Goal: Feedback & Contribution: Contribute content

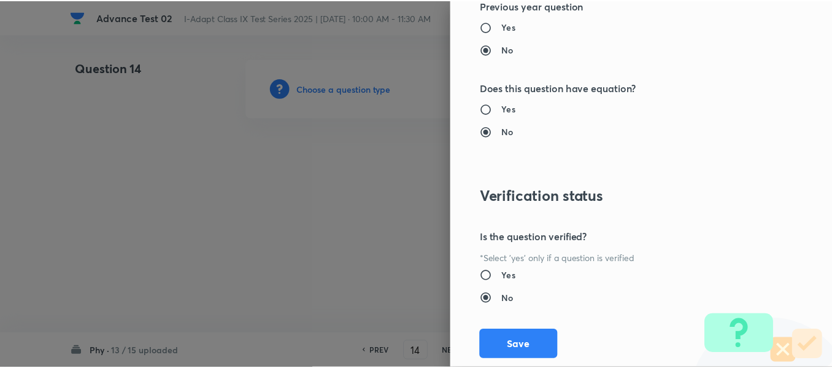
scroll to position [1305, 0]
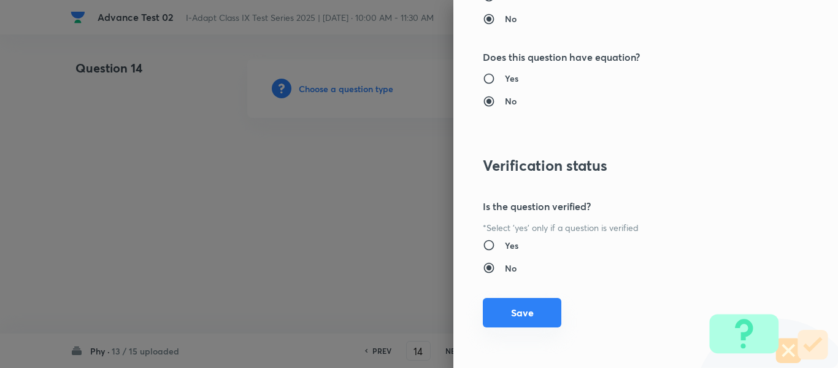
click at [510, 311] on button "Save" at bounding box center [522, 312] width 79 height 29
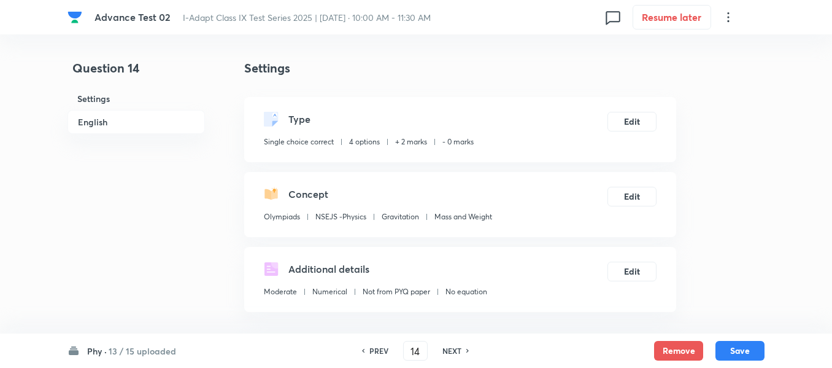
click at [94, 352] on h6 "Phy ·" at bounding box center [97, 350] width 20 height 13
click at [122, 352] on h6 "13 / 15 uploaded" at bounding box center [143, 350] width 68 height 13
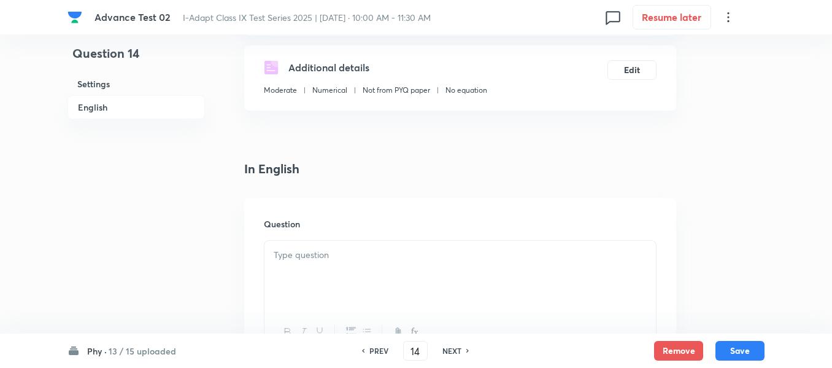
scroll to position [307, 0]
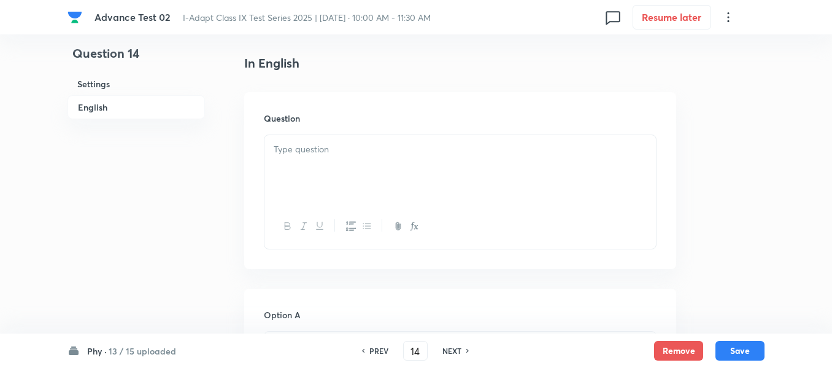
click at [548, 150] on p at bounding box center [460, 149] width 373 height 14
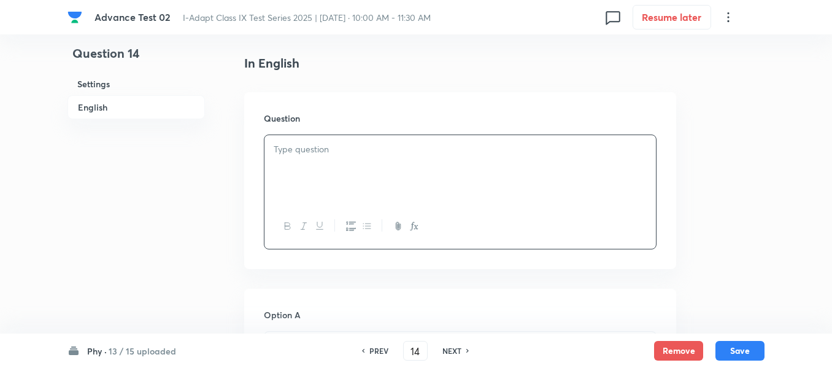
click at [399, 150] on p at bounding box center [460, 149] width 373 height 14
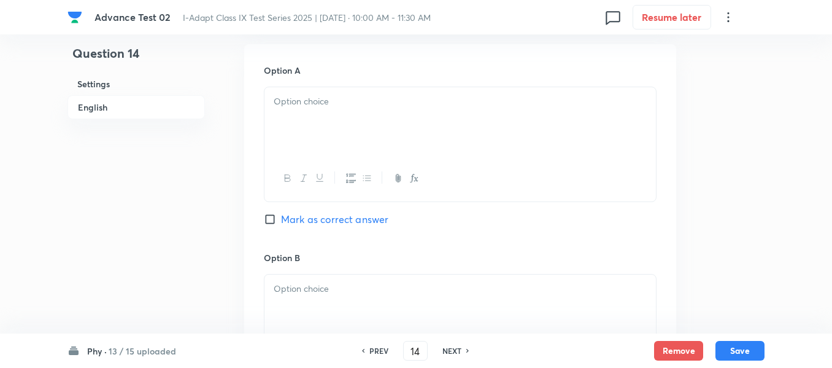
scroll to position [552, 0]
click at [359, 118] on div at bounding box center [461, 120] width 392 height 69
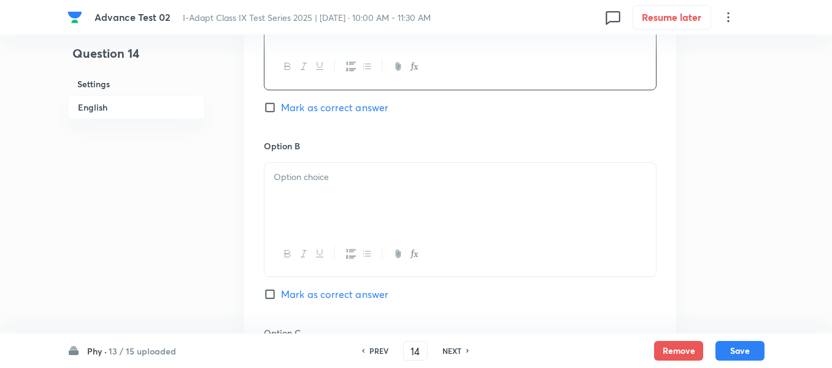
scroll to position [675, 0]
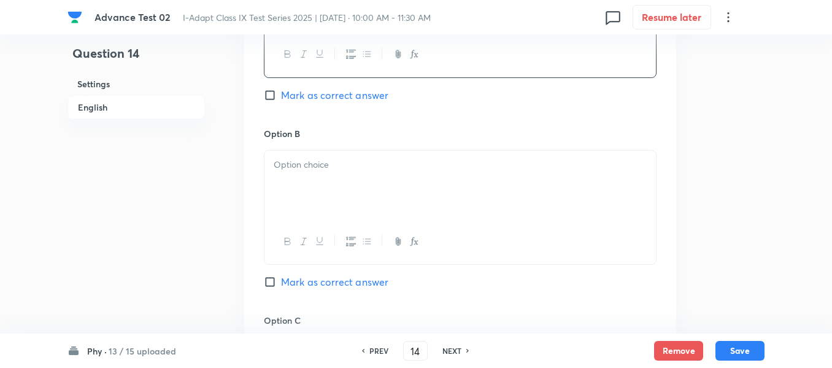
click at [404, 177] on div at bounding box center [461, 184] width 392 height 69
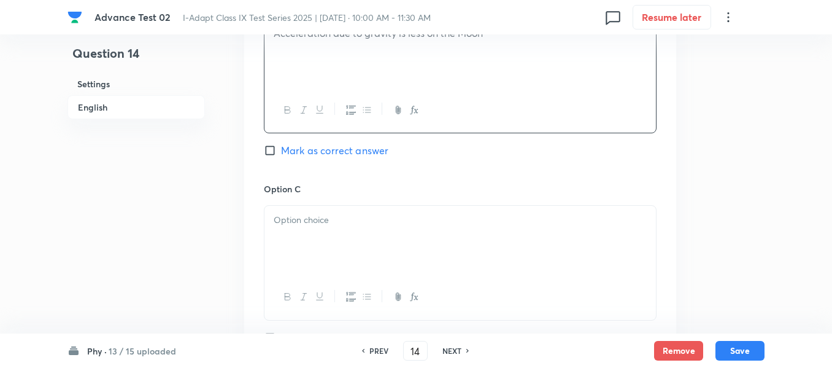
scroll to position [921, 0]
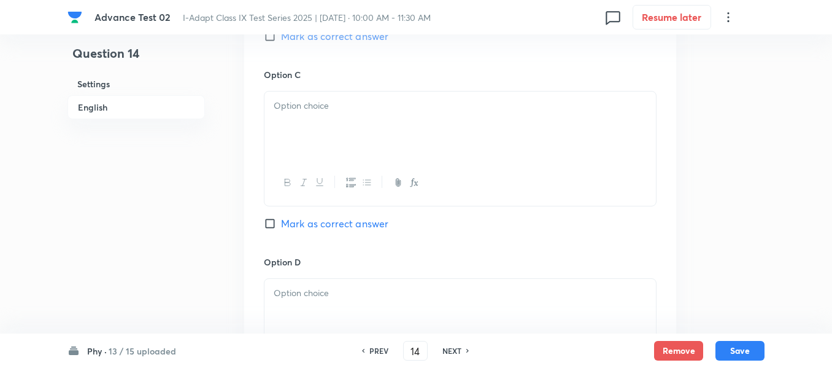
click at [388, 128] on div at bounding box center [461, 125] width 392 height 69
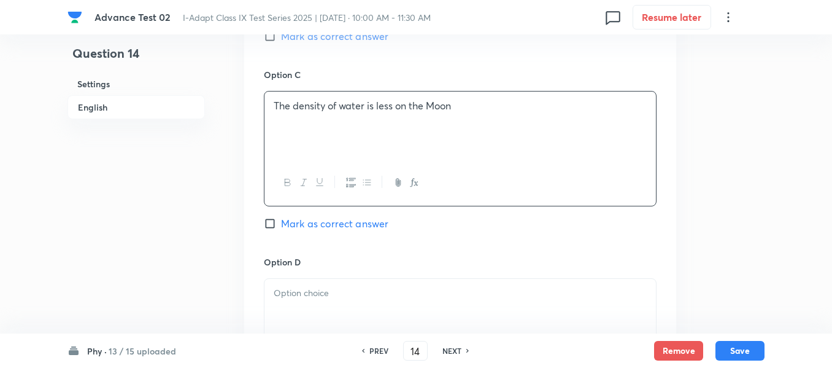
scroll to position [1043, 0]
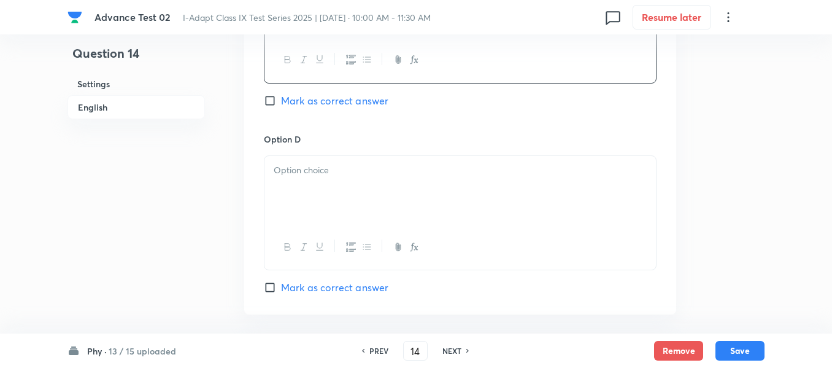
click at [371, 187] on div at bounding box center [461, 190] width 392 height 69
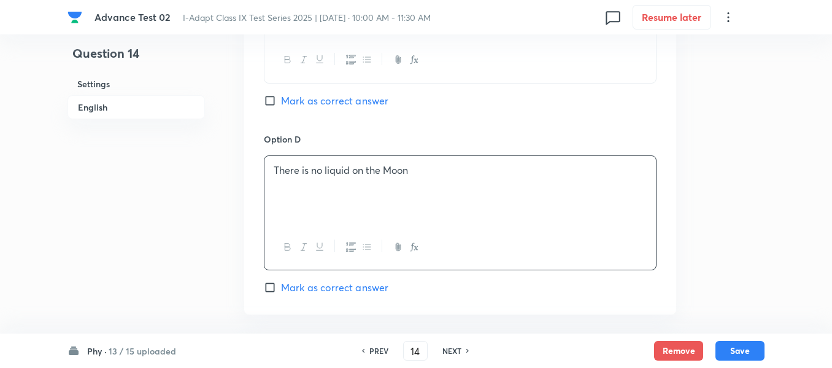
click at [271, 286] on input "Mark as correct answer" at bounding box center [272, 287] width 17 height 12
checkbox input "true"
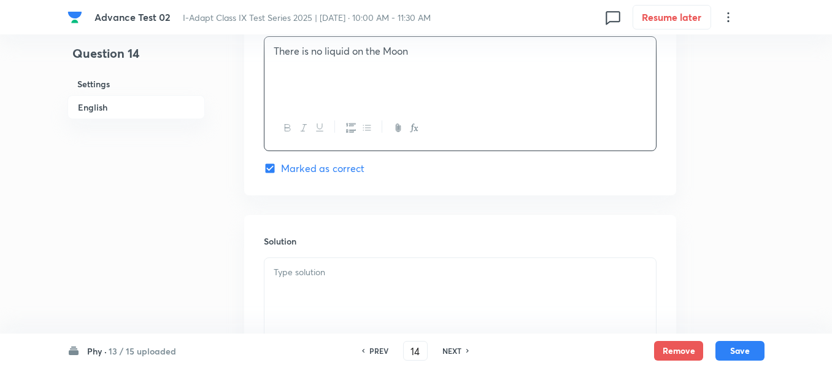
scroll to position [1166, 0]
click at [373, 271] on p at bounding box center [460, 268] width 373 height 14
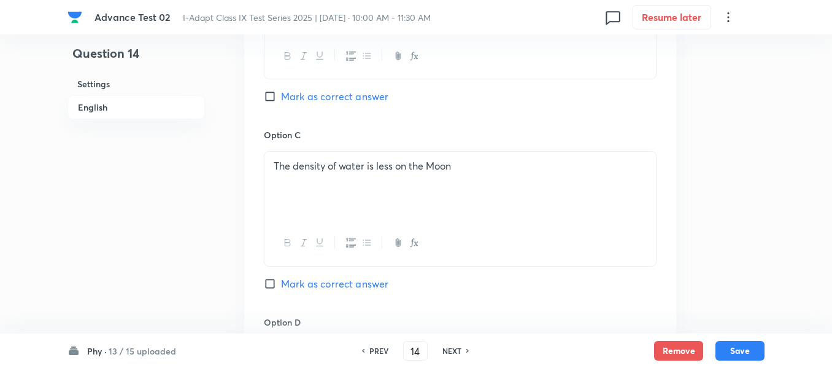
scroll to position [859, 0]
click at [271, 99] on input "Mark as correct answer" at bounding box center [272, 97] width 17 height 12
checkbox input "true"
checkbox input "false"
click at [731, 349] on button "Save" at bounding box center [740, 349] width 49 height 20
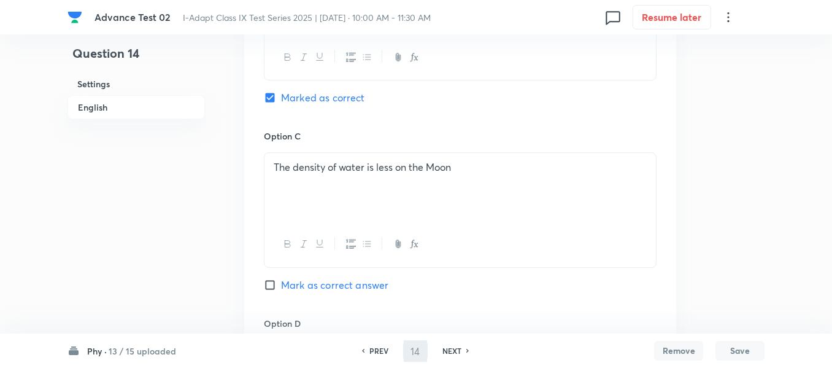
type input "15"
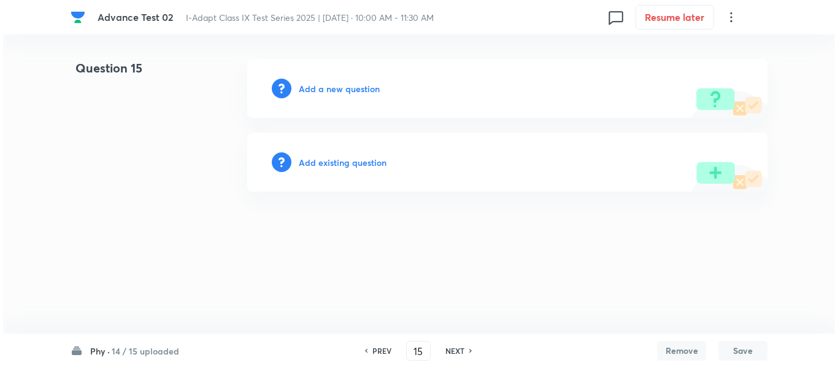
scroll to position [0, 0]
click at [358, 90] on h6 "Add a new question" at bounding box center [339, 88] width 81 height 13
click at [334, 88] on h6 "Choose a question type" at bounding box center [346, 88] width 95 height 13
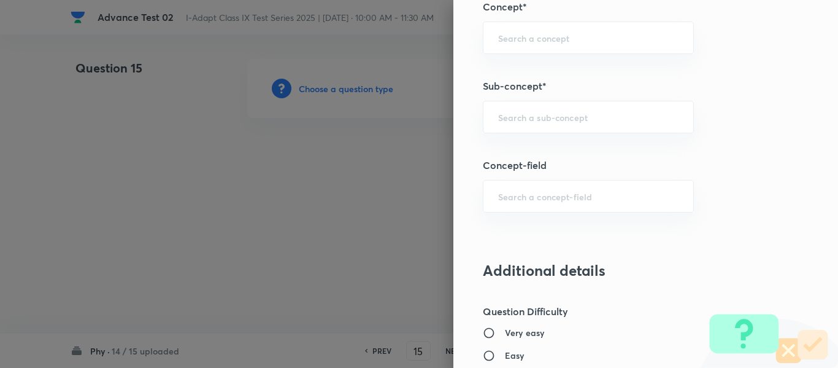
scroll to position [690, 0]
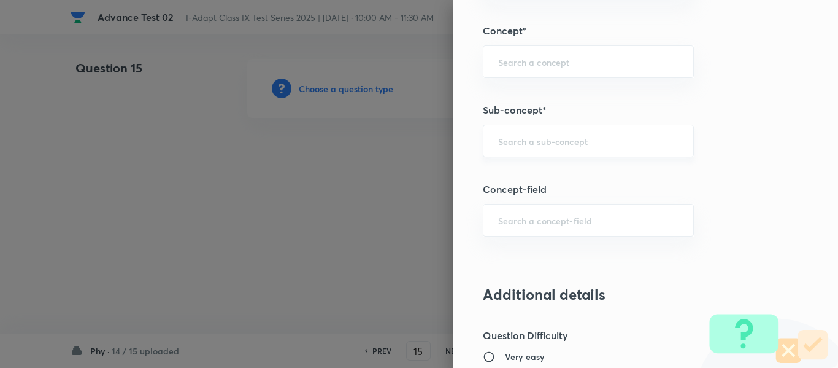
click at [524, 140] on input "text" at bounding box center [588, 141] width 180 height 12
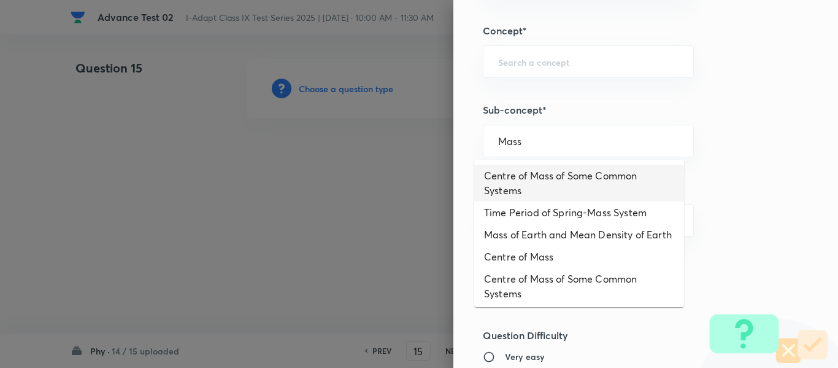
scroll to position [120, 0]
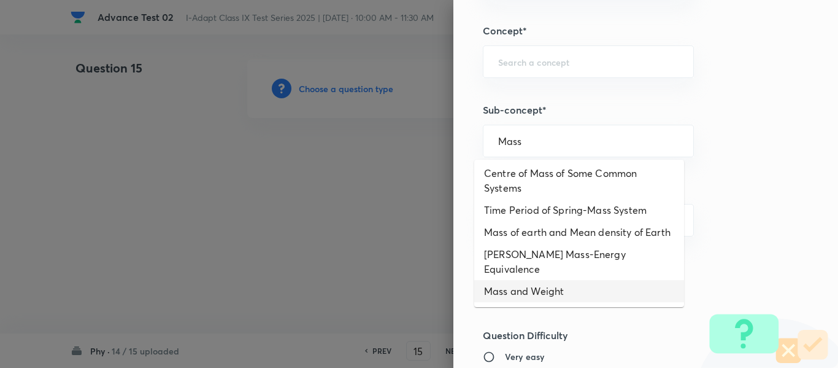
click at [524, 290] on li "Mass and Weight" at bounding box center [579, 291] width 210 height 22
type input "Mass and Weight"
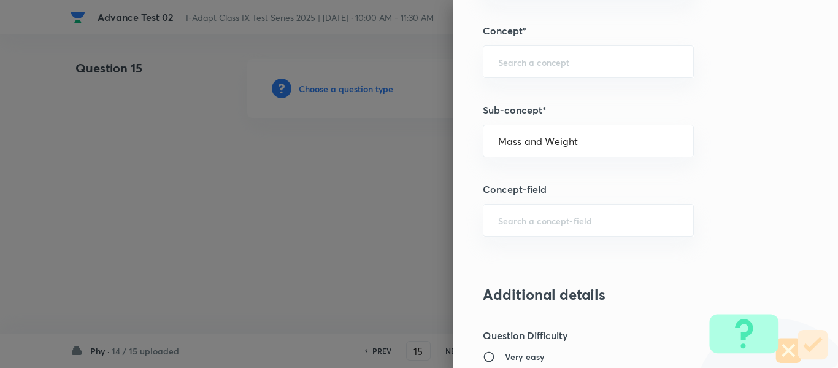
type input "Olympiads"
type input "NSEJS -Physics"
type input "Gravitation"
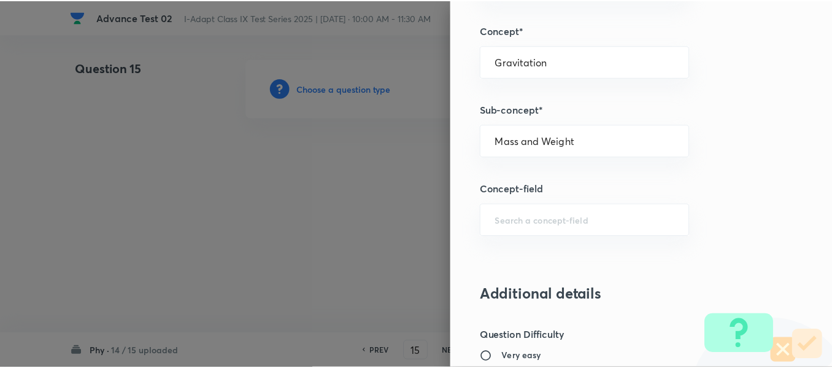
scroll to position [1305, 0]
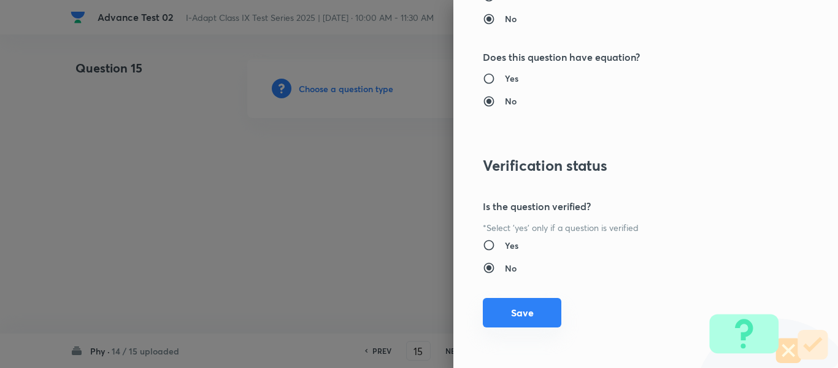
click at [527, 315] on button "Save" at bounding box center [522, 312] width 79 height 29
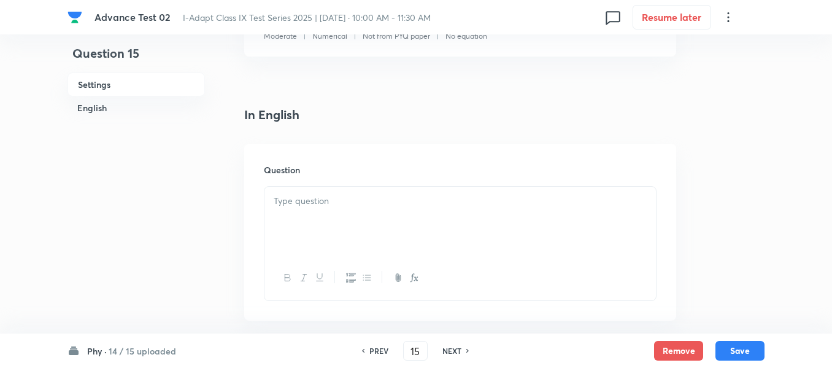
scroll to position [307, 0]
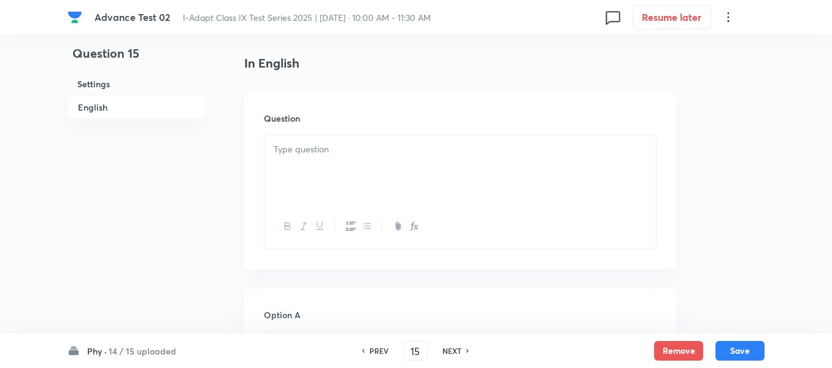
click at [386, 163] on div at bounding box center [461, 169] width 392 height 69
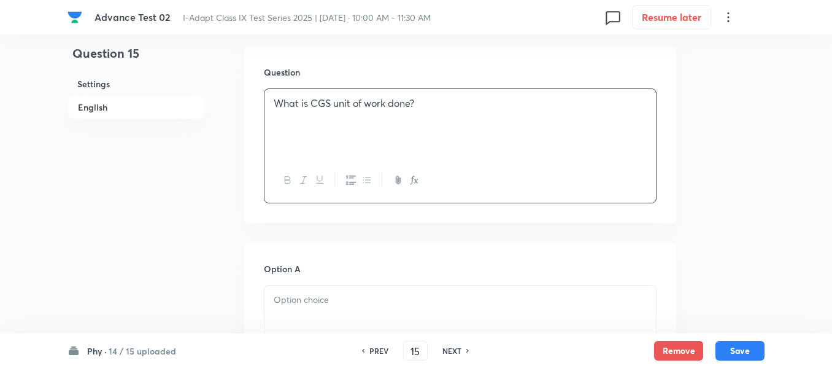
scroll to position [491, 0]
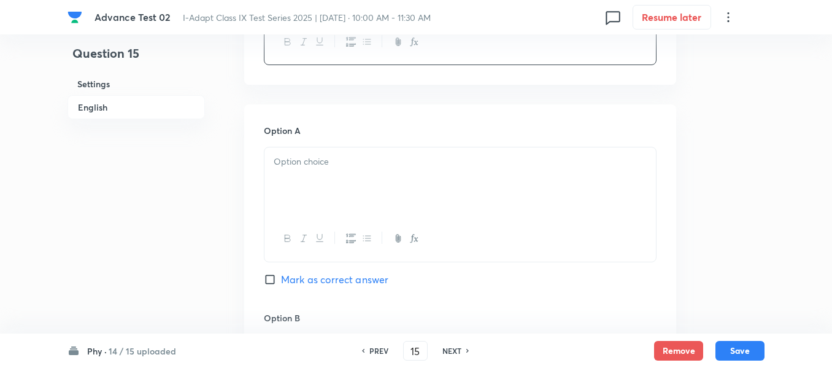
click at [416, 171] on div at bounding box center [461, 181] width 392 height 69
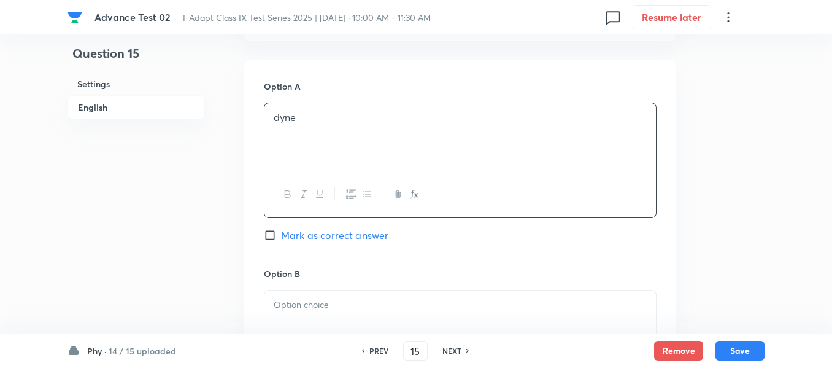
scroll to position [614, 0]
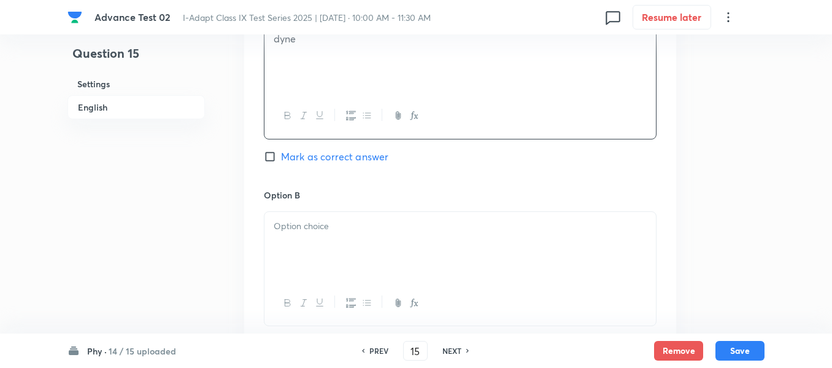
click at [360, 236] on div at bounding box center [461, 246] width 392 height 69
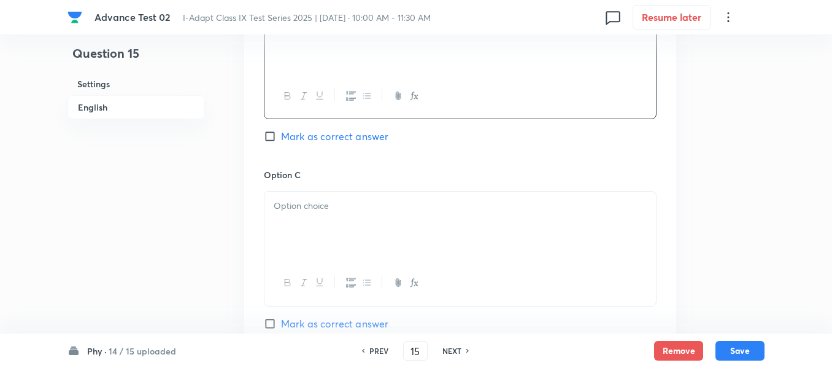
scroll to position [859, 0]
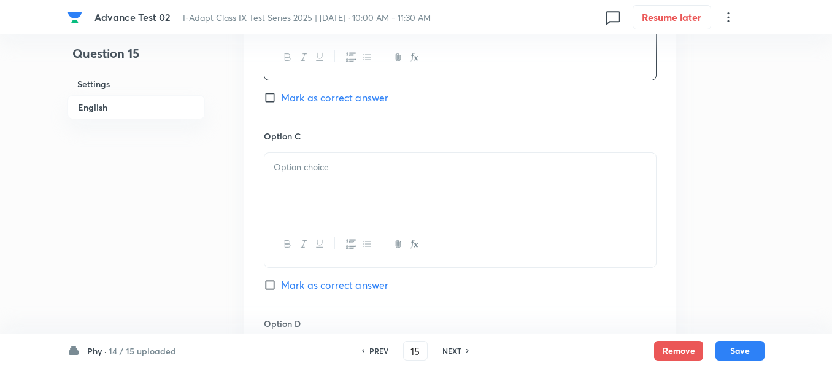
click at [371, 176] on div at bounding box center [461, 187] width 392 height 69
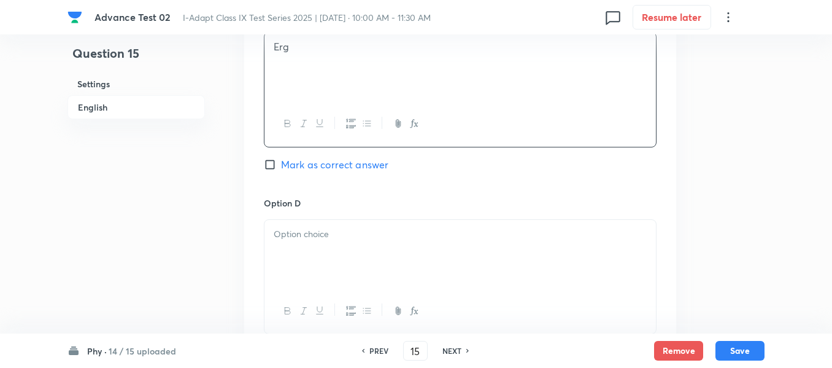
scroll to position [982, 0]
click at [339, 227] on p at bounding box center [460, 232] width 373 height 14
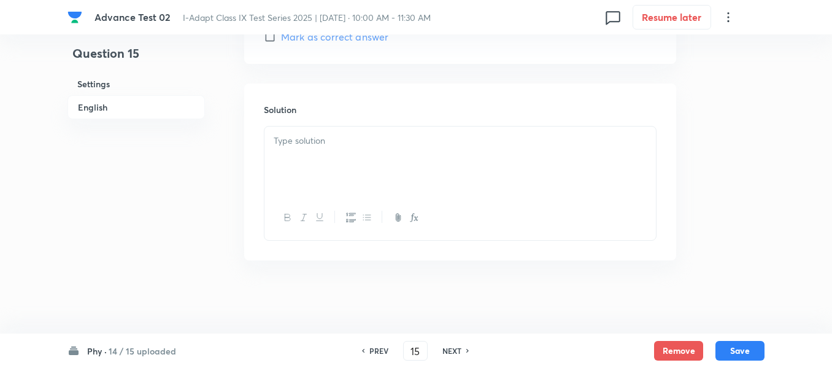
scroll to position [1294, 0]
click at [427, 153] on div at bounding box center [461, 160] width 392 height 69
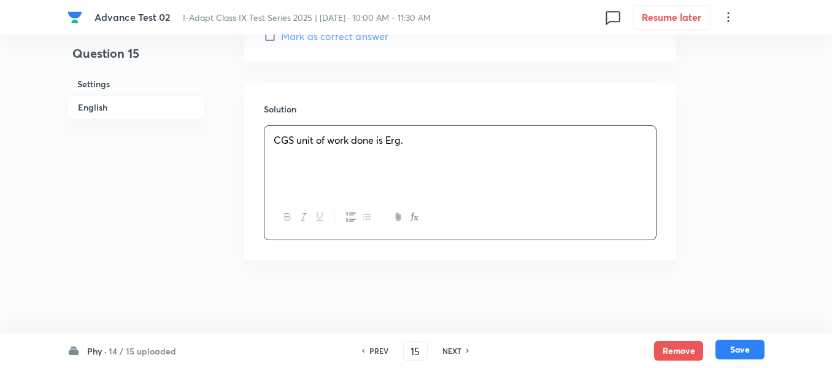
click at [739, 347] on button "Save" at bounding box center [740, 349] width 49 height 20
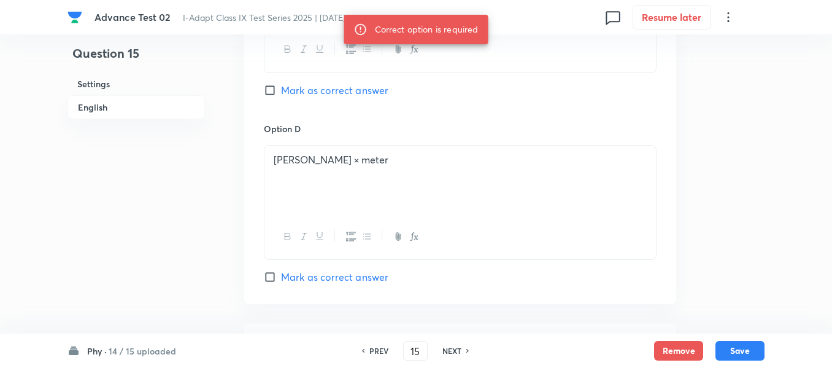
scroll to position [1049, 0]
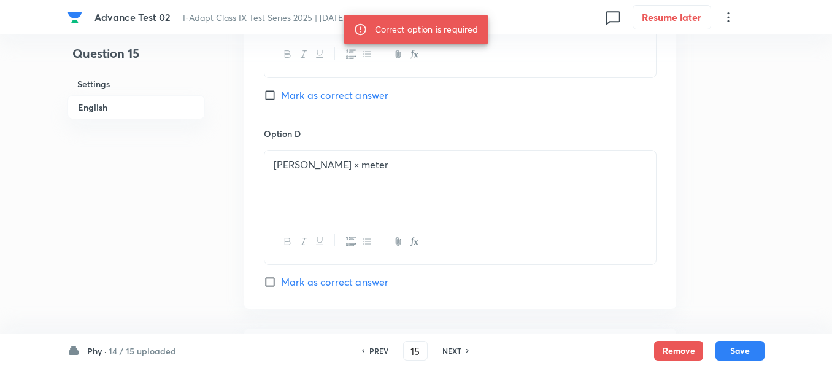
click at [271, 90] on input "Mark as correct answer" at bounding box center [272, 95] width 17 height 12
checkbox input "true"
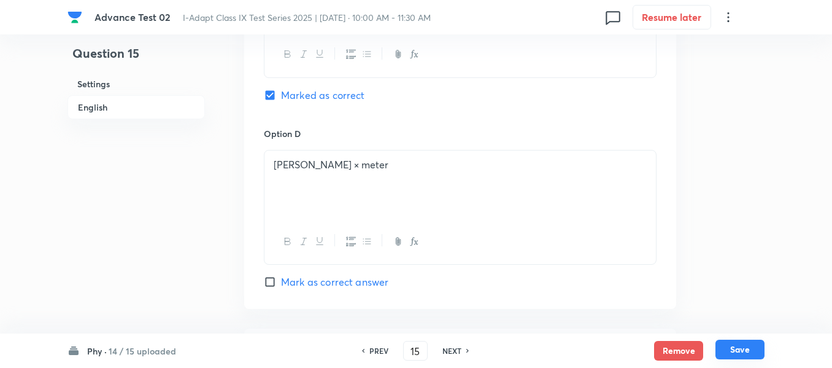
click at [743, 354] on button "Save" at bounding box center [740, 349] width 49 height 20
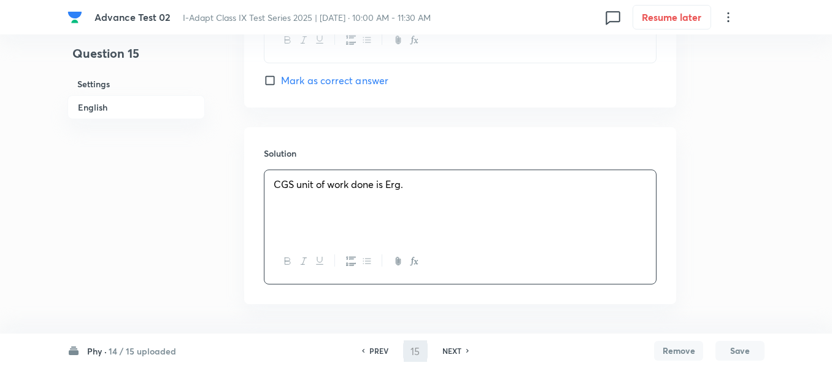
type input "16"
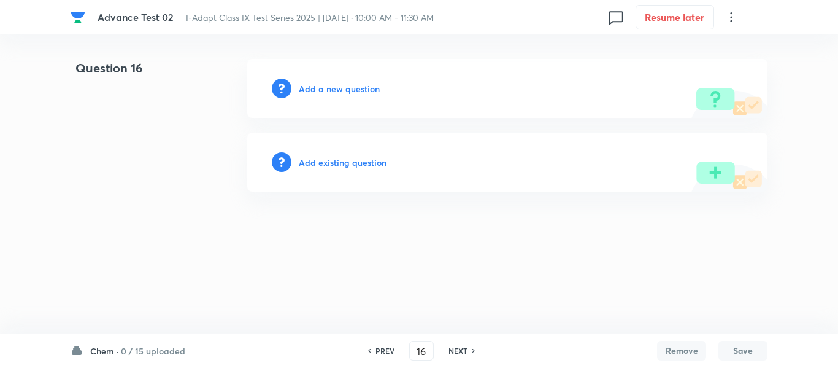
click at [328, 90] on h6 "Add a new question" at bounding box center [339, 88] width 81 height 13
click at [331, 86] on h6 "Choose a question type" at bounding box center [346, 88] width 95 height 13
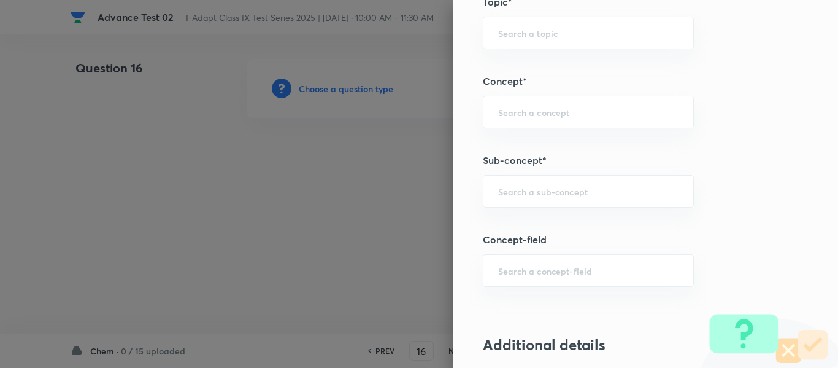
scroll to position [690, 0]
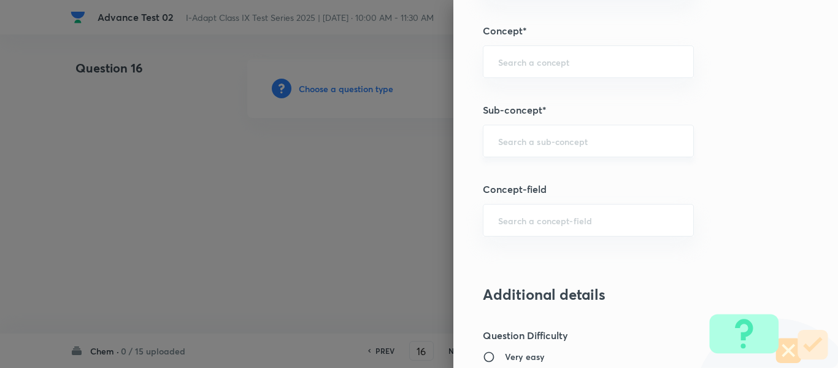
click at [573, 145] on input "text" at bounding box center [588, 141] width 180 height 12
paste input "Change of State"
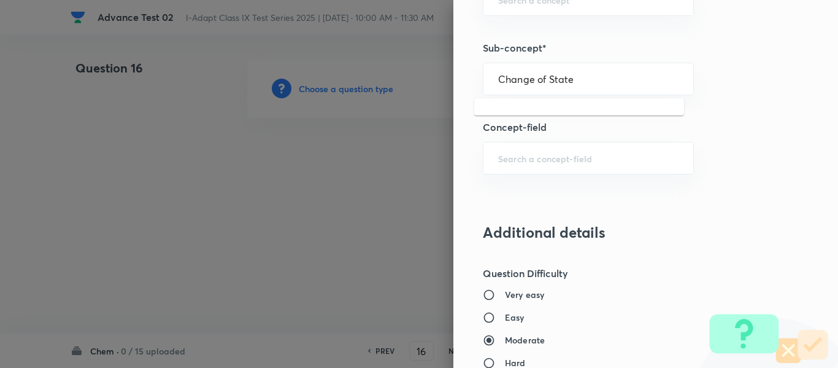
scroll to position [751, 0]
click at [592, 79] on input "Change of State" at bounding box center [588, 80] width 180 height 12
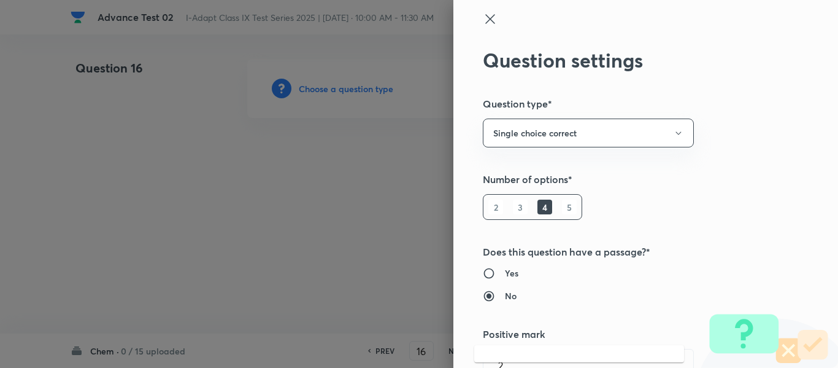
scroll to position [0, 0]
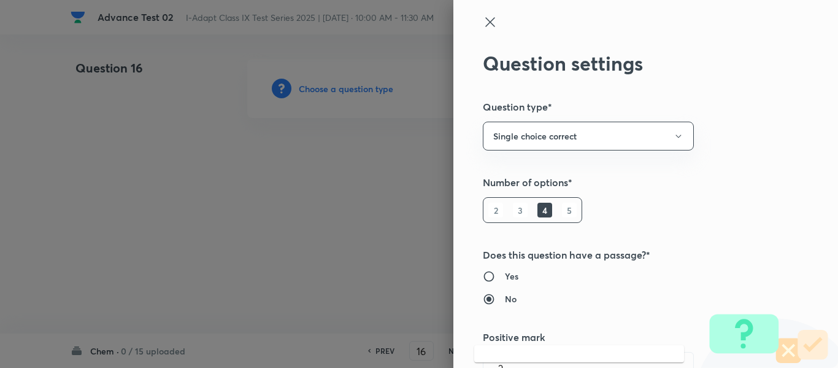
type input "Change of State"
click at [485, 21] on icon at bounding box center [489, 21] width 9 height 9
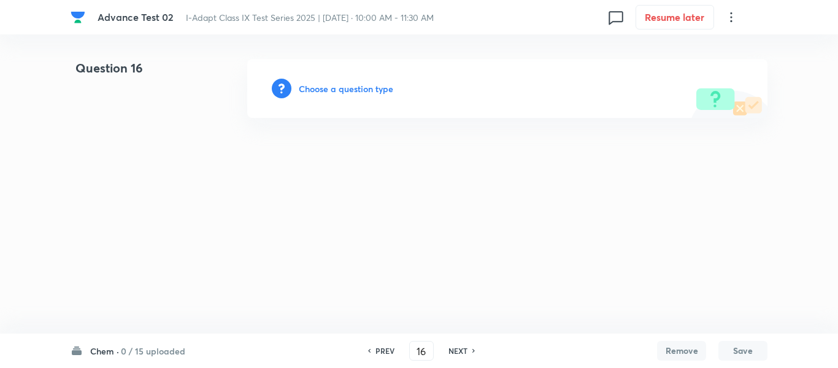
click at [346, 88] on h6 "Choose a question type" at bounding box center [346, 88] width 95 height 13
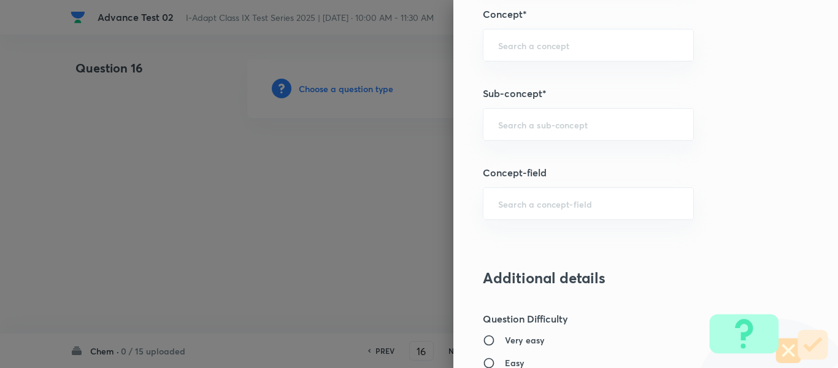
scroll to position [736, 0]
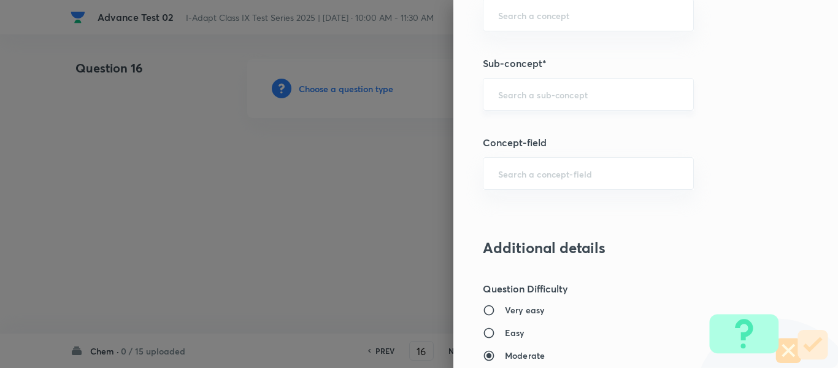
click at [574, 91] on input "text" at bounding box center [588, 94] width 180 height 12
paste input "Change of State"
type input "Change of State"
click at [734, 137] on h5 "Concept-field" at bounding box center [625, 142] width 285 height 15
click at [579, 85] on div "​" at bounding box center [588, 94] width 211 height 33
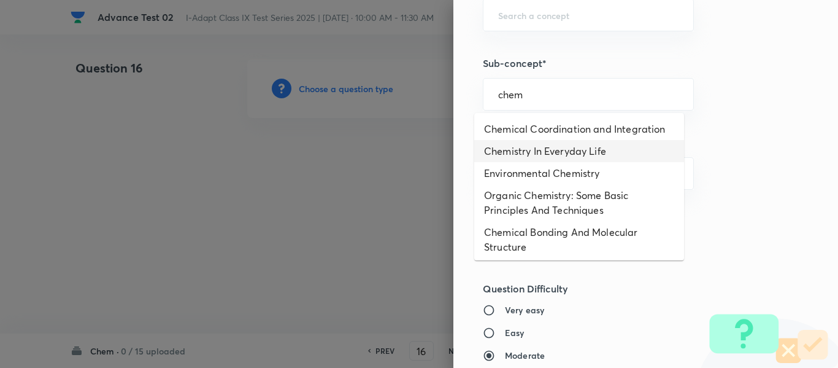
click at [617, 150] on li "Chemistry In Everyday Life" at bounding box center [579, 151] width 210 height 22
type input "Chemistry In Everyday Life"
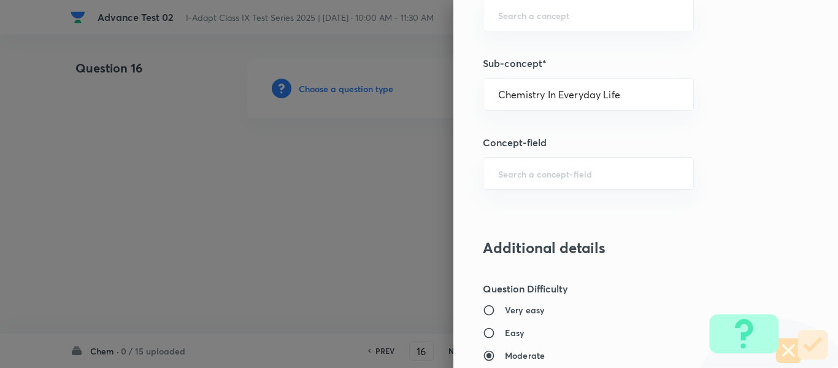
type input "Olympiads"
type input "NSE - Chemistry"
type input "Organic Chemistry"
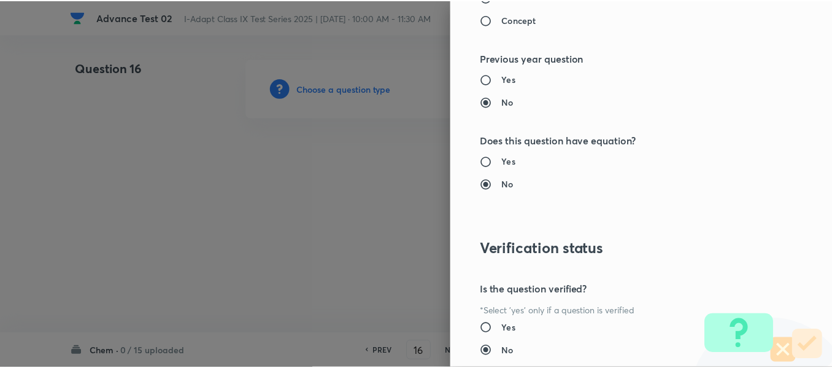
scroll to position [1305, 0]
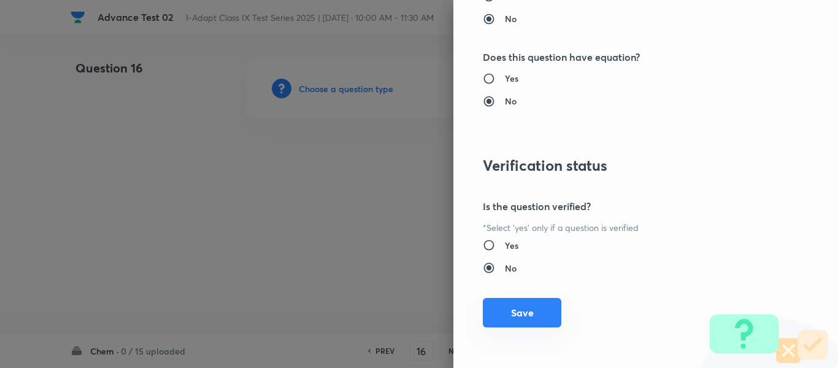
click at [513, 311] on button "Save" at bounding box center [522, 312] width 79 height 29
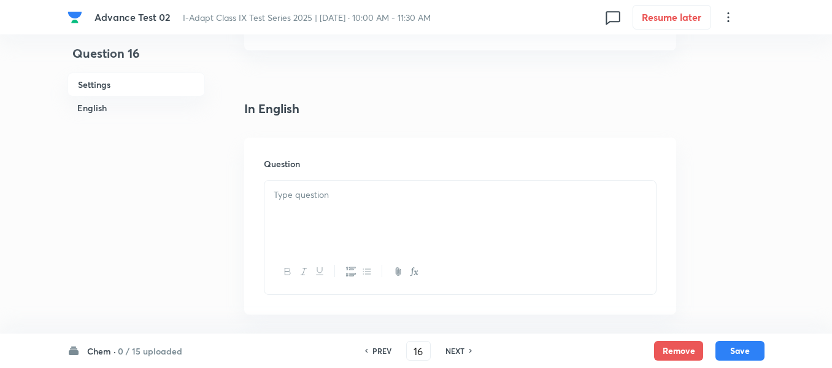
scroll to position [307, 0]
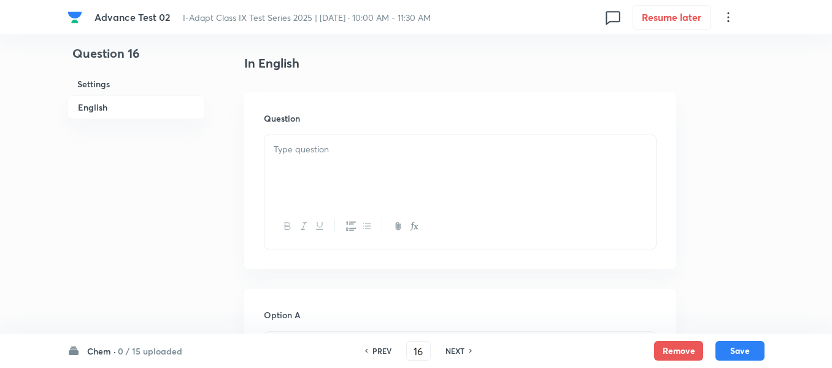
click at [436, 153] on p at bounding box center [460, 149] width 373 height 14
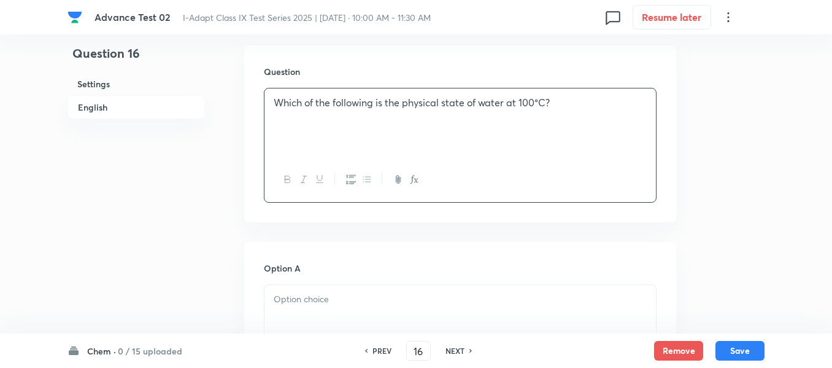
scroll to position [430, 0]
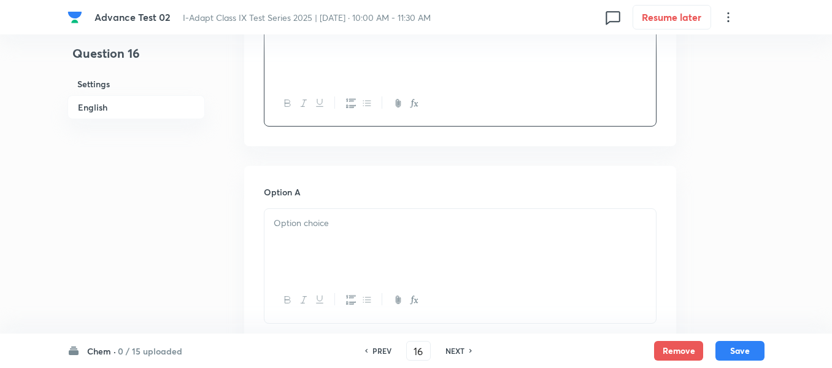
click at [406, 224] on p at bounding box center [460, 223] width 373 height 14
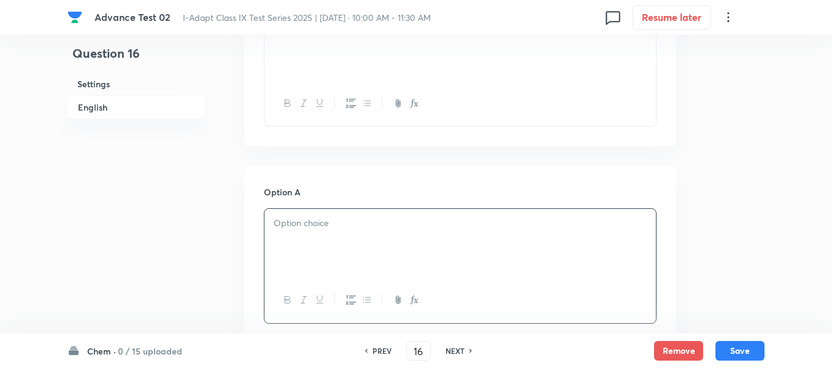
click at [441, 236] on div at bounding box center [461, 243] width 392 height 69
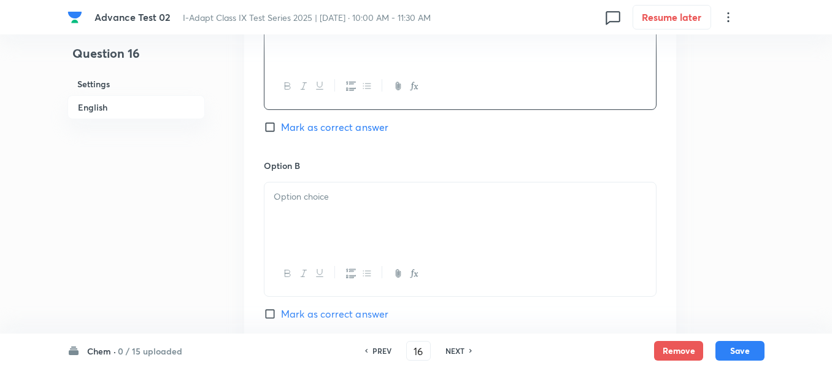
scroll to position [675, 0]
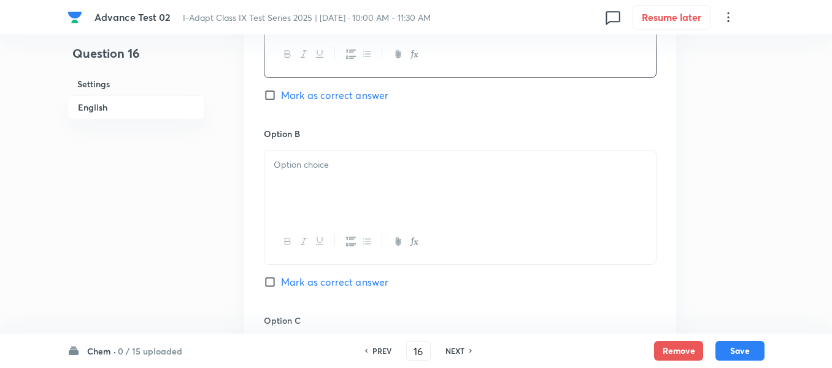
click at [364, 195] on div at bounding box center [461, 184] width 392 height 69
click at [102, 84] on h6 "Settings" at bounding box center [136, 83] width 137 height 23
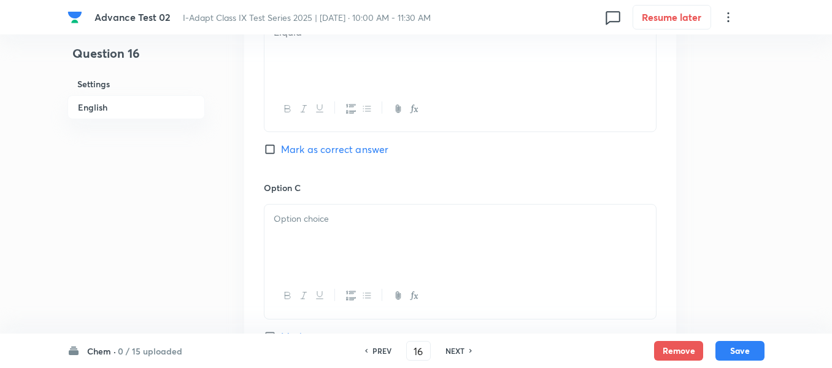
scroll to position [813, 0]
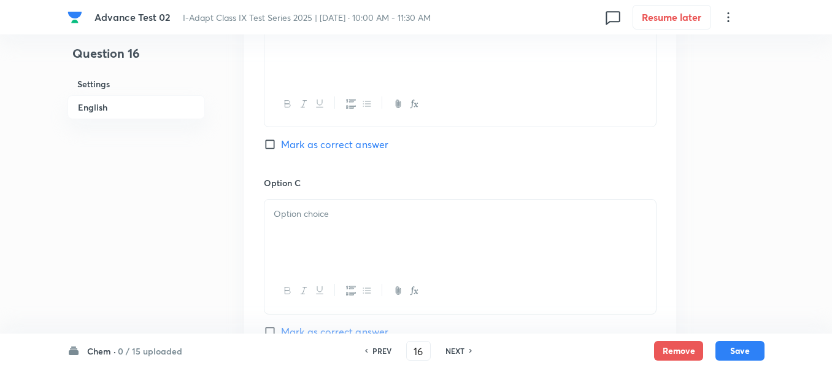
click at [400, 213] on p at bounding box center [460, 214] width 373 height 14
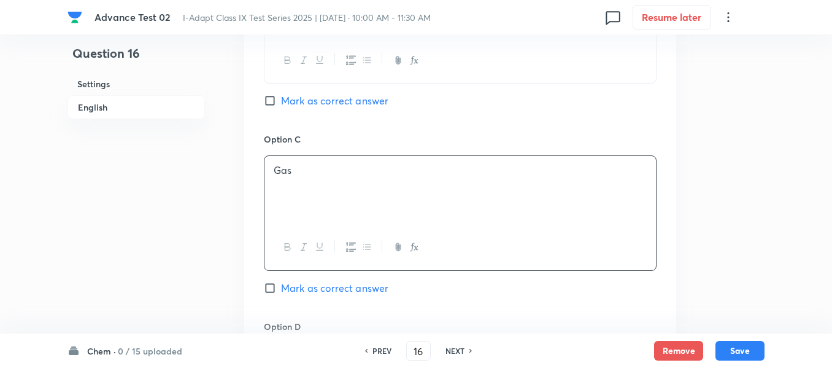
scroll to position [997, 0]
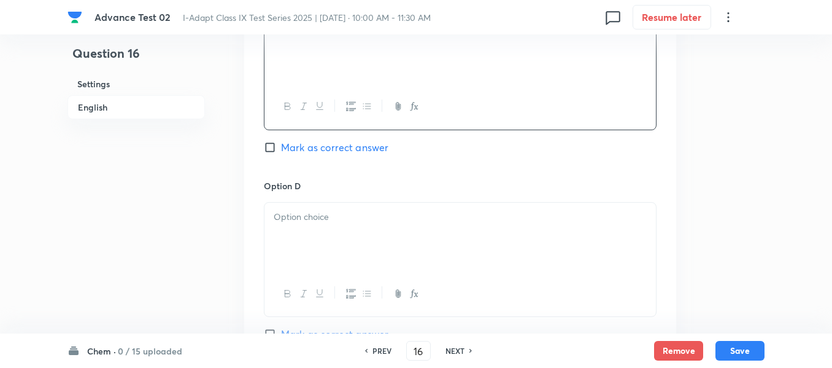
click at [380, 219] on p at bounding box center [460, 217] width 373 height 14
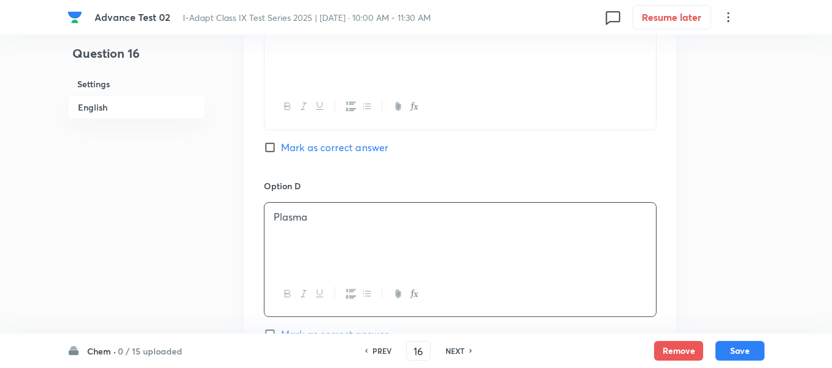
click at [278, 142] on input "Mark as correct answer" at bounding box center [272, 147] width 17 height 12
checkbox input "true"
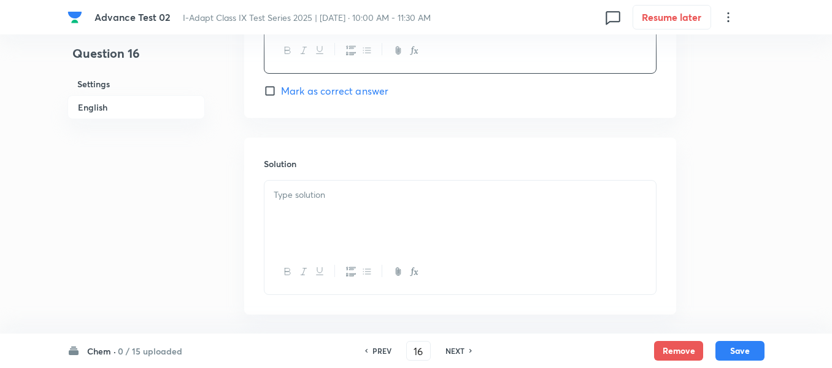
scroll to position [1294, 0]
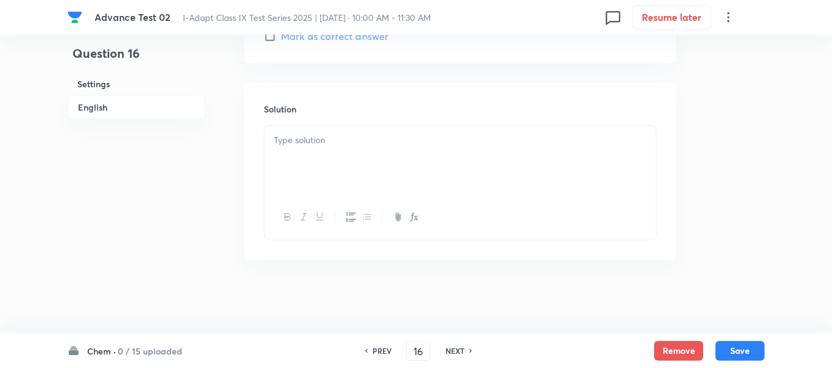
click at [424, 165] on div at bounding box center [461, 160] width 392 height 69
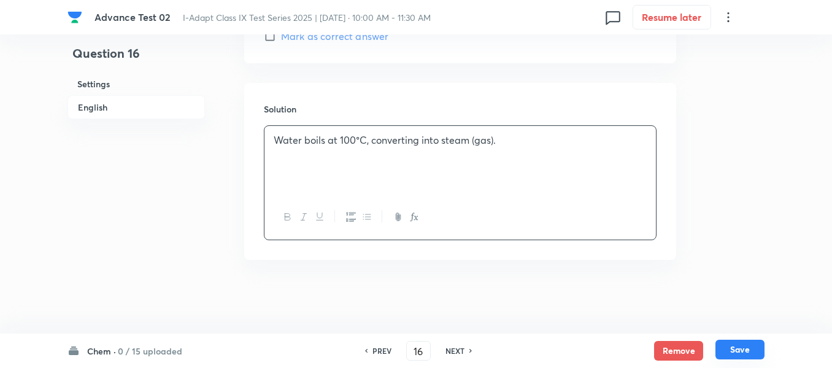
click at [740, 350] on button "Save" at bounding box center [740, 349] width 49 height 20
type input "17"
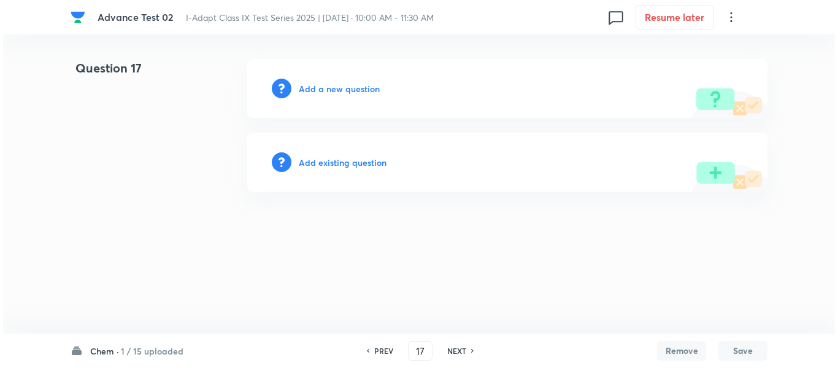
scroll to position [0, 0]
click at [336, 87] on h6 "Add a new question" at bounding box center [339, 88] width 81 height 13
click at [345, 92] on h6 "Choose a question type" at bounding box center [346, 88] width 95 height 13
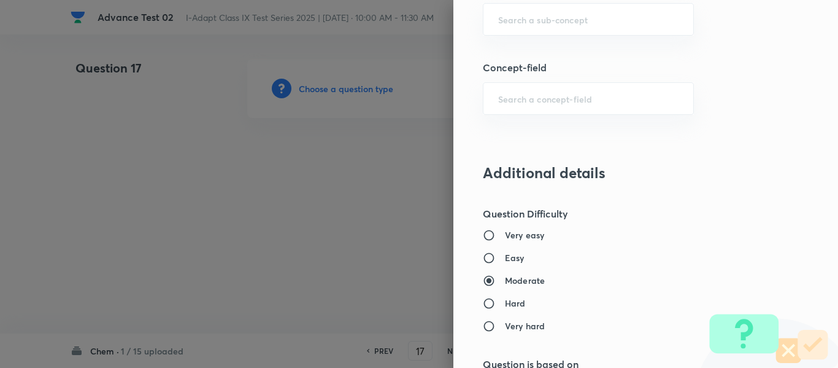
scroll to position [736, 0]
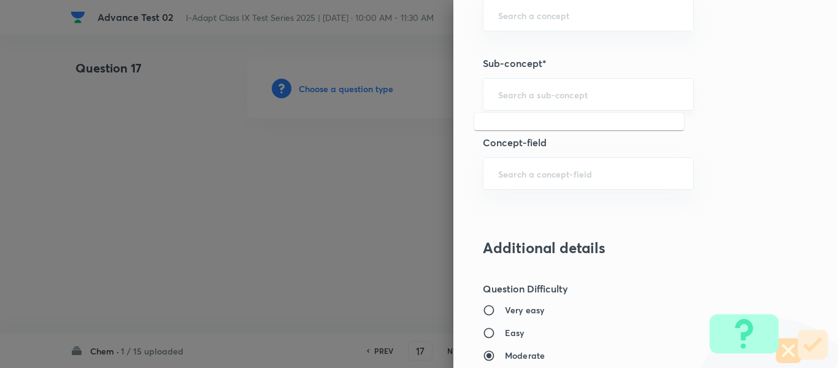
click at [552, 90] on input "text" at bounding box center [588, 94] width 180 height 12
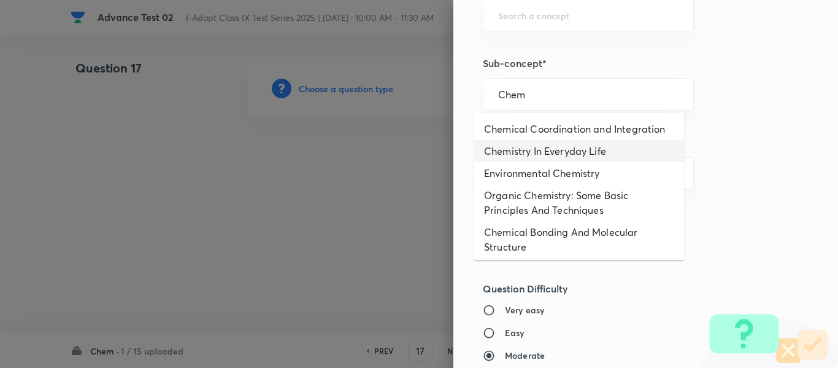
click at [556, 158] on li "Chemistry In Everyday Life" at bounding box center [579, 151] width 210 height 22
type input "Chemistry In Everyday Life"
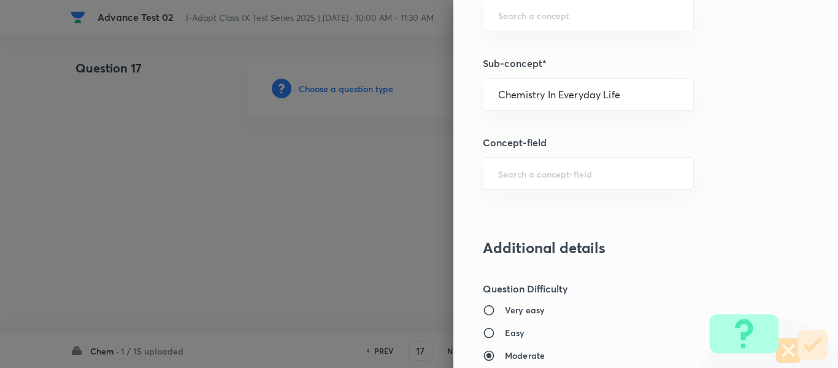
type input "Olympiads"
type input "NSE - Chemistry"
type input "Organic Chemistry"
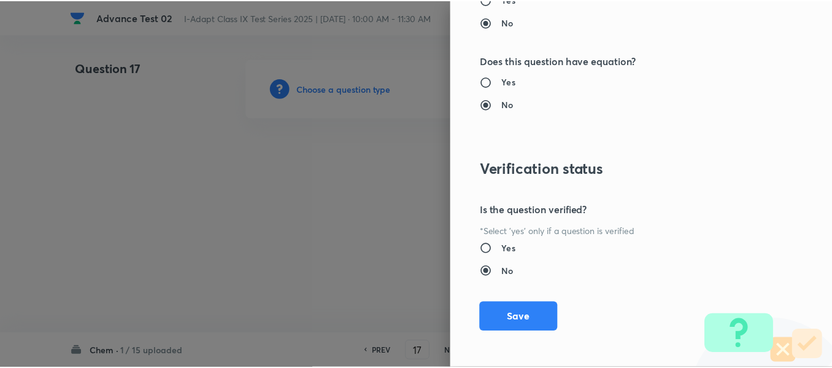
scroll to position [1305, 0]
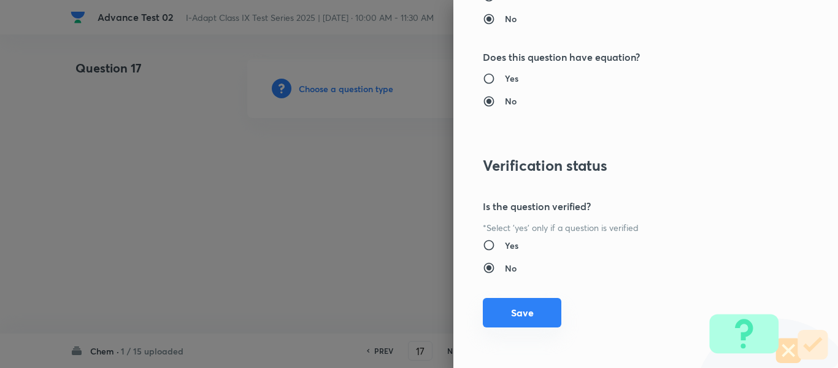
click at [501, 316] on button "Save" at bounding box center [522, 312] width 79 height 29
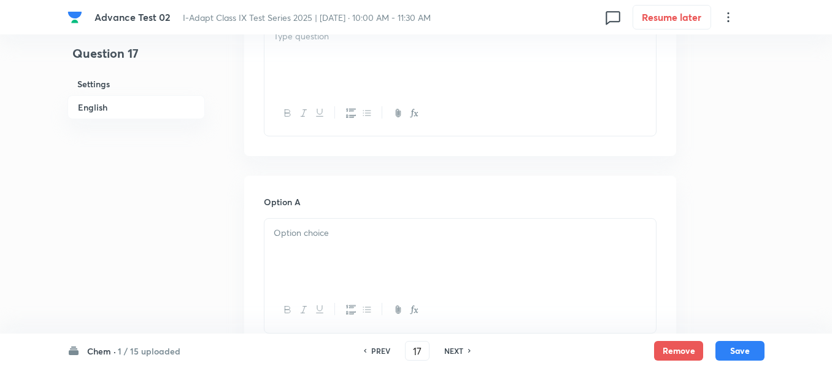
scroll to position [430, 0]
click at [382, 235] on div at bounding box center [461, 243] width 392 height 69
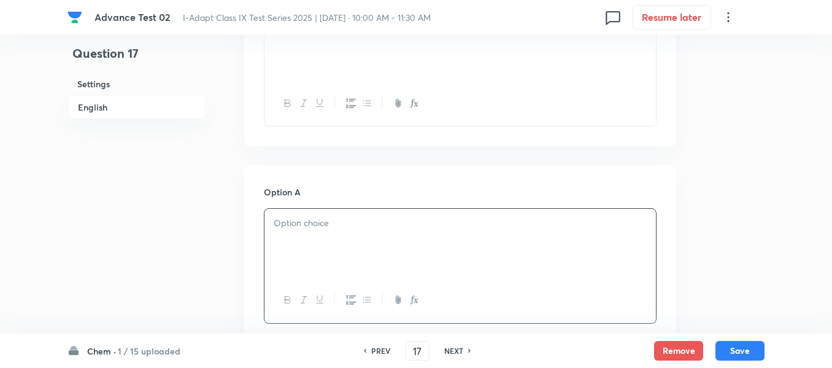
click at [404, 212] on div at bounding box center [461, 243] width 392 height 69
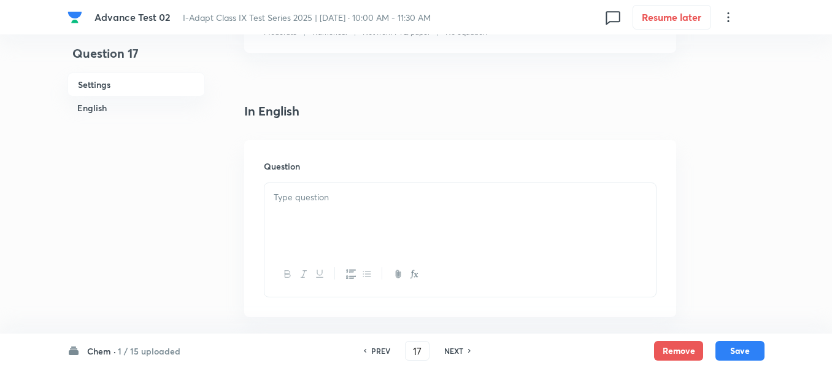
scroll to position [245, 0]
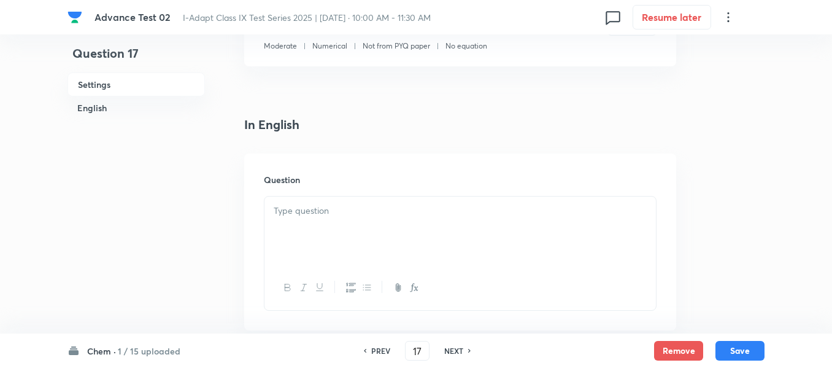
click at [395, 220] on div at bounding box center [461, 230] width 392 height 69
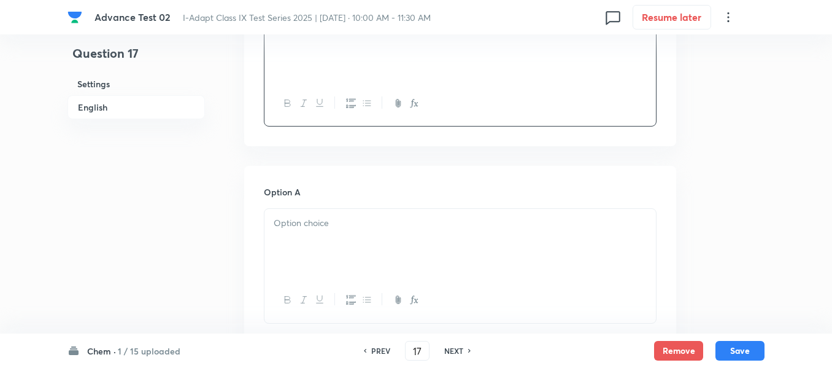
scroll to position [491, 0]
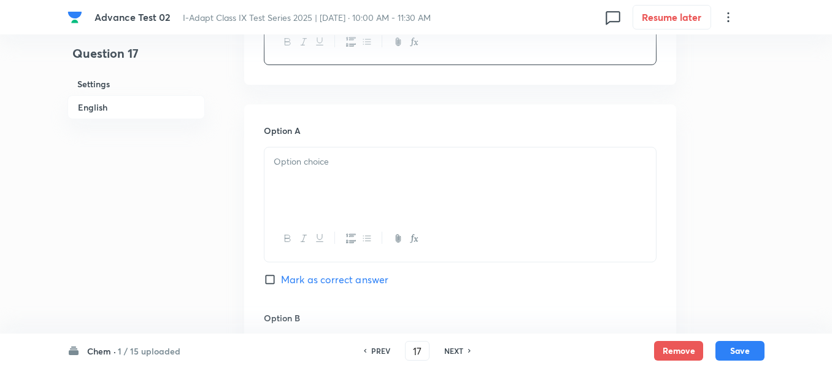
click at [361, 168] on p at bounding box center [460, 162] width 373 height 14
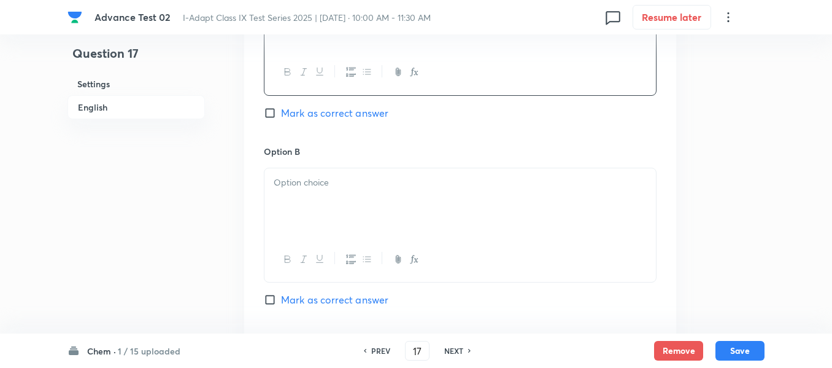
scroll to position [675, 0]
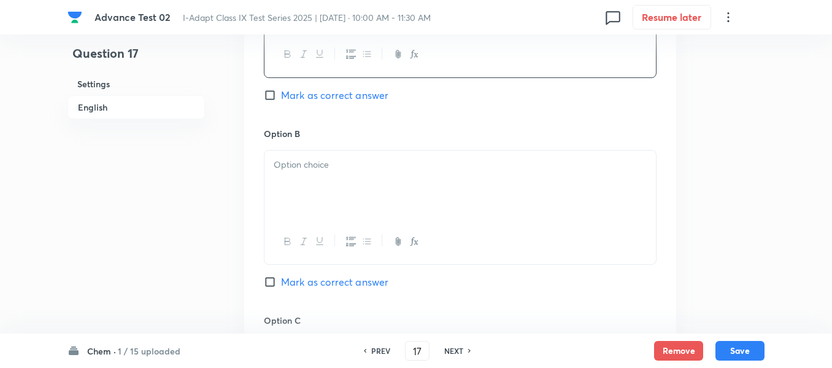
click at [393, 152] on div at bounding box center [461, 184] width 392 height 69
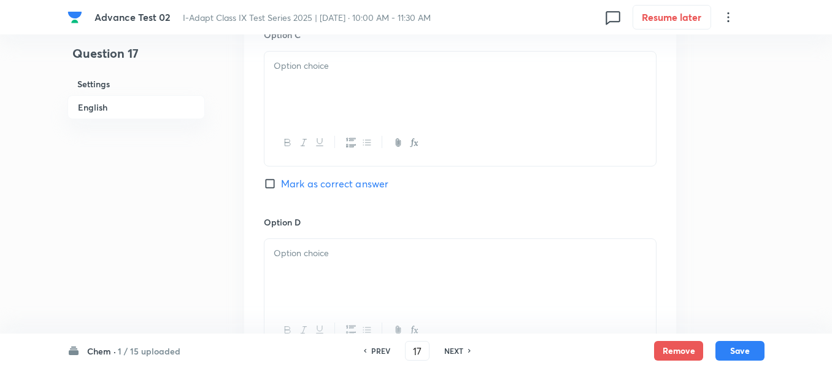
scroll to position [982, 0]
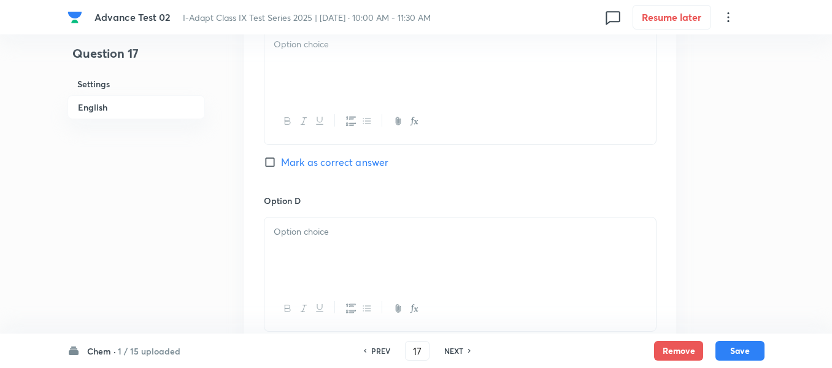
click at [367, 70] on div at bounding box center [461, 64] width 392 height 69
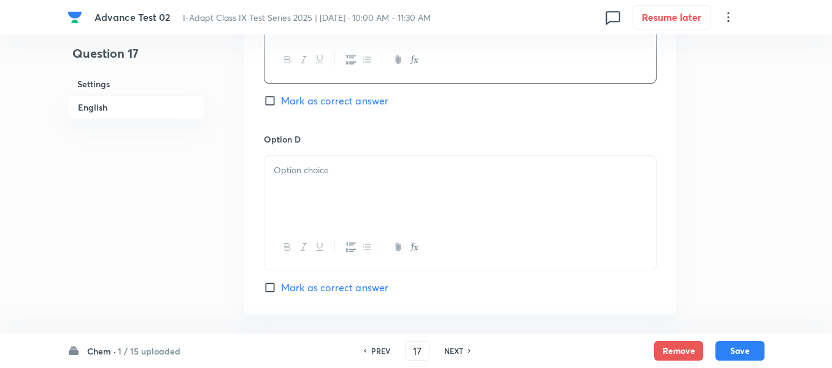
scroll to position [1105, 0]
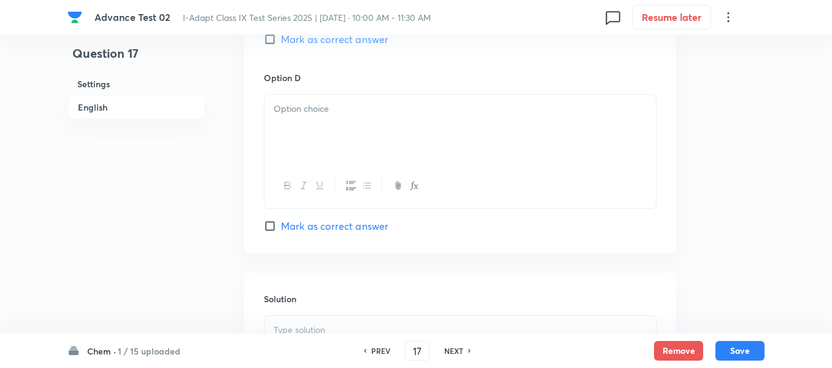
click at [381, 142] on div at bounding box center [461, 129] width 392 height 69
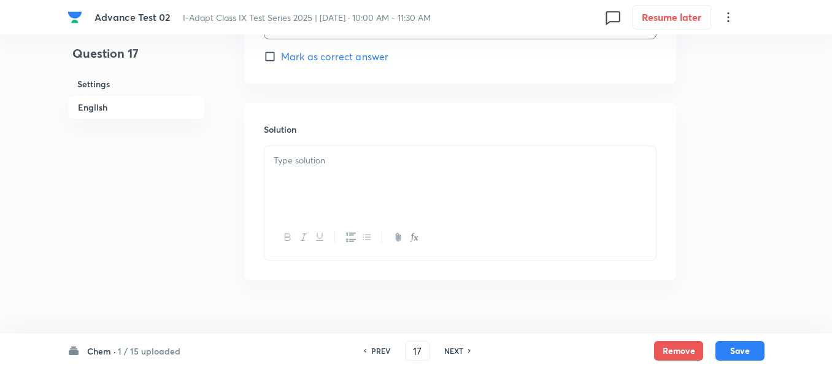
scroll to position [1289, 0]
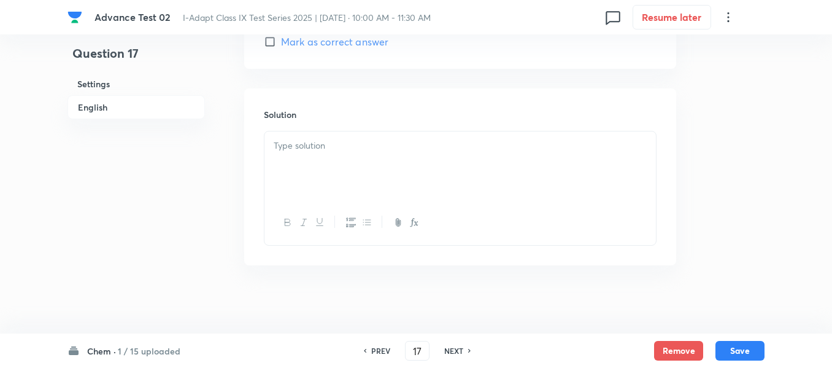
click at [365, 152] on p at bounding box center [460, 146] width 373 height 14
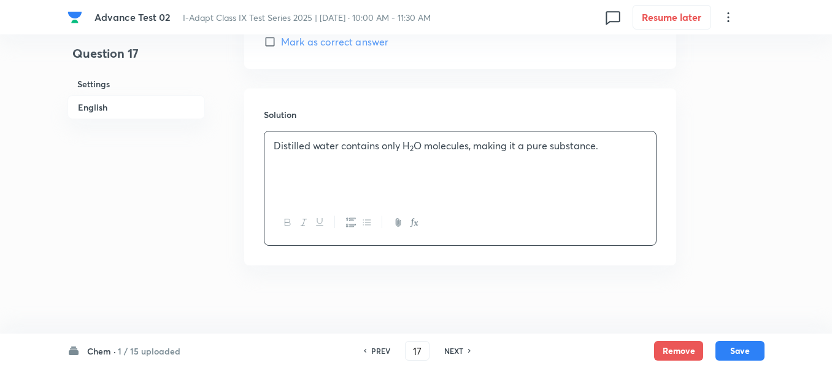
scroll to position [1105, 0]
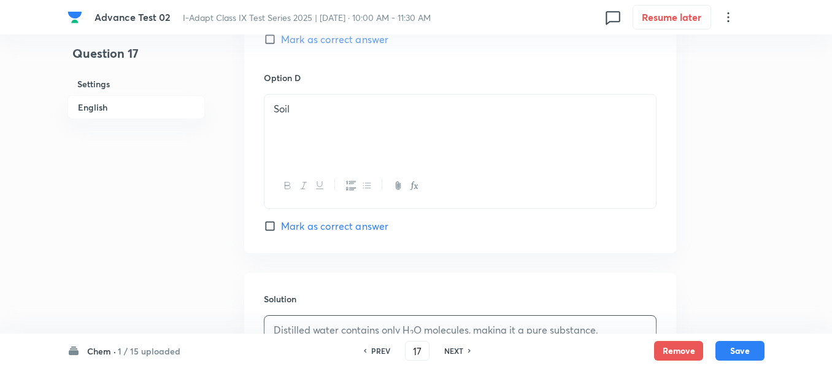
click at [268, 41] on input "Mark as correct answer" at bounding box center [272, 39] width 17 height 12
checkbox input "true"
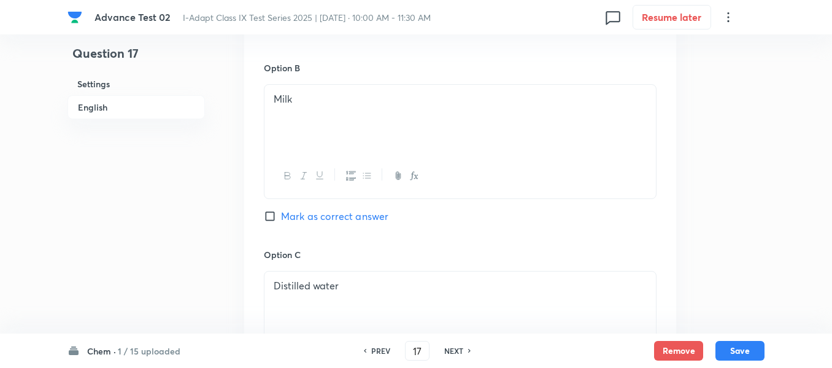
scroll to position [736, 0]
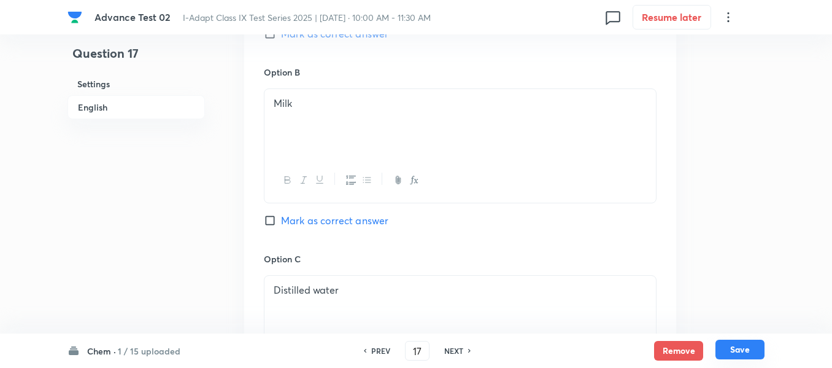
click at [735, 348] on button "Save" at bounding box center [740, 349] width 49 height 20
type input "18"
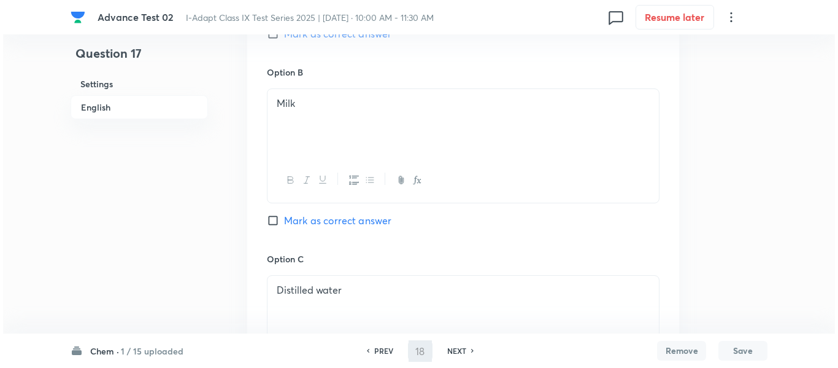
scroll to position [0, 0]
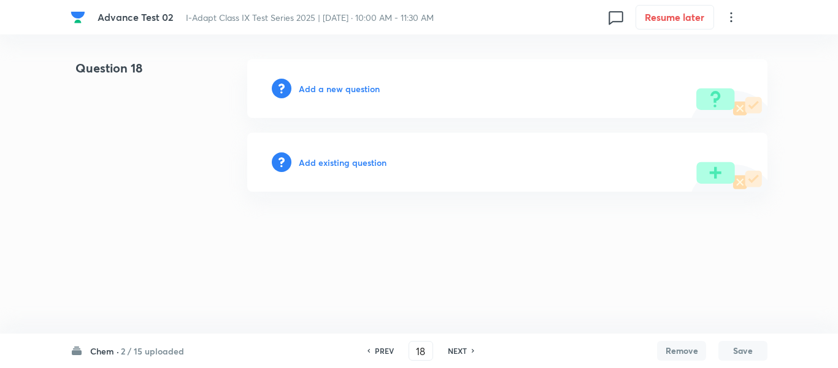
click at [324, 90] on h6 "Add a new question" at bounding box center [339, 88] width 81 height 13
click at [335, 83] on h6 "Choose a question type" at bounding box center [346, 88] width 95 height 13
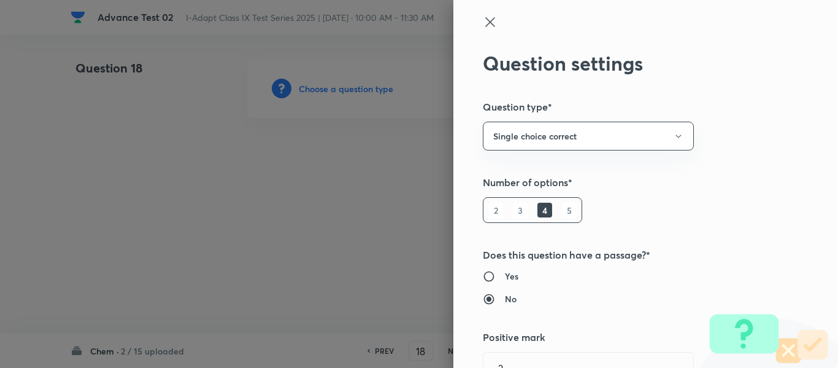
click at [333, 88] on div at bounding box center [419, 184] width 838 height 368
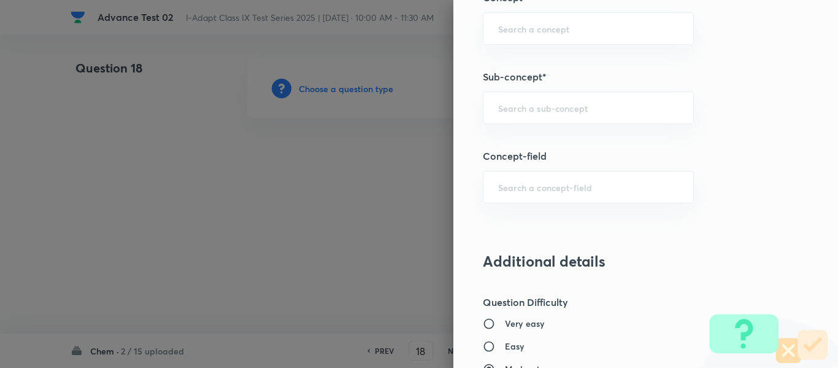
scroll to position [704, 0]
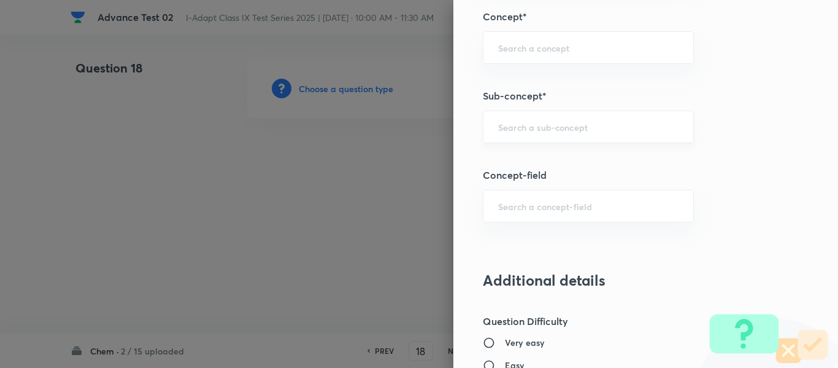
click at [526, 127] on input "text" at bounding box center [588, 127] width 180 height 12
paste input "Molecule"
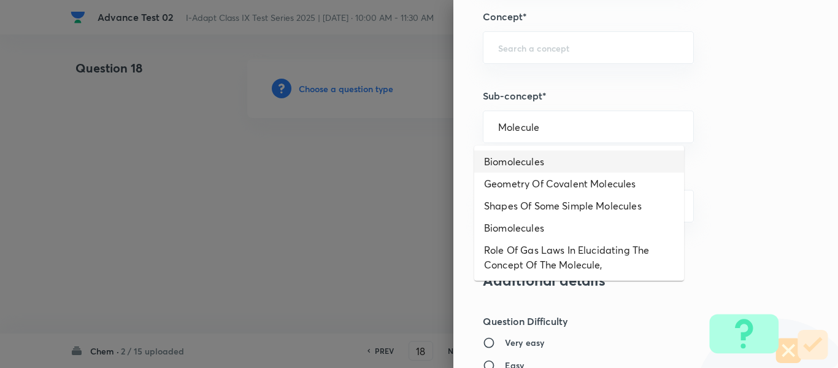
click at [553, 160] on li "Biomolecules" at bounding box center [579, 161] width 210 height 22
type input "Biomolecules"
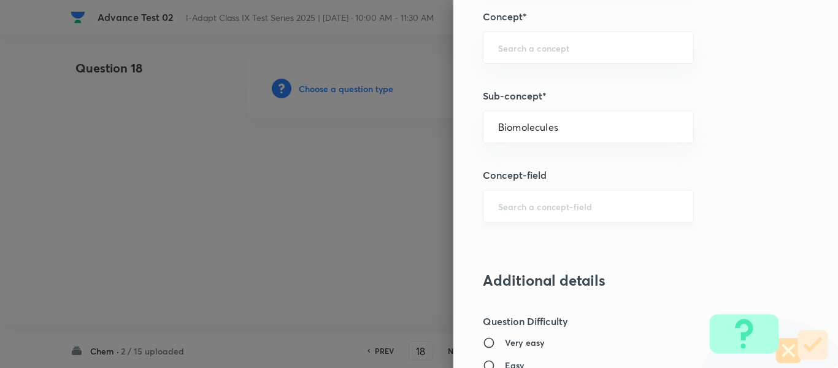
type input "Olympiads"
type input "NSE - Biology"
type input "Cell : Basic Unit of Life"
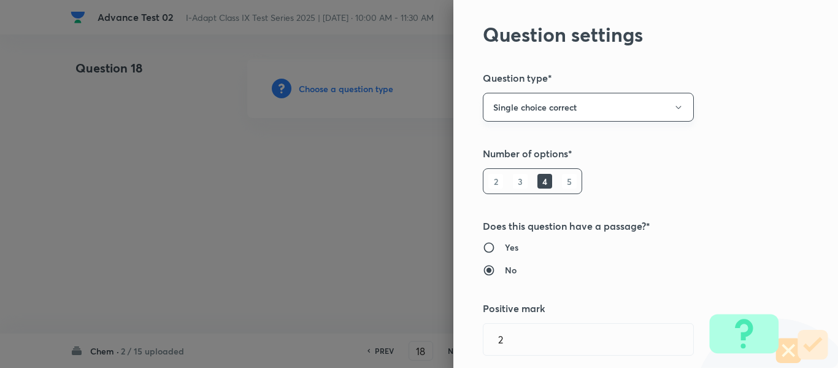
scroll to position [0, 0]
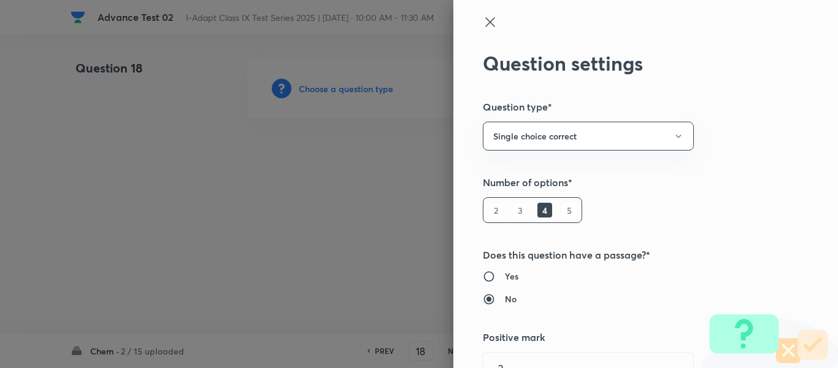
click at [485, 23] on icon at bounding box center [489, 21] width 9 height 9
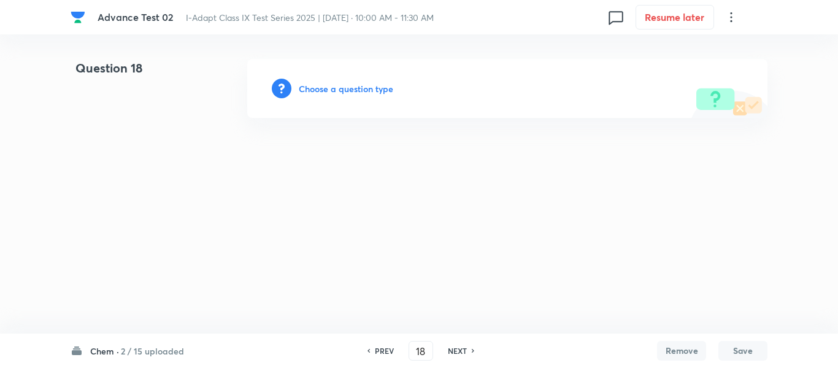
click at [344, 87] on h6 "Choose a question type" at bounding box center [346, 88] width 95 height 13
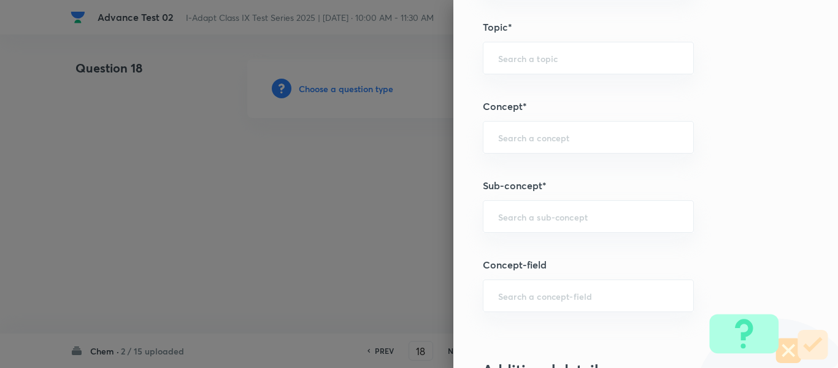
scroll to position [614, 0]
click at [588, 206] on div "​" at bounding box center [588, 217] width 211 height 33
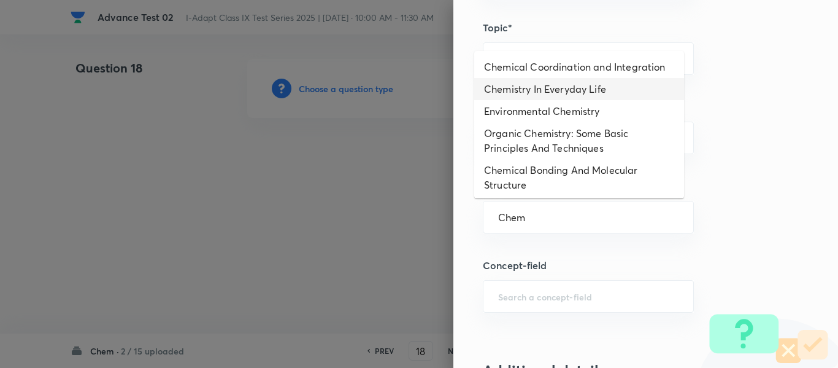
click at [590, 87] on li "Chemistry In Everyday Life" at bounding box center [579, 89] width 210 height 22
type input "Chemistry In Everyday Life"
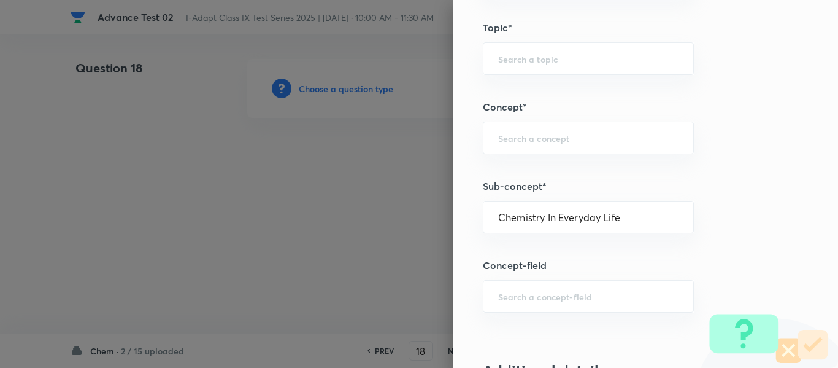
type input "Olympiads"
type input "NSE - Chemistry"
type input "Organic Chemistry"
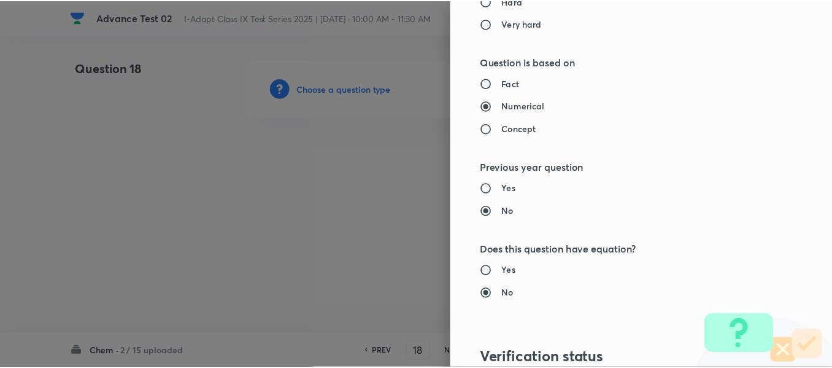
scroll to position [1305, 0]
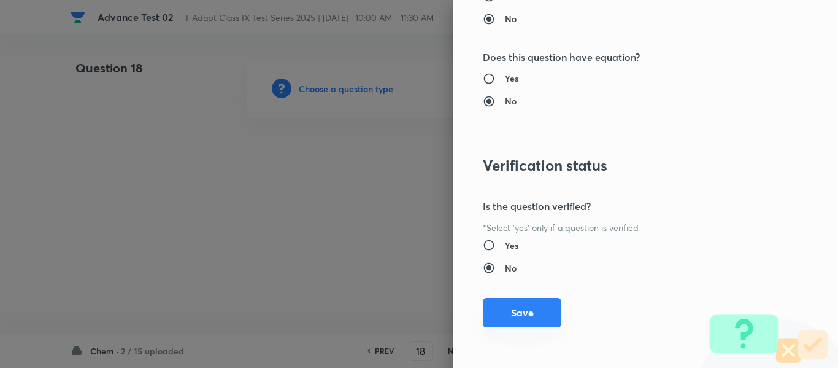
click at [520, 311] on button "Save" at bounding box center [522, 312] width 79 height 29
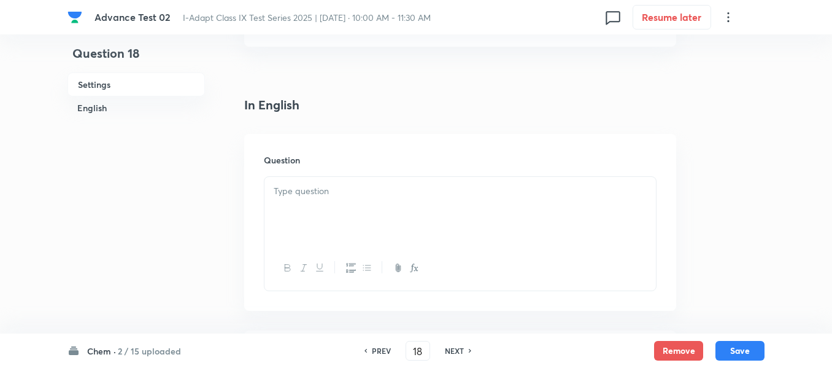
scroll to position [307, 0]
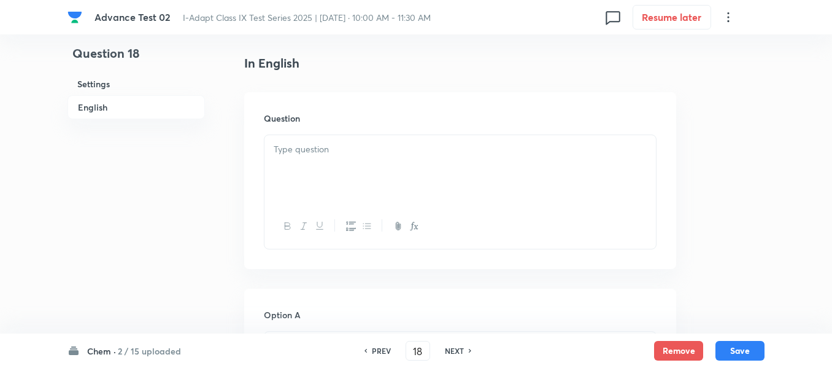
click at [411, 155] on p at bounding box center [460, 149] width 373 height 14
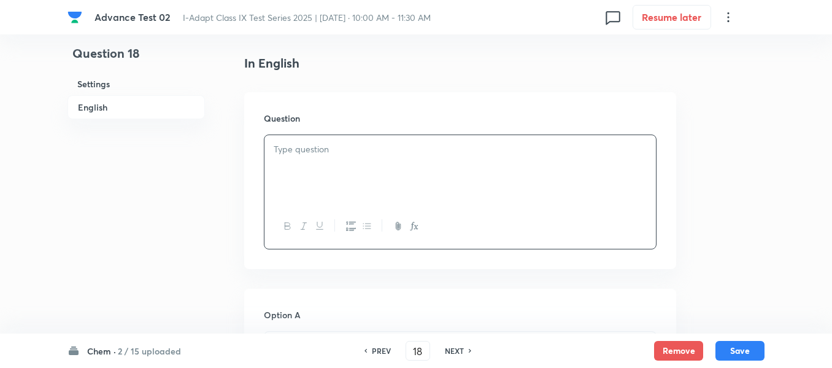
click at [436, 176] on div at bounding box center [461, 169] width 392 height 69
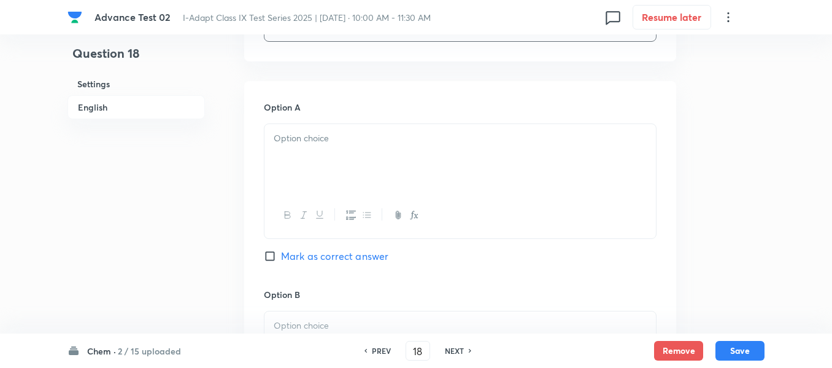
scroll to position [552, 0]
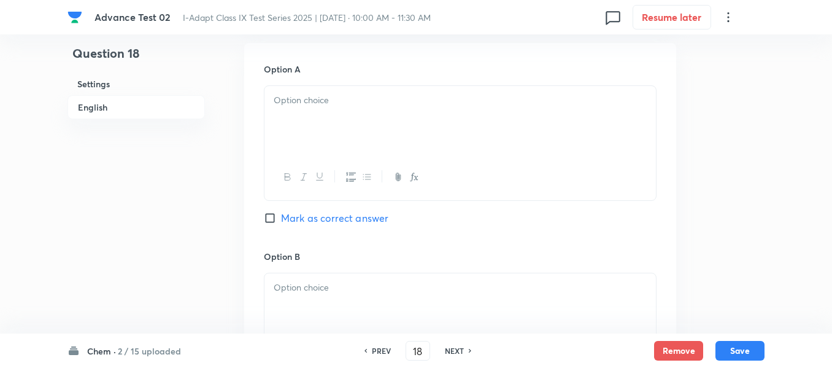
click at [415, 151] on div at bounding box center [461, 120] width 392 height 69
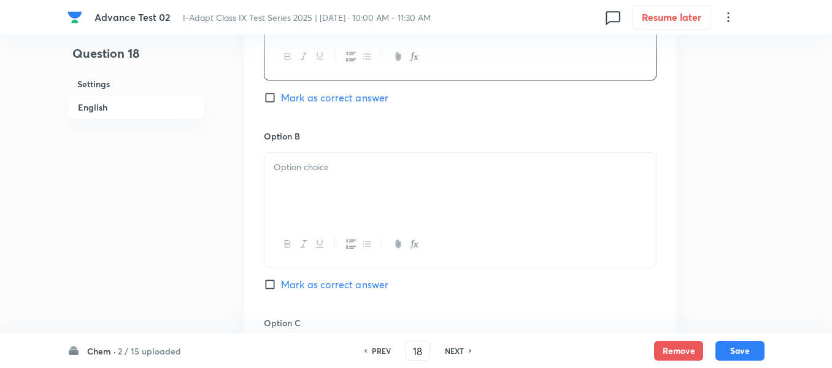
scroll to position [675, 0]
click at [382, 187] on div at bounding box center [461, 184] width 392 height 69
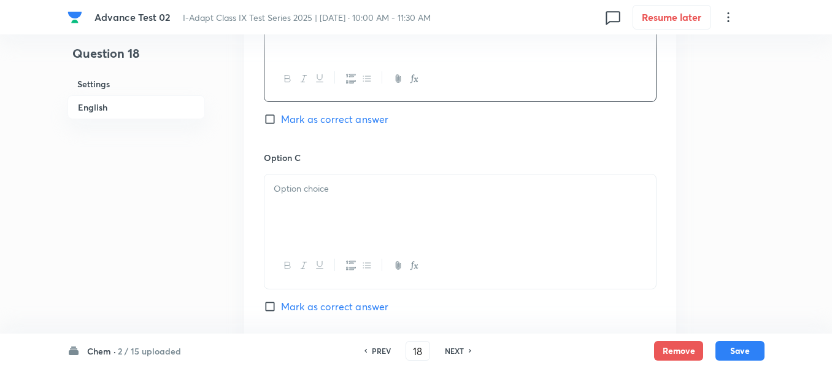
scroll to position [859, 0]
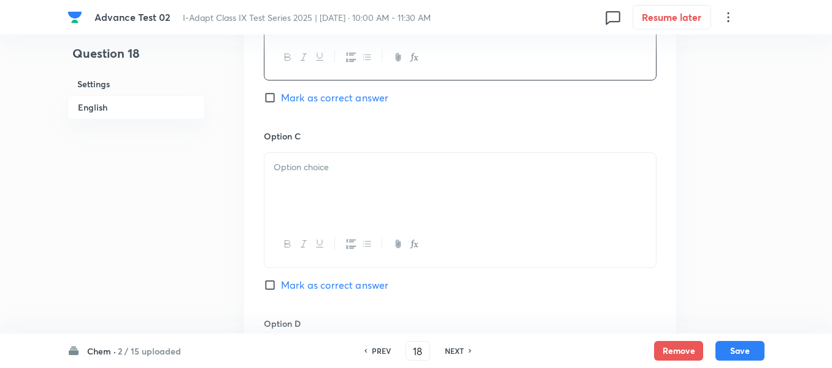
click at [393, 171] on p at bounding box center [460, 167] width 373 height 14
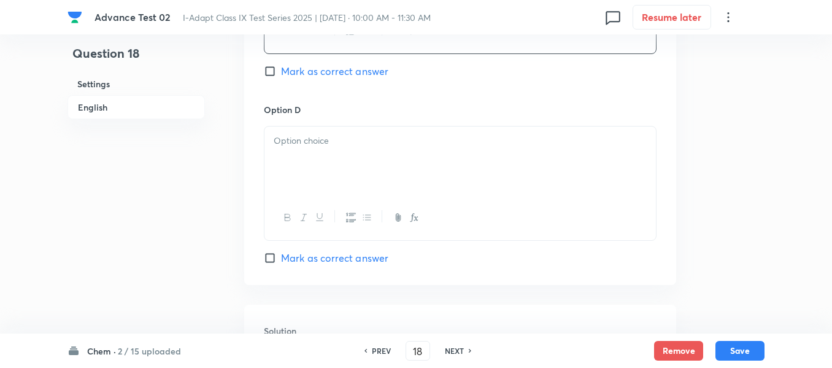
scroll to position [1105, 0]
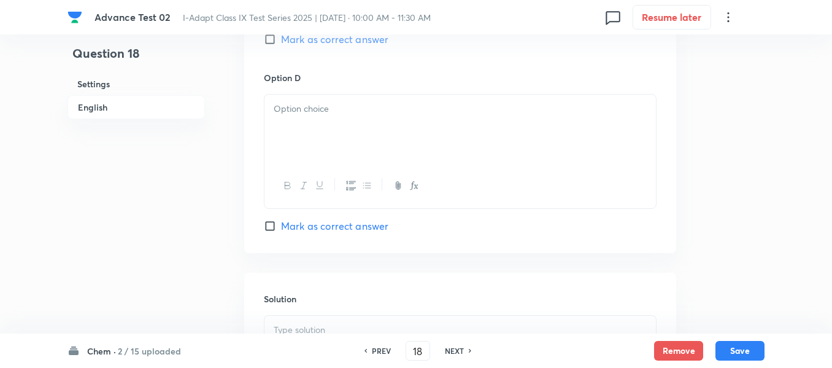
click at [405, 142] on div at bounding box center [461, 129] width 392 height 69
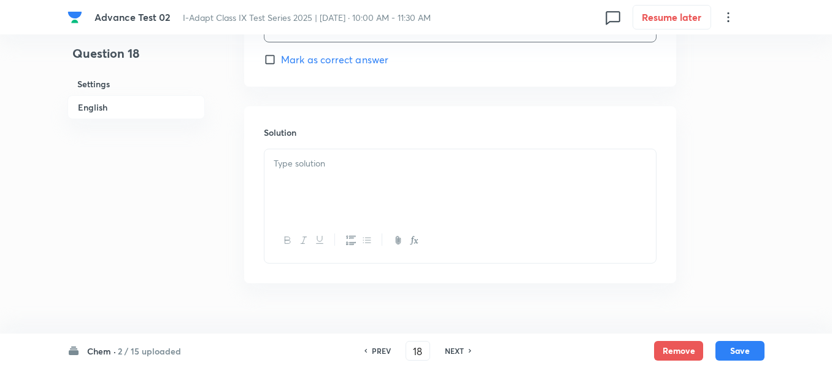
scroll to position [1289, 0]
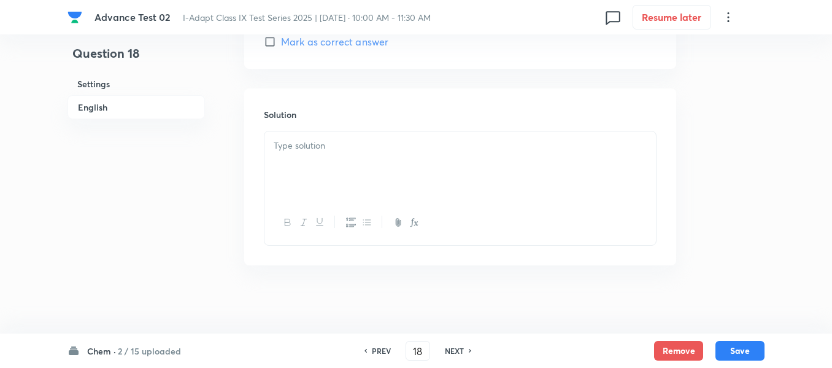
click at [373, 152] on p at bounding box center [460, 146] width 373 height 14
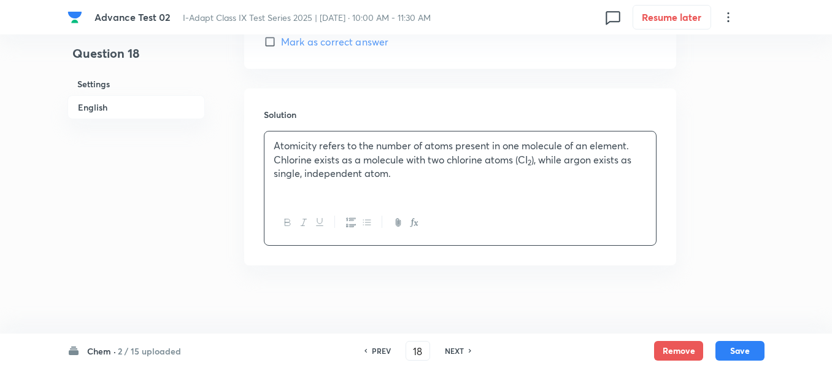
click at [94, 110] on h6 "English" at bounding box center [136, 107] width 137 height 24
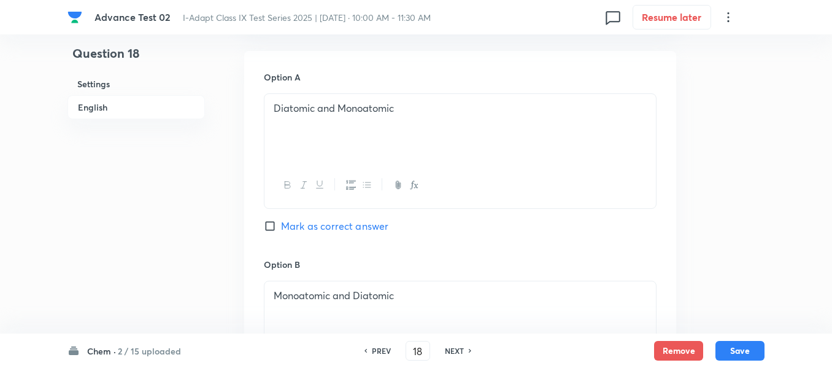
scroll to position [562, 0]
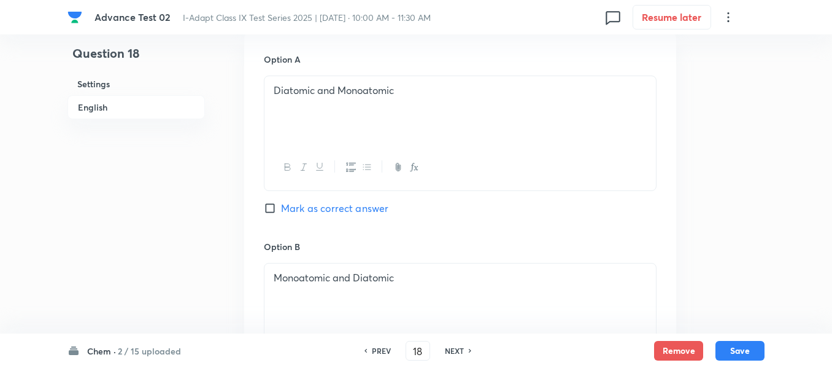
click at [277, 208] on input "Mark as correct answer" at bounding box center [272, 208] width 17 height 12
checkbox input "true"
click at [732, 354] on button "Save" at bounding box center [740, 349] width 49 height 20
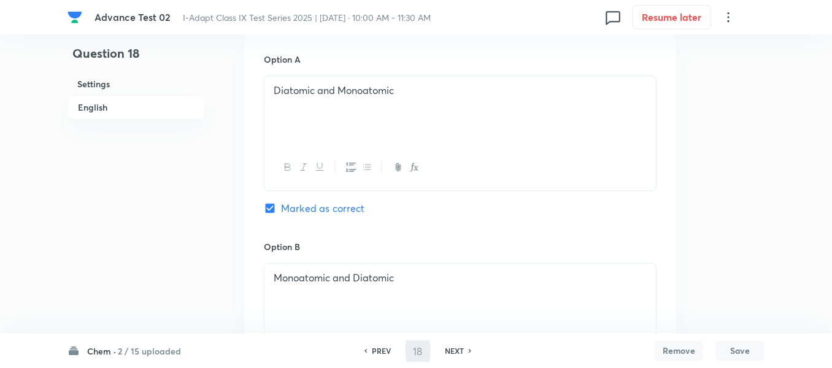
type input "19"
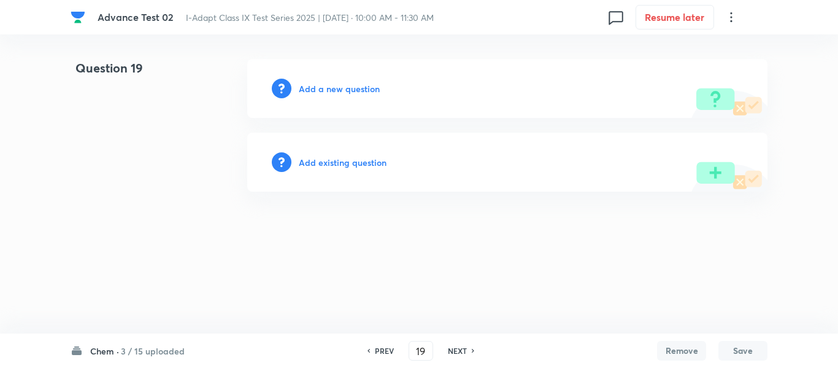
click at [344, 85] on h6 "Add a new question" at bounding box center [339, 88] width 81 height 13
click at [332, 88] on h6 "Choose a question type" at bounding box center [346, 88] width 95 height 13
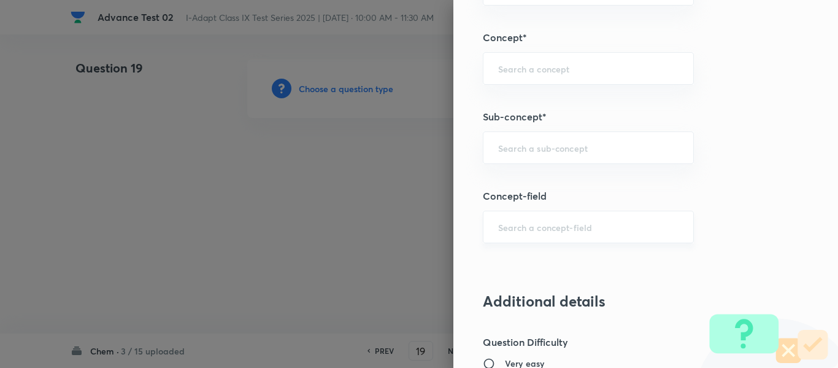
scroll to position [692, 0]
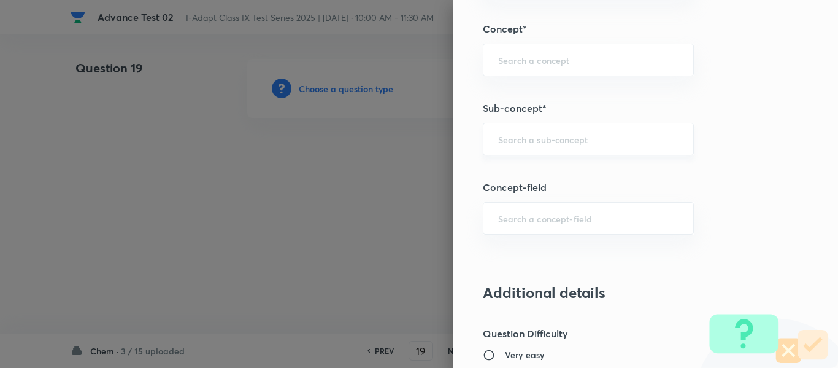
click at [555, 142] on input "text" at bounding box center [588, 139] width 180 height 12
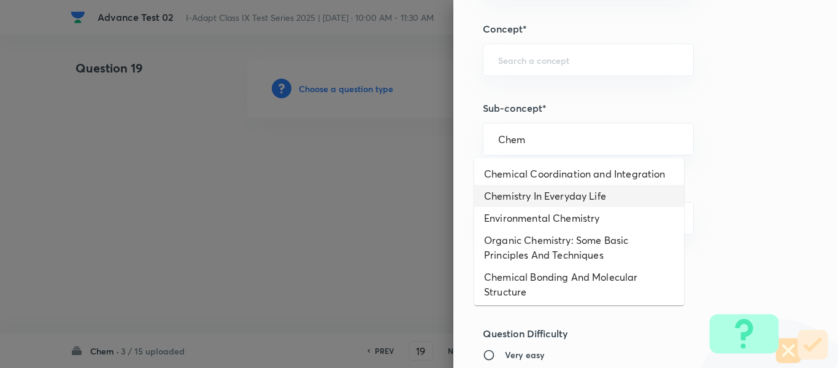
click at [576, 201] on li "Chemistry In Everyday Life" at bounding box center [579, 196] width 210 height 22
type input "Chemistry In Everyday Life"
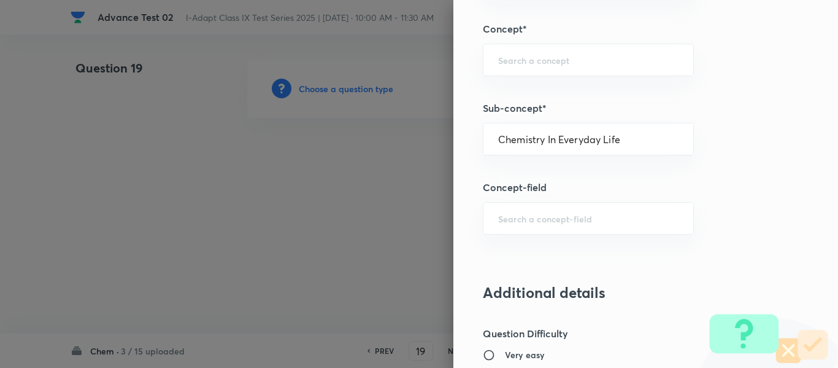
type input "Olympiads"
type input "NSE - Chemistry"
type input "Organic Chemistry"
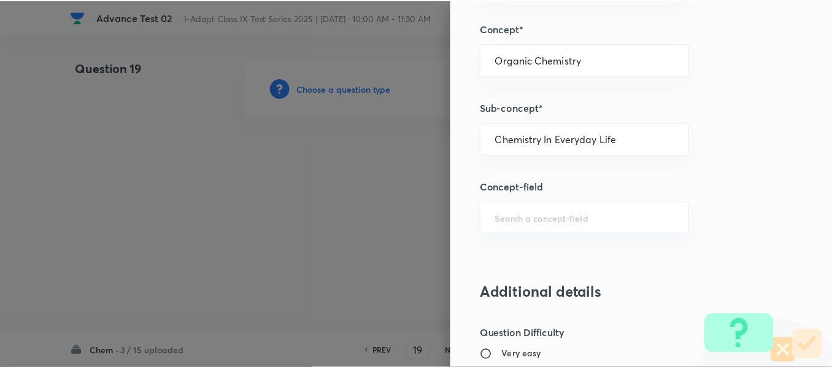
scroll to position [1305, 0]
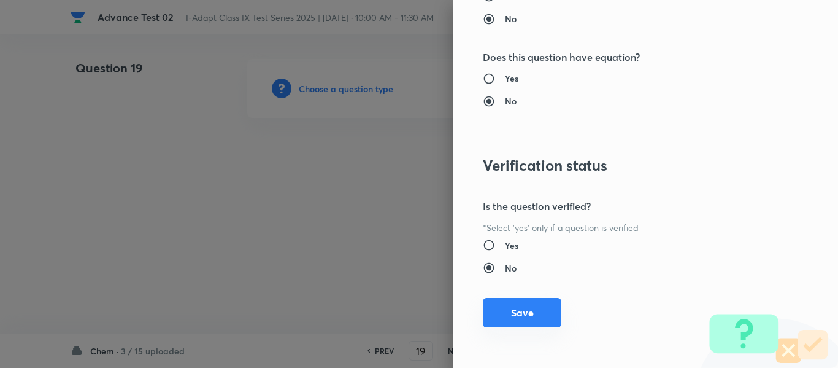
click at [509, 312] on button "Save" at bounding box center [522, 312] width 79 height 29
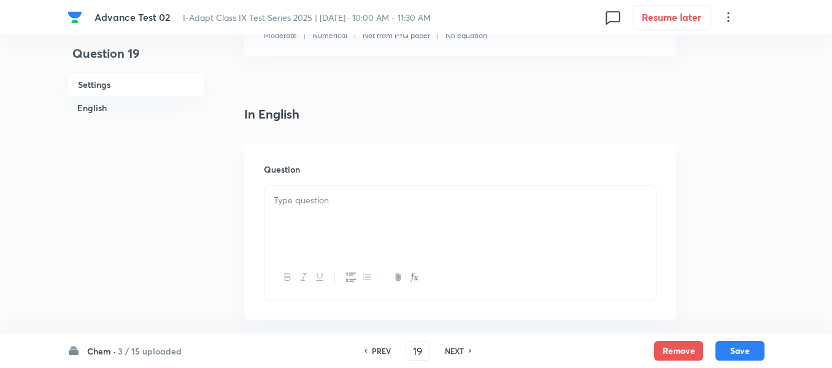
scroll to position [368, 0]
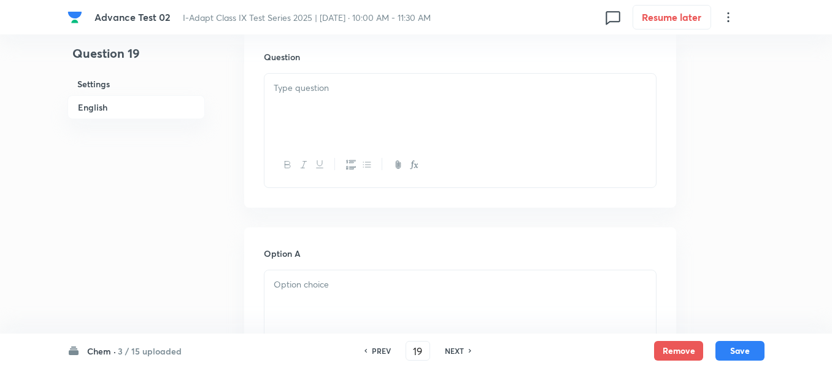
click at [401, 104] on div at bounding box center [461, 108] width 392 height 69
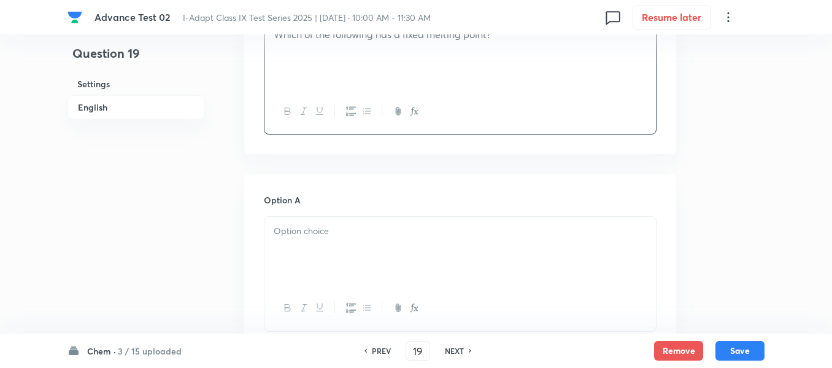
scroll to position [491, 0]
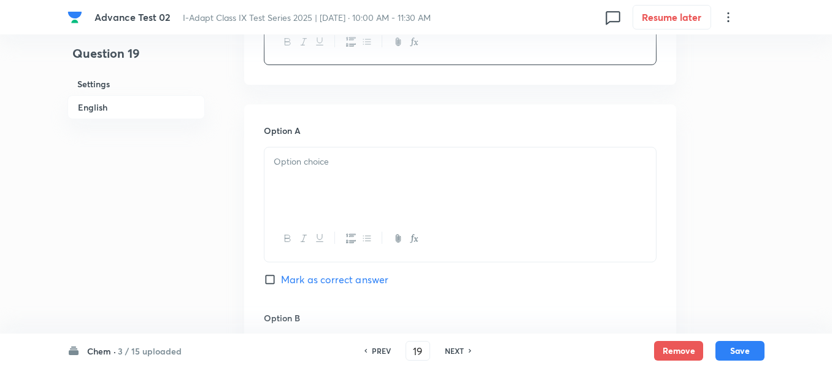
click at [370, 173] on div at bounding box center [461, 181] width 392 height 69
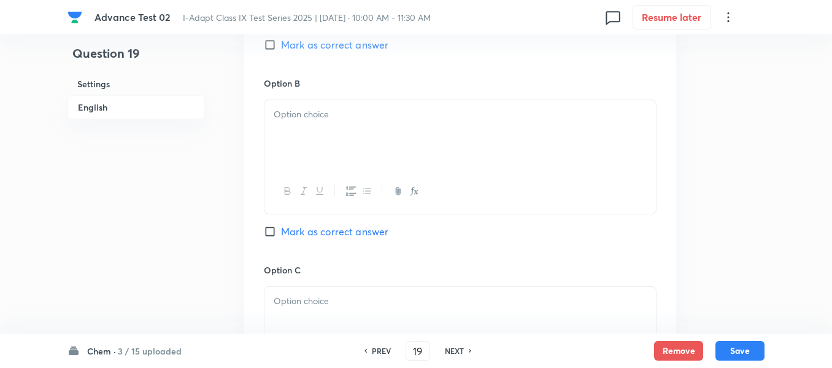
scroll to position [736, 0]
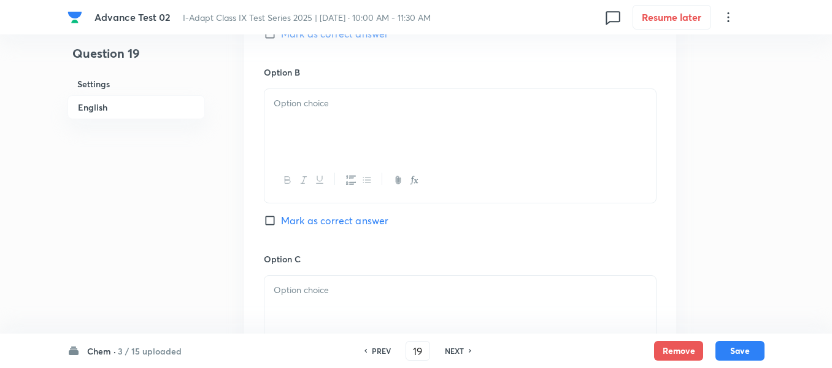
click at [422, 121] on div at bounding box center [461, 123] width 392 height 69
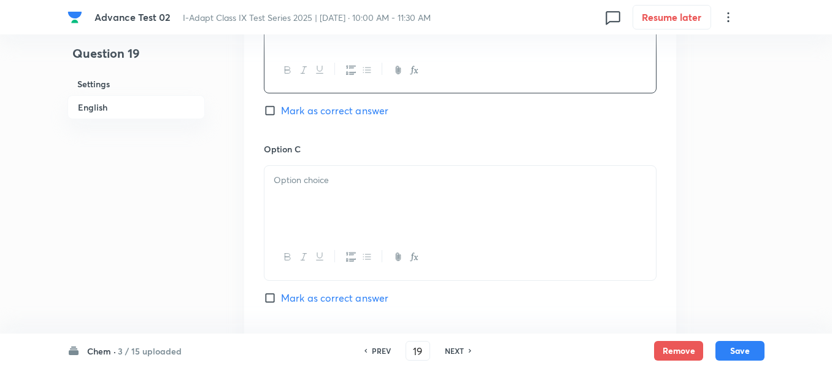
scroll to position [859, 0]
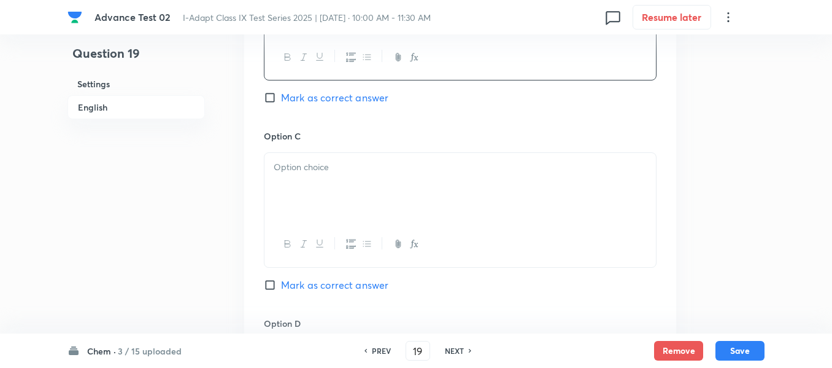
click at [406, 181] on div at bounding box center [461, 187] width 392 height 69
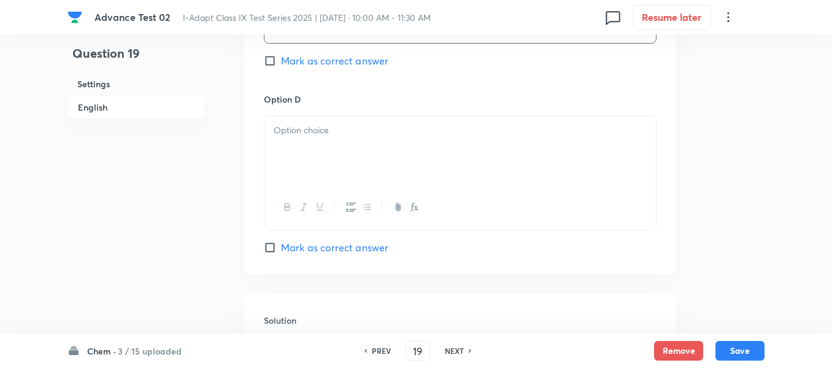
scroll to position [1105, 0]
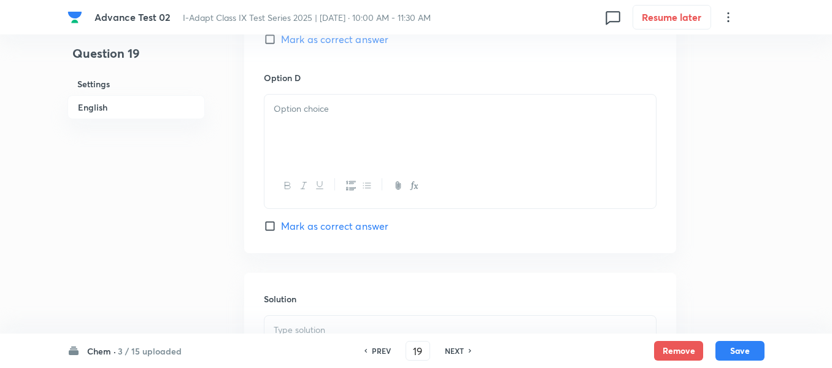
click at [409, 124] on div at bounding box center [461, 129] width 392 height 69
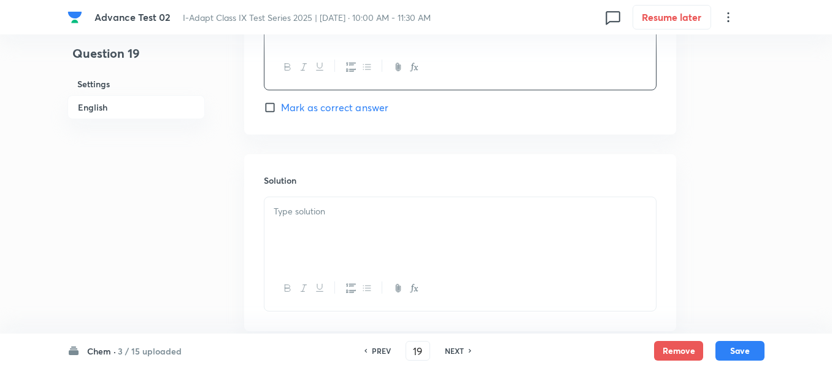
scroll to position [1227, 0]
click at [388, 207] on p at bounding box center [460, 207] width 373 height 14
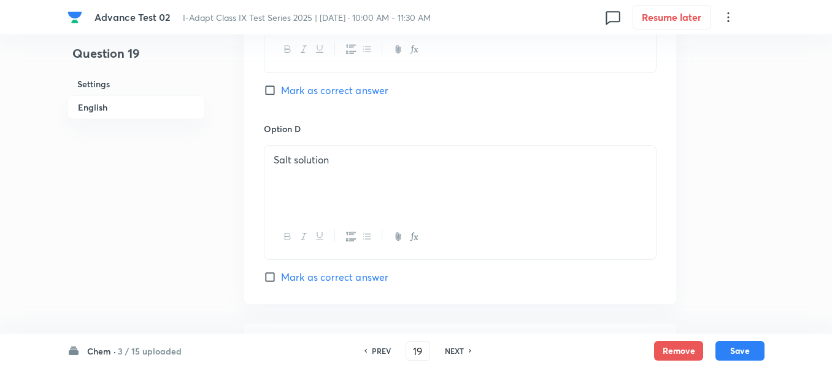
scroll to position [1043, 0]
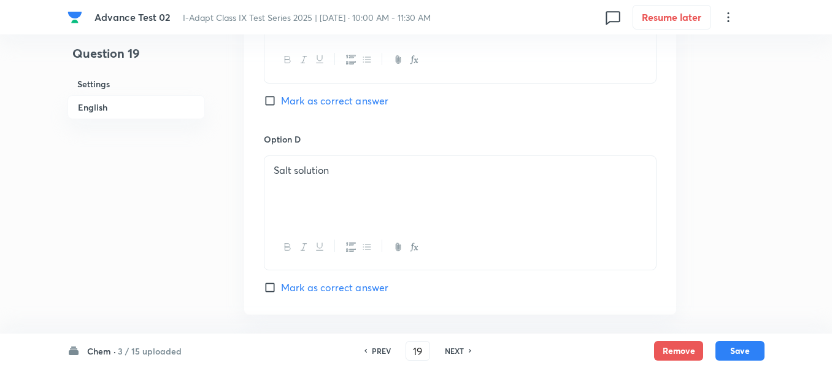
click at [280, 105] on input "Mark as correct answer" at bounding box center [272, 101] width 17 height 12
checkbox input "true"
click at [741, 349] on button "Save" at bounding box center [740, 349] width 49 height 20
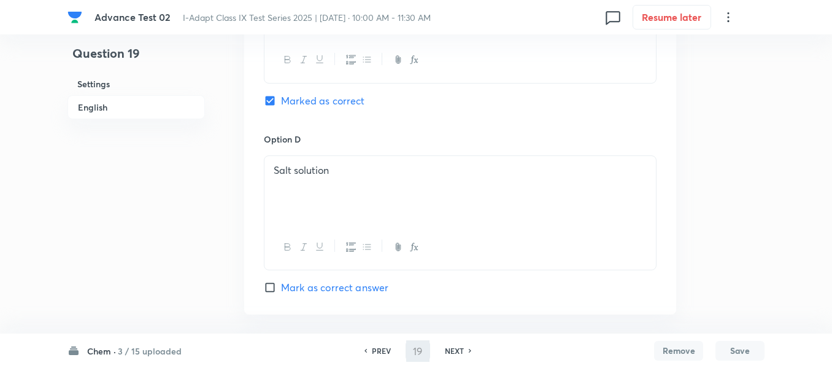
type input "20"
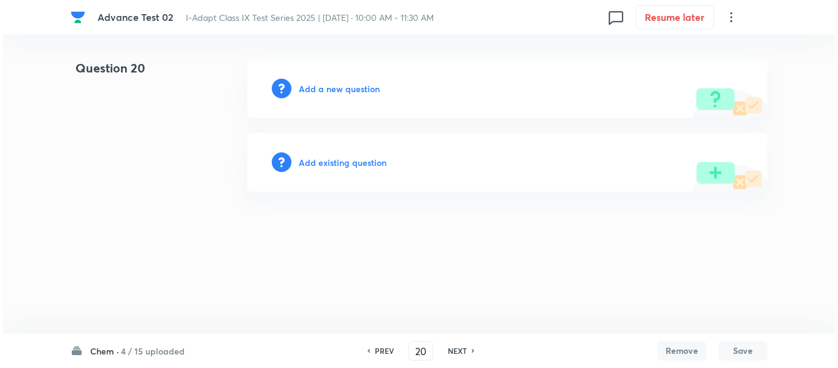
scroll to position [0, 0]
click at [330, 88] on h6 "Add a new question" at bounding box center [339, 88] width 81 height 13
click at [347, 90] on h6 "Choose a question type" at bounding box center [346, 88] width 95 height 13
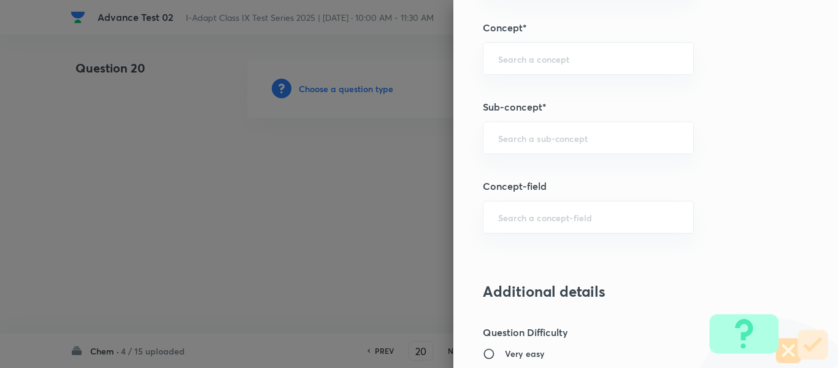
scroll to position [690, 0]
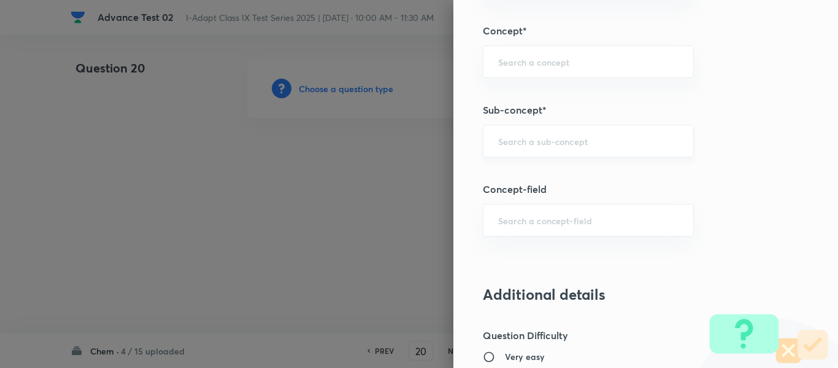
click at [586, 140] on input "text" at bounding box center [588, 141] width 180 height 12
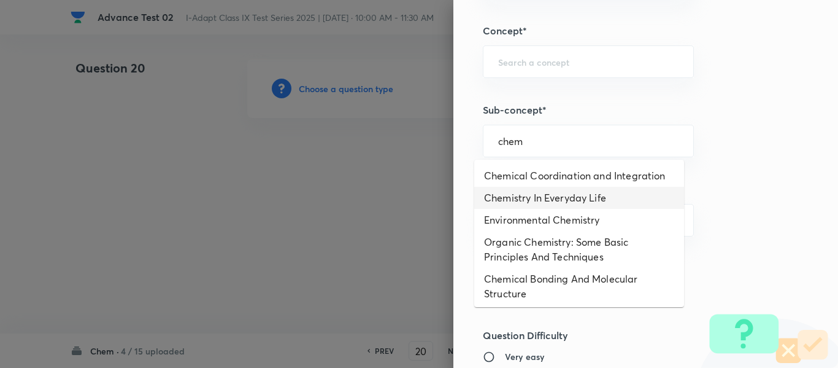
click at [594, 192] on li "Chemistry In Everyday Life" at bounding box center [579, 198] width 210 height 22
type input "Chemistry In Everyday Life"
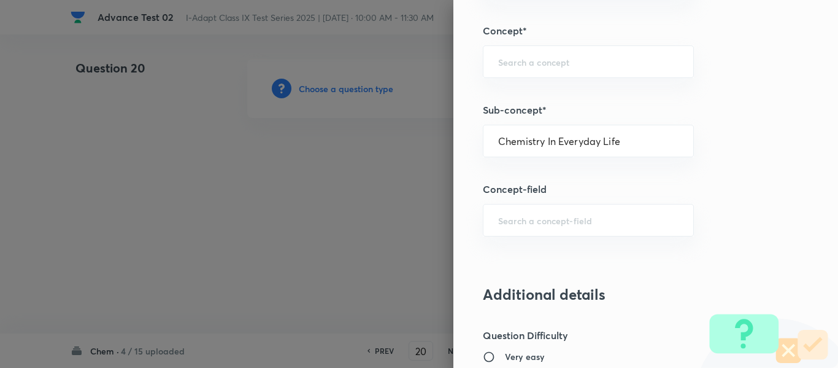
type input "Olympiads"
type input "NSE - Chemistry"
type input "Organic Chemistry"
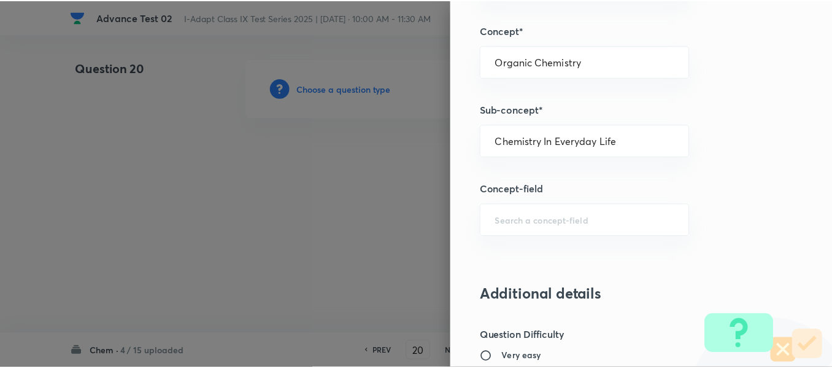
scroll to position [1305, 0]
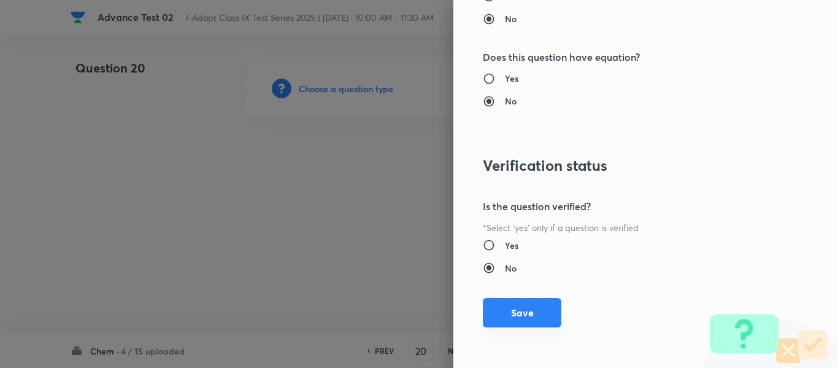
click at [507, 307] on button "Save" at bounding box center [522, 312] width 79 height 29
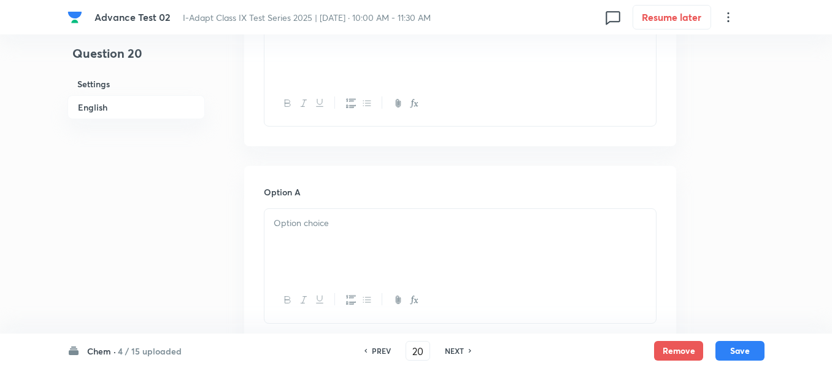
scroll to position [491, 0]
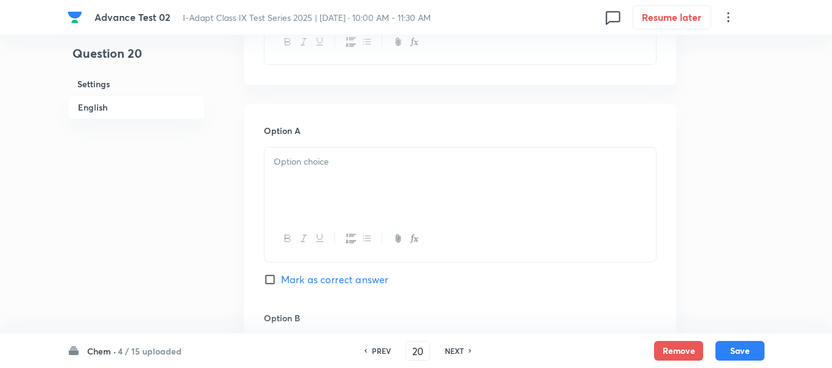
click at [423, 171] on div at bounding box center [461, 181] width 392 height 69
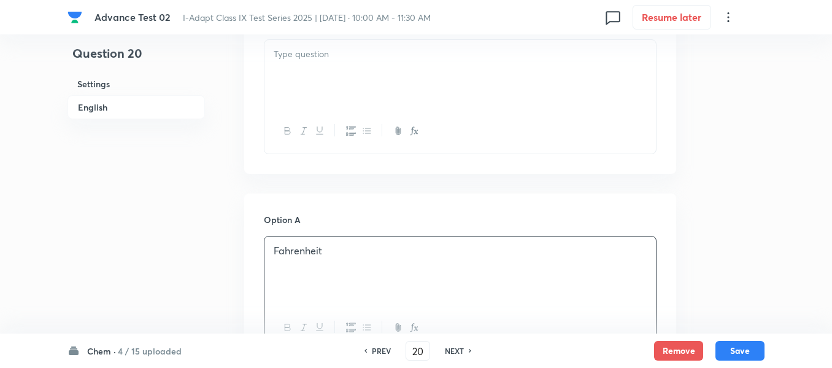
scroll to position [307, 0]
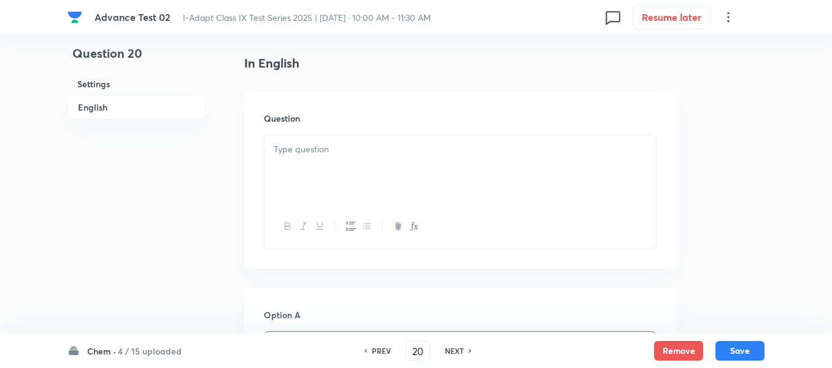
click at [415, 155] on p at bounding box center [460, 149] width 373 height 14
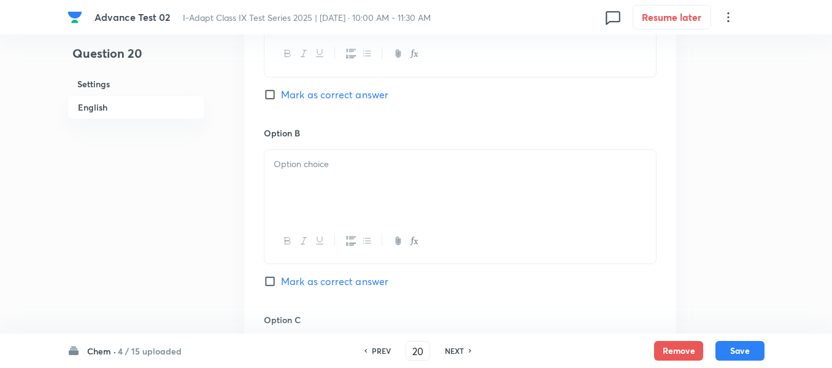
scroll to position [736, 0]
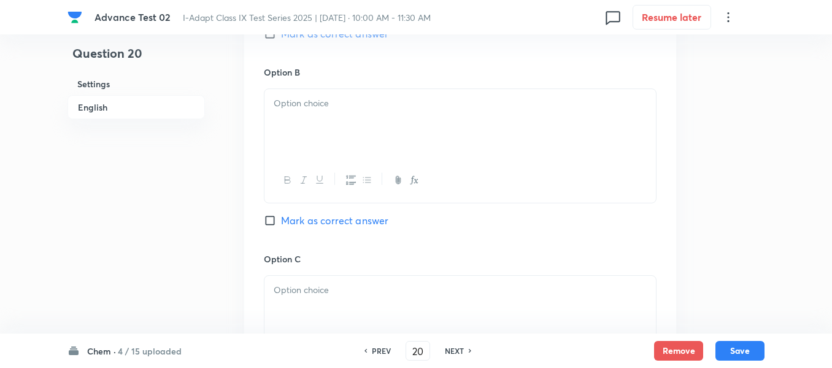
click at [366, 124] on div at bounding box center [461, 123] width 392 height 69
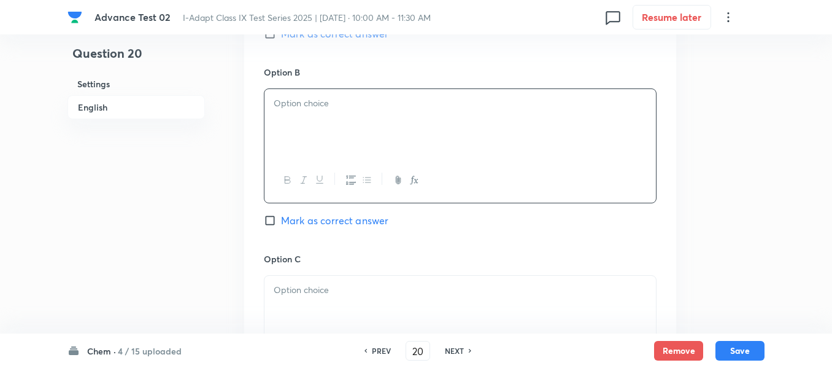
click at [366, 127] on div at bounding box center [461, 123] width 392 height 69
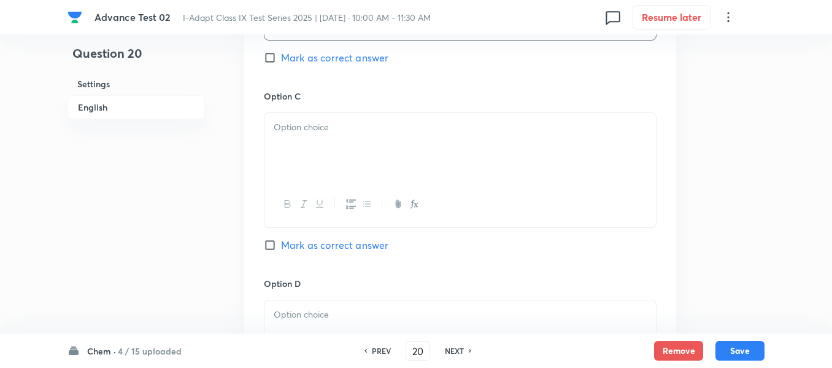
scroll to position [921, 0]
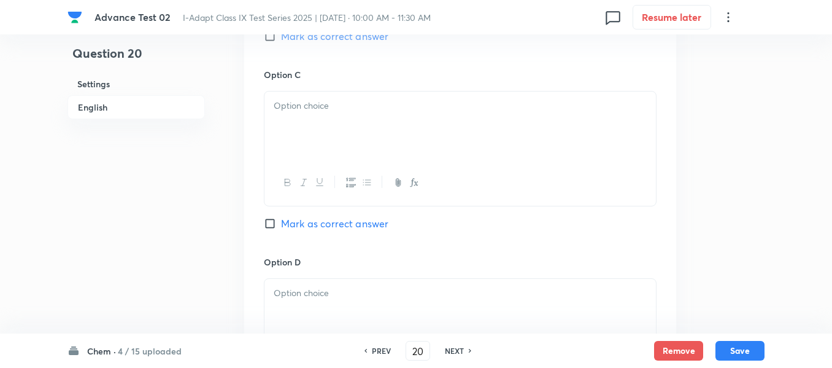
click at [365, 144] on div at bounding box center [461, 125] width 392 height 69
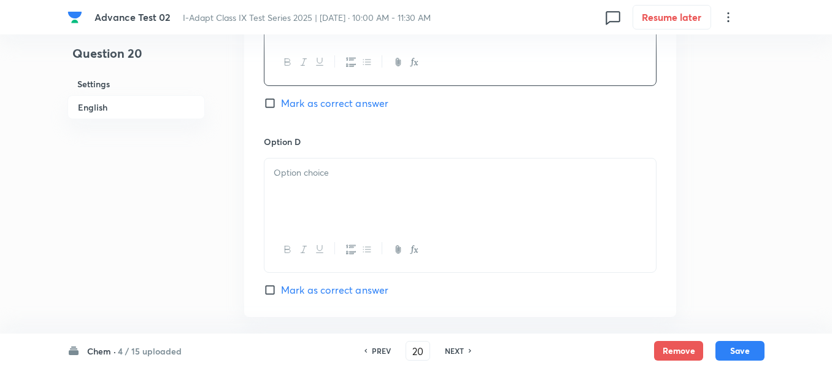
scroll to position [1043, 0]
click at [362, 175] on p at bounding box center [460, 170] width 373 height 14
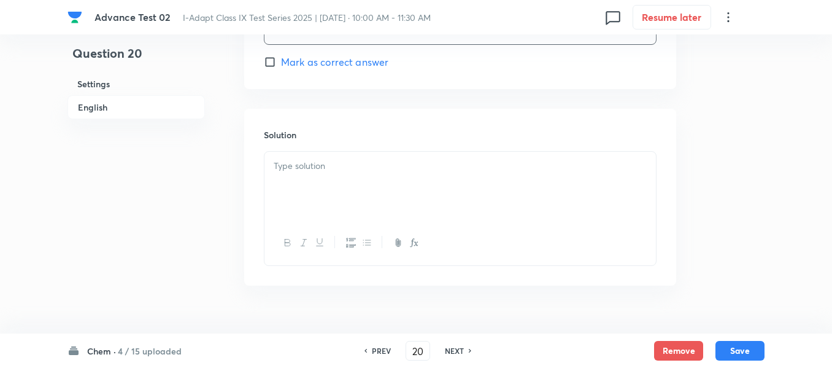
scroll to position [1294, 0]
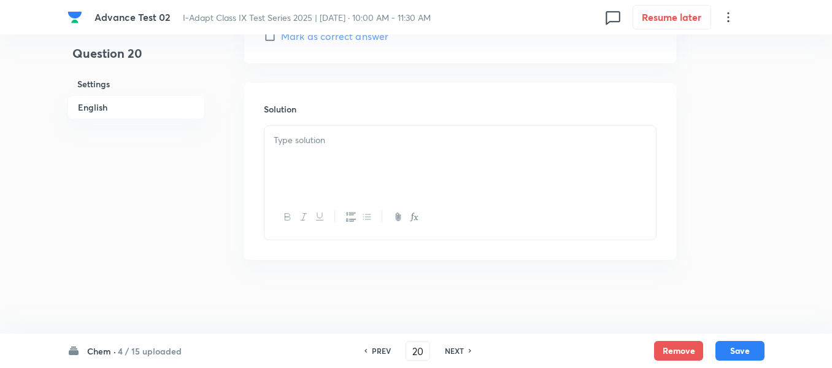
click at [395, 158] on div at bounding box center [461, 160] width 392 height 69
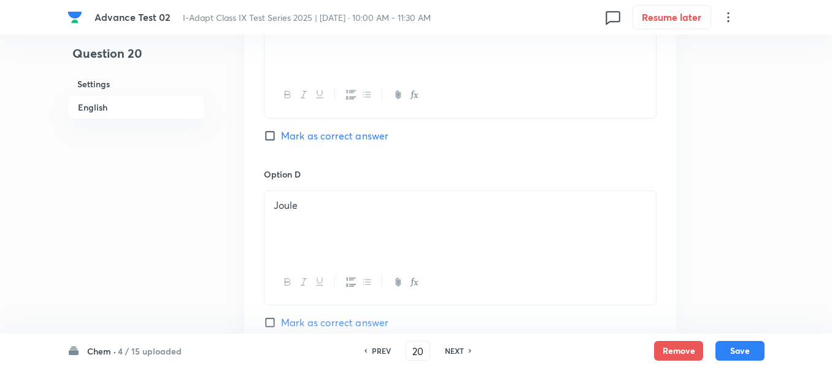
scroll to position [988, 0]
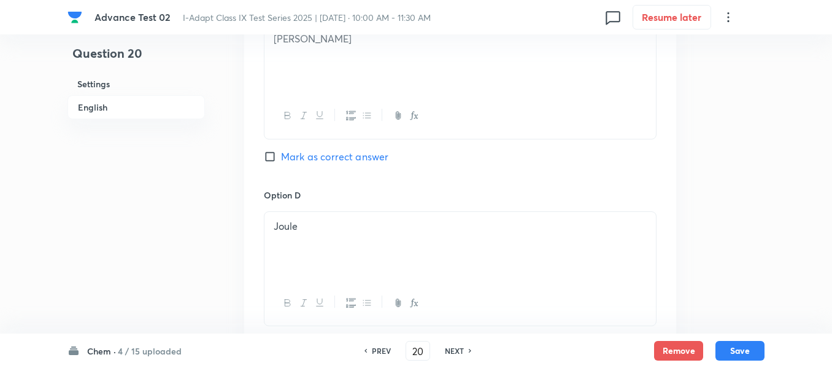
click at [277, 158] on input "Mark as correct answer" at bounding box center [272, 156] width 17 height 12
checkbox input "true"
click at [746, 351] on button "Save" at bounding box center [740, 349] width 49 height 20
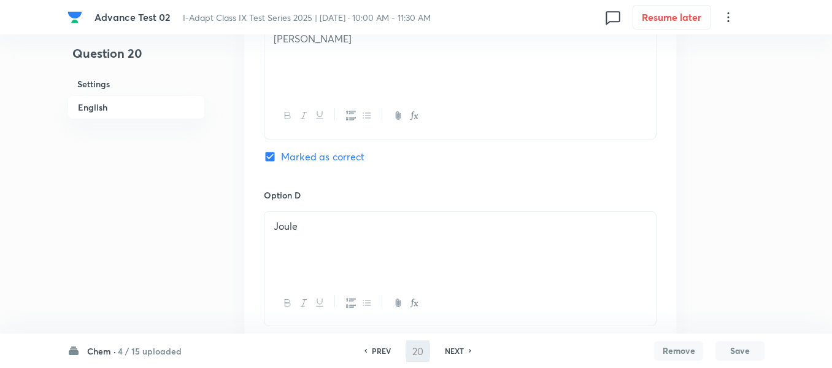
type input "21"
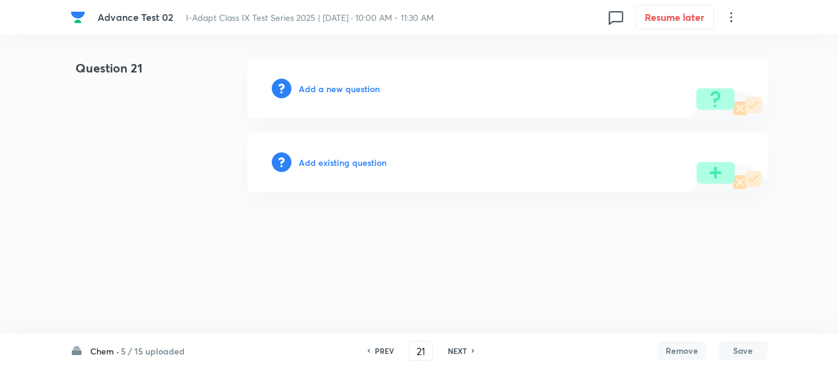
click at [347, 88] on h6 "Add a new question" at bounding box center [339, 88] width 81 height 13
click at [347, 88] on h6 "Choose a question type" at bounding box center [346, 88] width 95 height 13
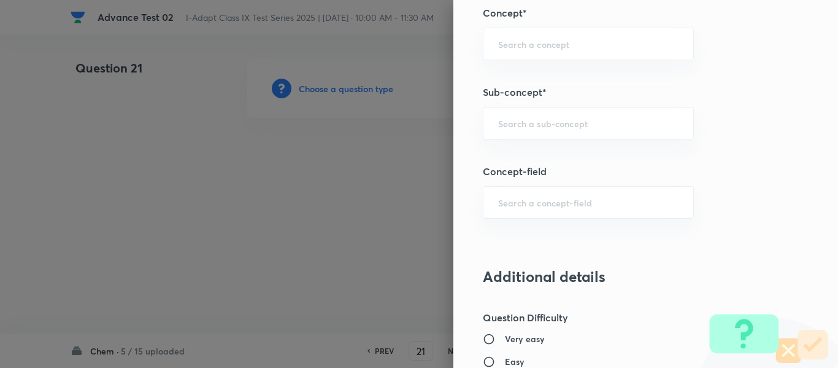
scroll to position [669, 0]
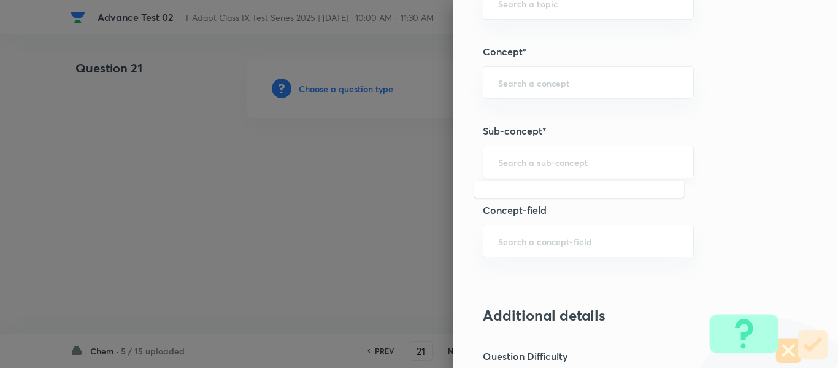
click at [532, 161] on input "text" at bounding box center [588, 162] width 180 height 12
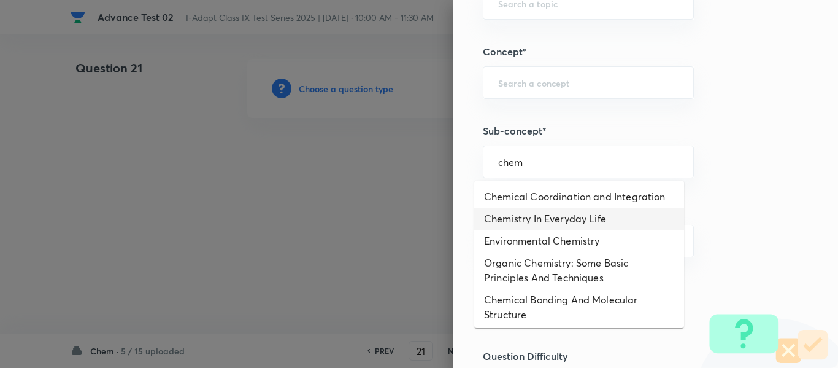
click at [595, 220] on li "Chemistry In Everyday Life" at bounding box center [579, 218] width 210 height 22
type input "Chemistry In Everyday Life"
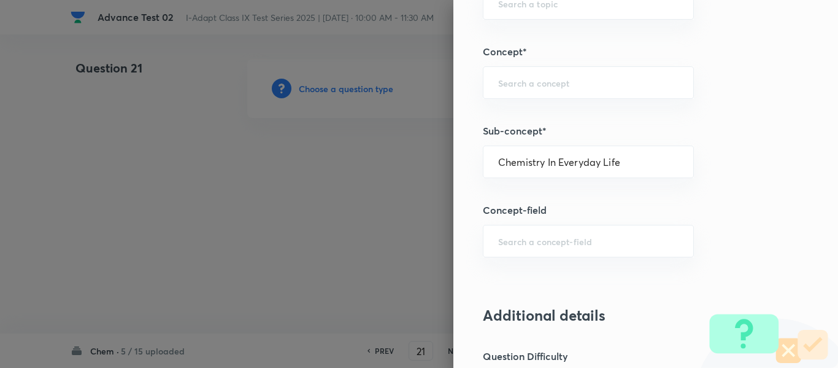
type input "Olympiads"
type input "NSE - Chemistry"
type input "Organic Chemistry"
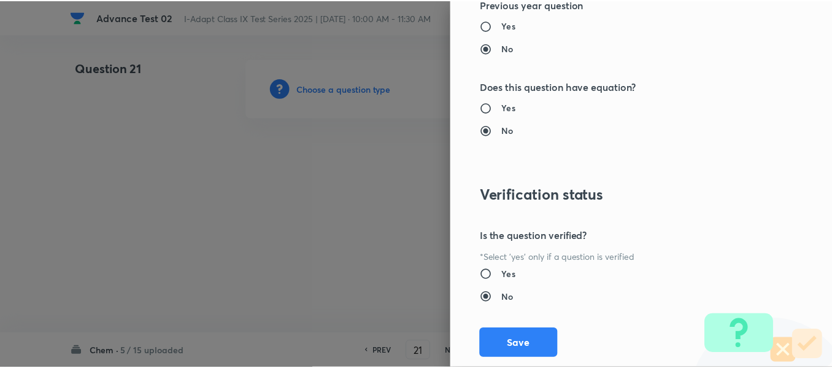
scroll to position [1305, 0]
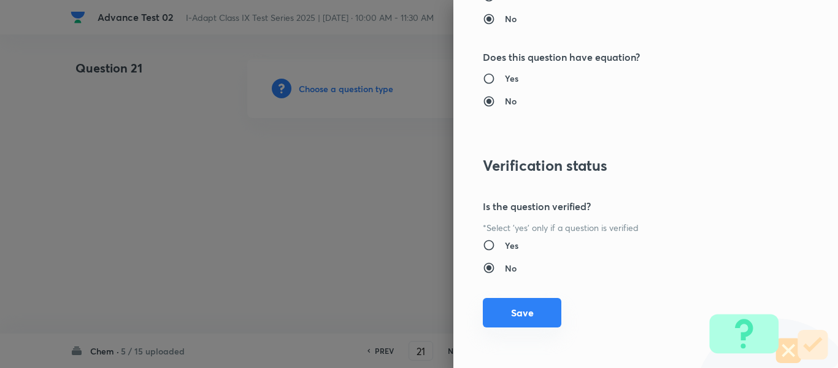
click at [523, 312] on button "Save" at bounding box center [522, 312] width 79 height 29
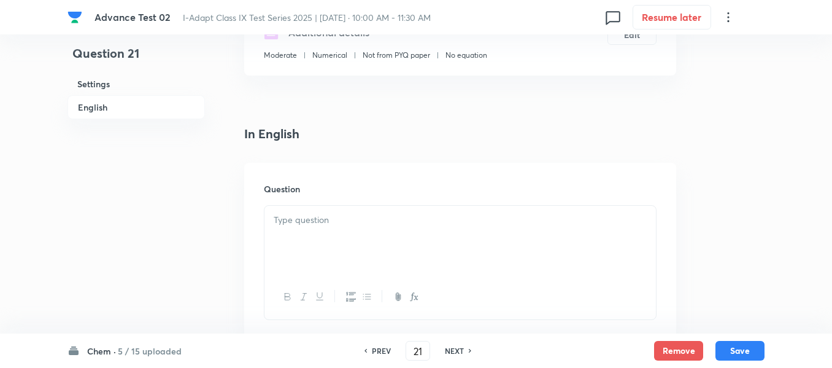
scroll to position [307, 0]
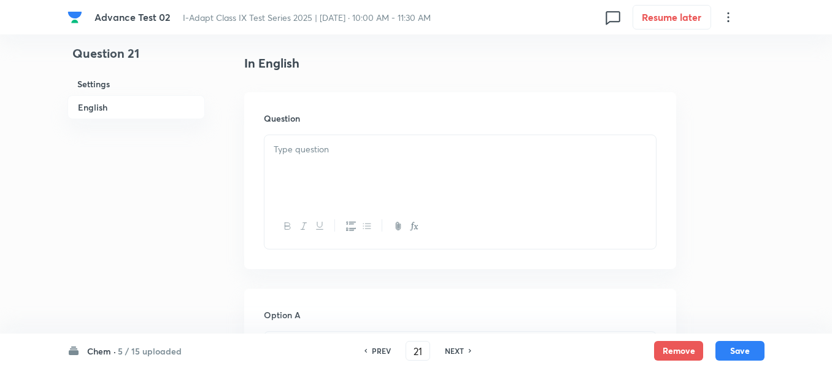
click at [437, 147] on p at bounding box center [460, 149] width 373 height 14
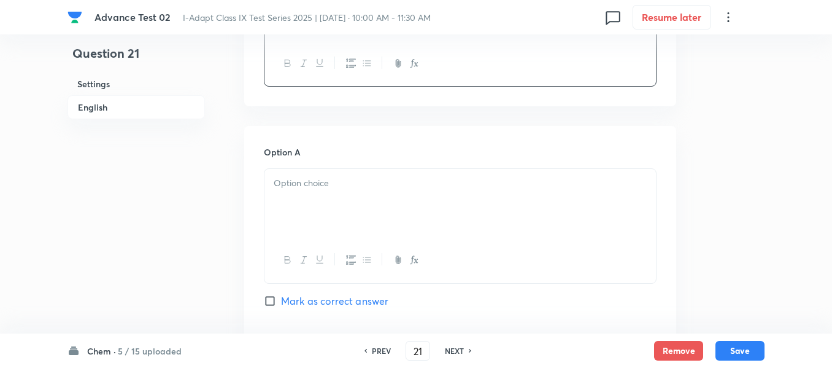
scroll to position [491, 0]
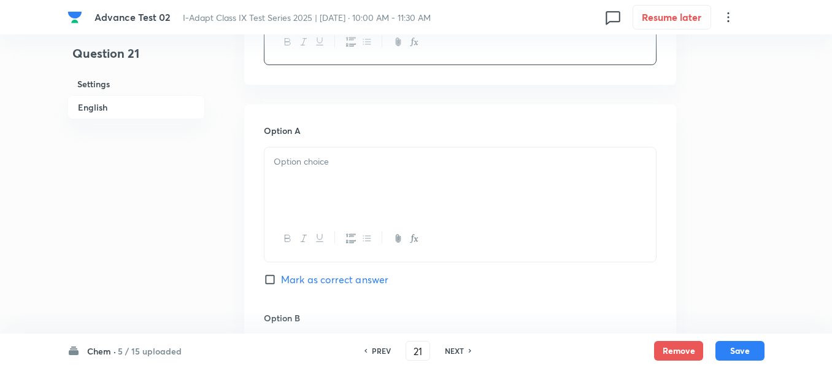
click at [407, 162] on p at bounding box center [460, 162] width 373 height 14
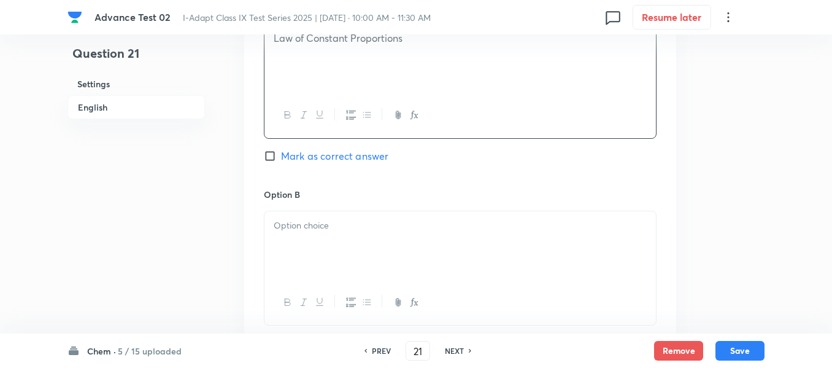
scroll to position [675, 0]
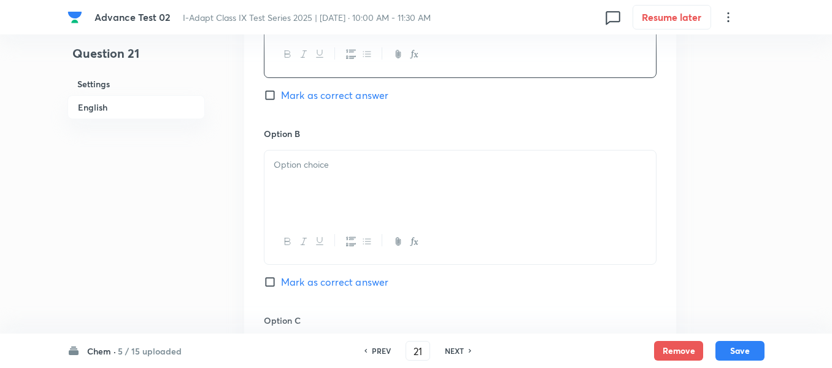
click at [382, 166] on p at bounding box center [460, 165] width 373 height 14
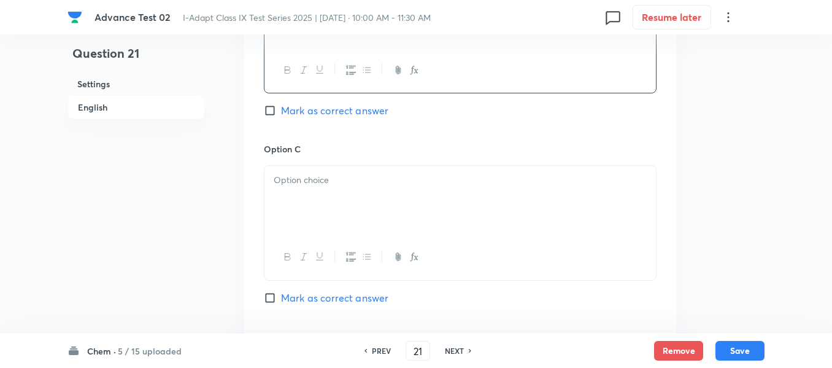
scroll to position [921, 0]
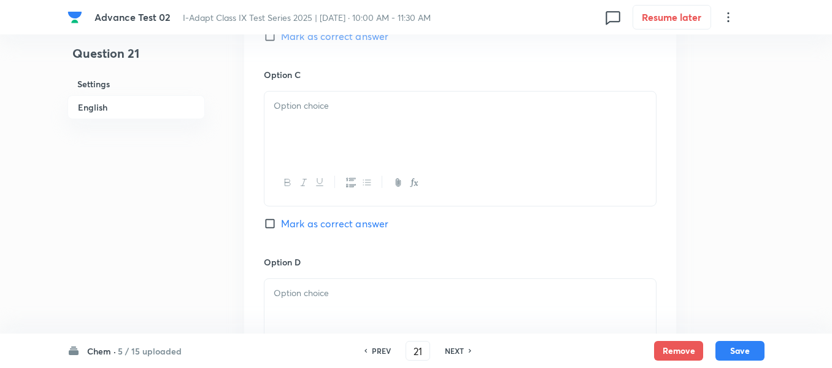
click at [384, 114] on div at bounding box center [461, 125] width 392 height 69
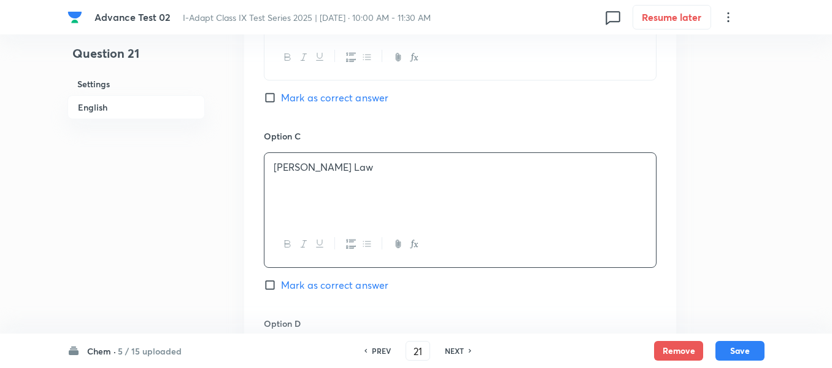
click at [284, 98] on span "Mark as correct answer" at bounding box center [334, 97] width 107 height 15
click at [281, 98] on input "Mark as correct answer" at bounding box center [272, 97] width 17 height 12
checkbox input "true"
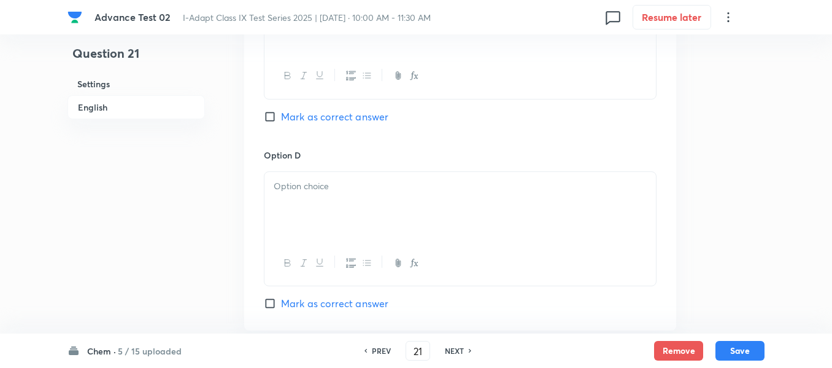
scroll to position [1043, 0]
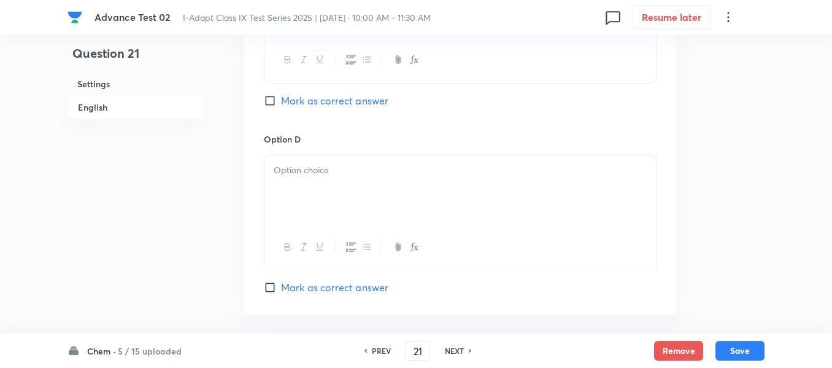
click at [376, 191] on div at bounding box center [461, 190] width 392 height 69
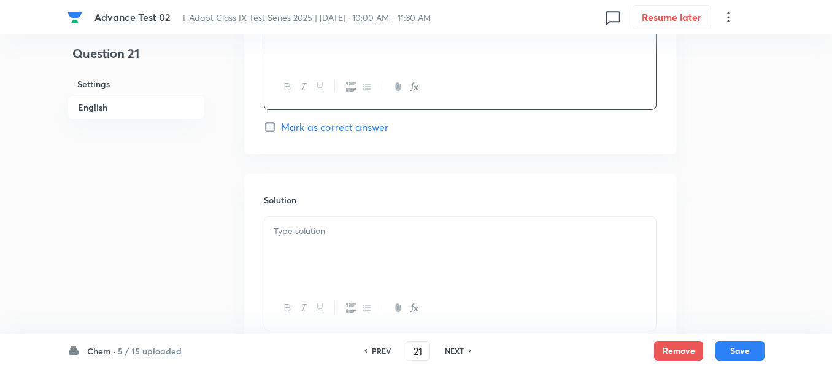
scroll to position [1227, 0]
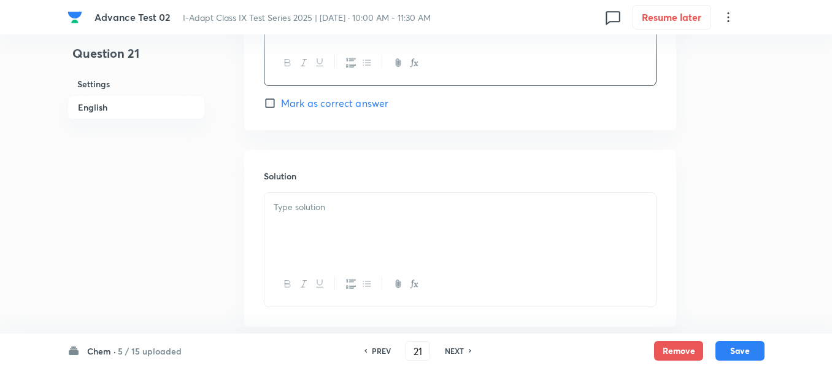
click at [380, 205] on p at bounding box center [460, 207] width 373 height 14
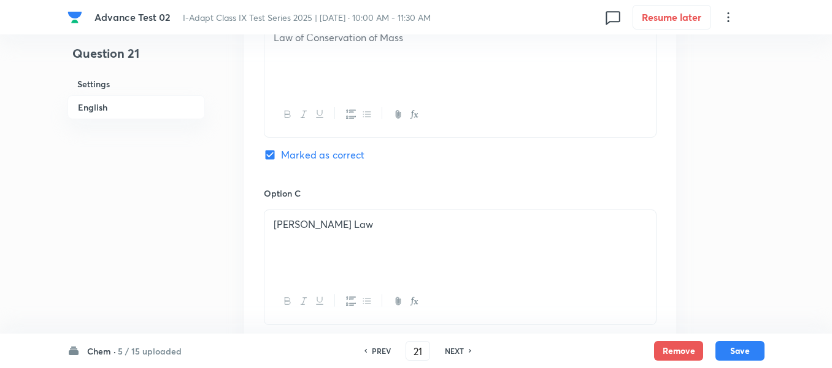
scroll to position [798, 0]
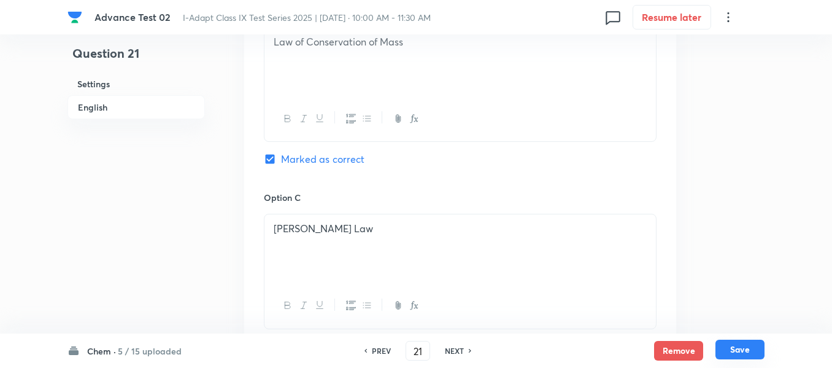
click at [746, 350] on button "Save" at bounding box center [740, 349] width 49 height 20
type input "22"
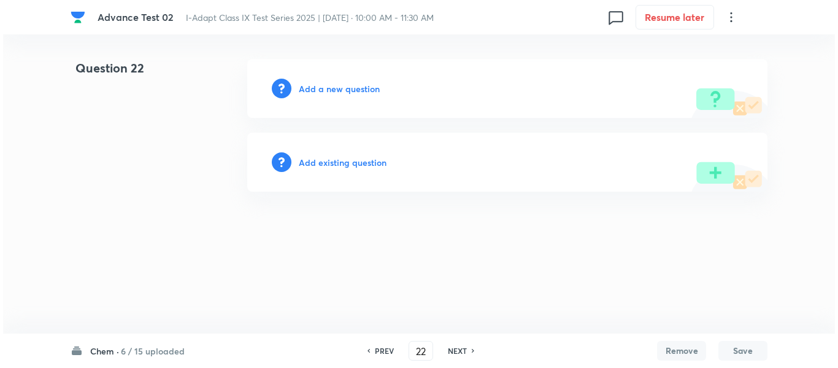
scroll to position [0, 0]
click at [320, 90] on h6 "Add a new question" at bounding box center [339, 88] width 81 height 13
click at [322, 87] on h6 "Choose a question type" at bounding box center [346, 88] width 95 height 13
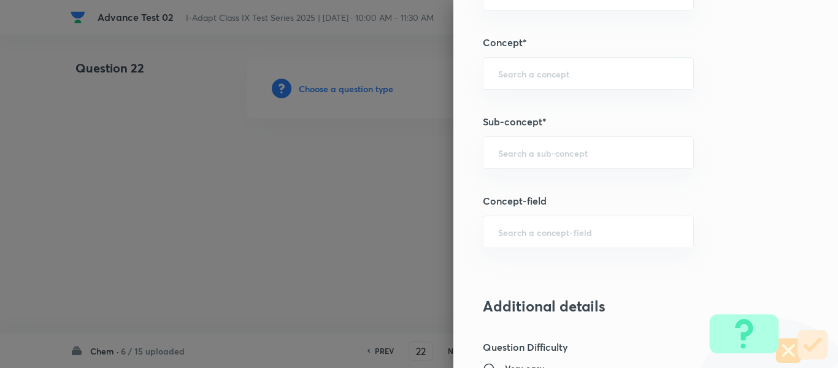
scroll to position [645, 0]
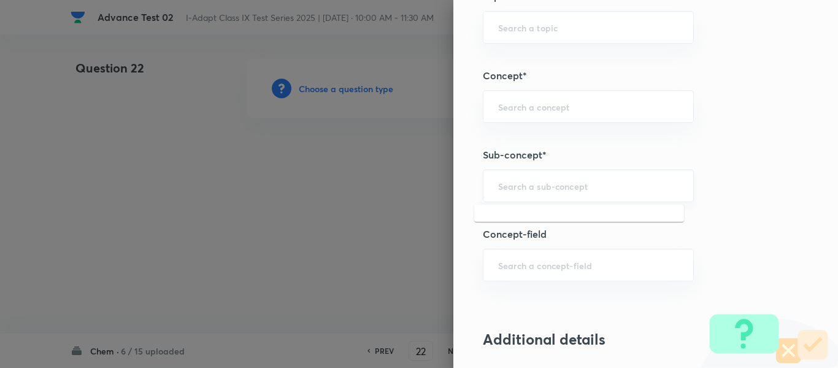
click at [562, 180] on input "text" at bounding box center [588, 186] width 180 height 12
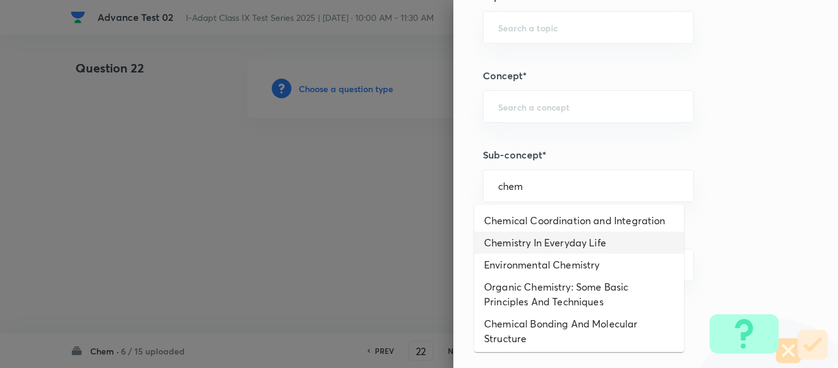
click at [572, 245] on li "Chemistry In Everyday Life" at bounding box center [579, 242] width 210 height 22
type input "Chemistry In Everyday Life"
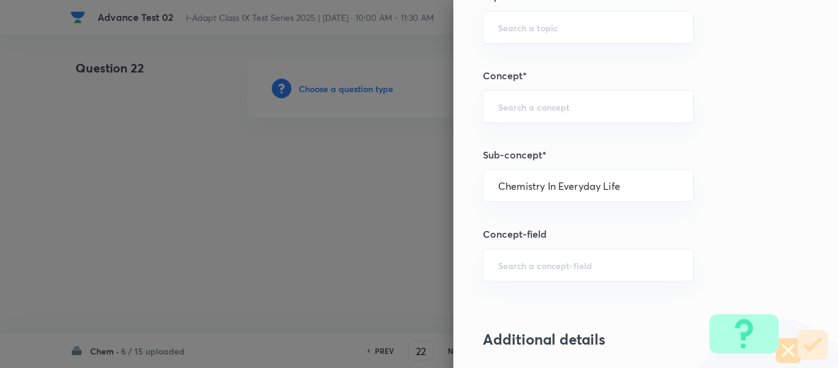
type input "Olympiads"
type input "NSE - Chemistry"
type input "Organic Chemistry"
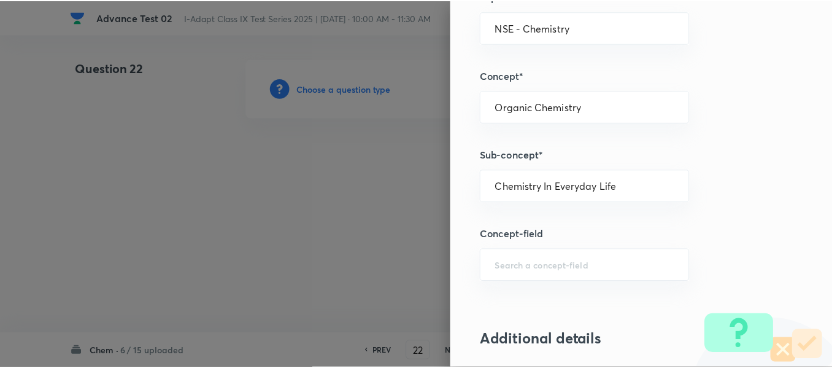
scroll to position [1305, 0]
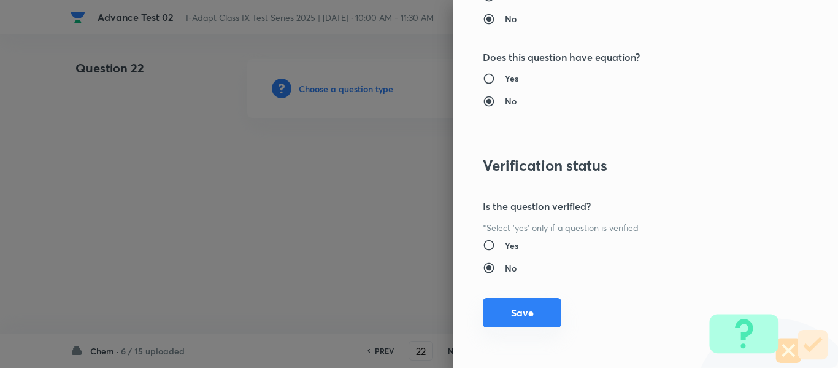
click at [512, 308] on button "Save" at bounding box center [522, 312] width 79 height 29
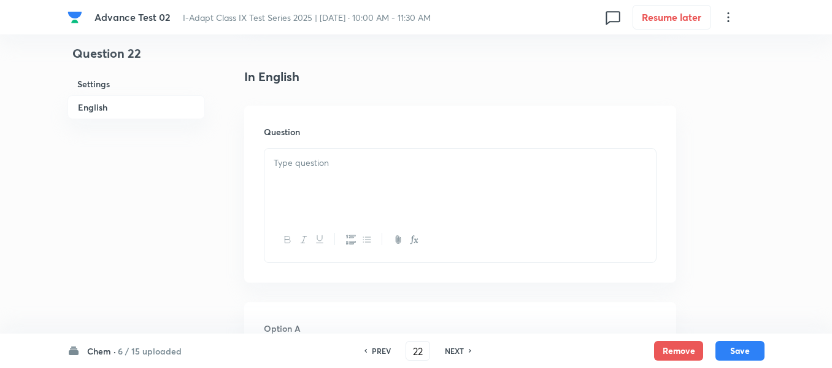
scroll to position [307, 0]
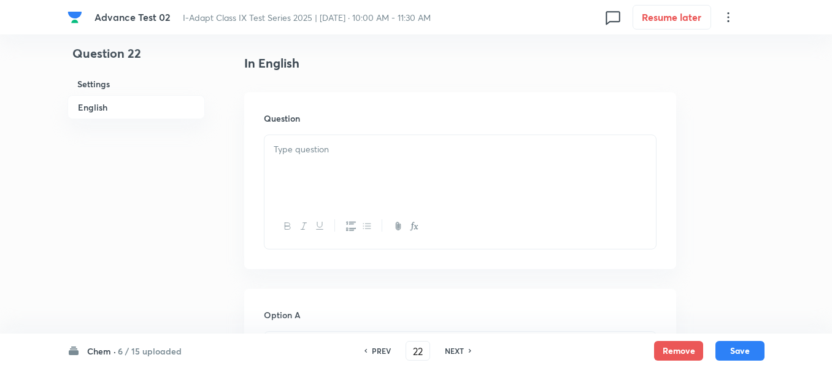
click at [379, 162] on div at bounding box center [461, 169] width 392 height 69
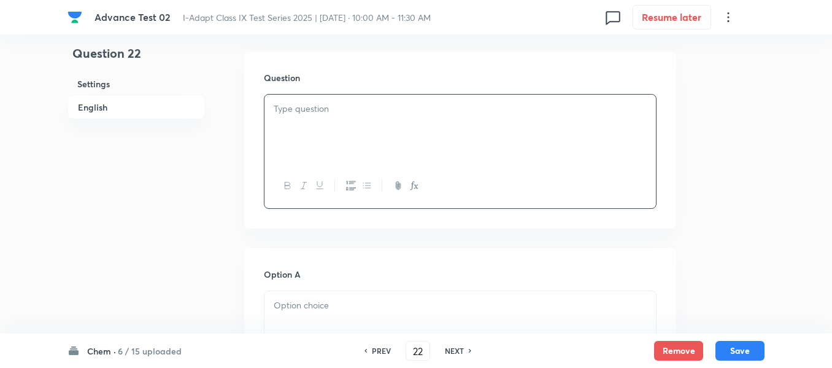
scroll to position [368, 0]
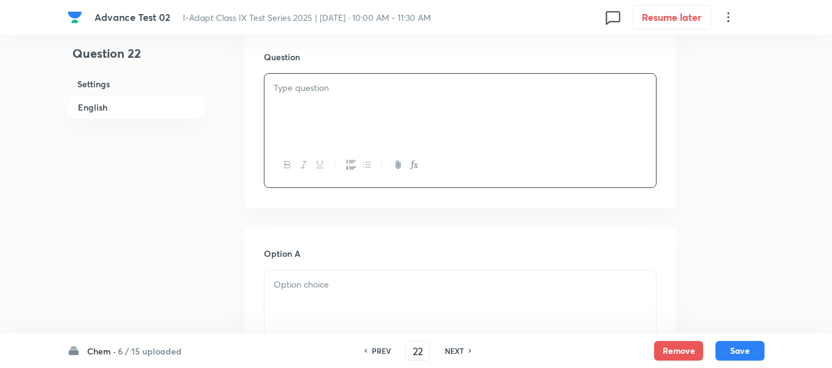
click at [412, 81] on p at bounding box center [460, 88] width 373 height 14
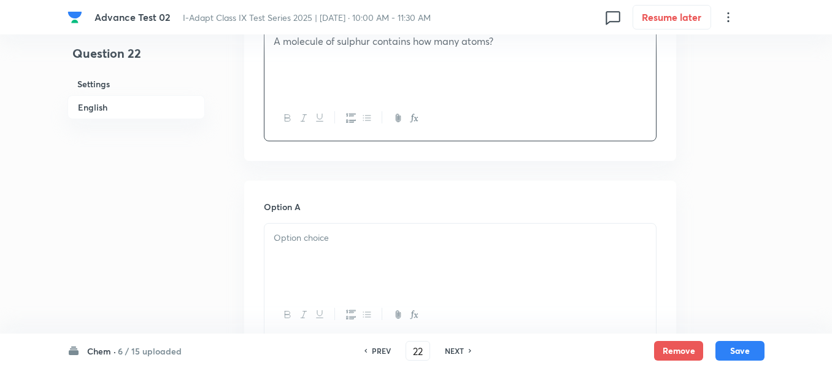
scroll to position [552, 0]
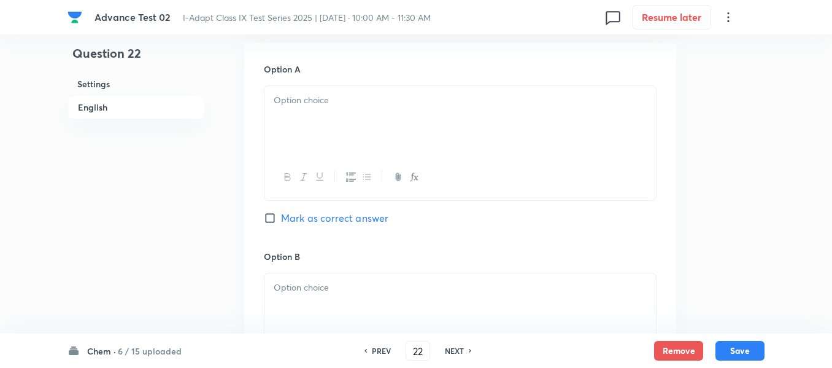
click at [368, 126] on div at bounding box center [461, 120] width 392 height 69
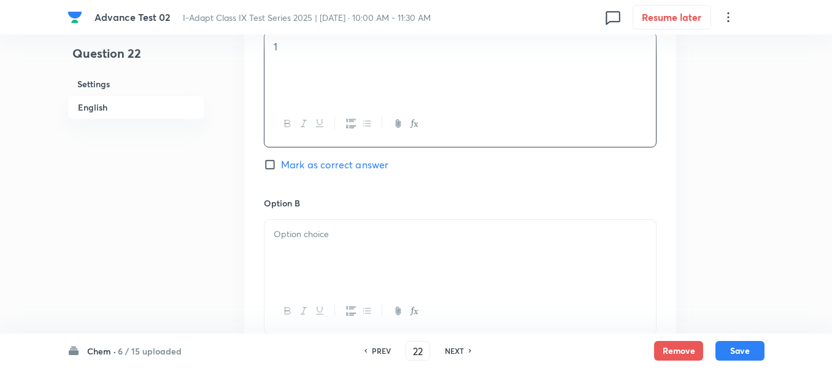
scroll to position [675, 0]
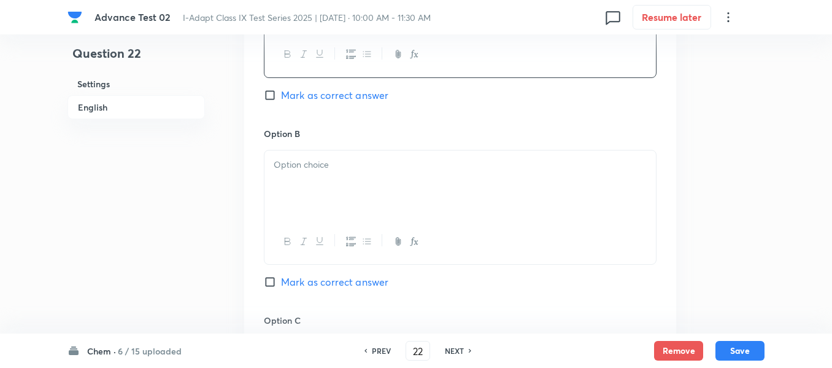
click at [347, 161] on p at bounding box center [460, 165] width 373 height 14
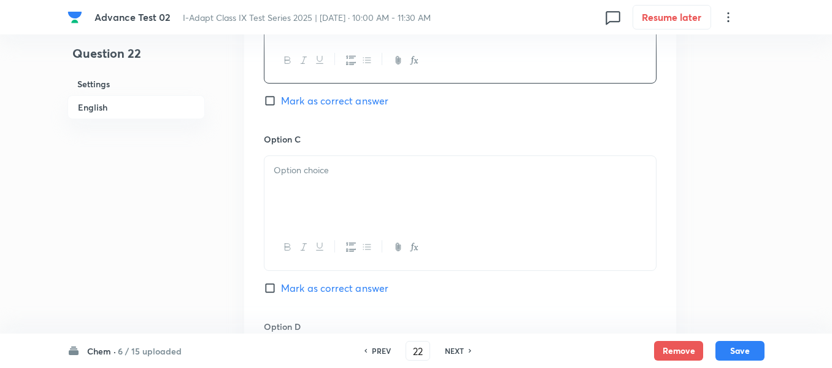
scroll to position [859, 0]
click at [342, 195] on div at bounding box center [461, 187] width 392 height 69
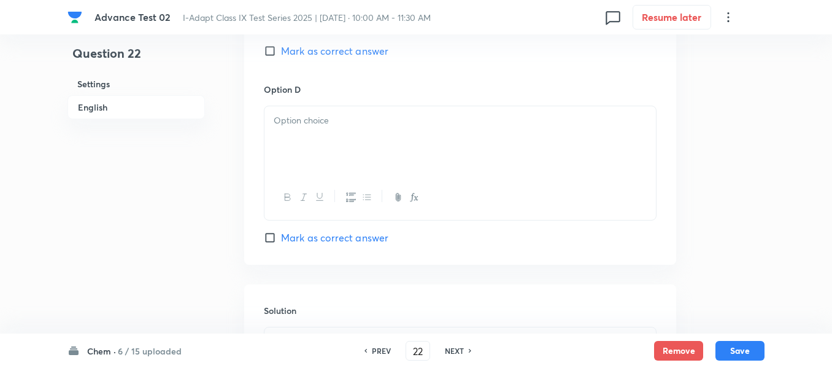
scroll to position [1105, 0]
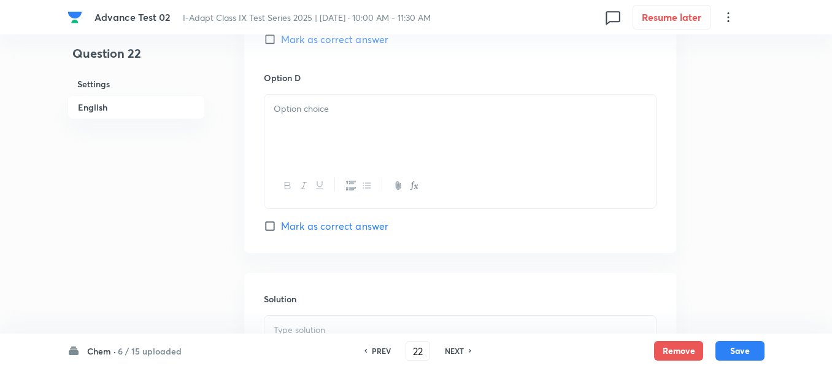
click at [377, 126] on div at bounding box center [461, 129] width 392 height 69
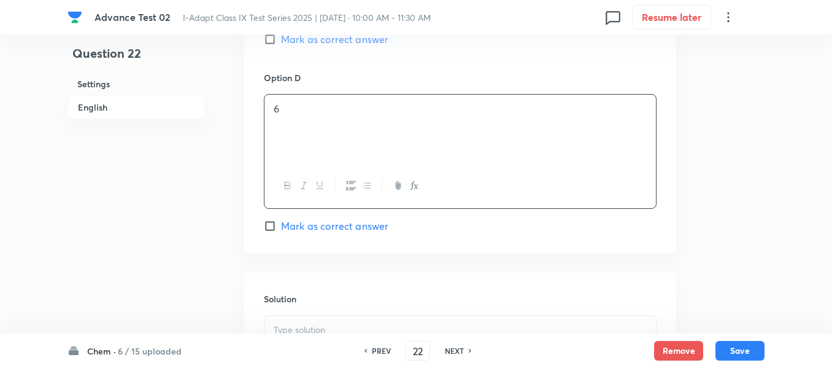
click at [269, 38] on input "Mark as correct answer" at bounding box center [272, 39] width 17 height 12
checkbox input "true"
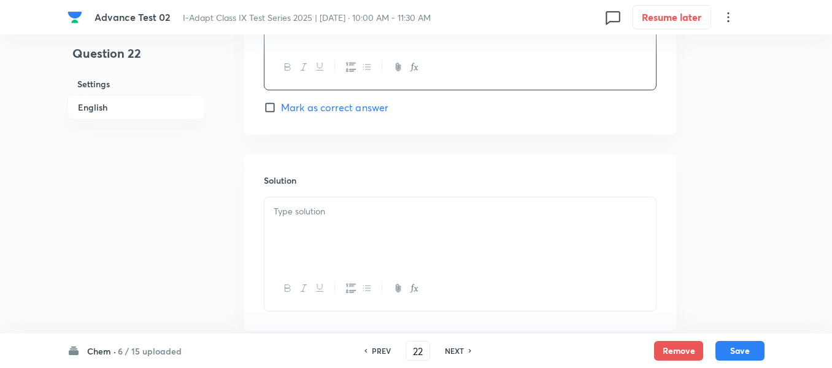
scroll to position [1227, 0]
click at [357, 215] on div at bounding box center [461, 227] width 392 height 69
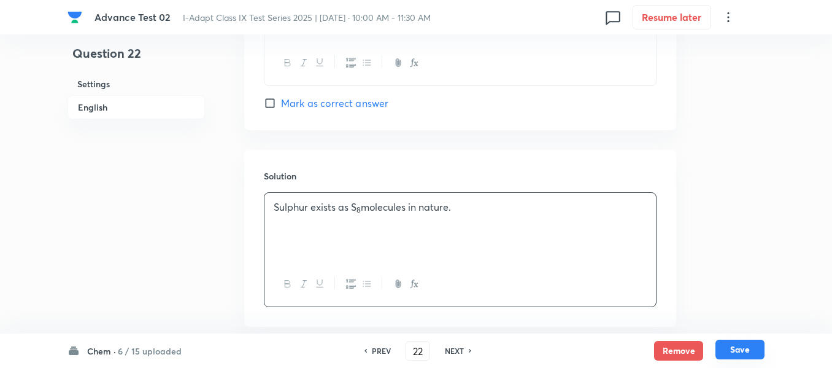
click at [730, 347] on button "Save" at bounding box center [740, 349] width 49 height 20
type input "23"
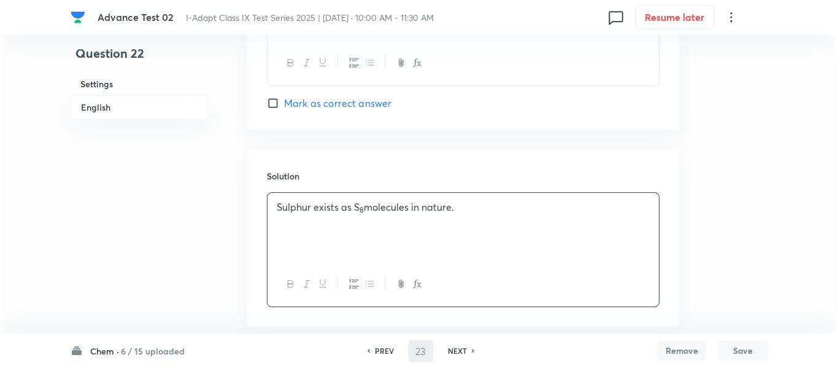
scroll to position [0, 0]
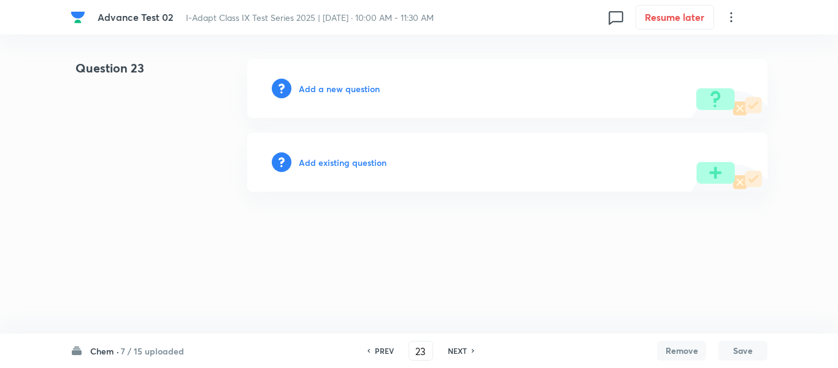
click at [327, 90] on h6 "Add a new question" at bounding box center [339, 88] width 81 height 13
click at [327, 90] on h6 "Choose a question type" at bounding box center [346, 88] width 95 height 13
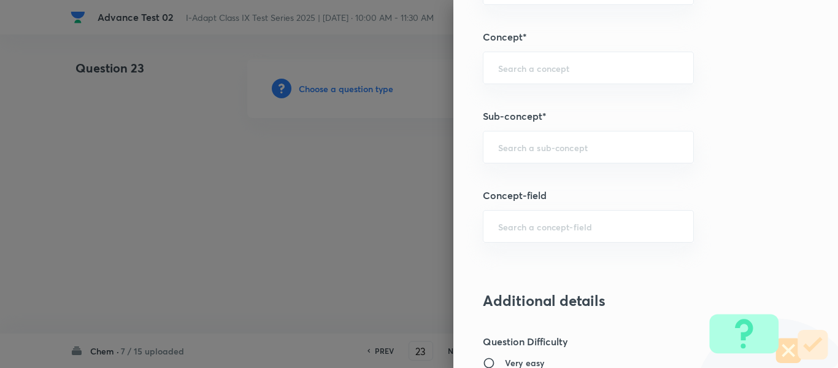
scroll to position [690, 0]
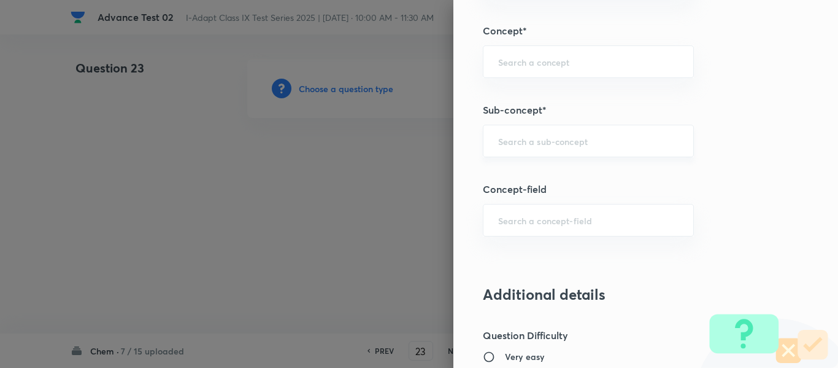
click at [557, 142] on input "text" at bounding box center [588, 141] width 180 height 12
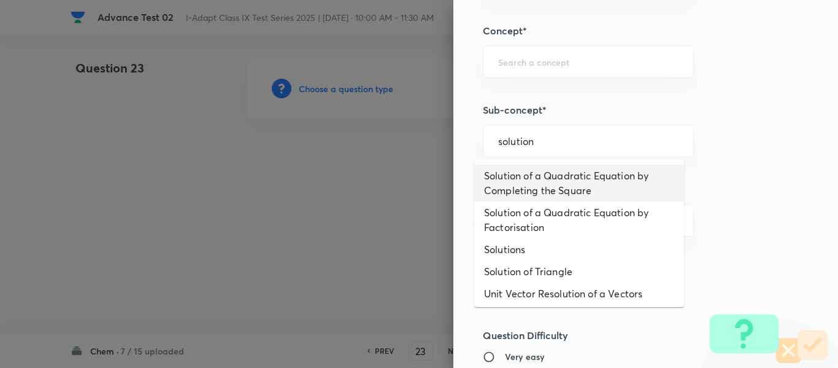
click at [557, 185] on li "Solution of a Quadratic Equation by Completing the Square" at bounding box center [579, 182] width 210 height 37
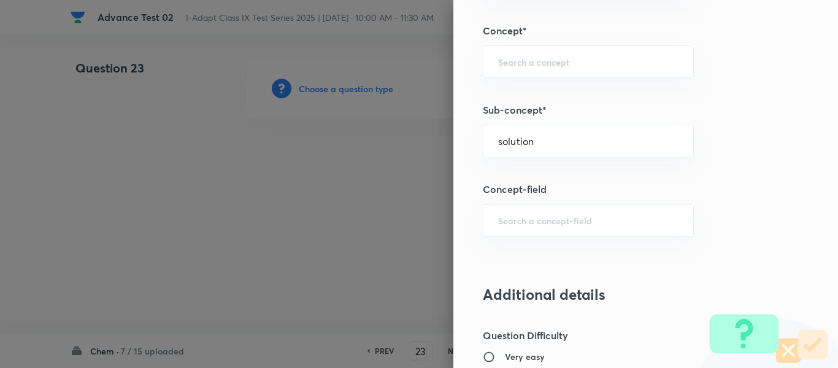
type input "Solution of a Quadratic Equation by Completing the Square"
type input "Olympiads"
type input "IMO"
type input "Quadratic Equation"
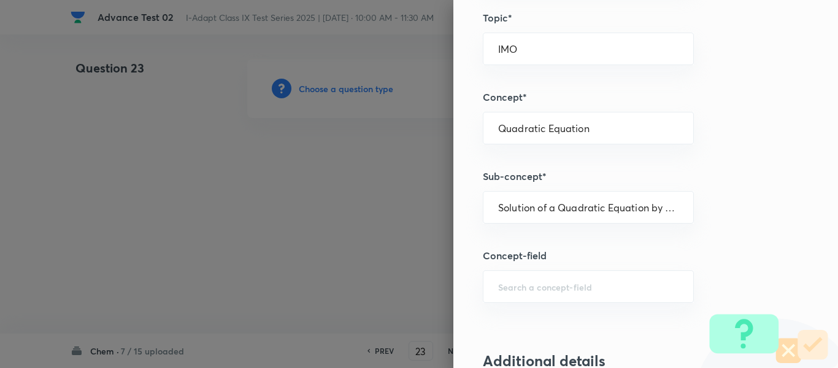
scroll to position [628, 0]
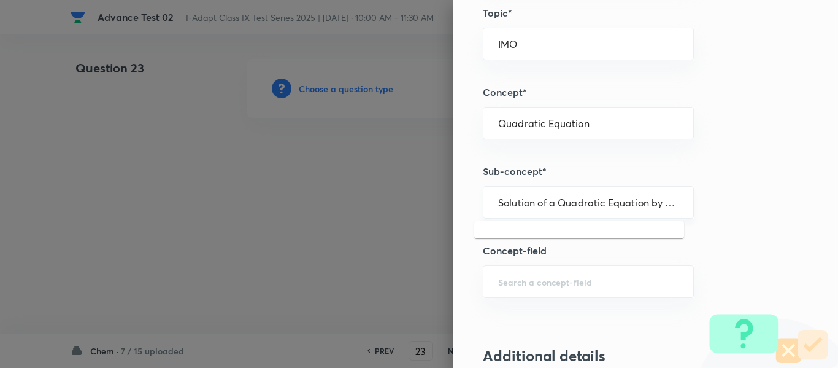
click at [658, 204] on input "Solution of a Quadratic Equation by Completing the Square" at bounding box center [588, 202] width 180 height 12
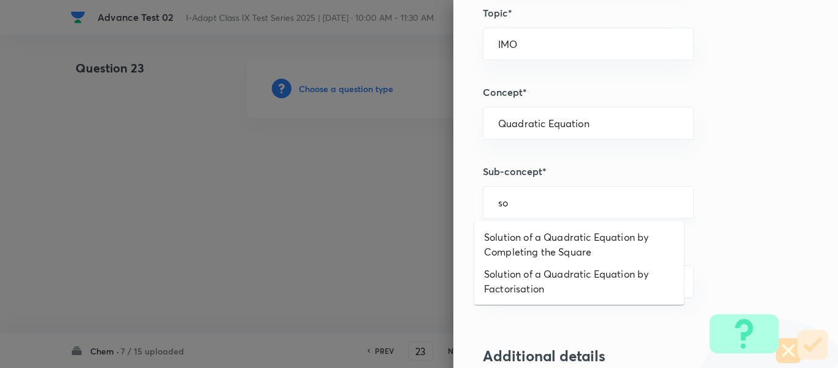
type input "s"
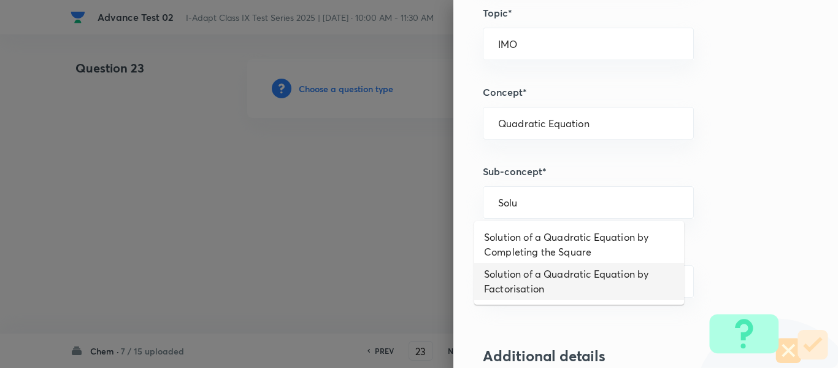
click at [540, 280] on li "Solution of a Quadratic Equation by Factorisation" at bounding box center [579, 281] width 210 height 37
type input "Solution of a Quadratic Equation by Factorisation"
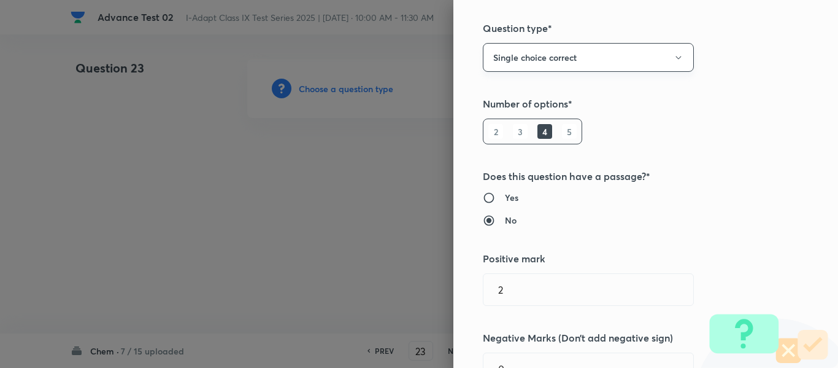
scroll to position [0, 0]
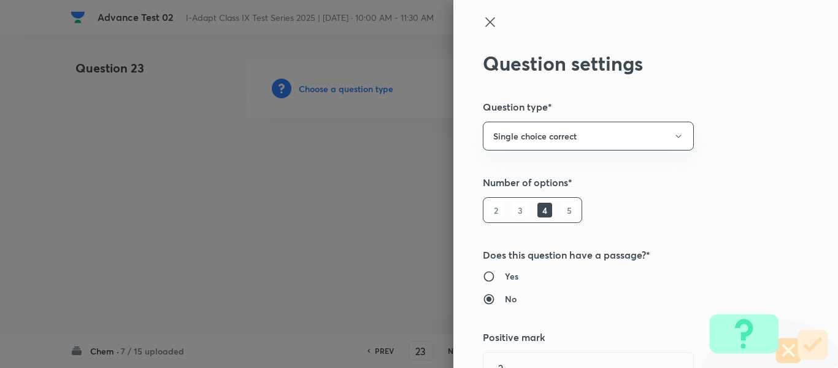
click at [485, 21] on icon at bounding box center [490, 22] width 15 height 15
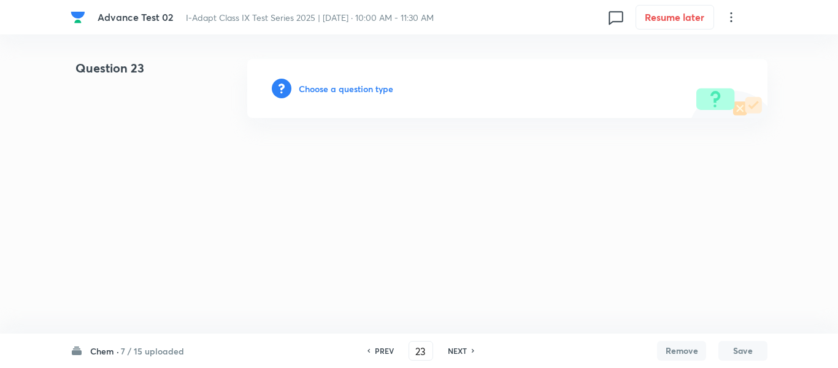
click at [348, 90] on h6 "Choose a question type" at bounding box center [346, 88] width 95 height 13
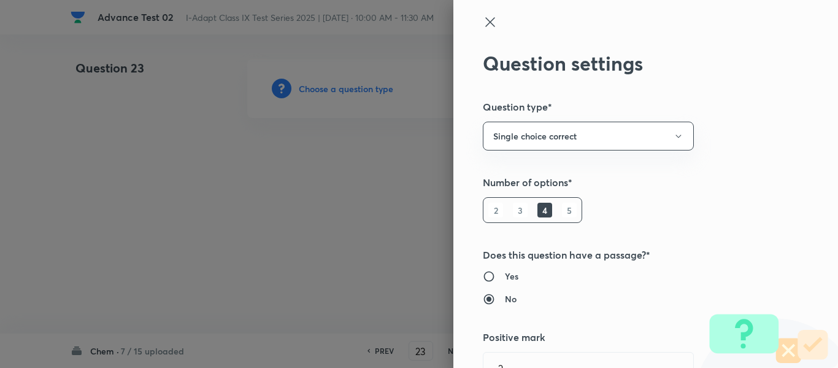
type input "Olympiads"
type input "IMO"
type input "Quadratic Equation"
type input "Solution of a Quadratic Equation by Factorisation"
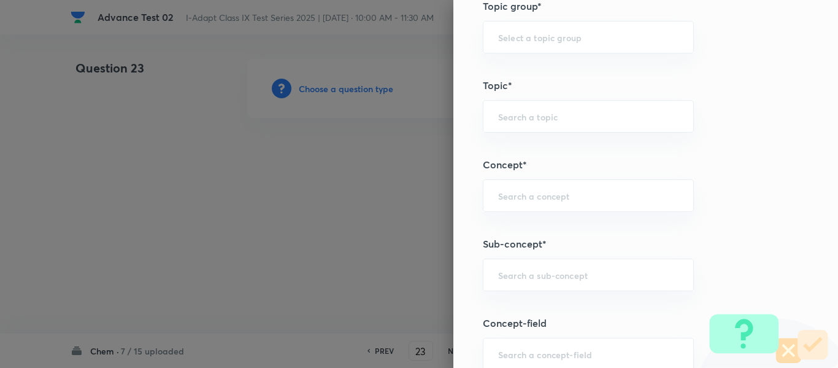
scroll to position [675, 0]
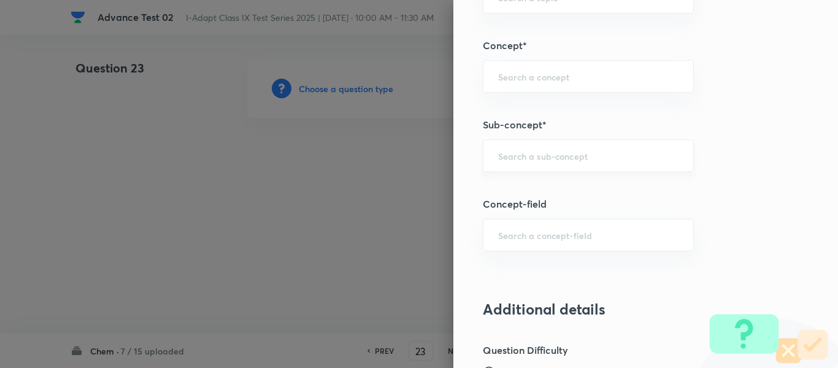
click at [593, 159] on input "text" at bounding box center [588, 156] width 180 height 12
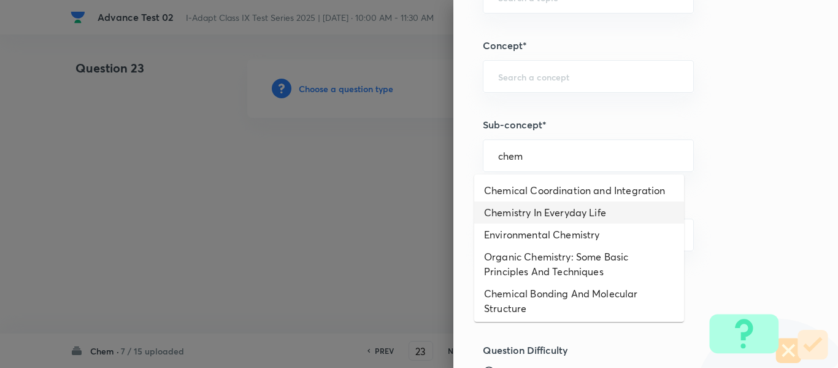
click at [585, 211] on li "Chemistry In Everyday Life" at bounding box center [579, 212] width 210 height 22
type input "Chemistry In Everyday Life"
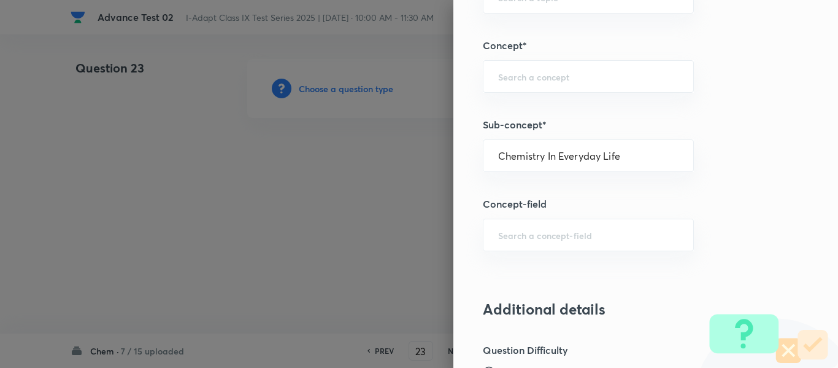
type input "Olympiads"
type input "NSE - Chemistry"
type input "Organic Chemistry"
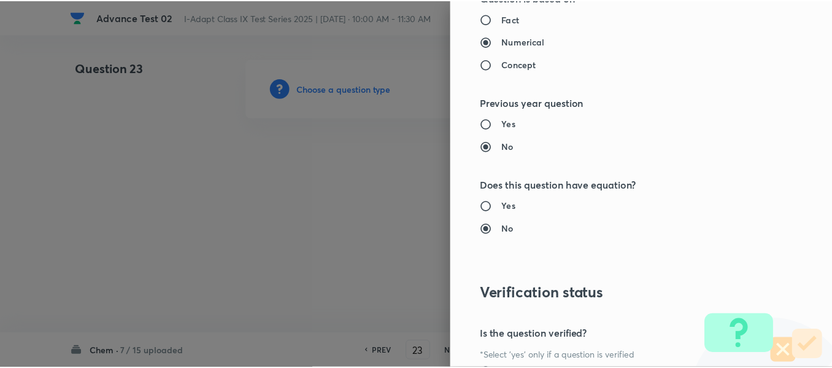
scroll to position [1305, 0]
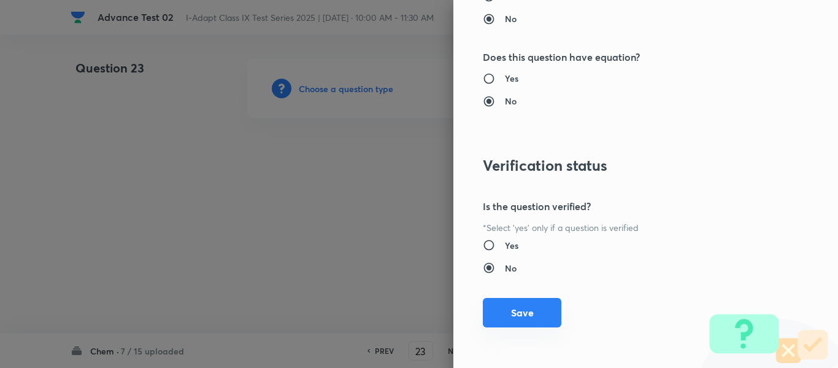
click at [501, 307] on button "Save" at bounding box center [522, 312] width 79 height 29
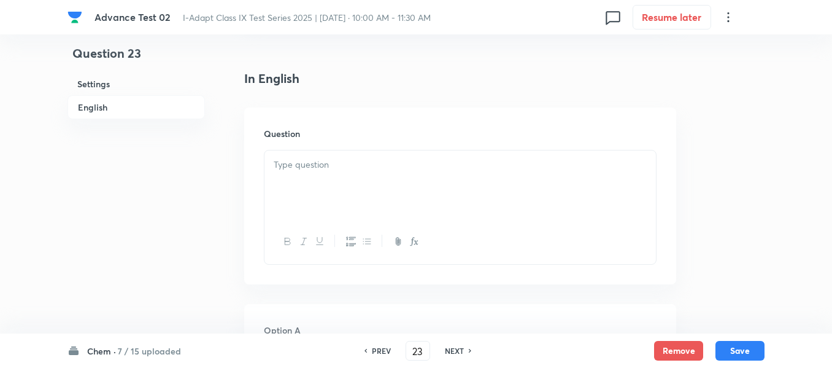
scroll to position [307, 0]
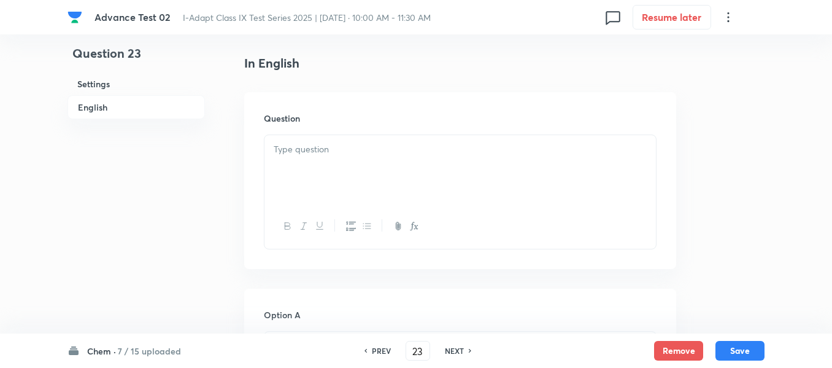
click at [414, 157] on div at bounding box center [461, 169] width 392 height 69
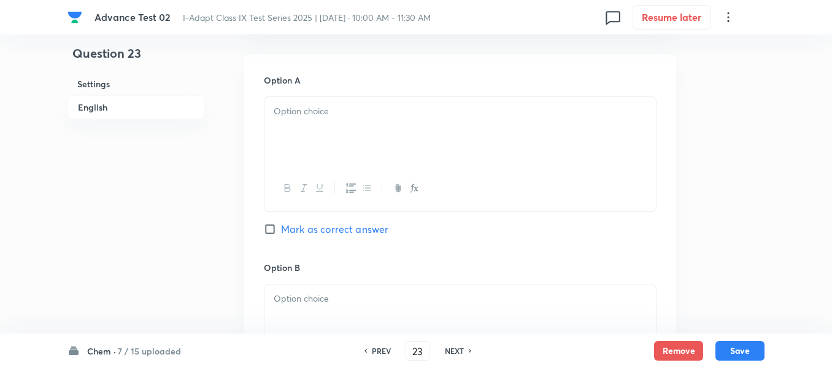
scroll to position [552, 0]
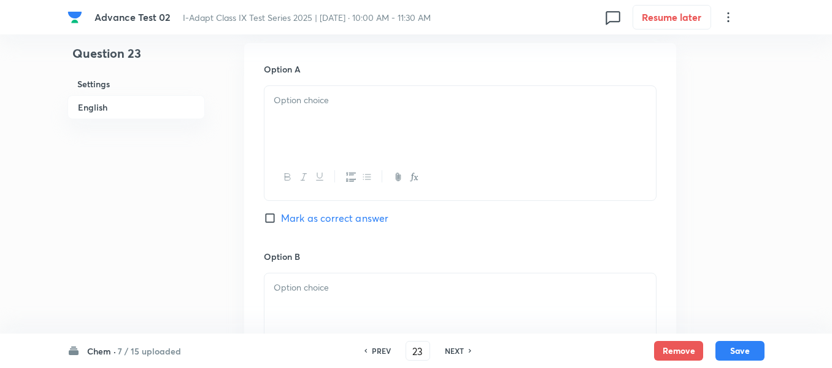
click at [423, 122] on div at bounding box center [461, 120] width 392 height 69
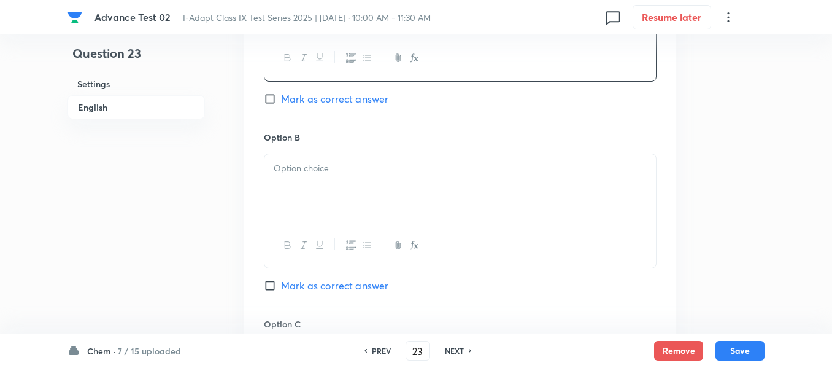
scroll to position [675, 0]
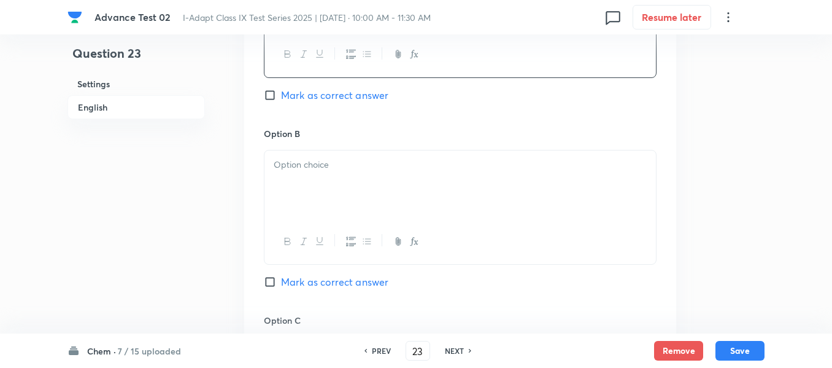
click at [400, 166] on p at bounding box center [460, 165] width 373 height 14
click at [273, 164] on div "40%" at bounding box center [461, 184] width 392 height 69
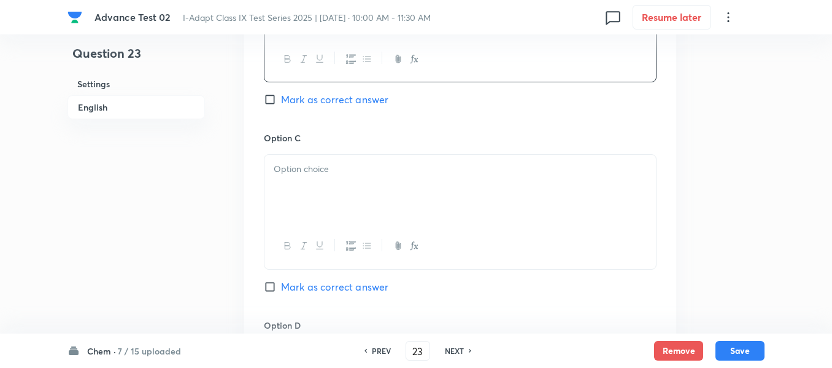
scroll to position [859, 0]
click at [392, 169] on p at bounding box center [460, 167] width 373 height 14
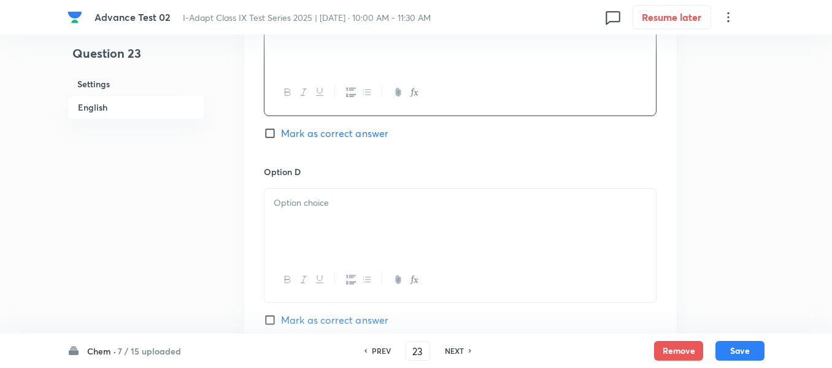
scroll to position [1043, 0]
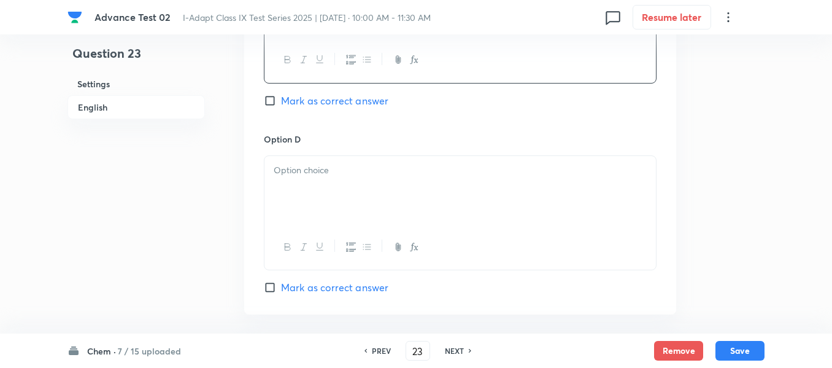
click at [385, 187] on div at bounding box center [461, 190] width 392 height 69
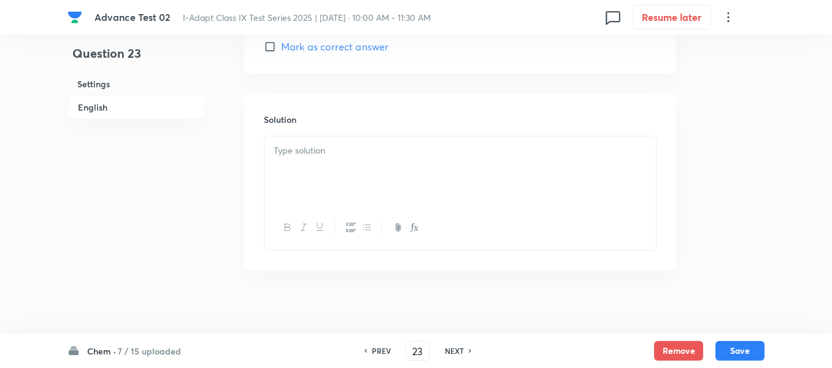
scroll to position [1289, 0]
click at [366, 157] on div at bounding box center [461, 165] width 392 height 69
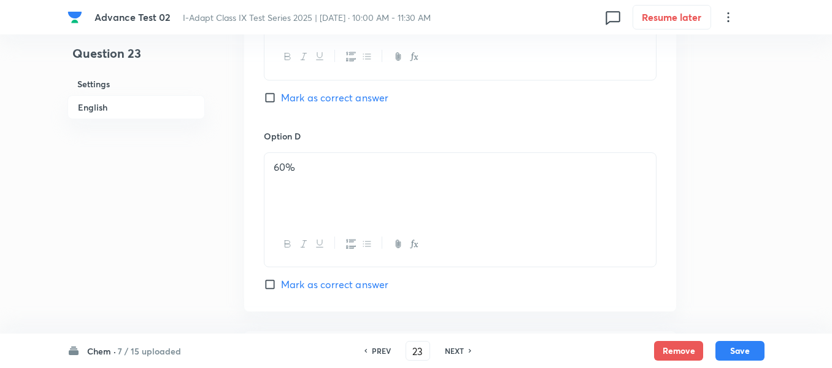
scroll to position [1043, 0]
click at [269, 102] on input "Mark as correct answer" at bounding box center [272, 101] width 17 height 12
checkbox input "true"
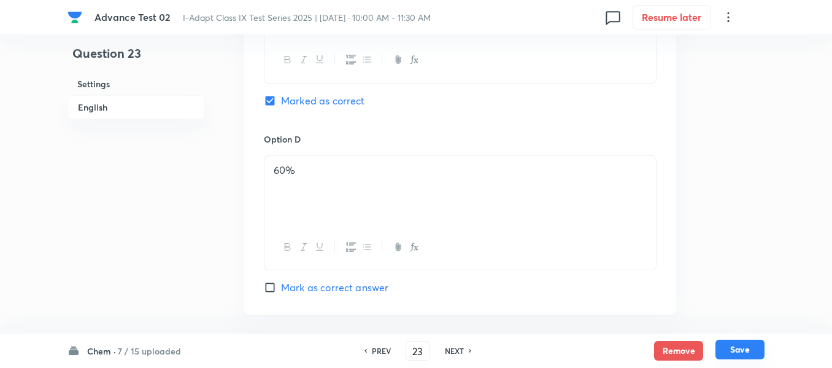
click at [737, 352] on button "Save" at bounding box center [740, 349] width 49 height 20
type input "24"
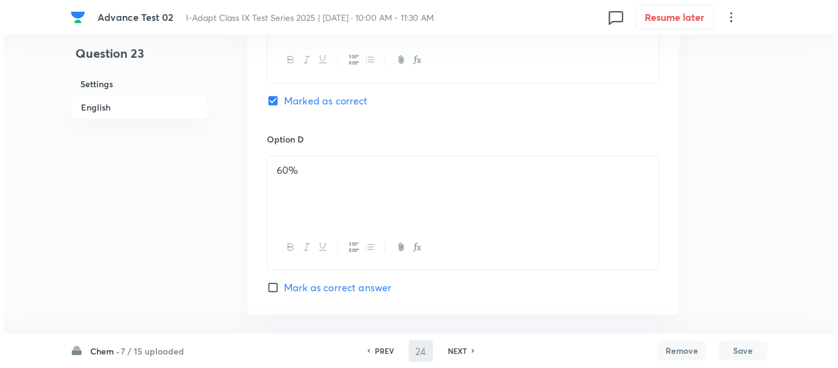
scroll to position [0, 0]
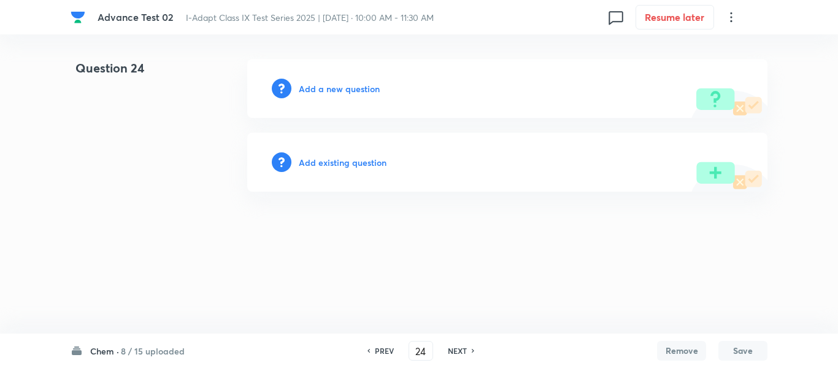
click at [332, 87] on h6 "Add a new question" at bounding box center [339, 88] width 81 height 13
click at [332, 87] on h6 "Choose a question type" at bounding box center [346, 88] width 95 height 13
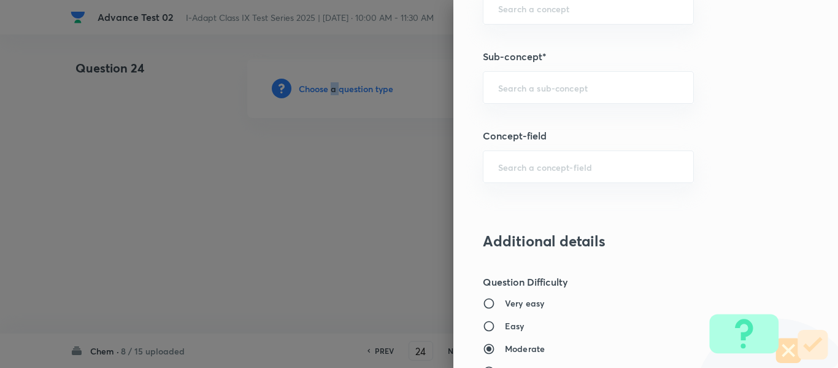
scroll to position [729, 0]
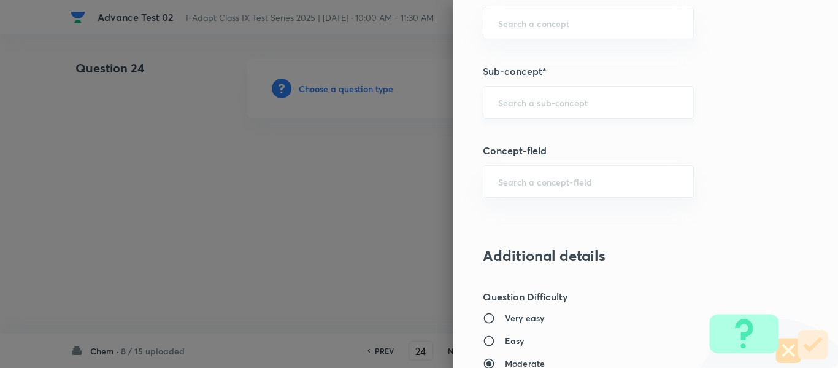
click at [539, 102] on input "text" at bounding box center [588, 102] width 180 height 12
paste input "Separating the Components of a Mixture"
type input "Separating the Components of a Mixture"
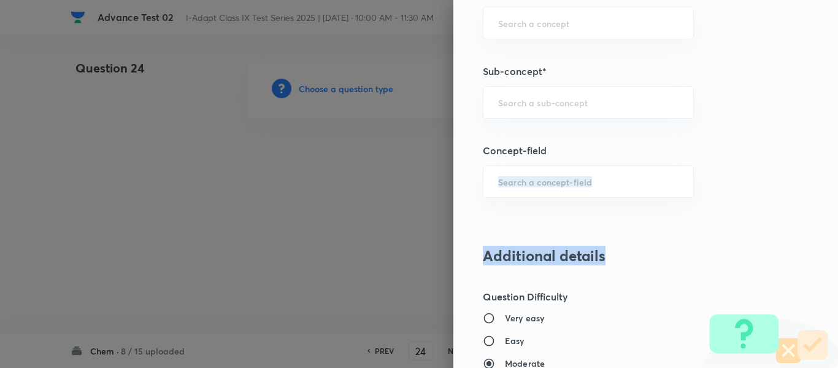
scroll to position [0, 0]
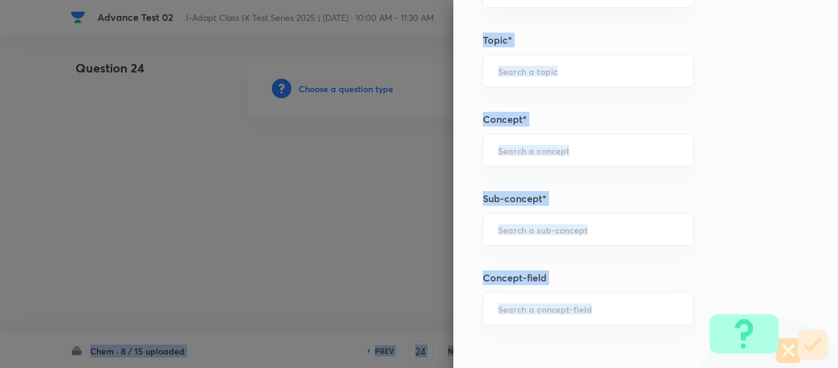
drag, startPoint x: 828, startPoint y: 208, endPoint x: 821, endPoint y: -23, distance: 231.5
click at [821, 0] on html "Advance Test 02 I-Adapt Class IX Test Series 2025 | Sep 8, 2025 · 10:00 AM - 11…" at bounding box center [419, 88] width 838 height 177
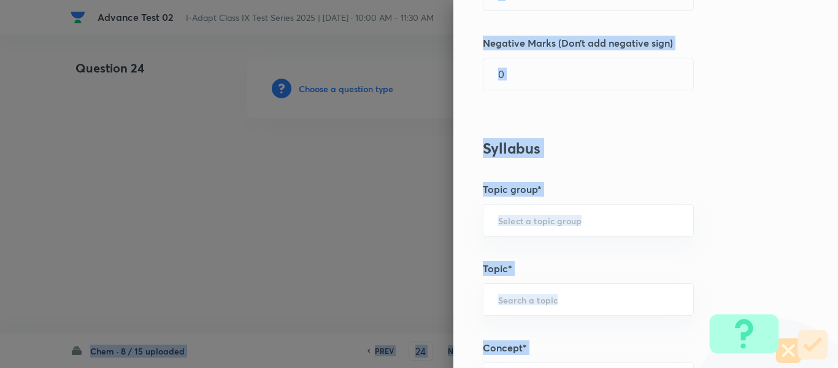
scroll to position [491, 0]
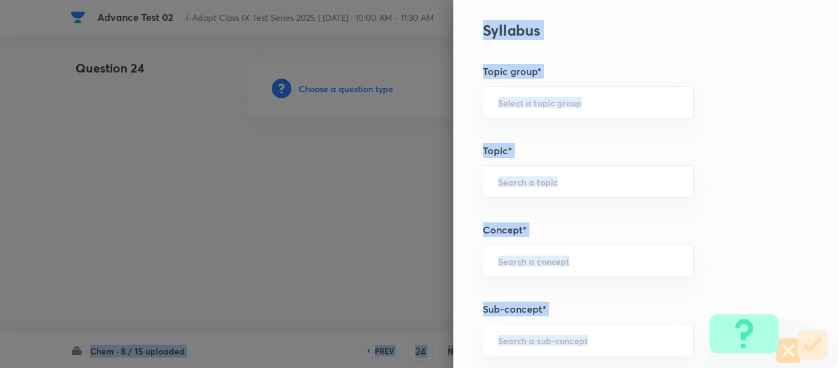
click at [728, 171] on div "Question settings Question type* Single choice correct Number of options* 2 3 4…" at bounding box center [646, 184] width 385 height 368
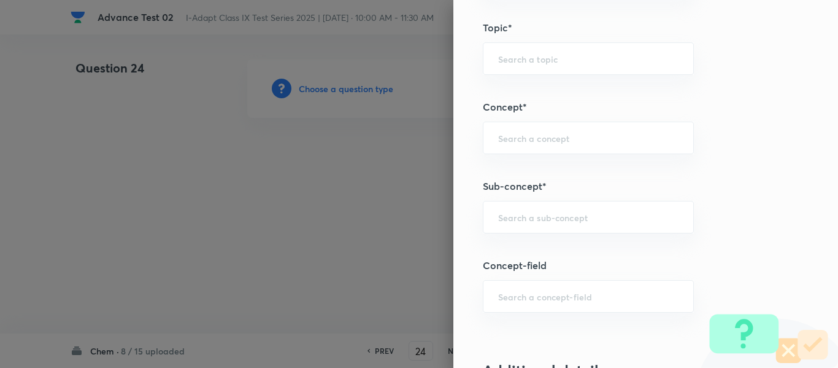
scroll to position [0, 0]
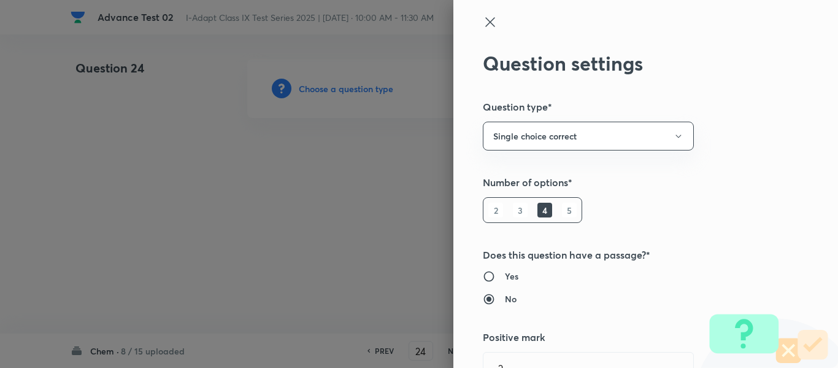
click at [484, 22] on icon at bounding box center [490, 22] width 15 height 15
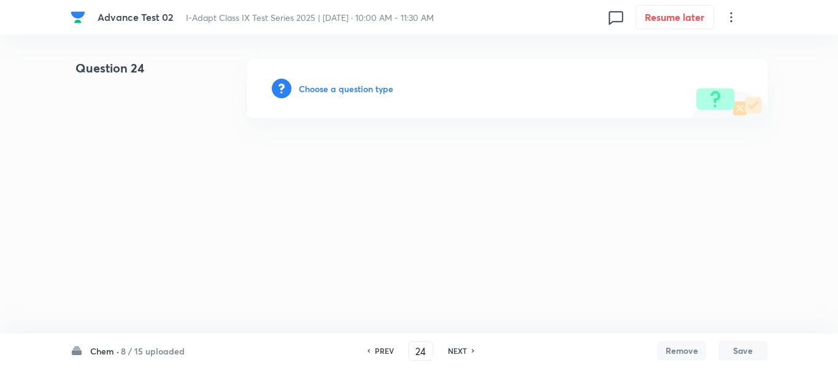
click at [329, 95] on h6 "Choose a question type" at bounding box center [346, 88] width 95 height 13
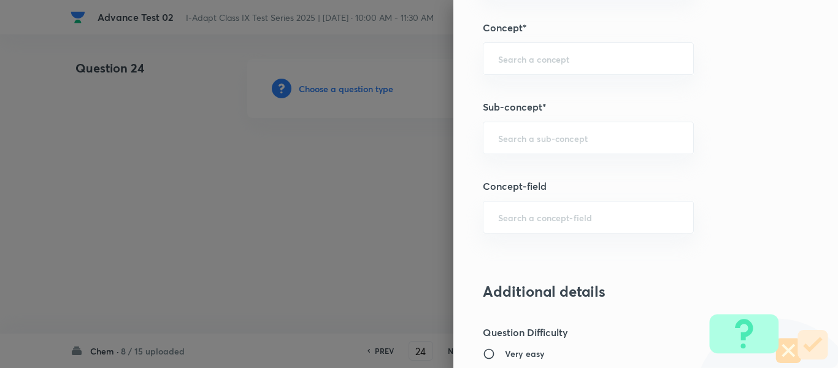
scroll to position [699, 0]
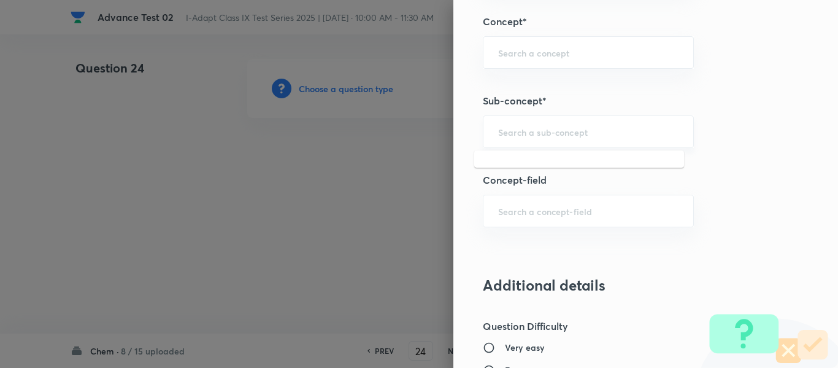
click at [565, 131] on input "text" at bounding box center [588, 132] width 180 height 12
paste input "Separating the Components of a Mixture"
type input "Separating the Components of a Mixture"
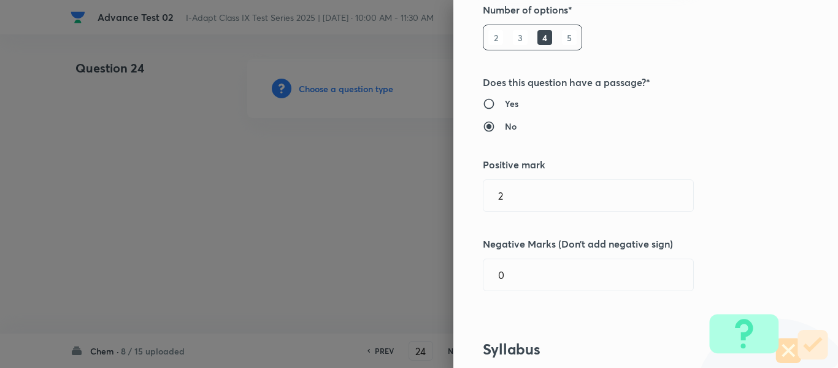
scroll to position [0, 0]
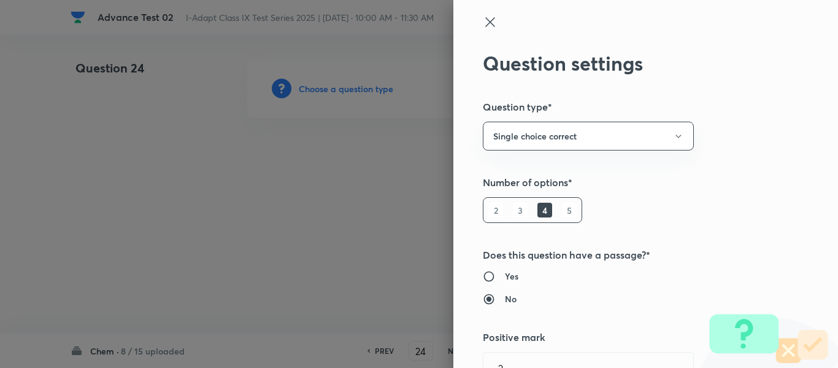
click at [483, 25] on icon at bounding box center [490, 22] width 15 height 15
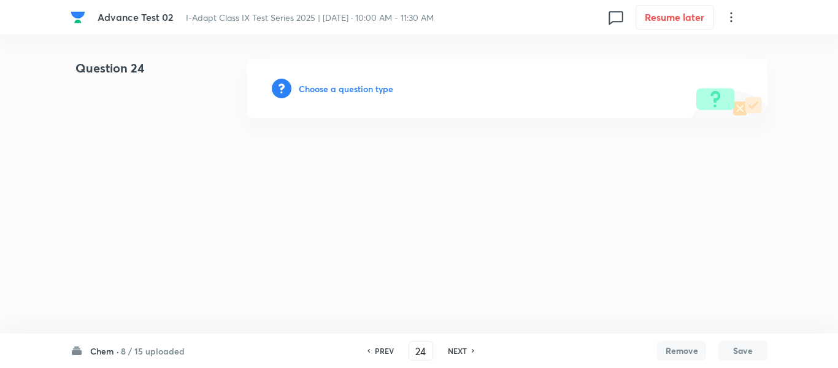
click at [336, 85] on h6 "Choose a question type" at bounding box center [346, 88] width 95 height 13
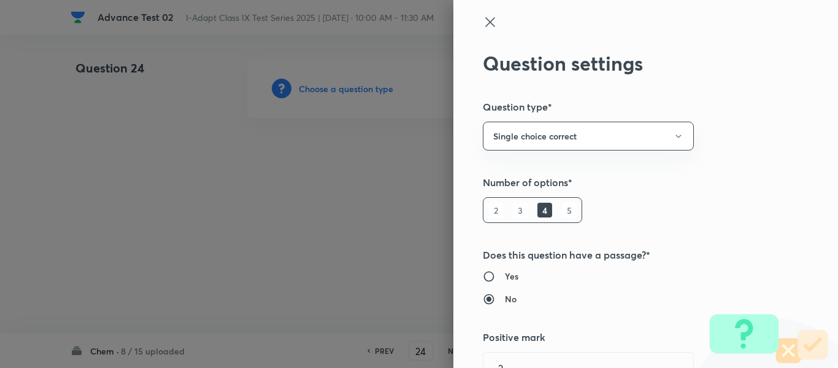
click at [334, 88] on div at bounding box center [419, 184] width 838 height 368
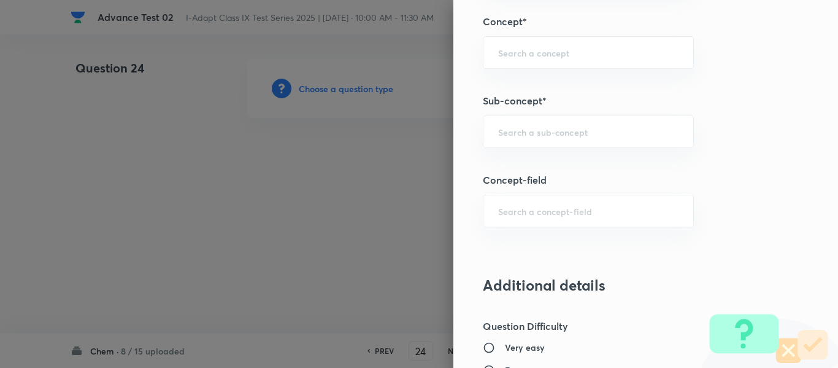
scroll to position [720, 0]
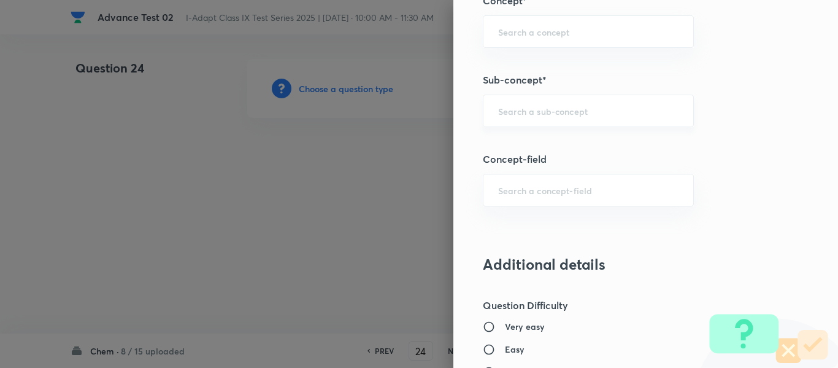
click at [606, 114] on input "text" at bounding box center [588, 111] width 180 height 12
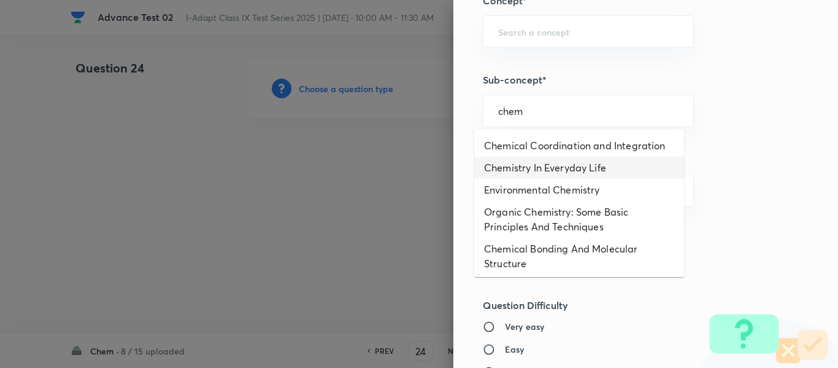
click at [586, 171] on li "Chemistry In Everyday Life" at bounding box center [579, 168] width 210 height 22
type input "Chemistry In Everyday Life"
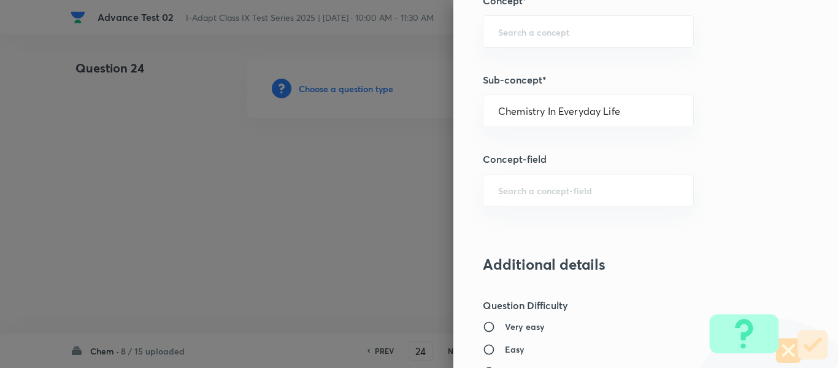
type input "Olympiads"
type input "NSE - Chemistry"
type input "Organic Chemistry"
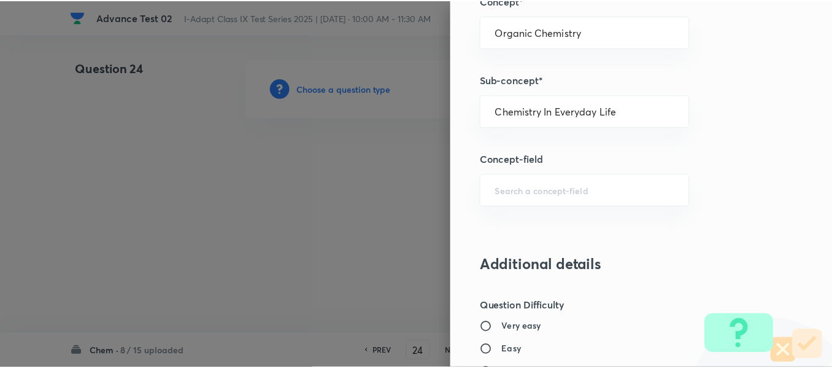
scroll to position [1305, 0]
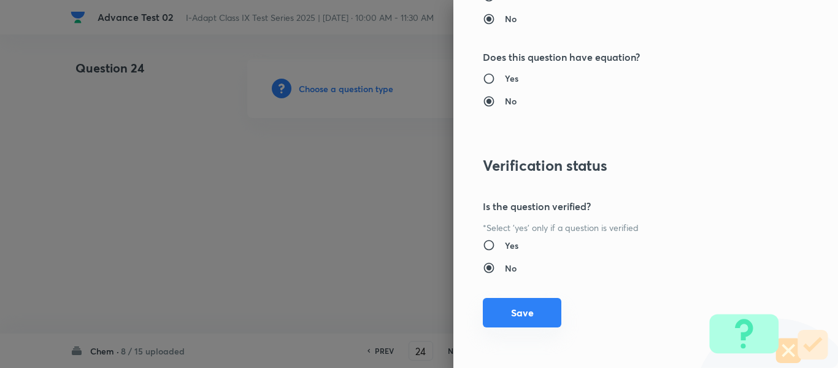
click at [506, 306] on button "Save" at bounding box center [522, 312] width 79 height 29
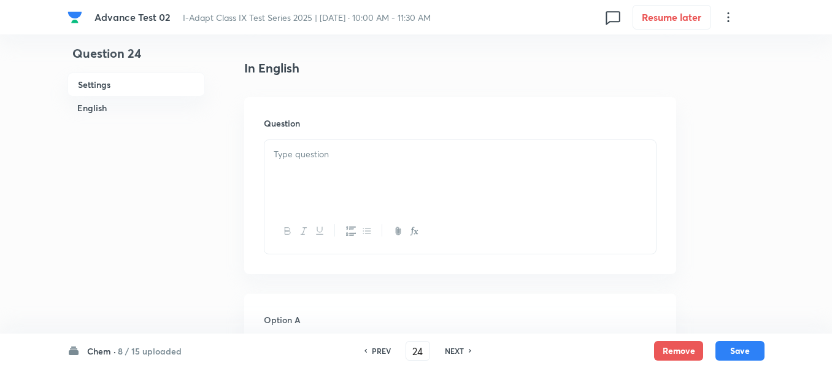
scroll to position [307, 0]
click at [381, 149] on p at bounding box center [460, 149] width 373 height 14
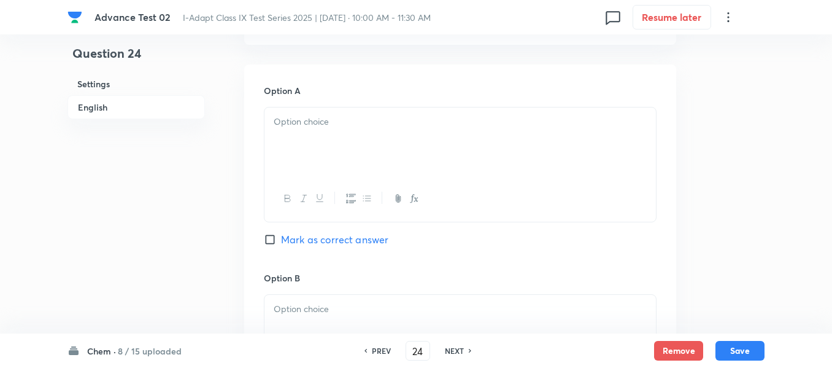
scroll to position [552, 0]
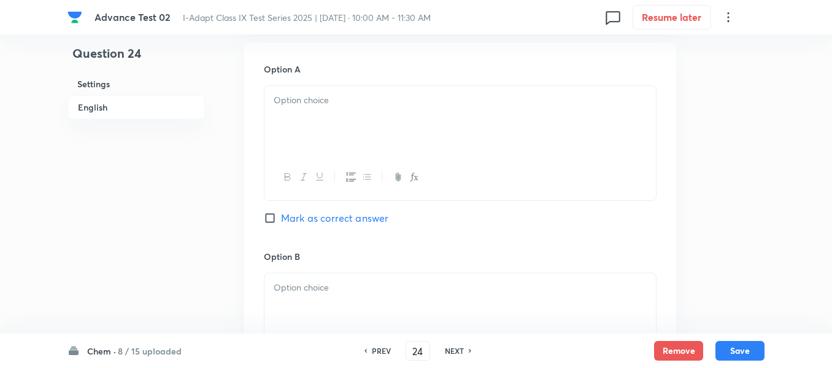
click at [403, 101] on p at bounding box center [460, 100] width 373 height 14
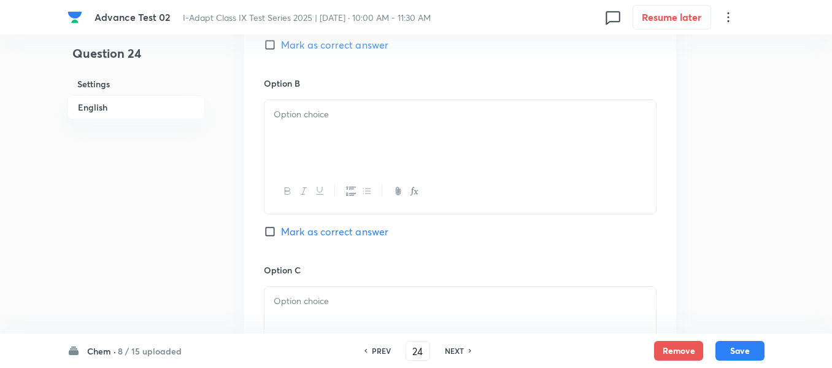
scroll to position [736, 0]
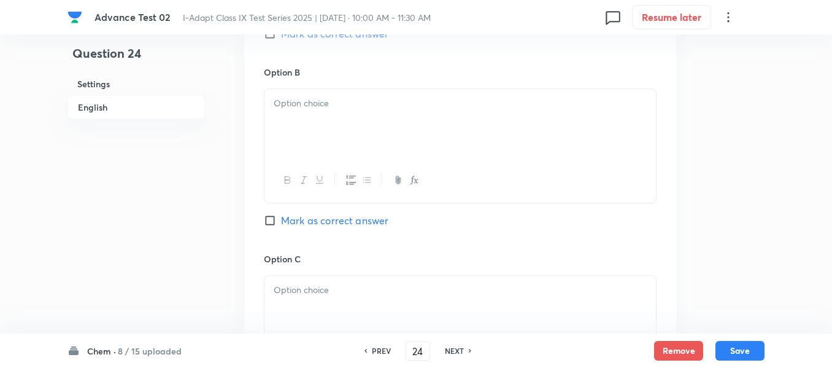
click at [388, 140] on div at bounding box center [461, 123] width 392 height 69
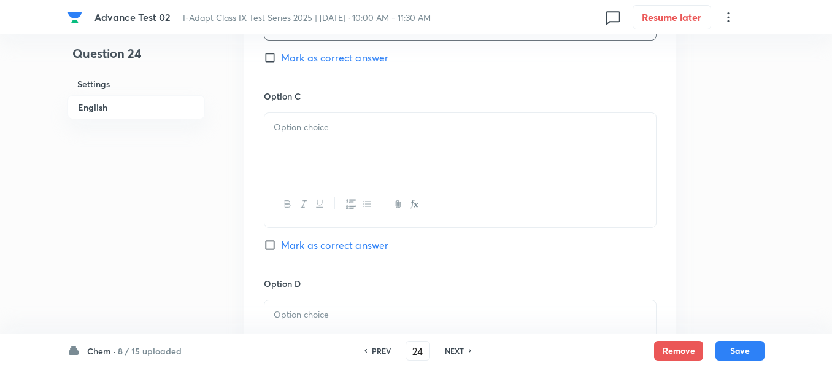
scroll to position [921, 0]
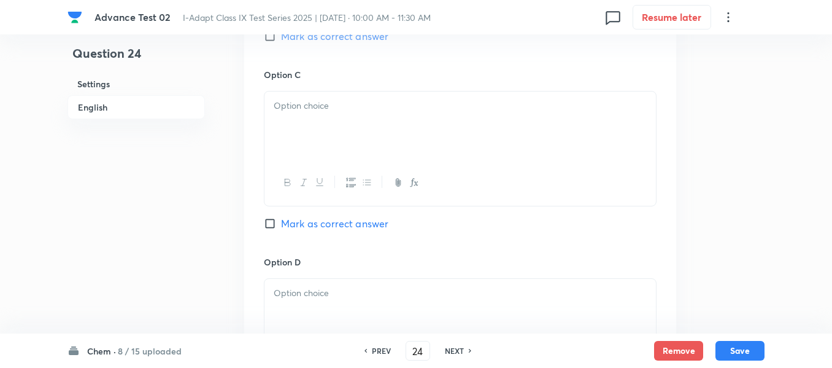
click at [431, 120] on div at bounding box center [461, 125] width 392 height 69
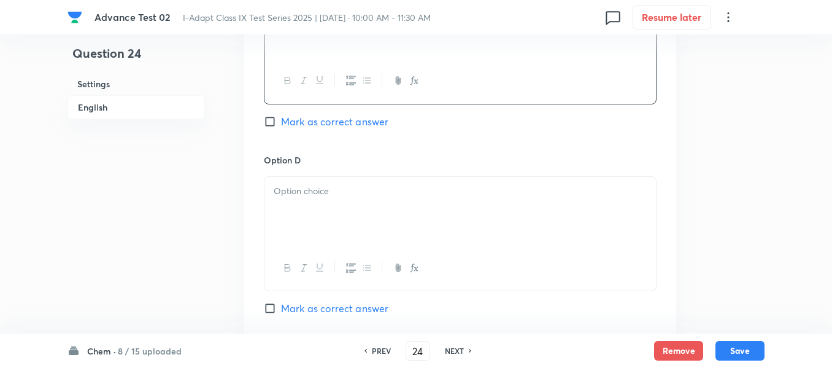
scroll to position [1105, 0]
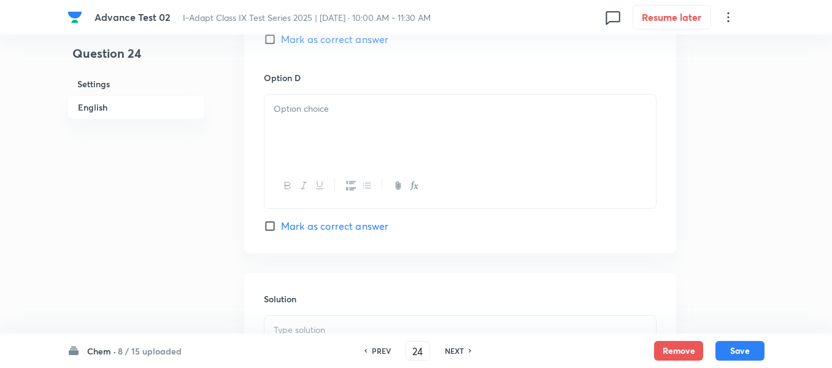
click at [379, 127] on div at bounding box center [461, 129] width 392 height 69
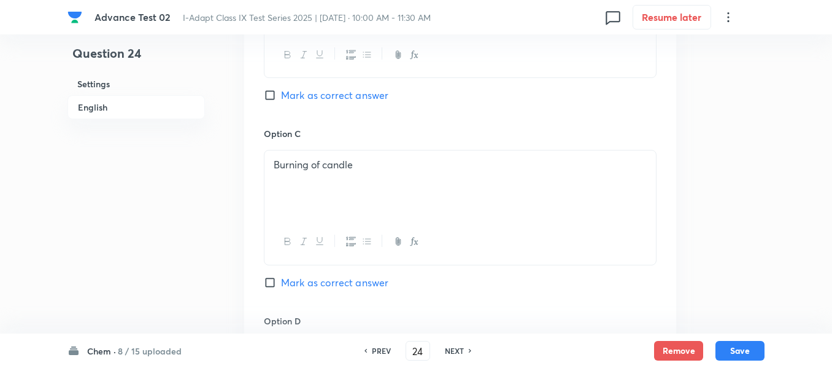
scroll to position [859, 0]
click at [269, 104] on label "Mark as correct answer" at bounding box center [326, 97] width 125 height 15
click at [269, 104] on input "Mark as correct answer" at bounding box center [272, 97] width 17 height 12
checkbox input "true"
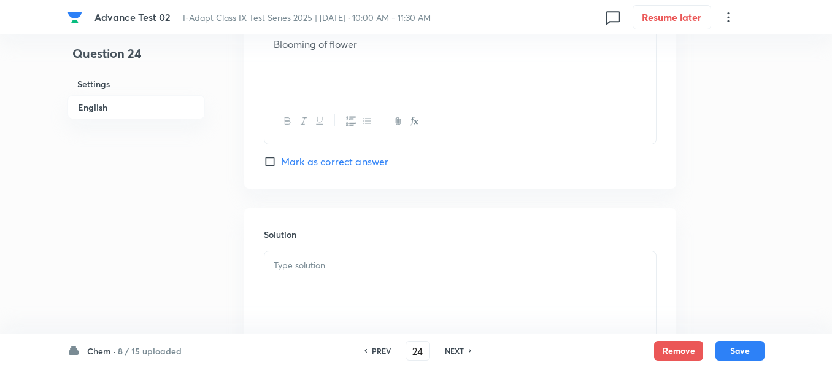
scroll to position [1227, 0]
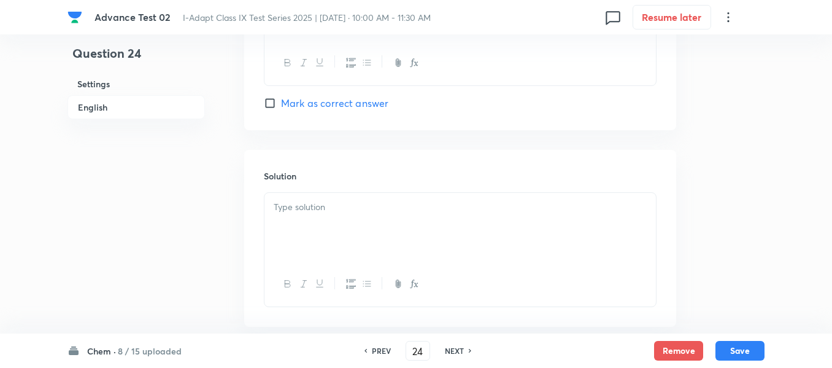
click at [393, 207] on p at bounding box center [460, 207] width 373 height 14
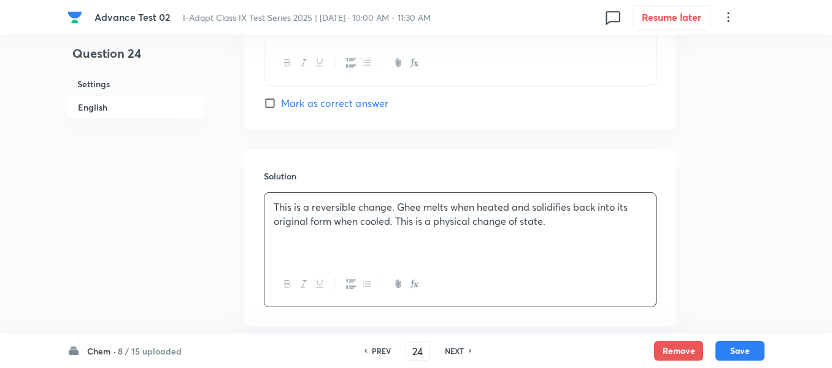
click at [304, 206] on p "This is a reversible change. Ghee melts when heated and solidifies back into it…" at bounding box center [460, 214] width 373 height 28
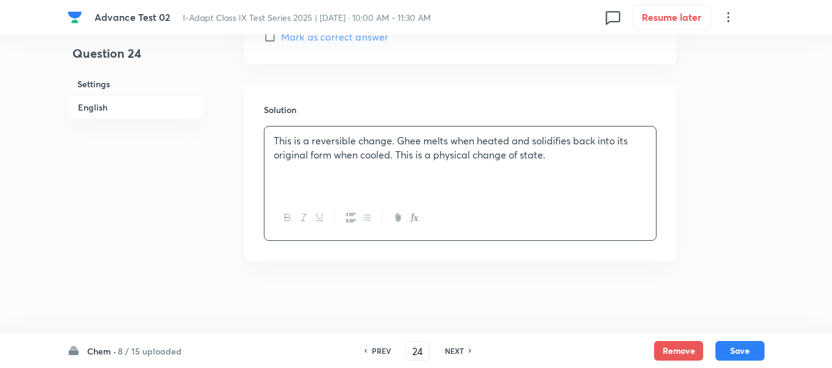
scroll to position [1294, 0]
click at [739, 346] on button "Save" at bounding box center [740, 349] width 49 height 20
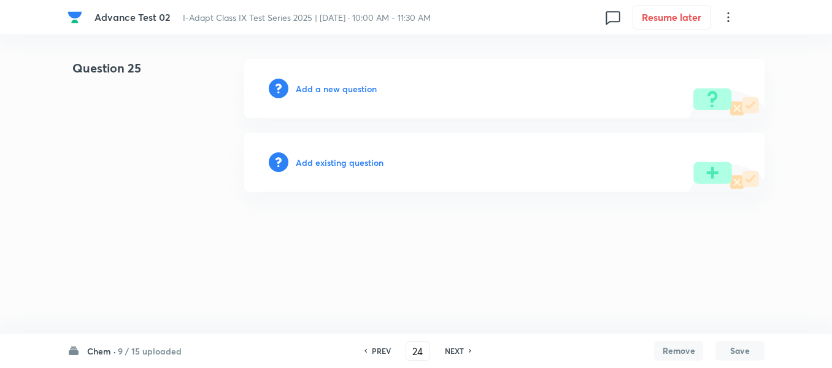
type input "25"
click at [344, 90] on h6 "Add a new question" at bounding box center [339, 88] width 81 height 13
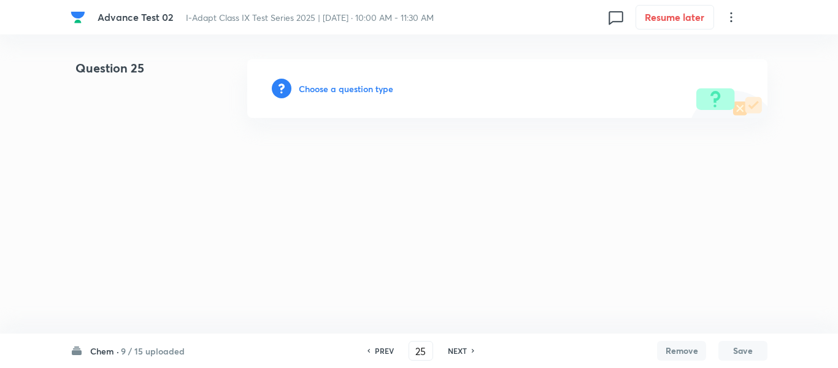
click at [342, 91] on h6 "Choose a question type" at bounding box center [346, 88] width 95 height 13
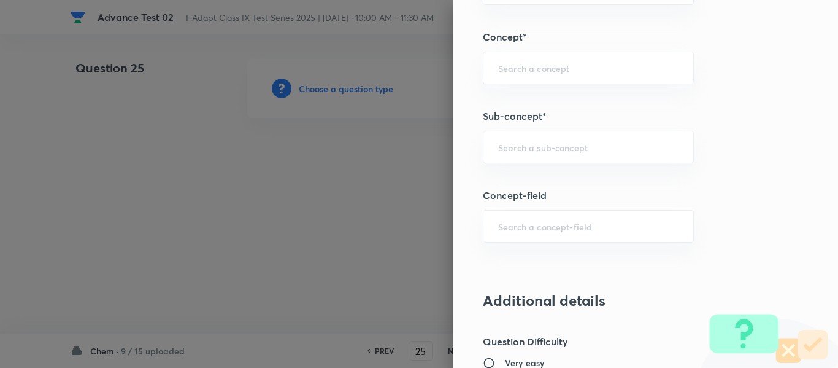
scroll to position [720, 0]
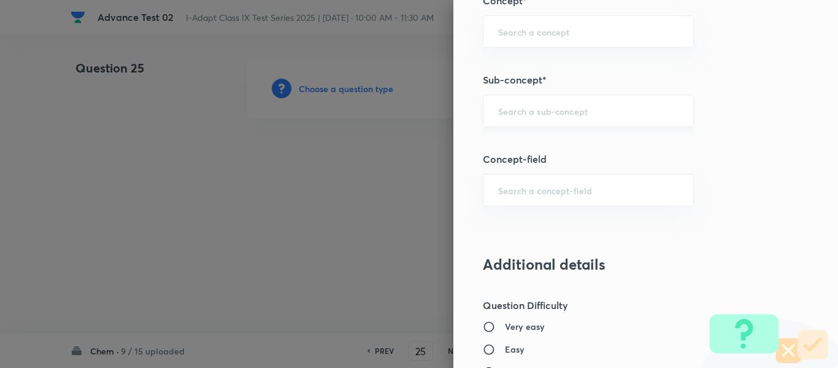
click at [604, 113] on input "text" at bounding box center [588, 111] width 180 height 12
paste input "Mixture"
type input "Mixture"
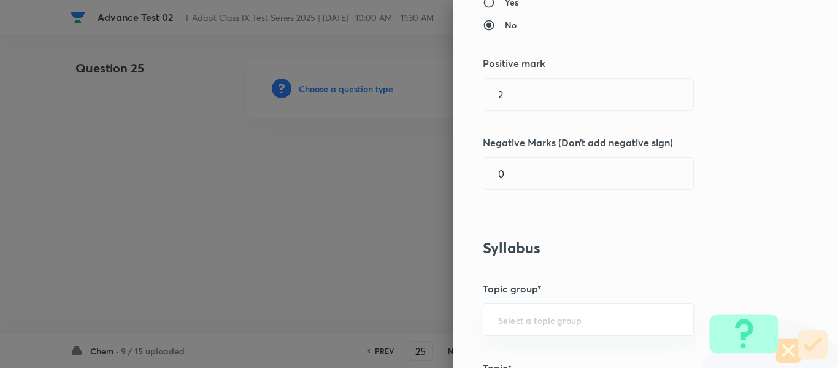
scroll to position [0, 0]
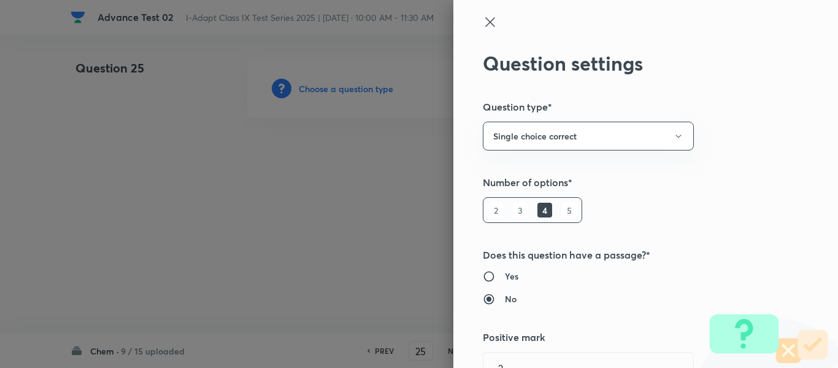
click at [483, 26] on icon at bounding box center [490, 22] width 15 height 15
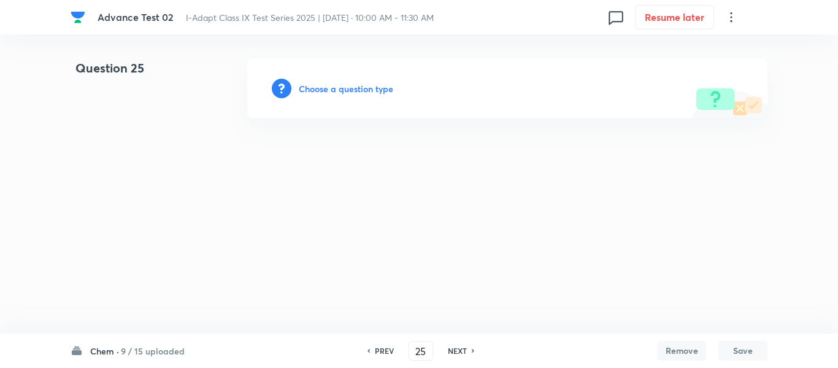
click at [358, 175] on html "Advance Test 02 I-Adapt Class IX Test Series 2025 | Sep 8, 2025 · 10:00 AM - 11…" at bounding box center [419, 88] width 838 height 177
click at [336, 90] on h6 "Choose a question type" at bounding box center [346, 88] width 95 height 13
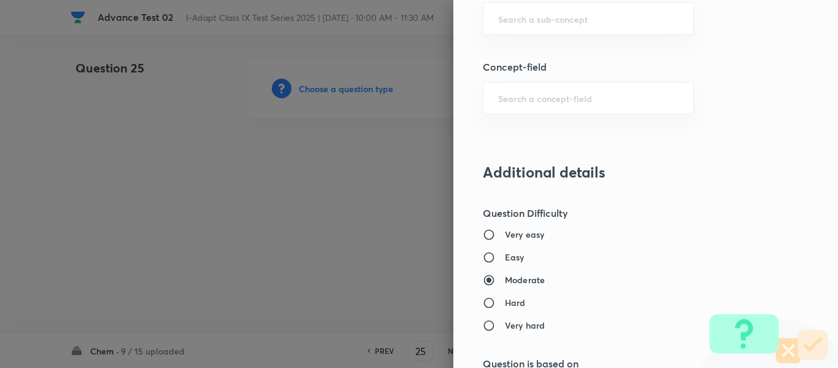
scroll to position [672, 0]
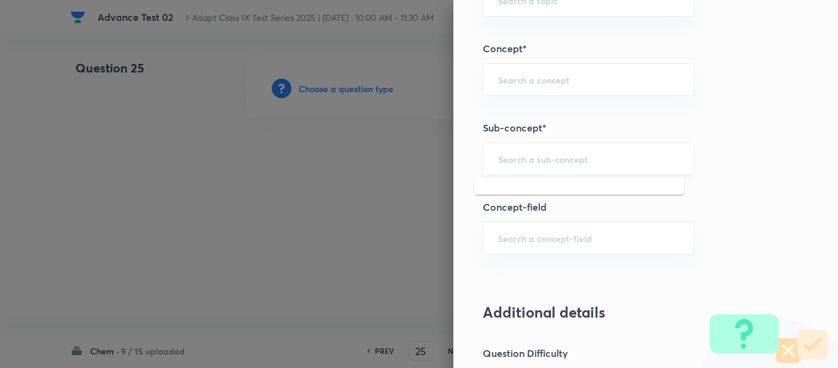
click at [578, 161] on input "text" at bounding box center [588, 159] width 180 height 12
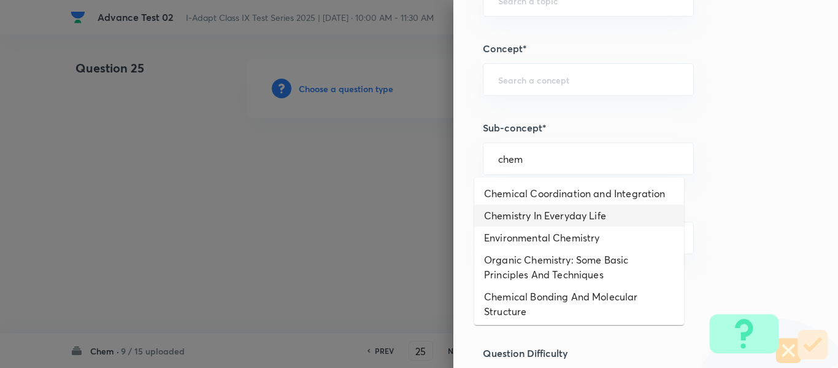
click at [574, 211] on li "Chemistry In Everyday Life" at bounding box center [579, 215] width 210 height 22
type input "Chemistry In Everyday Life"
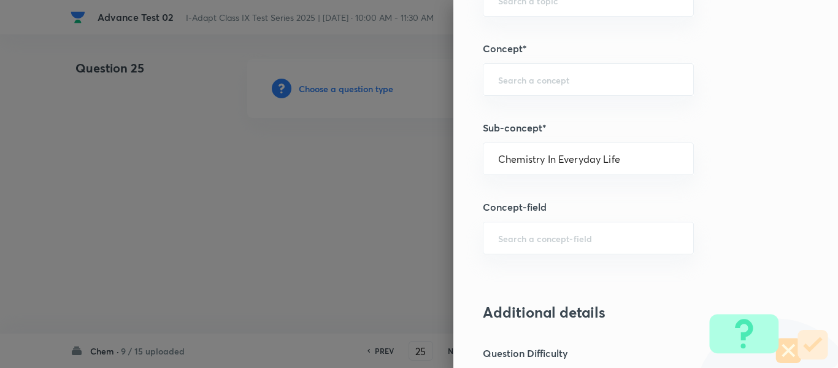
type input "Olympiads"
type input "NSE - Chemistry"
type input "Organic Chemistry"
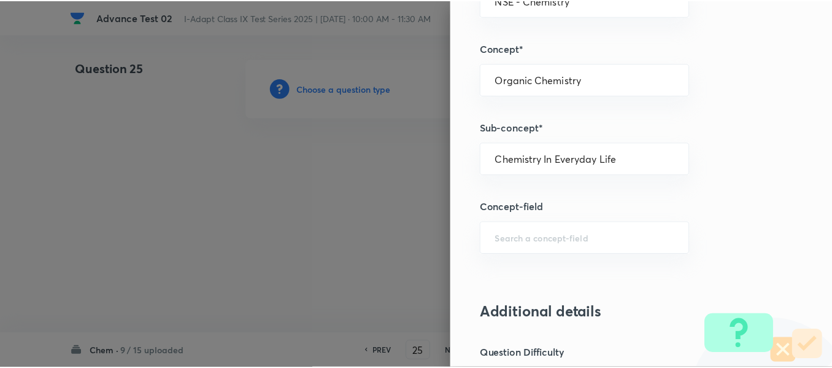
scroll to position [1305, 0]
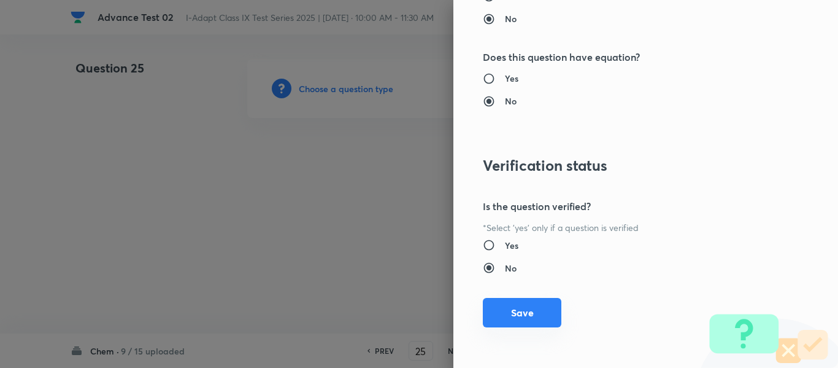
click at [497, 315] on button "Save" at bounding box center [522, 312] width 79 height 29
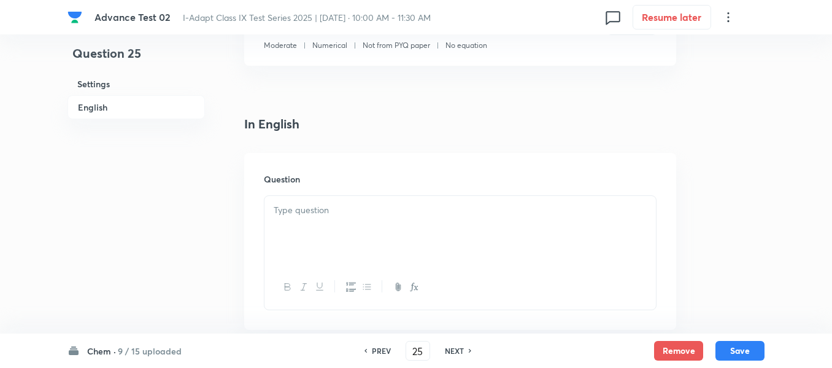
scroll to position [368, 0]
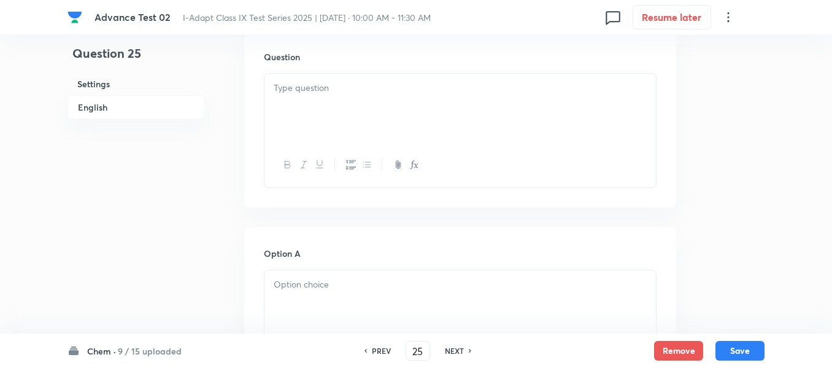
click at [373, 96] on div at bounding box center [461, 108] width 392 height 69
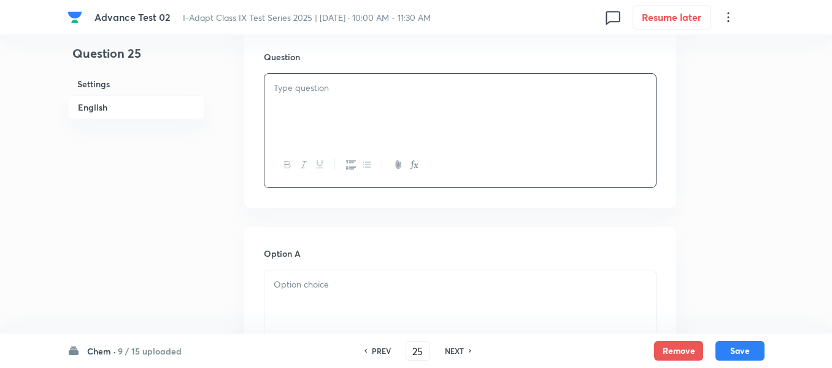
click at [431, 108] on div at bounding box center [461, 108] width 392 height 69
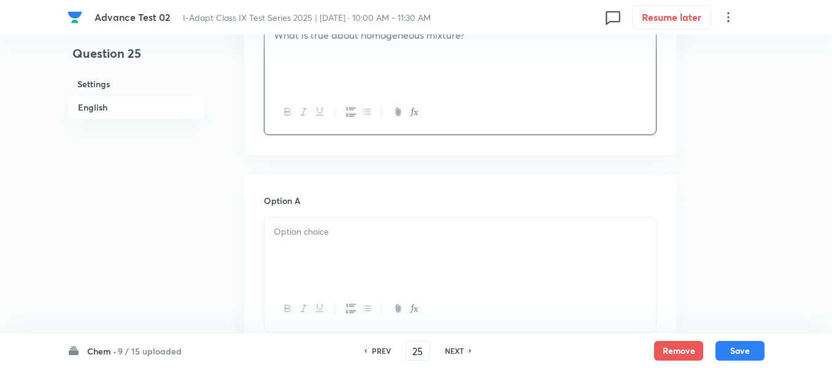
scroll to position [491, 0]
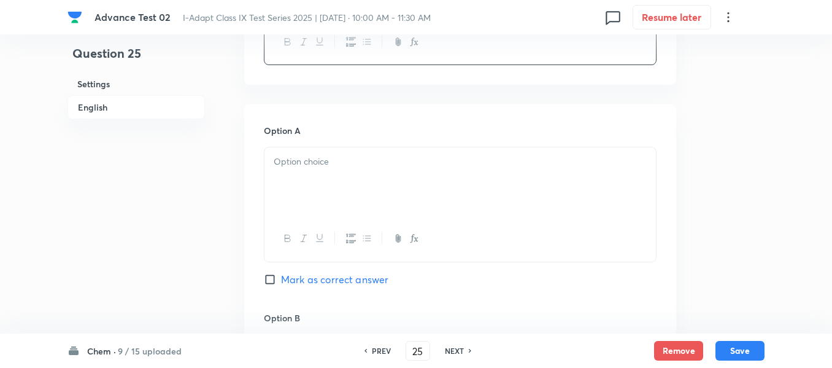
click at [393, 172] on div at bounding box center [461, 181] width 392 height 69
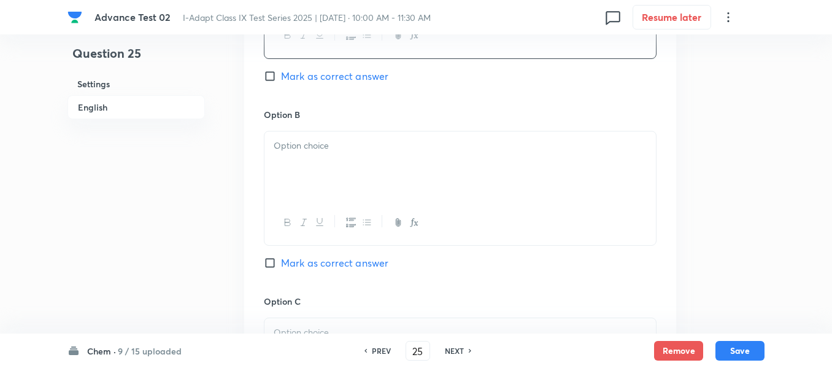
scroll to position [736, 0]
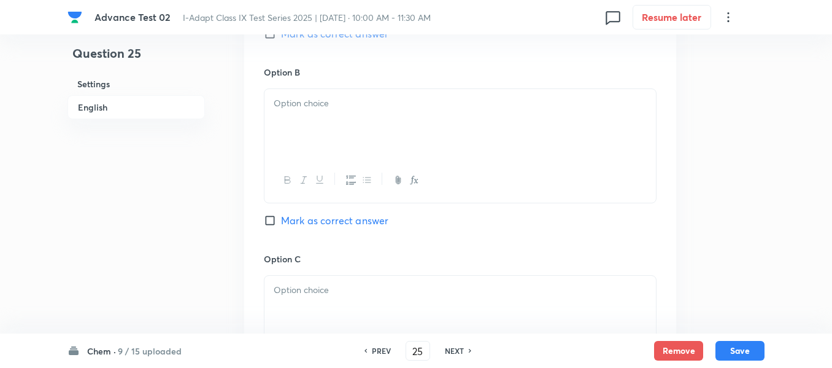
click at [357, 128] on div at bounding box center [461, 123] width 392 height 69
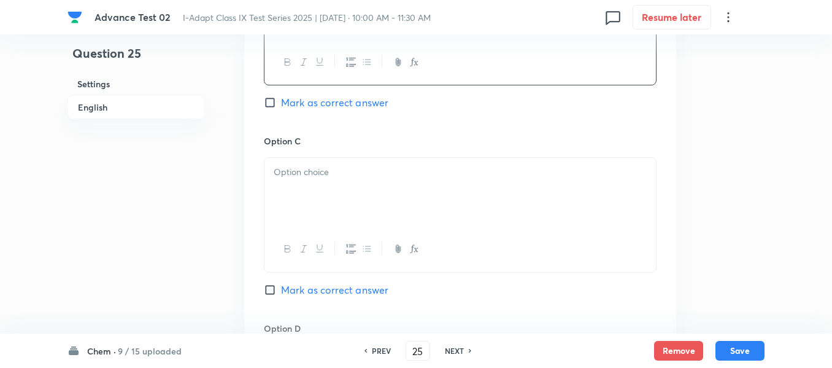
scroll to position [859, 0]
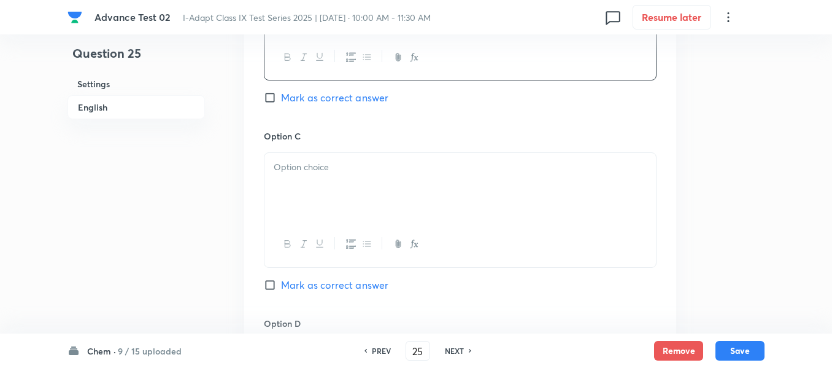
click at [371, 186] on div at bounding box center [461, 187] width 392 height 69
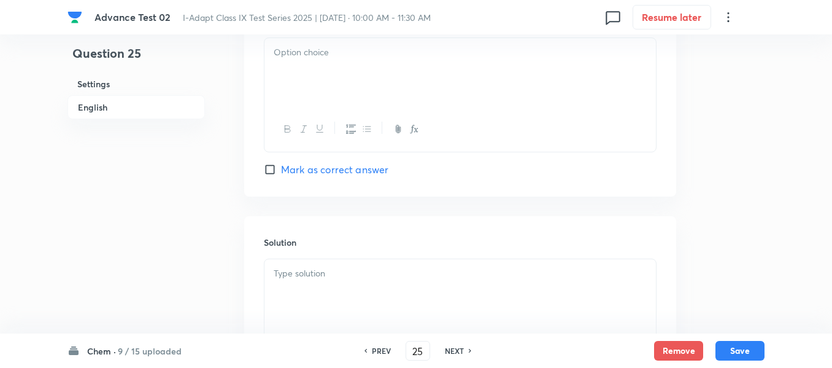
scroll to position [1166, 0]
click at [384, 66] on div at bounding box center [461, 67] width 392 height 69
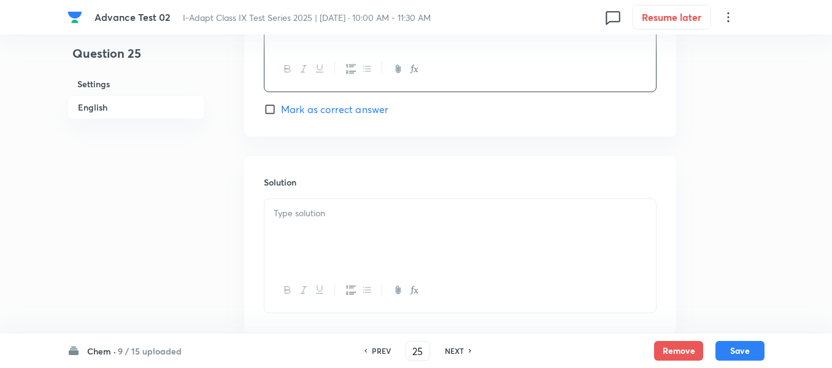
scroll to position [1289, 0]
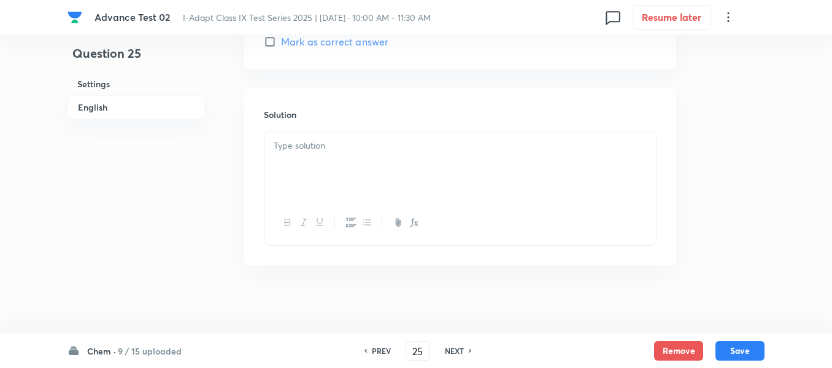
click at [387, 150] on p at bounding box center [460, 146] width 373 height 14
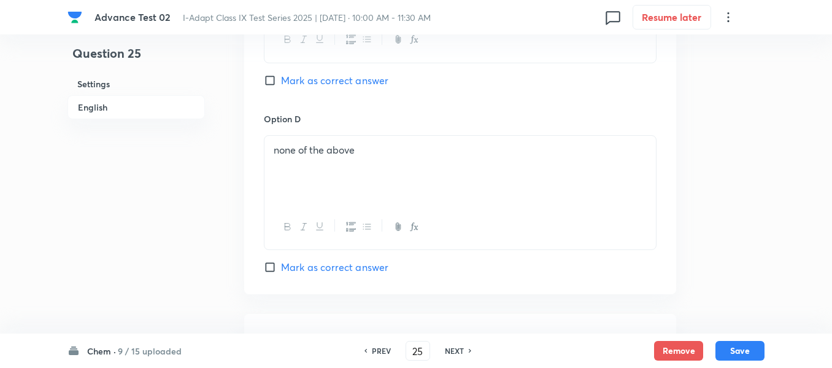
scroll to position [1043, 0]
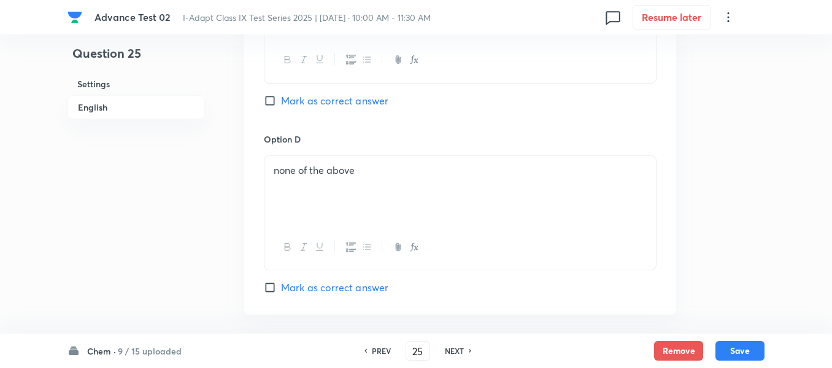
click at [272, 95] on input "Mark as correct answer" at bounding box center [272, 101] width 17 height 12
checkbox input "true"
click at [754, 349] on button "Save" at bounding box center [740, 349] width 49 height 20
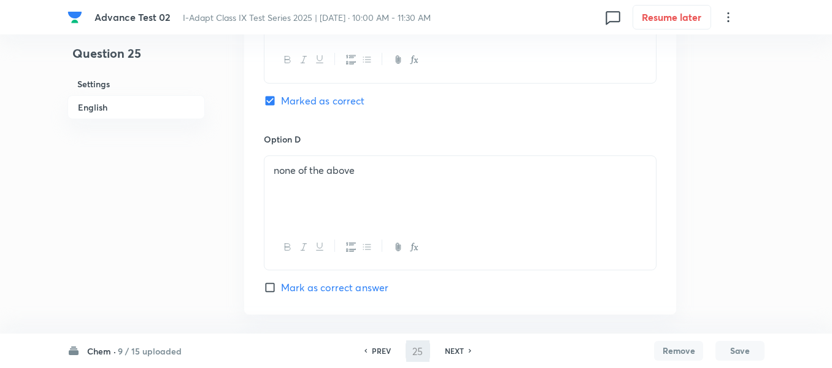
type input "26"
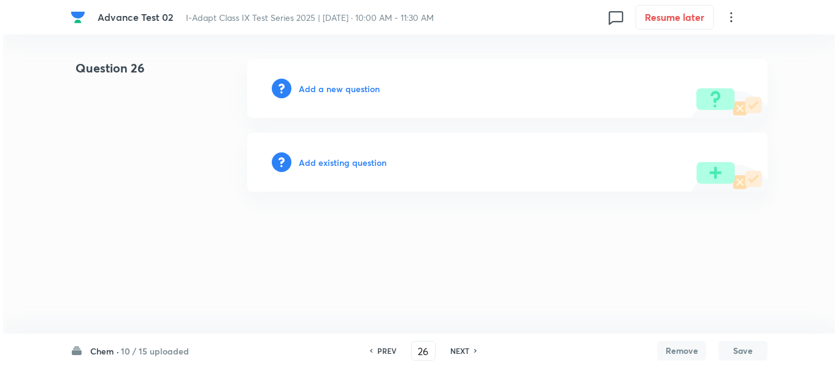
scroll to position [0, 0]
click at [327, 91] on h6 "Add a new question" at bounding box center [339, 88] width 81 height 13
click at [317, 88] on h6 "Choose a question type" at bounding box center [346, 88] width 95 height 13
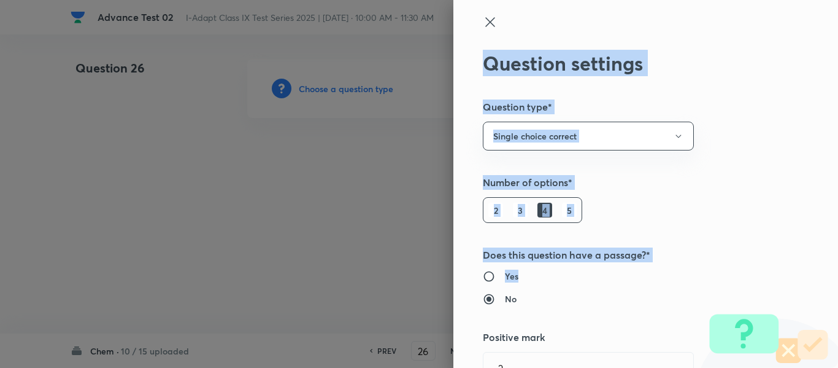
drag, startPoint x: 825, startPoint y: 45, endPoint x: 834, endPoint y: 175, distance: 129.8
click at [837, 263] on div "Question settings Question type* Single choice correct Number of options* 2 3 4…" at bounding box center [646, 184] width 385 height 368
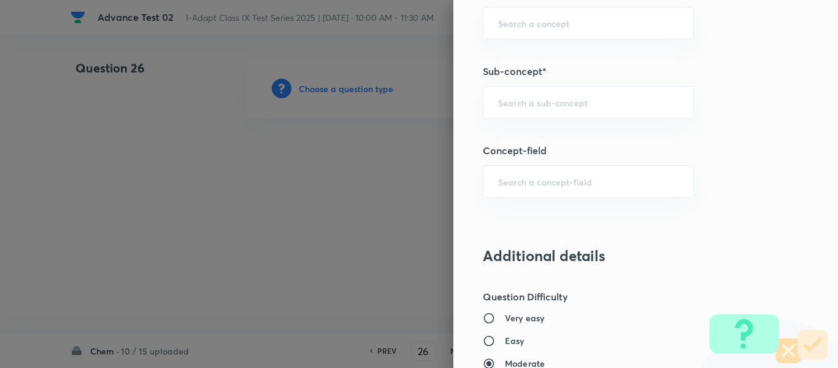
scroll to position [687, 0]
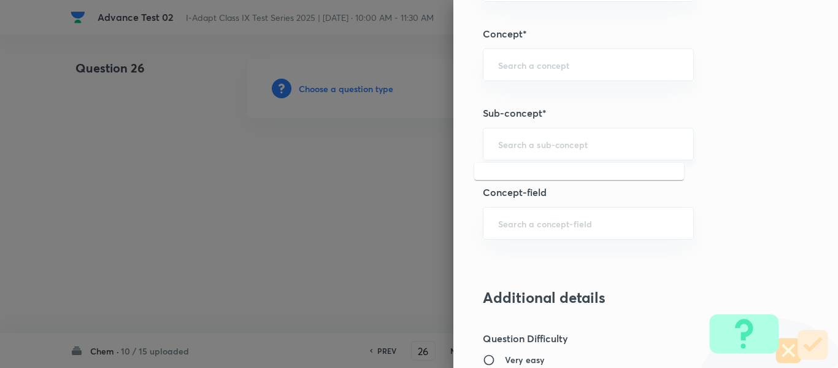
click at [572, 141] on input "text" at bounding box center [588, 144] width 180 height 12
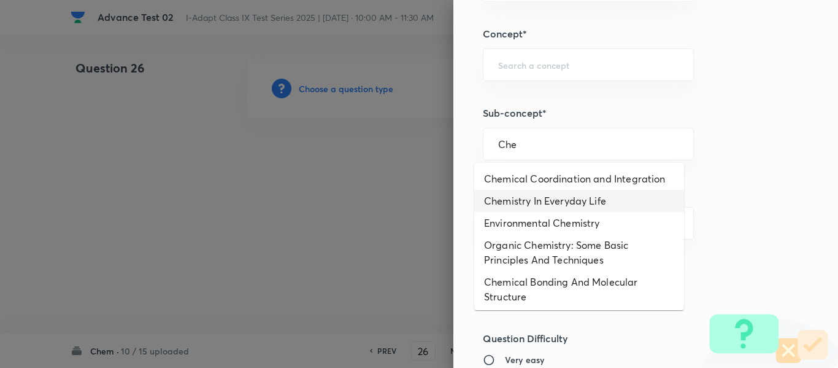
click at [592, 203] on li "Chemistry In Everyday Life" at bounding box center [579, 201] width 210 height 22
type input "Chemistry In Everyday Life"
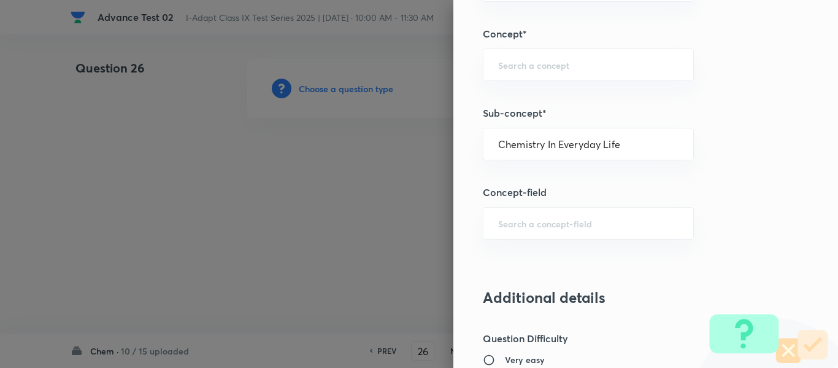
type input "Olympiads"
type input "NSE - Chemistry"
type input "Organic Chemistry"
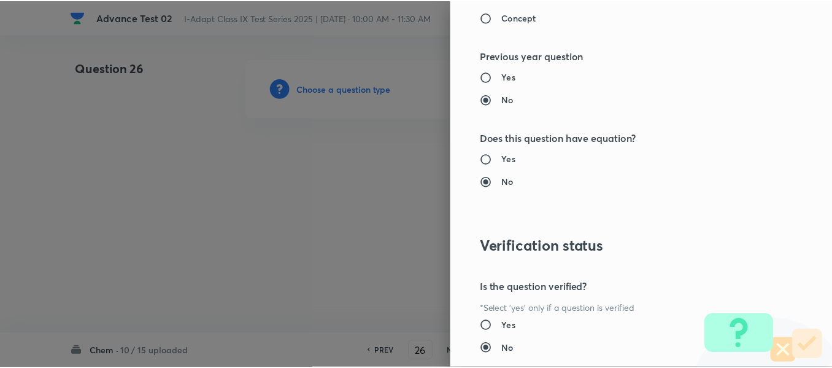
scroll to position [1305, 0]
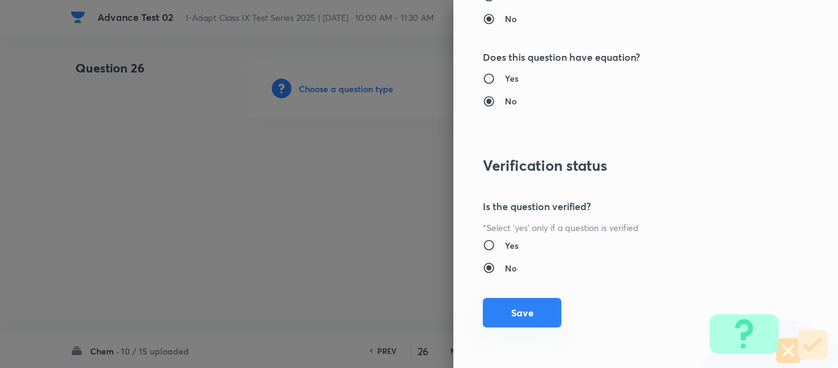
click at [535, 312] on button "Save" at bounding box center [522, 312] width 79 height 29
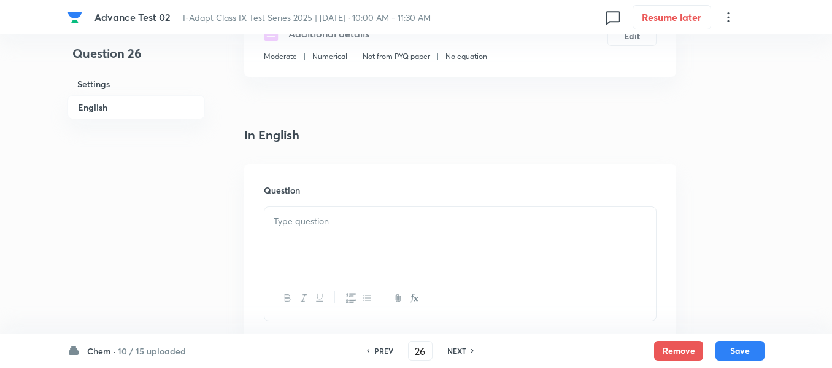
scroll to position [307, 0]
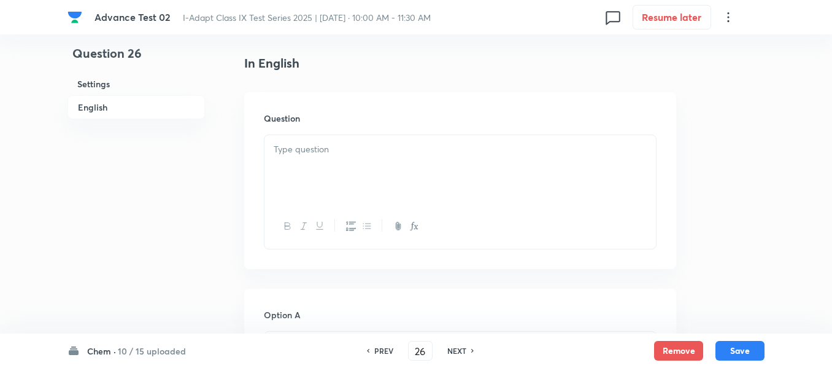
click at [436, 157] on div at bounding box center [461, 169] width 392 height 69
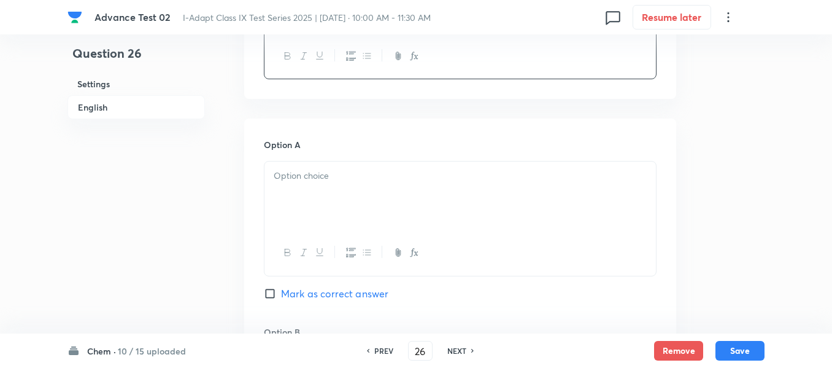
scroll to position [491, 0]
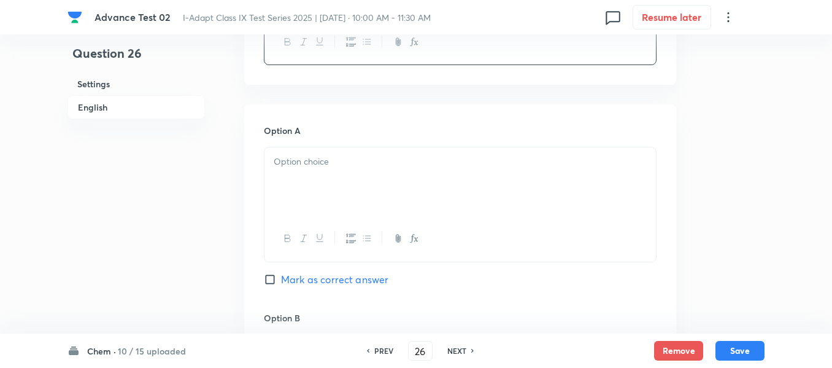
click at [393, 163] on p at bounding box center [460, 162] width 373 height 14
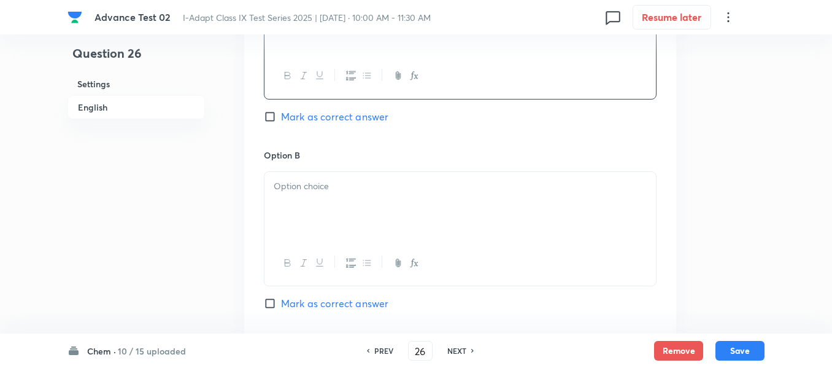
scroll to position [675, 0]
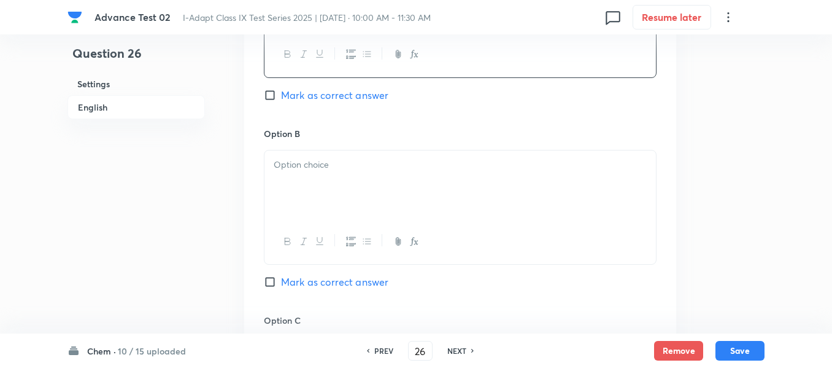
click at [441, 165] on p at bounding box center [460, 165] width 373 height 14
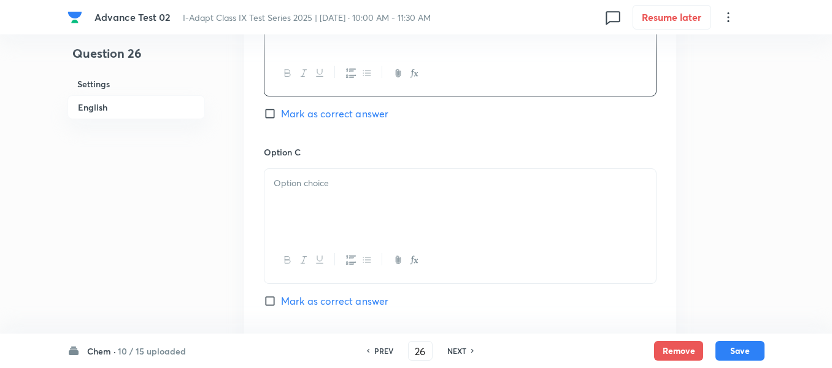
scroll to position [859, 0]
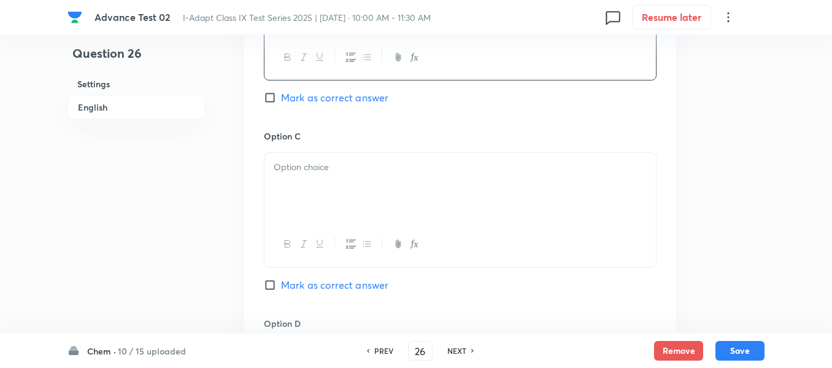
click at [387, 201] on div at bounding box center [461, 187] width 392 height 69
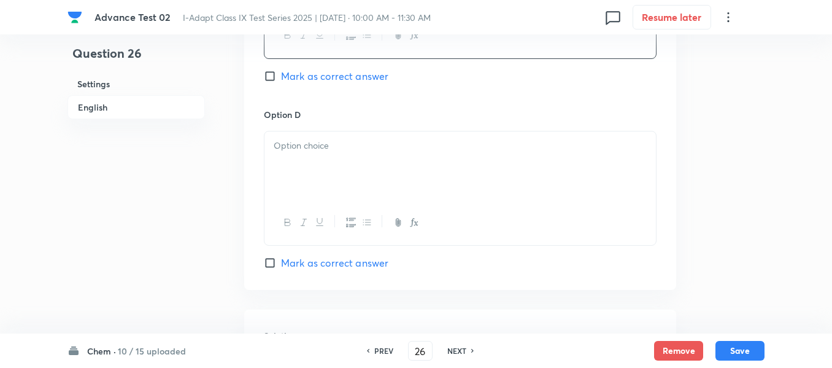
scroll to position [1105, 0]
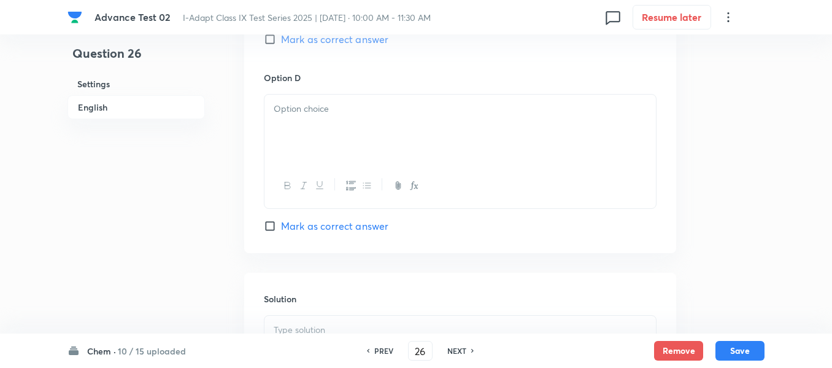
click at [434, 125] on div at bounding box center [461, 129] width 392 height 69
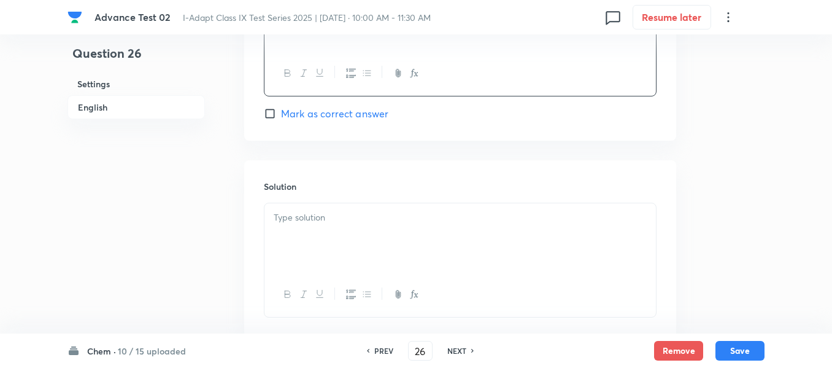
scroll to position [1227, 0]
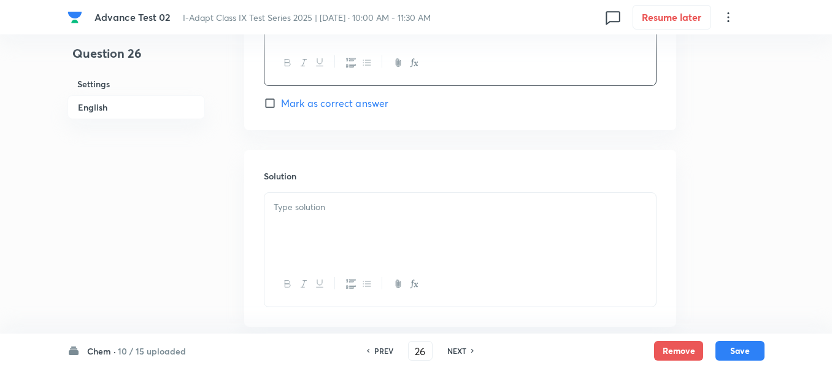
click at [396, 213] on p at bounding box center [460, 207] width 373 height 14
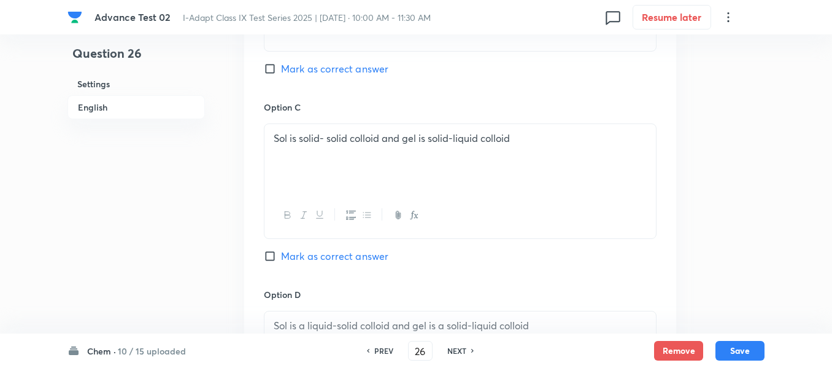
scroll to position [859, 0]
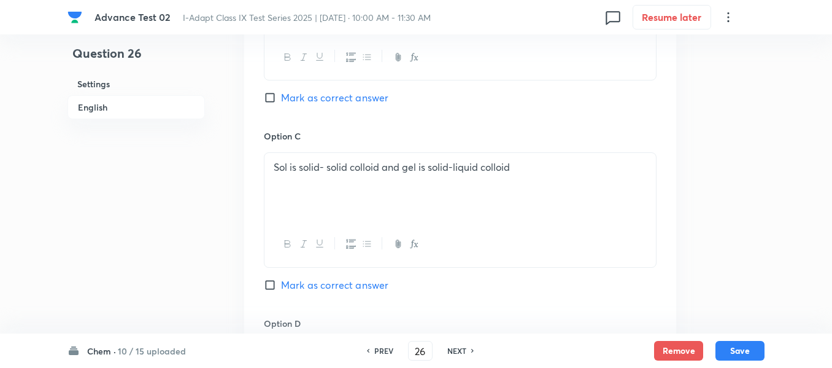
click at [269, 101] on input "Mark as correct answer" at bounding box center [272, 97] width 17 height 12
checkbox input "true"
click at [737, 350] on button "Save" at bounding box center [740, 349] width 49 height 20
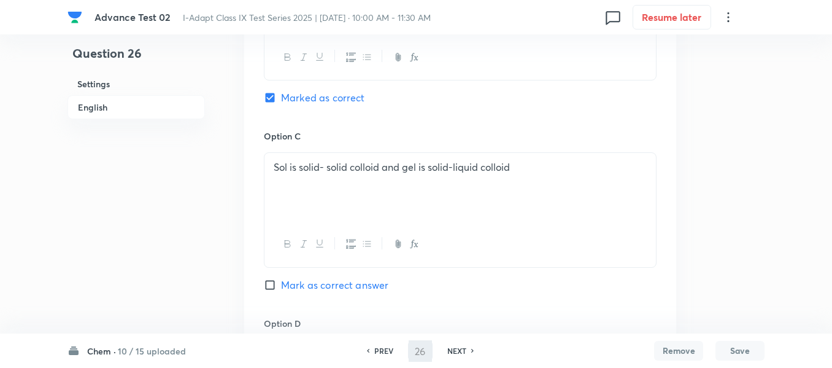
type input "27"
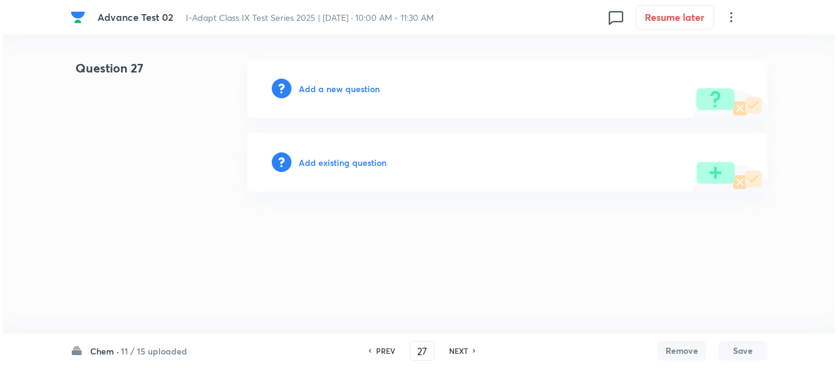
scroll to position [0, 0]
click at [322, 85] on h6 "Add a new question" at bounding box center [339, 88] width 81 height 13
click at [345, 88] on h6 "Choose a question type" at bounding box center [346, 88] width 95 height 13
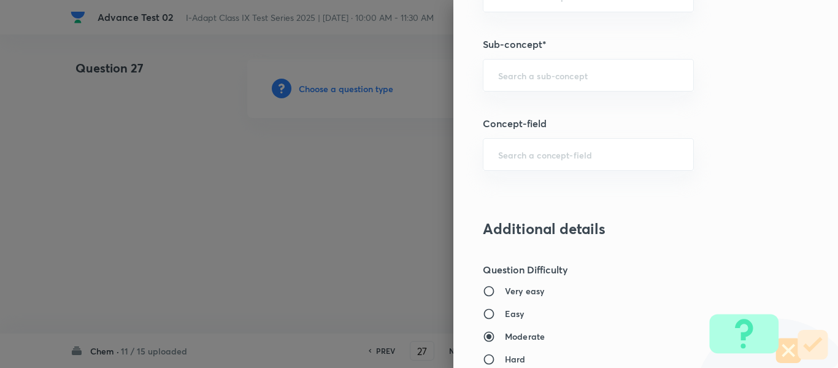
scroll to position [725, 0]
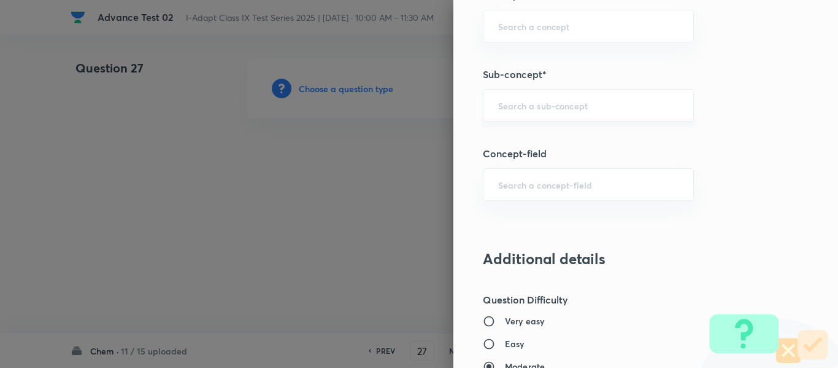
click at [539, 105] on input "text" at bounding box center [588, 105] width 180 height 12
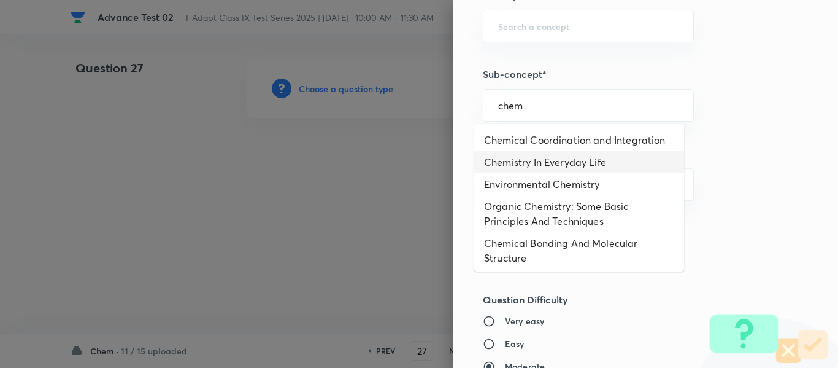
click at [563, 164] on li "Chemistry In Everyday Life" at bounding box center [579, 162] width 210 height 22
type input "Chemistry In Everyday Life"
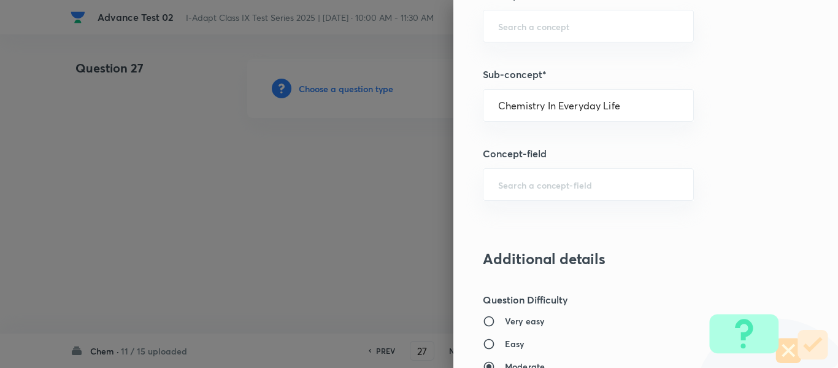
type input "Olympiads"
type input "NSE - Chemistry"
type input "Organic Chemistry"
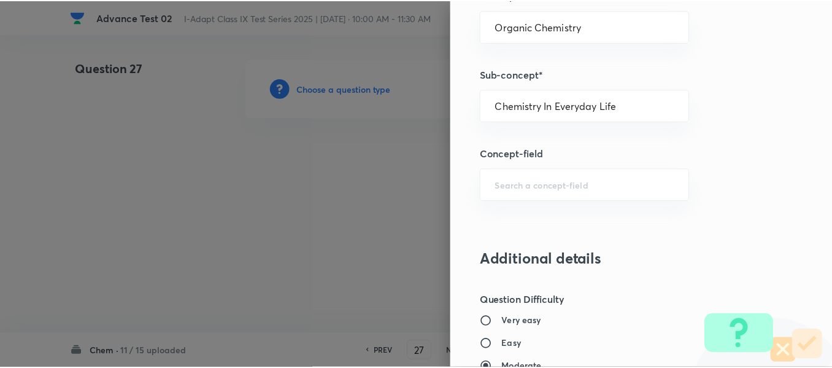
scroll to position [1305, 0]
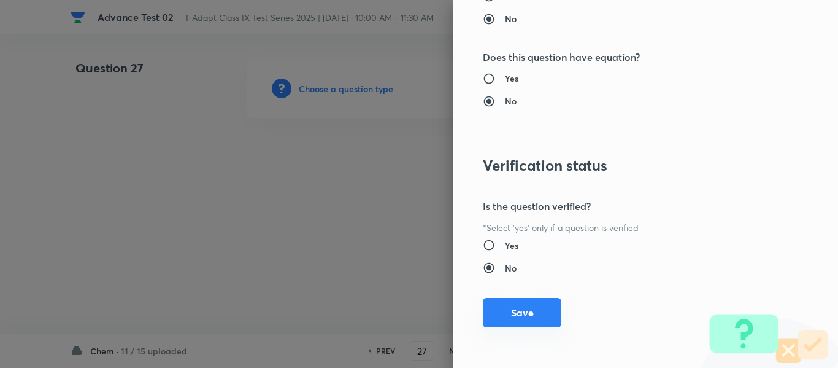
click at [511, 315] on button "Save" at bounding box center [522, 312] width 79 height 29
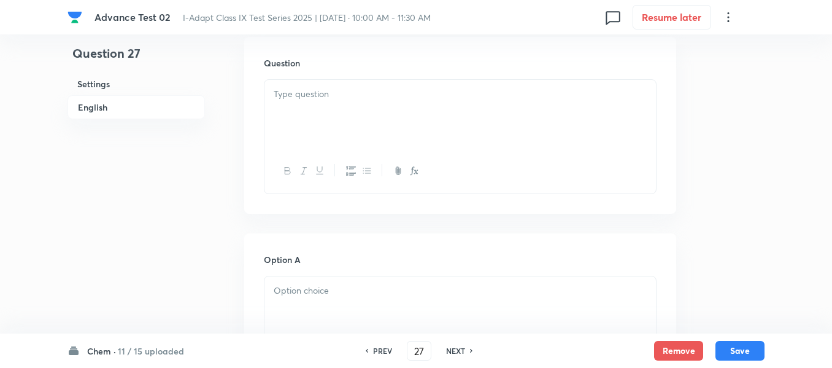
scroll to position [368, 0]
click at [427, 95] on div at bounding box center [461, 108] width 392 height 69
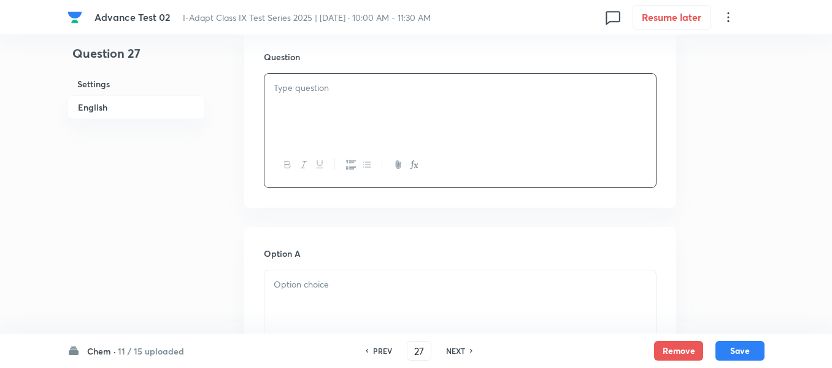
click at [401, 98] on div at bounding box center [461, 108] width 392 height 69
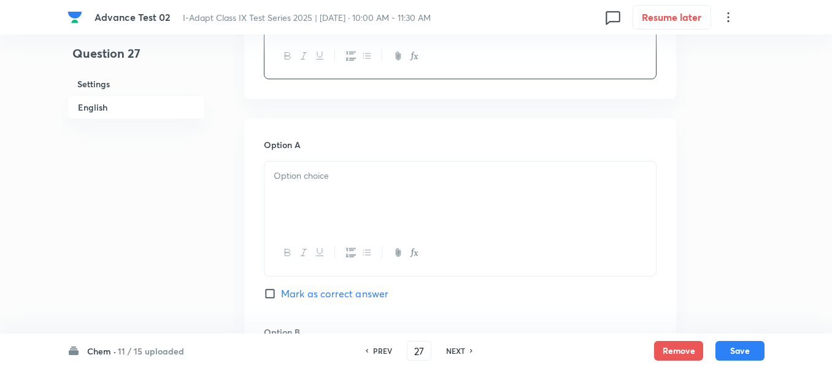
scroll to position [491, 0]
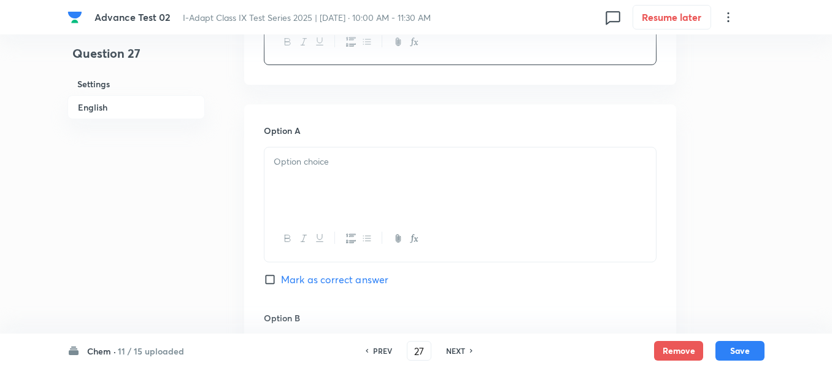
click at [387, 155] on p at bounding box center [460, 162] width 373 height 14
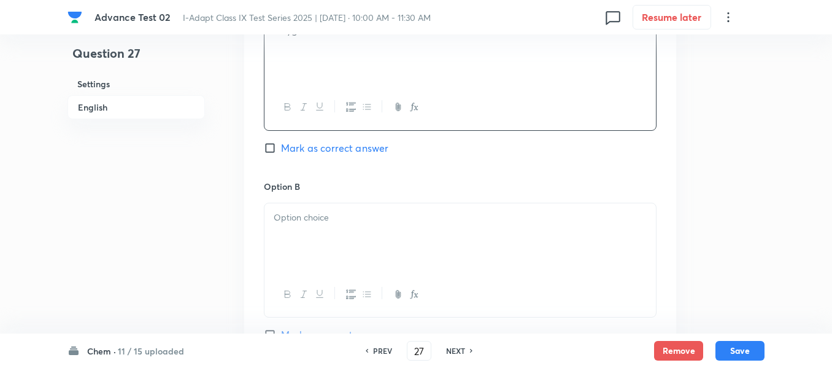
scroll to position [736, 0]
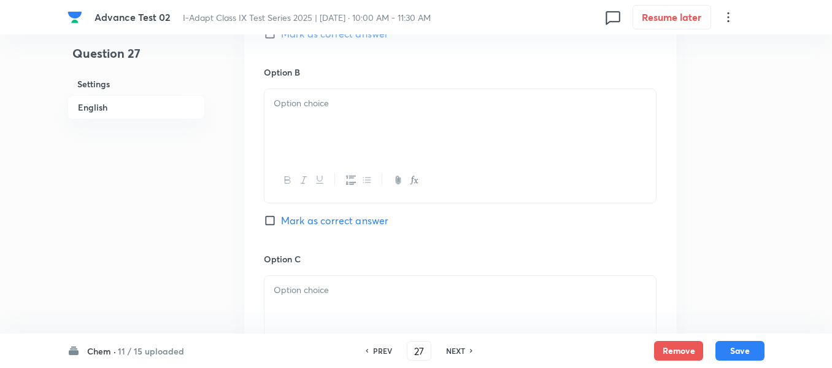
click at [389, 120] on div at bounding box center [461, 123] width 392 height 69
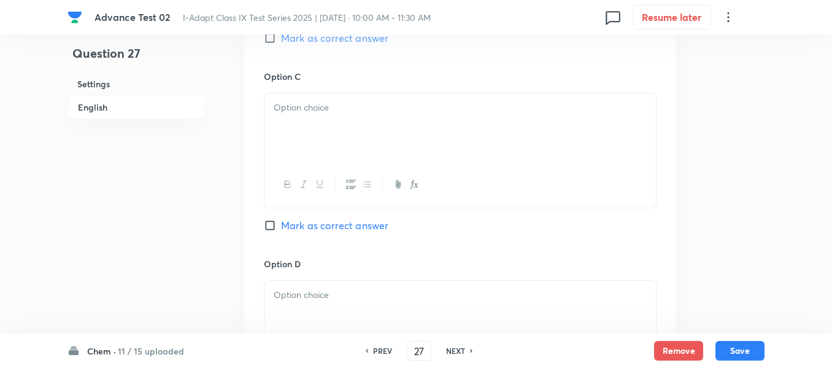
scroll to position [921, 0]
click at [409, 136] on div at bounding box center [461, 125] width 392 height 69
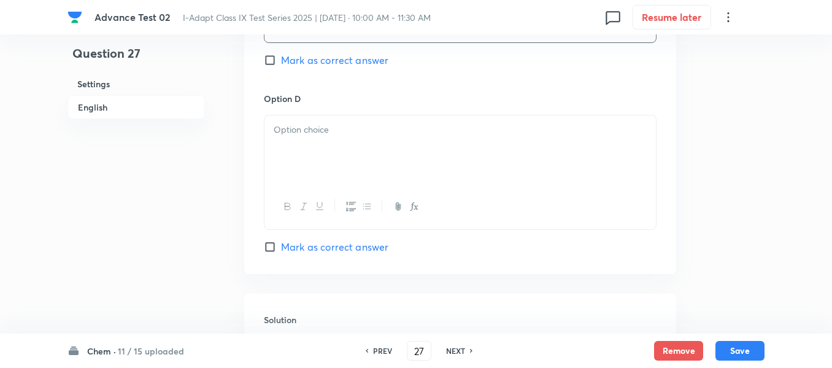
scroll to position [1105, 0]
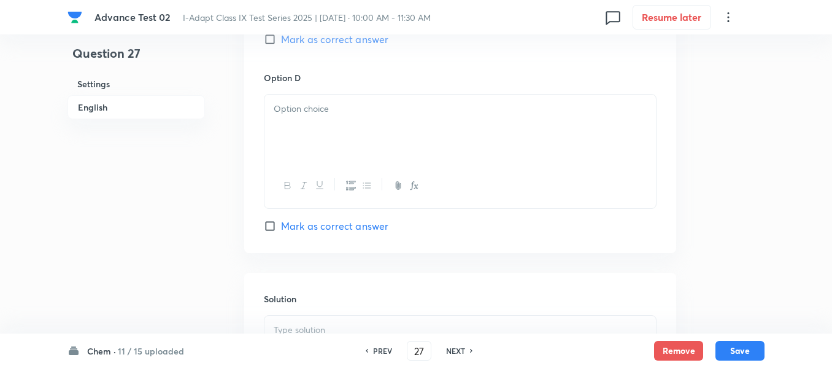
click at [365, 142] on div at bounding box center [461, 129] width 392 height 69
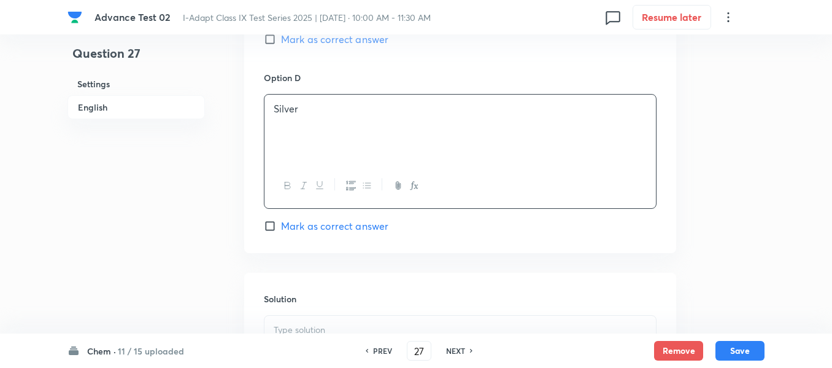
click at [273, 37] on input "Mark as correct answer" at bounding box center [272, 39] width 17 height 12
checkbox input "true"
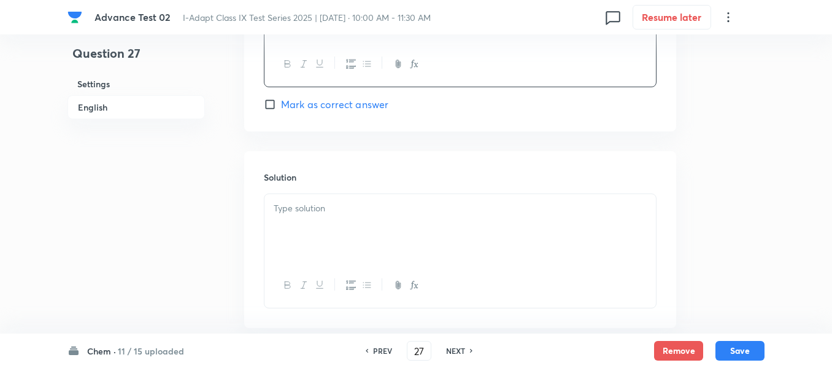
scroll to position [1227, 0]
click at [376, 216] on div at bounding box center [461, 227] width 392 height 69
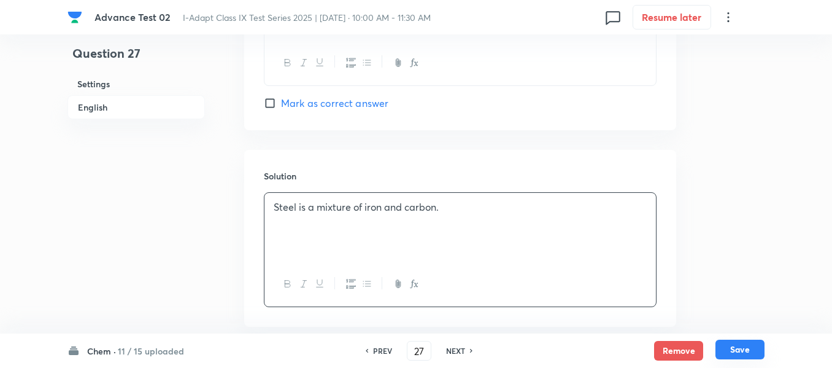
click at [736, 354] on button "Save" at bounding box center [740, 349] width 49 height 20
type input "28"
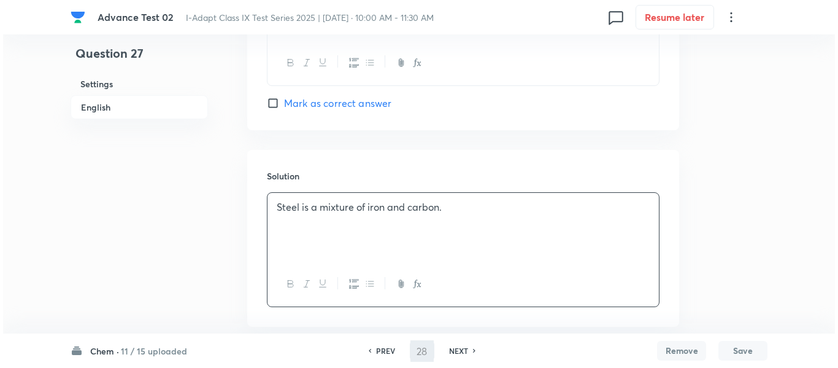
scroll to position [0, 0]
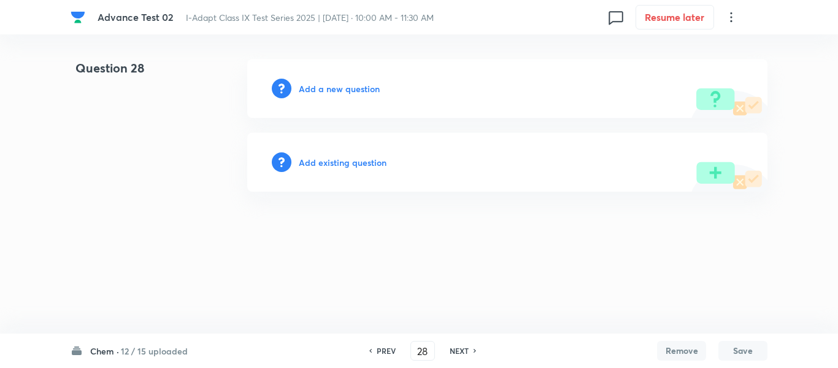
click at [337, 95] on div "Add a new question" at bounding box center [507, 88] width 520 height 59
click at [330, 93] on h6 "Add a new question" at bounding box center [339, 88] width 81 height 13
click at [307, 86] on h6 "Choose a question type" at bounding box center [346, 88] width 95 height 13
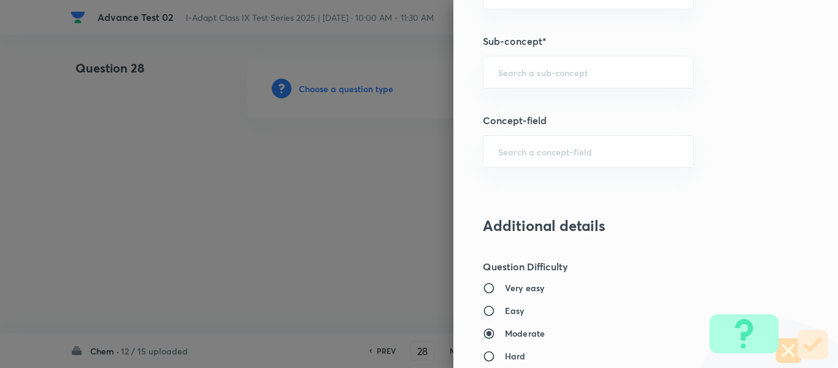
scroll to position [764, 0]
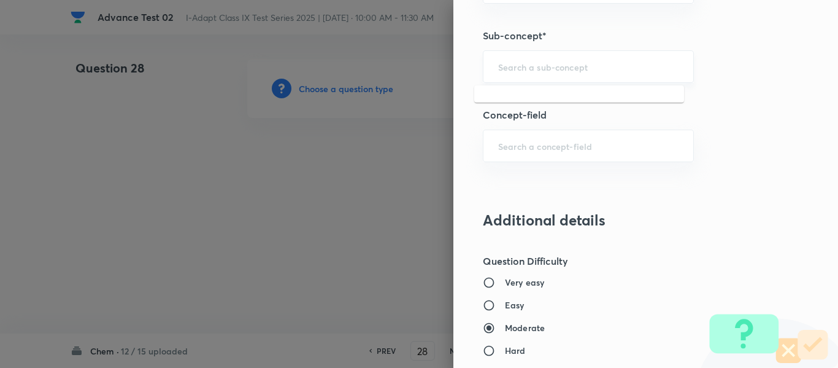
click at [566, 66] on input "text" at bounding box center [588, 67] width 180 height 12
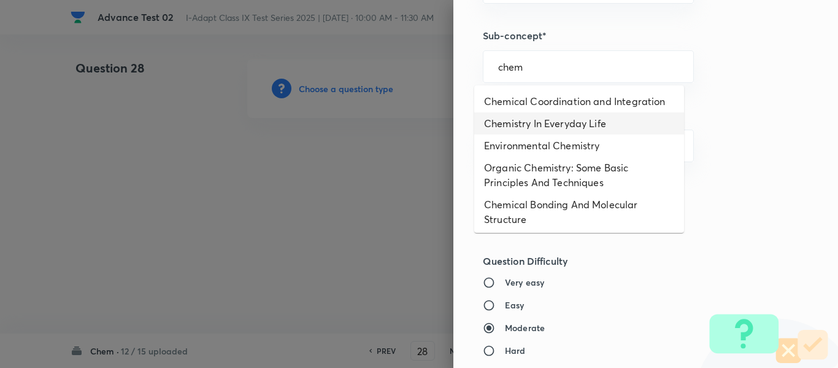
click at [571, 125] on li "Chemistry In Everyday Life" at bounding box center [579, 123] width 210 height 22
type input "Chemistry In Everyday Life"
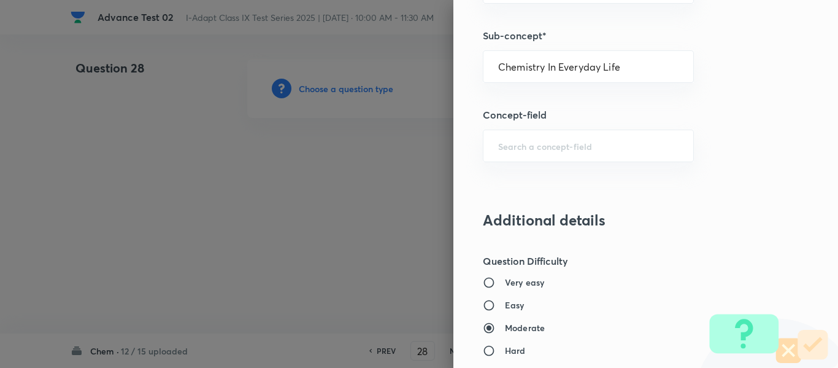
type input "Olympiads"
type input "NSE - Chemistry"
type input "Organic Chemistry"
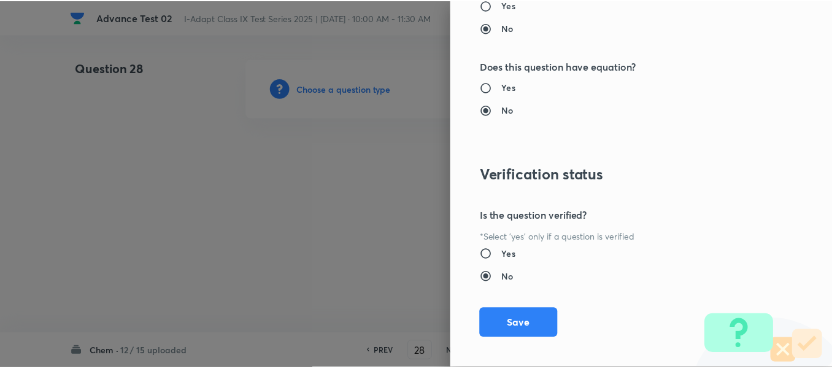
scroll to position [1305, 0]
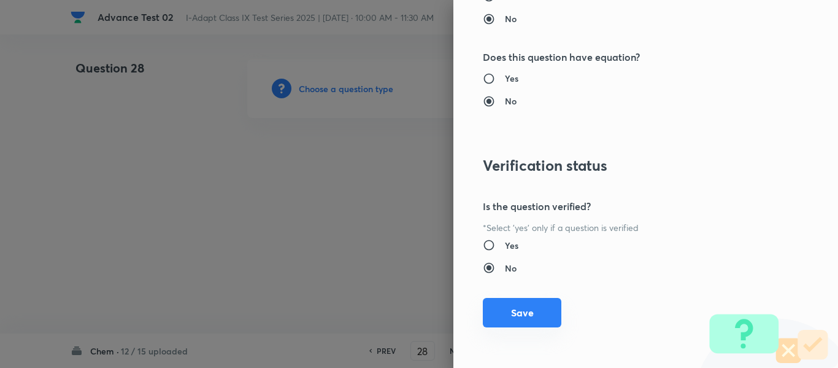
click at [519, 312] on button "Save" at bounding box center [522, 312] width 79 height 29
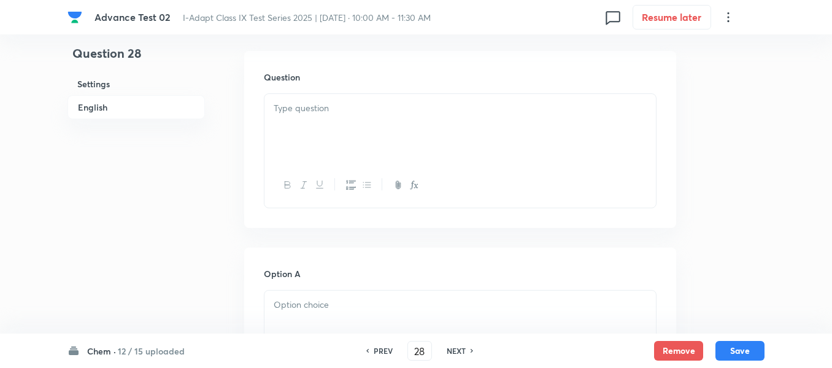
scroll to position [368, 0]
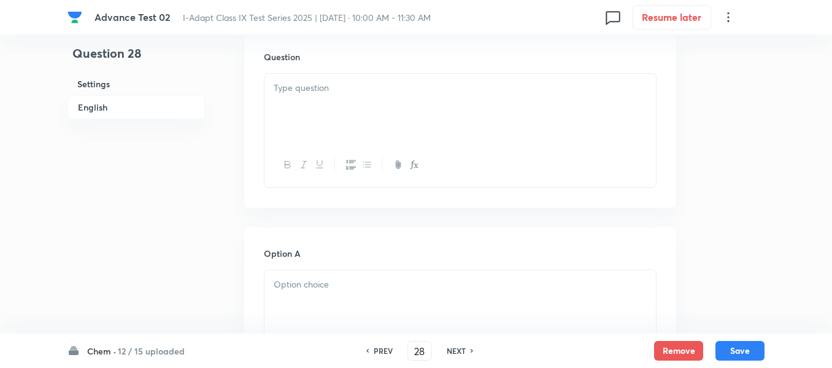
click at [449, 97] on div at bounding box center [461, 108] width 392 height 69
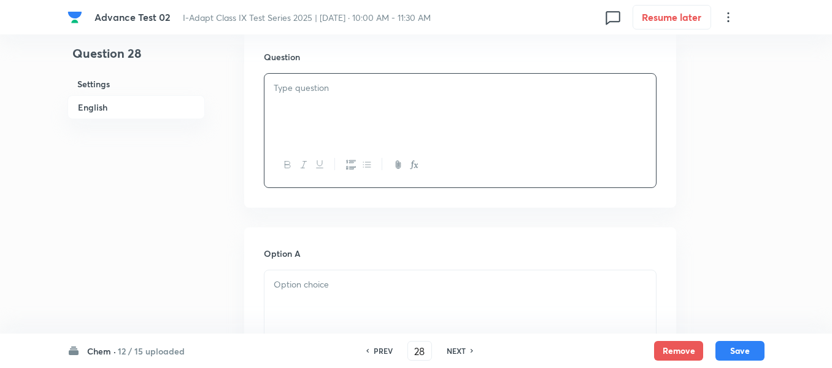
click at [400, 97] on div at bounding box center [461, 108] width 392 height 69
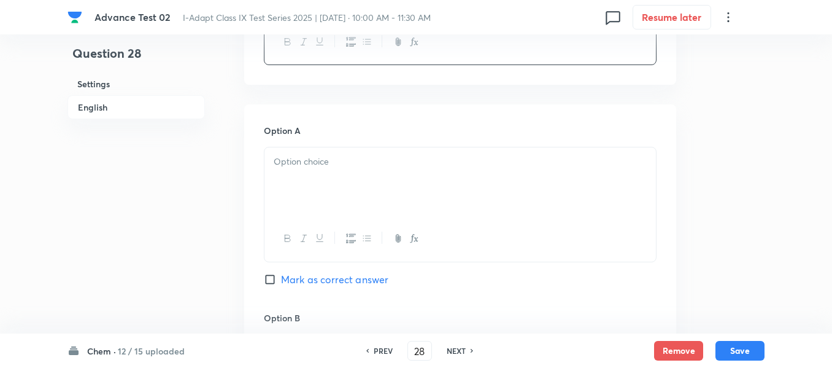
scroll to position [552, 0]
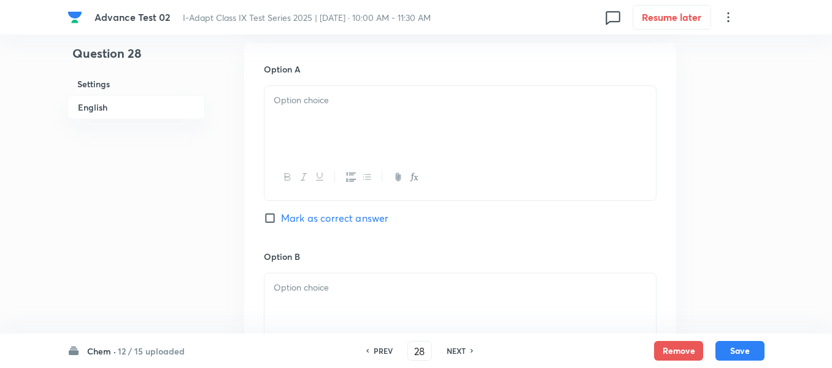
click at [399, 102] on p at bounding box center [460, 100] width 373 height 14
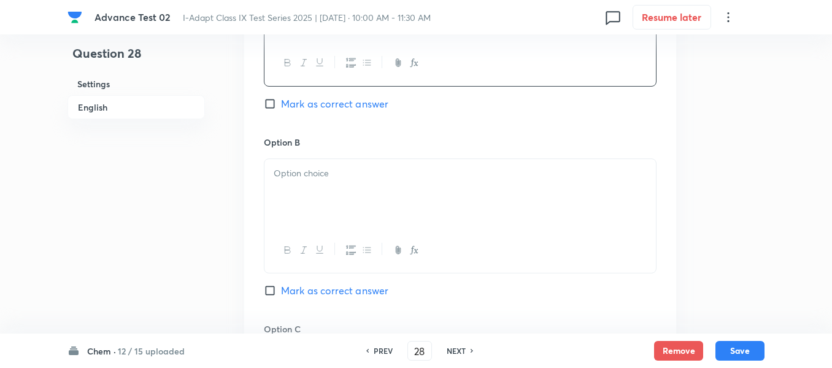
scroll to position [675, 0]
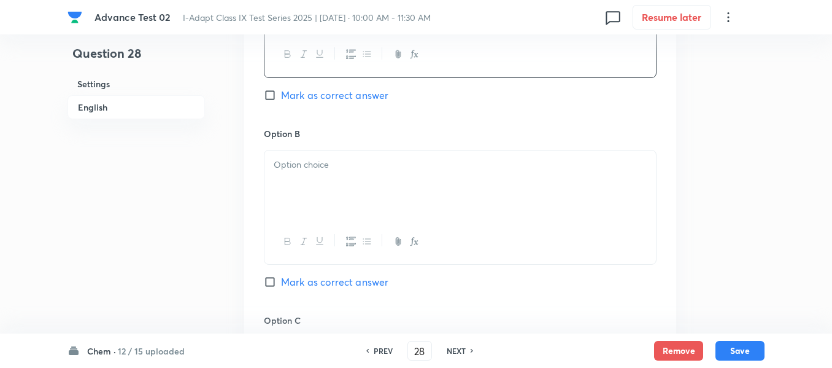
click at [393, 172] on div at bounding box center [461, 184] width 392 height 69
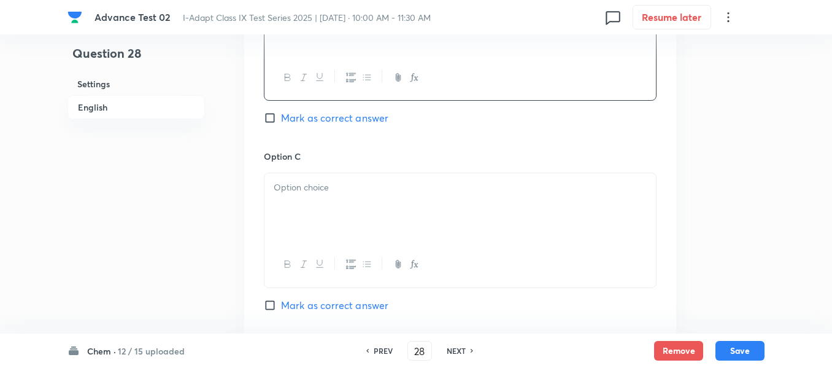
scroll to position [859, 0]
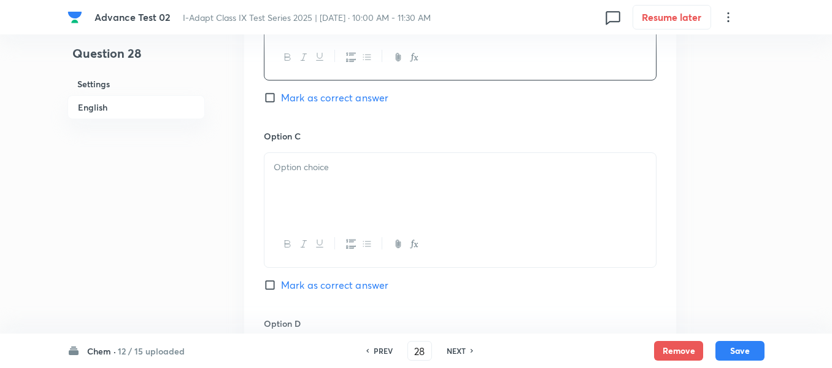
click at [415, 163] on p at bounding box center [460, 167] width 373 height 14
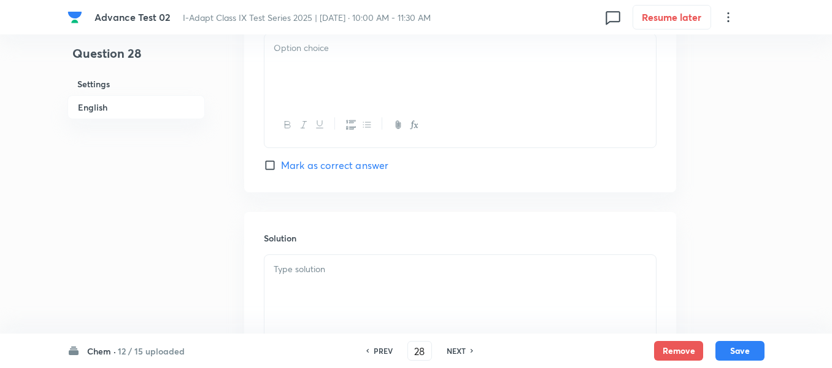
scroll to position [1166, 0]
click at [376, 65] on div at bounding box center [461, 67] width 392 height 69
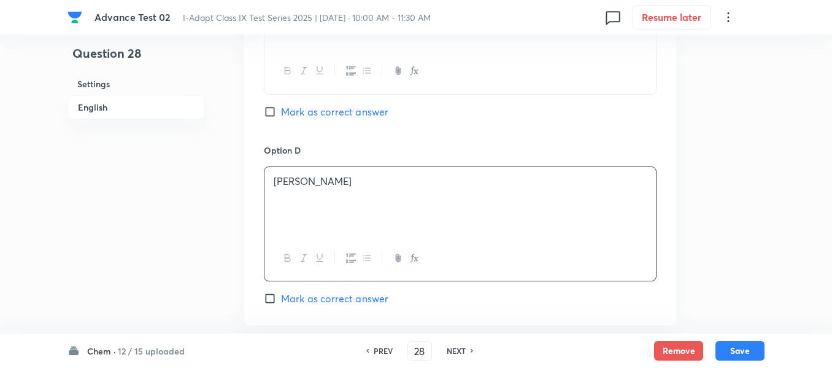
scroll to position [865, 0]
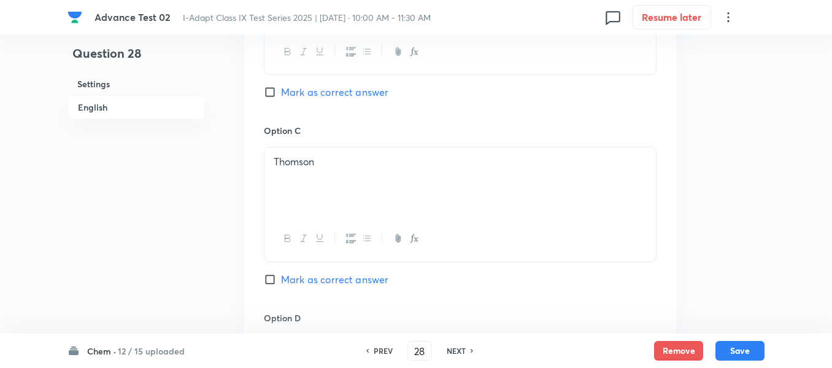
click at [284, 95] on span "Mark as correct answer" at bounding box center [334, 92] width 107 height 15
click at [281, 95] on input "Mark as correct answer" at bounding box center [272, 92] width 17 height 12
checkbox input "true"
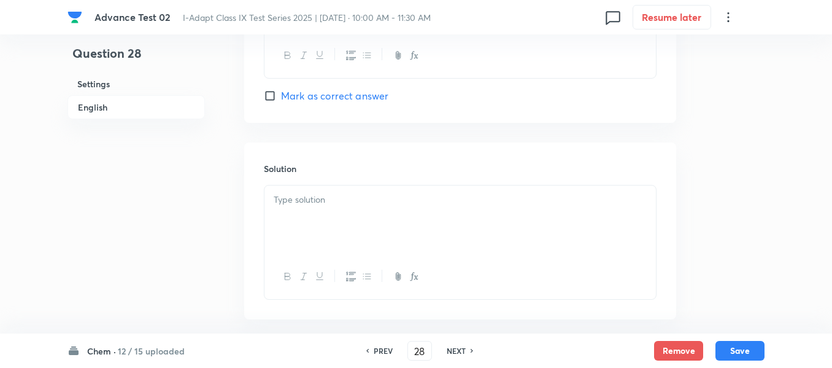
scroll to position [1294, 0]
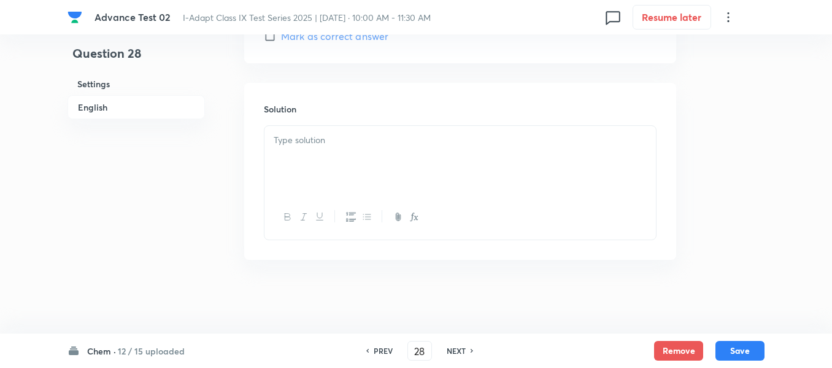
click at [431, 150] on div at bounding box center [461, 160] width 392 height 69
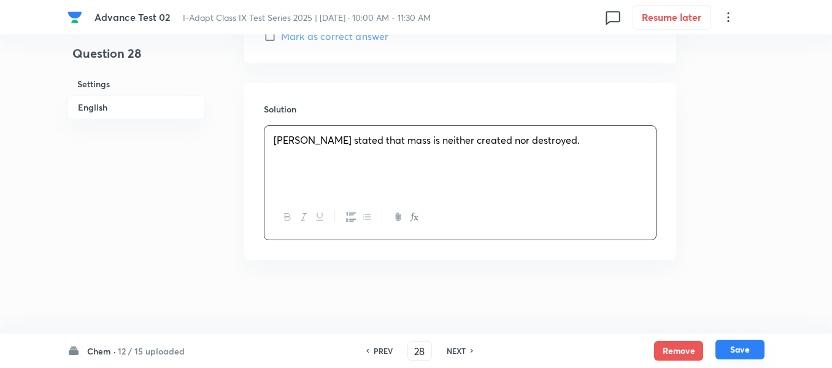
click at [740, 349] on button "Save" at bounding box center [740, 349] width 49 height 20
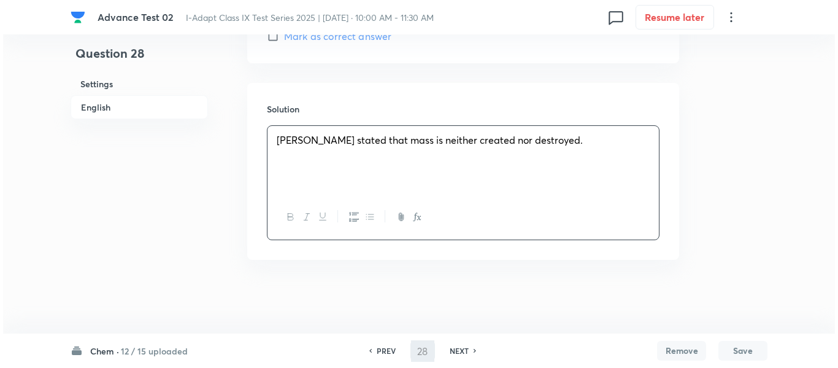
scroll to position [0, 0]
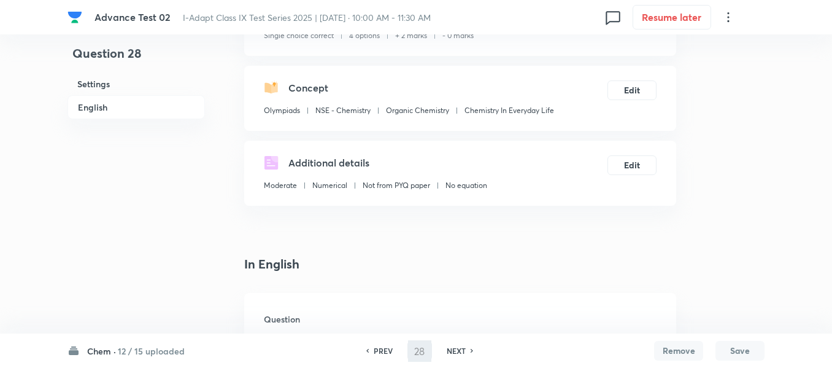
type input "29"
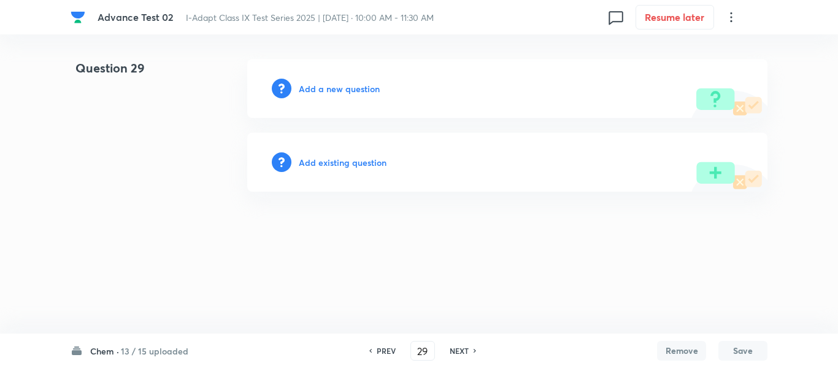
click at [319, 91] on h6 "Add a new question" at bounding box center [339, 88] width 81 height 13
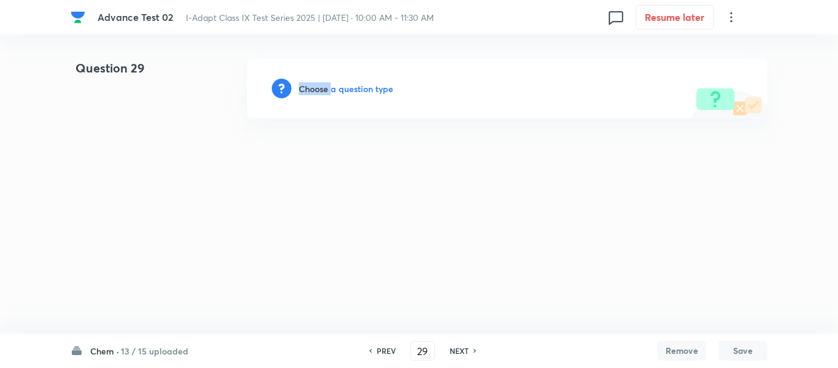
click at [319, 91] on h6 "Choose a question type" at bounding box center [346, 88] width 95 height 13
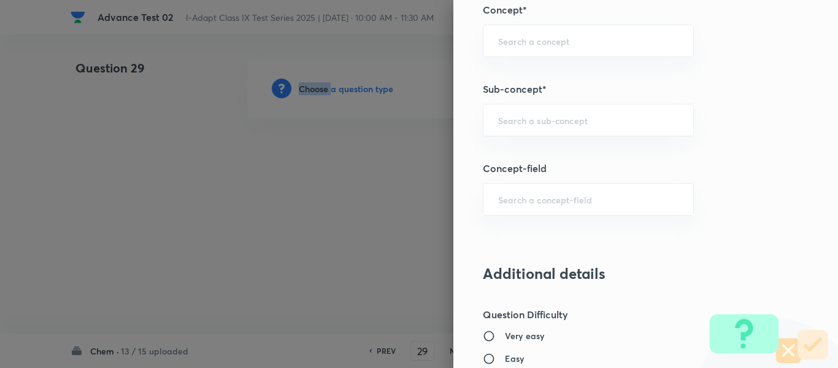
scroll to position [708, 0]
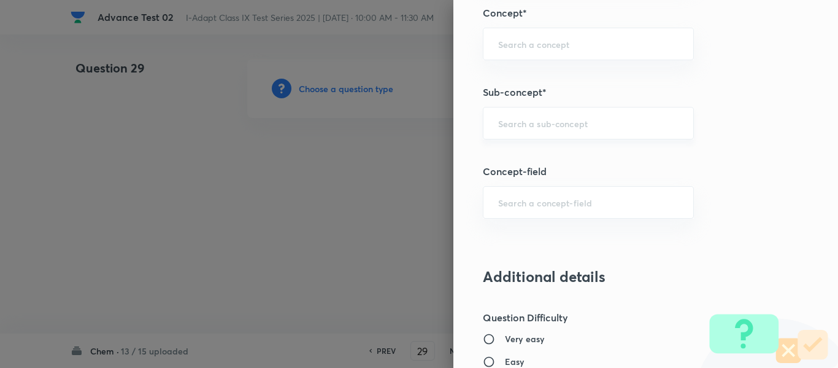
click at [548, 121] on input "text" at bounding box center [588, 123] width 180 height 12
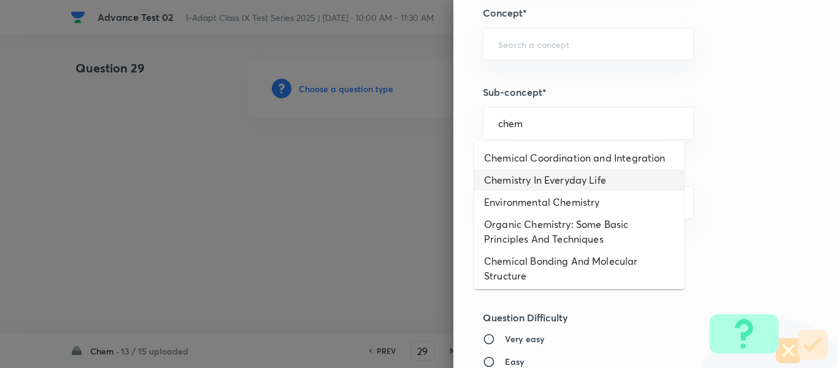
click at [561, 179] on li "Chemistry In Everyday Life" at bounding box center [579, 180] width 210 height 22
type input "Chemistry In Everyday Life"
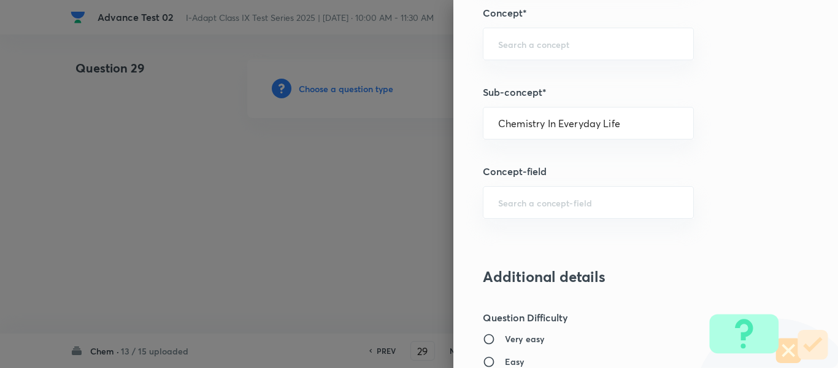
type input "Olympiads"
type input "NSE - Chemistry"
type input "Organic Chemistry"
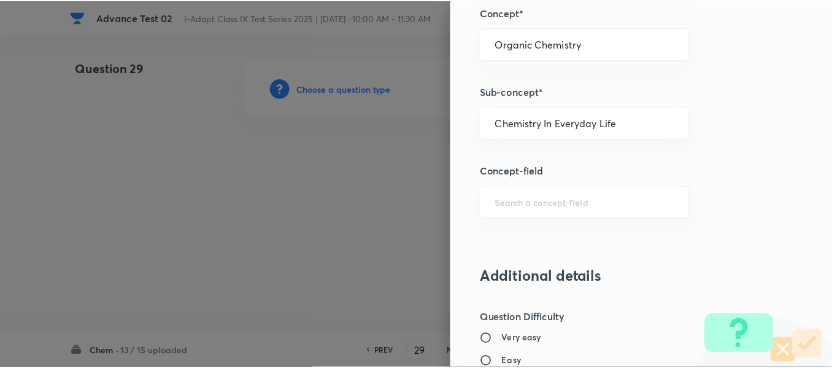
scroll to position [1305, 0]
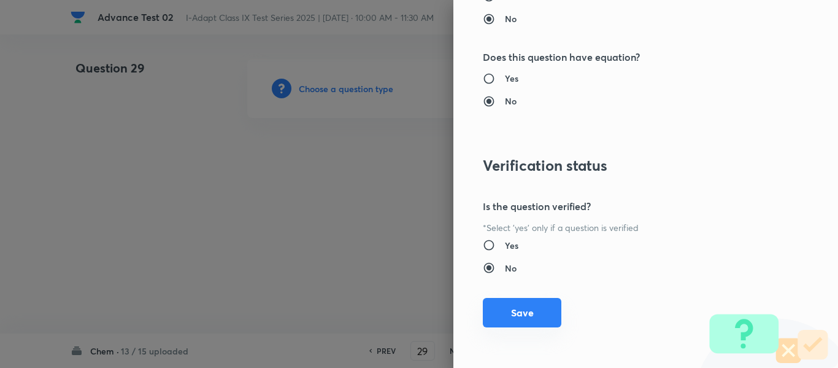
click at [532, 316] on button "Save" at bounding box center [522, 312] width 79 height 29
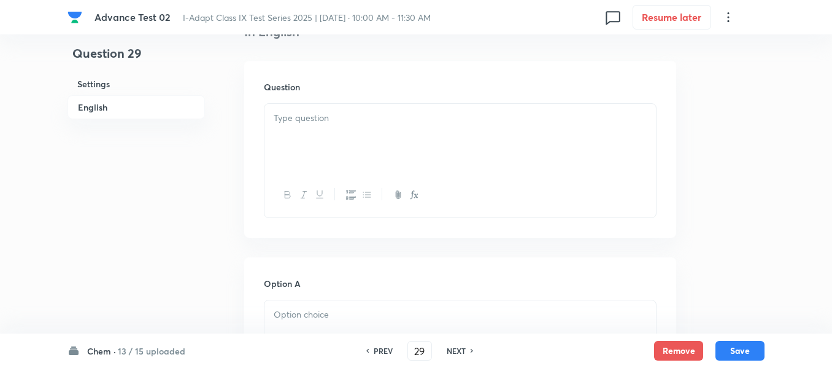
scroll to position [368, 0]
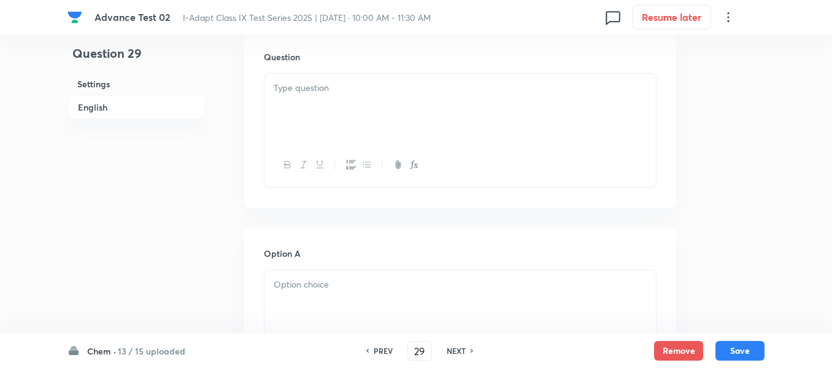
click at [393, 112] on div at bounding box center [461, 108] width 392 height 69
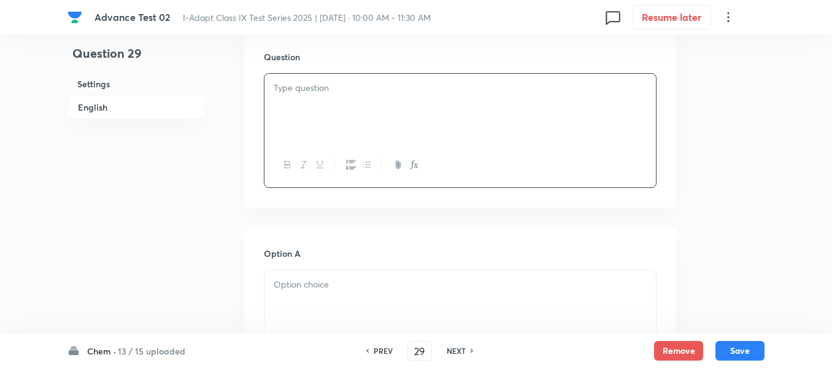
click at [378, 99] on div at bounding box center [461, 108] width 392 height 69
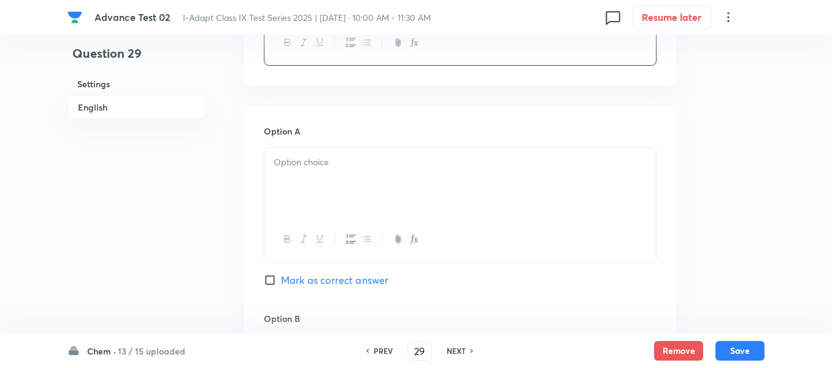
scroll to position [491, 0]
click at [414, 159] on p at bounding box center [460, 162] width 373 height 14
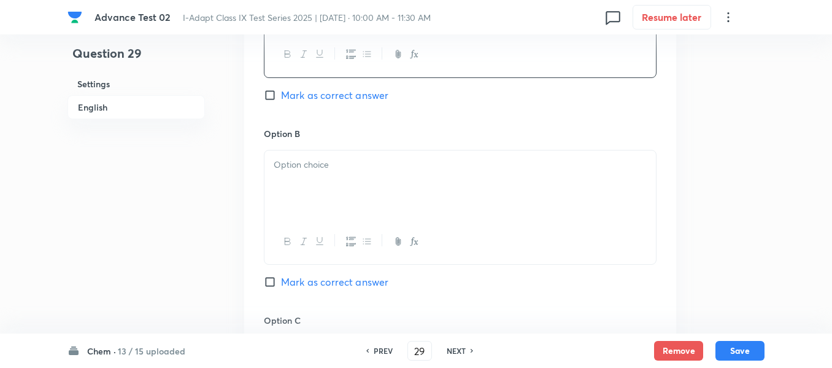
scroll to position [736, 0]
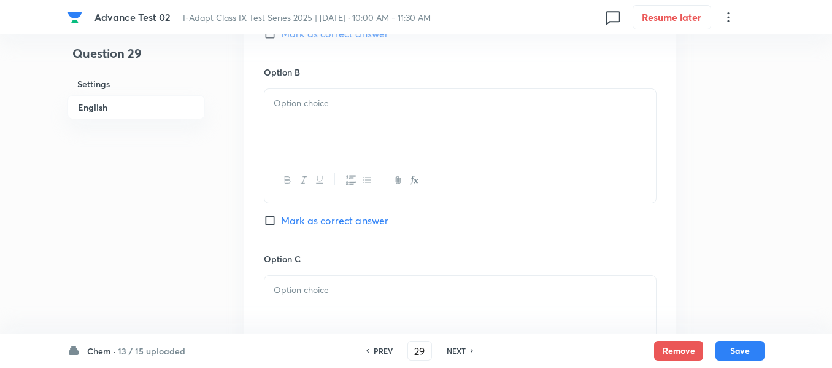
click at [381, 117] on div at bounding box center [461, 123] width 392 height 69
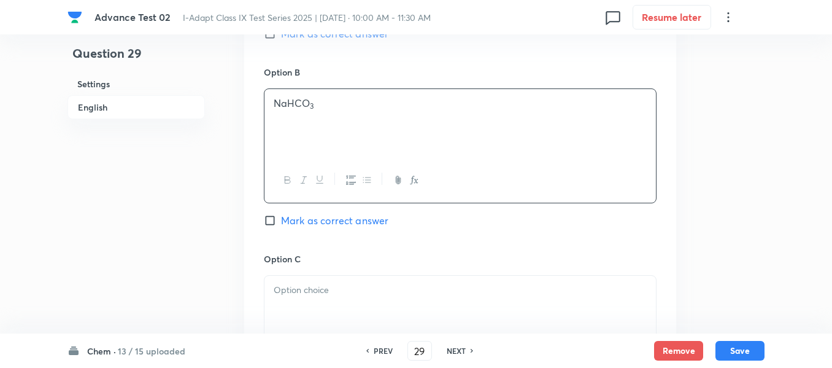
click at [279, 220] on input "Mark as correct answer" at bounding box center [272, 220] width 17 height 12
checkbox input "true"
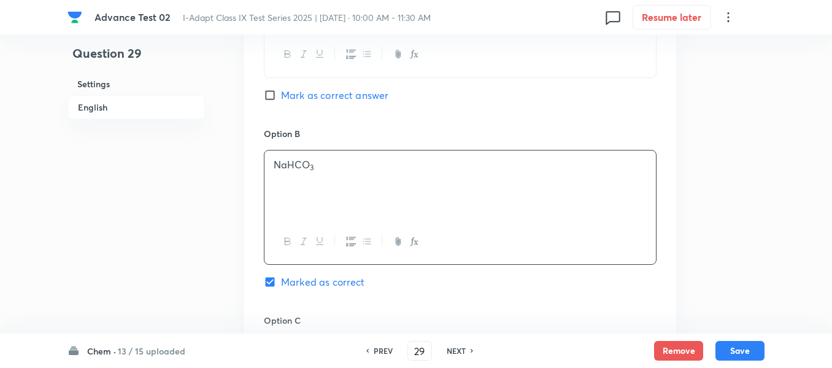
click at [281, 98] on span "Mark as correct answer" at bounding box center [334, 95] width 107 height 15
click at [281, 98] on input "Mark as correct answer" at bounding box center [272, 95] width 17 height 12
checkbox input "true"
checkbox input "false"
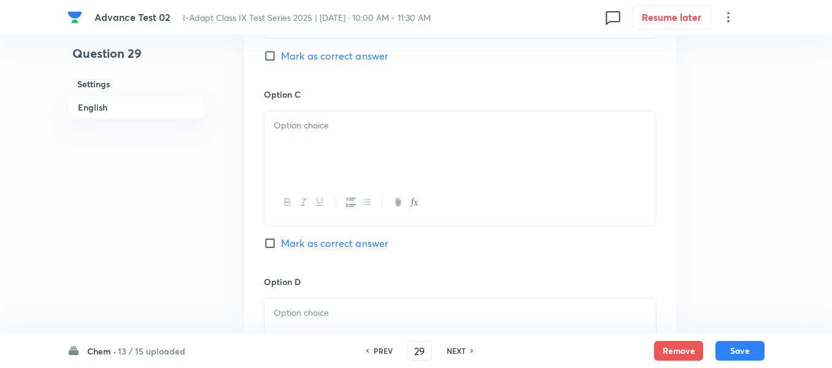
scroll to position [921, 0]
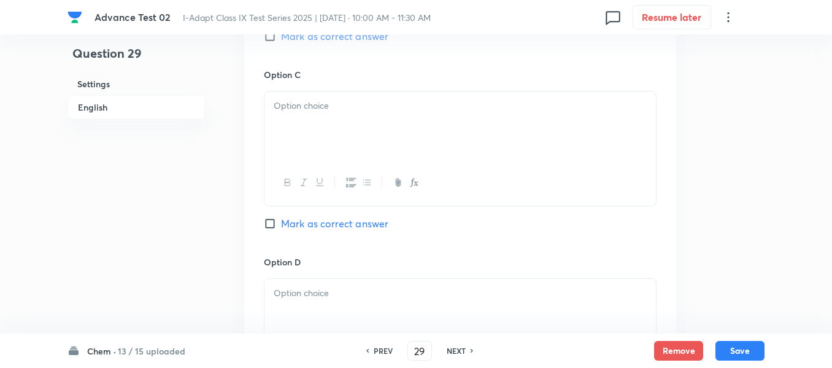
click at [388, 116] on div at bounding box center [461, 125] width 392 height 69
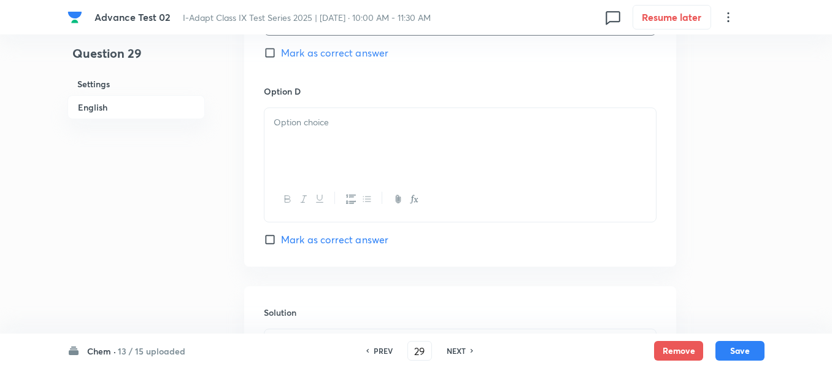
scroll to position [1105, 0]
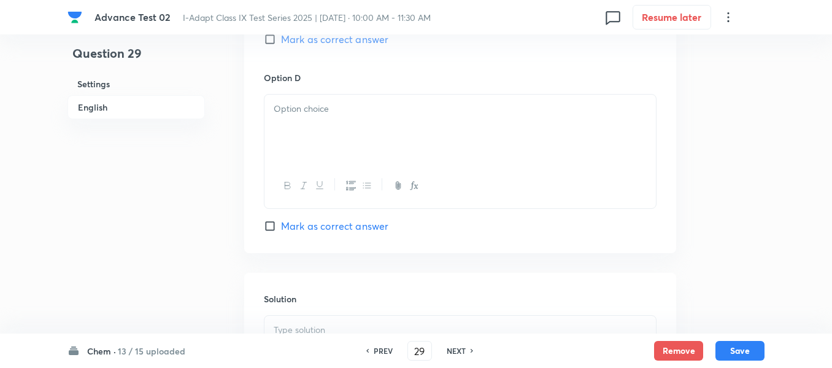
click at [379, 127] on div at bounding box center [461, 129] width 392 height 69
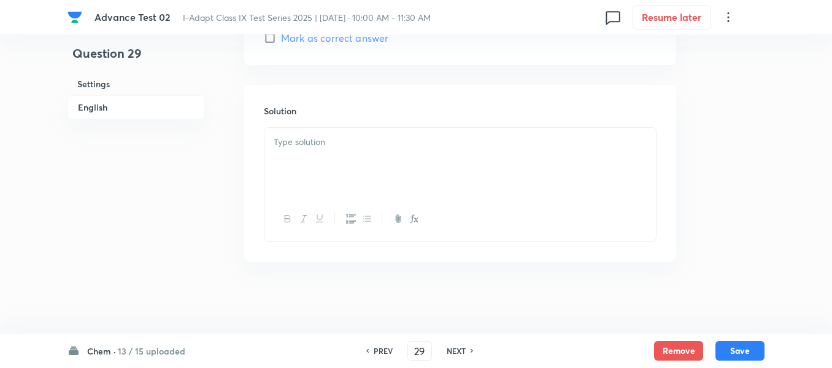
scroll to position [1294, 0]
click at [441, 139] on p at bounding box center [460, 140] width 373 height 14
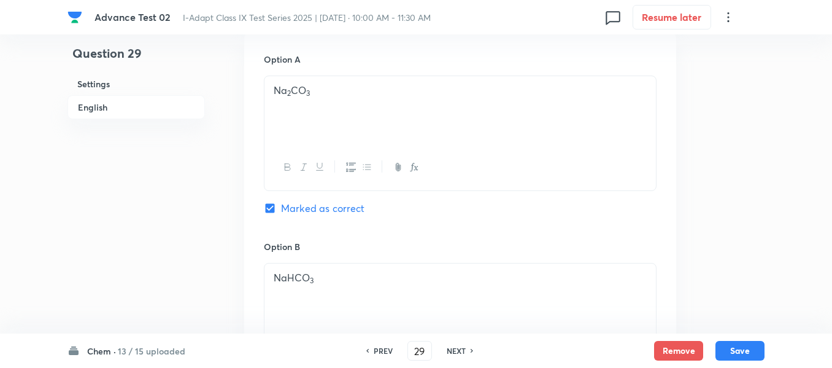
scroll to position [558, 0]
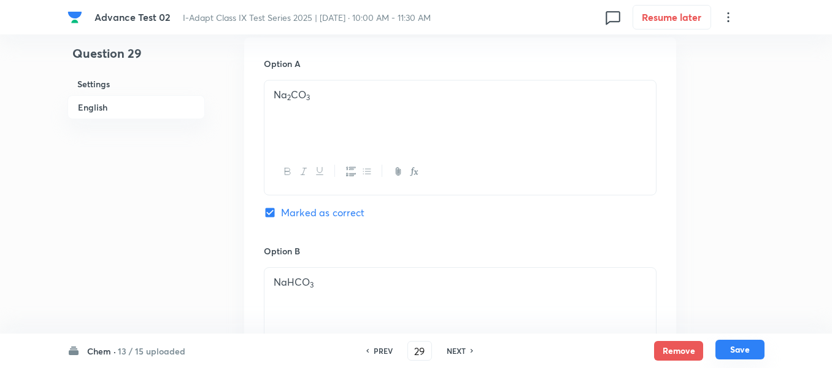
click at [743, 352] on button "Save" at bounding box center [740, 349] width 49 height 20
type input "30"
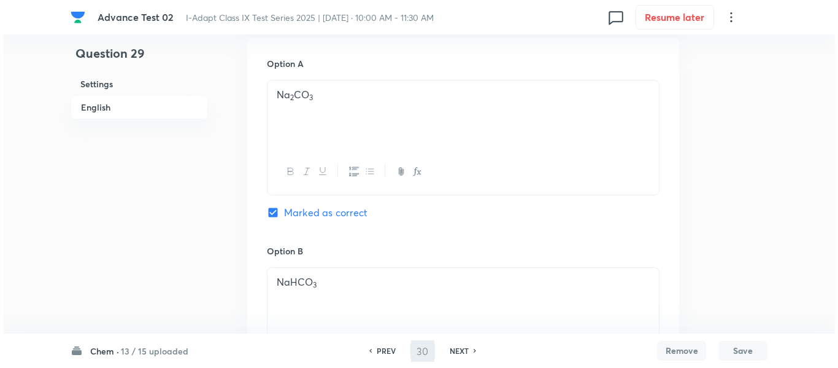
scroll to position [0, 0]
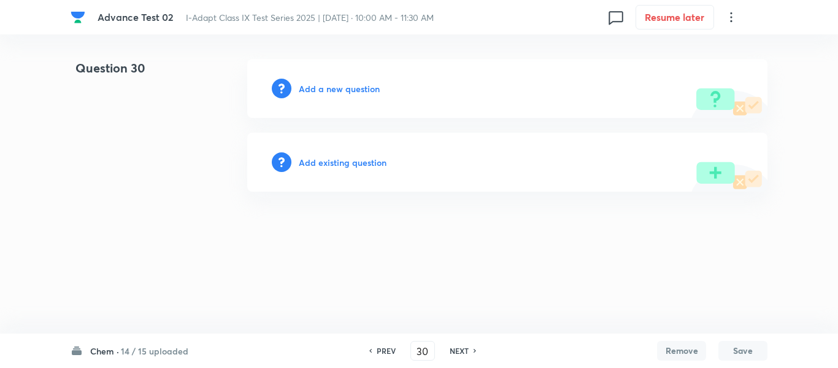
click at [323, 85] on h6 "Add a new question" at bounding box center [339, 88] width 81 height 13
click at [322, 86] on h6 "Choose a question type" at bounding box center [346, 88] width 95 height 13
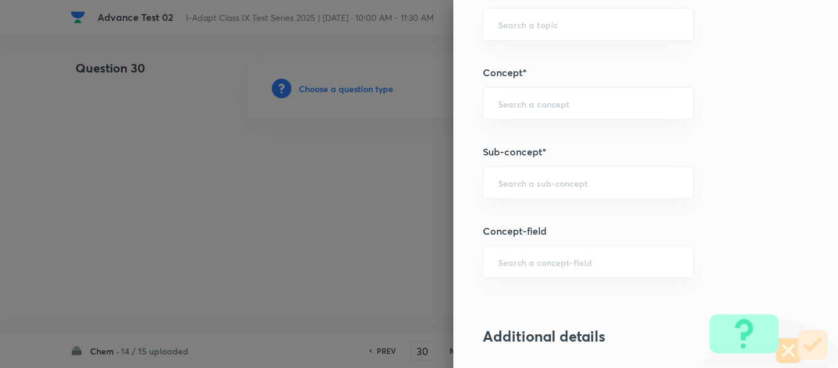
scroll to position [660, 0]
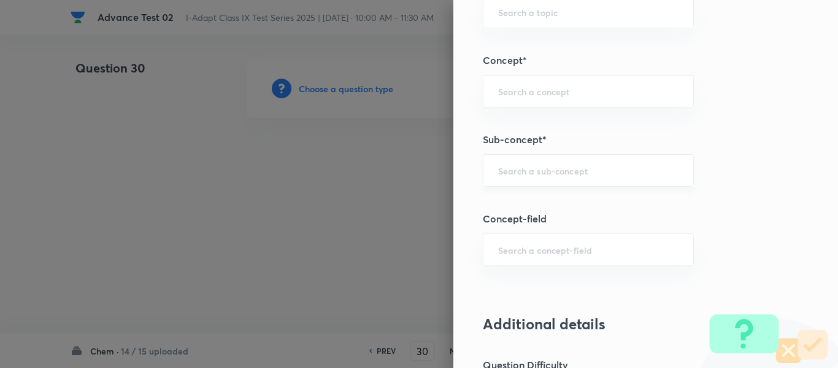
click at [589, 169] on input "text" at bounding box center [588, 170] width 180 height 12
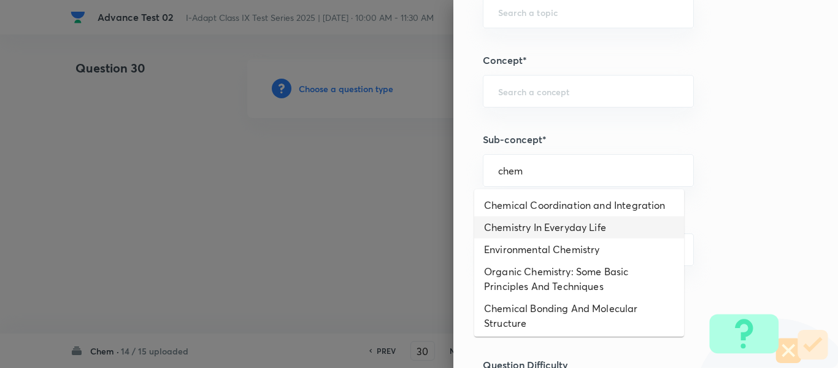
click at [599, 230] on li "Chemistry In Everyday Life" at bounding box center [579, 227] width 210 height 22
type input "Chemistry In Everyday Life"
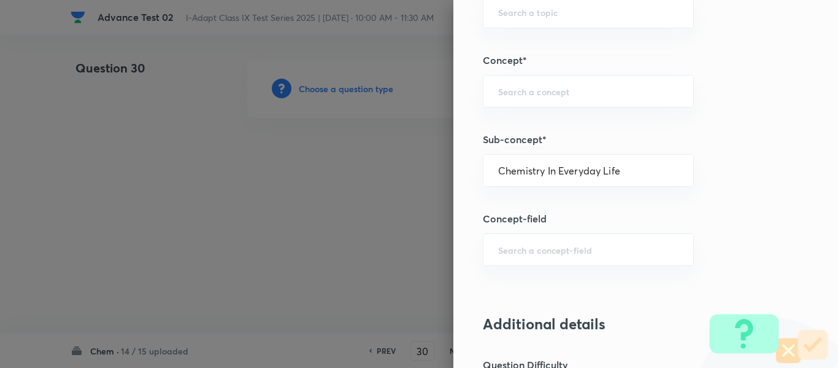
type input "Olympiads"
type input "NSE - Chemistry"
type input "Organic Chemistry"
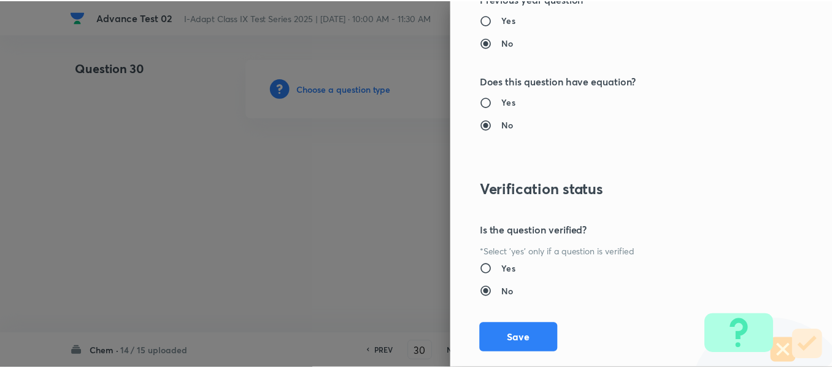
scroll to position [1305, 0]
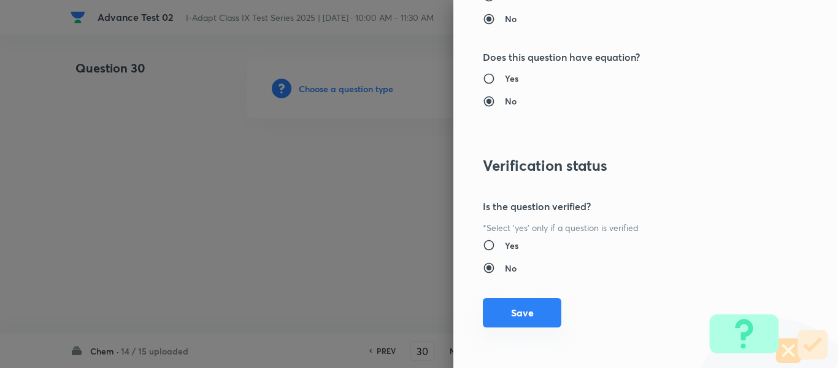
click at [531, 313] on button "Save" at bounding box center [522, 312] width 79 height 29
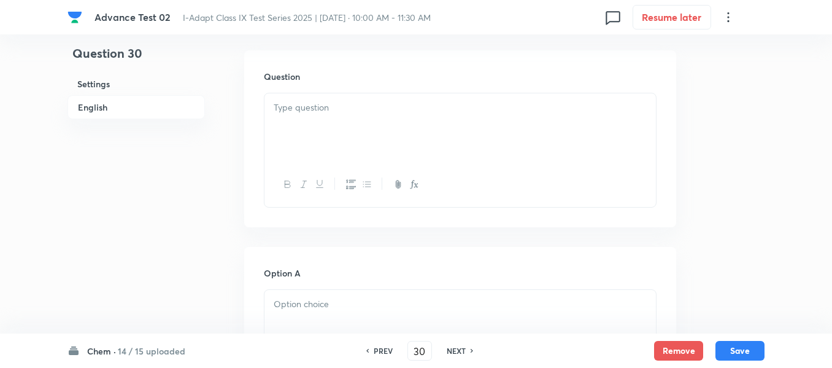
scroll to position [368, 0]
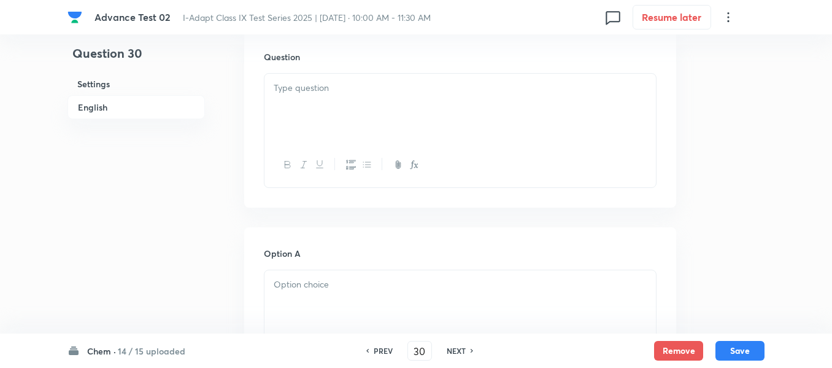
click at [396, 114] on div at bounding box center [461, 108] width 392 height 69
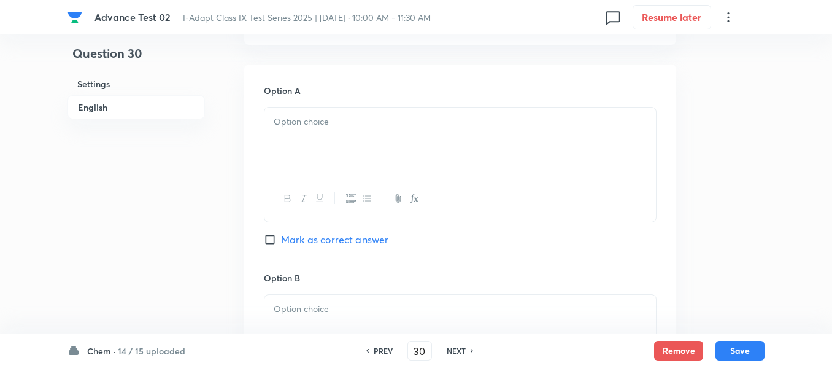
scroll to position [552, 0]
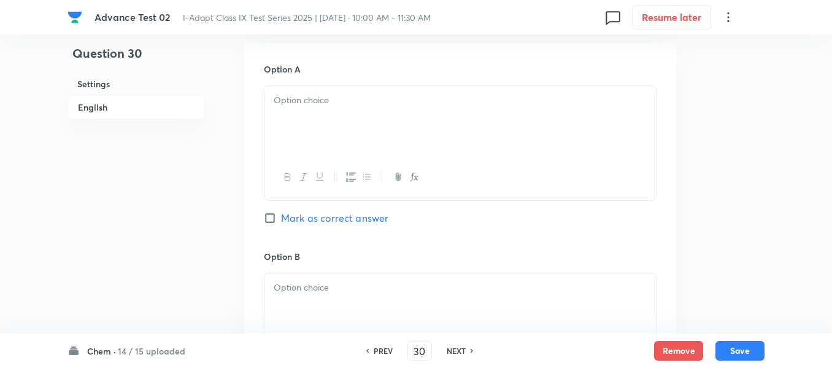
click at [403, 104] on p at bounding box center [460, 100] width 373 height 14
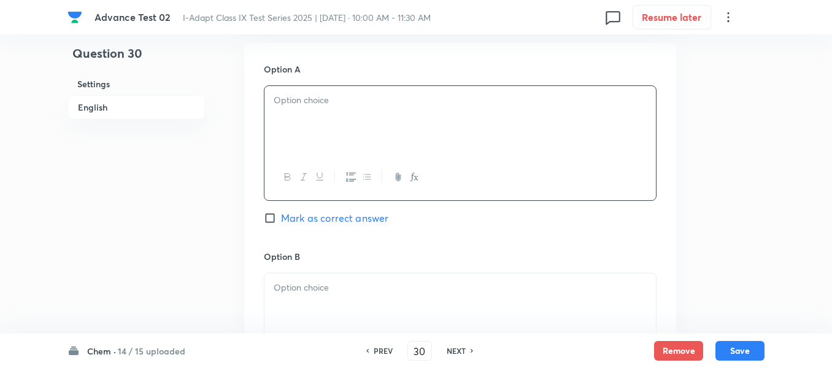
click at [388, 141] on div at bounding box center [461, 120] width 392 height 69
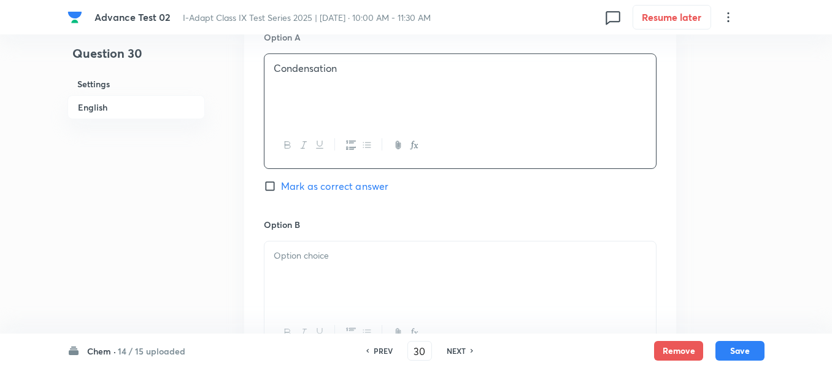
scroll to position [675, 0]
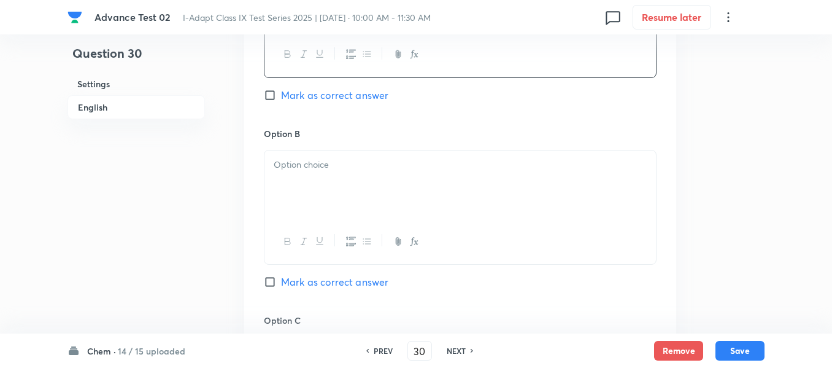
click at [406, 169] on p at bounding box center [460, 165] width 373 height 14
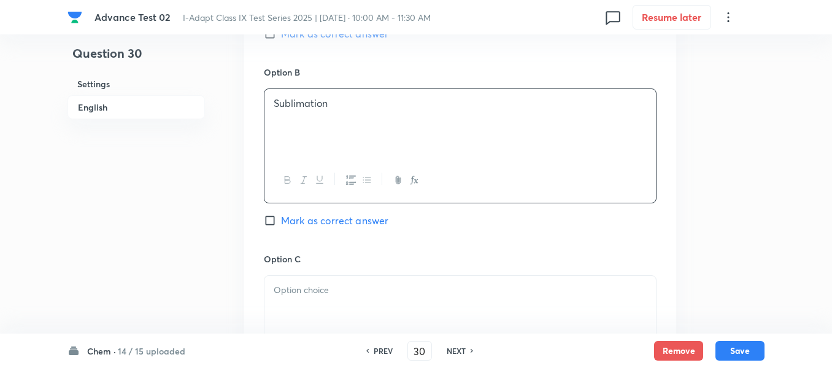
scroll to position [798, 0]
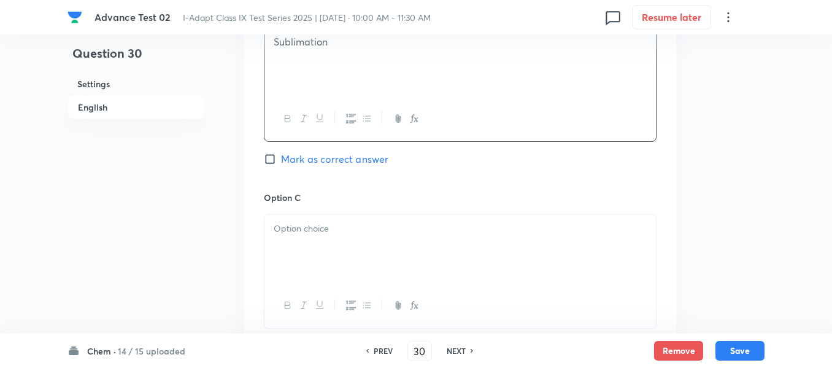
click at [370, 238] on div at bounding box center [461, 248] width 392 height 69
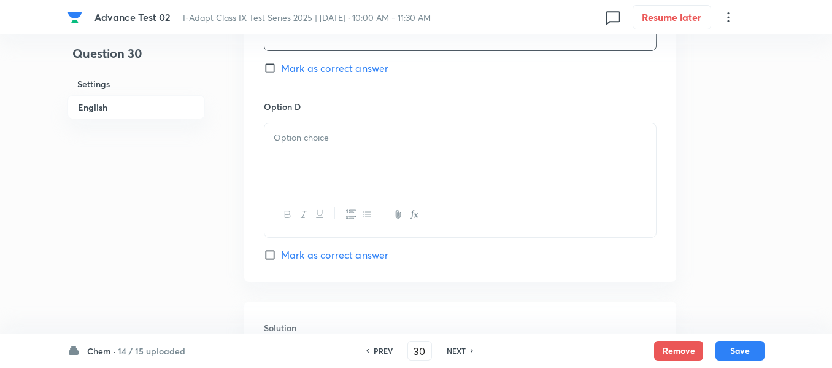
scroll to position [1105, 0]
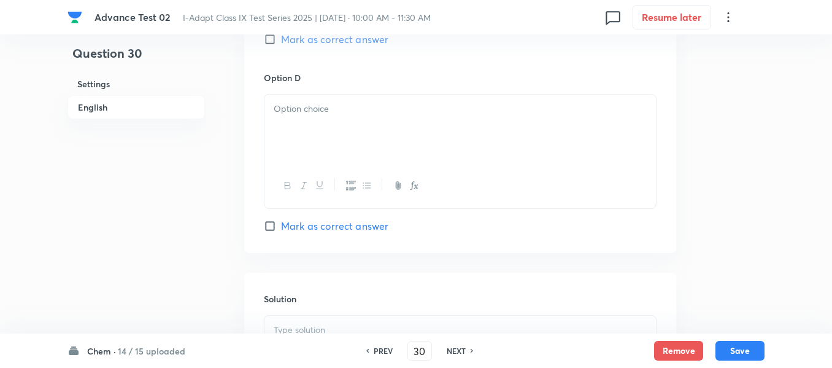
click at [396, 122] on div at bounding box center [461, 129] width 392 height 69
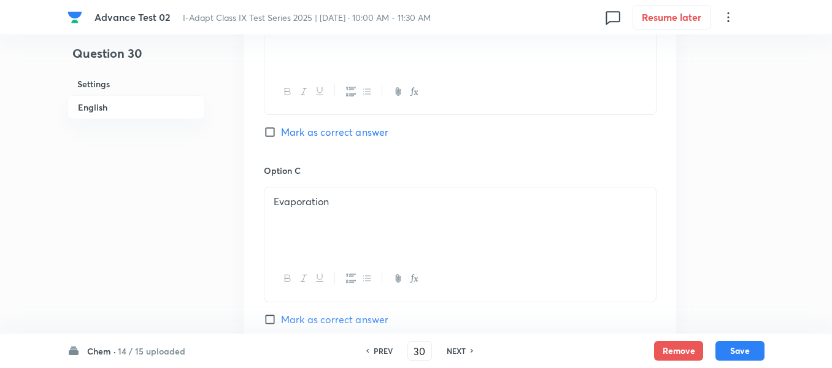
scroll to position [798, 0]
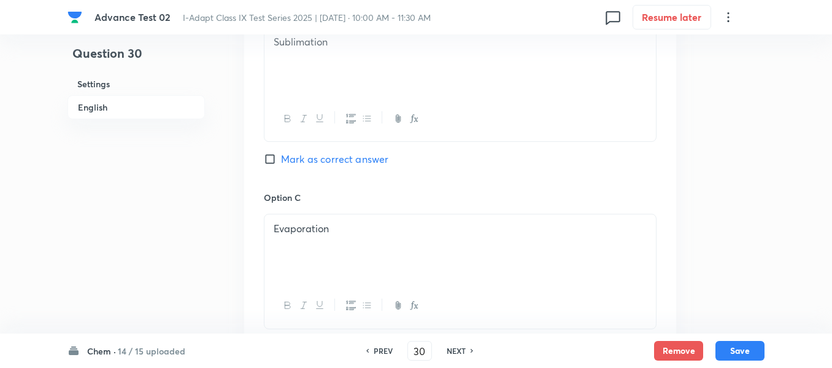
click at [277, 159] on input "Mark as correct answer" at bounding box center [272, 159] width 17 height 12
checkbox input "true"
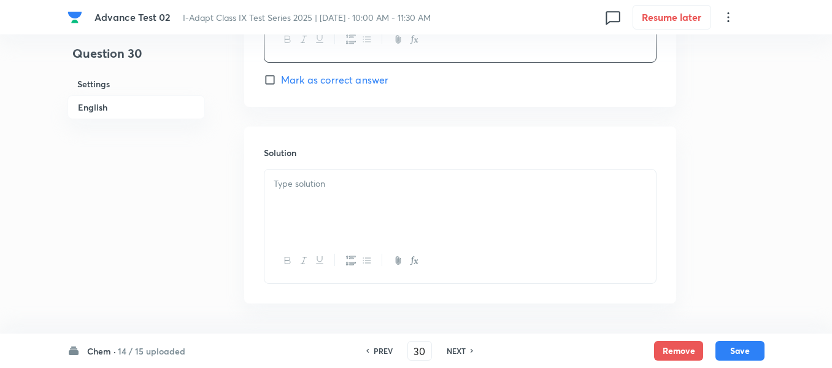
scroll to position [1289, 0]
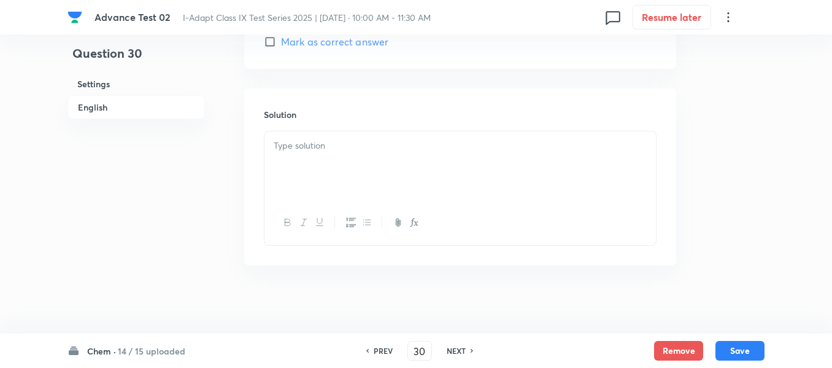
click at [409, 147] on p at bounding box center [460, 146] width 373 height 14
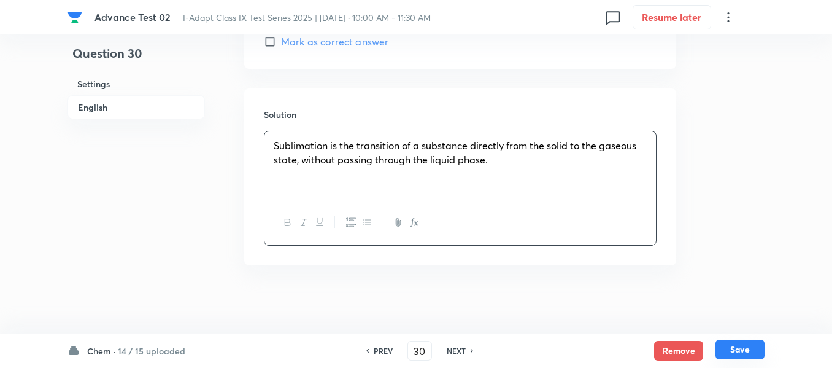
click at [735, 350] on button "Save" at bounding box center [740, 349] width 49 height 20
type input "31"
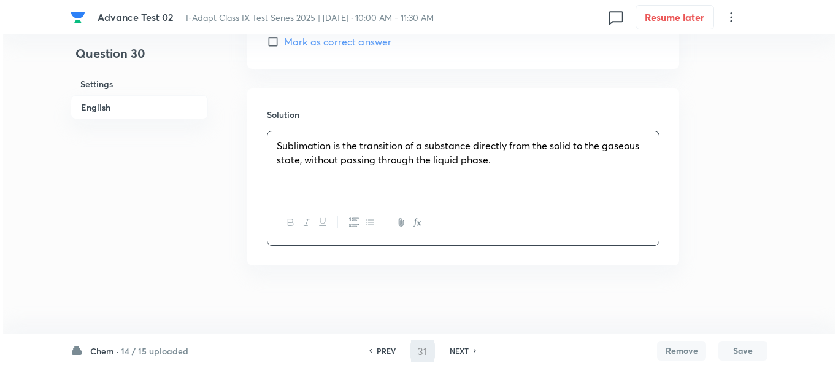
scroll to position [0, 0]
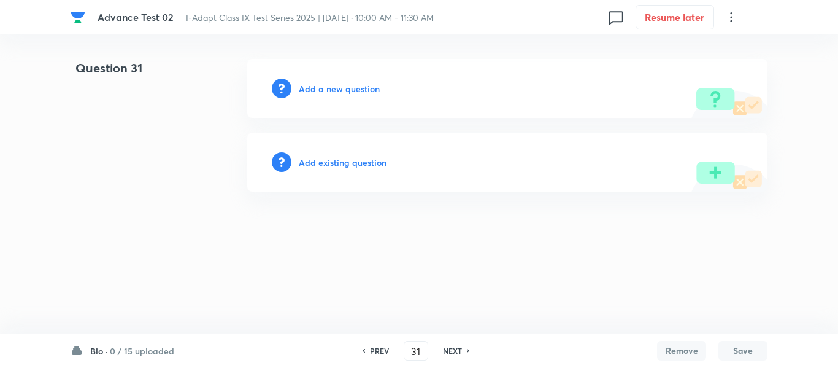
click at [315, 88] on h6 "Add a new question" at bounding box center [339, 88] width 81 height 13
click at [329, 93] on h6 "Choose a question type" at bounding box center [346, 88] width 95 height 13
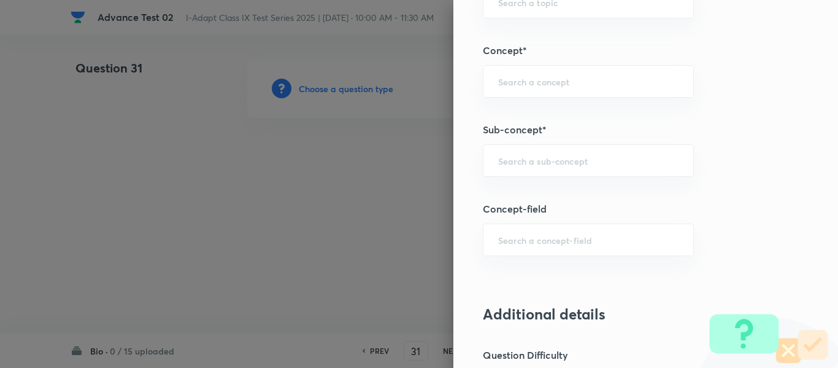
scroll to position [675, 0]
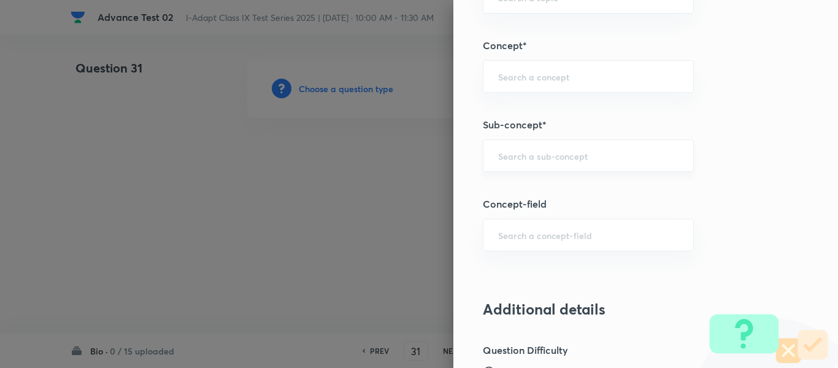
click at [555, 157] on input "text" at bounding box center [588, 156] width 180 height 12
paste input "Discovery of Cell"
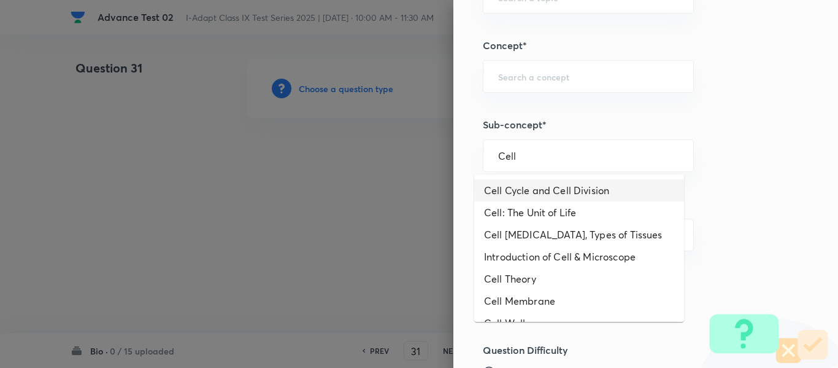
click at [582, 198] on li "Cell Cycle and Cell Division" at bounding box center [579, 190] width 210 height 22
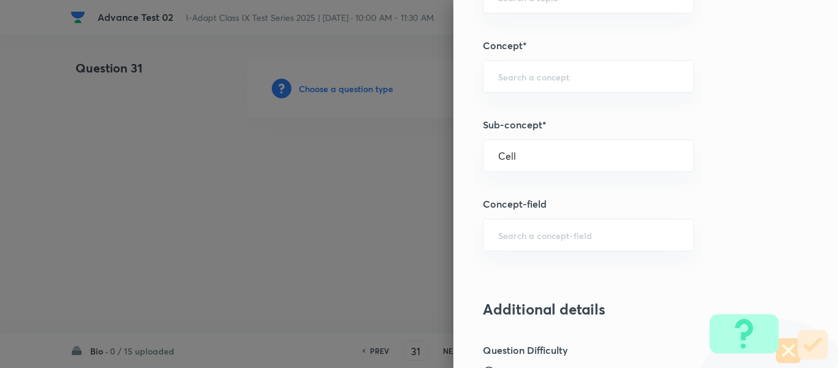
type input "Cell Cycle and Cell Division"
type input "Olympiads"
type input "NSE - Biology"
type input "Cell : Basic Unit of Life"
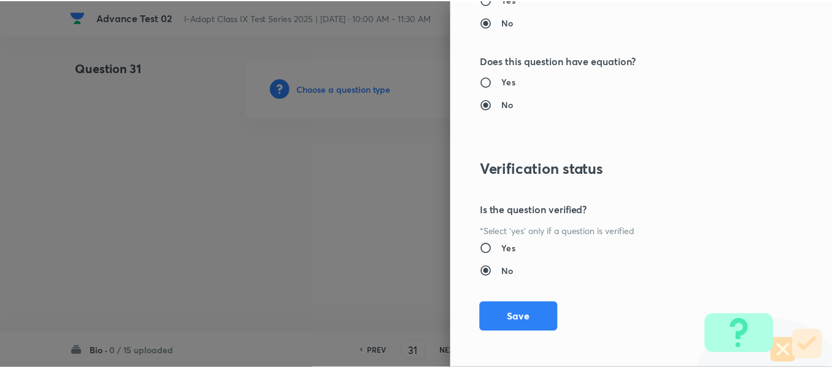
scroll to position [1305, 0]
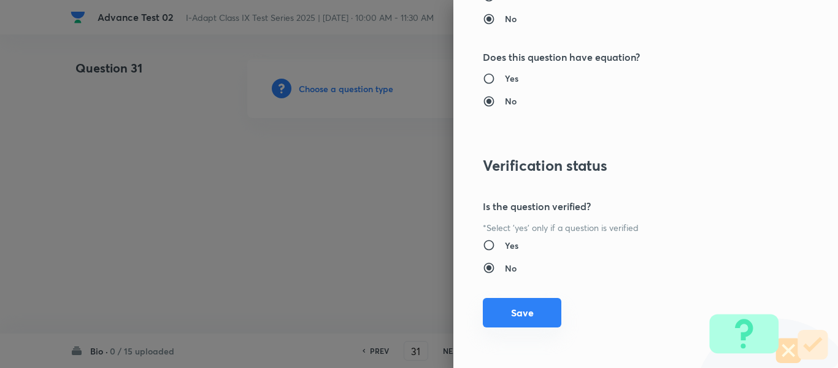
click at [517, 317] on button "Save" at bounding box center [522, 312] width 79 height 29
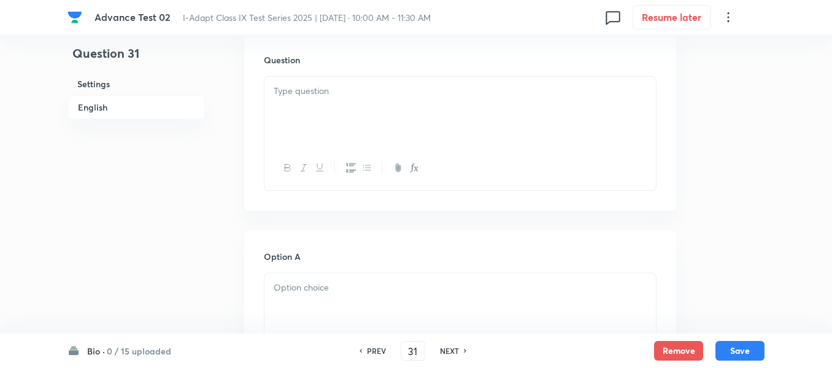
scroll to position [368, 0]
click at [464, 110] on div at bounding box center [461, 108] width 392 height 69
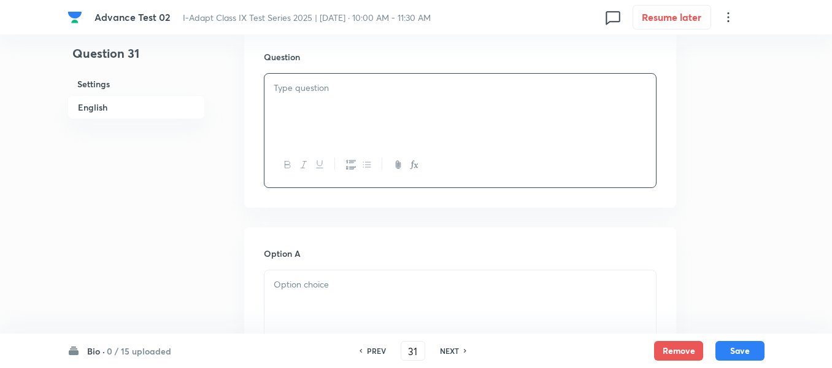
click at [366, 95] on p at bounding box center [460, 88] width 373 height 14
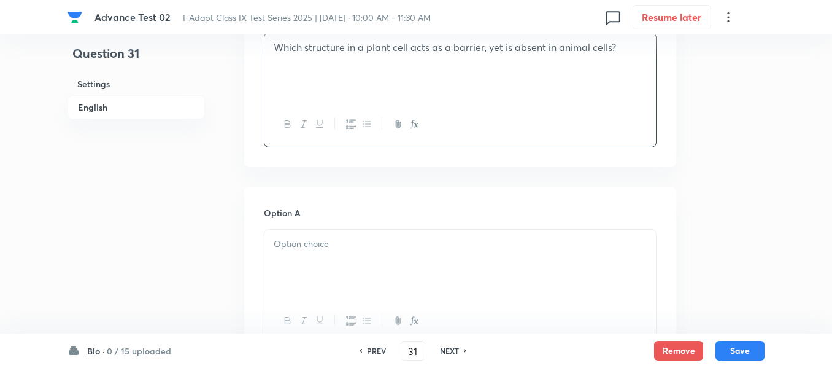
scroll to position [430, 0]
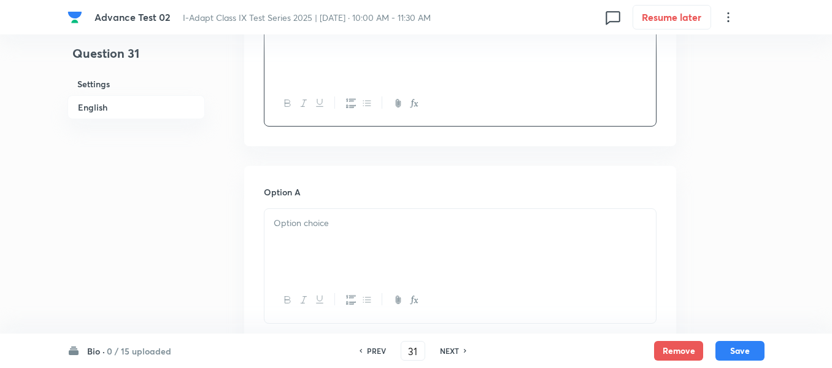
click at [408, 227] on p at bounding box center [460, 223] width 373 height 14
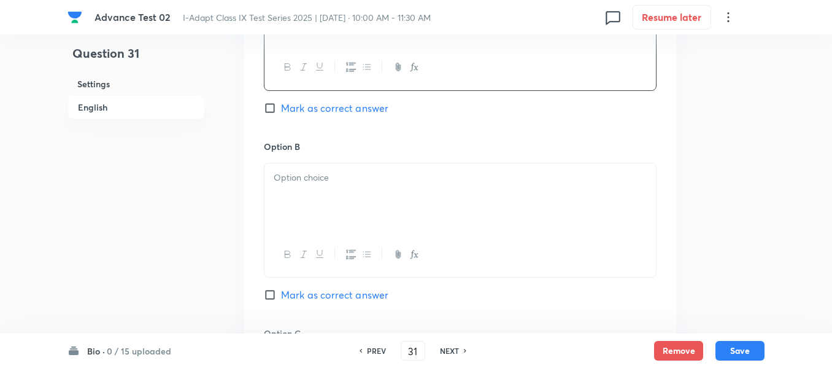
scroll to position [675, 0]
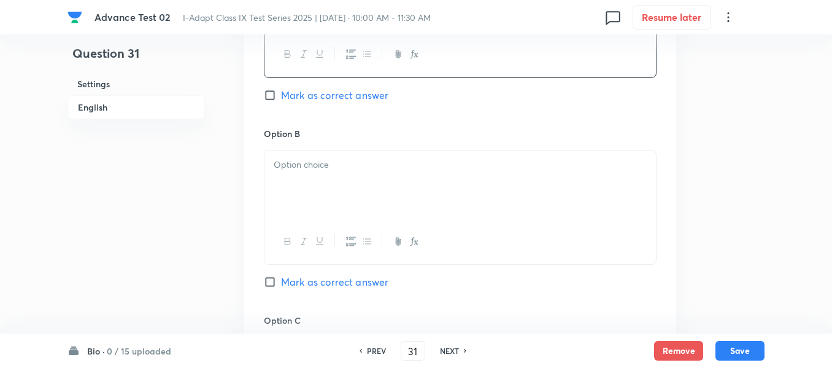
click at [381, 178] on div at bounding box center [461, 184] width 392 height 69
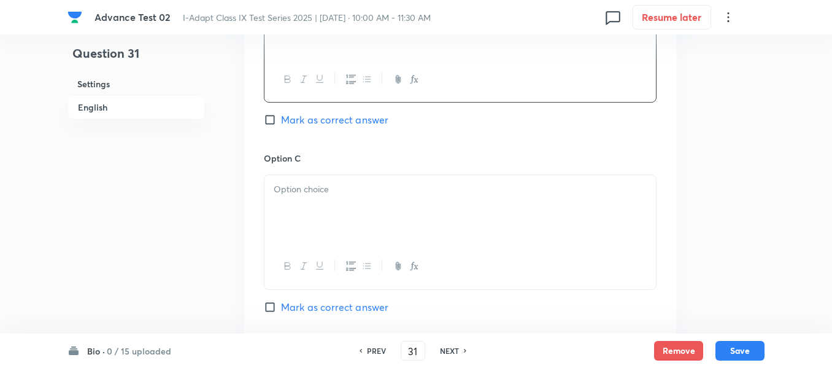
scroll to position [859, 0]
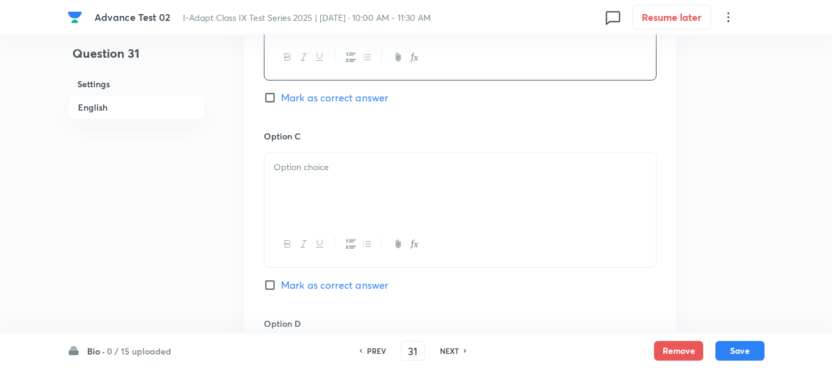
click at [398, 174] on div at bounding box center [461, 187] width 392 height 69
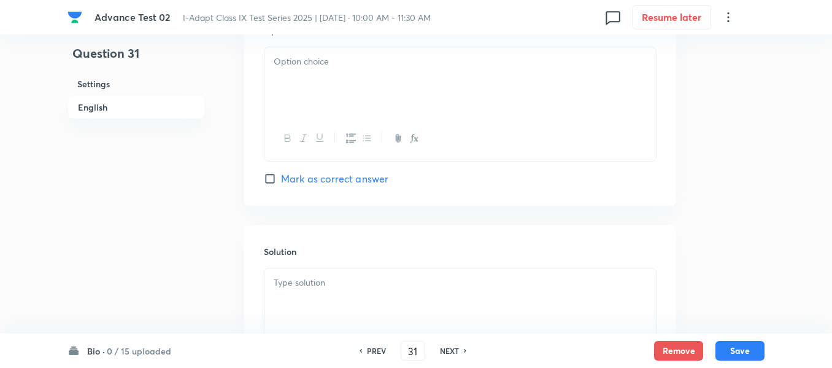
scroll to position [1166, 0]
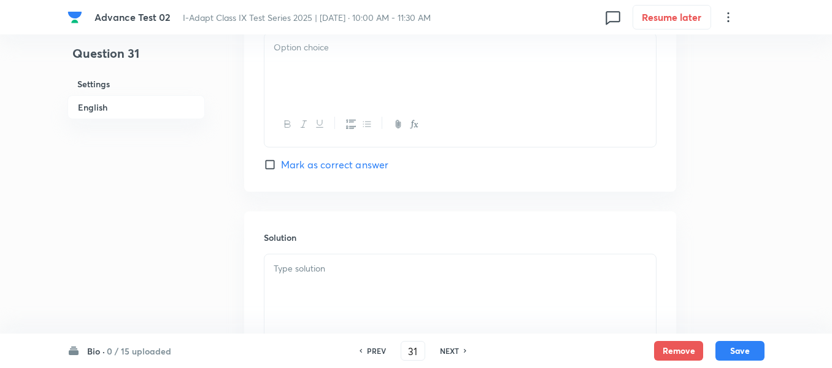
click at [367, 117] on button "button" at bounding box center [366, 124] width 16 height 15
click at [361, 76] on div at bounding box center [461, 67] width 392 height 69
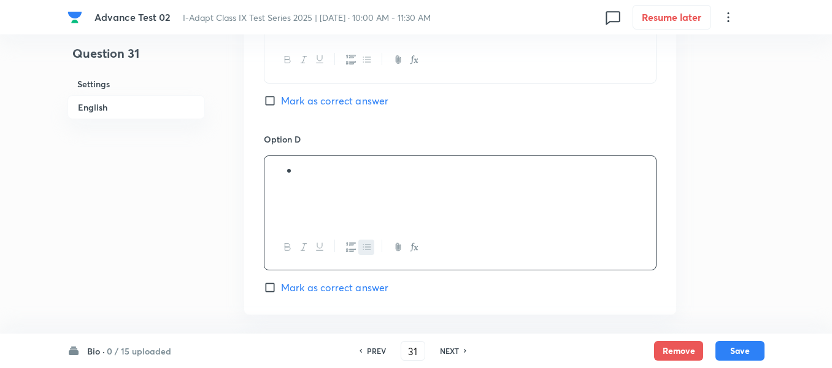
click at [427, 189] on div at bounding box center [461, 190] width 392 height 69
click at [365, 247] on icon "button" at bounding box center [367, 247] width 10 height 10
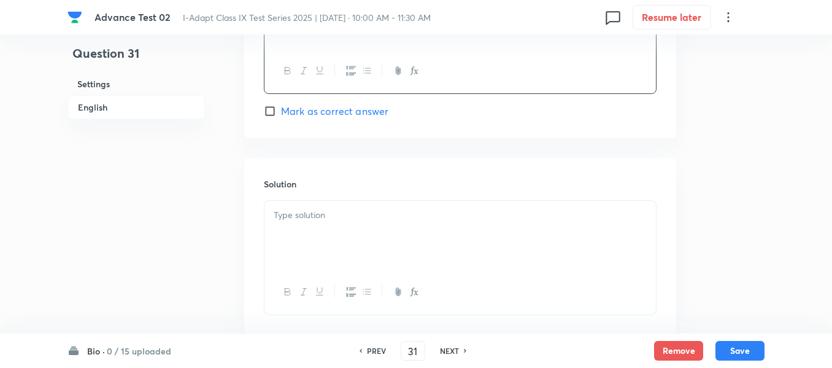
scroll to position [1289, 0]
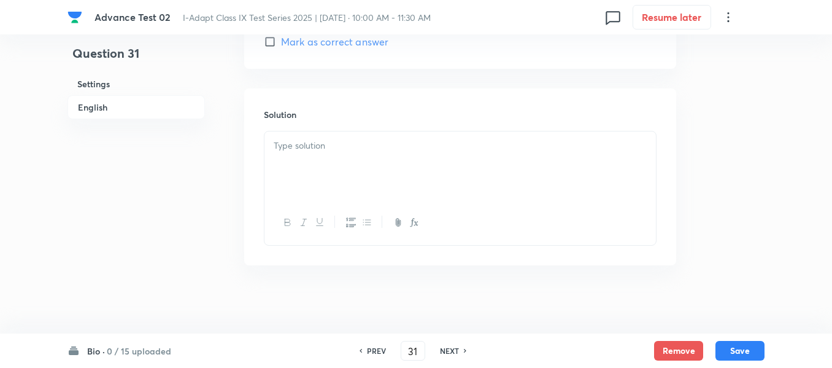
click at [408, 180] on div at bounding box center [461, 165] width 392 height 69
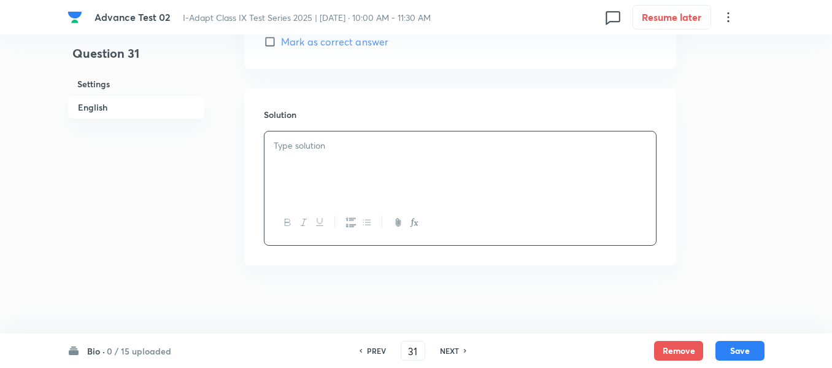
click at [379, 166] on div at bounding box center [461, 165] width 392 height 69
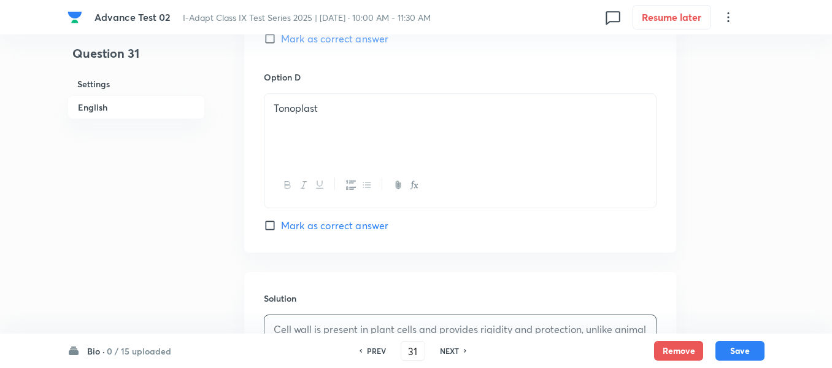
scroll to position [1105, 0]
drag, startPoint x: 272, startPoint y: 42, endPoint x: 283, endPoint y: 61, distance: 22.0
click at [272, 42] on input "Mark as correct answer" at bounding box center [272, 39] width 17 height 12
checkbox input "true"
click at [744, 350] on button "Save" at bounding box center [740, 349] width 49 height 20
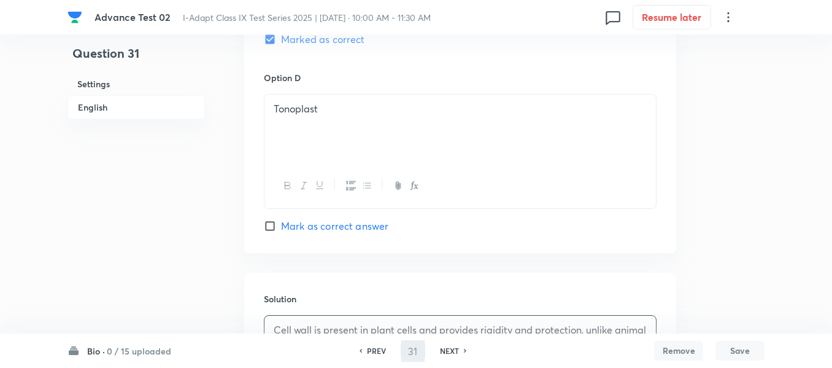
type input "32"
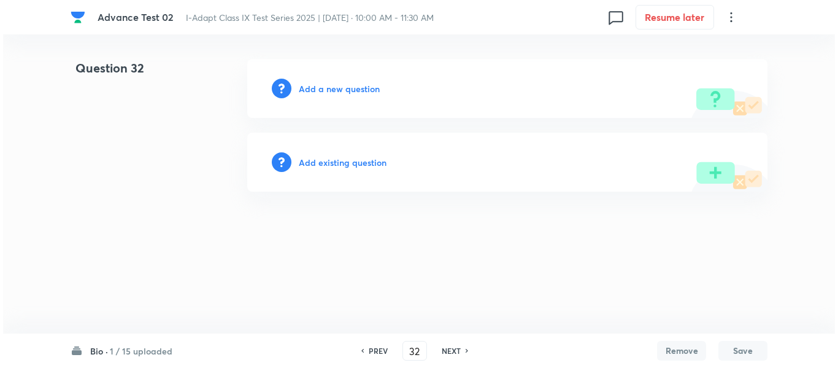
scroll to position [0, 0]
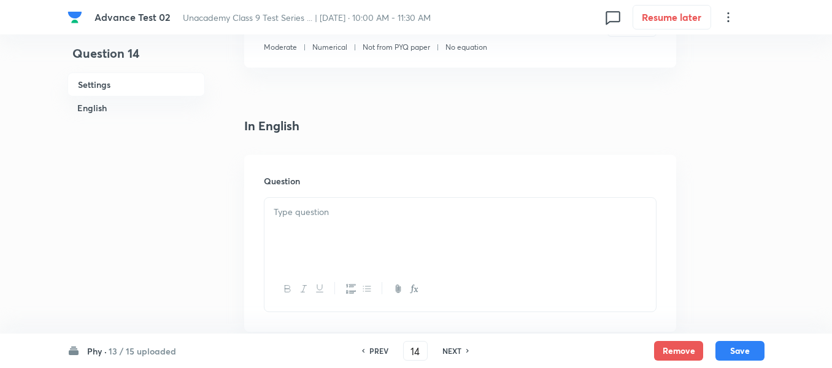
scroll to position [307, 0]
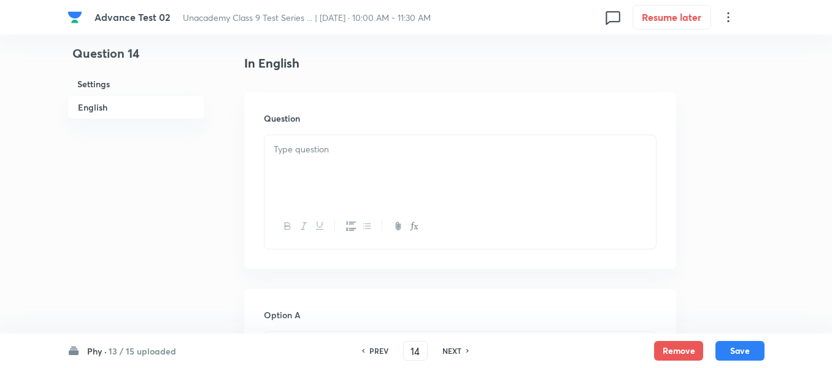
click at [373, 150] on p at bounding box center [460, 149] width 373 height 14
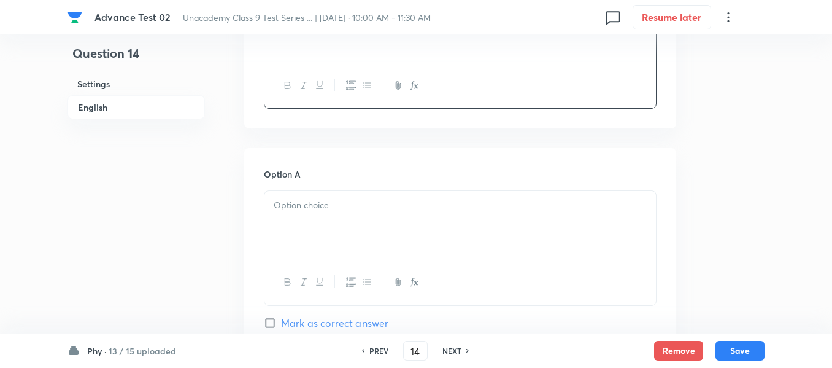
scroll to position [491, 0]
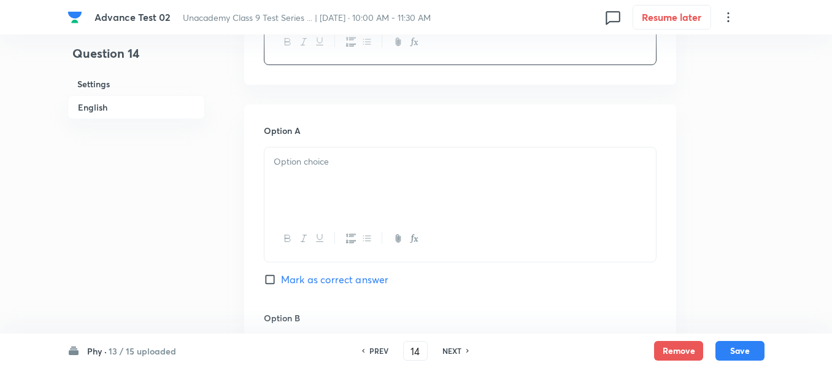
click at [373, 174] on div at bounding box center [461, 181] width 392 height 69
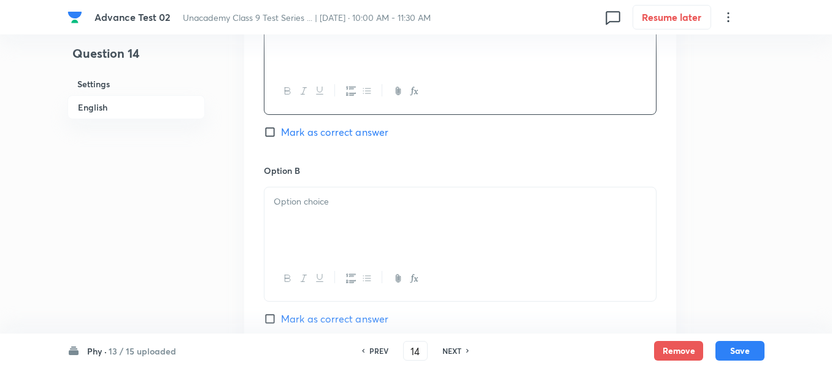
scroll to position [675, 0]
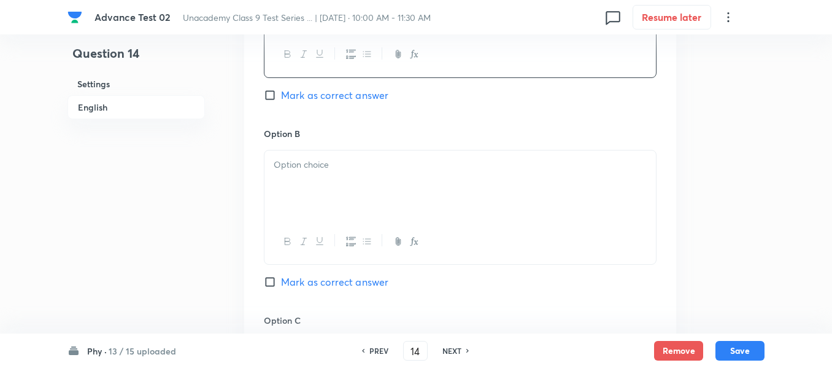
click at [419, 171] on p at bounding box center [460, 165] width 373 height 14
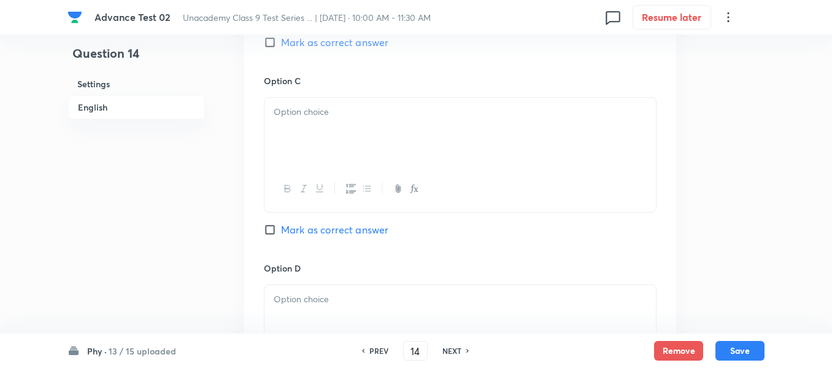
scroll to position [921, 0]
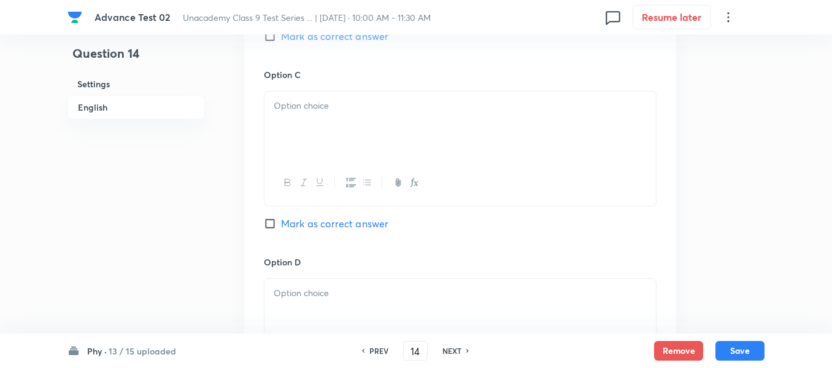
click at [395, 145] on div at bounding box center [461, 125] width 392 height 69
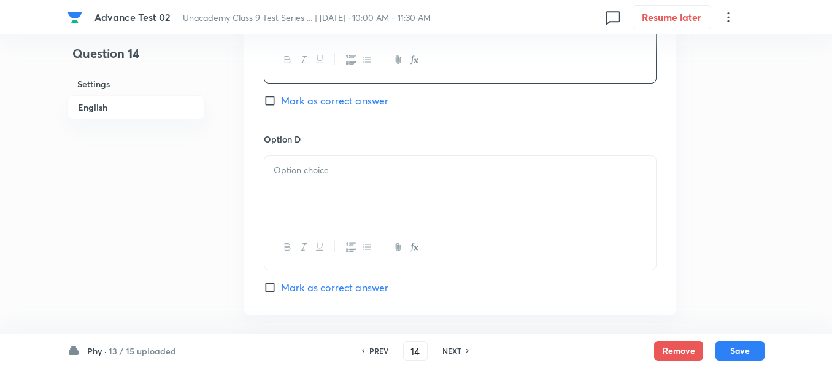
scroll to position [1105, 0]
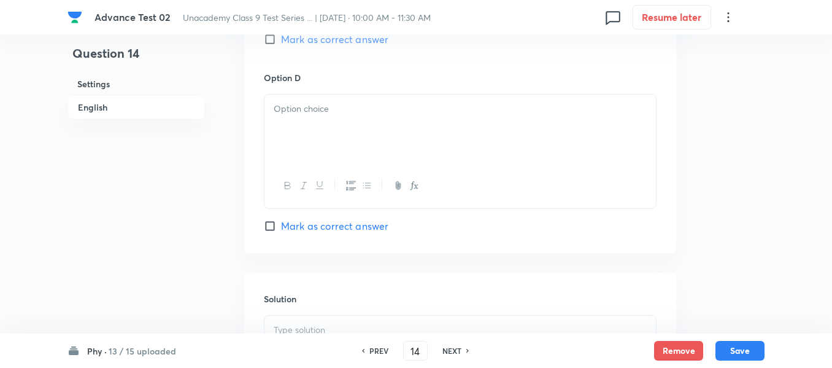
click at [371, 116] on div at bounding box center [461, 129] width 392 height 69
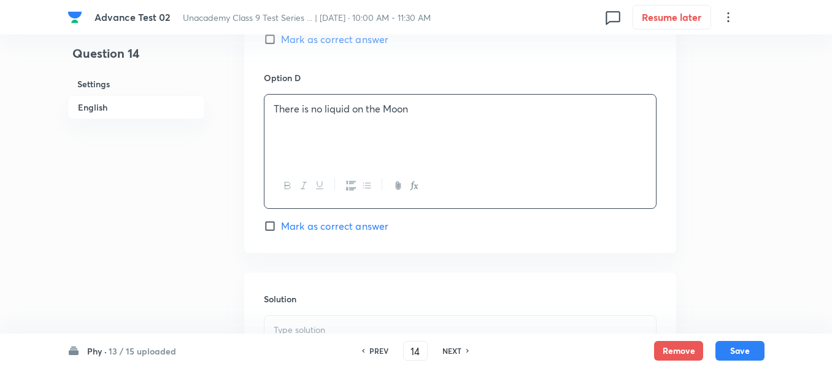
click at [290, 224] on span "Mark as correct answer" at bounding box center [334, 225] width 107 height 15
click at [281, 224] on input "Mark as correct answer" at bounding box center [272, 226] width 17 height 12
checkbox input "true"
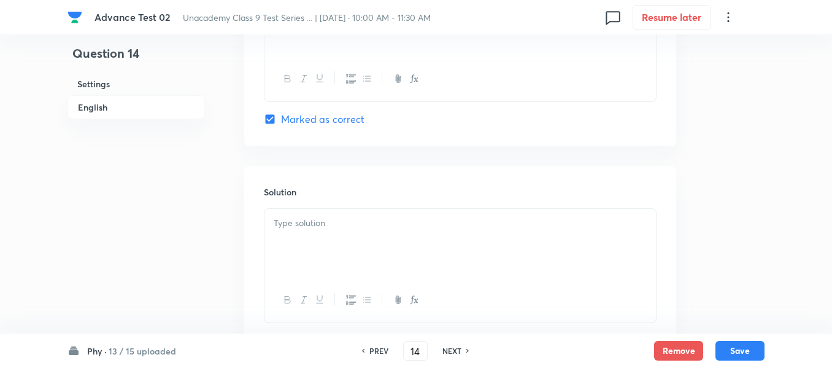
scroll to position [1227, 0]
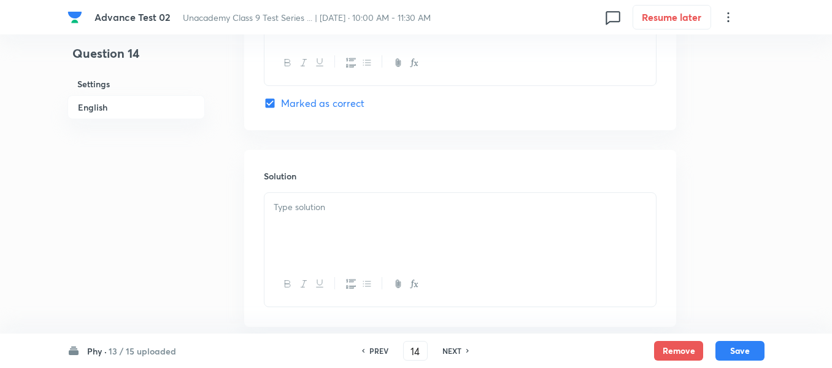
click at [384, 220] on div at bounding box center [461, 227] width 392 height 69
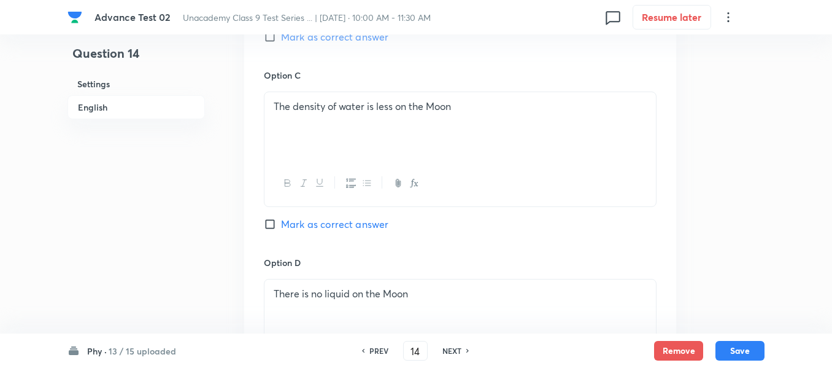
scroll to position [859, 0]
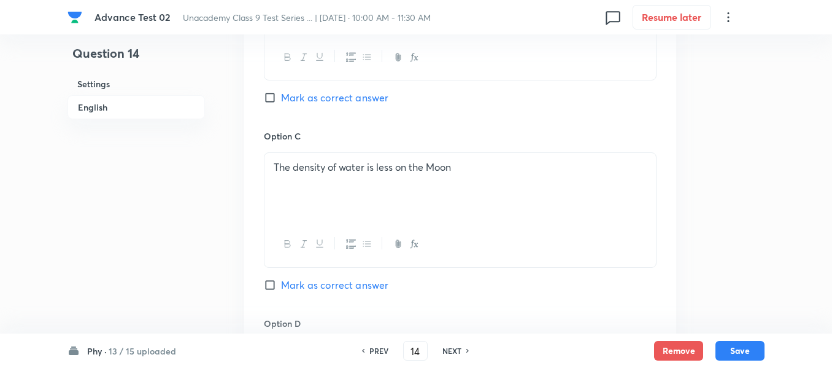
drag, startPoint x: 274, startPoint y: 98, endPoint x: 269, endPoint y: 104, distance: 8.7
click at [274, 97] on input "Mark as correct answer" at bounding box center [272, 97] width 17 height 12
checkbox input "true"
checkbox input "false"
click at [732, 347] on button "Save" at bounding box center [740, 349] width 49 height 20
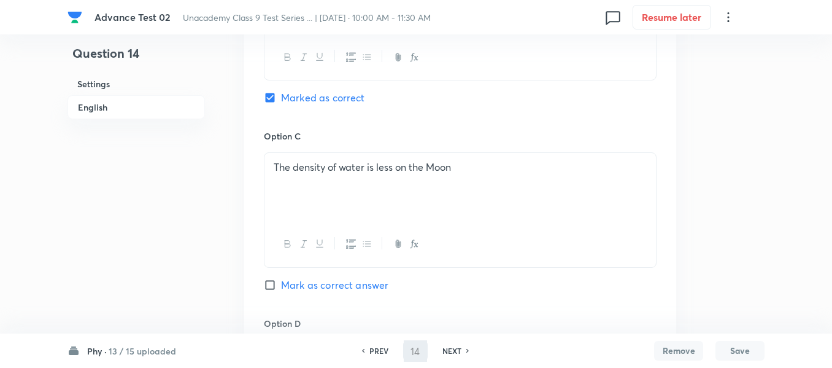
type input "15"
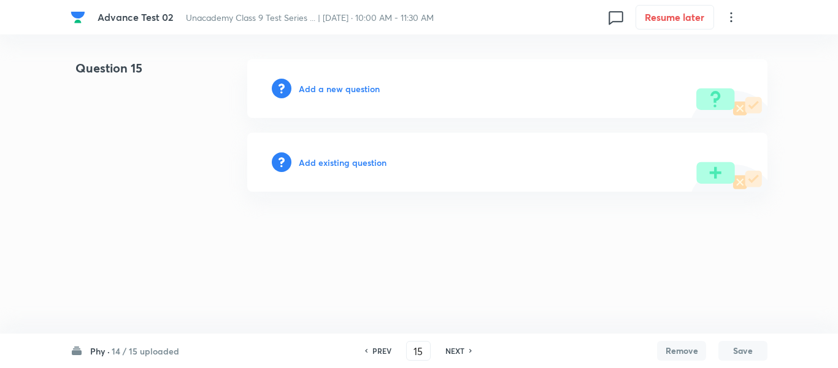
click at [341, 87] on h6 "Add a new question" at bounding box center [339, 88] width 81 height 13
click at [341, 87] on h6 "Choose a question type" at bounding box center [346, 88] width 95 height 13
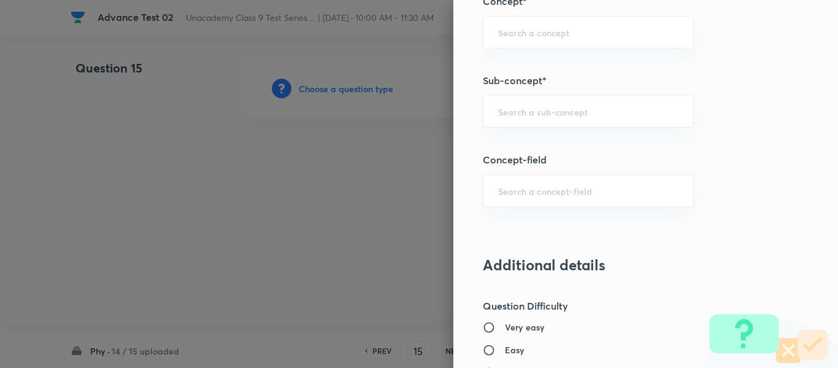
scroll to position [823, 0]
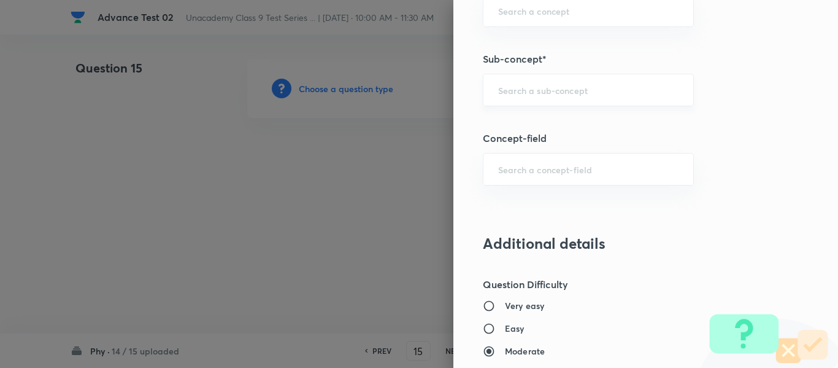
click at [535, 92] on input "text" at bounding box center [588, 90] width 180 height 12
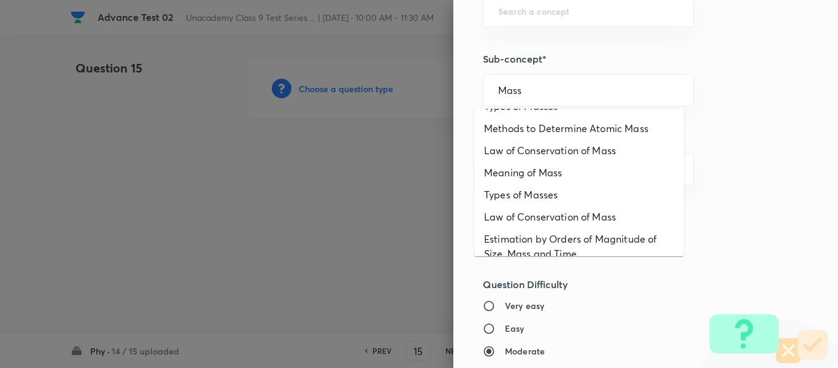
scroll to position [0, 0]
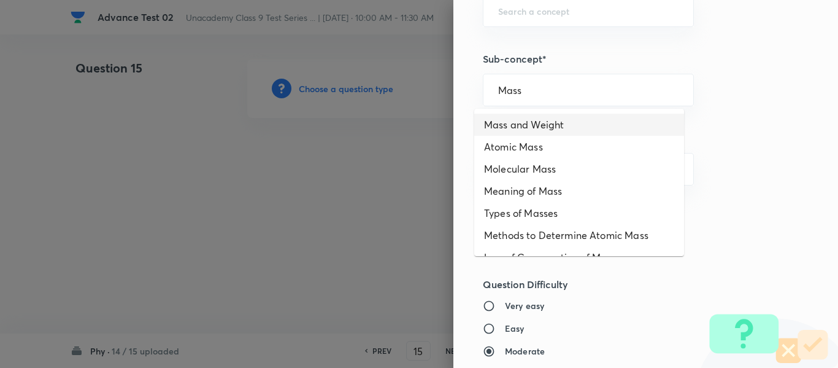
click at [557, 125] on li "Mass and Weight" at bounding box center [579, 125] width 210 height 22
type input "Mass and Weight"
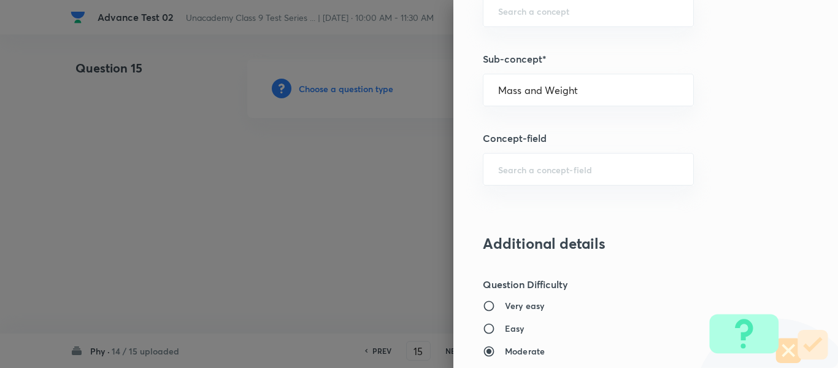
type input "Foundation Class IX"
type input "Physics"
type input "Gravitation and Fluid"
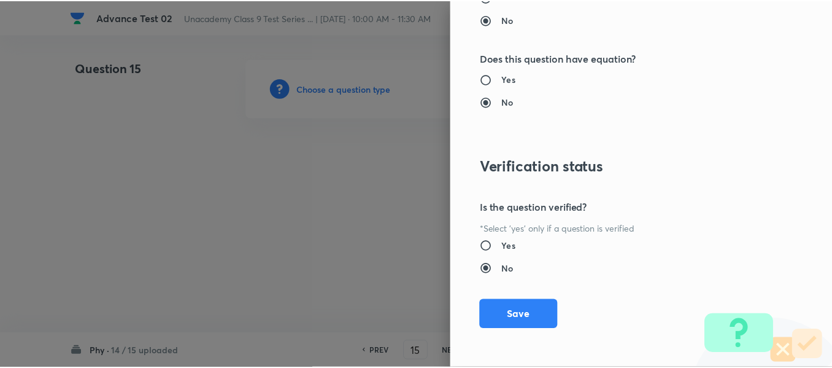
scroll to position [1388, 0]
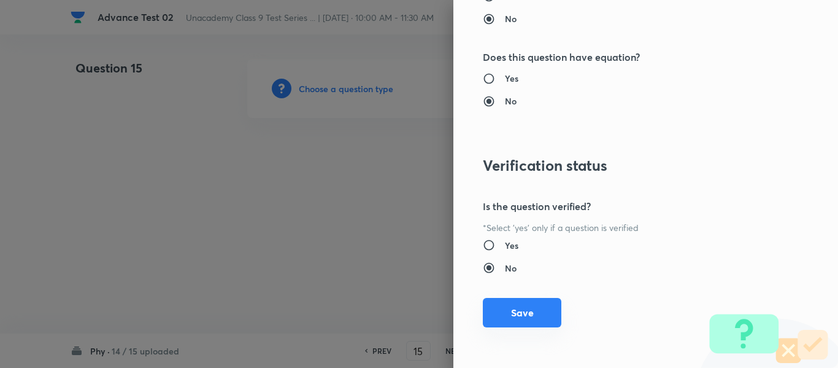
click at [511, 316] on button "Save" at bounding box center [522, 312] width 79 height 29
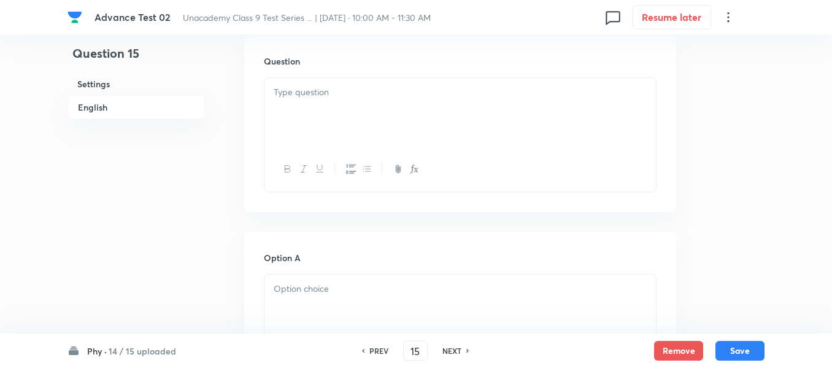
scroll to position [368, 0]
click at [418, 127] on div at bounding box center [461, 108] width 392 height 69
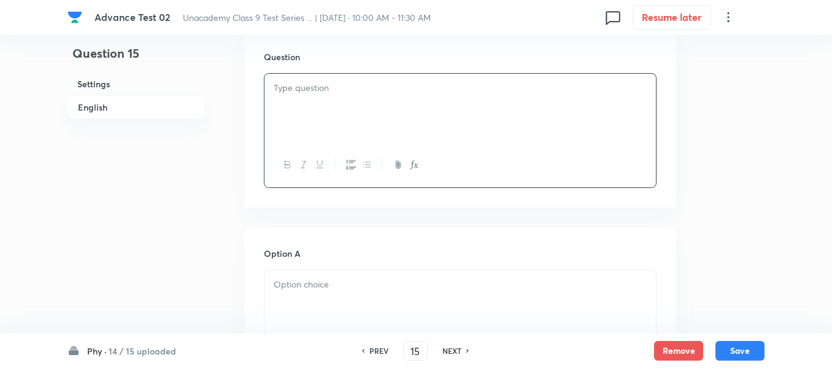
click at [385, 102] on div at bounding box center [461, 108] width 392 height 69
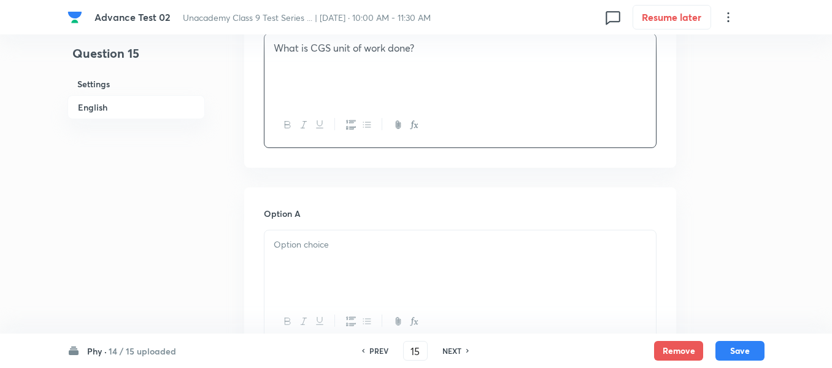
scroll to position [430, 0]
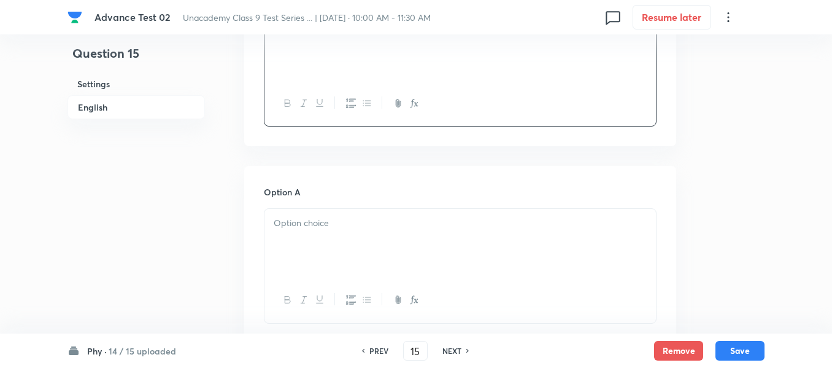
click at [391, 235] on div at bounding box center [461, 243] width 392 height 69
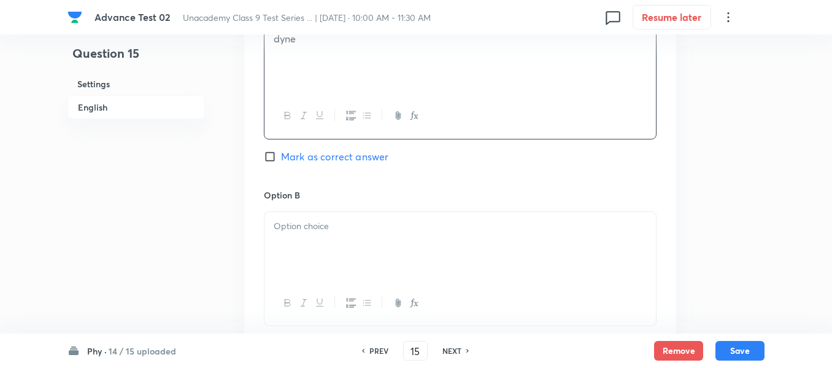
scroll to position [675, 0]
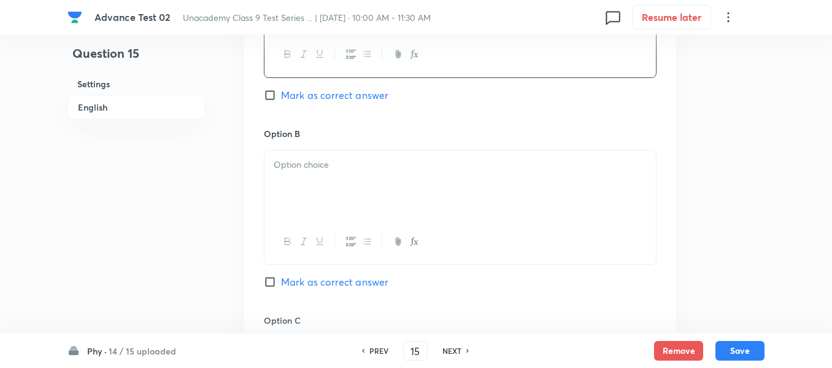
click at [396, 168] on p at bounding box center [460, 165] width 373 height 14
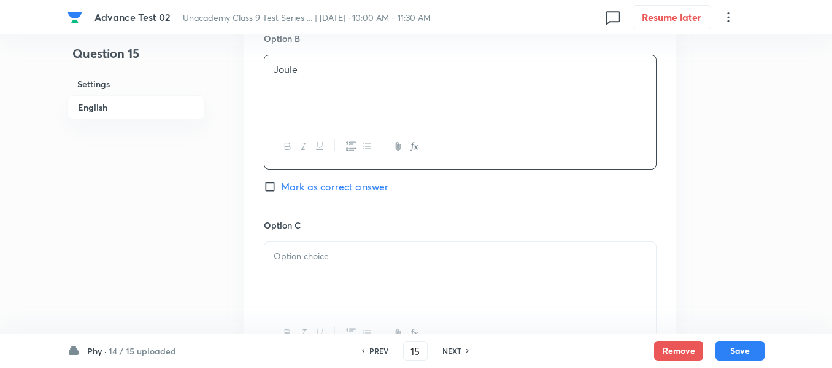
scroll to position [859, 0]
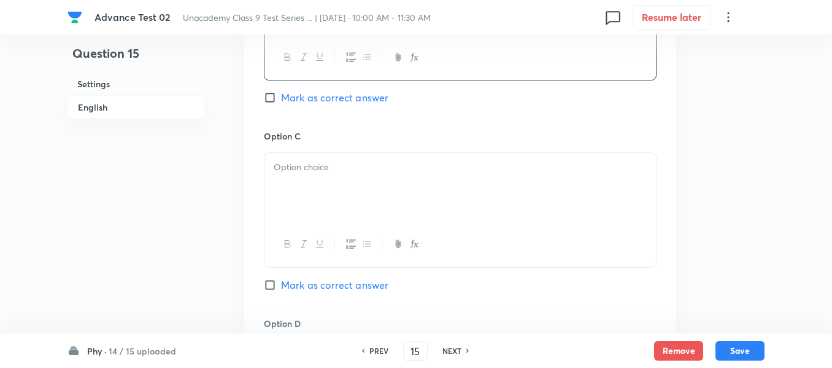
click at [402, 187] on div at bounding box center [461, 187] width 392 height 69
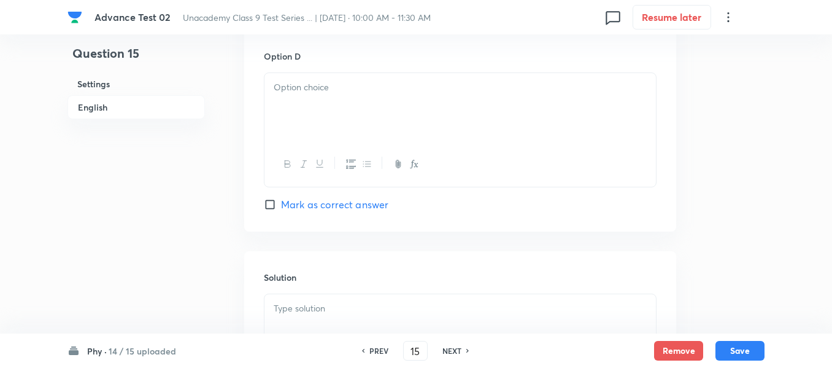
scroll to position [1105, 0]
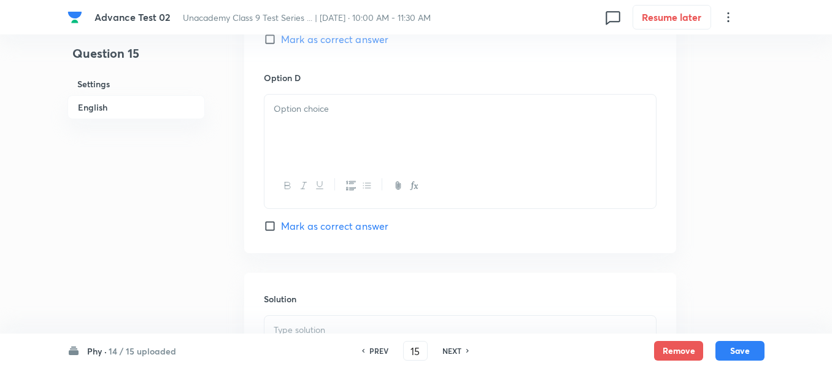
click at [388, 122] on div at bounding box center [461, 129] width 392 height 69
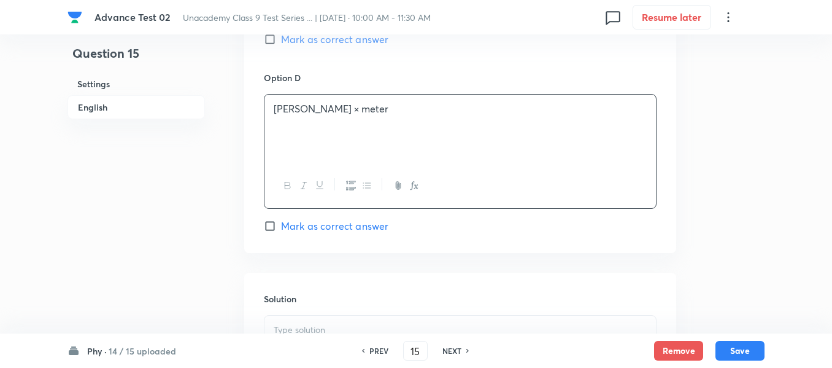
click at [272, 37] on input "Mark as correct answer" at bounding box center [272, 39] width 17 height 12
checkbox input "true"
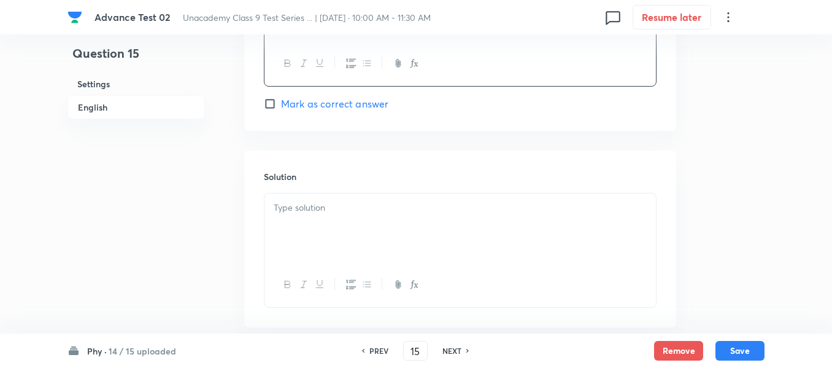
scroll to position [1227, 0]
click at [408, 226] on div at bounding box center [461, 227] width 392 height 69
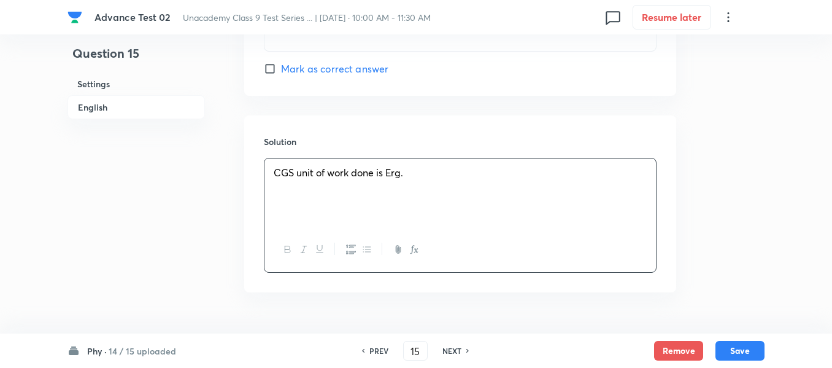
scroll to position [1294, 0]
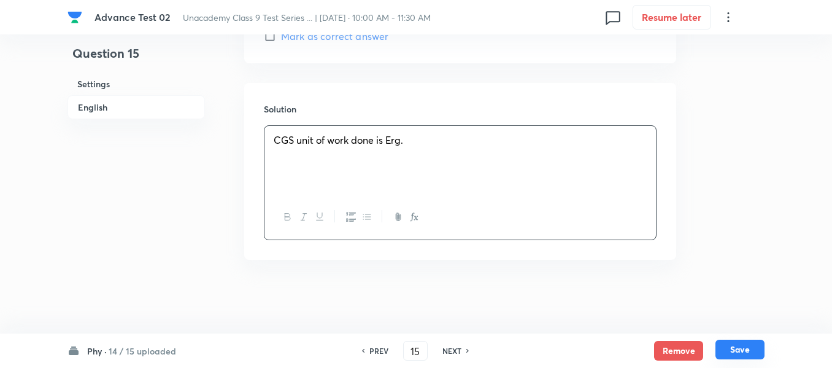
click at [740, 347] on button "Save" at bounding box center [740, 349] width 49 height 20
type input "16"
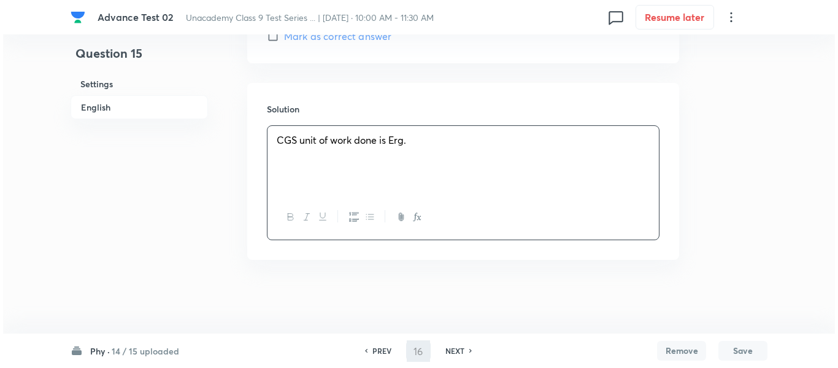
scroll to position [0, 0]
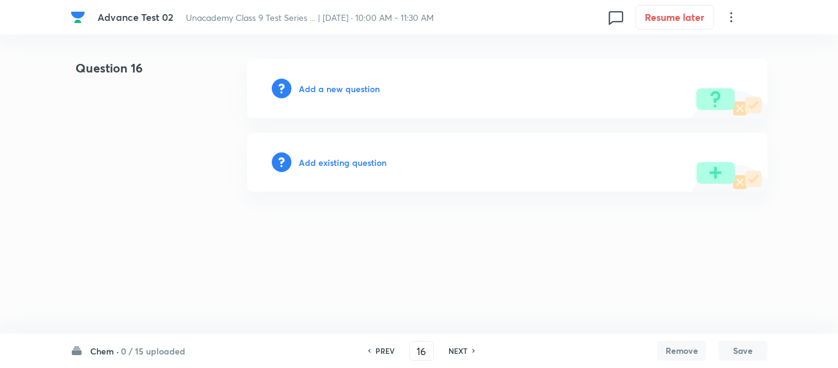
click at [346, 89] on h6 "Add a new question" at bounding box center [339, 88] width 81 height 13
click at [355, 87] on h6 "Choose a question type" at bounding box center [346, 88] width 95 height 13
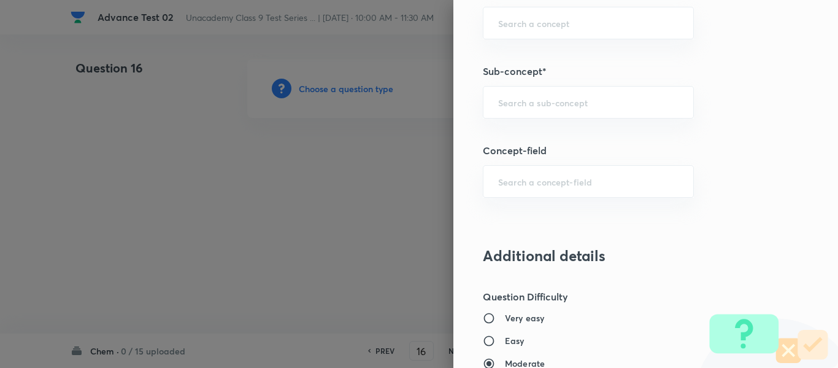
scroll to position [859, 0]
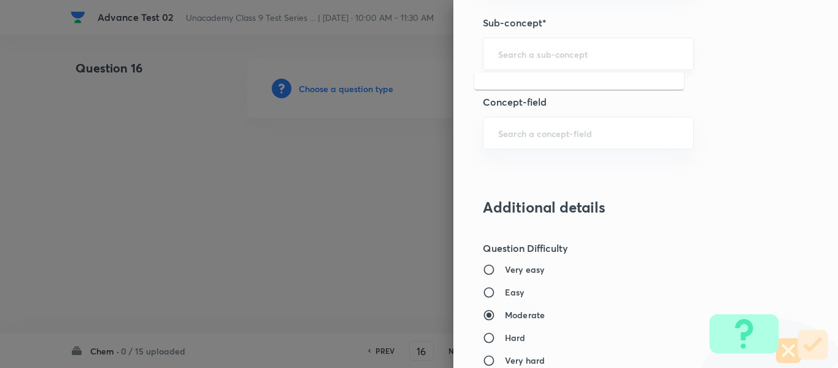
click at [556, 57] on input "text" at bounding box center [588, 54] width 180 height 12
paste input "Change of State"
click at [558, 92] on li "Change of State" at bounding box center [579, 88] width 210 height 22
type input "Change of State"
type input "Foundation Class IX"
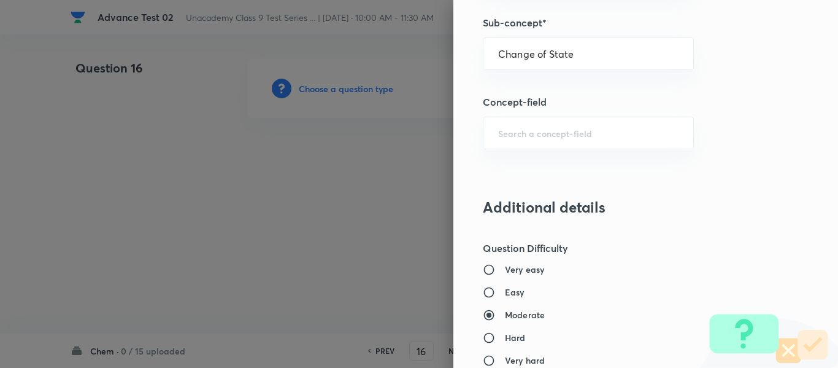
type input "Chemistry"
type input "Matter in Our Surroundings"
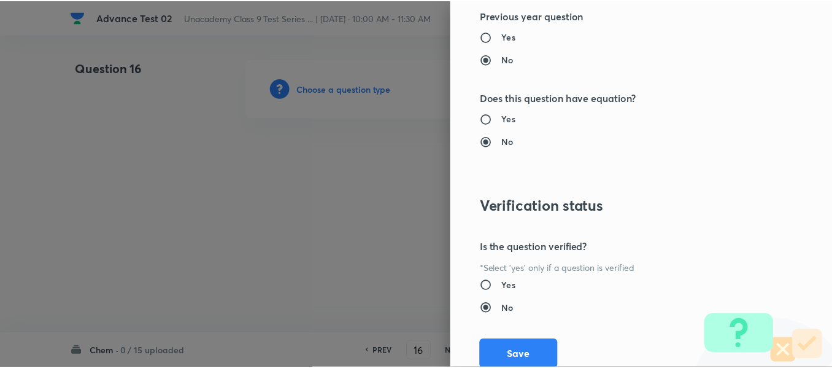
scroll to position [1388, 0]
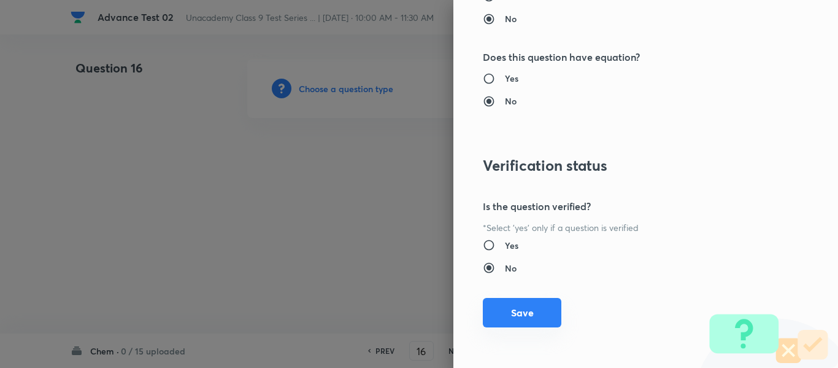
click at [501, 309] on button "Save" at bounding box center [522, 312] width 79 height 29
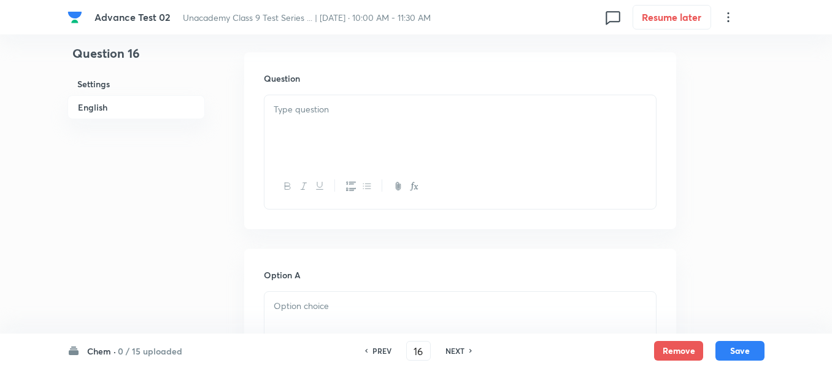
scroll to position [368, 0]
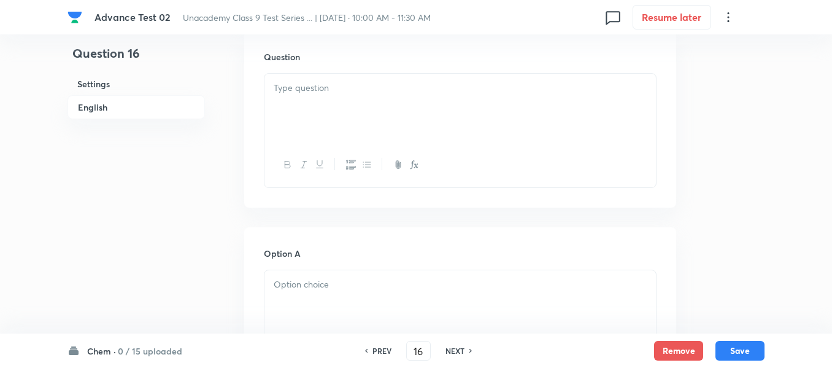
click at [477, 111] on div at bounding box center [461, 108] width 392 height 69
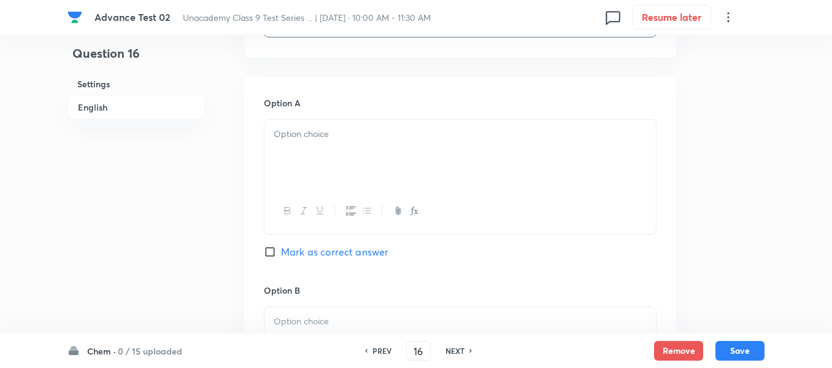
scroll to position [552, 0]
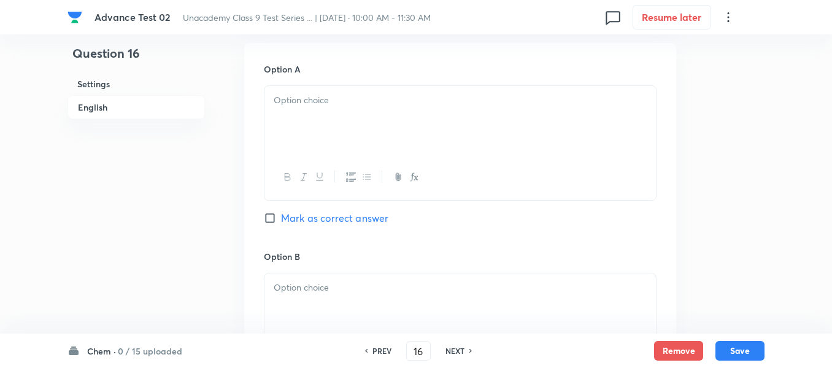
click at [467, 131] on div at bounding box center [461, 120] width 392 height 69
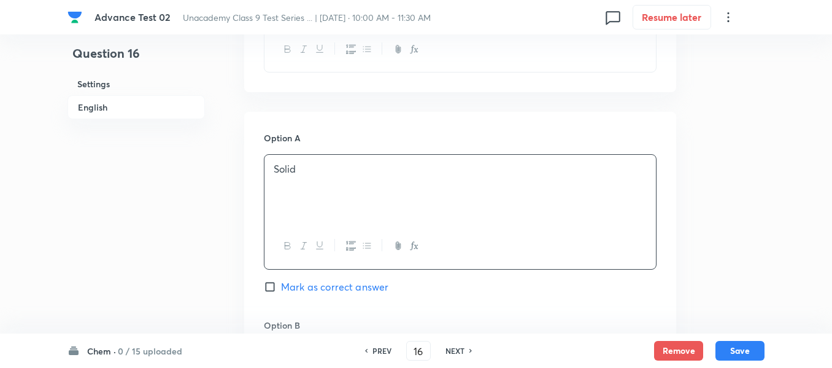
scroll to position [368, 0]
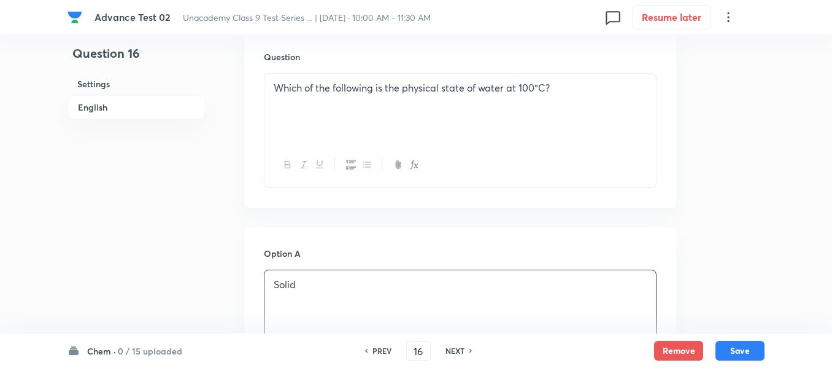
click at [573, 88] on p "Which of the following is the physical state of water at 100°C?" at bounding box center [460, 88] width 373 height 14
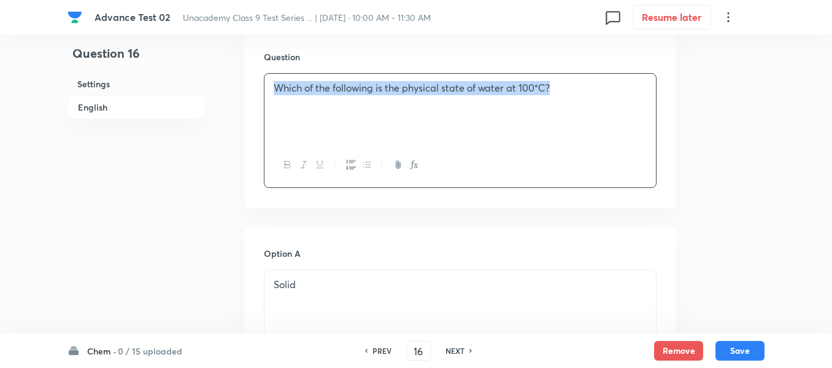
copy p "Which of the following is the physical state of water at 100°C?"
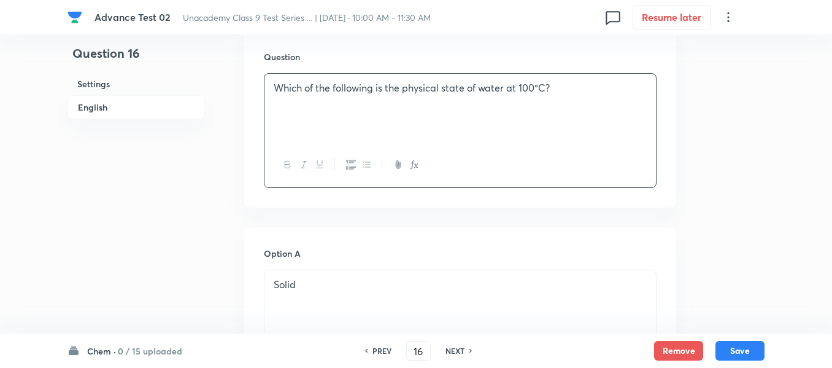
click at [328, 287] on p "Solid" at bounding box center [460, 284] width 373 height 14
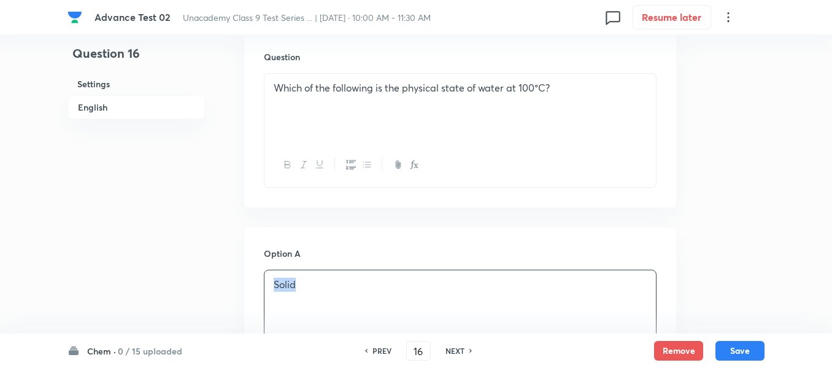
copy p "Solid"
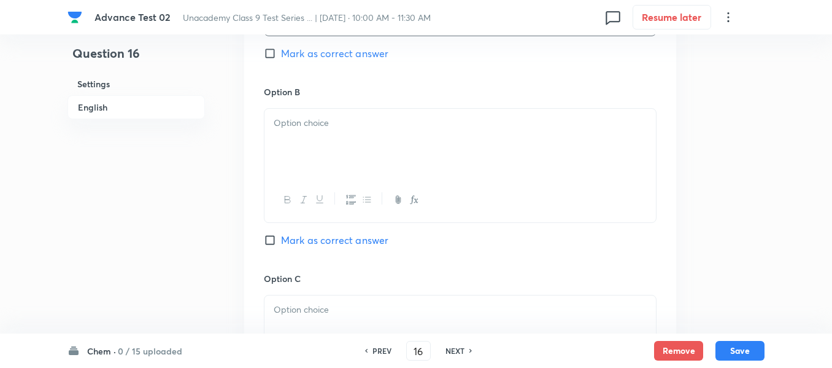
scroll to position [736, 0]
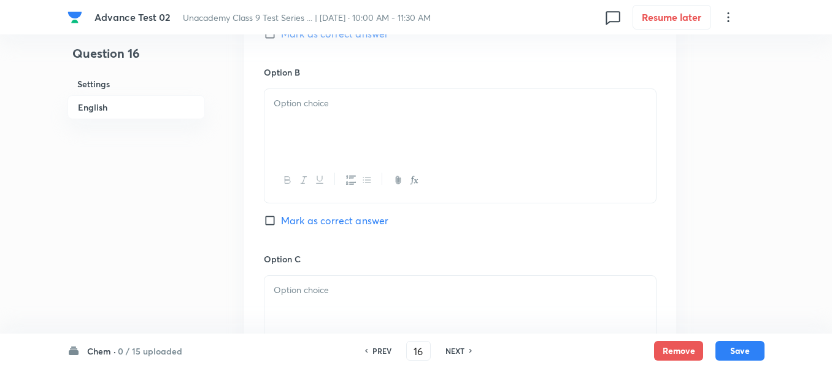
click at [379, 122] on div at bounding box center [461, 123] width 392 height 69
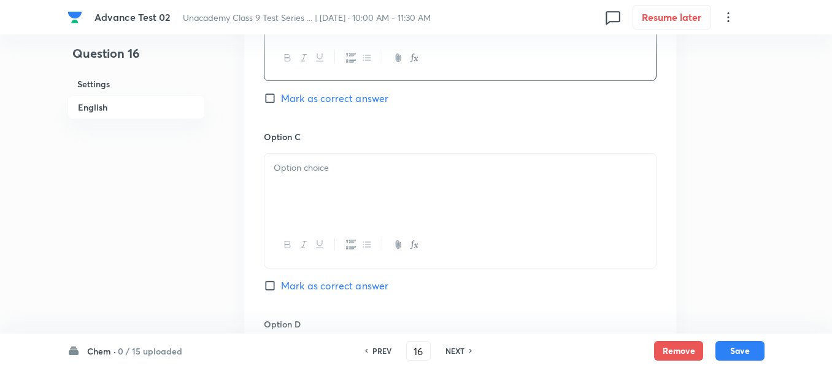
scroll to position [859, 0]
click at [393, 177] on div at bounding box center [461, 187] width 392 height 69
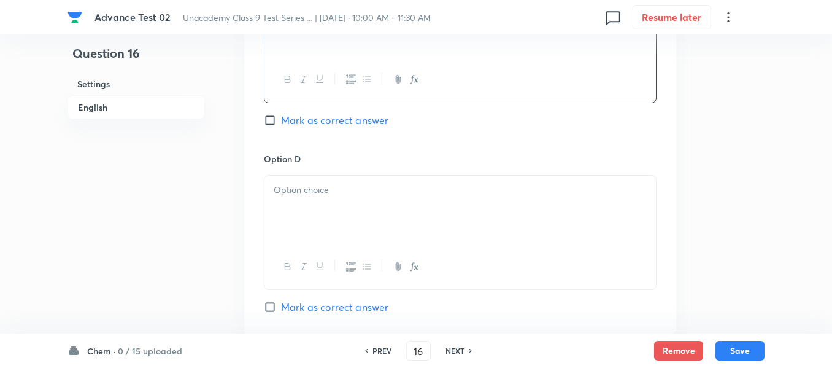
scroll to position [1043, 0]
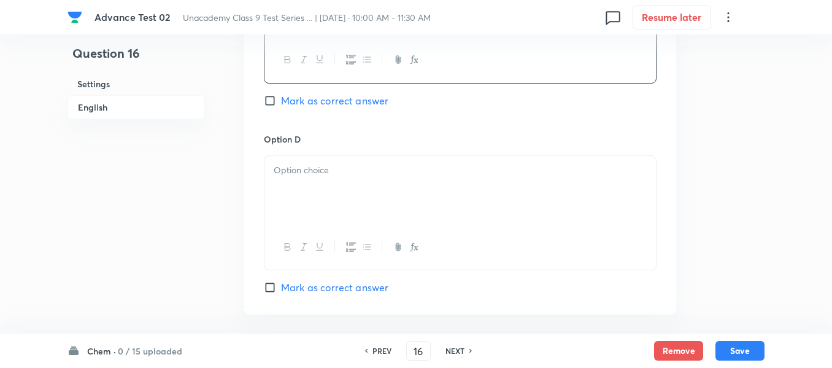
click at [379, 166] on p at bounding box center [460, 170] width 373 height 14
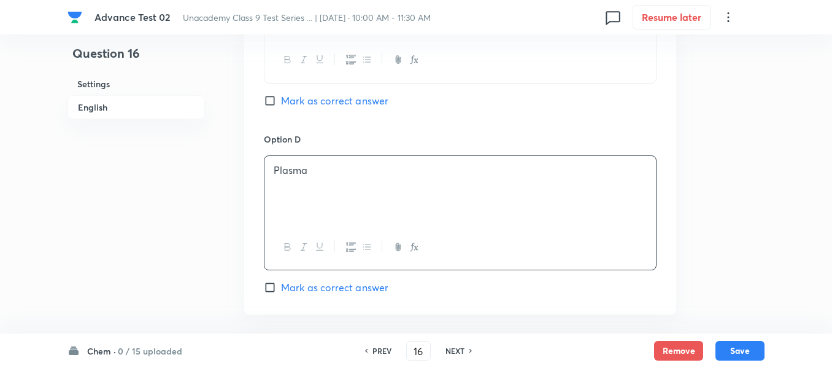
click at [271, 102] on input "Mark as correct answer" at bounding box center [272, 101] width 17 height 12
checkbox input "true"
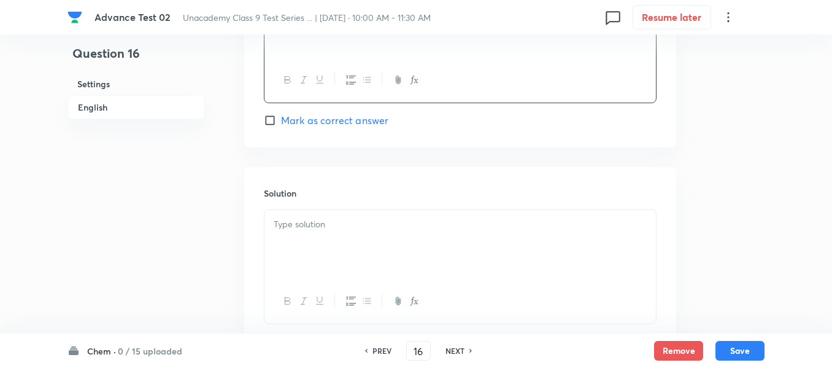
scroll to position [1227, 0]
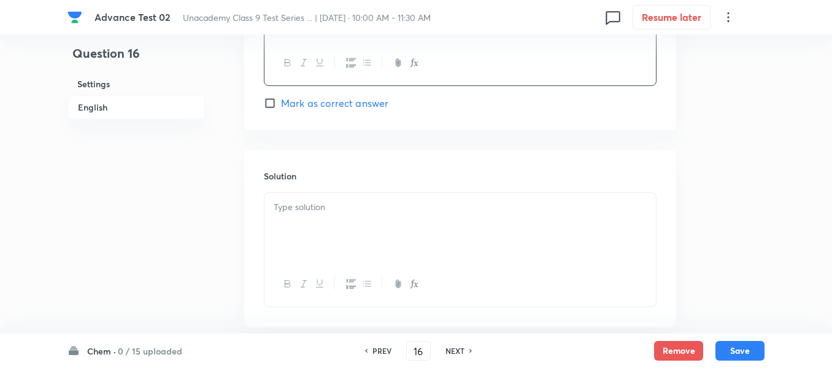
click at [377, 206] on p at bounding box center [460, 207] width 373 height 14
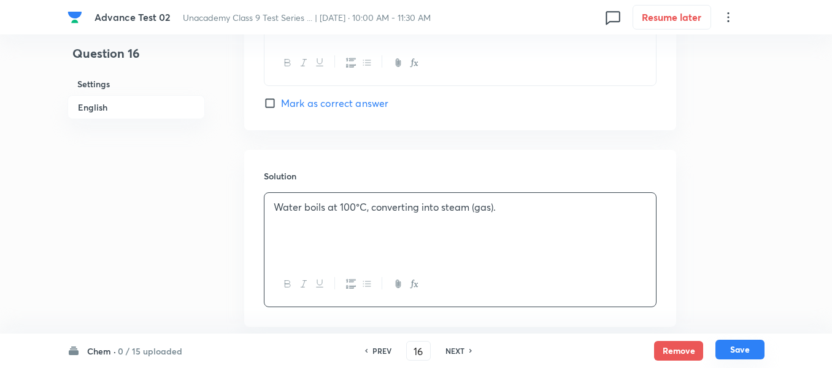
click at [738, 354] on button "Save" at bounding box center [740, 349] width 49 height 20
type input "17"
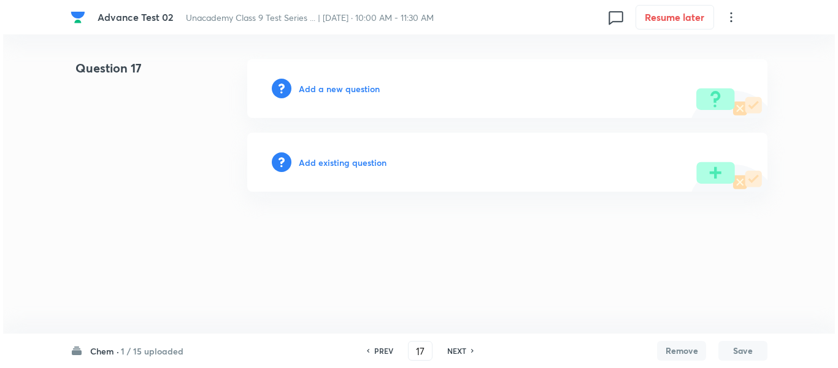
scroll to position [0, 0]
click at [339, 89] on h6 "Add a new question" at bounding box center [339, 88] width 81 height 13
click at [339, 89] on h6 "Choose a question type" at bounding box center [346, 88] width 95 height 13
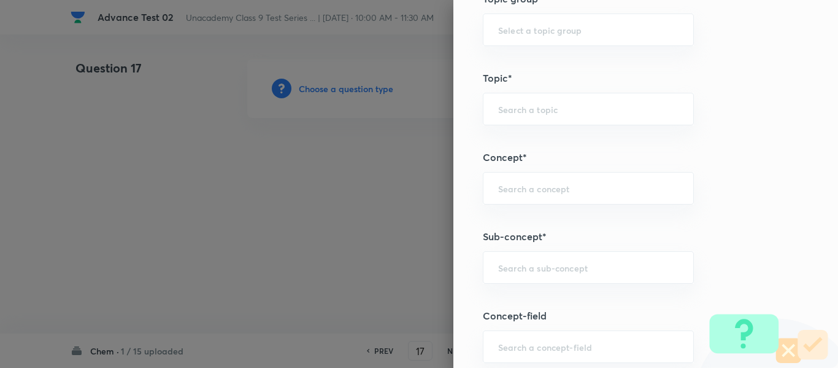
scroll to position [705, 0]
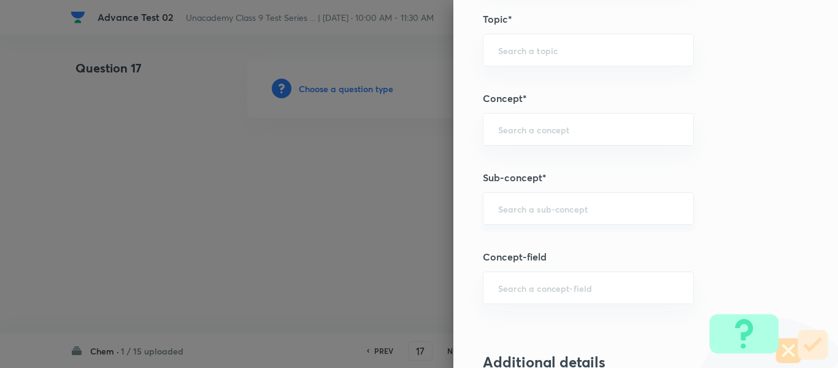
click at [549, 211] on input "text" at bounding box center [588, 209] width 180 height 12
paste input "Pure and Impure Matter"
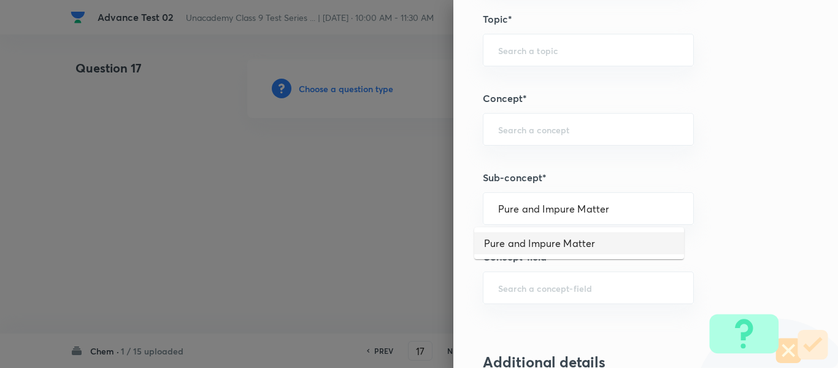
click at [559, 244] on li "Pure and Impure Matter" at bounding box center [579, 243] width 210 height 22
type input "Pure and Impure Matter"
type input "Foundation Class IX"
type input "Chemistry"
type input "Is Matter Around Us Pure"
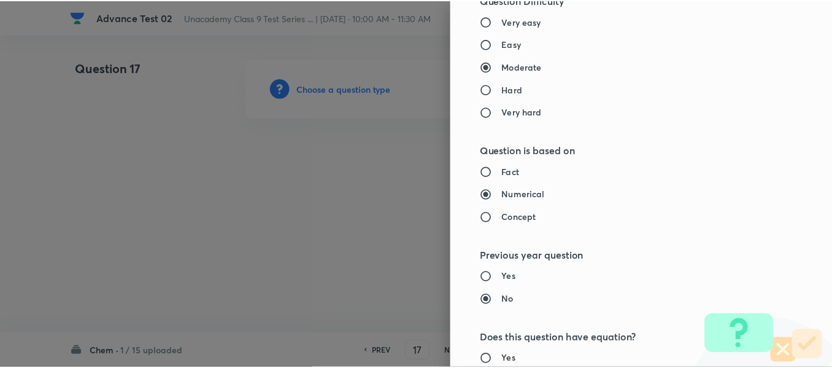
scroll to position [1388, 0]
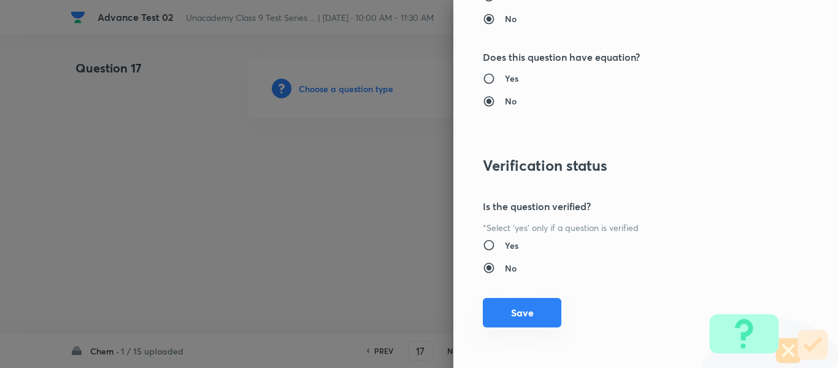
click at [498, 306] on button "Save" at bounding box center [522, 312] width 79 height 29
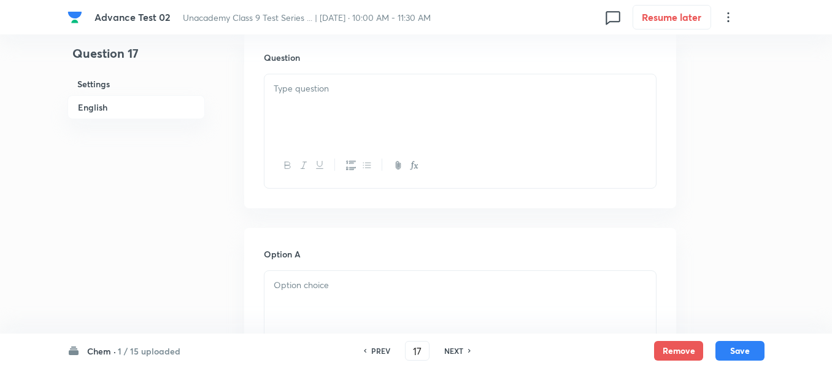
scroll to position [368, 0]
click at [477, 113] on div at bounding box center [461, 108] width 392 height 69
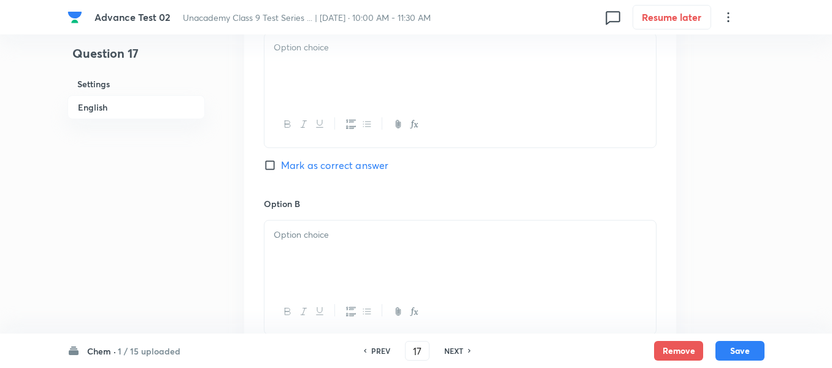
scroll to position [614, 0]
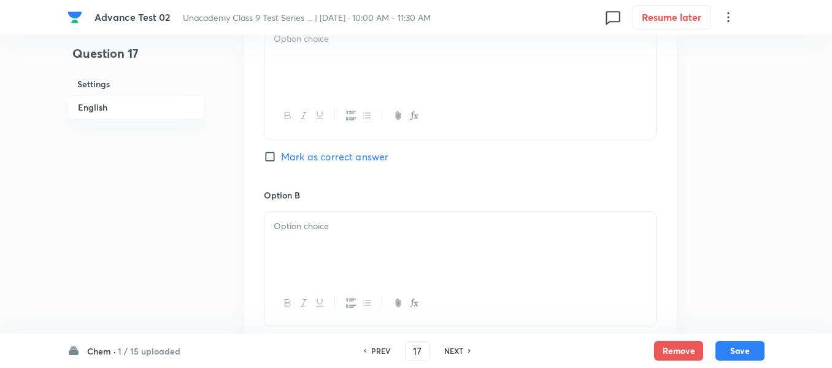
click at [392, 67] on div at bounding box center [461, 59] width 392 height 69
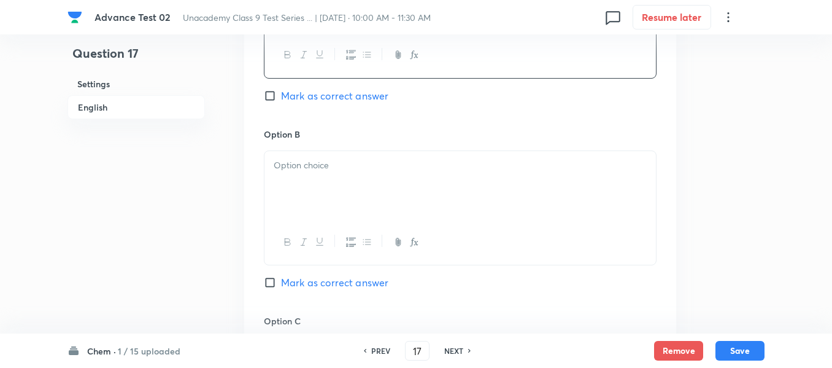
scroll to position [675, 0]
click at [370, 160] on p at bounding box center [460, 165] width 373 height 14
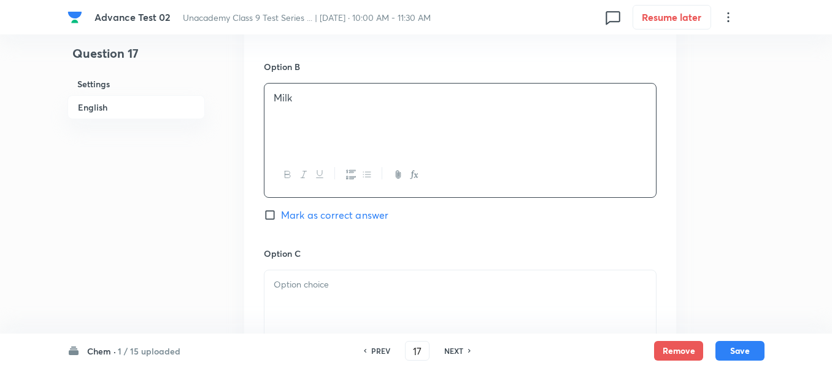
scroll to position [859, 0]
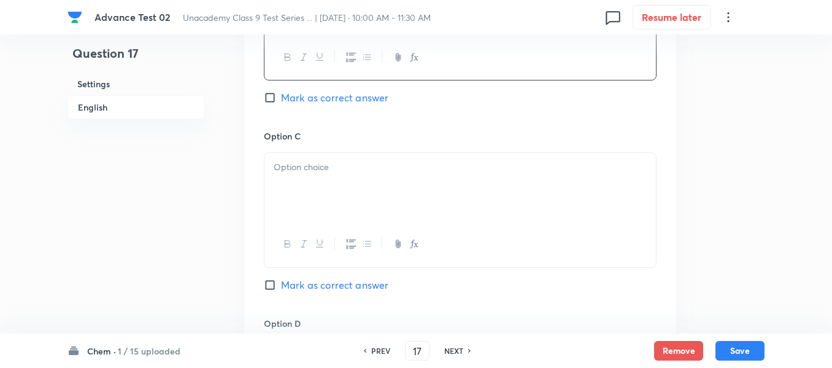
click at [360, 177] on div at bounding box center [461, 187] width 392 height 69
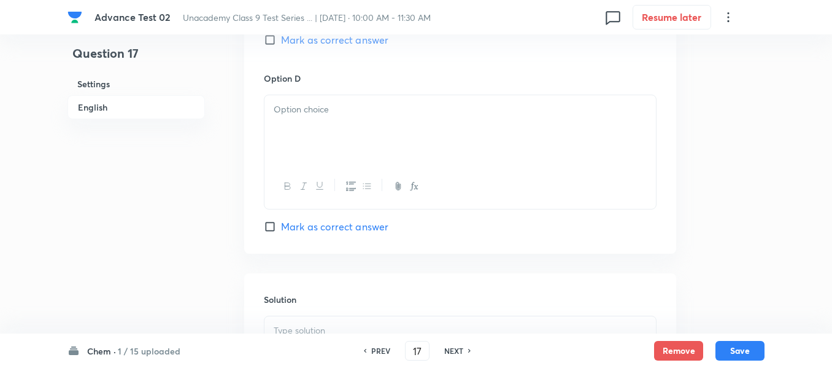
scroll to position [1105, 0]
click at [402, 125] on div at bounding box center [461, 129] width 392 height 69
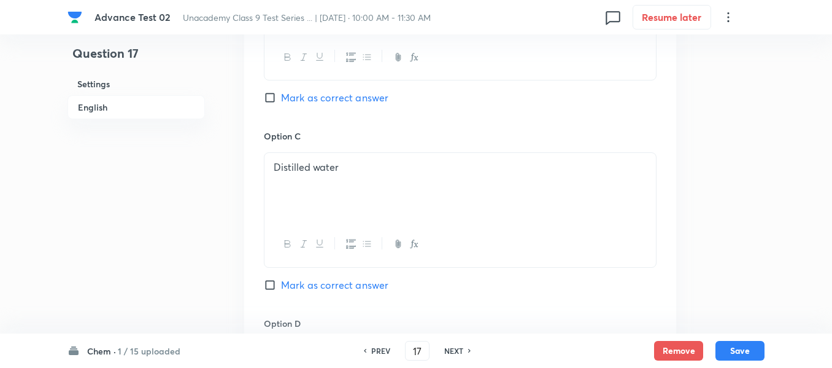
click at [276, 287] on input "Mark as correct answer" at bounding box center [272, 285] width 17 height 12
checkbox input "true"
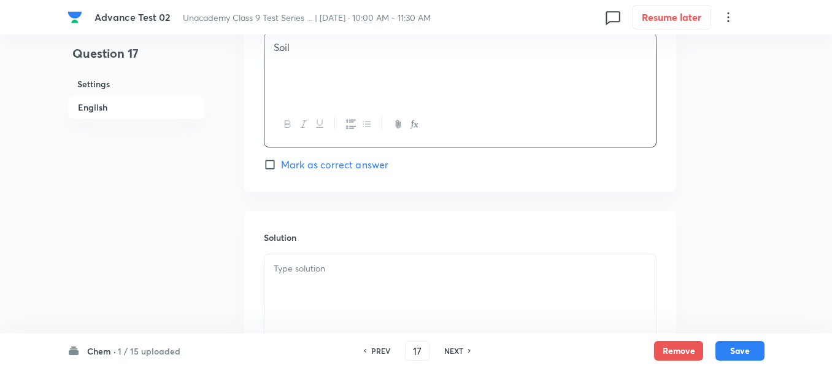
scroll to position [1289, 0]
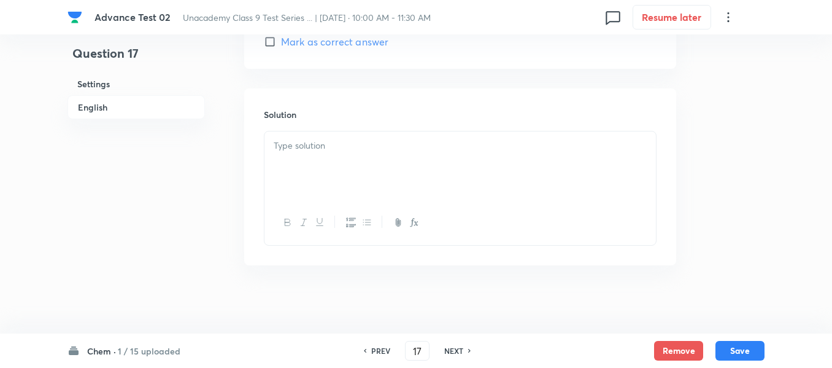
click at [395, 165] on div at bounding box center [461, 165] width 392 height 69
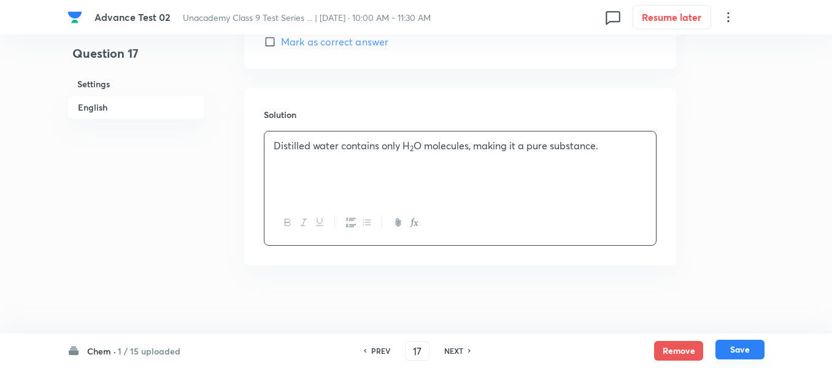
click at [748, 352] on button "Save" at bounding box center [740, 349] width 49 height 20
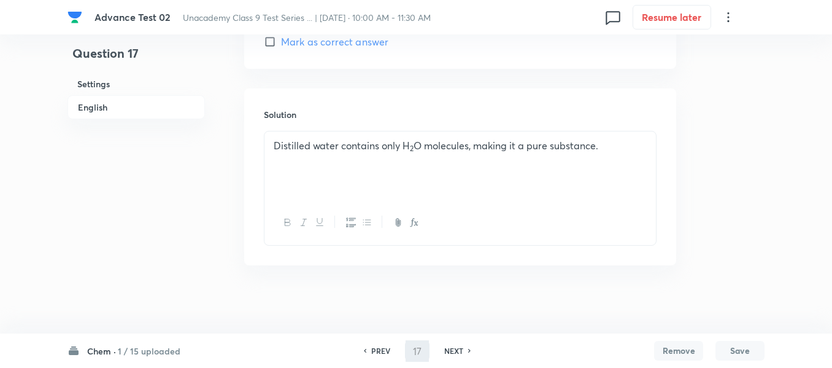
type input "18"
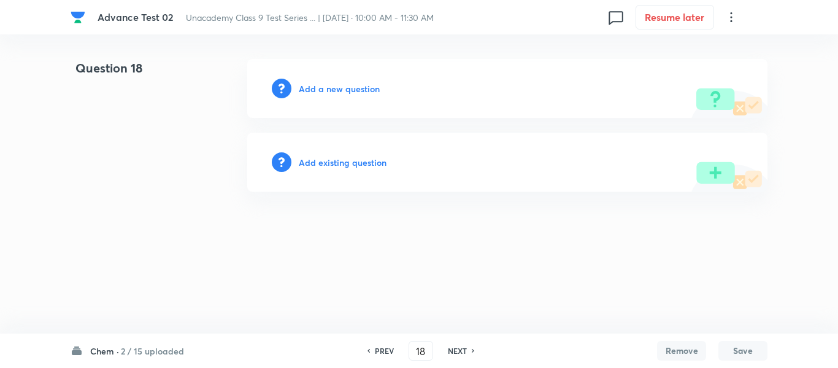
click at [330, 90] on h6 "Add a new question" at bounding box center [339, 88] width 81 height 13
click at [330, 90] on h6 "Choose a question type" at bounding box center [346, 88] width 95 height 13
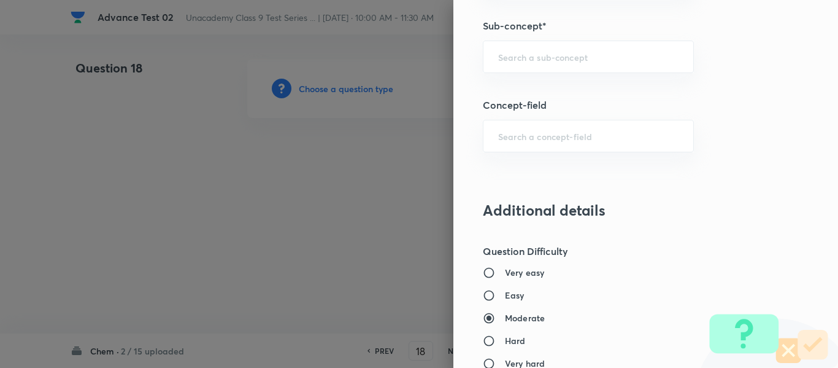
scroll to position [859, 0]
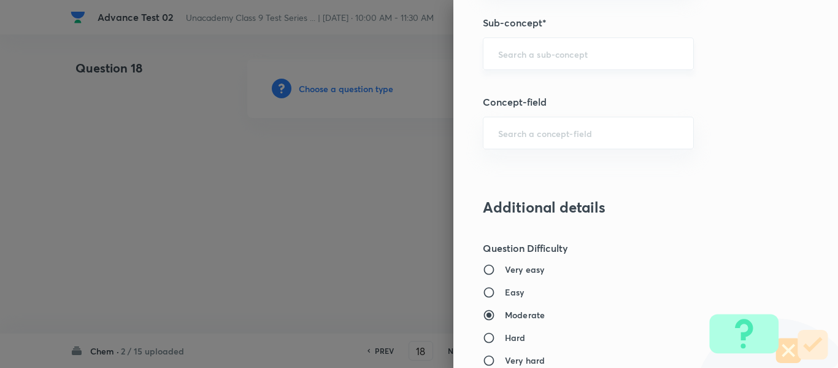
click at [539, 52] on input "text" at bounding box center [588, 54] width 180 height 12
paste input "Distilled water contains only H2O molecules, making it a pure substance."
type input "Chem"
paste input "Molecule"
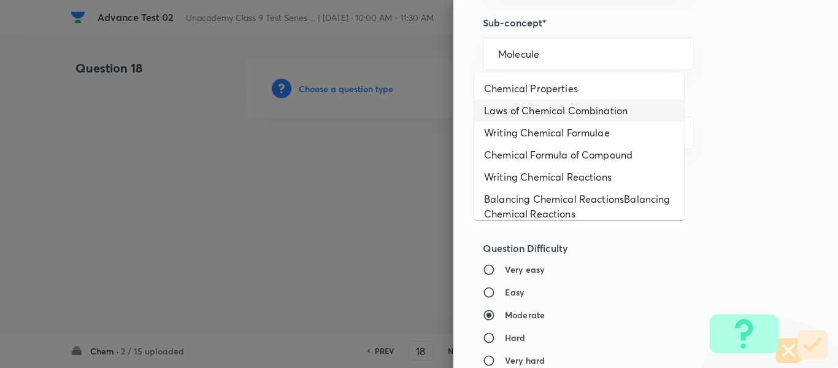
type input "Molecule"
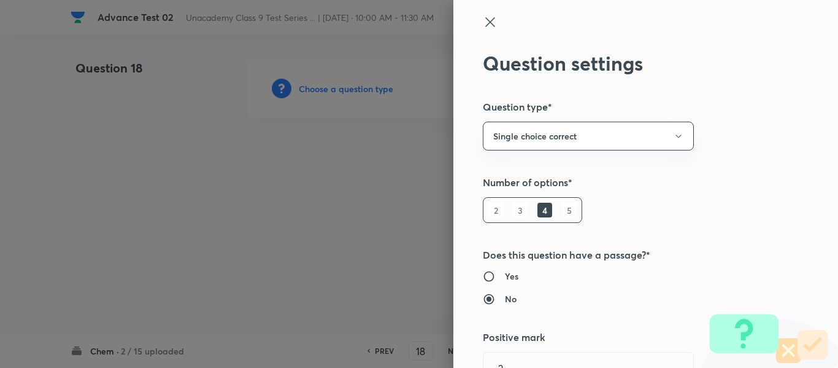
click at [485, 20] on icon at bounding box center [489, 21] width 9 height 9
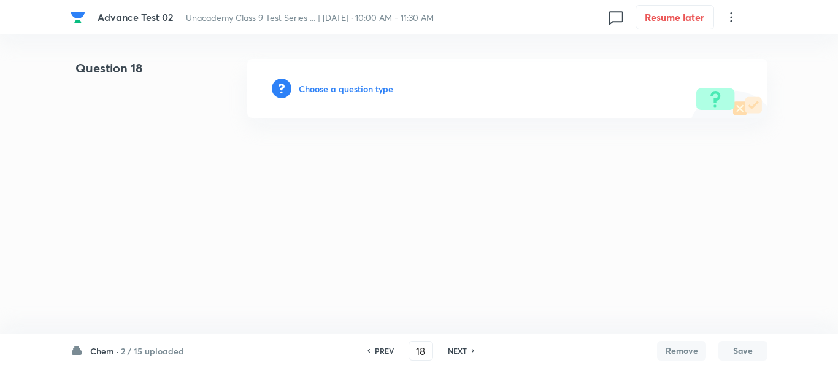
click at [304, 89] on h6 "Choose a question type" at bounding box center [346, 88] width 95 height 13
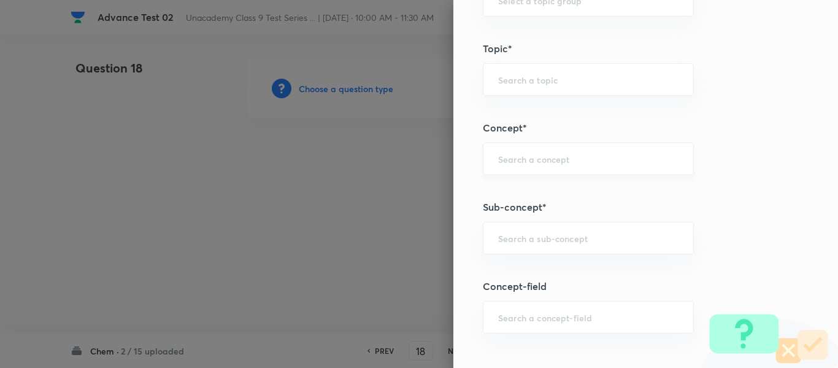
scroll to position [798, 0]
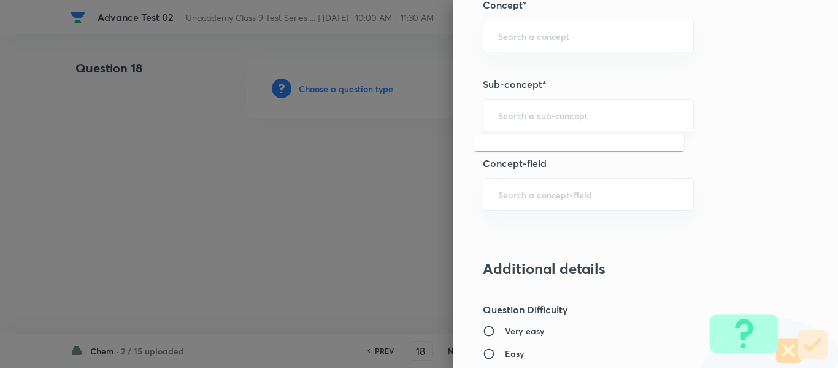
click at [554, 114] on input "text" at bounding box center [588, 115] width 180 height 12
paste input "Molecule"
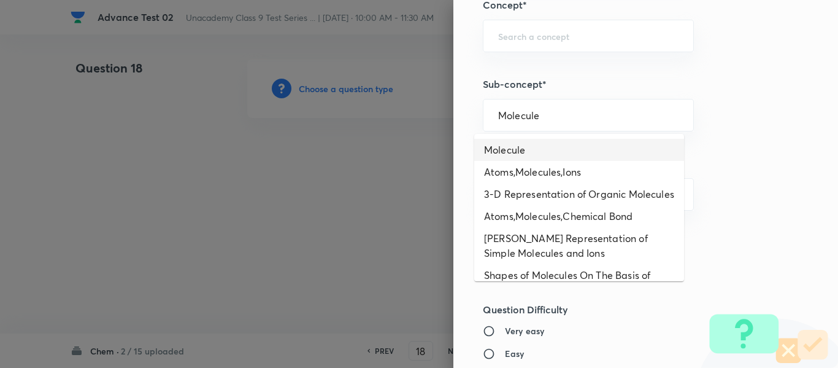
click at [529, 157] on li "Molecule" at bounding box center [579, 150] width 210 height 22
type input "Molecule"
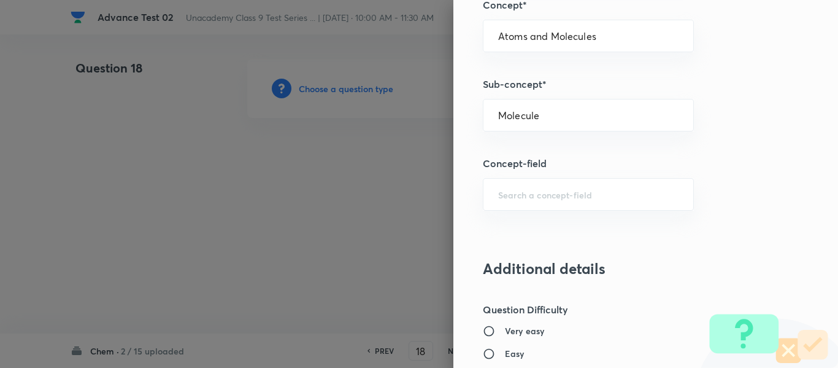
type input "Foundation Class IX"
type input "Chemistry"
type input "Atoms and Molecules"
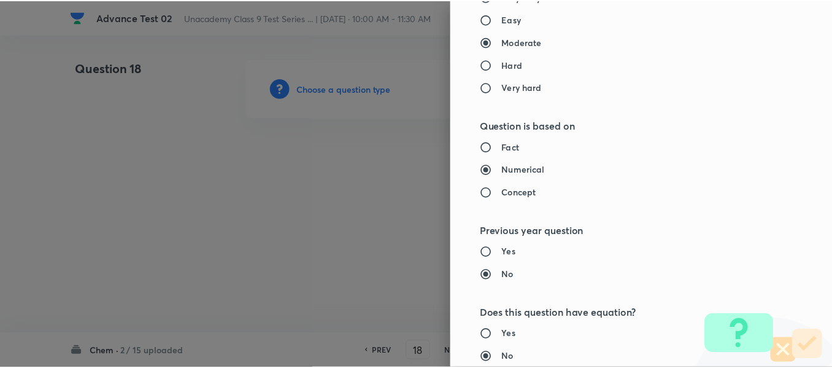
scroll to position [1388, 0]
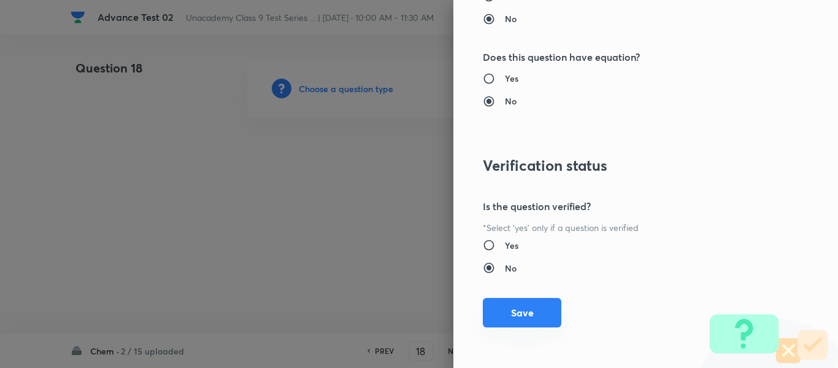
click at [530, 314] on button "Save" at bounding box center [522, 312] width 79 height 29
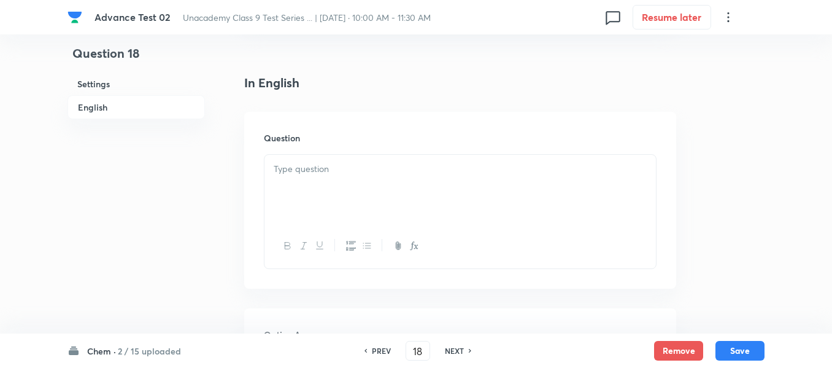
scroll to position [307, 0]
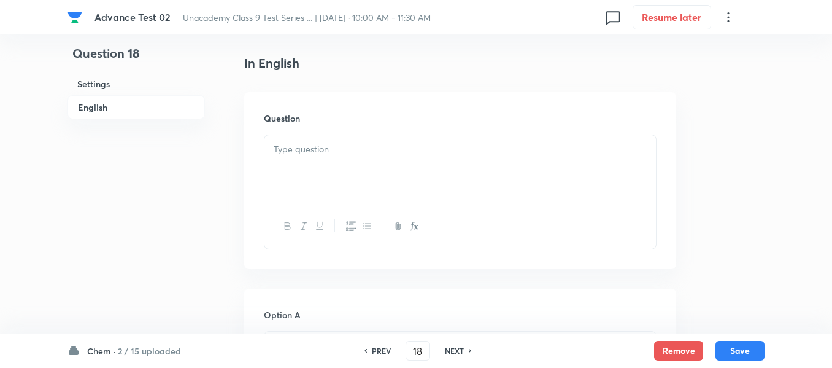
click at [420, 157] on div at bounding box center [461, 169] width 392 height 69
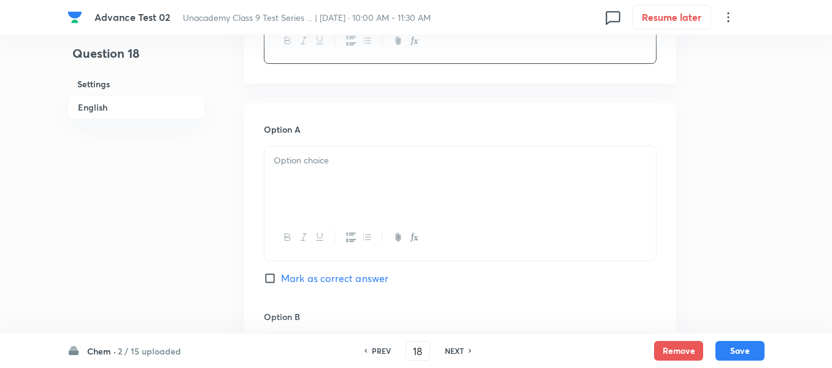
scroll to position [491, 0]
click at [389, 176] on div at bounding box center [461, 181] width 392 height 69
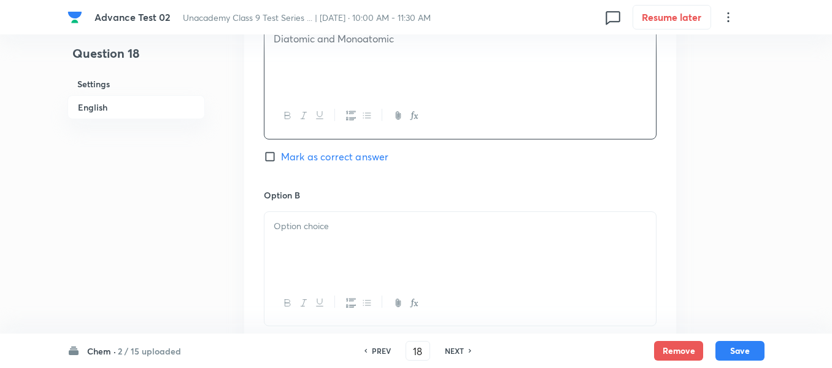
scroll to position [736, 0]
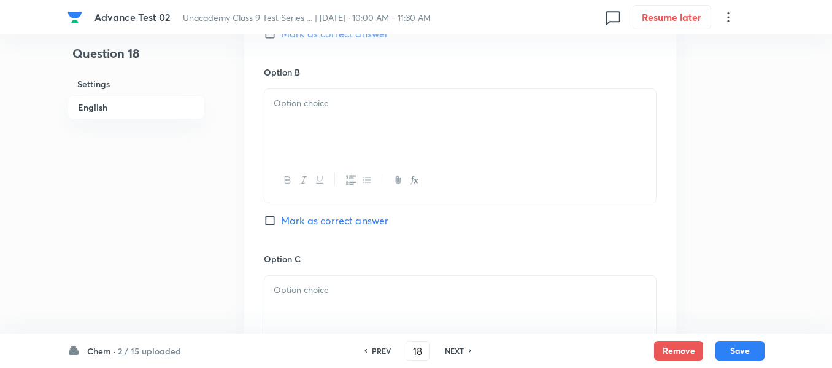
click at [387, 105] on p at bounding box center [460, 103] width 373 height 14
click at [401, 126] on div at bounding box center [461, 125] width 392 height 69
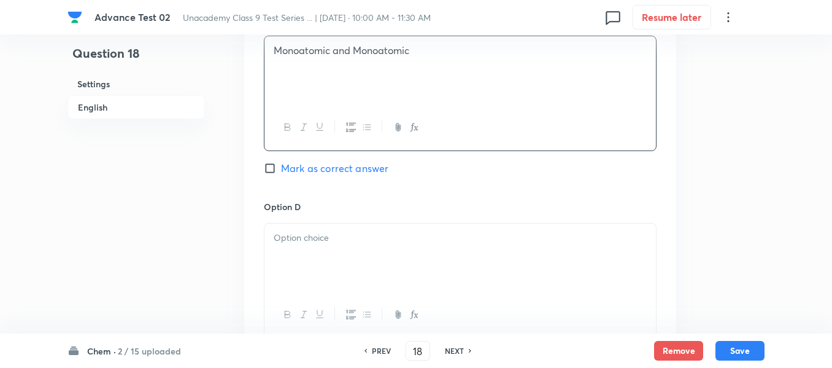
scroll to position [1043, 0]
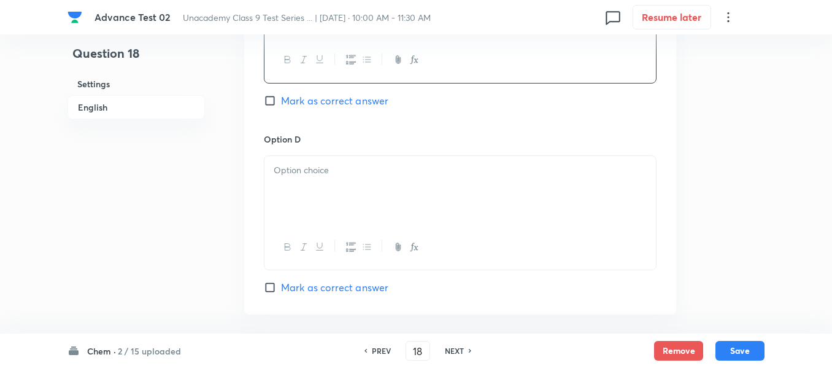
click at [407, 169] on p at bounding box center [460, 170] width 373 height 14
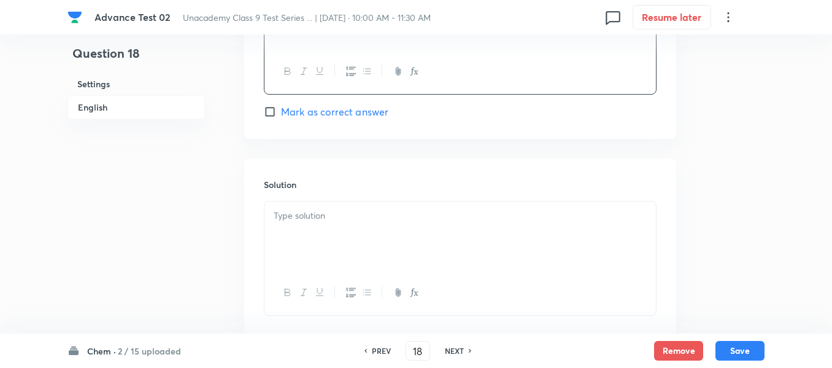
scroll to position [1289, 0]
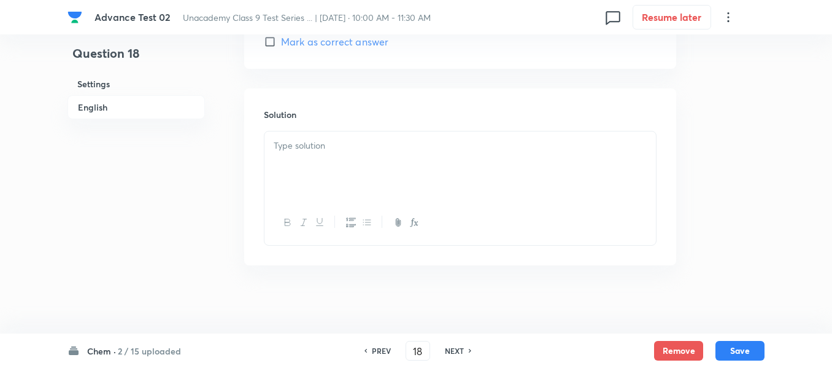
click at [373, 156] on div at bounding box center [461, 165] width 392 height 69
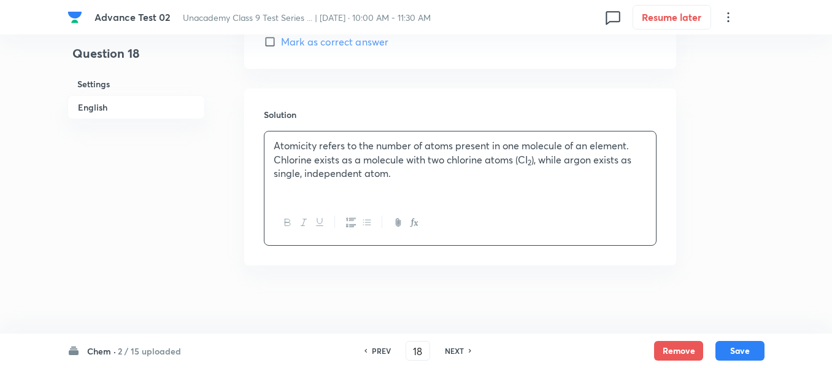
click at [104, 107] on h6 "English" at bounding box center [136, 107] width 137 height 24
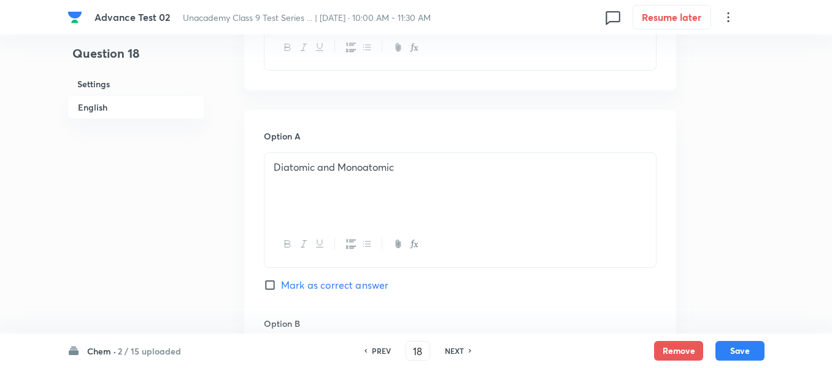
scroll to position [562, 0]
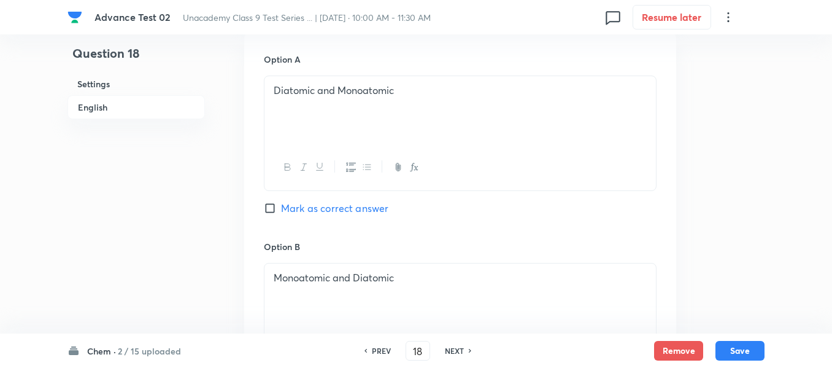
click at [271, 209] on input "Mark as correct answer" at bounding box center [272, 208] width 17 height 12
checkbox input "true"
click at [740, 350] on button "Save" at bounding box center [740, 349] width 49 height 20
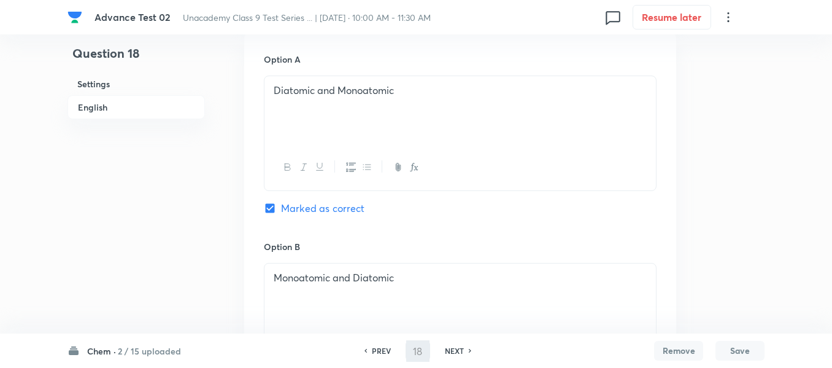
type input "19"
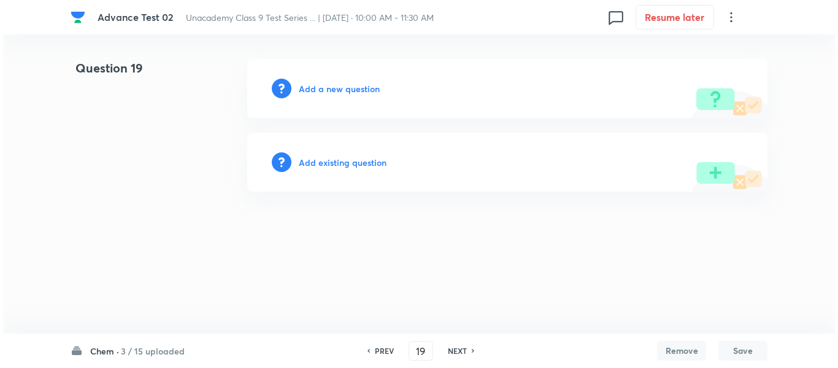
scroll to position [0, 0]
click at [344, 85] on h6 "Add a new question" at bounding box center [339, 88] width 81 height 13
click at [337, 87] on h6 "Choose a question type" at bounding box center [346, 88] width 95 height 13
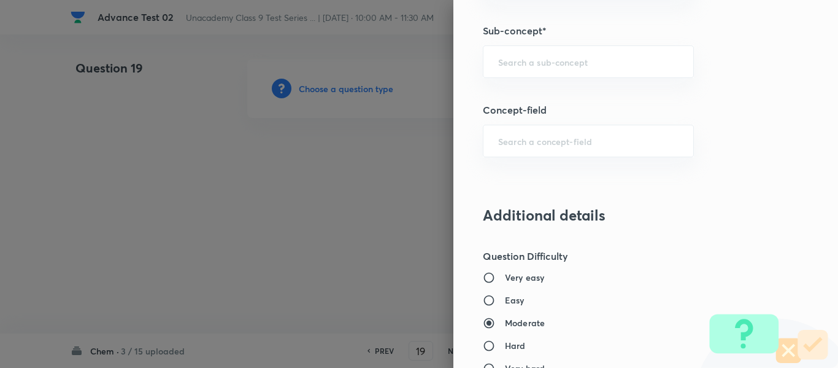
scroll to position [864, 0]
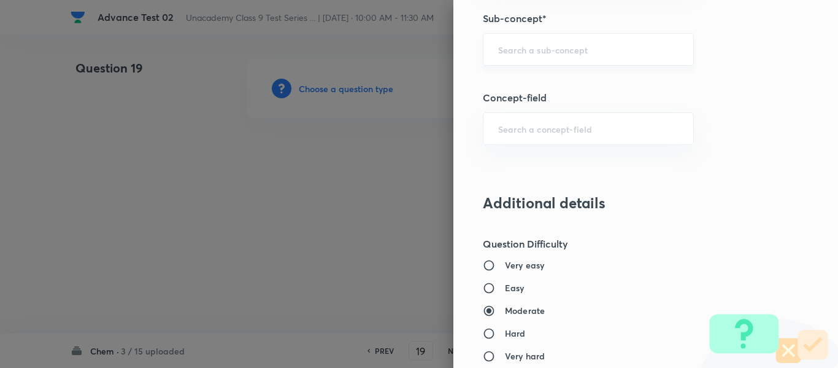
click at [542, 45] on input "text" at bounding box center [588, 50] width 180 height 12
paste input "Pure Substances"
click at [580, 83] on li "Pure Substances" at bounding box center [579, 84] width 210 height 22
type input "Pure Substances"
type input "Foundation Class IX"
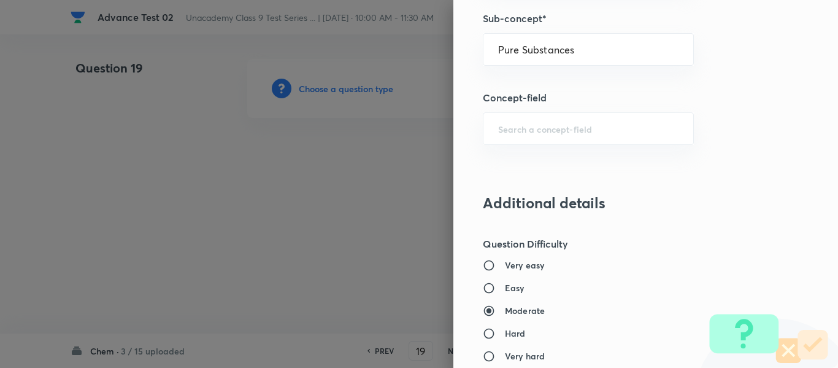
type input "Chemistry"
type input "Is Matter Around Us Pure"
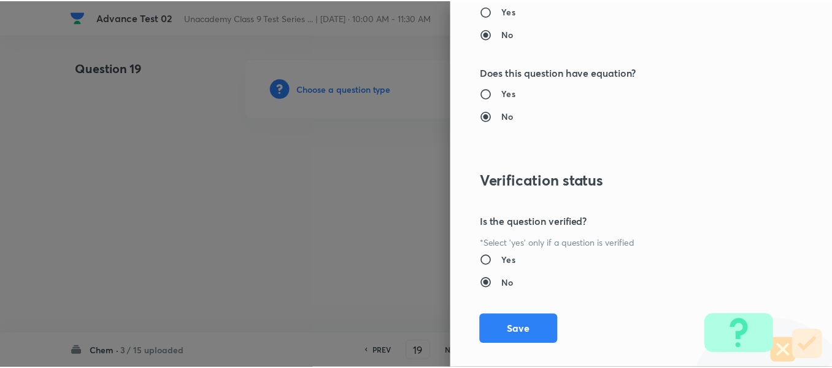
scroll to position [1388, 0]
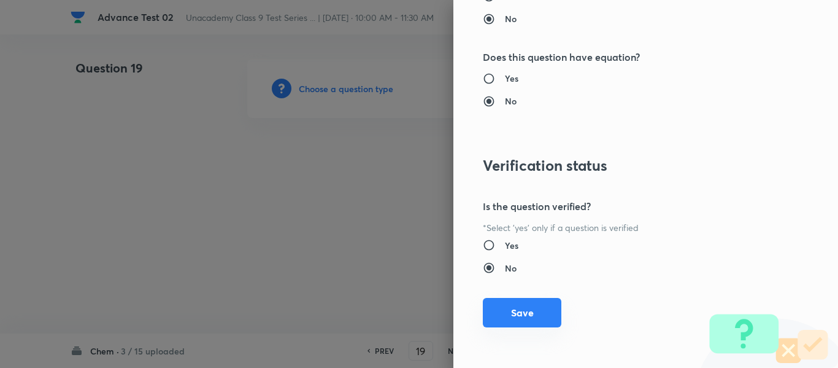
click at [512, 322] on button "Save" at bounding box center [522, 312] width 79 height 29
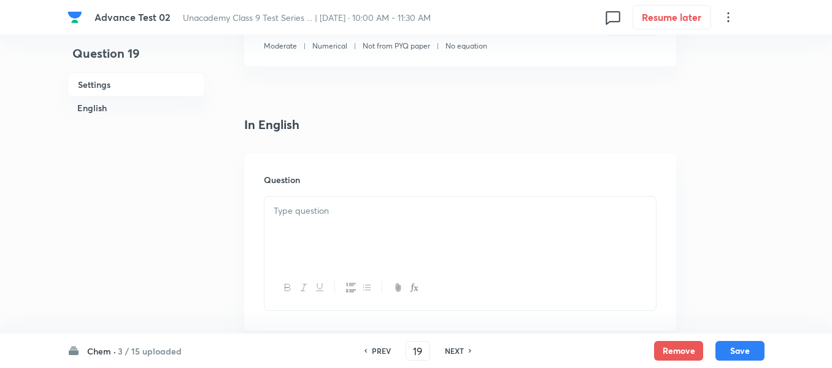
scroll to position [307, 0]
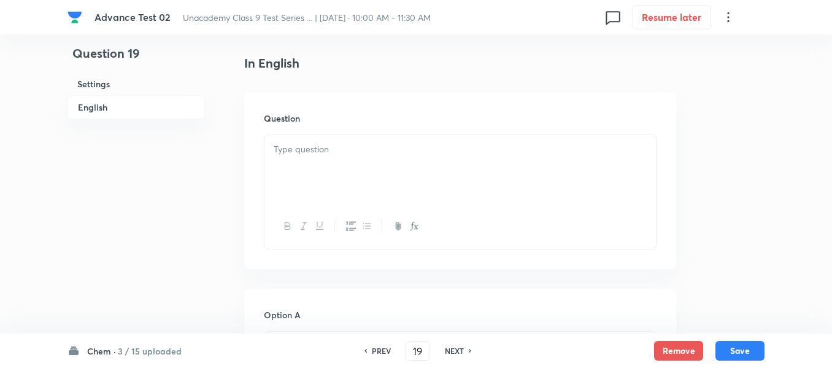
click at [411, 151] on p at bounding box center [460, 149] width 373 height 14
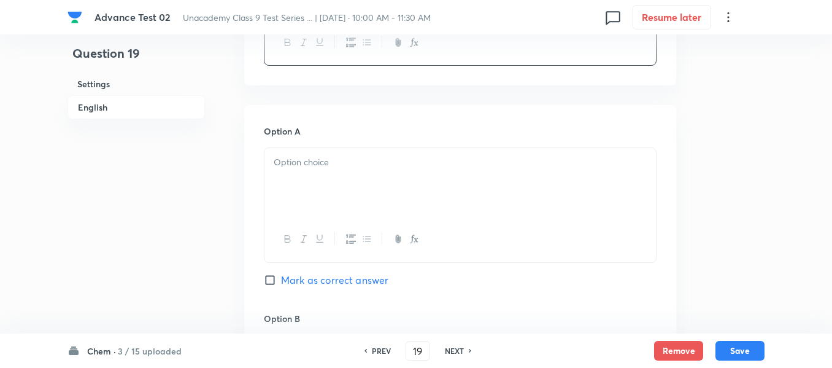
scroll to position [491, 0]
drag, startPoint x: 423, startPoint y: 170, endPoint x: 430, endPoint y: 184, distance: 15.6
click at [423, 169] on div at bounding box center [461, 181] width 392 height 69
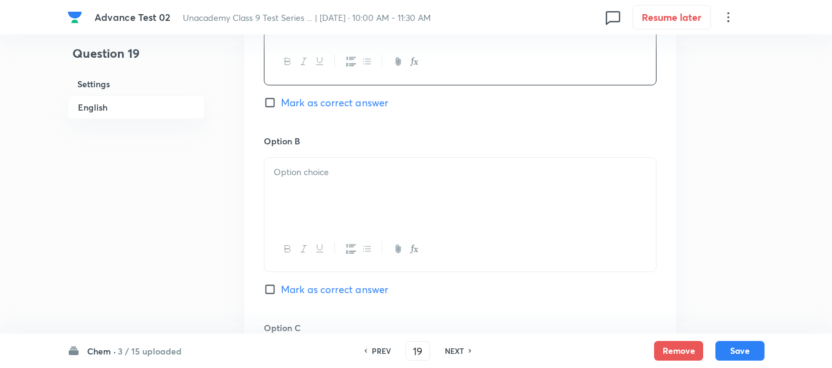
scroll to position [675, 0]
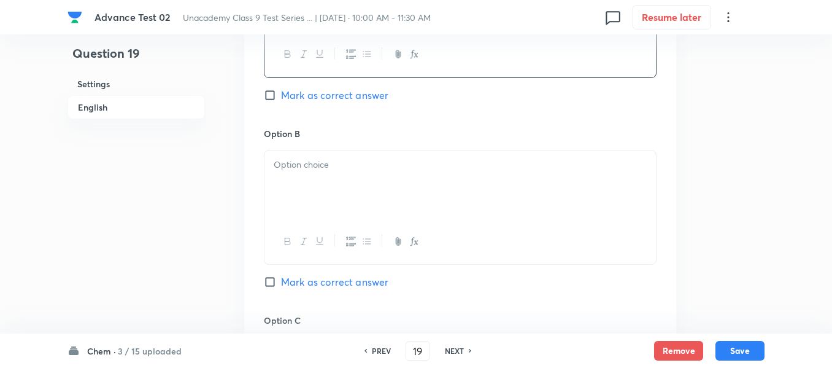
click at [361, 179] on div at bounding box center [461, 184] width 392 height 69
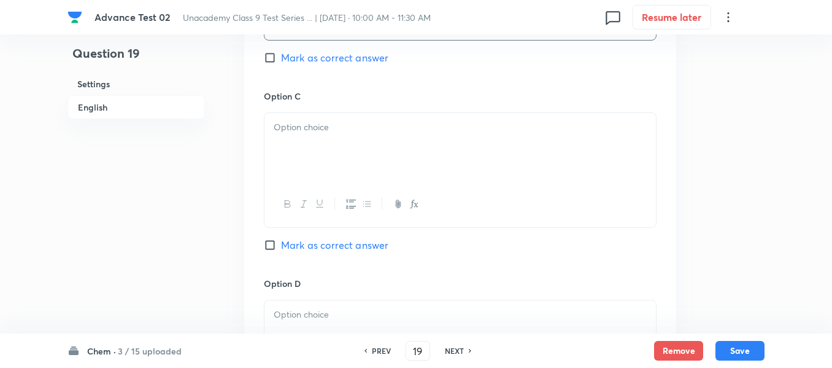
scroll to position [921, 0]
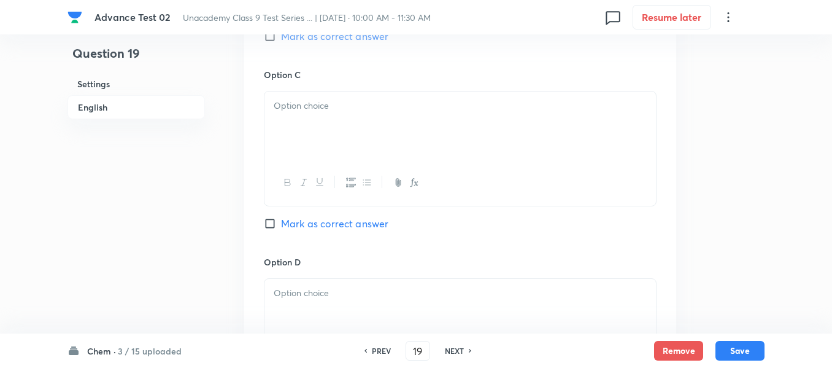
click at [414, 120] on div at bounding box center [461, 125] width 392 height 69
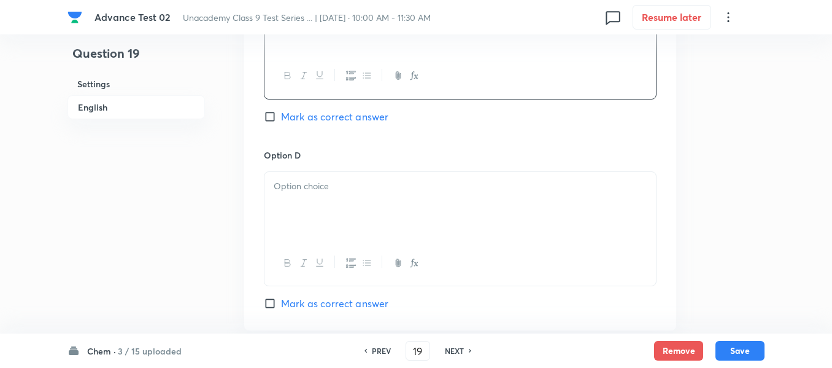
scroll to position [1043, 0]
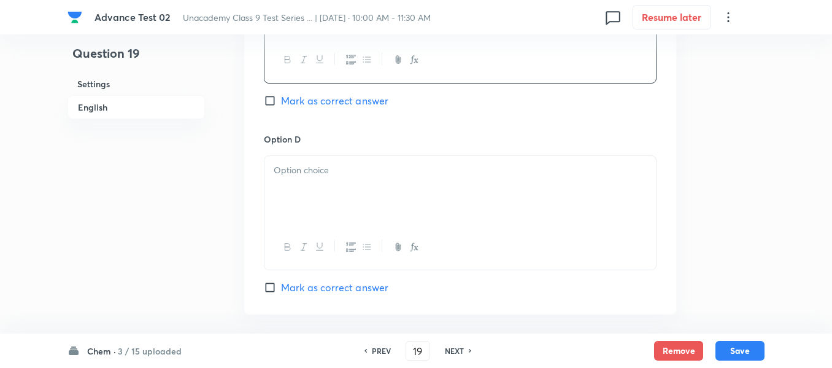
click at [371, 163] on p at bounding box center [460, 170] width 373 height 14
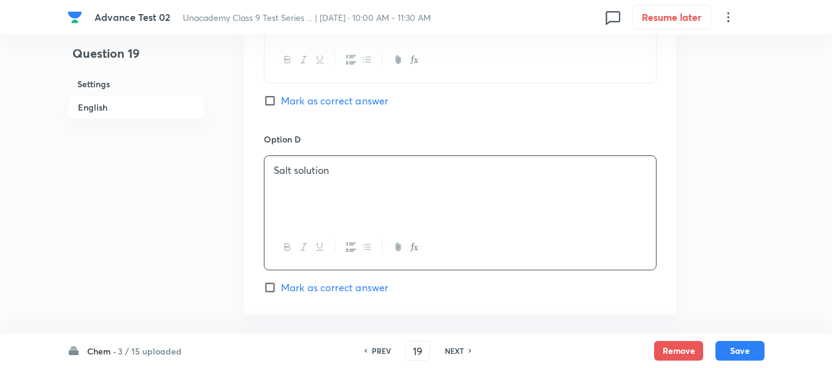
click at [274, 99] on input "Mark as correct answer" at bounding box center [272, 101] width 17 height 12
checkbox input "true"
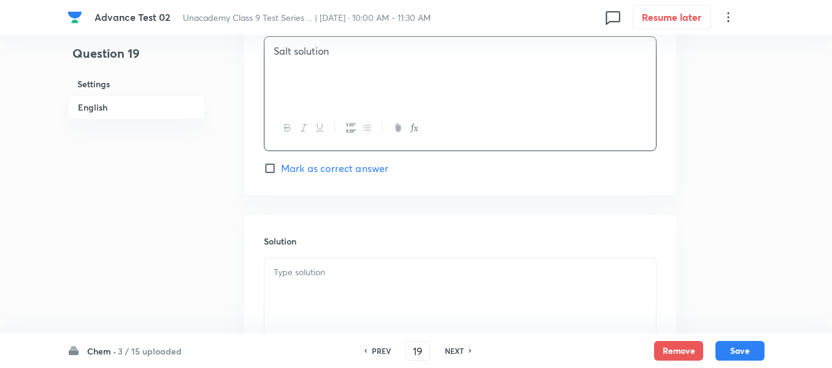
scroll to position [1166, 0]
click at [376, 268] on p at bounding box center [460, 268] width 373 height 14
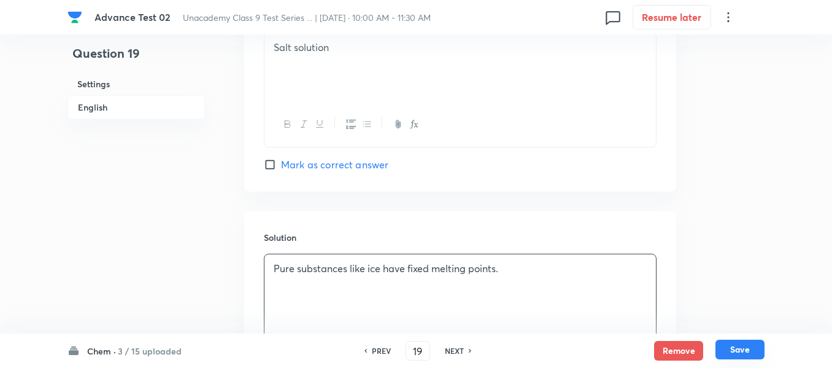
click at [735, 346] on button "Save" at bounding box center [740, 349] width 49 height 20
type input "20"
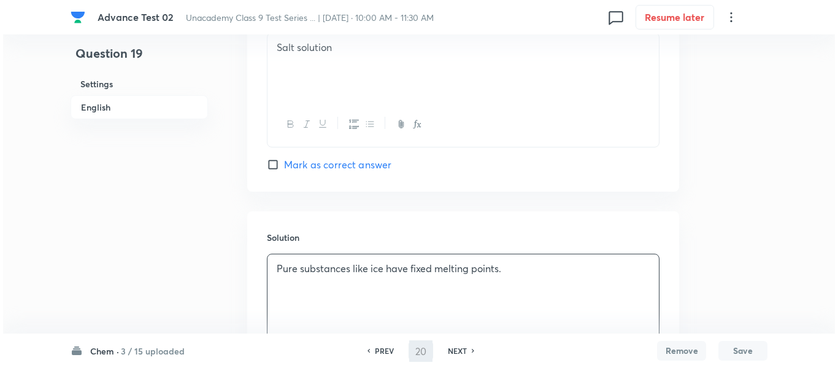
scroll to position [0, 0]
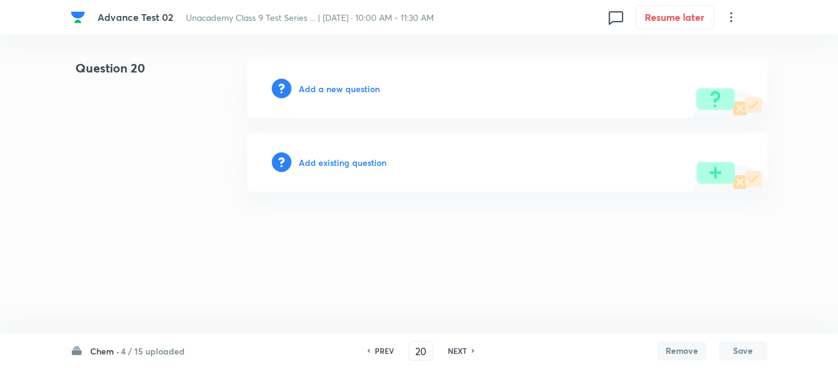
click at [342, 90] on h6 "Add a new question" at bounding box center [339, 88] width 81 height 13
click at [342, 90] on h6 "Choose a question type" at bounding box center [346, 88] width 95 height 13
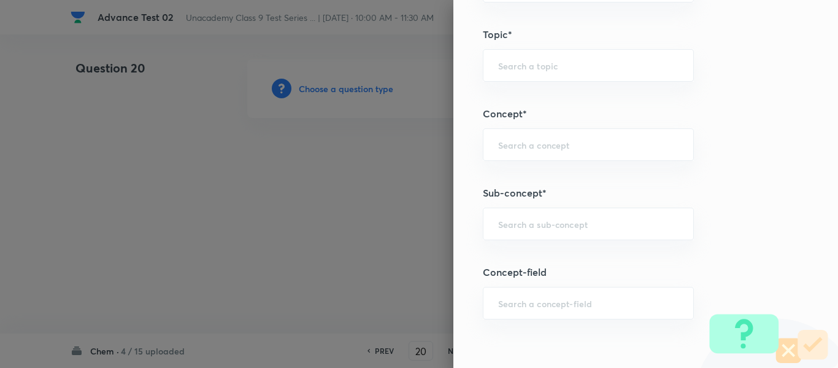
scroll to position [698, 0]
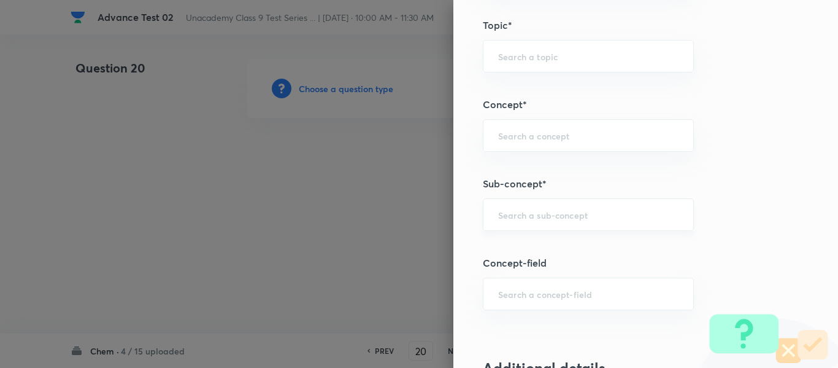
click at [560, 214] on input "text" at bounding box center [588, 215] width 180 height 12
paste input "Physical Nature of Matter"
type input "Physical Nature of Matter"
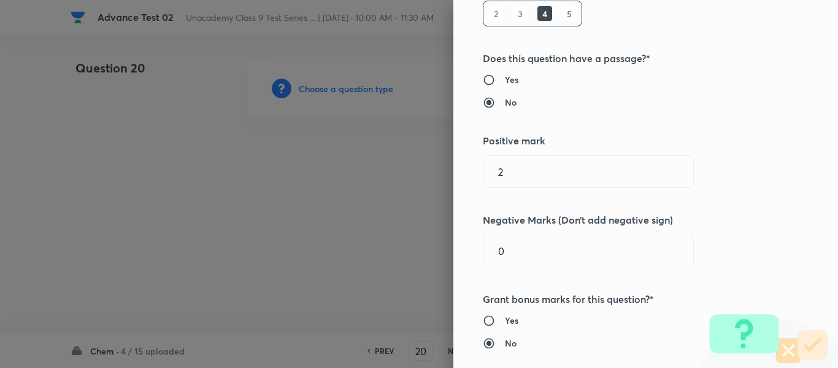
scroll to position [0, 0]
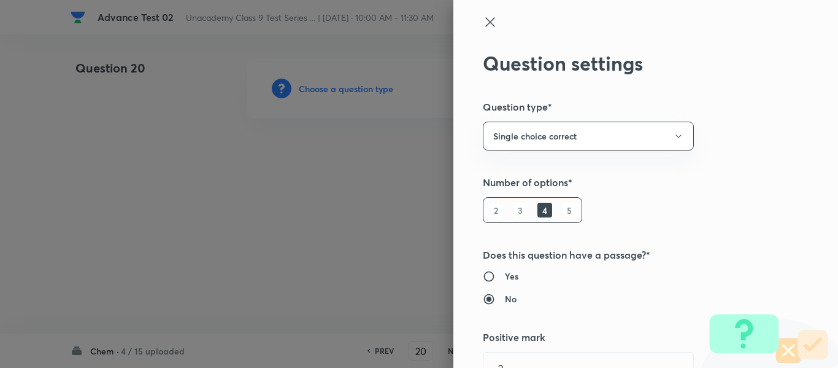
click at [485, 24] on icon at bounding box center [489, 21] width 9 height 9
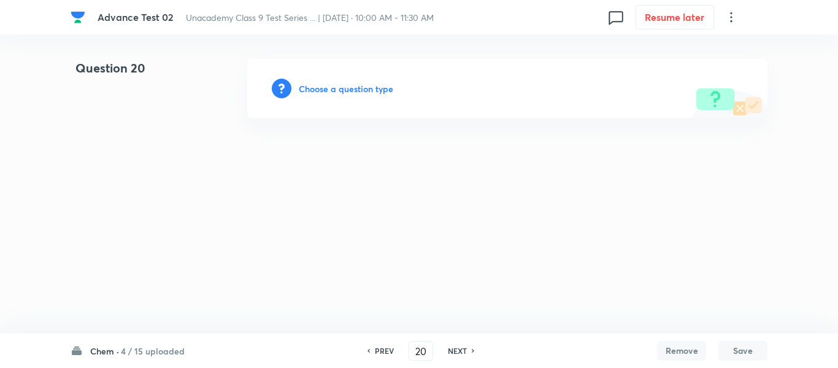
click at [323, 93] on h6 "Choose a question type" at bounding box center [346, 88] width 95 height 13
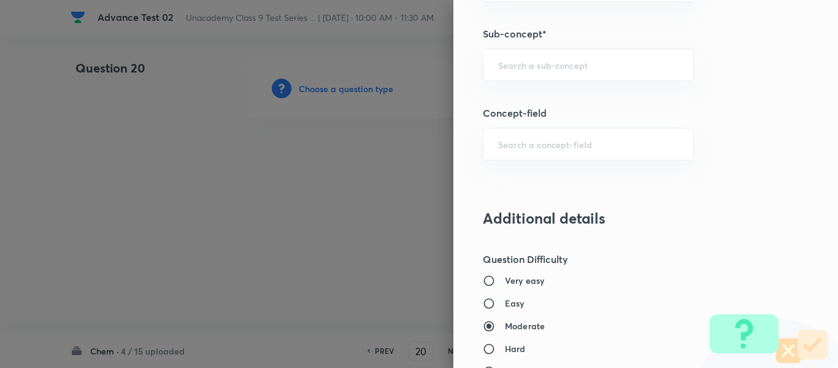
scroll to position [857, 0]
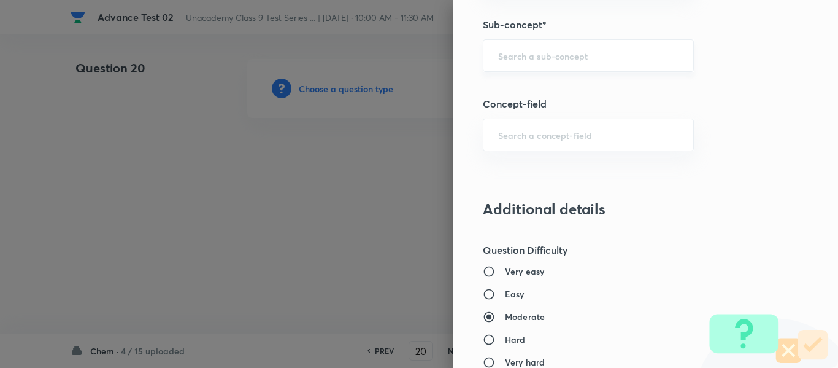
click at [566, 53] on input "text" at bounding box center [588, 56] width 180 height 12
paste input "Physical Nature of Matter"
click at [565, 87] on li "Physical Nature of Matter" at bounding box center [579, 90] width 210 height 22
type input "Physical Nature of Matter"
type input "Foundation Class IX"
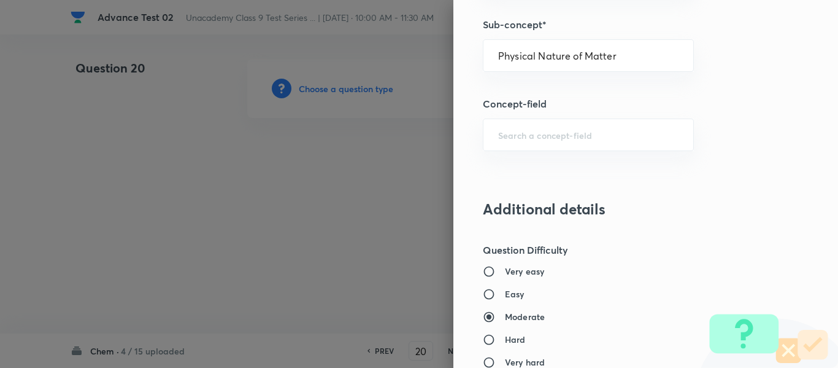
type input "Chemistry"
type input "Matter in Our Surroundings"
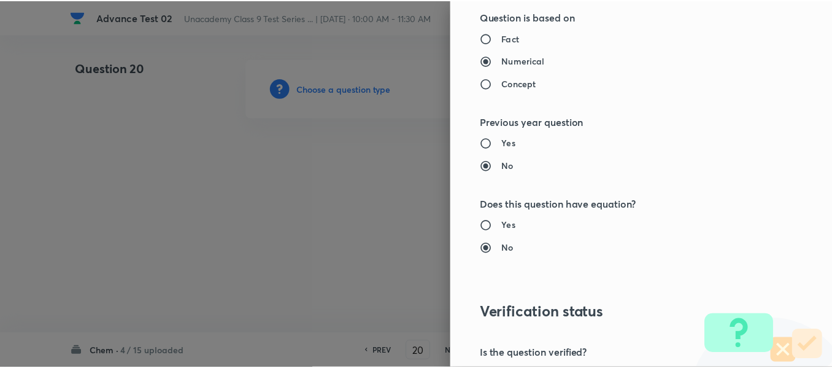
scroll to position [1388, 0]
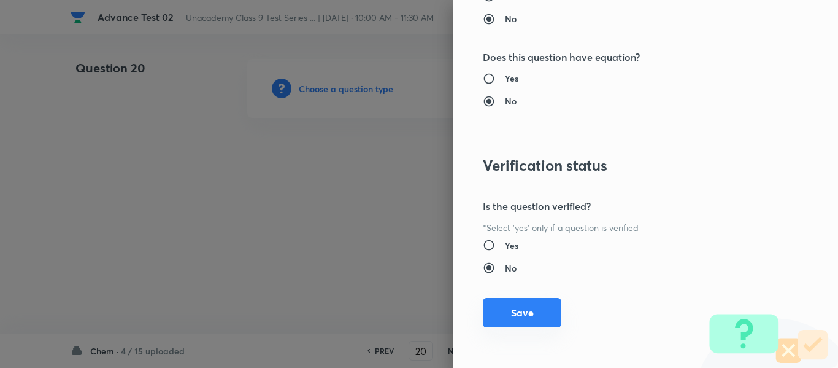
click at [518, 317] on button "Save" at bounding box center [522, 312] width 79 height 29
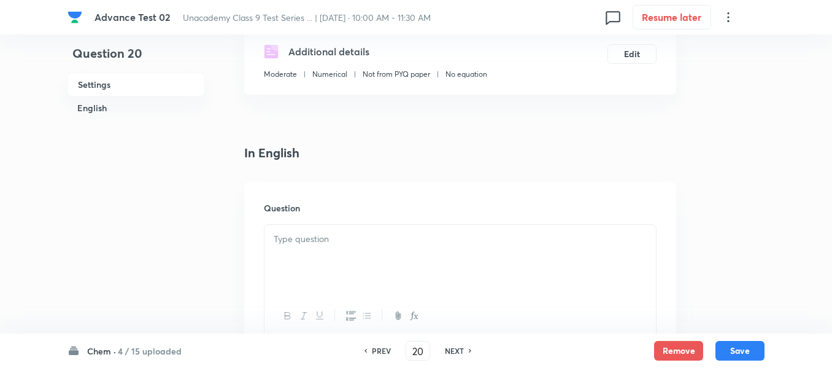
scroll to position [245, 0]
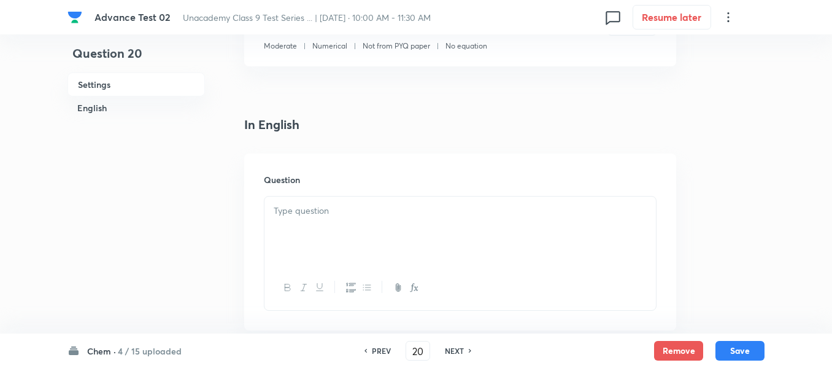
click at [394, 211] on p at bounding box center [460, 211] width 373 height 14
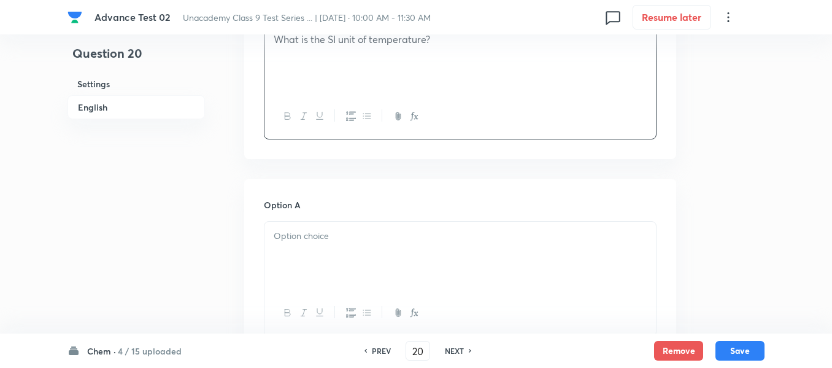
scroll to position [430, 0]
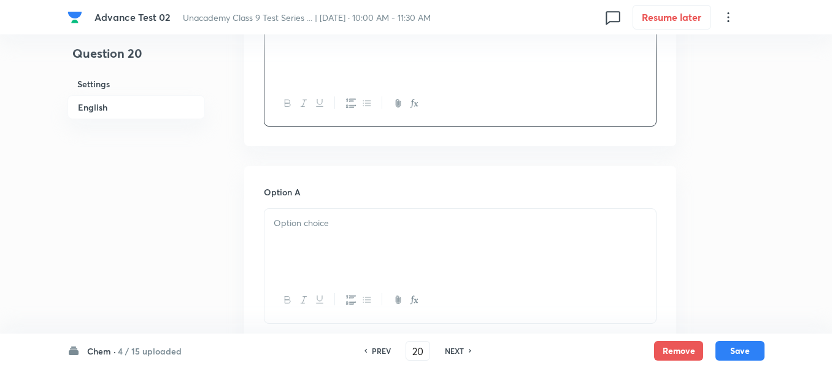
click at [374, 221] on p at bounding box center [460, 223] width 373 height 14
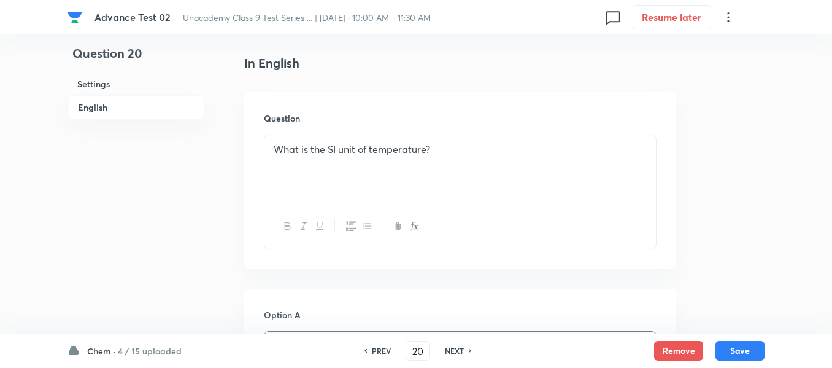
scroll to position [245, 0]
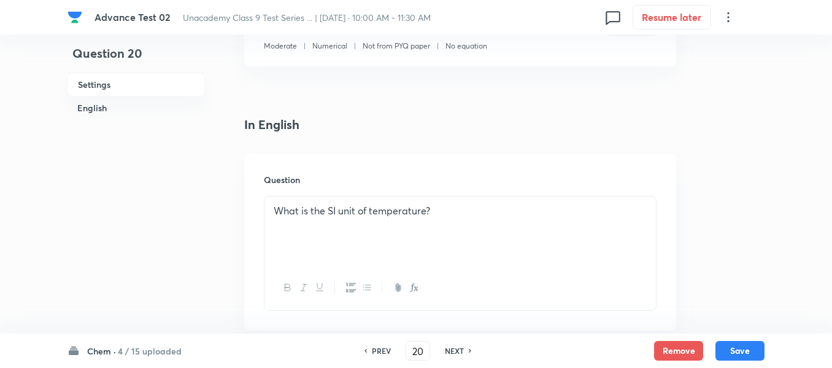
click at [469, 211] on p "What is the SI unit of temperature?" at bounding box center [460, 211] width 373 height 14
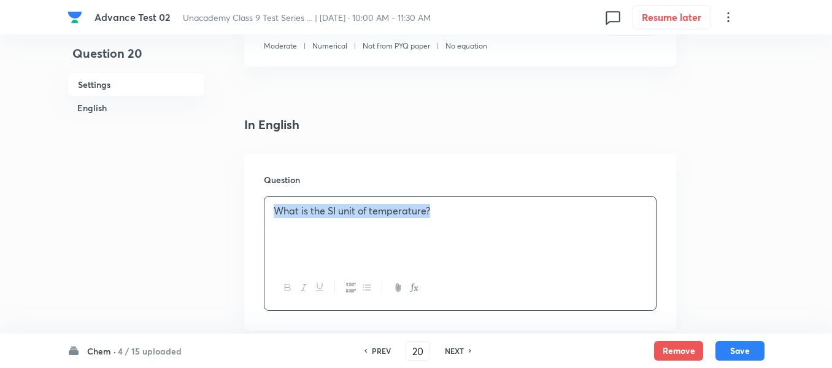
copy p "What is the SI unit of temperature?"
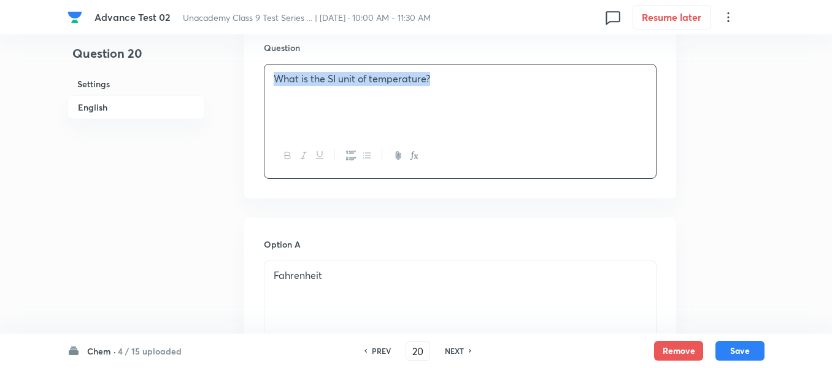
scroll to position [552, 0]
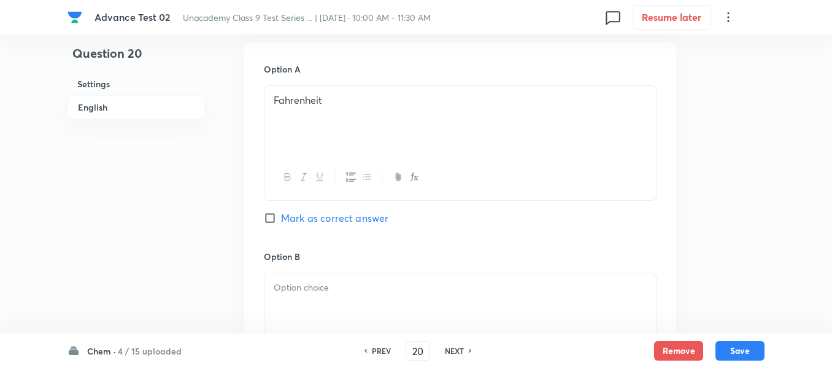
click at [393, 127] on div "Fahrenheit" at bounding box center [461, 120] width 392 height 69
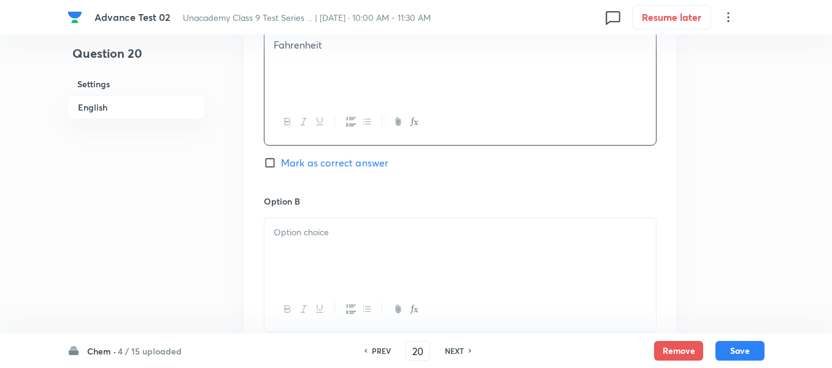
scroll to position [675, 0]
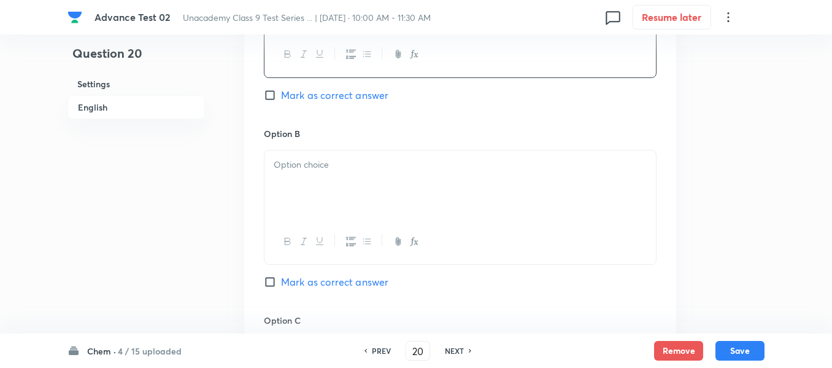
click at [363, 178] on div at bounding box center [461, 184] width 392 height 69
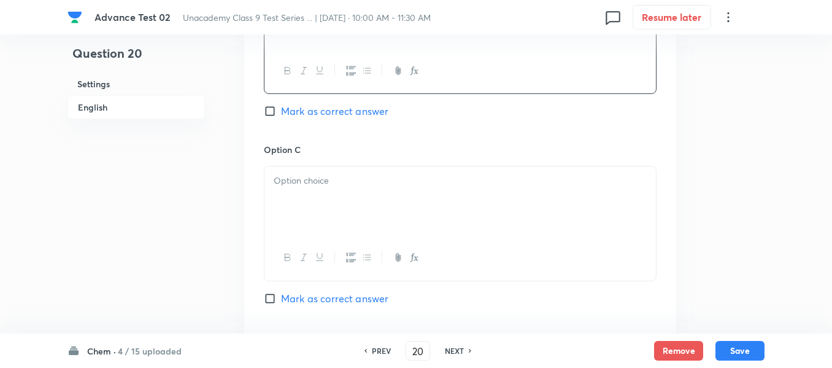
scroll to position [859, 0]
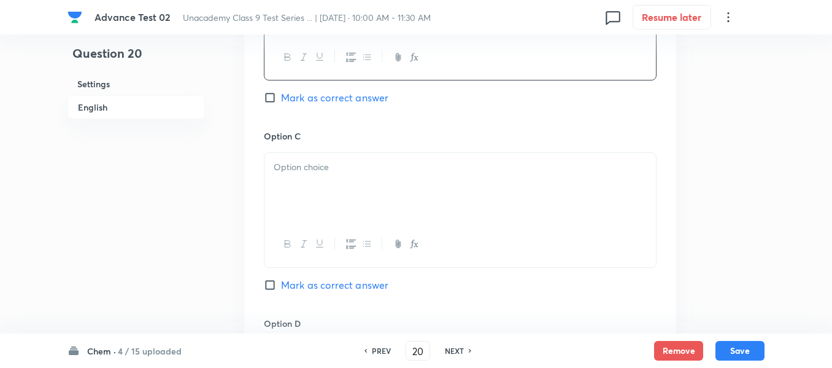
click at [366, 164] on p at bounding box center [460, 167] width 373 height 14
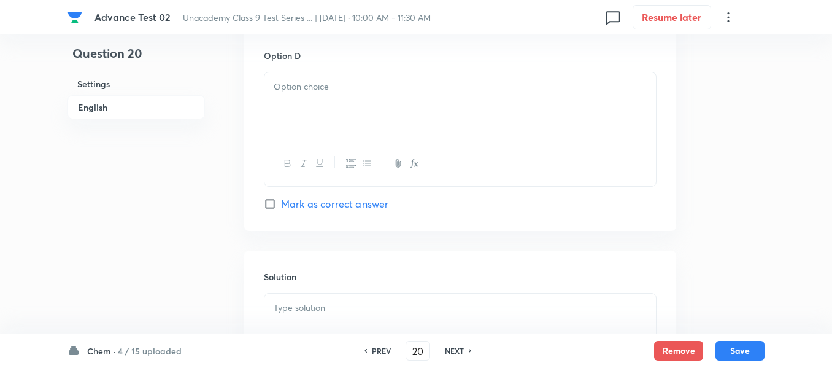
scroll to position [1166, 0]
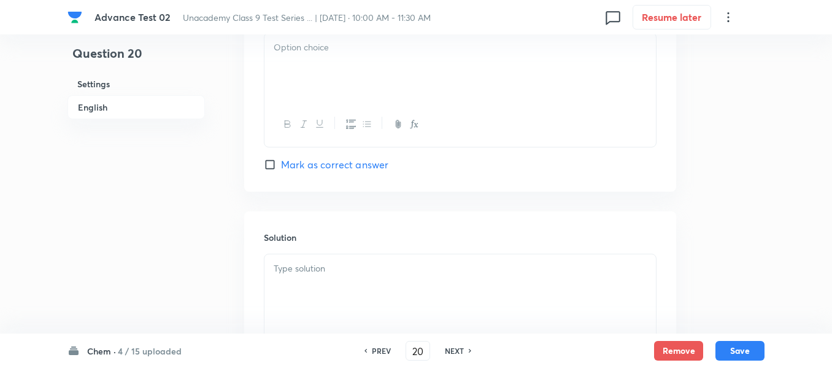
click at [369, 68] on div at bounding box center [461, 67] width 392 height 69
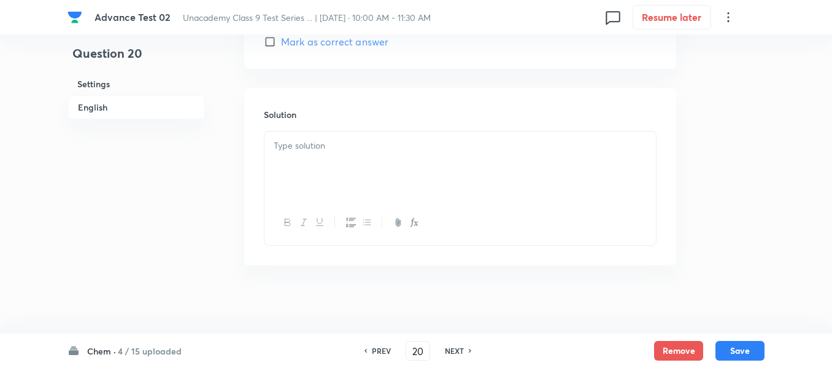
click at [404, 159] on div at bounding box center [461, 165] width 392 height 69
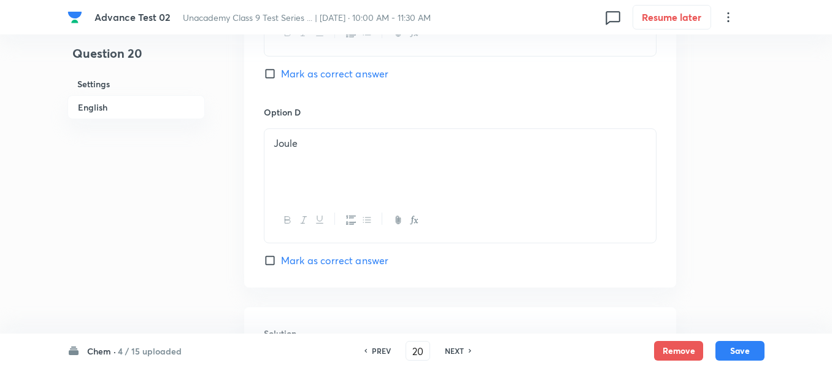
scroll to position [1049, 0]
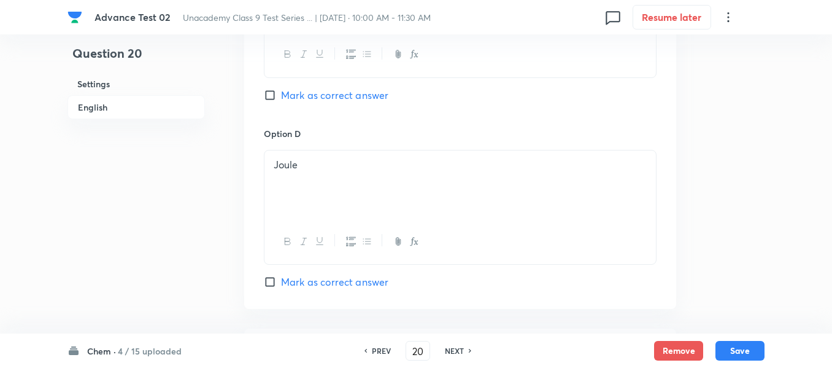
click at [265, 93] on input "Mark as correct answer" at bounding box center [272, 95] width 17 height 12
checkbox input "true"
click at [740, 349] on button "Save" at bounding box center [740, 349] width 49 height 20
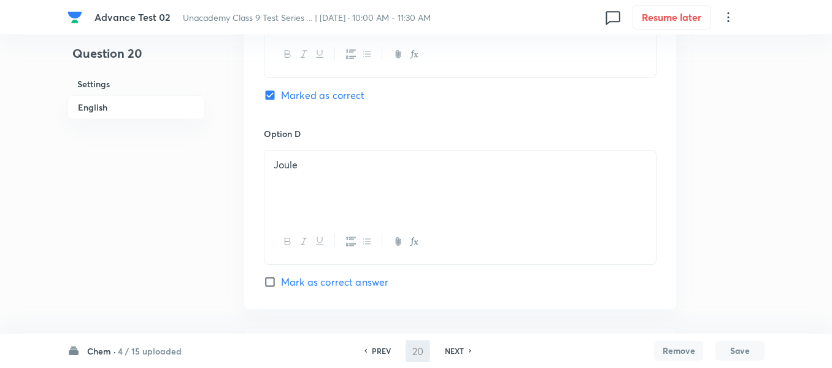
type input "21"
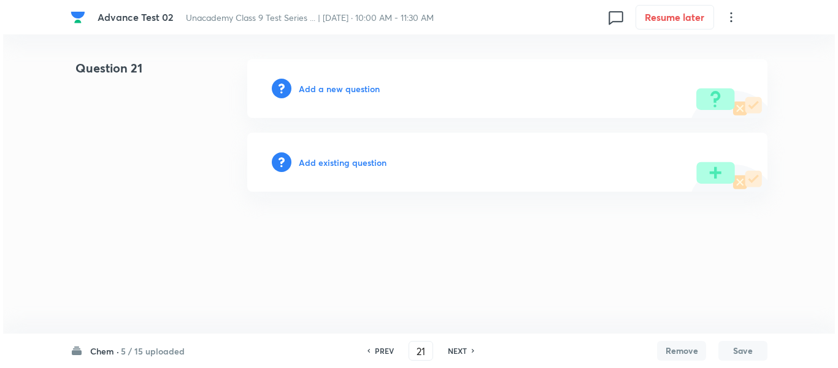
scroll to position [0, 0]
click at [317, 89] on h6 "Add a new question" at bounding box center [339, 88] width 81 height 13
click at [317, 89] on h6 "Choose a question type" at bounding box center [346, 88] width 95 height 13
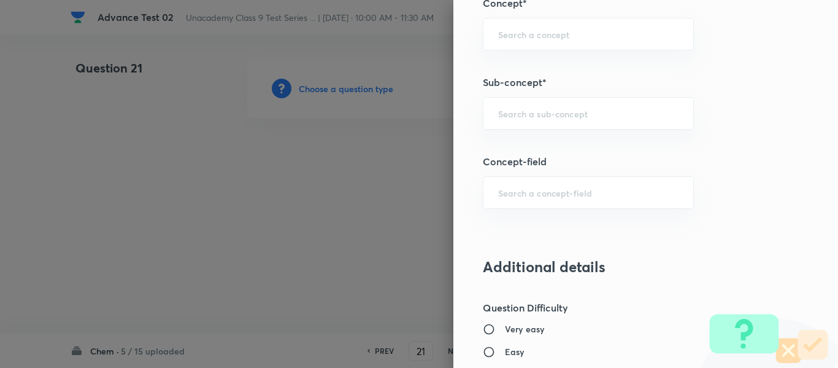
scroll to position [736, 0]
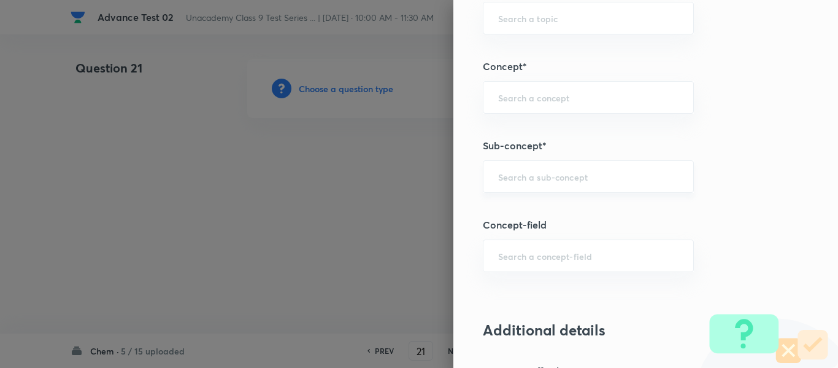
click at [581, 176] on input "text" at bounding box center [588, 177] width 180 height 12
paste input "Laws of Chemical Combination"
type input "Laws of Chemical Combination"
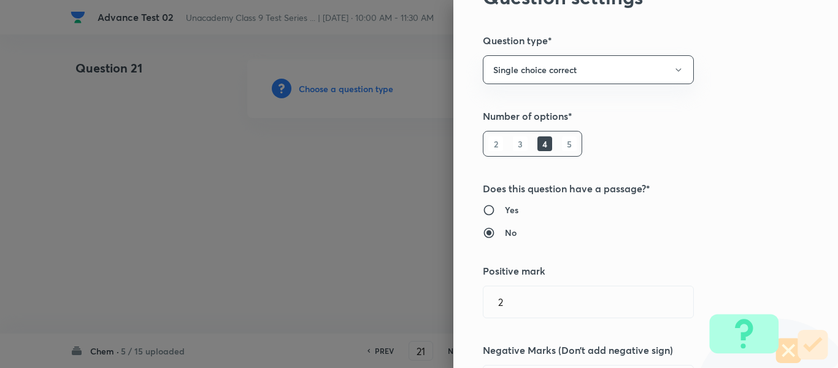
scroll to position [0, 0]
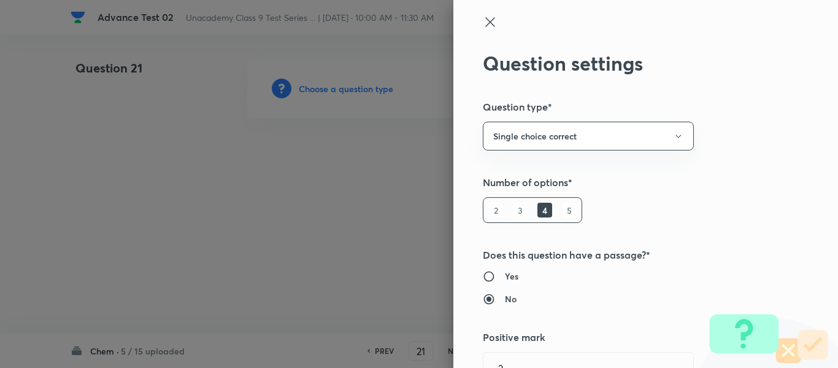
click at [485, 19] on icon at bounding box center [490, 22] width 15 height 15
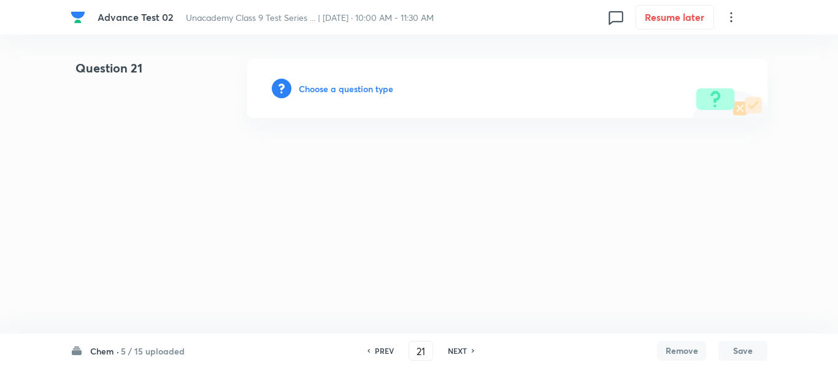
click at [330, 89] on h6 "Choose a question type" at bounding box center [346, 88] width 95 height 13
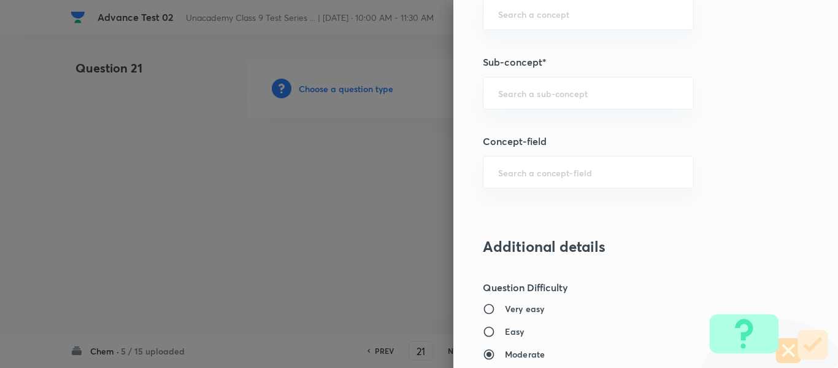
scroll to position [833, 0]
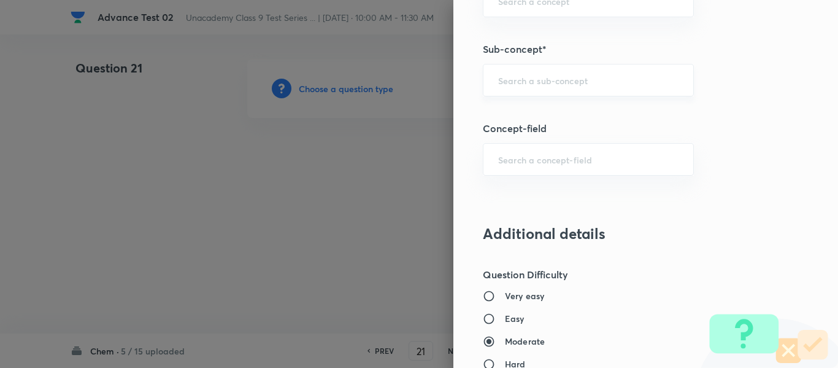
click at [555, 79] on input "text" at bounding box center [588, 80] width 180 height 12
paste input "Laws of Chemical Combination"
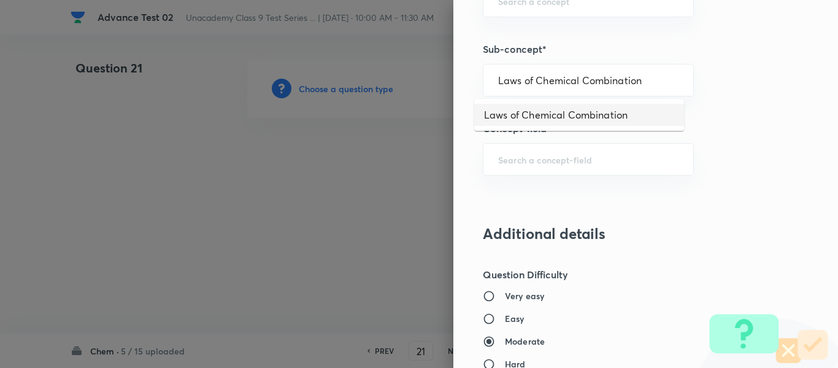
click at [556, 115] on li "Laws of Chemical Combination" at bounding box center [579, 115] width 210 height 22
type input "Laws of Chemical Combination"
type input "Foundation Class IX"
type input "Chemistry"
type input "Atoms and Molecules"
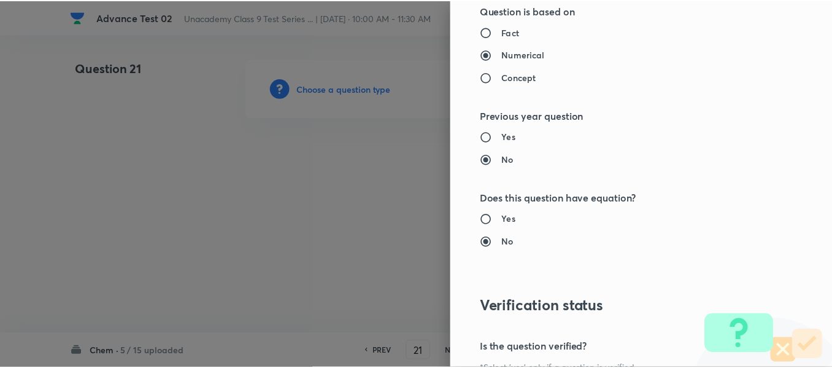
scroll to position [1388, 0]
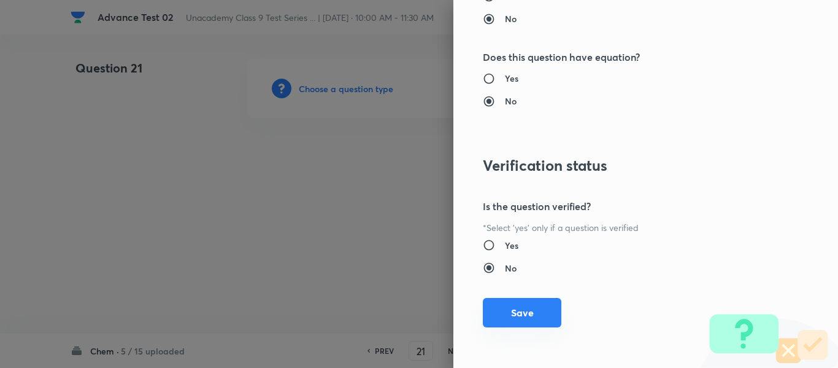
click at [505, 306] on button "Save" at bounding box center [522, 312] width 79 height 29
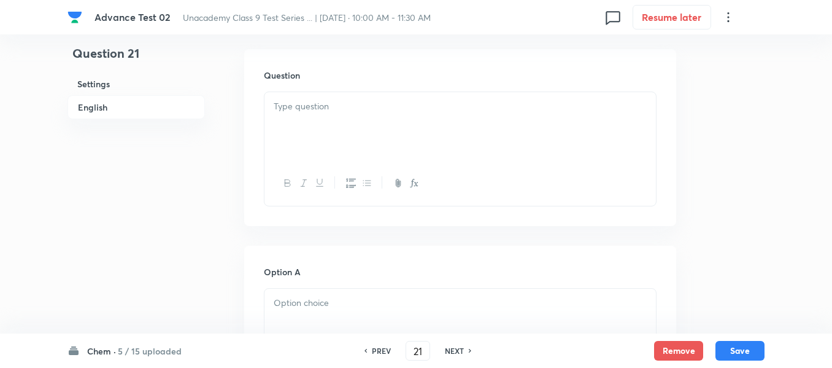
scroll to position [368, 0]
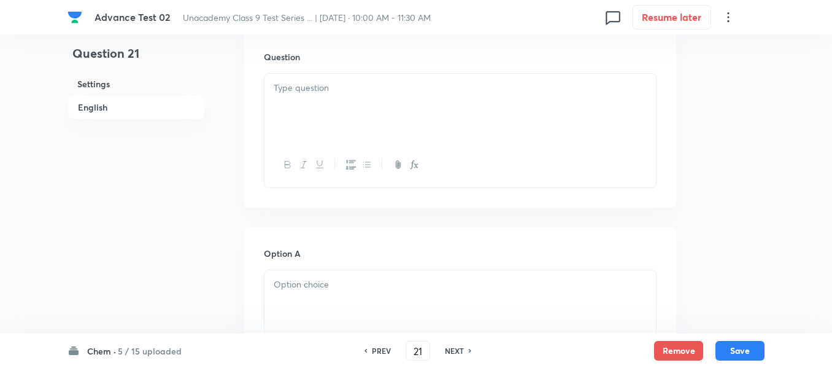
click at [421, 120] on div at bounding box center [461, 108] width 392 height 69
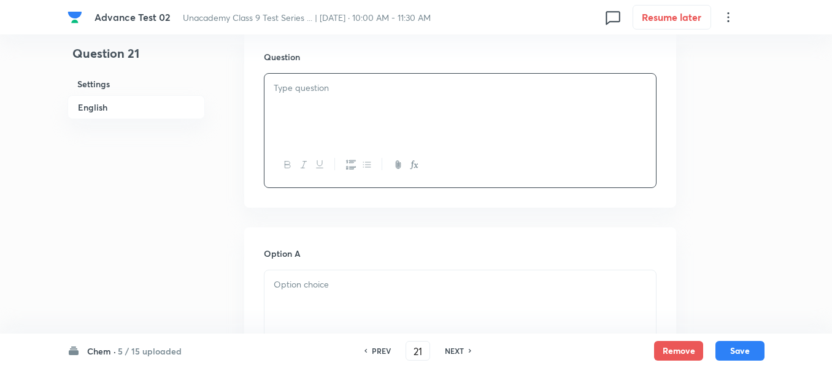
click at [433, 110] on div at bounding box center [461, 108] width 392 height 69
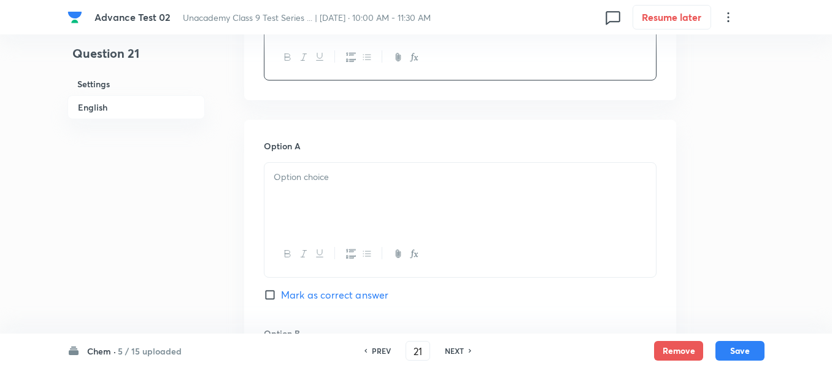
scroll to position [491, 0]
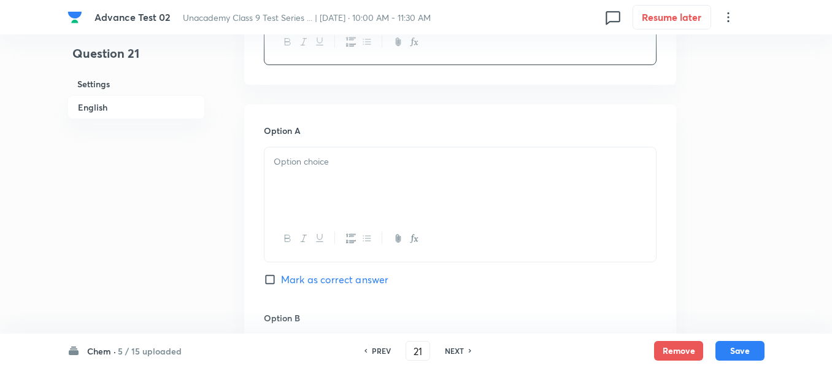
click at [374, 172] on div at bounding box center [461, 181] width 392 height 69
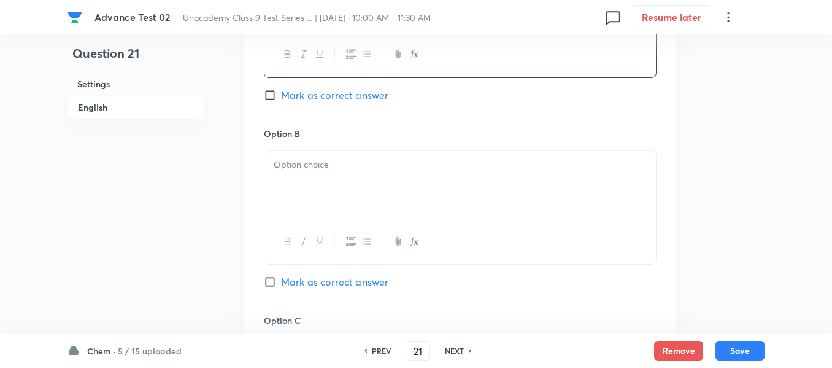
scroll to position [736, 0]
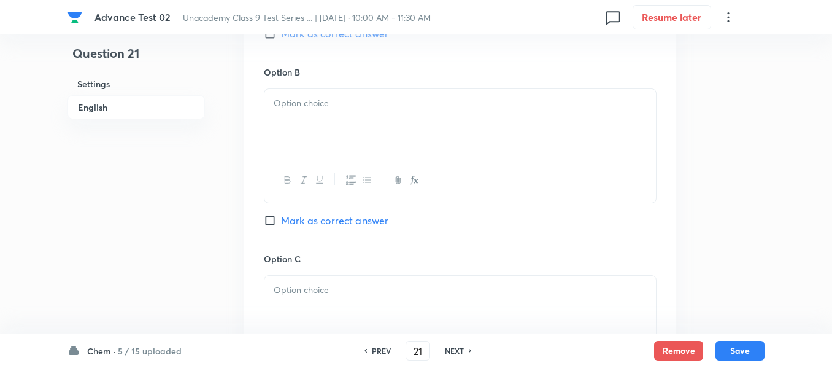
click at [377, 144] on div at bounding box center [461, 123] width 392 height 69
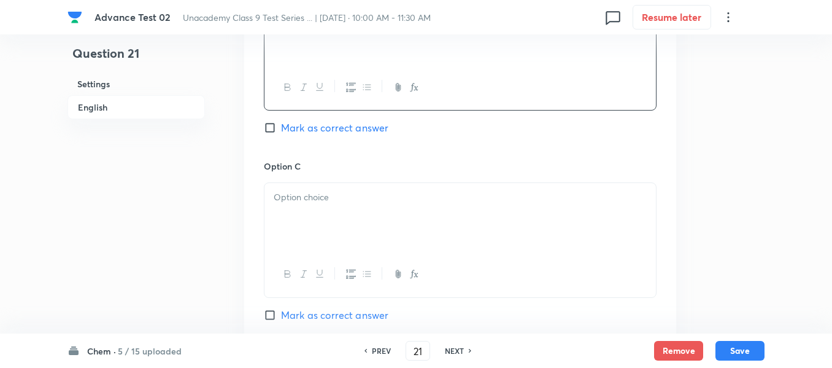
scroll to position [859, 0]
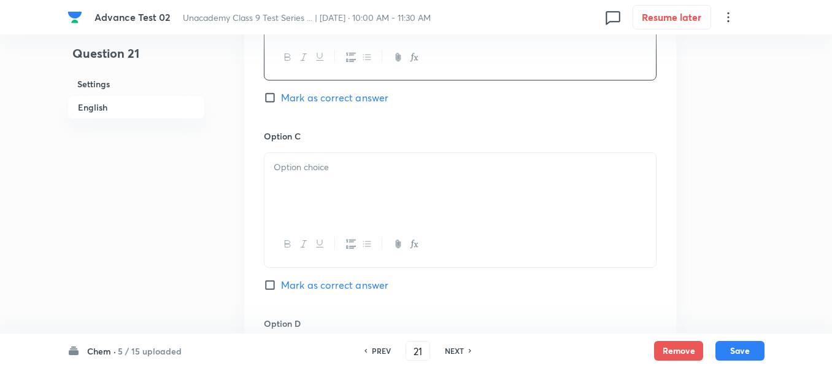
click at [390, 178] on div at bounding box center [461, 187] width 392 height 69
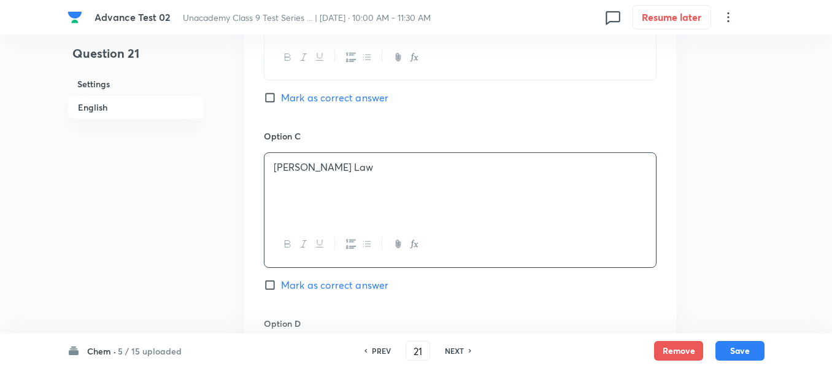
drag, startPoint x: 273, startPoint y: 97, endPoint x: 296, endPoint y: 125, distance: 37.0
click at [273, 96] on input "Mark as correct answer" at bounding box center [272, 97] width 17 height 12
checkbox input "true"
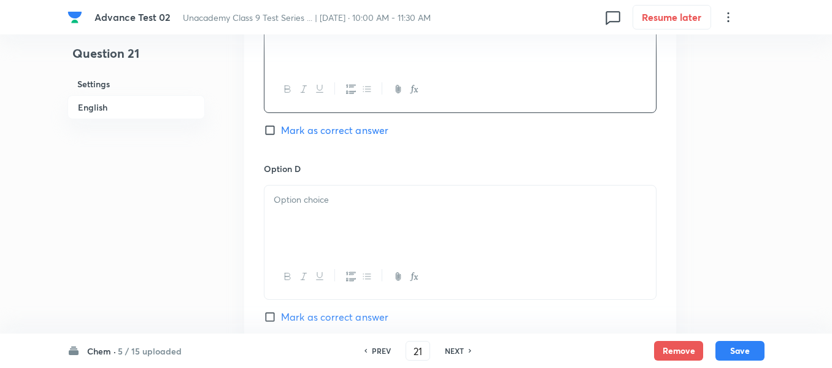
scroll to position [1043, 0]
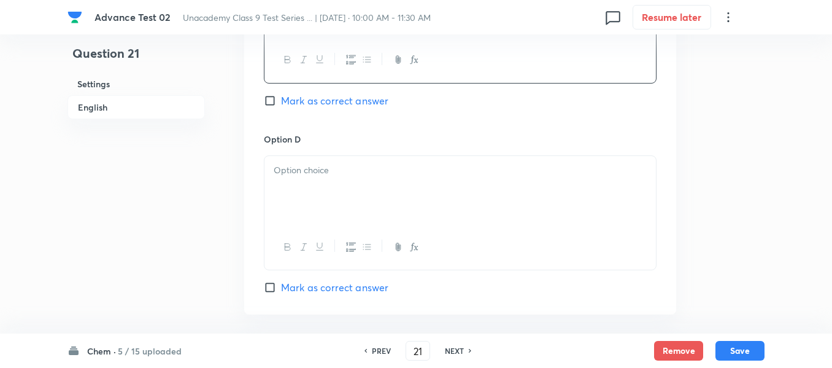
click at [371, 176] on p at bounding box center [460, 170] width 373 height 14
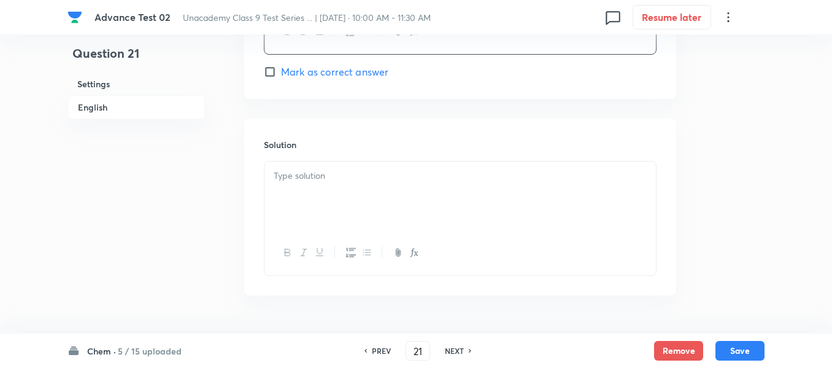
scroll to position [1289, 0]
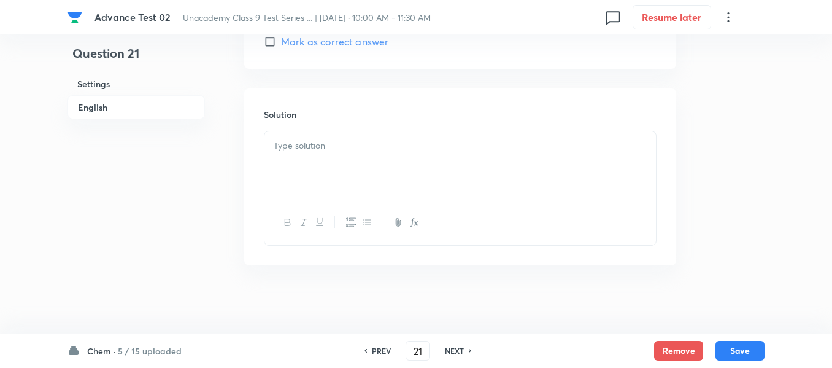
click at [371, 166] on div at bounding box center [461, 165] width 392 height 69
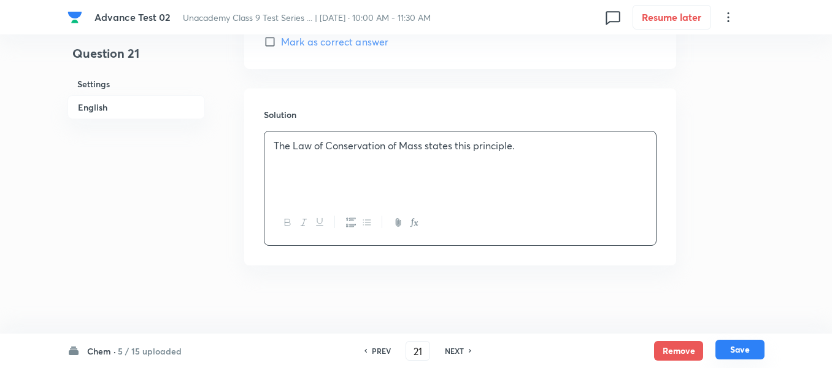
click at [746, 359] on div "Remove Save" at bounding box center [709, 351] width 110 height 20
click at [739, 350] on button "Save" at bounding box center [740, 349] width 49 height 20
type input "22"
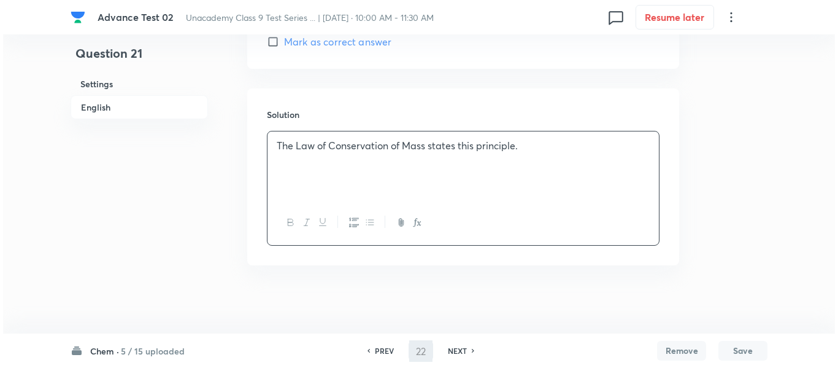
scroll to position [0, 0]
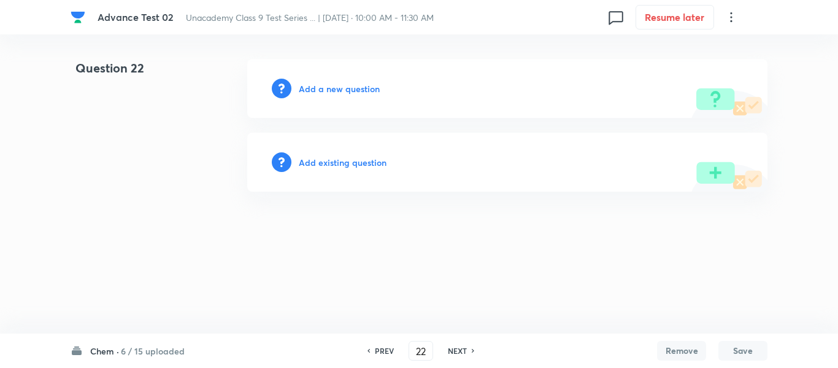
click at [355, 89] on h6 "Add a new question" at bounding box center [339, 88] width 81 height 13
click at [349, 89] on h6 "Choose a question type" at bounding box center [346, 88] width 95 height 13
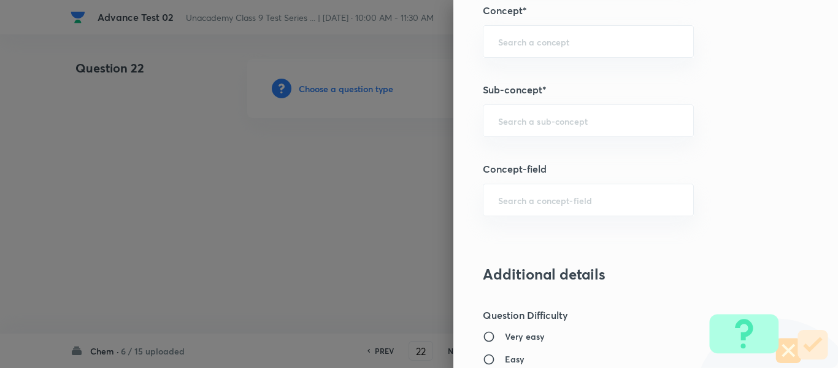
scroll to position [823, 0]
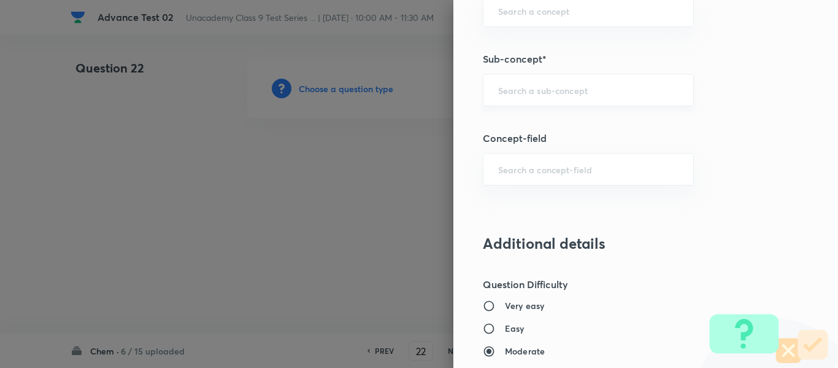
click at [548, 88] on input "text" at bounding box center [588, 90] width 180 height 12
paste input "Molecule"
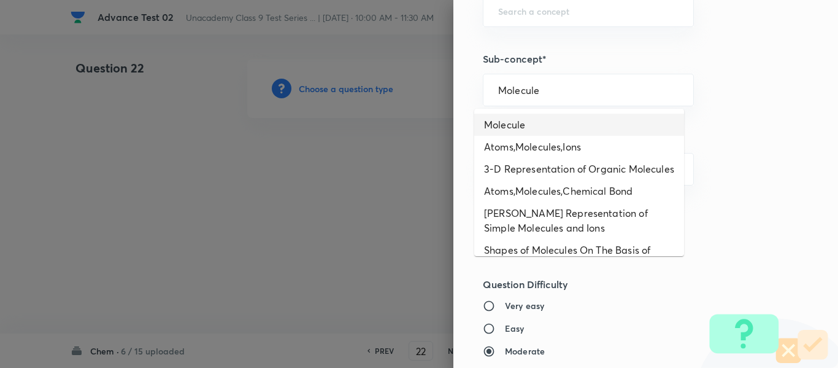
click at [528, 135] on li "Molecule" at bounding box center [579, 125] width 210 height 22
type input "Molecule"
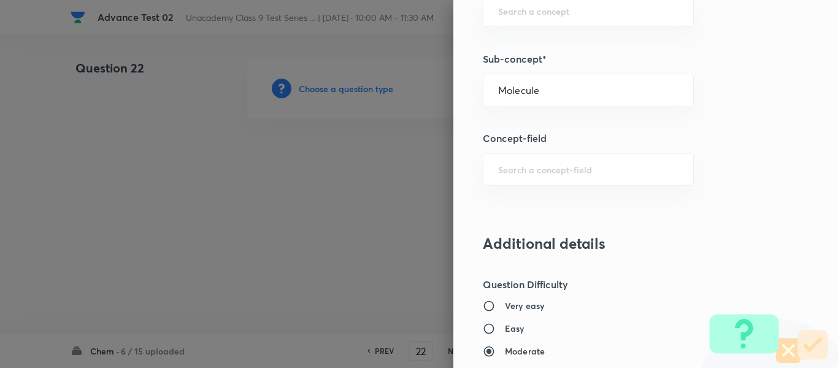
type input "Foundation Class IX"
type input "Chemistry"
type input "Atoms and Molecules"
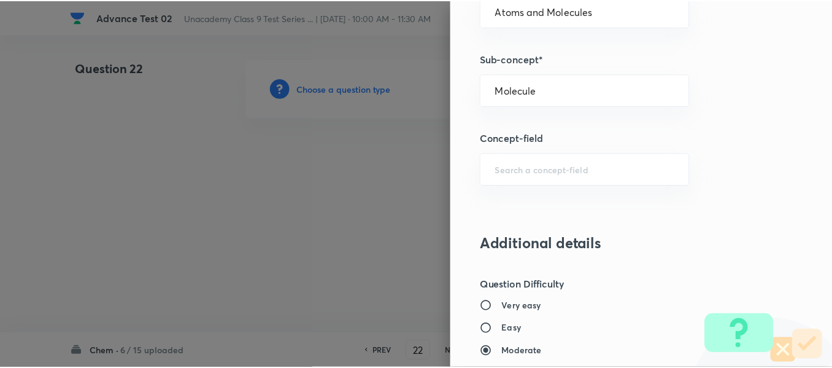
scroll to position [1388, 0]
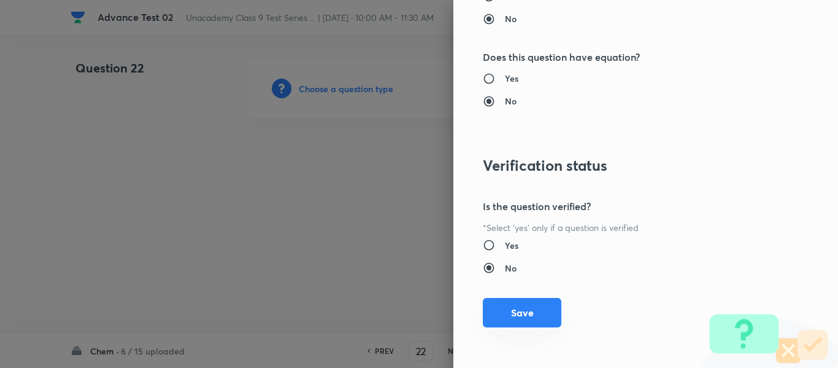
click at [519, 314] on button "Save" at bounding box center [522, 312] width 79 height 29
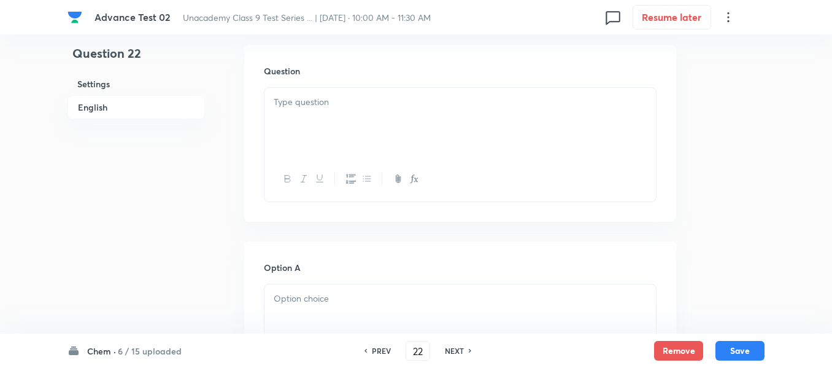
scroll to position [368, 0]
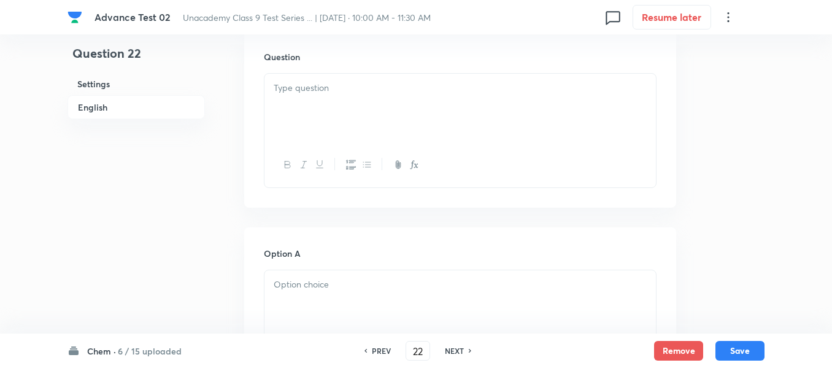
click at [406, 110] on div at bounding box center [461, 108] width 392 height 69
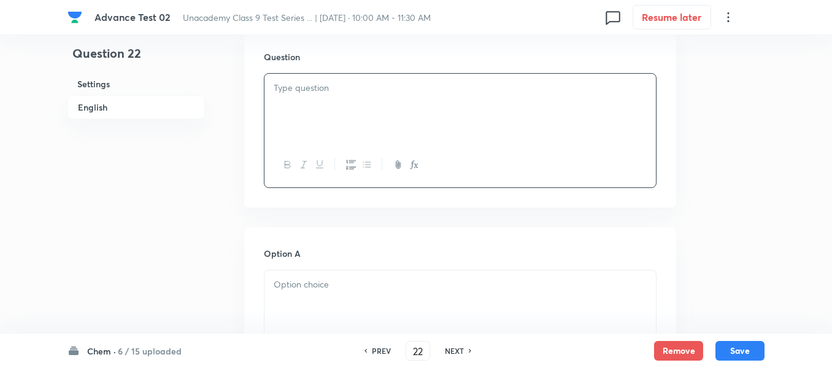
click at [444, 93] on p at bounding box center [460, 88] width 373 height 14
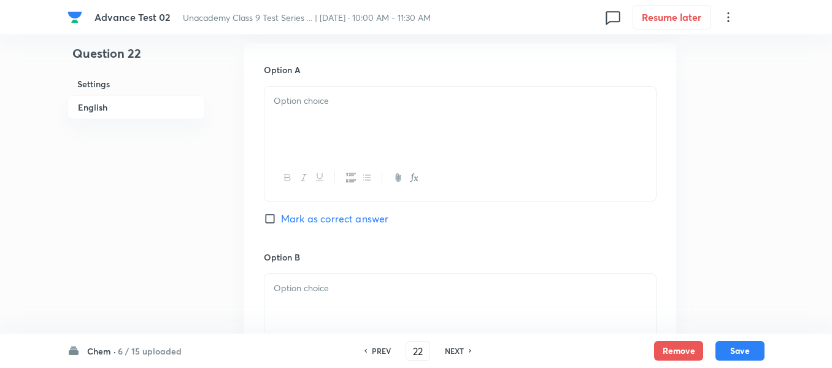
scroll to position [552, 0]
click at [351, 113] on div at bounding box center [461, 120] width 392 height 69
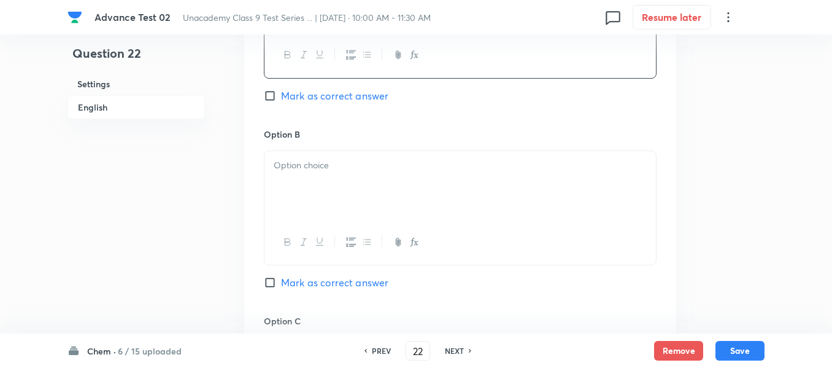
scroll to position [675, 0]
click at [394, 177] on div at bounding box center [461, 184] width 392 height 69
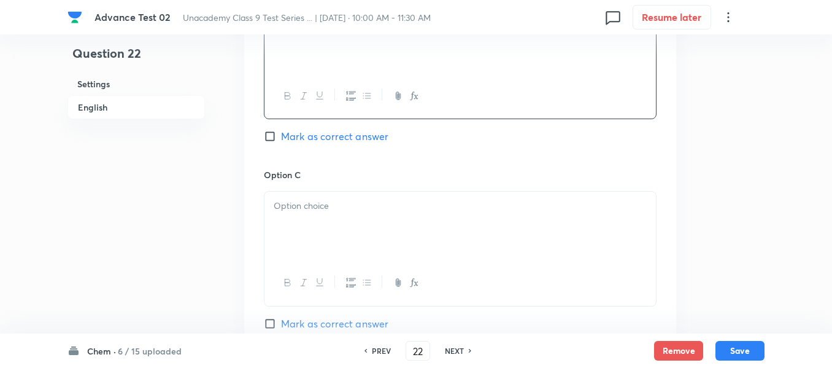
scroll to position [859, 0]
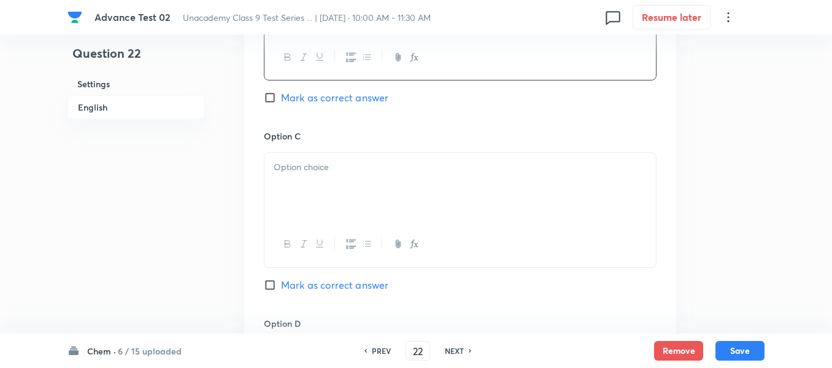
click at [396, 176] on div at bounding box center [461, 187] width 392 height 69
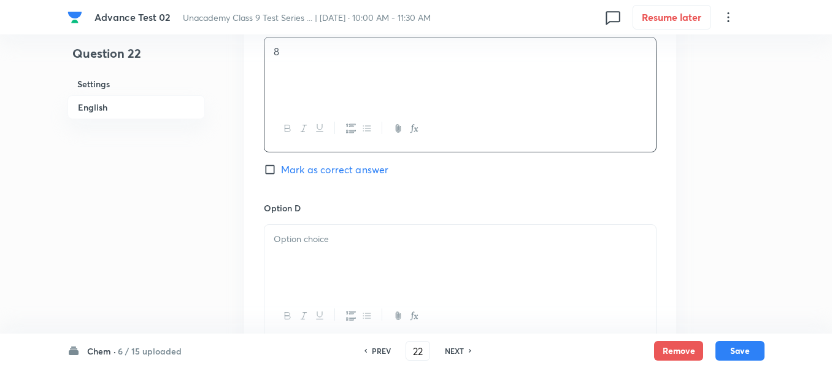
scroll to position [982, 0]
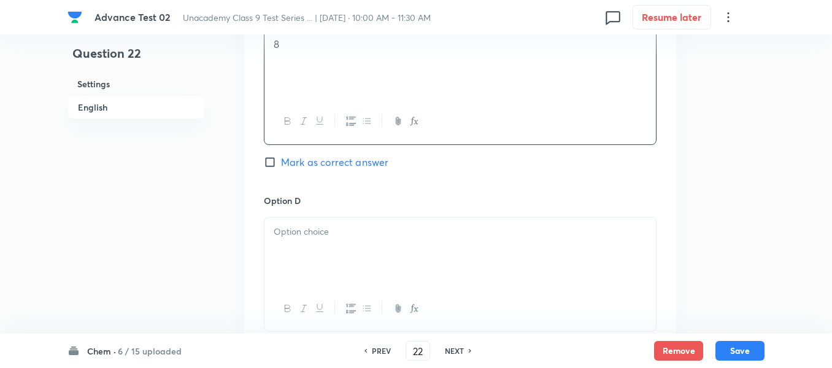
click at [425, 236] on p at bounding box center [460, 232] width 373 height 14
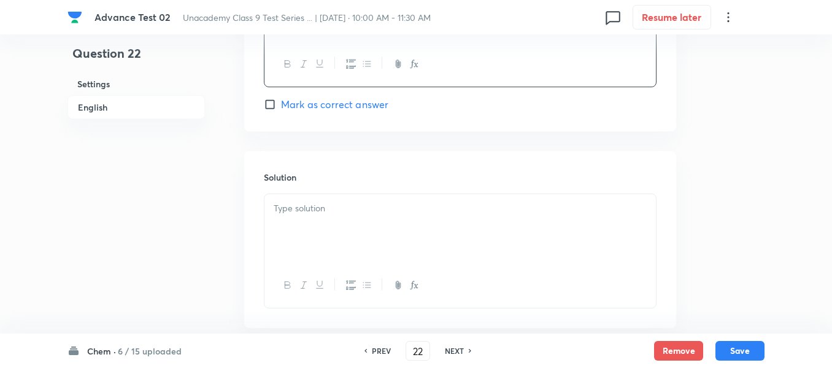
scroll to position [1227, 0]
click at [398, 220] on div at bounding box center [461, 227] width 392 height 69
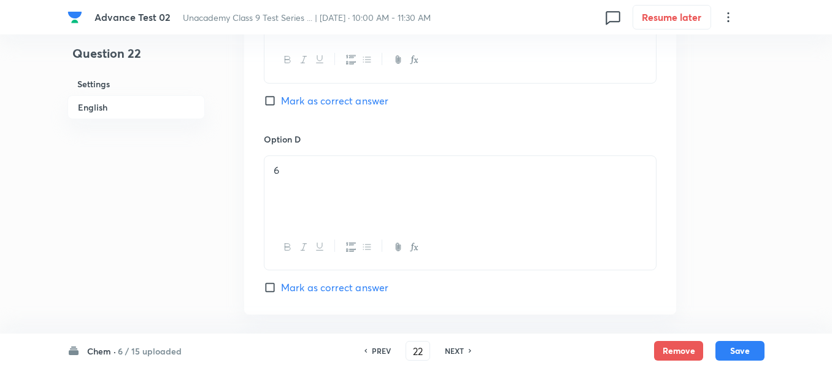
scroll to position [921, 0]
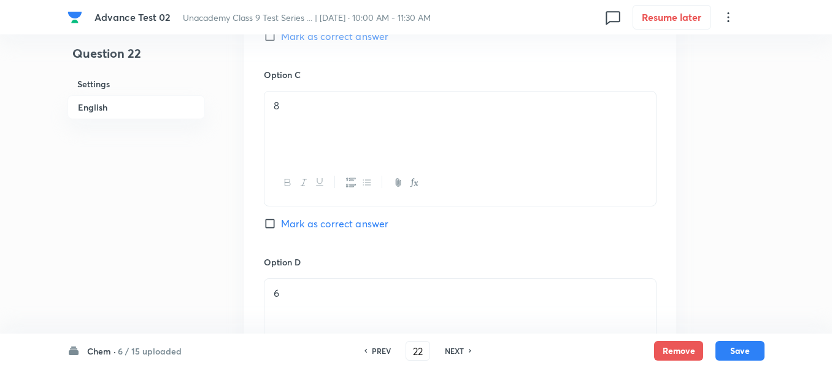
click at [280, 225] on input "Mark as correct answer" at bounding box center [272, 223] width 17 height 12
checkbox input "true"
click at [738, 352] on button "Save" at bounding box center [740, 349] width 49 height 20
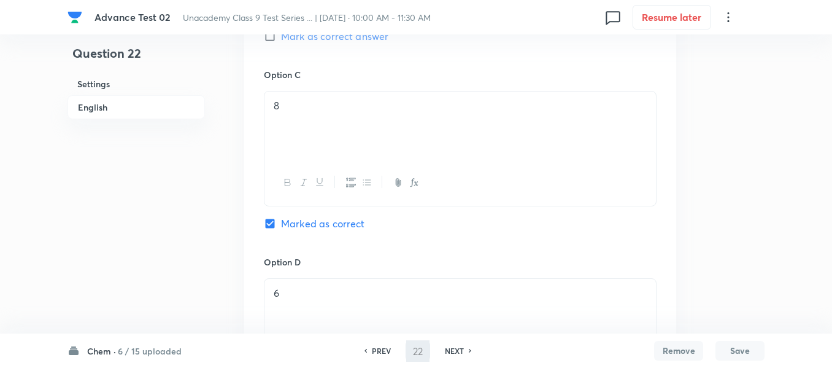
type input "23"
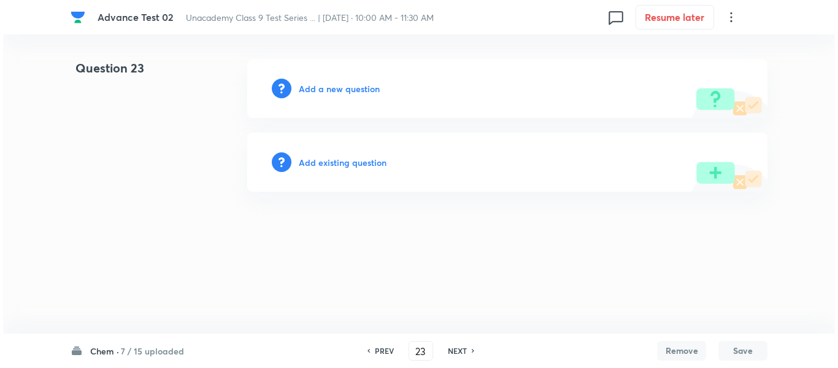
scroll to position [0, 0]
click at [325, 85] on h6 "Add a new question" at bounding box center [339, 88] width 81 height 13
click at [341, 91] on h6 "Choose a question type" at bounding box center [346, 88] width 95 height 13
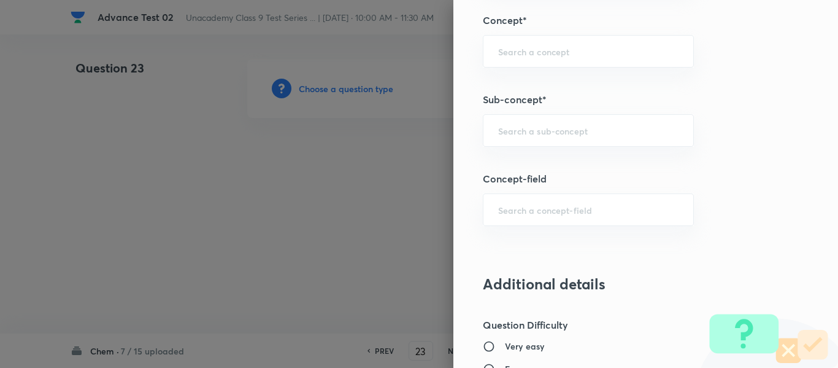
scroll to position [798, 0]
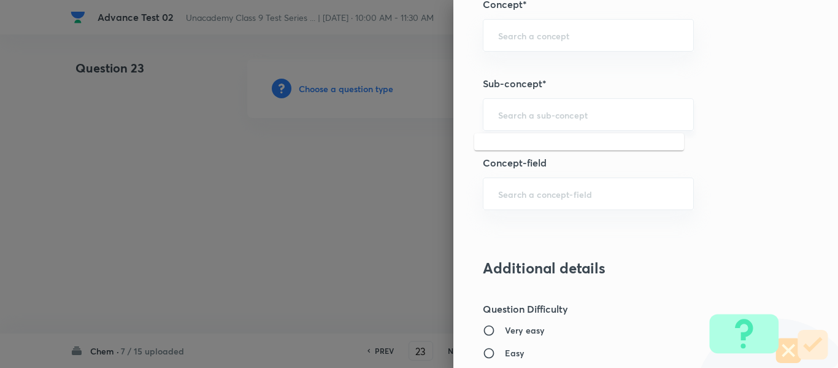
click at [559, 114] on input "text" at bounding box center [588, 115] width 180 height 12
paste input "Solution"
type input "Solution"
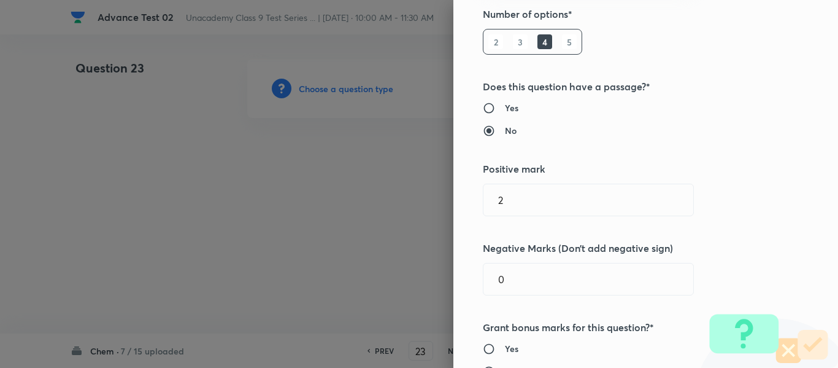
scroll to position [0, 0]
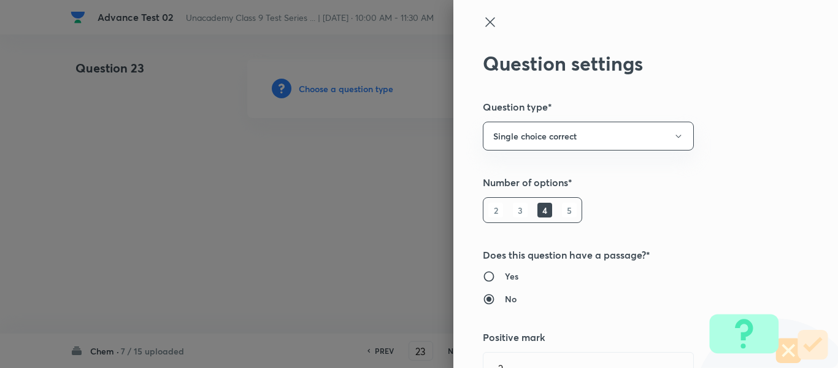
click at [484, 22] on icon at bounding box center [490, 22] width 15 height 15
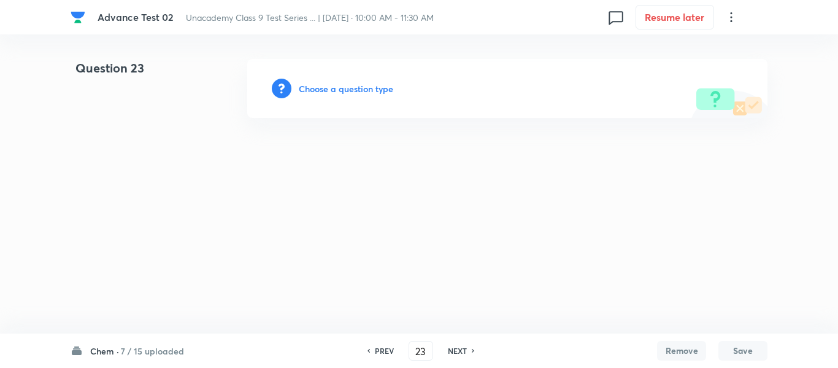
click at [329, 89] on h6 "Choose a question type" at bounding box center [346, 88] width 95 height 13
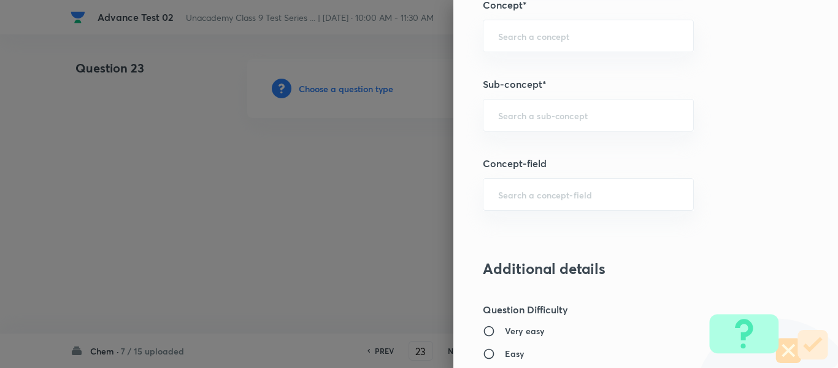
scroll to position [859, 0]
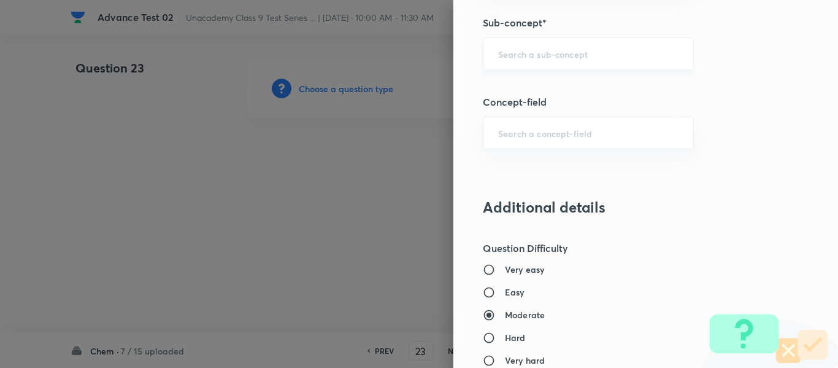
click at [534, 53] on input "text" at bounding box center [588, 54] width 180 height 12
paste input "Solution"
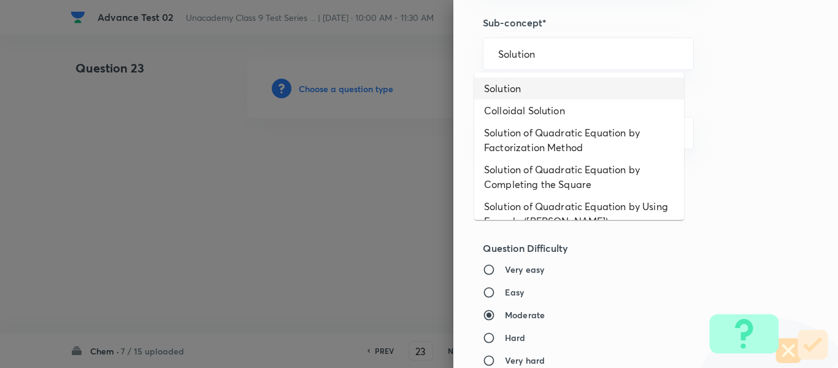
click at [527, 91] on li "Solution" at bounding box center [579, 88] width 210 height 22
type input "Solution"
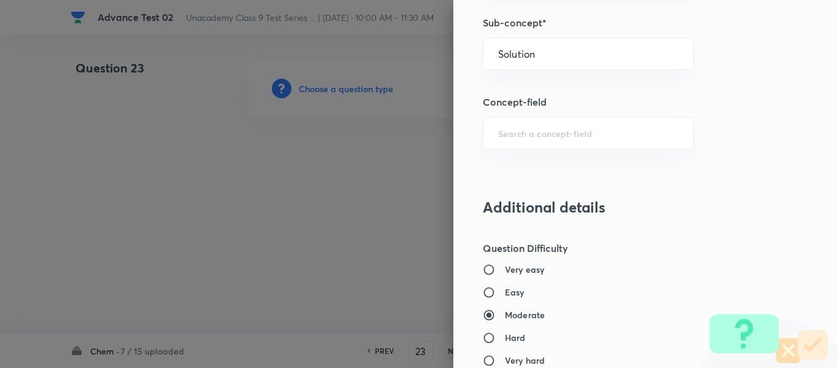
type input "Foundation Class IX"
type input "Chemistry"
type input "Is Matter Around Us Pure"
drag, startPoint x: 827, startPoint y: 217, endPoint x: 828, endPoint y: 233, distance: 16.6
click at [828, 233] on div "Question settings Question type* Single choice correct Number of options* 2 3 4…" at bounding box center [646, 184] width 385 height 368
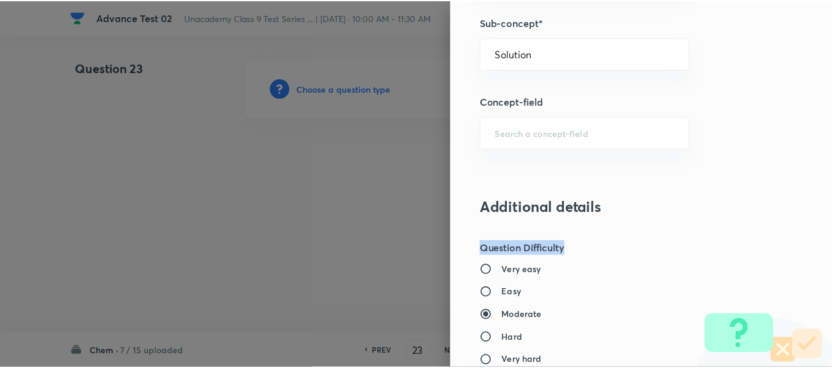
scroll to position [1388, 0]
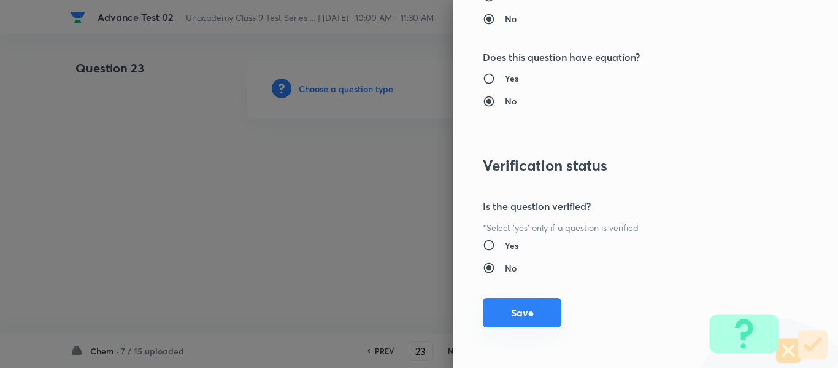
click at [508, 321] on button "Save" at bounding box center [522, 312] width 79 height 29
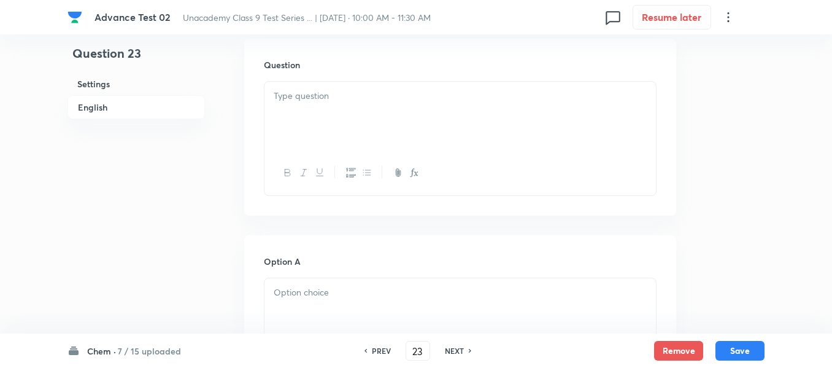
scroll to position [368, 0]
drag, startPoint x: 382, startPoint y: 97, endPoint x: 391, endPoint y: 129, distance: 33.8
click at [382, 98] on div at bounding box center [461, 108] width 392 height 69
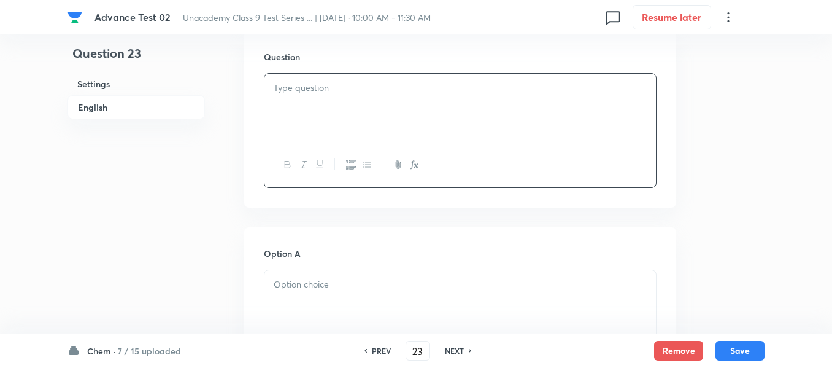
click at [376, 91] on p at bounding box center [460, 88] width 373 height 14
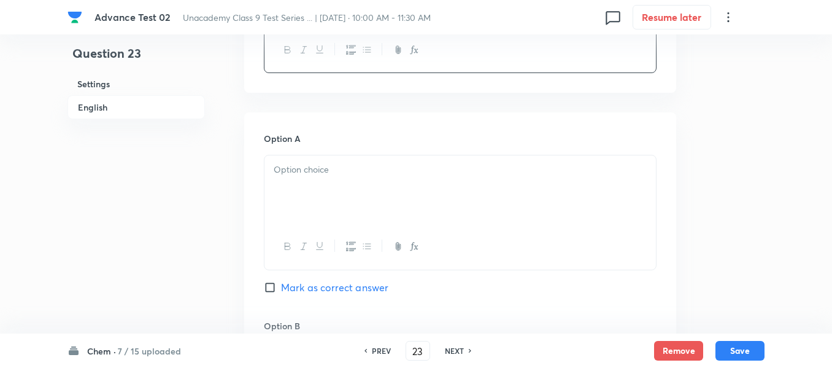
scroll to position [491, 0]
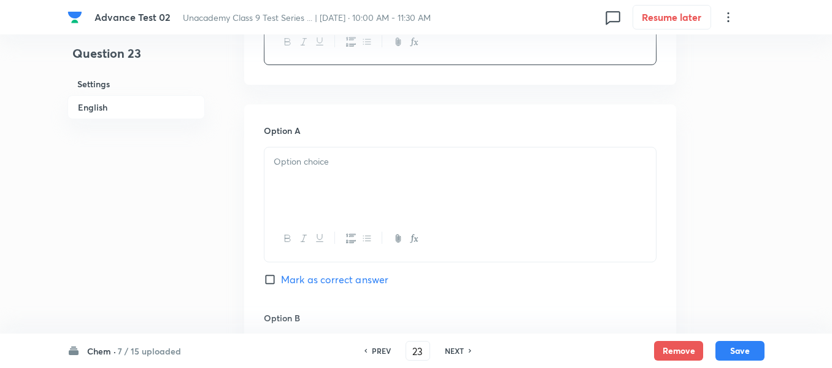
click at [369, 165] on p at bounding box center [460, 162] width 373 height 14
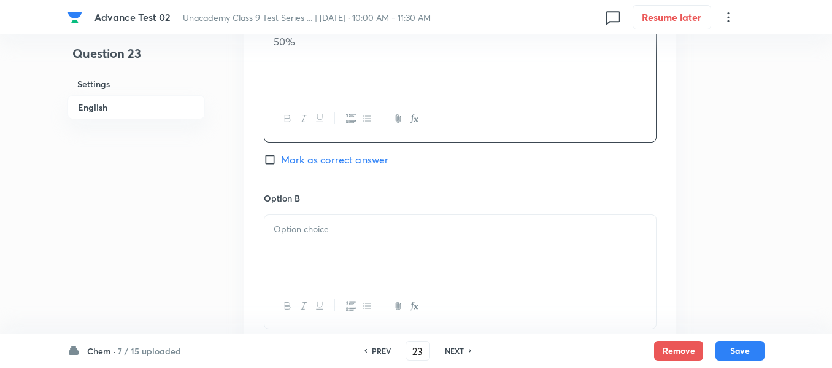
scroll to position [614, 0]
click at [393, 223] on p at bounding box center [460, 226] width 373 height 14
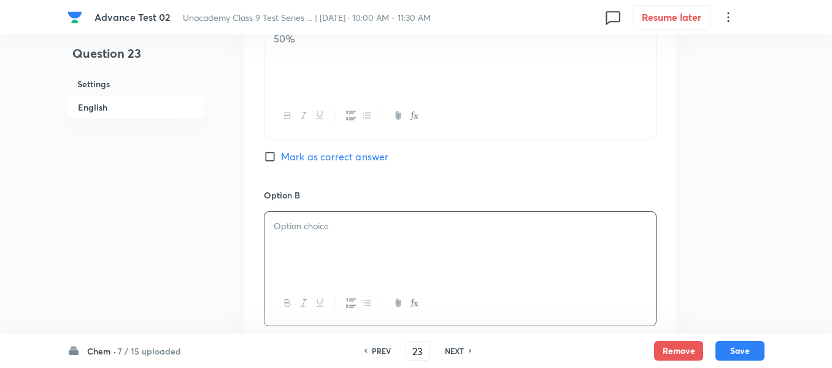
click at [395, 223] on p at bounding box center [460, 226] width 373 height 14
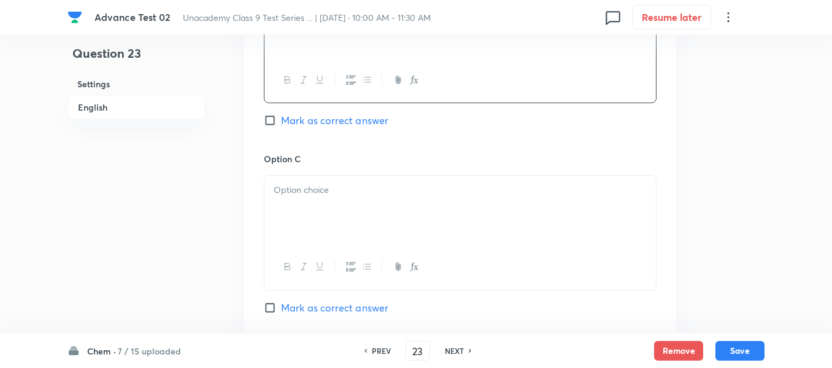
scroll to position [859, 0]
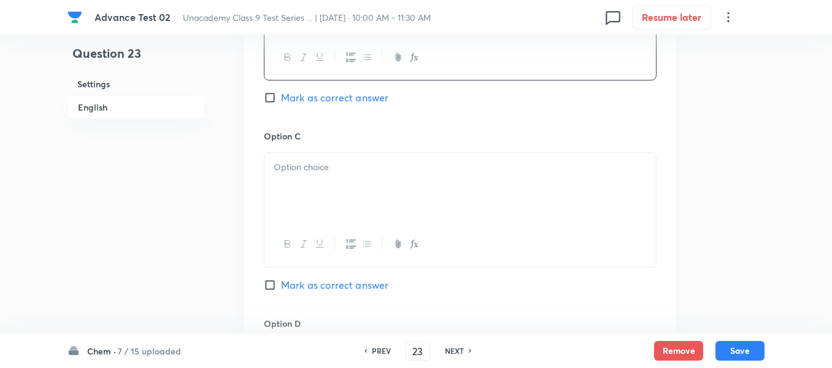
click at [432, 168] on p at bounding box center [460, 167] width 373 height 14
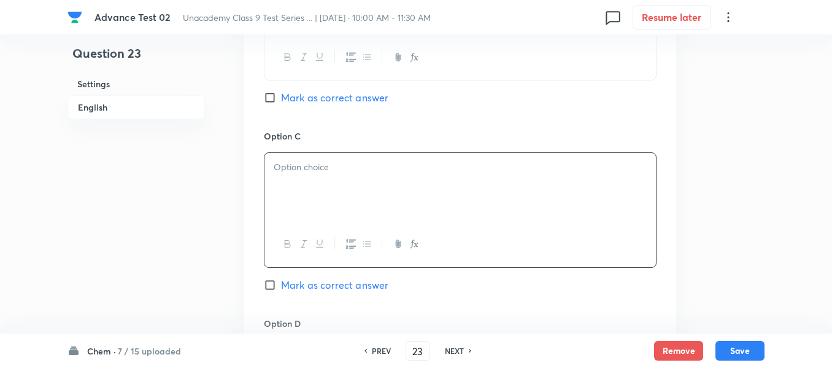
click at [417, 186] on div at bounding box center [461, 187] width 392 height 69
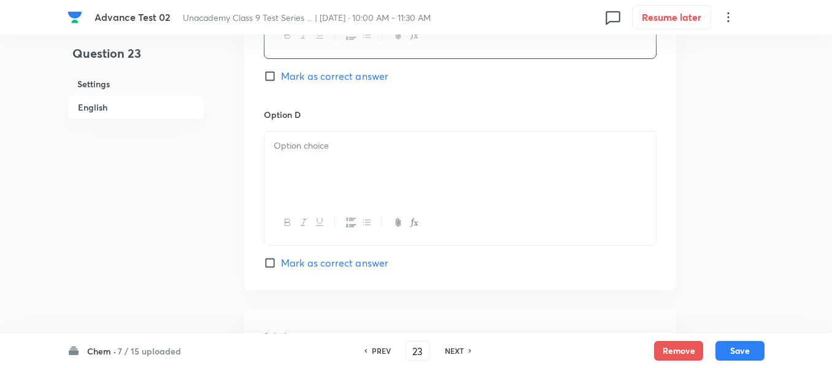
scroll to position [1105, 0]
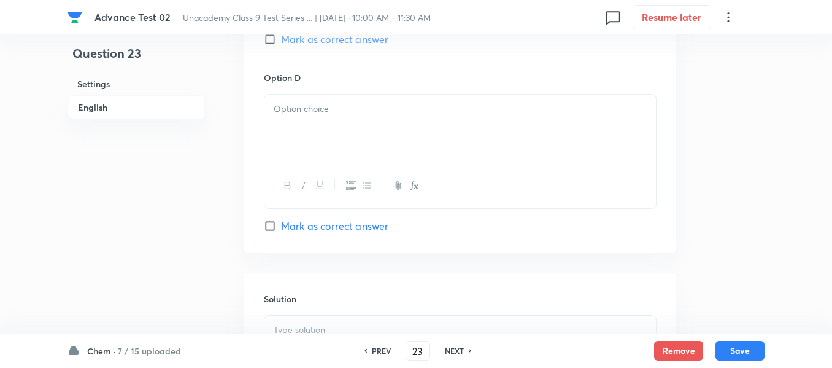
click at [373, 134] on div at bounding box center [461, 129] width 392 height 69
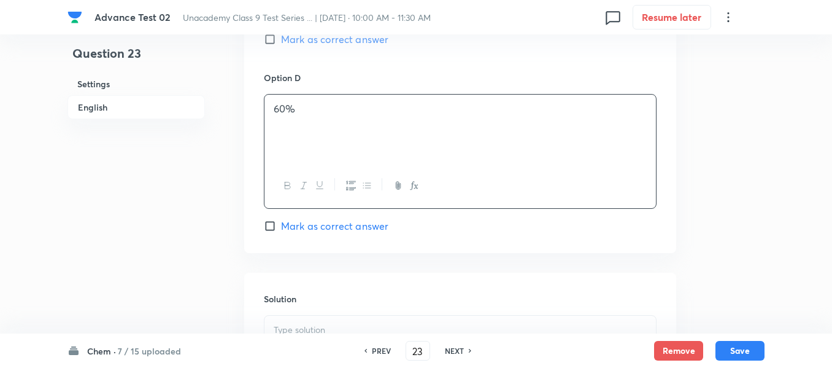
click at [271, 39] on input "Mark as correct answer" at bounding box center [272, 39] width 17 height 12
checkbox input "true"
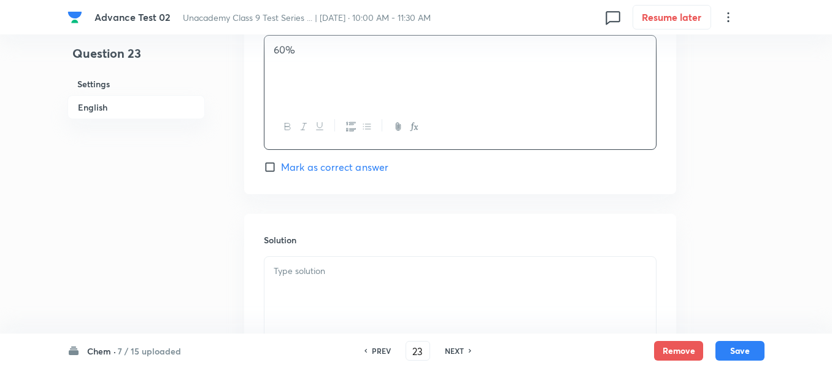
scroll to position [1166, 0]
click at [372, 273] on p at bounding box center [460, 268] width 373 height 14
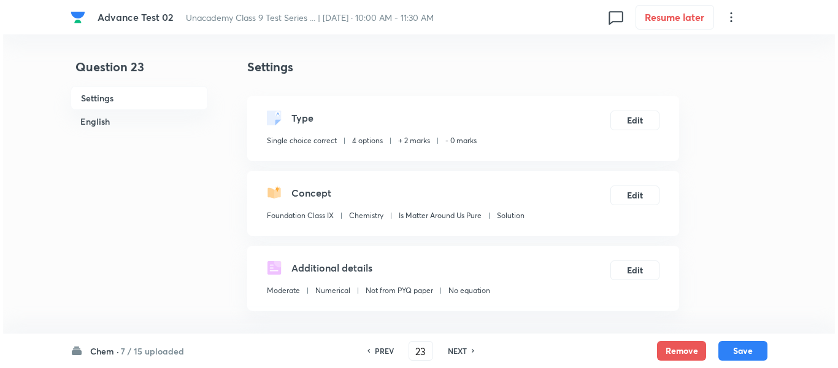
scroll to position [0, 0]
click at [738, 346] on button "Save" at bounding box center [740, 349] width 49 height 20
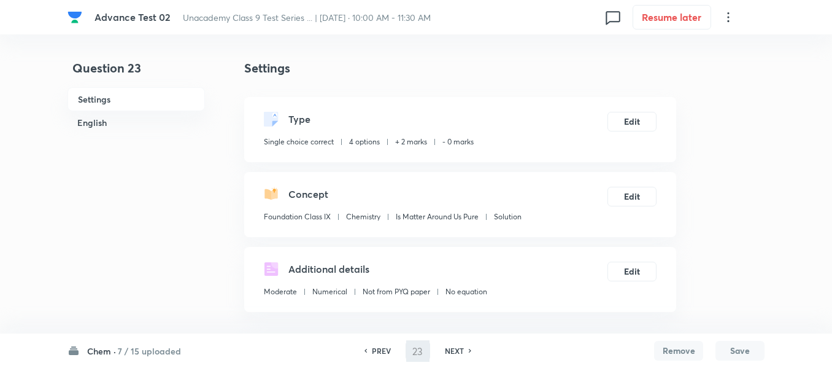
type input "24"
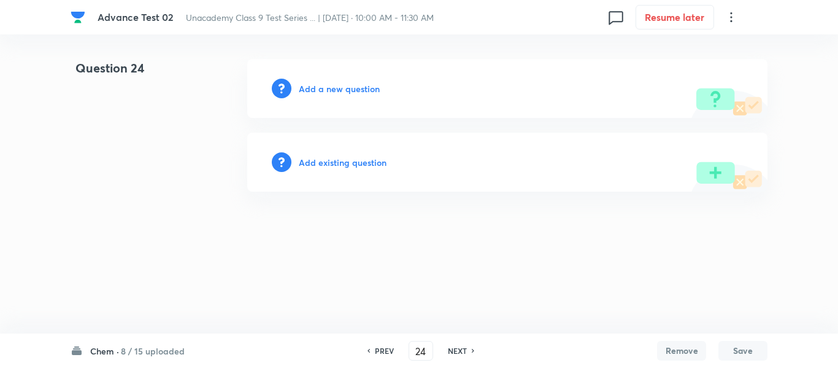
click at [354, 93] on h6 "Add a new question" at bounding box center [339, 88] width 81 height 13
click at [352, 91] on h6 "Choose a question type" at bounding box center [346, 88] width 95 height 13
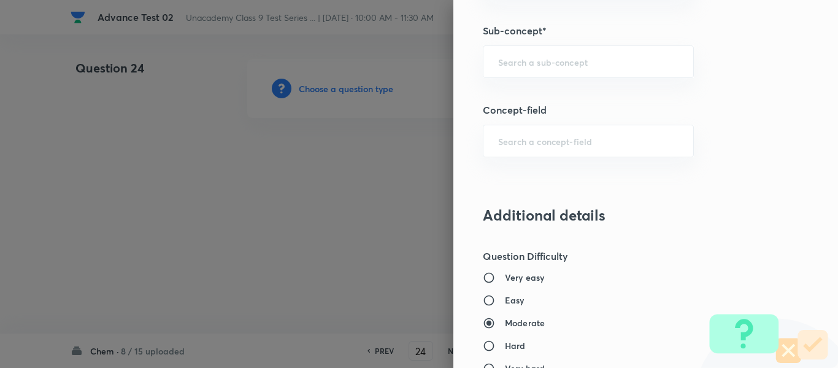
scroll to position [864, 0]
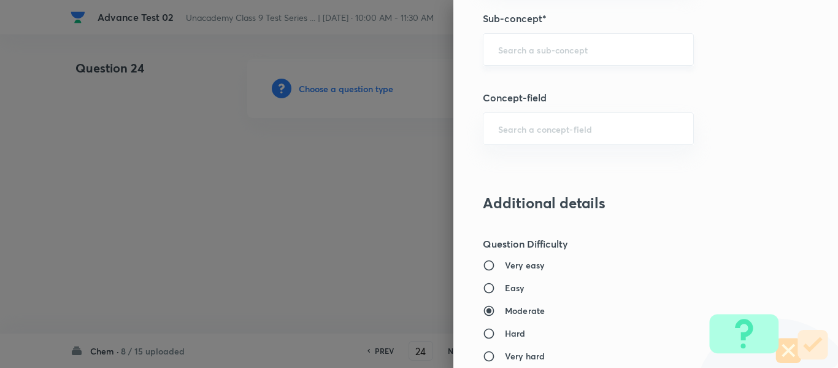
click at [560, 45] on input "text" at bounding box center [588, 50] width 180 height 12
paste input "Separating the Components of a Mixture"
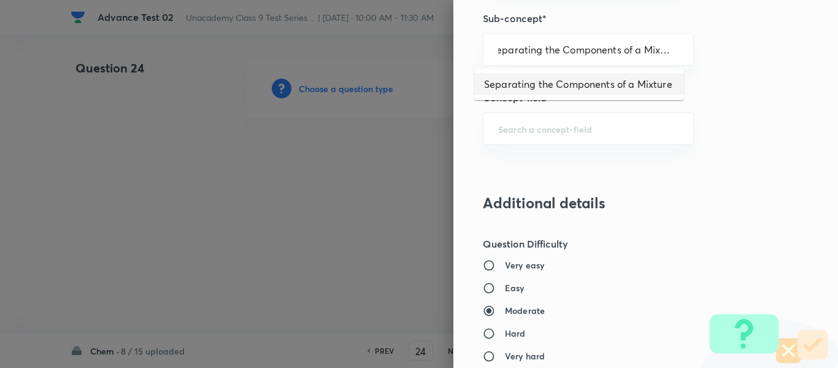
click at [555, 79] on li "Separating the Components of a Mixture" at bounding box center [579, 84] width 210 height 22
type input "Separating the Components of a Mixture"
type input "Foundation Class IX"
type input "Chemistry"
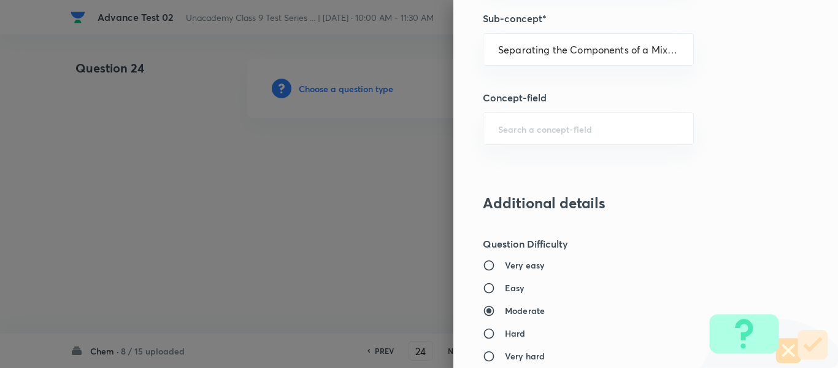
type input "Is Matter Around Us Pure"
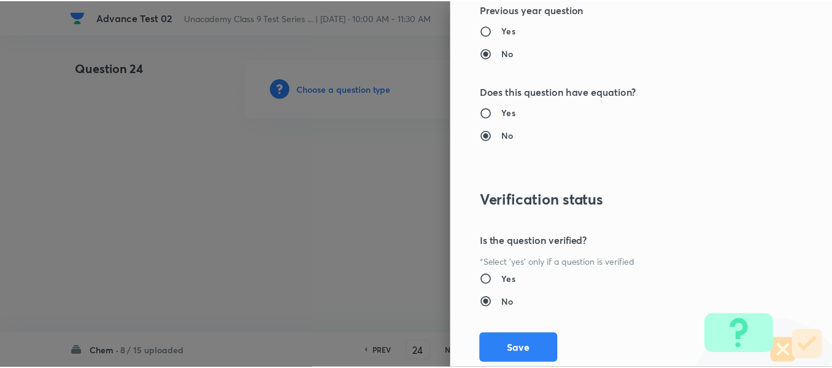
scroll to position [1388, 0]
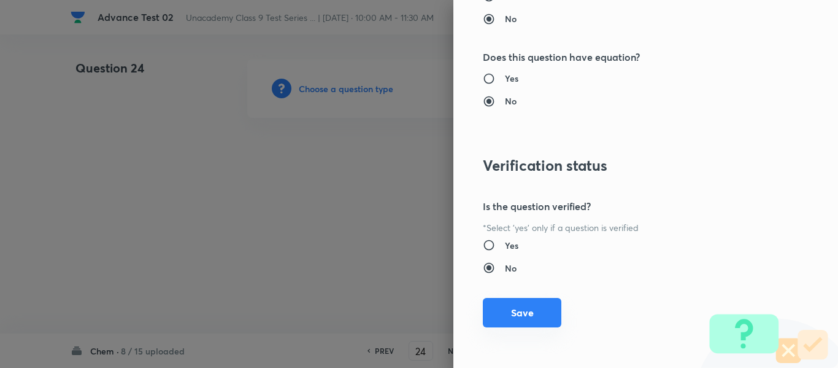
click at [515, 306] on button "Save" at bounding box center [522, 312] width 79 height 29
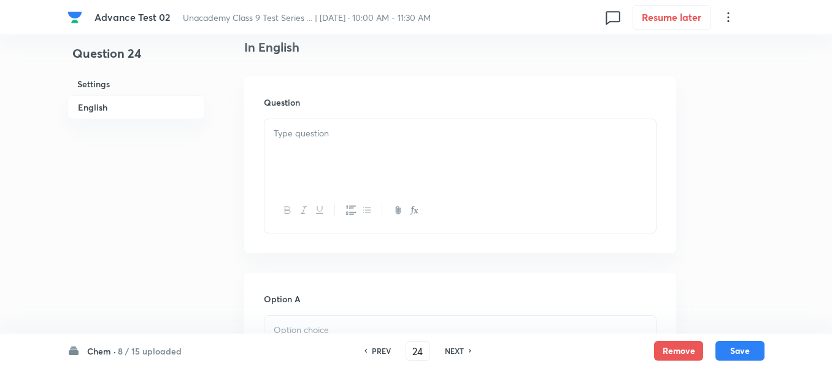
scroll to position [368, 0]
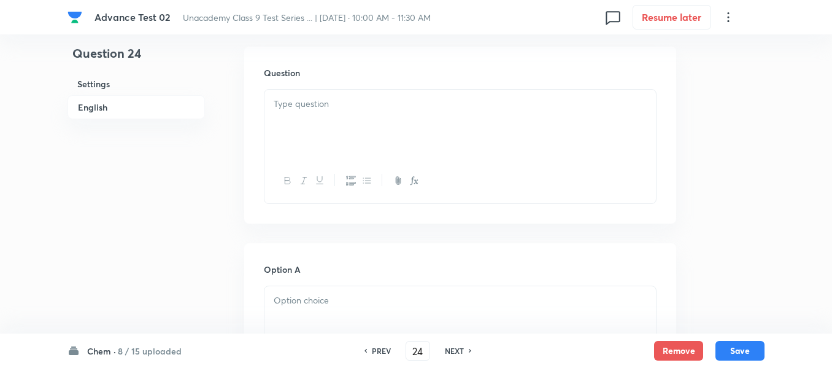
click at [458, 111] on div at bounding box center [461, 124] width 392 height 69
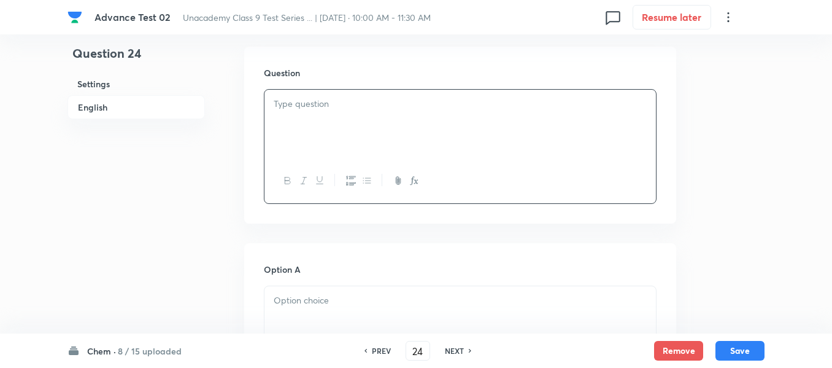
click at [424, 104] on p at bounding box center [460, 104] width 373 height 14
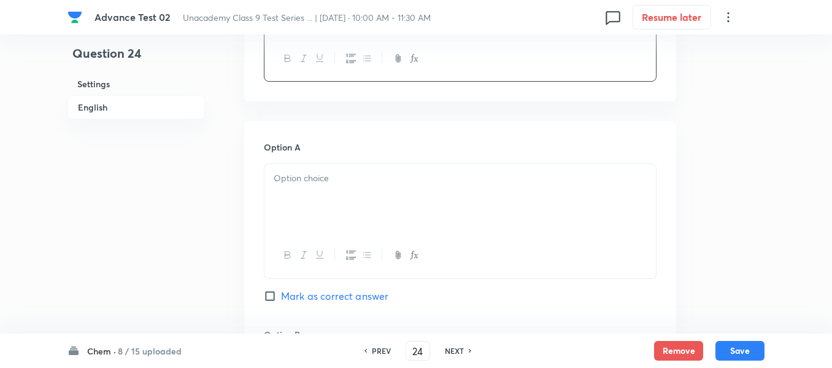
scroll to position [491, 0]
click at [408, 170] on div at bounding box center [461, 197] width 392 height 69
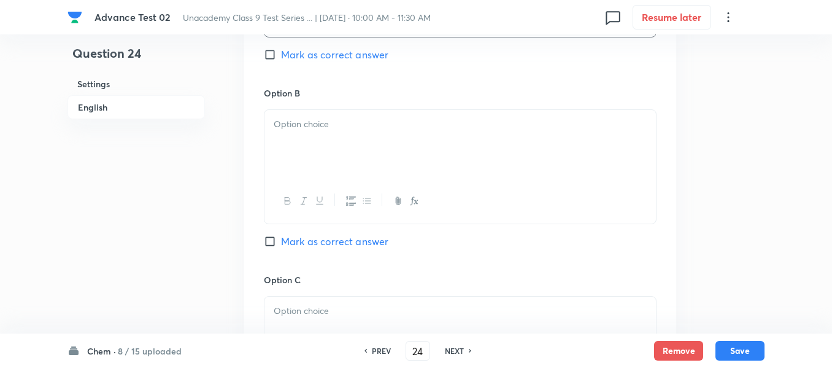
scroll to position [736, 0]
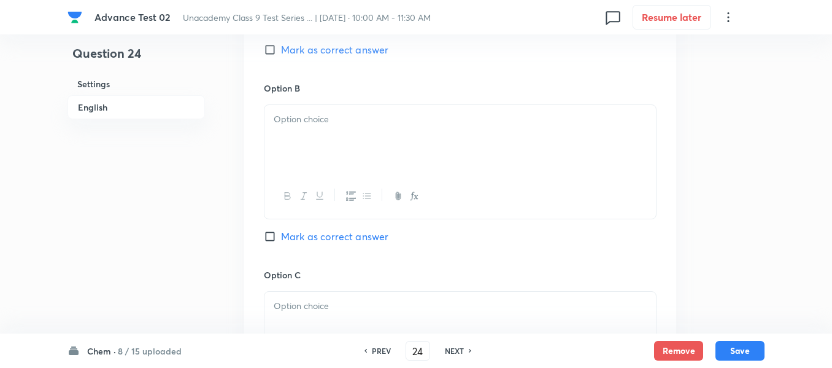
click at [411, 133] on div at bounding box center [461, 139] width 392 height 69
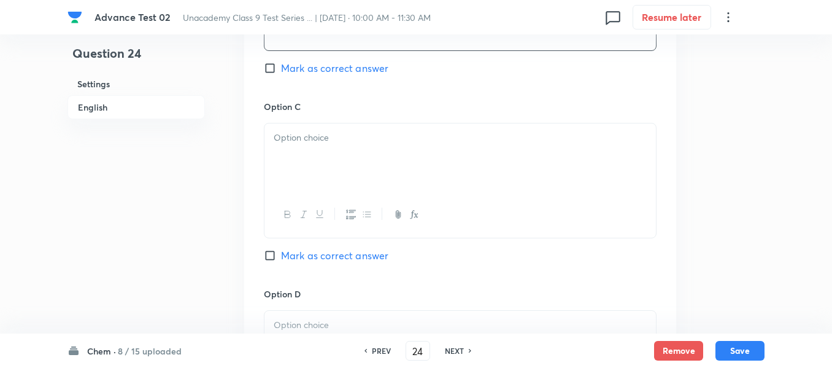
scroll to position [921, 0]
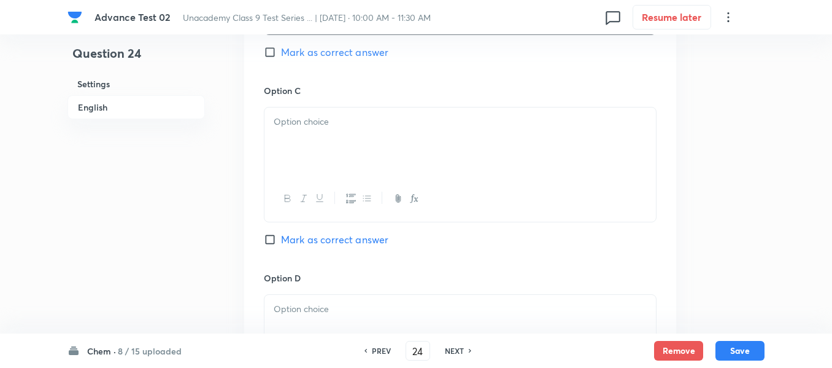
click at [395, 140] on div at bounding box center [461, 141] width 392 height 69
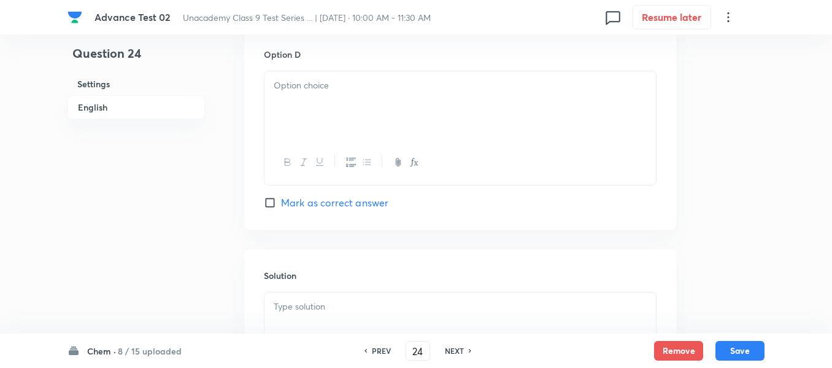
scroll to position [1166, 0]
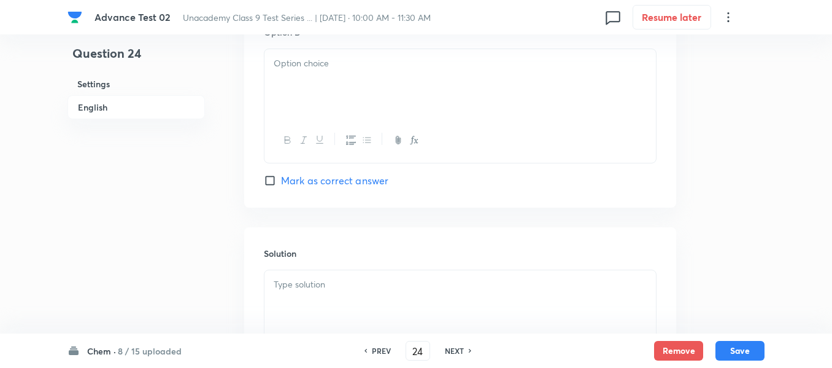
click at [364, 83] on div at bounding box center [461, 83] width 392 height 69
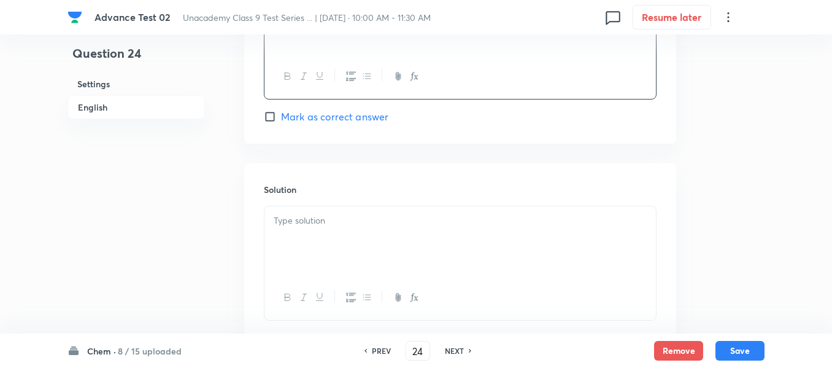
scroll to position [1289, 0]
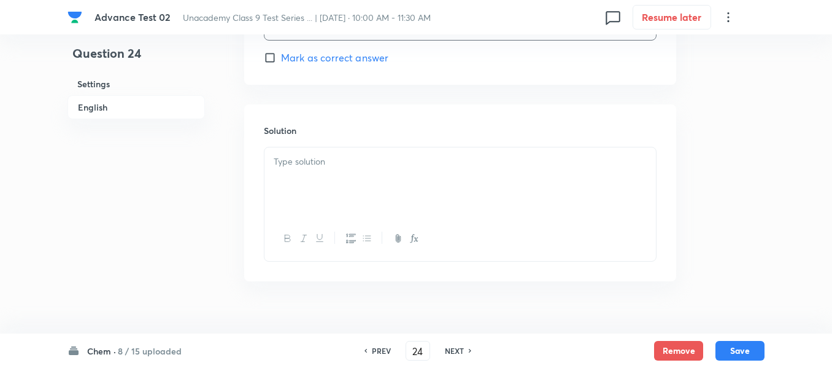
click at [379, 173] on div at bounding box center [461, 181] width 392 height 69
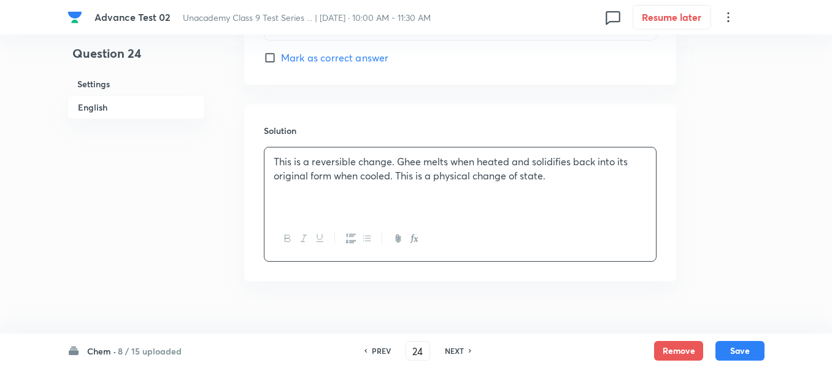
click at [300, 157] on p "This is a reversible change. Ghee melts when heated and solidifies back into it…" at bounding box center [460, 169] width 373 height 28
click at [98, 107] on h6 "English" at bounding box center [136, 107] width 137 height 24
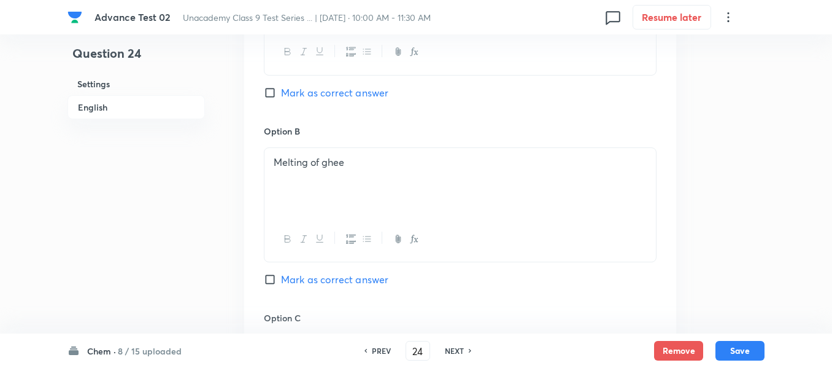
scroll to position [701, 0]
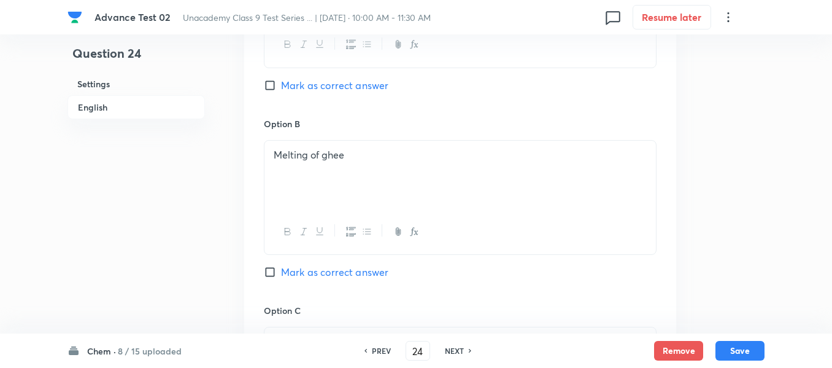
click at [277, 272] on input "Mark as correct answer" at bounding box center [272, 272] width 17 height 12
checkbox input "true"
click at [743, 349] on button "Save" at bounding box center [740, 349] width 49 height 20
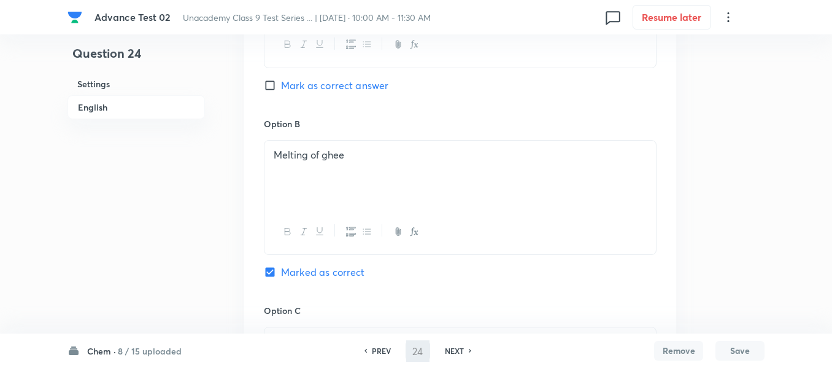
type input "25"
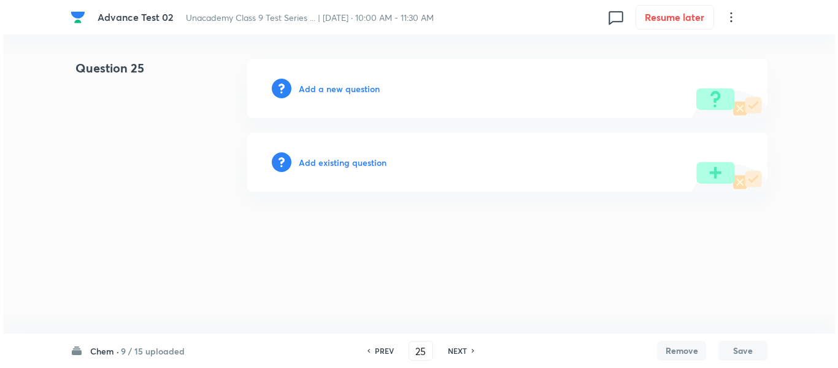
scroll to position [0, 0]
click at [345, 88] on h6 "Add a new question" at bounding box center [339, 88] width 81 height 13
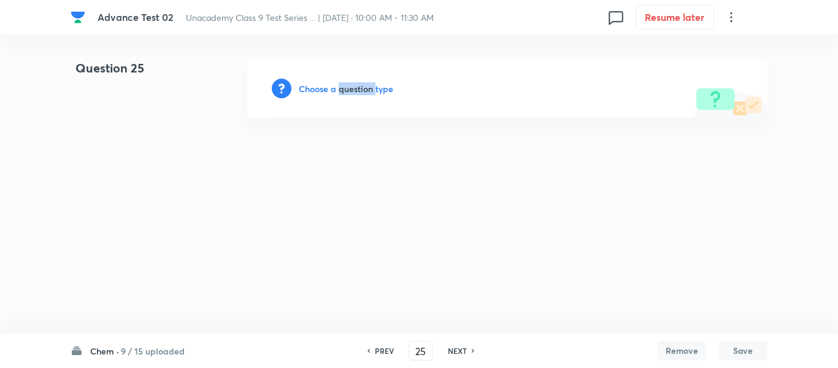
click at [345, 88] on h6 "Choose a question type" at bounding box center [346, 88] width 95 height 13
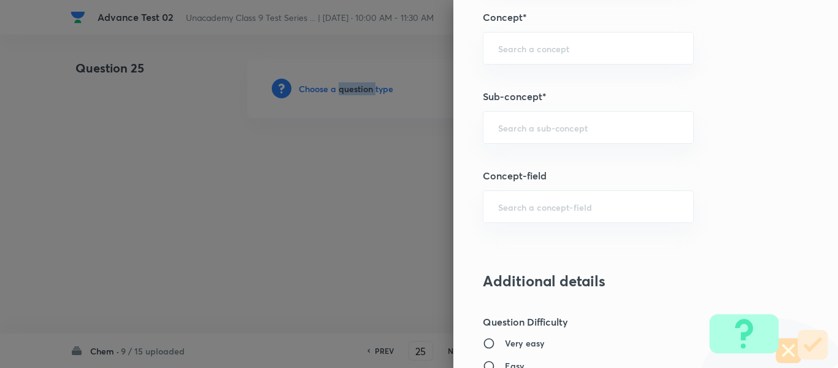
scroll to position [795, 0]
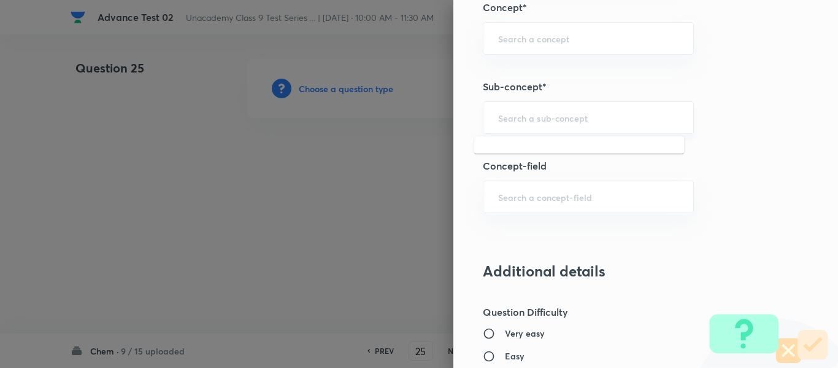
click at [562, 117] on input "text" at bounding box center [588, 118] width 180 height 12
paste input "Mixture"
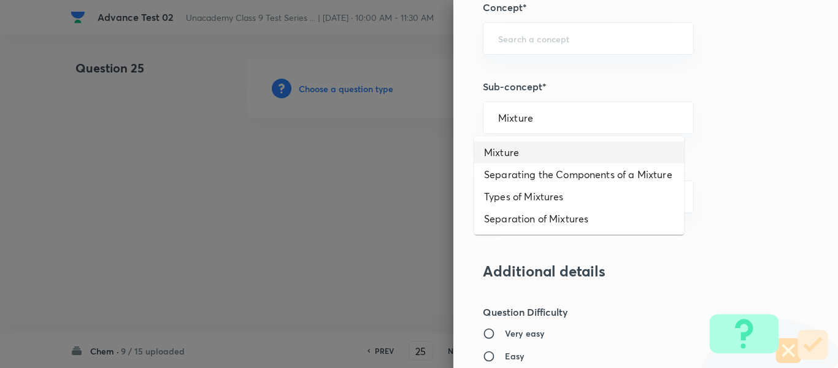
click at [519, 155] on li "Mixture" at bounding box center [579, 152] width 210 height 22
type input "Mixture"
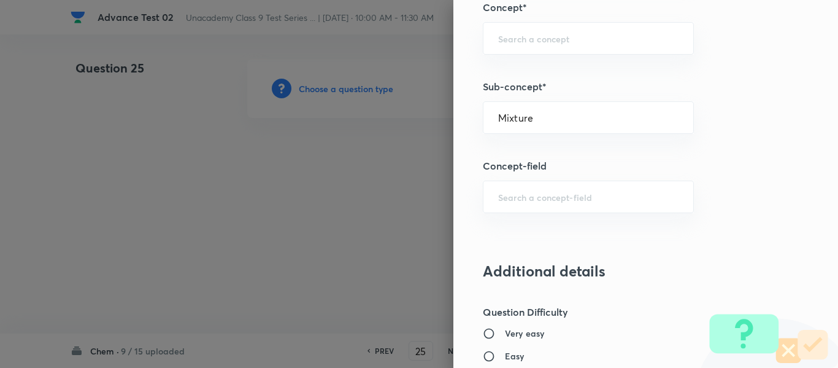
type input "Foundation Class IX"
type input "Chemistry"
type input "Is Matter Around Us Pure"
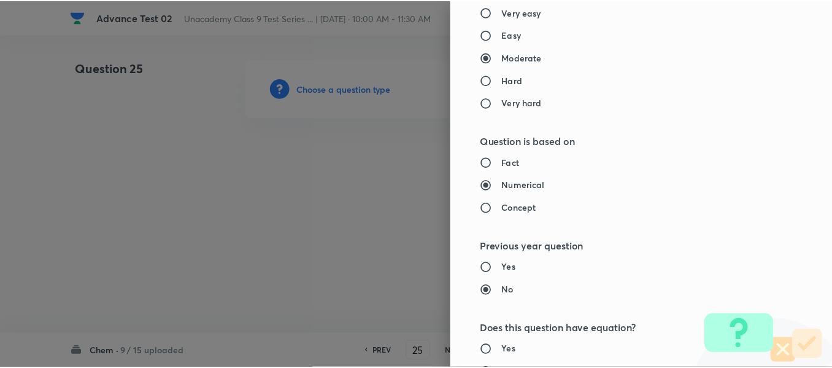
scroll to position [1388, 0]
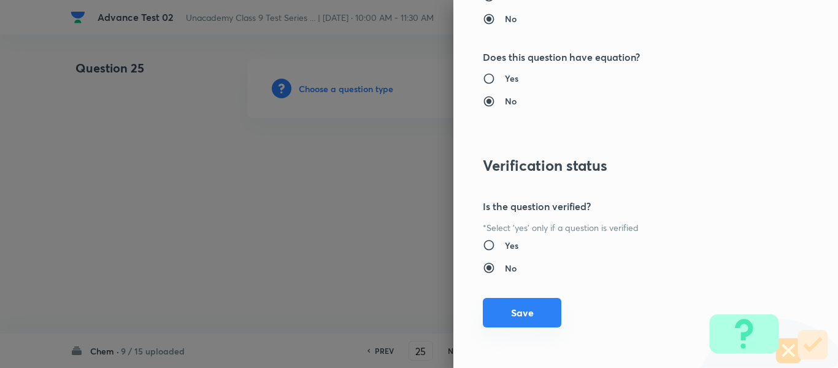
click at [519, 316] on button "Save" at bounding box center [522, 312] width 79 height 29
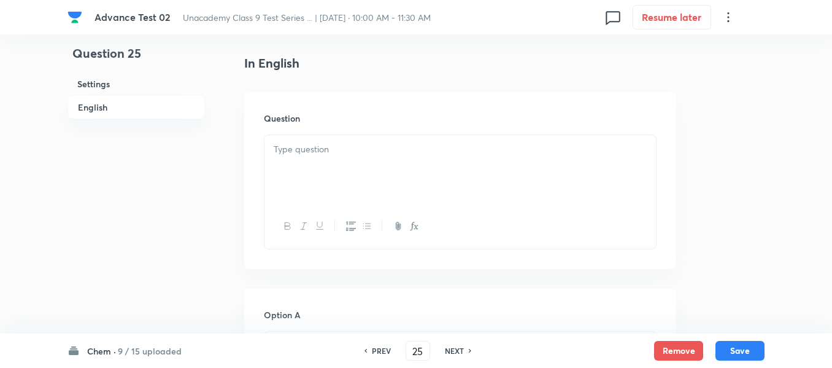
scroll to position [368, 0]
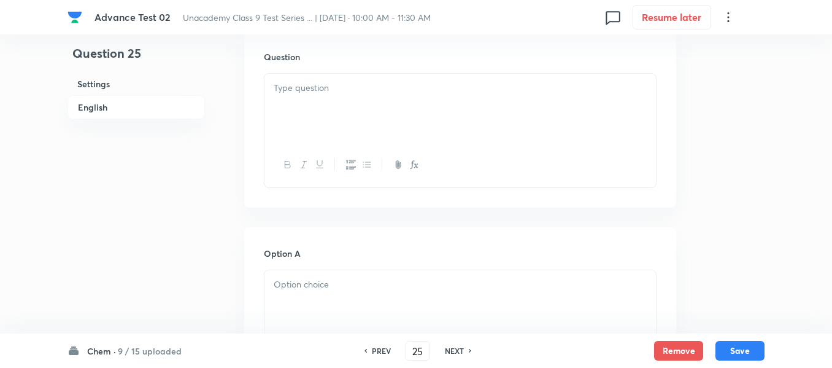
click at [408, 98] on div at bounding box center [461, 108] width 392 height 69
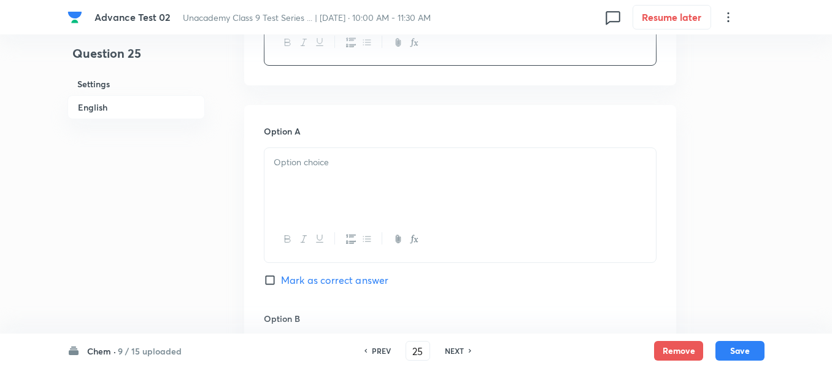
scroll to position [491, 0]
click at [422, 159] on p at bounding box center [460, 162] width 373 height 14
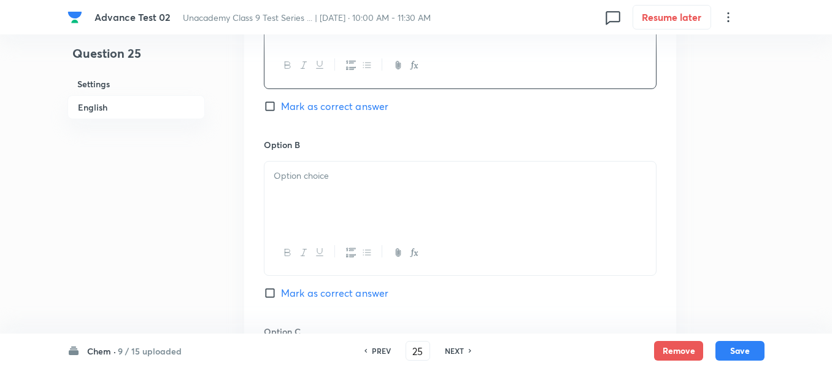
scroll to position [675, 0]
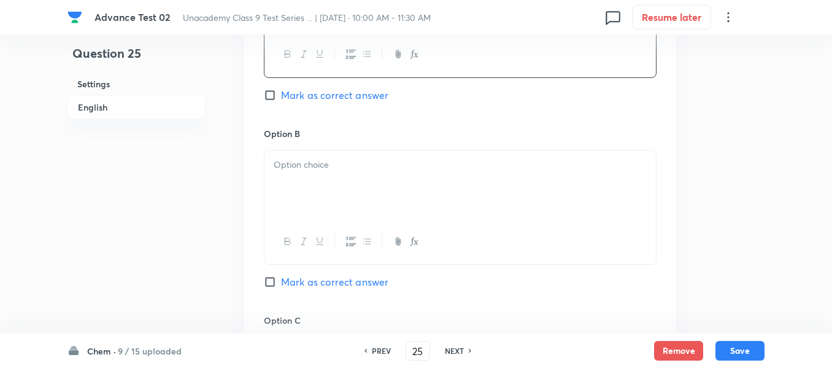
click at [352, 172] on div at bounding box center [461, 184] width 392 height 69
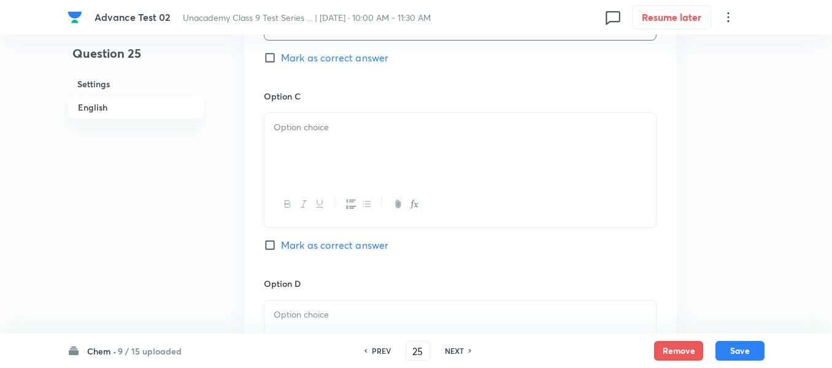
scroll to position [921, 0]
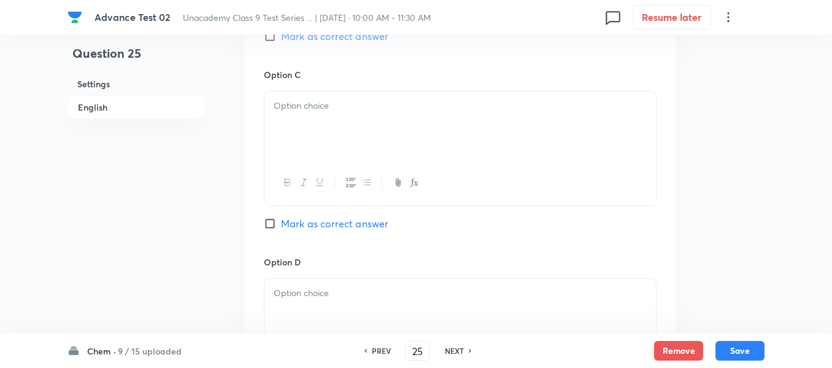
click at [387, 123] on div at bounding box center [461, 125] width 392 height 69
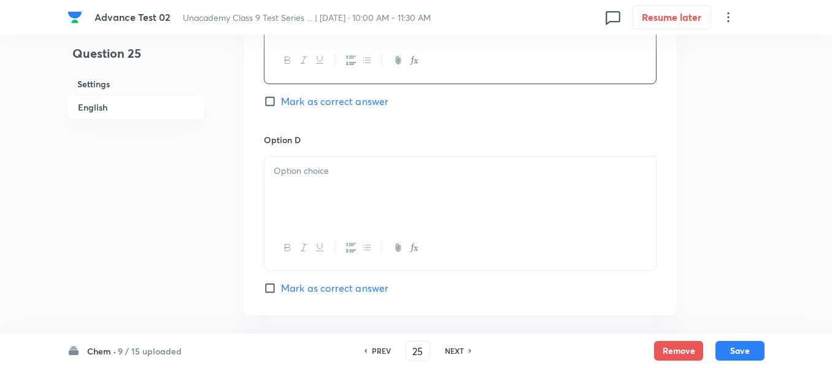
scroll to position [1043, 0]
click at [362, 181] on div at bounding box center [461, 190] width 392 height 69
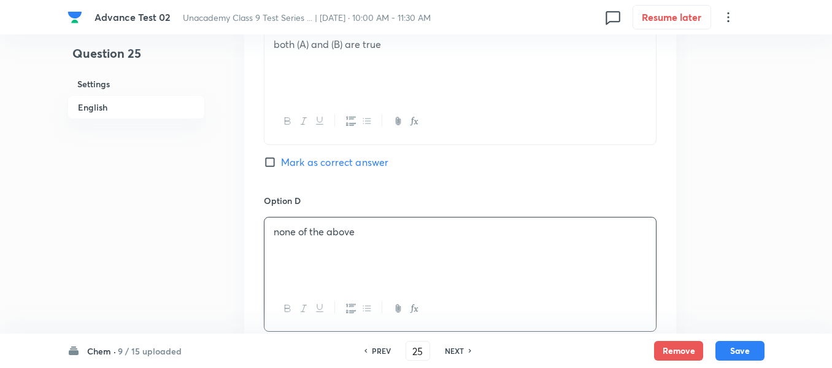
click at [276, 161] on input "Mark as correct answer" at bounding box center [272, 162] width 17 height 12
checkbox input "true"
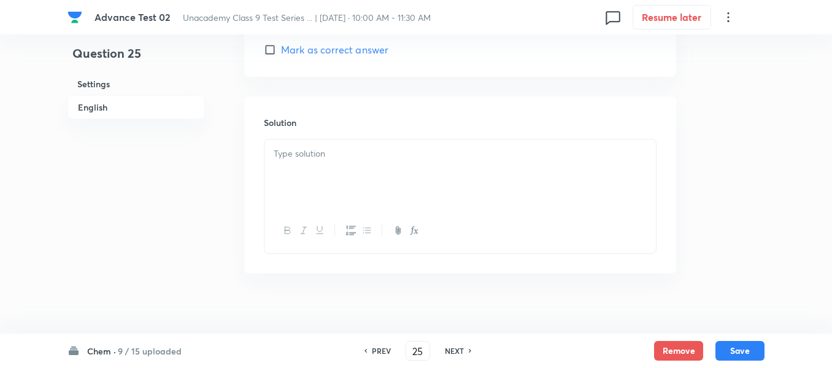
scroll to position [1289, 0]
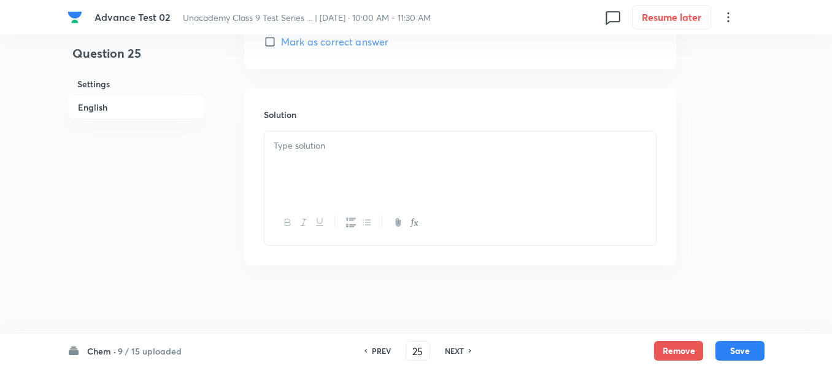
click at [376, 139] on p at bounding box center [460, 146] width 373 height 14
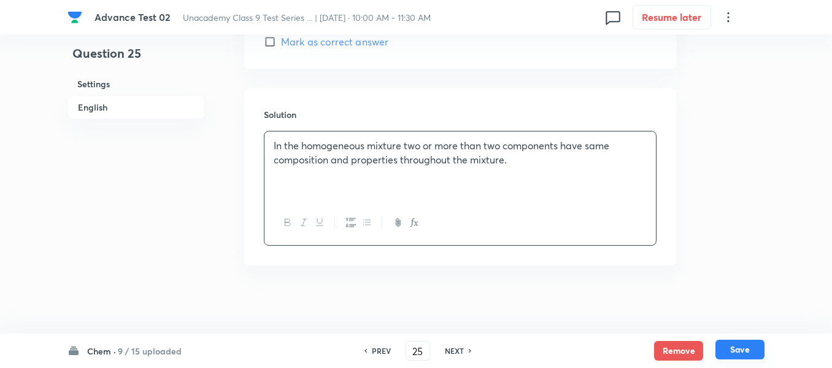
click at [743, 352] on button "Save" at bounding box center [740, 349] width 49 height 20
type input "26"
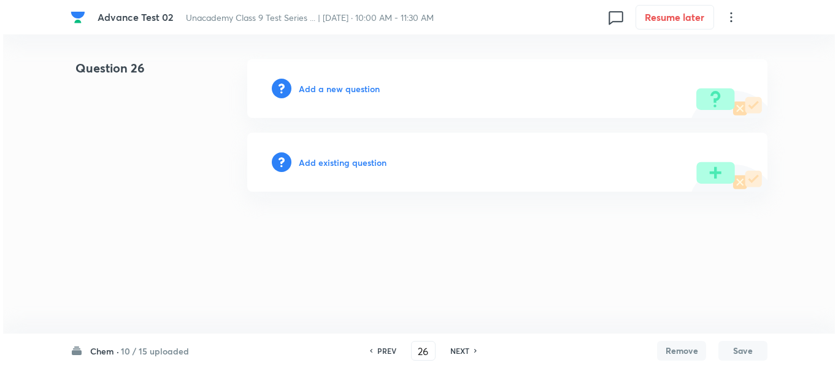
scroll to position [0, 0]
click at [330, 90] on h6 "Add a new question" at bounding box center [339, 88] width 81 height 13
click at [330, 90] on h6 "Choose a question type" at bounding box center [346, 88] width 95 height 13
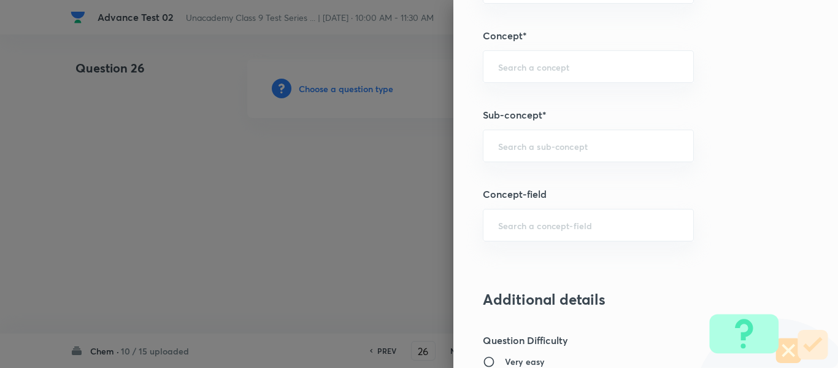
scroll to position [805, 0]
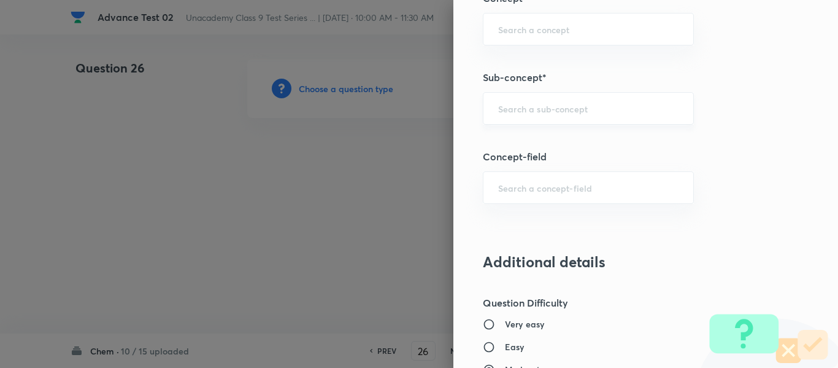
click at [555, 109] on input "text" at bounding box center [588, 108] width 180 height 12
click at [559, 107] on input "text" at bounding box center [588, 108] width 180 height 12
paste input "Colloidal Solution"
type input "Colloidal Solution"
click at [617, 114] on input "Colloidal Solution" at bounding box center [588, 108] width 180 height 12
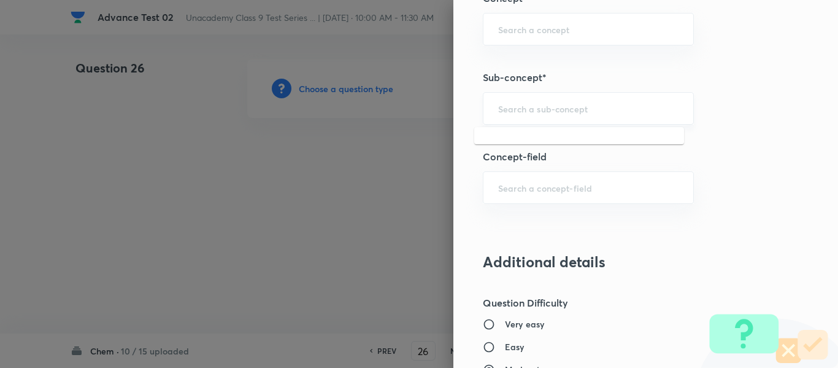
paste input "Colloidal Solution"
click at [517, 150] on li "Colloidal Solution" at bounding box center [579, 143] width 210 height 22
type input "Colloidal Solution"
type input "Foundation Class IX"
type input "Chemistry"
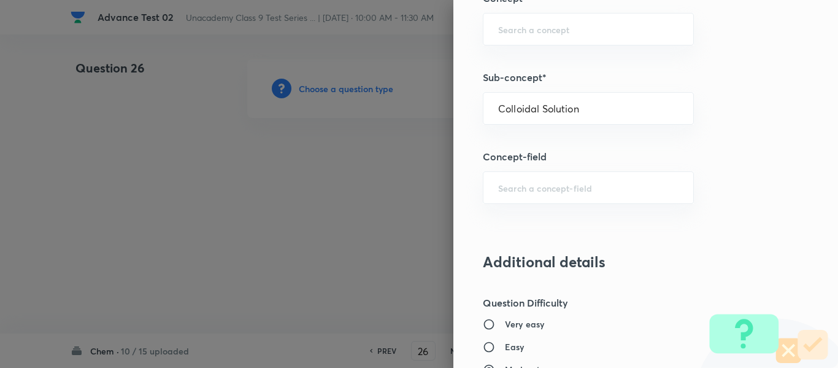
type input "Is Matter Around Us Pure"
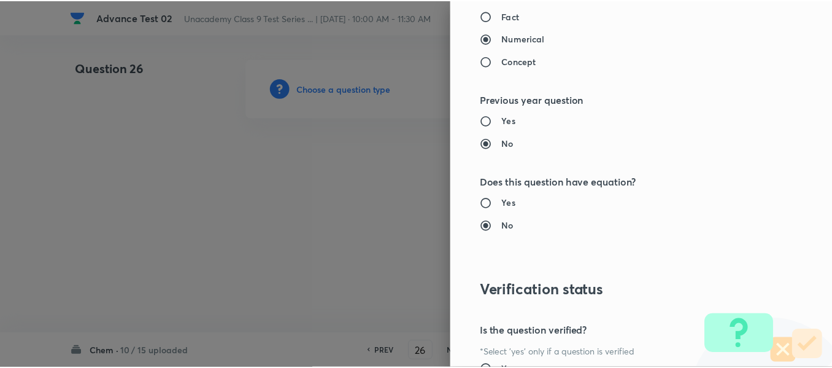
scroll to position [1388, 0]
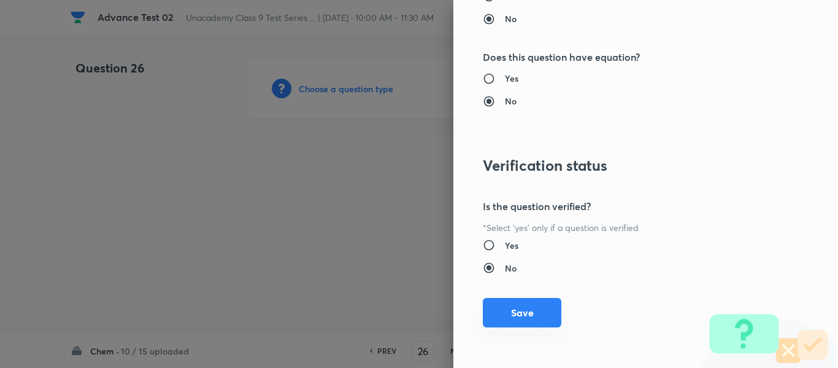
click at [486, 304] on button "Save" at bounding box center [522, 312] width 79 height 29
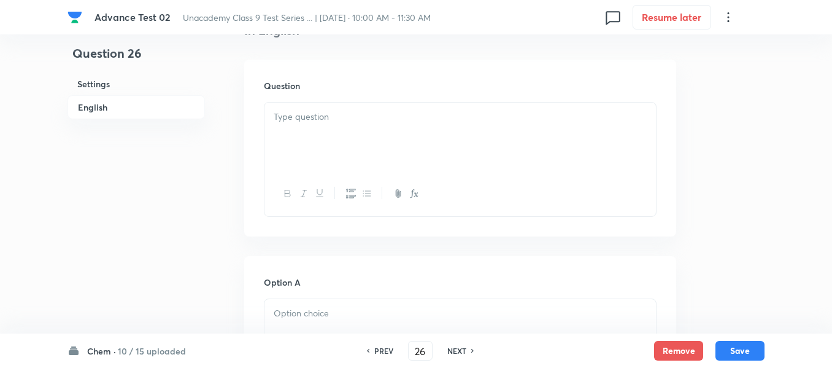
scroll to position [368, 0]
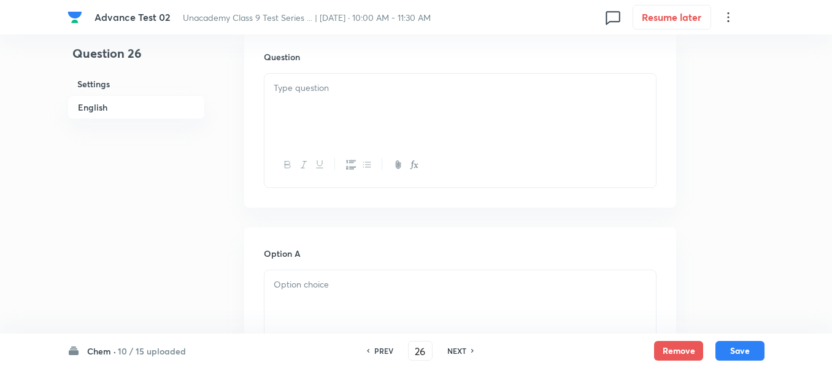
click at [451, 99] on div at bounding box center [461, 108] width 392 height 69
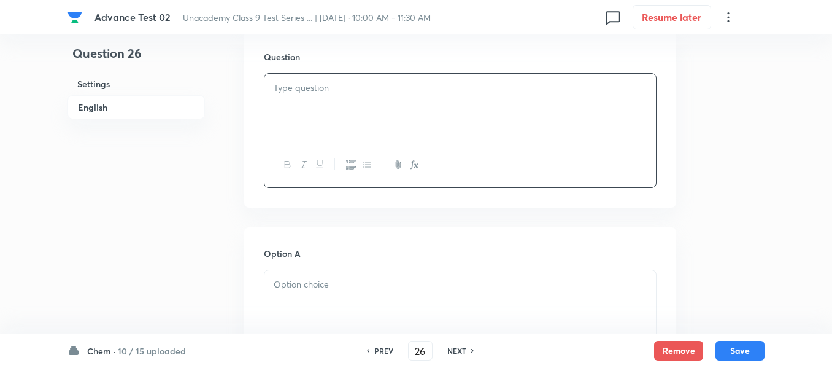
click at [395, 109] on div at bounding box center [461, 108] width 392 height 69
click at [399, 91] on p at bounding box center [460, 88] width 373 height 14
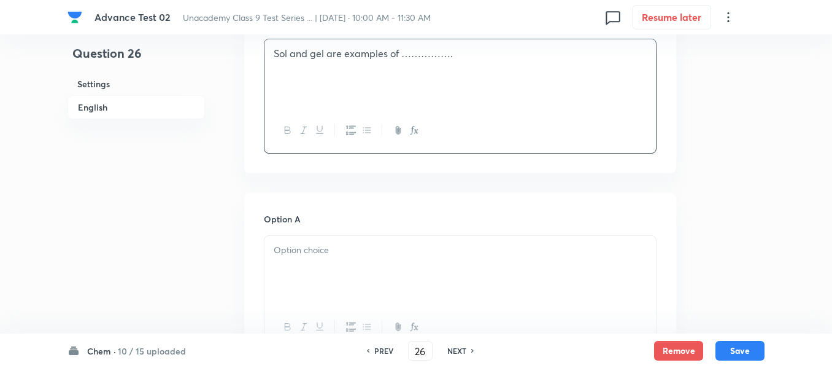
scroll to position [430, 0]
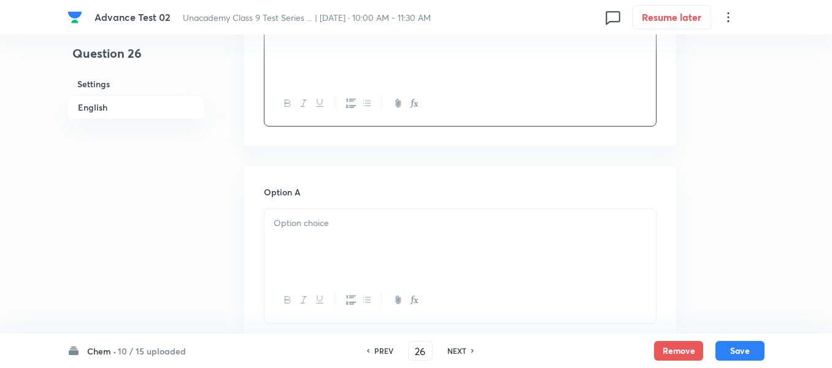
click at [434, 218] on p at bounding box center [460, 223] width 373 height 14
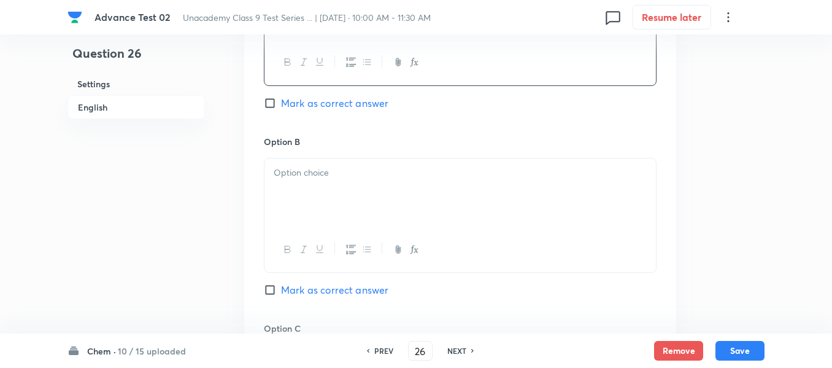
scroll to position [675, 0]
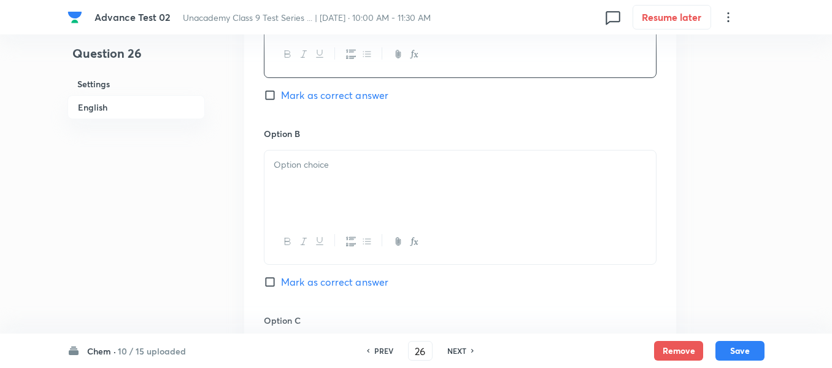
click at [358, 177] on div at bounding box center [461, 184] width 392 height 69
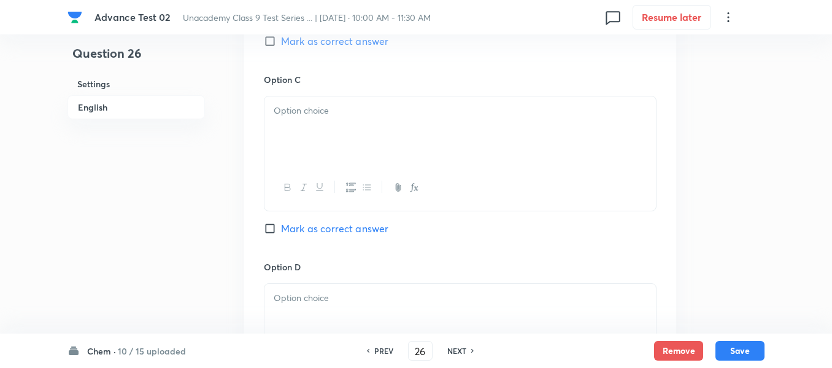
scroll to position [921, 0]
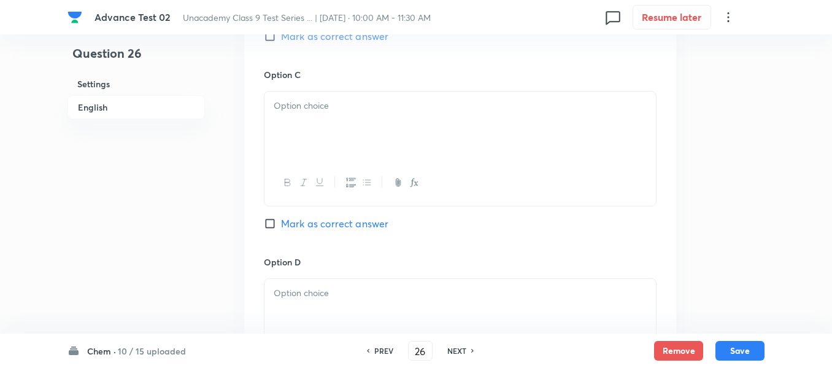
click at [396, 105] on p at bounding box center [460, 106] width 373 height 14
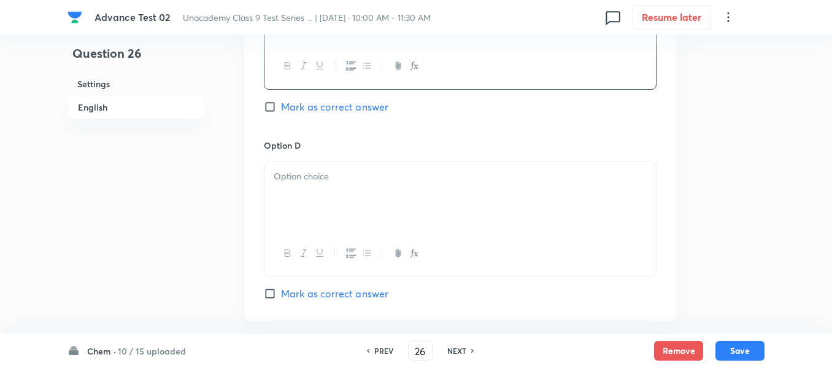
scroll to position [1043, 0]
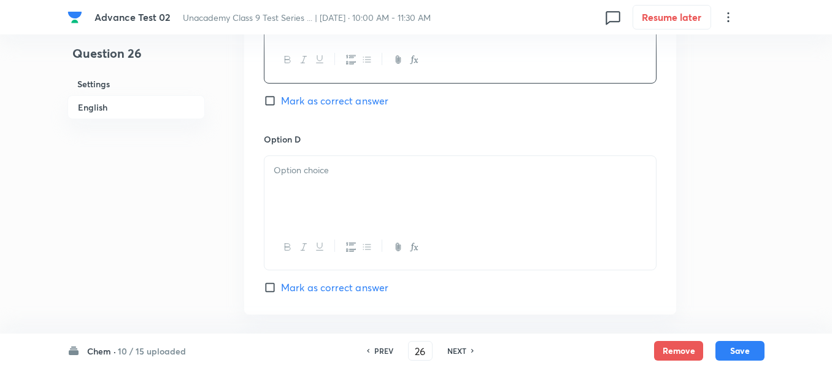
click at [379, 172] on p at bounding box center [460, 170] width 373 height 14
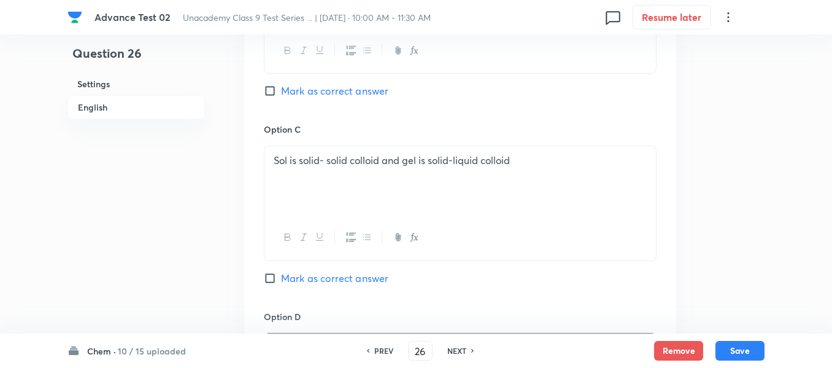
scroll to position [859, 0]
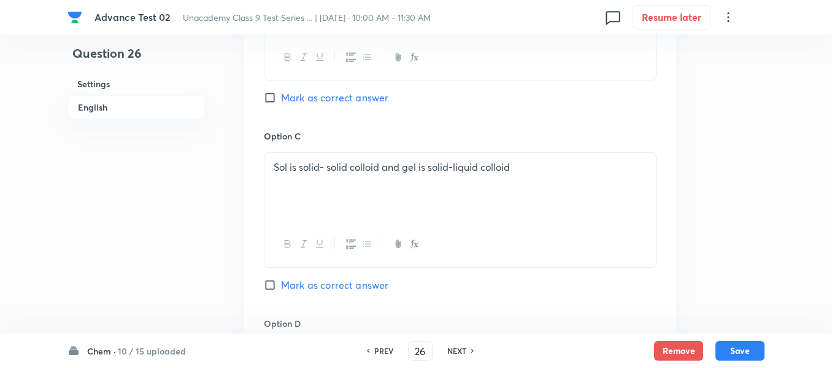
click at [274, 93] on input "Mark as correct answer" at bounding box center [272, 97] width 17 height 12
checkbox input "true"
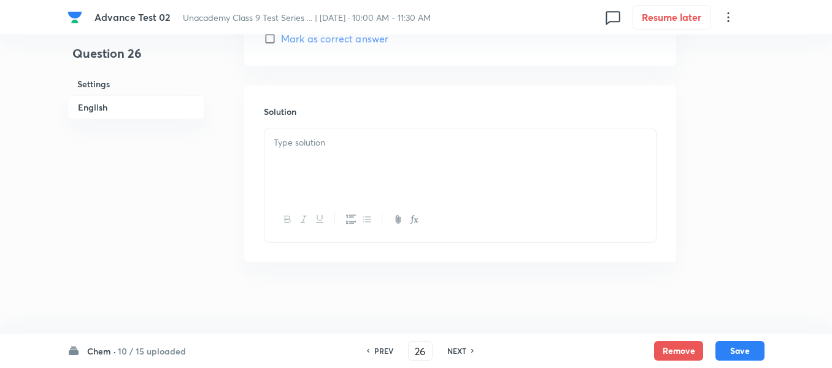
scroll to position [1294, 0]
click at [426, 152] on div at bounding box center [461, 160] width 392 height 69
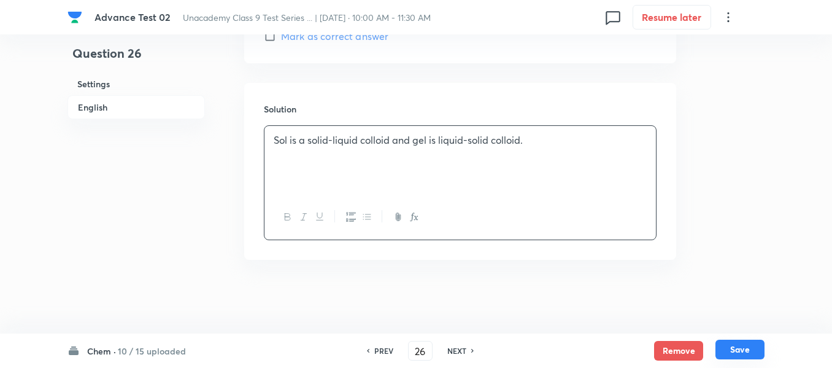
click at [748, 346] on button "Save" at bounding box center [740, 349] width 49 height 20
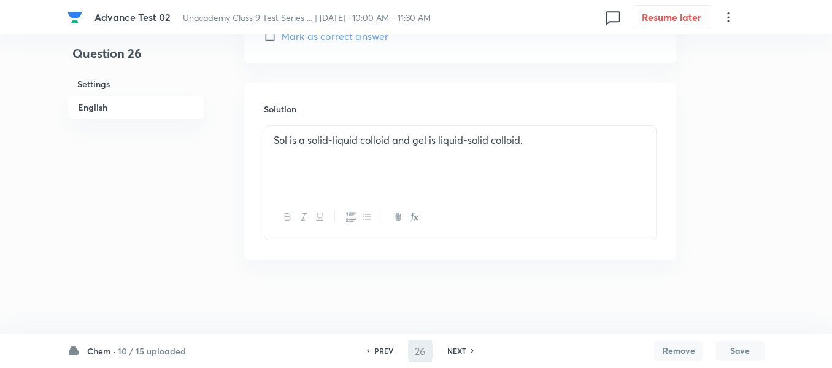
type input "27"
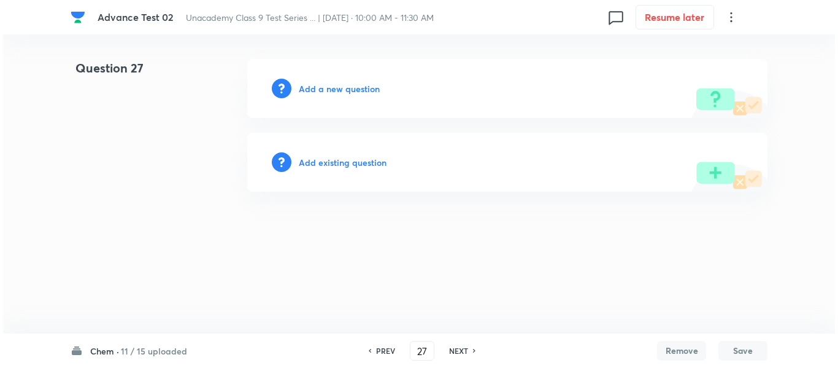
scroll to position [0, 0]
click at [322, 95] on h6 "Add a new question" at bounding box center [339, 88] width 81 height 13
click at [349, 88] on h6 "Choose a question type" at bounding box center [346, 88] width 95 height 13
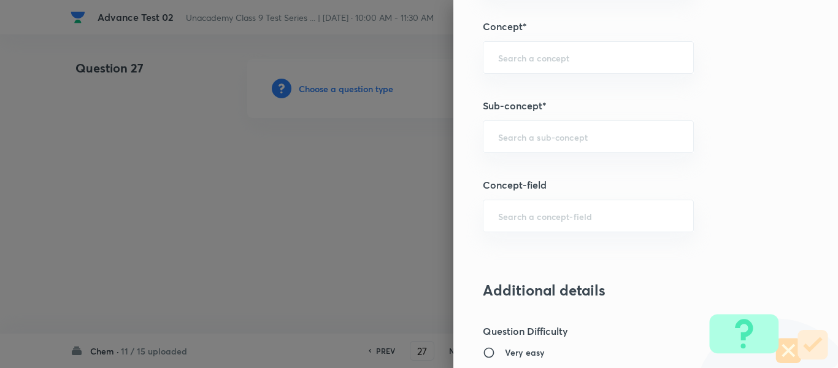
scroll to position [779, 0]
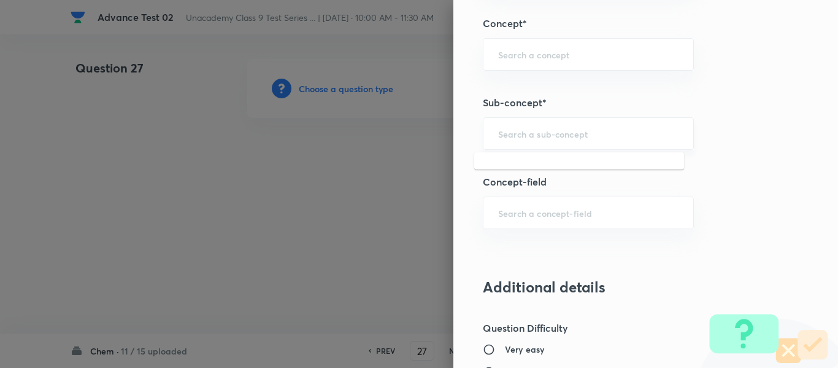
click at [555, 134] on input "text" at bounding box center [588, 134] width 180 height 12
paste input "Mixture"
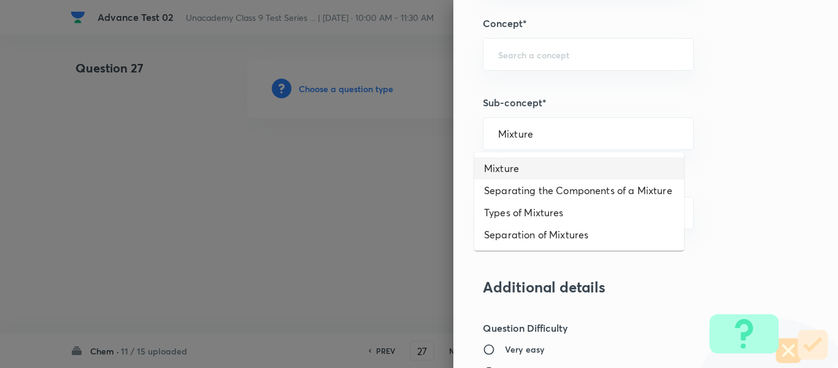
click at [519, 166] on li "Mixture" at bounding box center [579, 168] width 210 height 22
type input "Mixture"
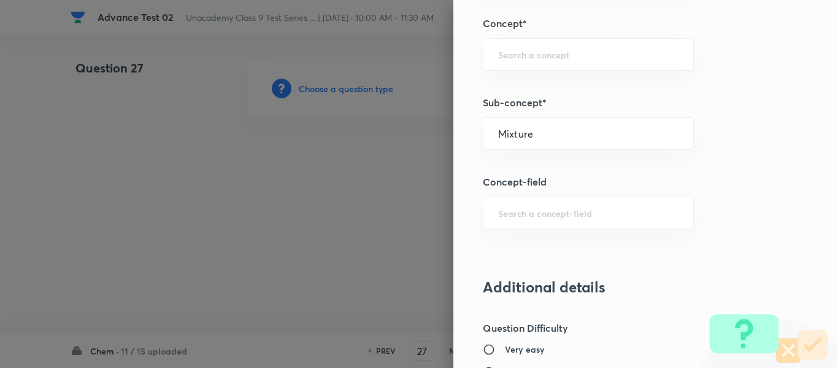
type input "Foundation Class IX"
type input "Chemistry"
type input "Is Matter Around Us Pure"
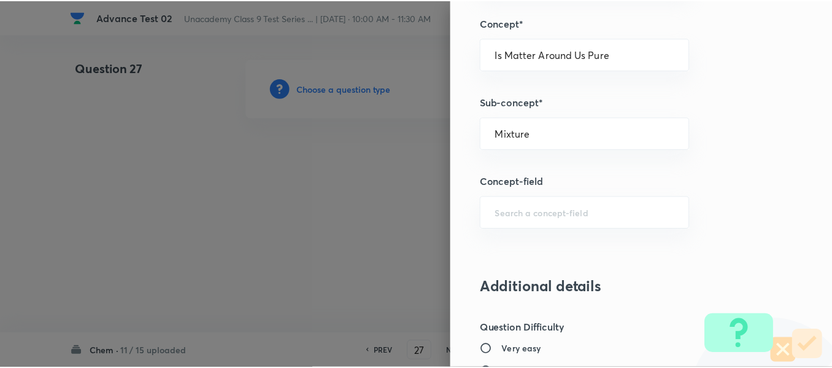
scroll to position [1388, 0]
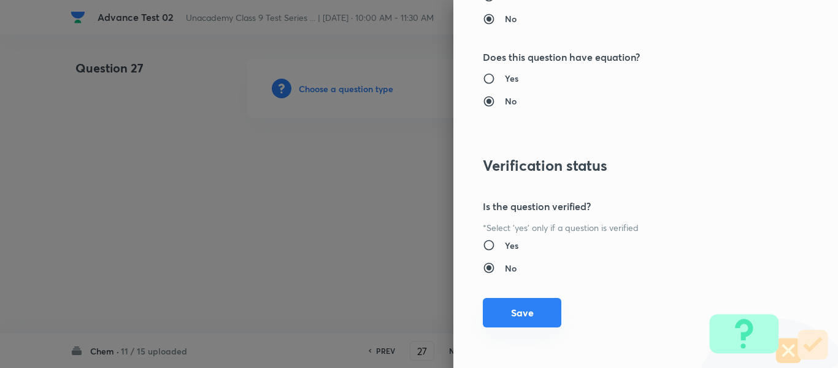
click at [527, 318] on button "Save" at bounding box center [522, 312] width 79 height 29
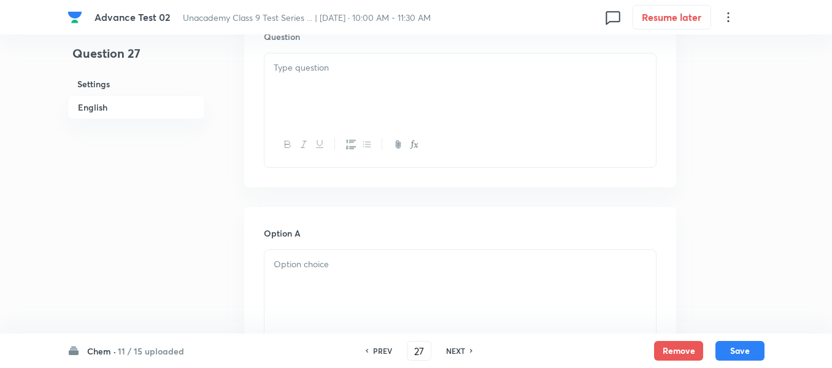
scroll to position [368, 0]
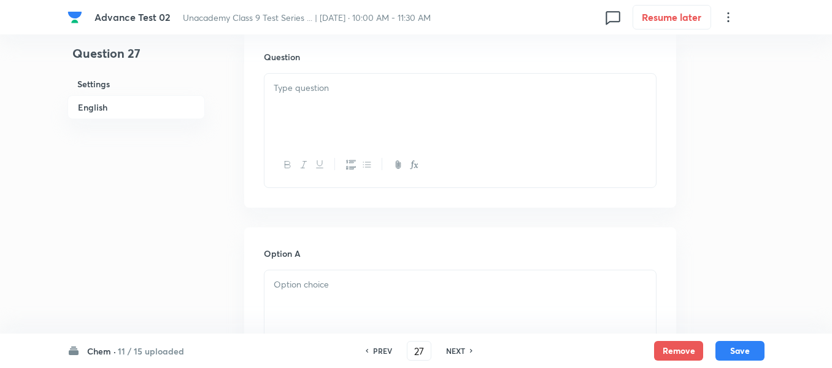
click at [458, 109] on div at bounding box center [461, 108] width 392 height 69
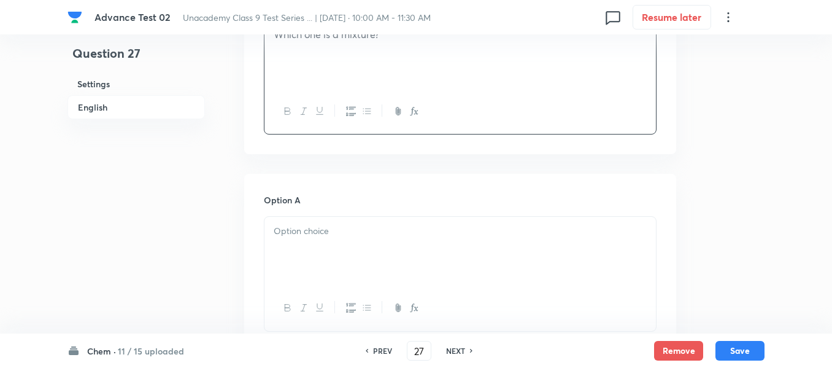
scroll to position [491, 0]
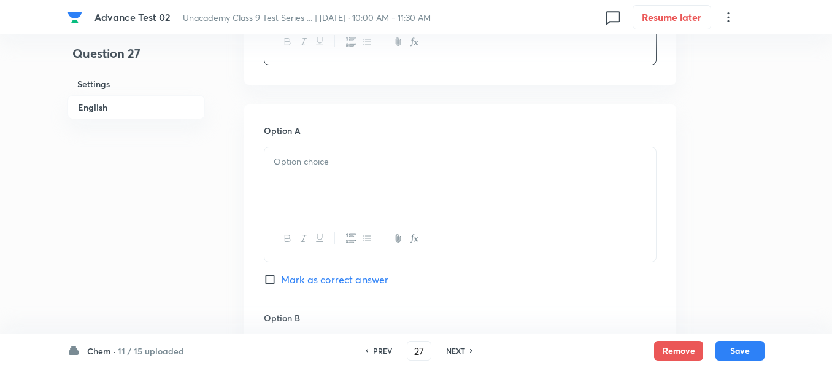
click at [390, 163] on p at bounding box center [460, 162] width 373 height 14
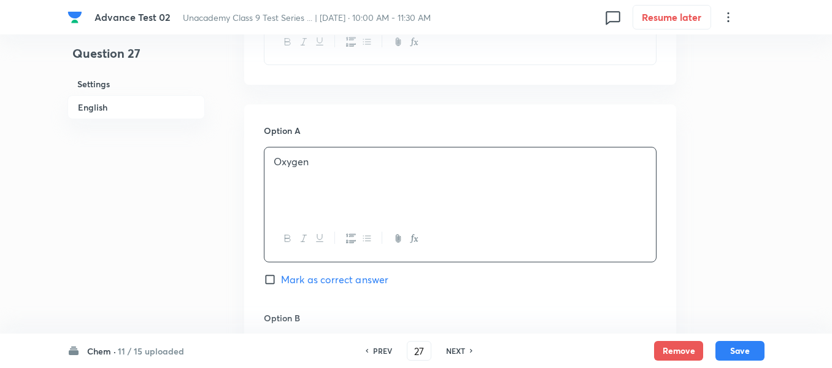
scroll to position [614, 0]
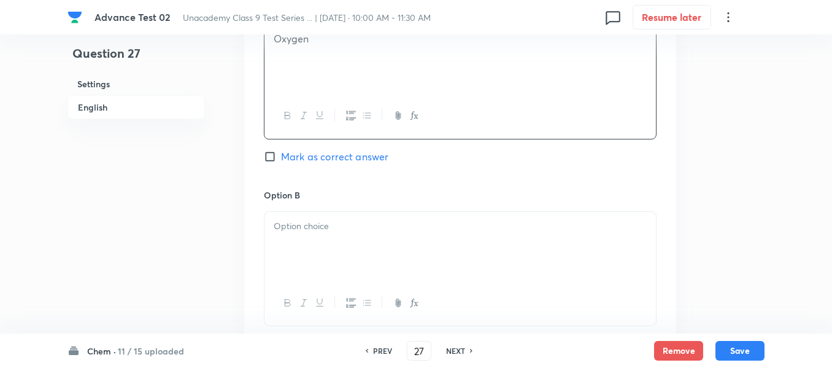
click at [381, 223] on p at bounding box center [460, 226] width 373 height 14
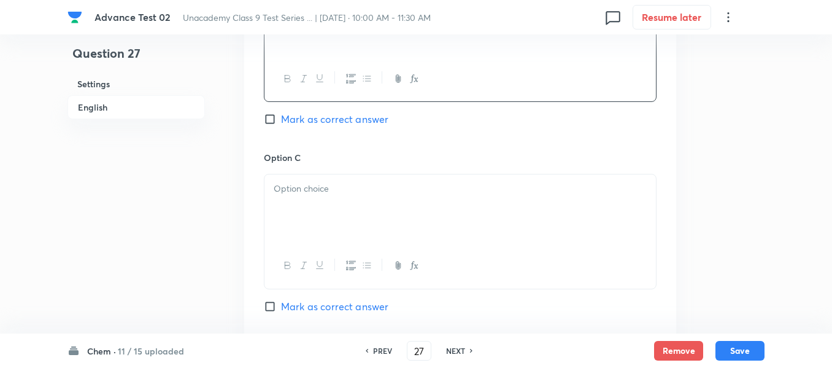
scroll to position [859, 0]
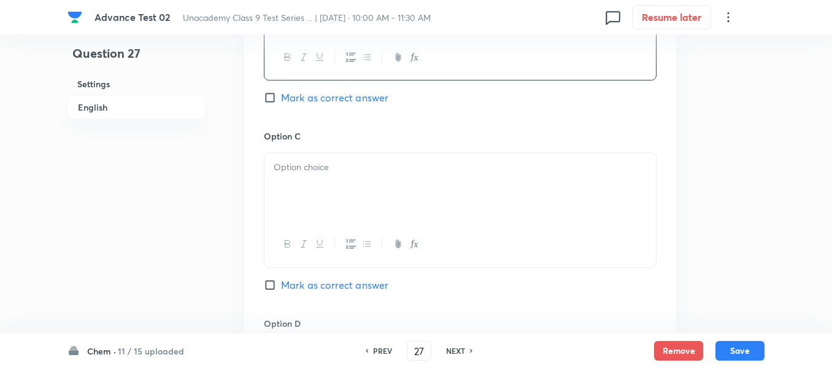
click at [409, 172] on p at bounding box center [460, 167] width 373 height 14
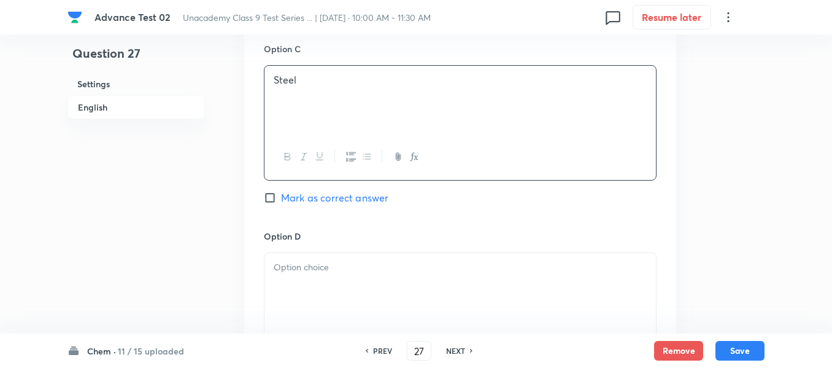
scroll to position [1043, 0]
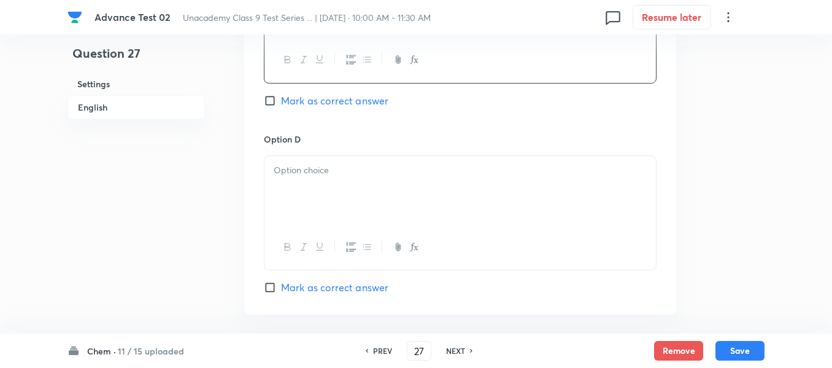
click at [377, 165] on p at bounding box center [460, 170] width 373 height 14
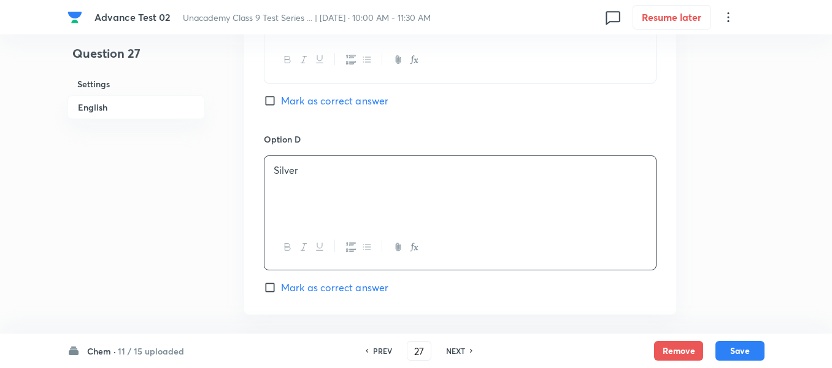
scroll to position [1105, 0]
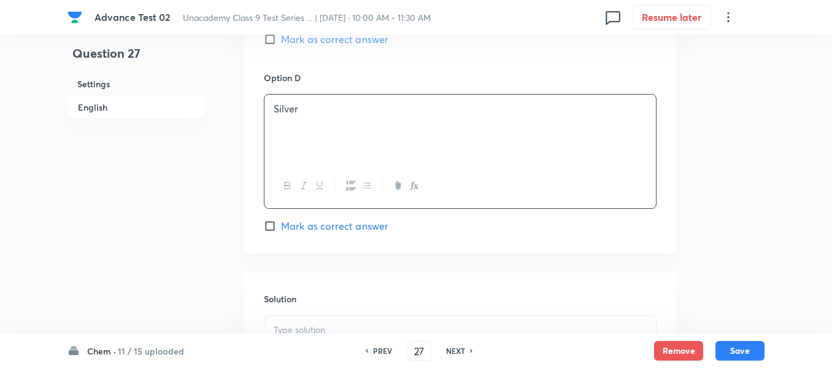
click at [273, 41] on input "Mark as correct answer" at bounding box center [272, 39] width 17 height 12
checkbox input "true"
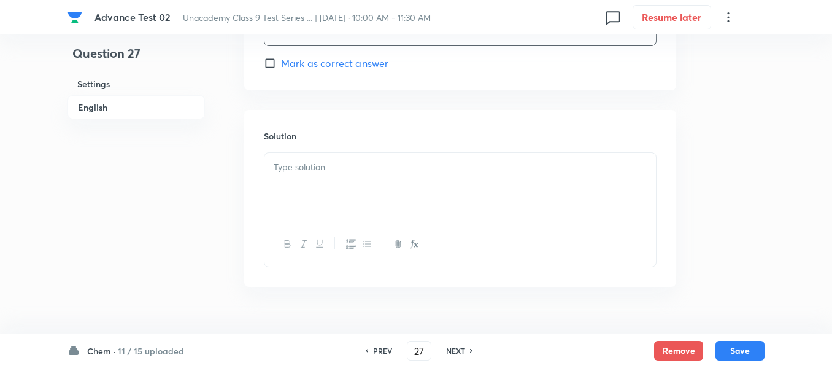
scroll to position [1289, 0]
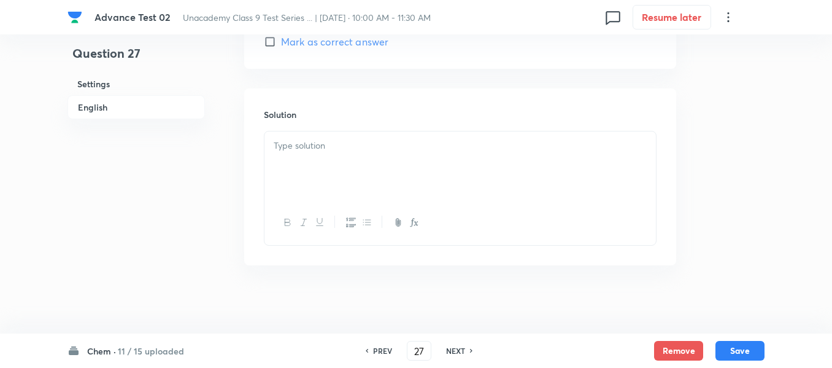
click at [416, 152] on p at bounding box center [460, 146] width 373 height 14
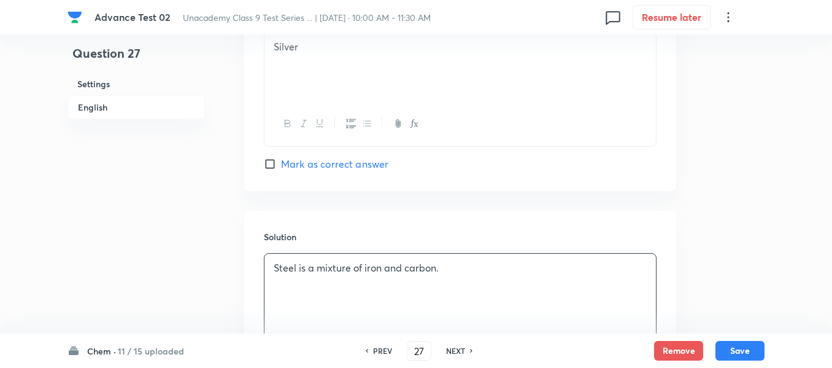
scroll to position [1166, 0]
click at [741, 347] on button "Save" at bounding box center [740, 349] width 49 height 20
type input "28"
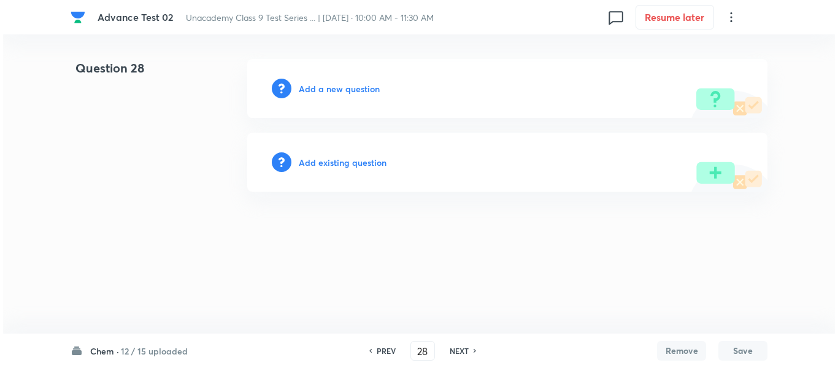
scroll to position [0, 0]
click at [325, 90] on h6 "Add a new question" at bounding box center [339, 88] width 81 height 13
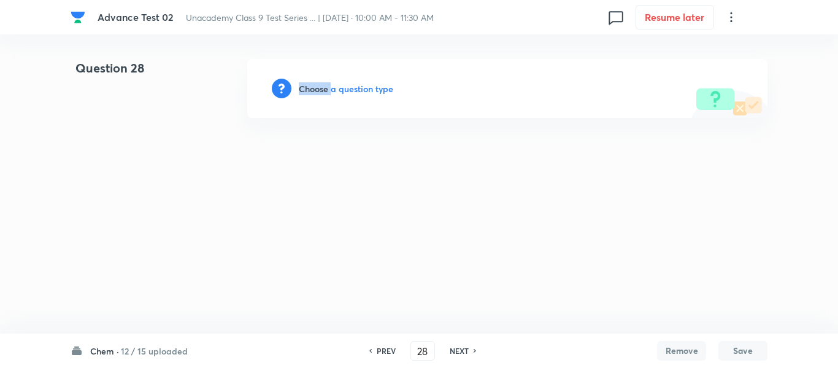
click at [325, 90] on h6 "Choose a question type" at bounding box center [346, 88] width 95 height 13
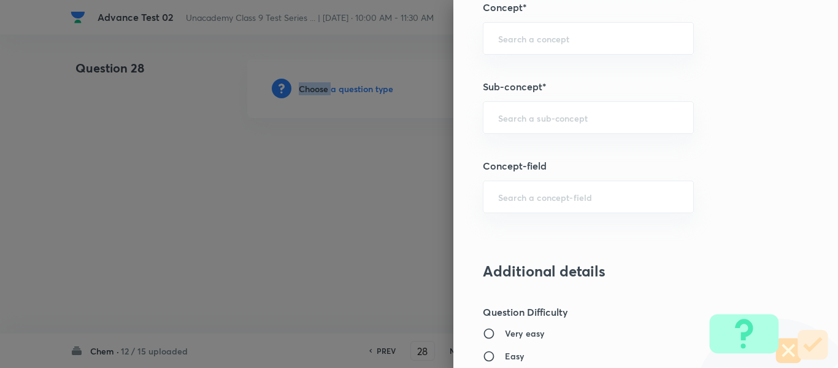
scroll to position [764, 0]
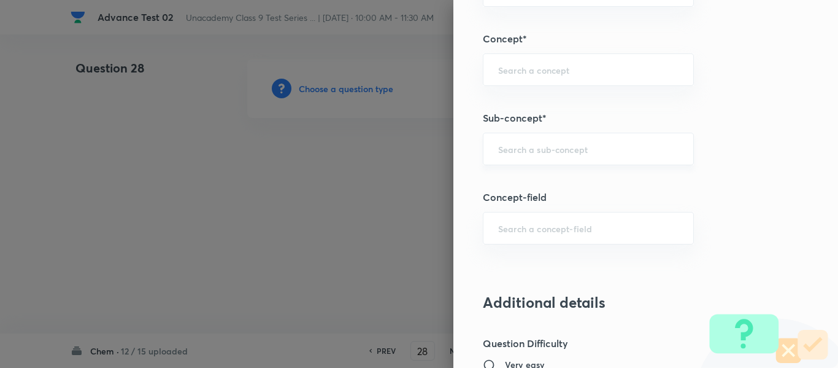
click at [527, 149] on input "text" at bounding box center [588, 149] width 180 height 12
paste input "Laws of Chemical Combination"
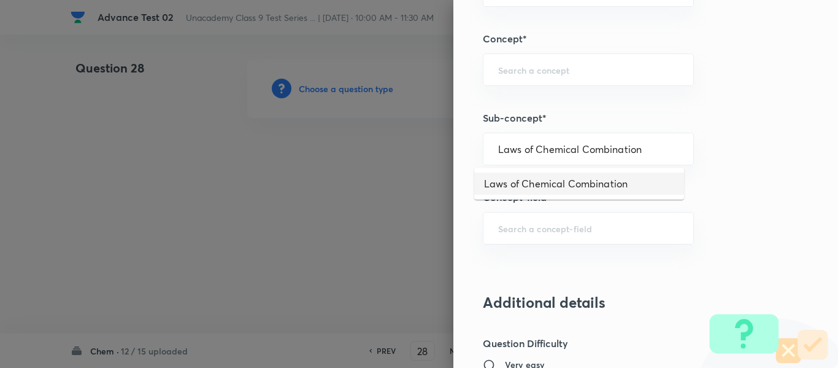
click at [535, 181] on li "Laws of Chemical Combination" at bounding box center [579, 183] width 210 height 22
type input "Laws of Chemical Combination"
type input "Foundation Class IX"
type input "Chemistry"
type input "Atoms and Molecules"
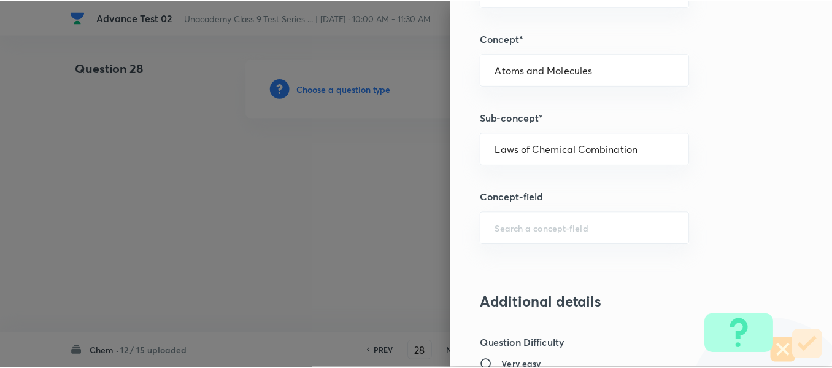
scroll to position [1388, 0]
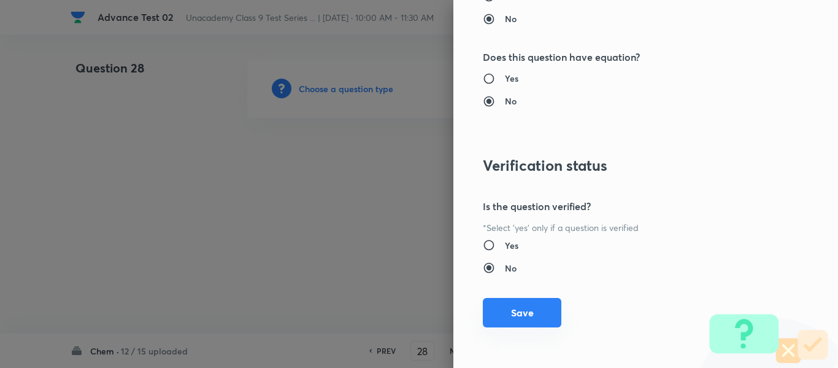
click at [512, 311] on button "Save" at bounding box center [522, 312] width 79 height 29
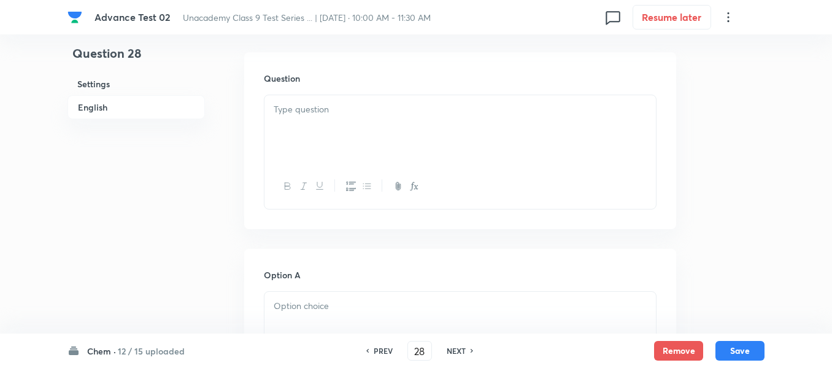
scroll to position [368, 0]
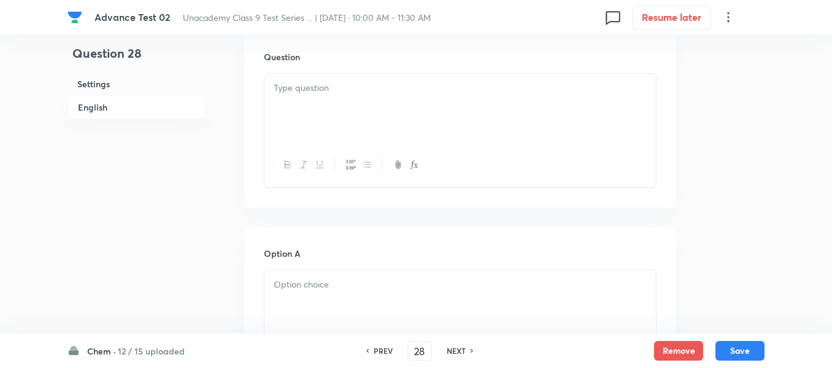
click at [433, 126] on div at bounding box center [461, 108] width 392 height 69
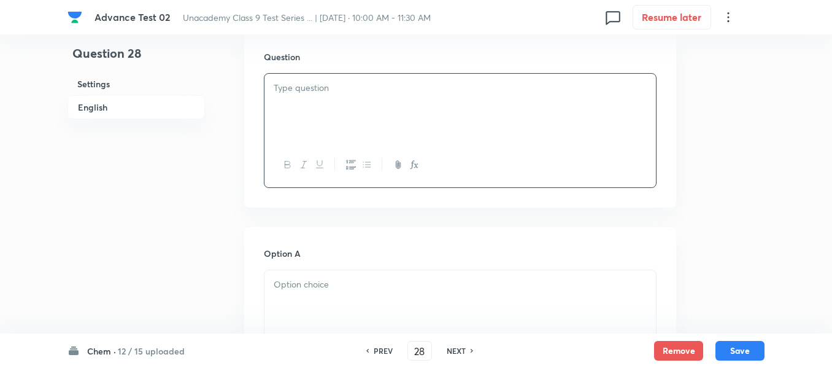
click at [400, 98] on div at bounding box center [461, 108] width 392 height 69
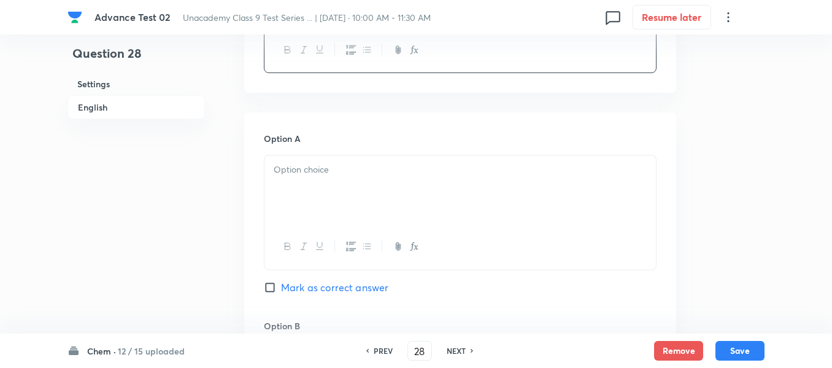
scroll to position [491, 0]
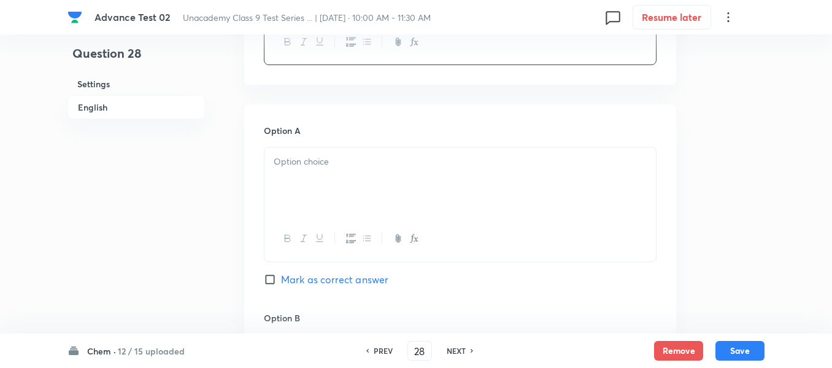
click at [446, 168] on p at bounding box center [460, 162] width 373 height 14
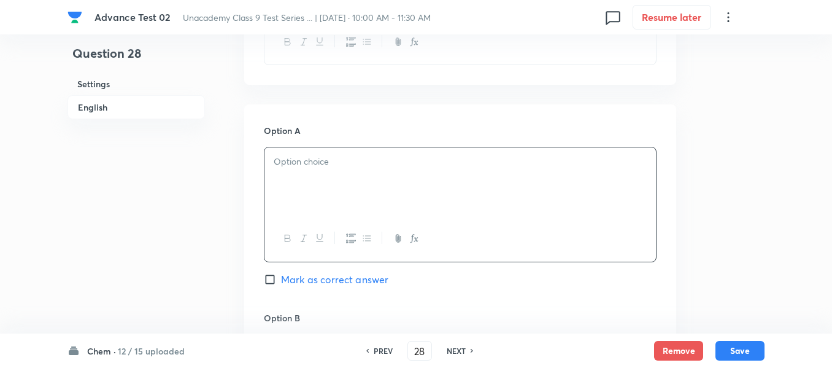
click at [382, 153] on div at bounding box center [461, 181] width 392 height 69
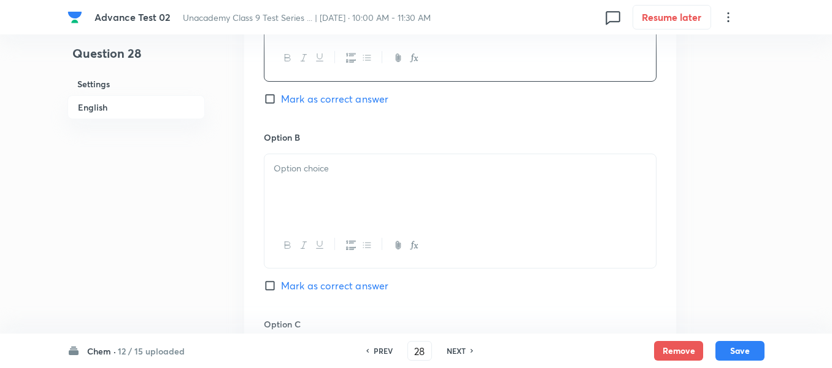
scroll to position [675, 0]
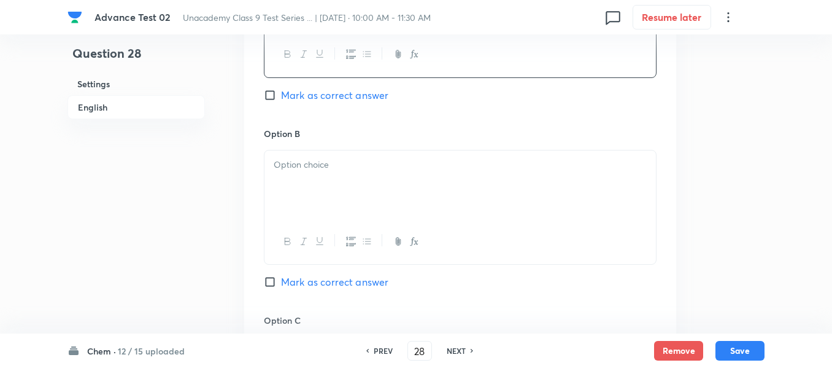
click at [341, 184] on div at bounding box center [461, 184] width 392 height 69
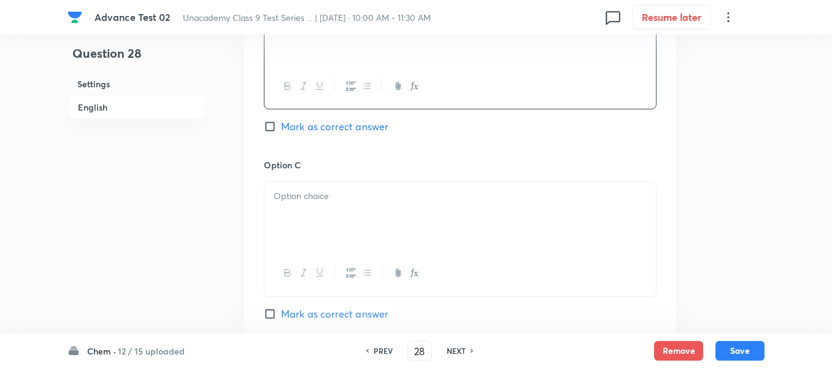
scroll to position [859, 0]
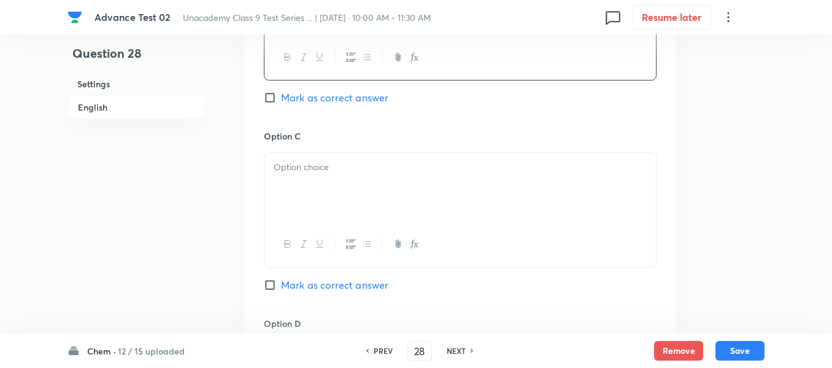
click at [376, 172] on p at bounding box center [460, 167] width 373 height 14
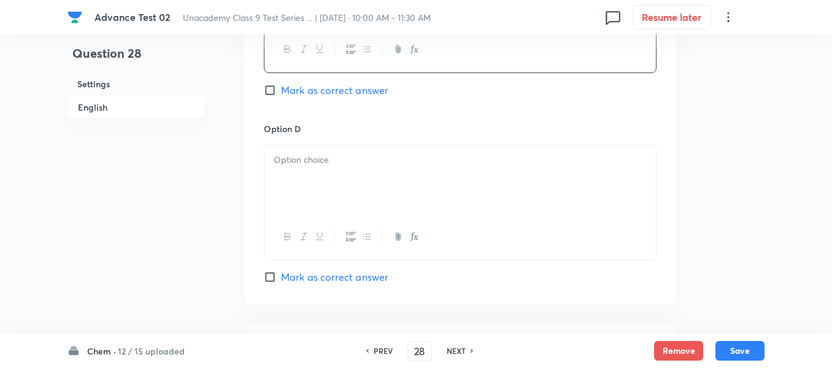
scroll to position [1105, 0]
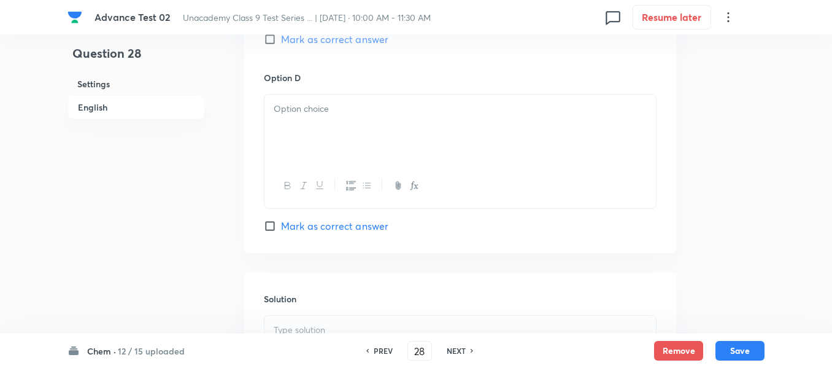
click at [423, 124] on div at bounding box center [461, 129] width 392 height 69
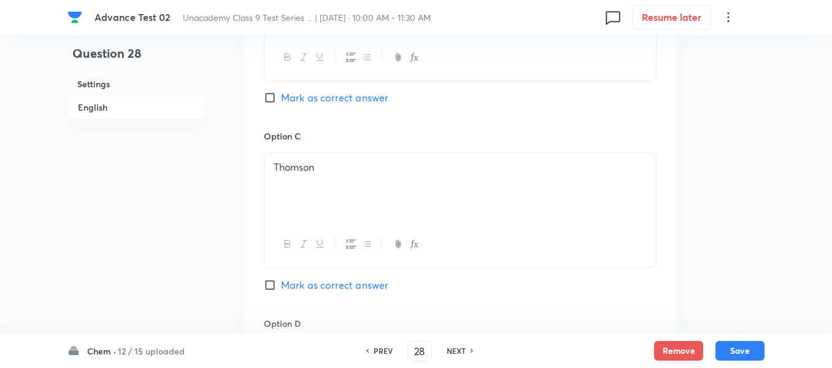
click at [287, 99] on span "Mark as correct answer" at bounding box center [334, 97] width 107 height 15
click at [281, 99] on input "Mark as correct answer" at bounding box center [272, 97] width 17 height 12
checkbox input "true"
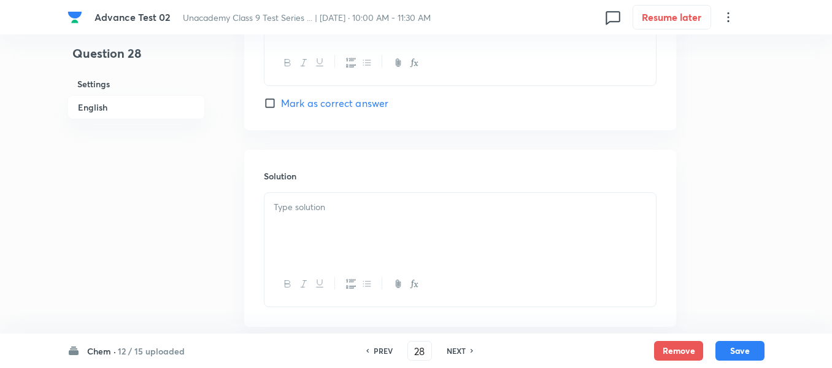
scroll to position [1294, 0]
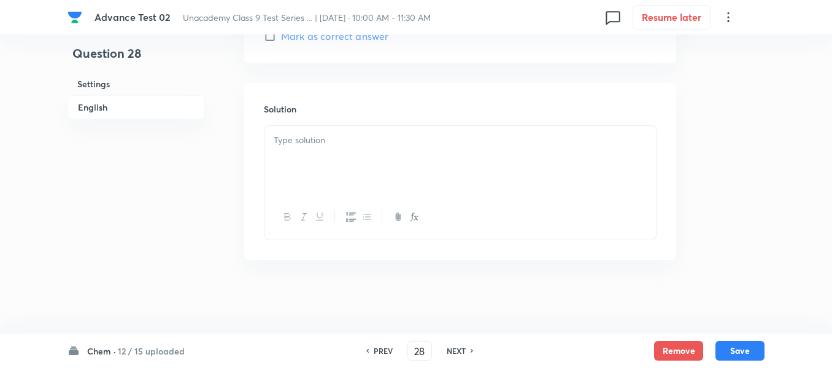
click at [441, 147] on p at bounding box center [460, 140] width 373 height 14
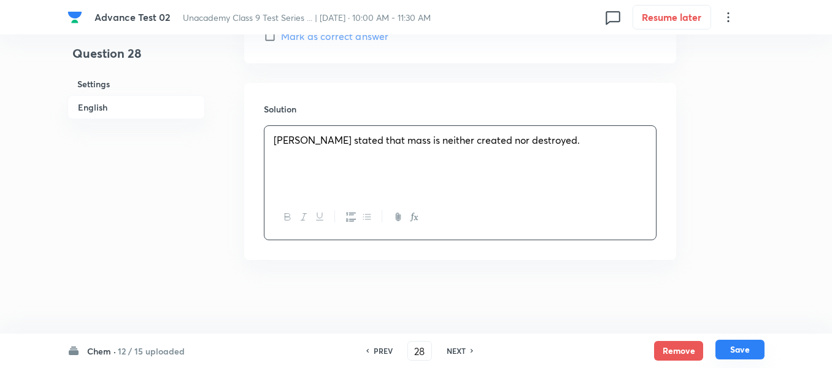
click at [736, 347] on button "Save" at bounding box center [740, 349] width 49 height 20
type input "29"
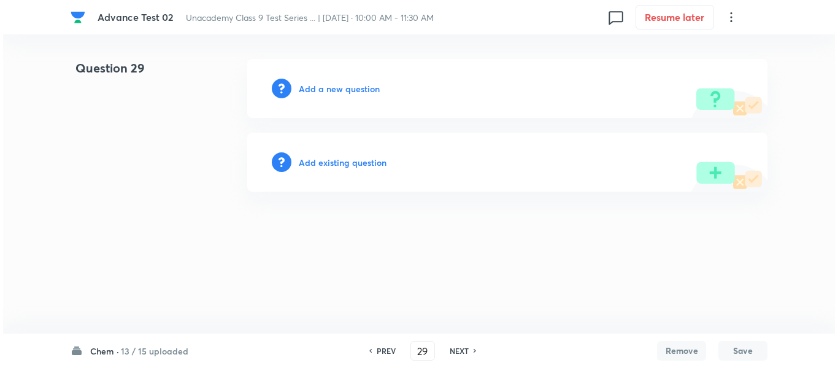
scroll to position [0, 0]
click at [332, 87] on h6 "Add a new question" at bounding box center [339, 88] width 81 height 13
click at [332, 87] on h6 "Choose a question type" at bounding box center [346, 88] width 95 height 13
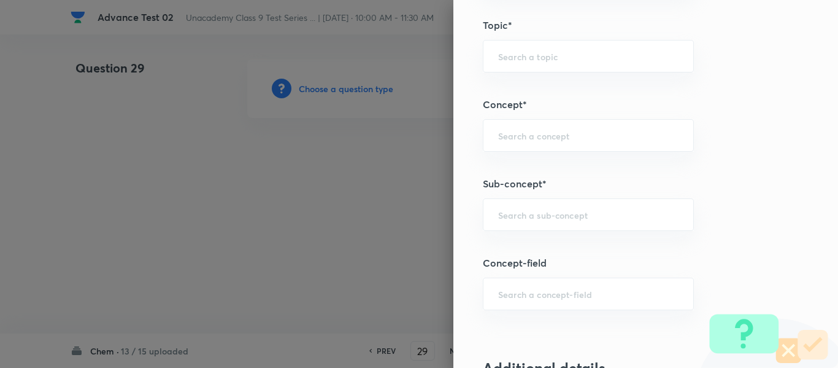
scroll to position [717, 0]
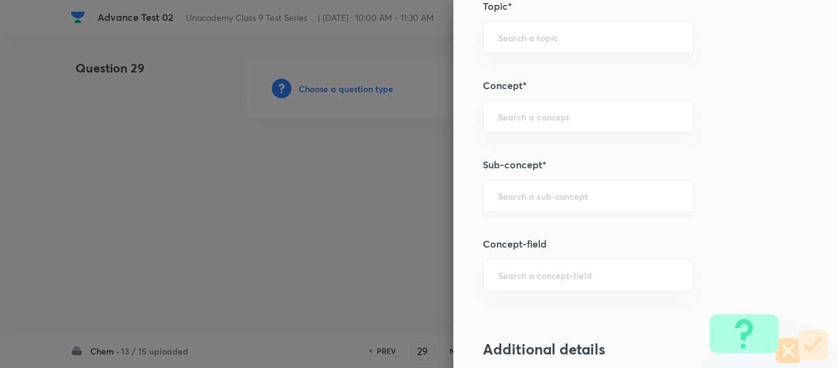
click at [578, 200] on input "text" at bounding box center [588, 196] width 180 height 12
paste input "Writing Chemical Formulae"
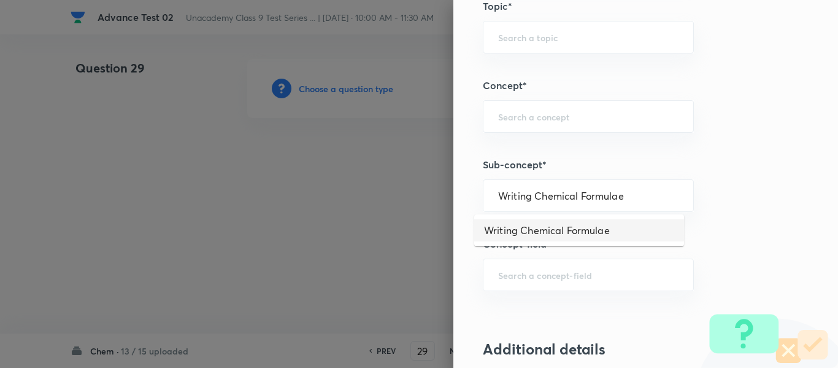
click at [573, 231] on li "Writing Chemical Formulae" at bounding box center [579, 230] width 210 height 22
type input "Writing Chemical Formulae"
type input "Foundation Class IX"
type input "Chemistry"
type input "Atoms and Molecules"
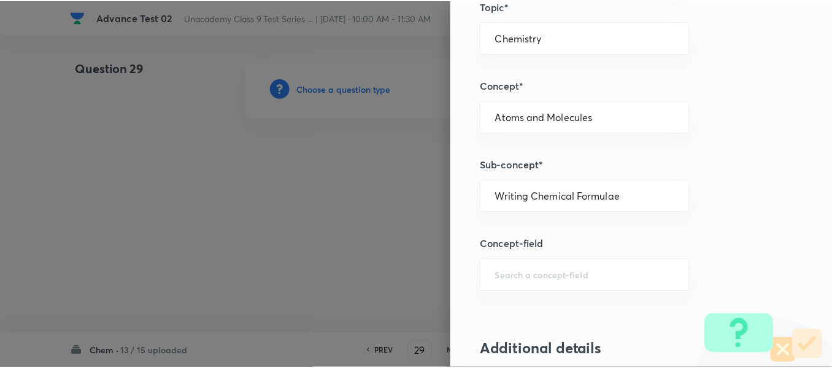
scroll to position [1388, 0]
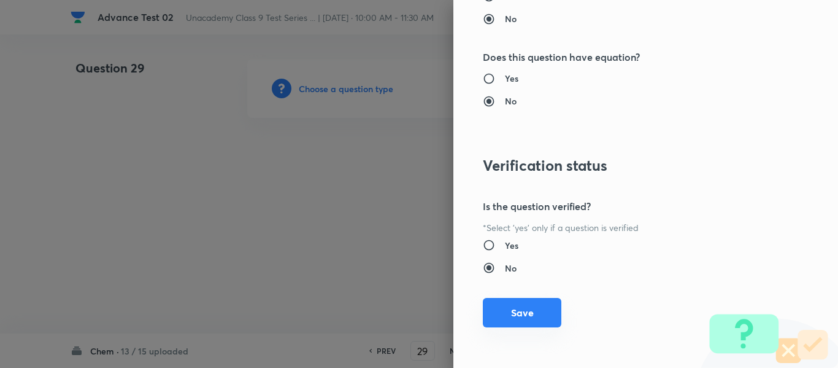
click at [511, 314] on button "Save" at bounding box center [522, 312] width 79 height 29
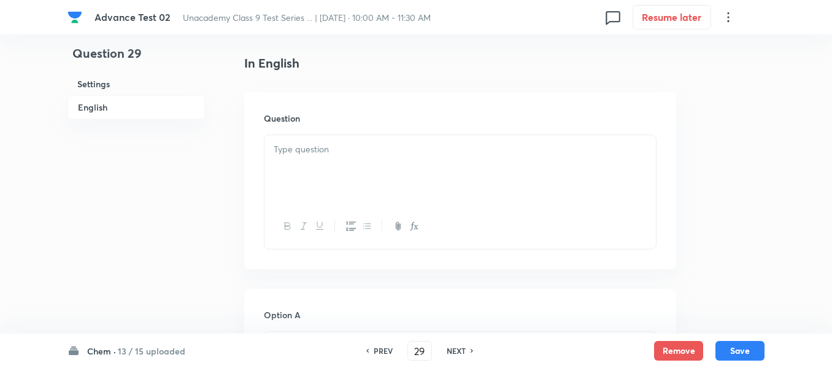
click at [443, 185] on div at bounding box center [461, 169] width 392 height 69
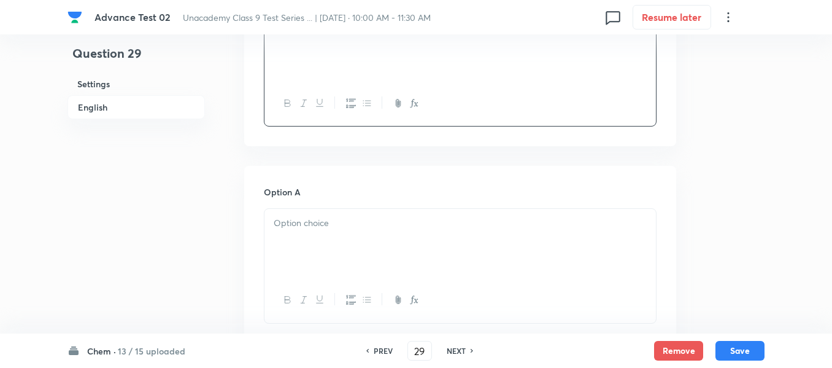
scroll to position [368, 0]
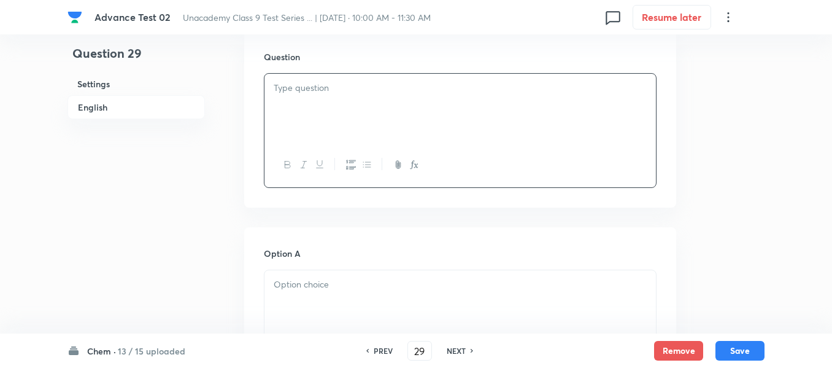
click at [377, 107] on div at bounding box center [461, 108] width 392 height 69
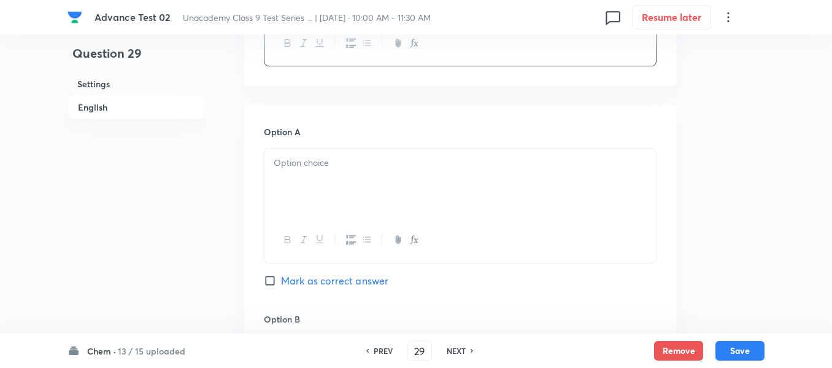
scroll to position [491, 0]
click at [422, 202] on div at bounding box center [461, 181] width 392 height 69
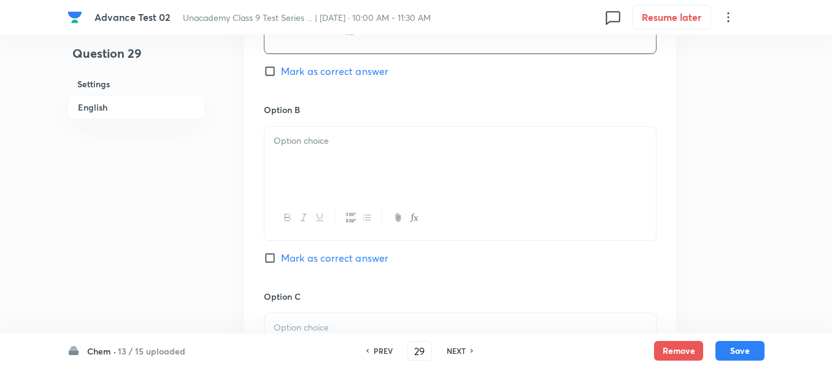
scroll to position [736, 0]
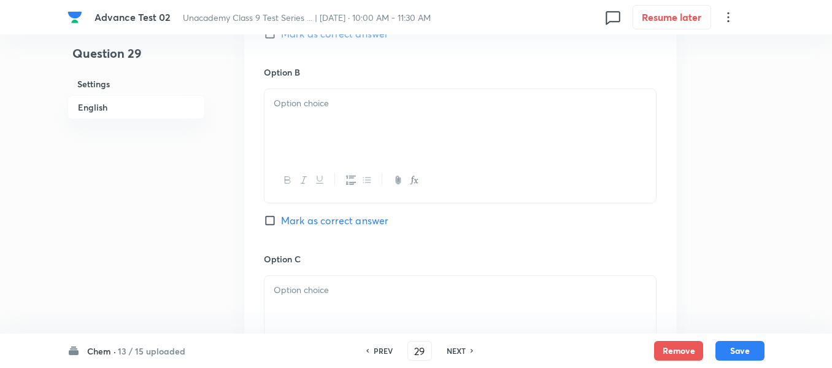
click at [365, 123] on div at bounding box center [461, 123] width 392 height 69
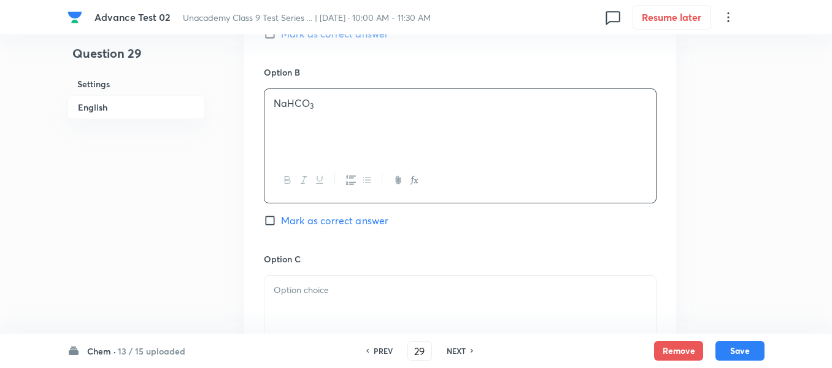
click at [279, 217] on input "Mark as correct answer" at bounding box center [272, 220] width 17 height 12
checkbox input "true"
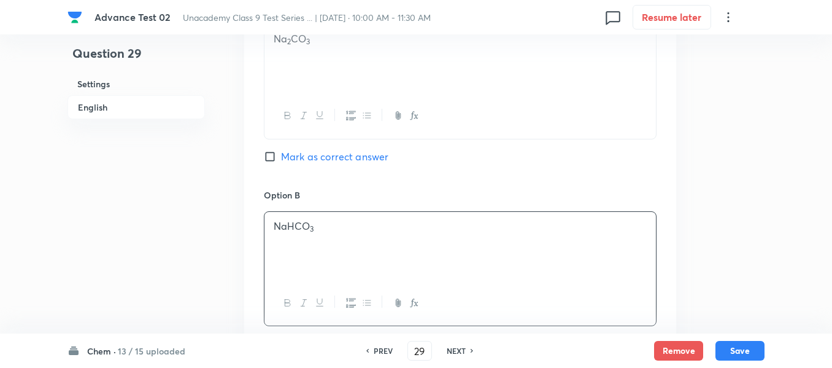
click at [273, 154] on input "Mark as correct answer" at bounding box center [272, 156] width 17 height 12
checkbox input "true"
checkbox input "false"
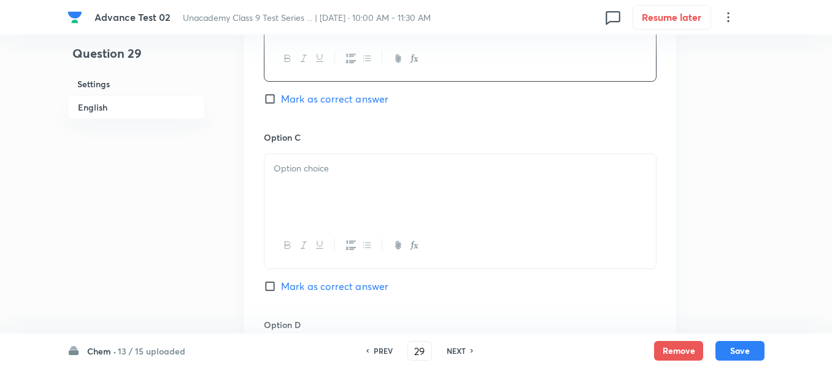
scroll to position [859, 0]
click at [426, 173] on p at bounding box center [460, 167] width 373 height 14
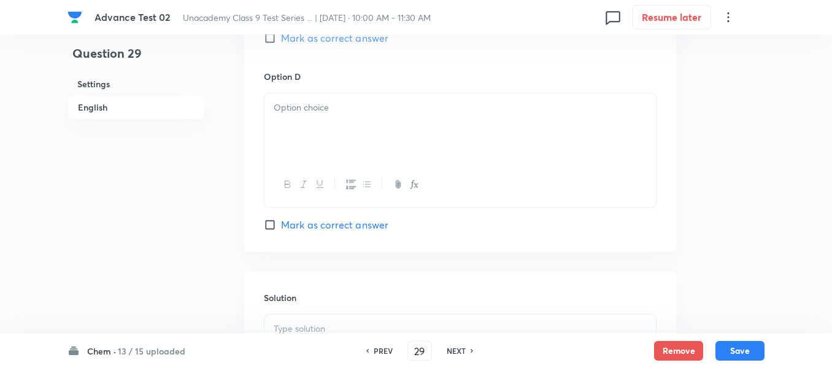
scroll to position [1105, 0]
click at [407, 118] on div at bounding box center [461, 129] width 392 height 69
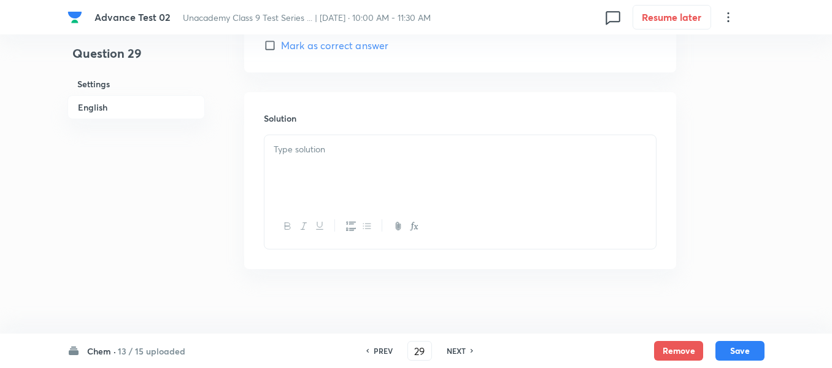
scroll to position [1289, 0]
click at [382, 172] on div at bounding box center [461, 165] width 392 height 69
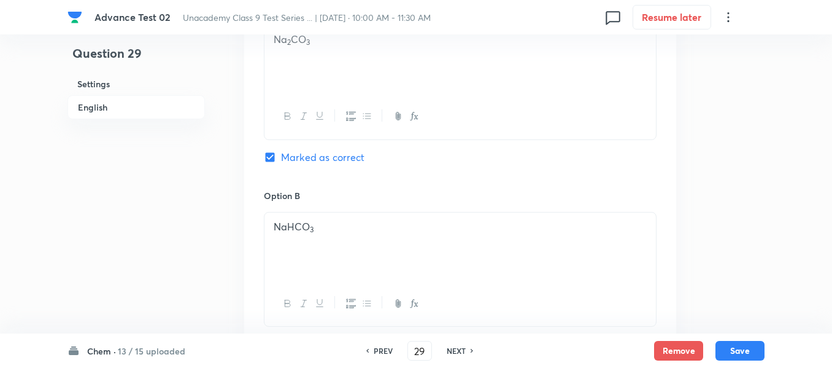
scroll to position [491, 0]
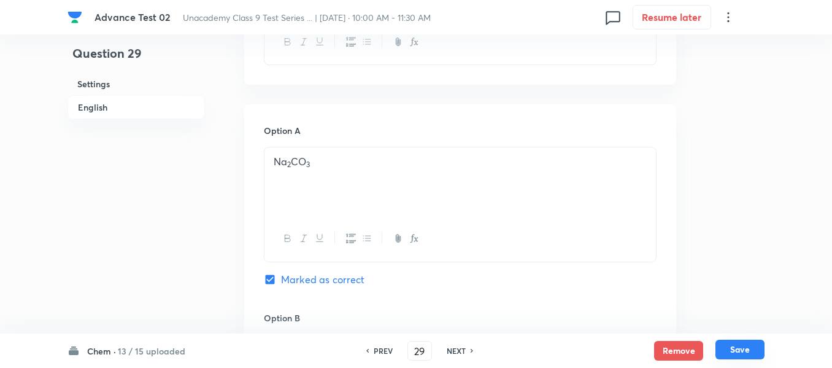
click at [746, 350] on button "Save" at bounding box center [740, 349] width 49 height 20
type input "30"
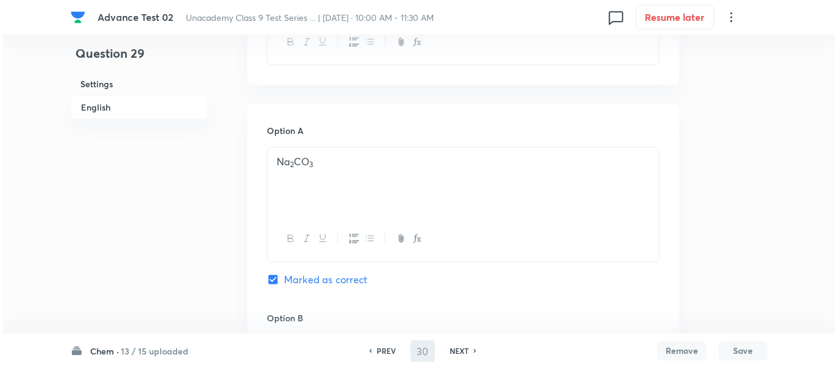
scroll to position [0, 0]
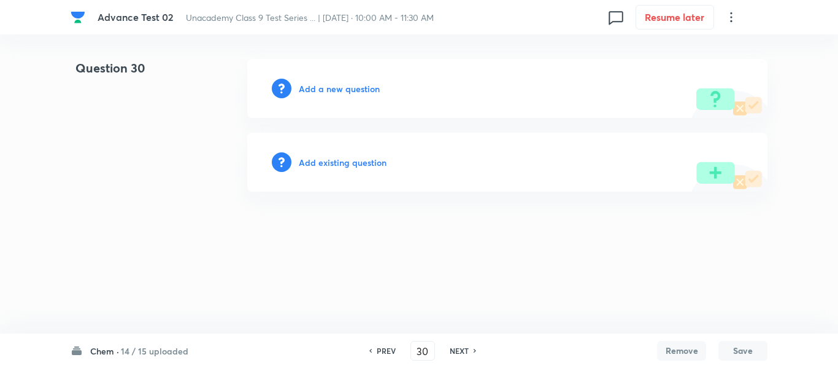
click at [339, 85] on h6 "Add a new question" at bounding box center [339, 88] width 81 height 13
click at [339, 85] on h6 "Choose a question type" at bounding box center [346, 88] width 95 height 13
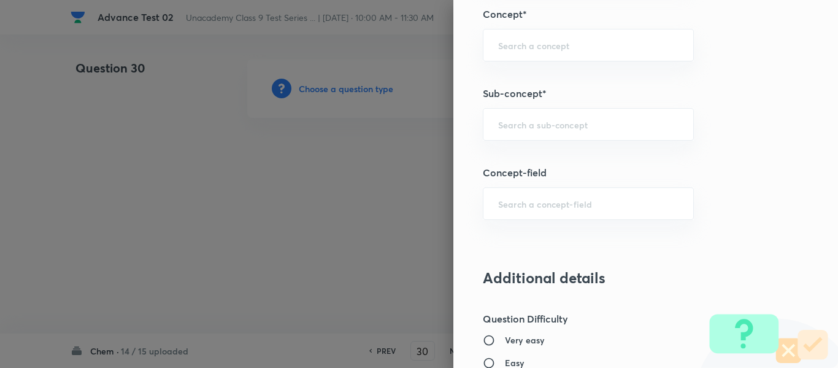
scroll to position [805, 0]
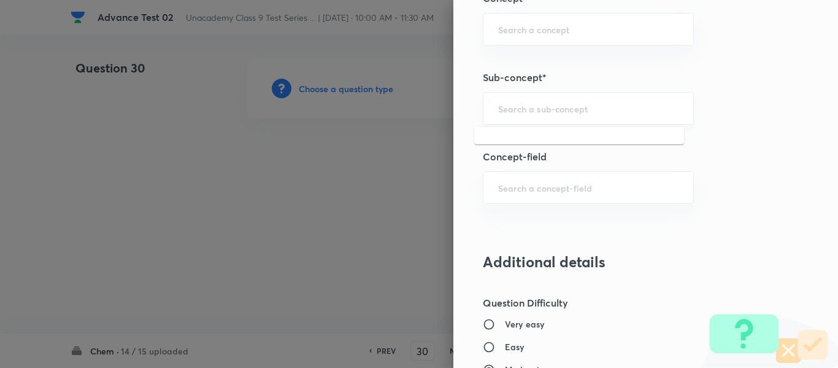
click at [549, 107] on input "text" at bounding box center [588, 108] width 180 height 12
paste input "Change of State"
click at [541, 147] on li "Change of State" at bounding box center [579, 143] width 210 height 22
type input "Change of State"
type input "Foundation Class IX"
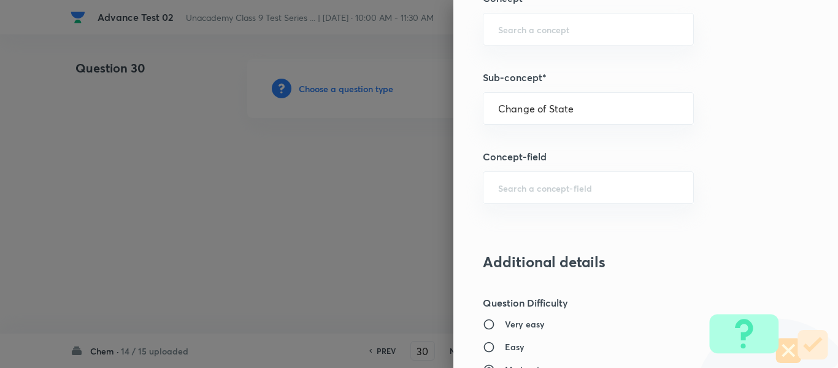
type input "Chemistry"
type input "Matter in Our Surroundings"
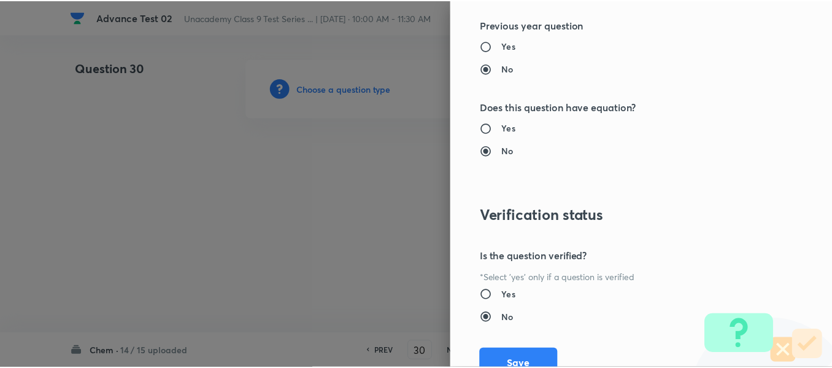
scroll to position [1388, 0]
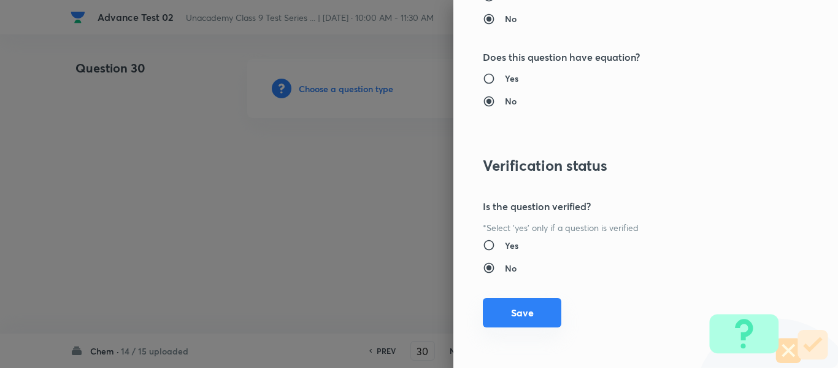
click at [506, 311] on button "Save" at bounding box center [522, 312] width 79 height 29
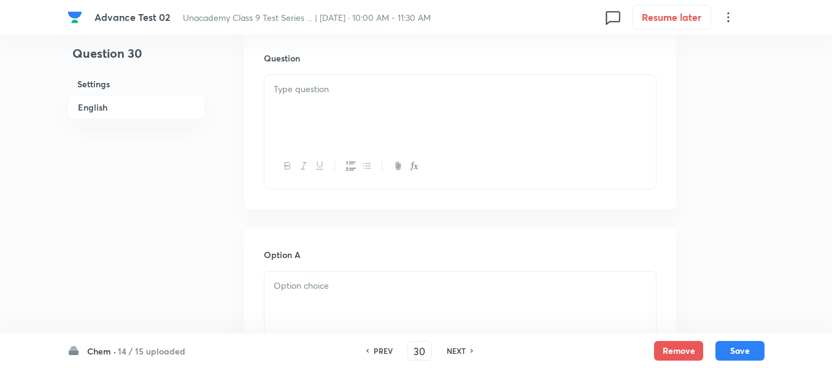
scroll to position [368, 0]
click at [411, 95] on div at bounding box center [461, 108] width 392 height 69
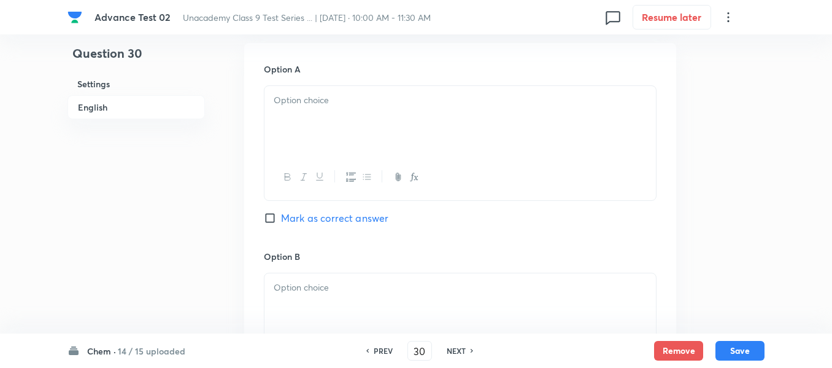
click at [412, 117] on div at bounding box center [461, 120] width 392 height 69
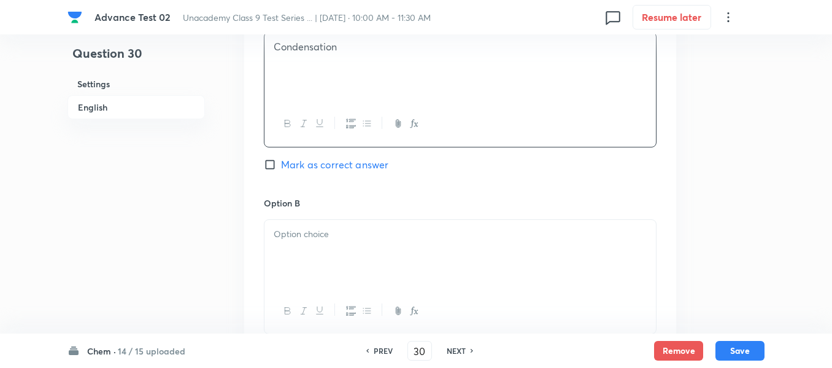
scroll to position [675, 0]
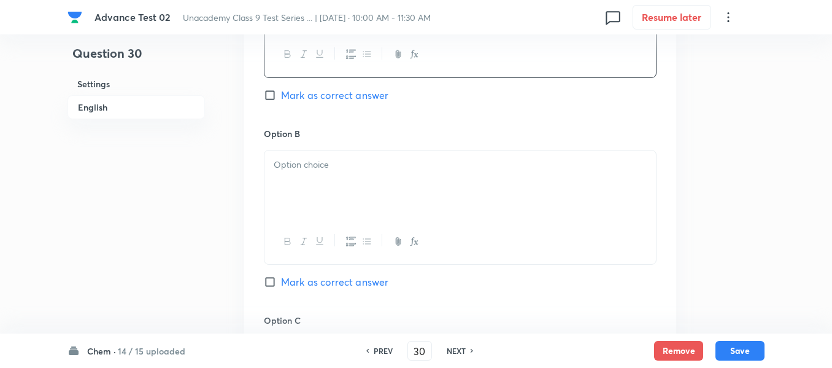
click at [387, 190] on div at bounding box center [461, 184] width 392 height 69
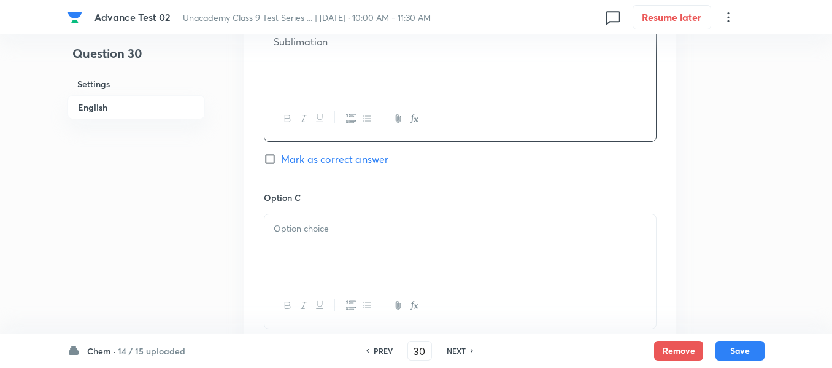
scroll to position [921, 0]
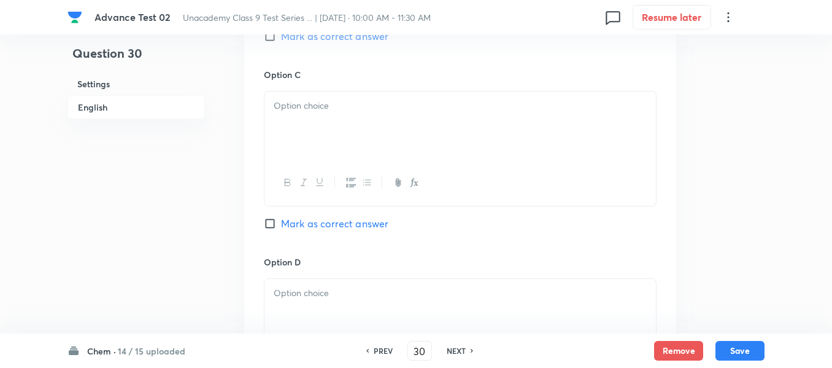
click at [424, 115] on div at bounding box center [461, 125] width 392 height 69
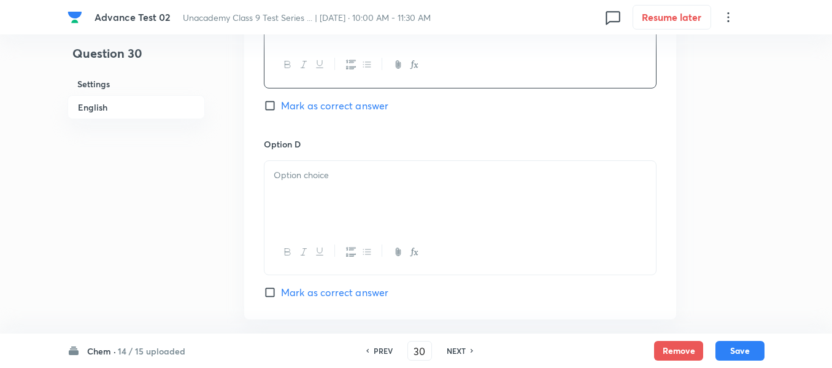
scroll to position [1043, 0]
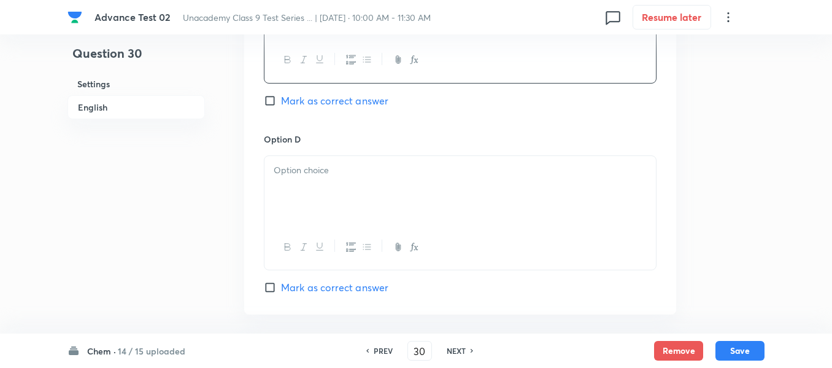
click at [380, 182] on div at bounding box center [461, 190] width 392 height 69
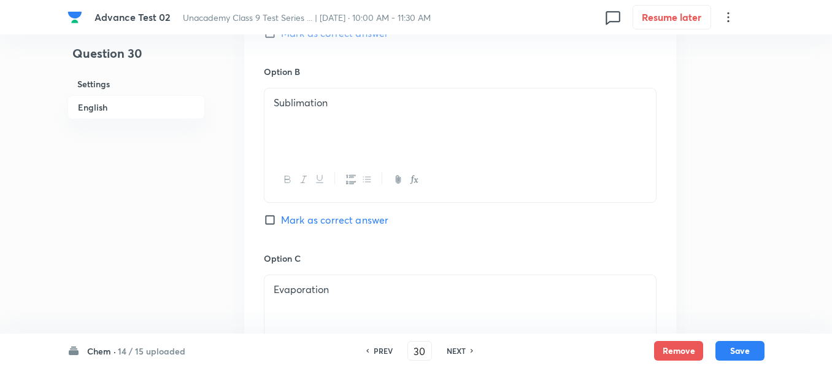
scroll to position [736, 0]
click at [280, 225] on input "Mark as correct answer" at bounding box center [272, 220] width 17 height 12
checkbox input "true"
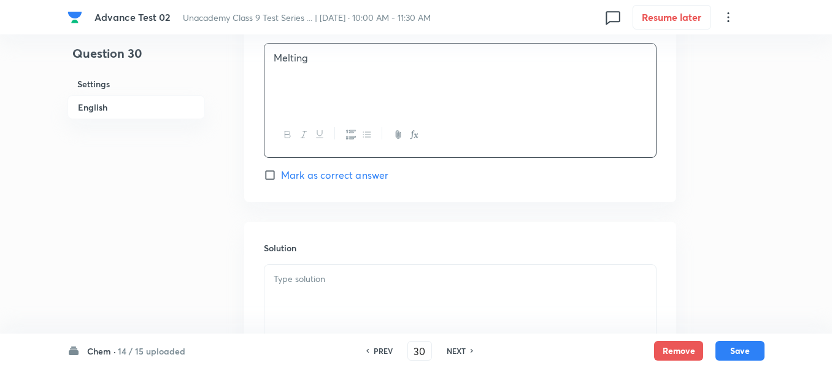
scroll to position [1227, 0]
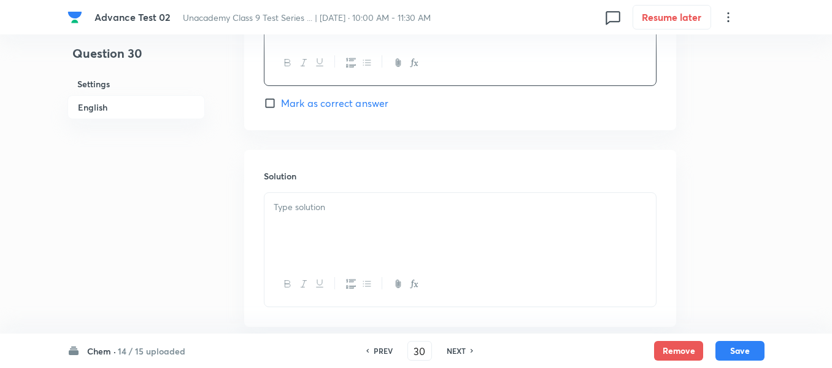
click at [412, 210] on p at bounding box center [460, 207] width 373 height 14
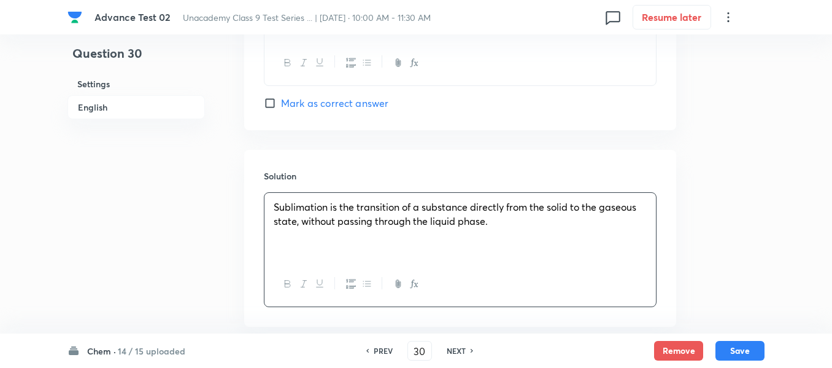
scroll to position [1294, 0]
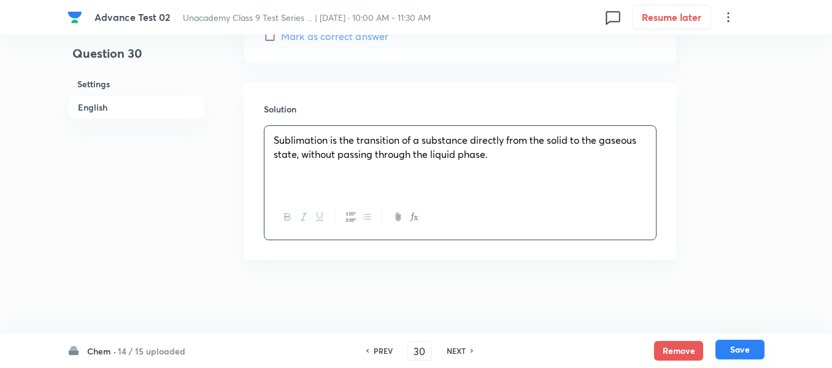
click at [738, 349] on button "Save" at bounding box center [740, 349] width 49 height 20
type input "31"
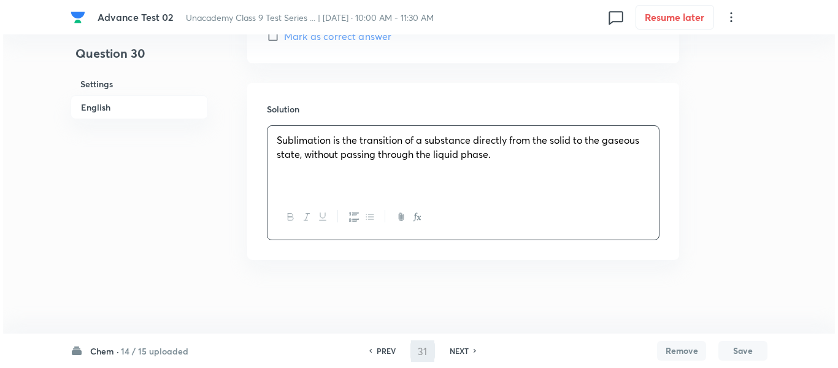
scroll to position [0, 0]
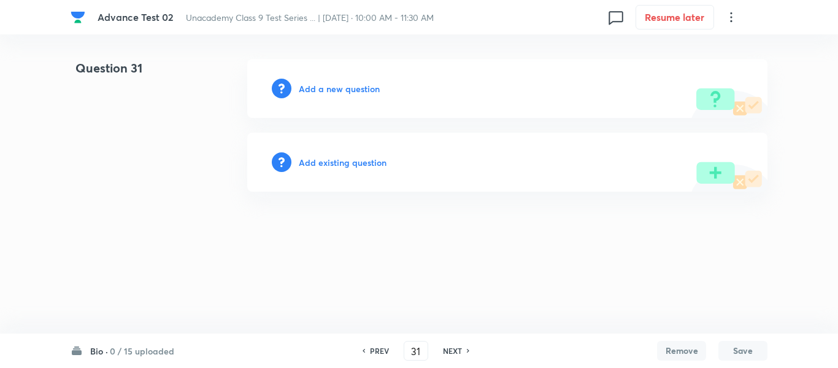
click at [339, 87] on h6 "Add a new question" at bounding box center [339, 88] width 81 height 13
click at [339, 87] on h6 "Choose a question type" at bounding box center [346, 88] width 95 height 13
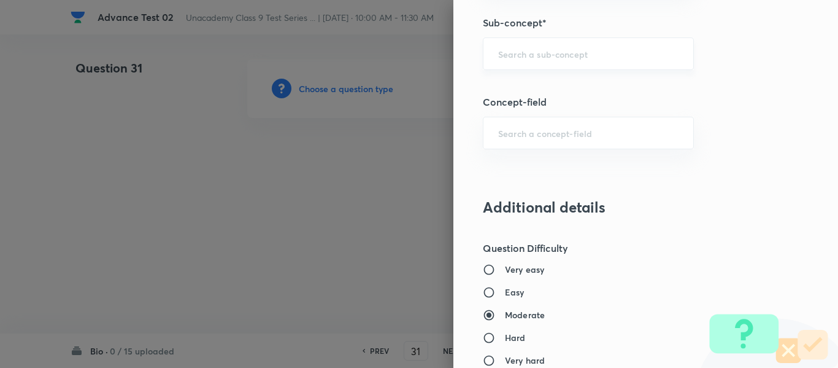
scroll to position [798, 0]
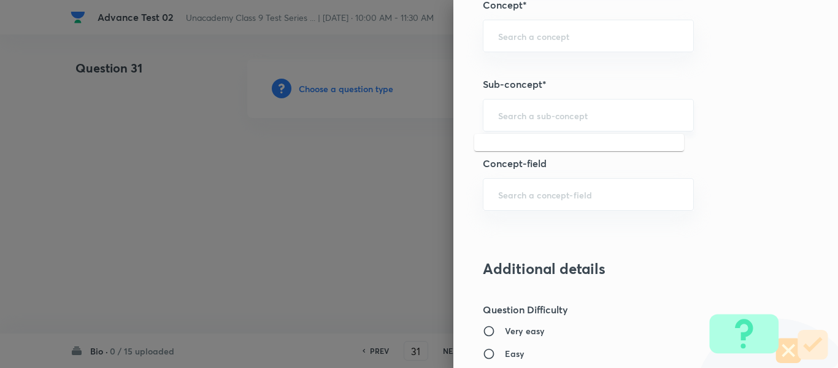
click at [550, 116] on input "text" at bounding box center [588, 115] width 180 height 12
type input "B"
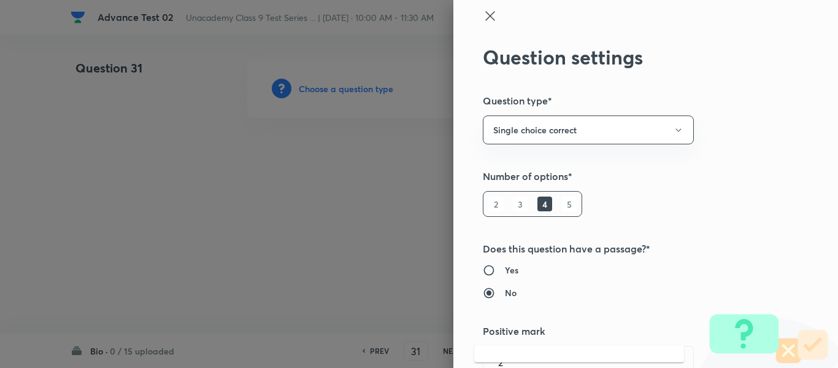
scroll to position [0, 0]
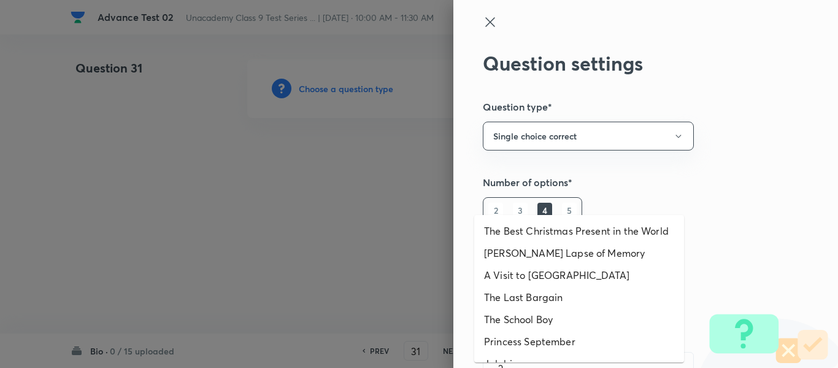
type input "Bio"
click at [483, 20] on icon at bounding box center [490, 22] width 15 height 15
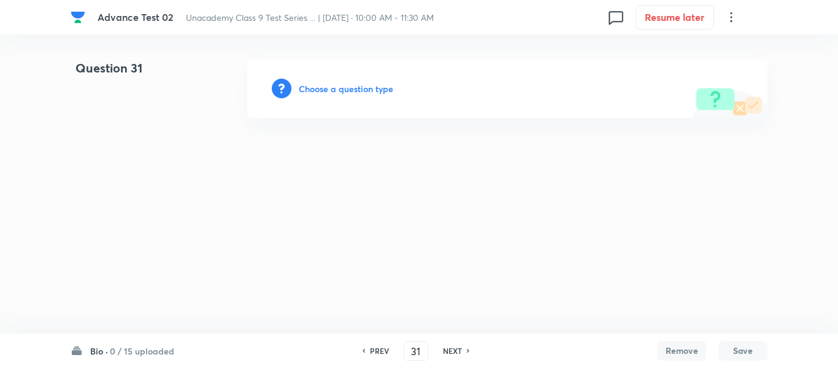
click at [351, 89] on h6 "Choose a question type" at bounding box center [346, 88] width 95 height 13
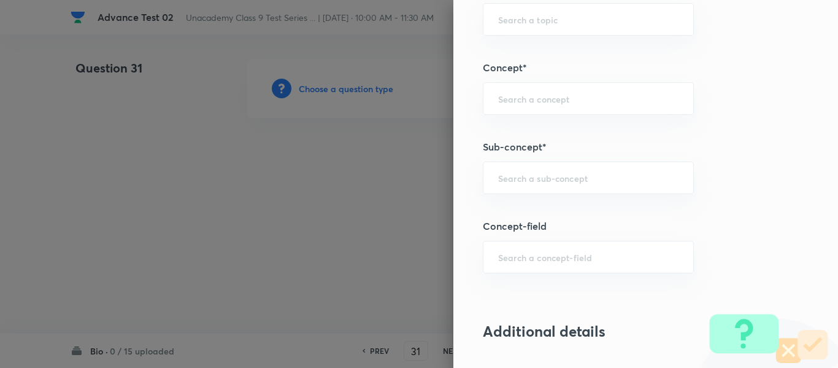
scroll to position [736, 0]
click at [574, 181] on input "text" at bounding box center [588, 177] width 180 height 12
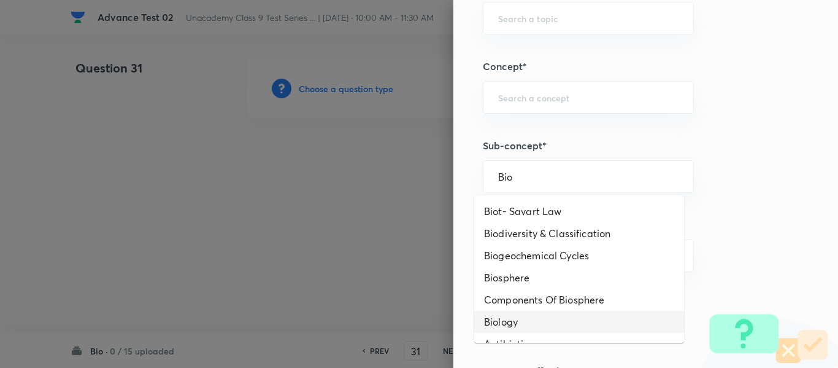
click at [506, 326] on li "Biology" at bounding box center [579, 322] width 210 height 22
type input "Biology"
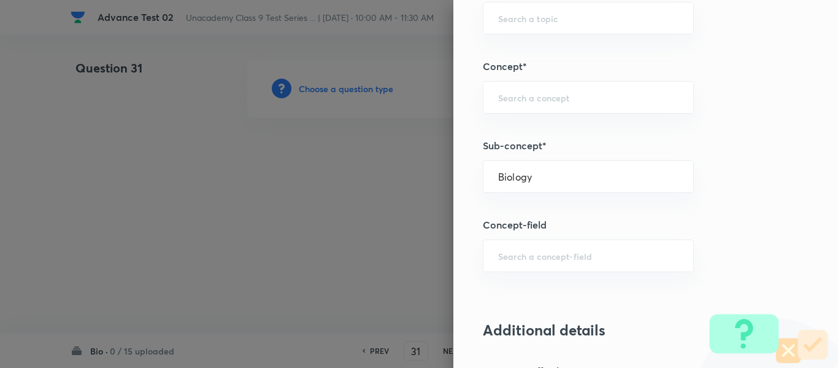
type input "Foundation Class X"
type input "Biology"
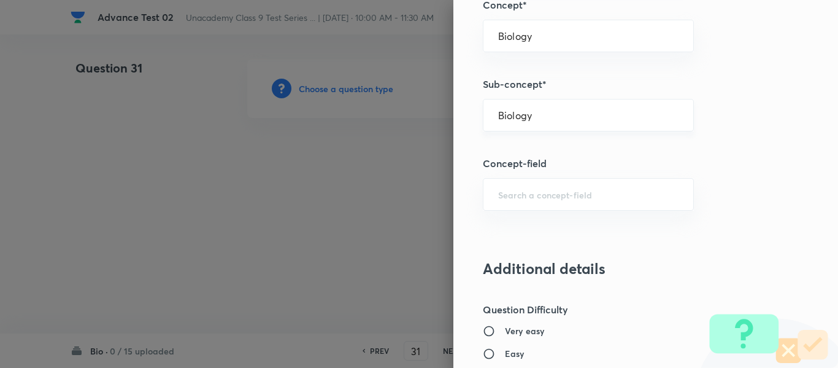
click at [552, 117] on input "Biology" at bounding box center [588, 115] width 180 height 12
type input "b"
click at [727, 122] on div "Question settings Question type* Single choice correct Number of options* 2 3 4…" at bounding box center [646, 184] width 385 height 368
click at [594, 117] on input "Biology" at bounding box center [588, 115] width 180 height 12
type input "Biology"
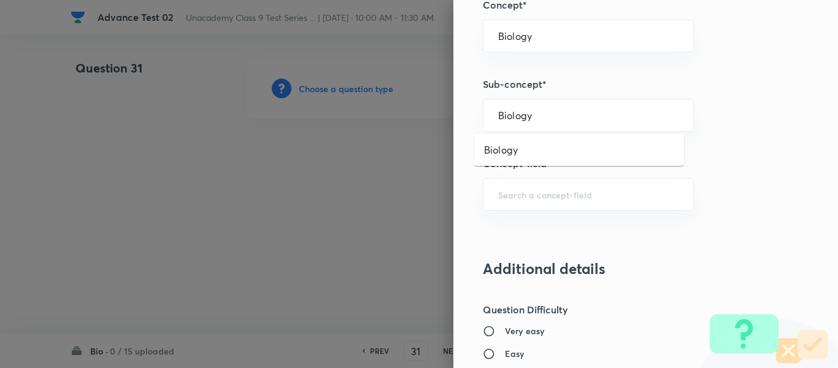
click at [741, 124] on div "Question settings Question type* Single choice correct Number of options* 2 3 4…" at bounding box center [646, 184] width 385 height 368
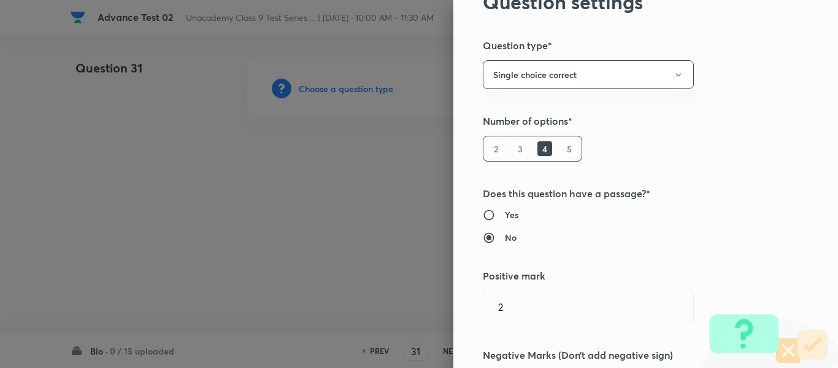
scroll to position [0, 0]
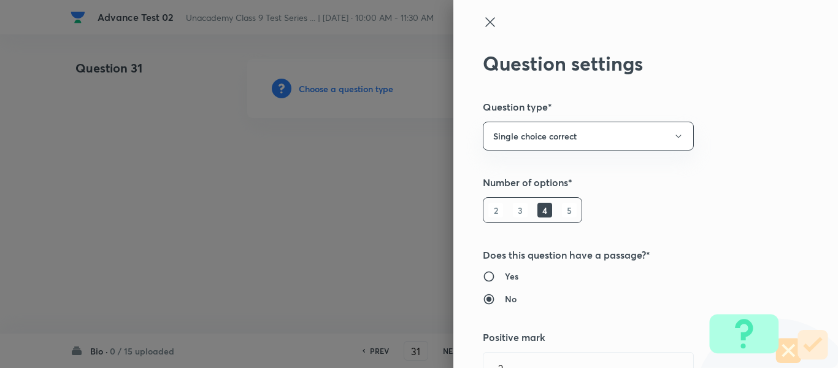
click at [485, 21] on icon at bounding box center [489, 21] width 9 height 9
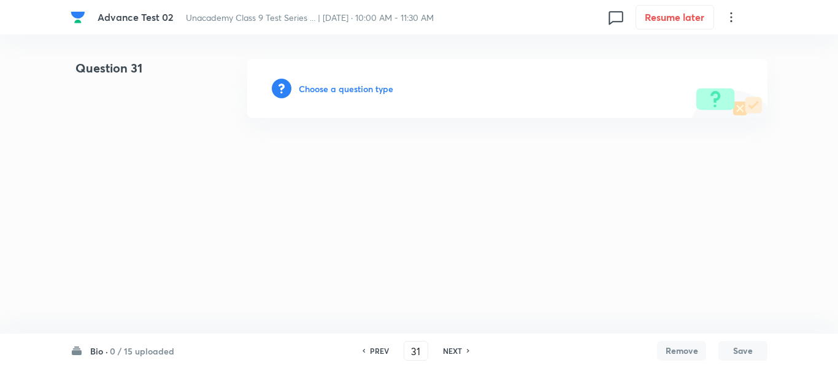
click at [331, 91] on h6 "Choose a question type" at bounding box center [346, 88] width 95 height 13
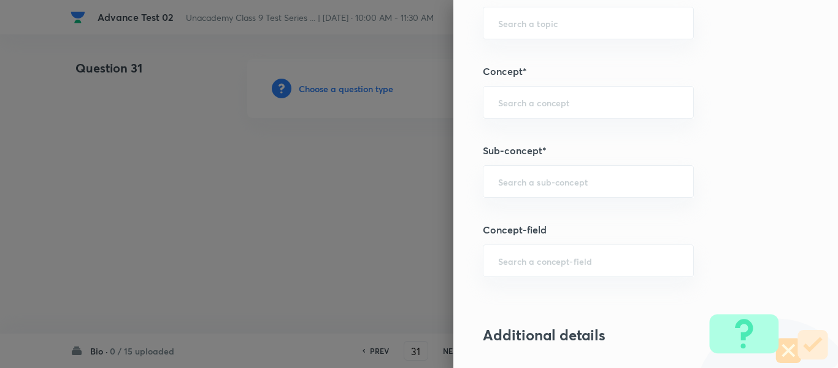
scroll to position [798, 0]
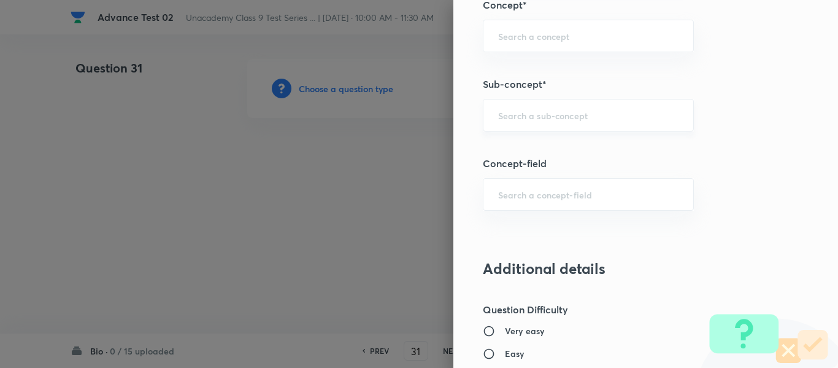
click at [555, 118] on input "text" at bounding box center [588, 115] width 180 height 12
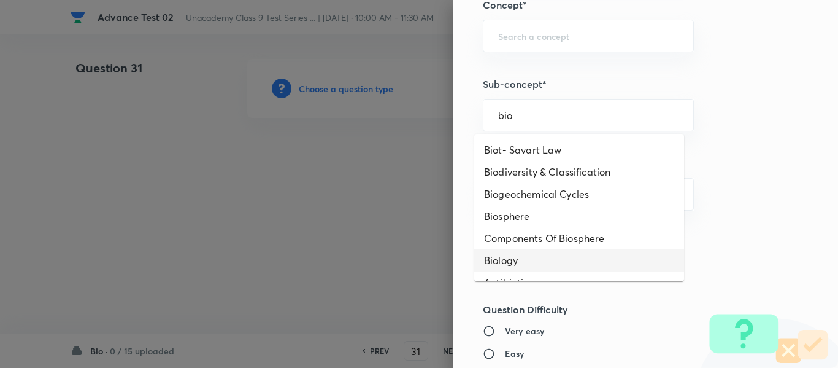
click at [515, 261] on li "Biology" at bounding box center [579, 260] width 210 height 22
type input "Biology"
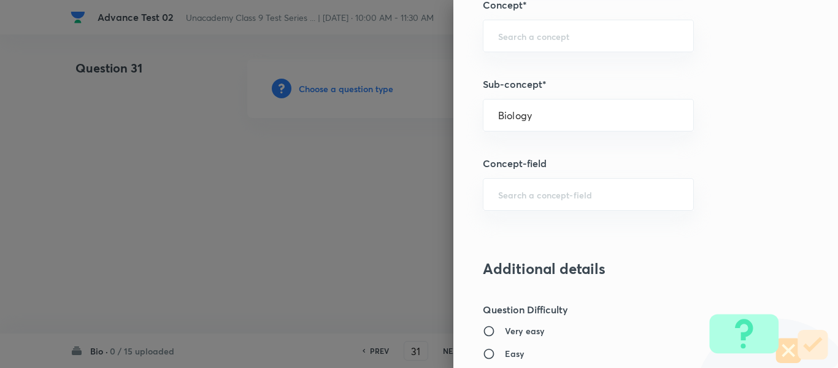
type input "Foundation Class X"
type input "Biology"
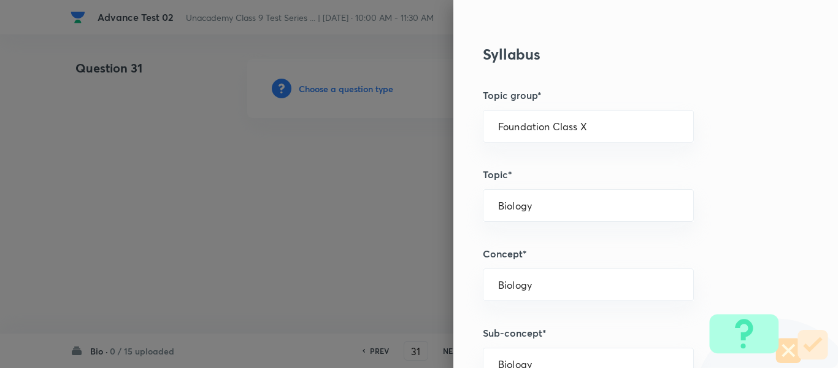
scroll to position [552, 0]
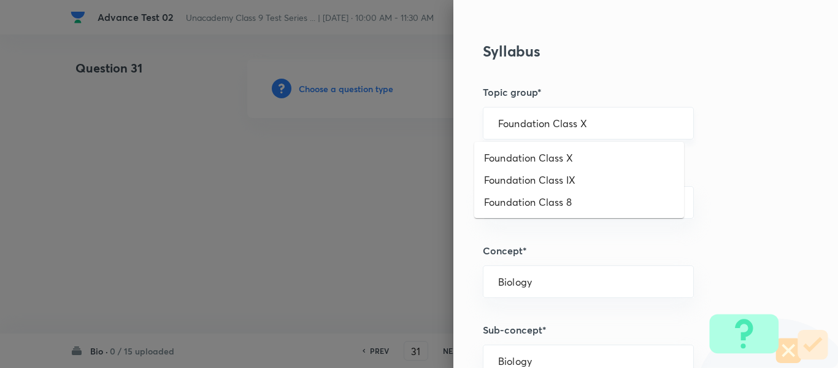
click at [593, 121] on input "Foundation Class X" at bounding box center [588, 123] width 180 height 12
click at [571, 180] on li "Foundation Class IX" at bounding box center [579, 180] width 210 height 22
type input "Foundation Class IX"
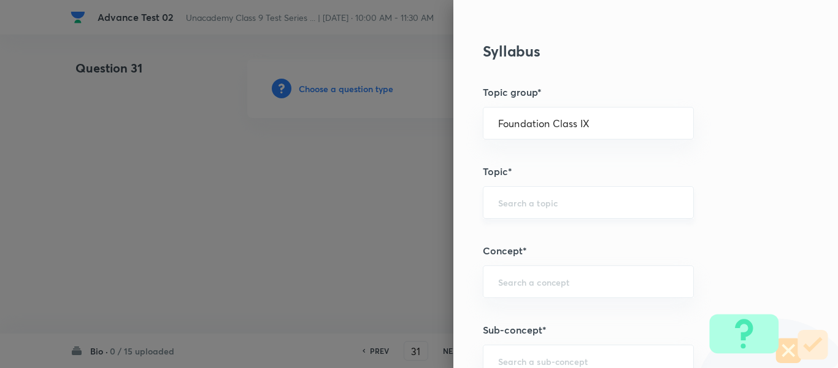
click at [546, 201] on input "text" at bounding box center [588, 202] width 180 height 12
type input "h"
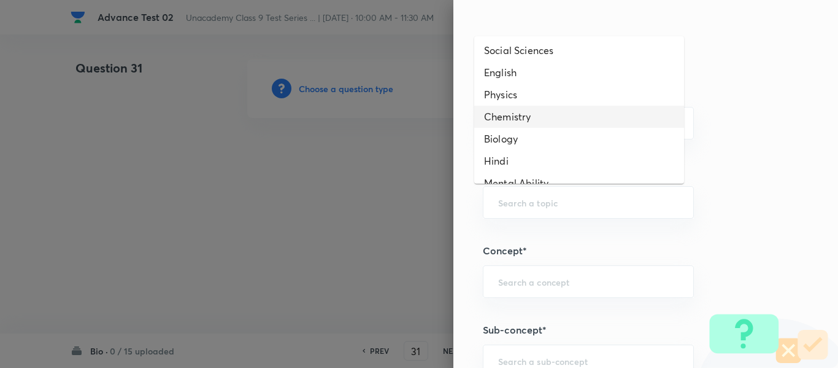
scroll to position [106, 0]
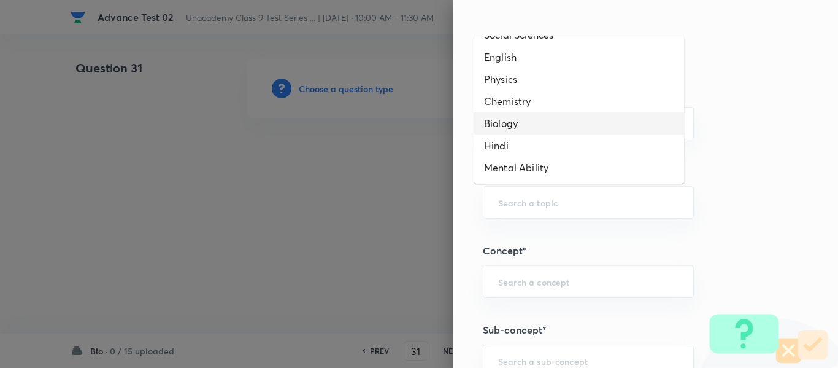
click at [532, 124] on li "Biology" at bounding box center [579, 123] width 210 height 22
type input "Biology"
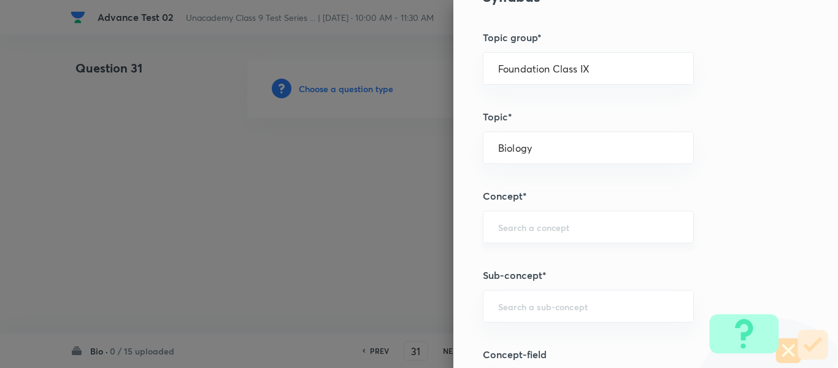
scroll to position [675, 0]
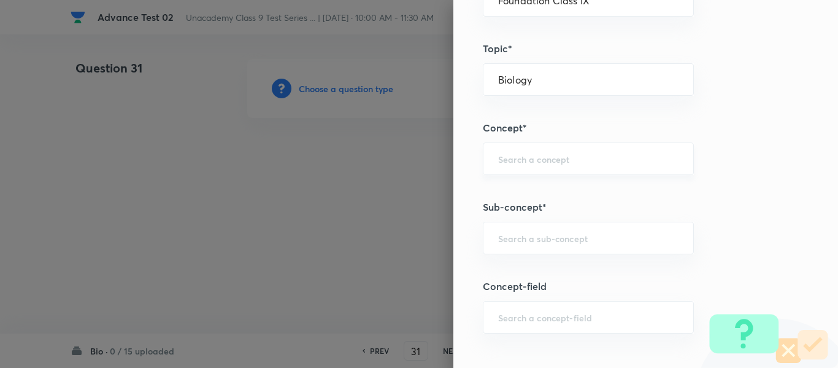
click at [529, 157] on input "text" at bounding box center [588, 159] width 180 height 12
type input "k"
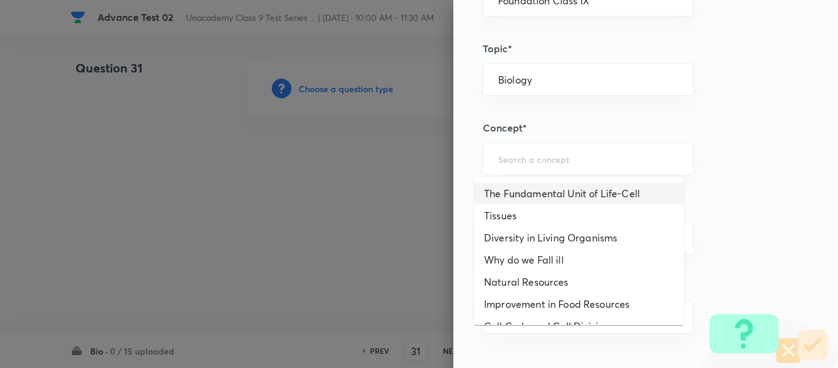
click at [546, 191] on li "The Fundamental Unit of Life-Cell" at bounding box center [579, 193] width 210 height 22
type input "The Fundamental Unit of Life-Cell"
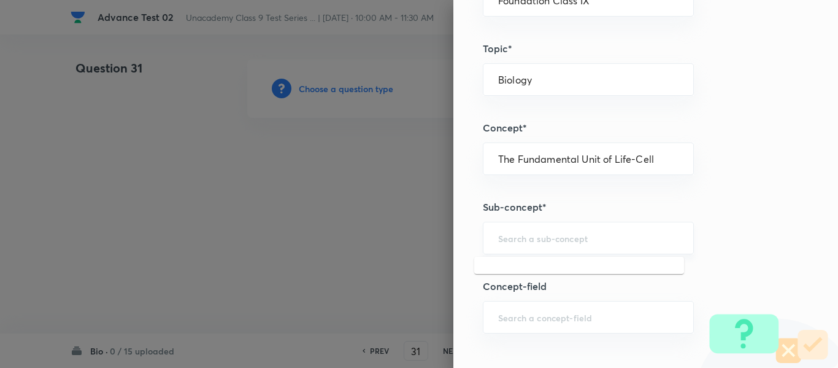
click at [549, 241] on input "text" at bounding box center [588, 238] width 180 height 12
type input "j"
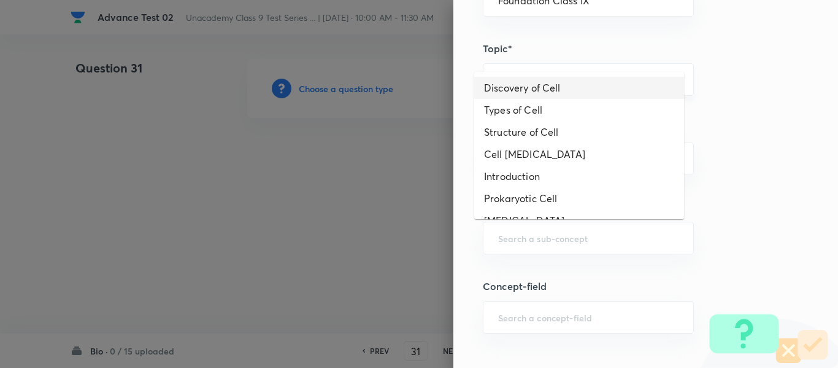
click at [541, 90] on li "Discovery of Cell" at bounding box center [579, 88] width 210 height 22
type input "Discovery of Cell"
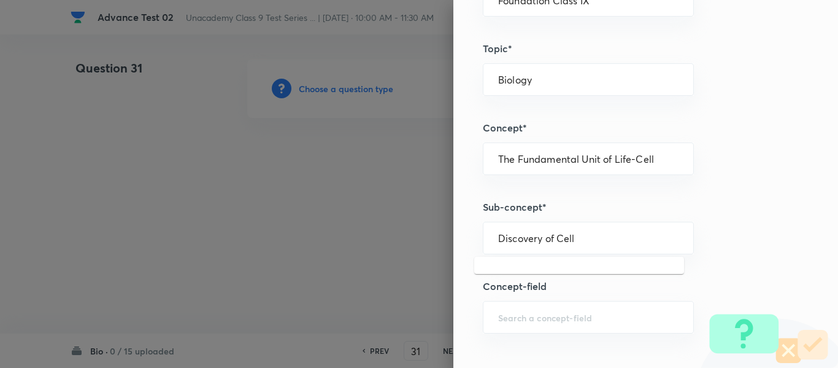
drag, startPoint x: 579, startPoint y: 235, endPoint x: 404, endPoint y: 196, distance: 178.5
click at [406, 196] on div "Question settings Question type* Single choice correct Number of options* 2 3 4…" at bounding box center [419, 184] width 838 height 368
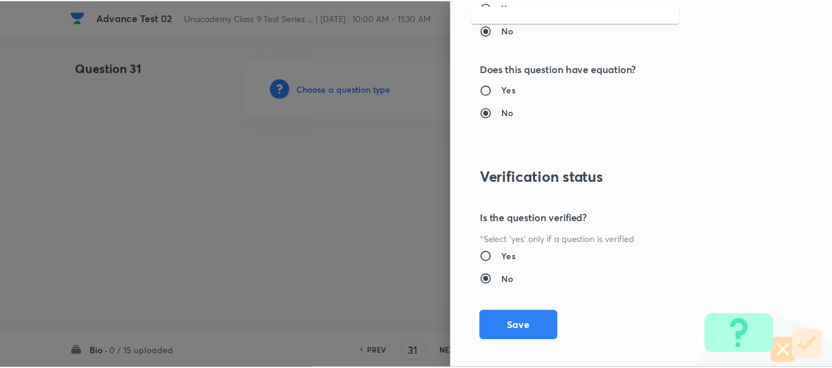
scroll to position [1388, 0]
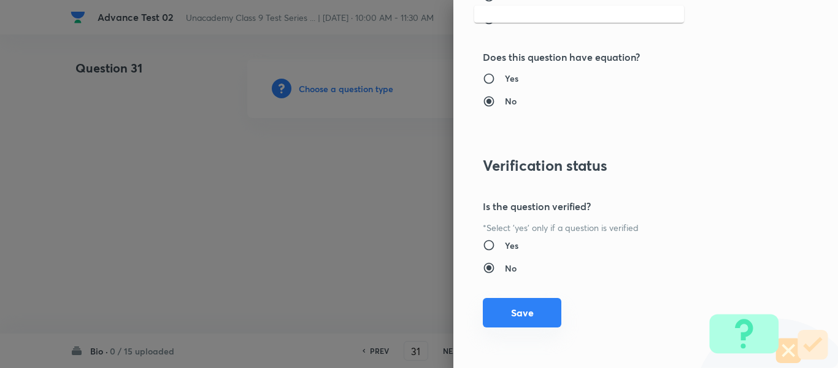
click at [524, 315] on button "Save" at bounding box center [522, 312] width 79 height 29
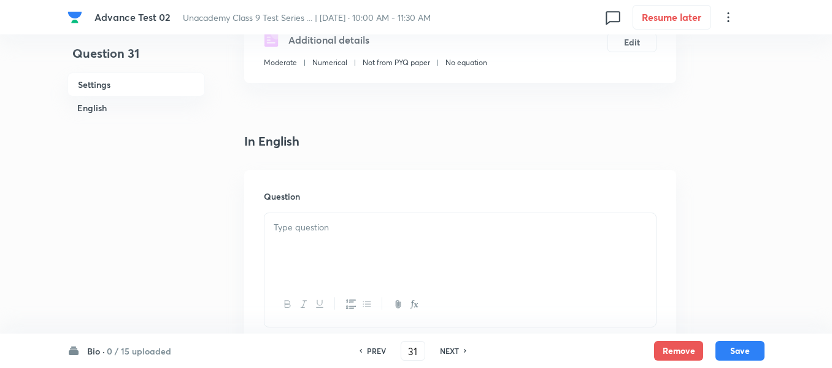
scroll to position [245, 0]
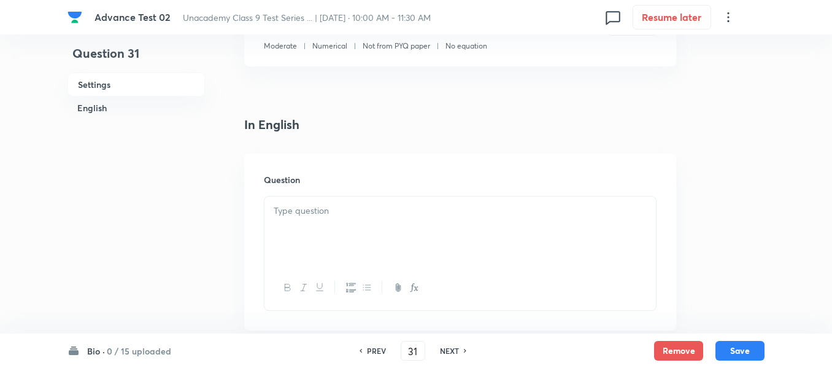
click at [468, 215] on p at bounding box center [460, 211] width 373 height 14
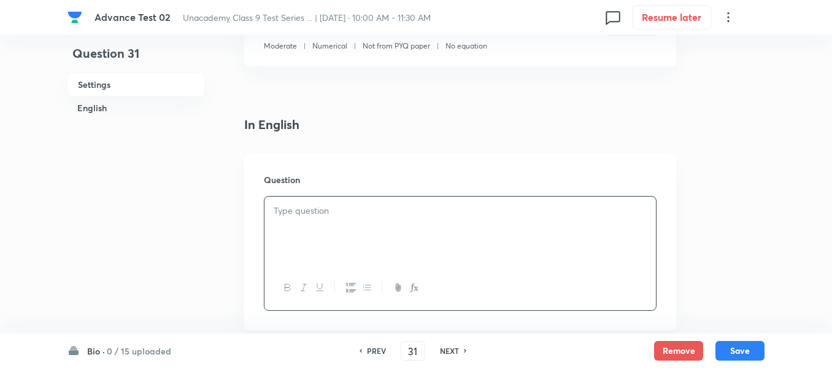
click at [453, 117] on h4 "In English" at bounding box center [460, 124] width 432 height 18
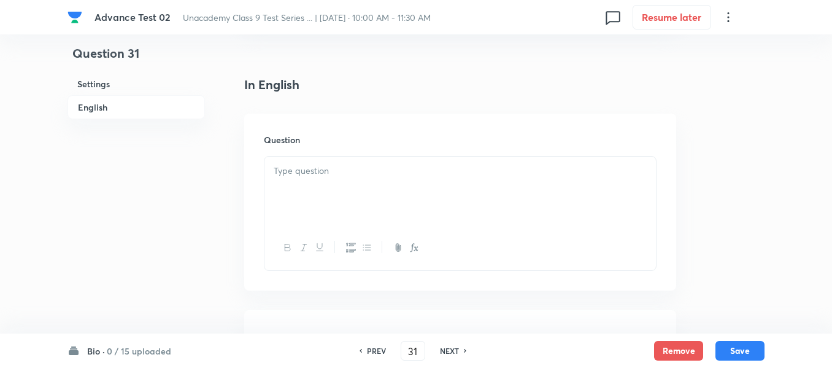
scroll to position [307, 0]
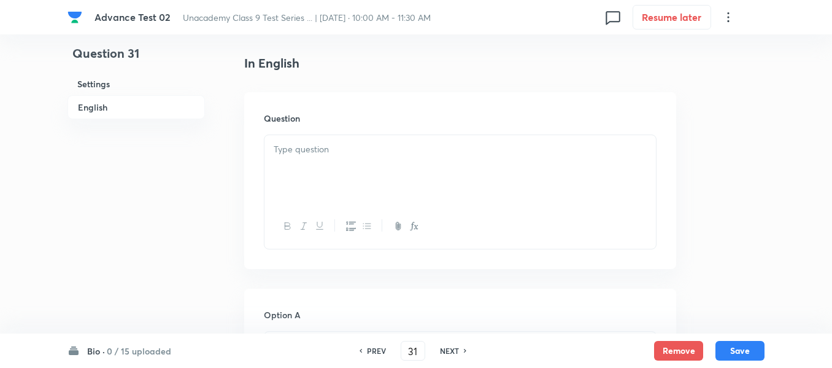
click at [476, 161] on div at bounding box center [461, 169] width 392 height 69
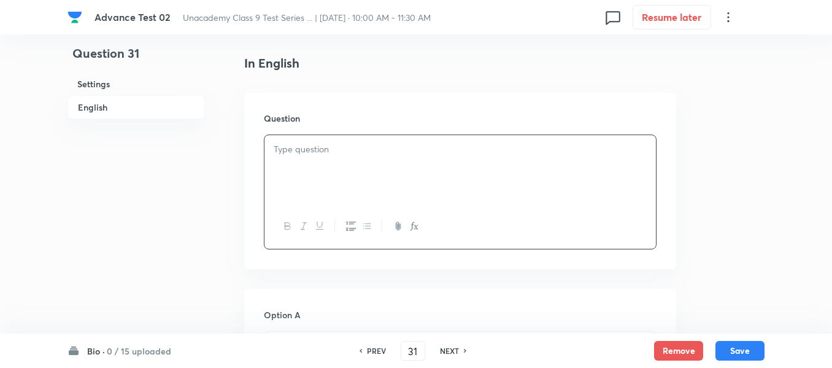
click at [398, 157] on div at bounding box center [461, 169] width 392 height 69
click at [355, 149] on p at bounding box center [460, 149] width 373 height 14
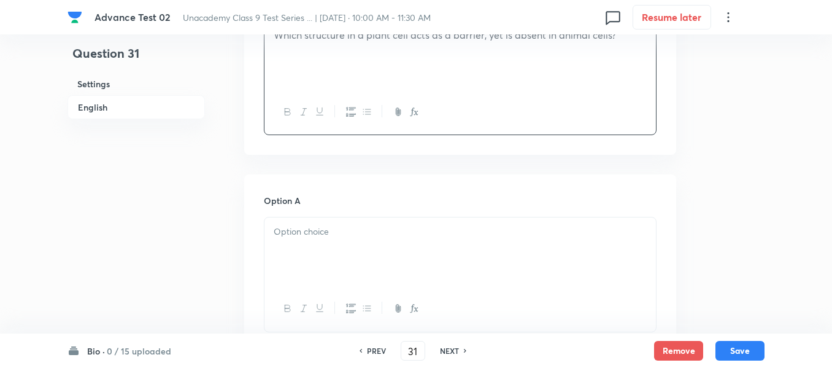
scroll to position [430, 0]
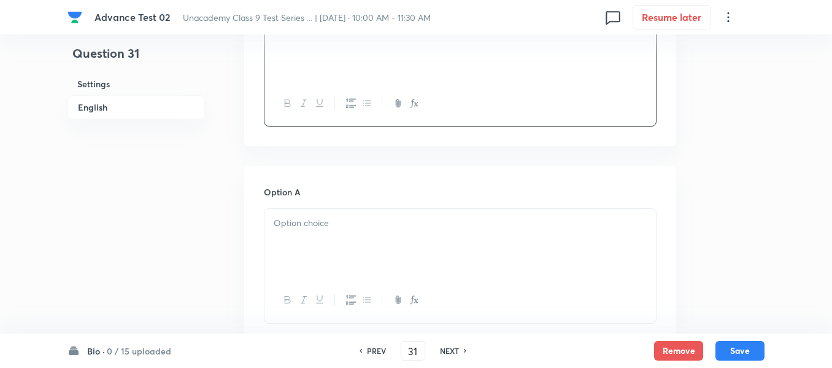
click at [374, 221] on p at bounding box center [460, 223] width 373 height 14
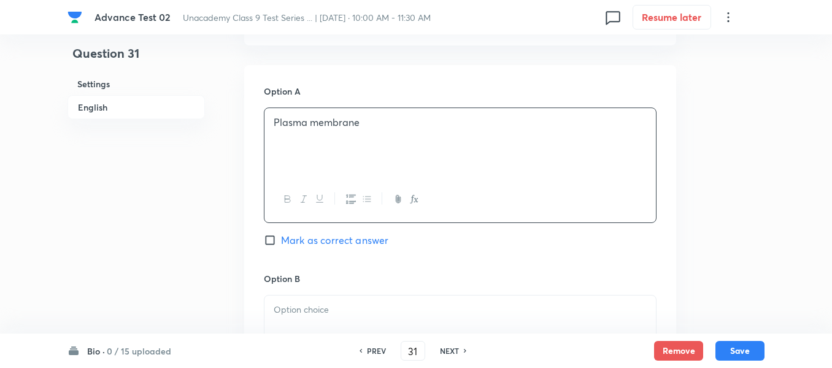
scroll to position [552, 0]
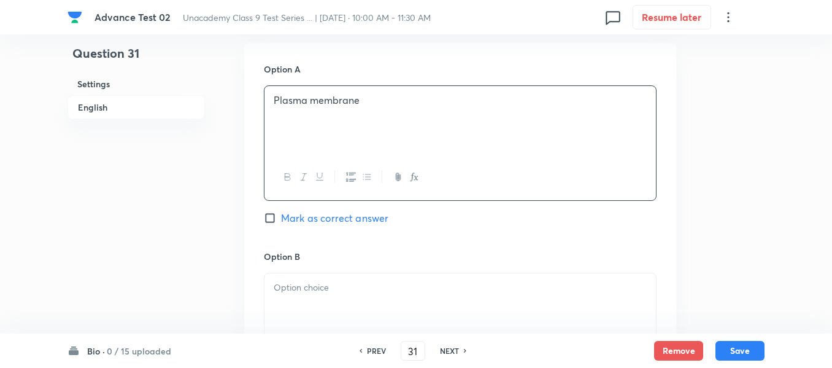
click at [380, 284] on p at bounding box center [460, 287] width 373 height 14
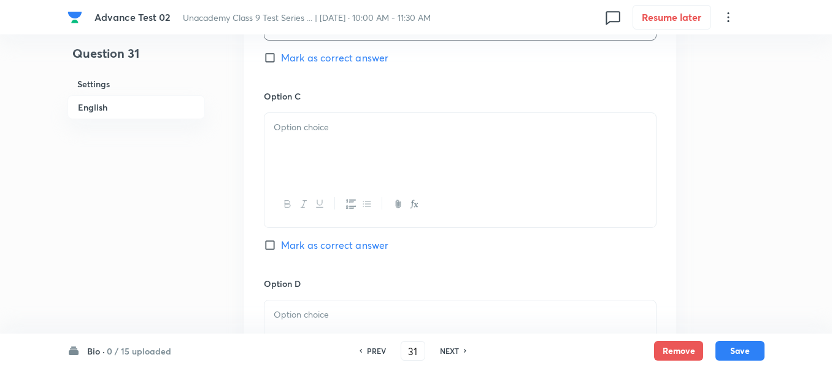
scroll to position [921, 0]
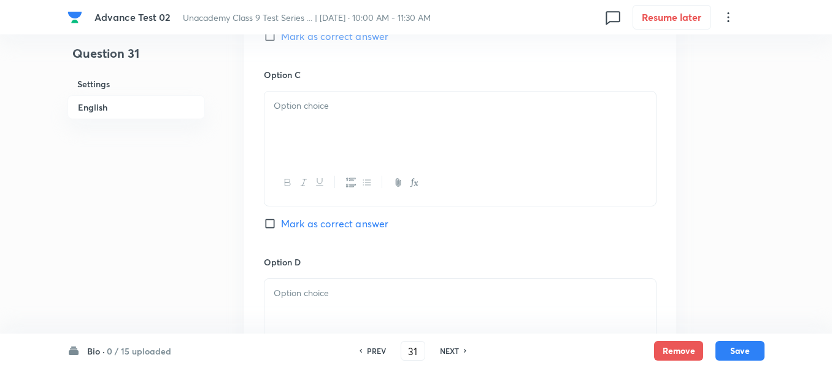
click at [374, 118] on div at bounding box center [461, 125] width 392 height 69
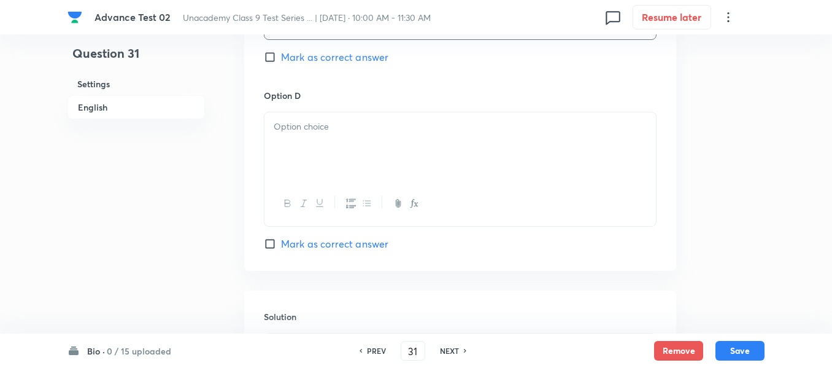
scroll to position [1105, 0]
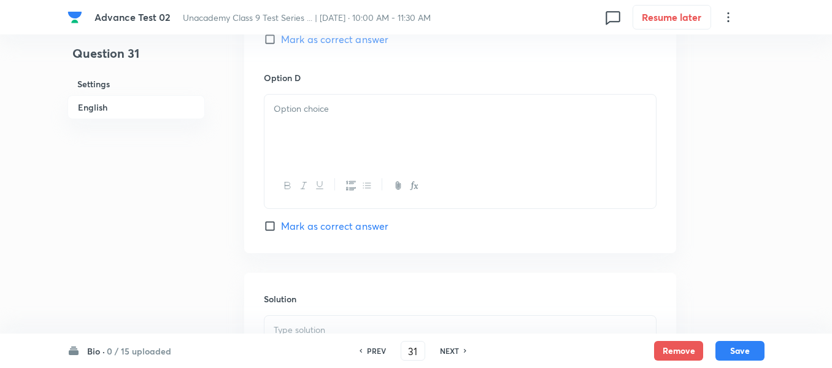
click at [381, 129] on div at bounding box center [461, 129] width 392 height 69
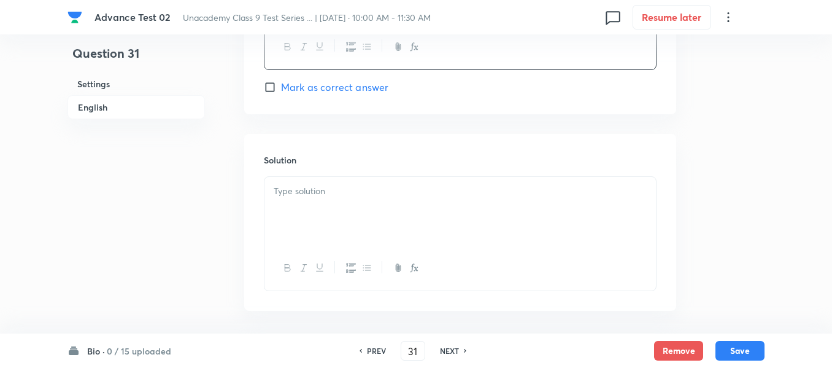
scroll to position [1289, 0]
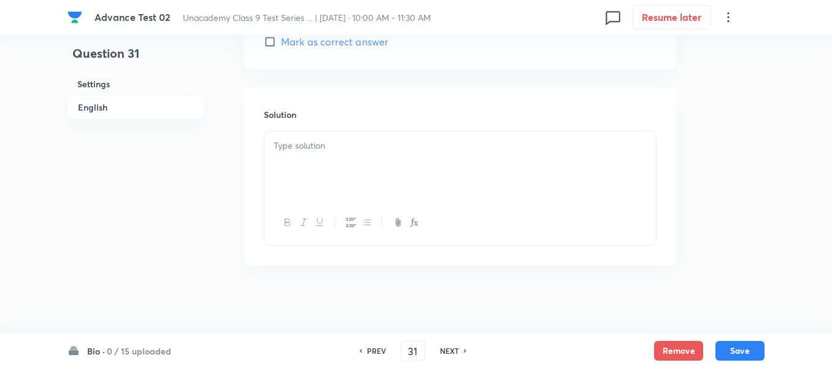
click at [361, 149] on p at bounding box center [460, 146] width 373 height 14
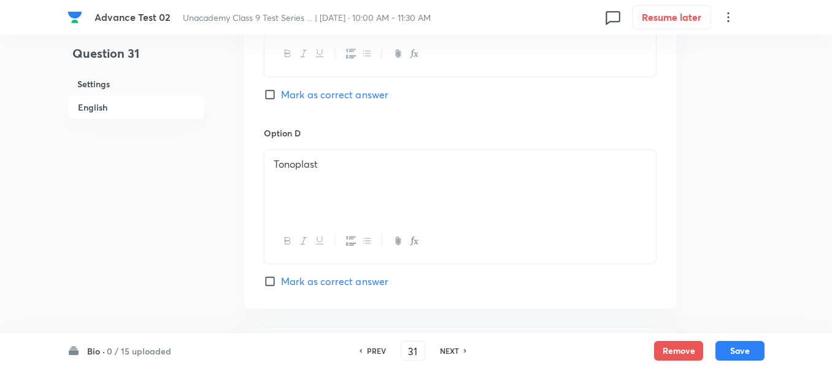
scroll to position [982, 0]
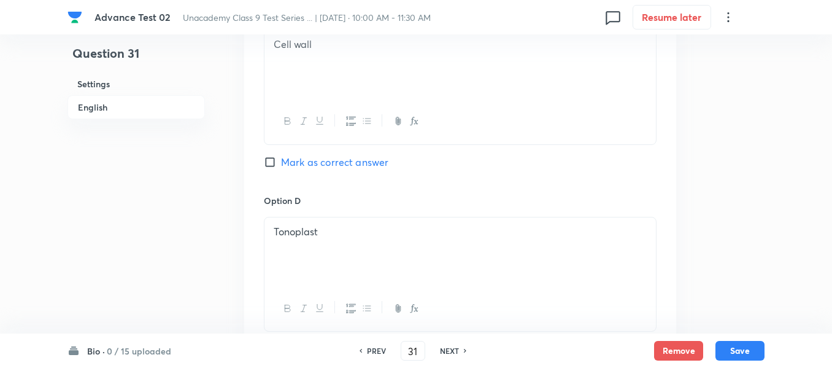
click at [280, 158] on input "Mark as correct answer" at bounding box center [272, 162] width 17 height 12
checkbox input "true"
click at [740, 349] on button "Save" at bounding box center [740, 349] width 49 height 20
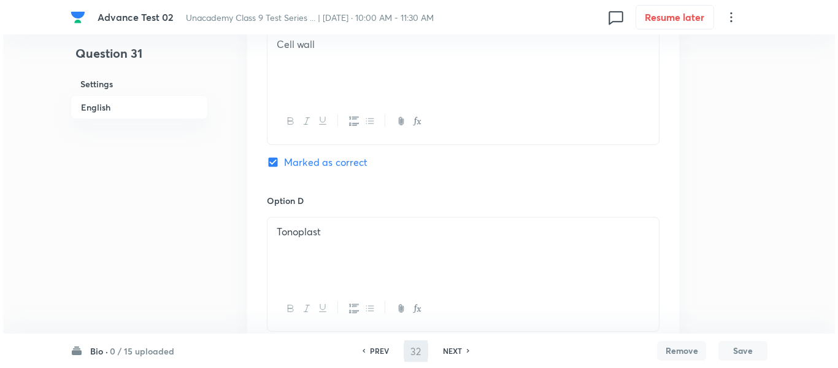
scroll to position [0, 0]
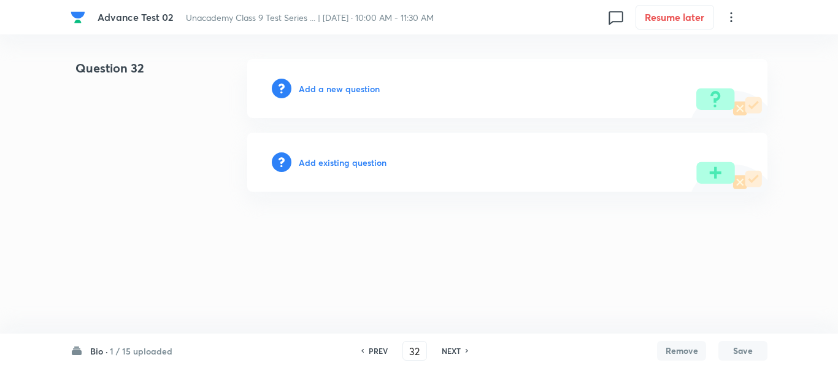
click at [374, 350] on h6 "PREV" at bounding box center [378, 350] width 19 height 11
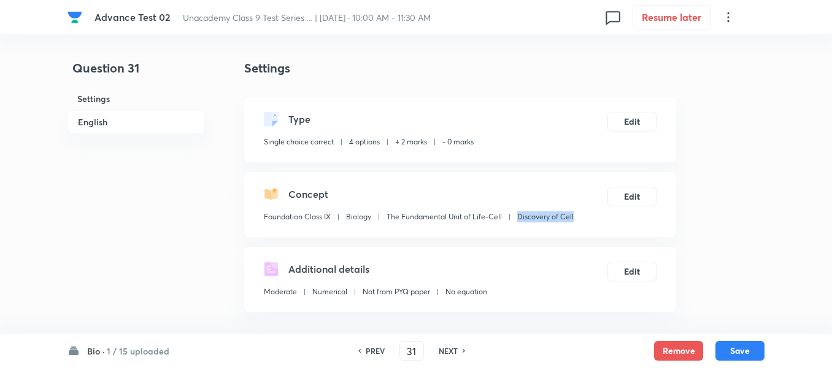
drag, startPoint x: 575, startPoint y: 217, endPoint x: 519, endPoint y: 217, distance: 56.5
click at [519, 217] on div "Concept Foundation Class IX Biology The Fundamental Unit of Life-Cell Discovery…" at bounding box center [460, 204] width 432 height 65
copy p "Discovery of Cell"
click at [736, 351] on button "Save" at bounding box center [740, 349] width 49 height 20
type input "32"
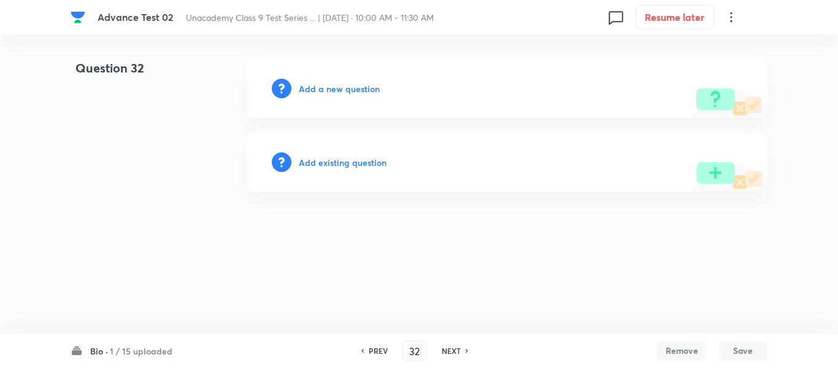
click at [331, 86] on h6 "Add a new question" at bounding box center [339, 88] width 81 height 13
click at [321, 90] on h6 "Choose a question type" at bounding box center [346, 88] width 95 height 13
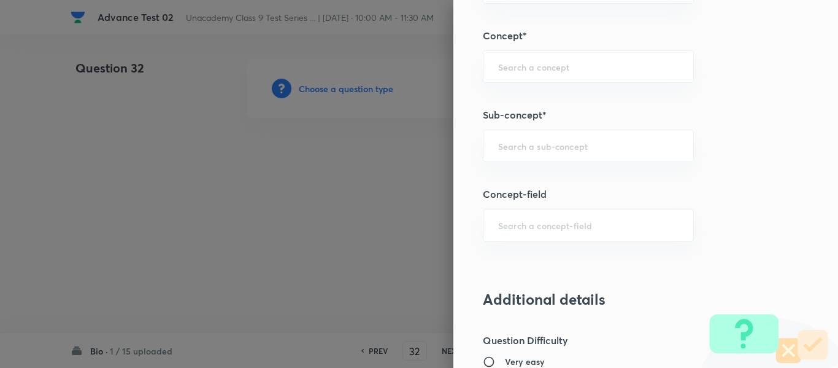
scroll to position [786, 0]
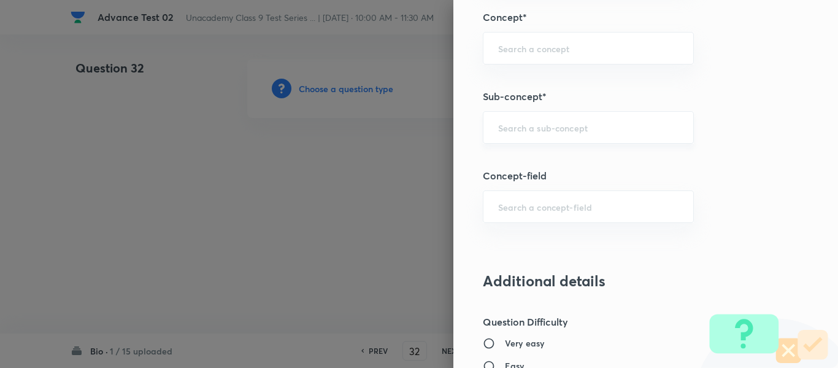
click at [577, 132] on input "text" at bounding box center [588, 128] width 180 height 12
paste input "Discovery of Cell"
click at [567, 159] on li "Discovery of Cell" at bounding box center [579, 162] width 210 height 22
type input "Discovery of Cell"
type input "Foundation Class IX"
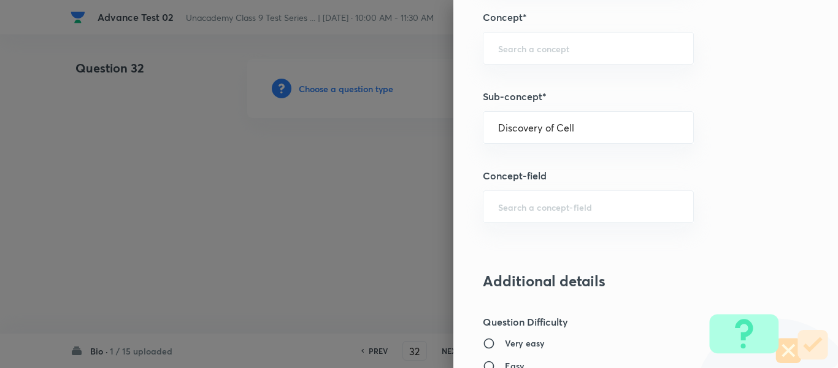
type input "Biology"
type input "The Fundamental Unit of Life-Cell"
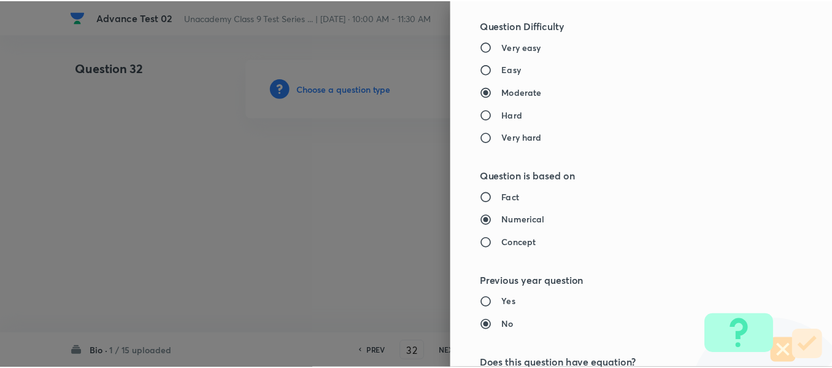
scroll to position [1388, 0]
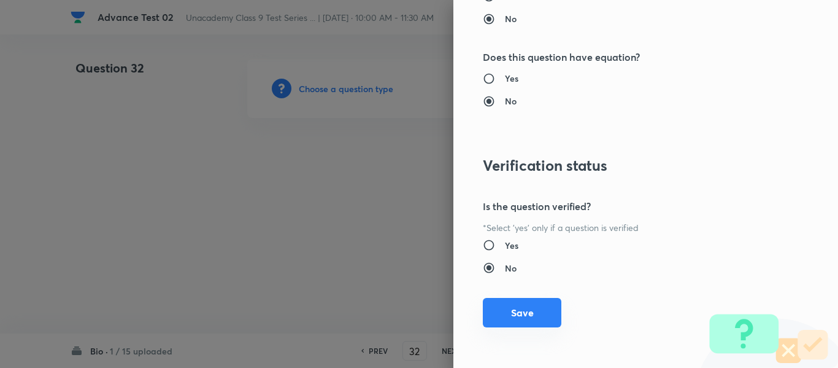
click at [527, 306] on button "Save" at bounding box center [522, 312] width 79 height 29
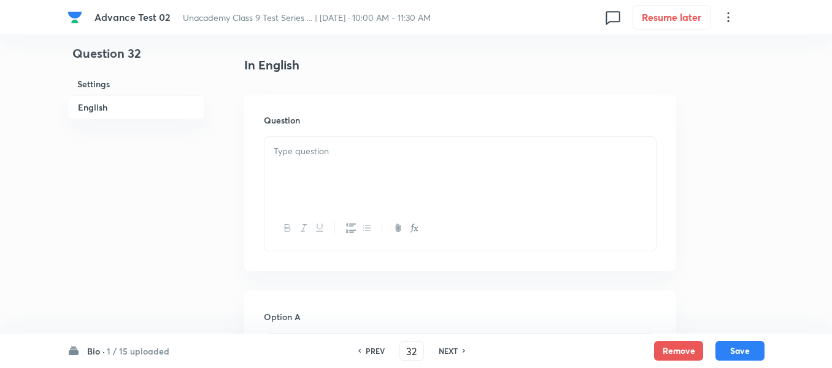
scroll to position [307, 0]
click at [443, 162] on div at bounding box center [461, 169] width 392 height 69
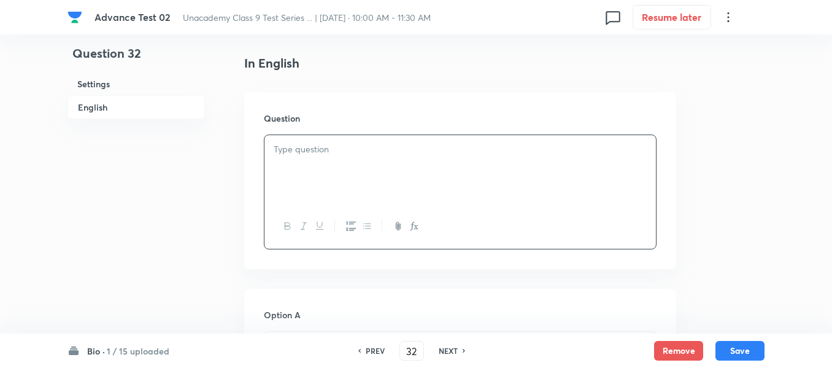
click at [316, 151] on p at bounding box center [460, 149] width 373 height 14
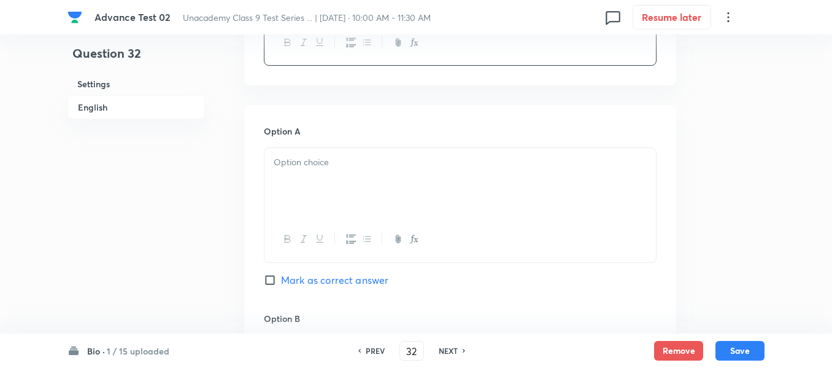
scroll to position [491, 0]
click at [435, 177] on div at bounding box center [461, 181] width 392 height 69
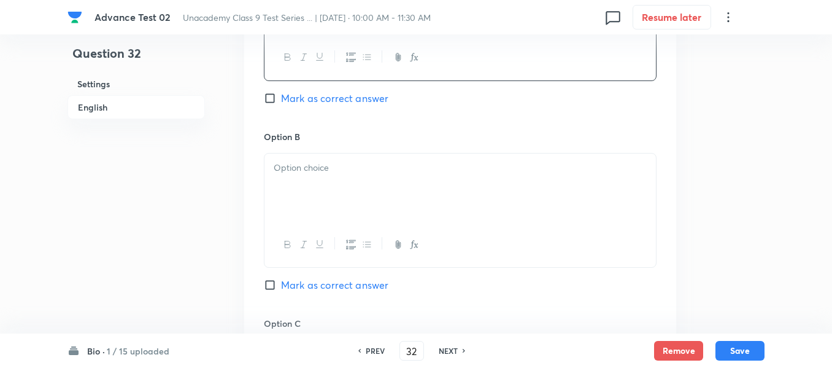
scroll to position [675, 0]
click at [406, 190] on div at bounding box center [461, 184] width 392 height 69
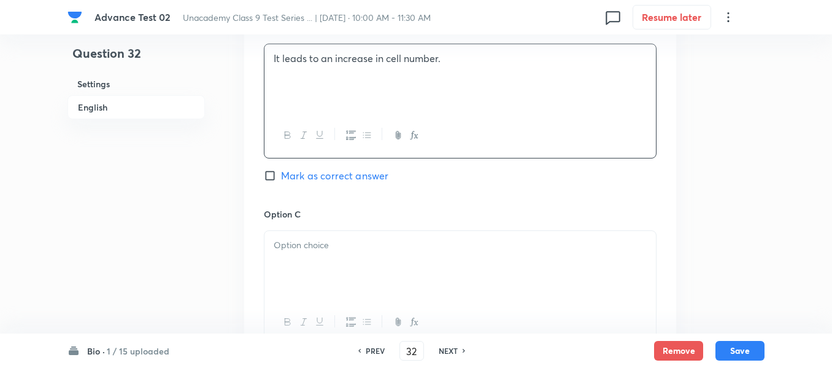
scroll to position [798, 0]
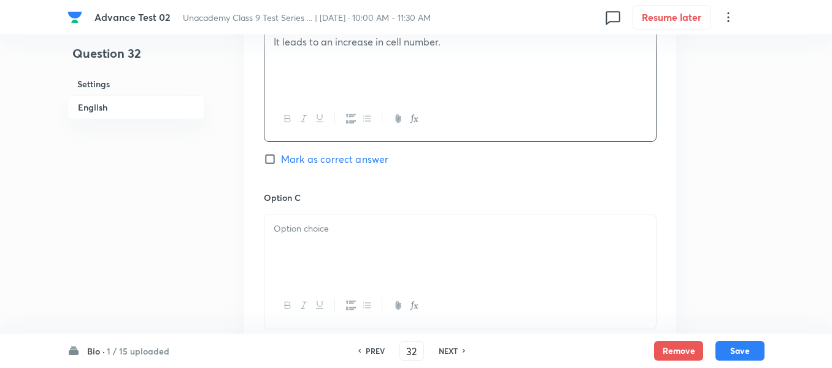
click at [414, 235] on p at bounding box center [460, 229] width 373 height 14
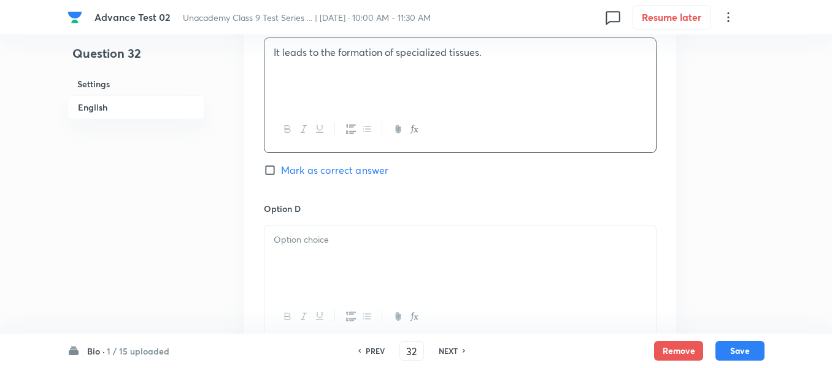
scroll to position [982, 0]
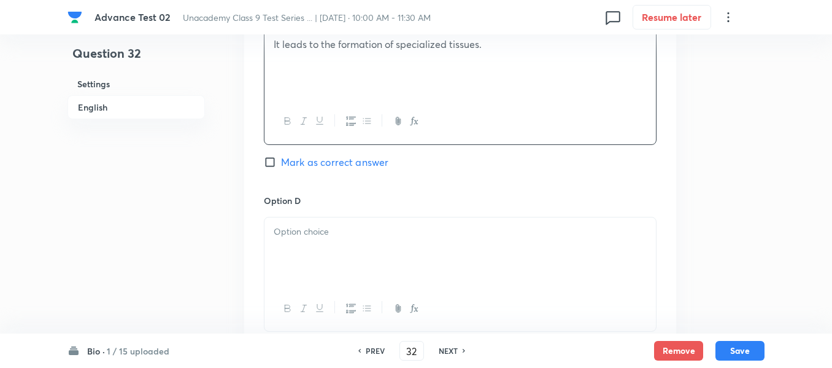
click at [280, 162] on input "Mark as correct answer" at bounding box center [272, 162] width 17 height 12
checkbox input "true"
click at [419, 235] on p at bounding box center [460, 232] width 373 height 14
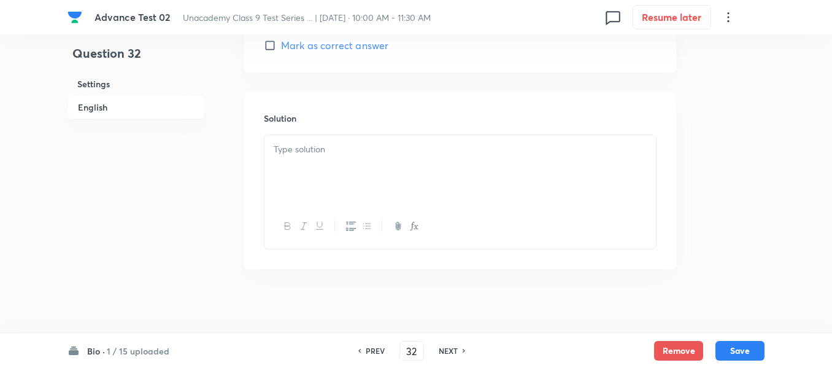
scroll to position [1294, 0]
click at [360, 144] on p at bounding box center [460, 140] width 373 height 14
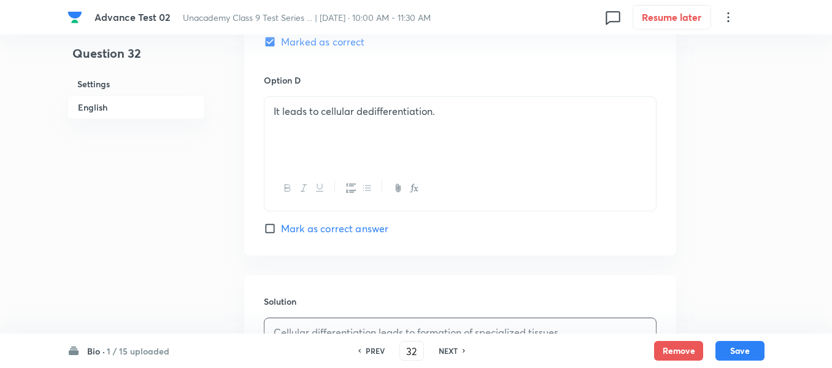
scroll to position [988, 0]
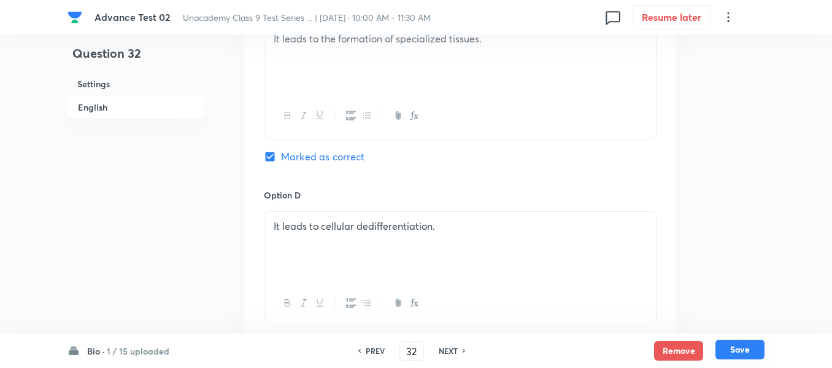
click at [744, 346] on button "Save" at bounding box center [740, 349] width 49 height 20
type input "33"
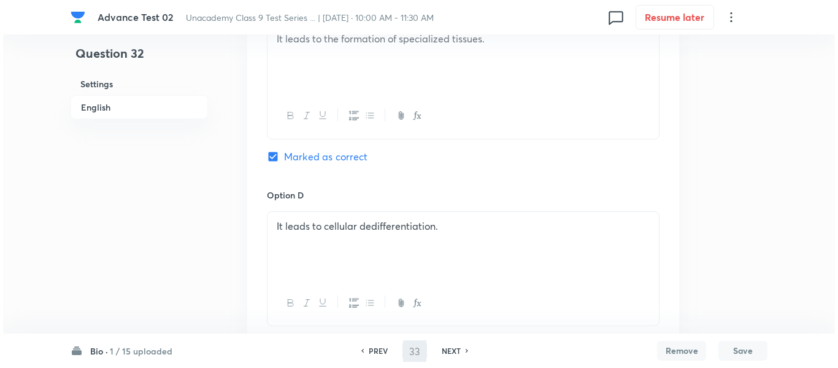
scroll to position [0, 0]
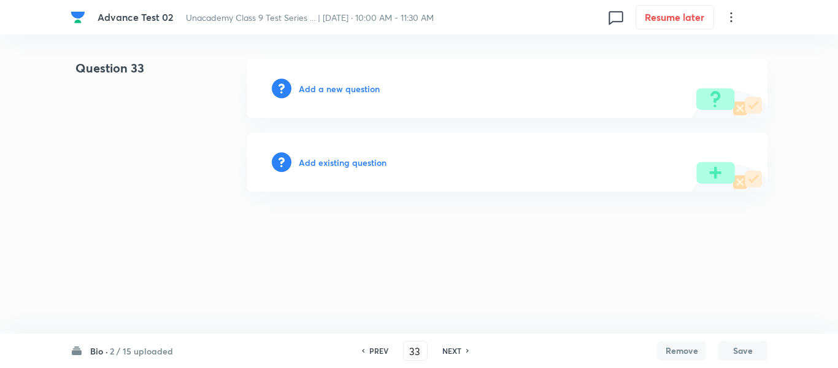
click at [325, 91] on h6 "Add a new question" at bounding box center [339, 88] width 81 height 13
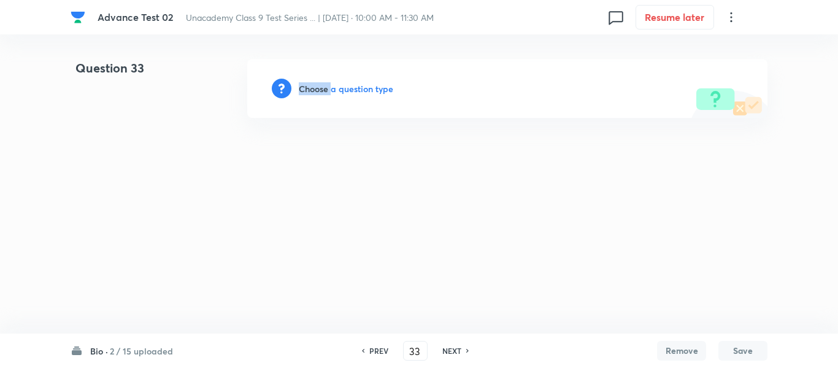
click at [325, 91] on h6 "Choose a question type" at bounding box center [346, 88] width 95 height 13
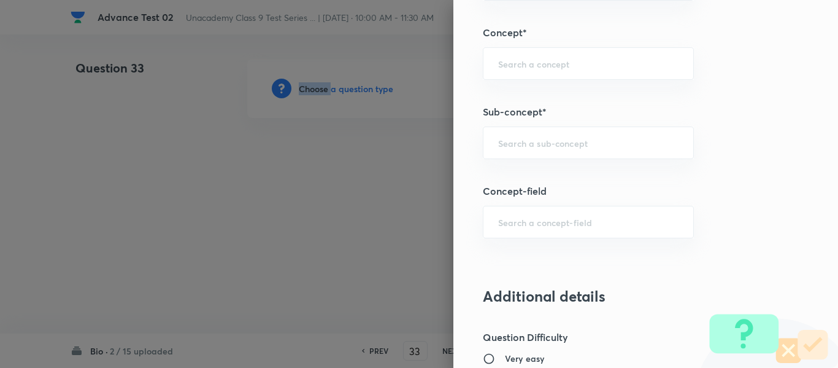
scroll to position [776, 0]
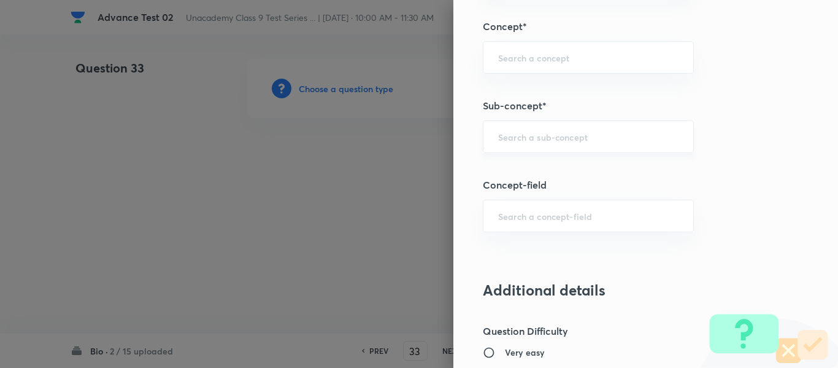
click at [569, 139] on input "text" at bounding box center [588, 137] width 180 height 12
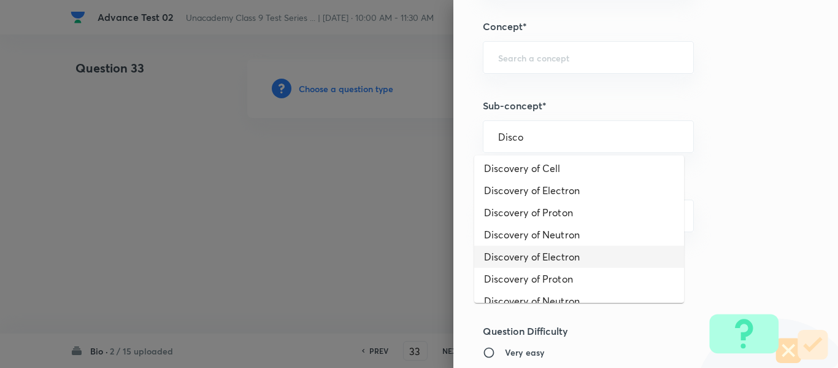
scroll to position [0, 0]
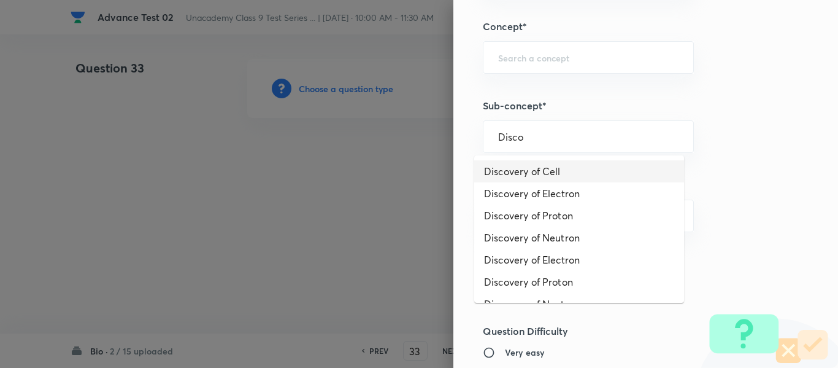
click at [532, 168] on li "Discovery of Cell" at bounding box center [579, 171] width 210 height 22
type input "Discovery of Cell"
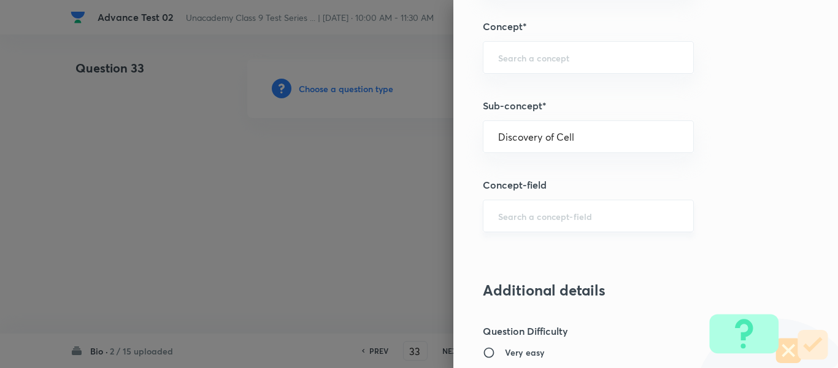
type input "Foundation Class IX"
type input "Biology"
type input "The Fundamental Unit of Life-Cell"
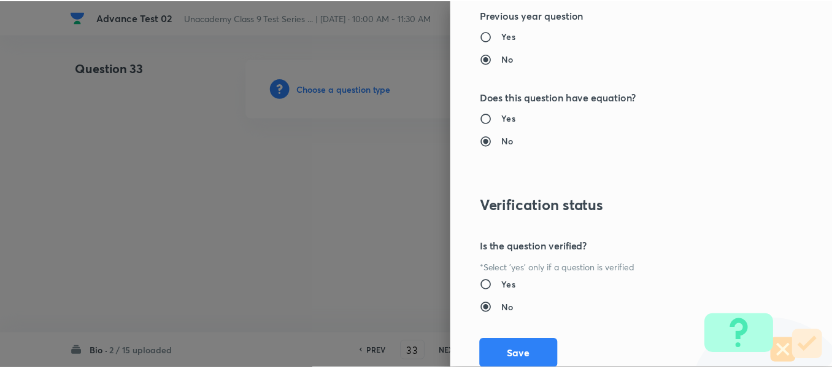
scroll to position [1388, 0]
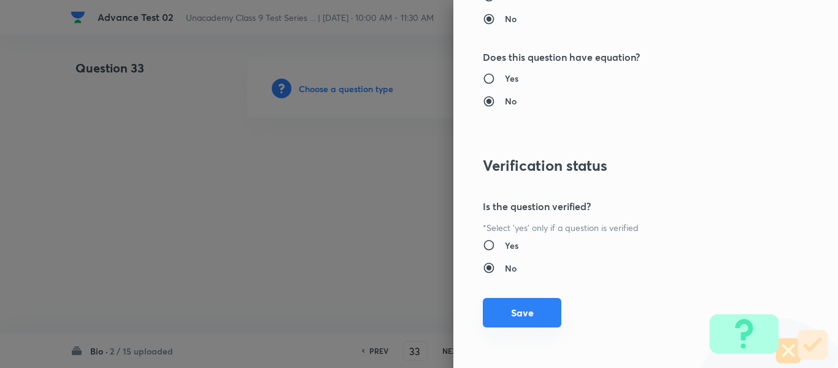
click at [510, 315] on button "Save" at bounding box center [522, 312] width 79 height 29
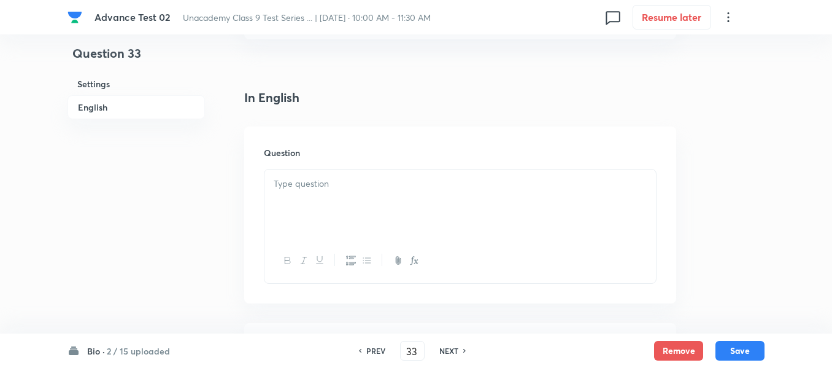
scroll to position [307, 0]
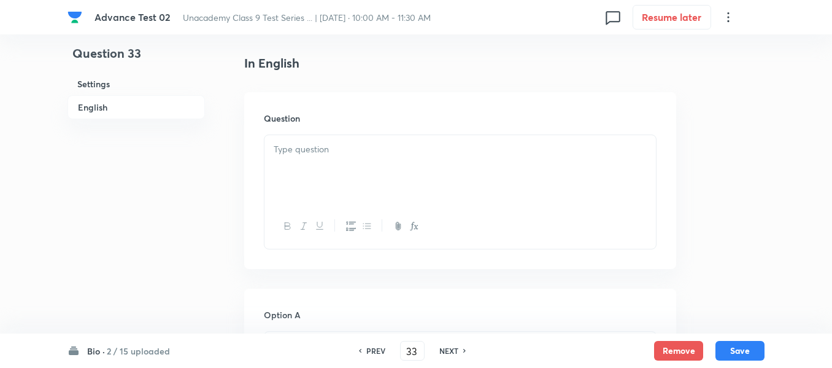
click at [447, 154] on p at bounding box center [460, 149] width 373 height 14
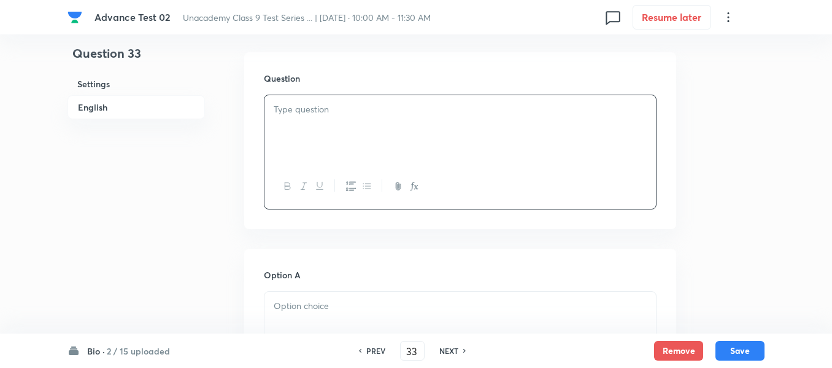
scroll to position [368, 0]
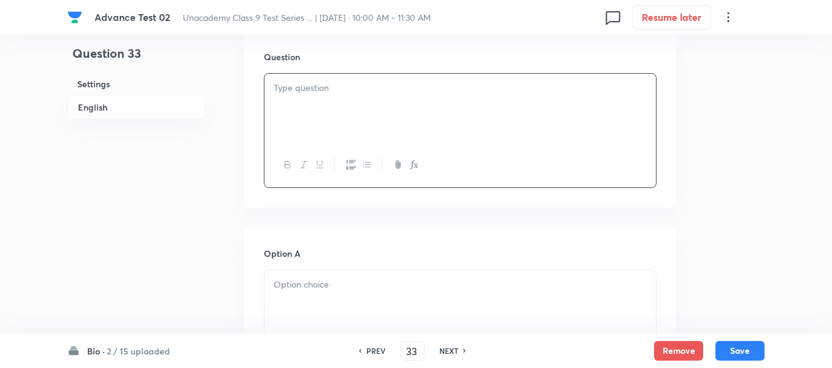
click at [355, 108] on div at bounding box center [461, 108] width 392 height 69
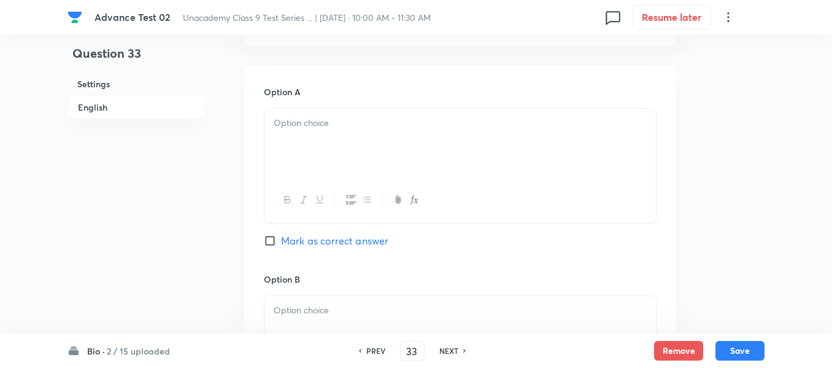
scroll to position [552, 0]
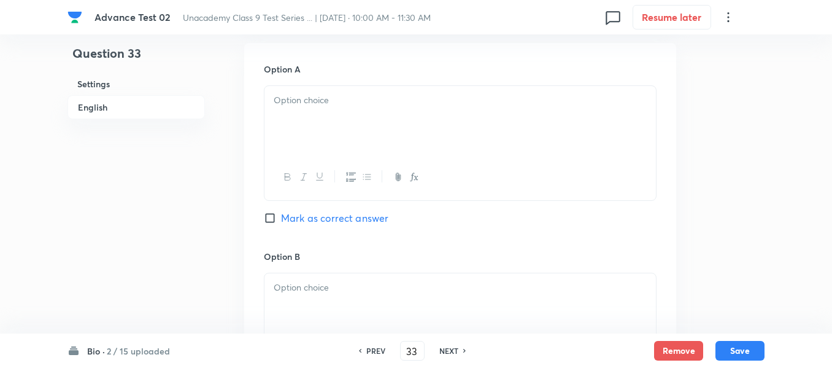
click at [362, 142] on div at bounding box center [461, 120] width 392 height 69
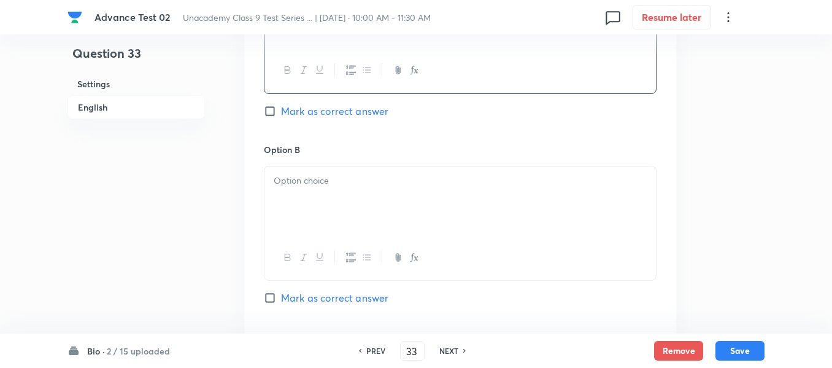
scroll to position [675, 0]
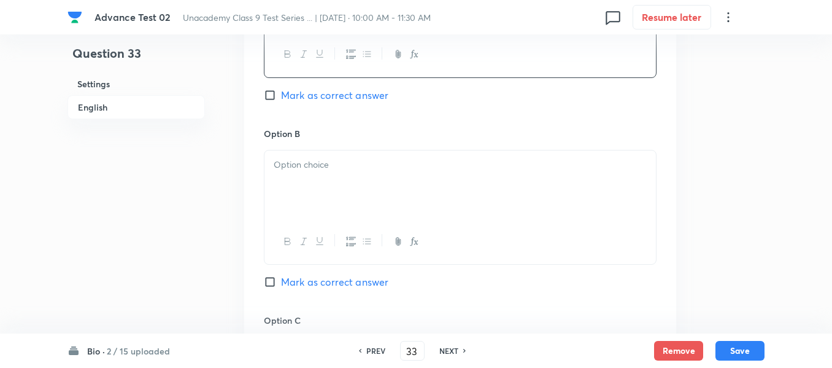
click at [373, 158] on p at bounding box center [460, 165] width 373 height 14
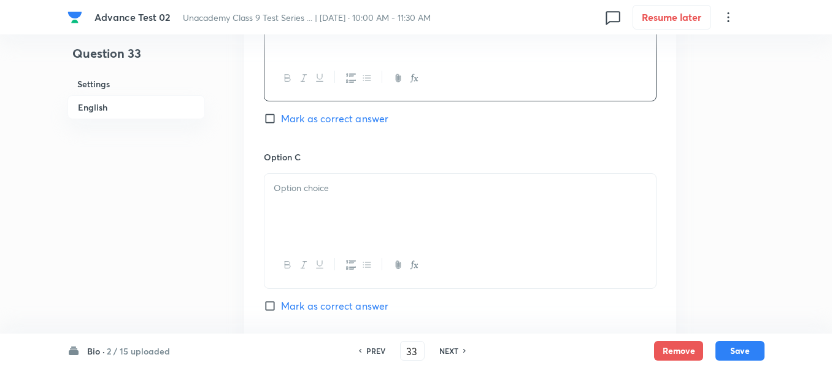
scroll to position [859, 0]
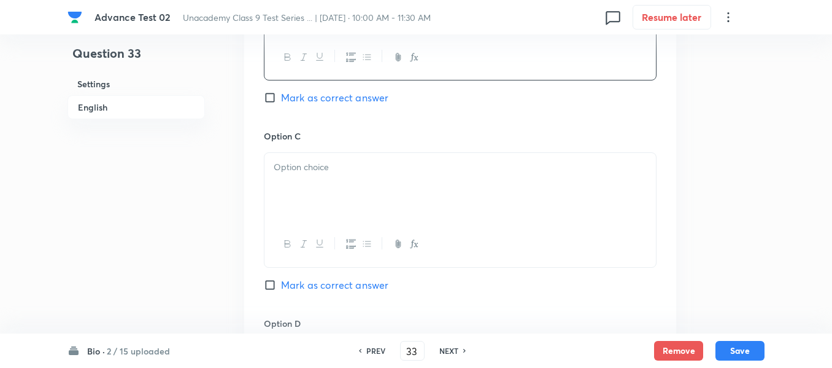
click at [374, 174] on p at bounding box center [460, 167] width 373 height 14
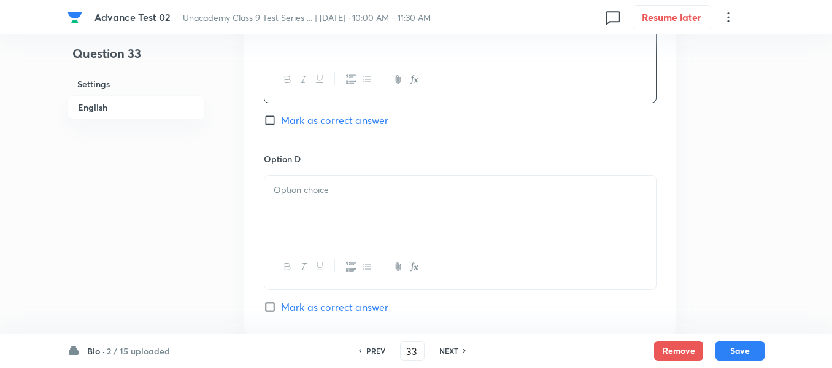
scroll to position [1043, 0]
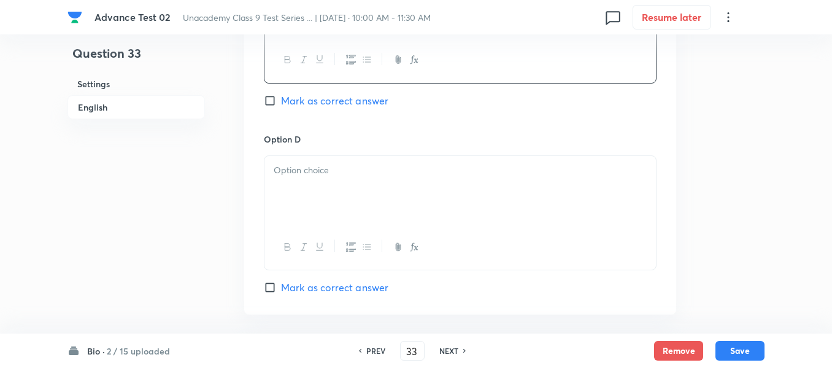
click at [365, 166] on p at bounding box center [460, 170] width 373 height 14
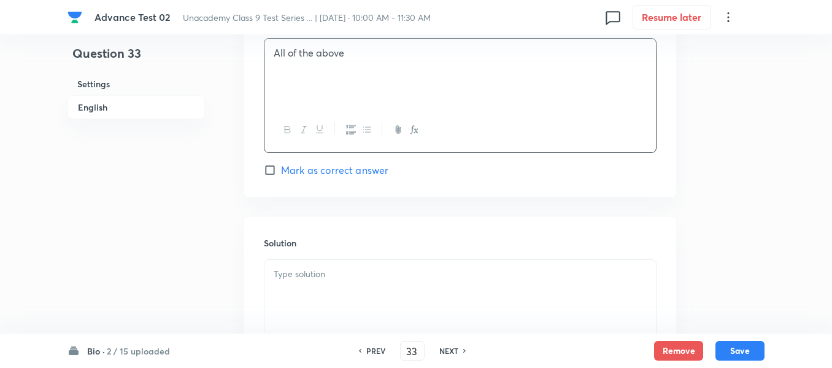
scroll to position [1289, 0]
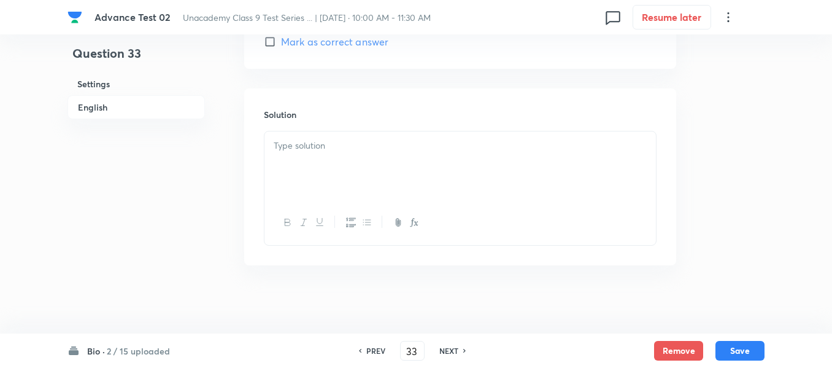
click at [364, 164] on div at bounding box center [461, 165] width 392 height 69
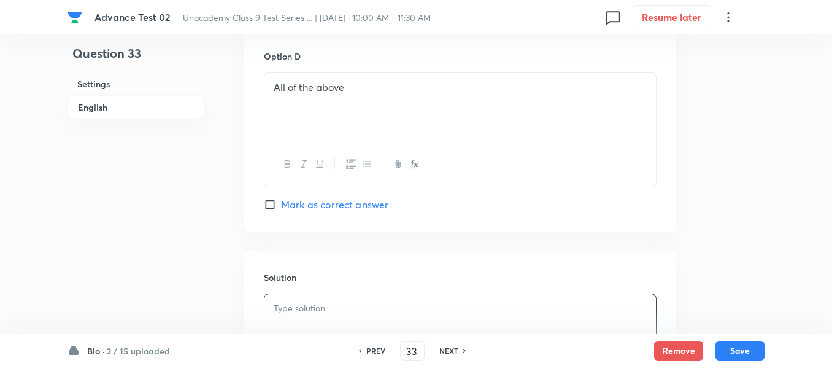
scroll to position [1105, 0]
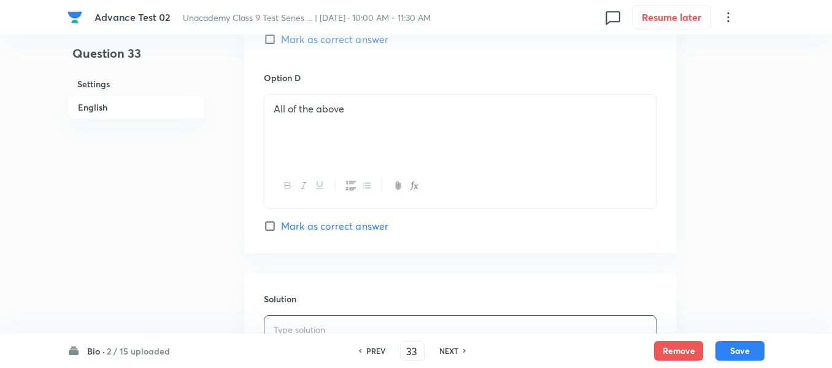
click at [275, 225] on input "Mark as correct answer" at bounding box center [272, 226] width 17 height 12
checkbox input "true"
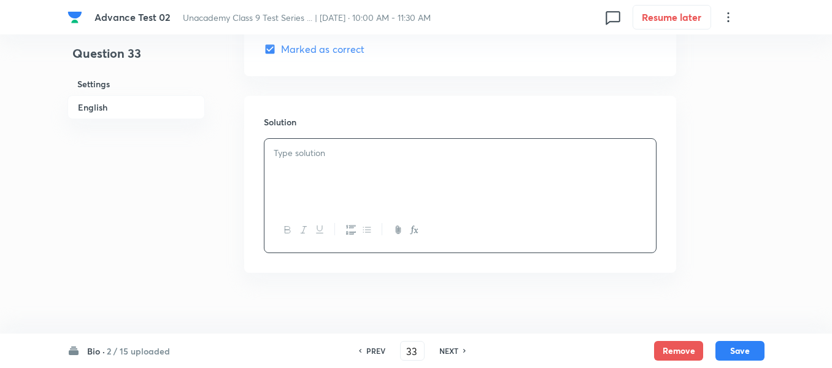
scroll to position [1289, 0]
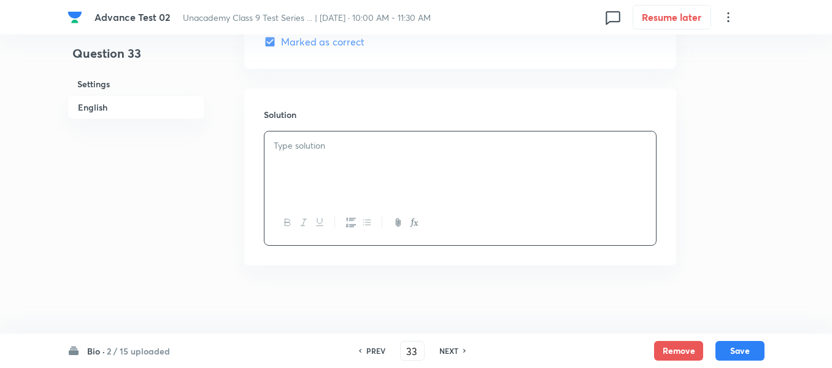
click at [413, 196] on div at bounding box center [461, 165] width 392 height 69
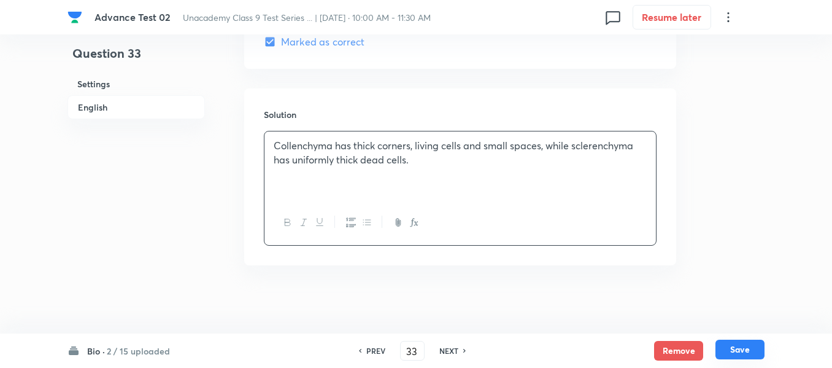
click at [733, 347] on button "Save" at bounding box center [740, 349] width 49 height 20
type input "34"
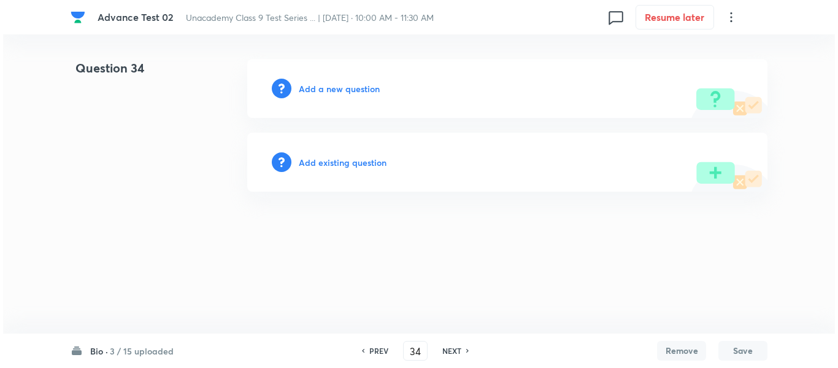
scroll to position [0, 0]
click at [336, 88] on h6 "Add a new question" at bounding box center [339, 88] width 81 height 13
click at [335, 88] on h6 "Choose a question type" at bounding box center [346, 88] width 95 height 13
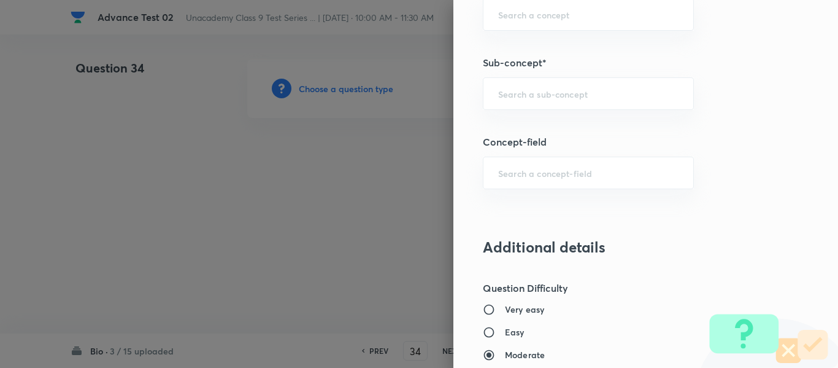
scroll to position [798, 0]
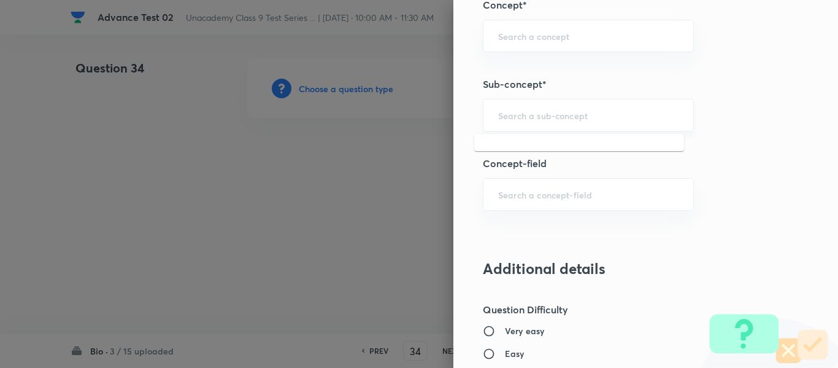
click at [584, 117] on input "text" at bounding box center [588, 115] width 180 height 12
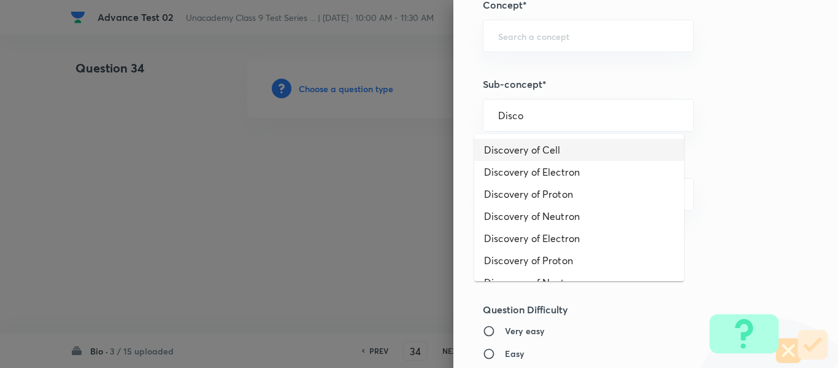
click at [547, 152] on li "Discovery of Cell" at bounding box center [579, 150] width 210 height 22
type input "Discovery of Cell"
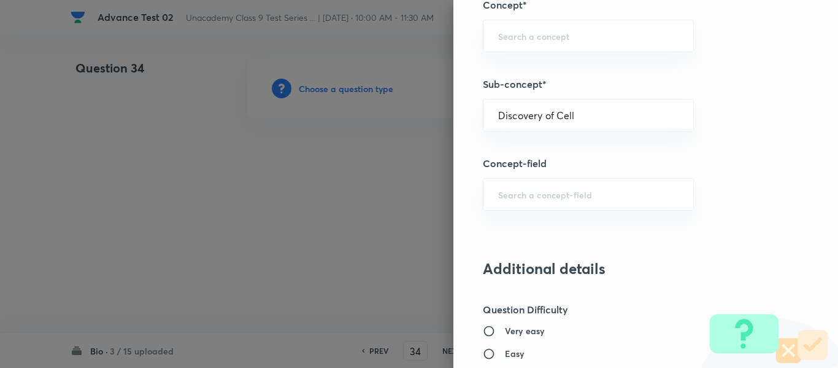
type input "Foundation Class IX"
type input "Biology"
type input "The Fundamental Unit of Life-Cell"
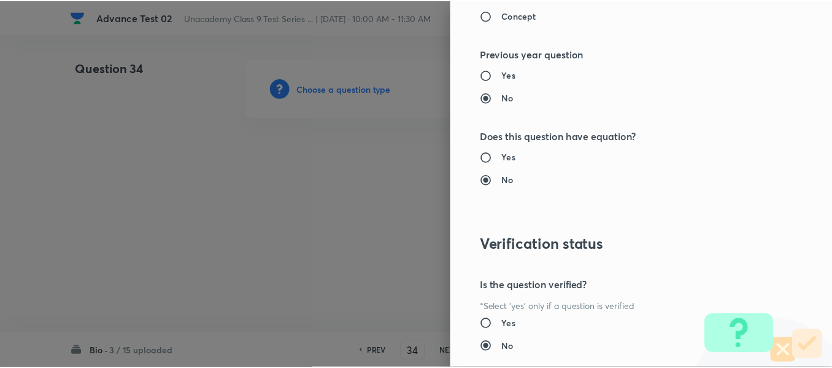
scroll to position [1388, 0]
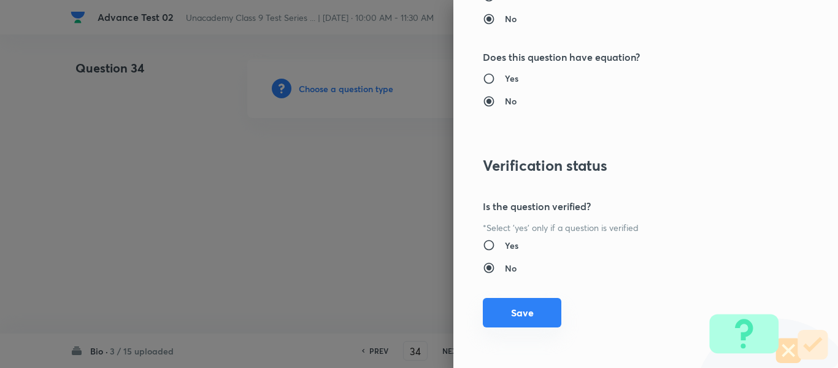
click at [514, 306] on button "Save" at bounding box center [522, 312] width 79 height 29
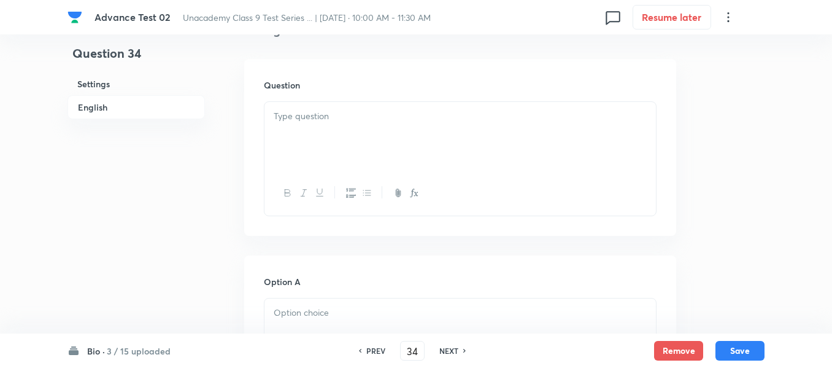
scroll to position [368, 0]
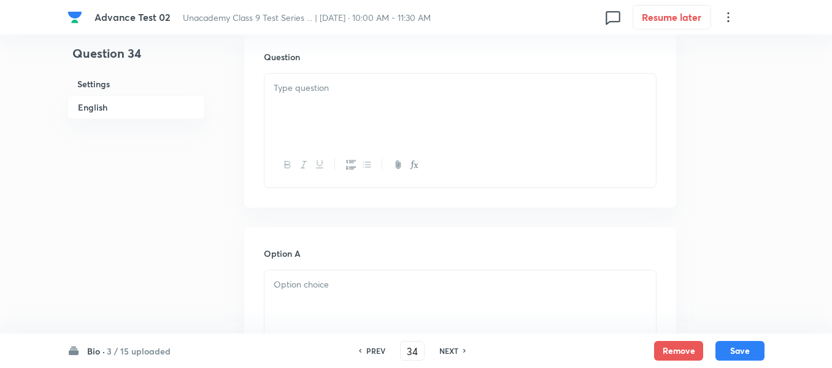
click at [412, 98] on div at bounding box center [461, 108] width 392 height 69
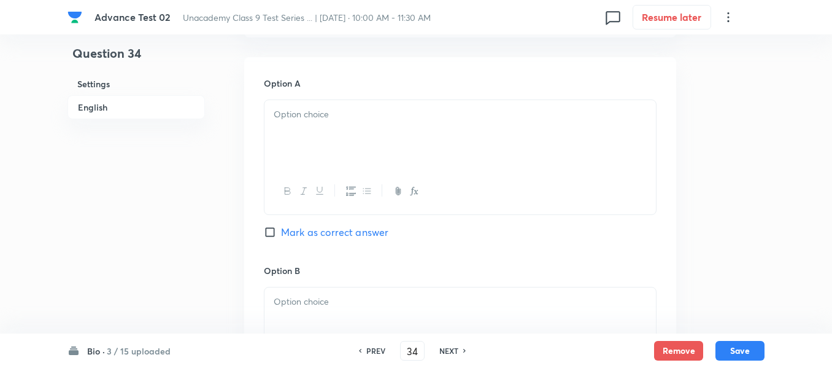
scroll to position [552, 0]
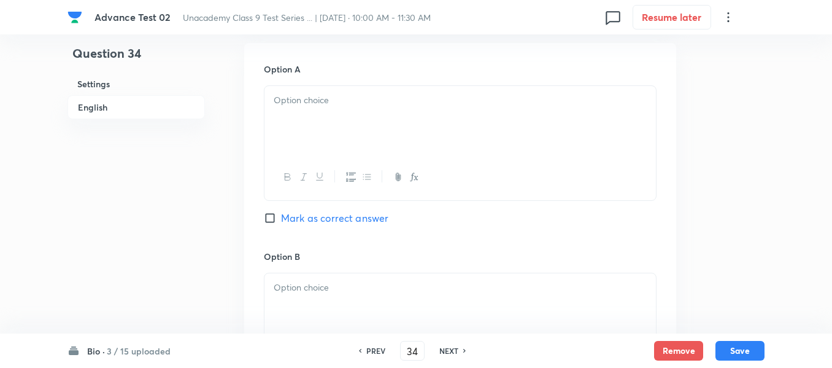
click at [491, 108] on div at bounding box center [461, 120] width 392 height 69
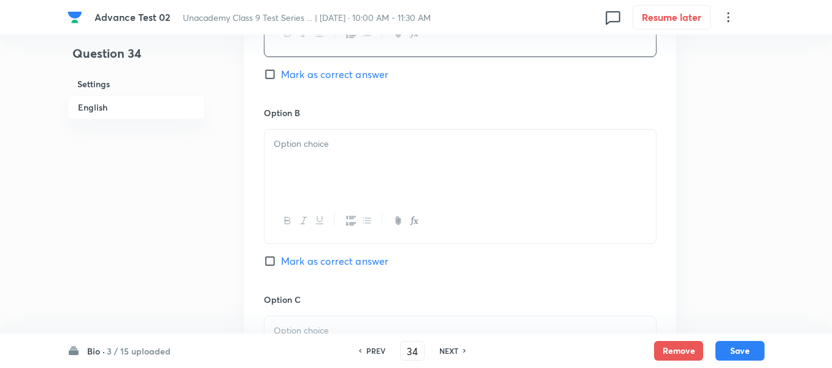
scroll to position [736, 0]
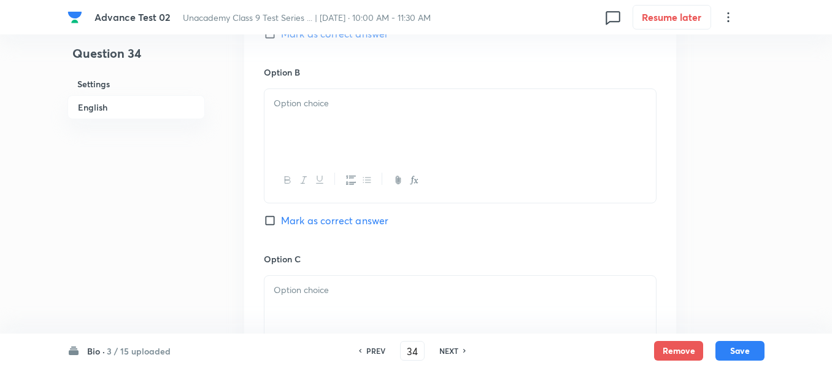
click at [455, 117] on div at bounding box center [461, 123] width 392 height 69
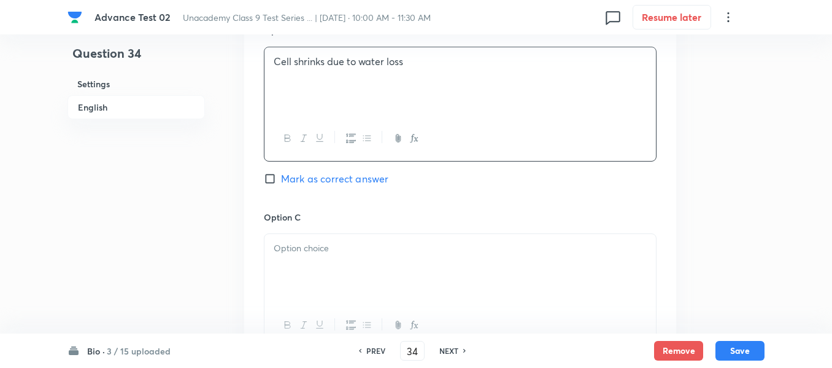
scroll to position [859, 0]
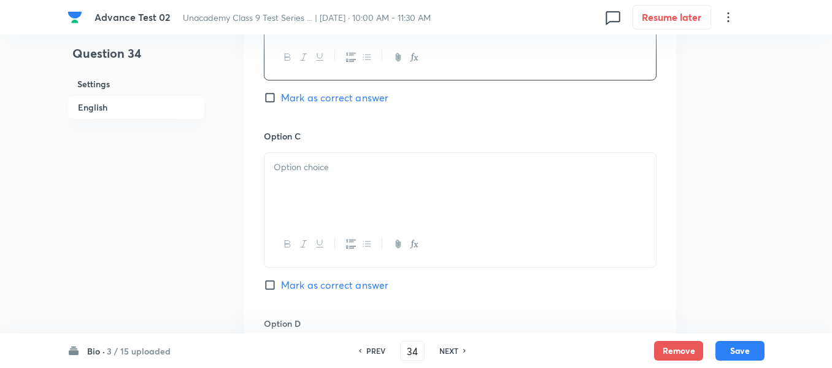
click at [423, 161] on p at bounding box center [460, 167] width 373 height 14
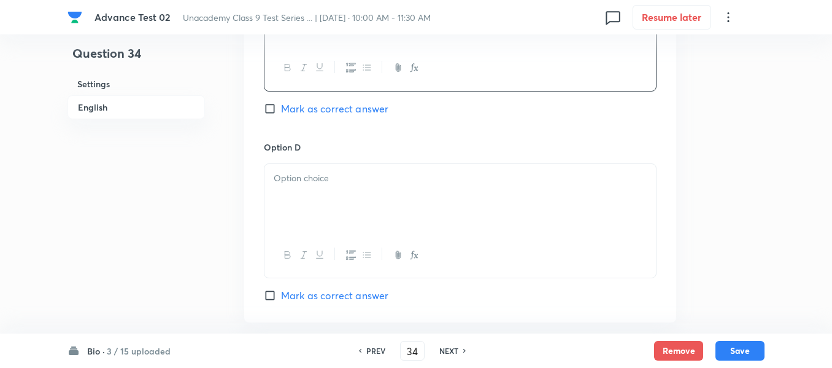
scroll to position [1043, 0]
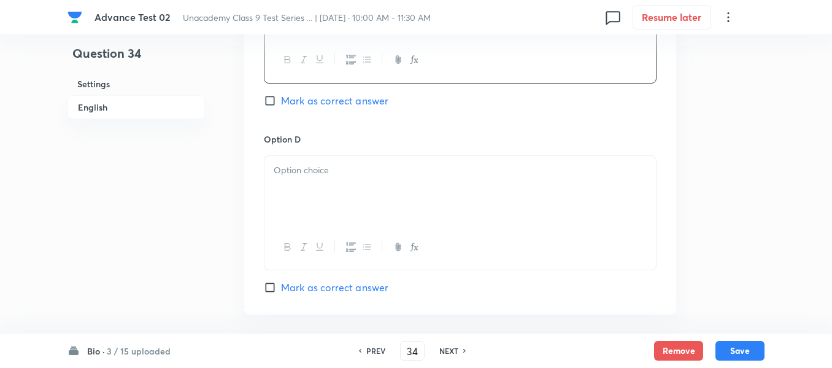
click at [409, 168] on p at bounding box center [460, 170] width 373 height 14
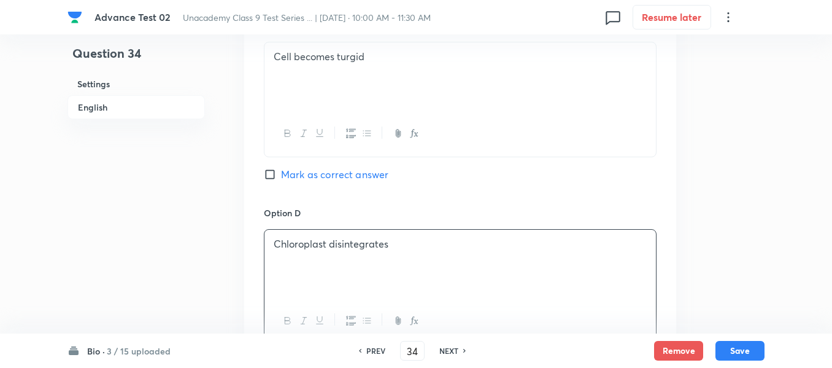
scroll to position [859, 0]
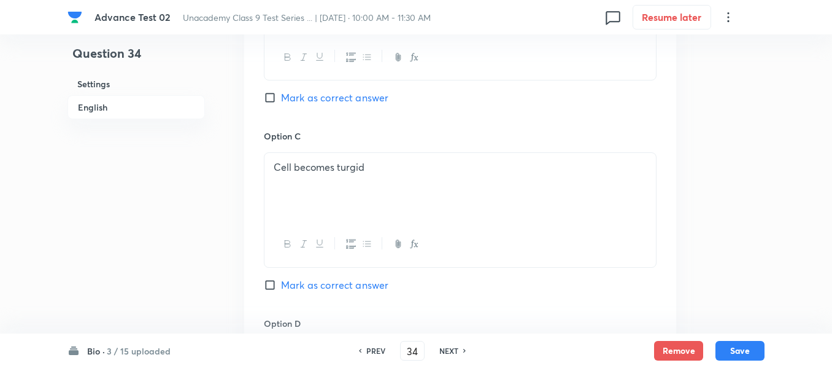
click at [276, 96] on input "Mark as correct answer" at bounding box center [272, 97] width 17 height 12
checkbox input "true"
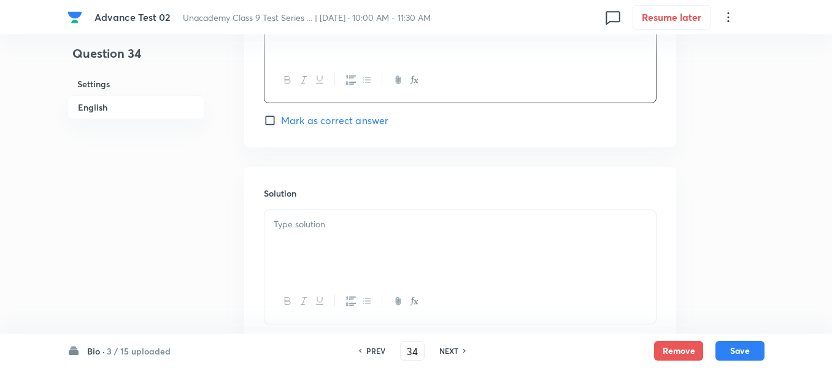
scroll to position [1227, 0]
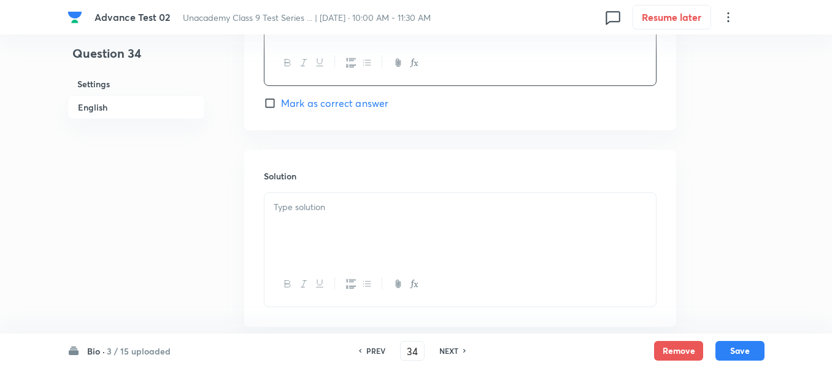
click at [372, 217] on div at bounding box center [461, 227] width 392 height 69
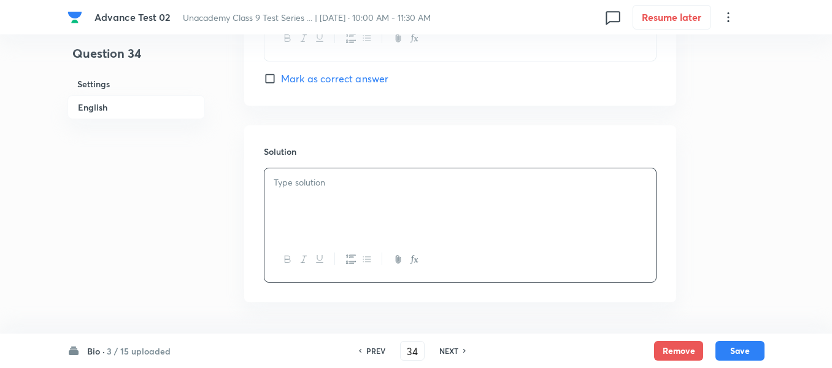
scroll to position [1294, 0]
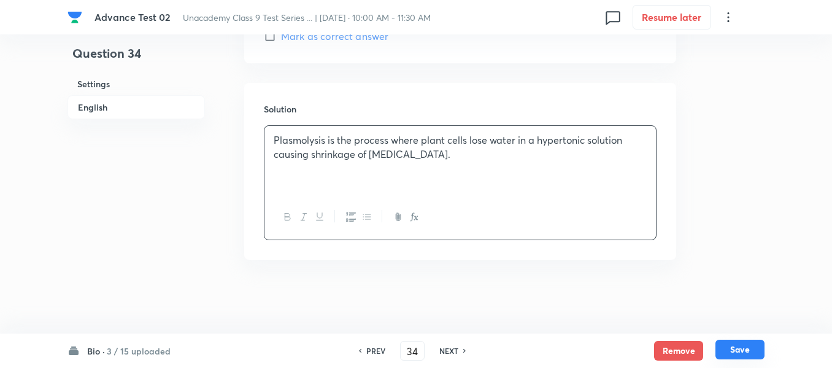
click at [743, 348] on button "Save" at bounding box center [740, 349] width 49 height 20
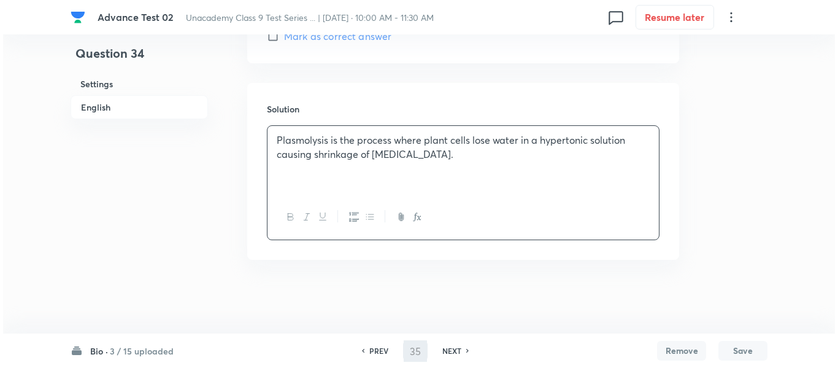
scroll to position [0, 0]
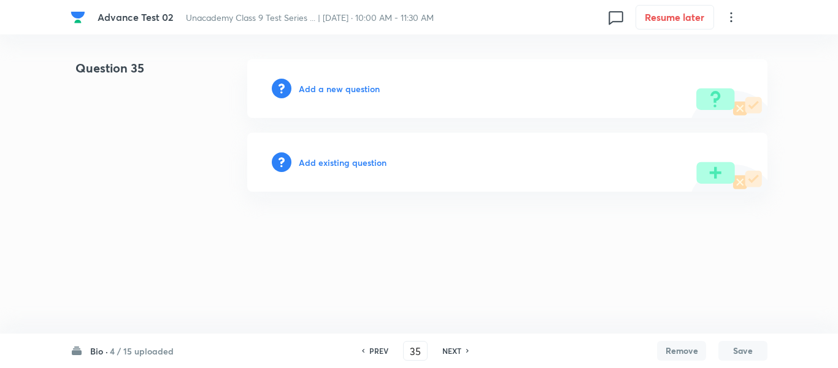
click at [376, 354] on h6 "PREV" at bounding box center [378, 350] width 19 height 11
click at [376, 354] on h6 "PREV" at bounding box center [375, 350] width 19 height 11
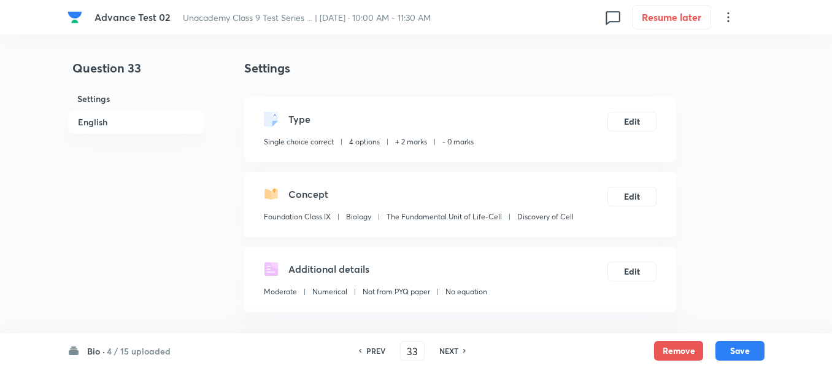
click at [376, 354] on h6 "PREV" at bounding box center [375, 350] width 19 height 11
type input "32"
checkbox input "false"
checkbox input "true"
click at [376, 354] on h6 "PREV" at bounding box center [375, 350] width 19 height 11
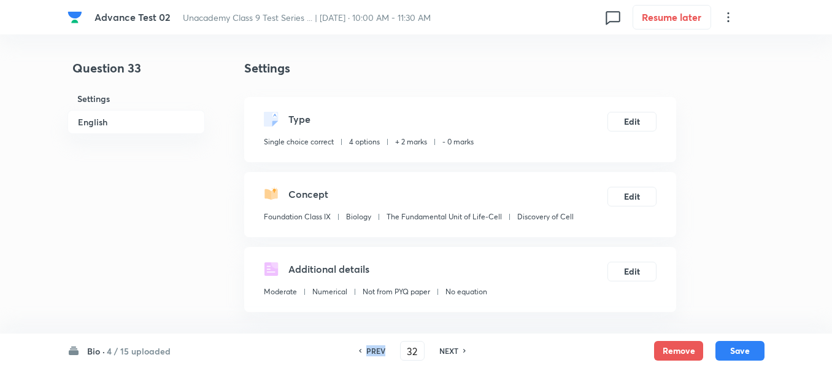
type input "31"
checkbox input "true"
drag, startPoint x: 577, startPoint y: 214, endPoint x: 520, endPoint y: 219, distance: 57.3
click at [520, 219] on div "Concept Foundation Class IX Biology The Fundamental Unit of Life-Cell Discovery…" at bounding box center [460, 204] width 432 height 65
copy p "Discovery of Cell"
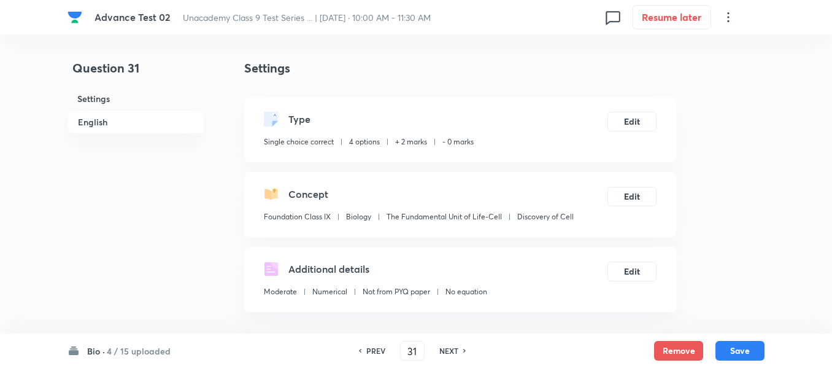
click at [453, 350] on h6 "NEXT" at bounding box center [448, 350] width 19 height 11
type input "32"
checkbox input "true"
click at [453, 350] on h6 "NEXT" at bounding box center [448, 350] width 19 height 11
type input "33"
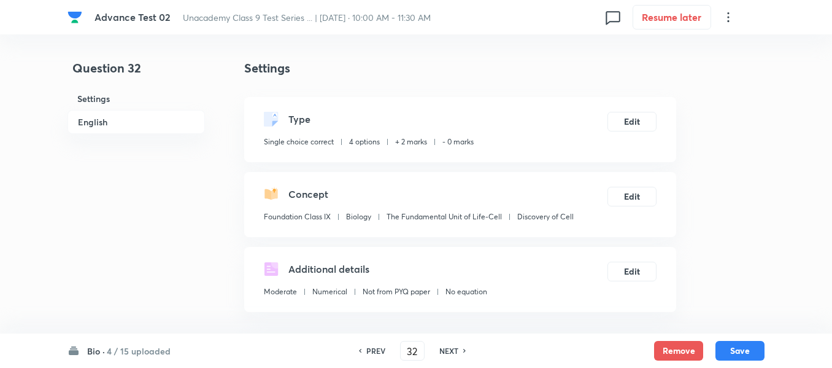
checkbox input "false"
checkbox input "true"
click at [453, 350] on h6 "NEXT" at bounding box center [448, 350] width 19 height 11
type input "34"
checkbox input "false"
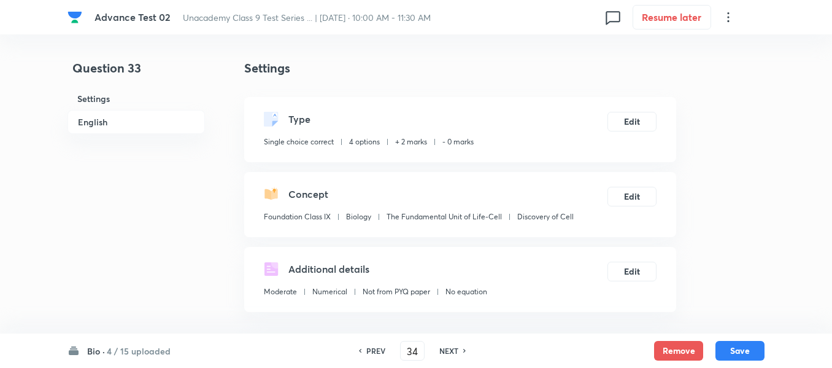
checkbox input "true"
click at [453, 350] on h6 "NEXT" at bounding box center [448, 350] width 19 height 11
type input "35"
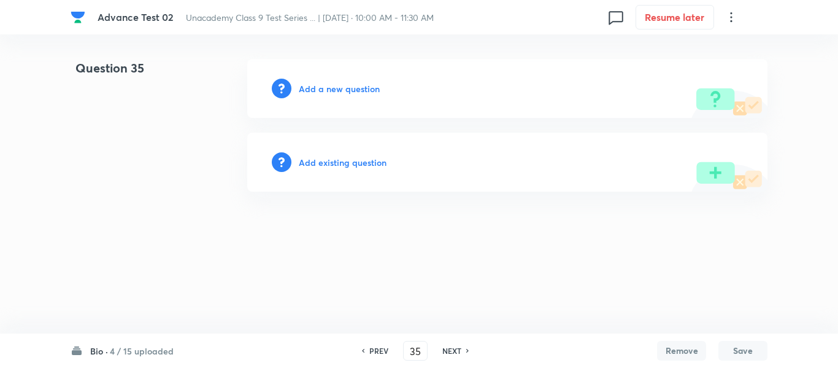
click at [334, 88] on h6 "Add a new question" at bounding box center [339, 88] width 81 height 13
click at [334, 88] on h6 "Choose a question type" at bounding box center [346, 88] width 95 height 13
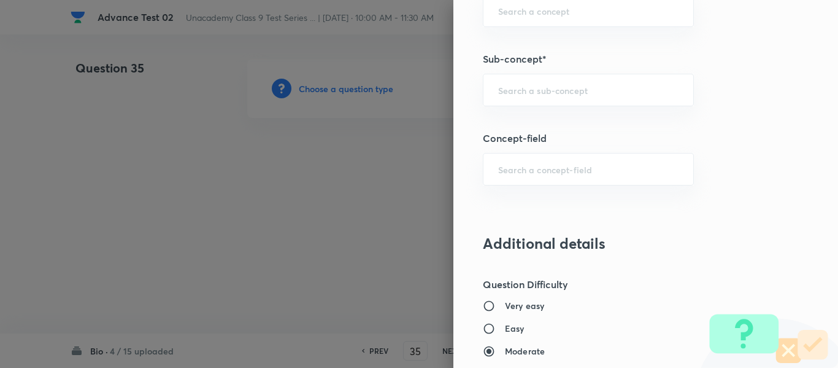
scroll to position [761, 0]
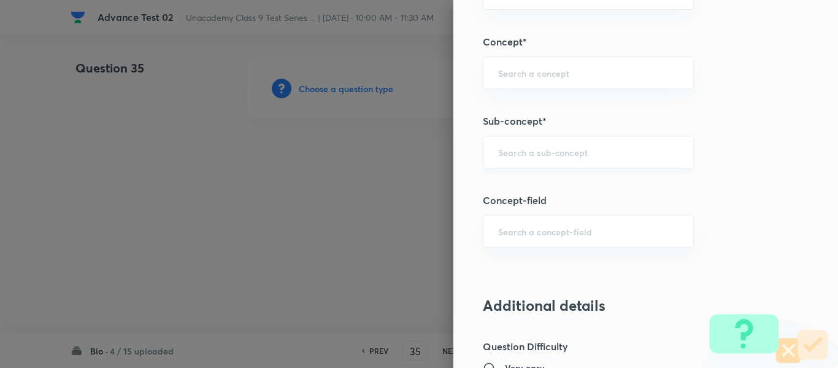
click at [559, 152] on input "text" at bounding box center [588, 152] width 180 height 12
paste input "Discovery of Cell"
click at [565, 189] on li "Discovery of Cell" at bounding box center [579, 187] width 210 height 22
type input "Discovery of Cell"
type input "Foundation Class IX"
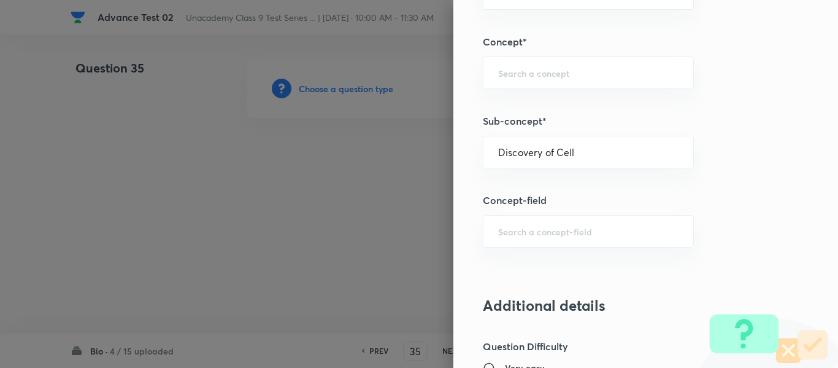
type input "Biology"
type input "The Fundamental Unit of Life-Cell"
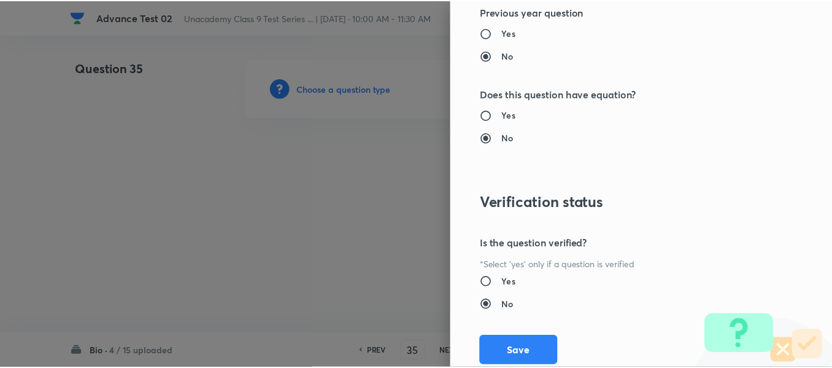
scroll to position [1388, 0]
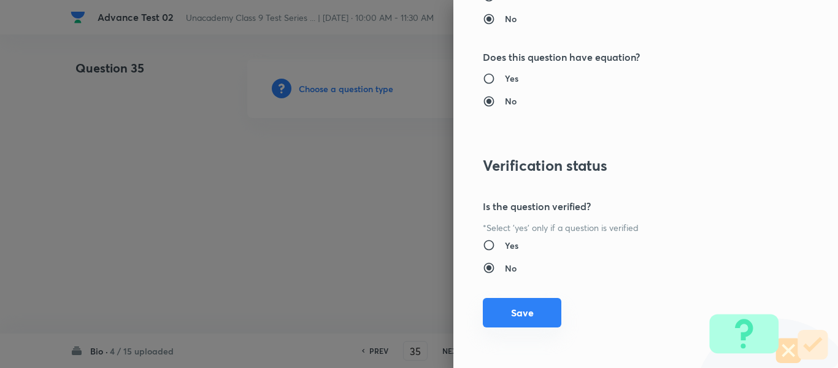
click at [514, 317] on button "Save" at bounding box center [522, 312] width 79 height 29
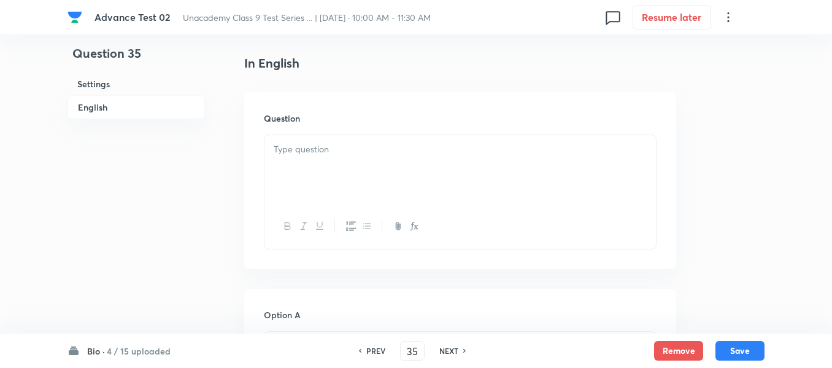
scroll to position [368, 0]
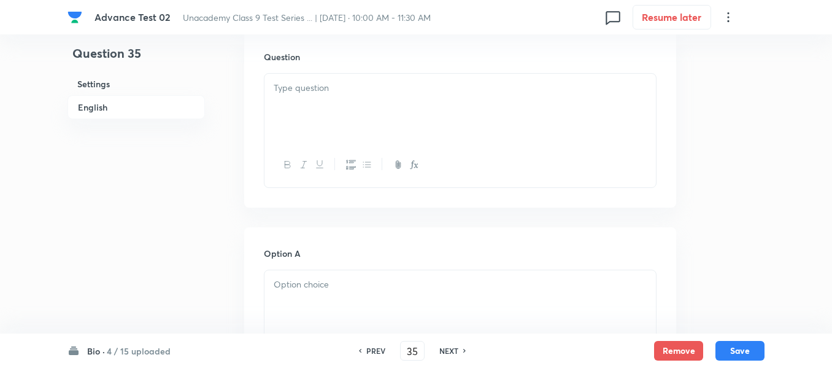
click at [377, 99] on div at bounding box center [461, 108] width 392 height 69
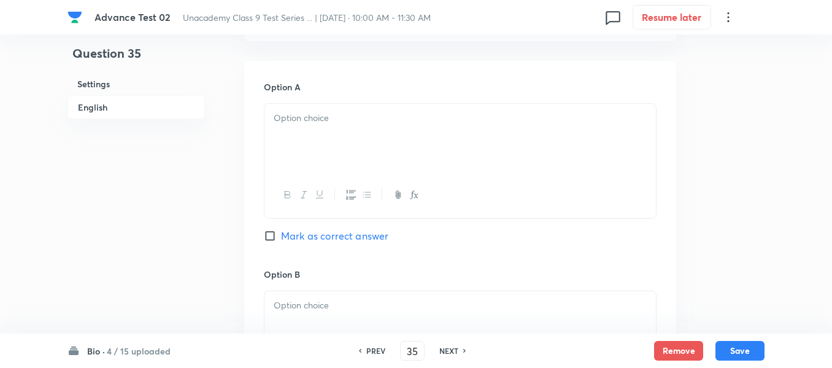
scroll to position [552, 0]
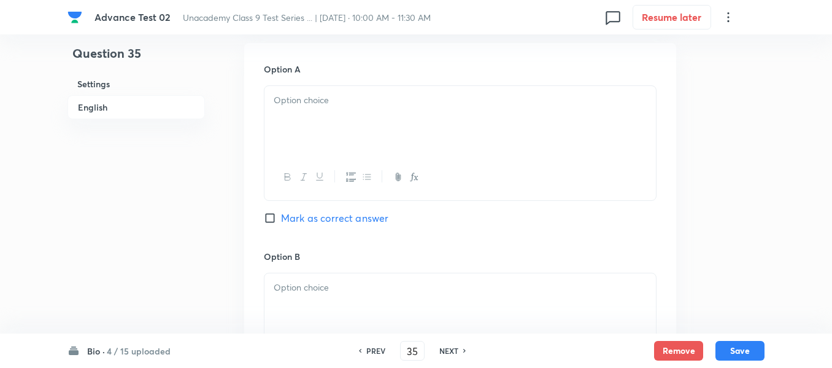
click at [378, 124] on div at bounding box center [461, 120] width 392 height 69
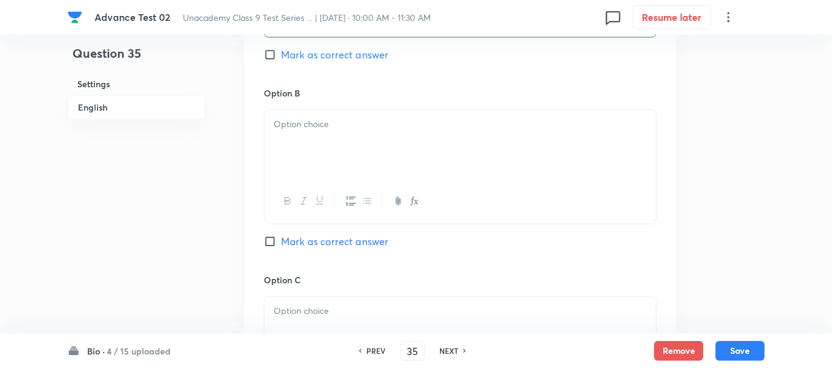
scroll to position [736, 0]
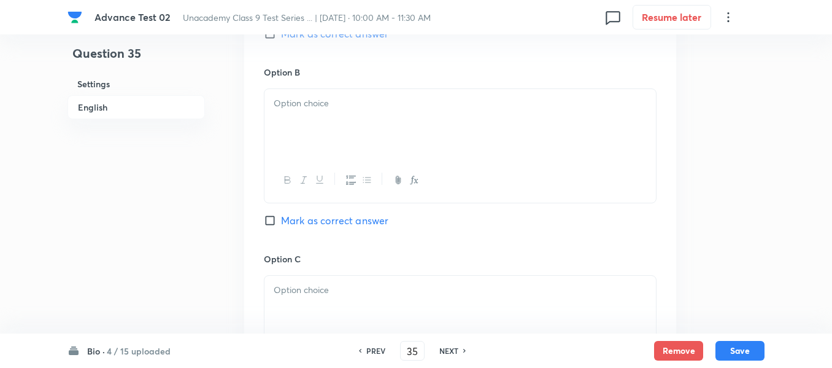
click at [370, 124] on div at bounding box center [461, 123] width 392 height 69
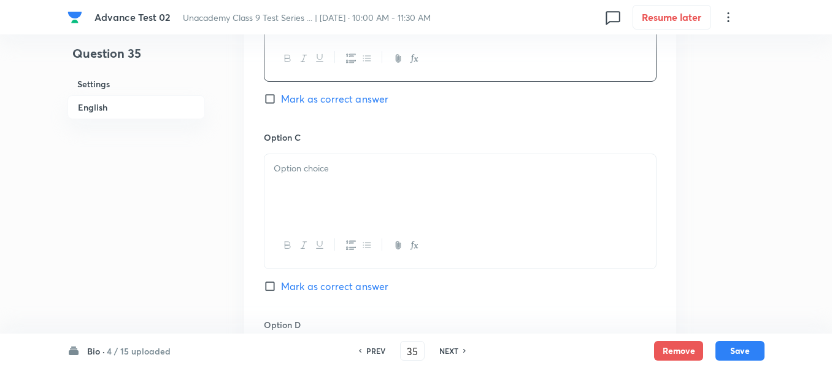
scroll to position [859, 0]
click at [403, 164] on p at bounding box center [460, 167] width 373 height 14
click at [395, 184] on div at bounding box center [461, 190] width 392 height 69
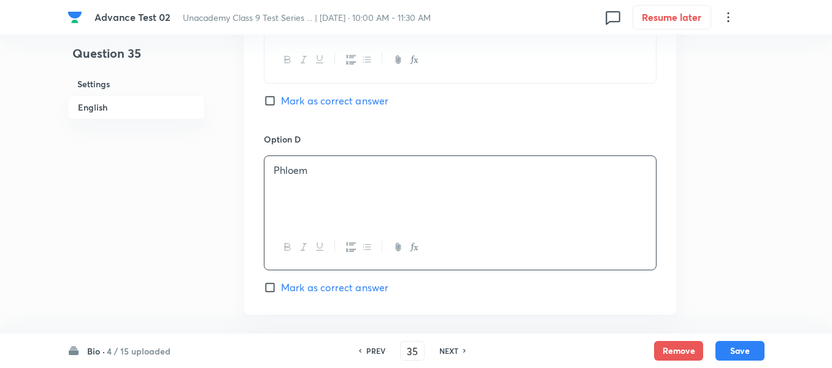
click at [274, 102] on input "Mark as correct answer" at bounding box center [272, 101] width 17 height 12
checkbox input "true"
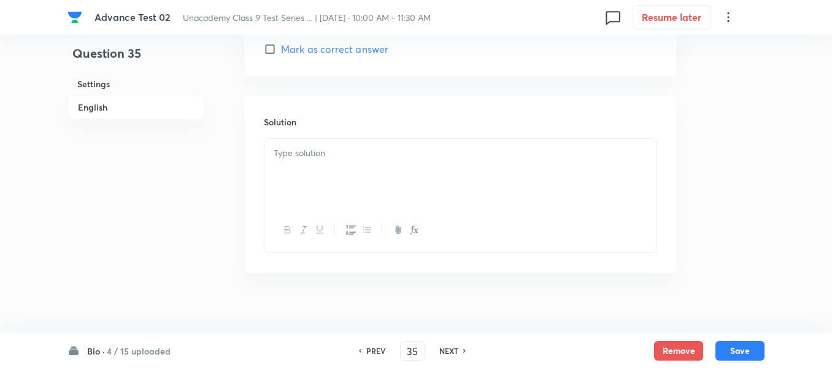
scroll to position [1289, 0]
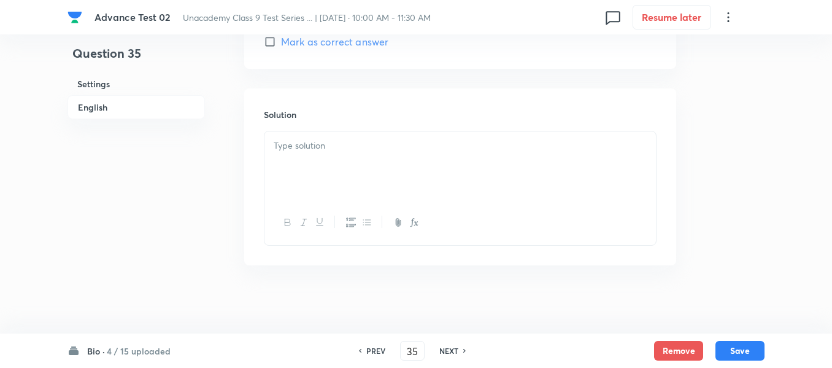
click at [385, 141] on p at bounding box center [460, 146] width 373 height 14
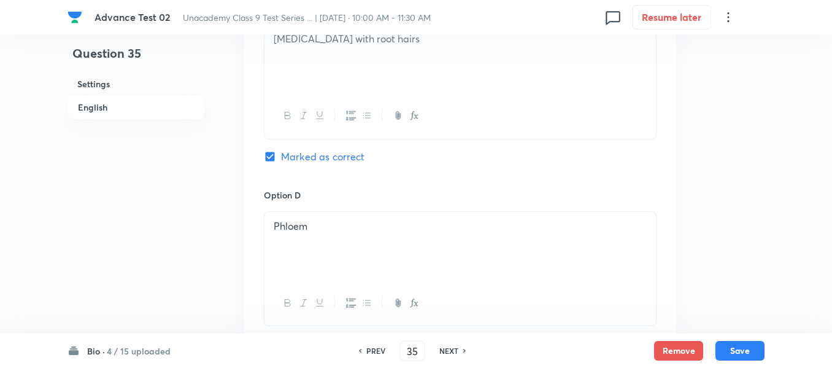
scroll to position [865, 0]
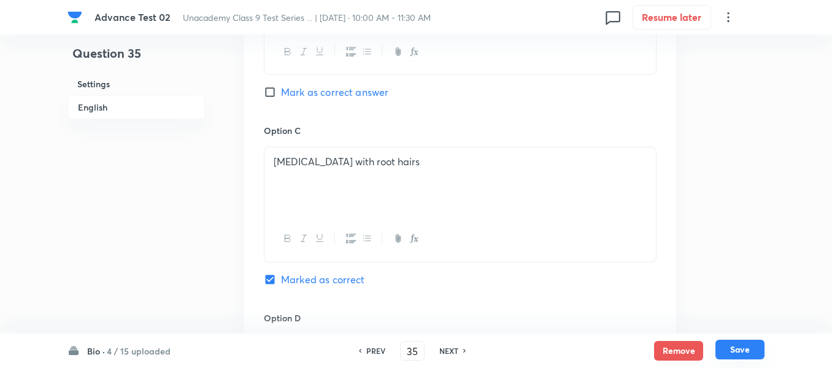
click at [747, 352] on button "Save" at bounding box center [740, 349] width 49 height 20
type input "36"
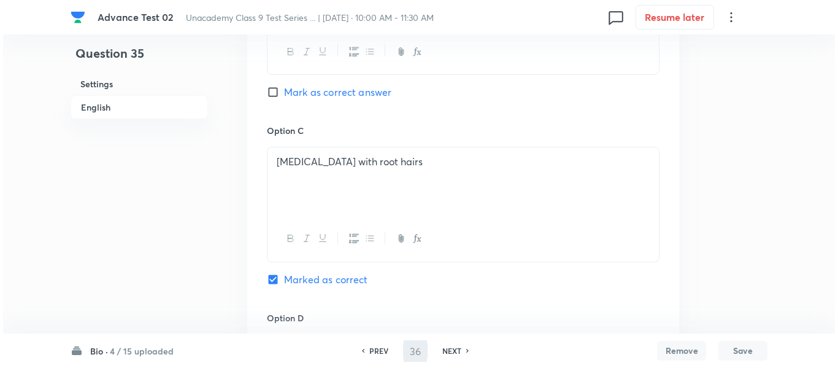
scroll to position [0, 0]
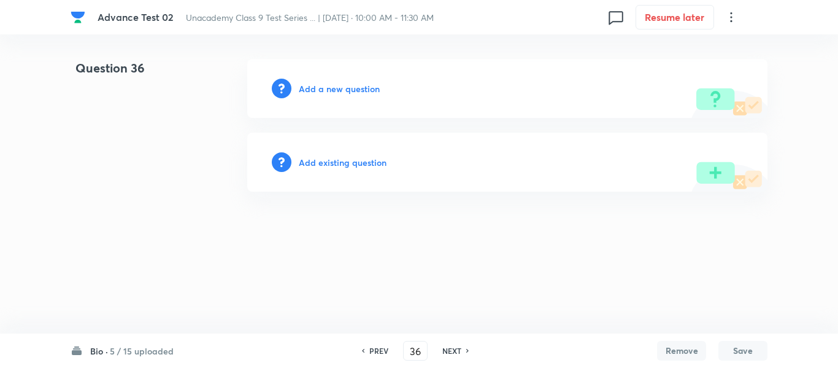
click at [328, 90] on h6 "Add a new question" at bounding box center [339, 88] width 81 height 13
click at [328, 90] on h6 "Choose a question type" at bounding box center [346, 88] width 95 height 13
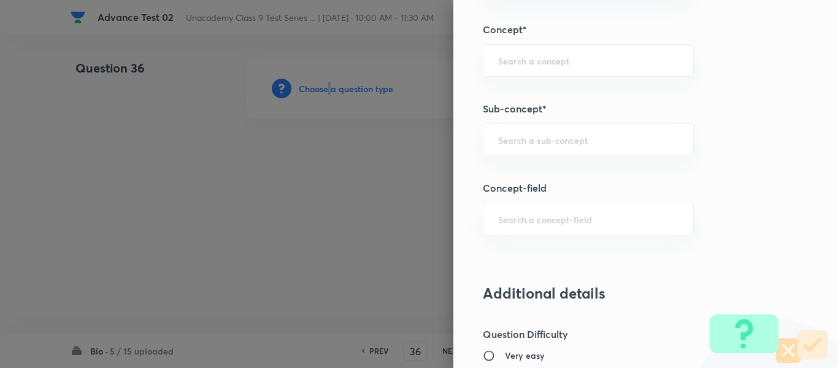
scroll to position [786, 0]
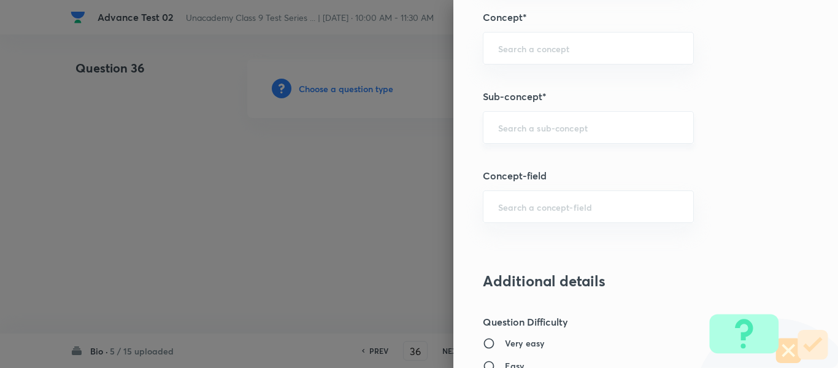
click at [571, 133] on input "text" at bounding box center [588, 128] width 180 height 12
type input "a"
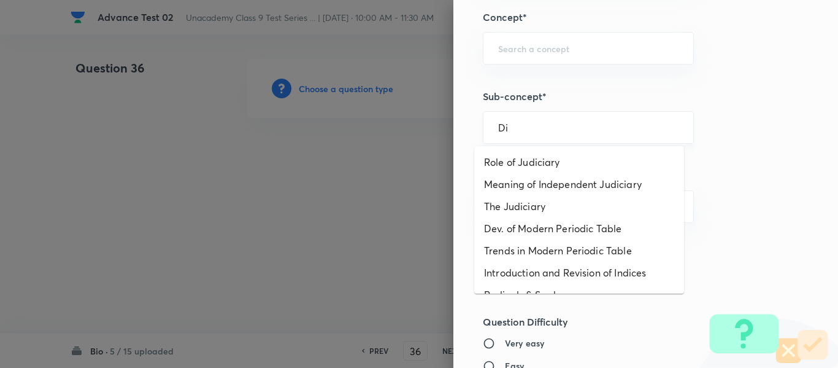
type input "D"
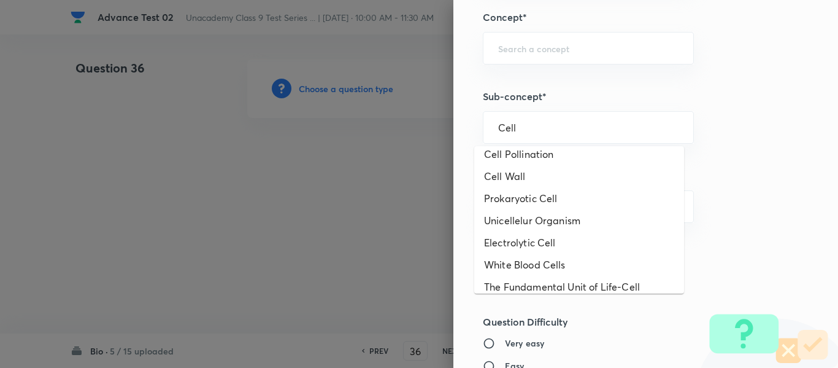
scroll to position [459, 0]
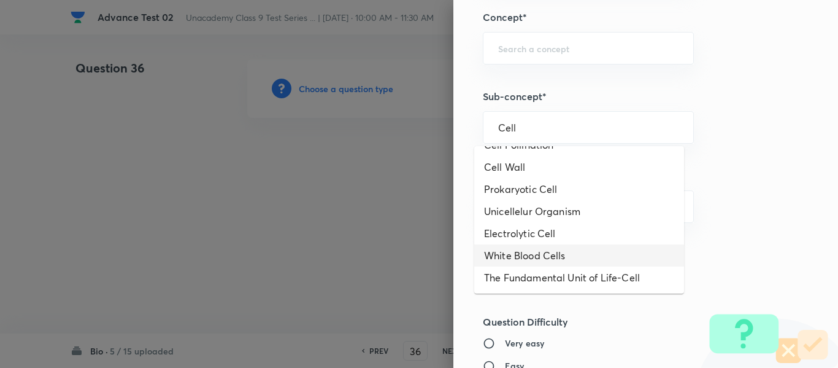
type input "Cell"
click at [758, 198] on div "Question settings Question type* Single choice correct Number of options* 2 3 4…" at bounding box center [646, 184] width 385 height 368
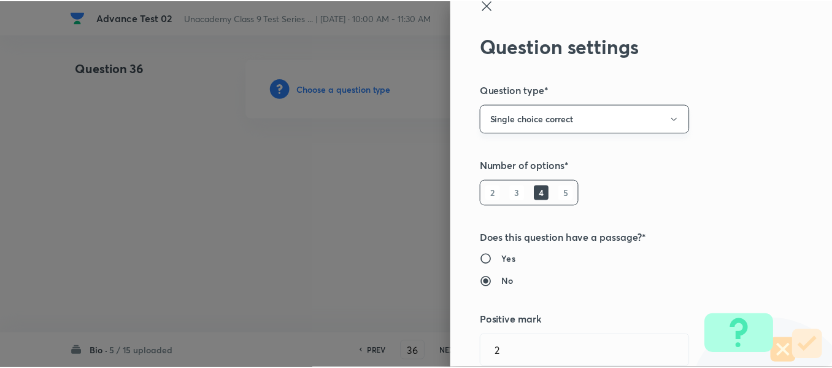
scroll to position [0, 0]
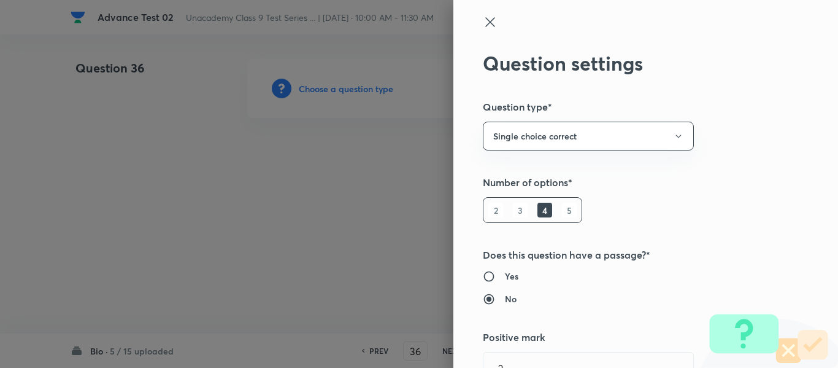
click at [483, 20] on icon at bounding box center [490, 22] width 15 height 15
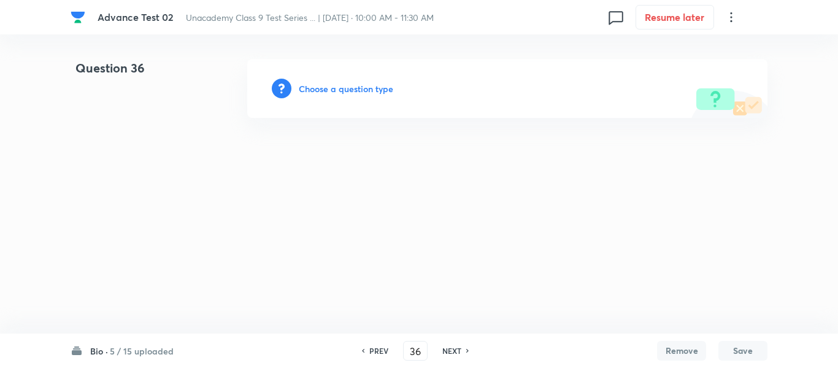
click at [384, 354] on h6 "PREV" at bounding box center [378, 350] width 19 height 11
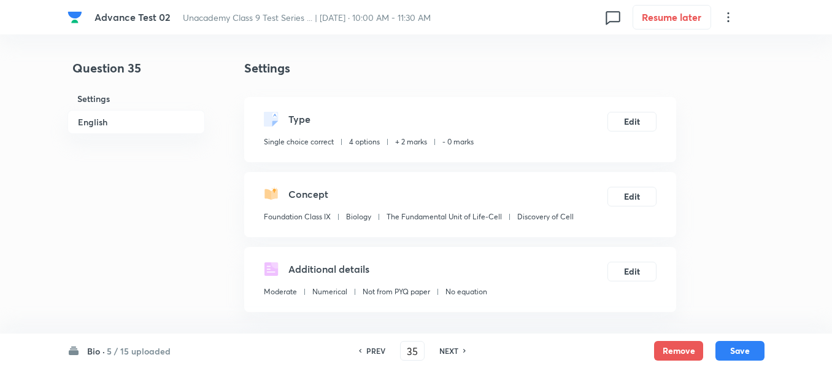
click at [374, 350] on h6 "PREV" at bounding box center [375, 350] width 19 height 11
type input "34"
checkbox input "false"
checkbox input "true"
click at [374, 350] on h6 "PREV" at bounding box center [375, 350] width 19 height 11
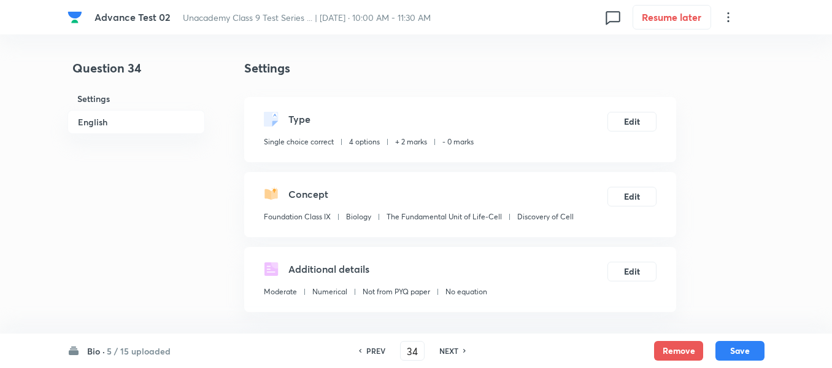
type input "33"
checkbox input "false"
checkbox input "true"
click at [374, 350] on h6 "PREV" at bounding box center [375, 350] width 19 height 11
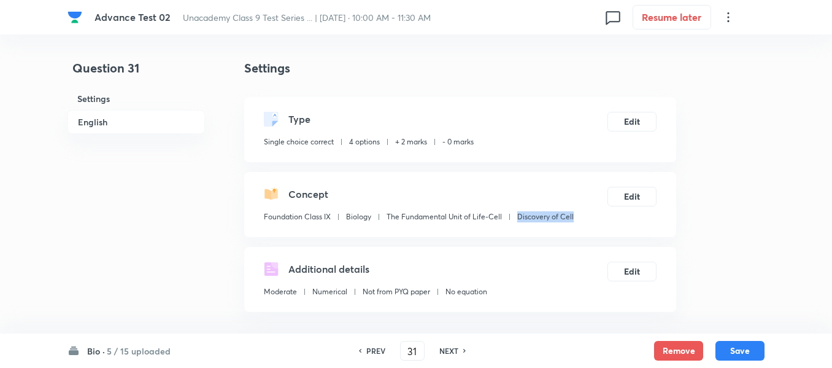
drag, startPoint x: 576, startPoint y: 215, endPoint x: 516, endPoint y: 217, distance: 59.6
click at [516, 217] on div "Concept Foundation Class IX Biology The Fundamental Unit of Life-Cell Discovery…" at bounding box center [460, 204] width 432 height 65
copy p "Discovery of Cell"
click at [452, 352] on h6 "NEXT" at bounding box center [448, 350] width 19 height 11
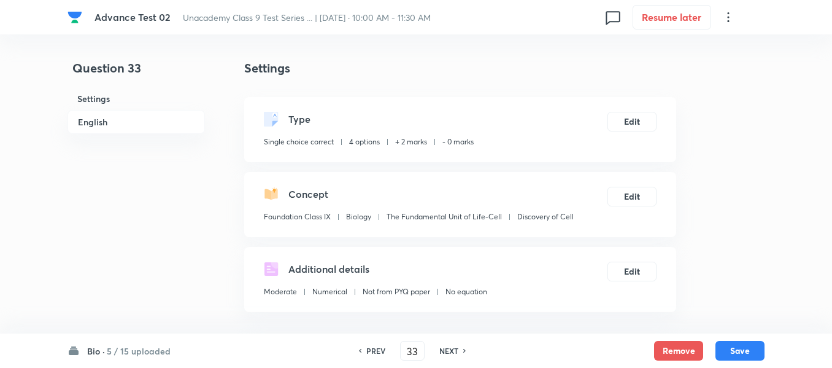
click at [452, 352] on h6 "NEXT" at bounding box center [448, 350] width 19 height 11
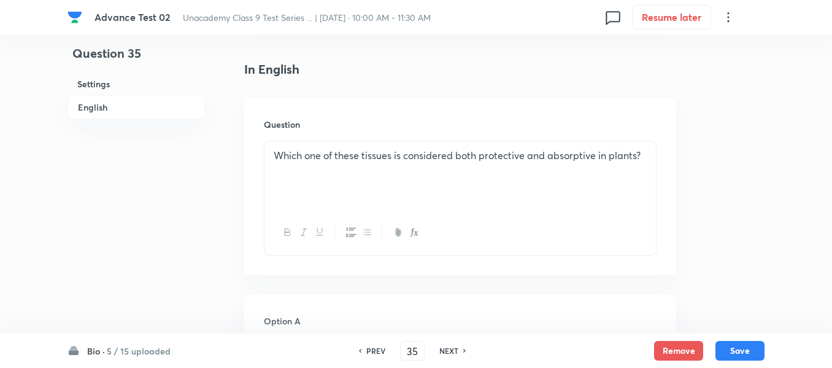
scroll to position [307, 0]
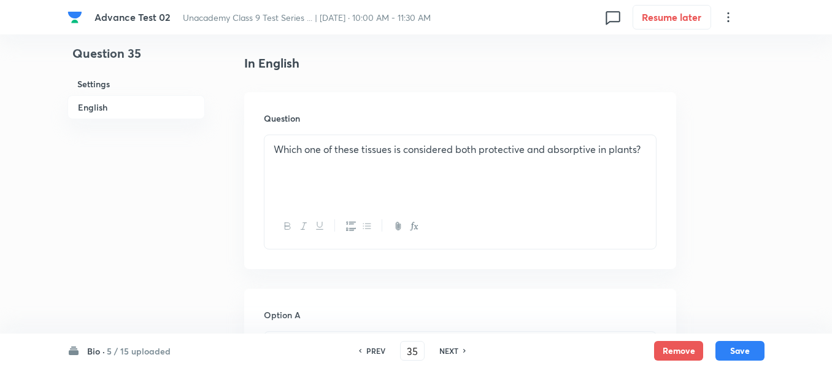
click at [449, 349] on h6 "NEXT" at bounding box center [448, 350] width 19 height 11
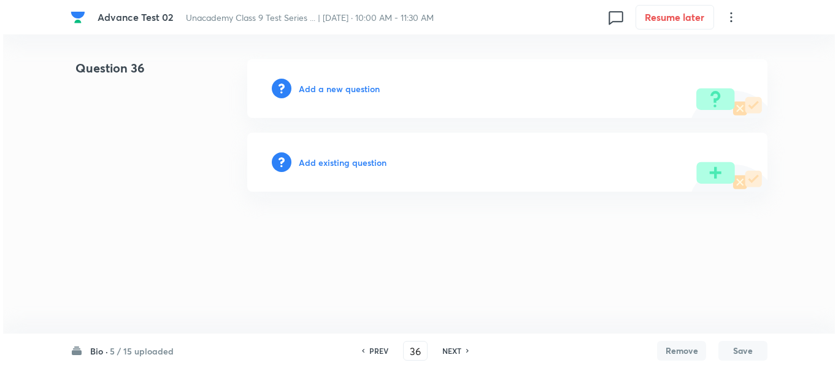
scroll to position [0, 0]
click at [318, 91] on h6 "Add a new question" at bounding box center [339, 88] width 81 height 13
click at [318, 91] on h6 "Choose a question type" at bounding box center [346, 88] width 95 height 13
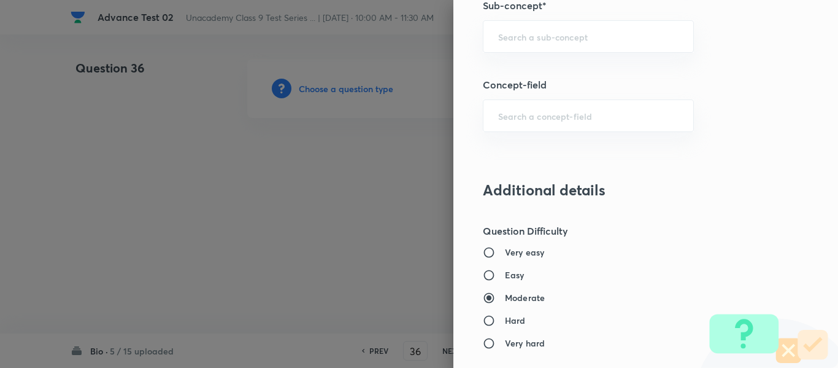
scroll to position [883, 0]
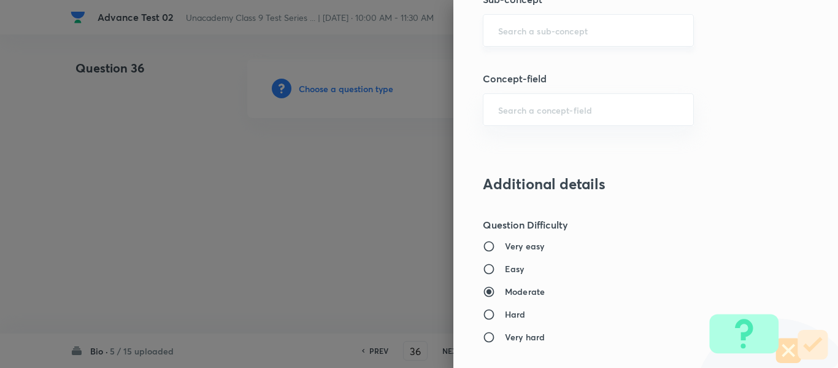
click at [574, 31] on input "text" at bounding box center [588, 31] width 180 height 12
paste input "Discovery of Cell"
click at [551, 65] on li "Discovery of Cell" at bounding box center [579, 65] width 210 height 22
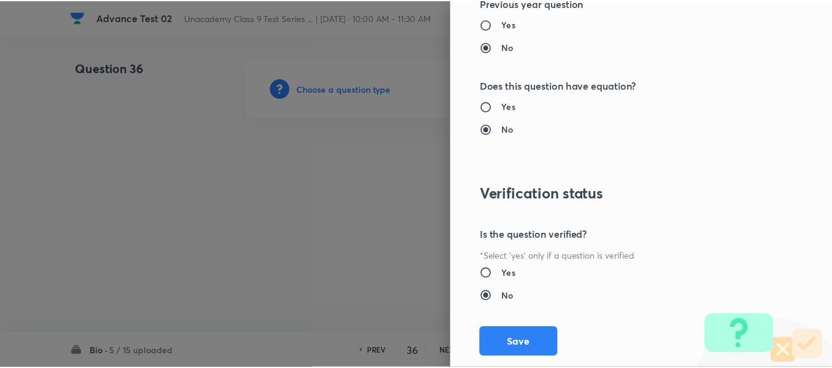
scroll to position [1388, 0]
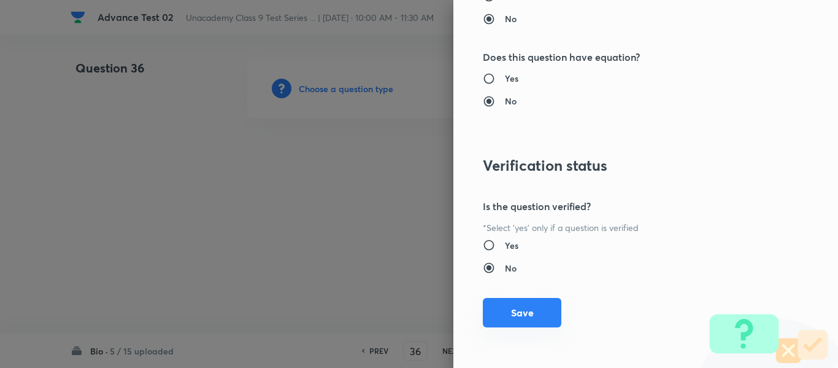
click at [525, 315] on button "Save" at bounding box center [522, 312] width 79 height 29
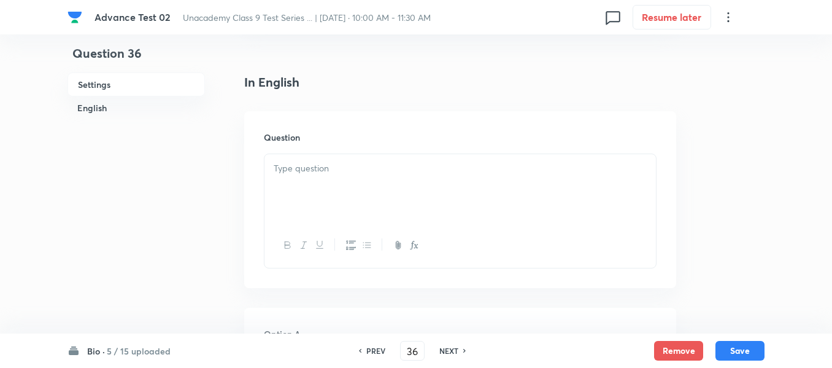
scroll to position [307, 0]
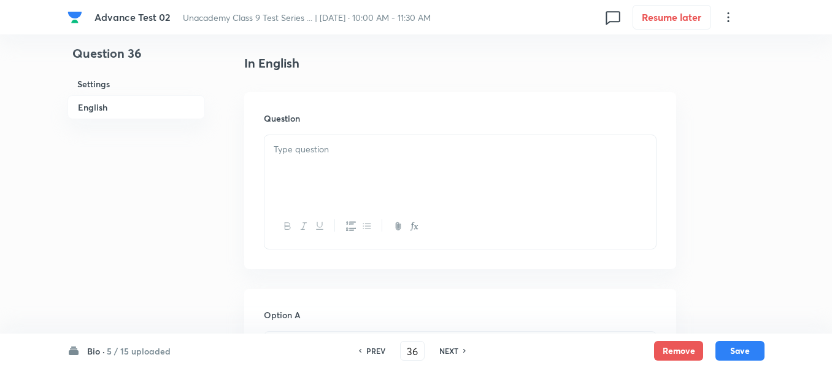
click at [352, 172] on div at bounding box center [461, 169] width 392 height 69
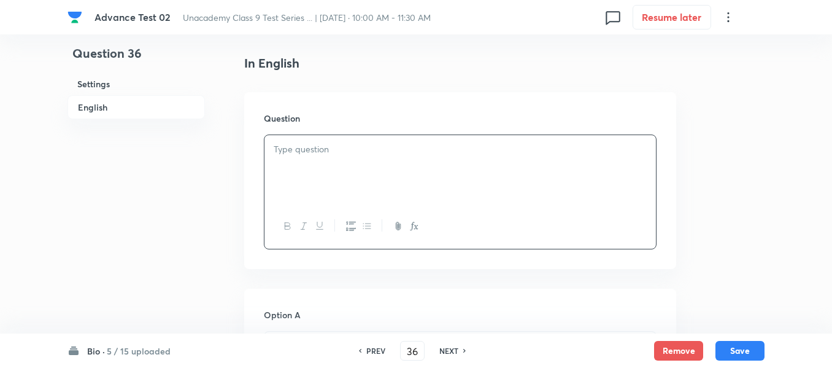
click at [428, 158] on div at bounding box center [461, 169] width 392 height 69
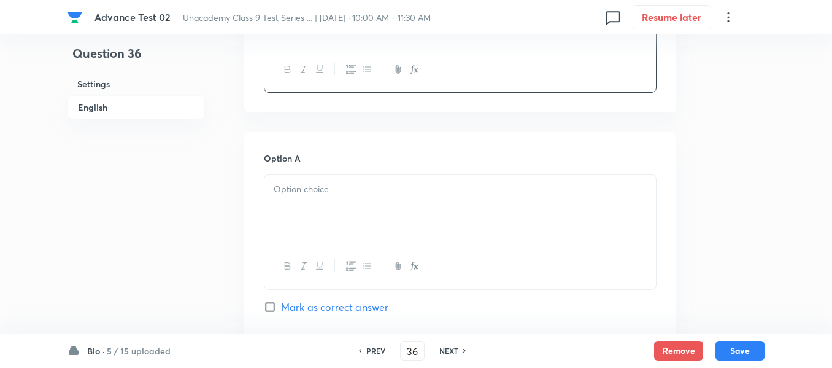
scroll to position [491, 0]
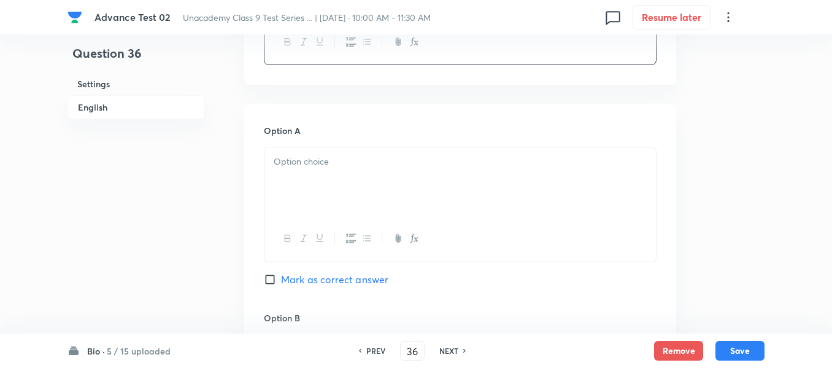
click at [398, 172] on div at bounding box center [461, 181] width 392 height 69
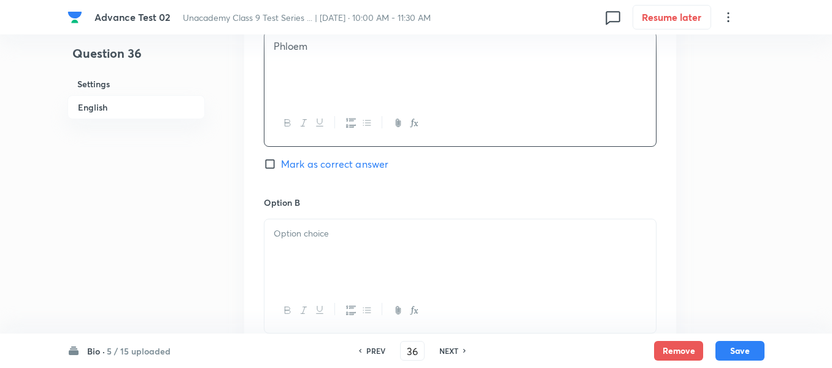
scroll to position [614, 0]
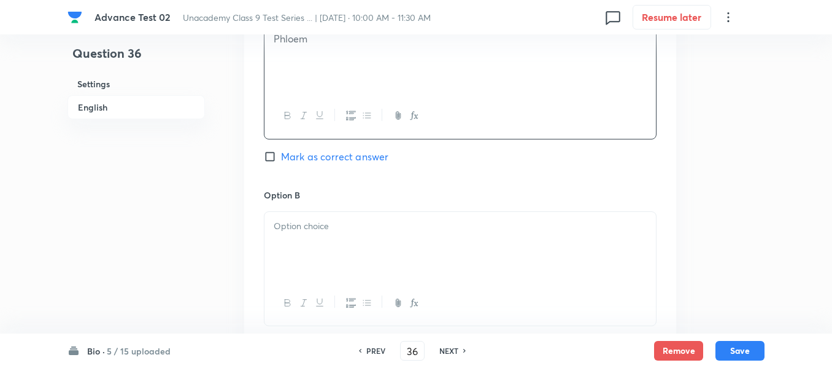
click at [390, 228] on p at bounding box center [460, 226] width 373 height 14
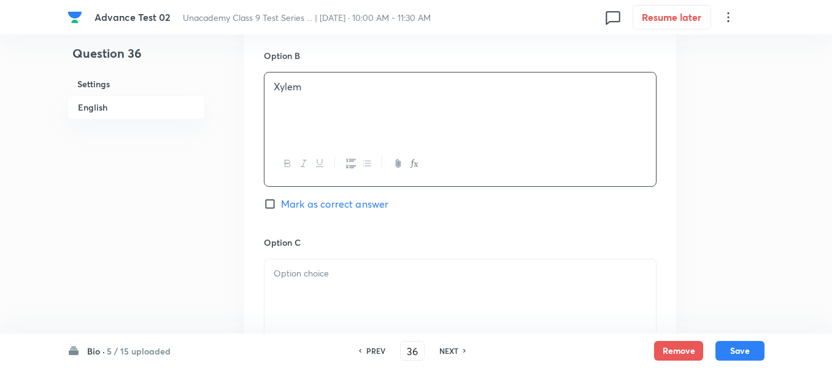
scroll to position [798, 0]
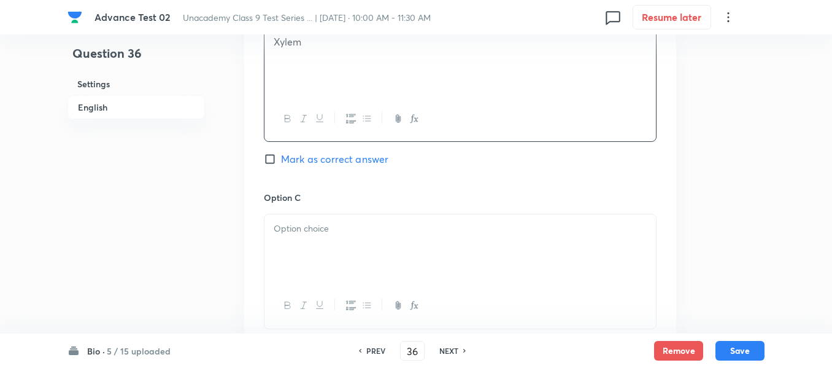
click at [398, 240] on div at bounding box center [461, 248] width 392 height 69
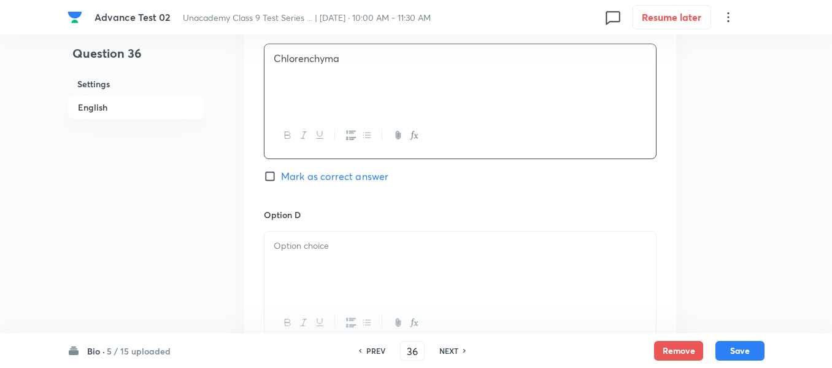
scroll to position [982, 0]
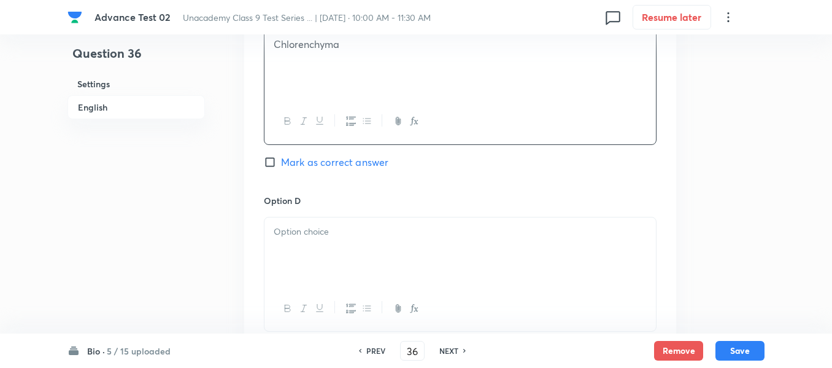
click at [277, 159] on input "Mark as correct answer" at bounding box center [272, 162] width 17 height 12
click at [411, 218] on div at bounding box center [461, 251] width 392 height 69
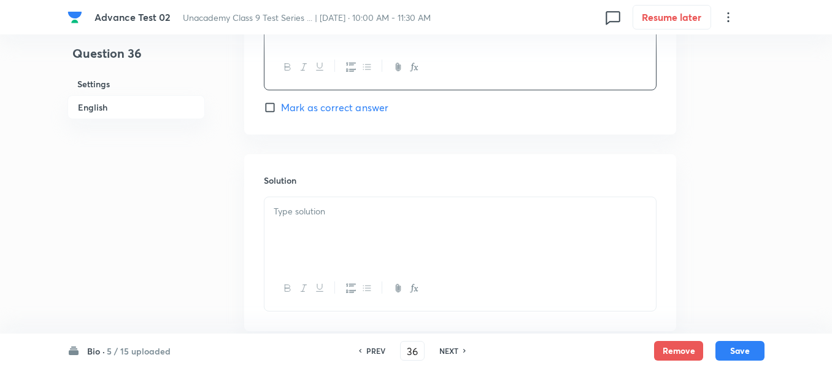
scroll to position [1227, 0]
click at [384, 202] on p at bounding box center [460, 207] width 373 height 14
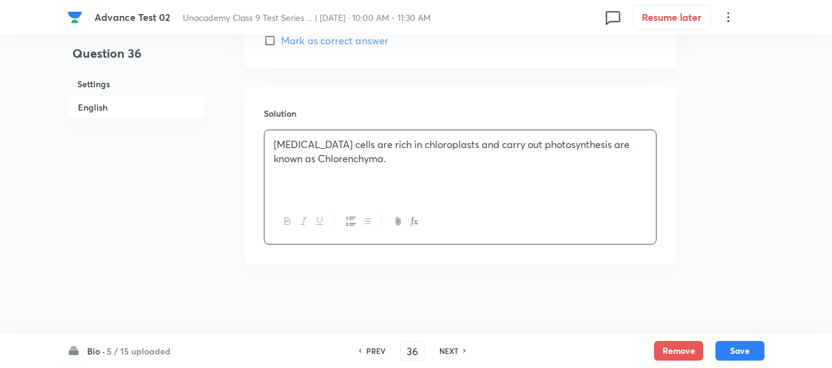
scroll to position [1294, 0]
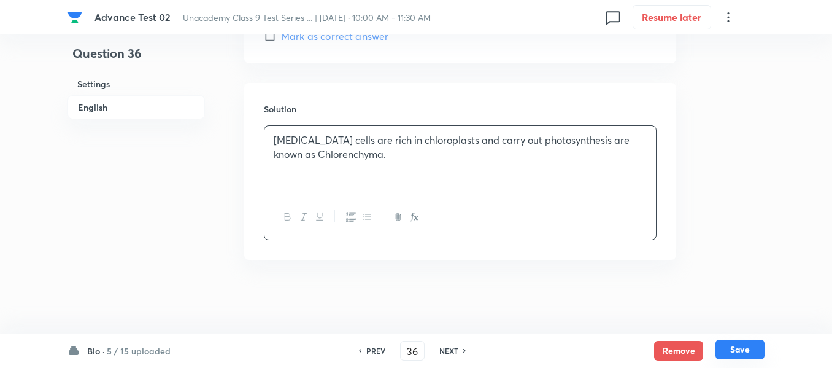
click at [743, 349] on button "Save" at bounding box center [740, 349] width 49 height 20
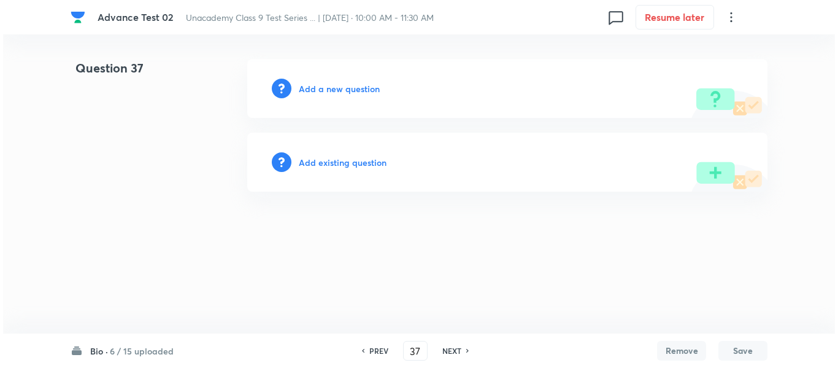
scroll to position [0, 0]
click at [325, 88] on h6 "Add a new question" at bounding box center [339, 88] width 81 height 13
click at [325, 88] on h6 "Choose a question type" at bounding box center [346, 88] width 95 height 13
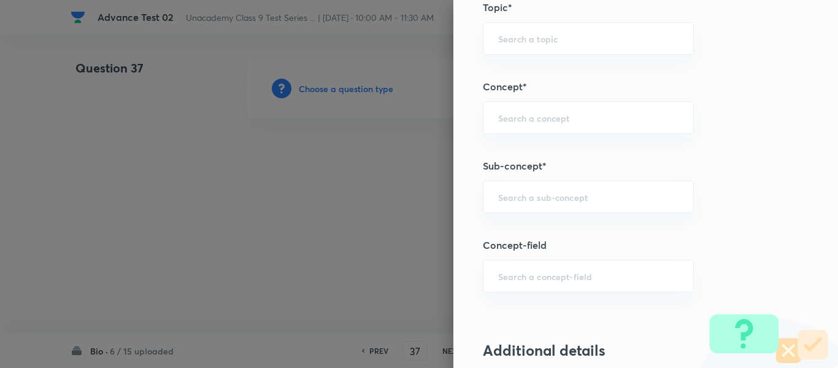
scroll to position [736, 0]
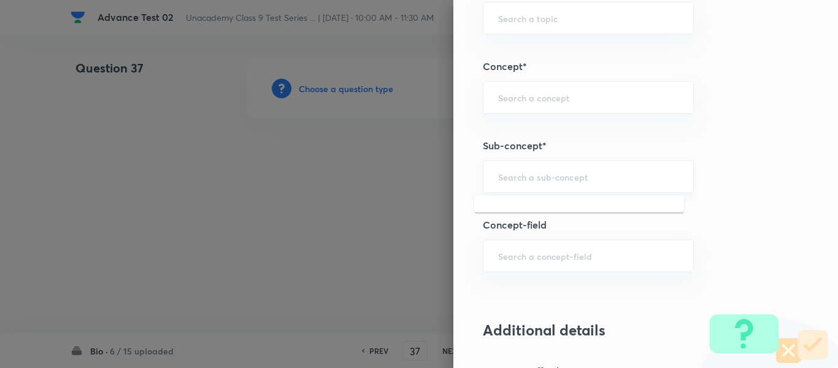
click at [575, 176] on input "text" at bounding box center [588, 177] width 180 height 12
paste input "[MEDICAL_DATA] cells are rich in chloroplasts and carry out photosynthesis are …"
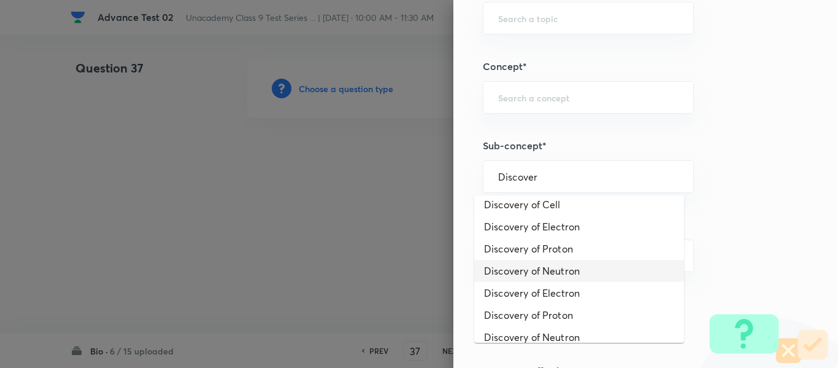
scroll to position [0, 0]
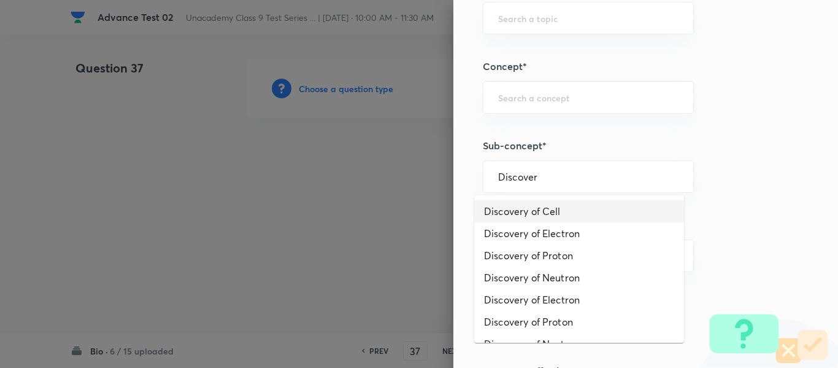
click at [539, 207] on li "Discovery of Cell" at bounding box center [579, 211] width 210 height 22
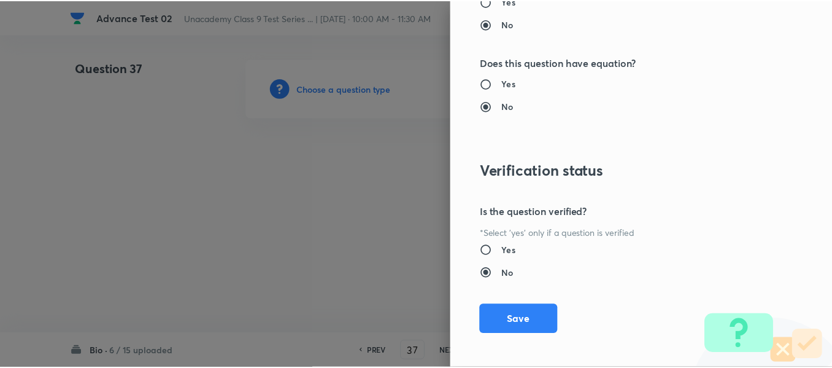
scroll to position [1388, 0]
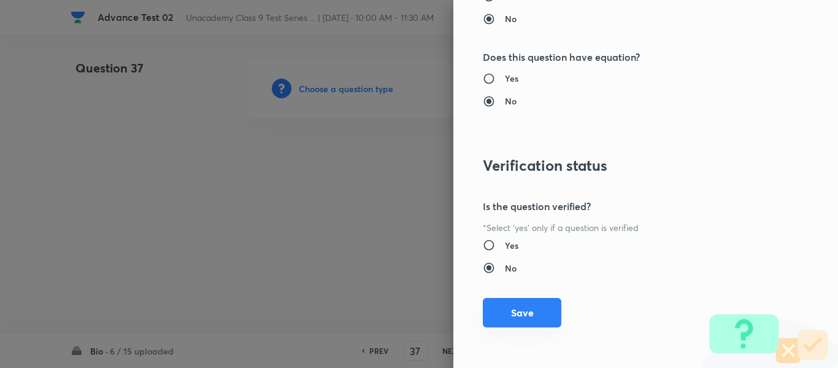
click at [514, 312] on button "Save" at bounding box center [522, 312] width 79 height 29
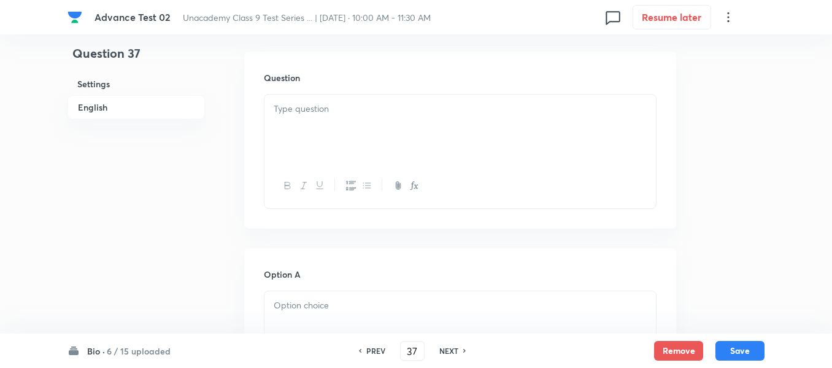
scroll to position [368, 0]
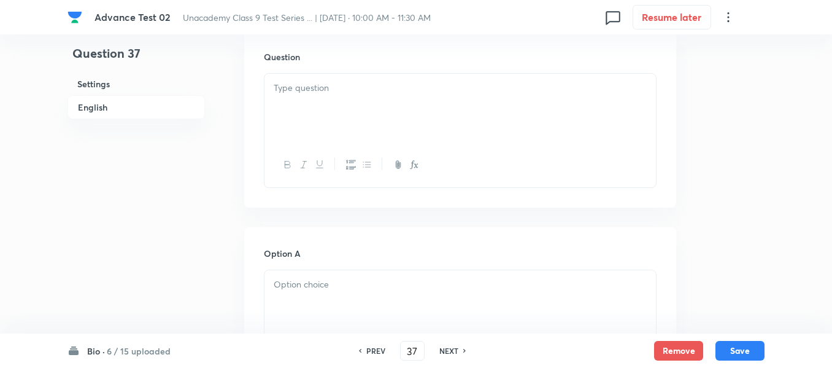
click at [455, 115] on div at bounding box center [461, 108] width 392 height 69
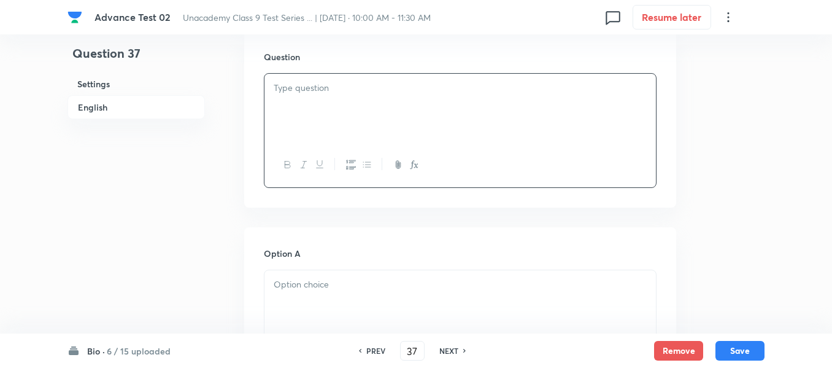
click at [390, 102] on div at bounding box center [461, 108] width 392 height 69
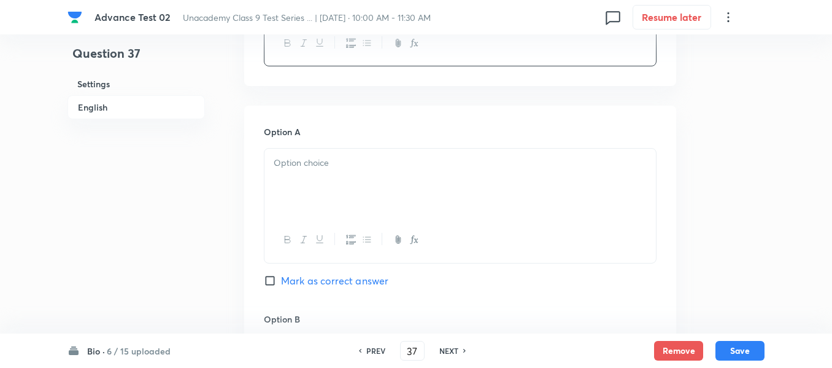
scroll to position [491, 0]
click at [433, 153] on div at bounding box center [461, 181] width 392 height 69
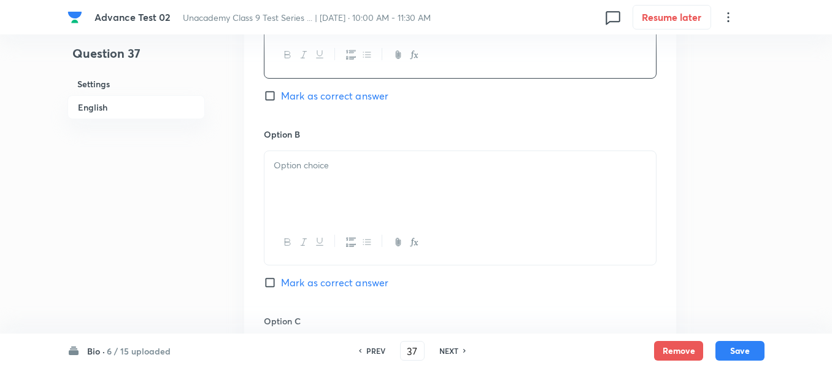
scroll to position [675, 0]
click at [433, 178] on div at bounding box center [461, 184] width 392 height 69
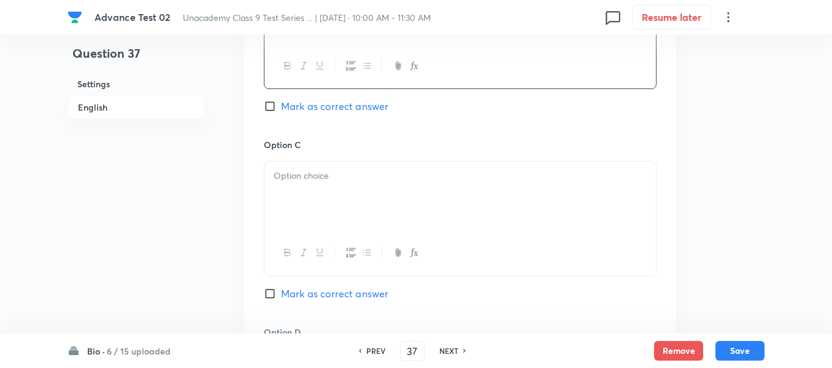
scroll to position [859, 0]
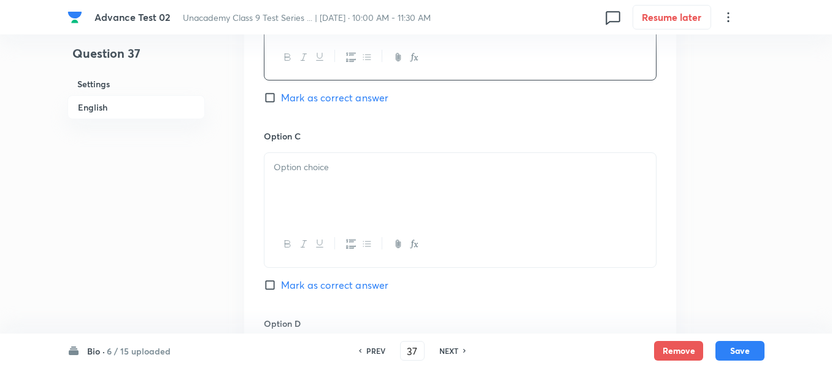
click at [433, 178] on div at bounding box center [461, 187] width 392 height 69
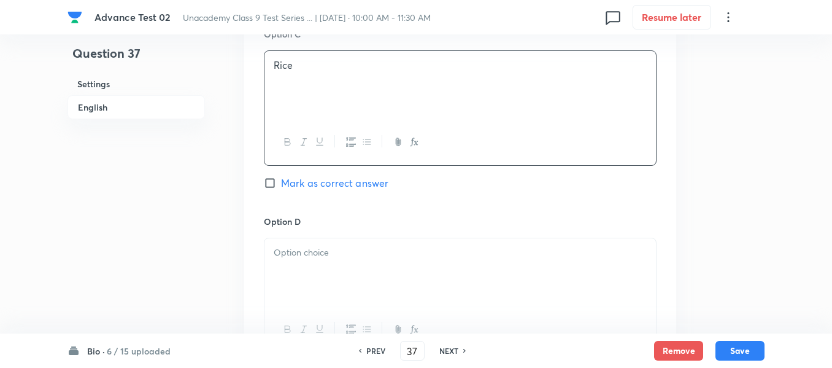
scroll to position [982, 0]
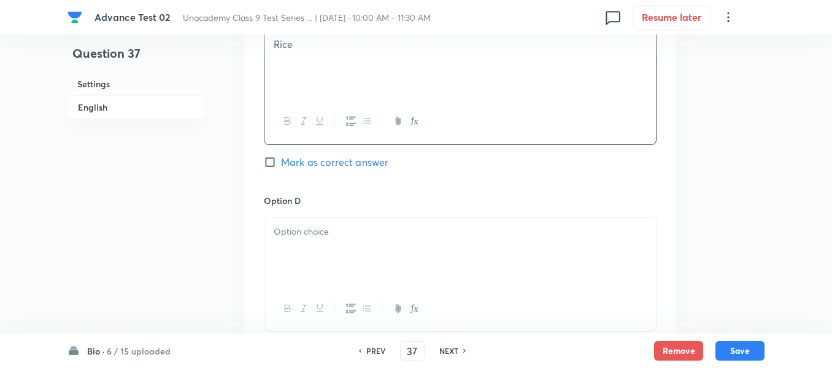
click at [433, 222] on div at bounding box center [461, 251] width 392 height 69
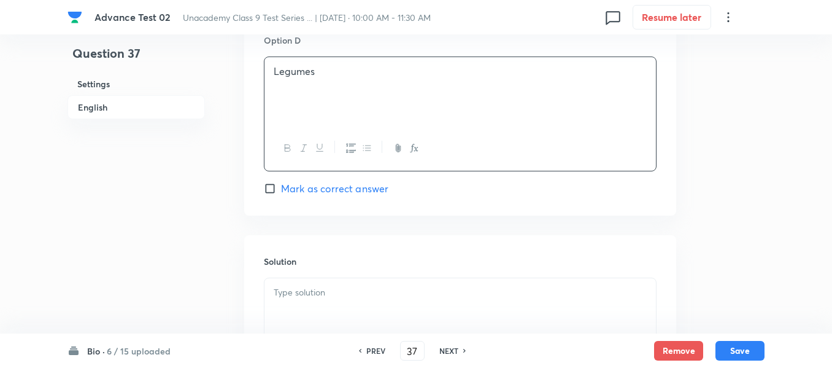
scroll to position [1166, 0]
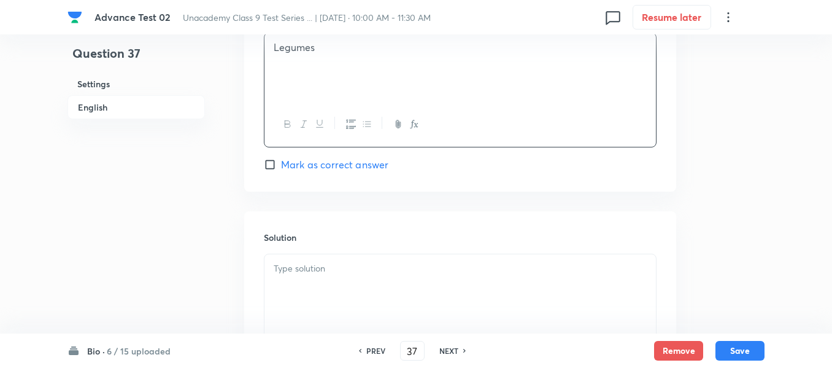
click at [279, 164] on input "Mark as correct answer" at bounding box center [272, 164] width 17 height 12
click at [438, 277] on div at bounding box center [461, 288] width 392 height 69
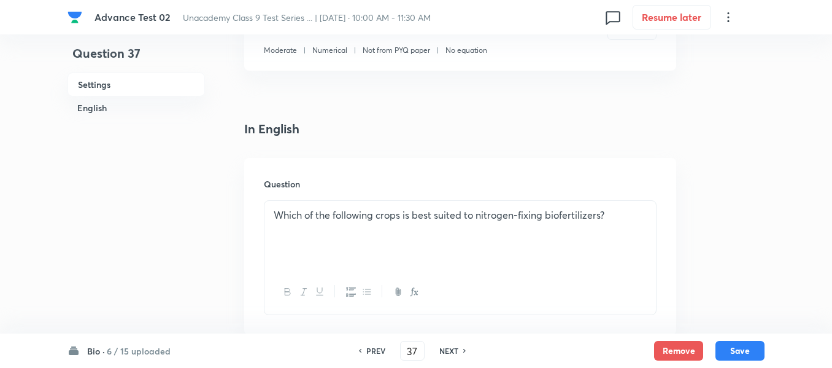
scroll to position [312, 0]
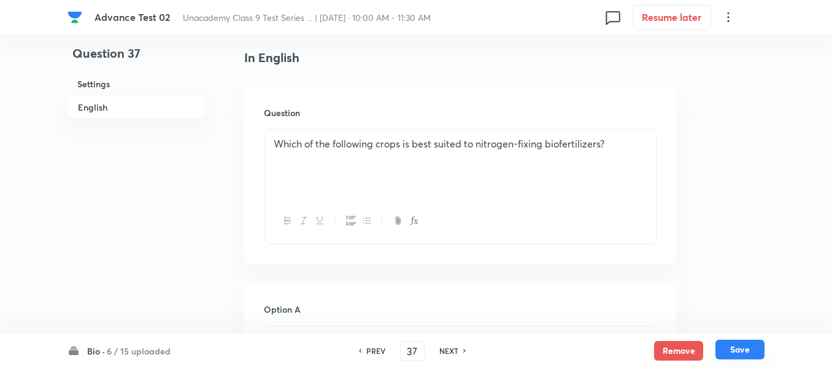
click at [737, 348] on button "Save" at bounding box center [740, 349] width 49 height 20
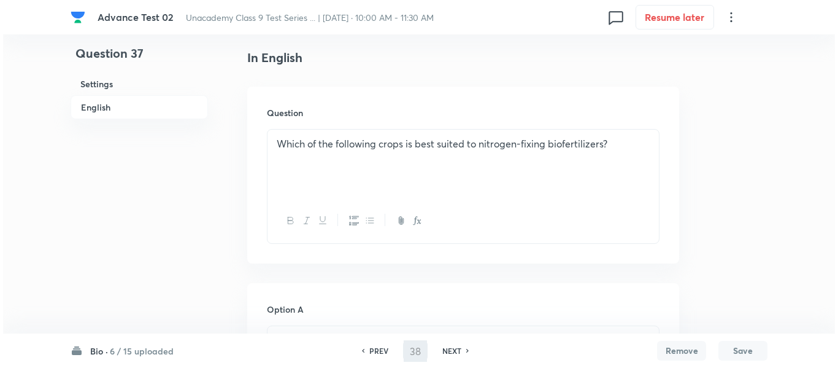
scroll to position [0, 0]
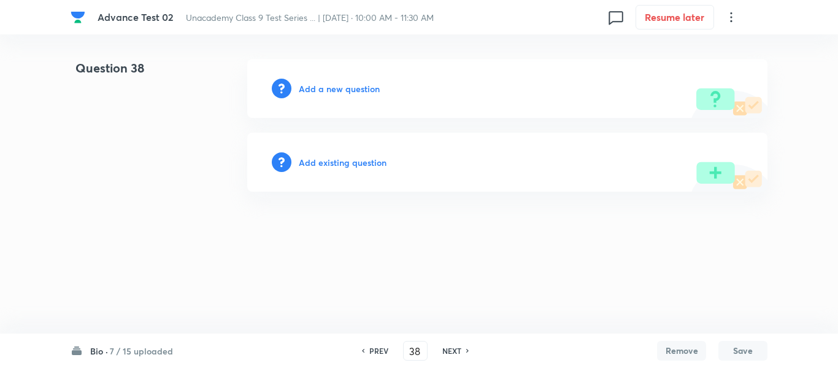
click at [326, 85] on h6 "Add a new question" at bounding box center [339, 88] width 81 height 13
click at [326, 85] on h6 "Choose a question type" at bounding box center [346, 88] width 95 height 13
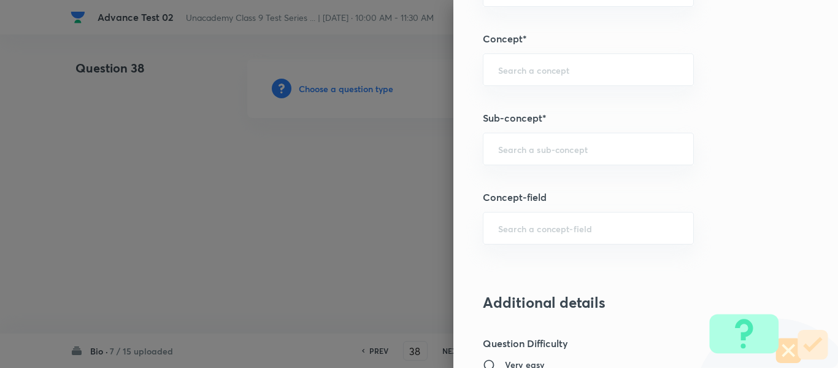
scroll to position [767, 0]
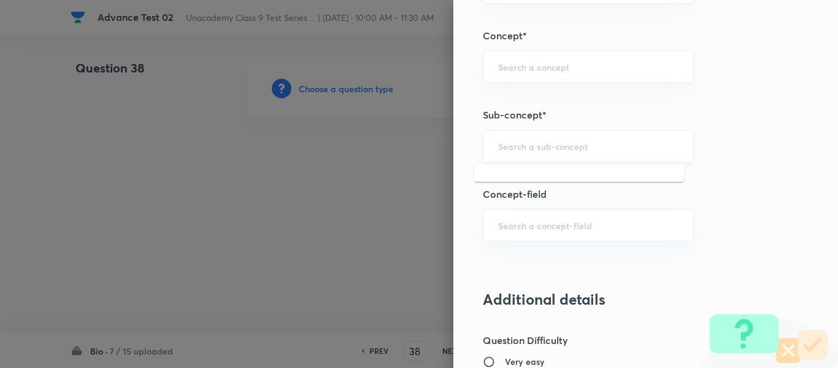
click at [538, 144] on input "text" at bounding box center [588, 146] width 180 height 12
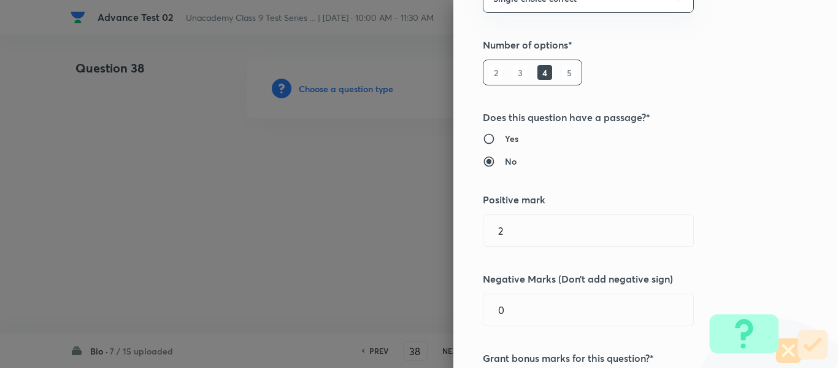
scroll to position [0, 0]
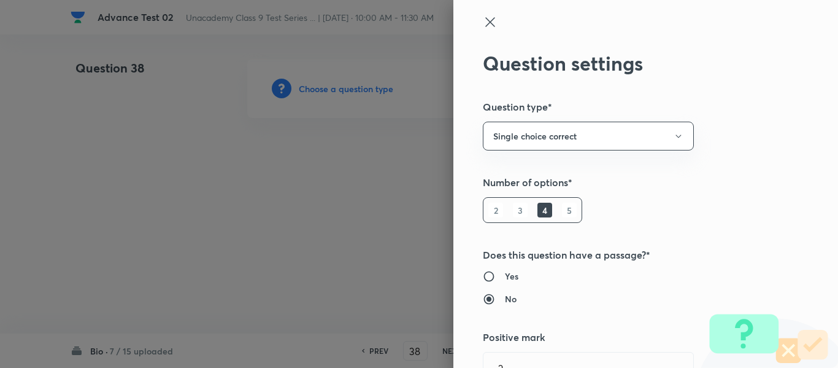
drag, startPoint x: 477, startPoint y: 25, endPoint x: 455, endPoint y: 48, distance: 32.1
click at [483, 25] on icon at bounding box center [490, 22] width 15 height 15
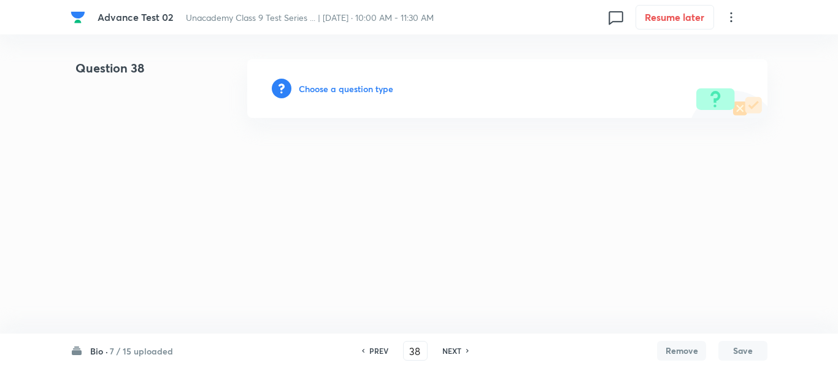
click at [373, 354] on h6 "PREV" at bounding box center [378, 350] width 19 height 11
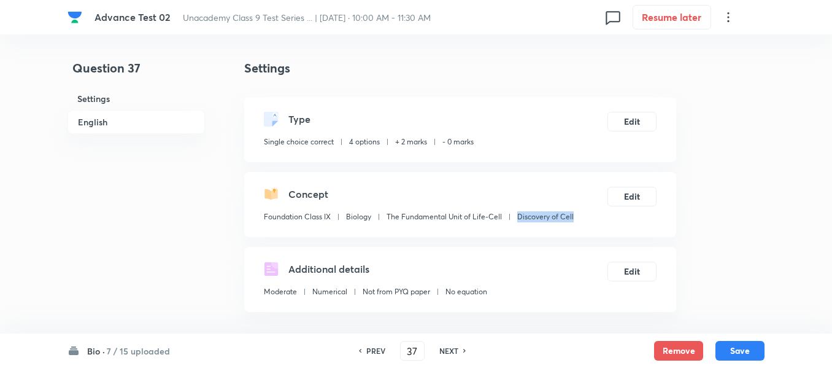
drag, startPoint x: 576, startPoint y: 215, endPoint x: 515, endPoint y: 217, distance: 60.8
click at [515, 217] on div "Concept Foundation Class IX Biology The Fundamental Unit of Life-Cell Discovery…" at bounding box center [460, 204] width 432 height 65
copy p "Discovery of Cell"
click at [452, 350] on h6 "NEXT" at bounding box center [448, 350] width 19 height 11
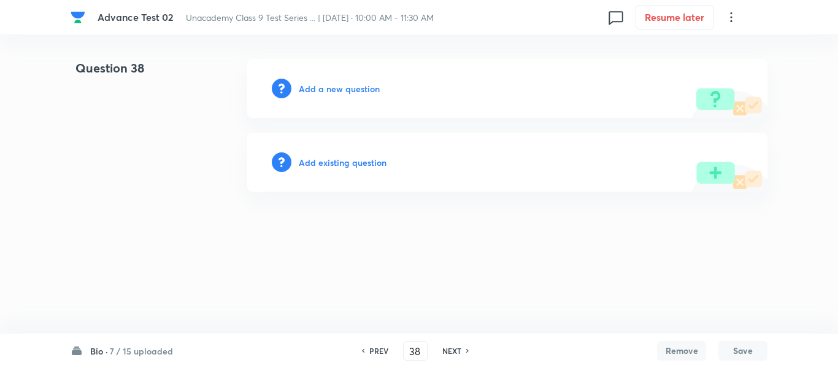
click at [346, 92] on h6 "Add a new question" at bounding box center [339, 88] width 81 height 13
click at [344, 91] on h6 "Choose a question type" at bounding box center [346, 88] width 95 height 13
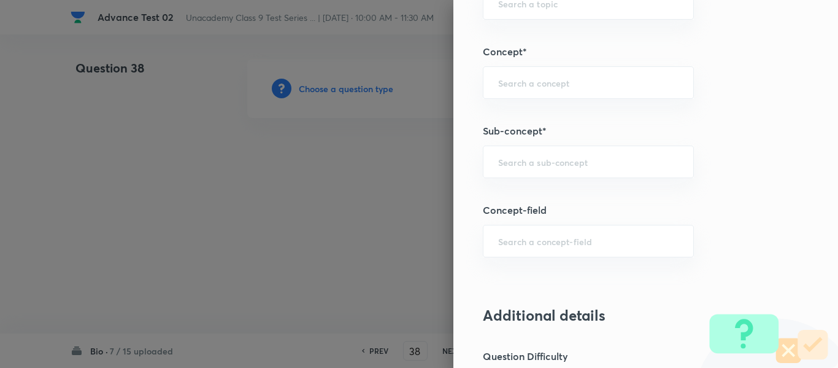
scroll to position [848, 0]
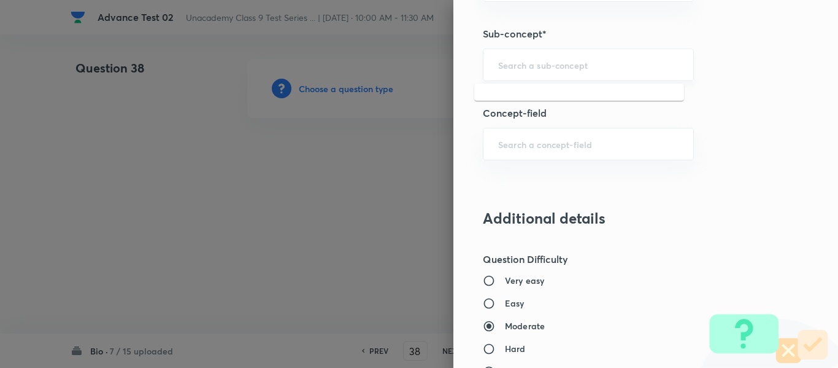
click at [547, 65] on input "text" at bounding box center [588, 65] width 180 height 12
paste input "Discovery of Cell"
click at [549, 100] on li "Discovery of Cell" at bounding box center [579, 99] width 210 height 22
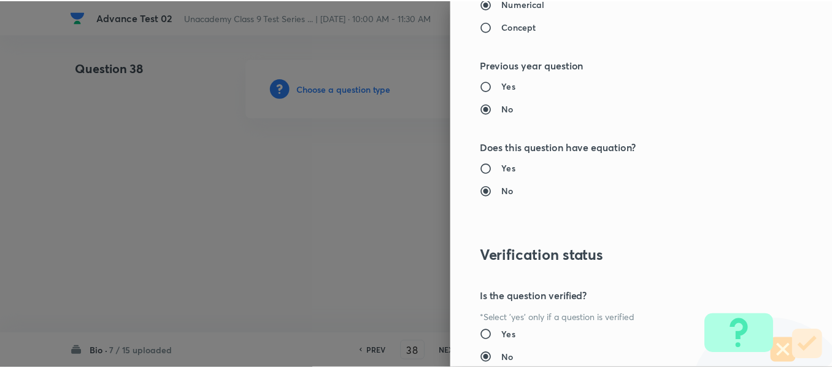
scroll to position [1388, 0]
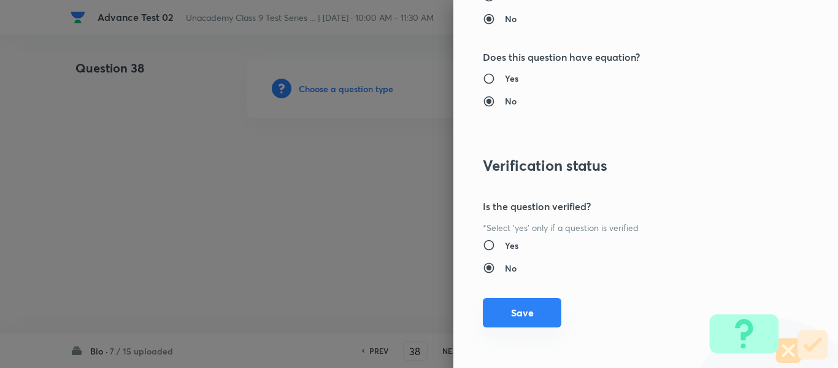
click at [528, 316] on button "Save" at bounding box center [522, 312] width 79 height 29
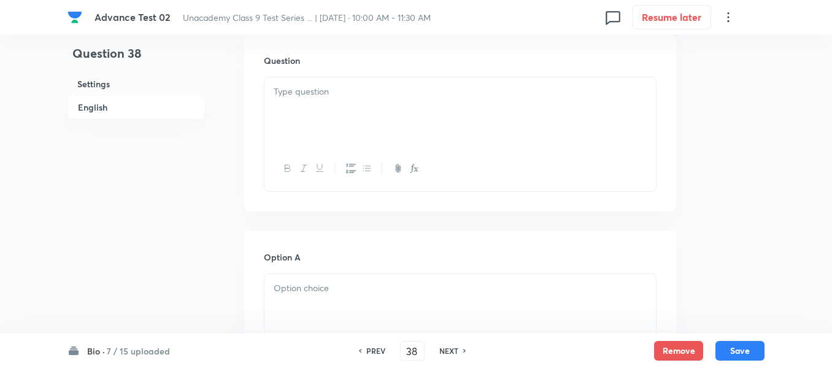
scroll to position [368, 0]
click at [435, 102] on div at bounding box center [461, 108] width 392 height 69
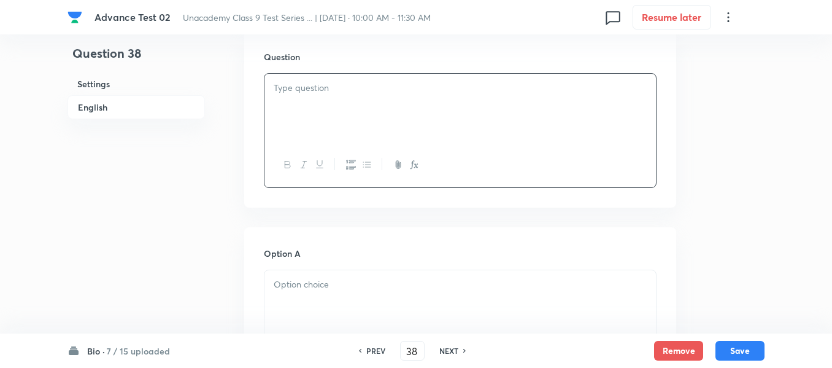
click at [333, 92] on p at bounding box center [460, 88] width 373 height 14
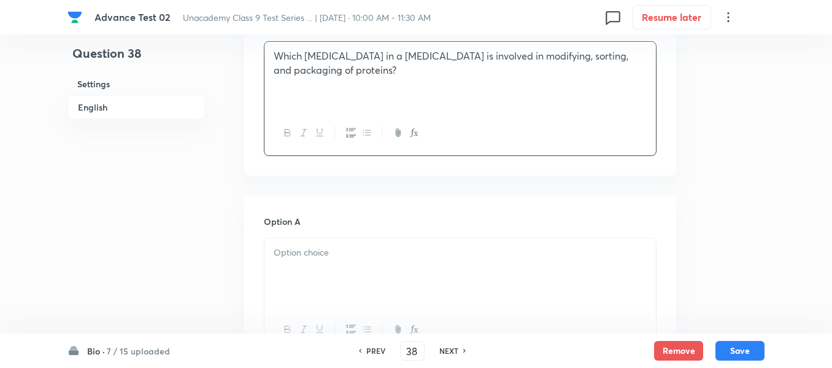
scroll to position [491, 0]
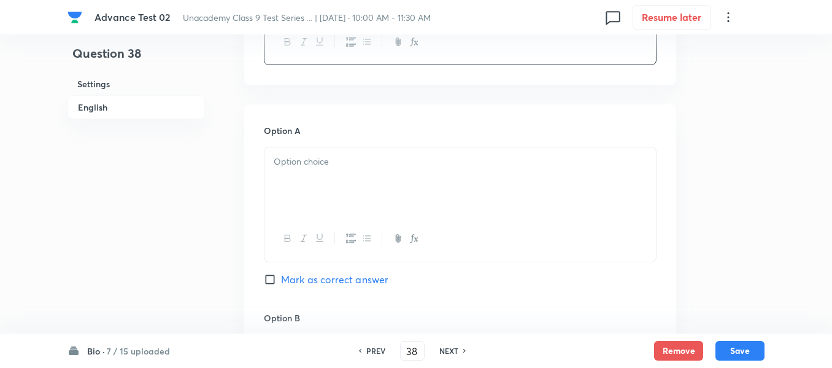
click at [380, 163] on p at bounding box center [460, 162] width 373 height 14
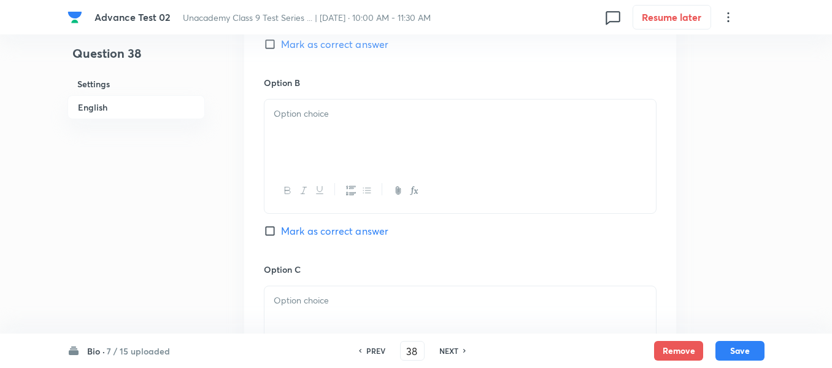
scroll to position [736, 0]
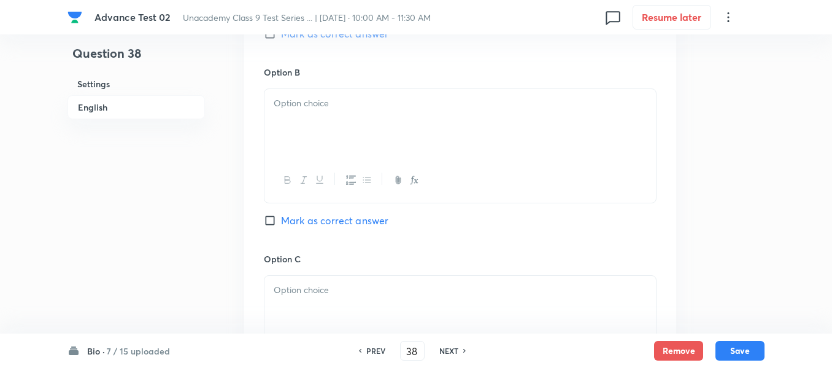
click at [410, 150] on div at bounding box center [461, 123] width 392 height 69
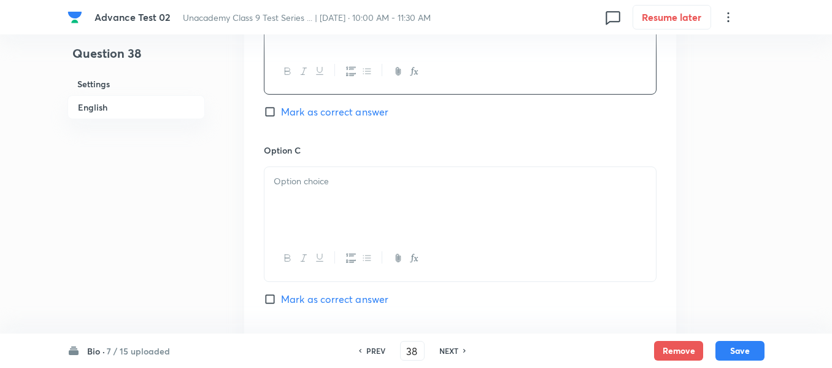
scroll to position [859, 0]
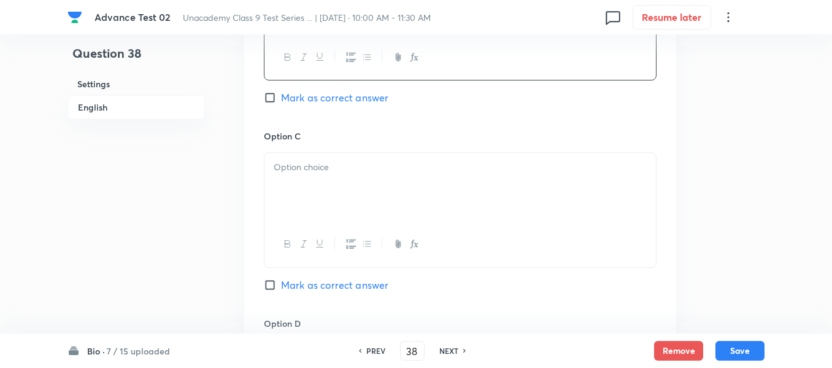
click at [477, 158] on div at bounding box center [461, 187] width 392 height 69
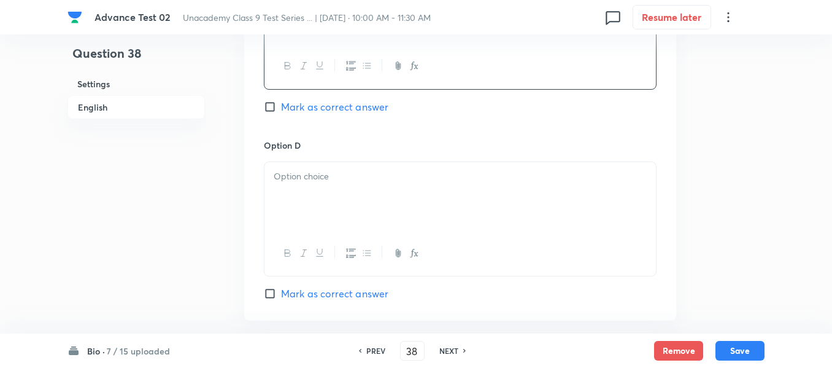
scroll to position [1043, 0]
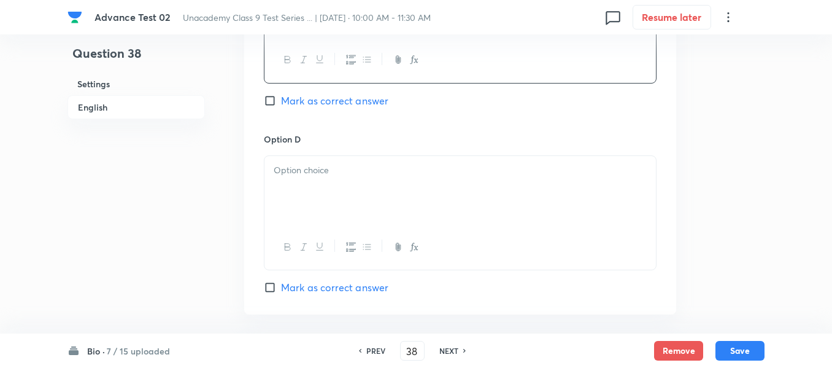
click at [367, 168] on p at bounding box center [460, 170] width 373 height 14
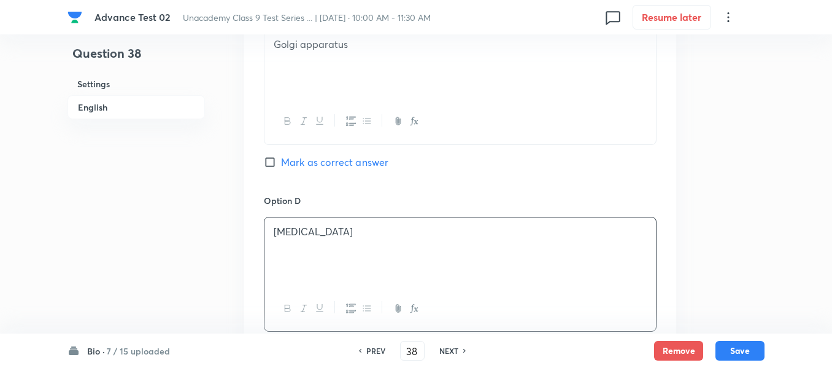
click at [275, 162] on input "Mark as correct answer" at bounding box center [272, 162] width 17 height 12
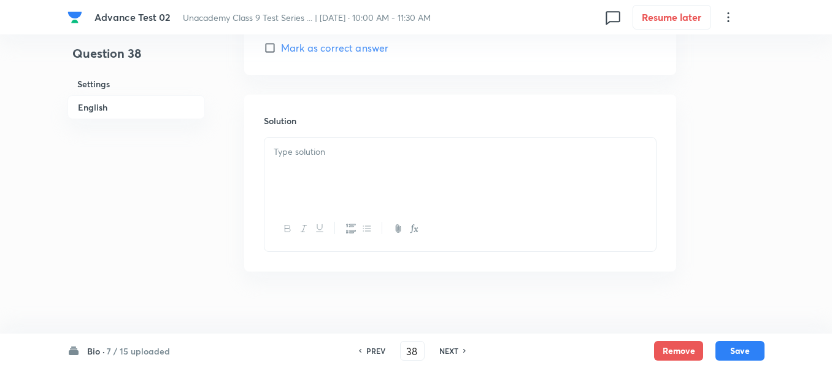
scroll to position [1289, 0]
click at [377, 161] on div at bounding box center [461, 165] width 392 height 69
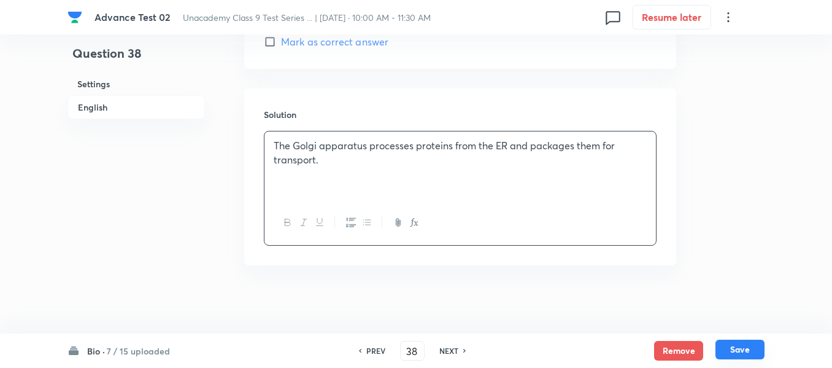
click at [738, 350] on button "Save" at bounding box center [740, 349] width 49 height 20
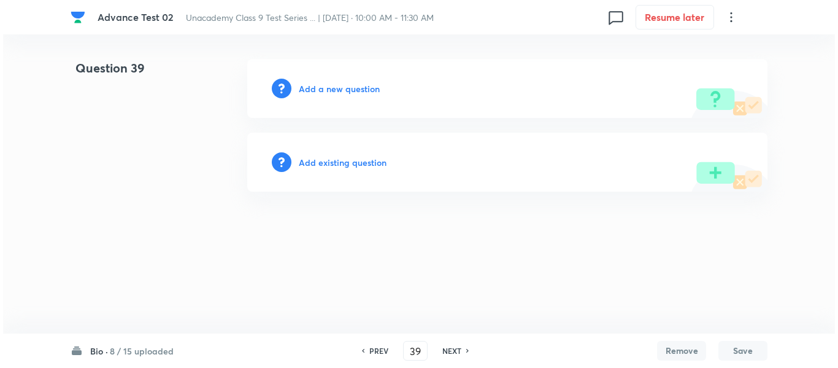
scroll to position [0, 0]
click at [322, 91] on h6 "Add a new question" at bounding box center [339, 88] width 81 height 13
click at [322, 91] on h6 "Choose a question type" at bounding box center [339, 88] width 81 height 13
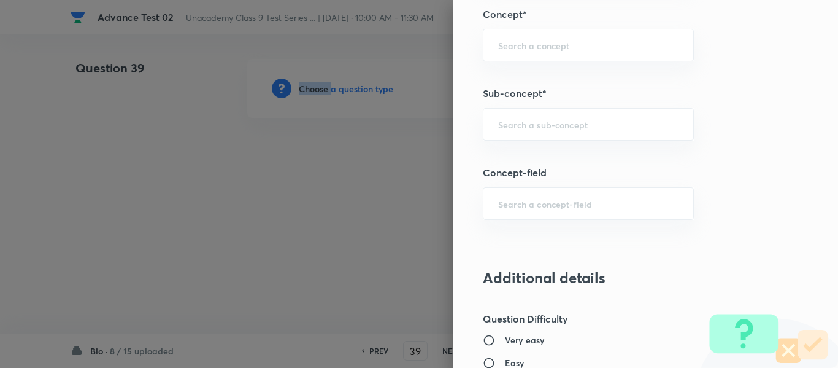
scroll to position [820, 0]
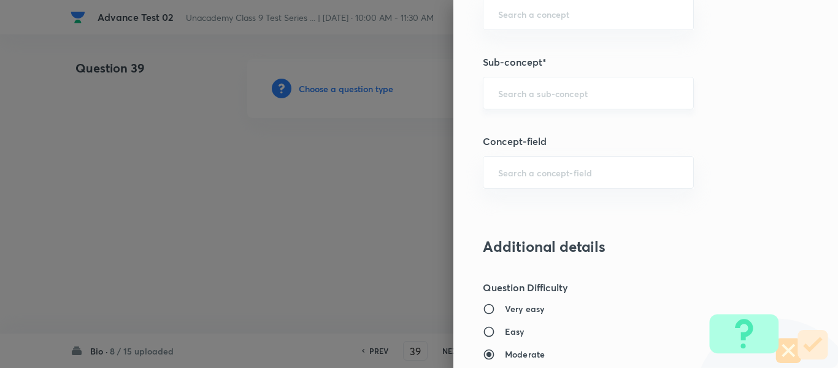
click at [550, 95] on input "text" at bounding box center [588, 93] width 180 height 12
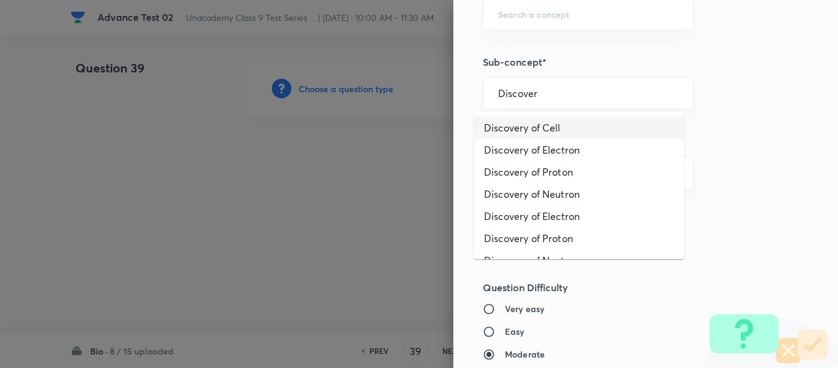
click at [552, 126] on li "Discovery of Cell" at bounding box center [579, 128] width 210 height 22
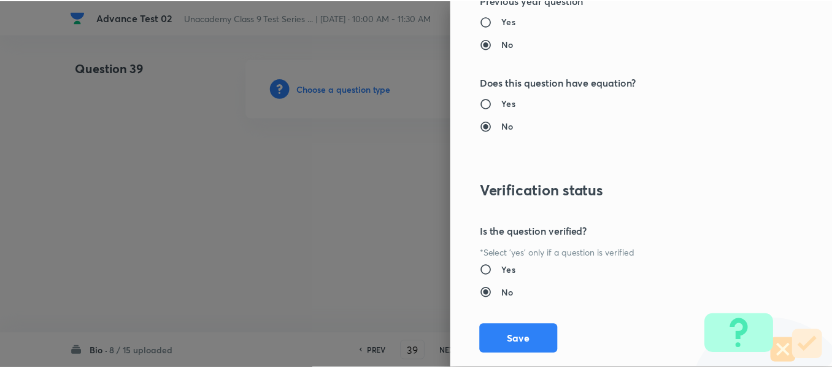
scroll to position [1388, 0]
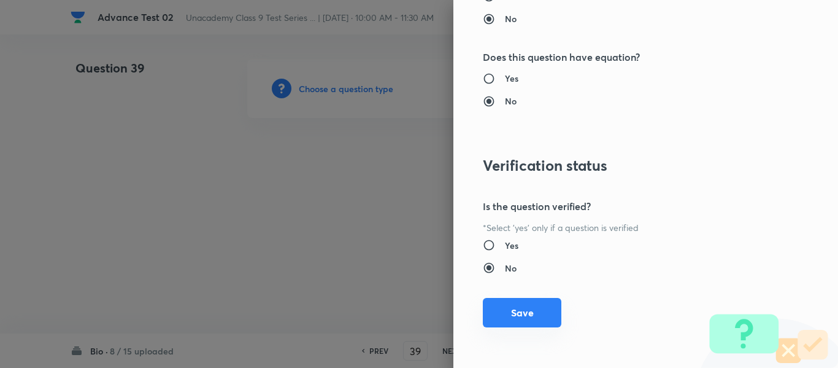
click at [522, 316] on button "Save" at bounding box center [522, 312] width 79 height 29
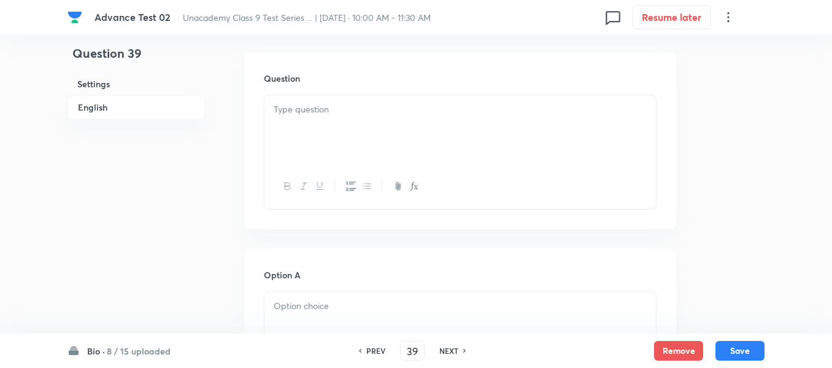
scroll to position [368, 0]
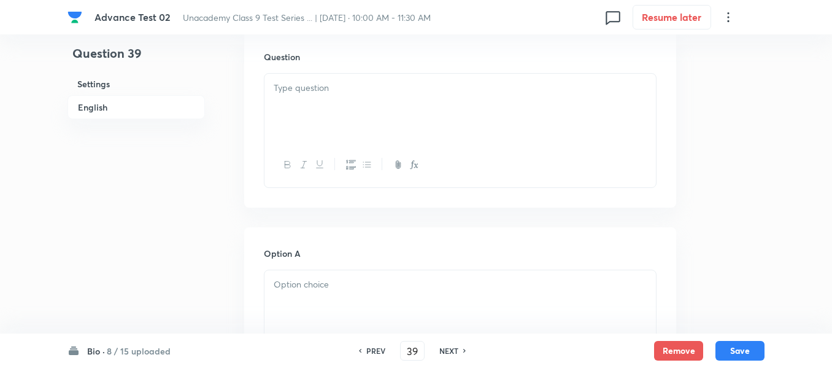
click at [398, 110] on div at bounding box center [461, 108] width 392 height 69
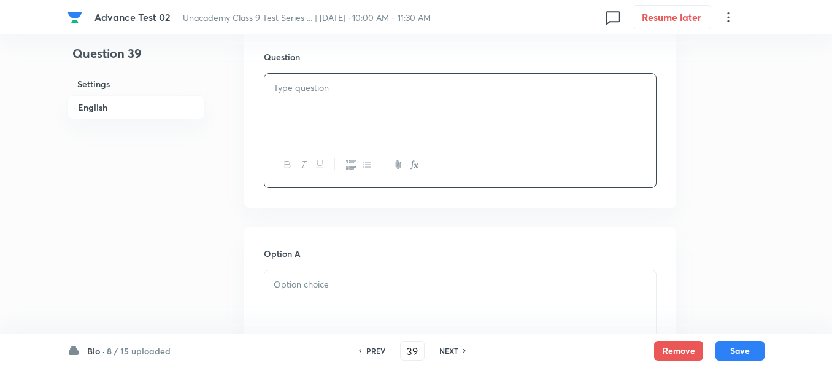
click at [485, 102] on div at bounding box center [461, 108] width 392 height 69
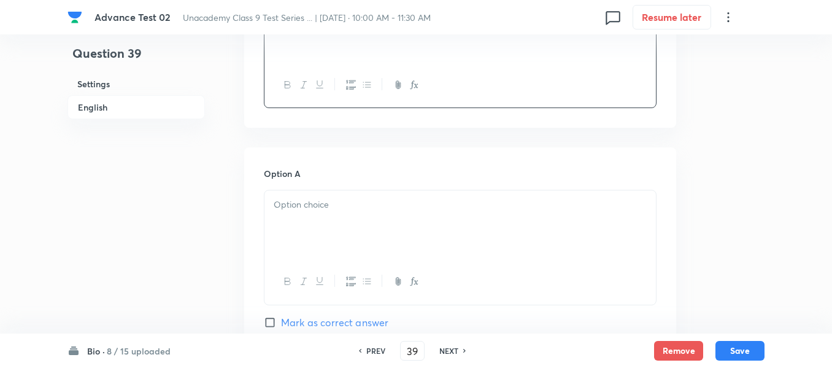
scroll to position [491, 0]
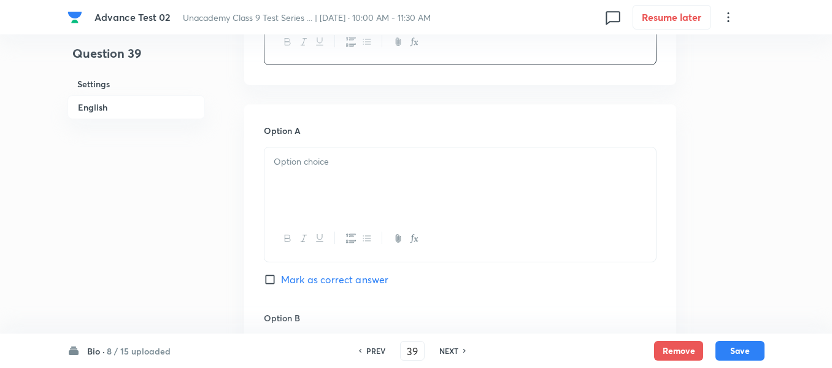
click at [424, 163] on p at bounding box center [460, 162] width 373 height 14
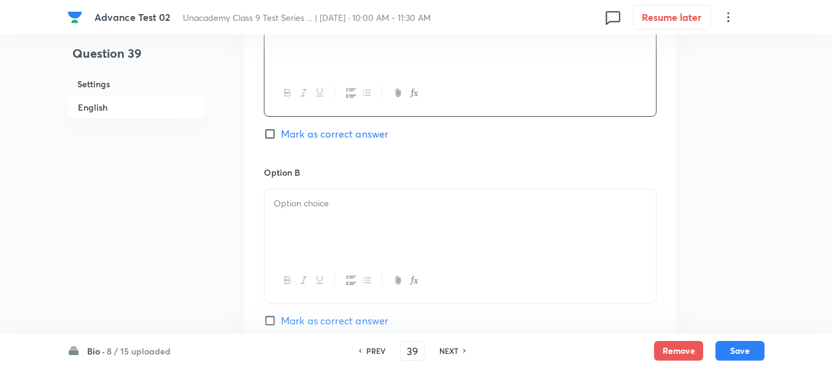
scroll to position [675, 0]
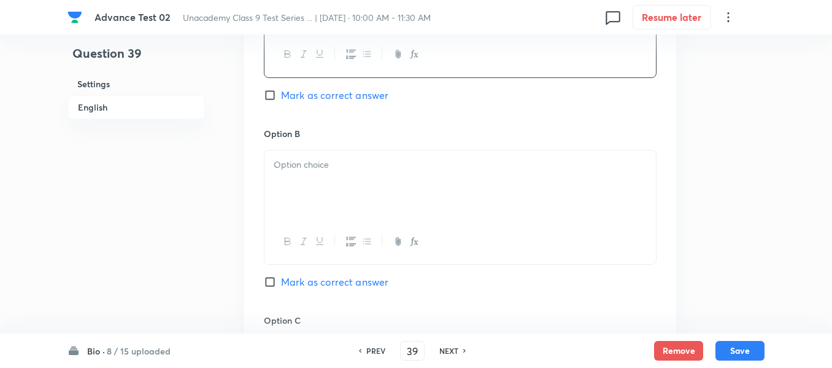
click at [388, 160] on p at bounding box center [460, 165] width 373 height 14
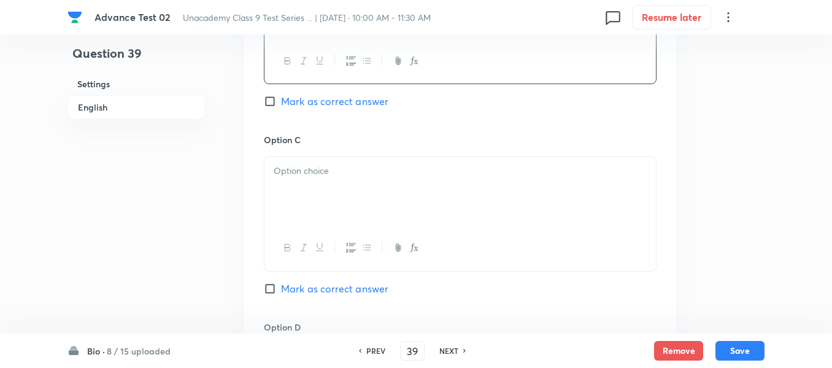
scroll to position [859, 0]
click at [412, 153] on div at bounding box center [461, 187] width 392 height 69
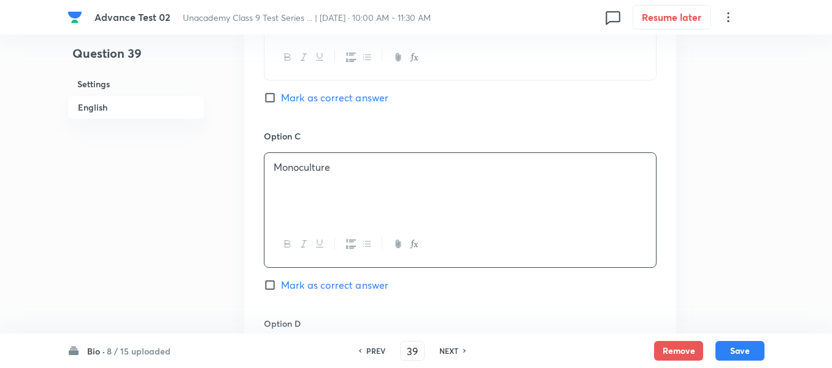
click at [288, 290] on span "Mark as correct answer" at bounding box center [334, 284] width 107 height 15
click at [281, 290] on input "Mark as correct answer" at bounding box center [272, 285] width 17 height 12
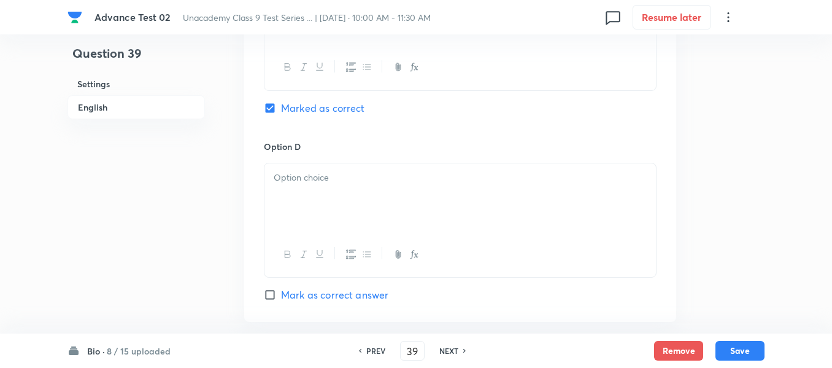
scroll to position [1043, 0]
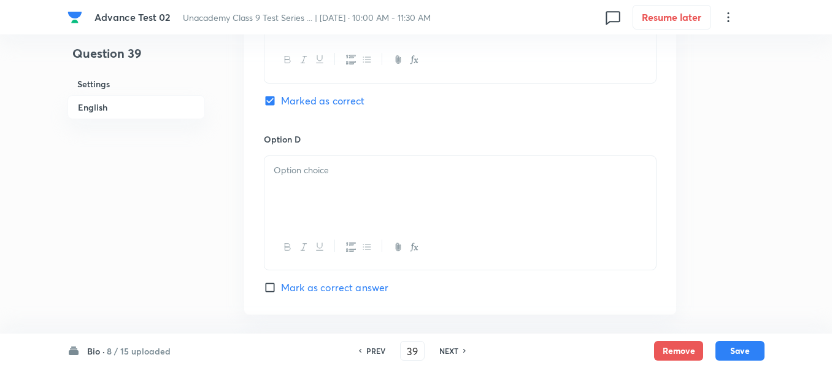
click at [373, 181] on div at bounding box center [461, 190] width 392 height 69
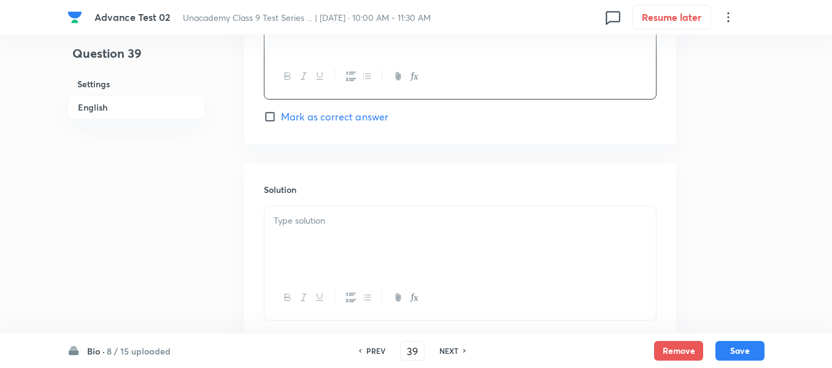
scroll to position [1289, 0]
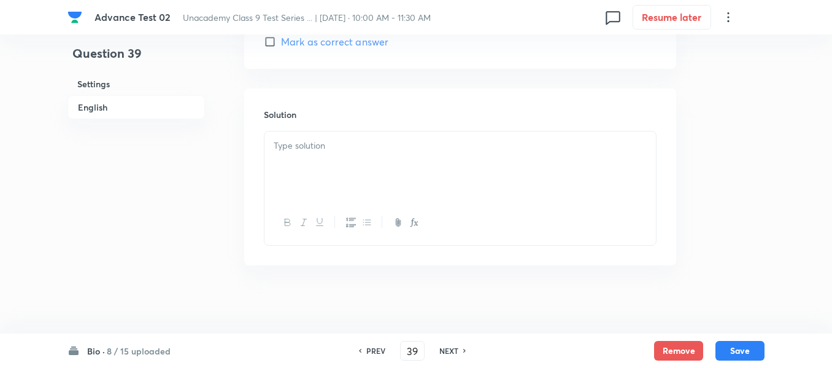
click at [368, 150] on p at bounding box center [460, 146] width 373 height 14
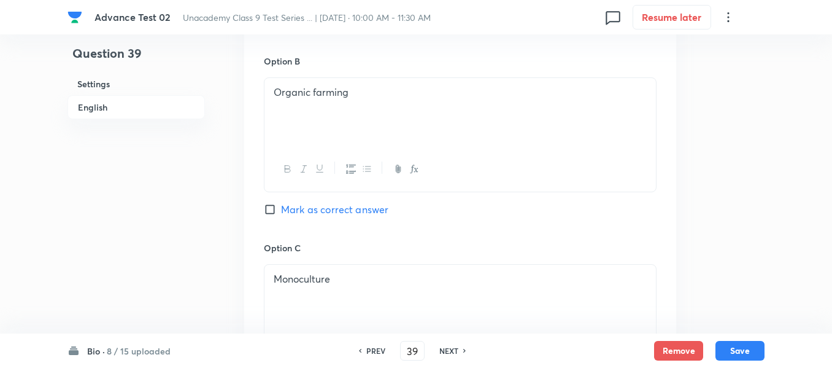
scroll to position [619, 0]
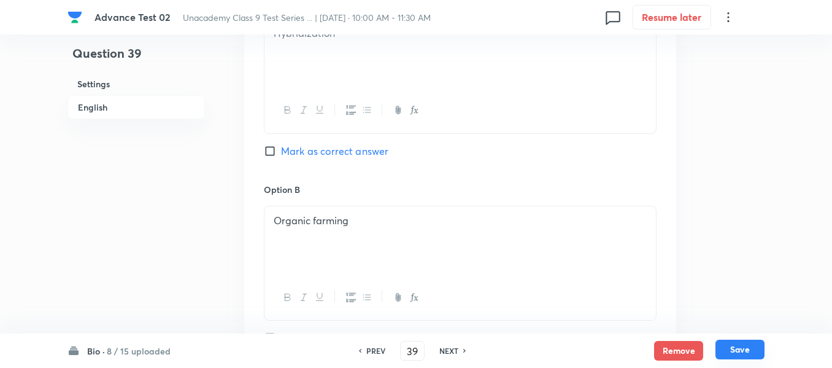
click at [741, 350] on button "Save" at bounding box center [740, 349] width 49 height 20
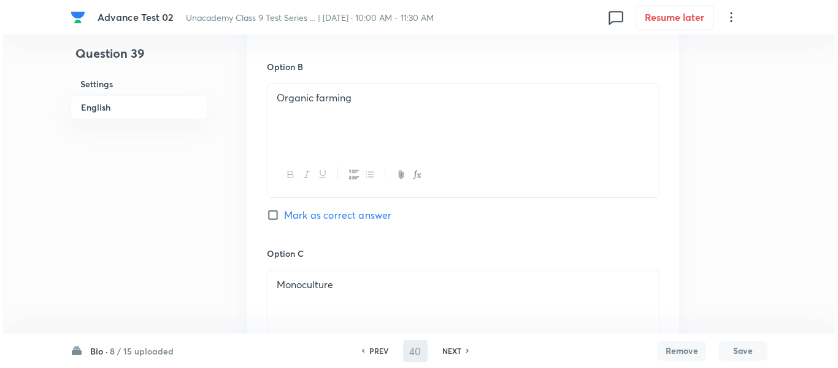
scroll to position [0, 0]
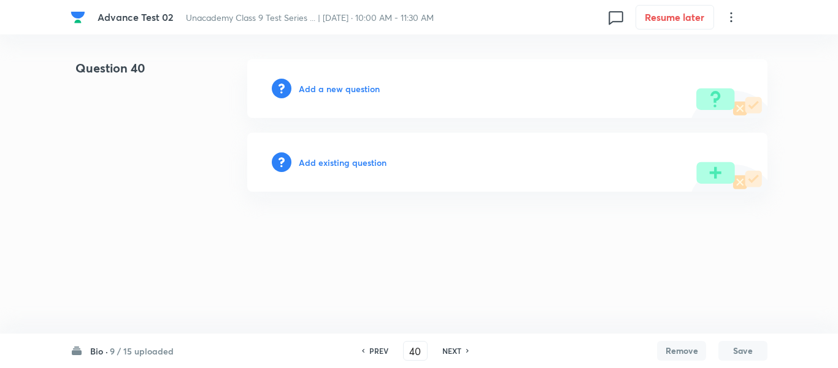
click at [322, 89] on h6 "Add a new question" at bounding box center [339, 88] width 81 height 13
click at [322, 89] on h6 "Choose a question type" at bounding box center [346, 88] width 95 height 13
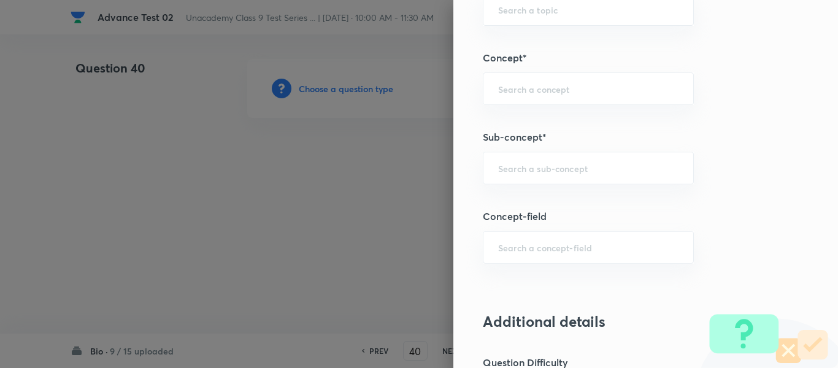
scroll to position [751, 0]
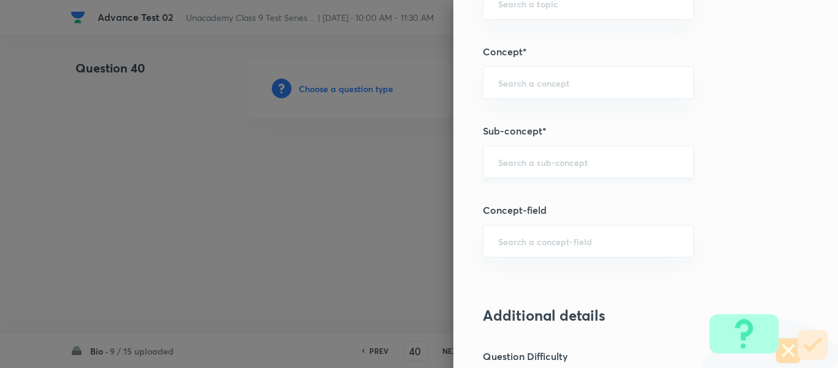
click at [581, 164] on input "text" at bounding box center [588, 162] width 180 height 12
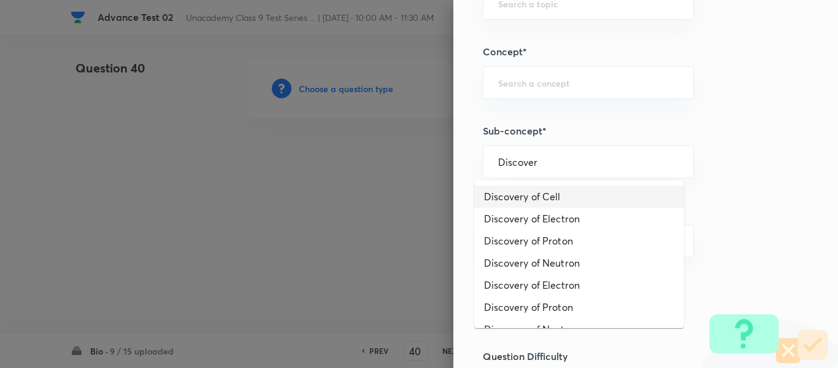
click at [557, 190] on li "Discovery of Cell" at bounding box center [579, 196] width 210 height 22
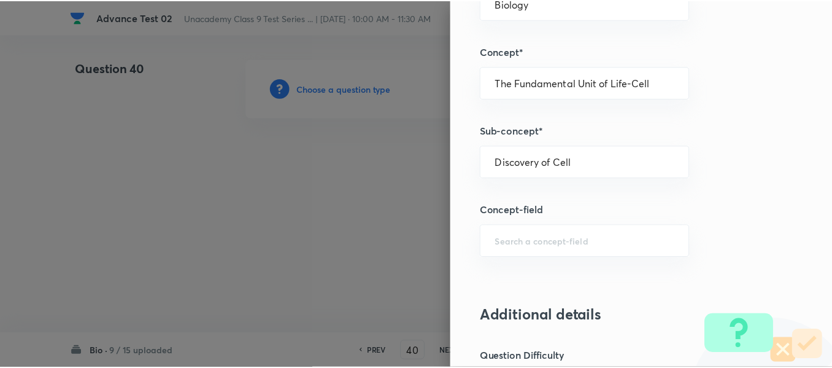
scroll to position [1388, 0]
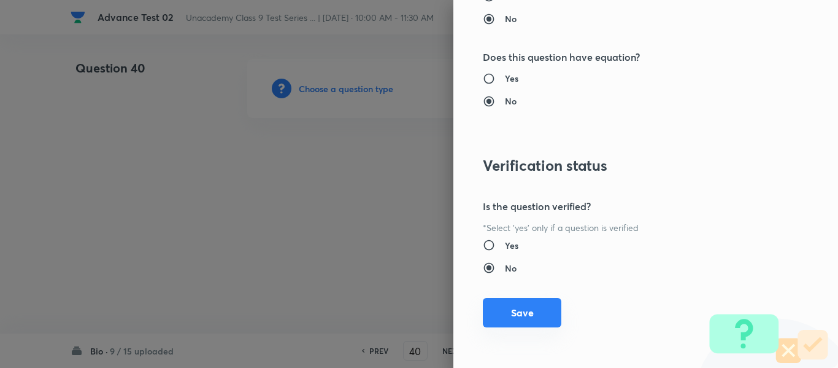
click at [512, 311] on button "Save" at bounding box center [522, 312] width 79 height 29
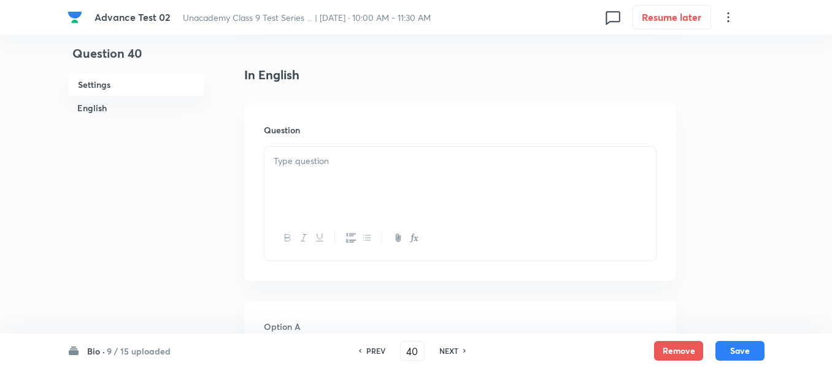
scroll to position [307, 0]
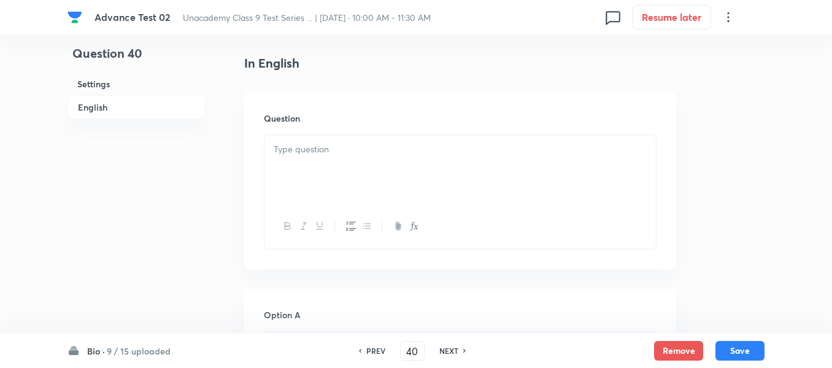
click at [417, 155] on p at bounding box center [460, 149] width 373 height 14
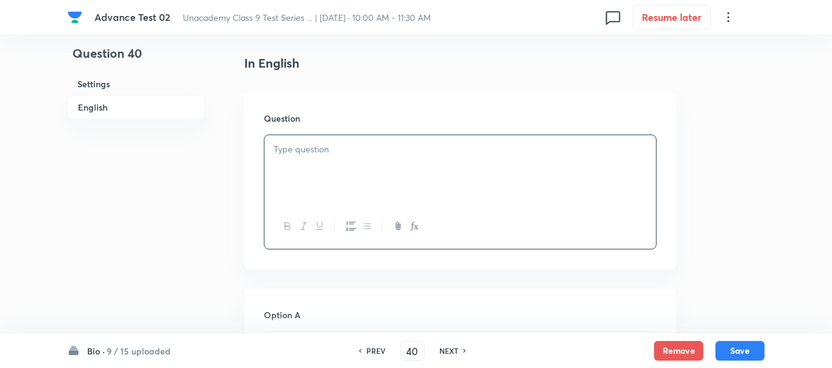
click at [439, 148] on p at bounding box center [460, 149] width 373 height 14
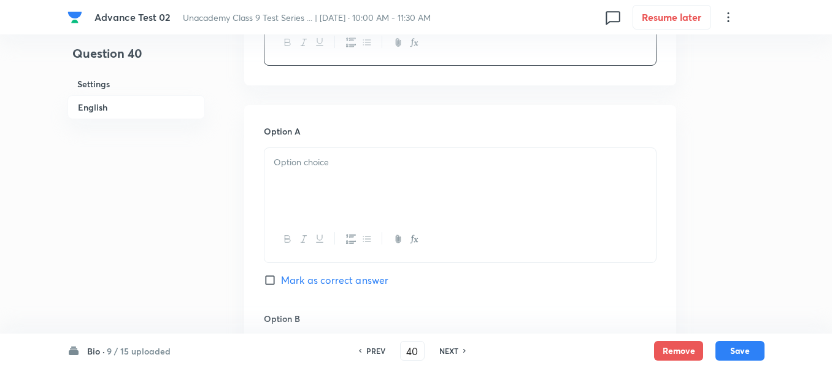
scroll to position [491, 0]
click at [384, 155] on p at bounding box center [460, 162] width 373 height 14
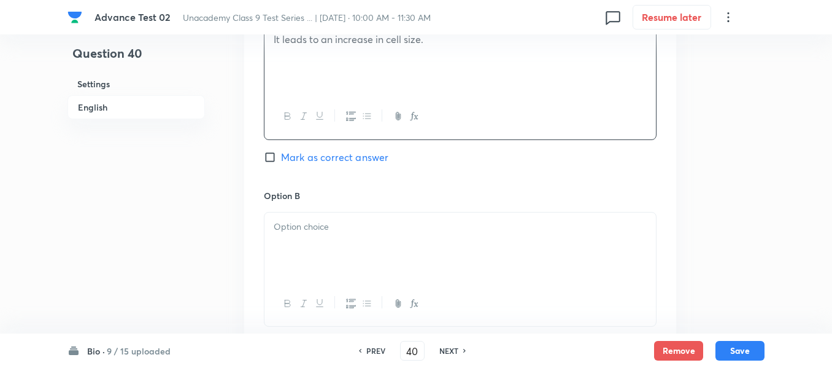
scroll to position [675, 0]
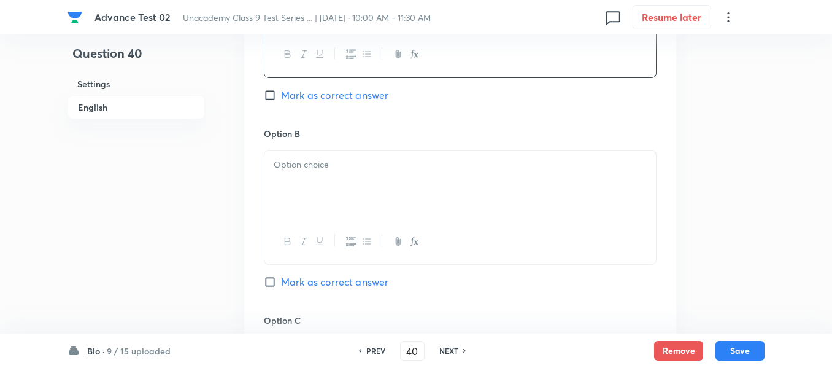
click at [433, 171] on p at bounding box center [460, 165] width 373 height 14
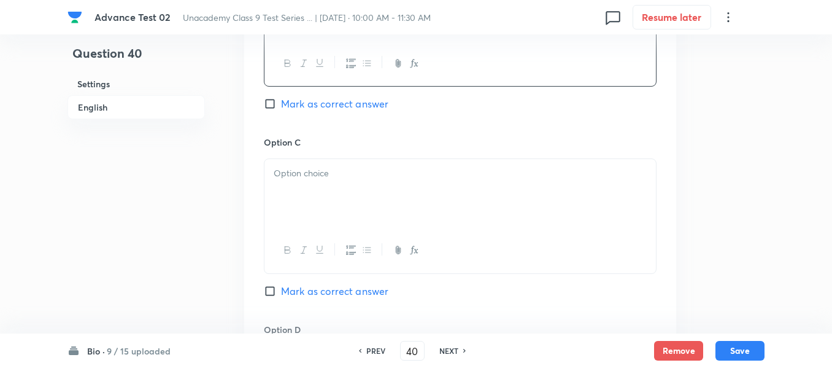
scroll to position [859, 0]
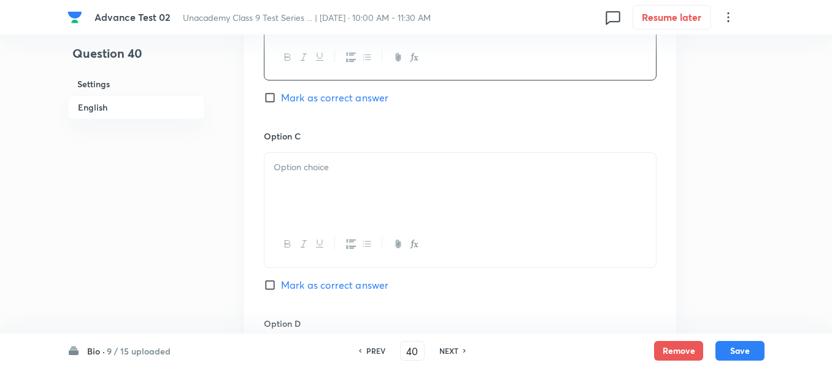
click at [396, 164] on p at bounding box center [460, 167] width 373 height 14
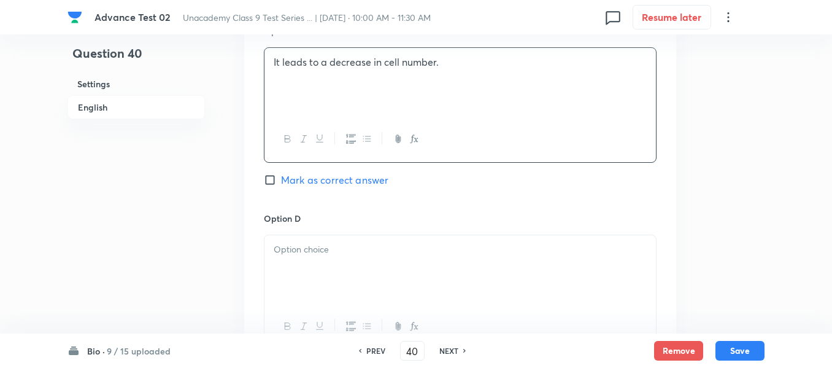
scroll to position [1043, 0]
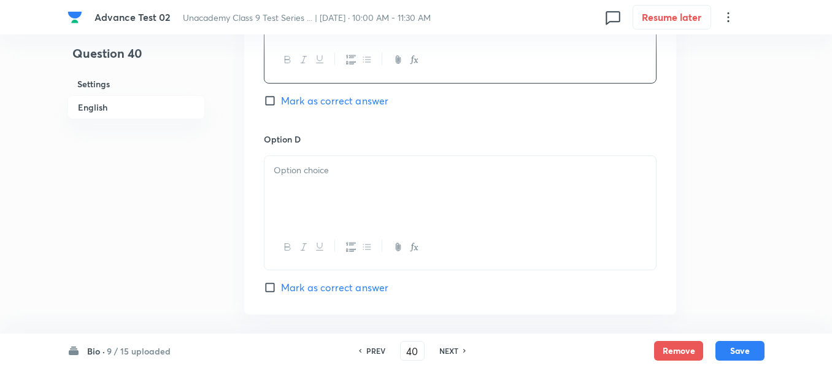
click at [412, 180] on div at bounding box center [461, 190] width 392 height 69
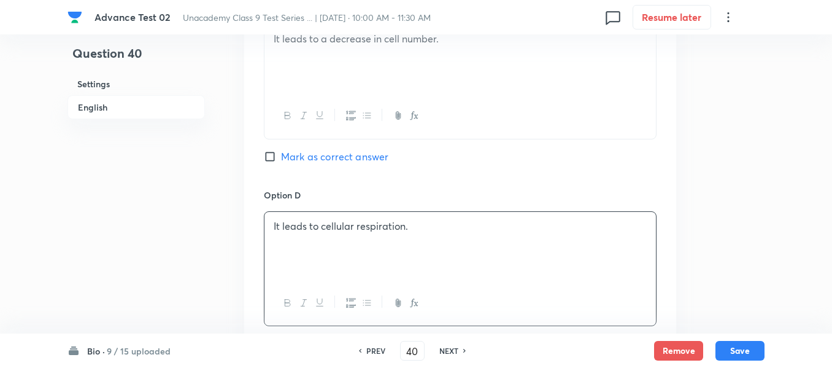
scroll to position [921, 0]
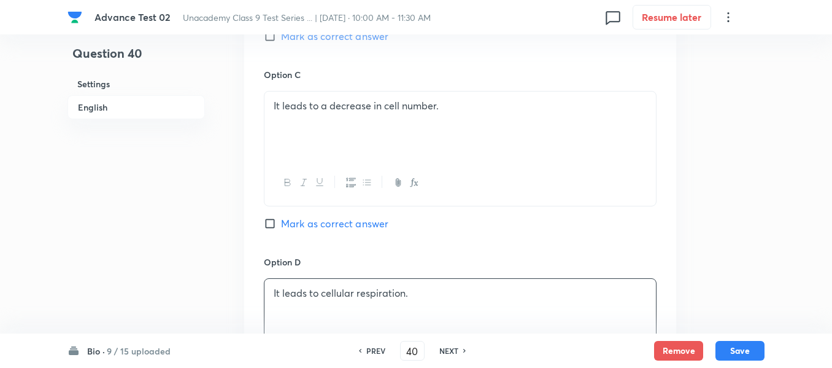
click at [269, 37] on input "Mark as correct answer" at bounding box center [272, 36] width 17 height 12
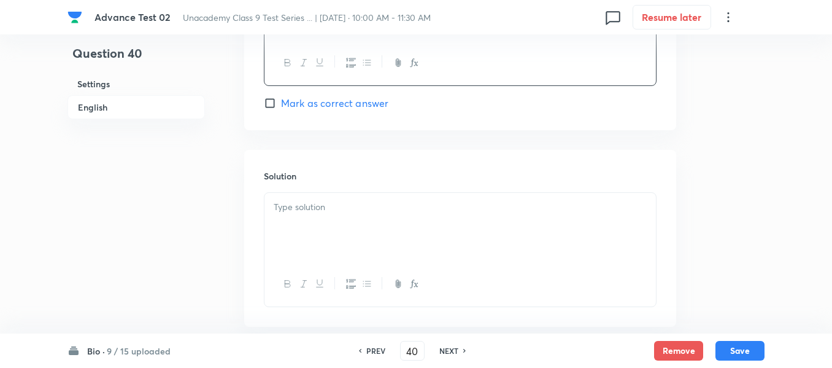
scroll to position [1289, 0]
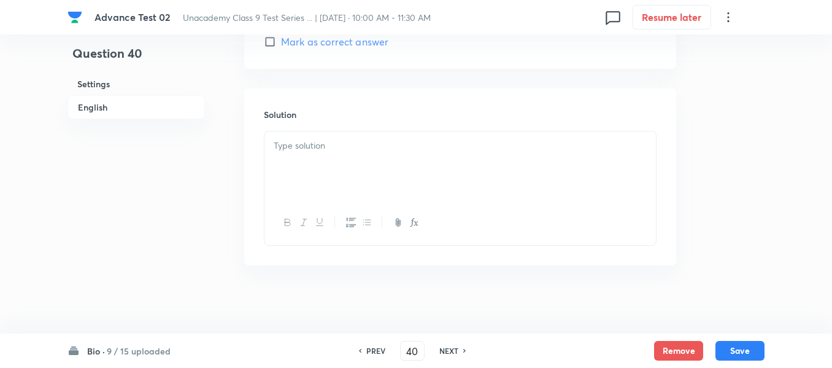
click at [413, 151] on p at bounding box center [460, 146] width 373 height 14
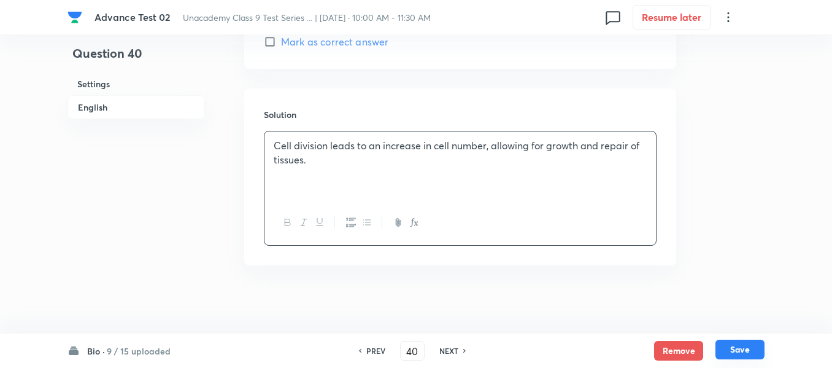
click at [725, 352] on button "Save" at bounding box center [740, 349] width 49 height 20
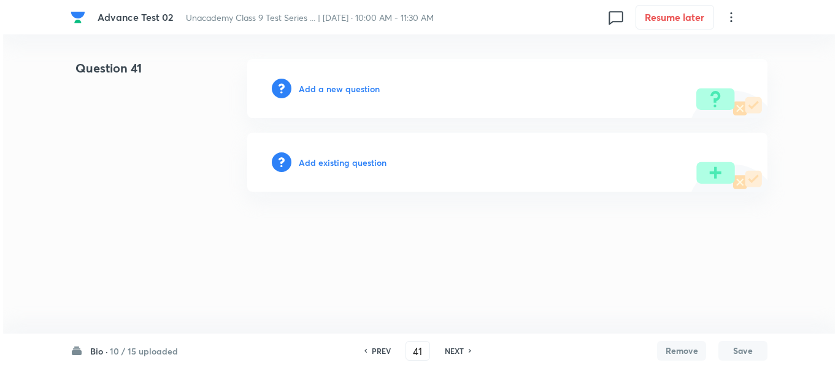
scroll to position [0, 0]
click at [330, 91] on h6 "Add a new question" at bounding box center [339, 88] width 81 height 13
click at [328, 91] on h6 "Choose a question type" at bounding box center [346, 88] width 95 height 13
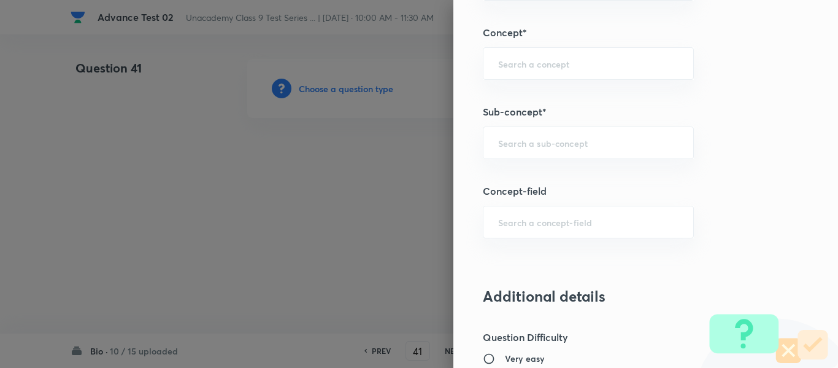
scroll to position [789, 0]
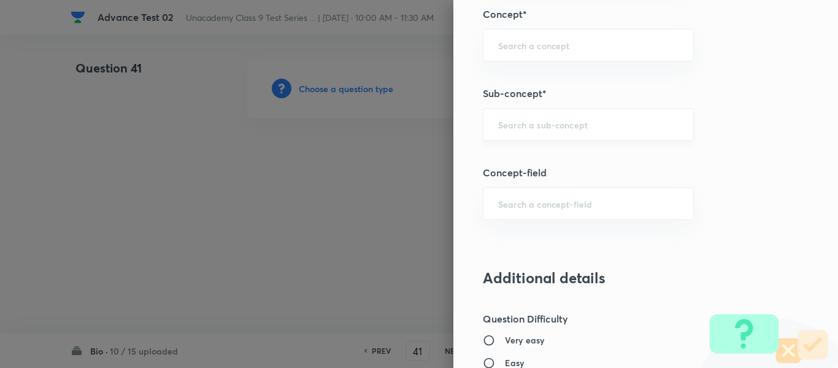
click at [522, 126] on input "text" at bounding box center [588, 124] width 180 height 12
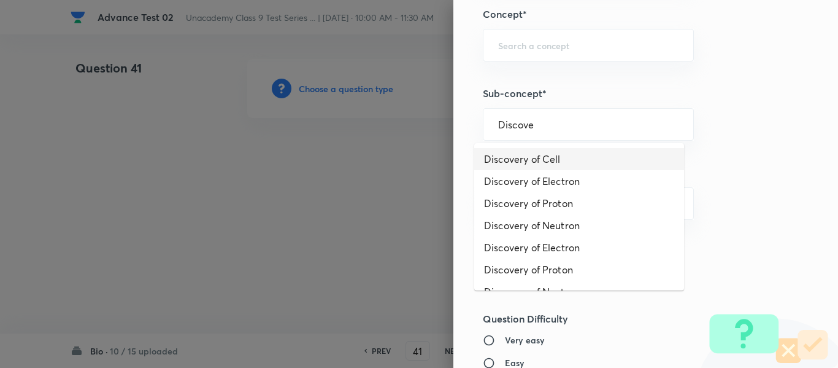
click at [541, 157] on li "Discovery of Cell" at bounding box center [579, 159] width 210 height 22
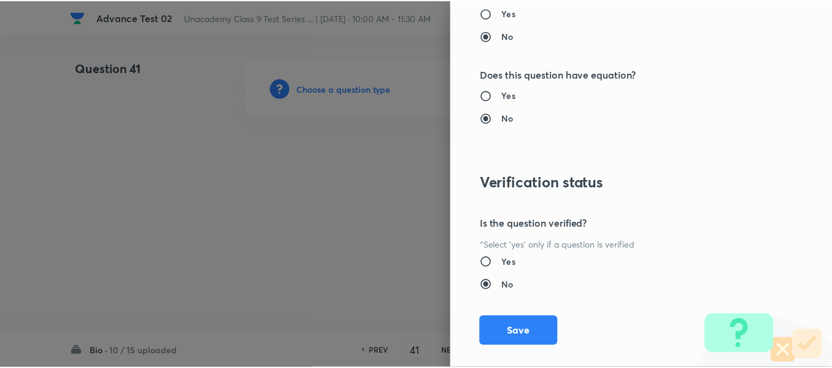
scroll to position [1388, 0]
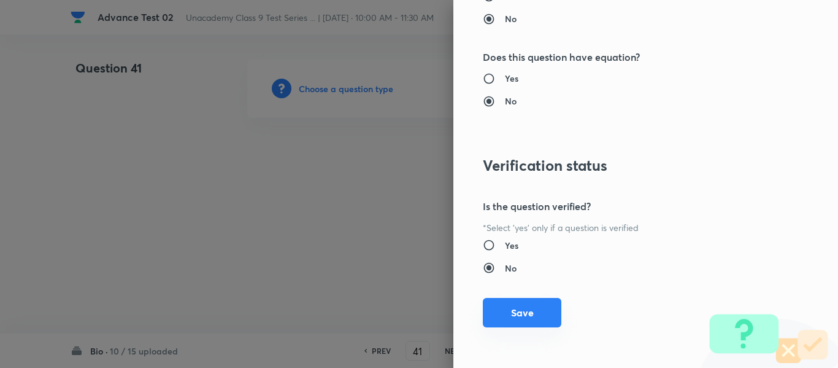
click at [516, 312] on button "Save" at bounding box center [522, 312] width 79 height 29
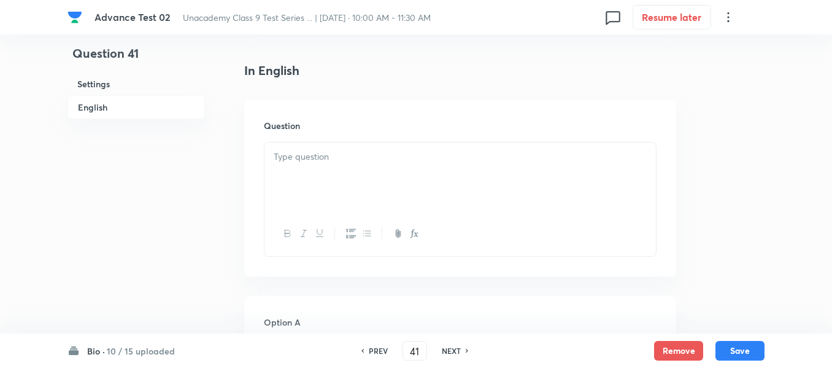
scroll to position [307, 0]
click at [455, 151] on p at bounding box center [460, 149] width 373 height 14
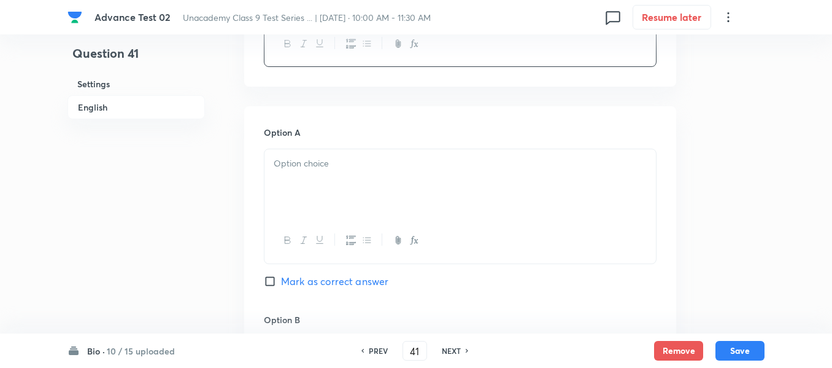
scroll to position [491, 0]
click at [425, 170] on div at bounding box center [461, 181] width 392 height 69
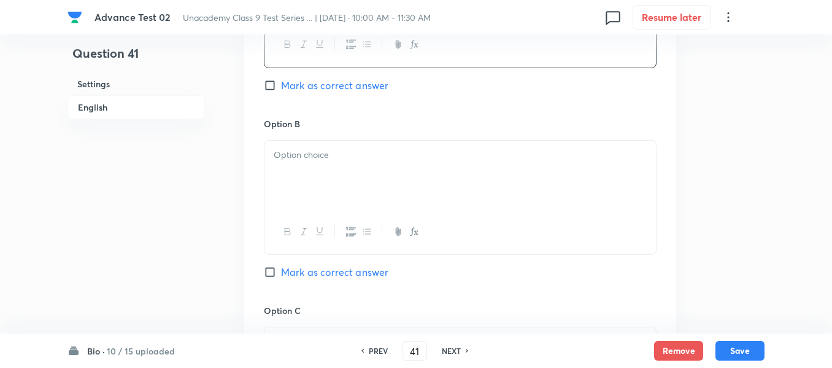
scroll to position [736, 0]
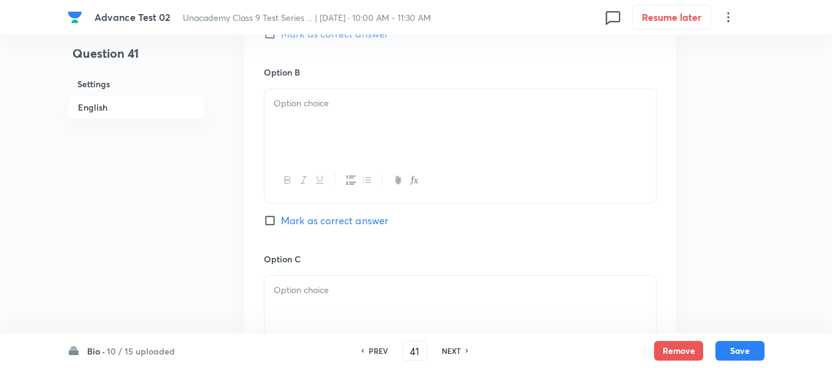
click at [371, 118] on div at bounding box center [461, 123] width 392 height 69
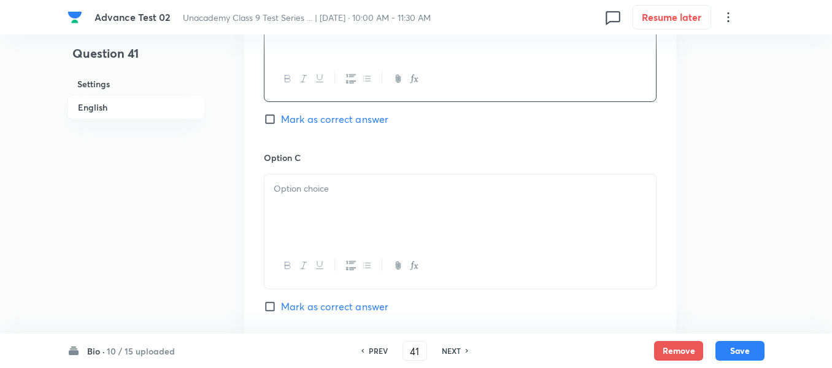
scroll to position [859, 0]
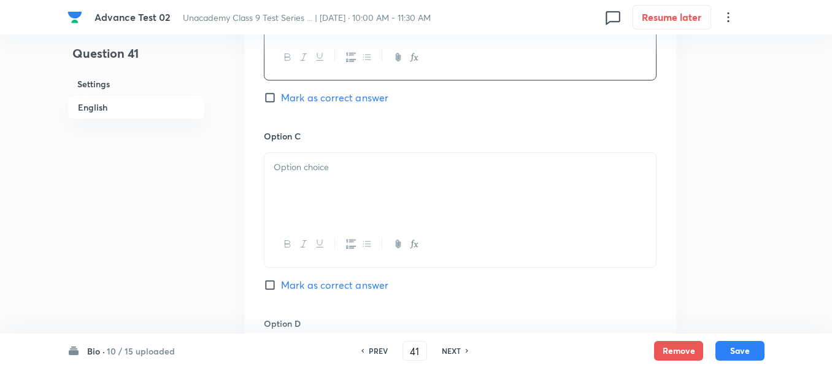
click at [414, 180] on div at bounding box center [461, 187] width 392 height 69
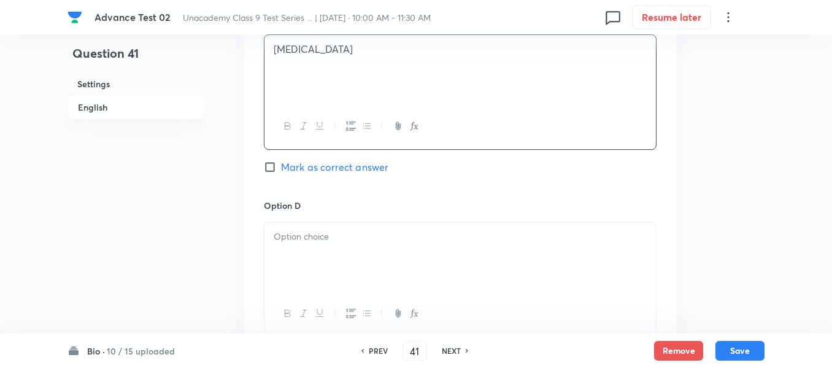
scroll to position [982, 0]
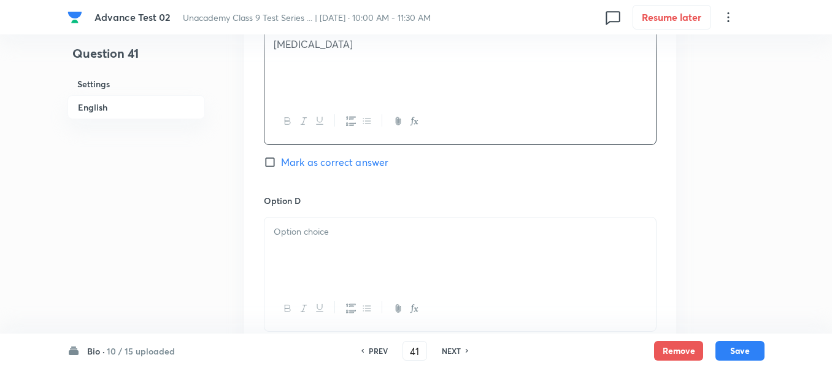
click at [365, 222] on div at bounding box center [461, 251] width 392 height 69
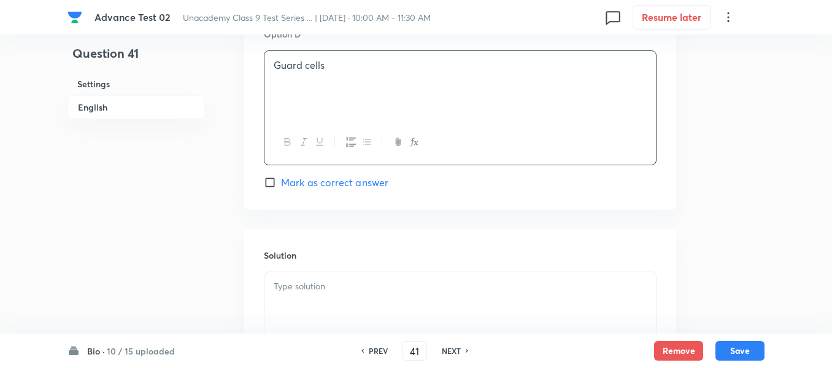
scroll to position [1166, 0]
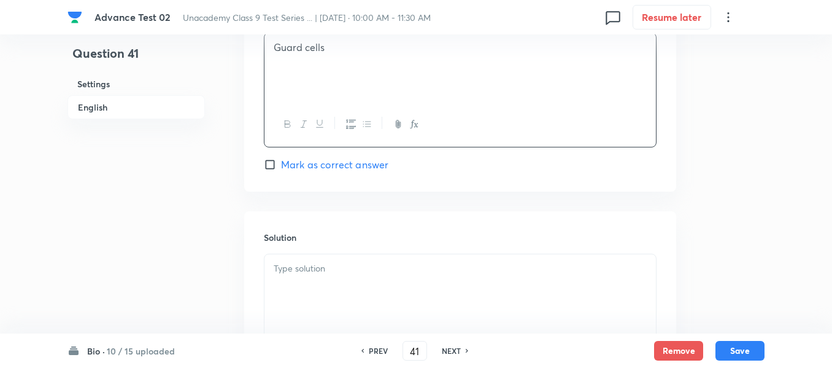
click at [355, 261] on p at bounding box center [460, 268] width 373 height 14
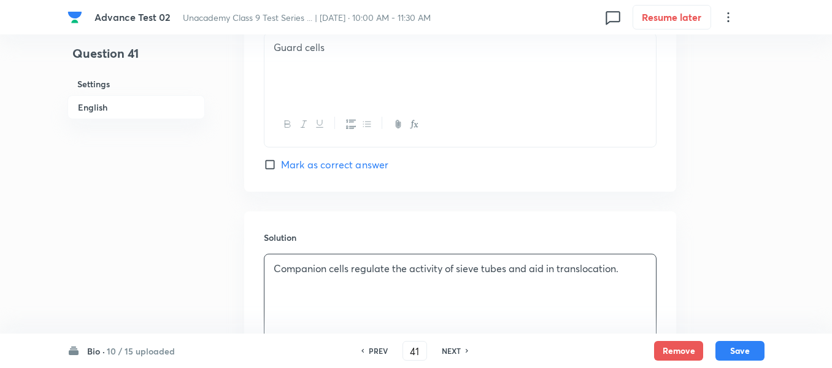
click at [96, 107] on h6 "English" at bounding box center [136, 107] width 137 height 24
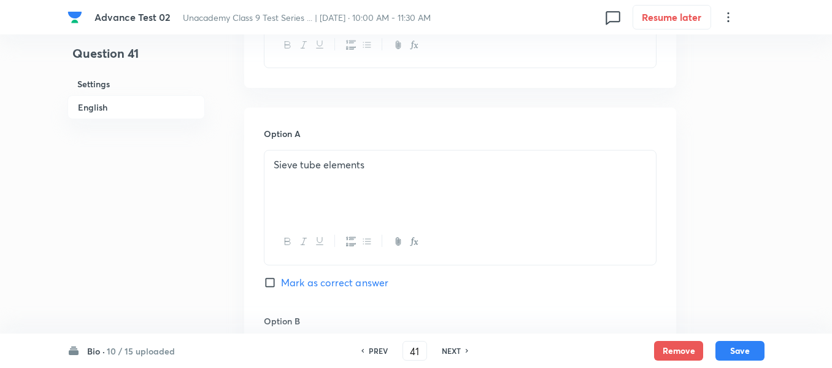
scroll to position [562, 0]
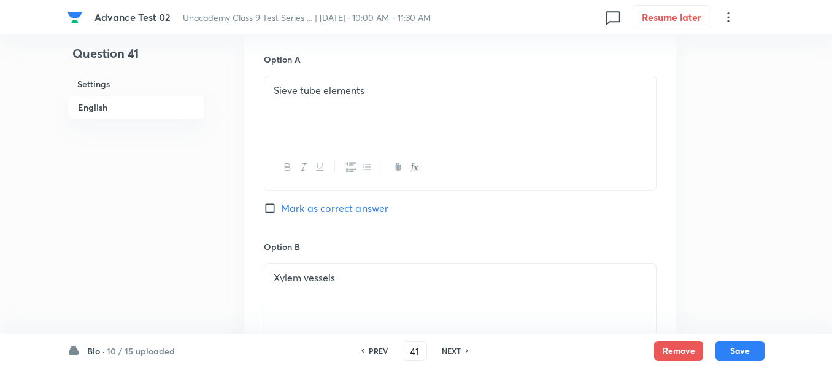
click at [282, 205] on span "Mark as correct answer" at bounding box center [334, 208] width 107 height 15
click at [281, 205] on input "Mark as correct answer" at bounding box center [272, 208] width 17 height 12
click at [741, 351] on button "Save" at bounding box center [740, 349] width 49 height 20
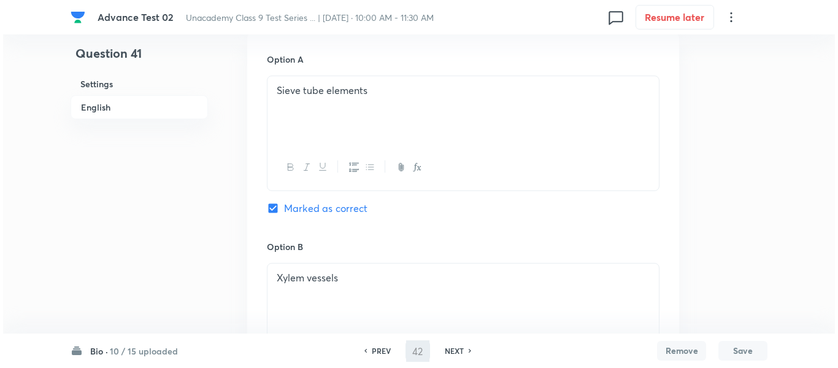
scroll to position [0, 0]
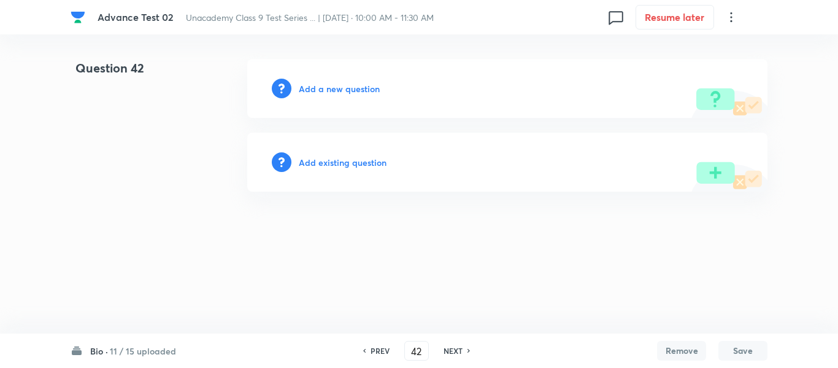
click at [327, 85] on h6 "Add a new question" at bounding box center [339, 88] width 81 height 13
click at [327, 85] on h6 "Choose a question type" at bounding box center [346, 88] width 95 height 13
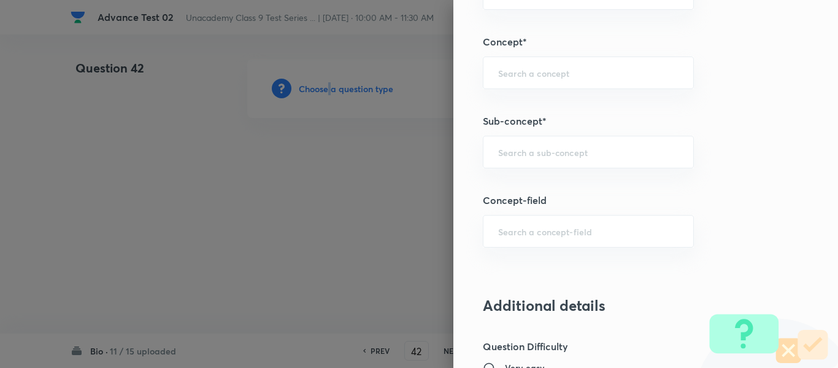
scroll to position [792, 0]
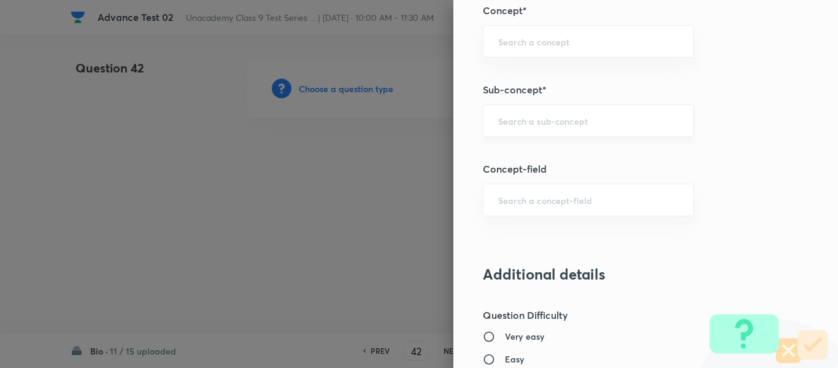
click at [563, 123] on input "text" at bounding box center [588, 121] width 180 height 12
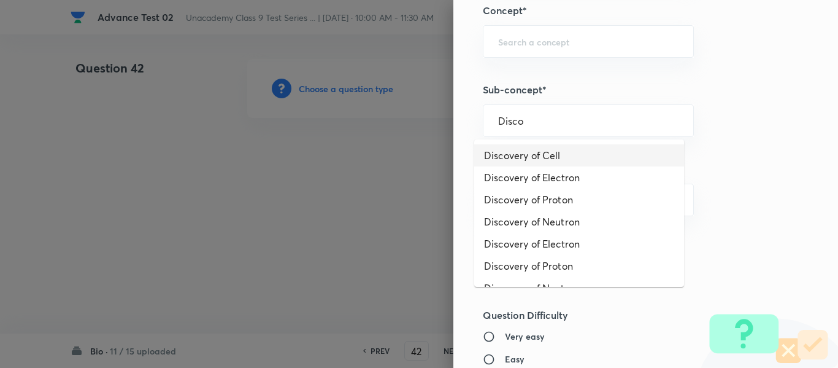
click at [544, 157] on li "Discovery of Cell" at bounding box center [579, 155] width 210 height 22
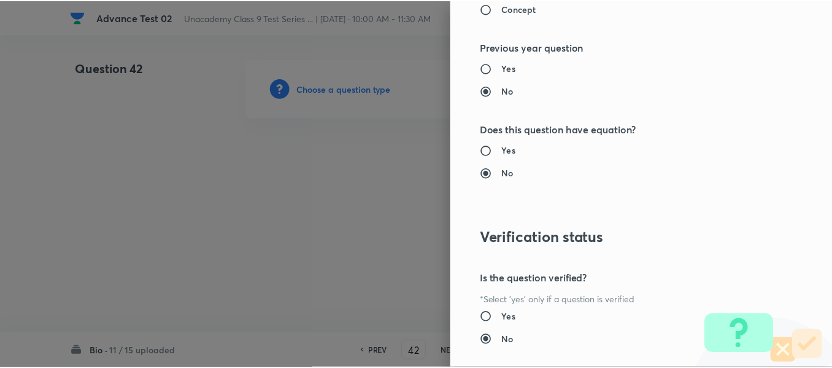
scroll to position [1388, 0]
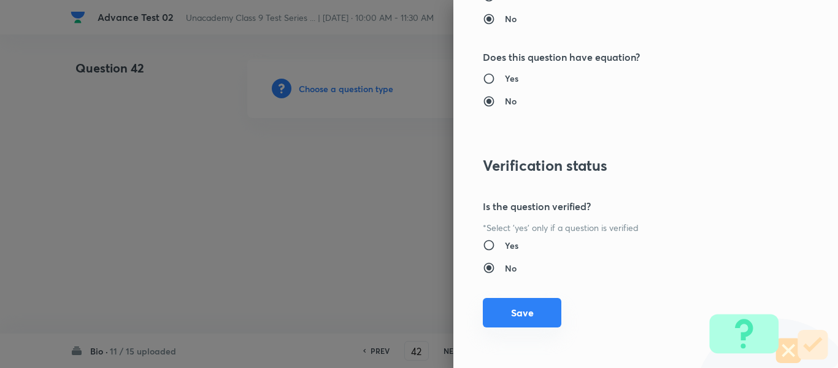
click at [516, 310] on button "Save" at bounding box center [522, 312] width 79 height 29
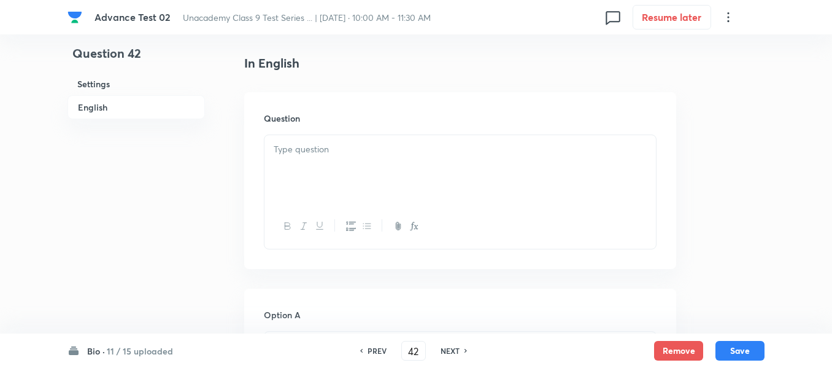
scroll to position [368, 0]
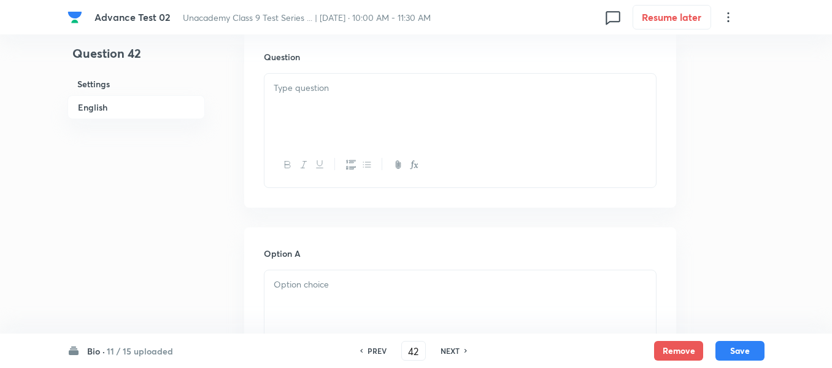
click at [347, 100] on div at bounding box center [461, 108] width 392 height 69
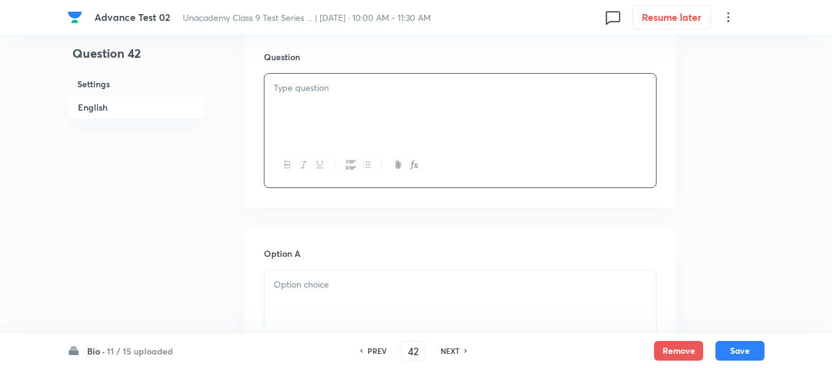
click at [459, 117] on div at bounding box center [461, 108] width 392 height 69
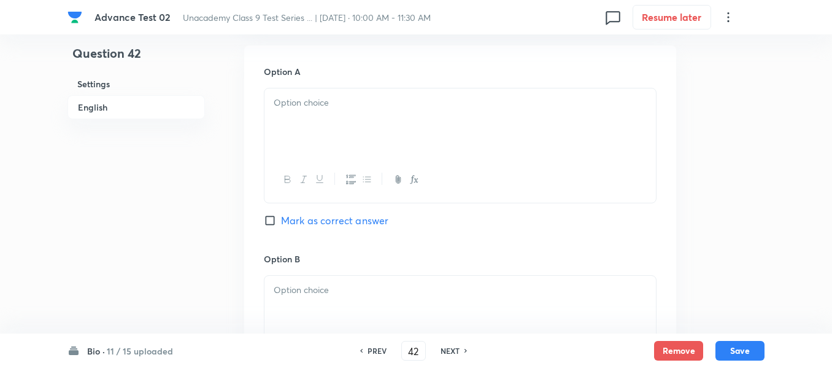
scroll to position [552, 0]
click at [399, 120] on div at bounding box center [461, 120] width 392 height 69
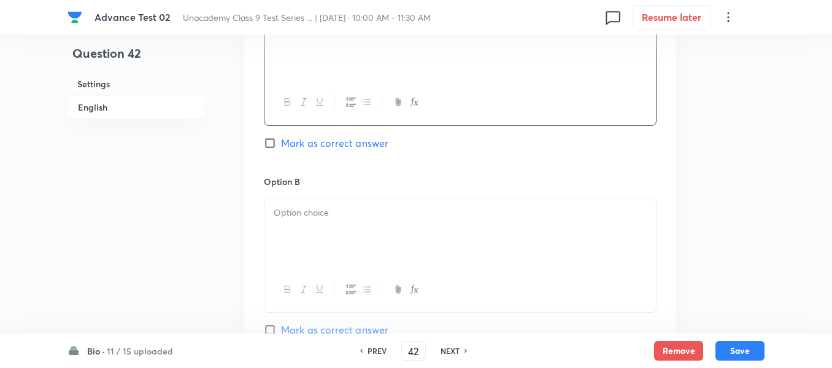
scroll to position [675, 0]
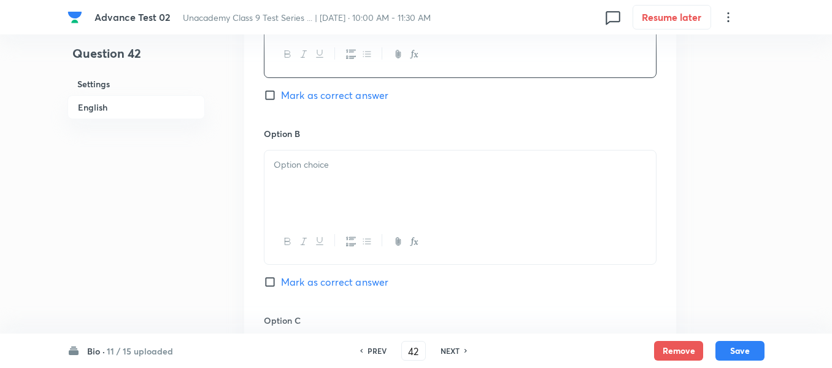
click at [400, 163] on p at bounding box center [460, 165] width 373 height 14
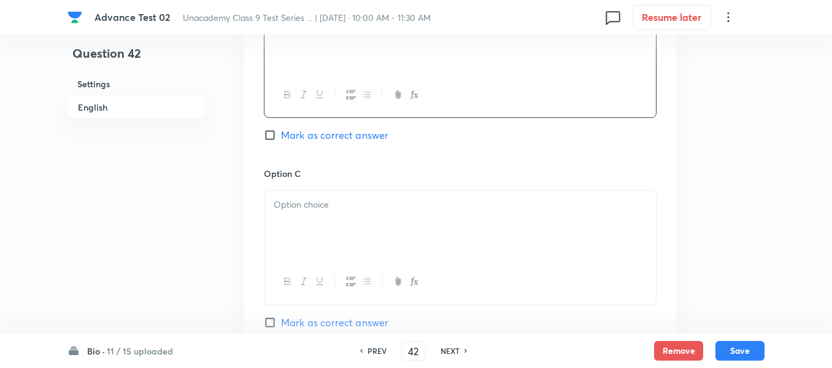
scroll to position [859, 0]
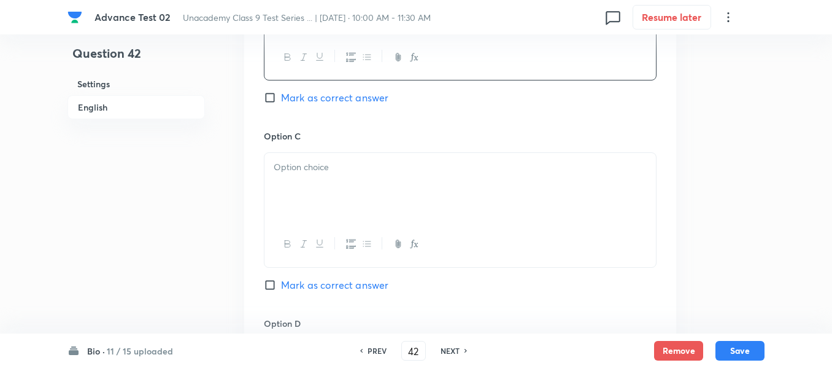
click at [383, 185] on div at bounding box center [461, 187] width 392 height 69
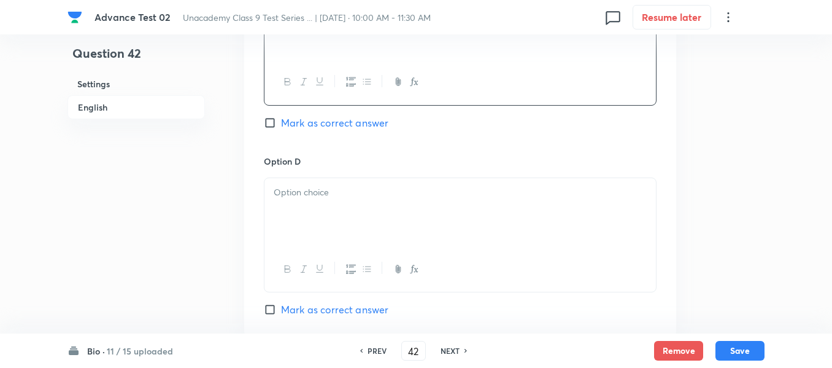
scroll to position [1043, 0]
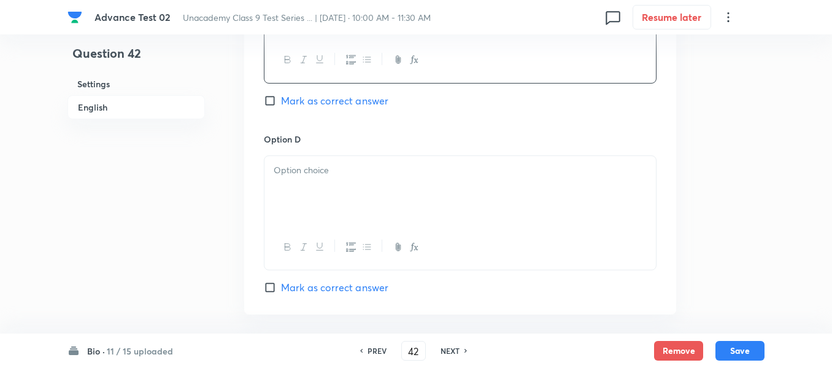
click at [414, 178] on div at bounding box center [461, 190] width 392 height 69
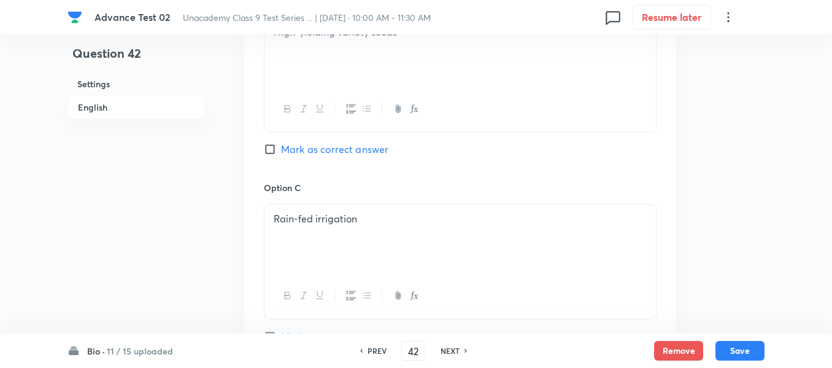
scroll to position [736, 0]
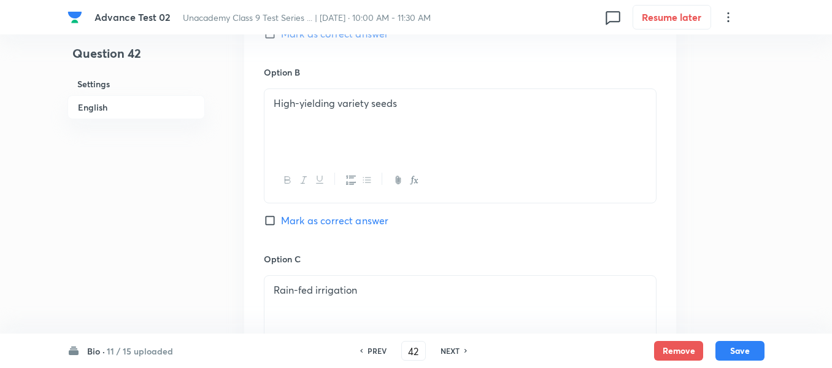
click at [276, 222] on input "Mark as correct answer" at bounding box center [272, 220] width 17 height 12
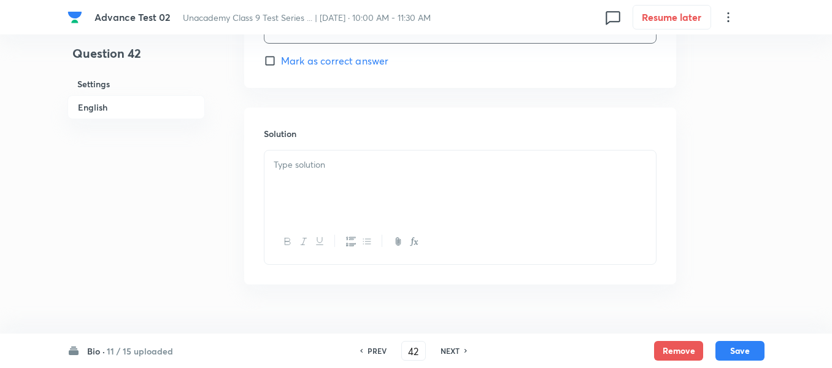
scroll to position [1289, 0]
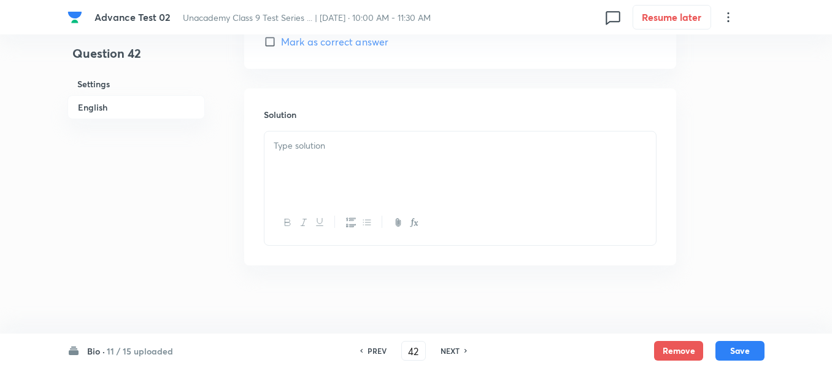
click at [401, 163] on div at bounding box center [461, 165] width 392 height 69
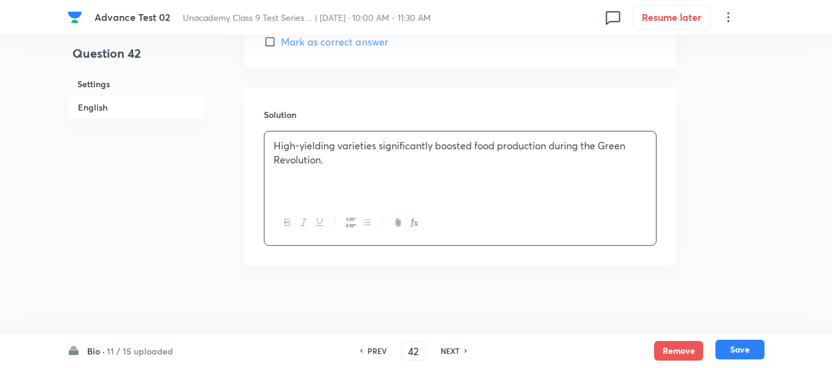
click at [740, 347] on button "Save" at bounding box center [740, 349] width 49 height 20
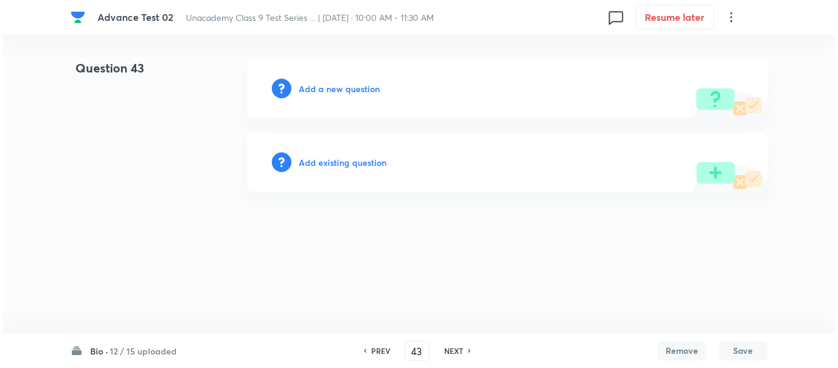
scroll to position [0, 0]
click at [331, 89] on h6 "Add a new question" at bounding box center [339, 88] width 81 height 13
click at [331, 89] on h6 "Choose a question type" at bounding box center [346, 88] width 95 height 13
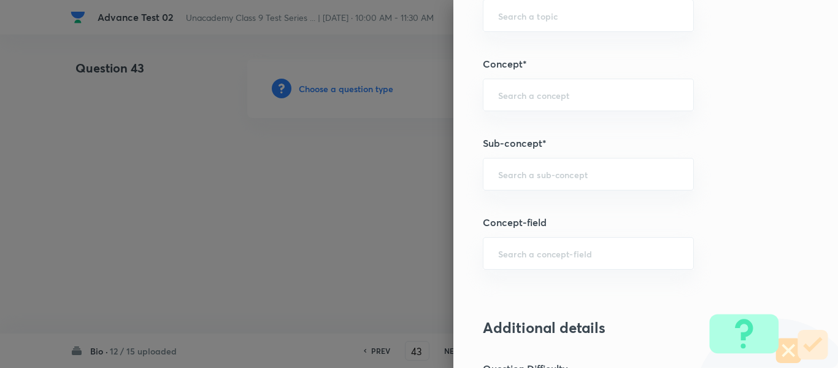
scroll to position [764, 0]
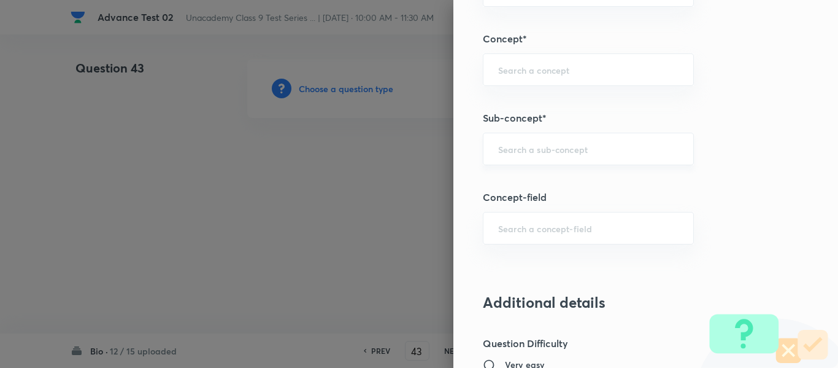
click at [541, 145] on input "text" at bounding box center [588, 149] width 180 height 12
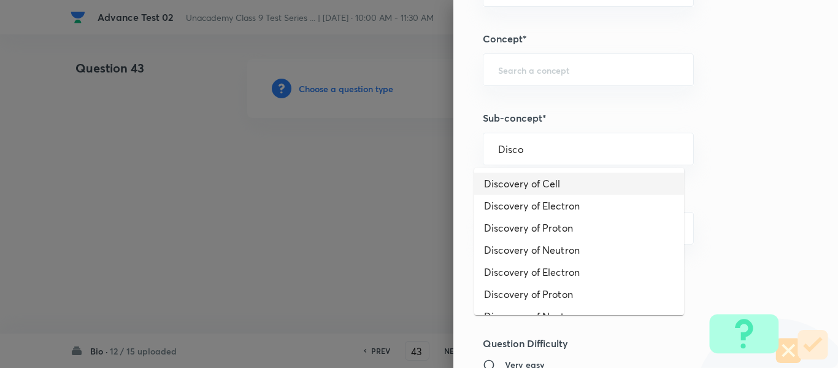
click at [541, 190] on li "Discovery of Cell" at bounding box center [579, 183] width 210 height 22
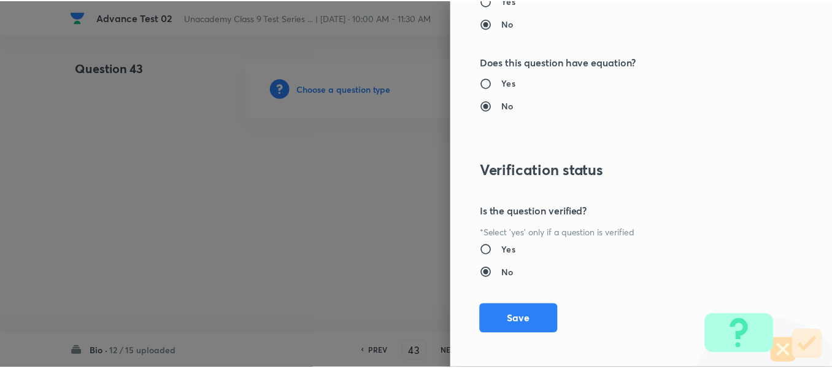
scroll to position [1388, 0]
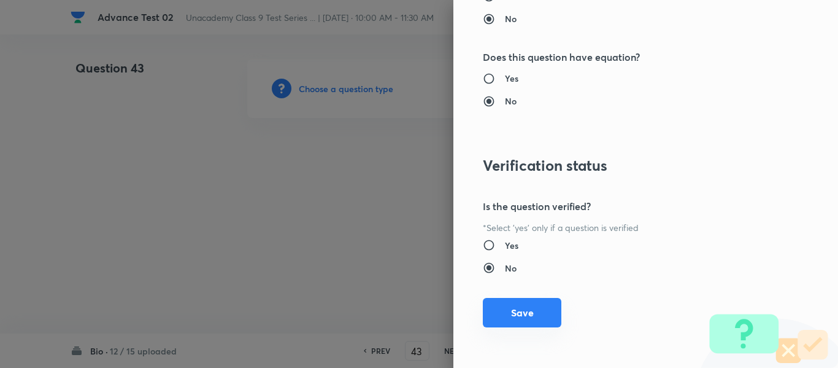
click at [511, 314] on button "Save" at bounding box center [522, 312] width 79 height 29
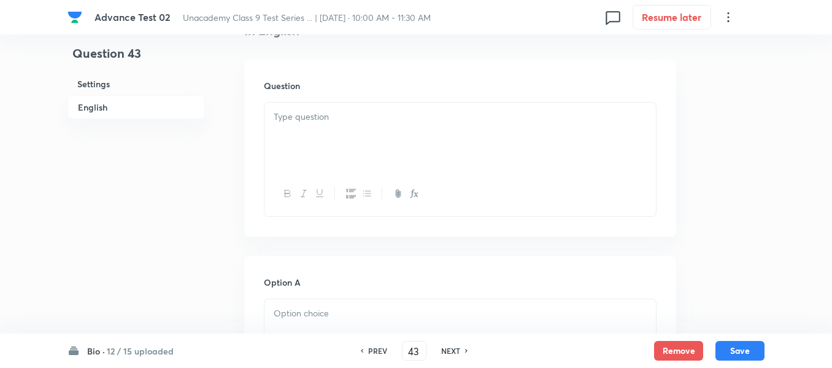
scroll to position [368, 0]
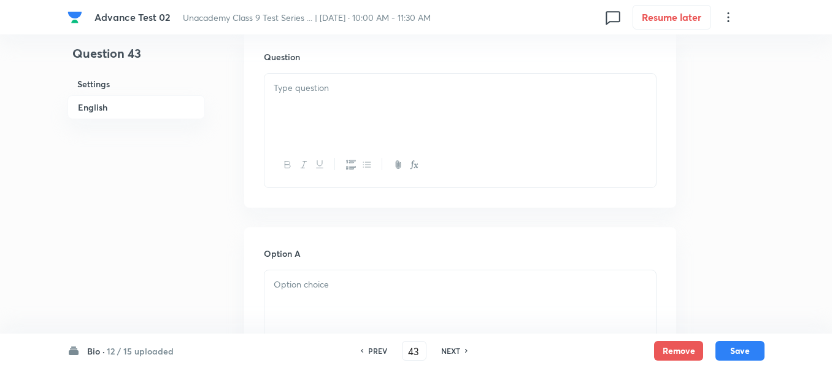
click at [380, 101] on div at bounding box center [461, 108] width 392 height 69
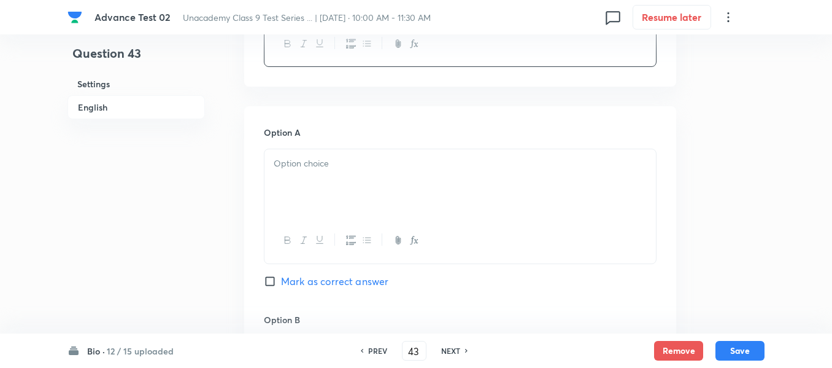
scroll to position [491, 0]
click at [417, 161] on p at bounding box center [460, 162] width 373 height 14
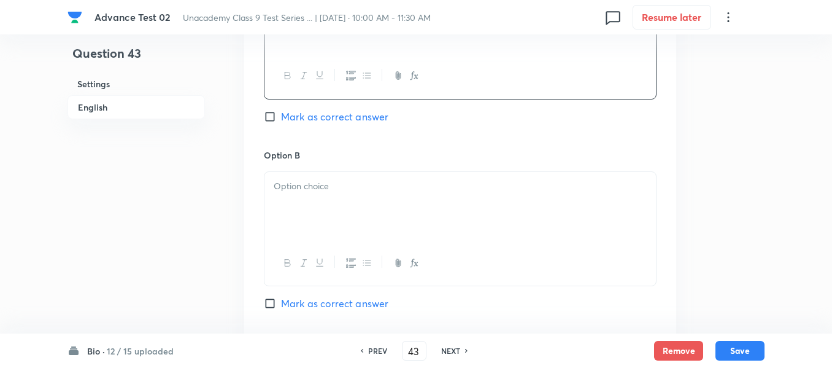
scroll to position [675, 0]
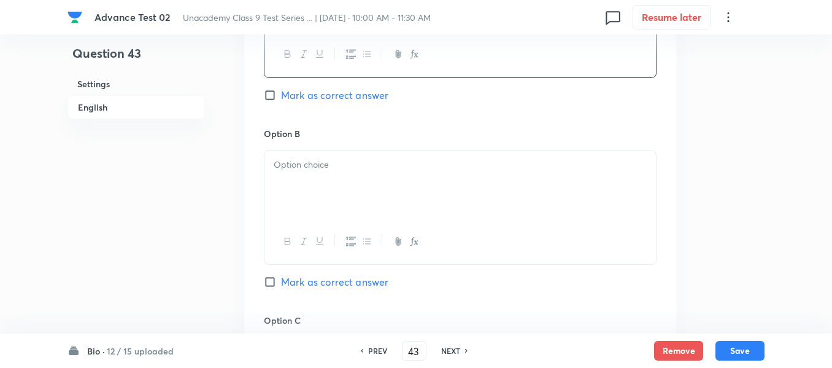
click at [392, 161] on p at bounding box center [460, 165] width 373 height 14
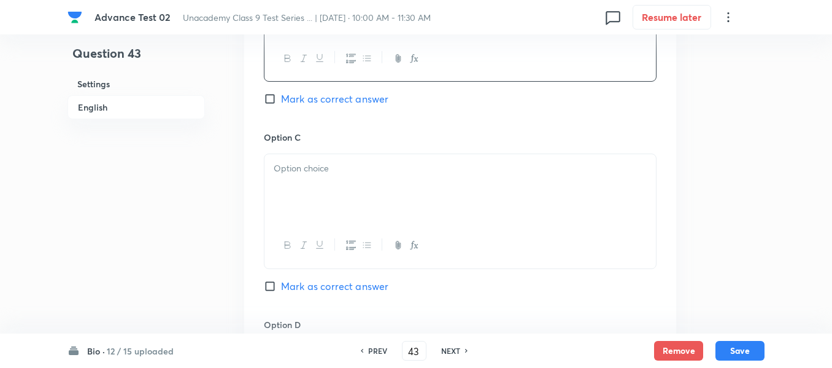
scroll to position [859, 0]
click at [392, 176] on div at bounding box center [461, 187] width 392 height 69
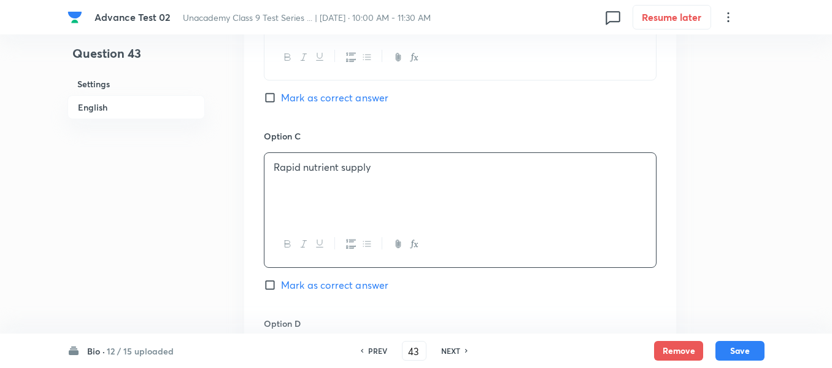
click at [284, 284] on span "Mark as correct answer" at bounding box center [334, 284] width 107 height 15
click at [281, 284] on input "Mark as correct answer" at bounding box center [272, 285] width 17 height 12
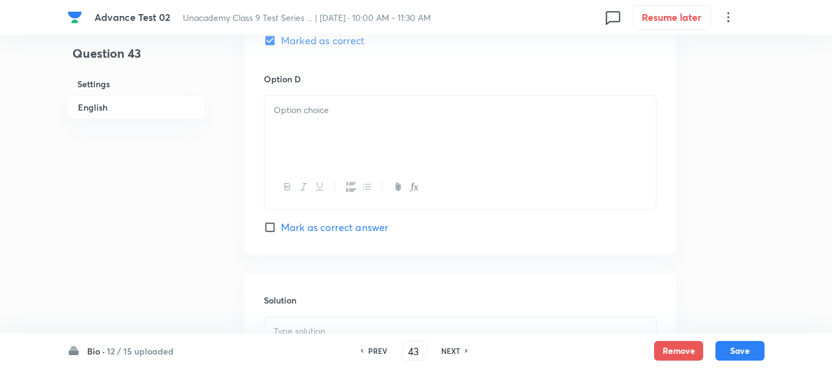
scroll to position [1105, 0]
click at [333, 123] on div at bounding box center [461, 129] width 392 height 69
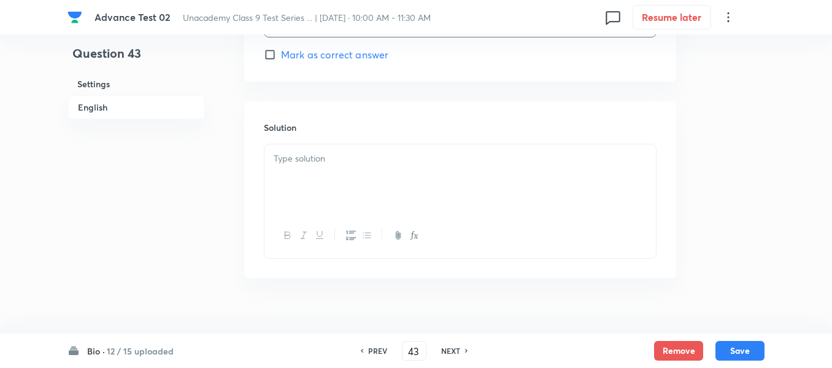
scroll to position [1294, 0]
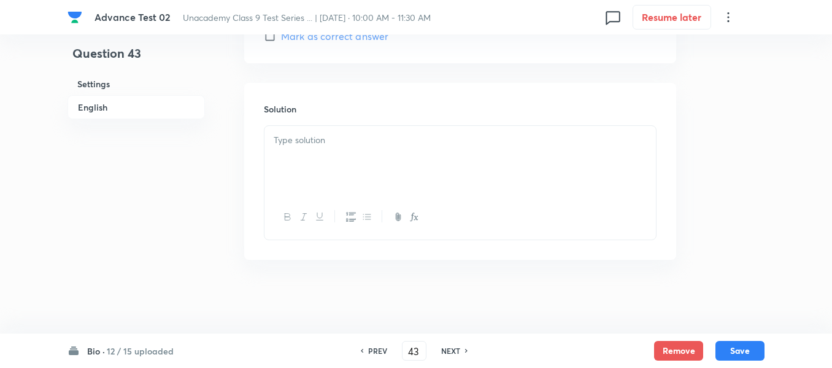
click at [379, 145] on p at bounding box center [460, 140] width 373 height 14
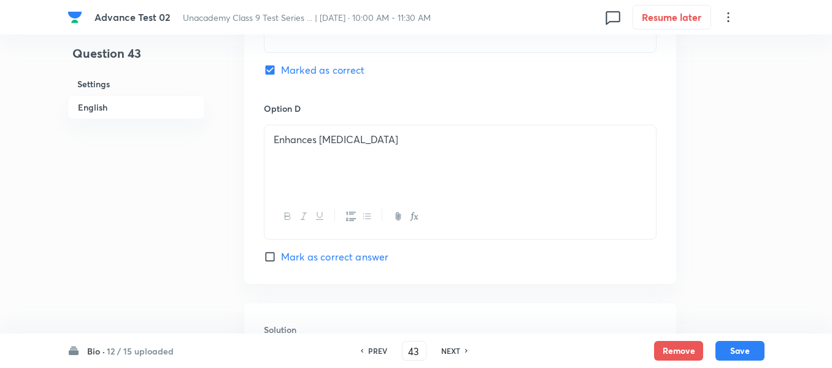
scroll to position [1049, 0]
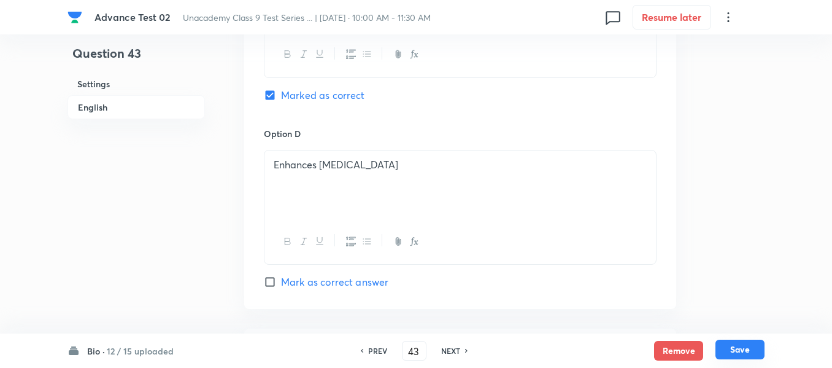
click at [730, 350] on button "Save" at bounding box center [740, 349] width 49 height 20
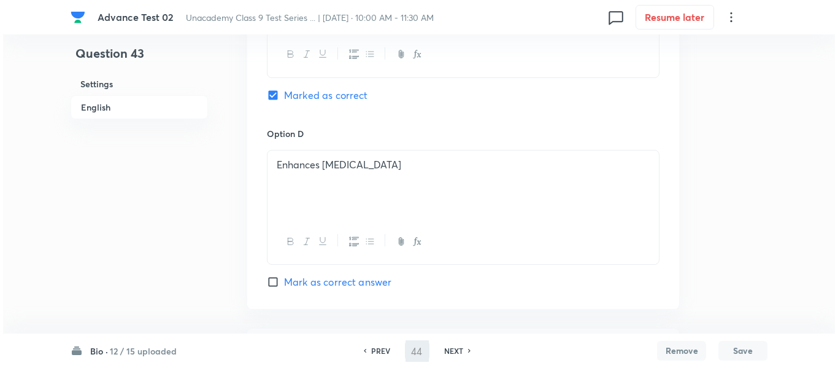
scroll to position [0, 0]
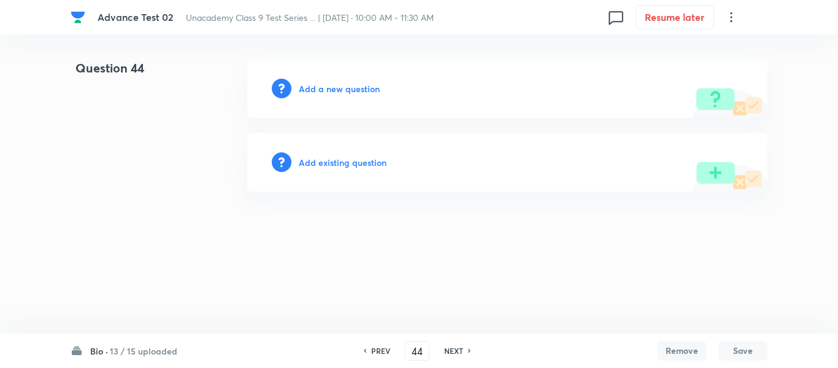
click at [326, 90] on h6 "Add a new question" at bounding box center [339, 88] width 81 height 13
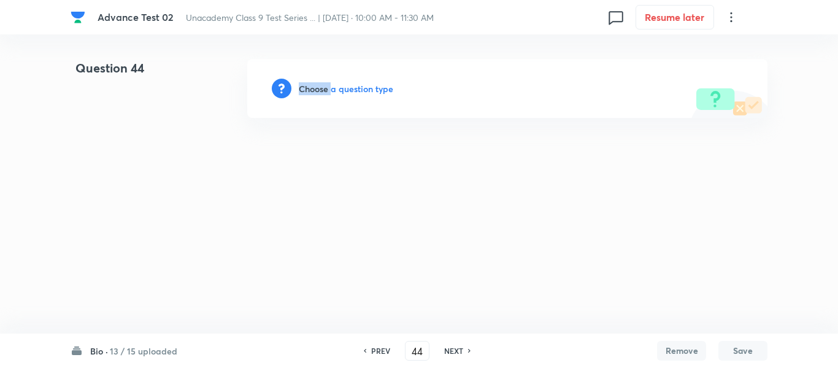
click at [326, 90] on h6 "Choose a question type" at bounding box center [346, 88] width 95 height 13
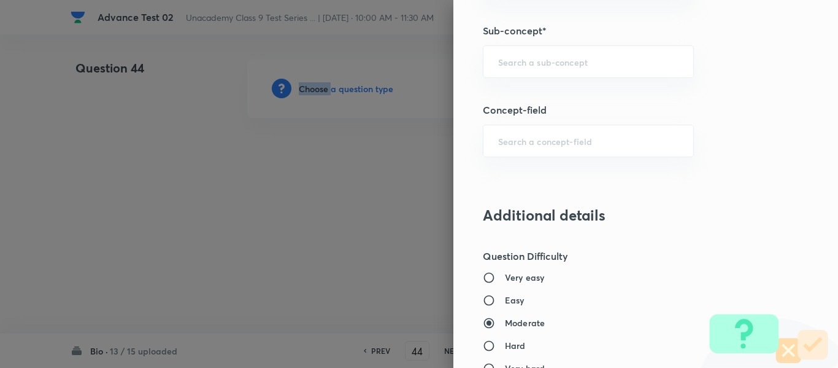
scroll to position [783, 0]
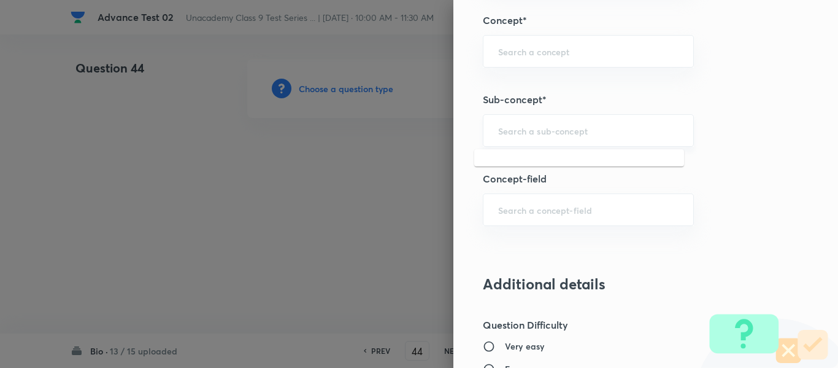
click at [580, 128] on input "text" at bounding box center [588, 131] width 180 height 12
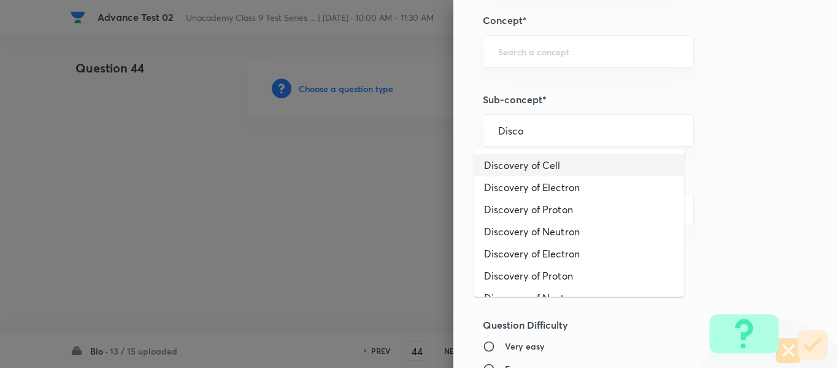
click at [562, 166] on li "Discovery of Cell" at bounding box center [579, 165] width 210 height 22
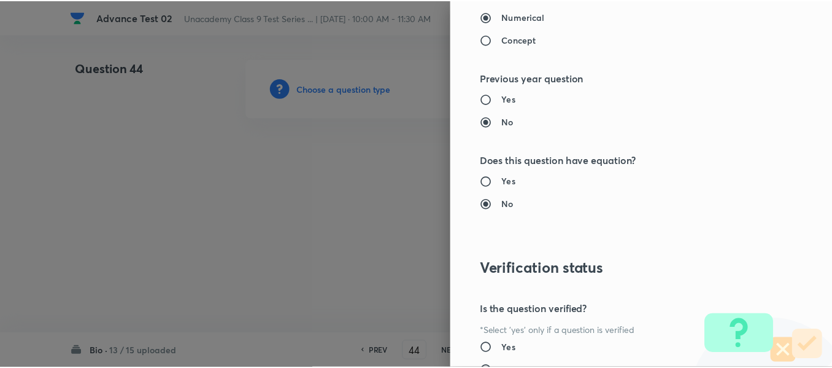
scroll to position [1388, 0]
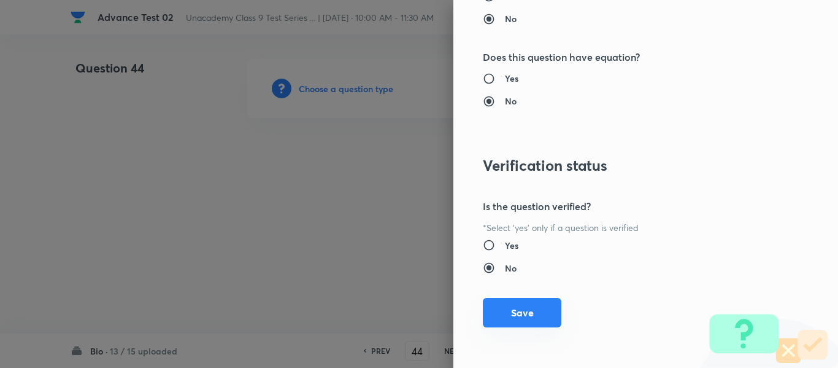
click at [488, 311] on button "Save" at bounding box center [522, 312] width 79 height 29
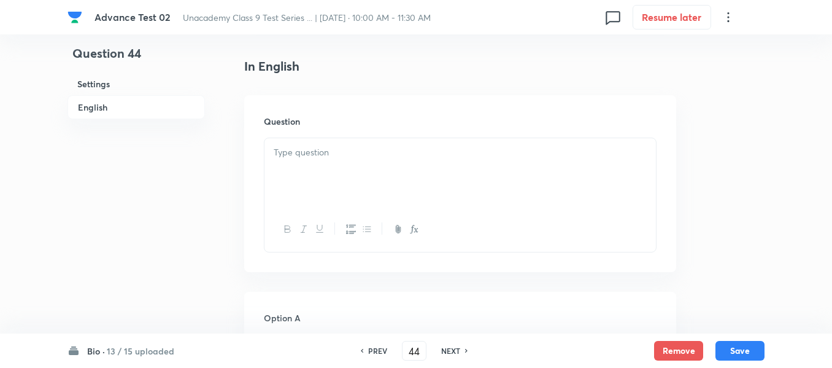
scroll to position [307, 0]
click at [398, 160] on div at bounding box center [461, 169] width 392 height 69
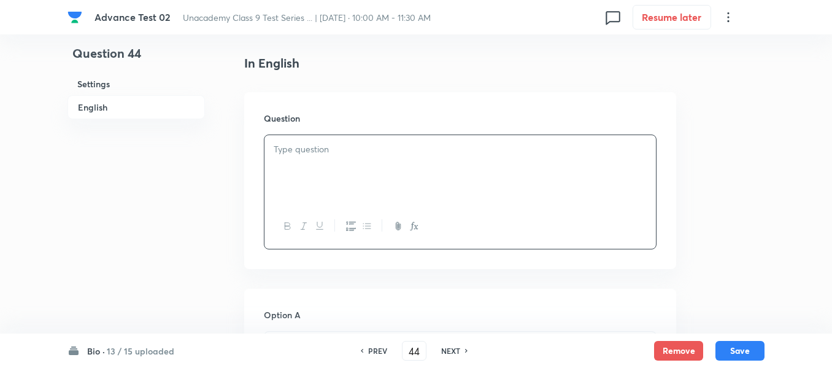
click at [392, 155] on p at bounding box center [460, 149] width 373 height 14
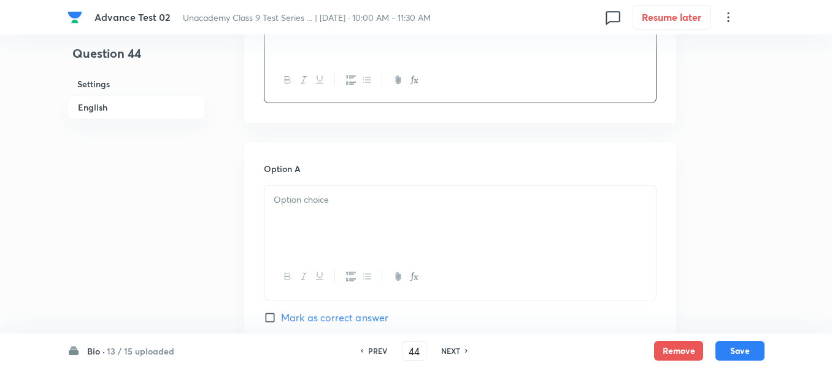
scroll to position [491, 0]
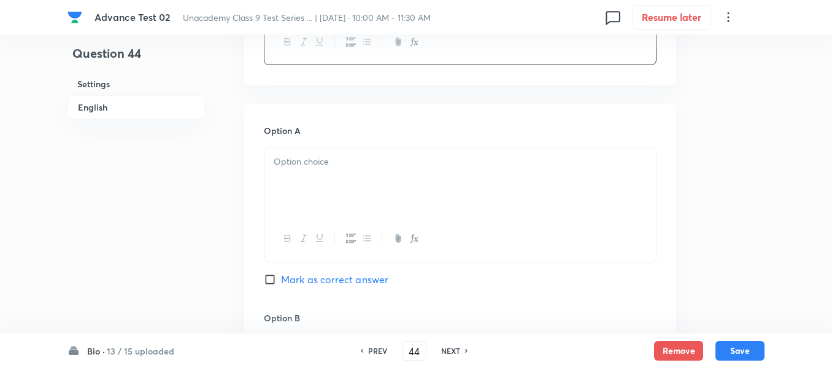
click at [395, 184] on div at bounding box center [461, 181] width 392 height 69
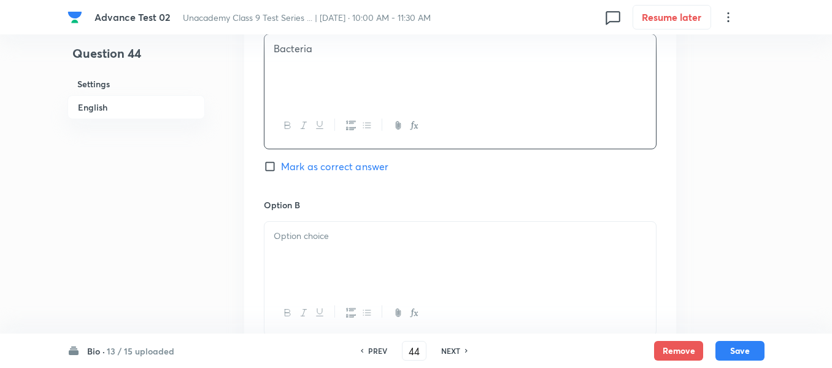
scroll to position [675, 0]
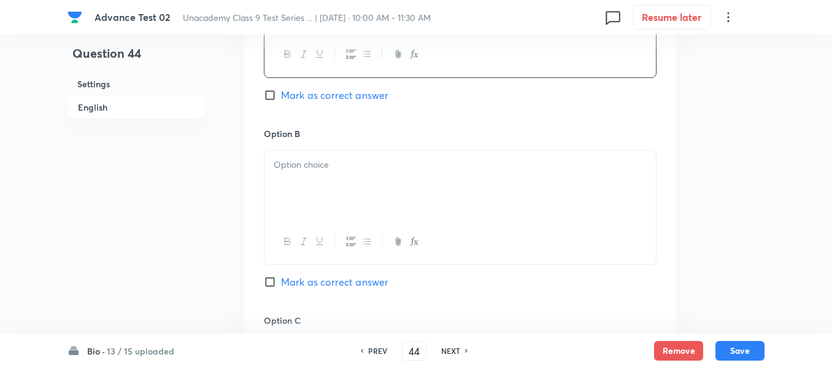
click at [347, 164] on p at bounding box center [460, 165] width 373 height 14
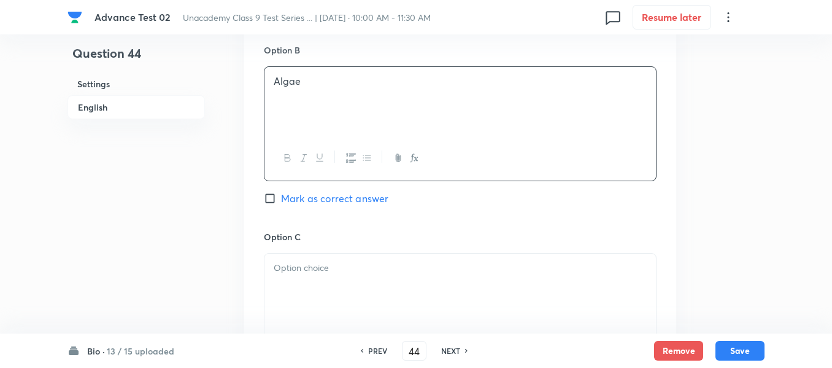
scroll to position [859, 0]
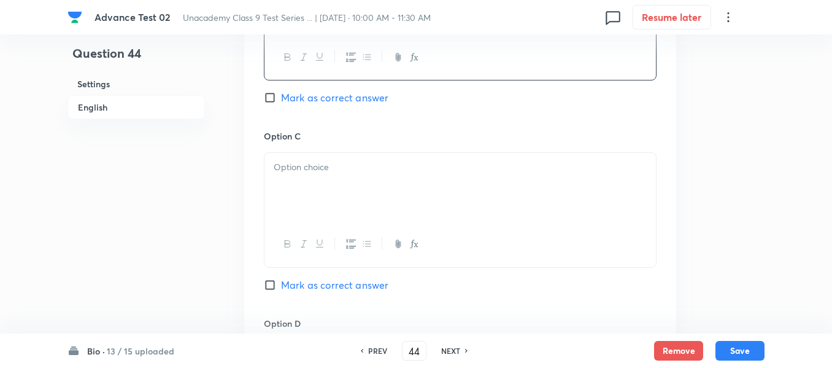
click at [406, 166] on p at bounding box center [460, 167] width 373 height 14
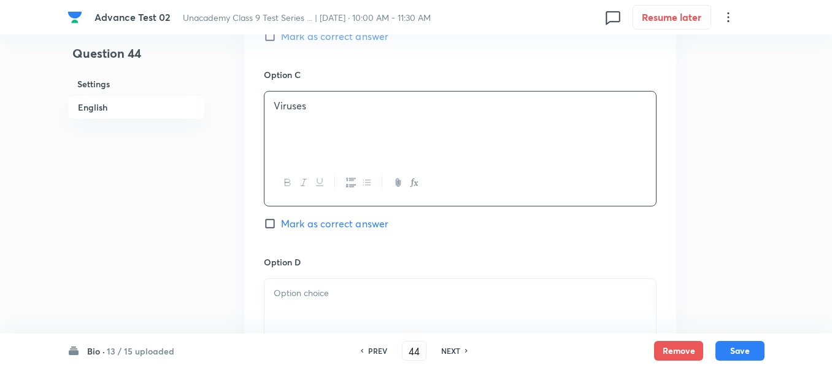
click at [284, 226] on span "Mark as correct answer" at bounding box center [334, 223] width 107 height 15
click at [281, 226] on input "Mark as correct answer" at bounding box center [272, 223] width 17 height 12
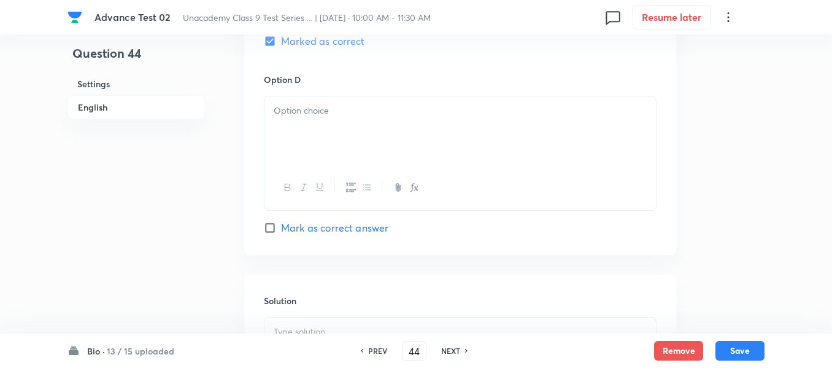
scroll to position [1105, 0]
click at [382, 140] on div at bounding box center [461, 129] width 392 height 69
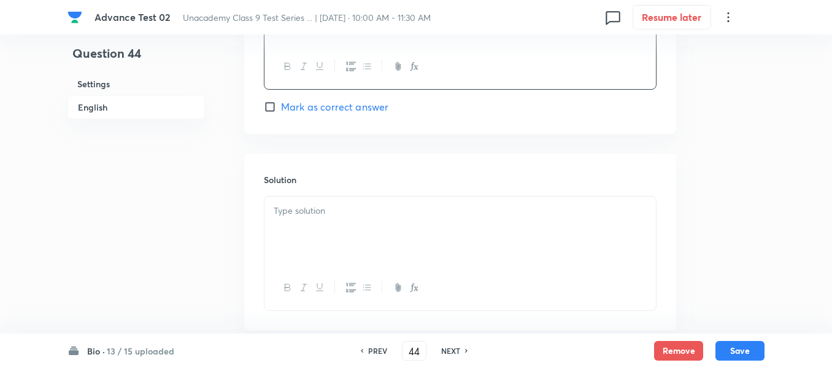
scroll to position [1227, 0]
click at [392, 209] on p at bounding box center [460, 207] width 373 height 14
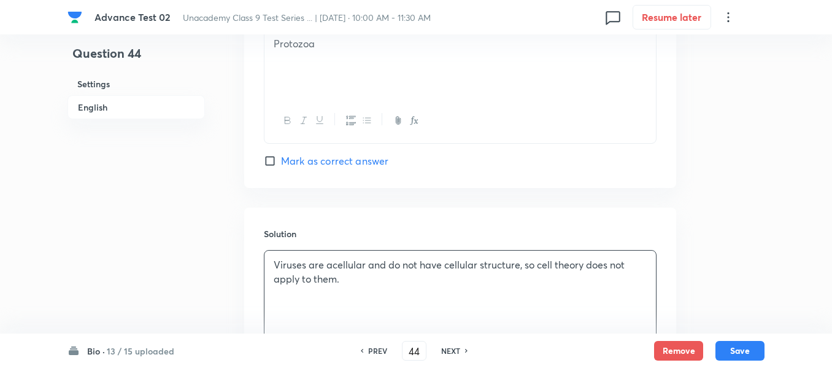
scroll to position [1043, 0]
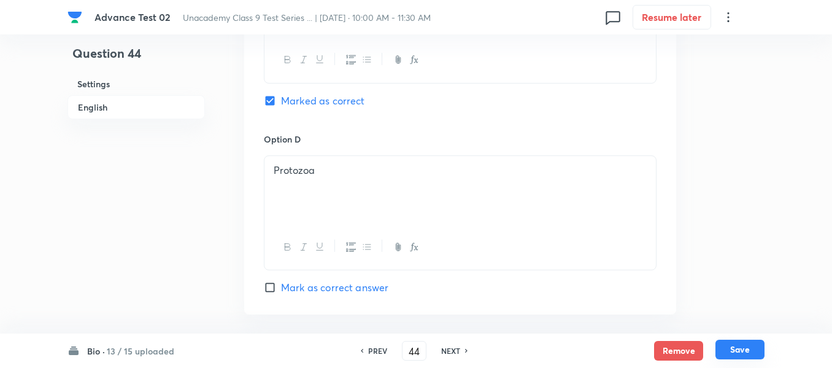
click at [737, 349] on button "Save" at bounding box center [740, 349] width 49 height 20
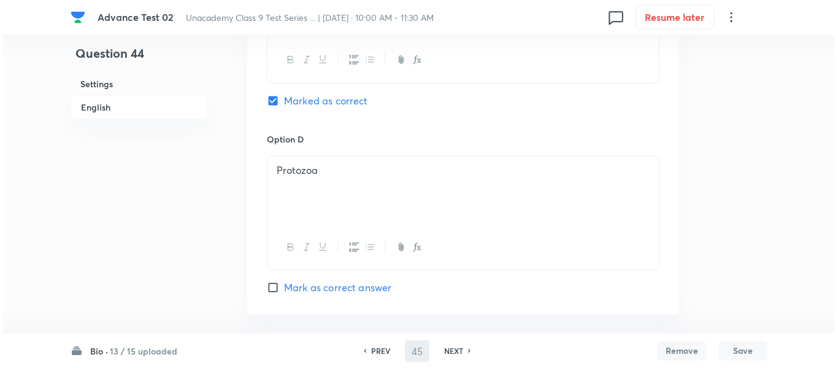
scroll to position [0, 0]
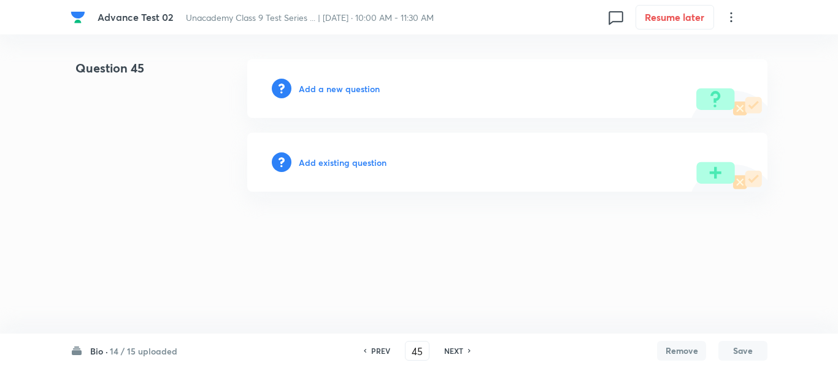
click at [322, 90] on h6 "Add a new question" at bounding box center [339, 88] width 81 height 13
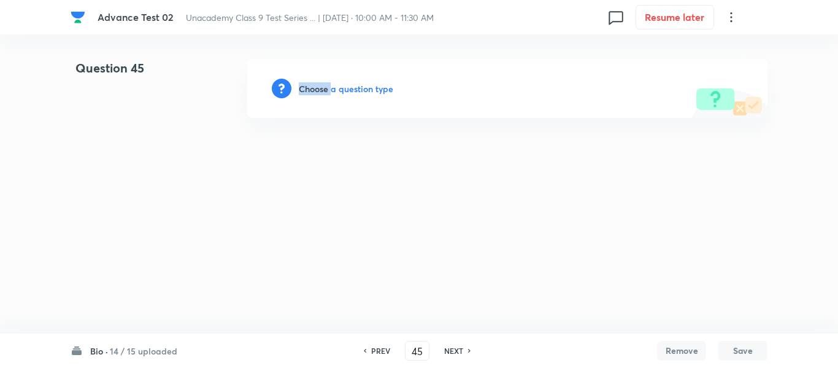
click at [322, 90] on h6 "Choose a question type" at bounding box center [346, 88] width 95 height 13
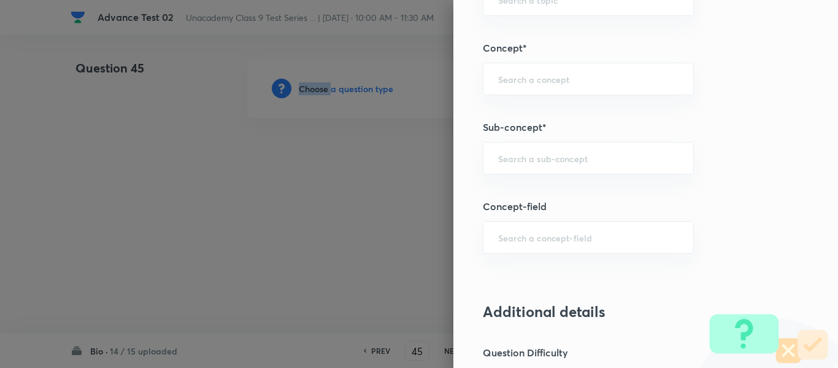
scroll to position [770, 0]
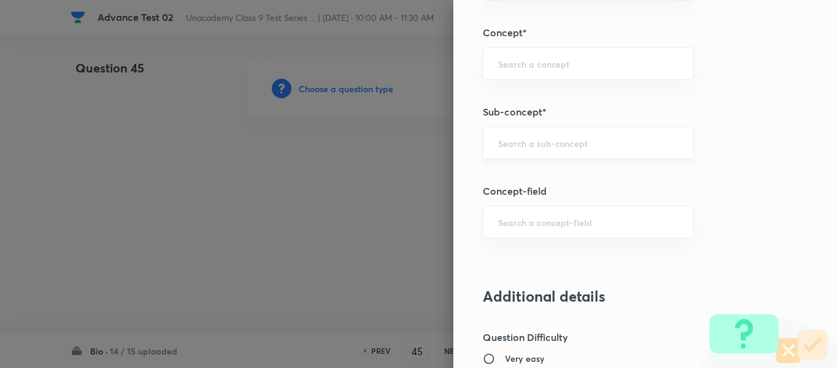
click at [586, 147] on input "text" at bounding box center [588, 143] width 180 height 12
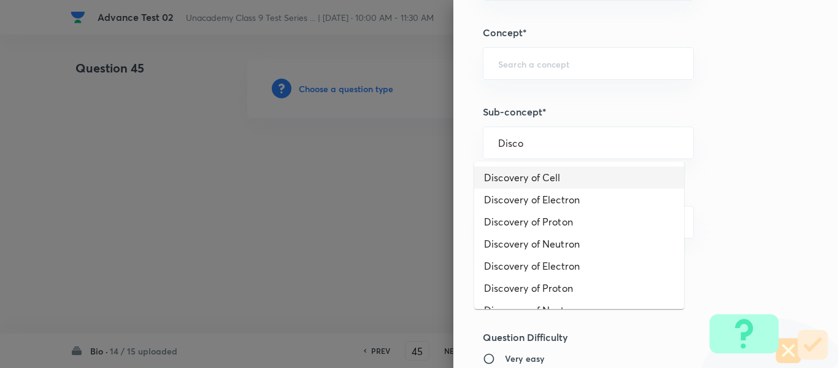
click at [544, 177] on li "Discovery of Cell" at bounding box center [579, 177] width 210 height 22
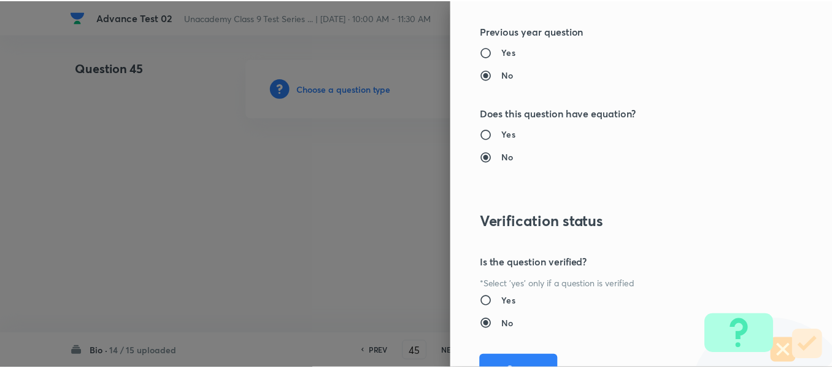
scroll to position [1388, 0]
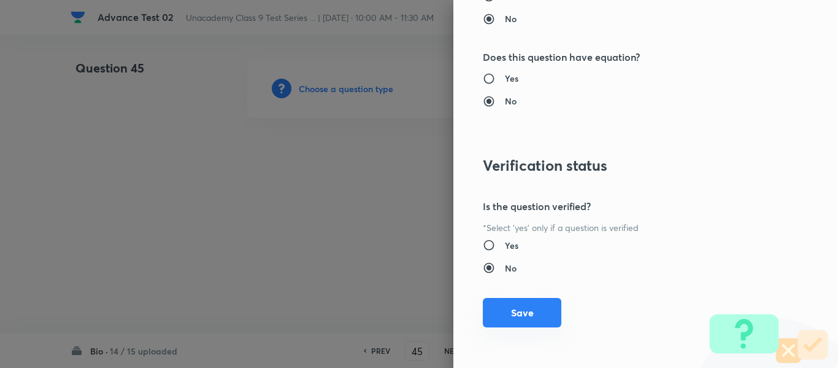
click at [504, 315] on button "Save" at bounding box center [522, 312] width 79 height 29
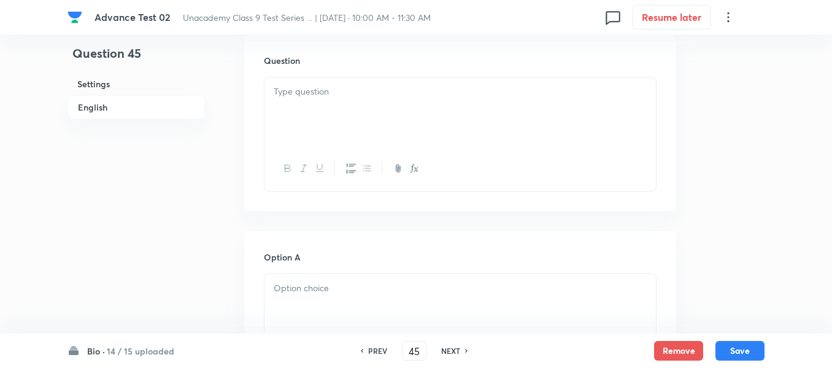
scroll to position [368, 0]
click at [407, 118] on div at bounding box center [461, 108] width 392 height 69
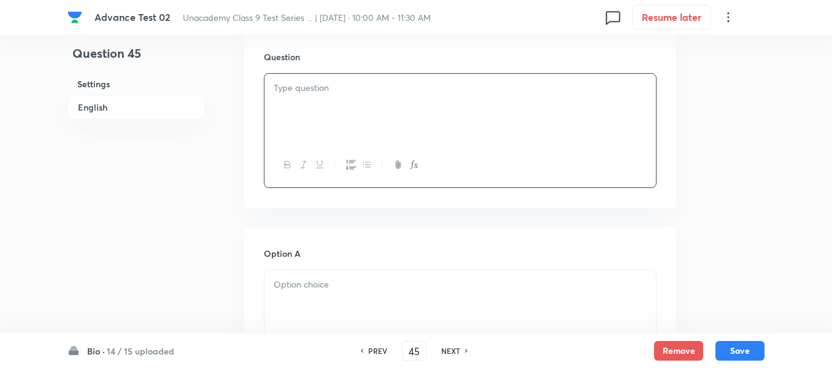
click at [457, 96] on div at bounding box center [461, 108] width 392 height 69
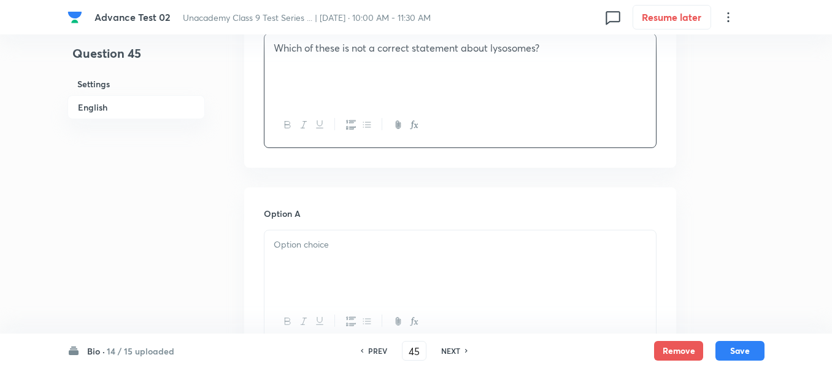
scroll to position [491, 0]
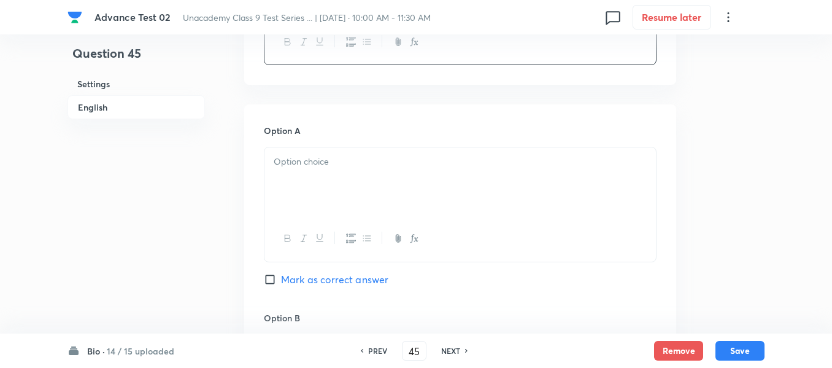
click at [385, 160] on p at bounding box center [460, 162] width 373 height 14
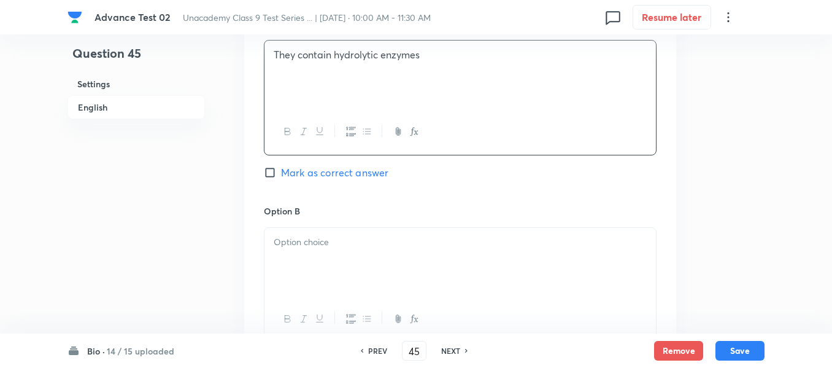
scroll to position [675, 0]
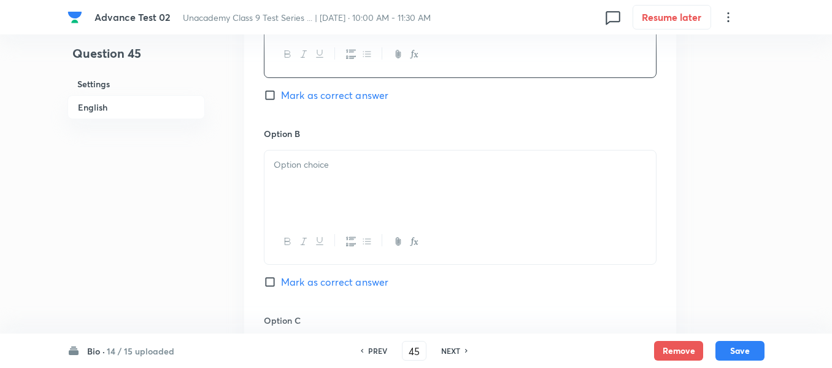
click at [412, 153] on div at bounding box center [461, 184] width 392 height 69
click at [362, 166] on p at bounding box center [460, 167] width 373 height 14
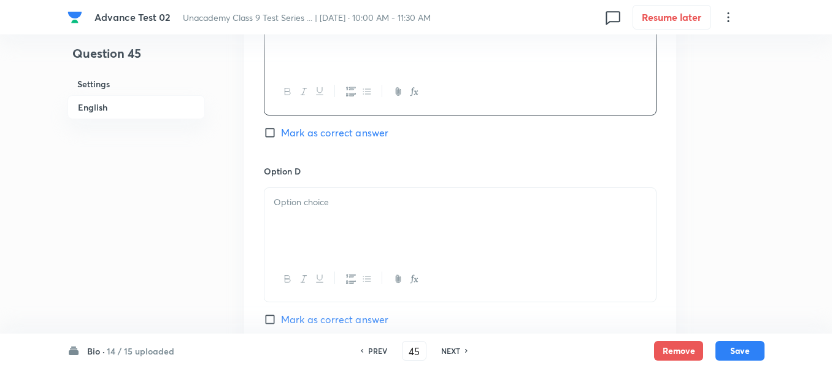
scroll to position [1043, 0]
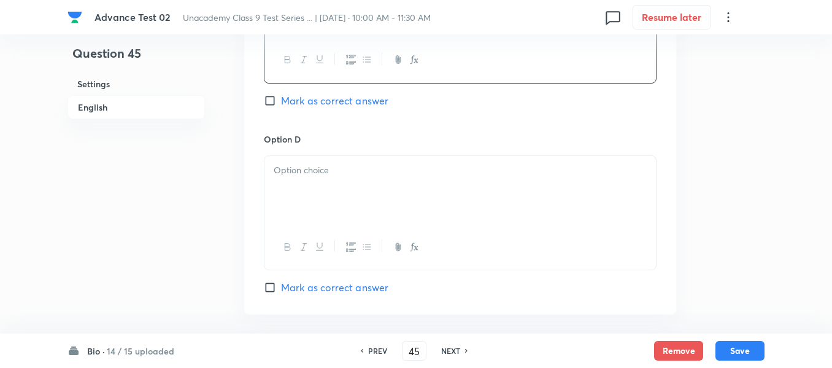
click at [407, 172] on p at bounding box center [460, 170] width 373 height 14
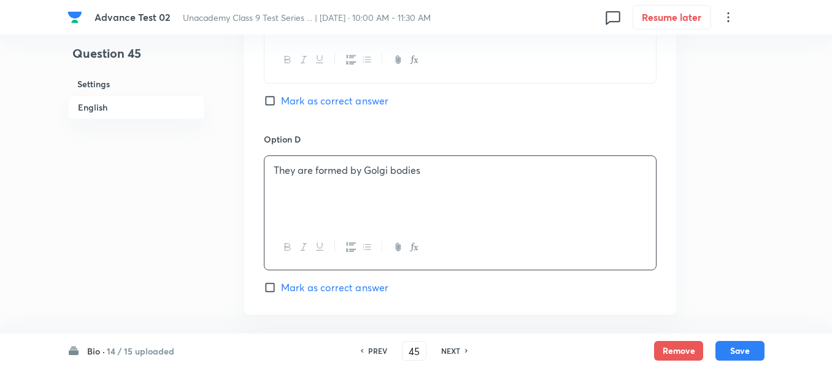
click at [273, 104] on input "Mark as correct answer" at bounding box center [272, 101] width 17 height 12
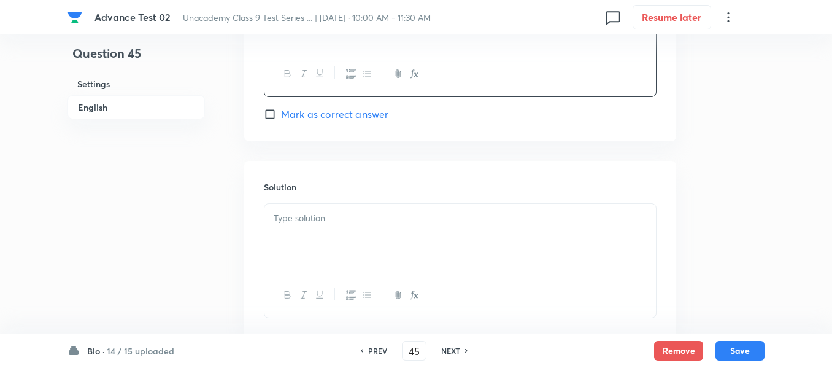
scroll to position [1227, 0]
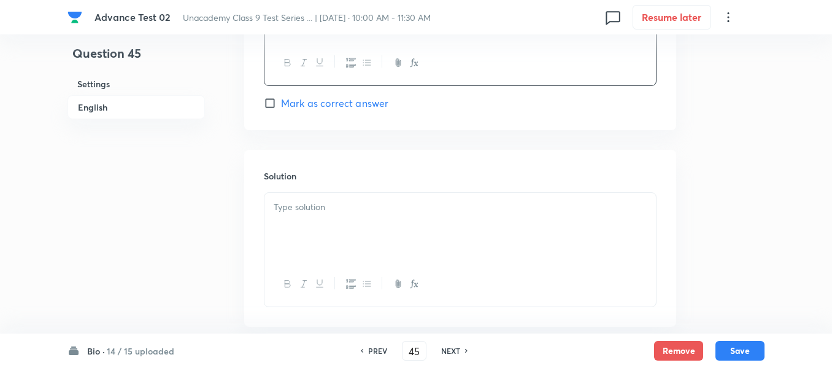
click at [396, 218] on div at bounding box center [461, 227] width 392 height 69
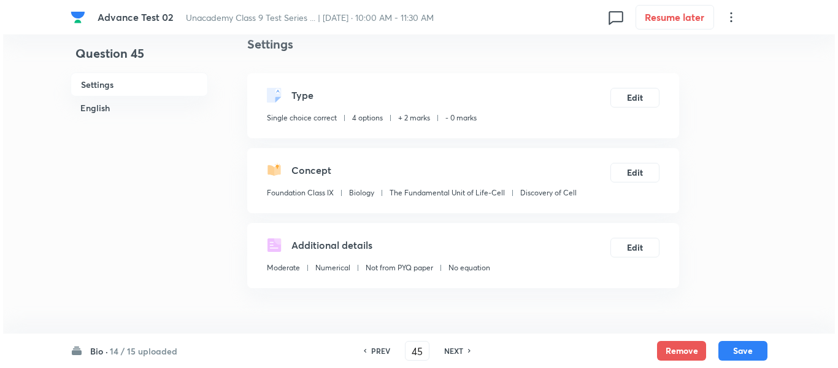
scroll to position [0, 0]
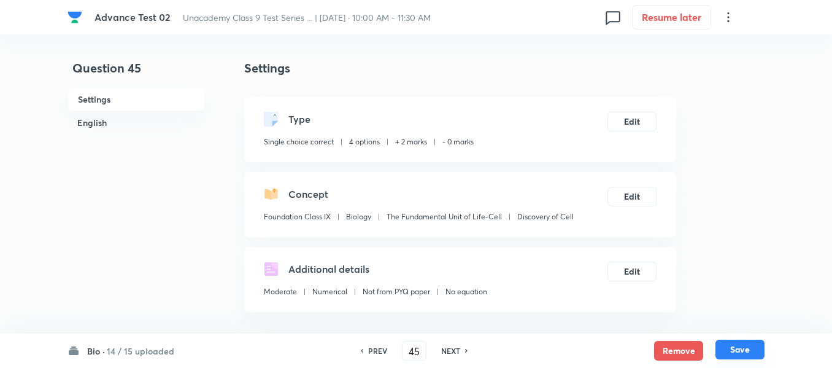
click at [745, 351] on button "Save" at bounding box center [740, 349] width 49 height 20
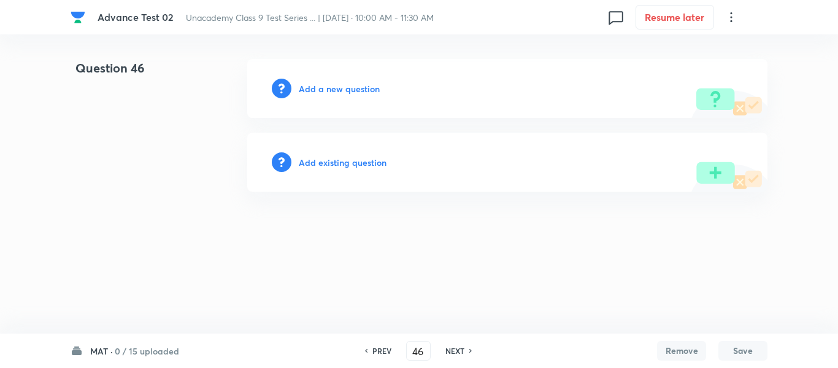
click at [340, 89] on h6 "Add a new question" at bounding box center [339, 88] width 81 height 13
click at [340, 89] on h6 "Choose a question type" at bounding box center [346, 88] width 95 height 13
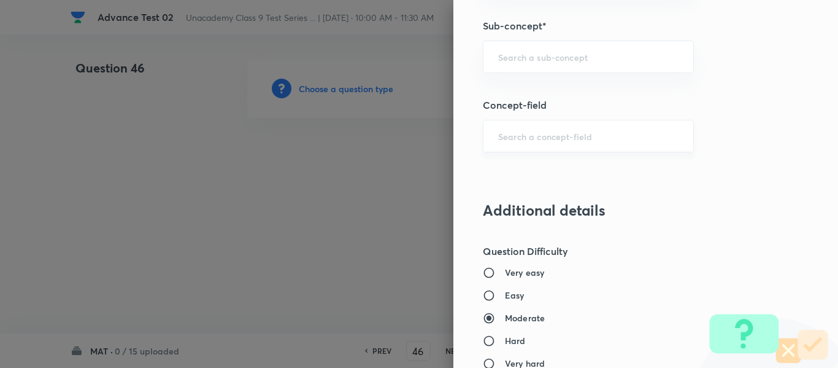
scroll to position [859, 0]
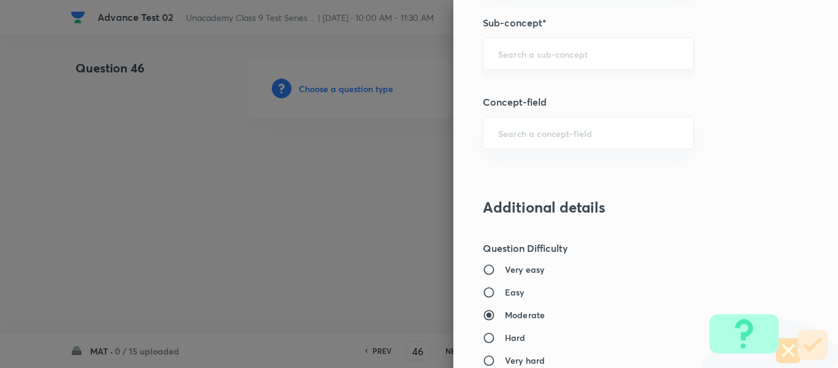
click at [549, 57] on input "text" at bounding box center [588, 54] width 180 height 12
paste input "General Relations"
click at [714, 60] on div "Question settings Question type* Single choice correct Number of options* 2 3 4…" at bounding box center [646, 184] width 385 height 368
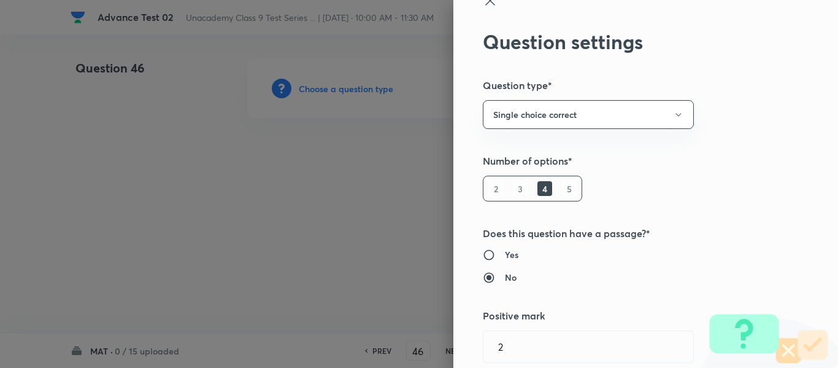
scroll to position [0, 0]
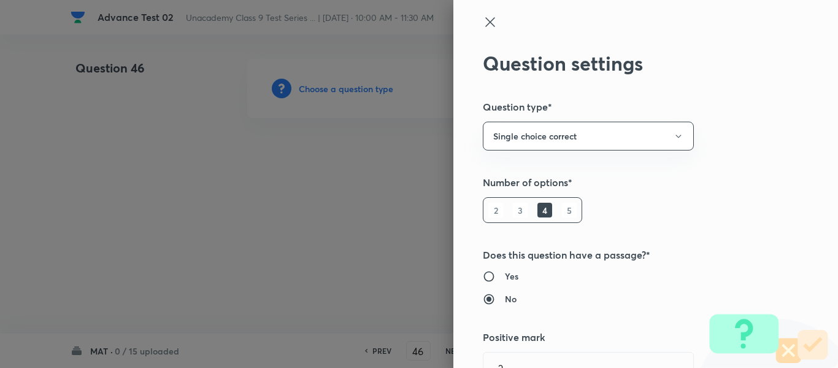
click at [485, 20] on icon at bounding box center [489, 21] width 9 height 9
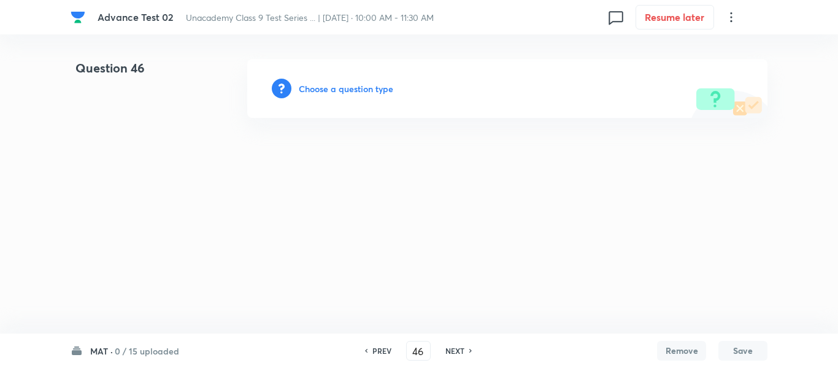
click at [346, 155] on html "Advance Test 02 Unacademy Class 9 Test Series ... | [DATE] · 10:00 AM - 11:30 A…" at bounding box center [419, 88] width 838 height 177
click at [325, 87] on h6 "Choose a question type" at bounding box center [346, 88] width 95 height 13
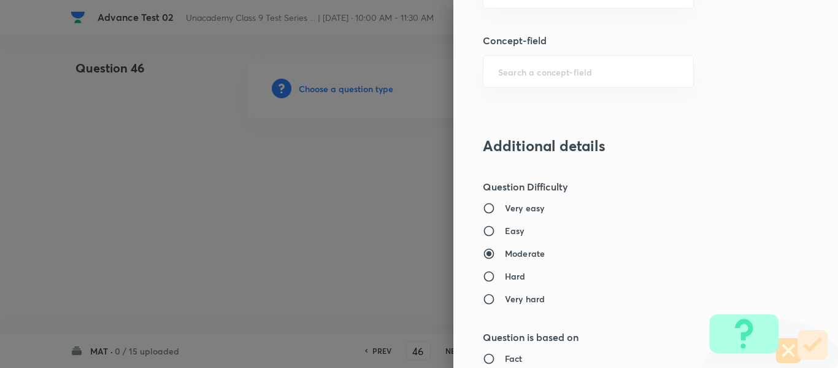
scroll to position [798, 0]
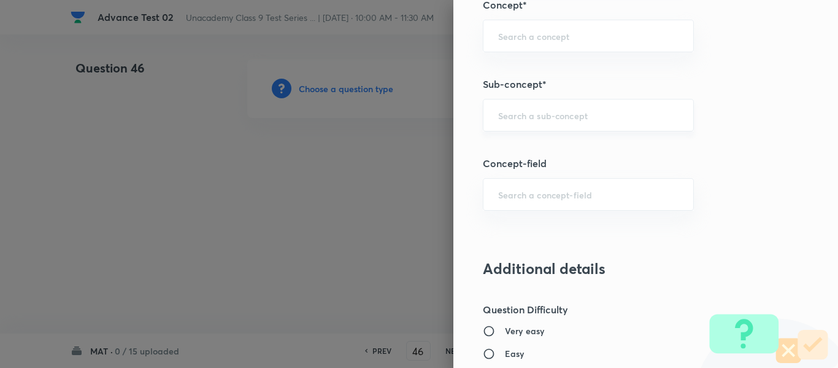
click at [560, 120] on input "text" at bounding box center [588, 115] width 180 height 12
paste input "General Relations"
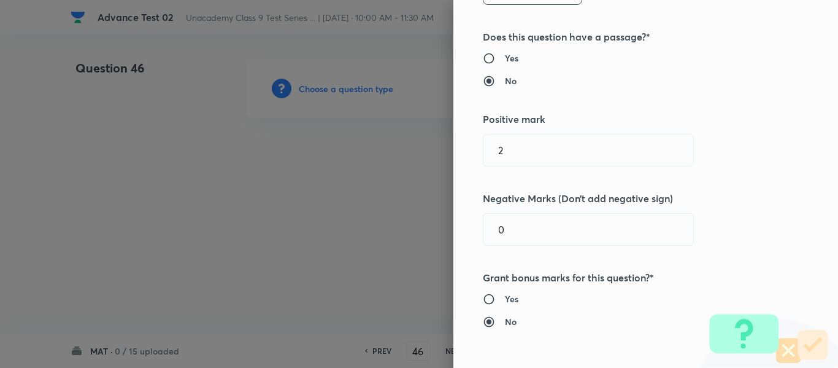
scroll to position [0, 0]
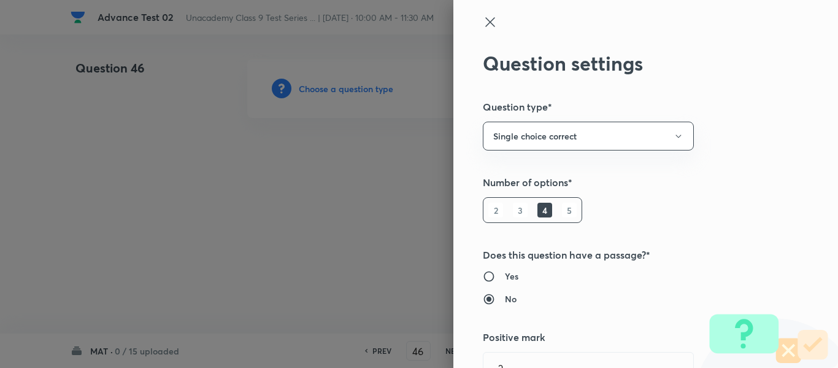
click at [485, 23] on icon at bounding box center [489, 21] width 9 height 9
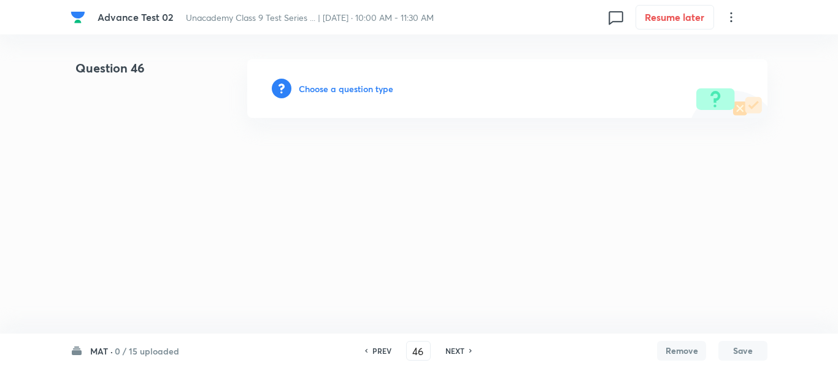
click at [331, 90] on h6 "Choose a question type" at bounding box center [346, 88] width 95 height 13
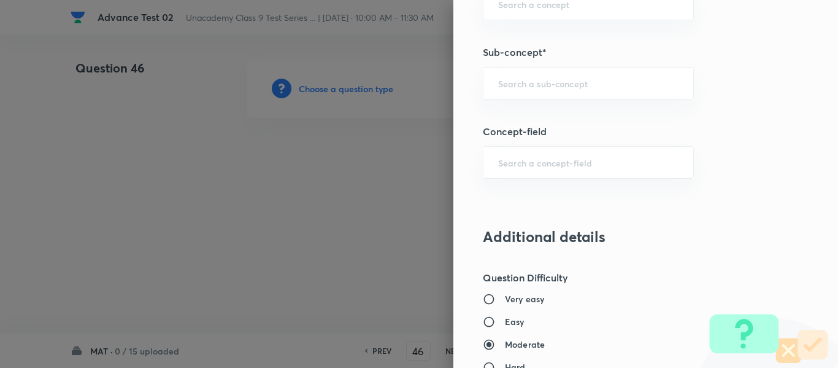
scroll to position [845, 0]
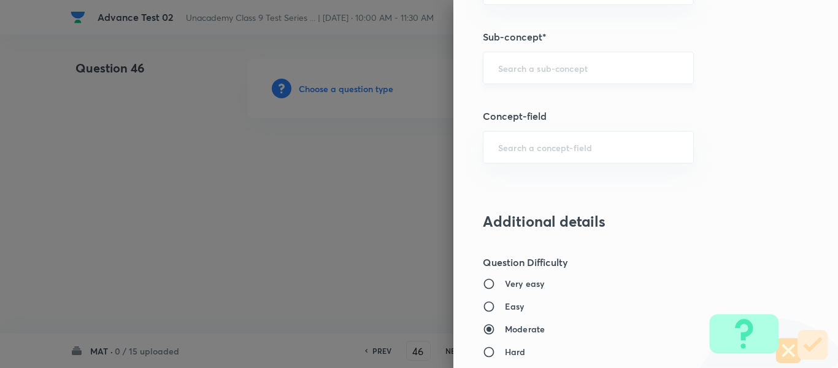
click at [540, 65] on input "text" at bounding box center [588, 68] width 180 height 12
paste input "General Relations"
click at [357, 215] on div at bounding box center [419, 184] width 838 height 368
click at [385, 165] on div at bounding box center [419, 184] width 838 height 368
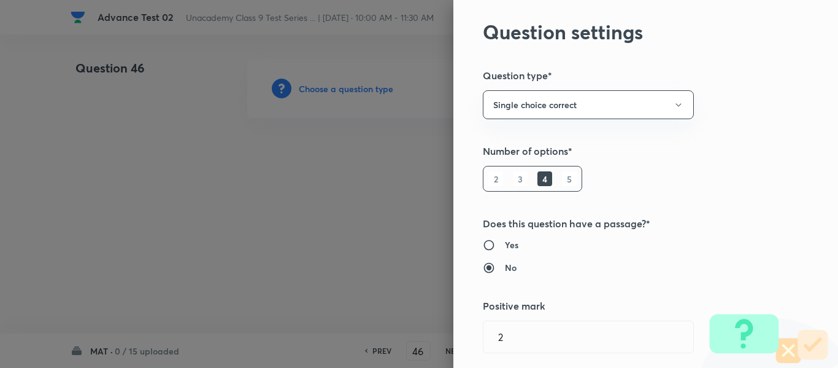
scroll to position [0, 0]
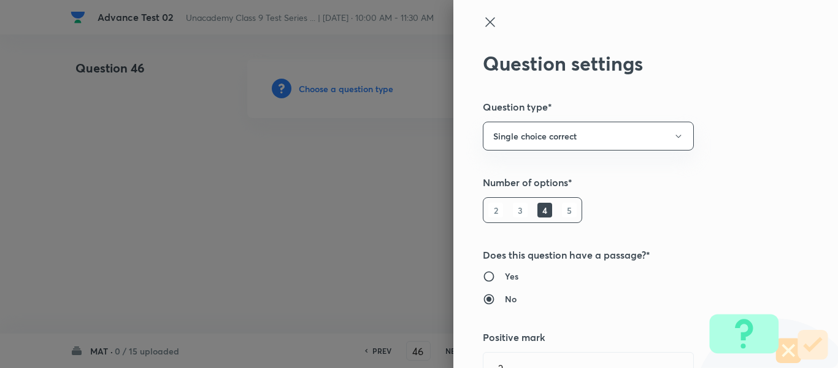
click at [485, 21] on icon at bounding box center [489, 21] width 9 height 9
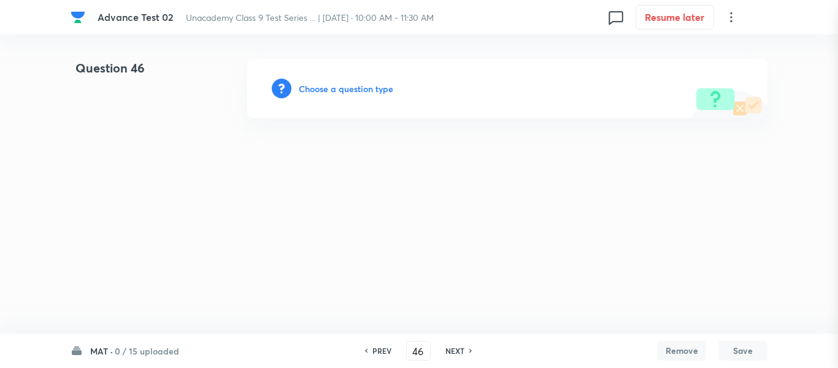
click at [363, 177] on html "Advance Test 02 Unacademy Class 9 Test Series ... | [DATE] · 10:00 AM - 11:30 A…" at bounding box center [419, 88] width 838 height 177
click at [318, 85] on h6 "Choose a question type" at bounding box center [346, 88] width 95 height 13
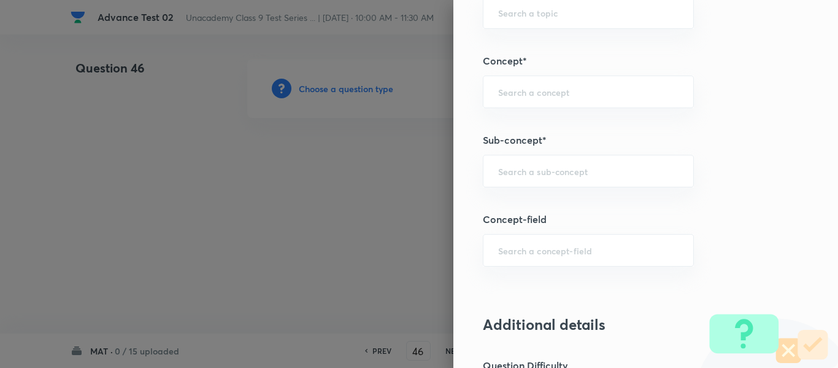
scroll to position [779, 0]
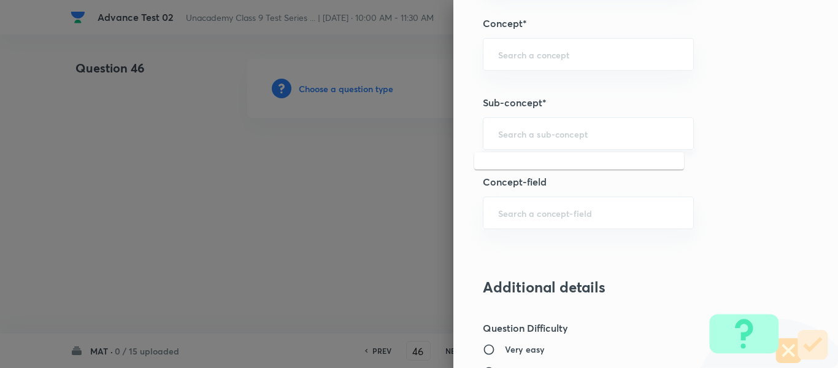
click at [536, 131] on input "text" at bounding box center [588, 134] width 180 height 12
paste input "Arrangement of Words in Alphabetical Order"
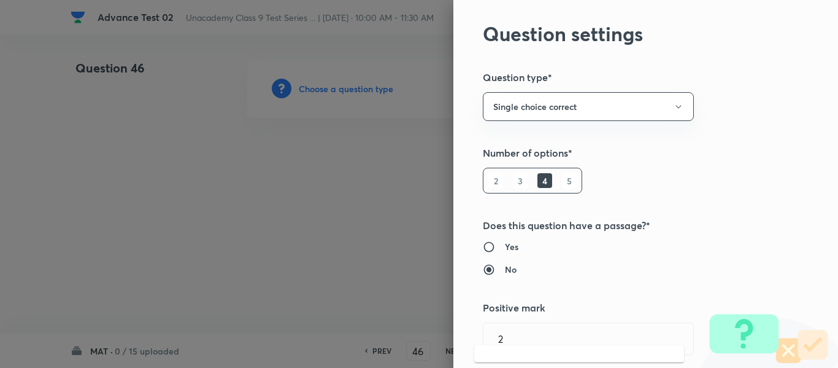
scroll to position [0, 0]
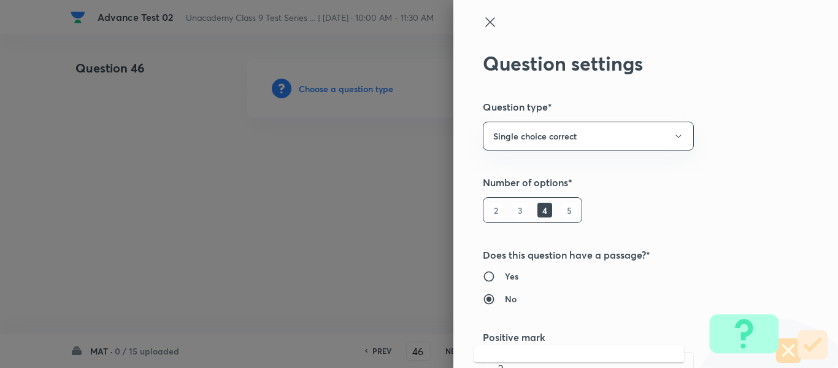
drag, startPoint x: 478, startPoint y: 23, endPoint x: 483, endPoint y: 28, distance: 7.4
click at [483, 22] on icon at bounding box center [490, 22] width 15 height 15
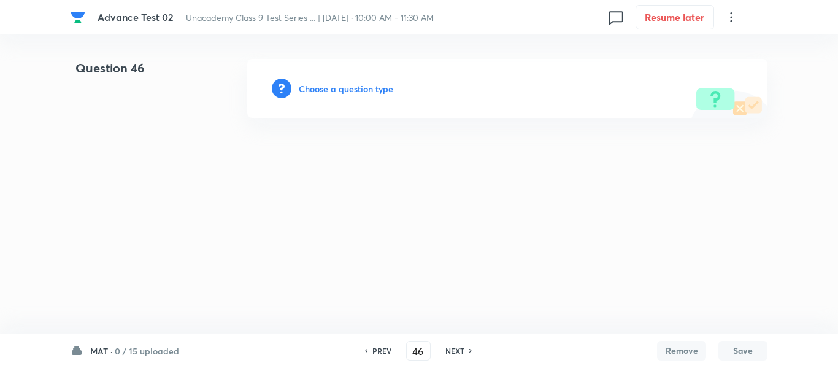
click at [383, 174] on html "Advance Test 02 Unacademy Class 9 Test Series ... | [DATE] · 10:00 AM - 11:30 A…" at bounding box center [419, 88] width 838 height 177
click at [355, 90] on h6 "Choose a question type" at bounding box center [346, 88] width 95 height 13
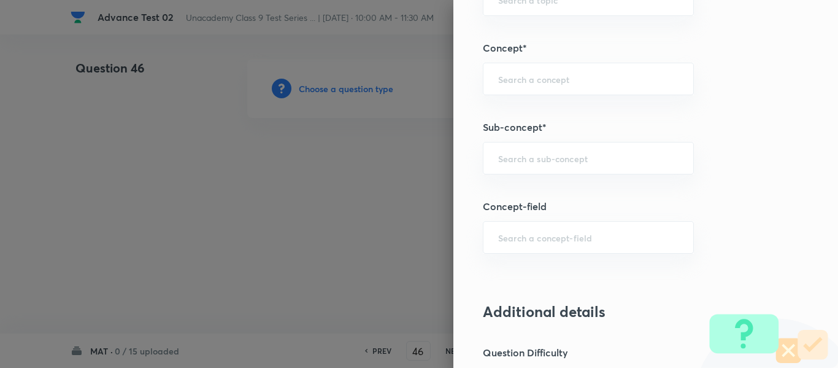
scroll to position [767, 0]
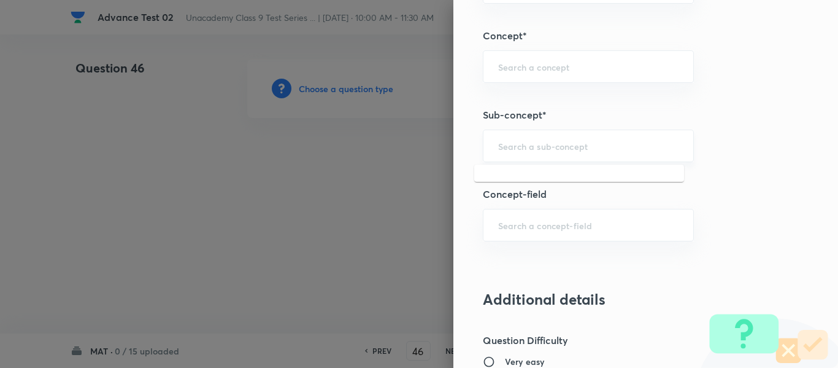
click at [581, 144] on input "text" at bounding box center [588, 146] width 180 height 12
paste input "Arrangement of Words in Alphabetical Order"
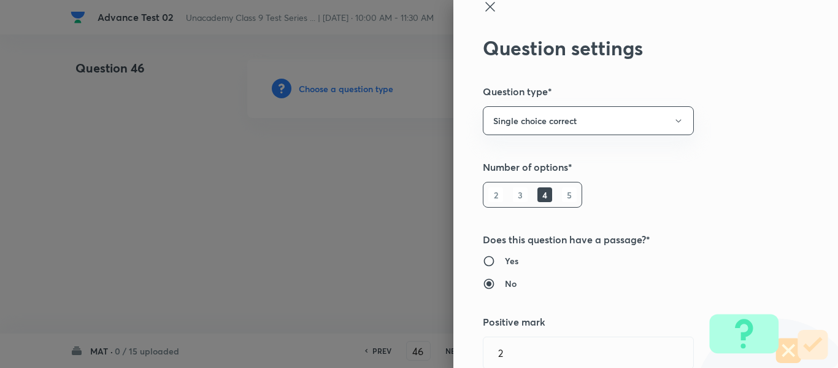
scroll to position [0, 0]
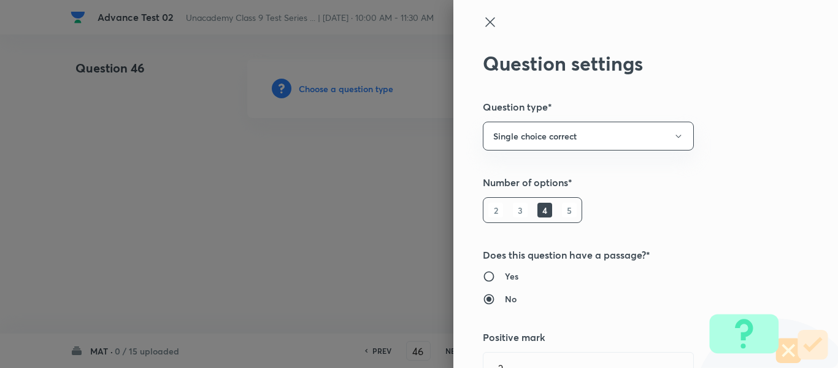
click at [485, 22] on icon at bounding box center [489, 21] width 9 height 9
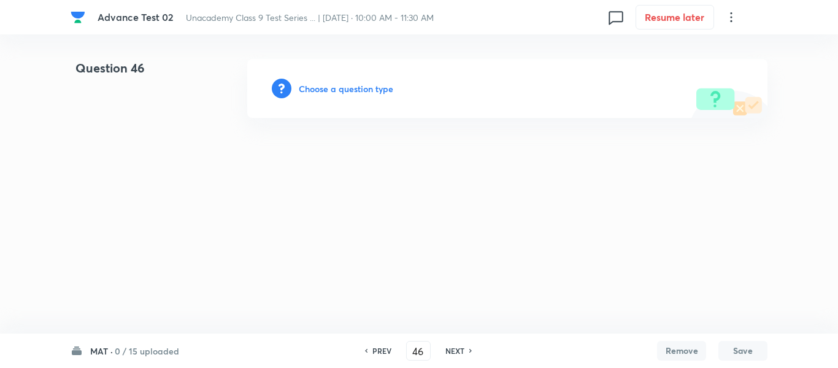
click at [415, 147] on html "Advance Test 02 Unacademy Class 9 Test Series ... | [DATE] · 10:00 AM - 11:30 A…" at bounding box center [419, 88] width 838 height 177
click at [353, 87] on h6 "Choose a question type" at bounding box center [346, 88] width 95 height 13
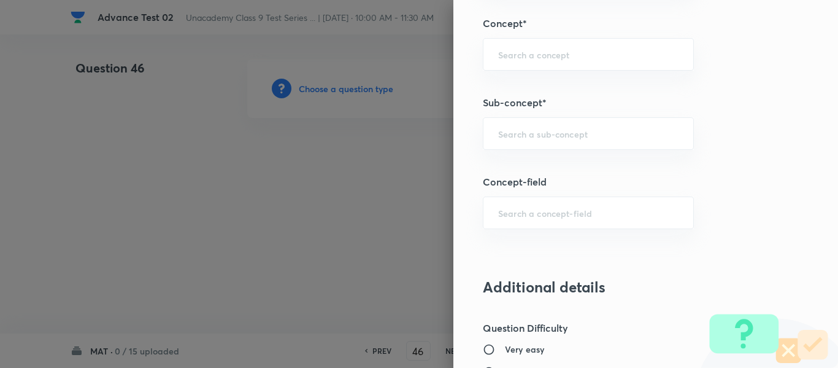
scroll to position [786, 0]
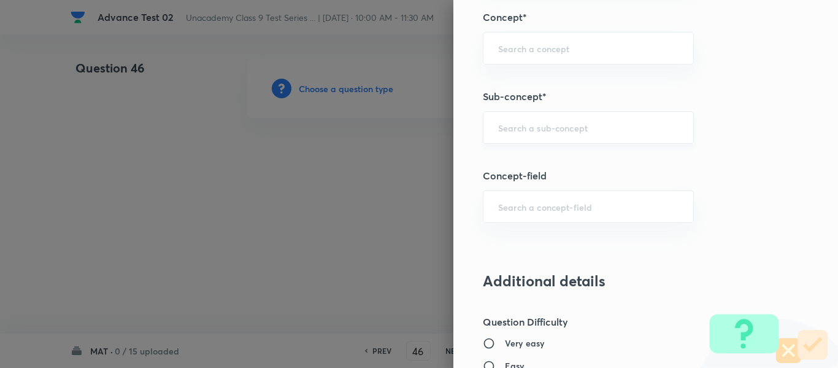
click at [603, 127] on input "text" at bounding box center [588, 128] width 180 height 12
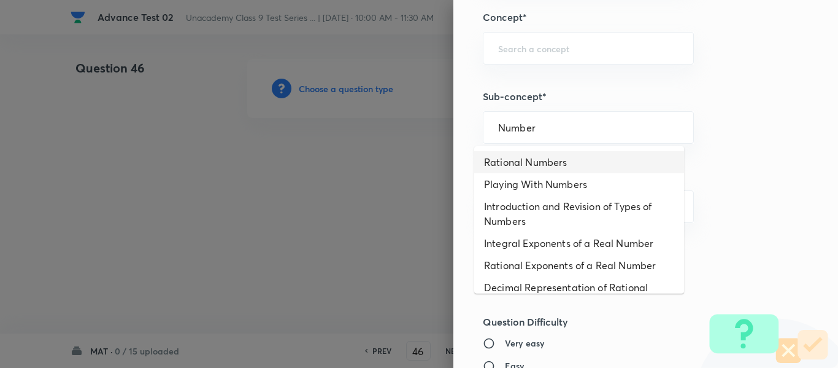
click at [563, 166] on li "Rational Numbers" at bounding box center [579, 162] width 210 height 22
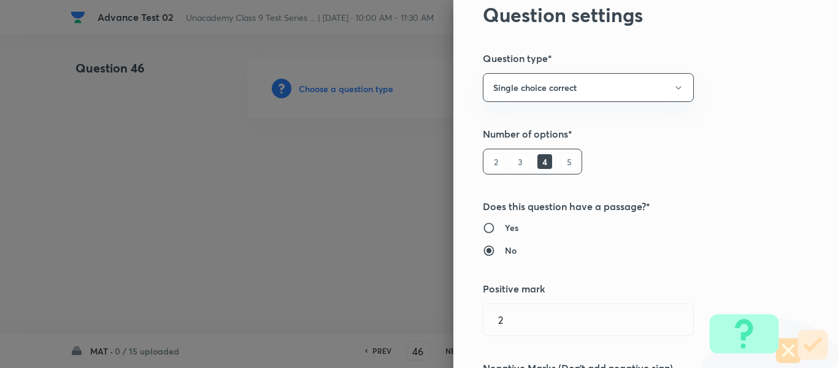
scroll to position [0, 0]
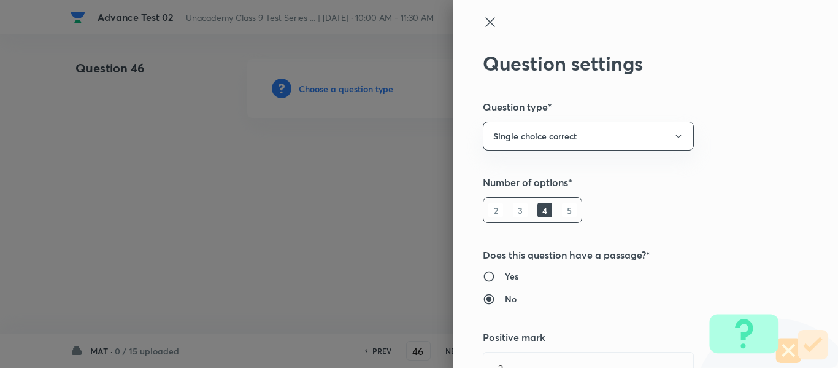
click at [485, 20] on icon at bounding box center [490, 22] width 15 height 15
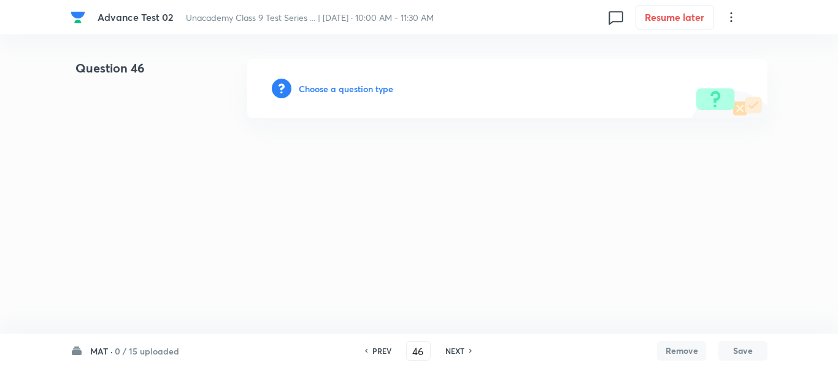
click at [317, 87] on h6 "Choose a question type" at bounding box center [346, 88] width 95 height 13
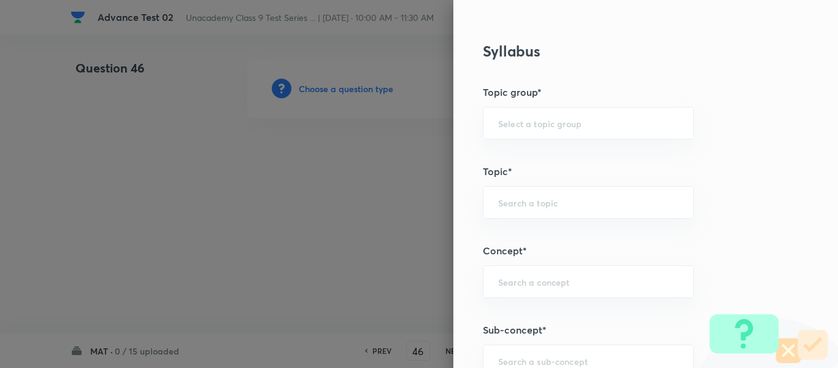
scroll to position [614, 0]
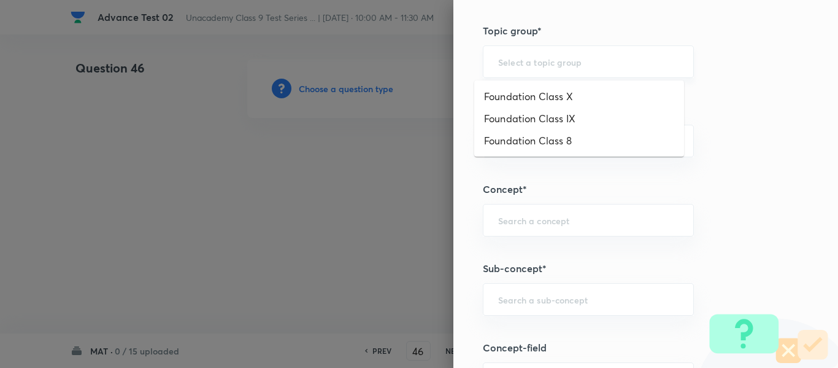
click at [602, 64] on input "text" at bounding box center [588, 62] width 180 height 12
click at [561, 117] on li "Foundation Class IX" at bounding box center [579, 118] width 210 height 22
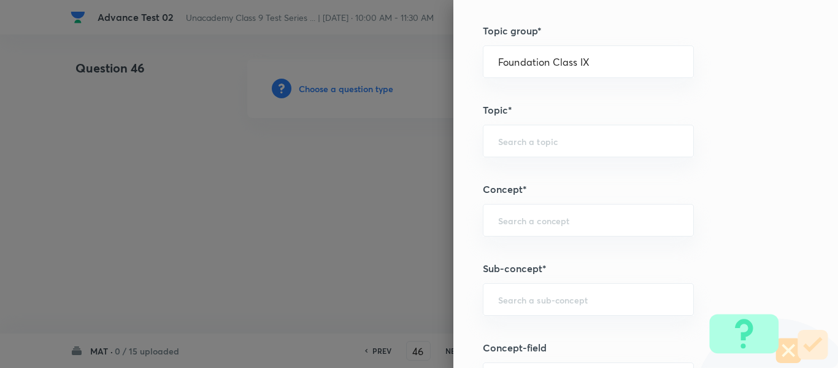
scroll to position [675, 0]
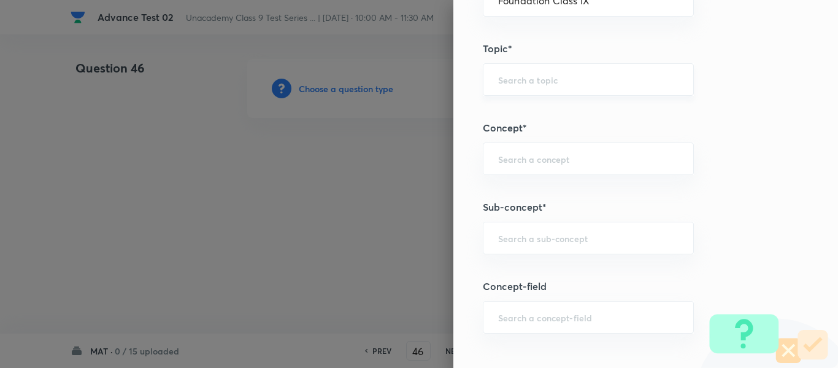
click at [562, 76] on input "text" at bounding box center [588, 80] width 180 height 12
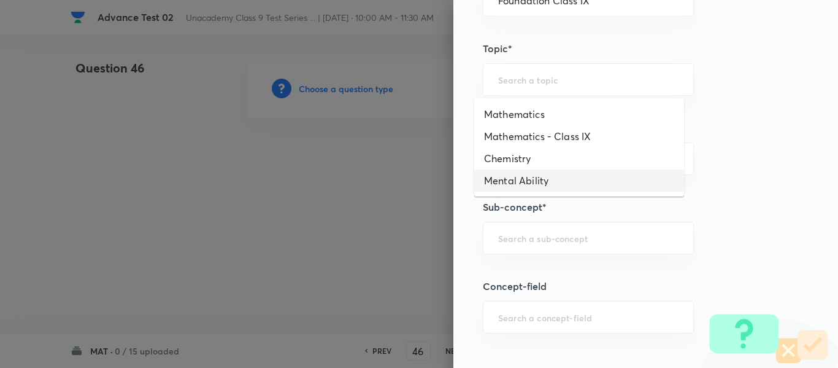
click at [533, 182] on li "Mental Ability" at bounding box center [579, 180] width 210 height 22
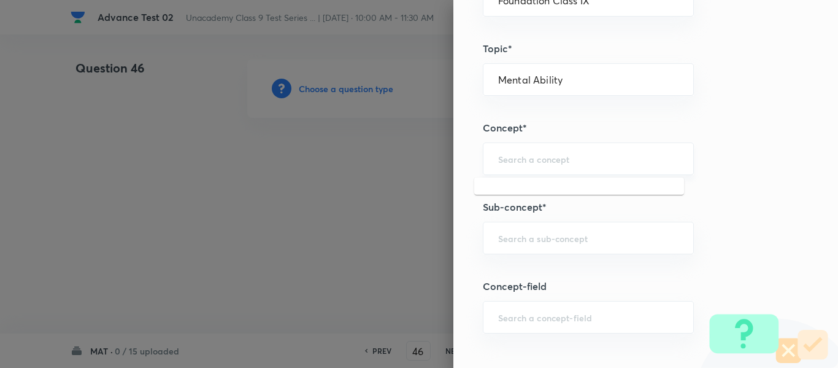
click at [560, 157] on input "text" at bounding box center [588, 159] width 180 height 12
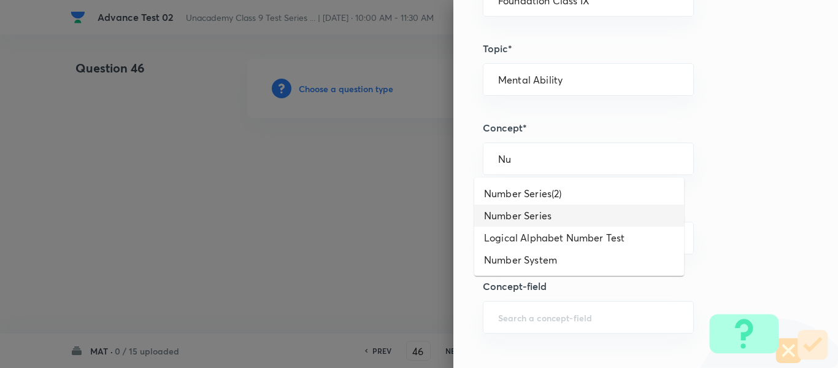
click at [554, 211] on li "Number Series" at bounding box center [579, 215] width 210 height 22
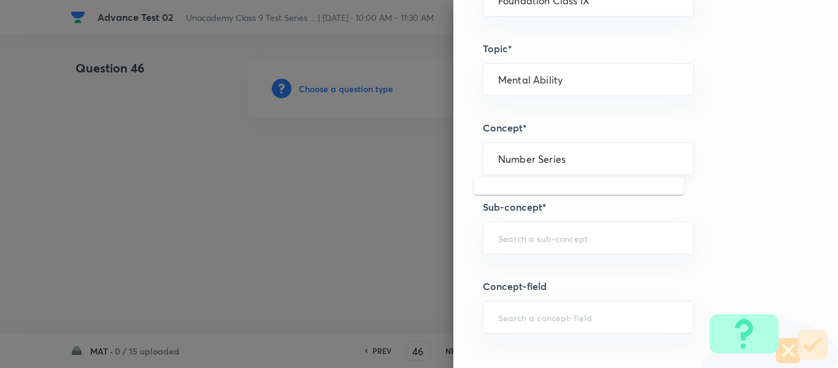
click at [576, 159] on input "Number Series" at bounding box center [588, 159] width 180 height 12
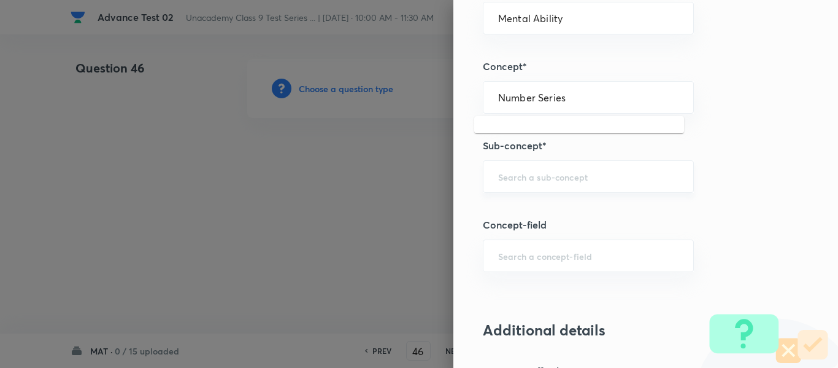
click at [564, 172] on input "text" at bounding box center [588, 177] width 180 height 12
click at [555, 213] on li "Number Series" at bounding box center [579, 211] width 210 height 22
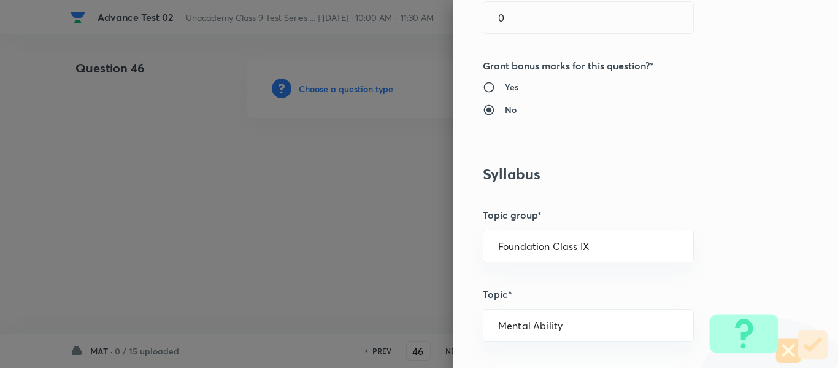
scroll to position [552, 0]
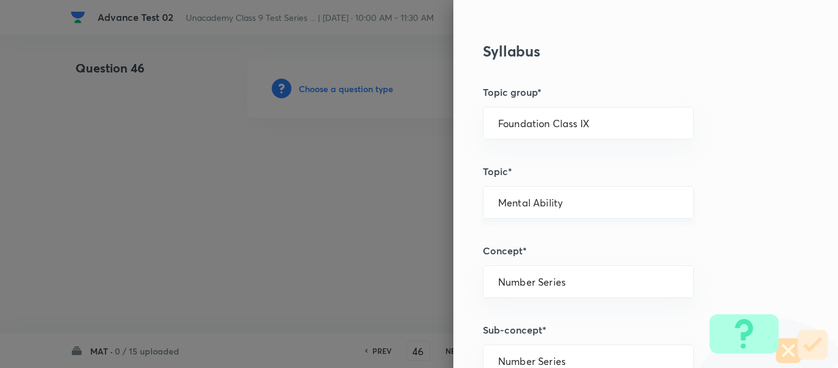
click at [576, 203] on input "Mental Ability" at bounding box center [588, 202] width 180 height 12
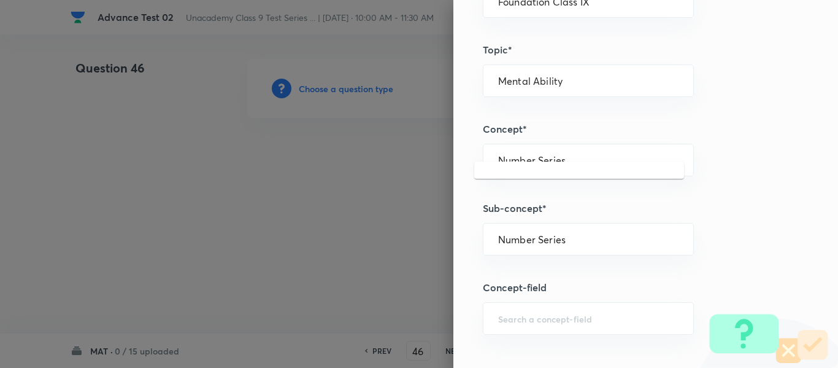
scroll to position [675, 0]
click at [579, 163] on input "Number Series" at bounding box center [588, 159] width 180 height 12
click at [585, 236] on input "Number Series" at bounding box center [588, 238] width 180 height 12
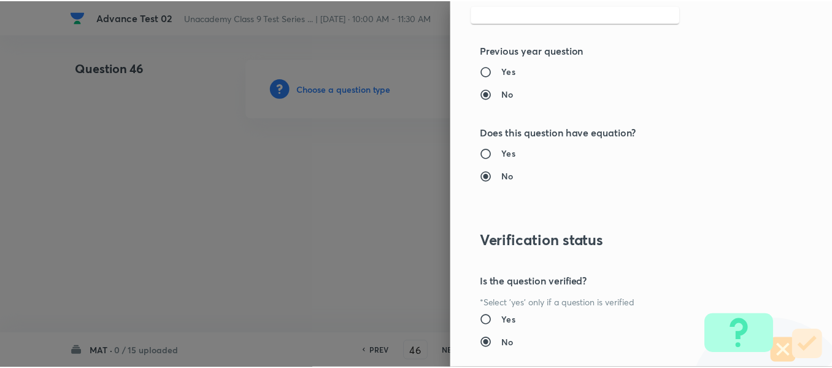
scroll to position [1388, 0]
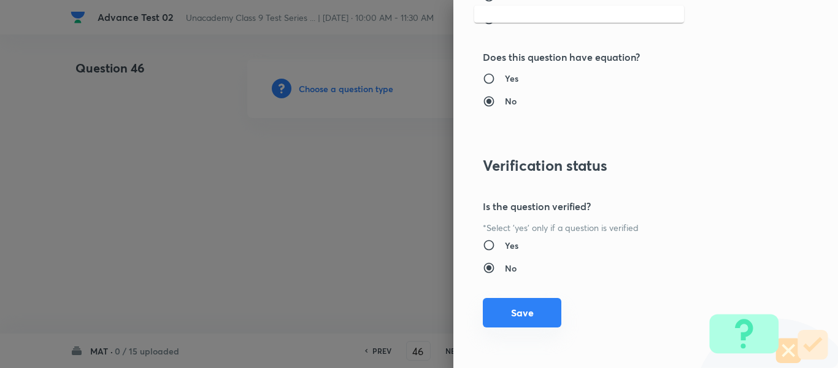
click at [516, 311] on button "Save" at bounding box center [522, 312] width 79 height 29
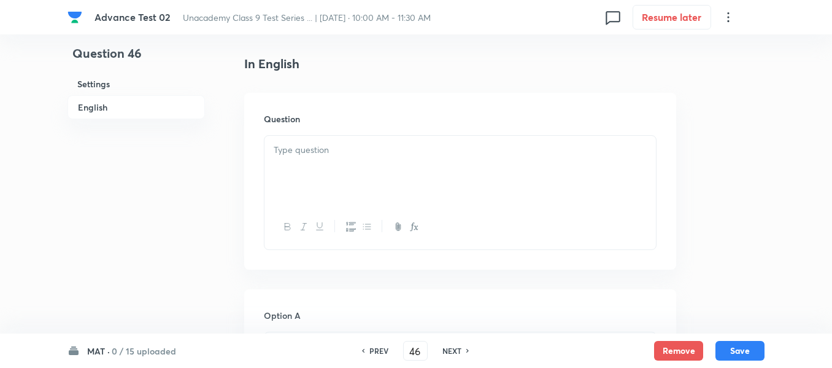
scroll to position [307, 0]
click at [424, 150] on p at bounding box center [460, 149] width 373 height 14
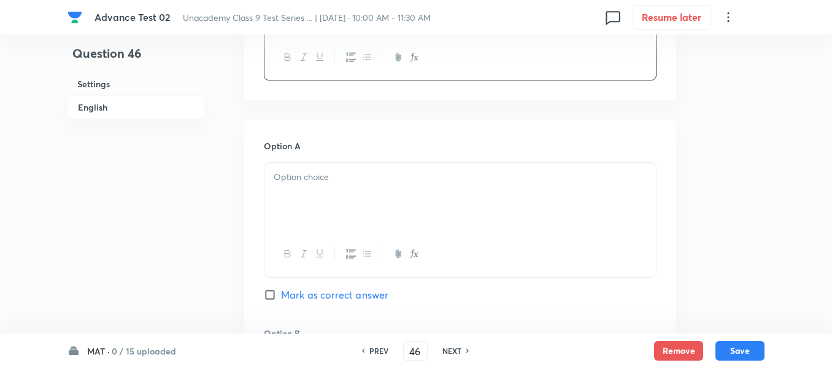
scroll to position [491, 0]
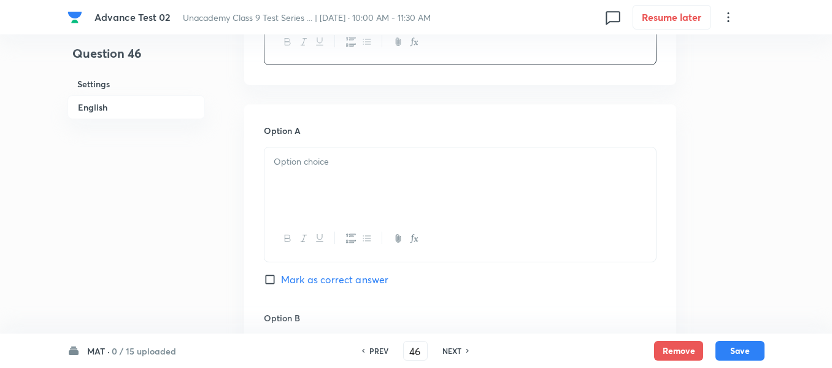
click at [417, 160] on p at bounding box center [460, 162] width 373 height 14
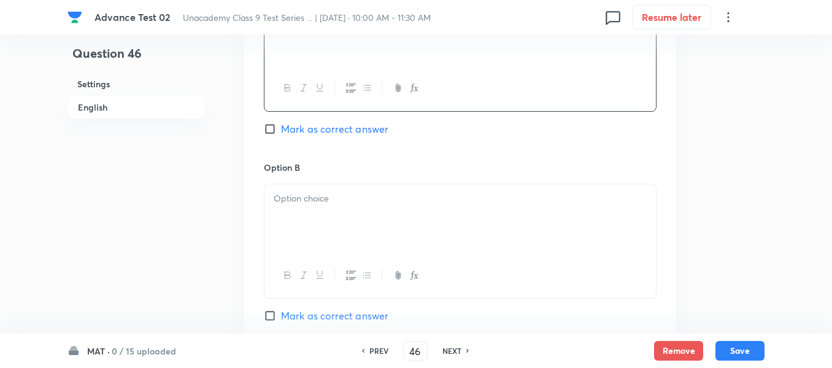
scroll to position [675, 0]
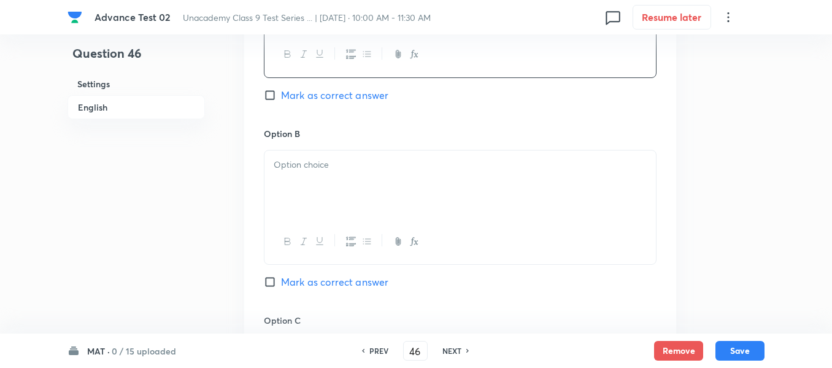
click at [382, 178] on div at bounding box center [461, 184] width 392 height 69
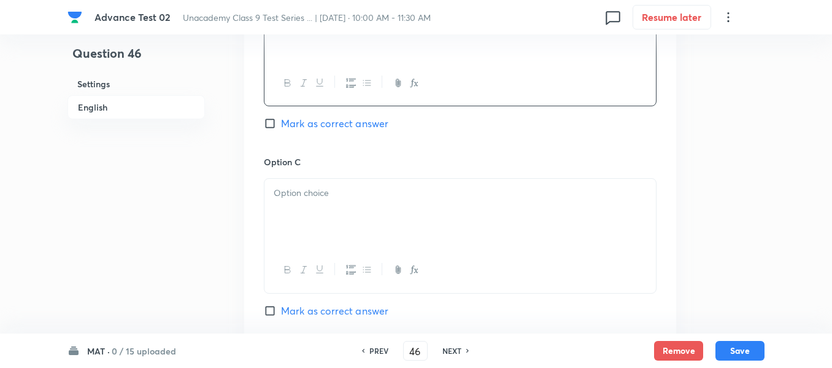
scroll to position [859, 0]
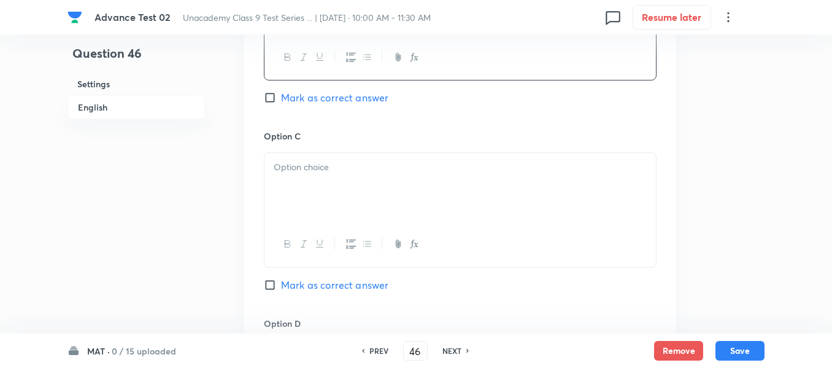
click at [388, 171] on p at bounding box center [460, 167] width 373 height 14
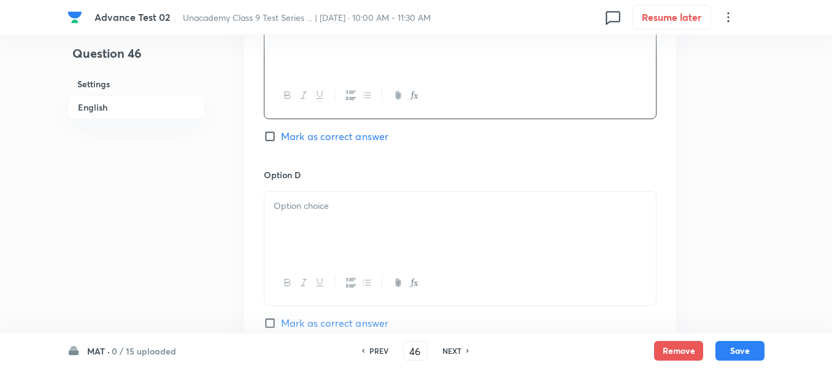
scroll to position [1043, 0]
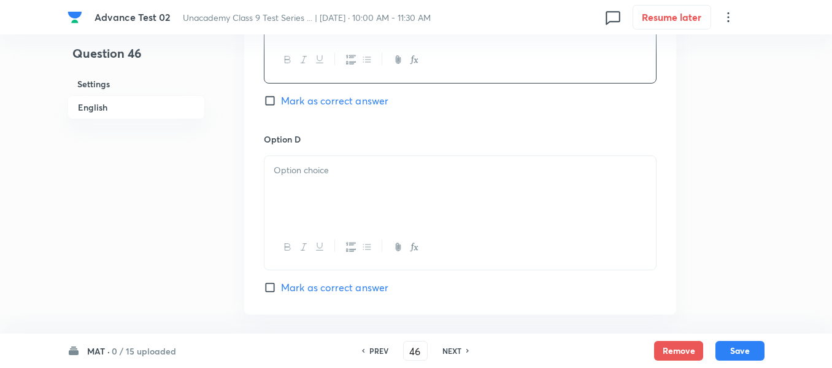
click at [392, 174] on p at bounding box center [460, 170] width 373 height 14
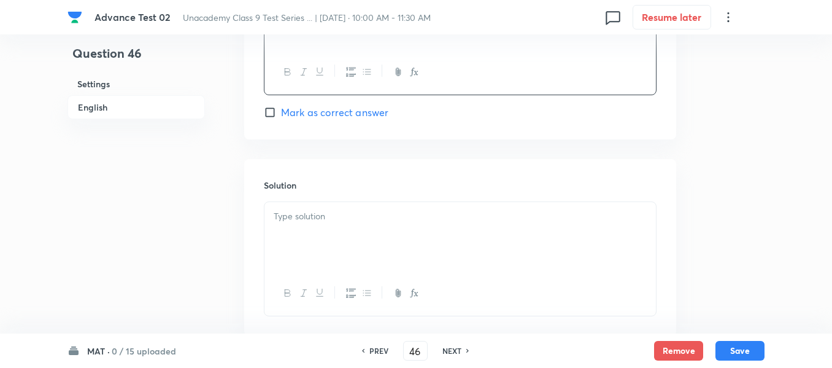
scroll to position [1227, 0]
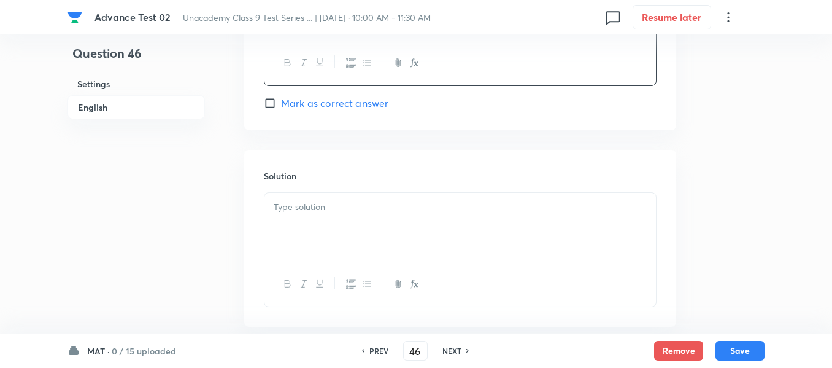
click at [407, 219] on div at bounding box center [461, 227] width 392 height 69
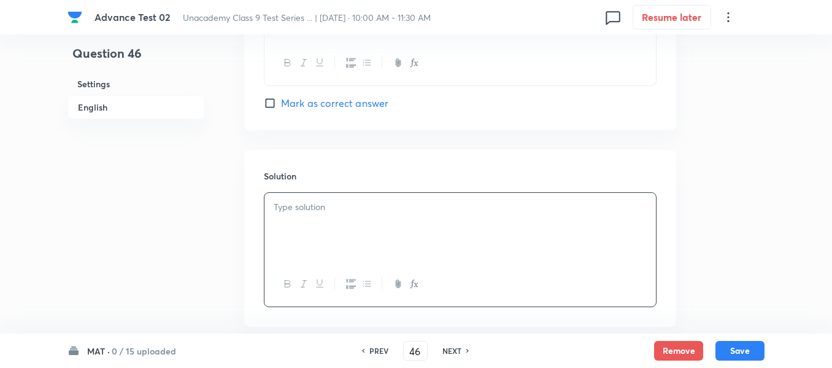
click at [269, 101] on input "Mark as correct answer" at bounding box center [272, 103] width 17 height 12
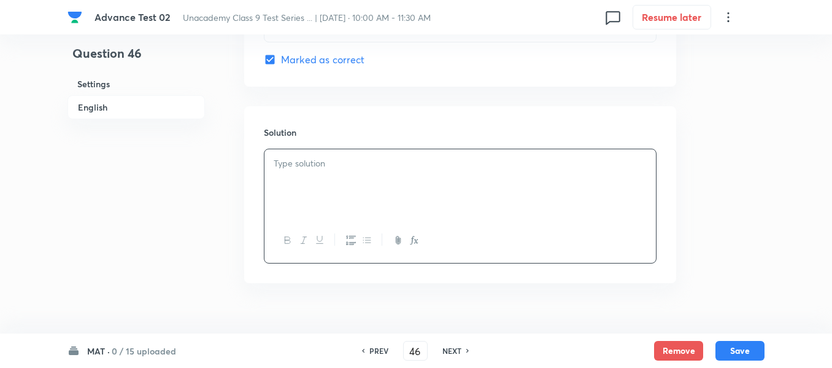
scroll to position [1289, 0]
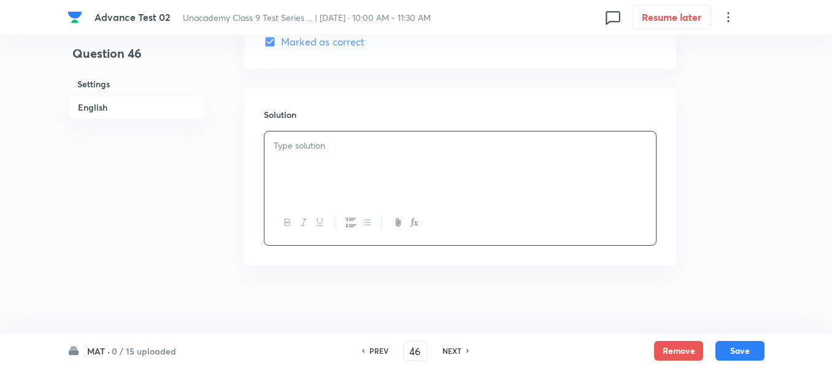
click at [397, 179] on div at bounding box center [461, 165] width 392 height 69
click at [742, 350] on button "Save" at bounding box center [740, 349] width 49 height 20
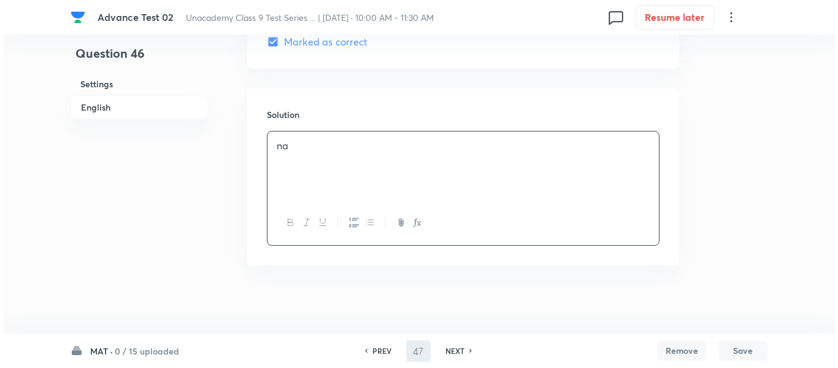
scroll to position [0, 0]
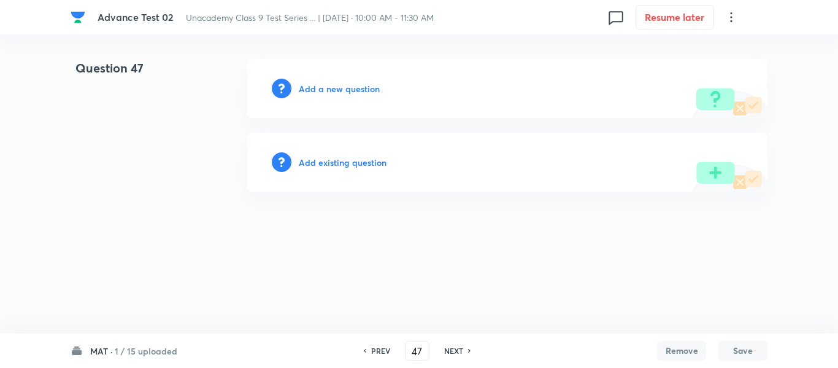
click at [382, 349] on h6 "PREV" at bounding box center [380, 350] width 19 height 11
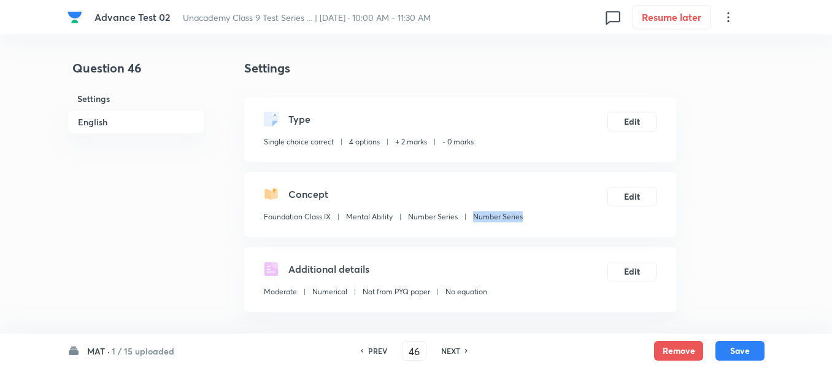
drag, startPoint x: 522, startPoint y: 217, endPoint x: 474, endPoint y: 216, distance: 48.5
click at [474, 216] on div "Concept Foundation Class IX Mental Ability Number Series Number Series Edit" at bounding box center [460, 204] width 432 height 65
copy p "Number Series"
click at [447, 352] on h6 "NEXT" at bounding box center [450, 350] width 19 height 11
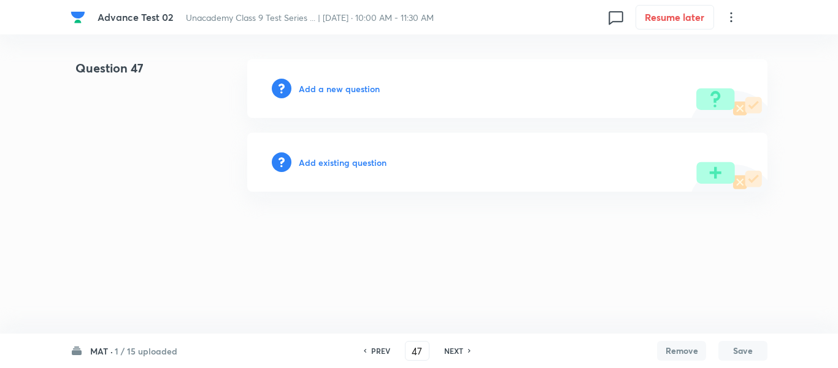
click at [332, 88] on h6 "Add a new question" at bounding box center [339, 88] width 81 height 13
click at [332, 88] on h6 "Choose a question type" at bounding box center [346, 88] width 95 height 13
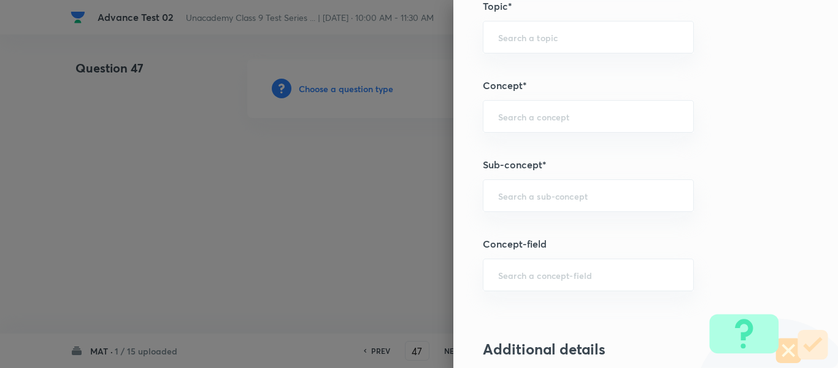
scroll to position [705, 0]
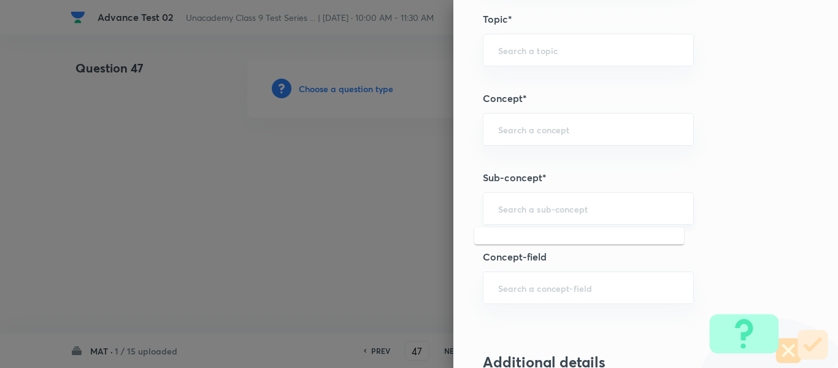
click at [514, 212] on input "text" at bounding box center [588, 209] width 180 height 12
paste input "Number Series"
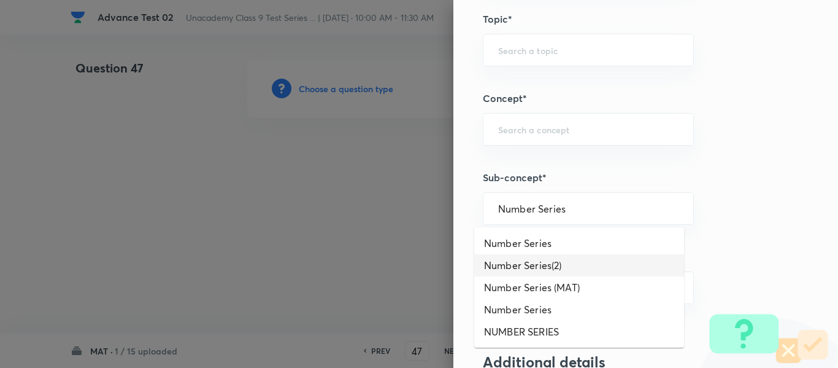
click at [517, 266] on li "Number Series(2)" at bounding box center [579, 265] width 210 height 22
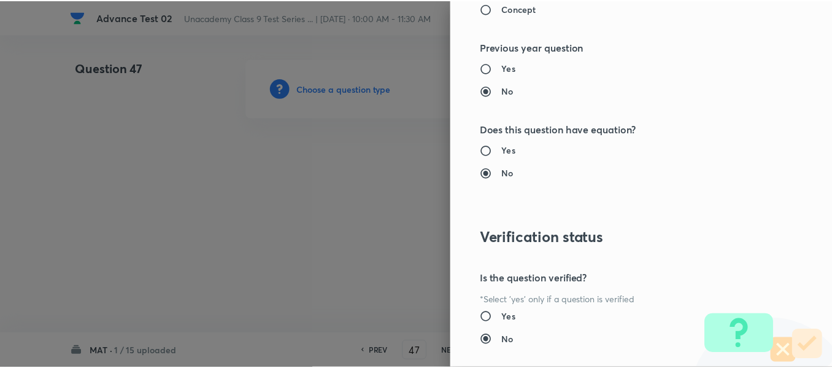
scroll to position [1388, 0]
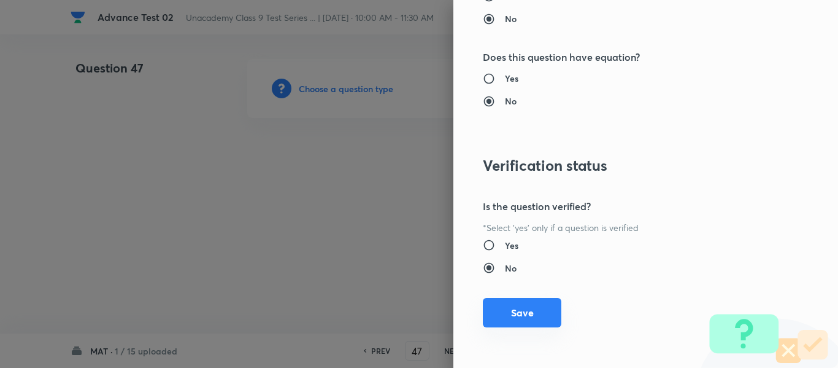
click at [501, 319] on button "Save" at bounding box center [522, 312] width 79 height 29
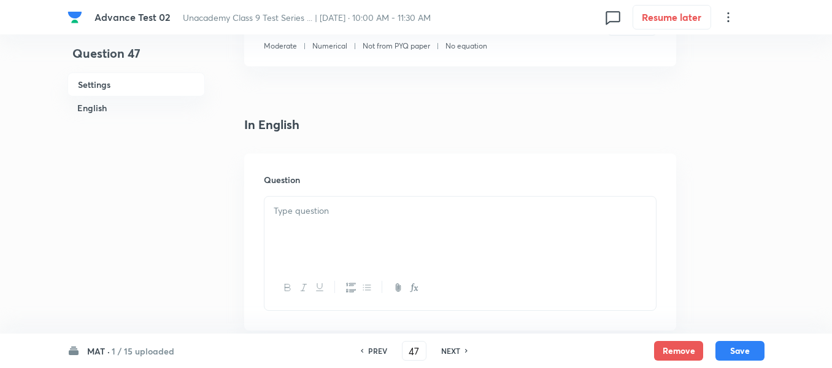
scroll to position [307, 0]
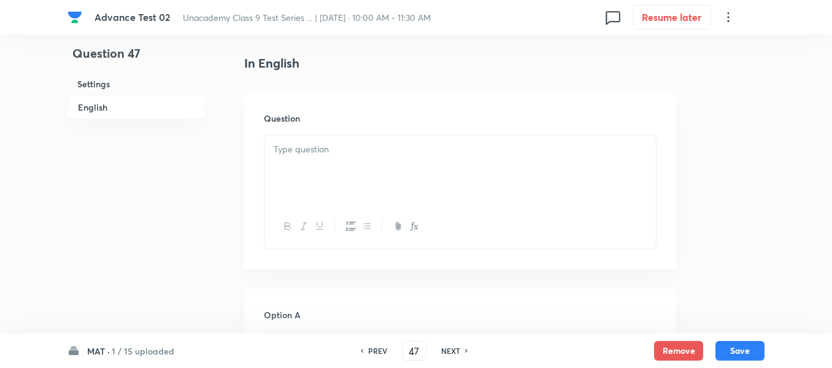
click at [425, 157] on div at bounding box center [461, 169] width 392 height 69
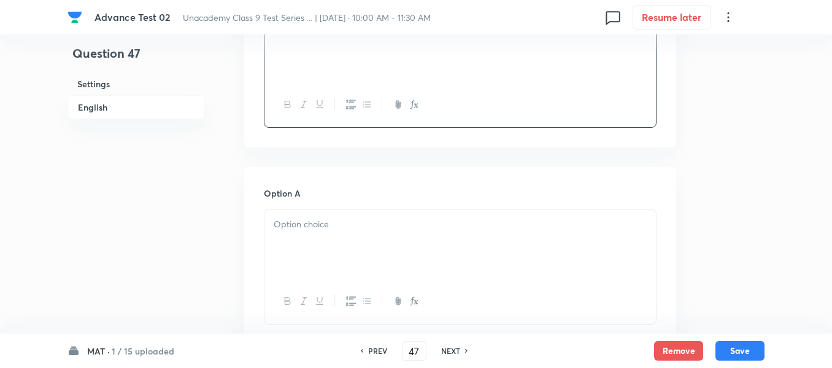
scroll to position [430, 0]
click at [395, 226] on p at bounding box center [460, 223] width 373 height 14
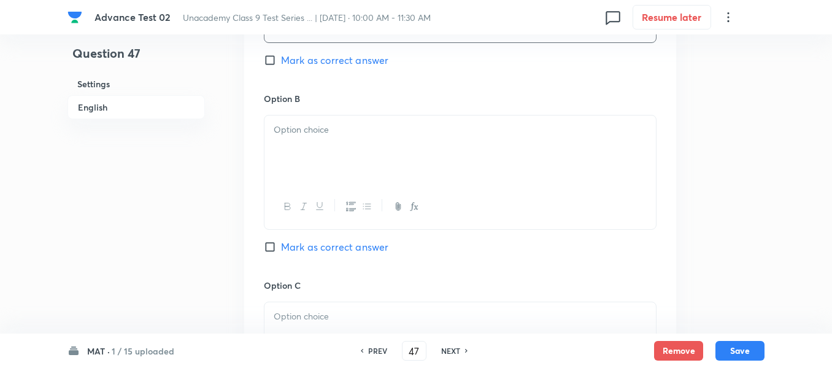
scroll to position [736, 0]
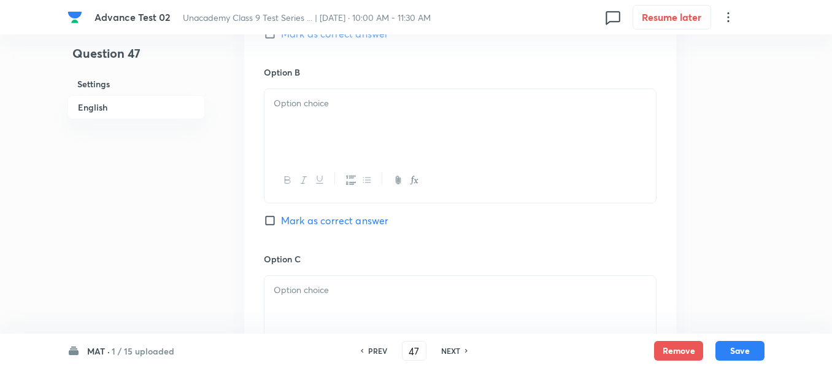
click at [403, 119] on div at bounding box center [461, 123] width 392 height 69
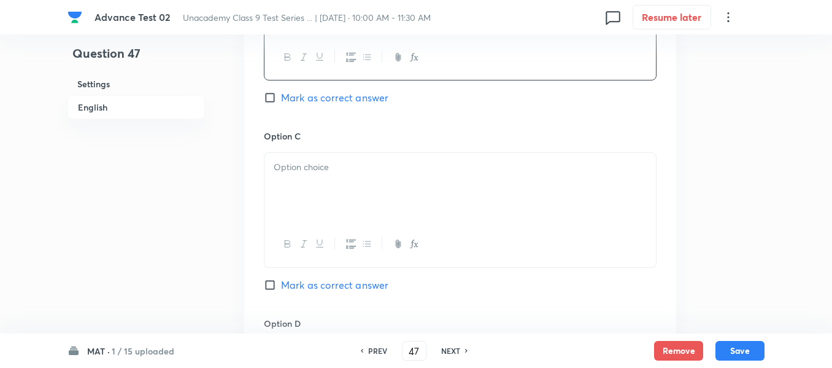
click at [427, 174] on div at bounding box center [461, 187] width 392 height 69
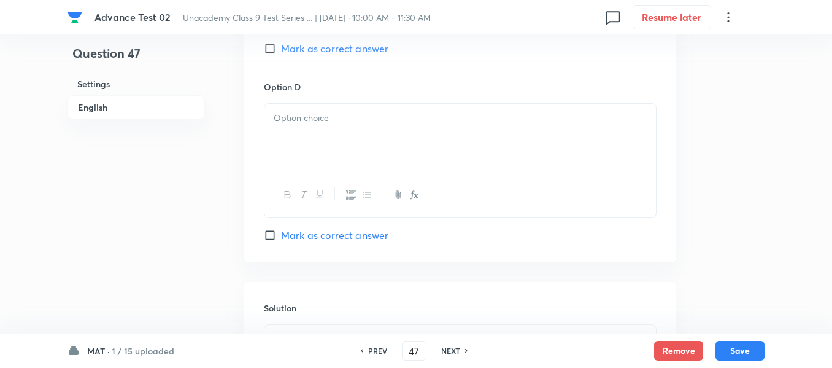
scroll to position [1105, 0]
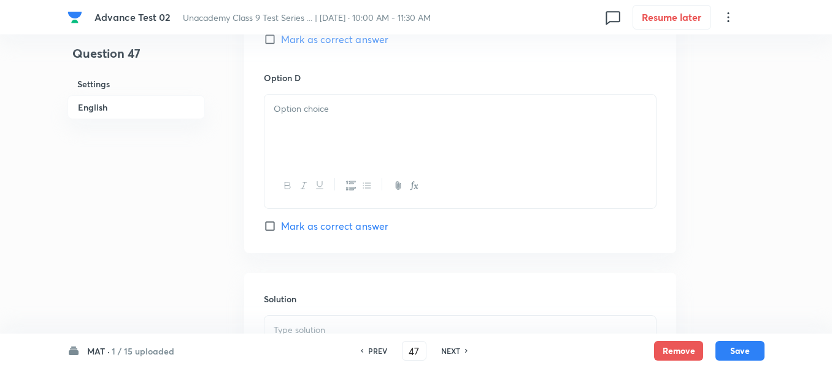
click at [446, 122] on div at bounding box center [461, 129] width 392 height 69
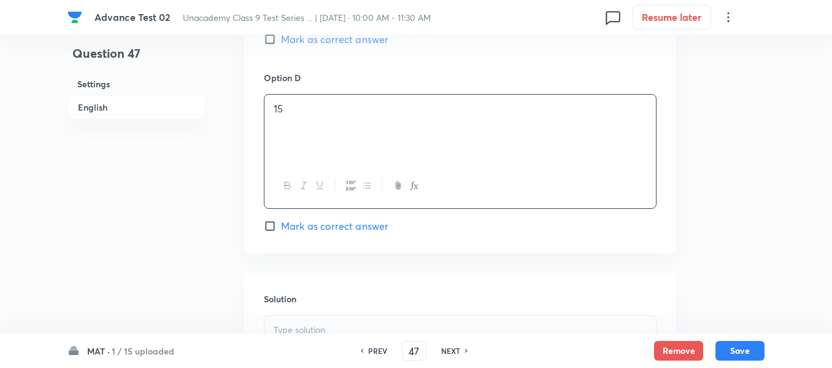
click at [276, 228] on input "Mark as correct answer" at bounding box center [272, 226] width 17 height 12
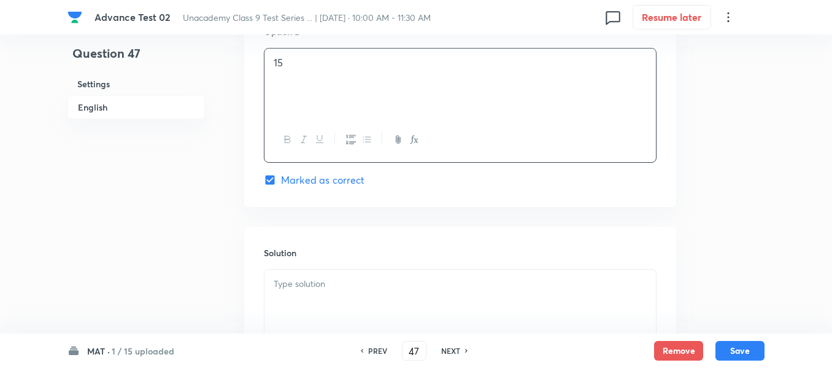
scroll to position [1227, 0]
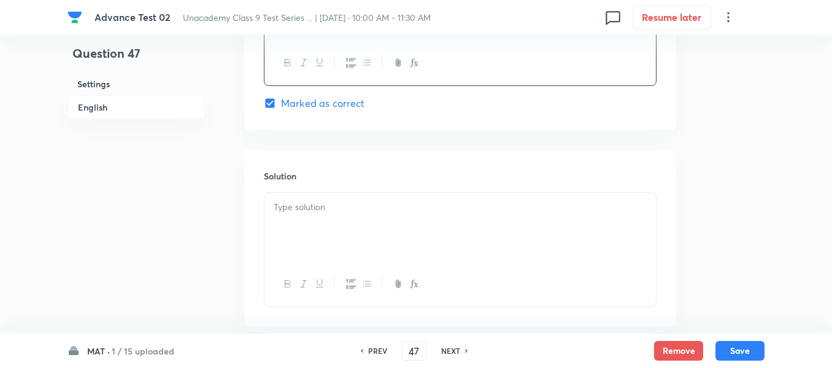
click at [408, 206] on p at bounding box center [460, 207] width 373 height 14
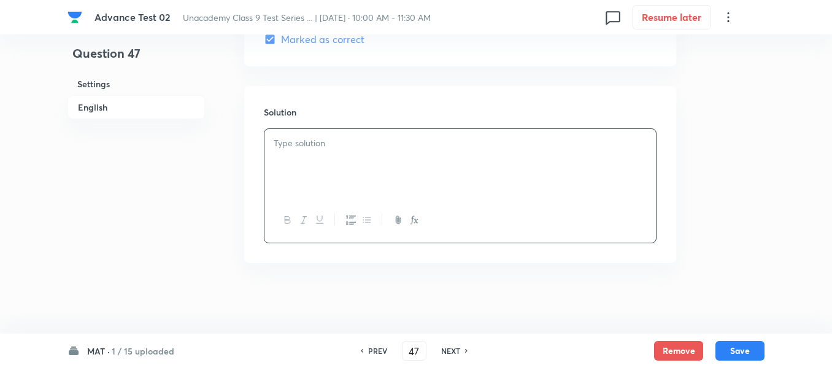
scroll to position [1294, 0]
click at [738, 349] on button "Save" at bounding box center [740, 349] width 49 height 20
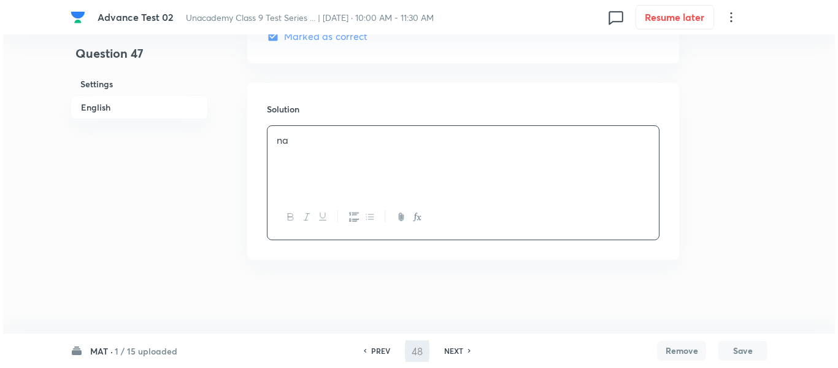
scroll to position [0, 0]
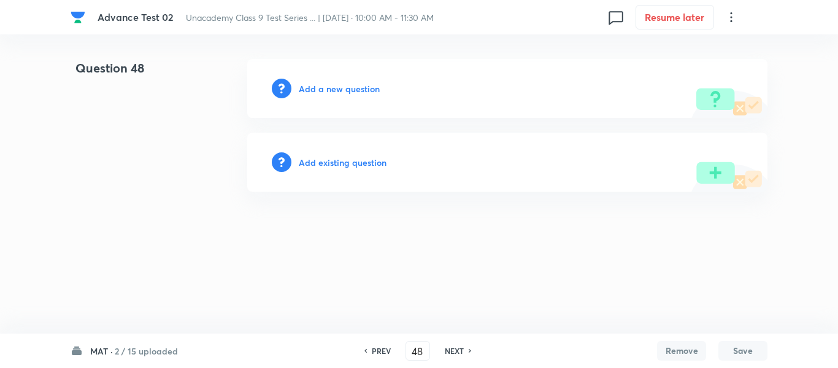
click at [331, 88] on h6 "Add a new question" at bounding box center [339, 88] width 81 height 13
click at [331, 88] on h6 "Choose a question type" at bounding box center [346, 88] width 95 height 13
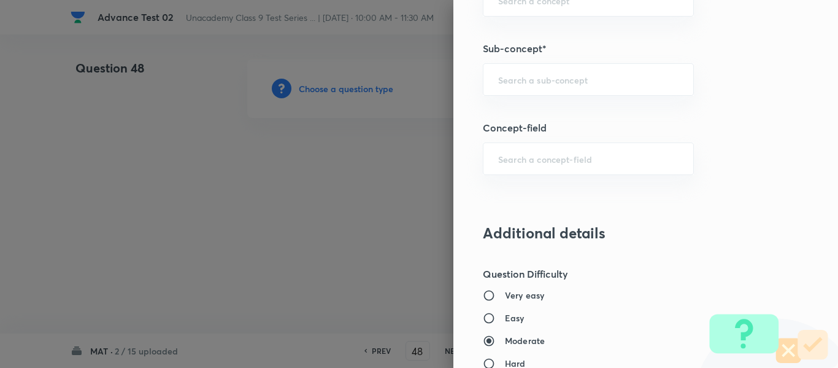
scroll to position [859, 0]
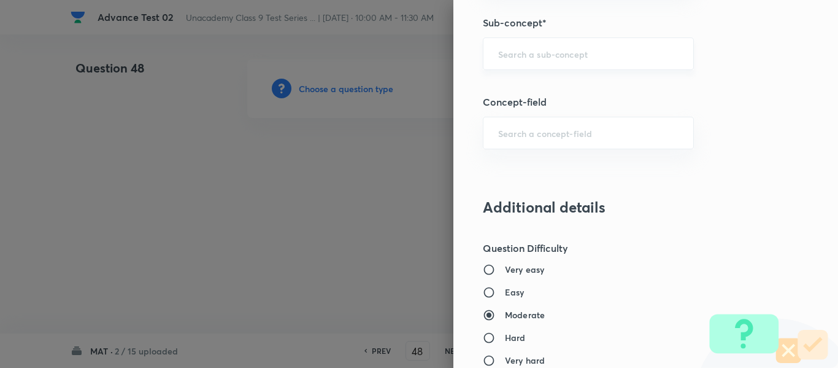
click at [534, 61] on div "​" at bounding box center [588, 53] width 211 height 33
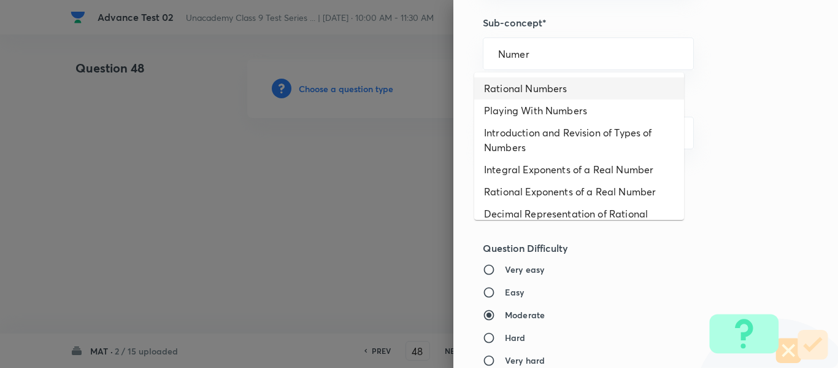
click at [574, 90] on li "Rational Numbers" at bounding box center [579, 88] width 210 height 22
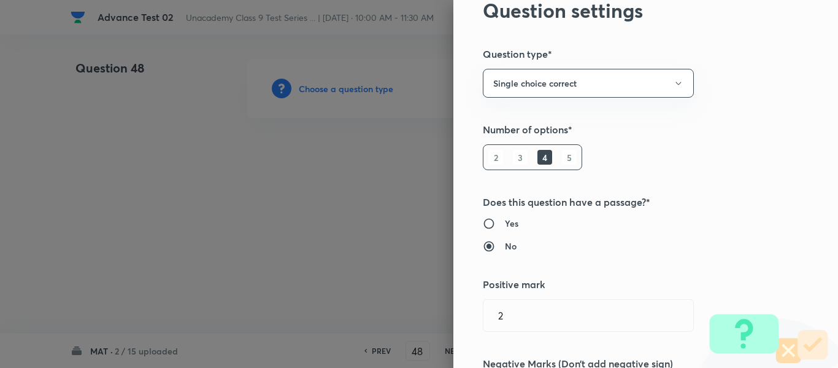
scroll to position [0, 0]
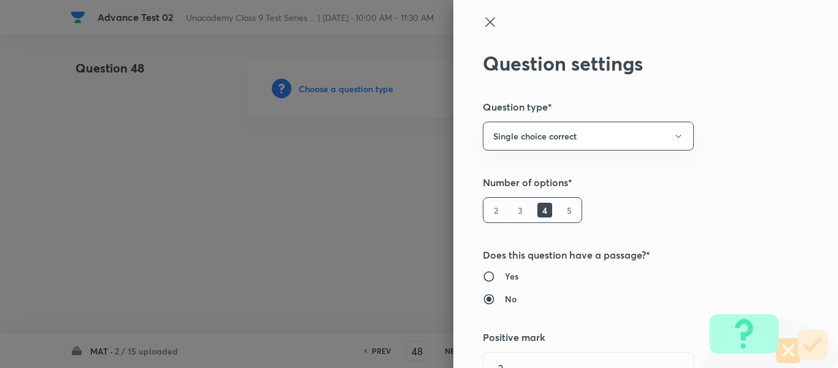
click at [483, 22] on icon at bounding box center [490, 22] width 15 height 15
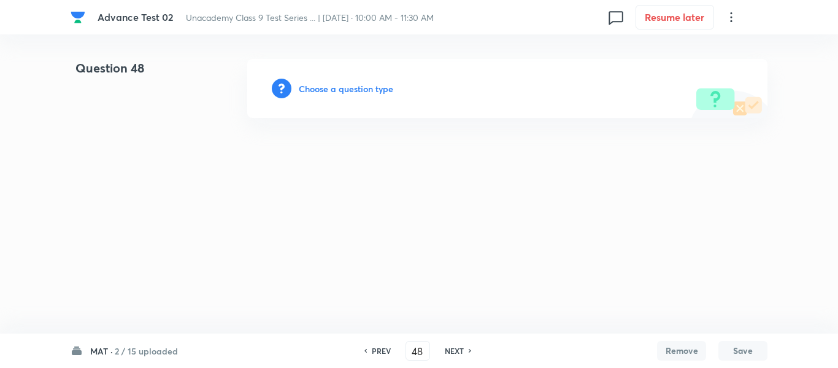
click at [373, 88] on h6 "Choose a question type" at bounding box center [346, 88] width 95 height 13
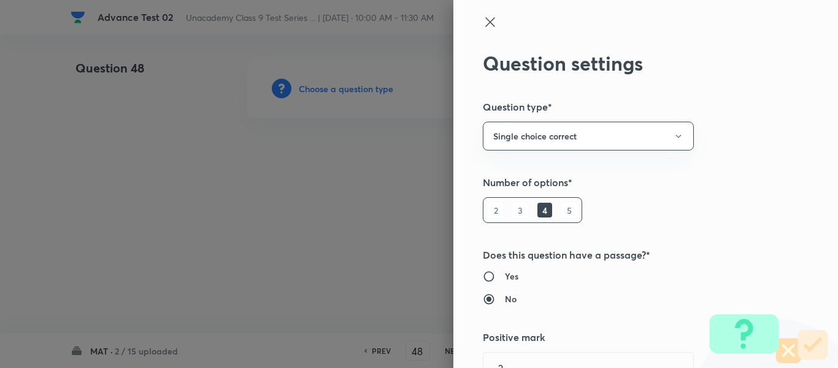
click at [360, 164] on div at bounding box center [419, 184] width 838 height 368
click at [473, 21] on div "Question settings Question type* Single choice correct Number of options* 2 3 4…" at bounding box center [646, 184] width 385 height 368
click at [483, 25] on icon at bounding box center [490, 22] width 15 height 15
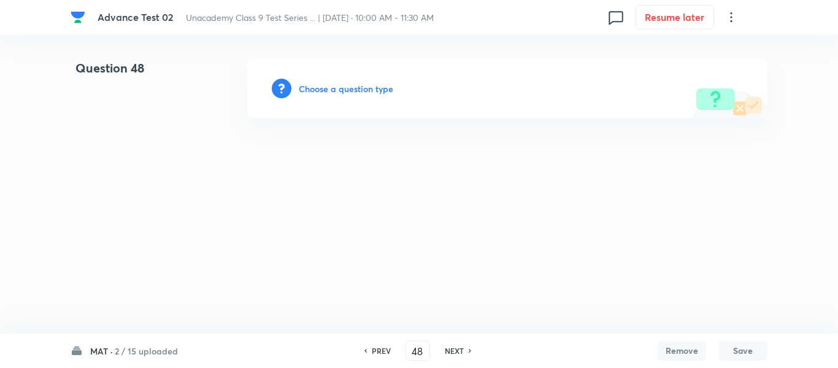
click at [377, 350] on h6 "PREV" at bounding box center [381, 350] width 19 height 11
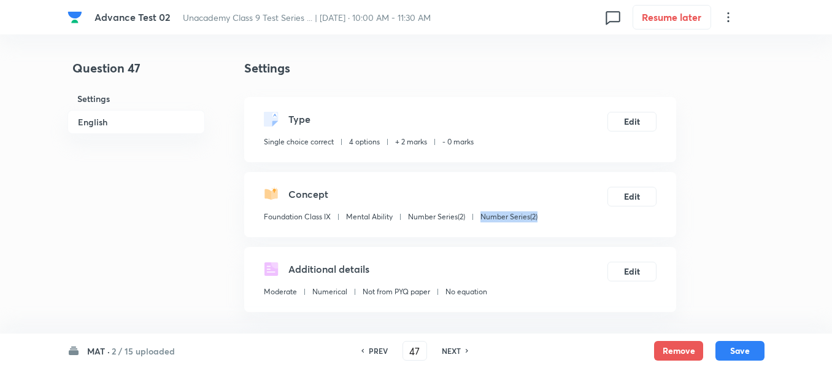
drag, startPoint x: 541, startPoint y: 216, endPoint x: 481, endPoint y: 217, distance: 60.2
click at [481, 217] on div "Concept Foundation Class IX Mental Ability Number Series(2) Number Series(2) Ed…" at bounding box center [460, 204] width 432 height 65
copy p "Number Series(2)"
click at [453, 348] on h6 "NEXT" at bounding box center [451, 350] width 19 height 11
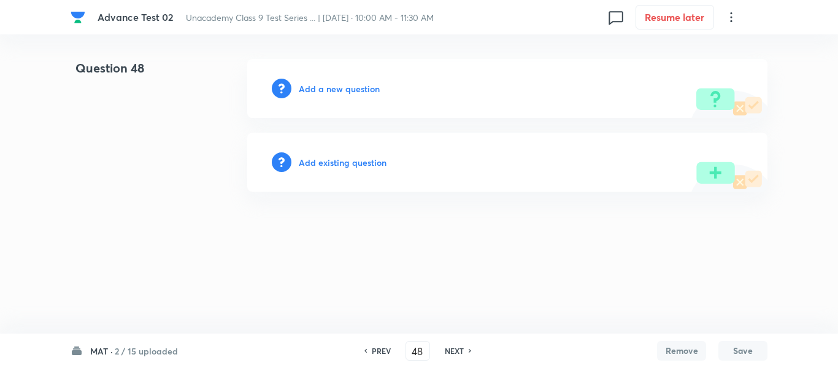
click at [331, 85] on h6 "Add a new question" at bounding box center [339, 88] width 81 height 13
click at [331, 85] on h6 "Choose a question type" at bounding box center [346, 88] width 95 height 13
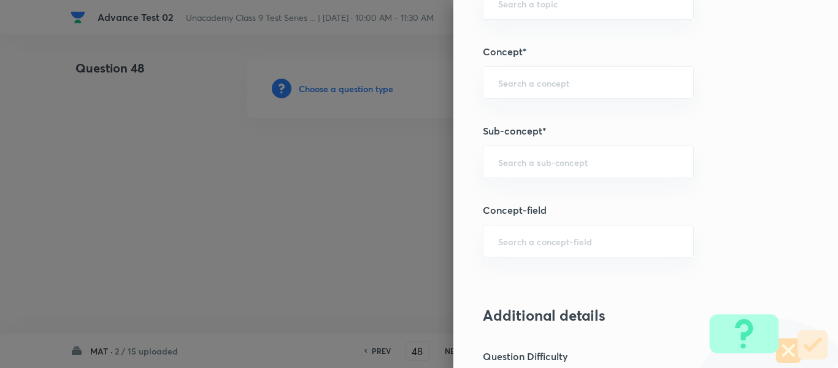
scroll to position [758, 0]
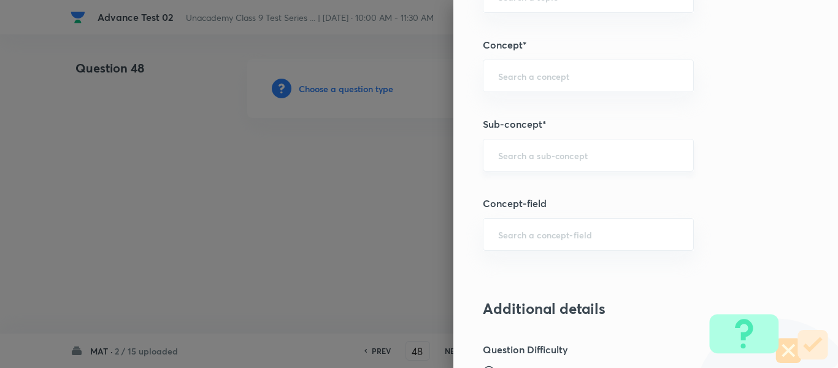
click at [553, 163] on div "​" at bounding box center [588, 155] width 211 height 33
paste input "Number Series(2)"
click at [549, 187] on li "Number Series(2)" at bounding box center [579, 190] width 210 height 22
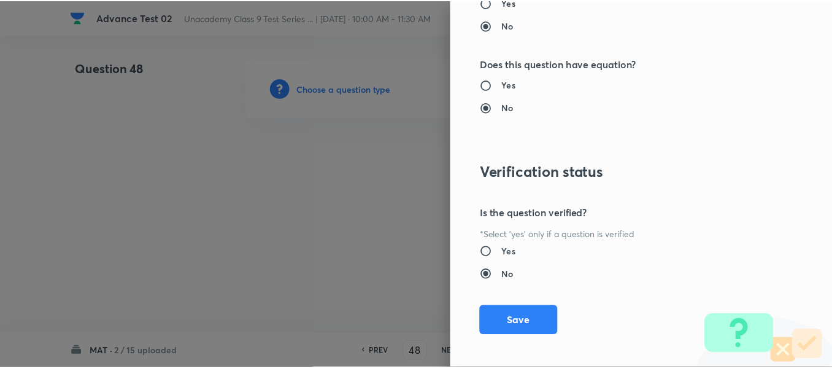
scroll to position [1388, 0]
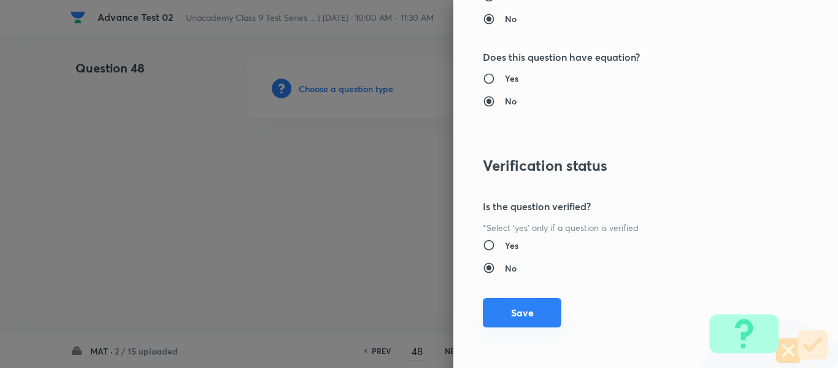
click at [512, 314] on button "Save" at bounding box center [522, 312] width 79 height 29
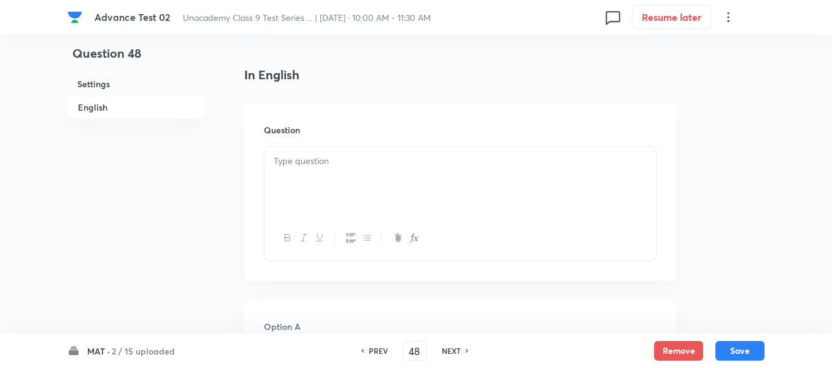
scroll to position [307, 0]
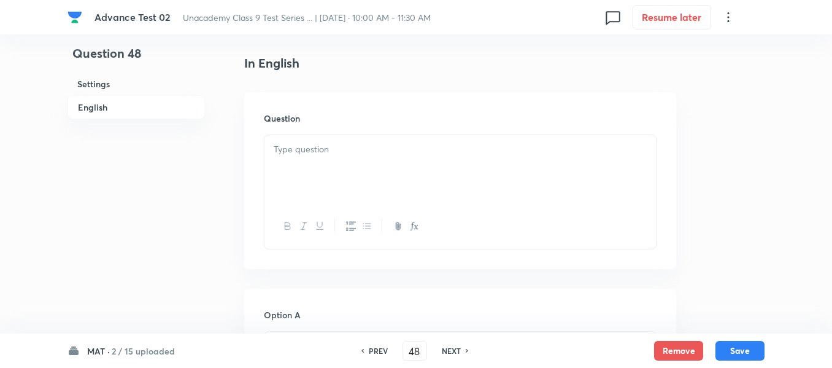
click at [458, 147] on p at bounding box center [460, 149] width 373 height 14
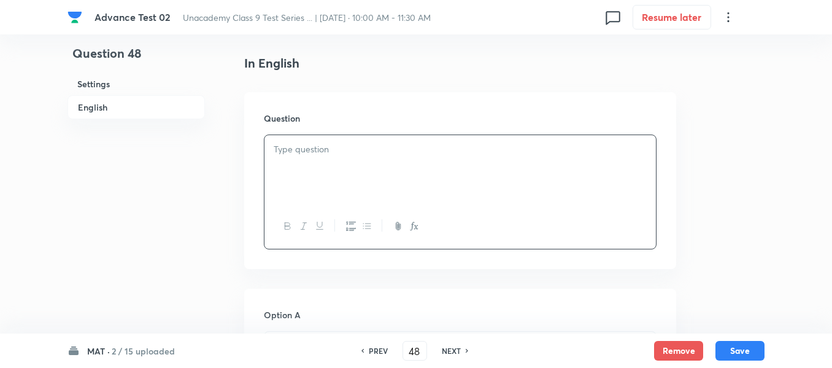
click at [396, 158] on div at bounding box center [461, 169] width 392 height 69
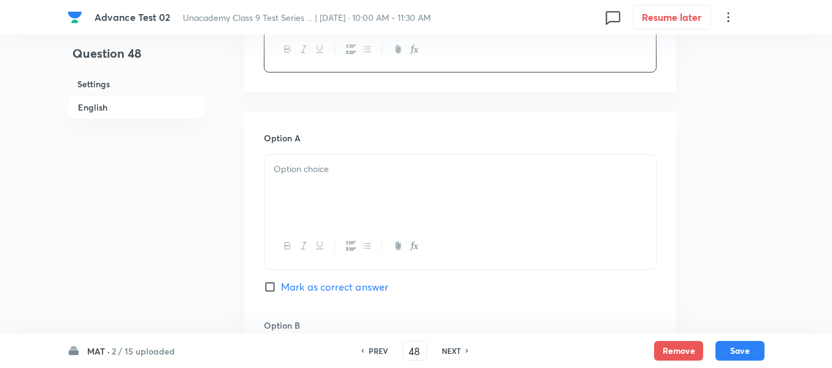
scroll to position [491, 0]
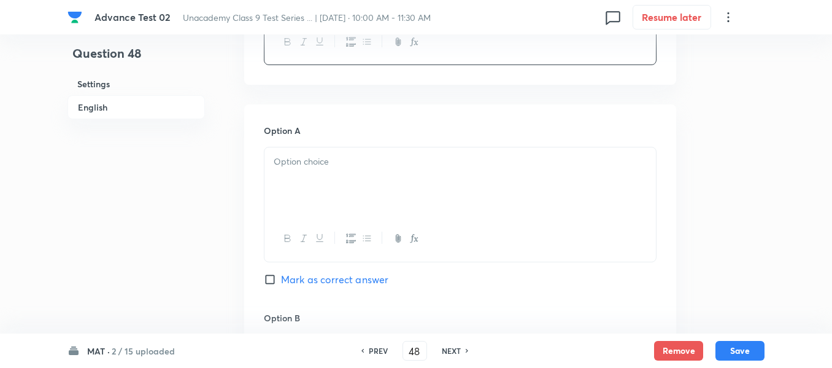
click at [377, 172] on div at bounding box center [461, 181] width 392 height 69
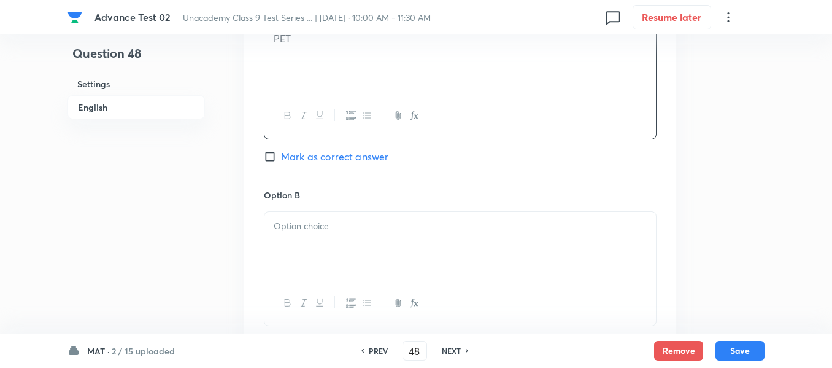
click at [349, 226] on p at bounding box center [460, 226] width 373 height 14
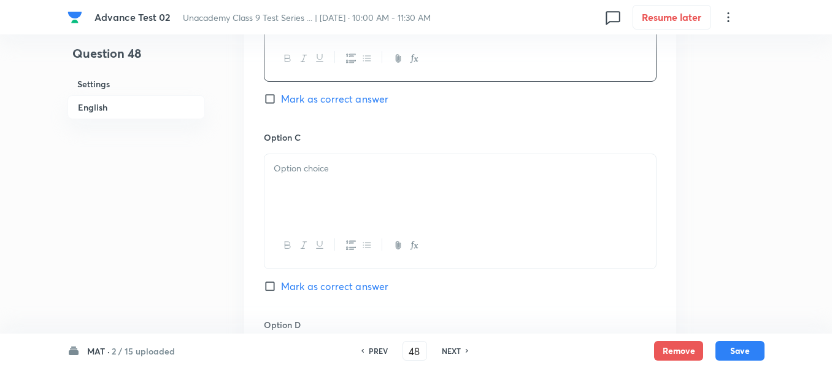
scroll to position [859, 0]
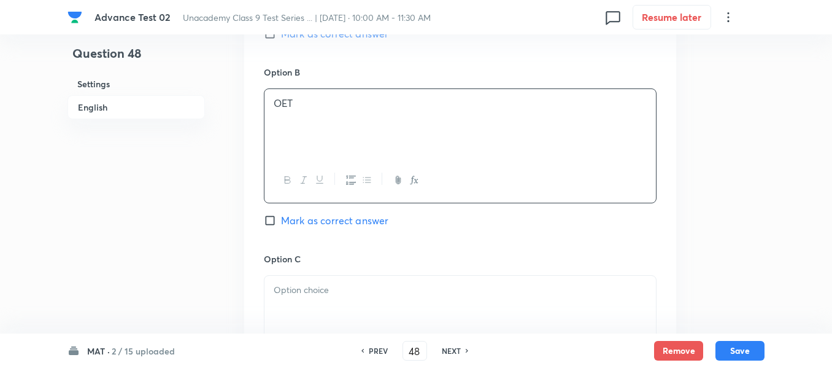
click at [282, 220] on span "Mark as correct answer" at bounding box center [334, 220] width 107 height 15
click at [281, 220] on input "Mark as correct answer" at bounding box center [272, 220] width 17 height 12
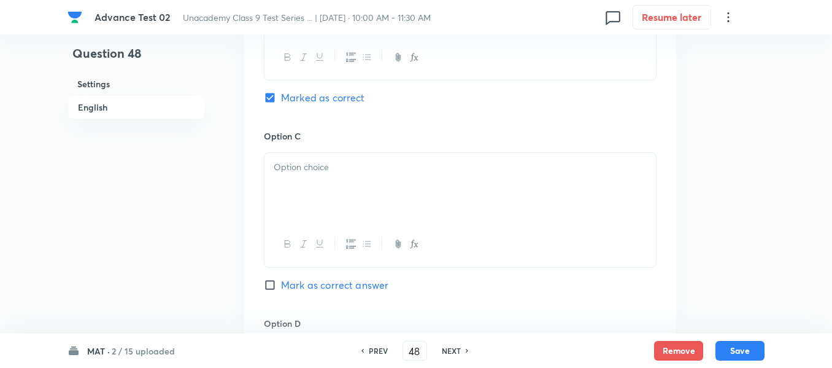
click at [406, 172] on p at bounding box center [460, 167] width 373 height 14
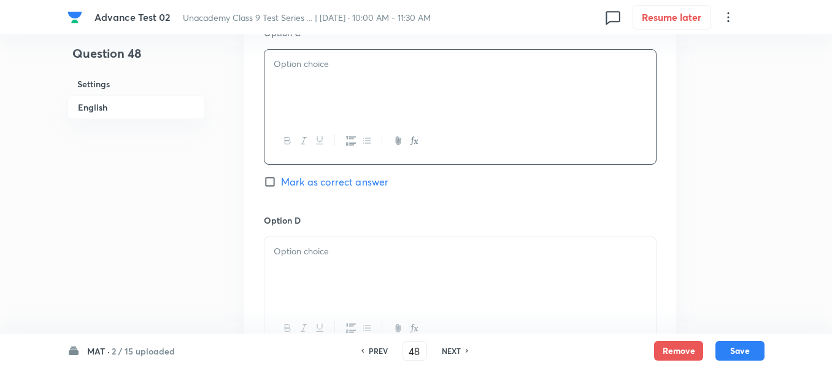
scroll to position [982, 0]
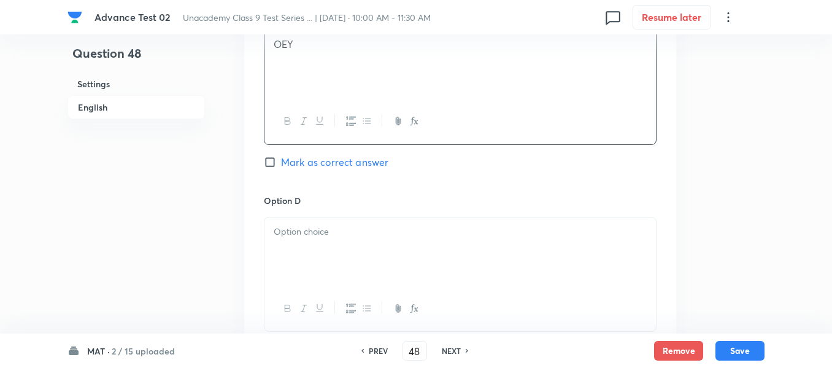
click at [392, 252] on div at bounding box center [461, 251] width 392 height 69
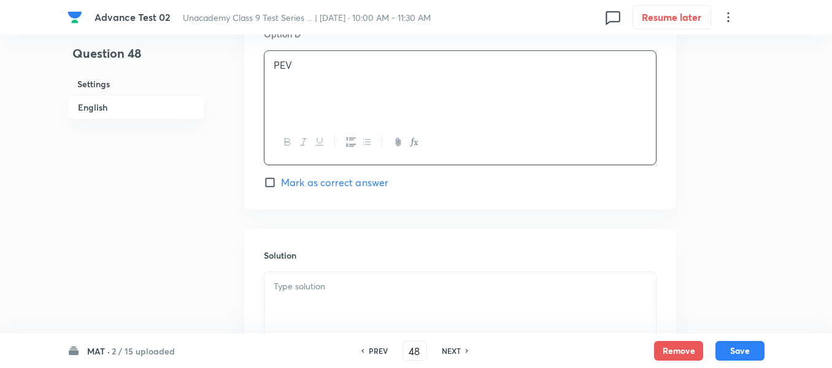
scroll to position [1227, 0]
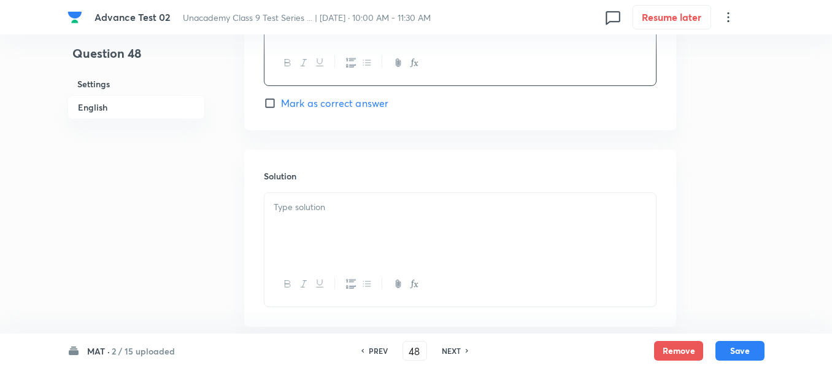
click at [370, 203] on p at bounding box center [460, 207] width 373 height 14
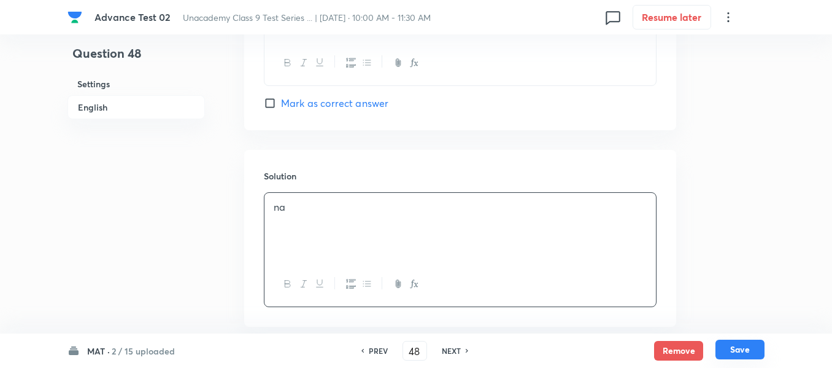
click at [747, 351] on button "Save" at bounding box center [740, 349] width 49 height 20
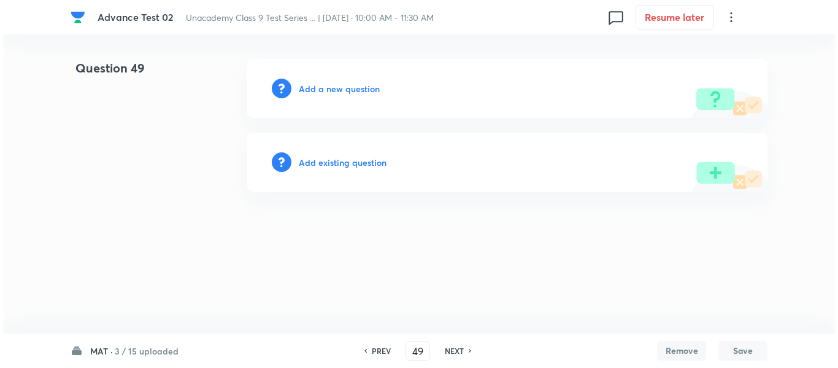
scroll to position [0, 0]
click at [380, 352] on h6 "PREV" at bounding box center [381, 350] width 19 height 11
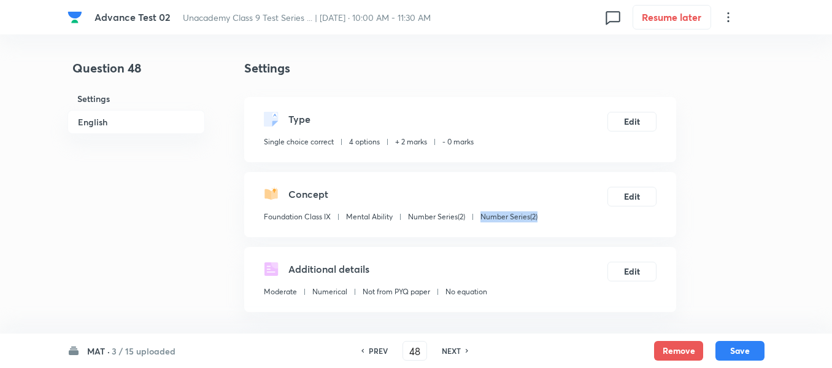
drag, startPoint x: 545, startPoint y: 214, endPoint x: 482, endPoint y: 215, distance: 63.2
click at [482, 215] on div "Concept Foundation Class IX Mental Ability Number Series(2) Number Series(2) Ed…" at bounding box center [460, 204] width 432 height 65
copy p "Number Series(2)"
click at [740, 349] on button "Save" at bounding box center [740, 349] width 49 height 20
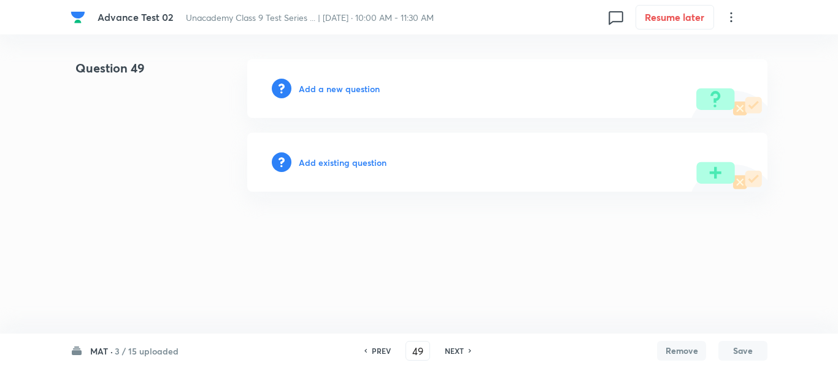
click at [321, 84] on h6 "Add a new question" at bounding box center [339, 88] width 81 height 13
click at [320, 90] on h6 "Choose a question type" at bounding box center [346, 88] width 95 height 13
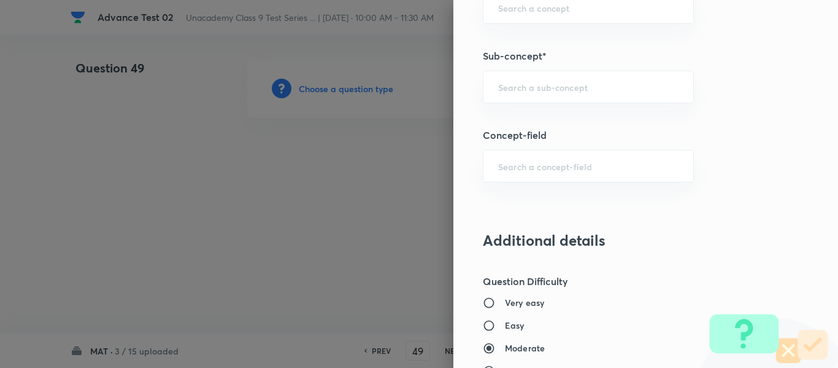
scroll to position [854, 0]
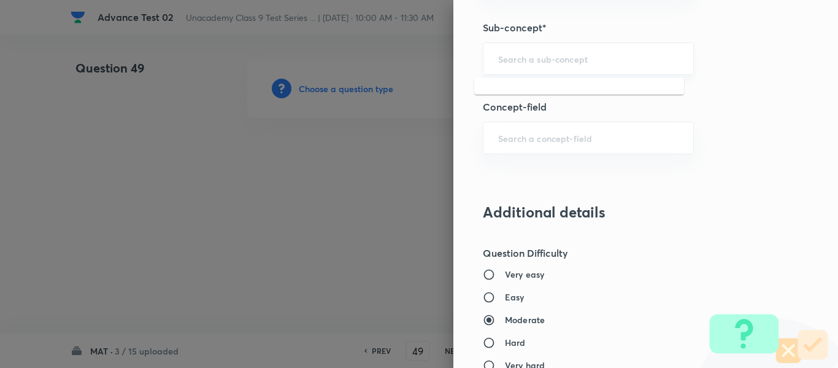
click at [538, 63] on input "text" at bounding box center [588, 59] width 180 height 12
paste input "Number Series(2)"
click at [535, 91] on li "Number Series(2)" at bounding box center [579, 93] width 210 height 22
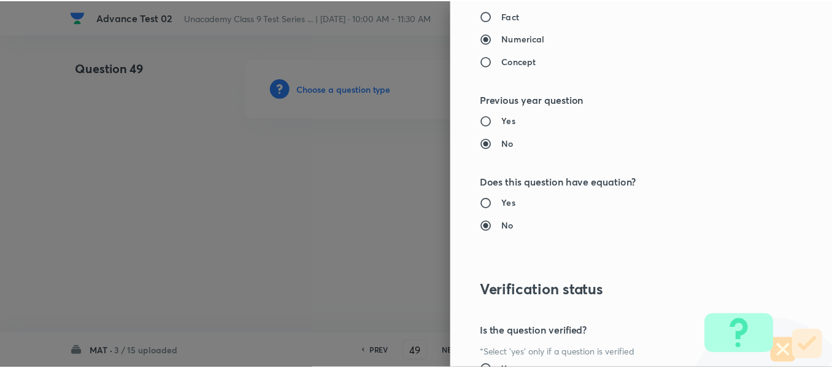
scroll to position [1388, 0]
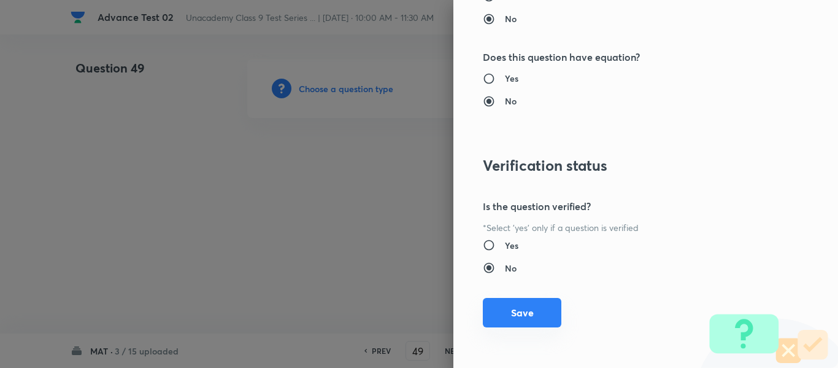
click at [513, 304] on button "Save" at bounding box center [522, 312] width 79 height 29
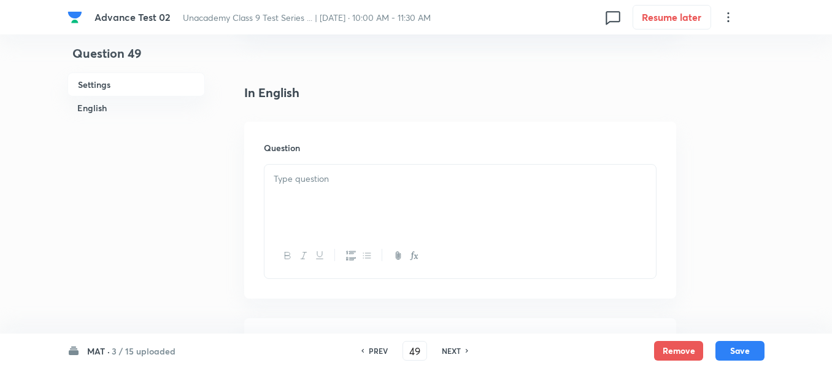
scroll to position [307, 0]
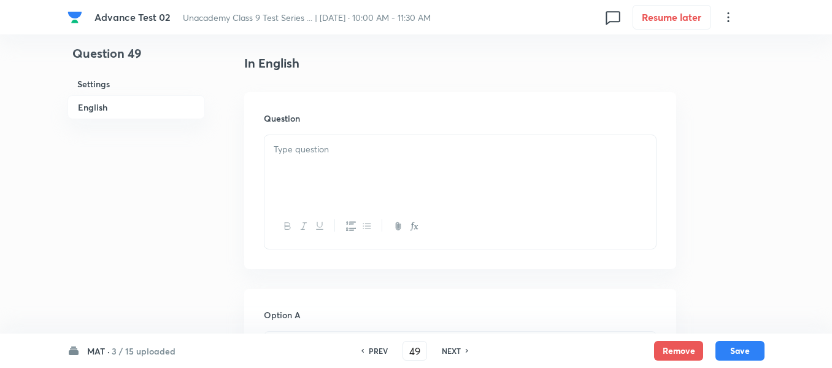
click at [420, 145] on p at bounding box center [460, 149] width 373 height 14
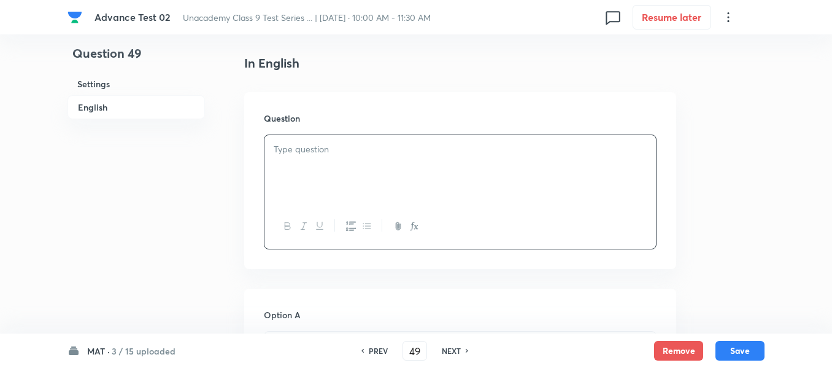
click at [344, 150] on p at bounding box center [460, 149] width 373 height 14
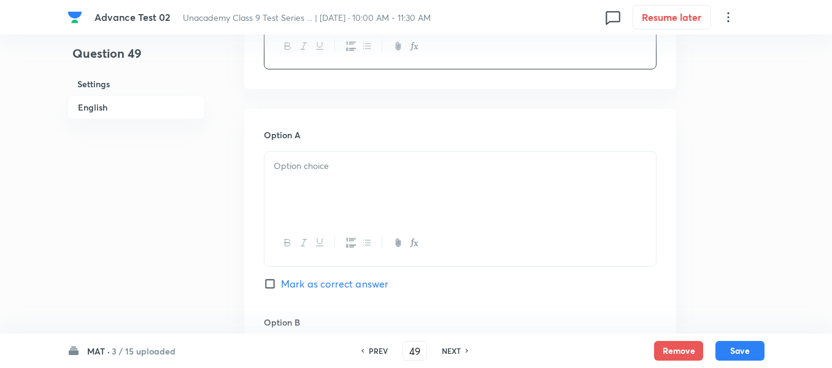
scroll to position [552, 0]
click at [390, 165] on p at bounding box center [460, 161] width 373 height 14
click at [390, 164] on p at bounding box center [460, 164] width 373 height 14
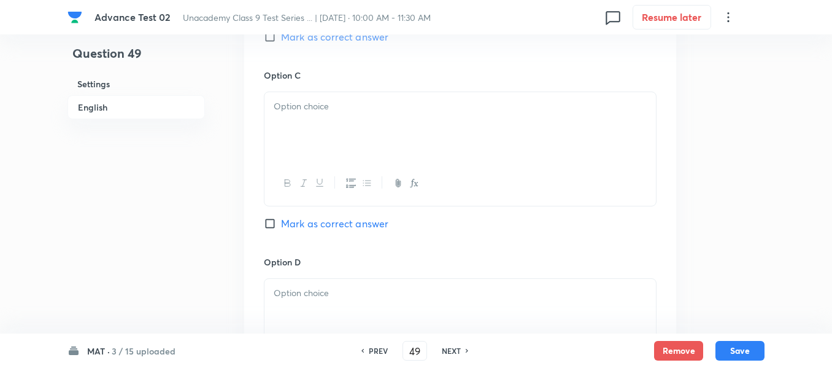
scroll to position [982, 0]
click at [390, 164] on div at bounding box center [461, 182] width 392 height 45
click at [379, 132] on div at bounding box center [461, 125] width 392 height 69
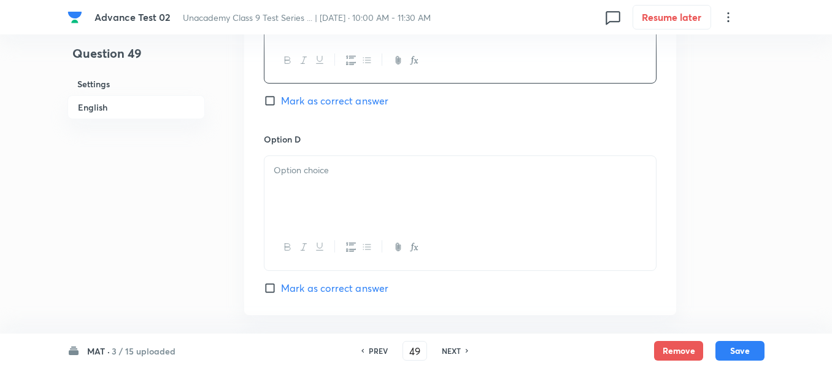
scroll to position [1105, 0]
click at [421, 160] on div at bounding box center [461, 189] width 392 height 69
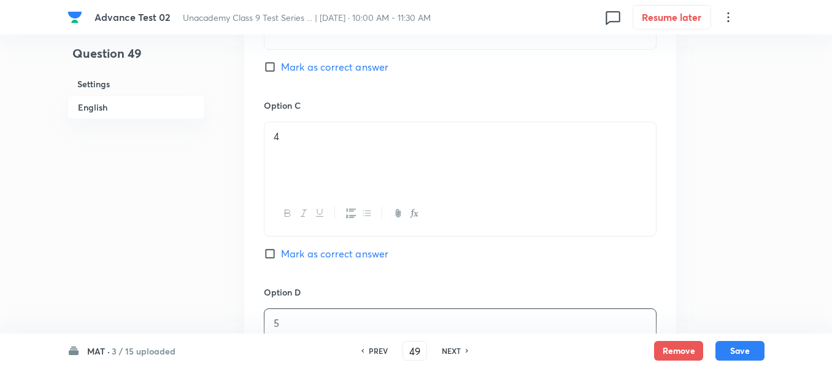
scroll to position [921, 0]
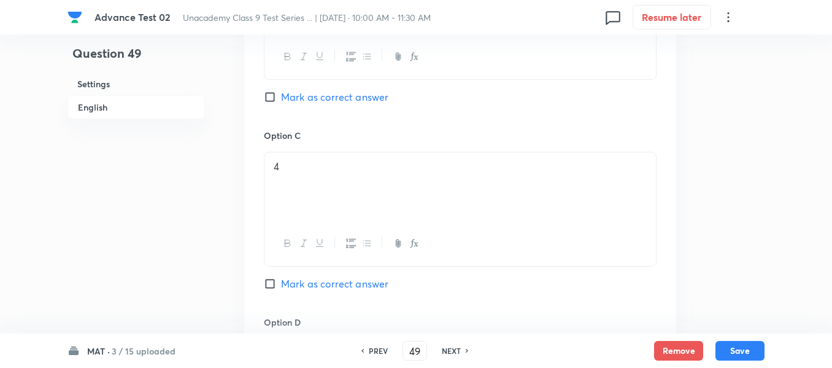
click at [269, 93] on input "Mark as correct answer" at bounding box center [272, 97] width 17 height 12
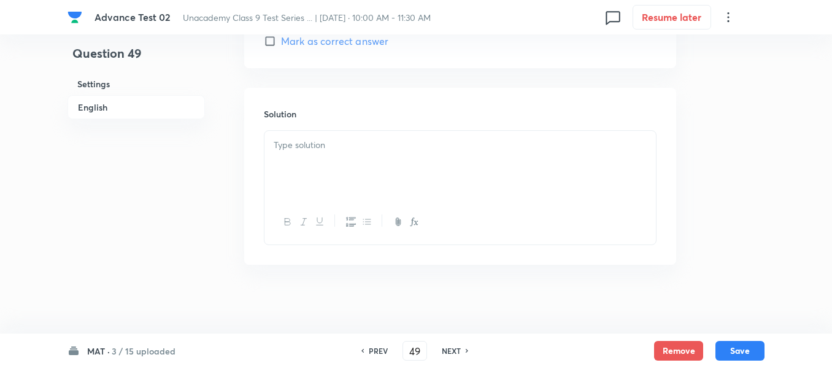
scroll to position [1355, 0]
click at [357, 167] on div at bounding box center [461, 160] width 392 height 69
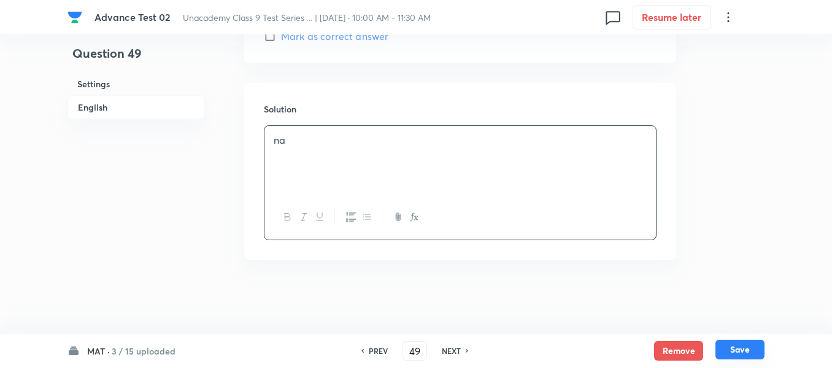
click at [736, 344] on button "Save" at bounding box center [740, 349] width 49 height 20
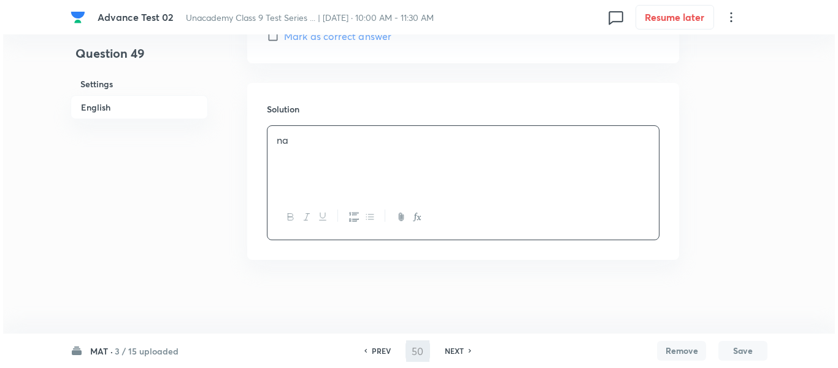
scroll to position [0, 0]
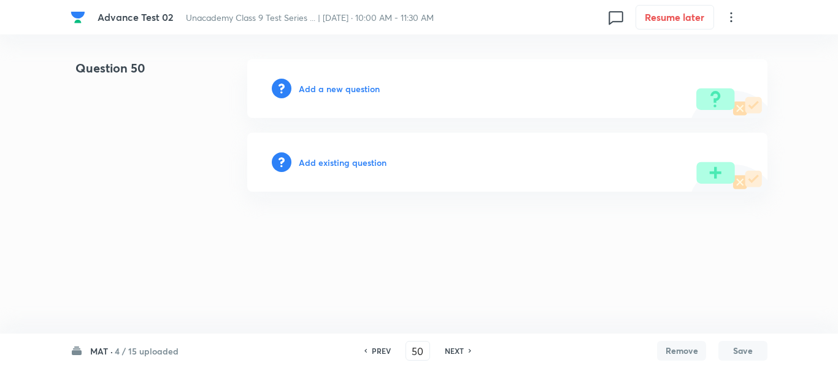
click at [378, 349] on h6 "PREV" at bounding box center [381, 350] width 19 height 11
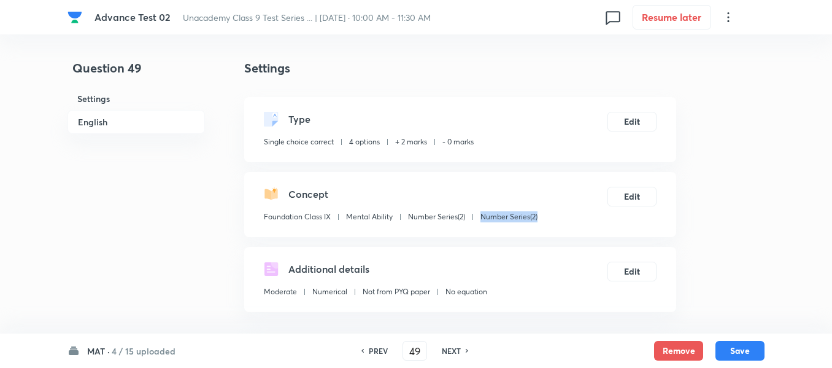
drag, startPoint x: 545, startPoint y: 214, endPoint x: 482, endPoint y: 219, distance: 63.5
click at [482, 219] on div "Concept Foundation Class IX Mental Ability Number Series(2) Number Series(2) Ed…" at bounding box center [460, 204] width 432 height 65
click at [453, 350] on h6 "NEXT" at bounding box center [451, 350] width 19 height 11
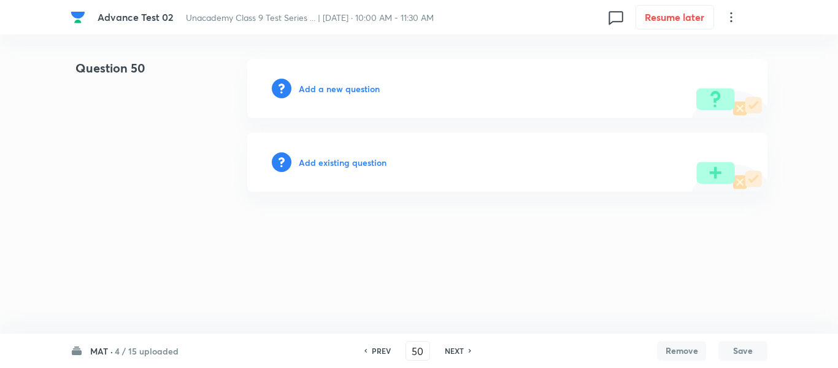
click at [337, 89] on h6 "Add a new question" at bounding box center [339, 88] width 81 height 13
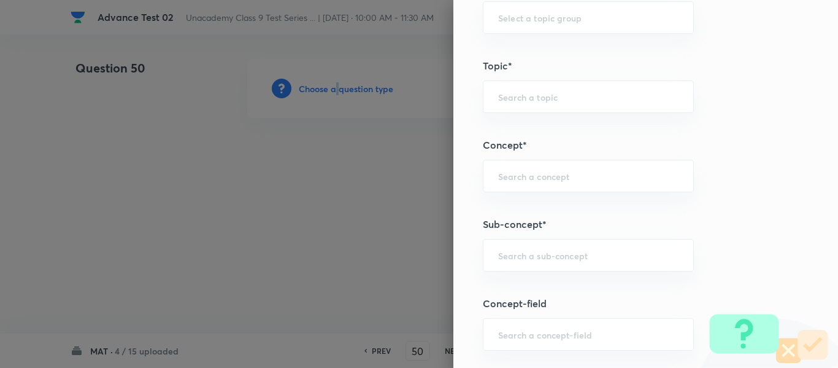
scroll to position [705, 0]
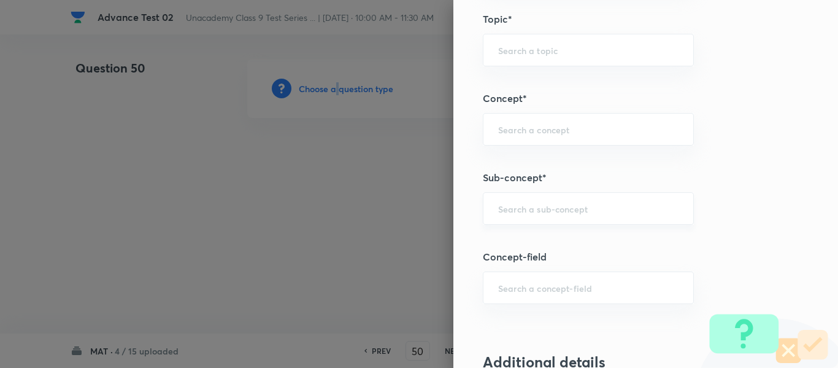
click at [586, 216] on div "​" at bounding box center [588, 208] width 211 height 33
paste input "Number Series(2)"
click at [549, 242] on li "Number Series(2)" at bounding box center [579, 243] width 210 height 22
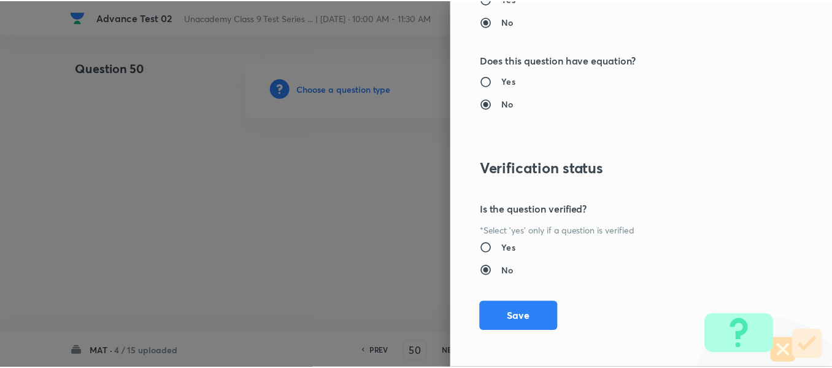
scroll to position [1388, 0]
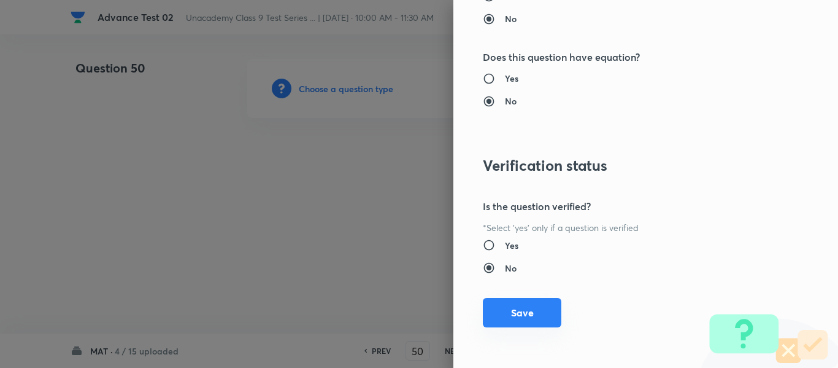
click at [513, 322] on button "Save" at bounding box center [522, 312] width 79 height 29
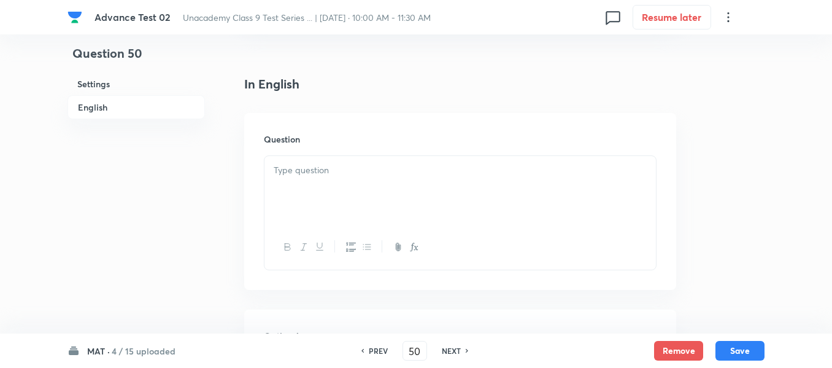
scroll to position [307, 0]
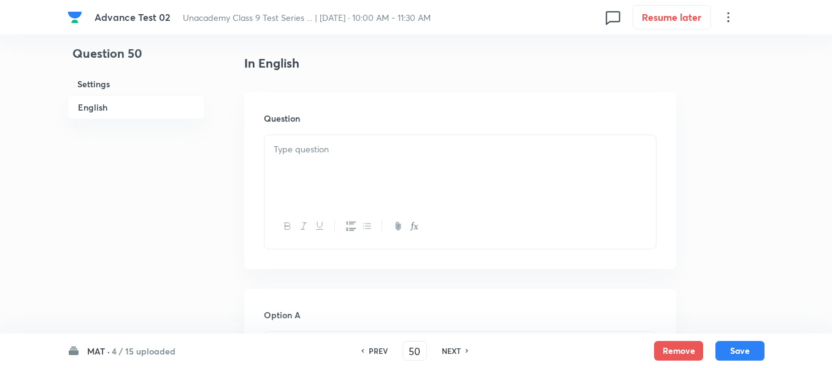
click at [460, 141] on div at bounding box center [461, 169] width 392 height 69
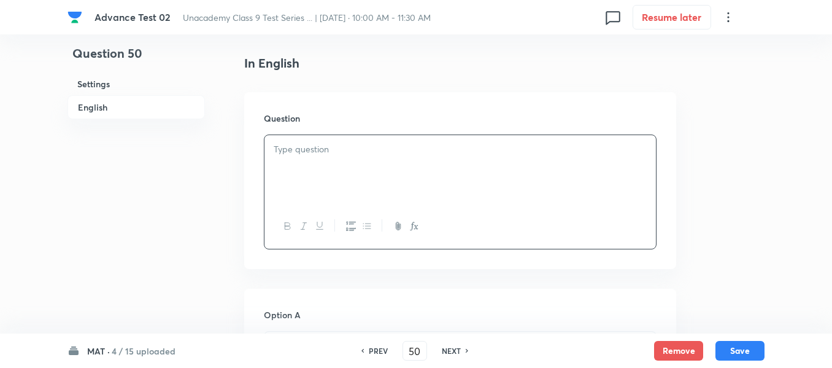
click at [526, 133] on div "Question" at bounding box center [460, 180] width 432 height 177
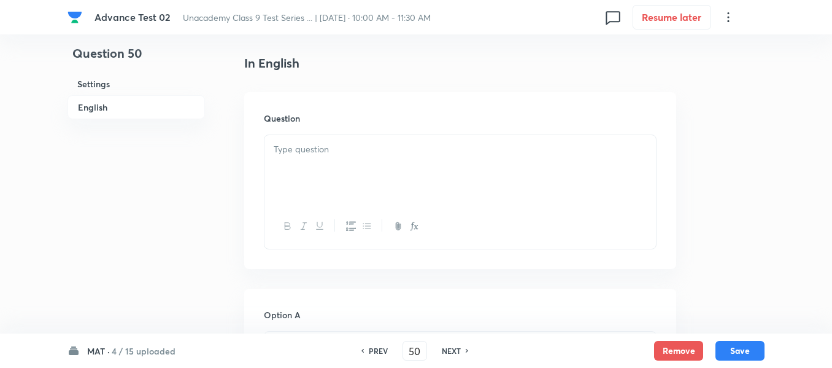
click at [352, 153] on p at bounding box center [460, 149] width 373 height 14
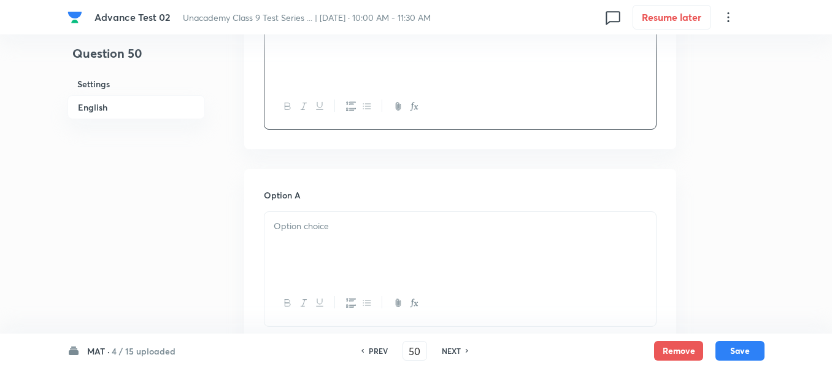
scroll to position [430, 0]
click at [398, 225] on p at bounding box center [460, 223] width 373 height 14
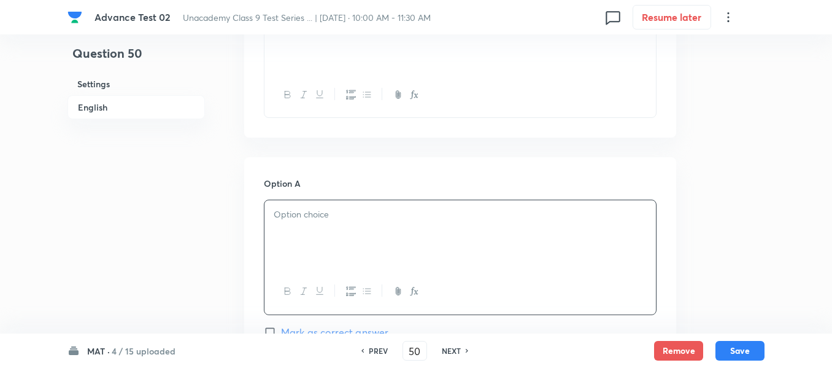
scroll to position [368, 0]
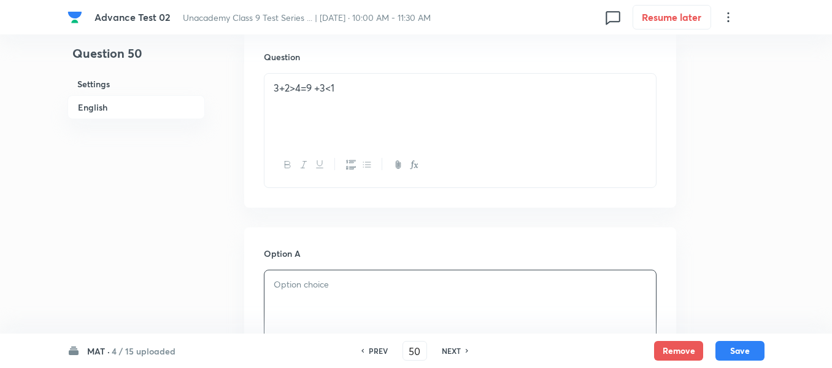
click at [392, 98] on div "3+2>4=9 +3<1" at bounding box center [461, 108] width 392 height 69
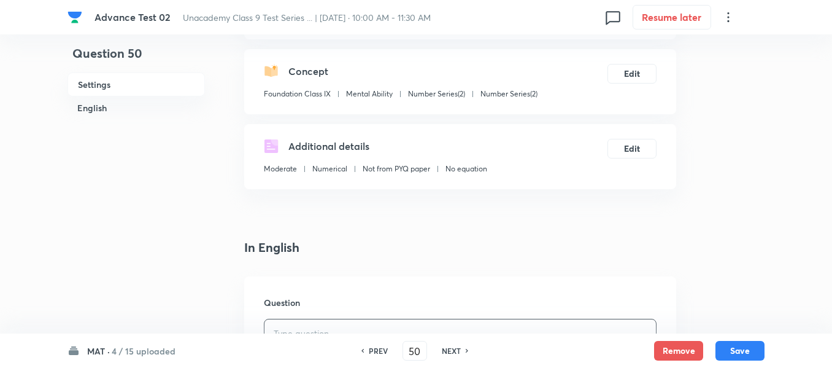
scroll to position [307, 0]
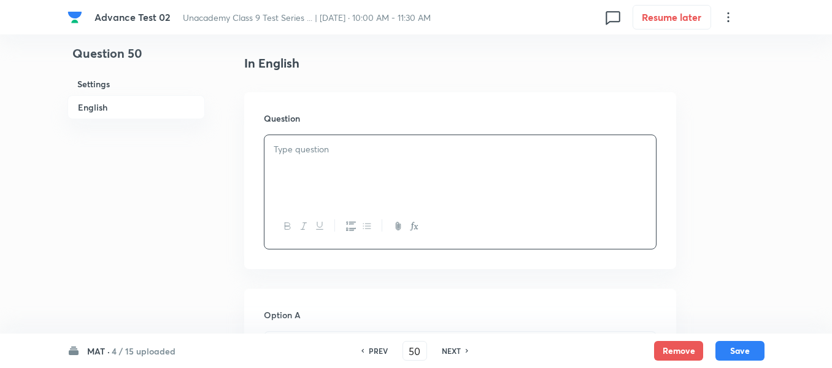
click at [386, 162] on div at bounding box center [461, 169] width 392 height 69
click at [528, 134] on div "Question" at bounding box center [460, 180] width 432 height 177
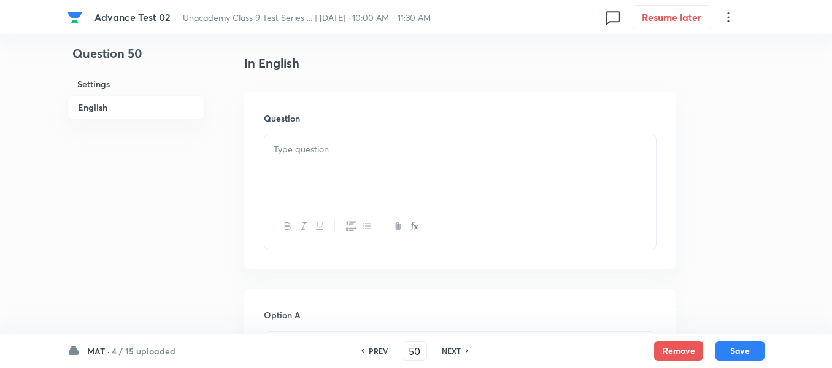
click at [543, 157] on div at bounding box center [461, 169] width 392 height 69
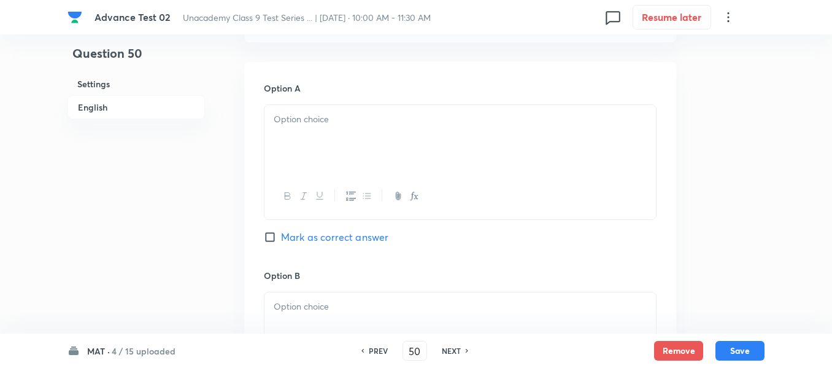
scroll to position [552, 0]
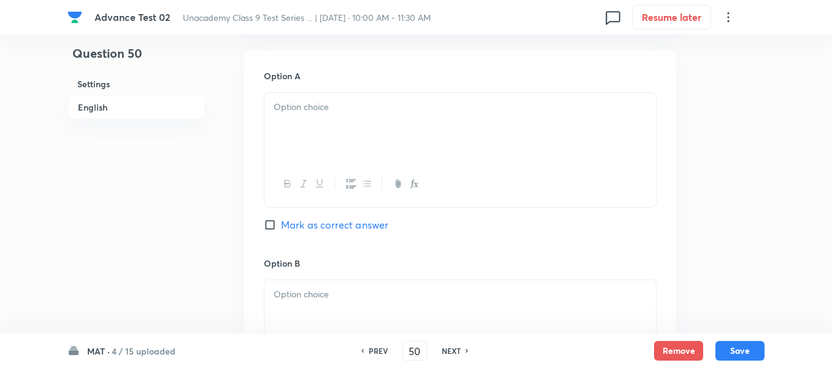
click at [395, 141] on div at bounding box center [461, 127] width 392 height 69
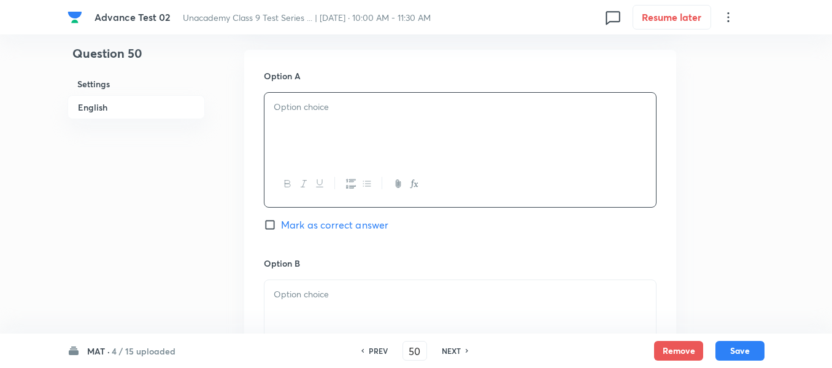
click at [361, 121] on div at bounding box center [461, 127] width 392 height 69
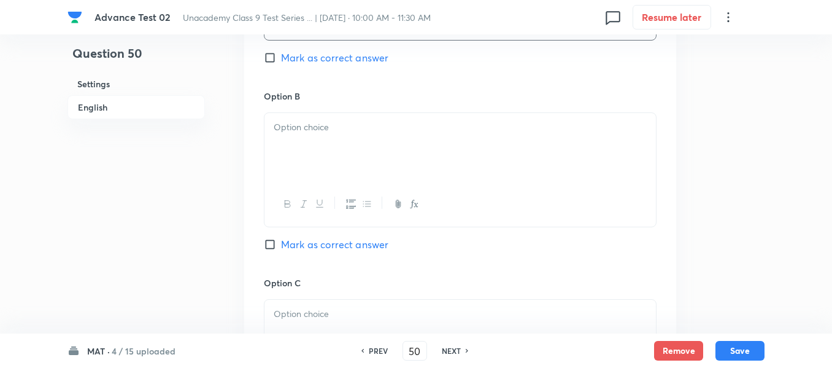
scroll to position [736, 0]
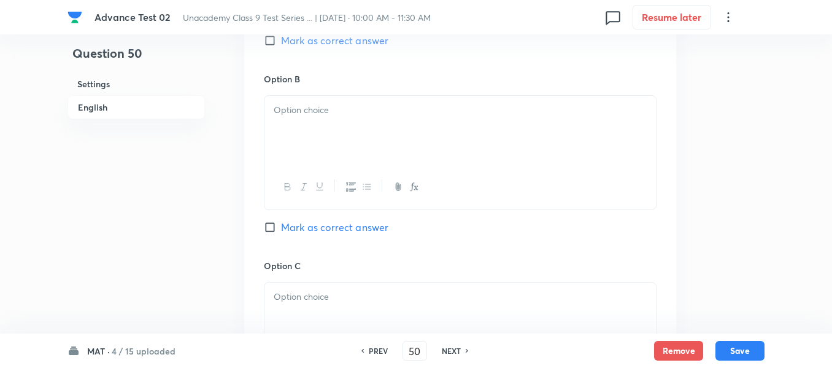
click at [393, 133] on div at bounding box center [461, 130] width 392 height 69
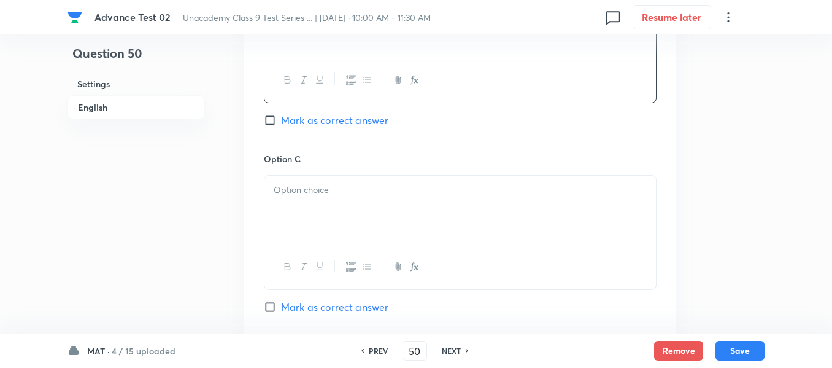
scroll to position [859, 0]
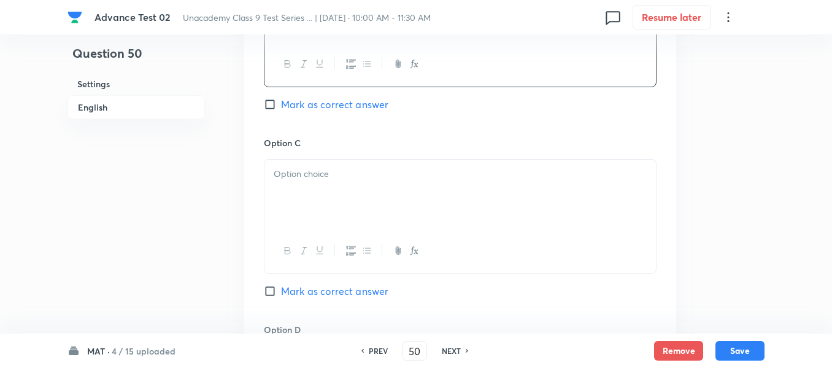
click at [378, 186] on div at bounding box center [461, 194] width 392 height 69
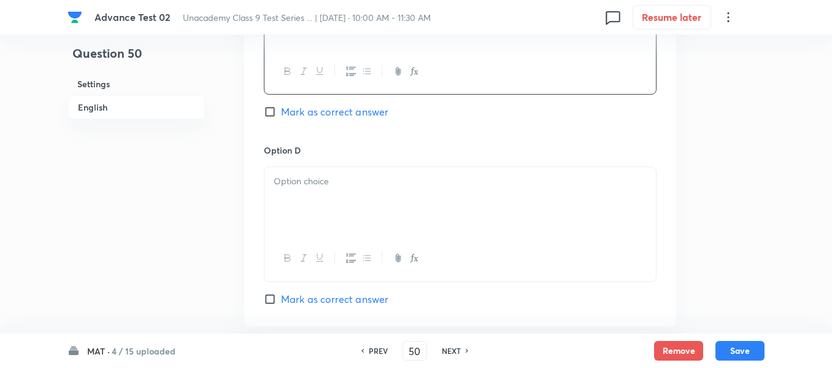
scroll to position [1043, 0]
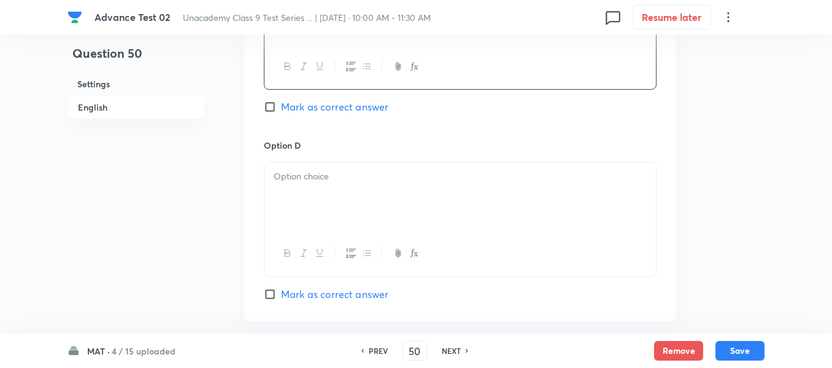
click at [365, 192] on div at bounding box center [461, 196] width 392 height 69
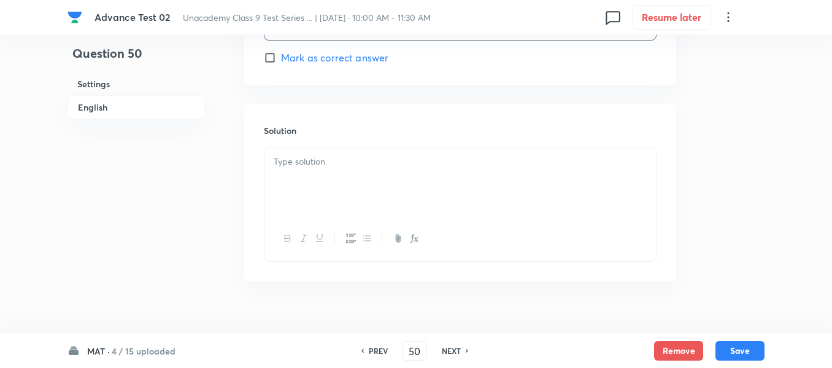
scroll to position [1289, 0]
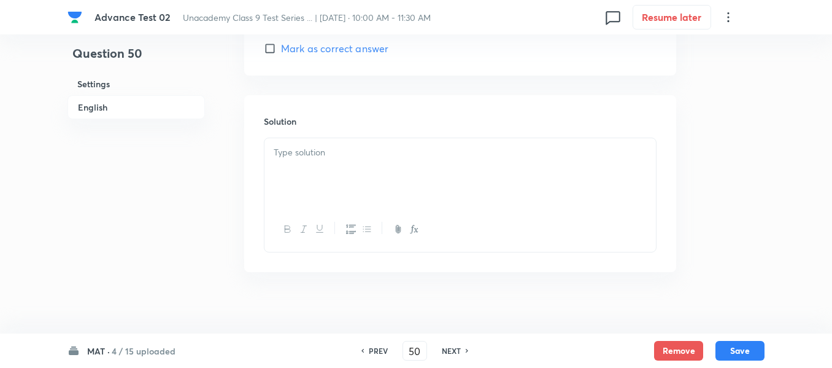
click at [387, 167] on div at bounding box center [461, 172] width 392 height 69
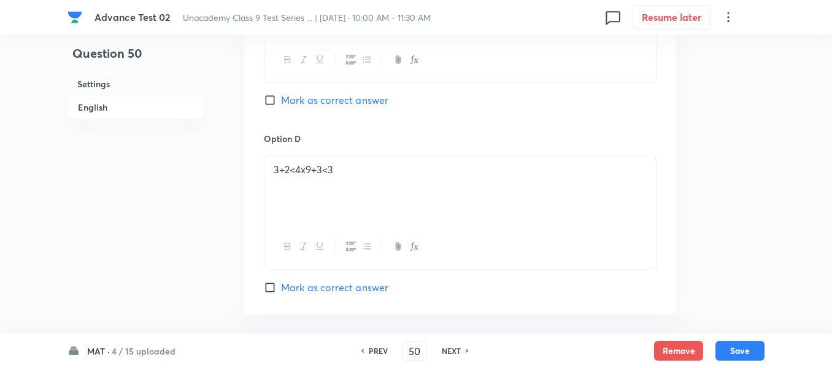
scroll to position [1043, 0]
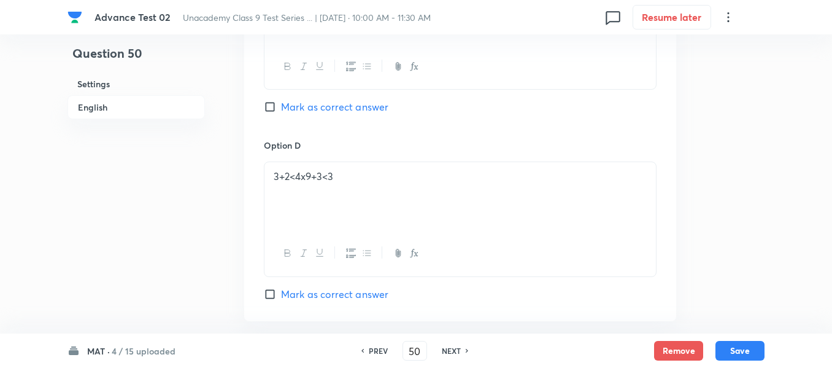
click at [274, 113] on label "Mark as correct answer" at bounding box center [326, 106] width 125 height 15
click at [274, 113] on input "Mark as correct answer" at bounding box center [272, 107] width 17 height 12
click at [738, 348] on button "Save" at bounding box center [740, 349] width 49 height 20
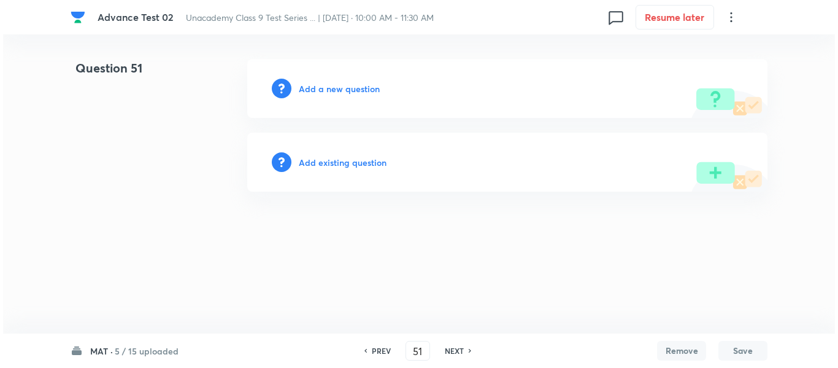
scroll to position [0, 0]
click at [326, 87] on h6 "Add a new question" at bounding box center [339, 88] width 81 height 13
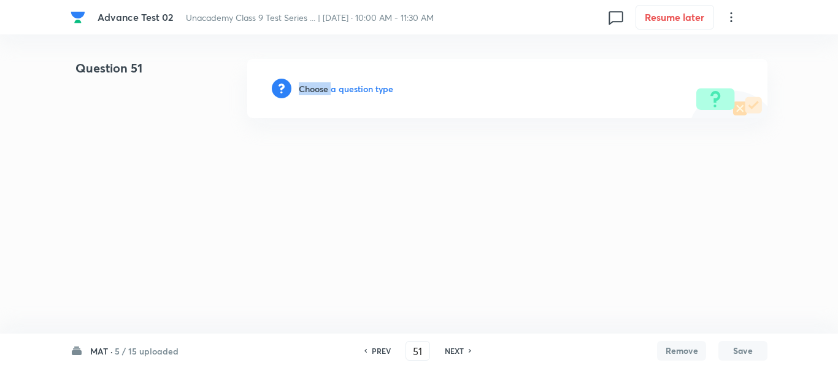
click at [326, 87] on h6 "Choose a question type" at bounding box center [346, 88] width 95 height 13
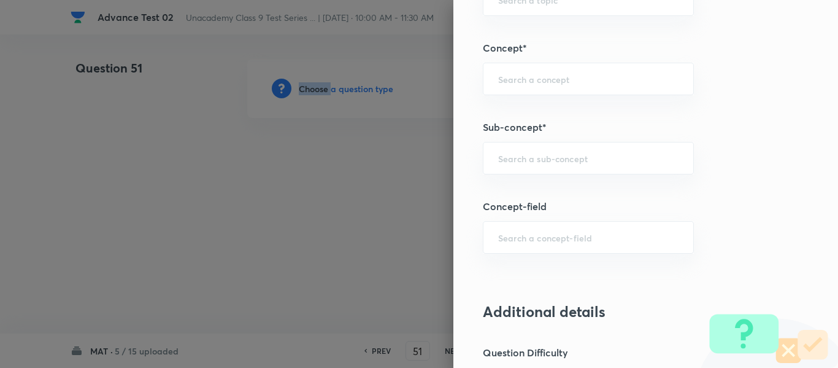
scroll to position [761, 0]
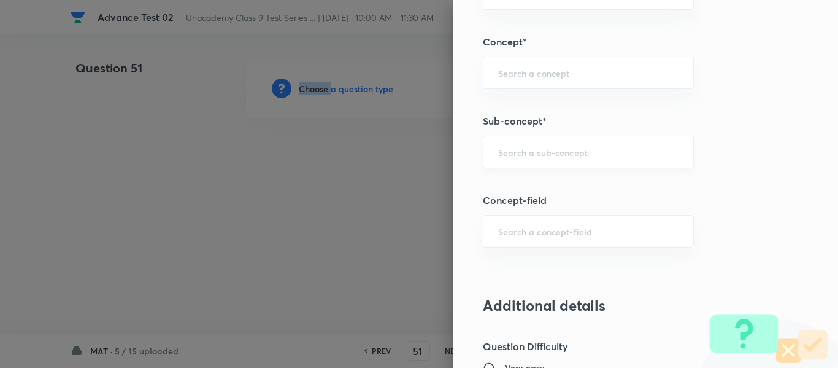
click at [606, 158] on div "​" at bounding box center [588, 152] width 211 height 33
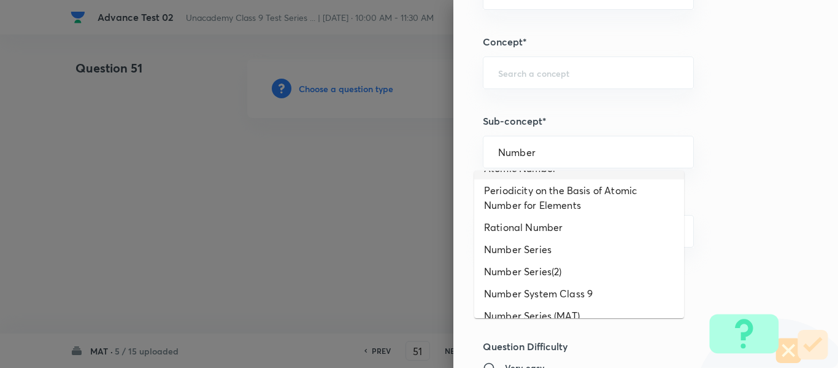
scroll to position [798, 0]
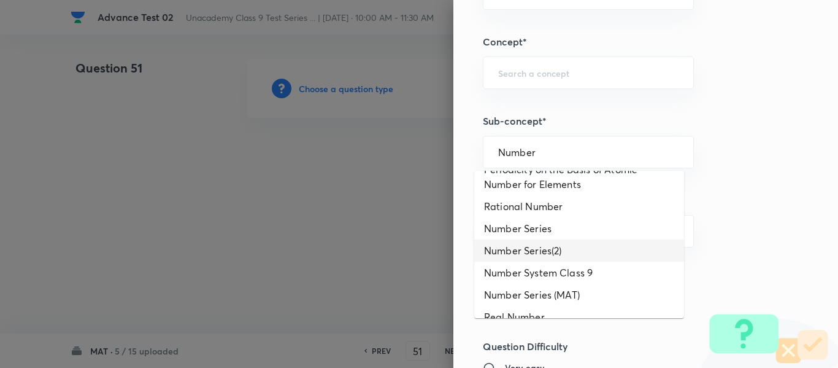
click at [543, 261] on li "Number Series(2)" at bounding box center [579, 250] width 210 height 22
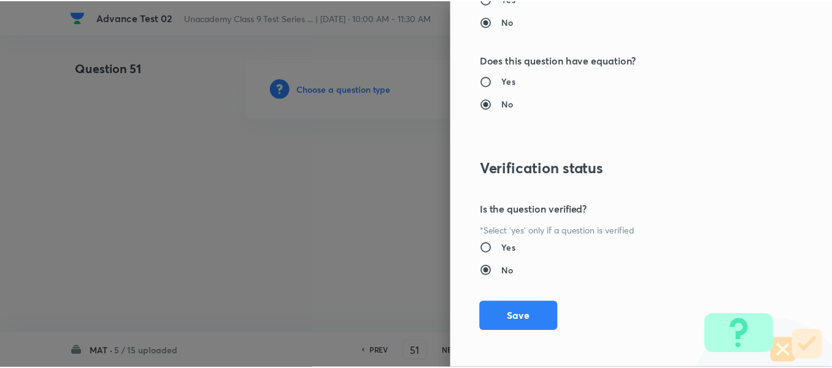
scroll to position [1388, 0]
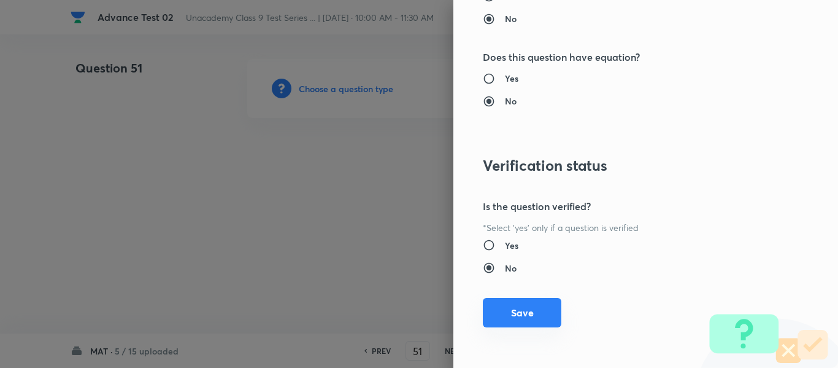
click at [507, 312] on button "Save" at bounding box center [522, 312] width 79 height 29
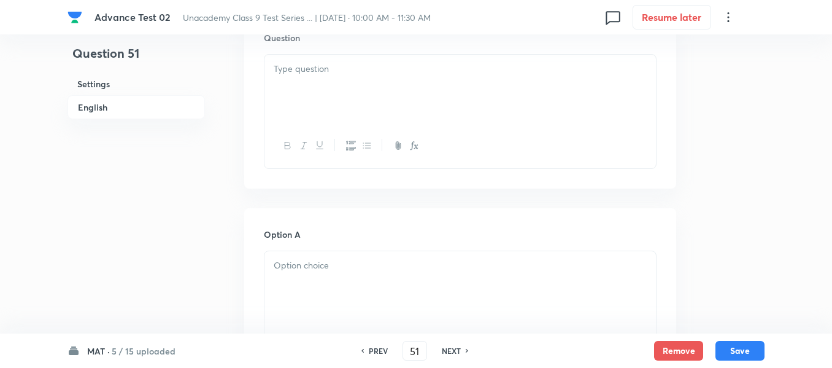
scroll to position [307, 0]
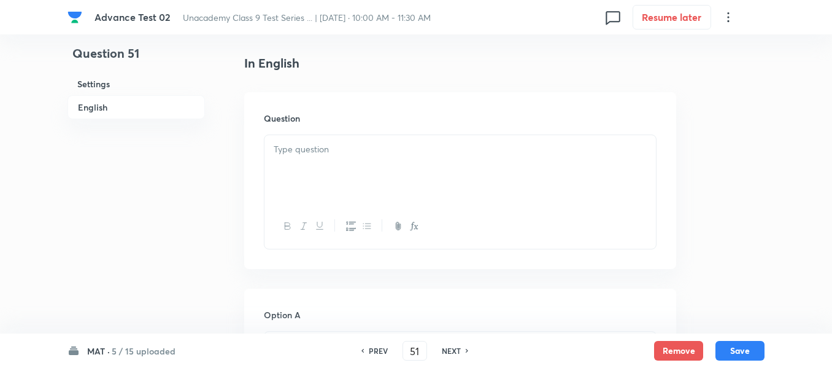
click at [473, 144] on p at bounding box center [460, 149] width 373 height 14
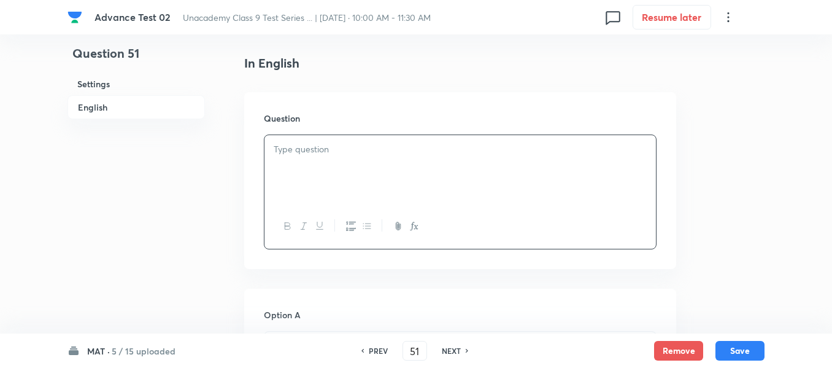
click at [457, 154] on p at bounding box center [460, 149] width 373 height 14
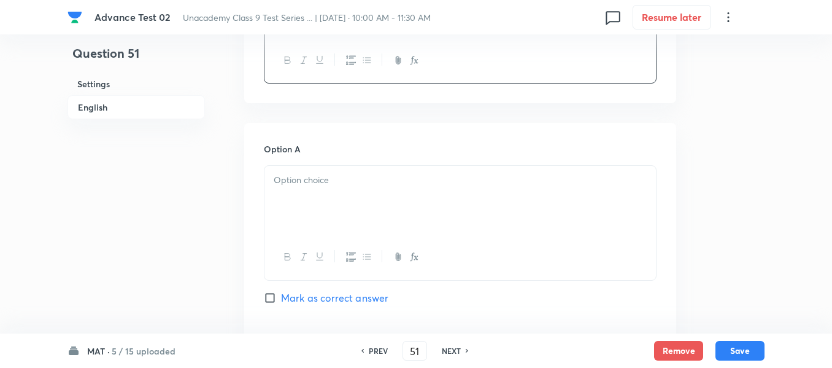
scroll to position [491, 0]
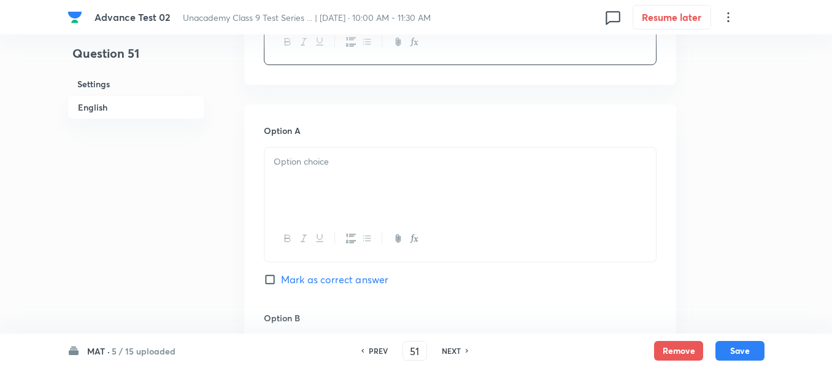
click at [388, 169] on div at bounding box center [461, 181] width 392 height 69
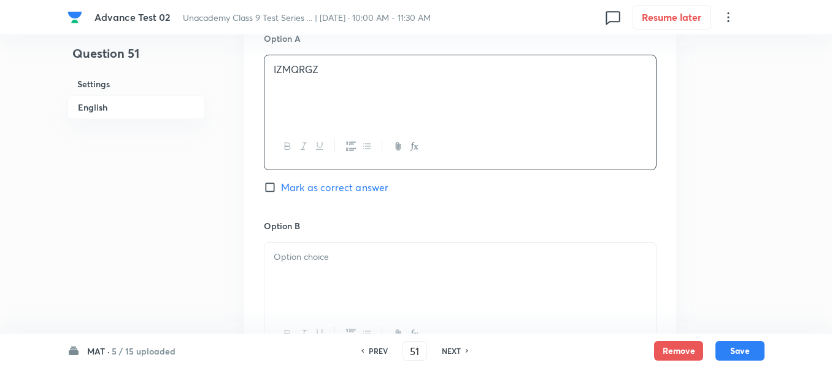
scroll to position [614, 0]
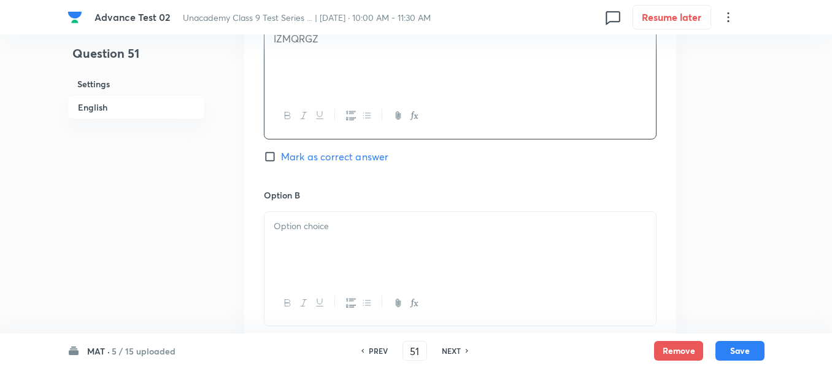
click at [379, 238] on div at bounding box center [461, 246] width 392 height 69
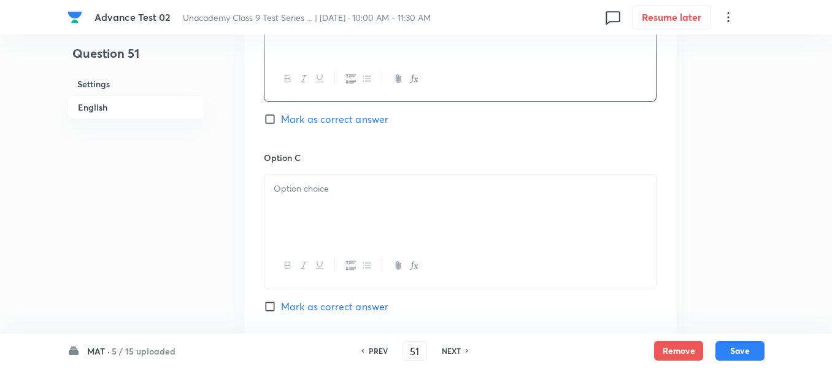
scroll to position [859, 0]
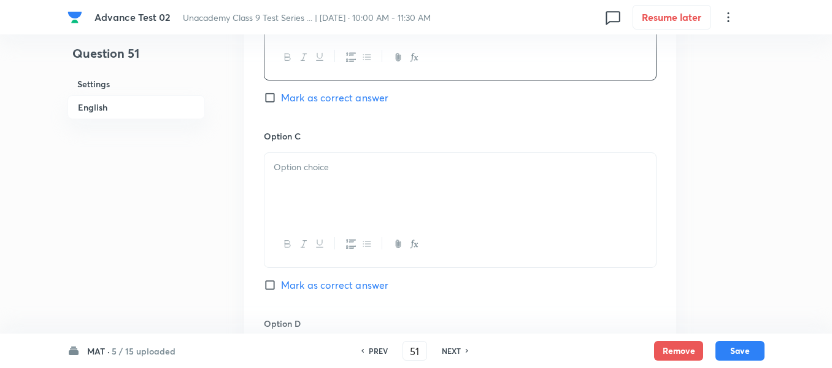
click at [371, 174] on div at bounding box center [461, 187] width 392 height 69
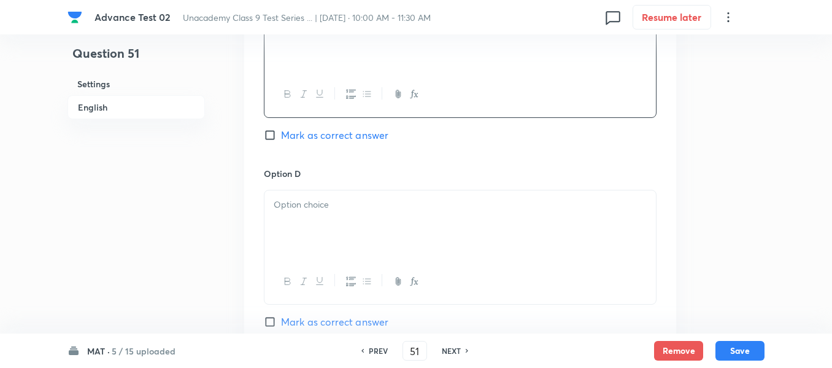
scroll to position [1043, 0]
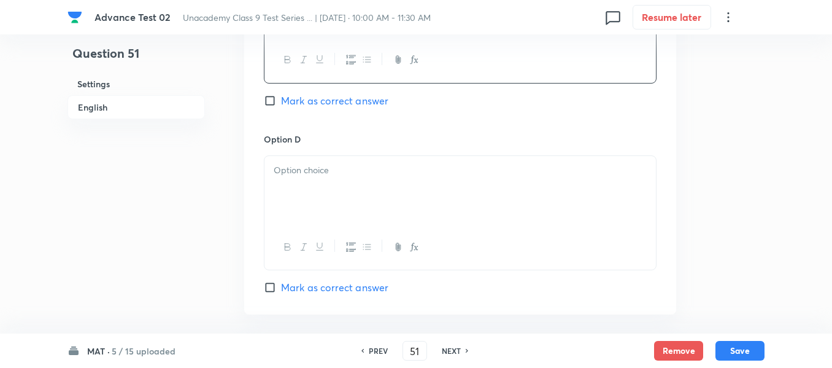
click at [380, 176] on p at bounding box center [460, 170] width 373 height 14
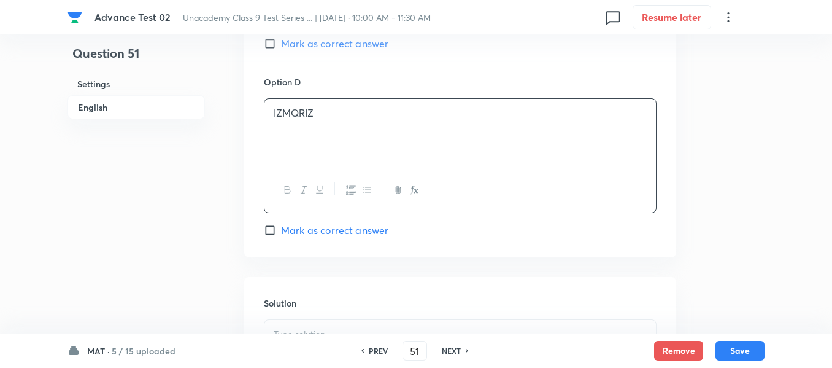
scroll to position [1166, 0]
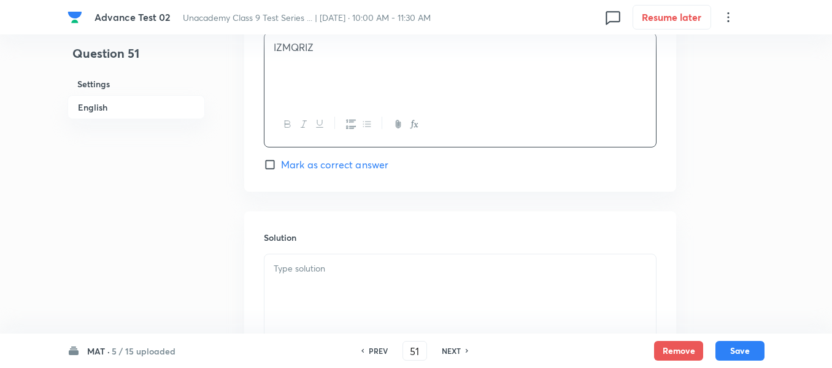
click at [348, 263] on p at bounding box center [460, 268] width 373 height 14
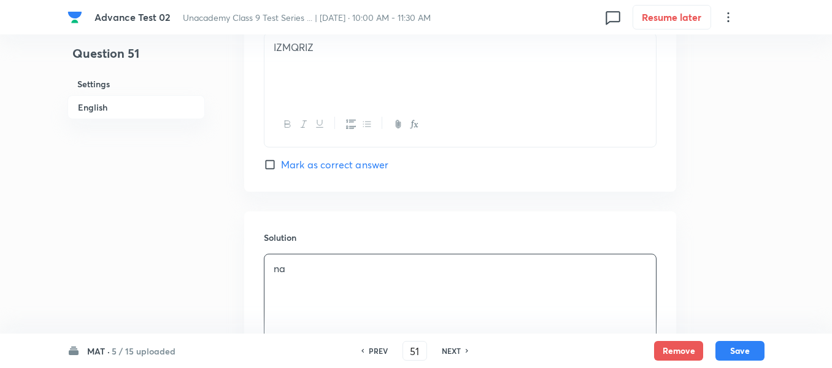
click at [106, 110] on h6 "English" at bounding box center [136, 107] width 137 height 24
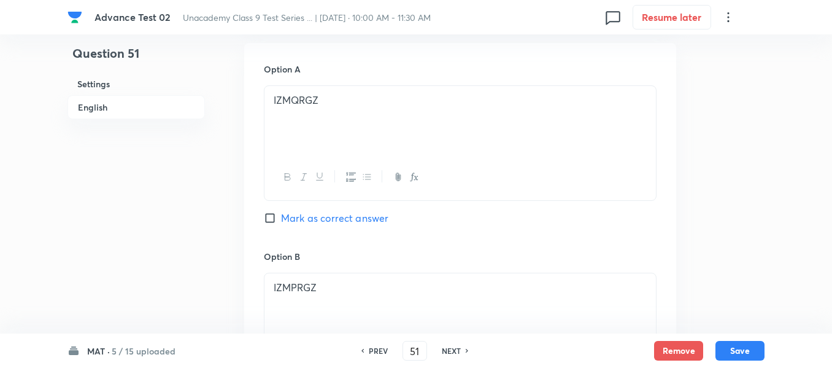
scroll to position [562, 0]
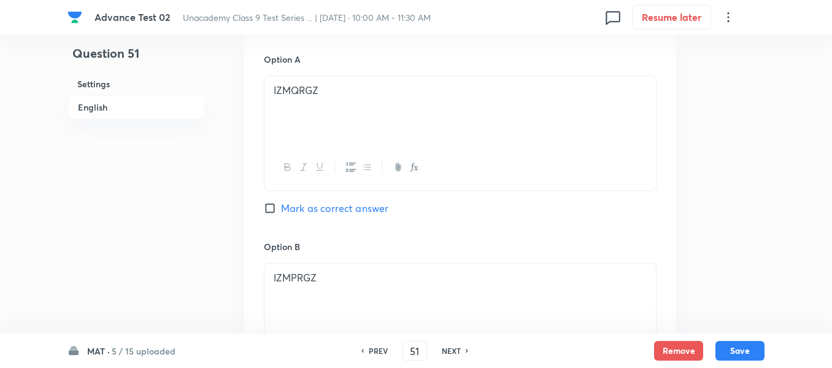
click at [273, 206] on input "Mark as correct answer" at bounding box center [272, 208] width 17 height 12
click at [741, 353] on button "Save" at bounding box center [740, 349] width 49 height 20
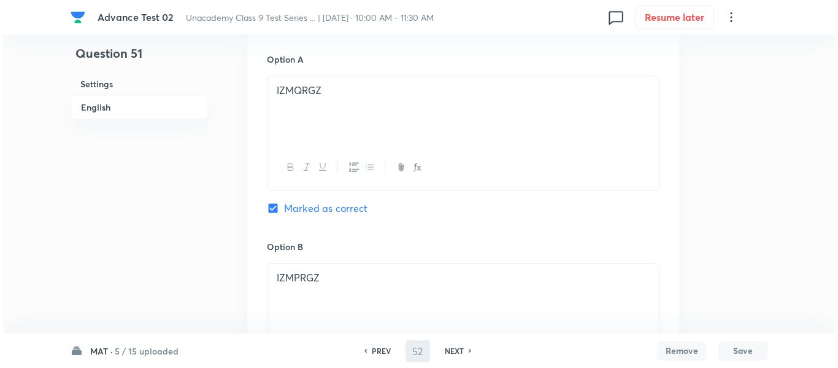
scroll to position [0, 0]
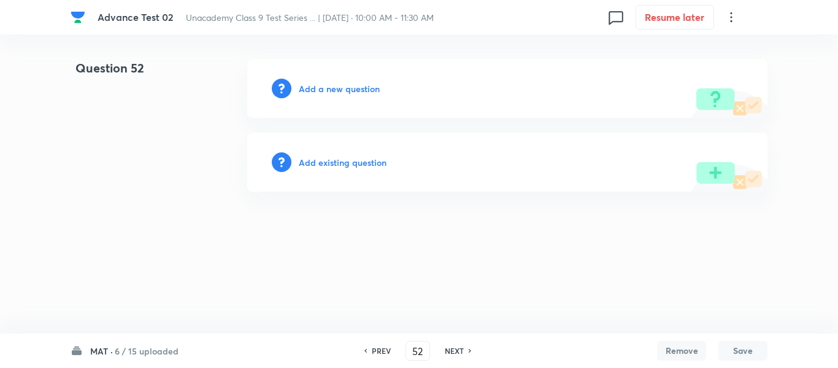
click at [338, 89] on h6 "Add a new question" at bounding box center [339, 88] width 81 height 13
click at [338, 89] on h6 "Choose a question type" at bounding box center [346, 88] width 95 height 13
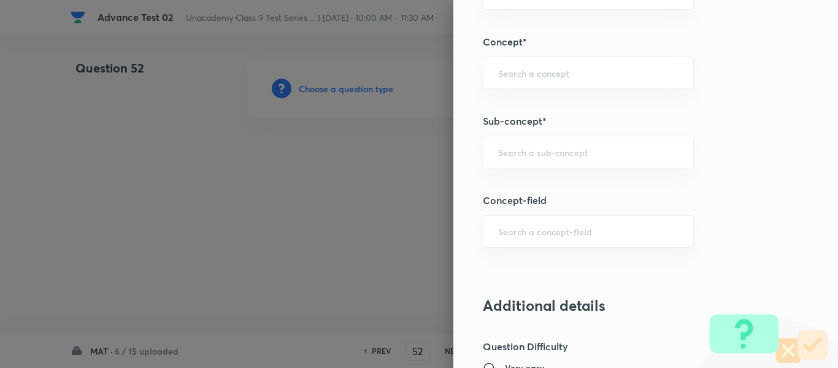
scroll to position [767, 0]
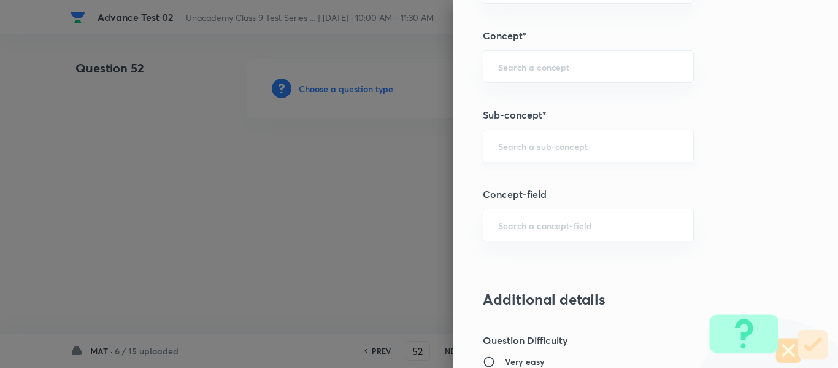
click at [540, 139] on div "​" at bounding box center [588, 145] width 211 height 33
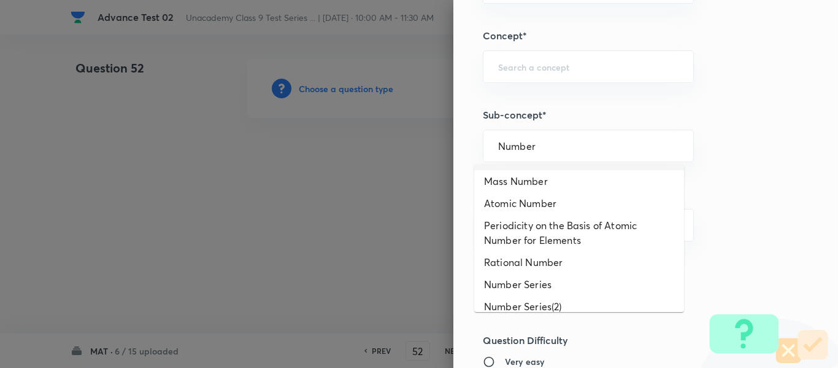
scroll to position [798, 0]
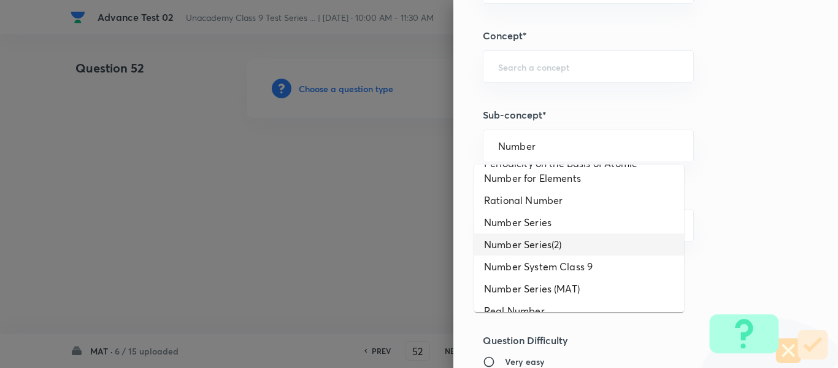
click at [574, 255] on li "Number Series(2)" at bounding box center [579, 244] width 210 height 22
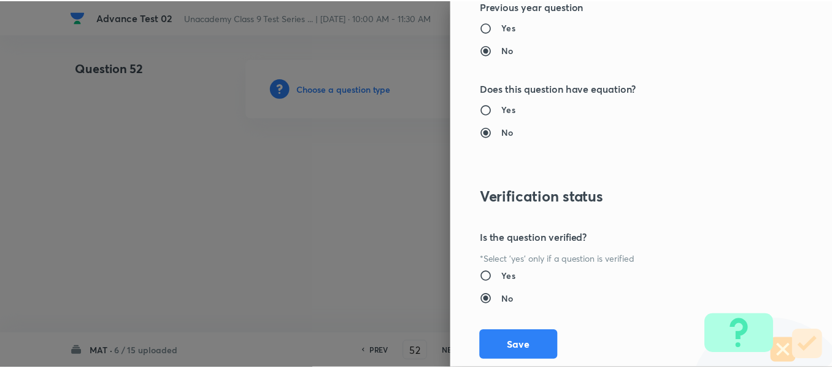
scroll to position [1388, 0]
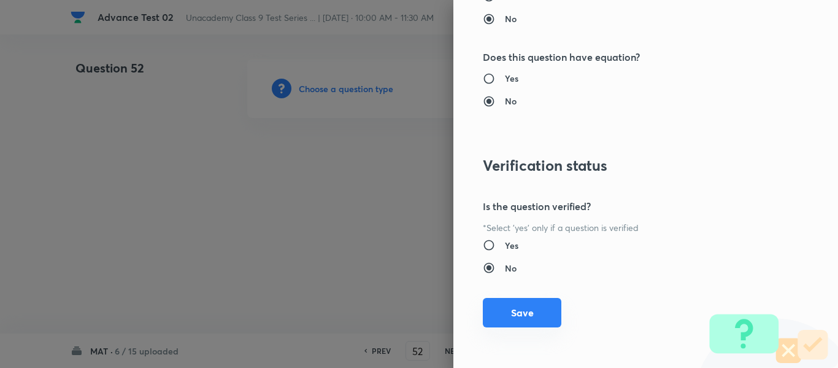
click at [512, 317] on button "Save" at bounding box center [522, 312] width 79 height 29
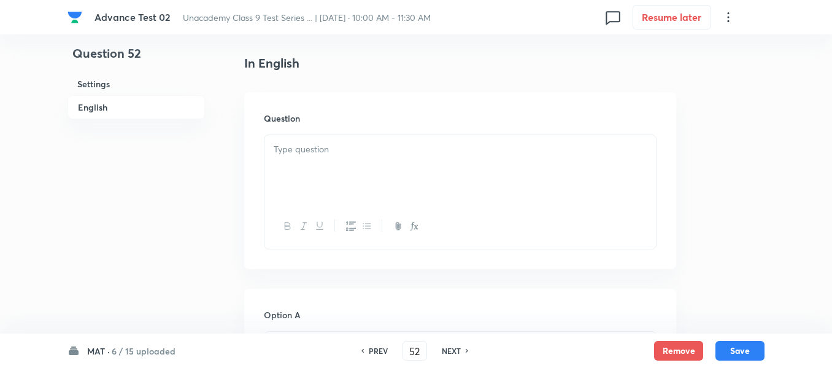
scroll to position [368, 0]
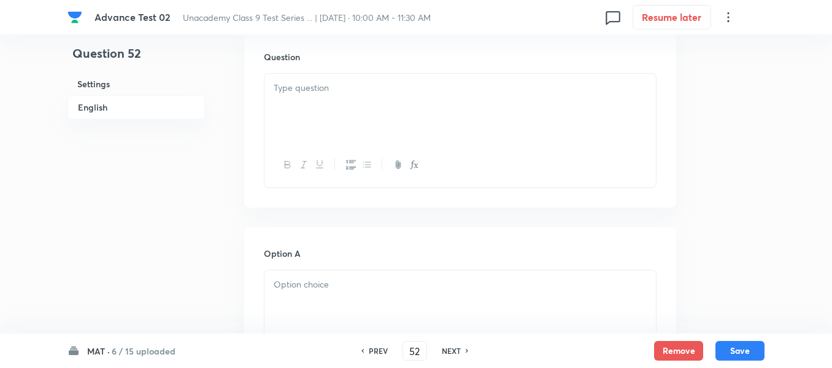
click at [414, 107] on div at bounding box center [461, 108] width 392 height 69
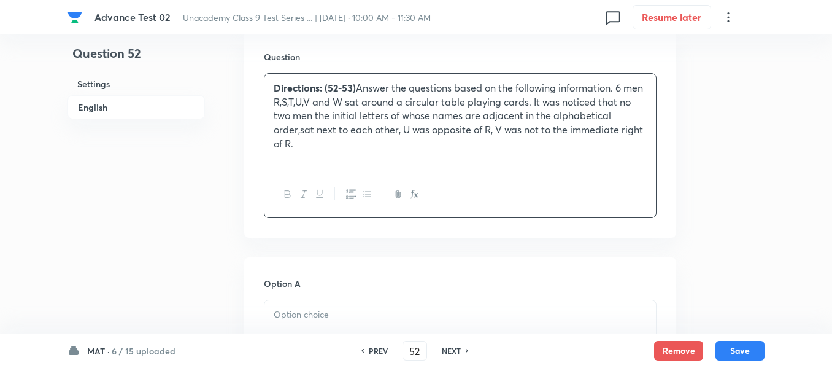
click at [377, 351] on h6 "PREV" at bounding box center [378, 350] width 19 height 11
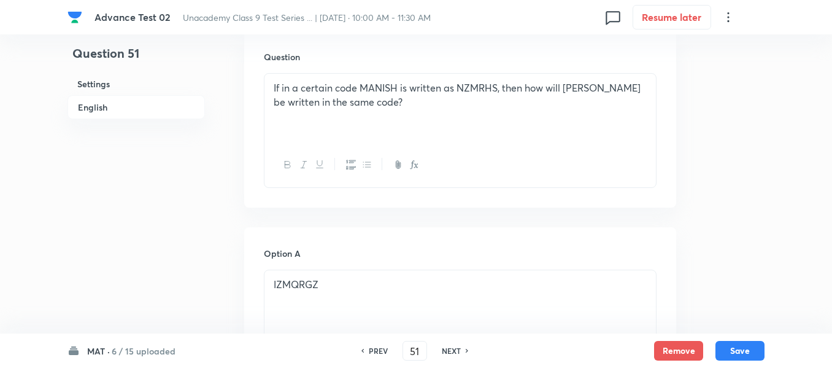
click at [460, 352] on h6 "NEXT" at bounding box center [451, 350] width 19 height 11
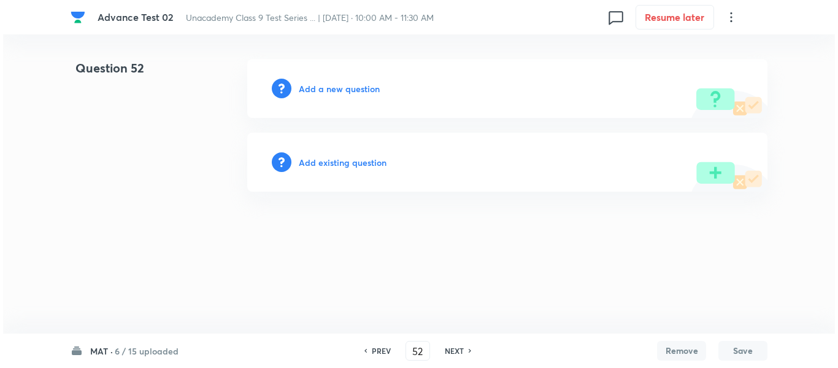
scroll to position [0, 0]
click at [325, 89] on h6 "Add a new question" at bounding box center [339, 88] width 81 height 13
click at [325, 89] on h6 "Choose a question type" at bounding box center [346, 88] width 95 height 13
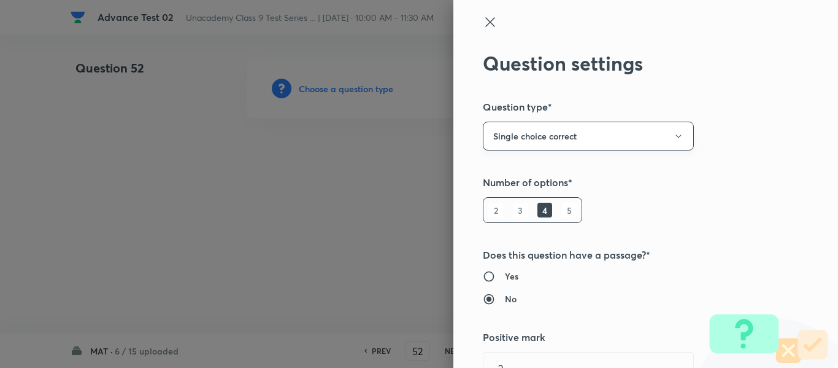
click at [674, 134] on icon "button" at bounding box center [679, 136] width 10 height 10
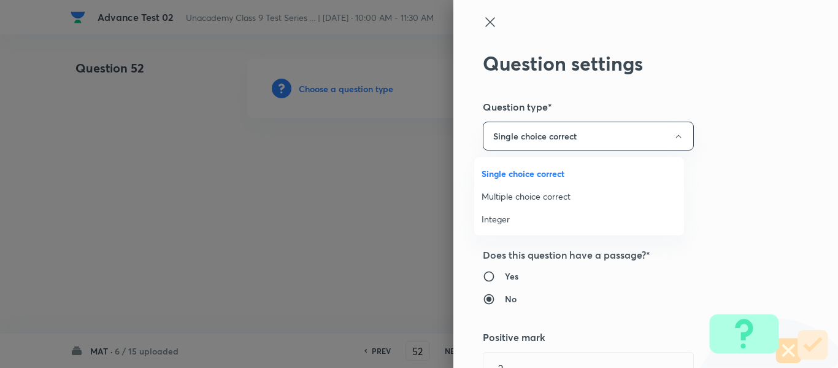
click at [746, 133] on div at bounding box center [419, 184] width 838 height 368
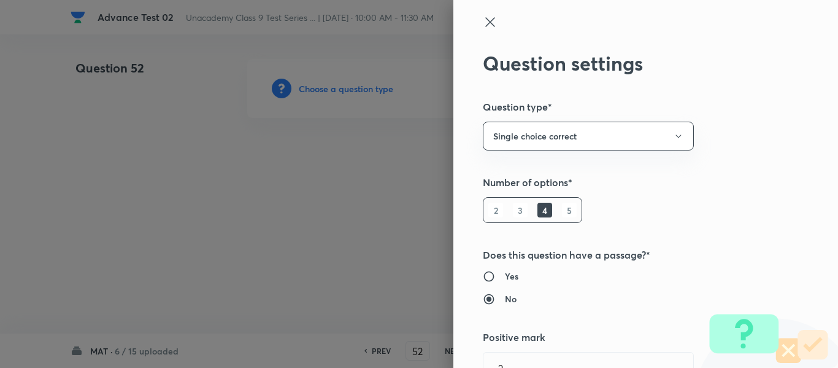
scroll to position [61, 0]
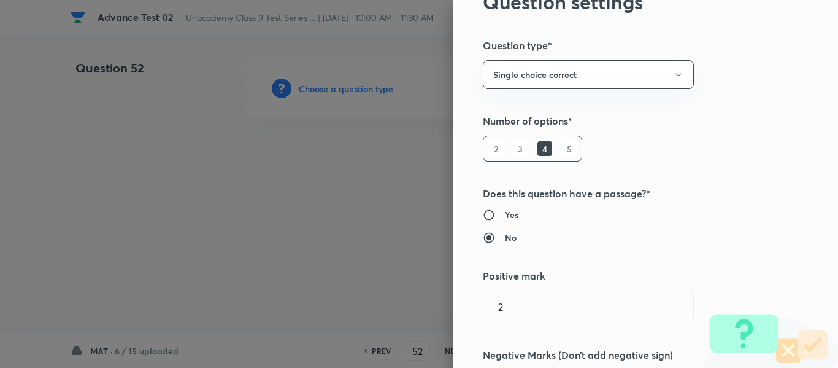
click at [505, 213] on h6 "Yes" at bounding box center [512, 214] width 14 height 13
click at [501, 213] on input "Yes" at bounding box center [494, 215] width 22 height 12
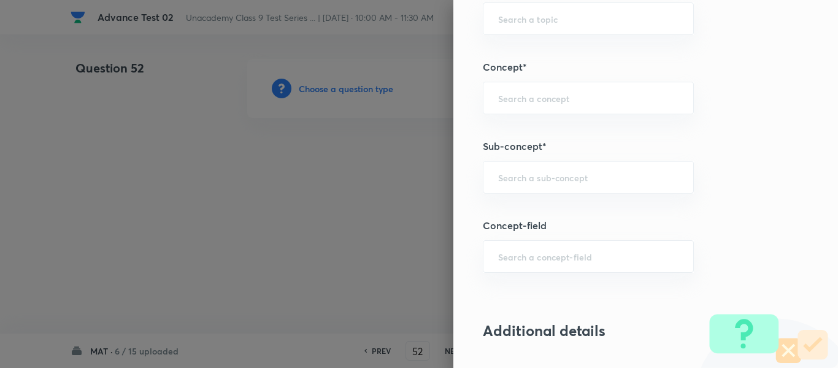
scroll to position [736, 0]
click at [583, 177] on input "text" at bounding box center [588, 177] width 180 height 12
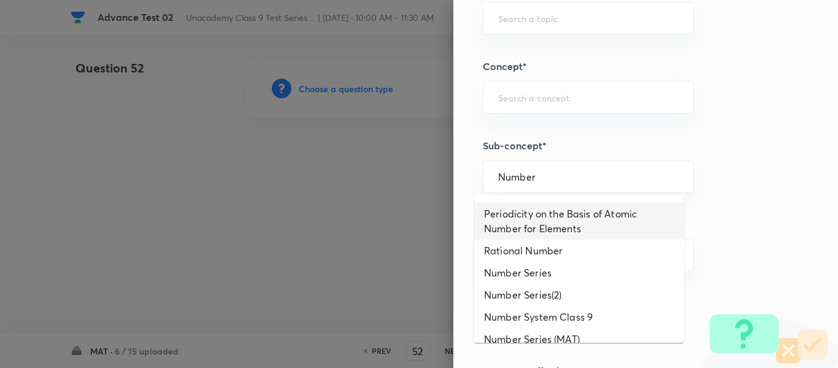
scroll to position [798, 0]
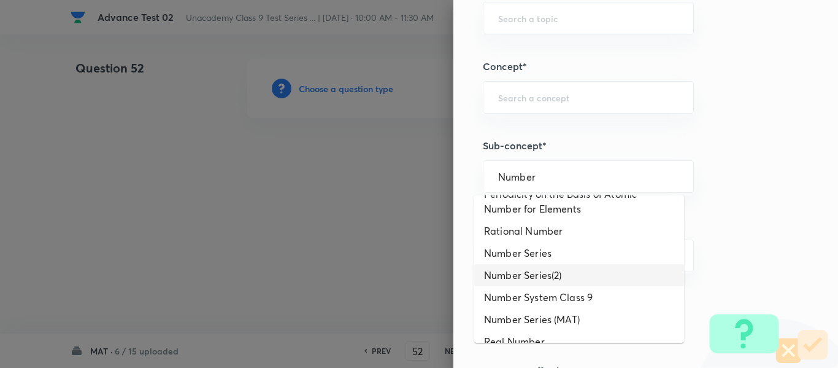
click at [589, 286] on li "Number Series(2)" at bounding box center [579, 275] width 210 height 22
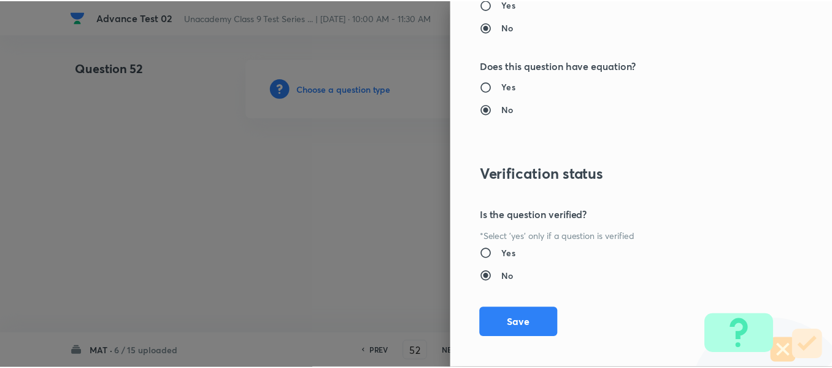
scroll to position [1388, 0]
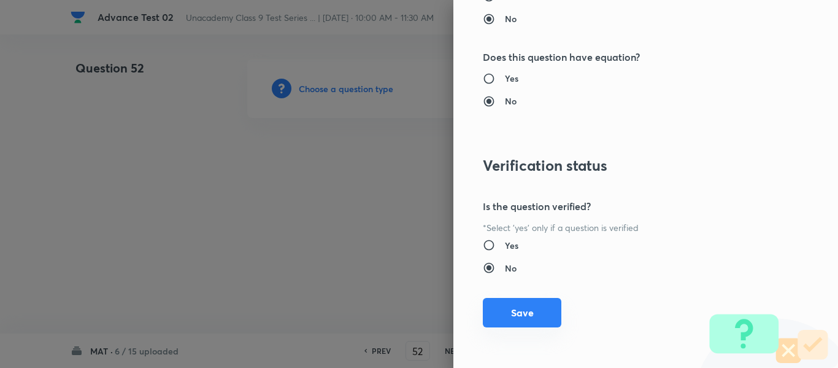
click at [508, 317] on button "Save" at bounding box center [522, 312] width 79 height 29
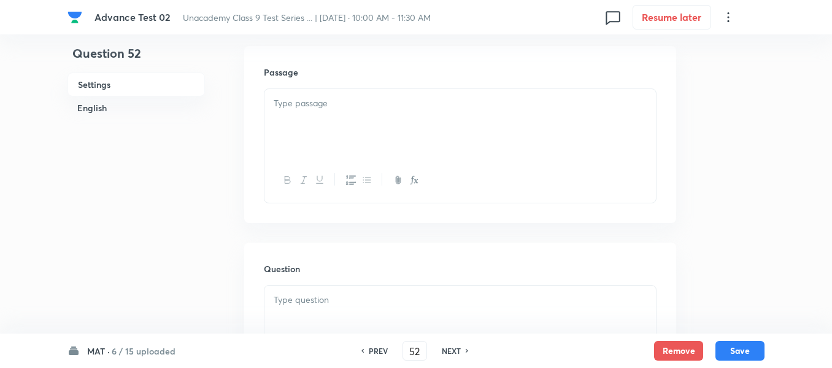
scroll to position [368, 0]
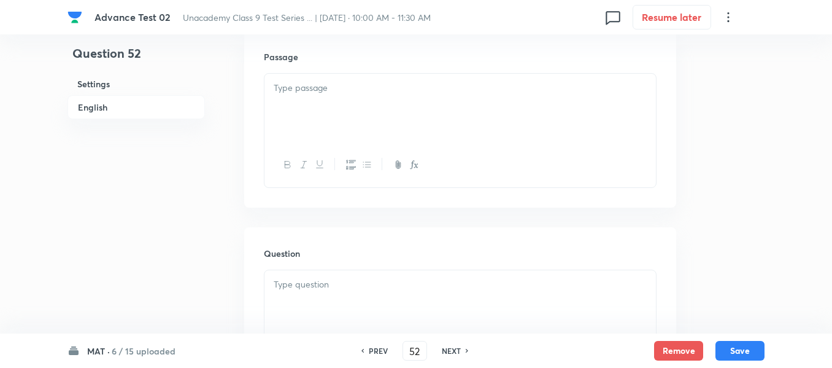
click at [407, 101] on div at bounding box center [461, 108] width 392 height 69
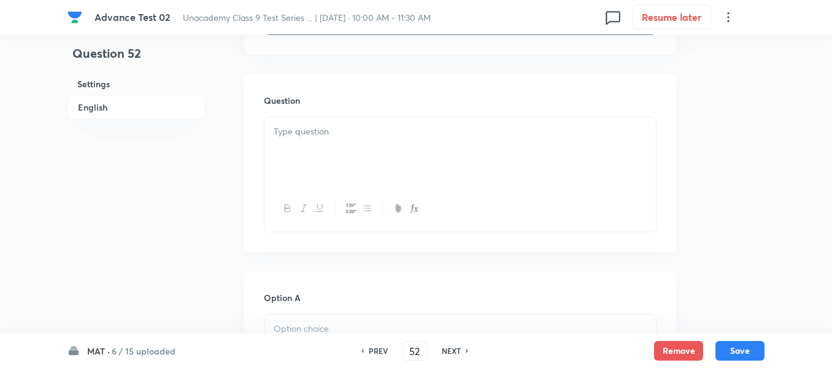
scroll to position [552, 0]
click at [374, 114] on div at bounding box center [461, 122] width 392 height 69
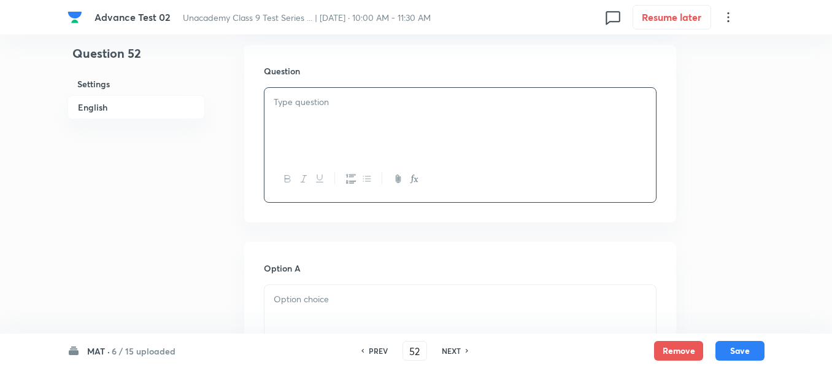
click at [370, 132] on div at bounding box center [461, 122] width 392 height 69
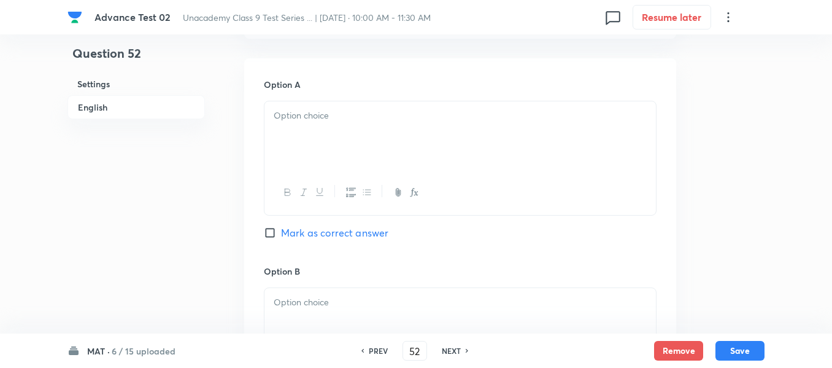
scroll to position [736, 0]
click at [377, 128] on div at bounding box center [461, 135] width 392 height 69
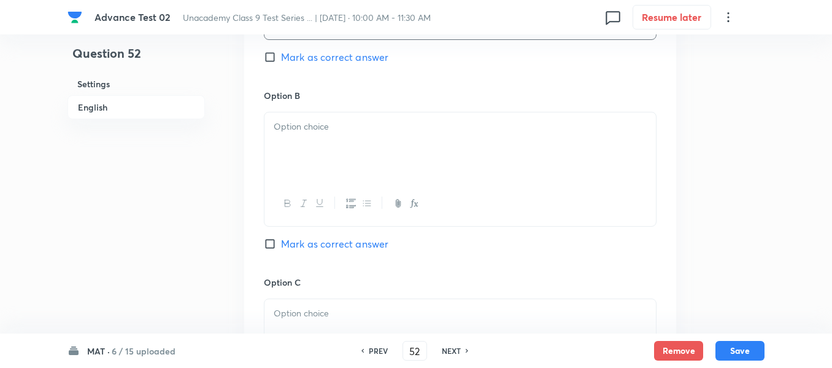
scroll to position [921, 0]
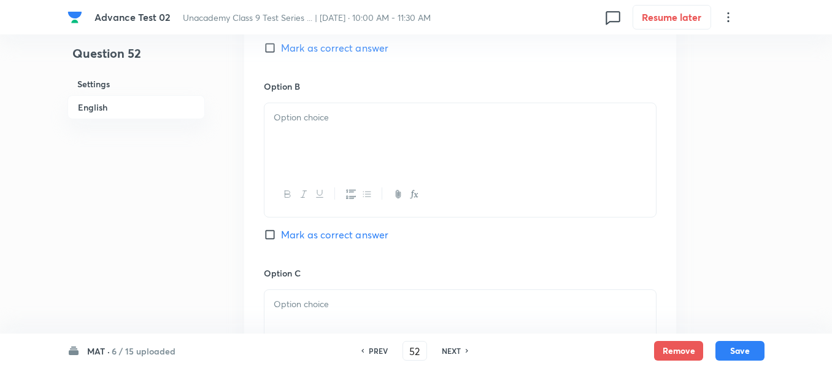
click at [357, 117] on p at bounding box center [460, 117] width 373 height 14
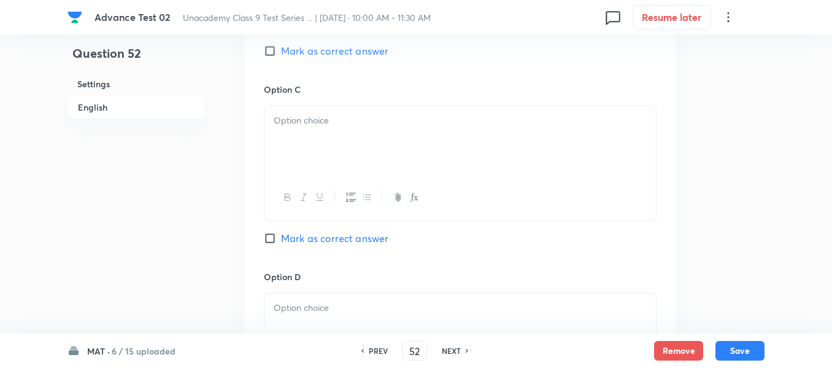
scroll to position [1105, 0]
click at [373, 137] on div at bounding box center [461, 140] width 392 height 69
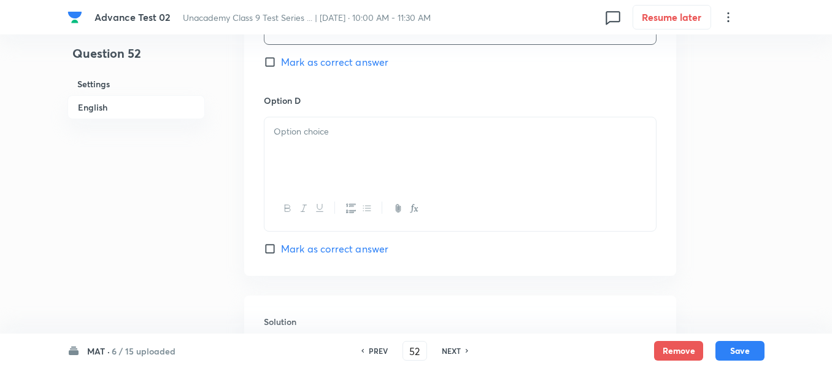
scroll to position [1289, 0]
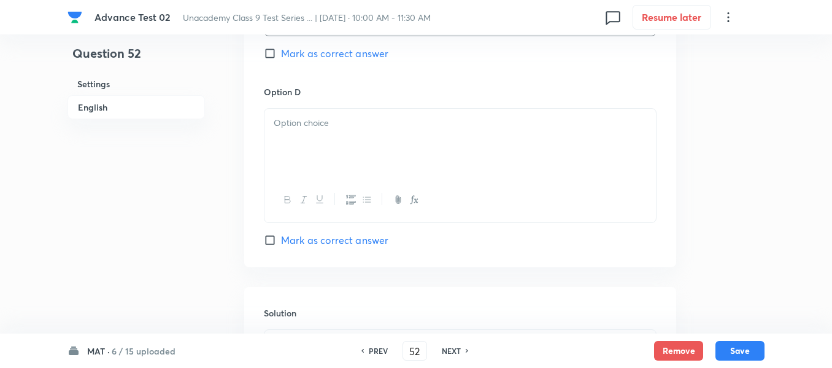
click at [355, 140] on div at bounding box center [461, 143] width 392 height 69
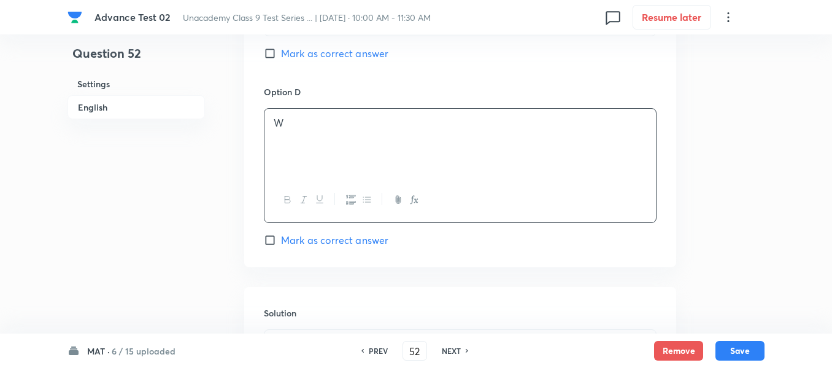
click at [276, 57] on input "Mark as correct answer" at bounding box center [272, 53] width 17 height 12
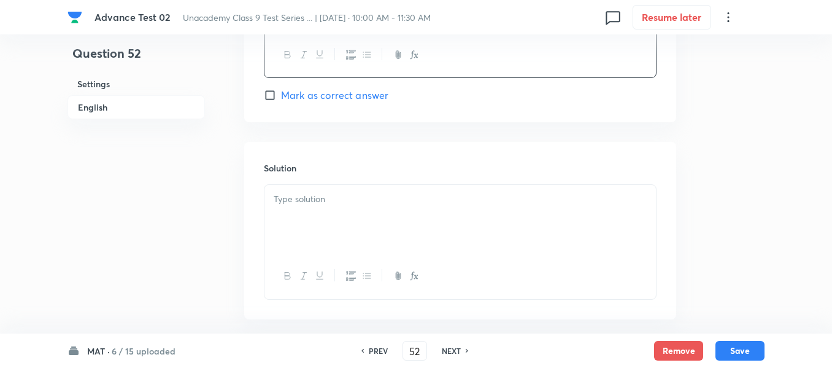
scroll to position [1473, 0]
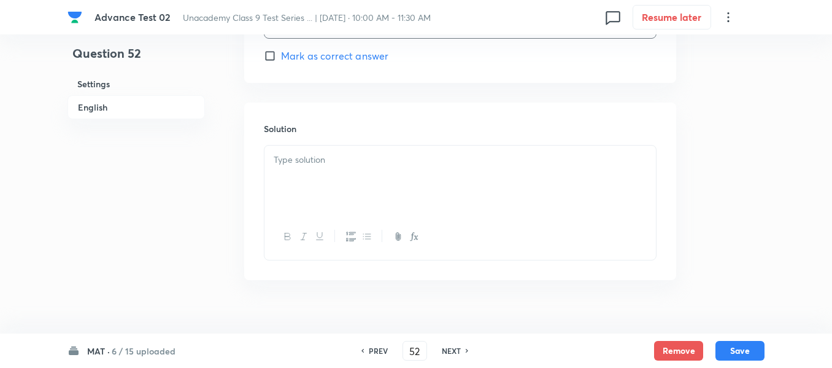
click at [363, 152] on div at bounding box center [461, 179] width 392 height 69
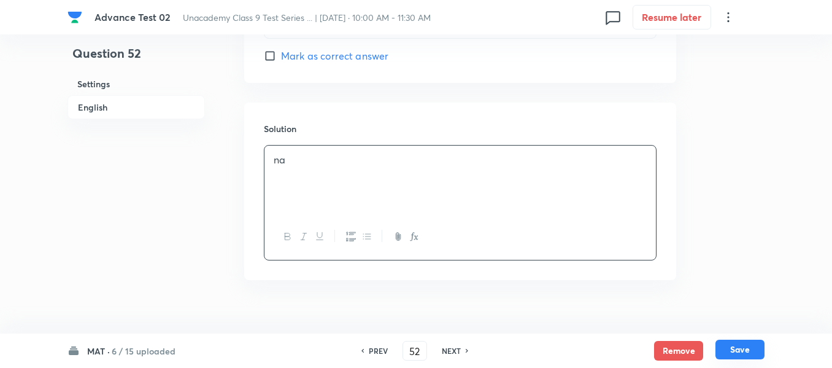
click at [740, 348] on button "Save" at bounding box center [740, 349] width 49 height 20
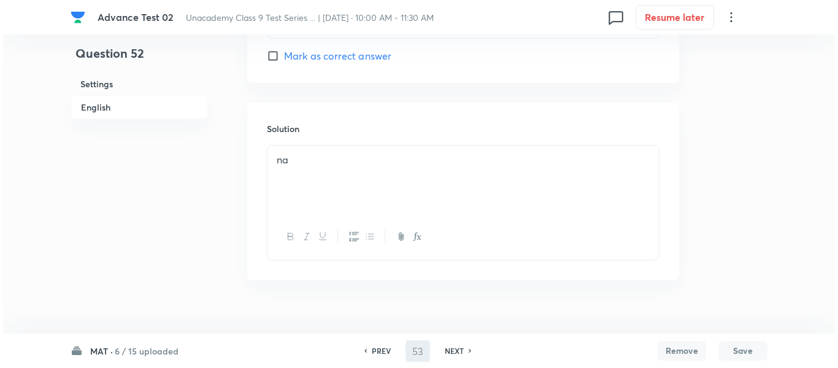
scroll to position [0, 0]
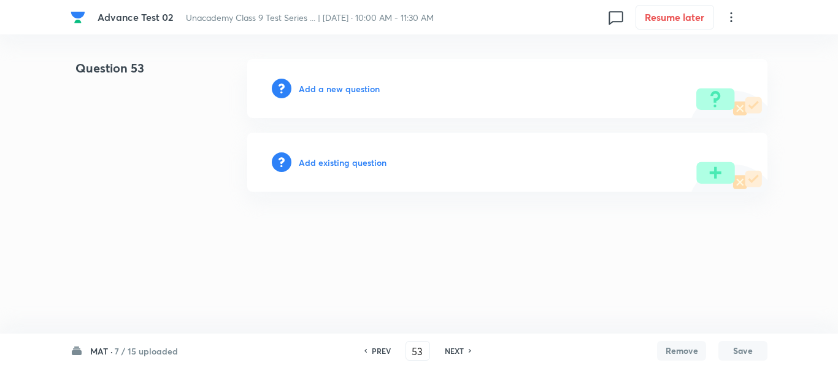
click at [337, 88] on h6 "Add a new question" at bounding box center [339, 88] width 81 height 13
click at [326, 89] on h6 "Choose a question type" at bounding box center [346, 88] width 95 height 13
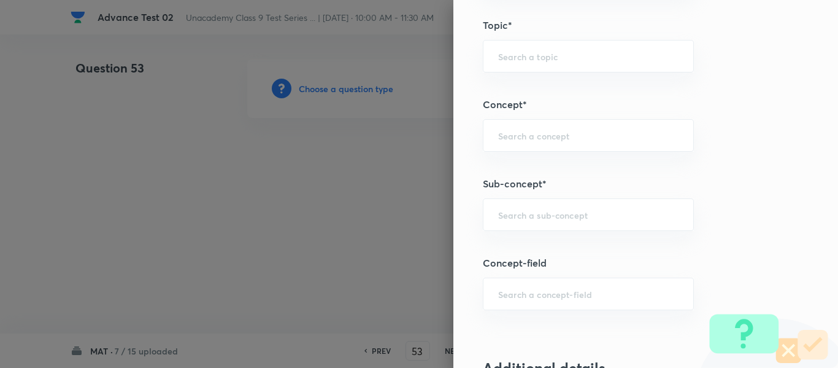
scroll to position [736, 0]
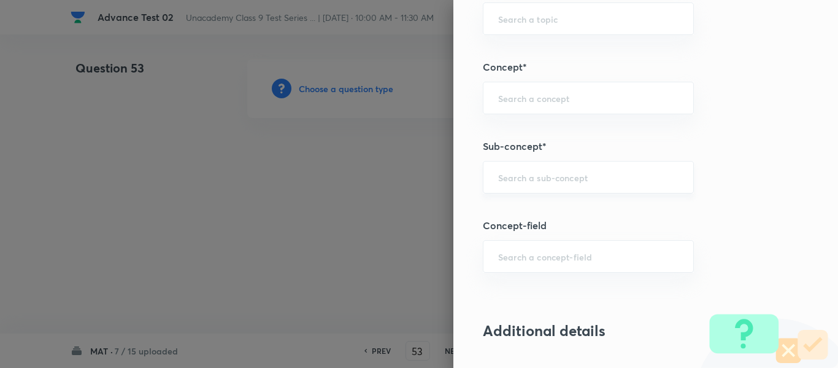
click at [541, 176] on input "text" at bounding box center [588, 177] width 180 height 12
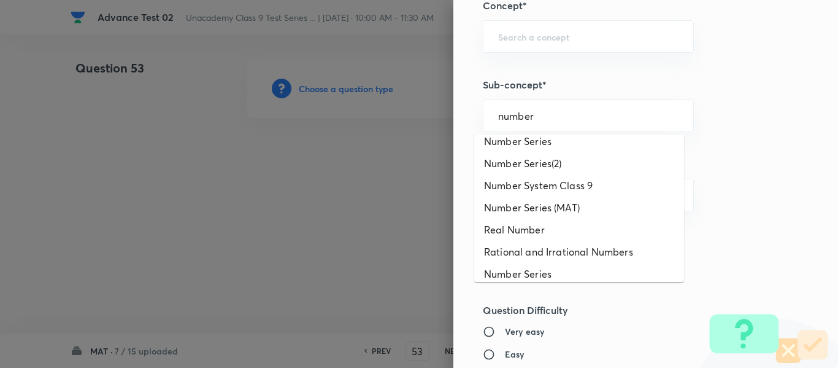
scroll to position [859, 0]
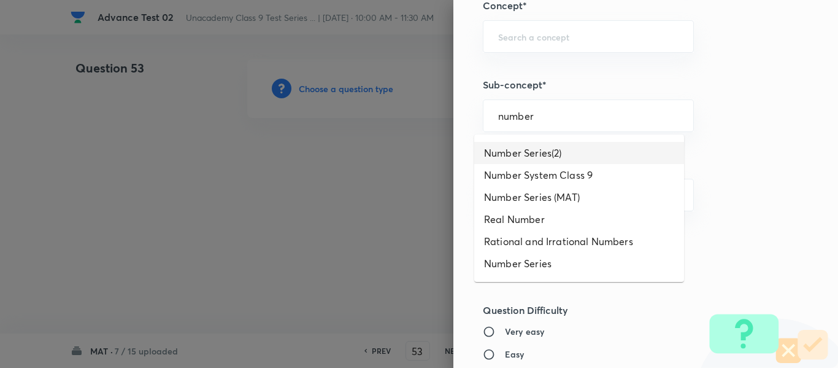
click at [546, 164] on li "Number Series(2)" at bounding box center [579, 153] width 210 height 22
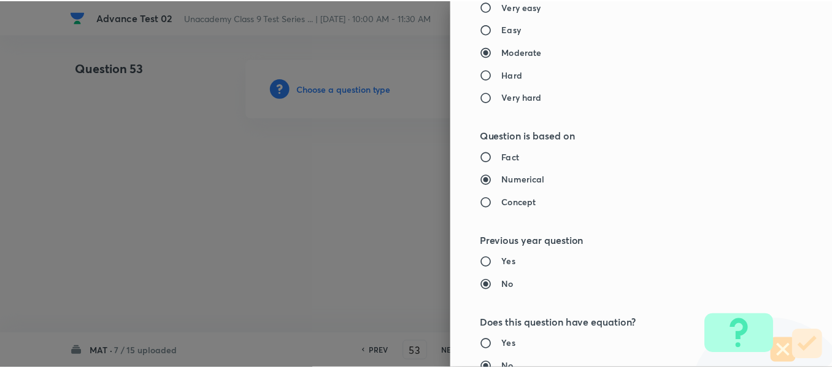
scroll to position [1388, 0]
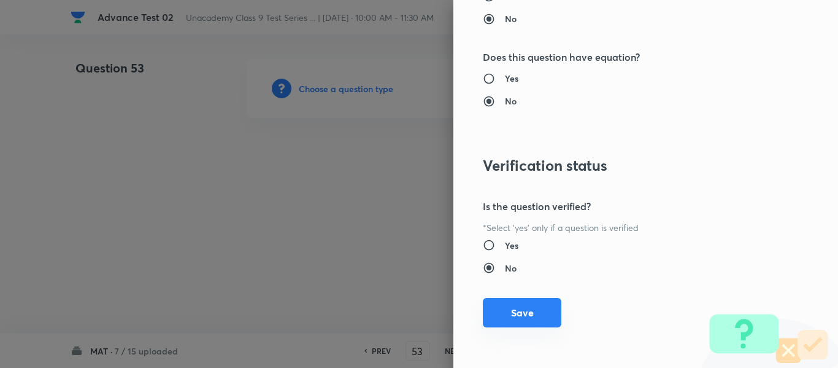
click at [513, 314] on button "Save" at bounding box center [522, 312] width 79 height 29
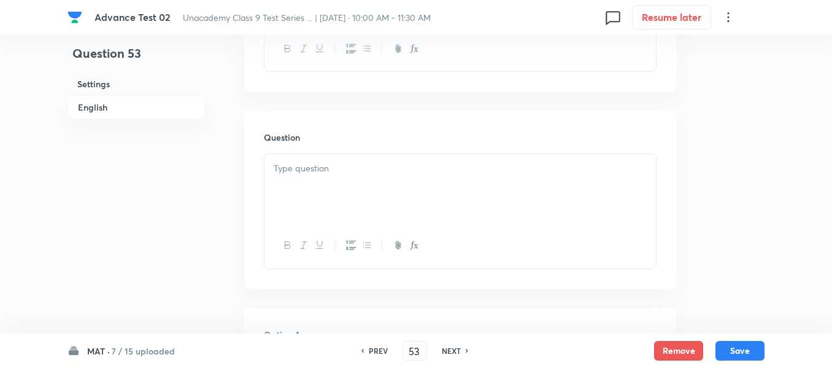
scroll to position [491, 0]
click at [392, 171] on div at bounding box center [461, 183] width 392 height 69
click at [349, 179] on div at bounding box center [461, 183] width 392 height 69
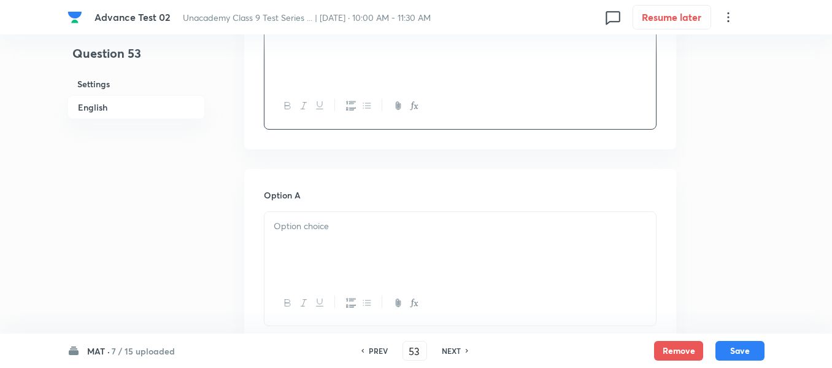
scroll to position [675, 0]
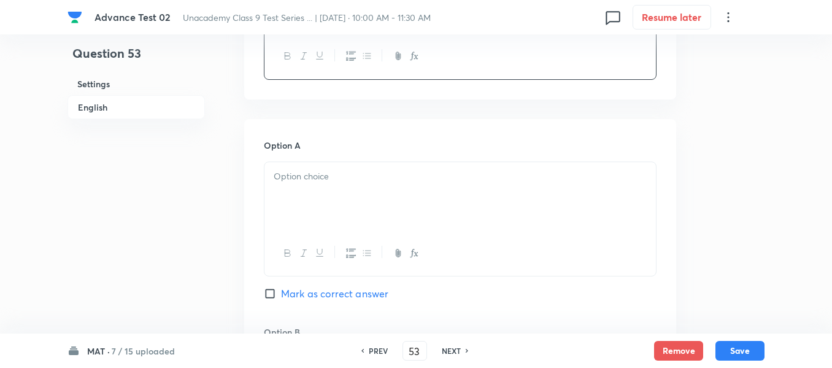
click at [384, 185] on div at bounding box center [461, 196] width 392 height 69
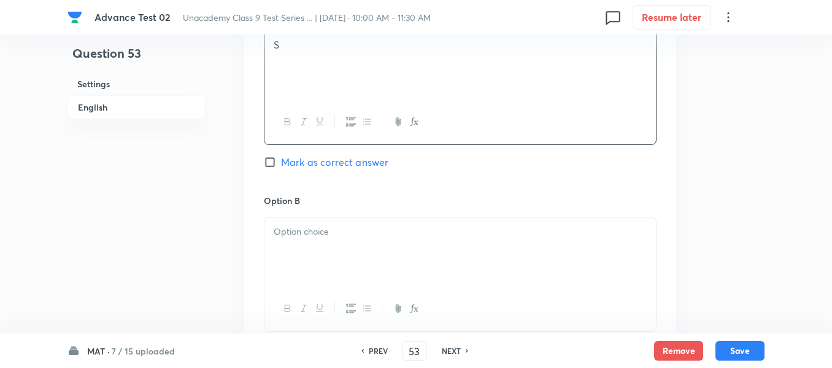
scroll to position [859, 0]
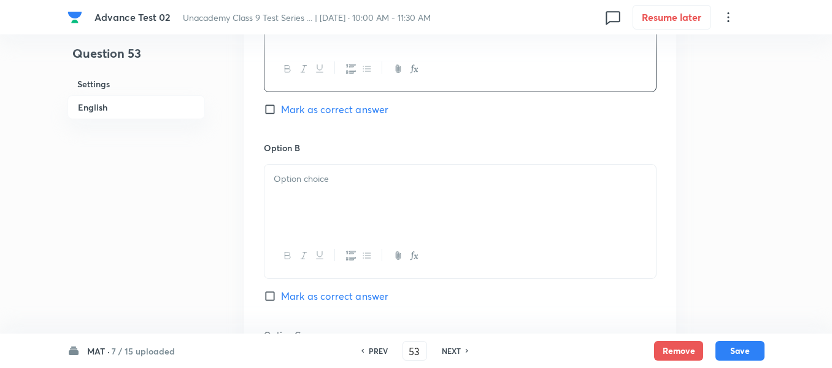
click at [382, 172] on p at bounding box center [460, 179] width 373 height 14
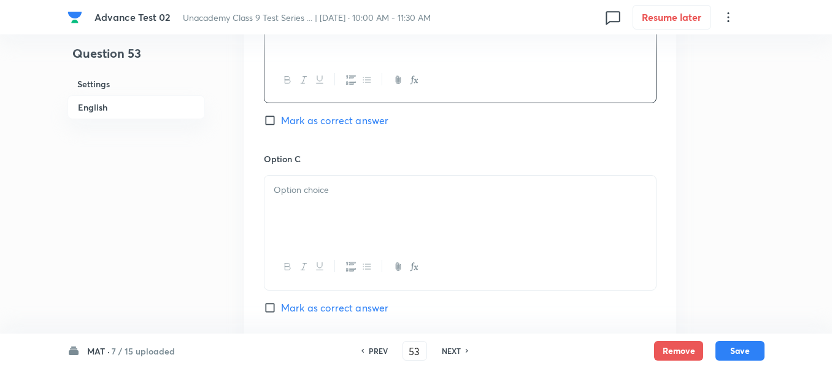
scroll to position [1043, 0]
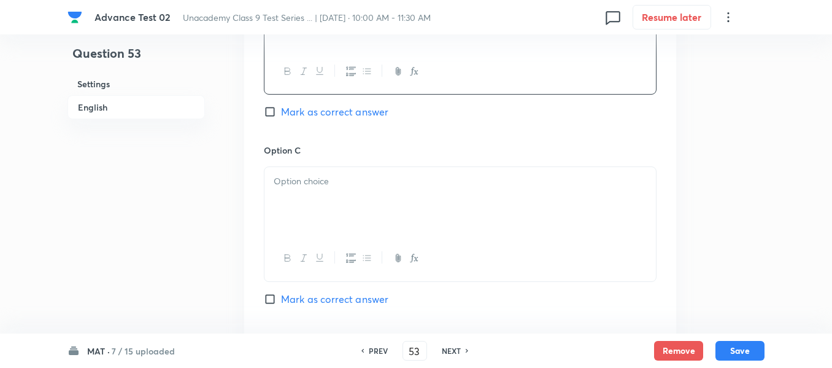
click at [388, 188] on p at bounding box center [460, 181] width 373 height 14
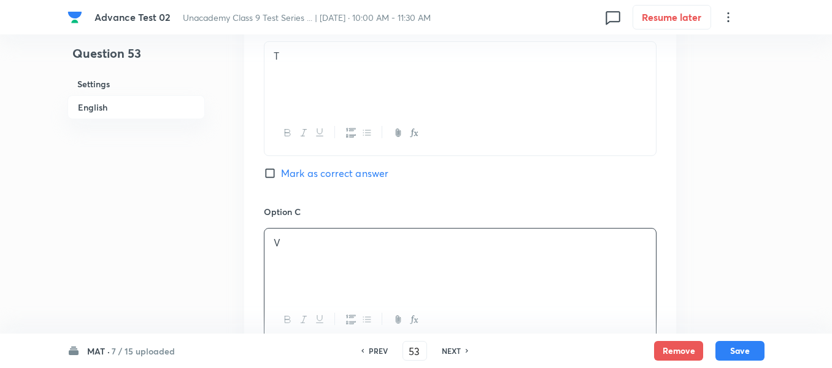
click at [283, 176] on span "Mark as correct answer" at bounding box center [334, 173] width 107 height 15
click at [281, 176] on input "Mark as correct answer" at bounding box center [272, 173] width 17 height 12
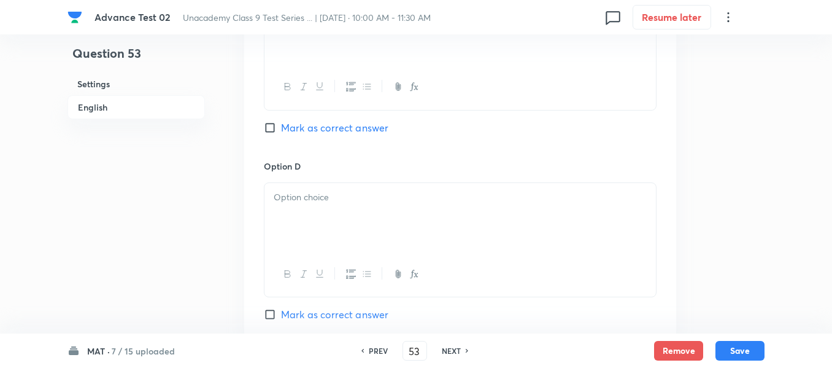
scroll to position [1227, 0]
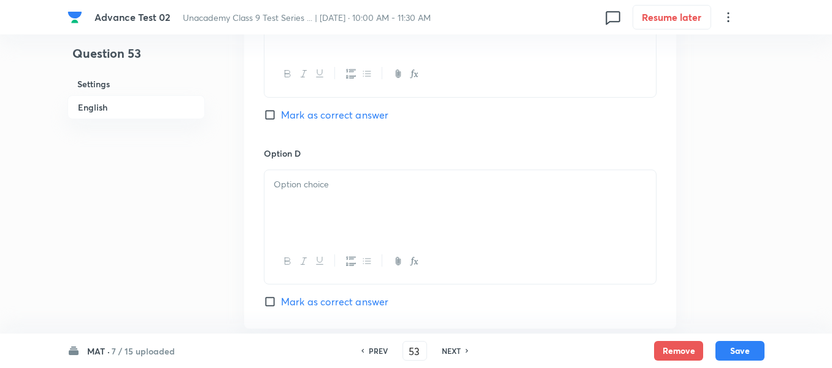
click at [382, 184] on p at bounding box center [460, 184] width 373 height 14
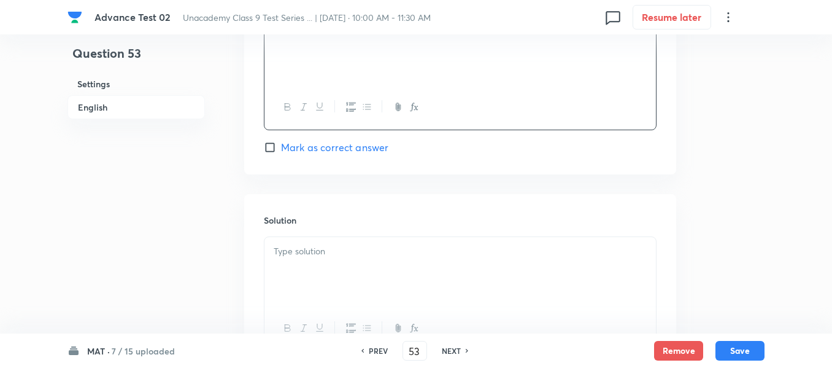
scroll to position [1412, 0]
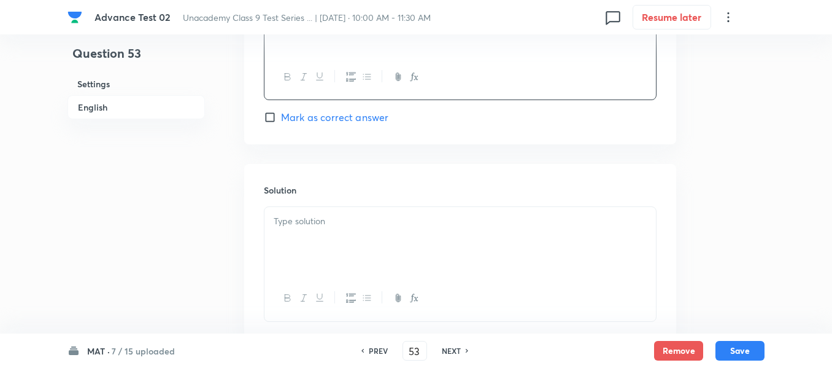
click at [373, 225] on p at bounding box center [460, 221] width 373 height 14
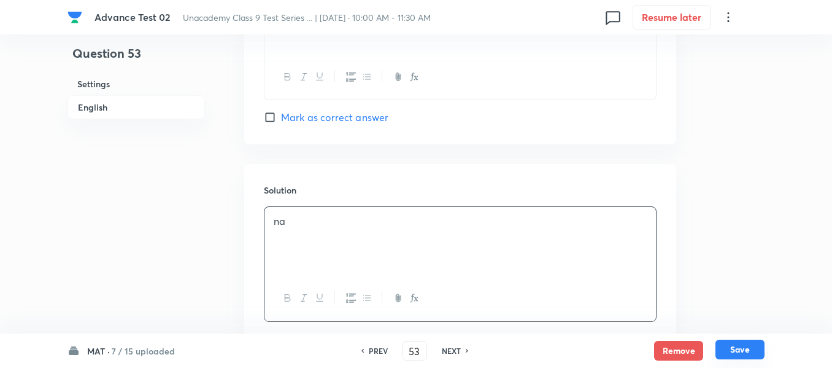
click at [740, 347] on button "Save" at bounding box center [740, 349] width 49 height 20
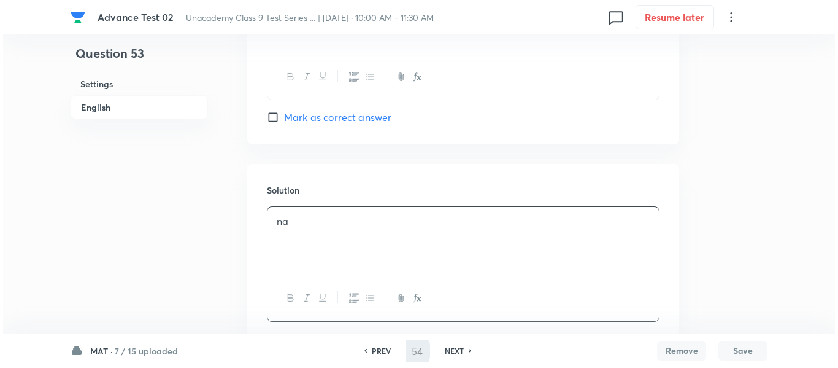
scroll to position [0, 0]
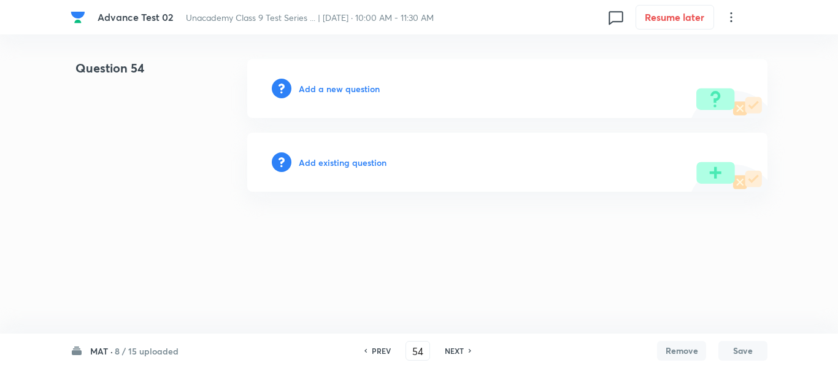
click at [381, 349] on h6 "PREV" at bounding box center [381, 350] width 19 height 11
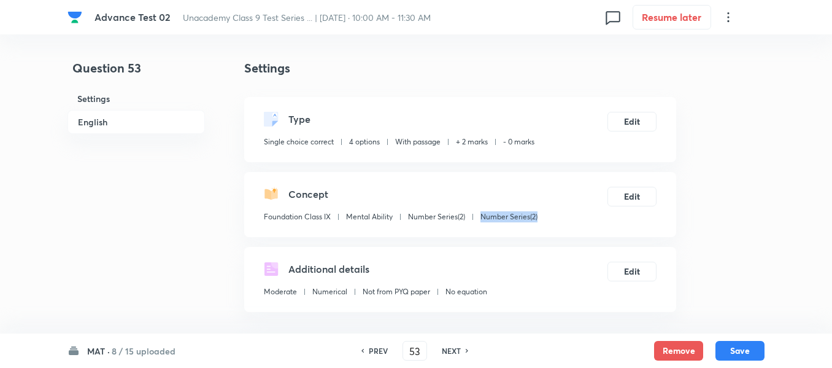
drag, startPoint x: 546, startPoint y: 215, endPoint x: 484, endPoint y: 220, distance: 61.5
click at [484, 220] on div "Concept Foundation Class IX Mental Ability Number Series(2) Number Series(2) Ed…" at bounding box center [460, 204] width 432 height 65
click at [456, 352] on h6 "NEXT" at bounding box center [451, 350] width 19 height 11
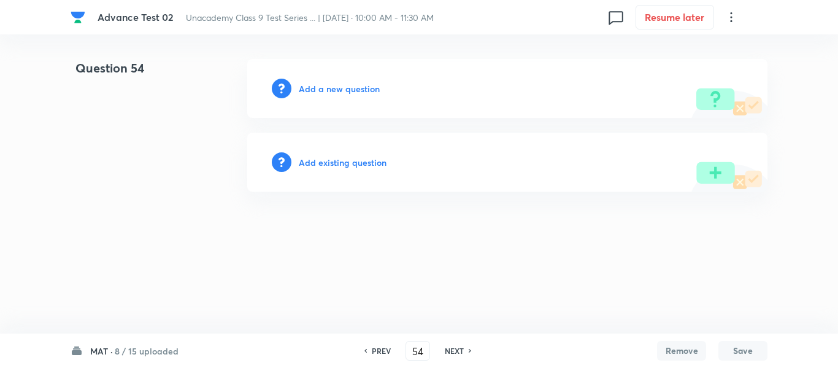
click at [325, 86] on h6 "Add a new question" at bounding box center [339, 88] width 81 height 13
click at [325, 86] on h6 "Choose a question type" at bounding box center [346, 88] width 95 height 13
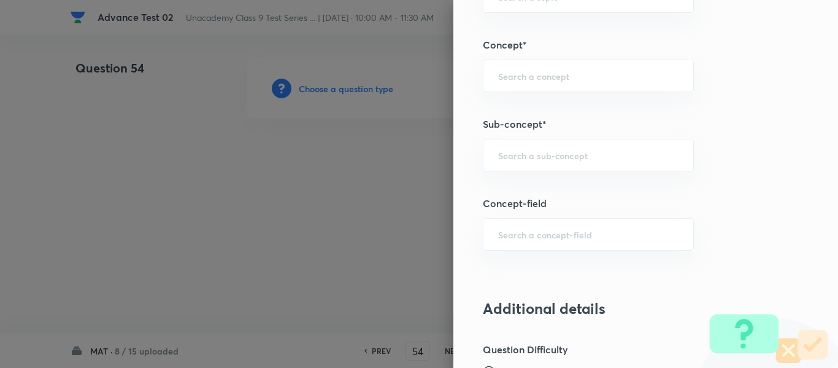
scroll to position [789, 0]
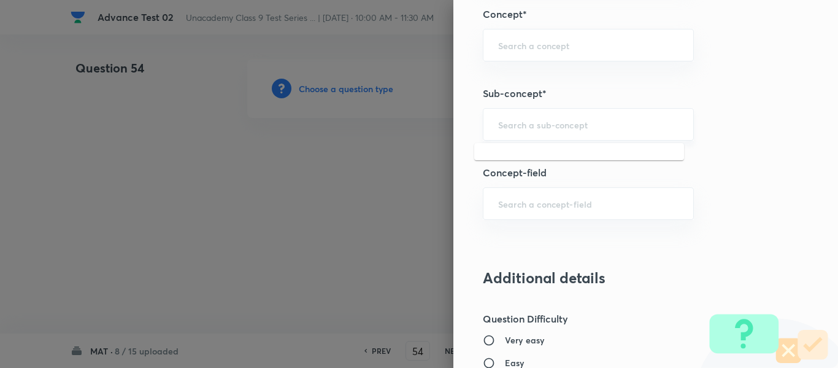
click at [547, 125] on input "text" at bounding box center [588, 124] width 180 height 12
paste input "Number Series(2)"
click at [534, 158] on li "Number Series(2)" at bounding box center [579, 159] width 210 height 22
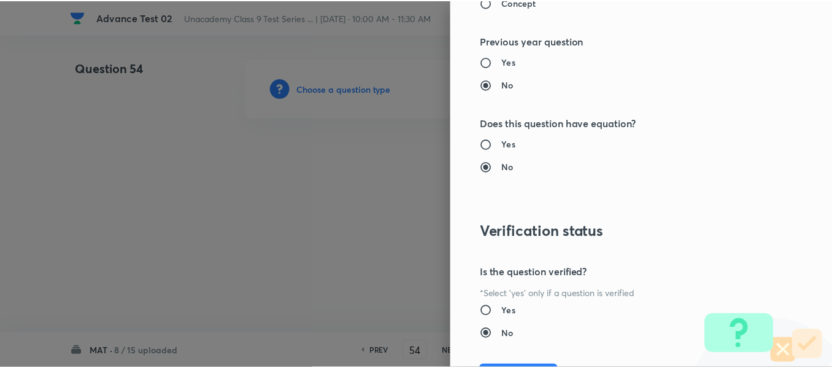
scroll to position [1388, 0]
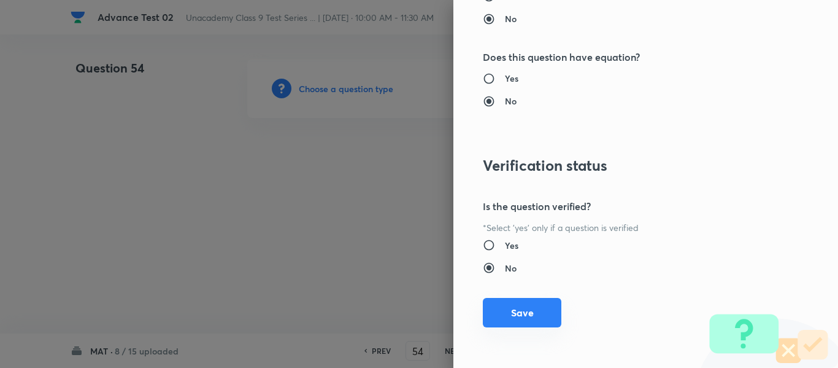
click at [522, 309] on button "Save" at bounding box center [522, 312] width 79 height 29
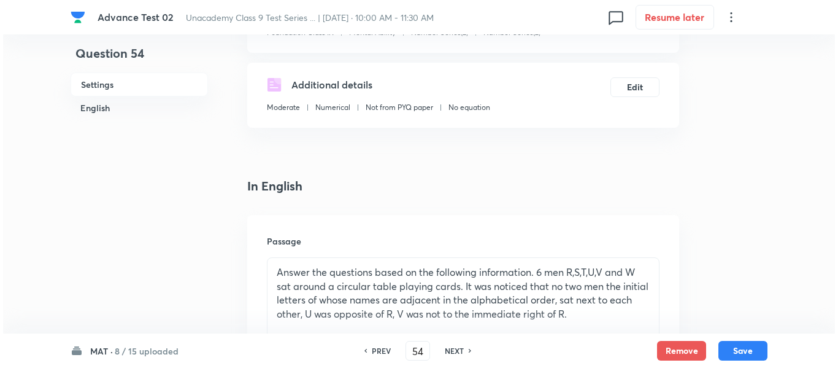
scroll to position [0, 0]
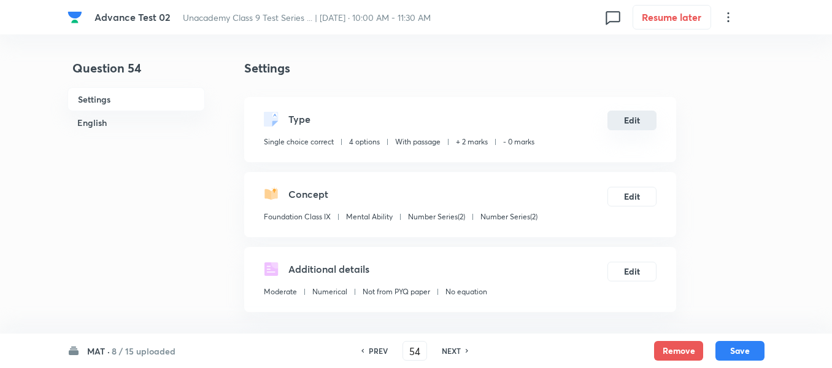
click at [635, 120] on button "Edit" at bounding box center [632, 120] width 49 height 20
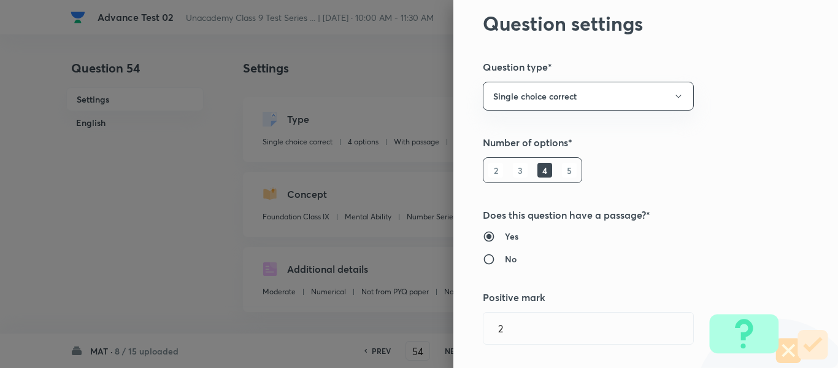
scroll to position [61, 0]
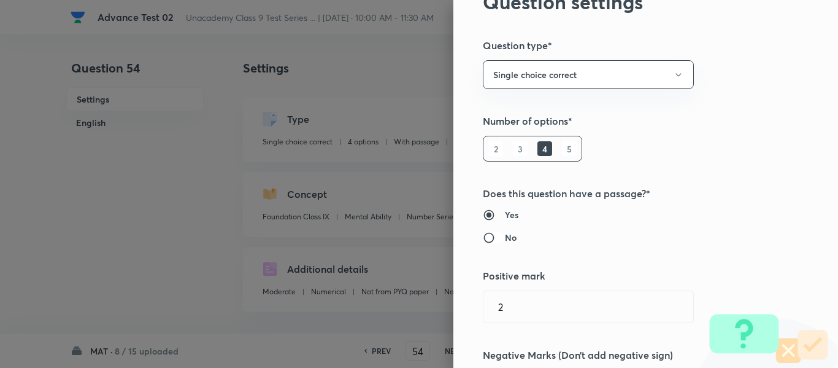
click at [483, 238] on input "No" at bounding box center [494, 237] width 22 height 12
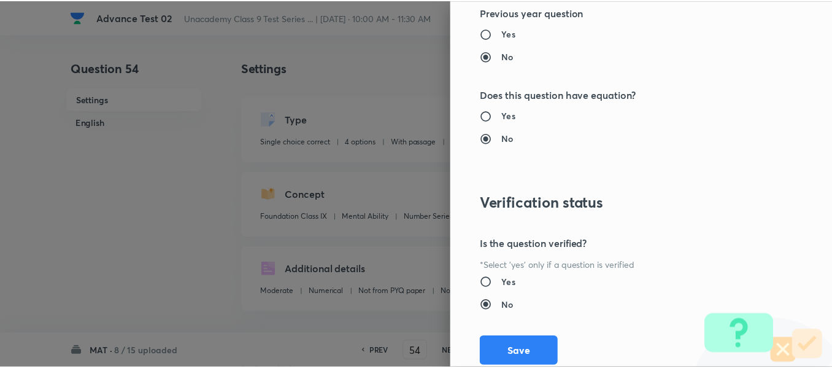
scroll to position [1388, 0]
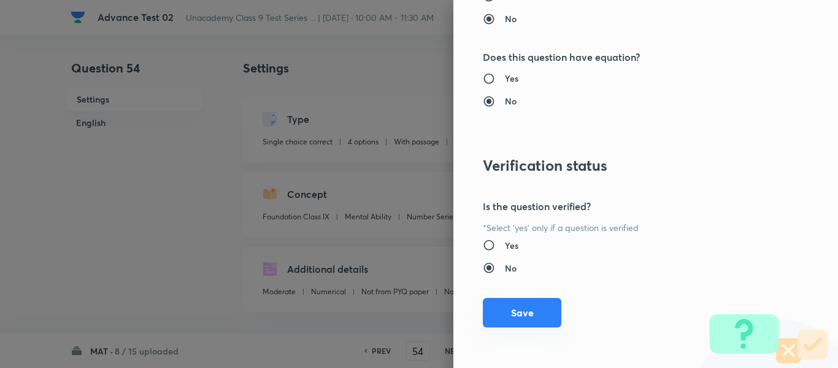
click at [500, 312] on button "Save" at bounding box center [522, 312] width 79 height 29
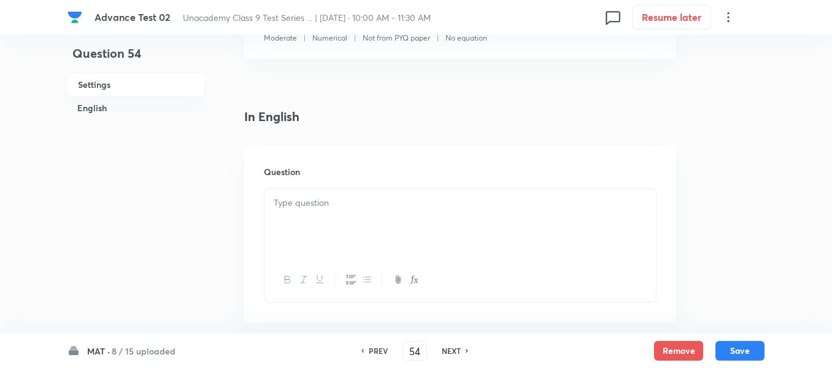
scroll to position [307, 0]
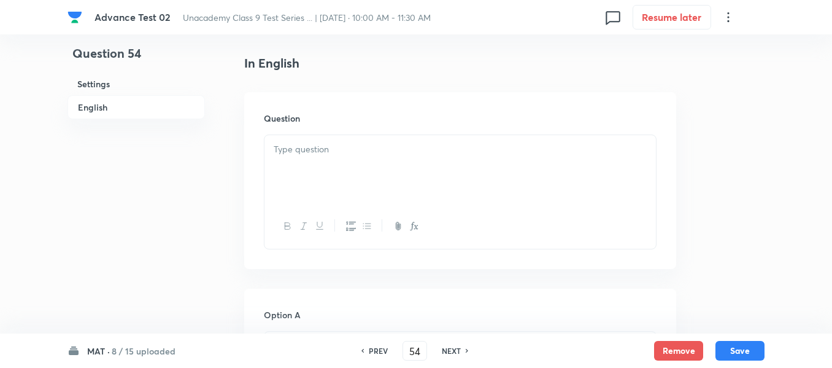
click at [389, 150] on p at bounding box center [460, 149] width 373 height 14
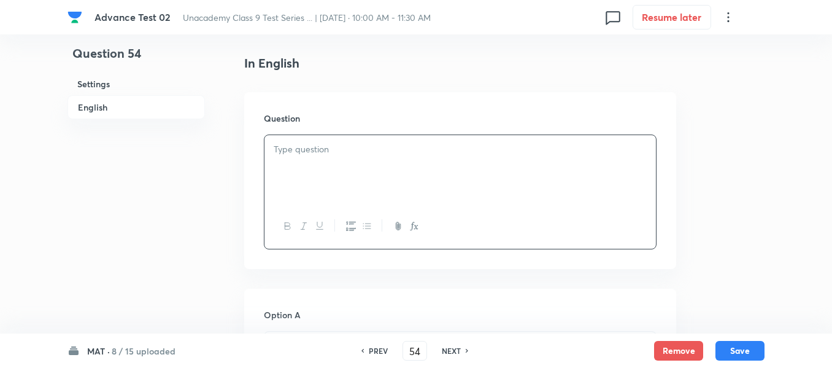
click at [452, 146] on p at bounding box center [460, 149] width 373 height 14
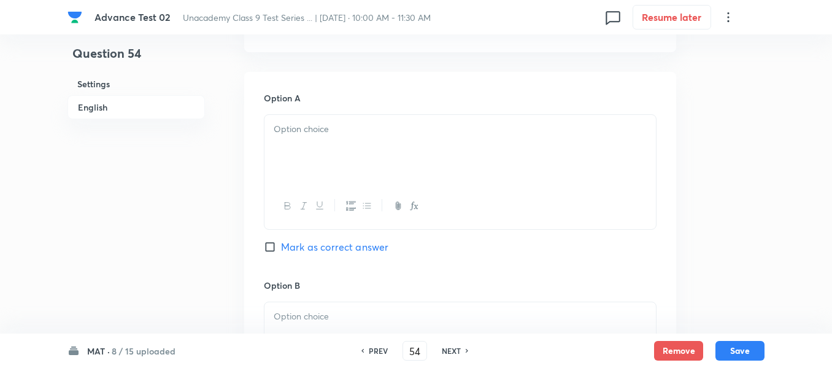
scroll to position [552, 0]
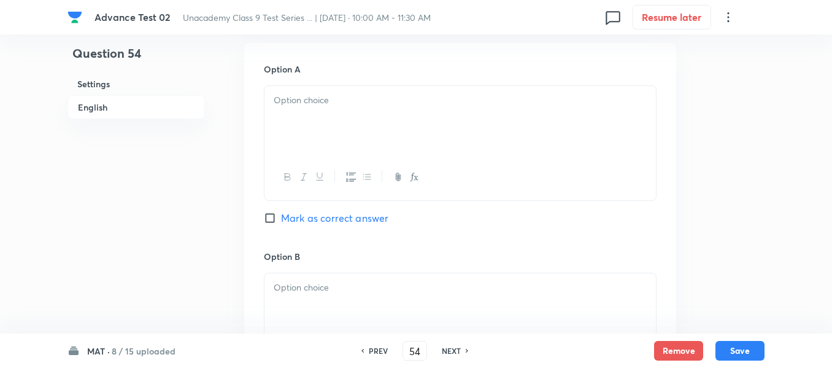
click at [378, 115] on div at bounding box center [461, 120] width 392 height 69
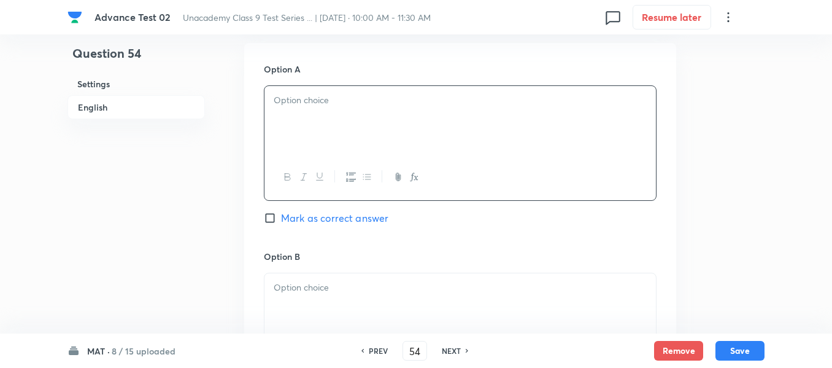
click at [385, 112] on div at bounding box center [461, 120] width 392 height 69
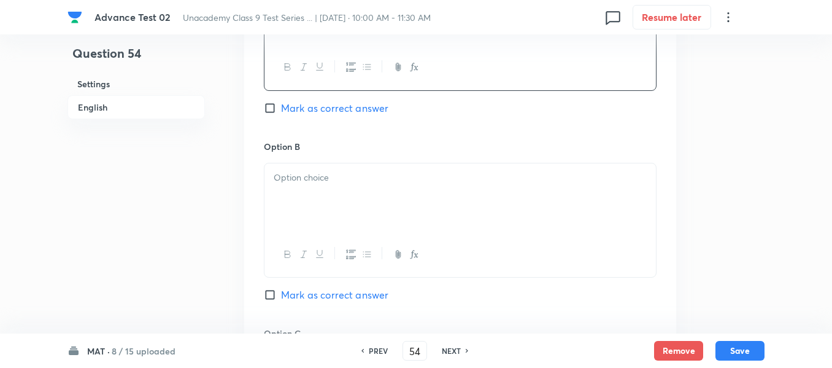
scroll to position [675, 0]
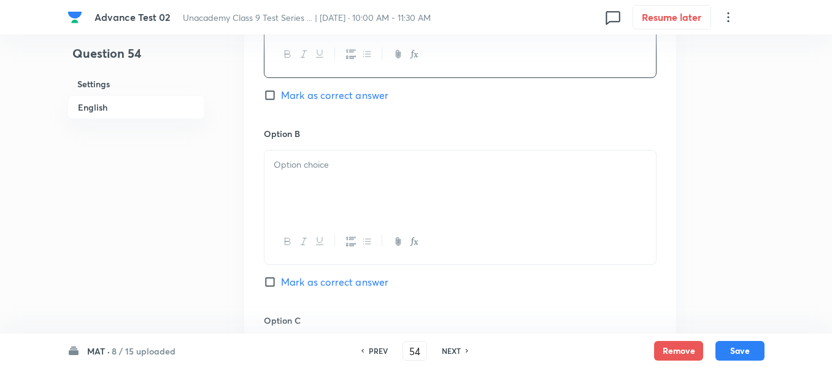
click at [363, 168] on p at bounding box center [460, 165] width 373 height 14
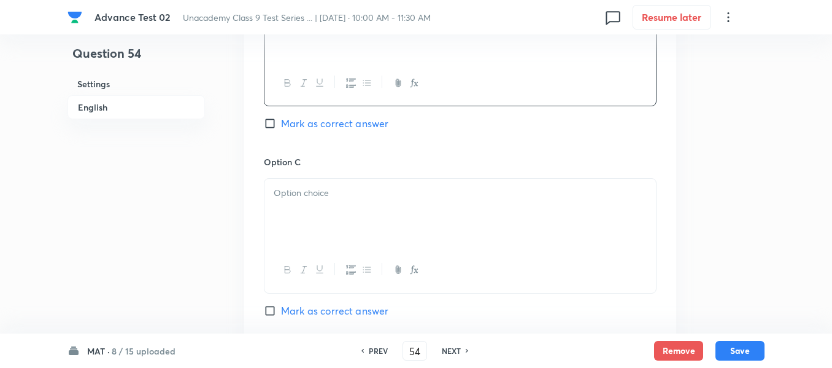
scroll to position [859, 0]
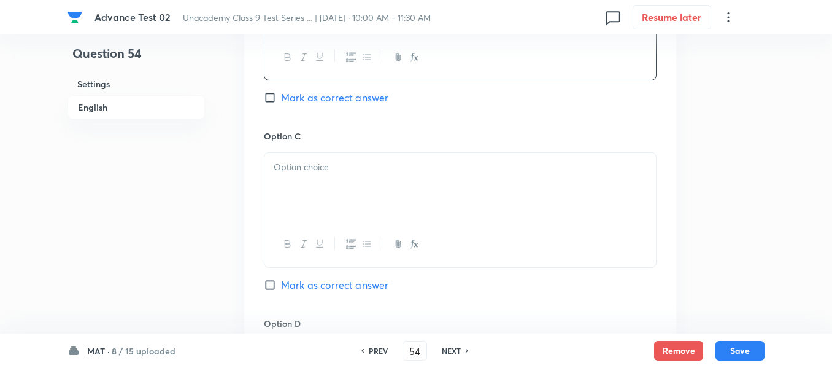
click at [399, 176] on div at bounding box center [461, 187] width 392 height 69
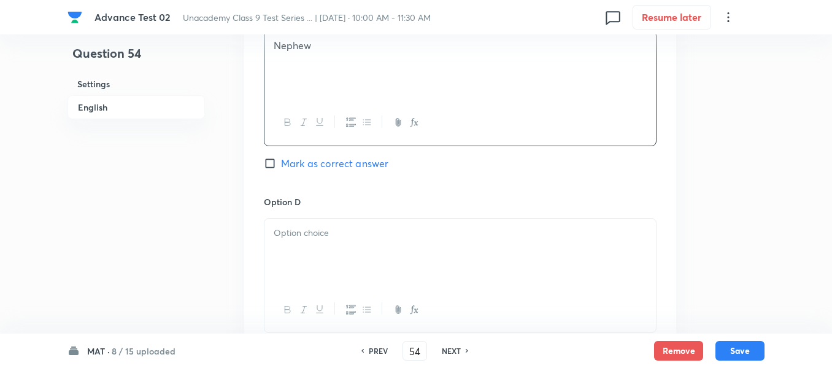
scroll to position [1043, 0]
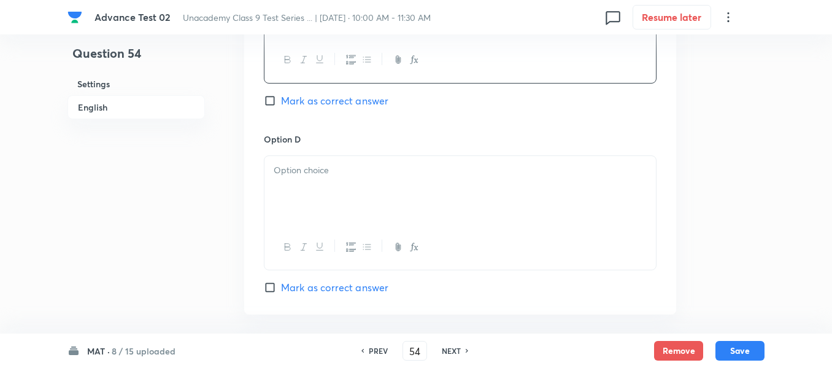
click at [375, 185] on div at bounding box center [461, 190] width 392 height 69
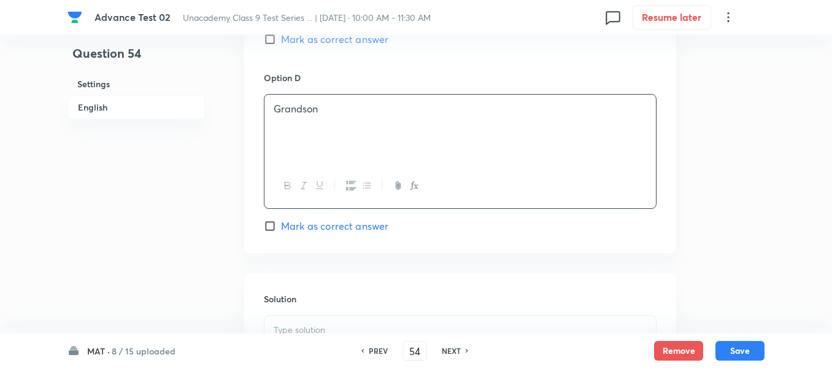
click at [288, 224] on span "Mark as correct answer" at bounding box center [334, 225] width 107 height 15
click at [281, 224] on input "Mark as correct answer" at bounding box center [272, 226] width 17 height 12
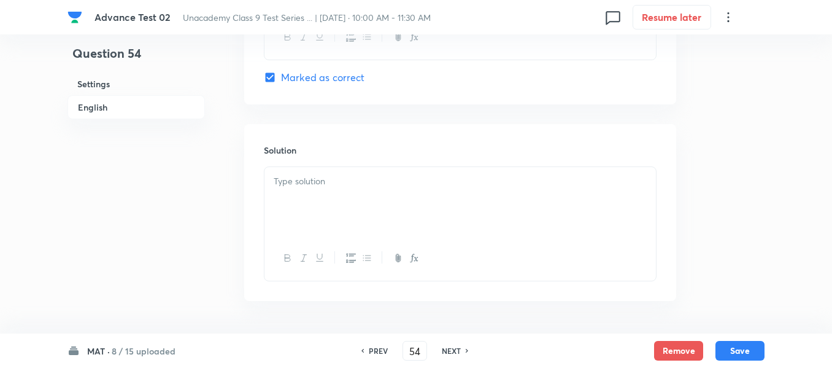
scroll to position [1289, 0]
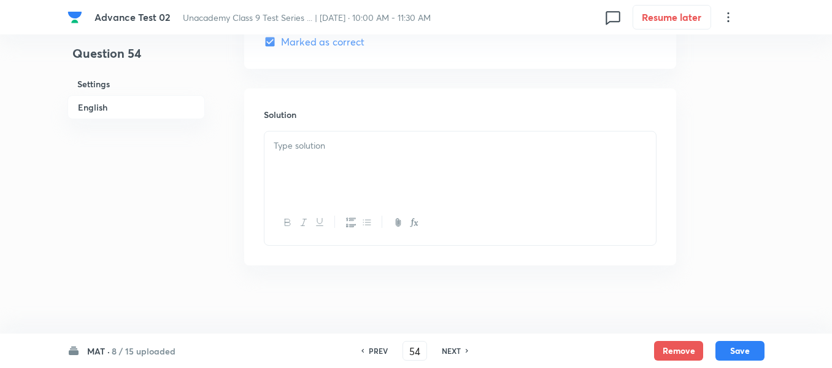
click at [374, 163] on div at bounding box center [461, 165] width 392 height 69
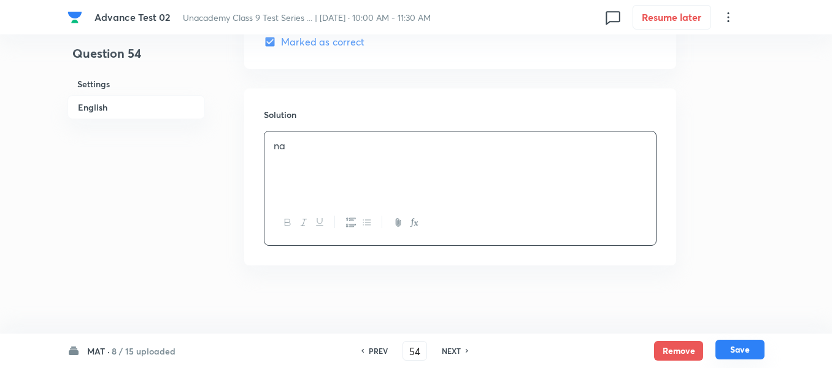
click at [745, 349] on button "Save" at bounding box center [740, 349] width 49 height 20
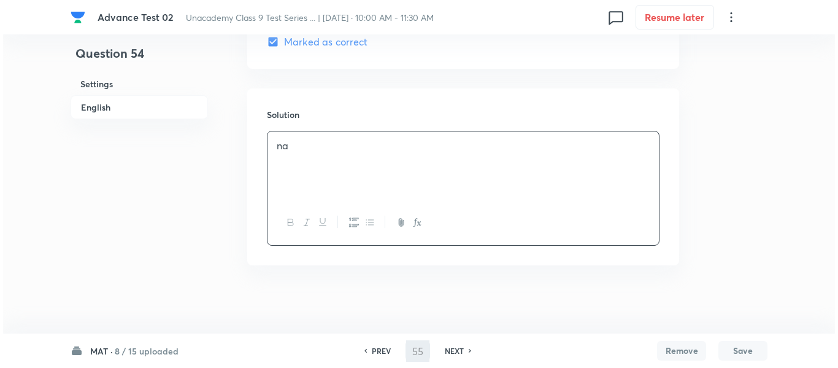
scroll to position [0, 0]
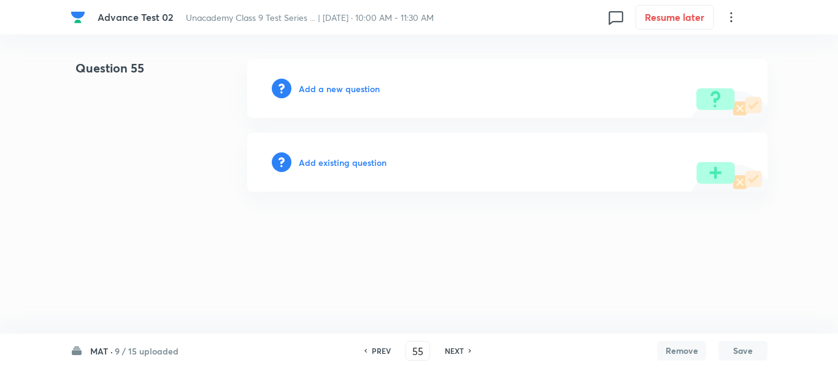
click at [338, 89] on h6 "Add a new question" at bounding box center [339, 88] width 81 height 13
click at [337, 89] on h6 "Choose a question type" at bounding box center [346, 88] width 95 height 13
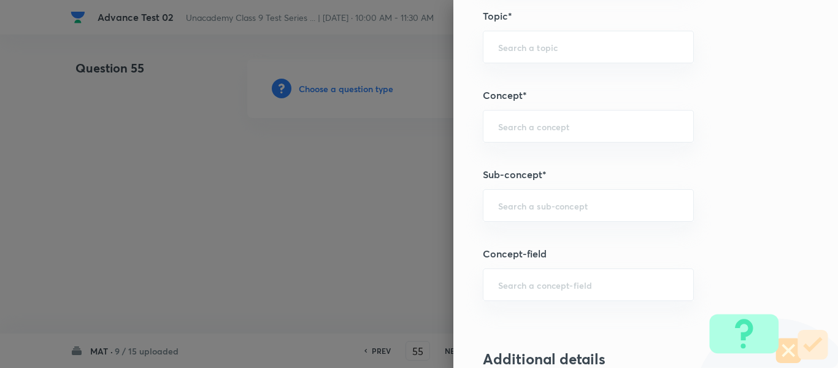
scroll to position [758, 0]
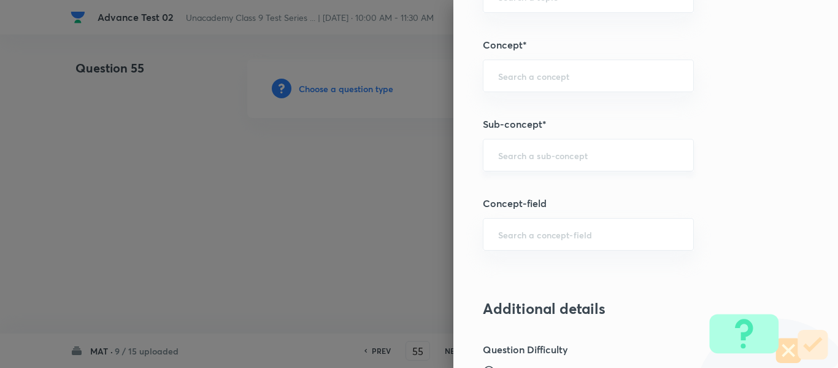
click at [577, 153] on input "text" at bounding box center [588, 155] width 180 height 12
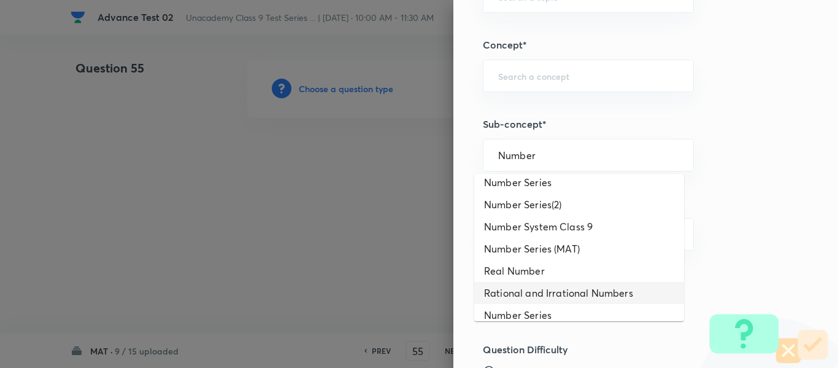
scroll to position [786, 0]
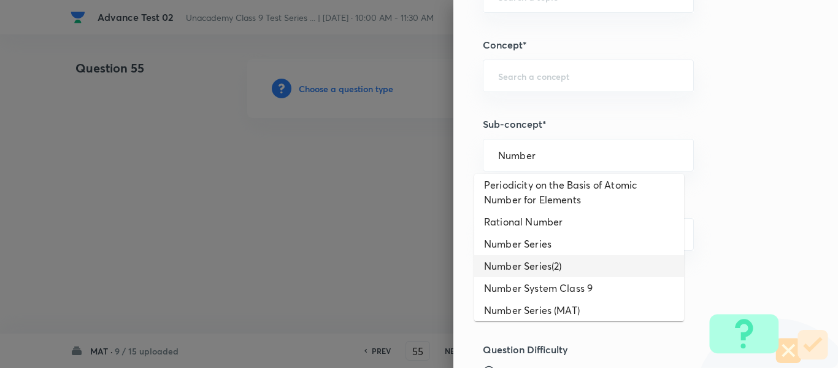
drag, startPoint x: 560, startPoint y: 277, endPoint x: 569, endPoint y: 277, distance: 8.6
click at [560, 277] on li "Number Series(2)" at bounding box center [579, 266] width 210 height 22
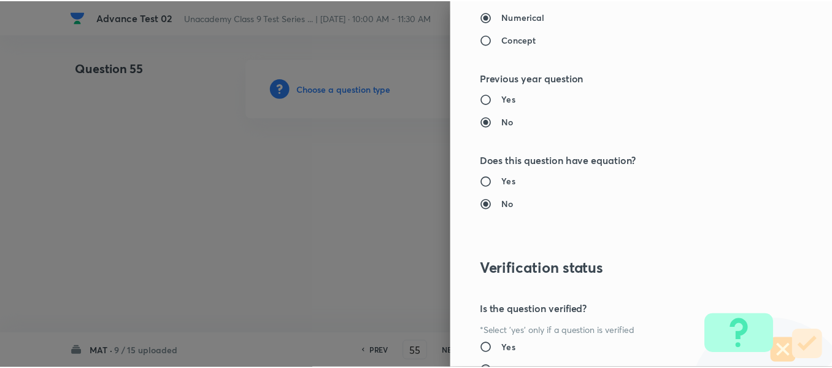
scroll to position [1388, 0]
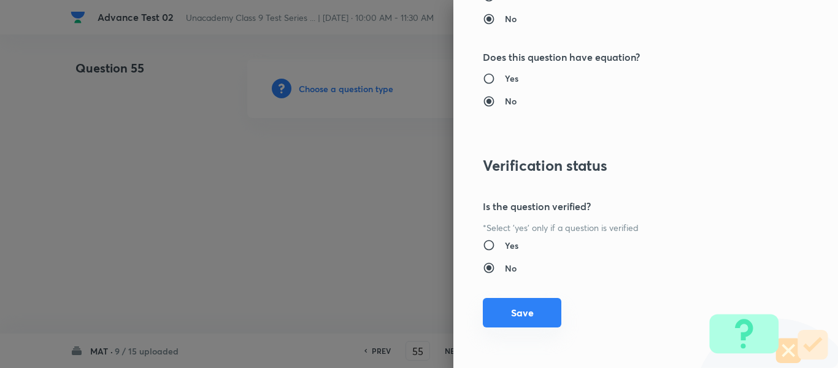
click at [515, 319] on button "Save" at bounding box center [522, 312] width 79 height 29
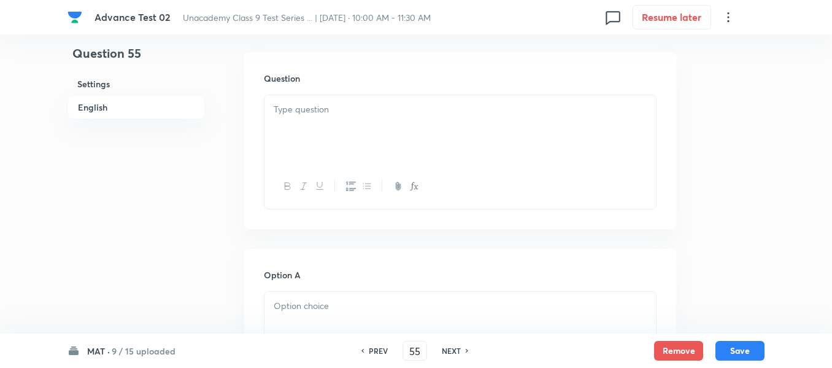
scroll to position [368, 0]
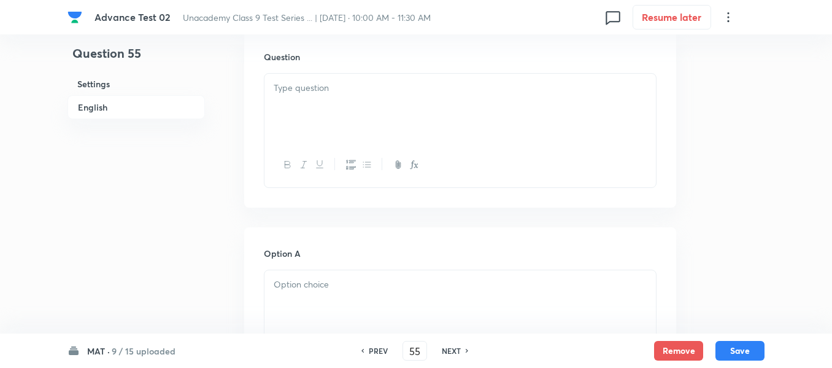
click at [348, 99] on div at bounding box center [461, 108] width 392 height 69
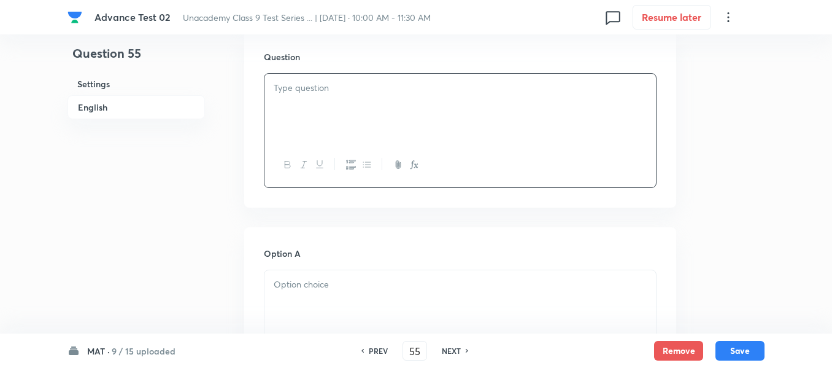
click at [374, 131] on div at bounding box center [461, 108] width 392 height 69
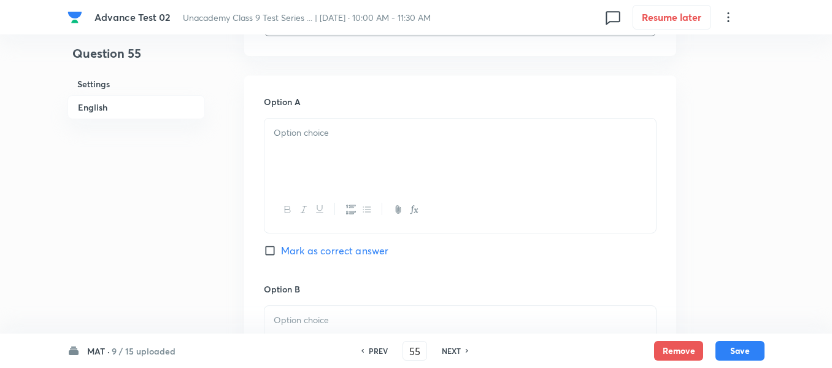
scroll to position [552, 0]
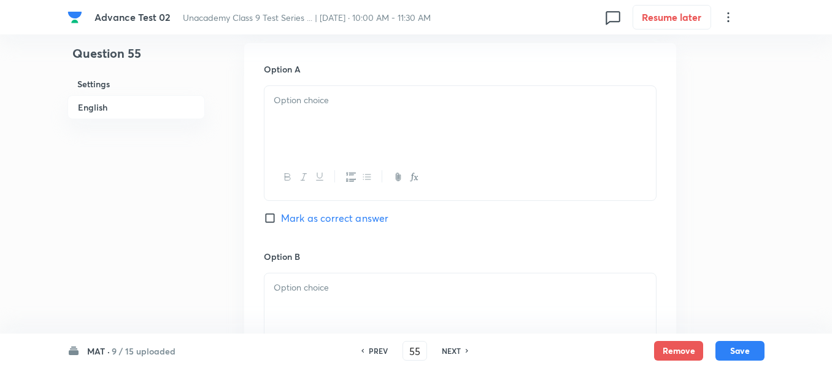
click at [425, 125] on div at bounding box center [461, 120] width 392 height 69
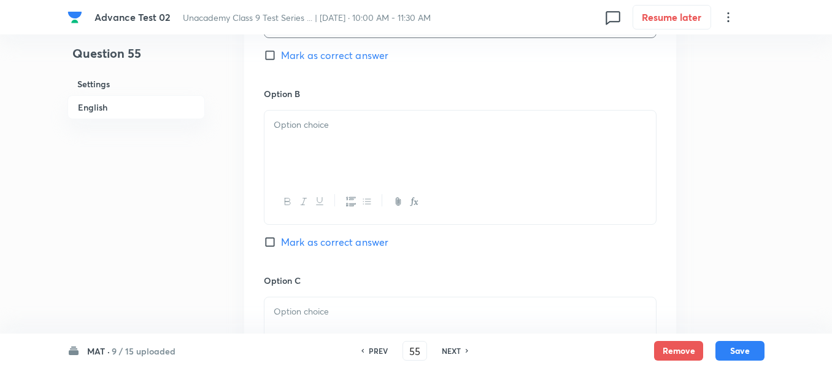
scroll to position [736, 0]
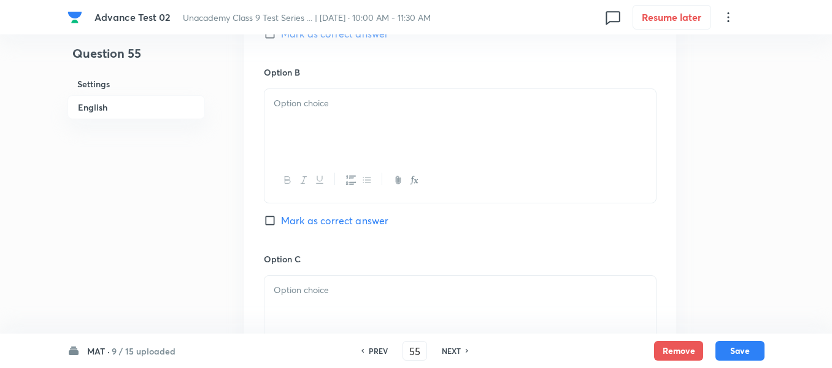
click at [425, 125] on div at bounding box center [461, 123] width 392 height 69
click at [425, 125] on div at bounding box center [461, 125] width 392 height 69
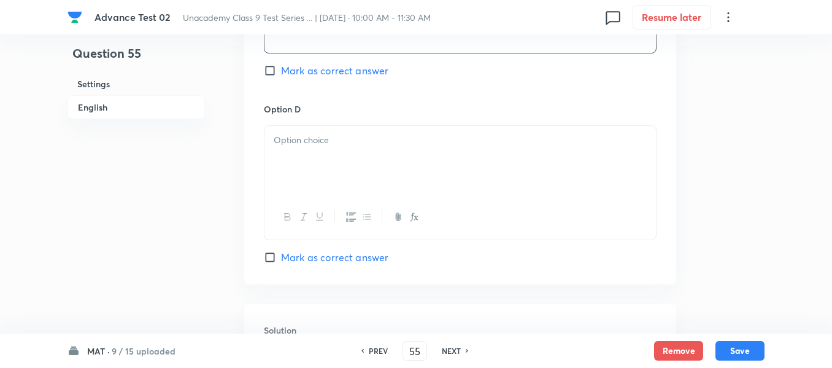
scroll to position [1105, 0]
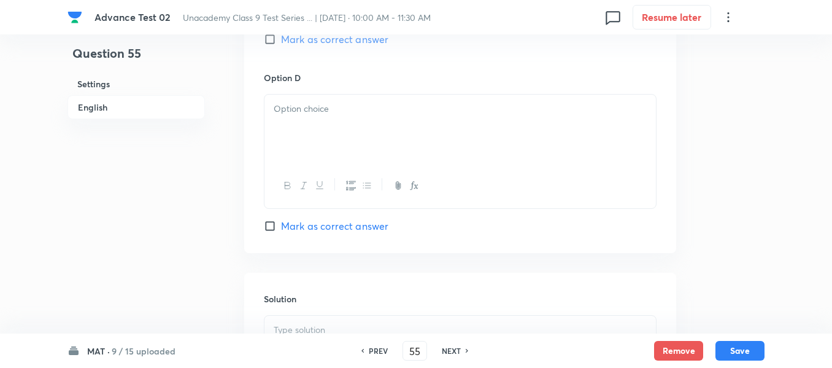
click at [425, 125] on div at bounding box center [461, 129] width 392 height 69
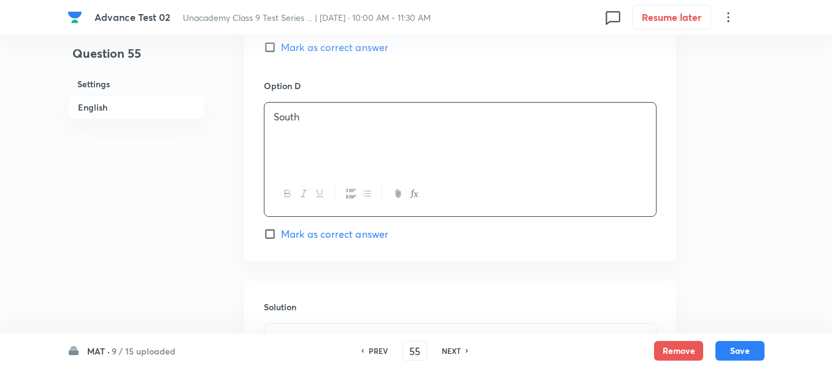
scroll to position [1043, 0]
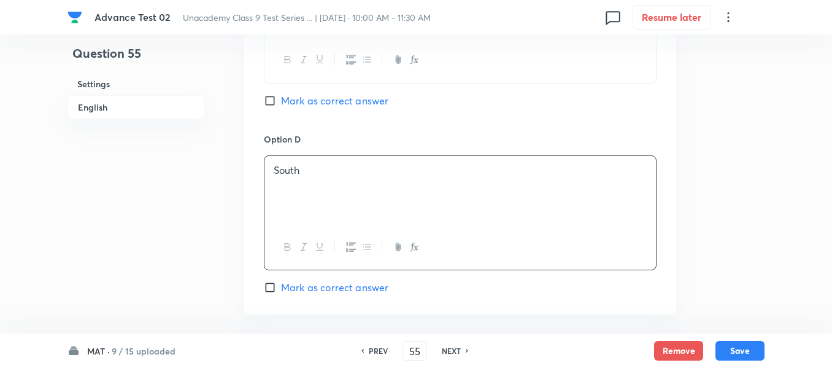
click at [275, 102] on input "Mark as correct answer" at bounding box center [272, 101] width 17 height 12
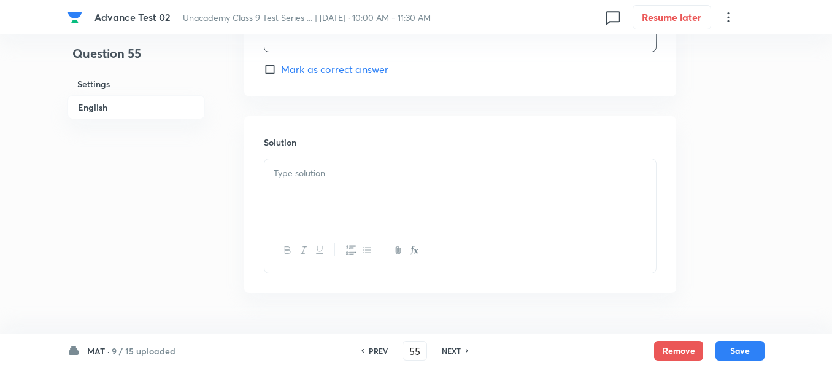
scroll to position [1289, 0]
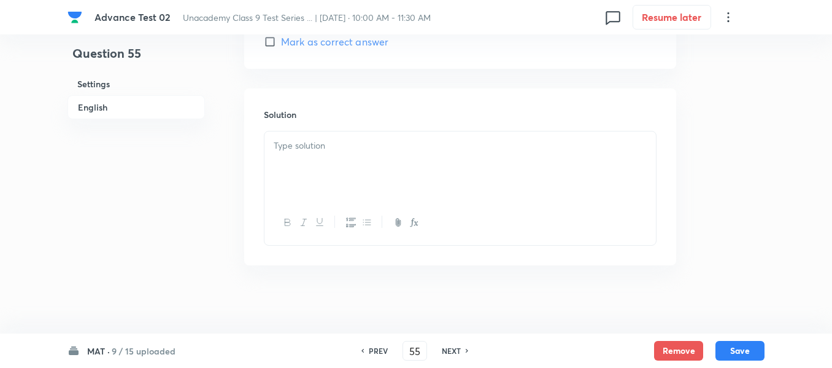
click at [370, 153] on div at bounding box center [461, 165] width 392 height 69
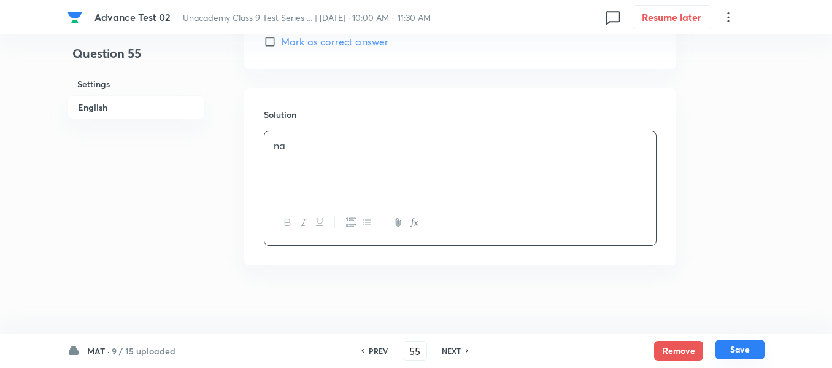
click at [735, 350] on button "Save" at bounding box center [740, 349] width 49 height 20
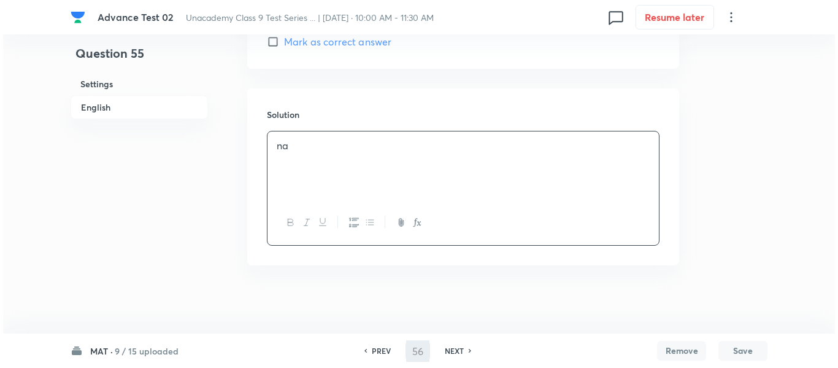
scroll to position [0, 0]
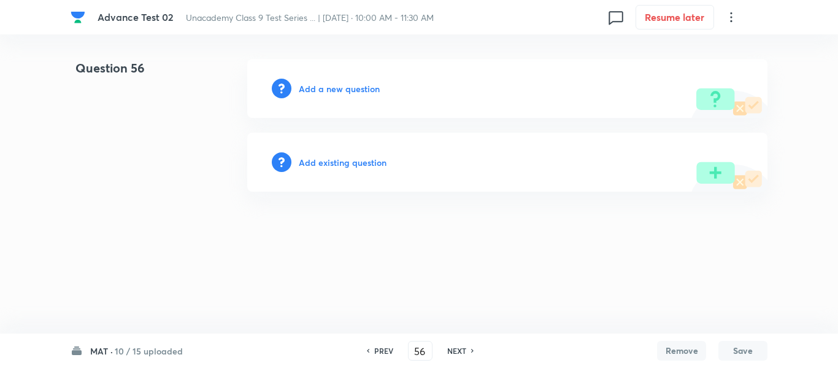
click at [321, 91] on h6 "Add a new question" at bounding box center [339, 88] width 81 height 13
click at [323, 90] on h6 "Choose a question type" at bounding box center [346, 88] width 95 height 13
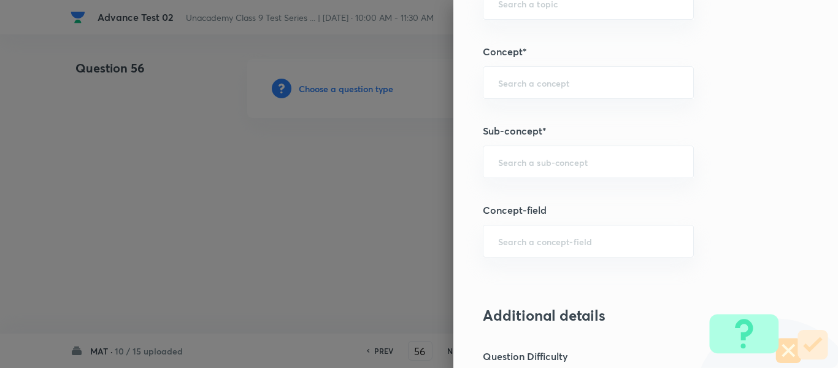
scroll to position [758, 0]
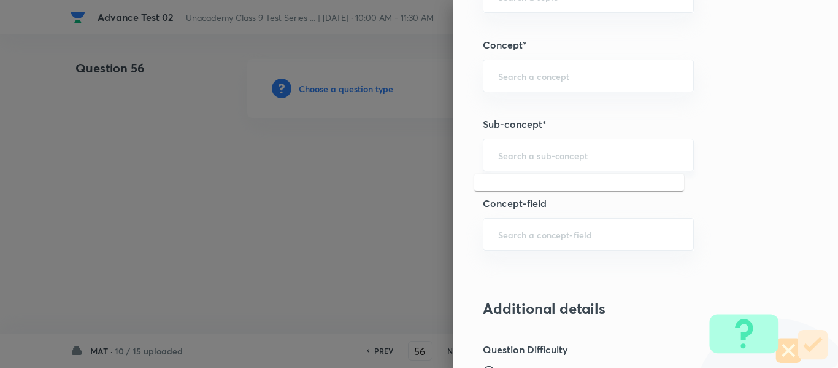
click at [555, 156] on input "text" at bounding box center [588, 155] width 180 height 12
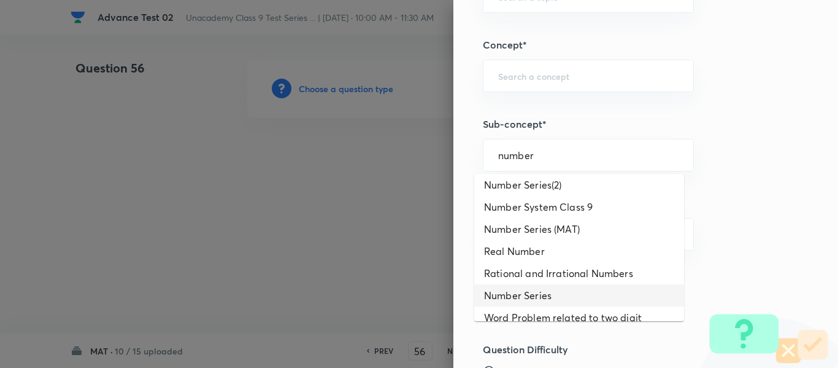
scroll to position [847, 0]
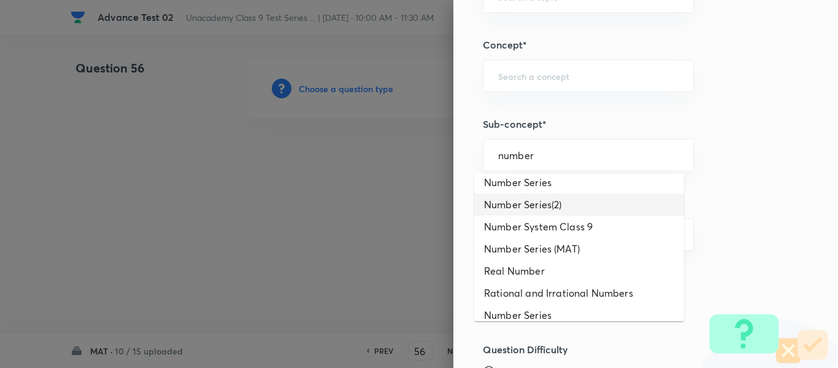
click at [557, 215] on li "Number Series(2)" at bounding box center [579, 204] width 210 height 22
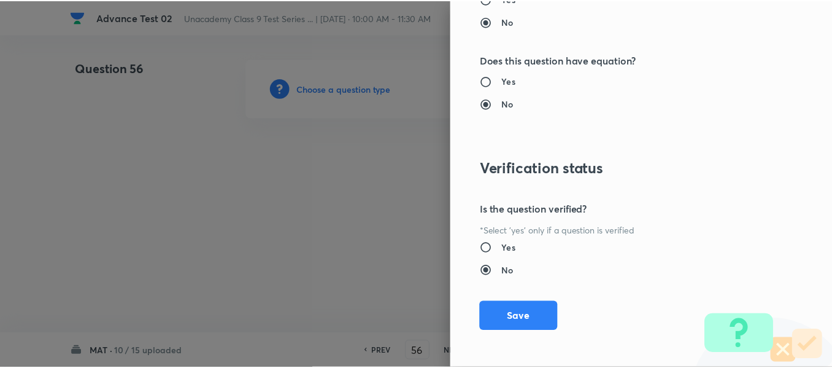
scroll to position [1388, 0]
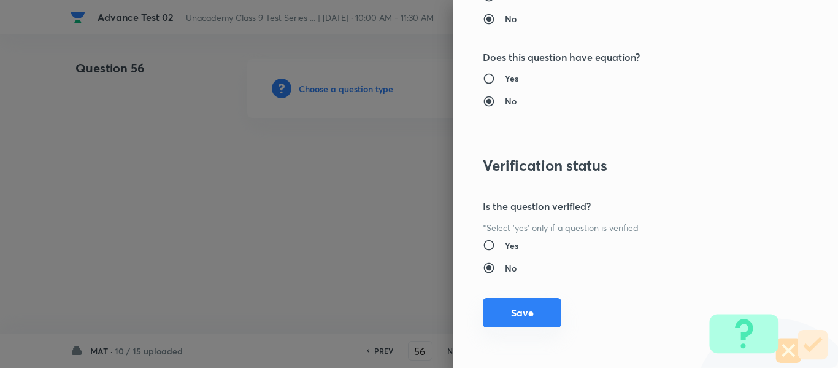
click at [530, 312] on button "Save" at bounding box center [522, 312] width 79 height 29
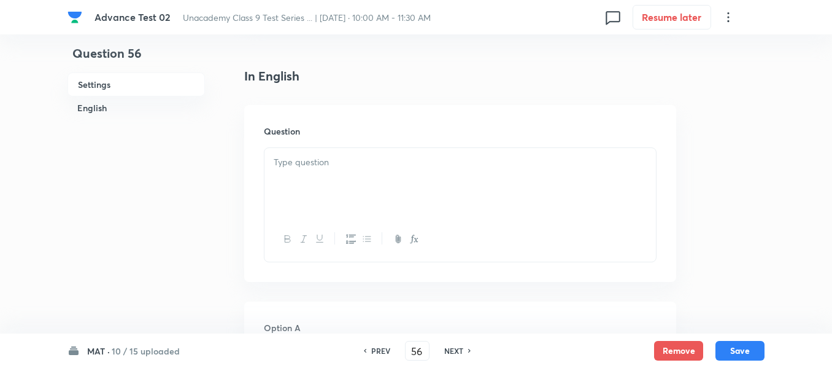
scroll to position [307, 0]
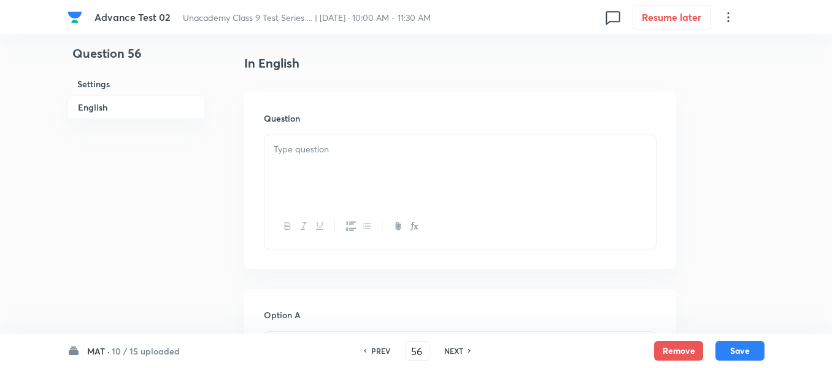
click at [376, 168] on div at bounding box center [461, 169] width 392 height 69
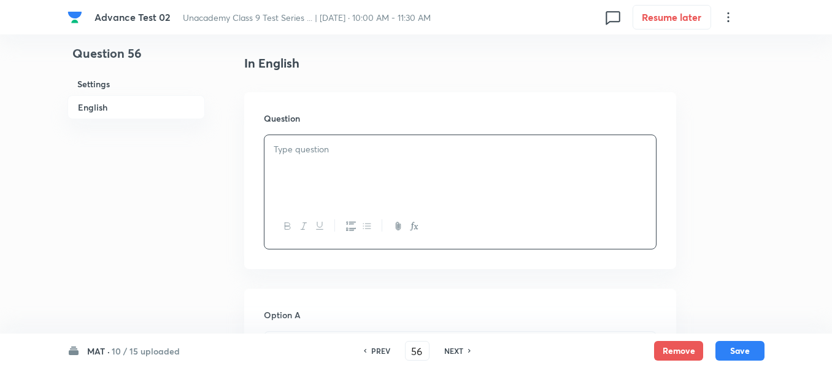
click at [433, 170] on div at bounding box center [461, 169] width 392 height 69
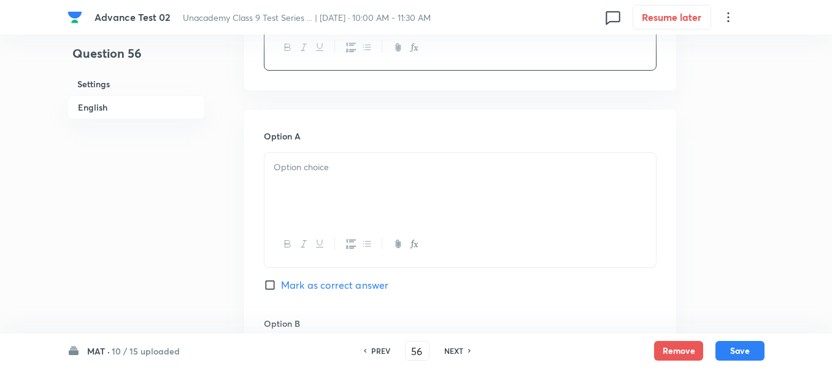
scroll to position [552, 0]
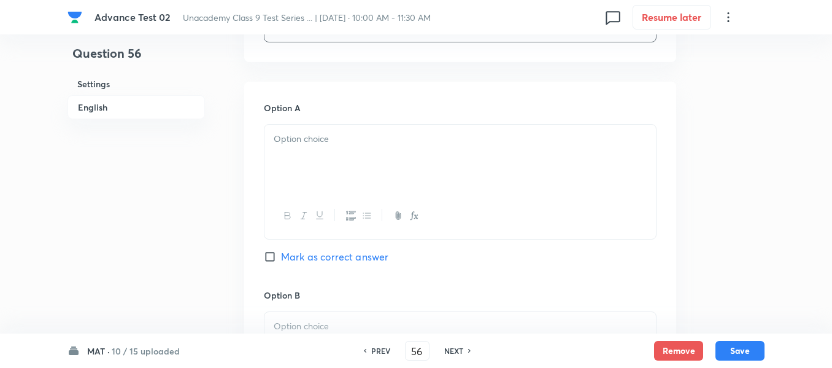
click at [412, 160] on div at bounding box center [461, 159] width 392 height 69
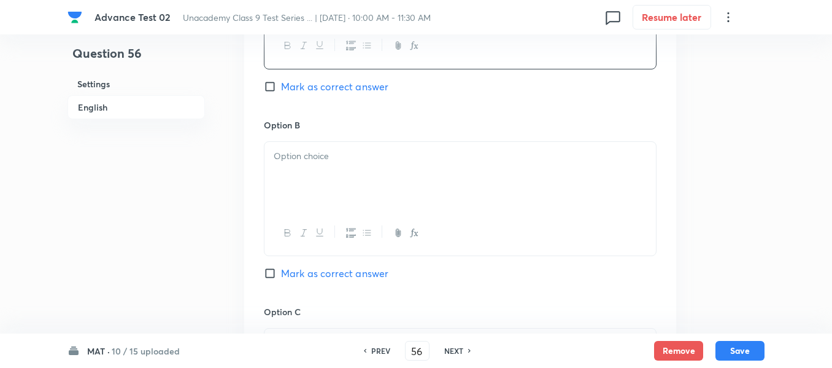
scroll to position [736, 0]
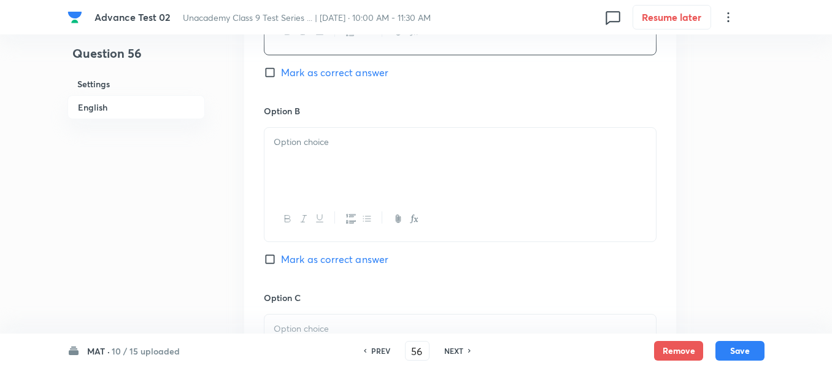
click at [420, 169] on div at bounding box center [461, 162] width 392 height 69
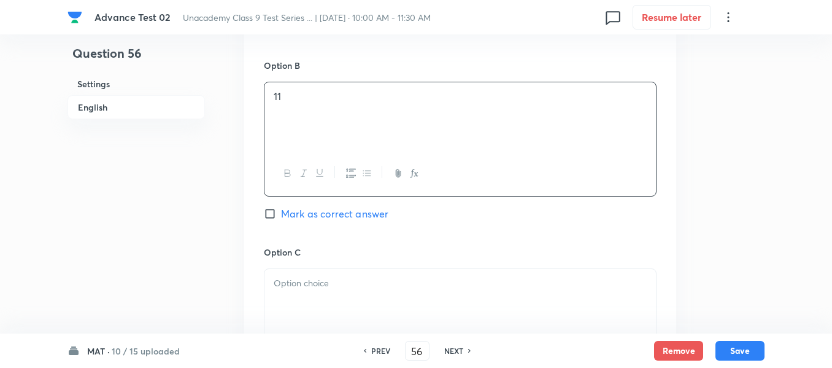
scroll to position [859, 0]
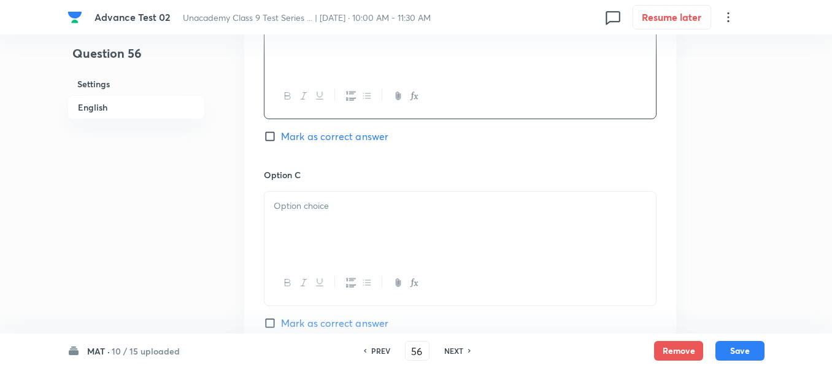
click at [417, 213] on div at bounding box center [461, 225] width 392 height 69
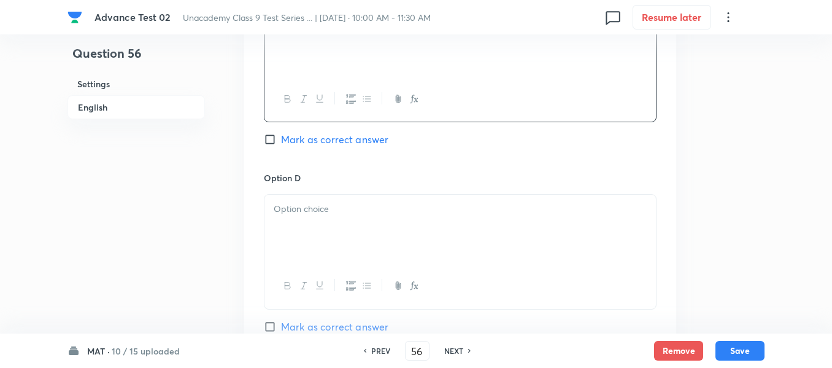
scroll to position [1043, 0]
click at [434, 197] on div at bounding box center [461, 228] width 392 height 69
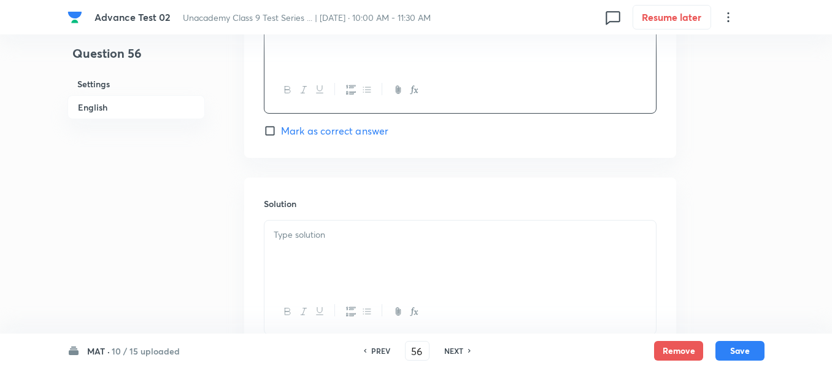
scroll to position [1289, 0]
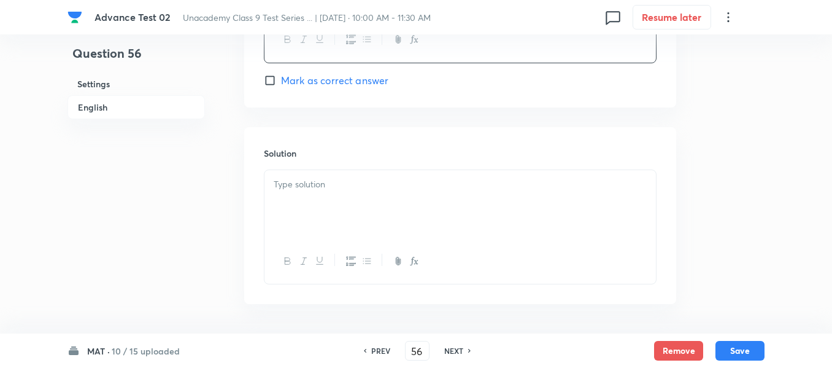
click at [444, 192] on div at bounding box center [461, 204] width 392 height 69
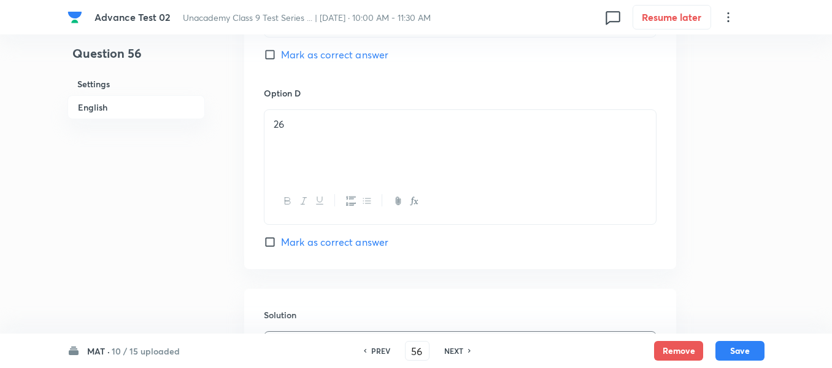
scroll to position [1105, 0]
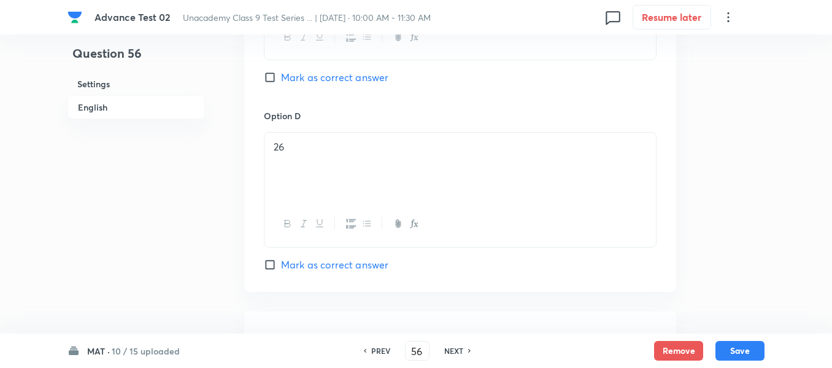
click at [273, 80] on input "Mark as correct answer" at bounding box center [272, 77] width 17 height 12
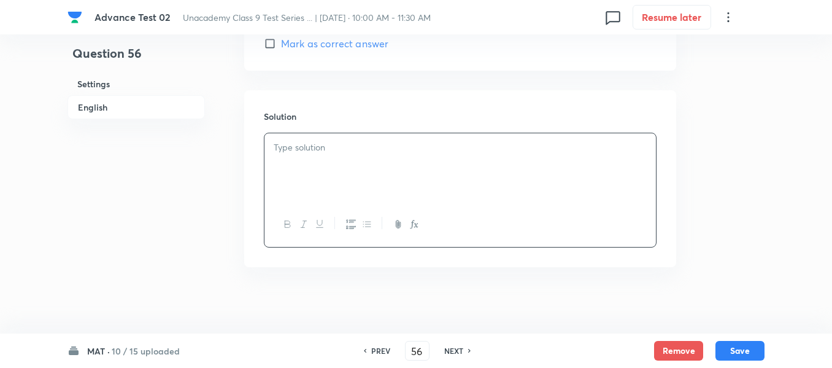
scroll to position [1333, 0]
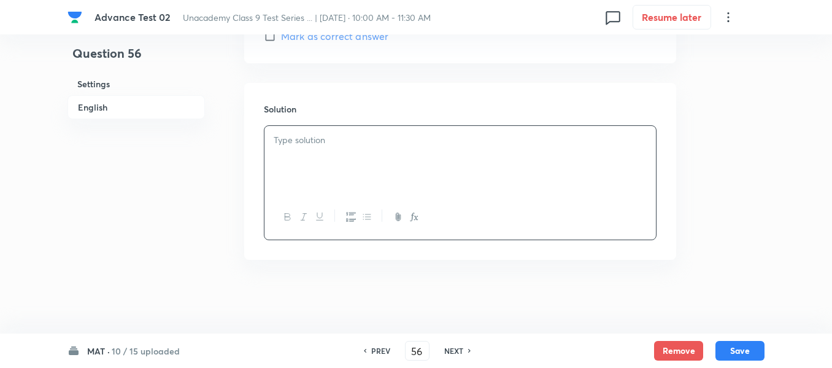
click at [370, 153] on div at bounding box center [461, 160] width 392 height 69
click at [744, 348] on button "Save" at bounding box center [740, 349] width 49 height 20
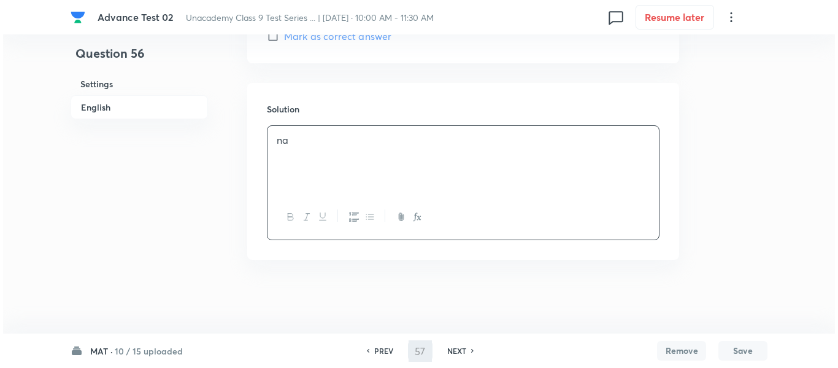
scroll to position [0, 0]
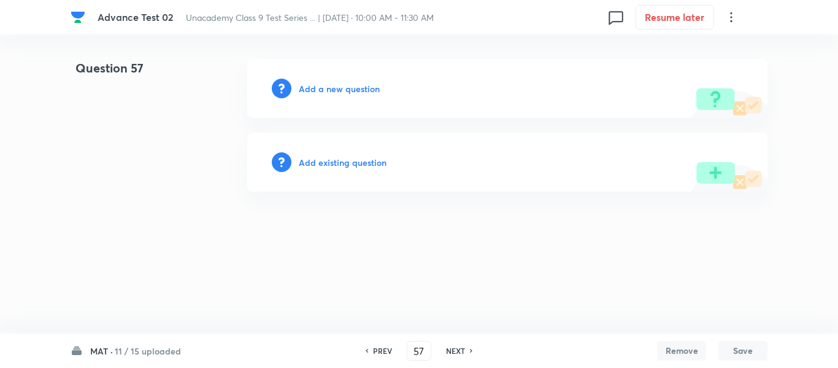
click at [329, 89] on h6 "Add a new question" at bounding box center [339, 88] width 81 height 13
click at [329, 89] on h6 "Choose a question type" at bounding box center [346, 88] width 95 height 13
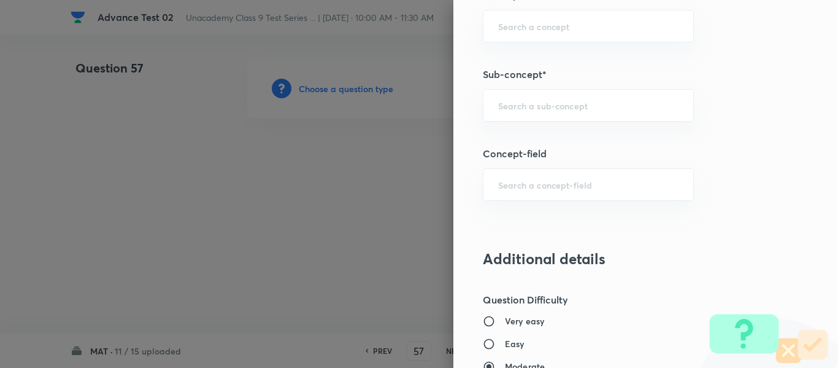
scroll to position [814, 0]
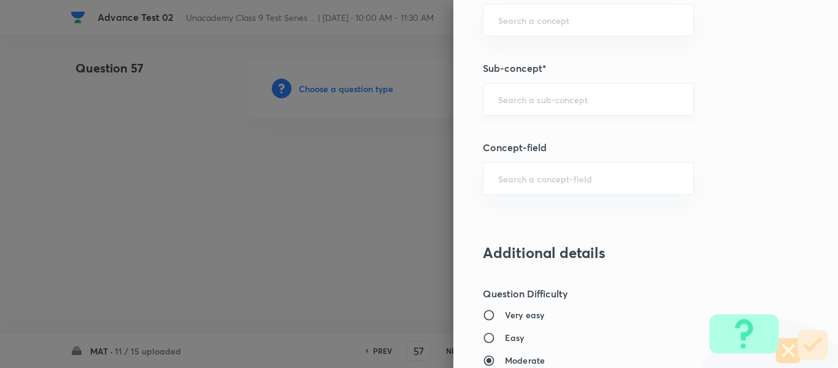
click at [538, 93] on input "text" at bounding box center [588, 99] width 180 height 12
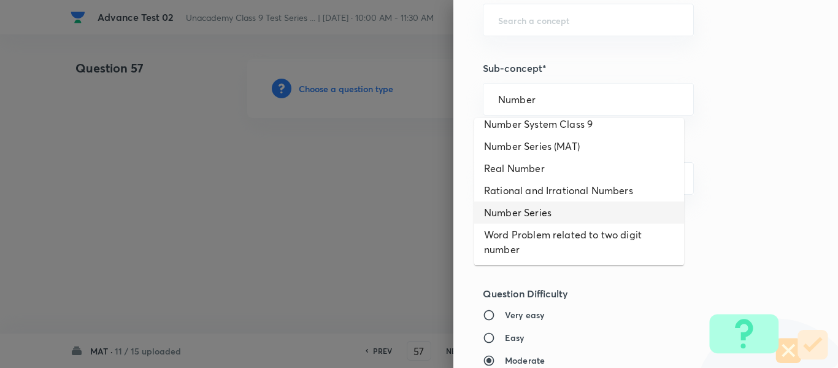
scroll to position [847, 0]
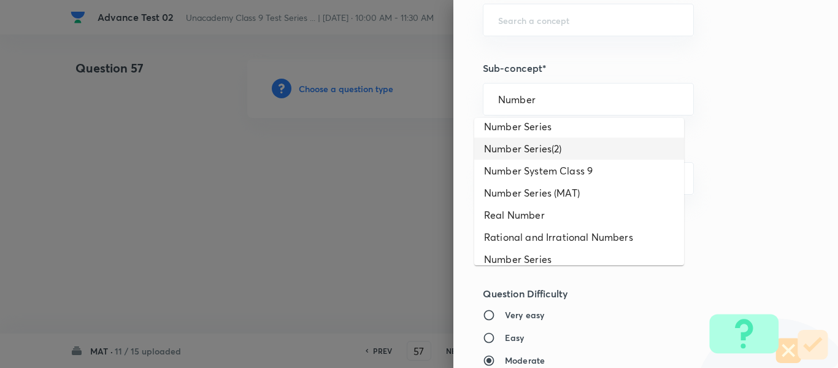
click at [553, 160] on li "Number Series(2)" at bounding box center [579, 148] width 210 height 22
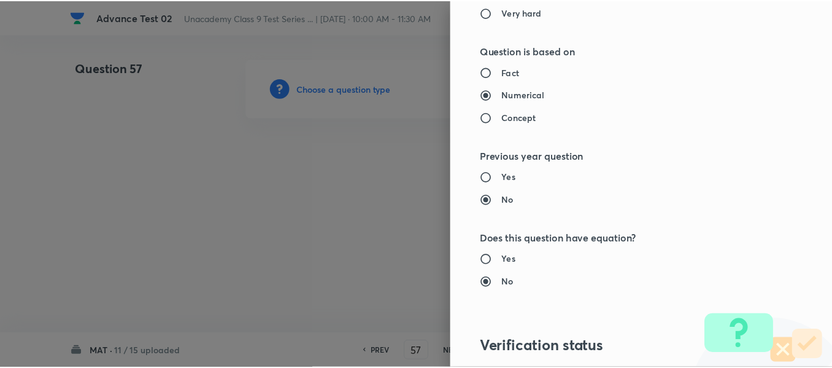
scroll to position [1388, 0]
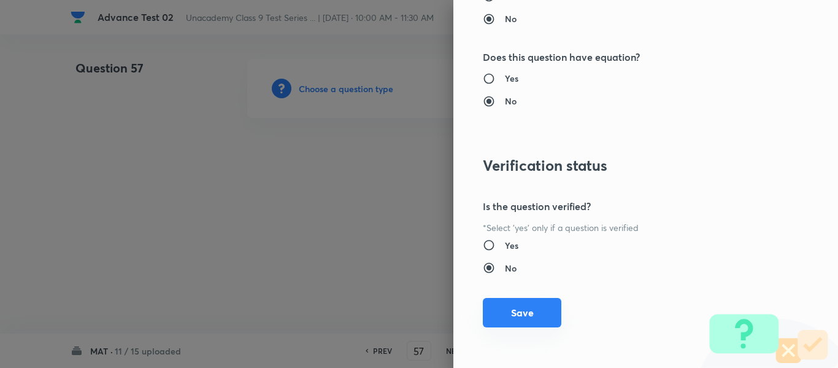
click at [516, 316] on button "Save" at bounding box center [522, 312] width 79 height 29
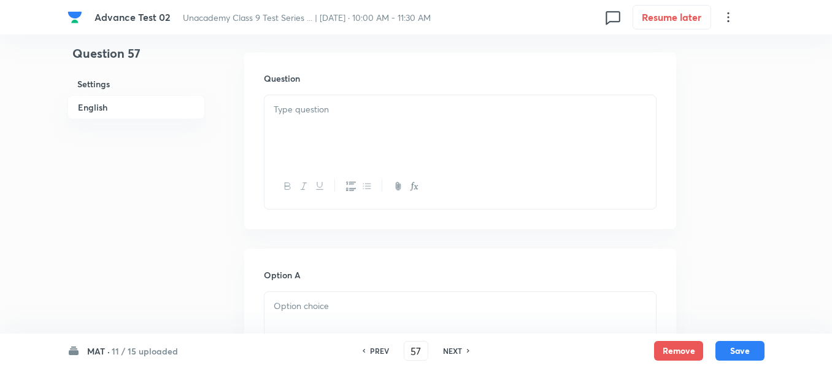
scroll to position [368, 0]
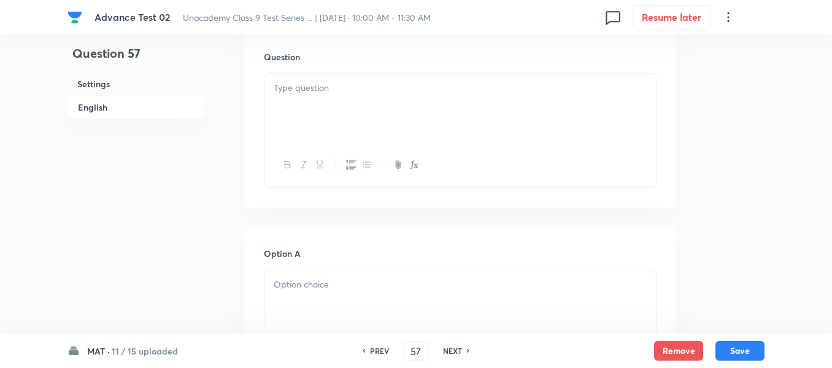
click at [376, 106] on div at bounding box center [461, 108] width 392 height 69
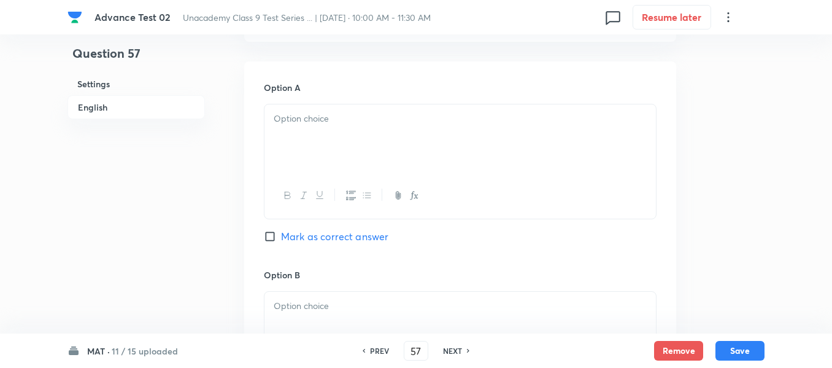
scroll to position [552, 0]
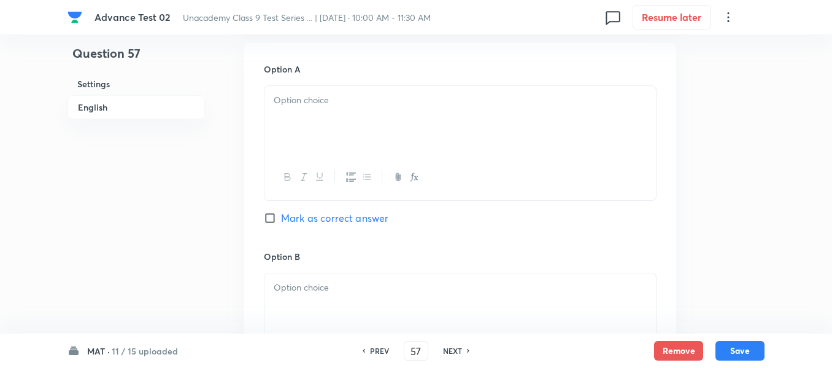
click at [391, 128] on div at bounding box center [461, 120] width 392 height 69
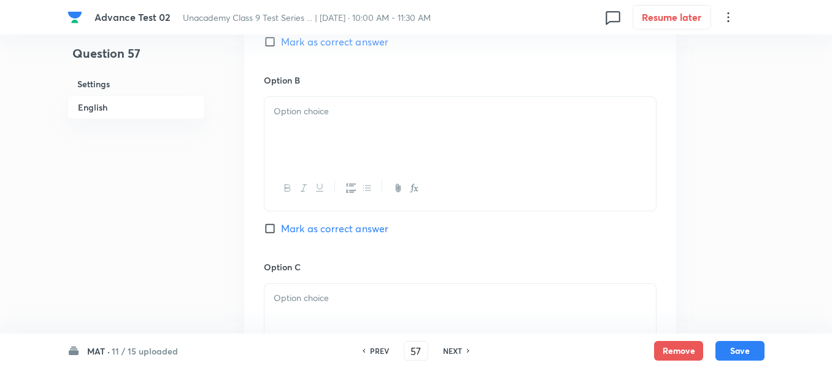
scroll to position [736, 0]
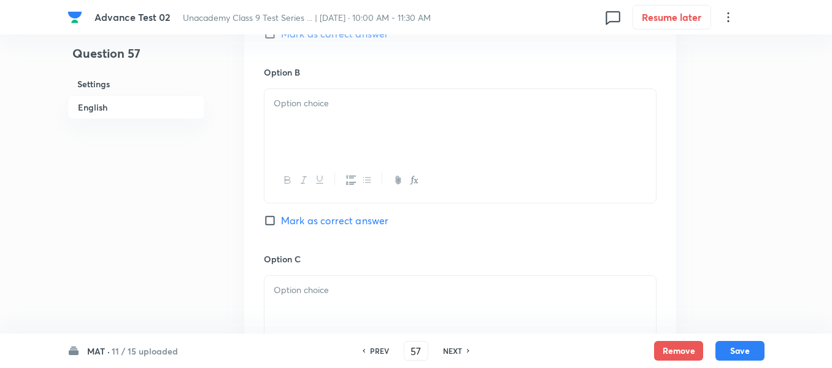
click at [359, 122] on div at bounding box center [461, 123] width 392 height 69
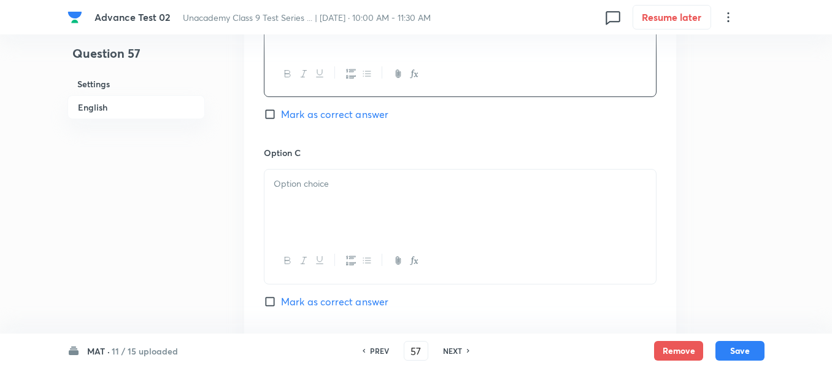
scroll to position [859, 0]
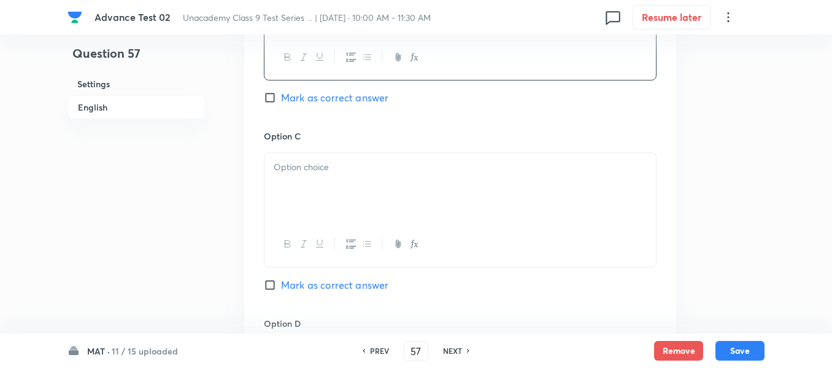
click at [352, 164] on p at bounding box center [460, 167] width 373 height 14
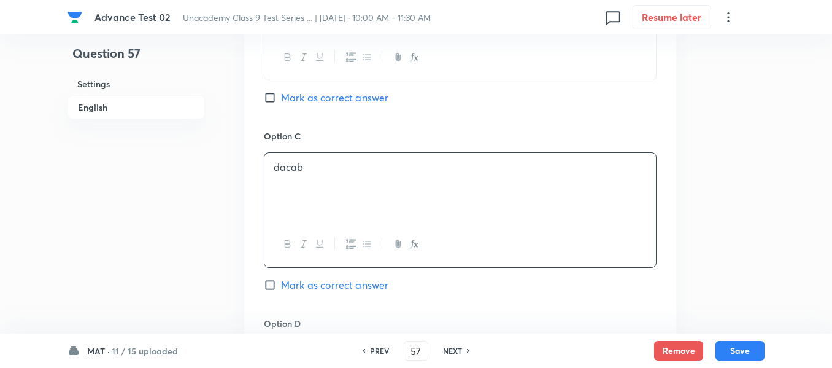
drag, startPoint x: 271, startPoint y: 287, endPoint x: 335, endPoint y: 214, distance: 97.5
click at [271, 286] on input "Mark as correct answer" at bounding box center [272, 285] width 17 height 12
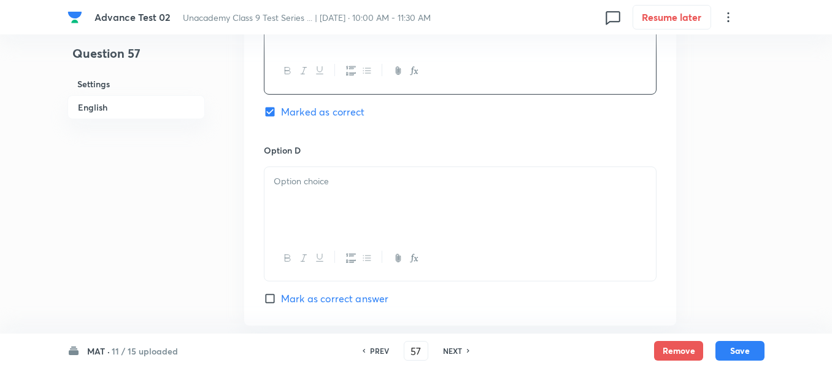
scroll to position [1043, 0]
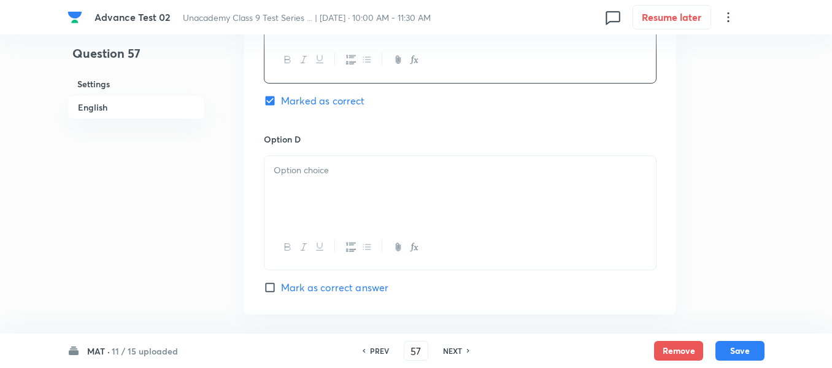
click at [371, 179] on div at bounding box center [461, 190] width 392 height 69
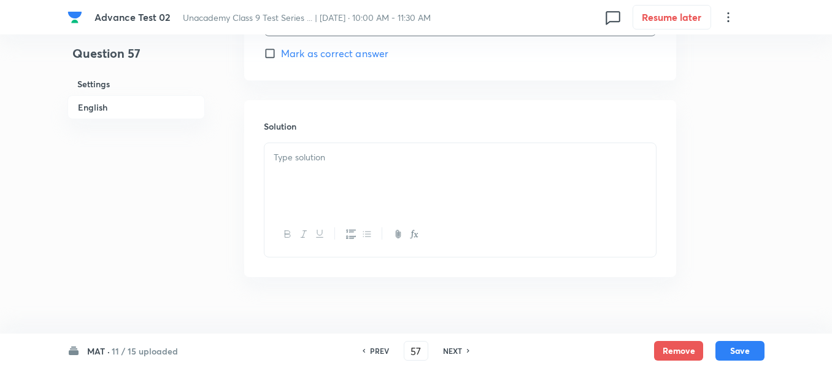
scroll to position [1289, 0]
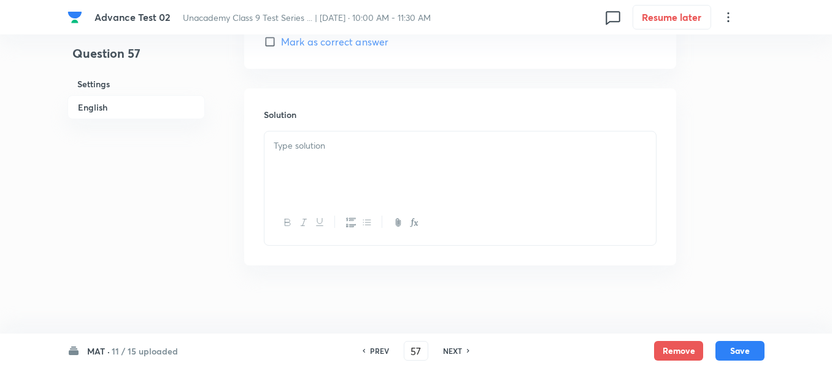
click at [366, 168] on div at bounding box center [461, 165] width 392 height 69
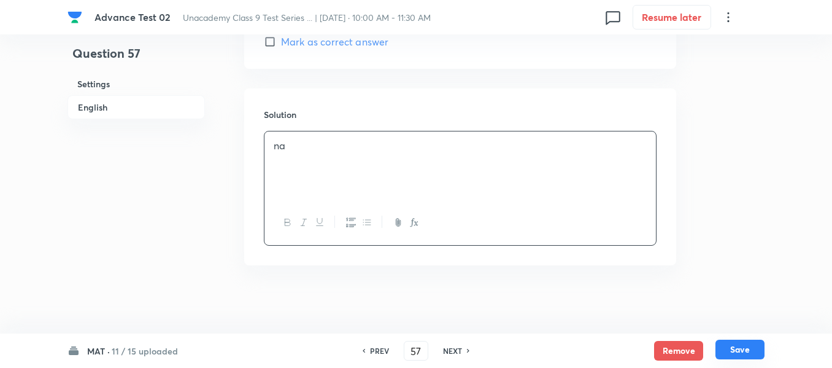
click at [734, 346] on button "Save" at bounding box center [740, 349] width 49 height 20
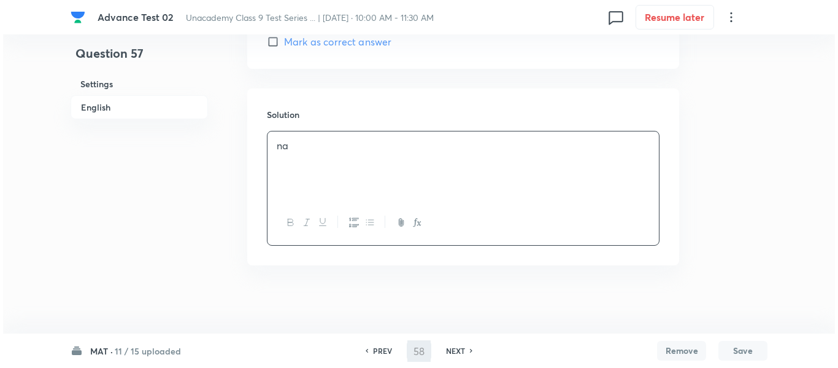
scroll to position [0, 0]
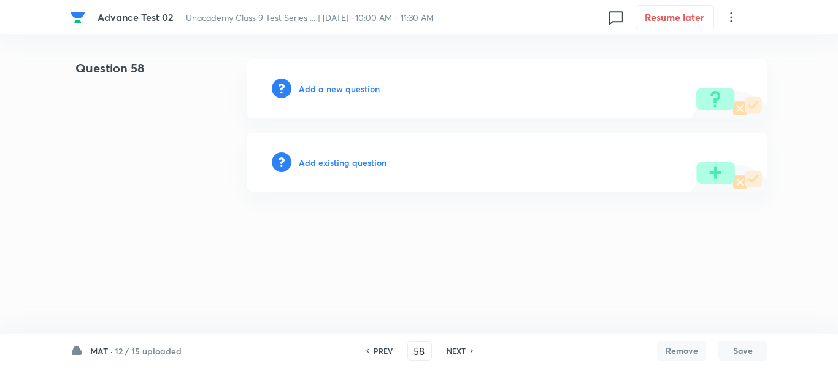
click at [322, 87] on h6 "Add a new question" at bounding box center [339, 88] width 81 height 13
click at [322, 87] on h6 "Choose a question type" at bounding box center [346, 88] width 95 height 13
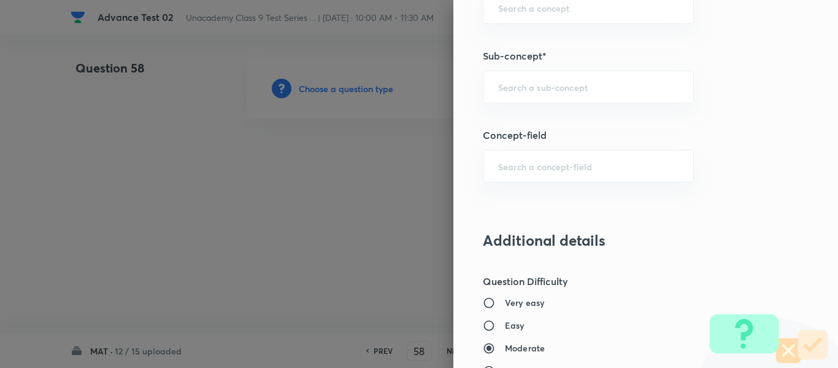
scroll to position [836, 0]
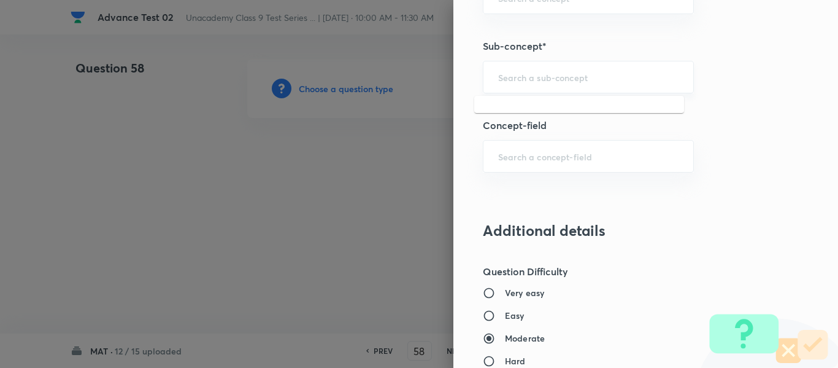
click at [538, 77] on input "text" at bounding box center [588, 77] width 180 height 12
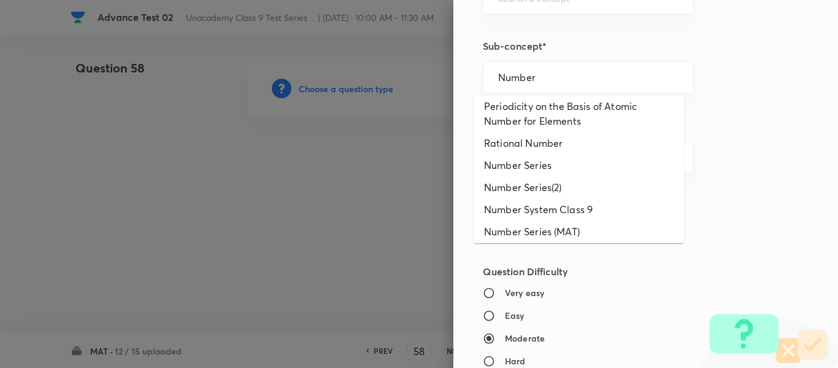
scroll to position [786, 0]
click at [554, 199] on li "Number Series(2)" at bounding box center [579, 188] width 210 height 22
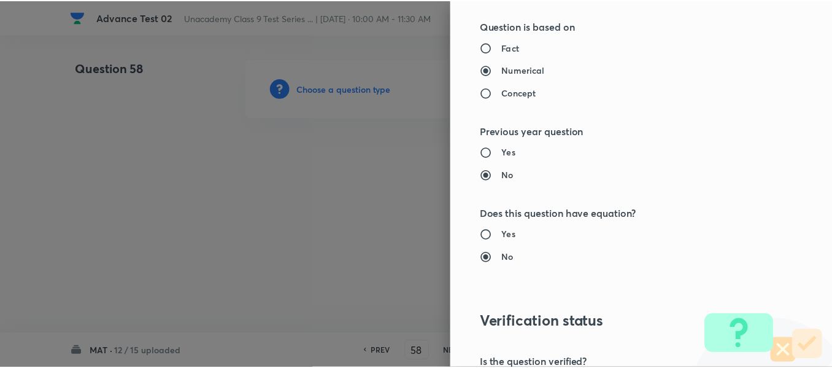
scroll to position [1388, 0]
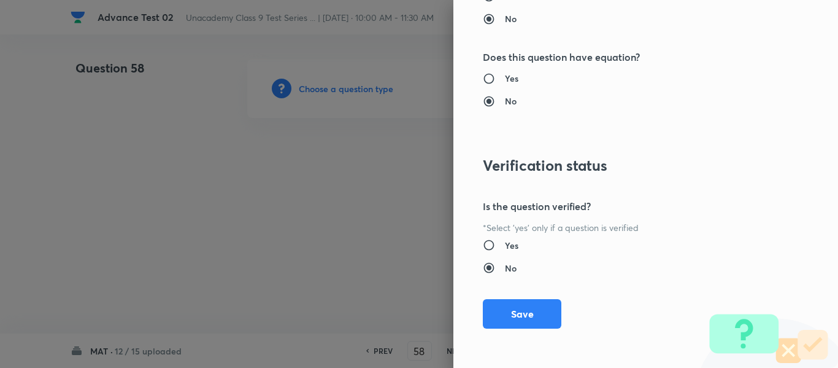
click at [509, 315] on button "Save" at bounding box center [522, 313] width 79 height 29
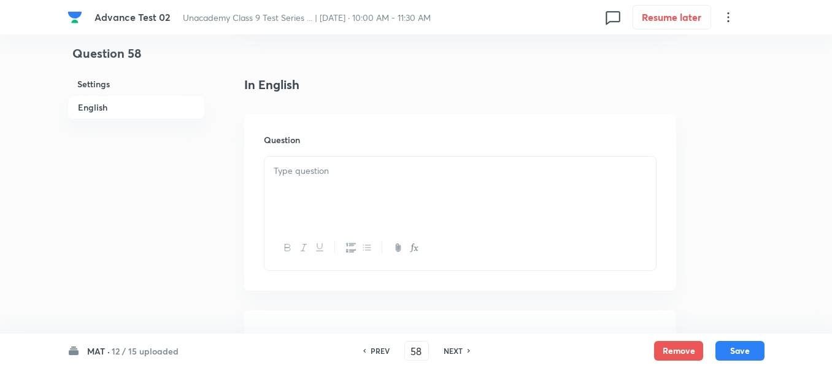
scroll to position [307, 0]
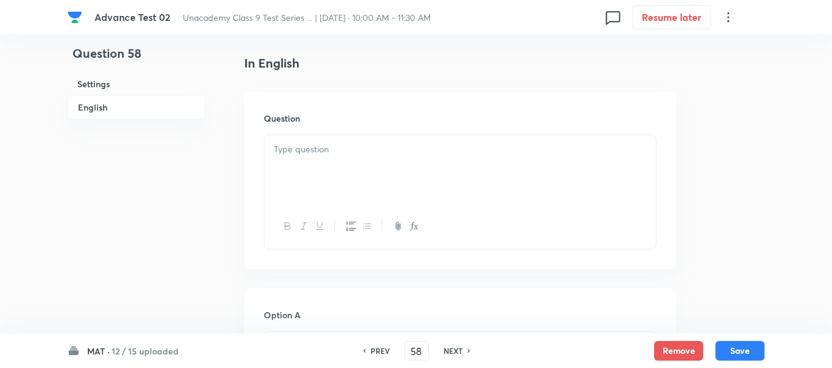
click at [432, 153] on p at bounding box center [460, 149] width 373 height 14
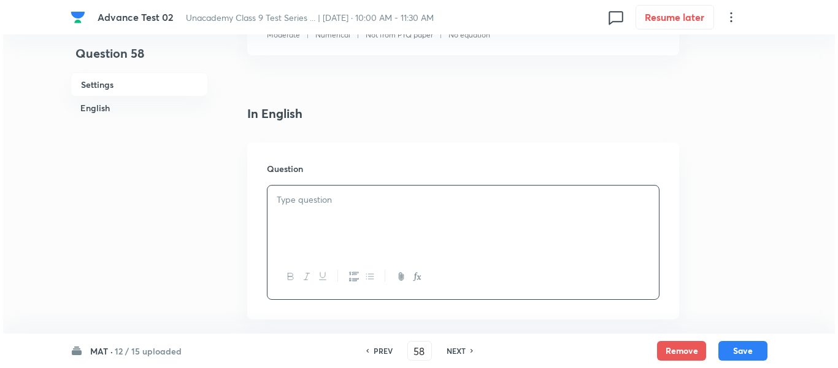
scroll to position [184, 0]
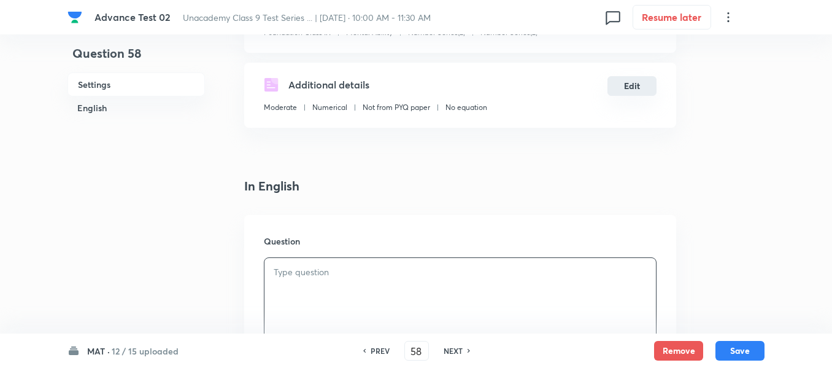
click at [636, 86] on button "Edit" at bounding box center [632, 86] width 49 height 20
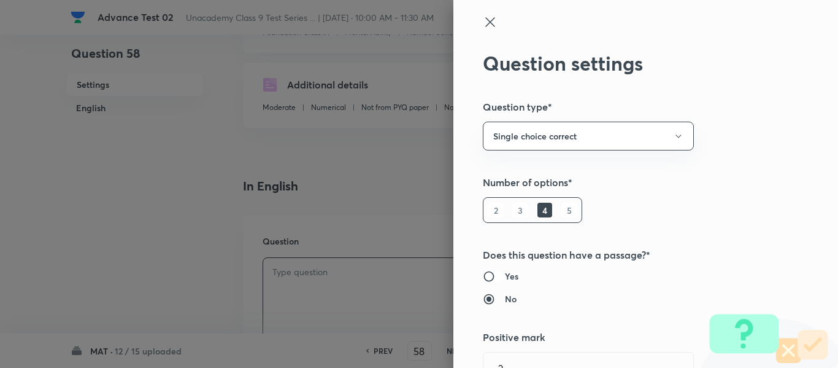
click at [490, 274] on input "Yes" at bounding box center [494, 276] width 22 height 12
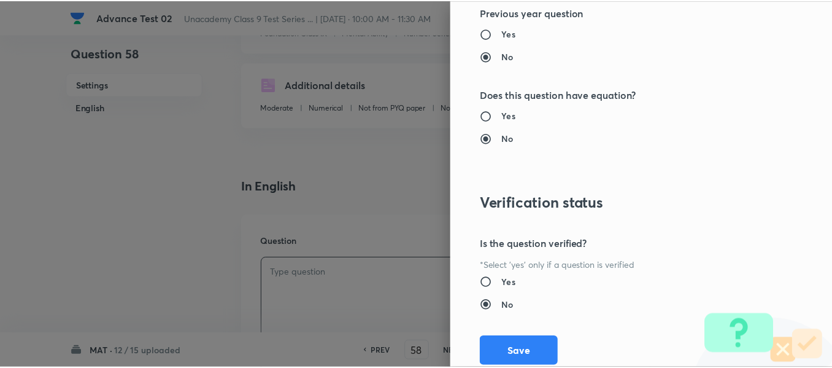
scroll to position [1388, 0]
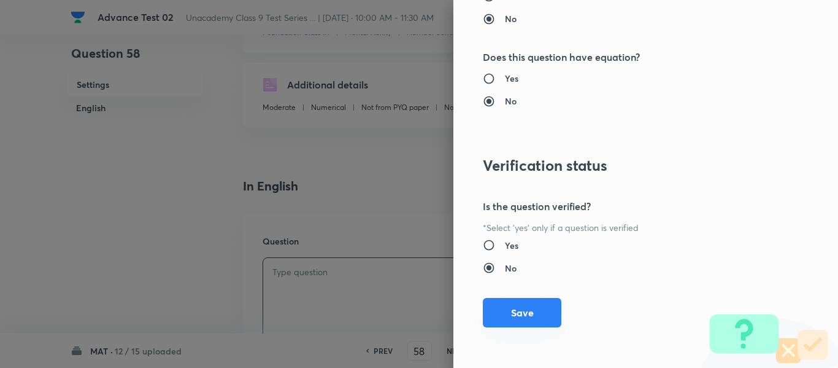
click at [517, 319] on button "Save" at bounding box center [522, 312] width 79 height 29
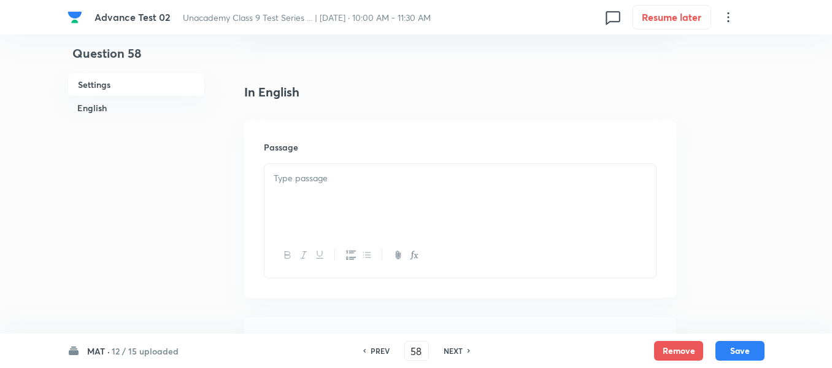
scroll to position [368, 0]
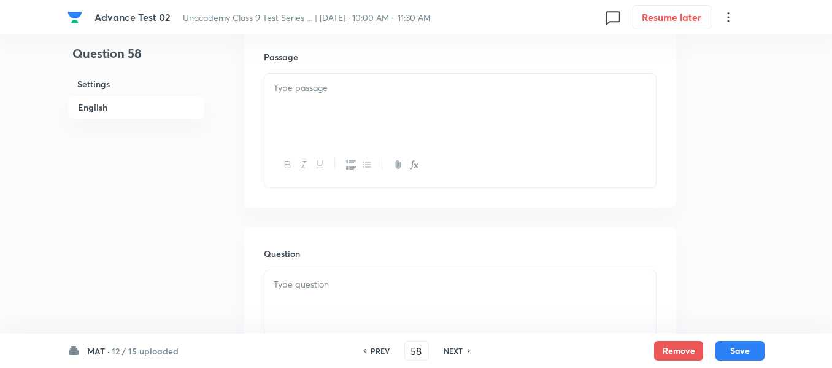
click at [433, 98] on div at bounding box center [461, 108] width 392 height 69
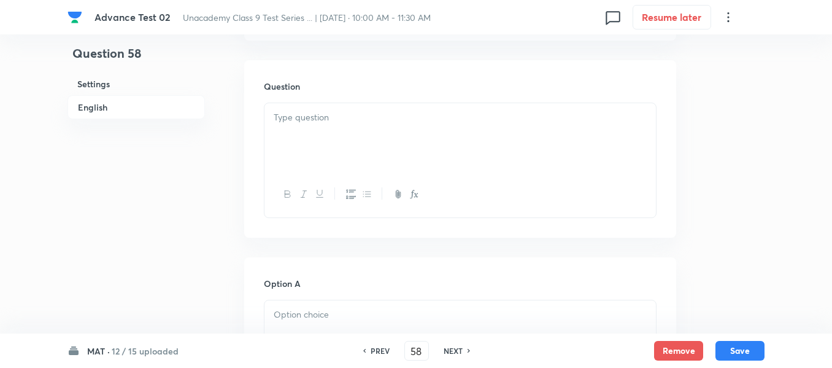
scroll to position [552, 0]
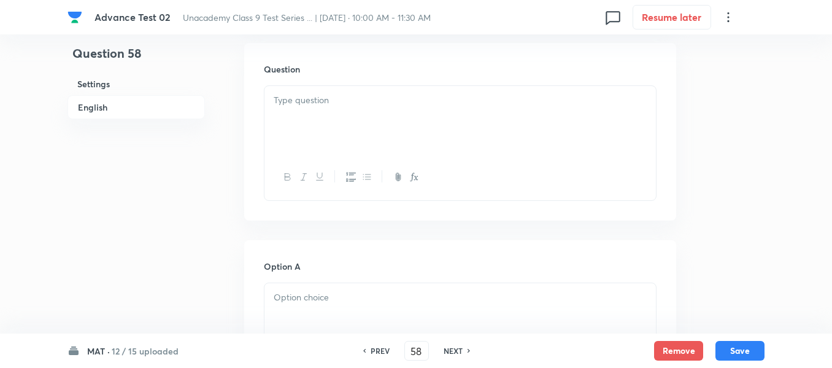
click at [438, 112] on div at bounding box center [461, 120] width 392 height 69
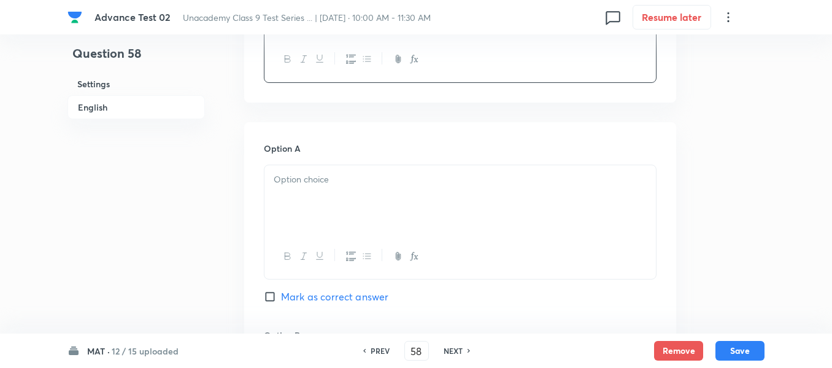
scroll to position [675, 0]
click at [367, 164] on div at bounding box center [461, 194] width 392 height 69
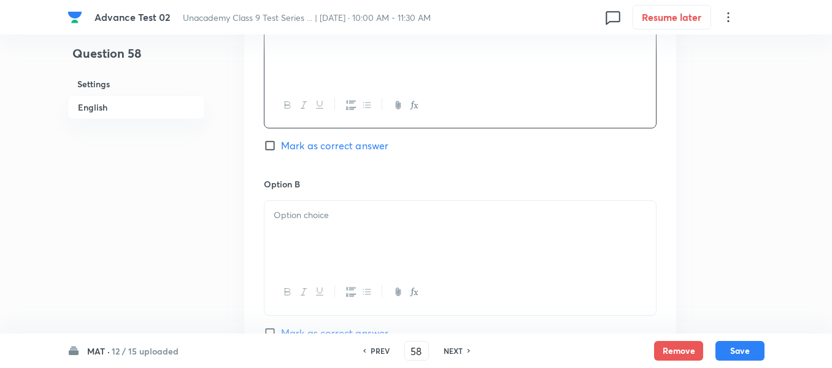
scroll to position [859, 0]
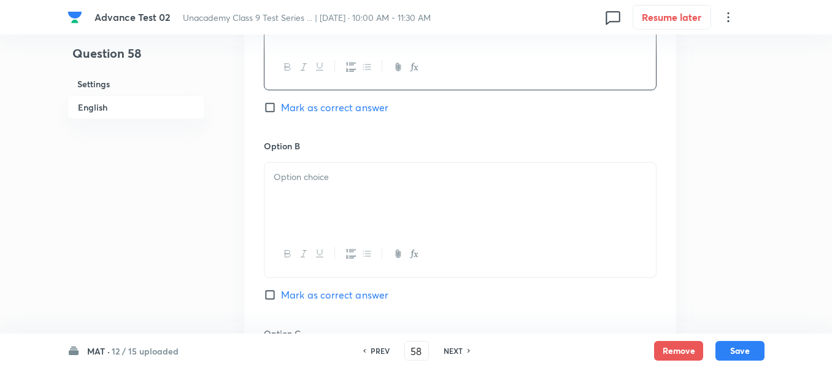
click at [396, 182] on p at bounding box center [460, 177] width 373 height 14
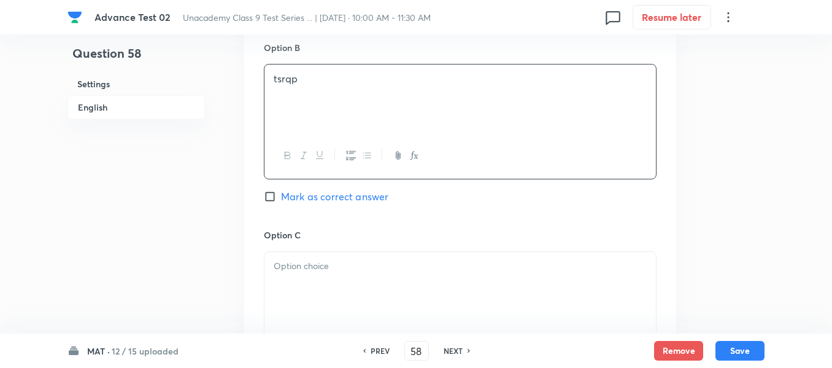
scroll to position [1043, 0]
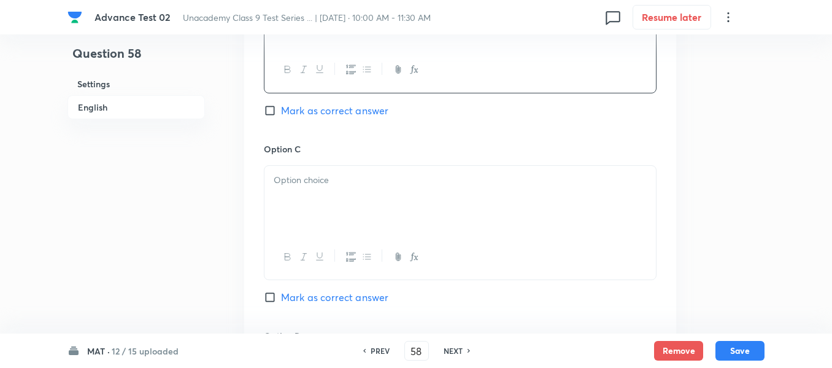
click at [396, 182] on p at bounding box center [460, 180] width 373 height 14
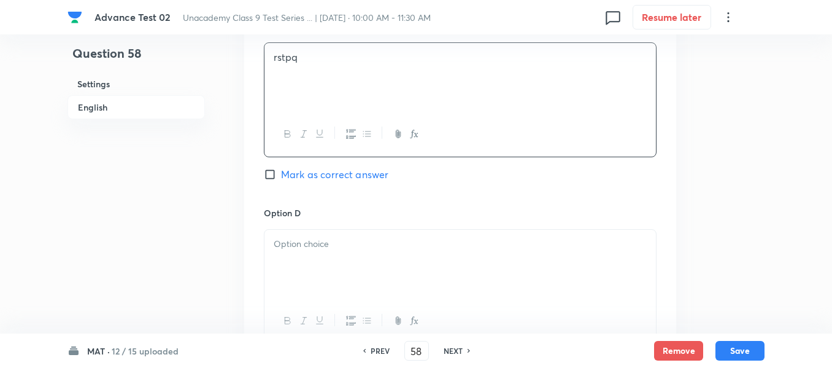
click at [281, 176] on span "Mark as correct answer" at bounding box center [334, 174] width 107 height 15
click at [281, 176] on input "Mark as correct answer" at bounding box center [272, 174] width 17 height 12
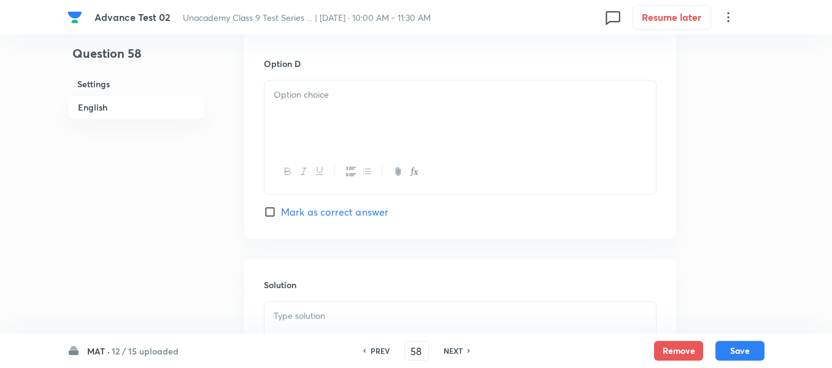
scroll to position [1350, 0]
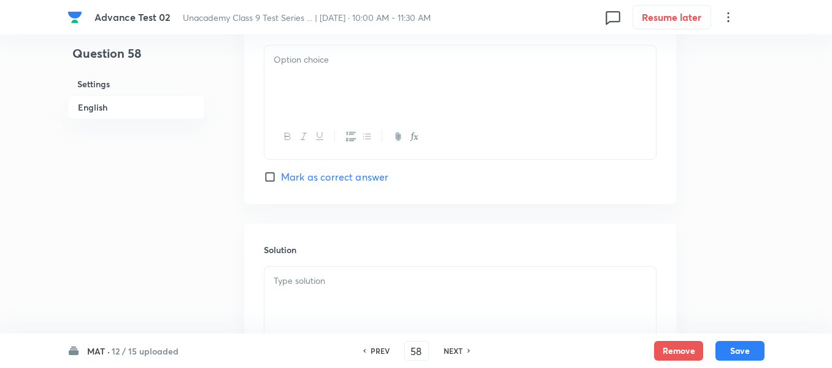
click at [357, 68] on div at bounding box center [461, 79] width 392 height 69
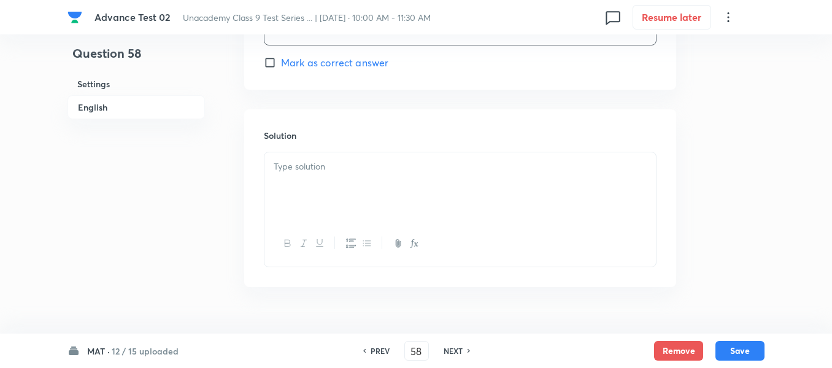
scroll to position [1473, 0]
click at [377, 153] on p at bounding box center [460, 158] width 373 height 14
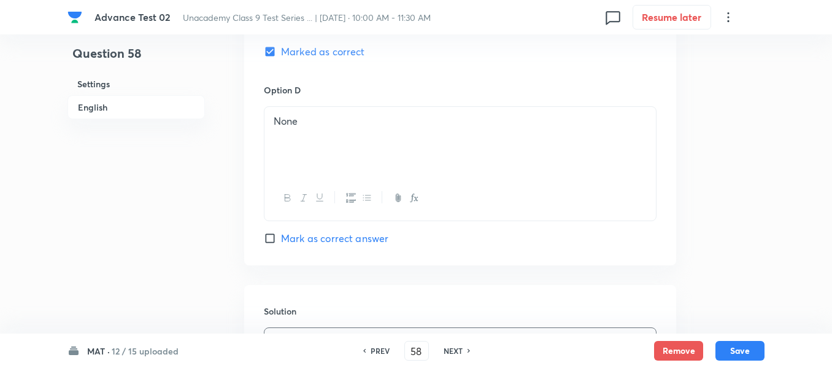
scroll to position [1166, 0]
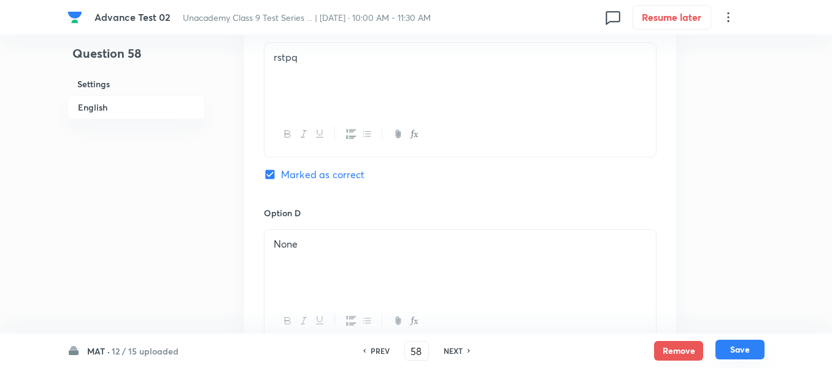
click at [743, 352] on button "Save" at bounding box center [740, 349] width 49 height 20
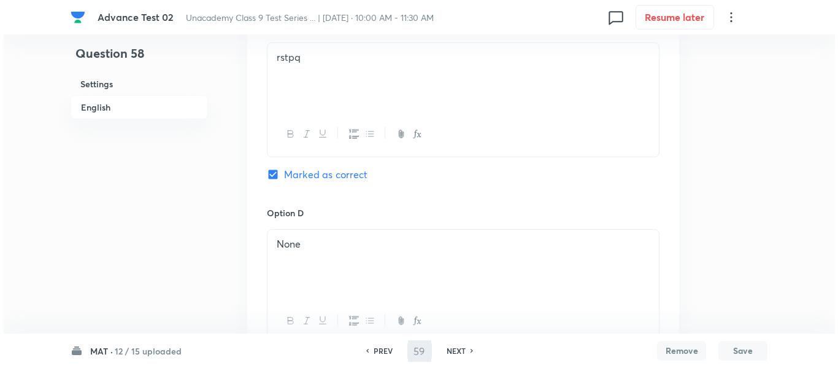
scroll to position [0, 0]
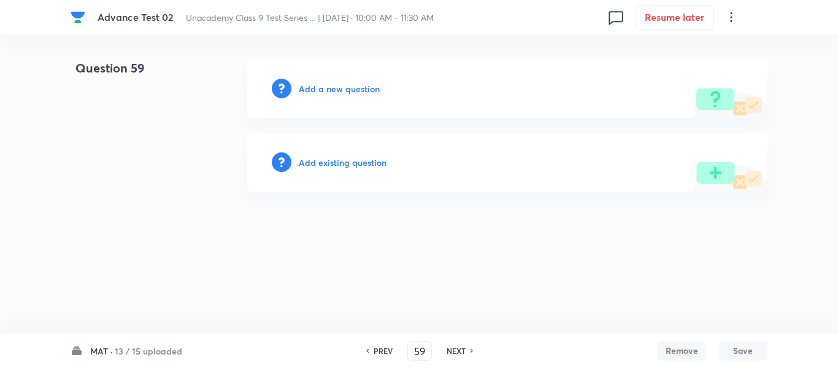
click at [326, 87] on h6 "Add a new question" at bounding box center [339, 88] width 81 height 13
click at [326, 87] on h6 "Choose a question type" at bounding box center [346, 88] width 95 height 13
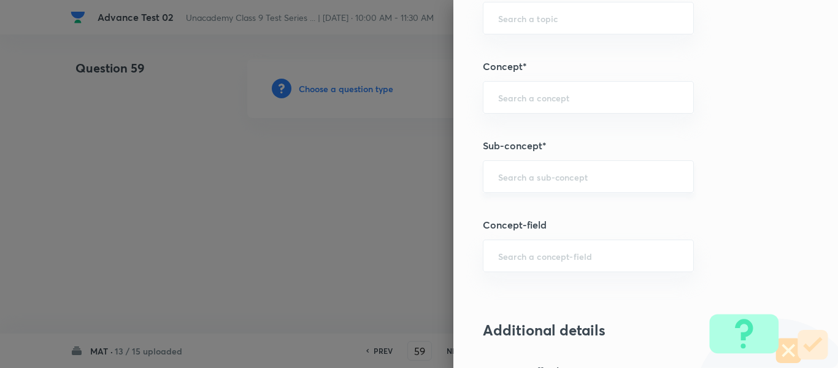
scroll to position [798, 0]
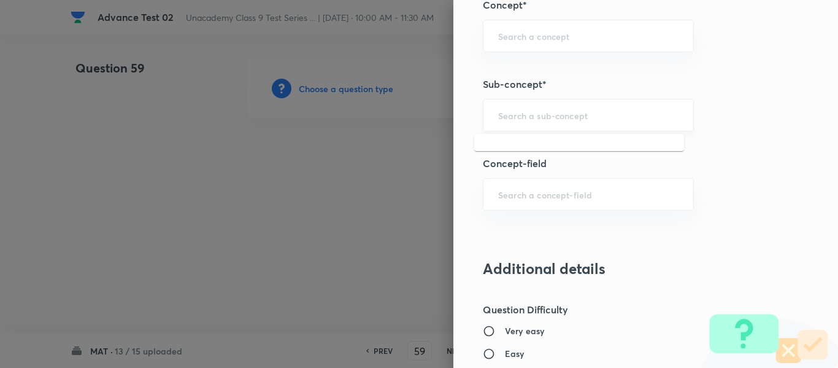
click at [555, 110] on input "text" at bounding box center [588, 115] width 180 height 12
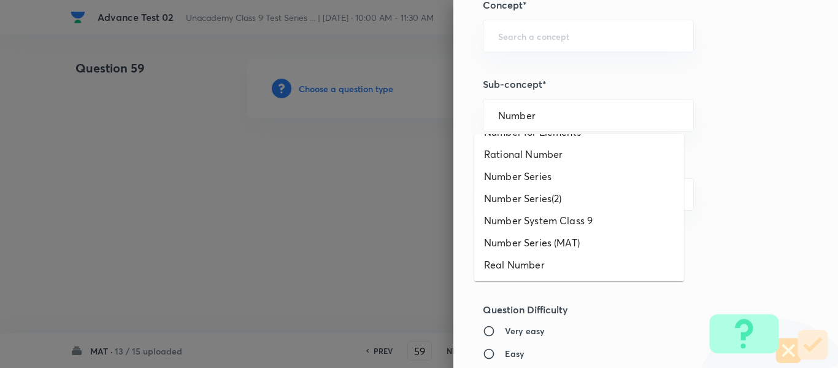
scroll to position [786, 0]
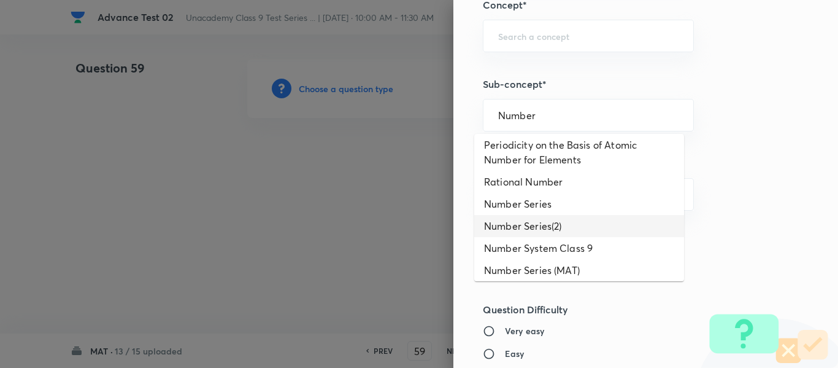
click at [550, 237] on li "Number Series(2)" at bounding box center [579, 226] width 210 height 22
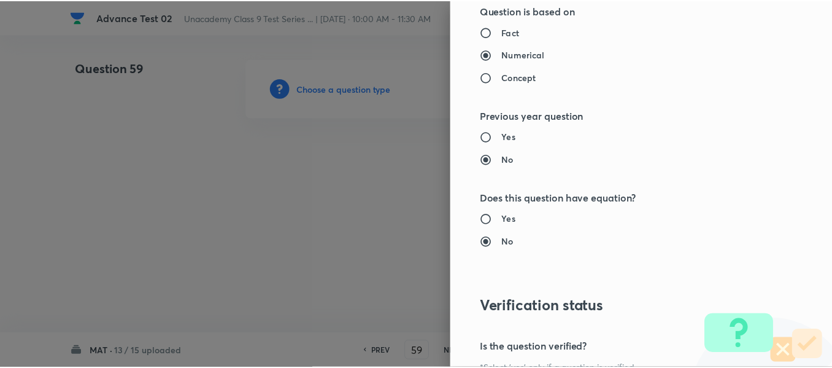
scroll to position [1388, 0]
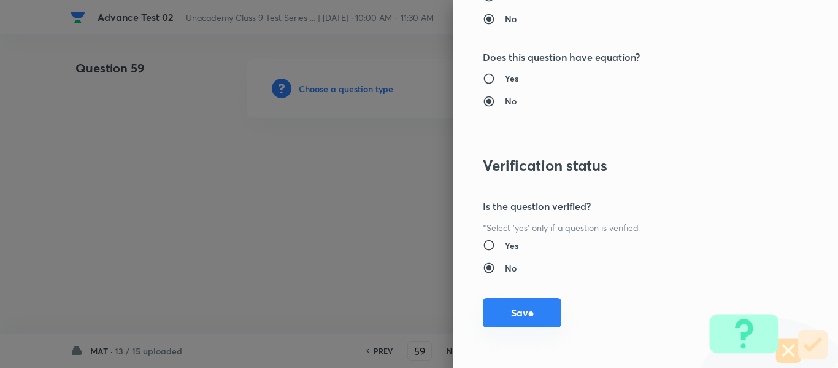
drag, startPoint x: 497, startPoint y: 315, endPoint x: 505, endPoint y: 311, distance: 9.3
click at [497, 315] on button "Save" at bounding box center [522, 312] width 79 height 29
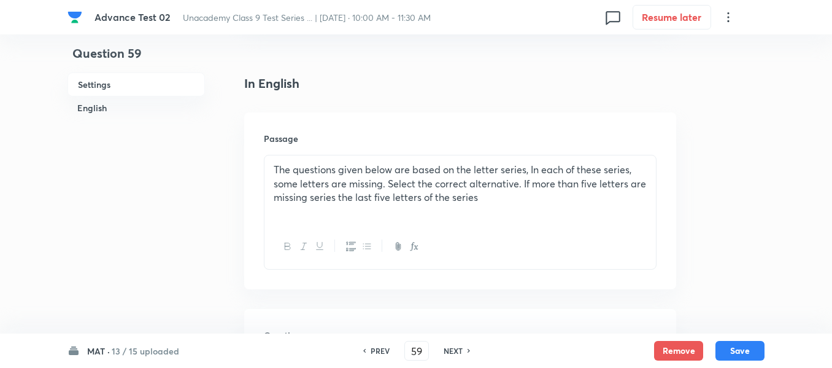
scroll to position [245, 0]
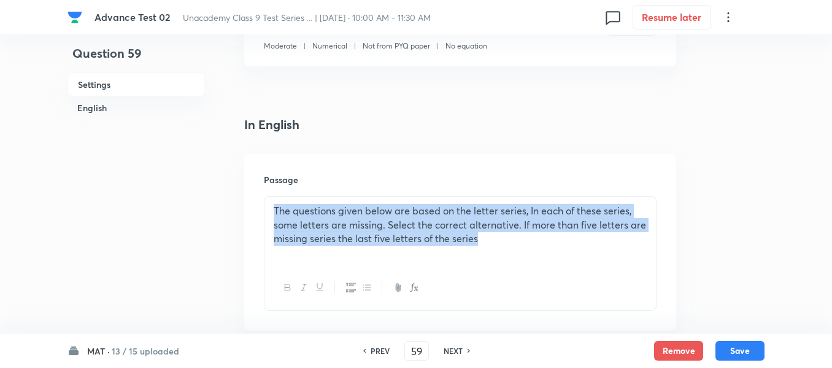
drag, startPoint x: 499, startPoint y: 241, endPoint x: 273, endPoint y: 212, distance: 227.6
click at [273, 212] on div "The questions given below are based on the letter series, In each of these seri…" at bounding box center [461, 230] width 392 height 69
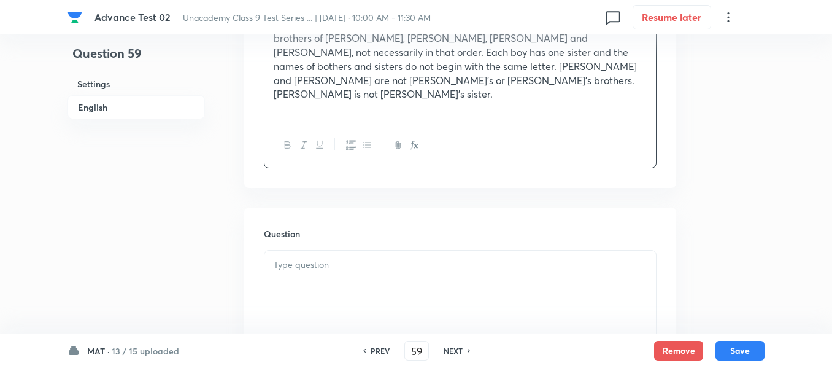
scroll to position [491, 0]
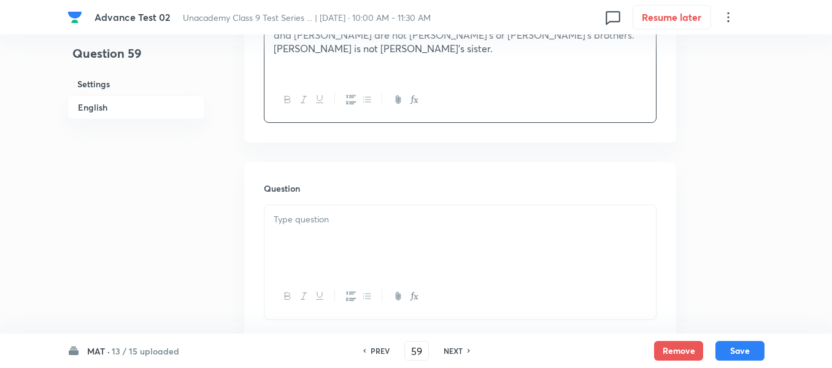
click at [386, 212] on p at bounding box center [460, 219] width 373 height 14
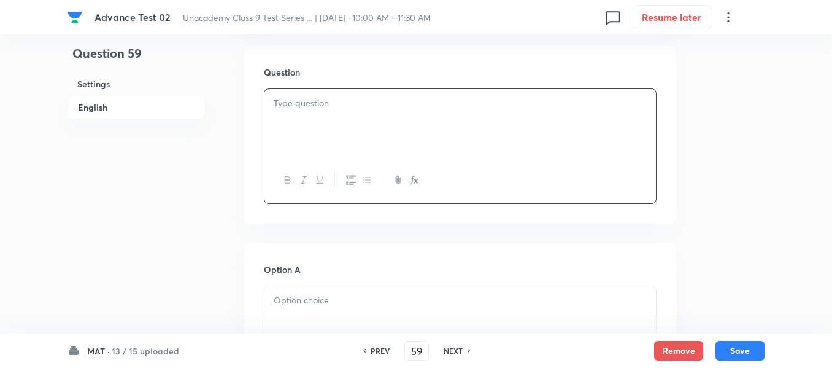
scroll to position [614, 0]
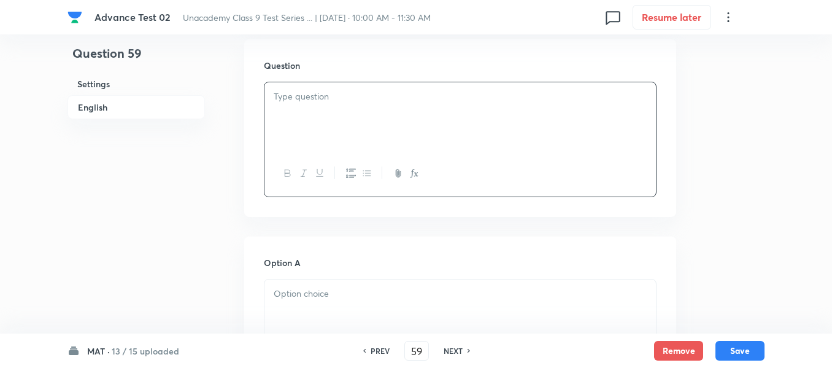
click at [386, 87] on div at bounding box center [461, 116] width 392 height 69
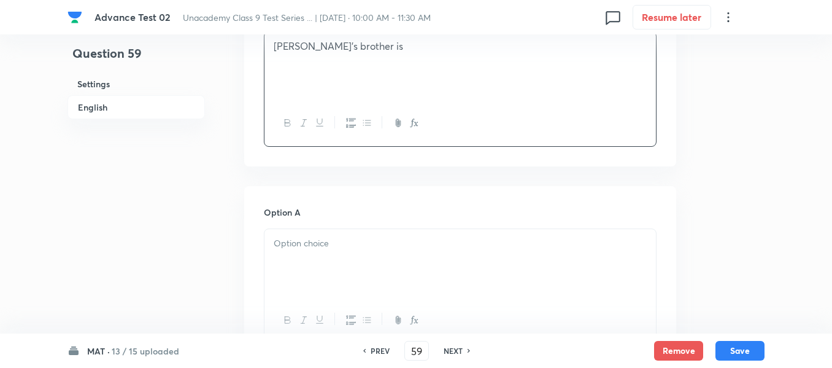
scroll to position [736, 0]
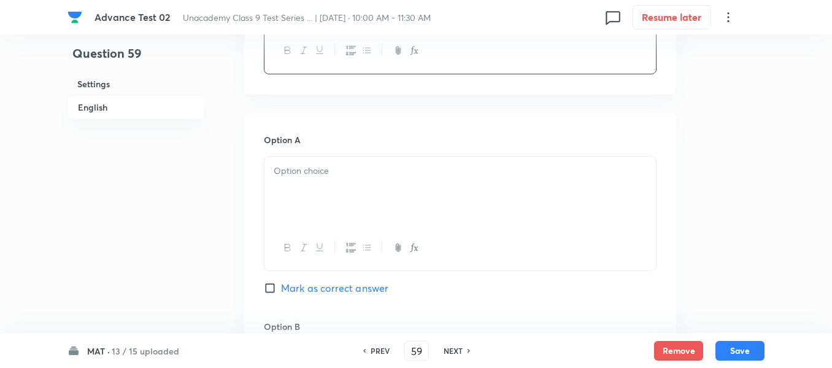
click at [360, 158] on div at bounding box center [461, 191] width 392 height 69
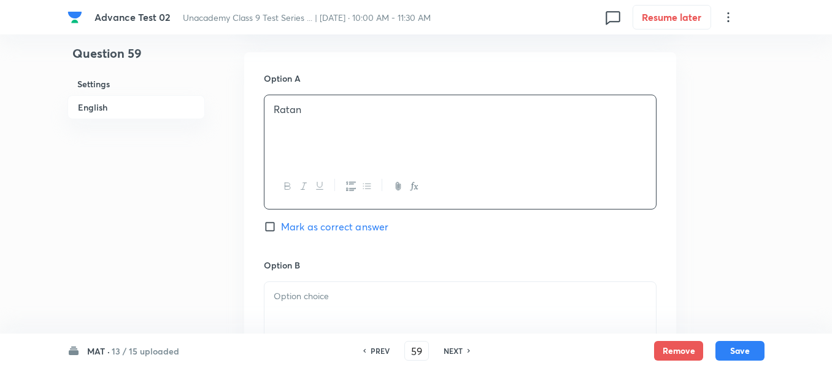
scroll to position [921, 0]
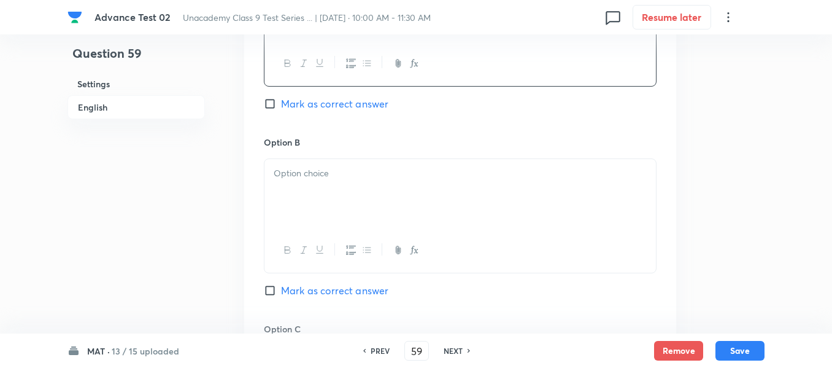
click at [425, 166] on p at bounding box center [460, 173] width 373 height 14
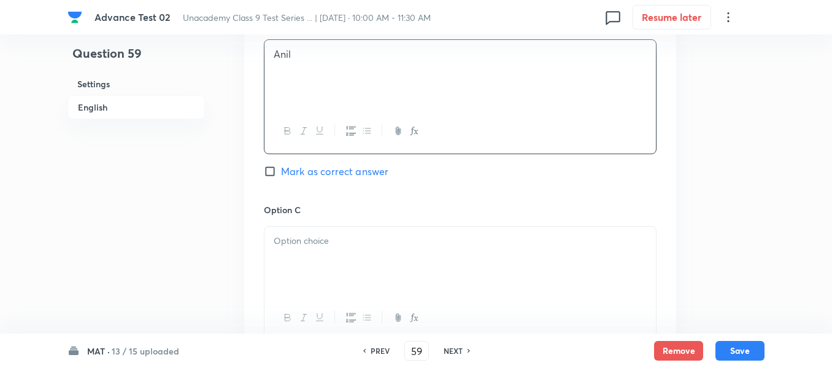
scroll to position [1043, 0]
click at [384, 230] on p at bounding box center [460, 237] width 373 height 14
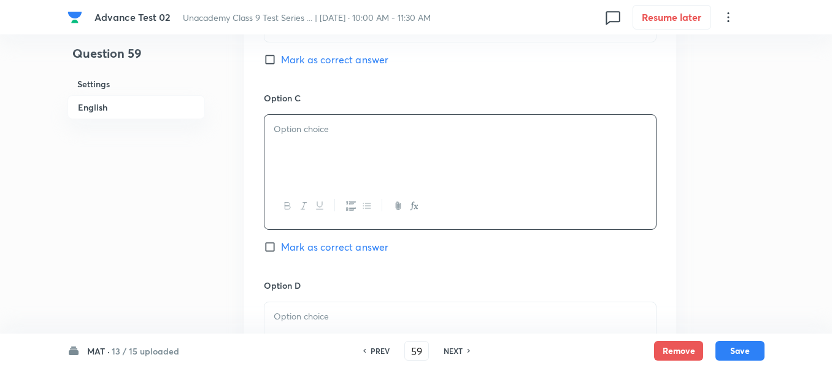
scroll to position [1166, 0]
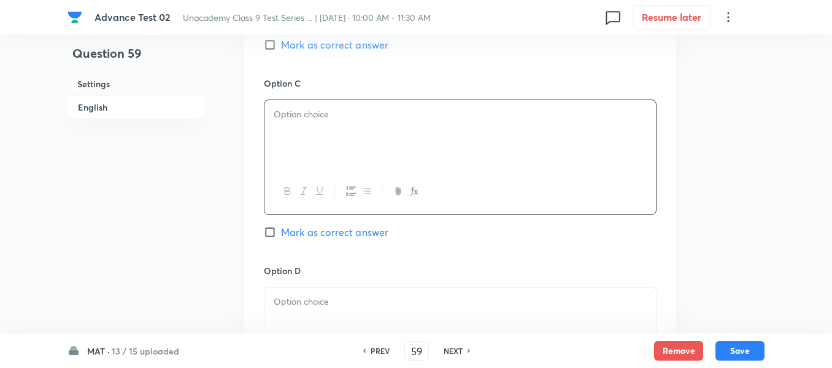
click at [370, 120] on div at bounding box center [461, 134] width 392 height 69
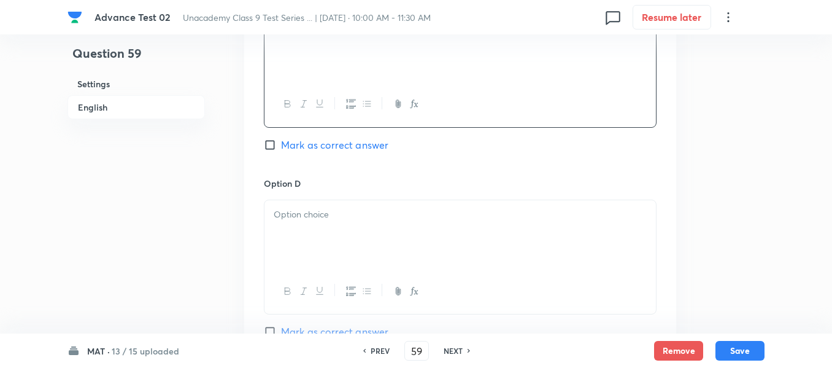
scroll to position [1289, 0]
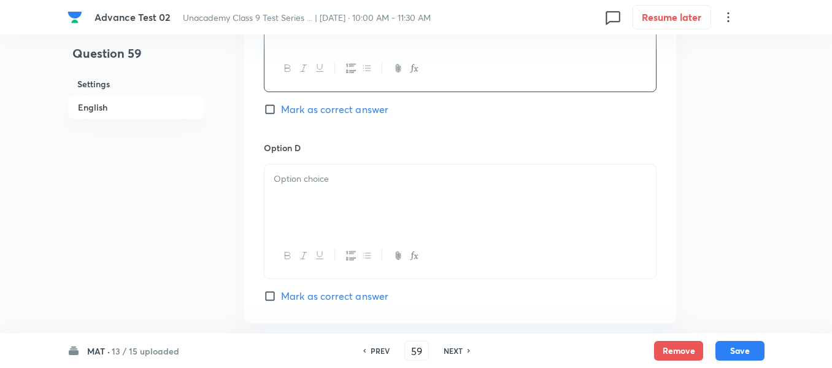
click at [342, 172] on p at bounding box center [460, 179] width 373 height 14
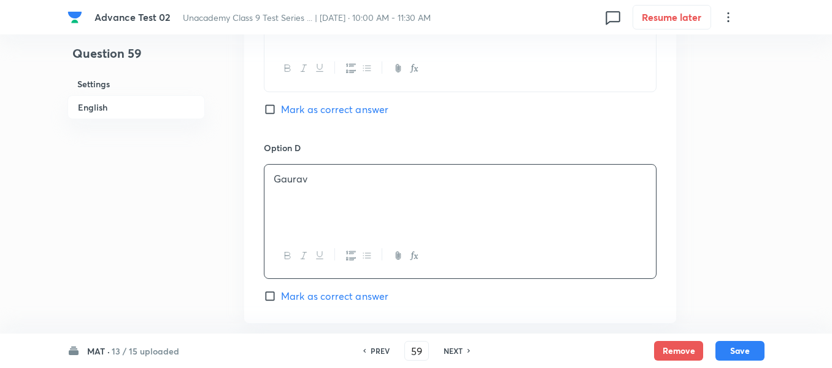
click at [277, 290] on input "Mark as correct answer" at bounding box center [272, 296] width 17 height 12
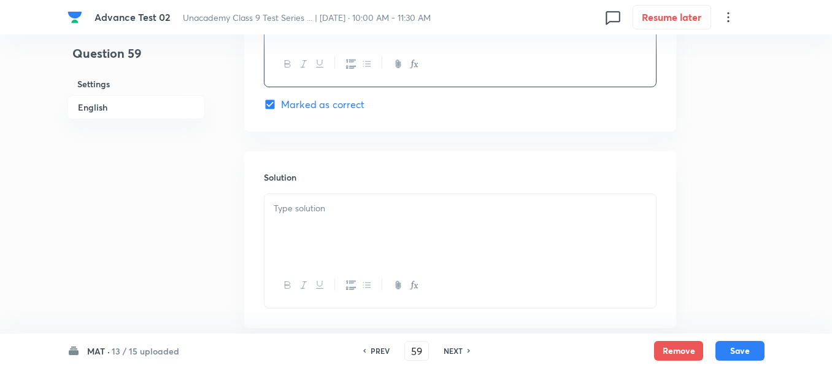
scroll to position [1521, 0]
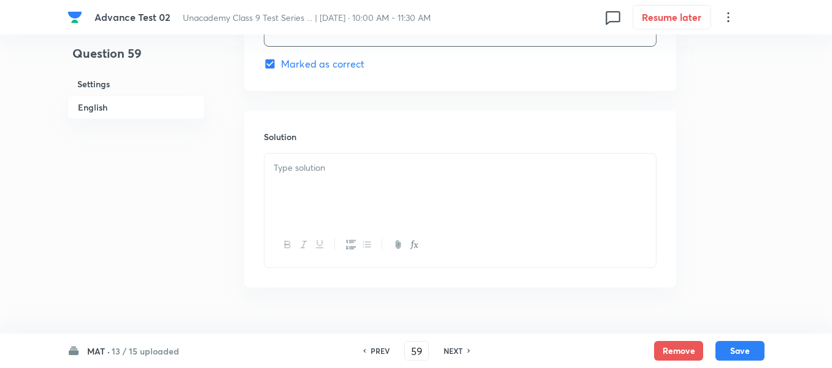
click at [401, 163] on div at bounding box center [461, 187] width 392 height 69
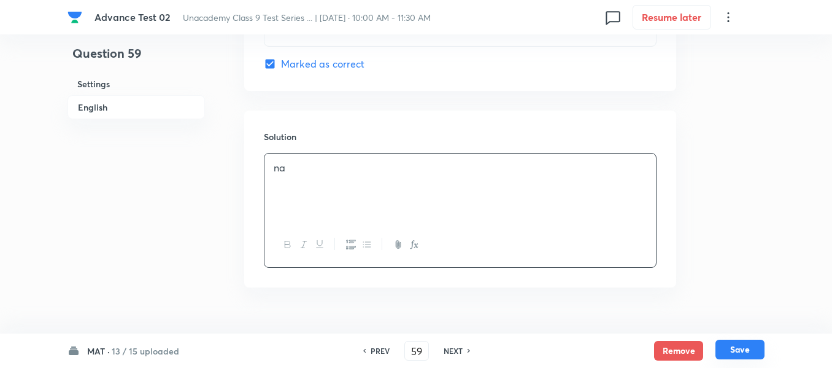
click at [738, 349] on button "Save" at bounding box center [740, 349] width 49 height 20
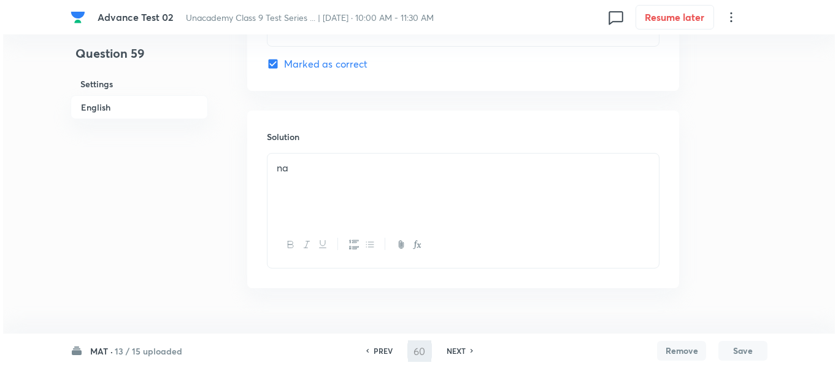
scroll to position [0, 0]
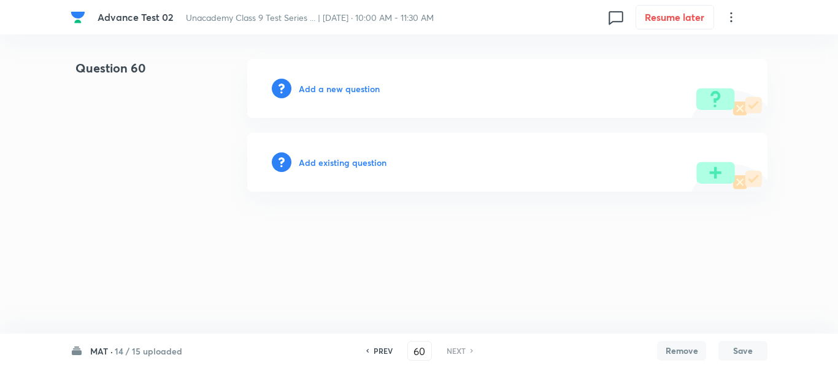
click at [326, 88] on h6 "Add a new question" at bounding box center [339, 88] width 81 height 13
click at [326, 88] on h6 "Choose a question type" at bounding box center [346, 88] width 95 height 13
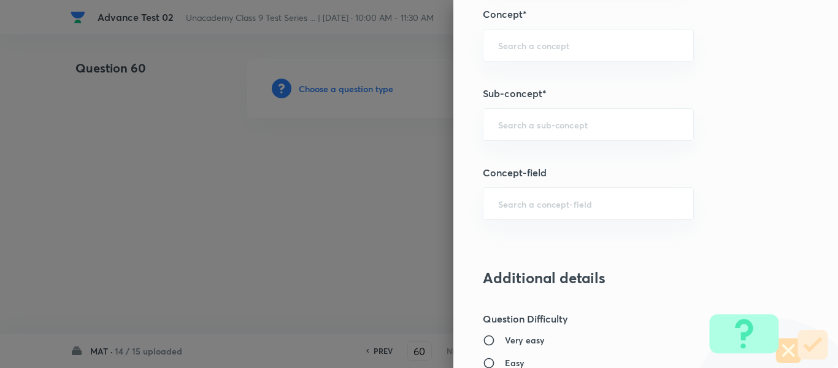
scroll to position [795, 0]
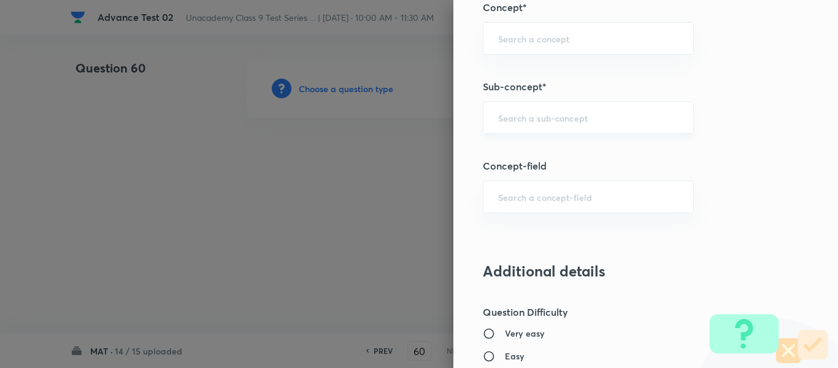
click at [559, 116] on input "text" at bounding box center [588, 118] width 180 height 12
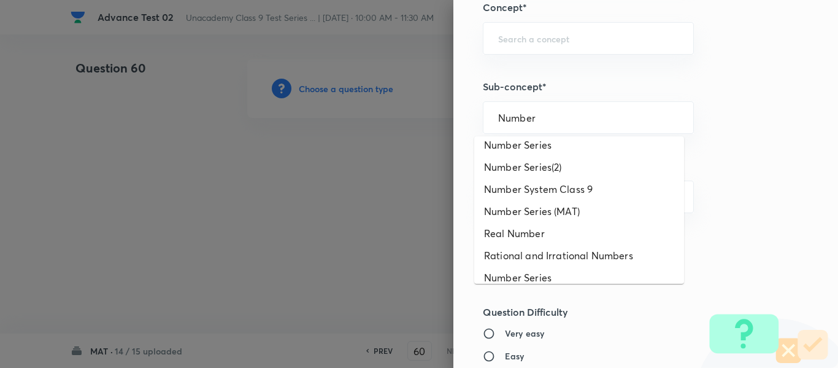
scroll to position [786, 0]
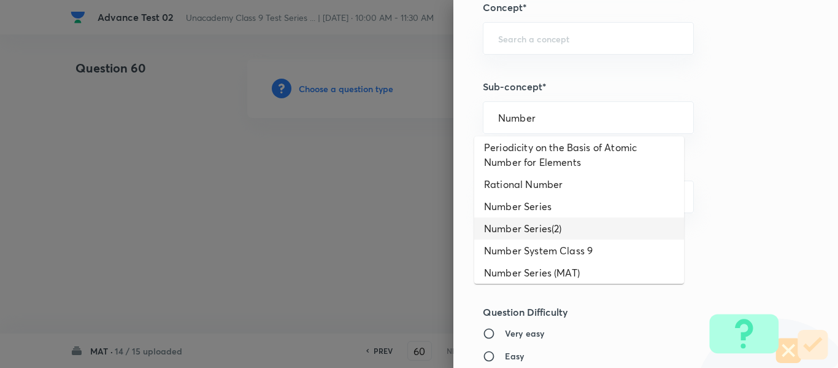
click at [565, 239] on li "Number Series(2)" at bounding box center [579, 228] width 210 height 22
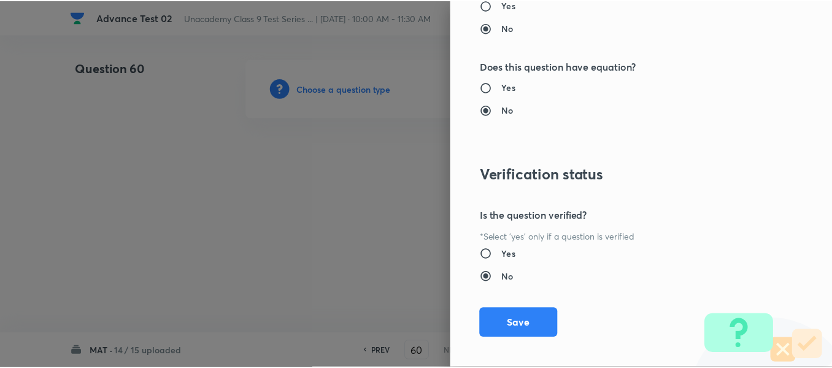
scroll to position [1388, 0]
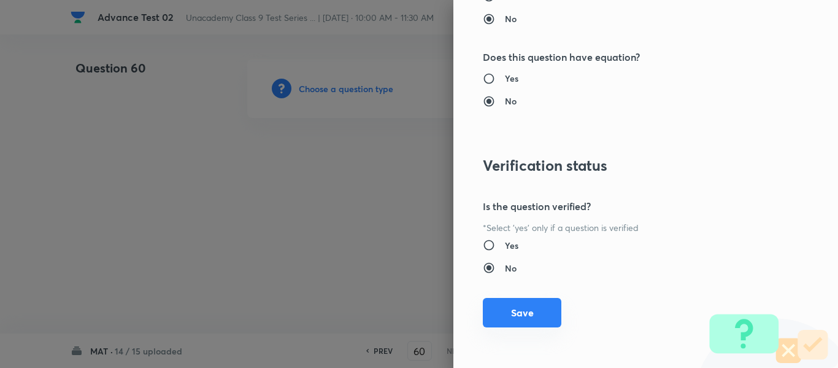
click at [514, 315] on button "Save" at bounding box center [522, 312] width 79 height 29
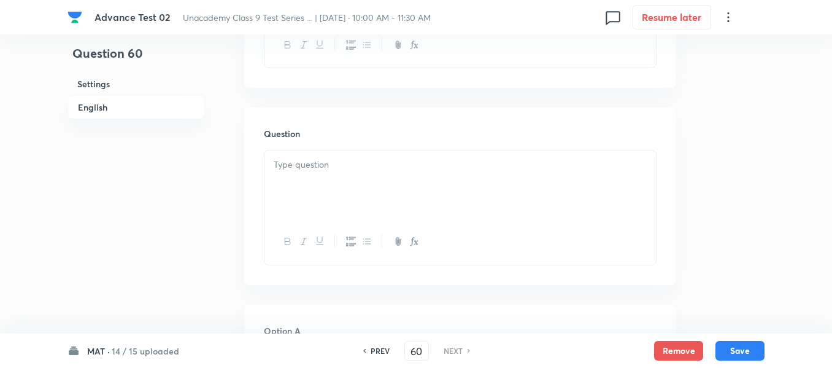
scroll to position [552, 0]
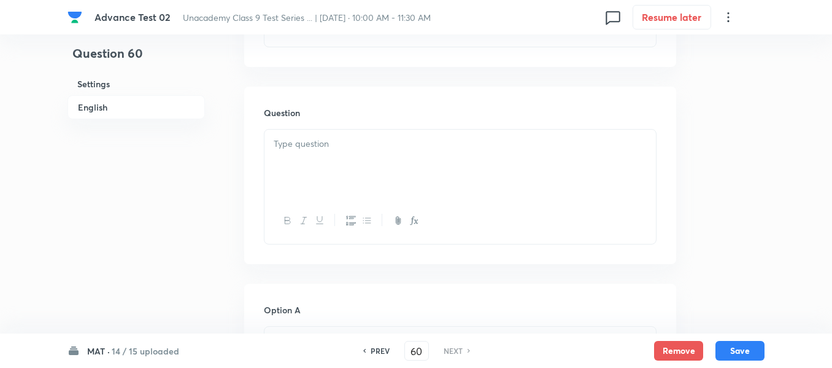
click at [350, 129] on div at bounding box center [461, 163] width 392 height 69
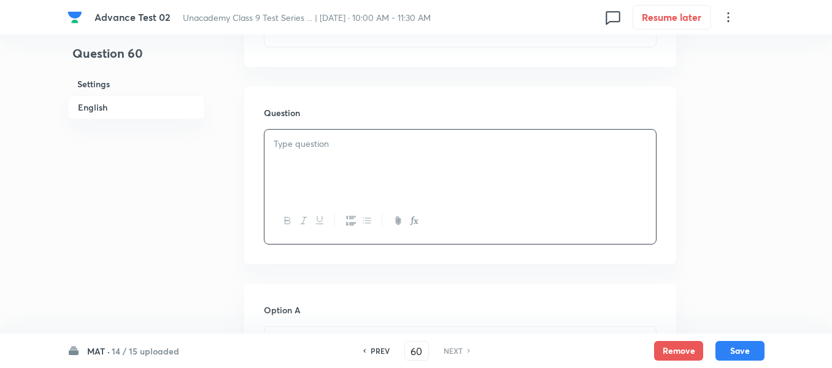
click at [431, 137] on p at bounding box center [460, 144] width 373 height 14
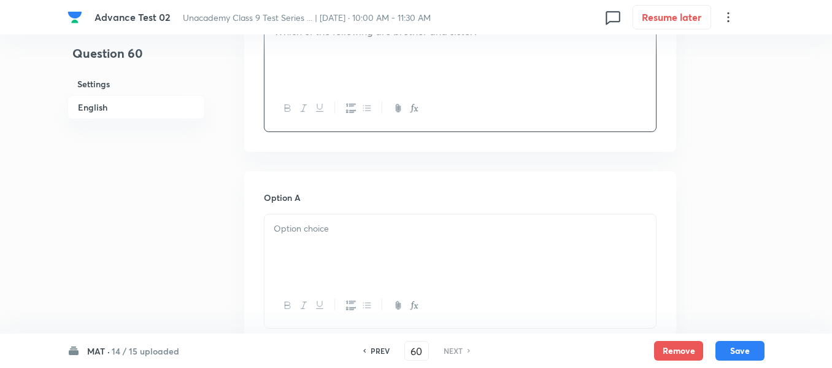
scroll to position [675, 0]
click at [380, 211] on p at bounding box center [460, 218] width 373 height 14
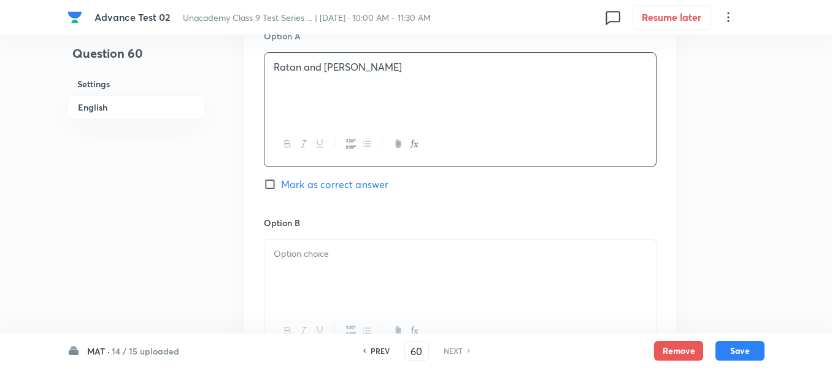
scroll to position [859, 0]
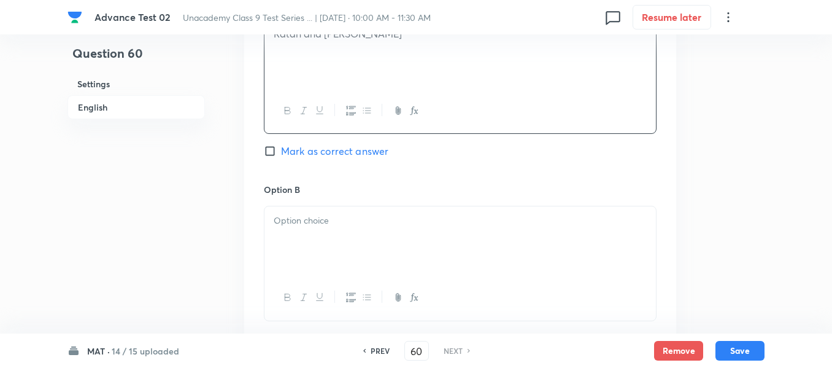
click at [388, 214] on p at bounding box center [460, 221] width 373 height 14
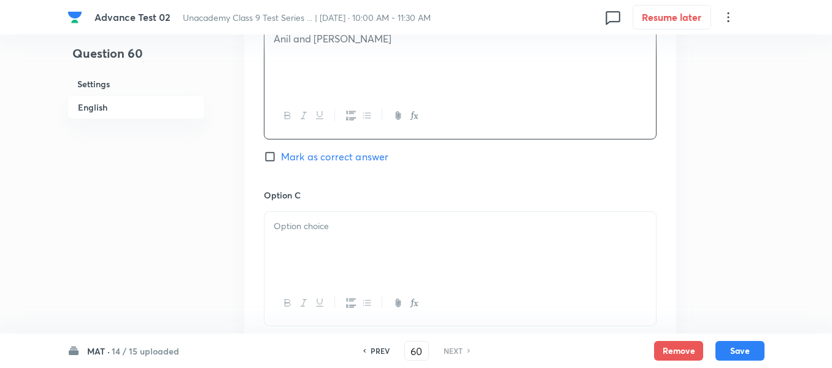
scroll to position [1043, 0]
click at [379, 217] on p at bounding box center [460, 224] width 373 height 14
click at [417, 219] on p at bounding box center [460, 226] width 373 height 14
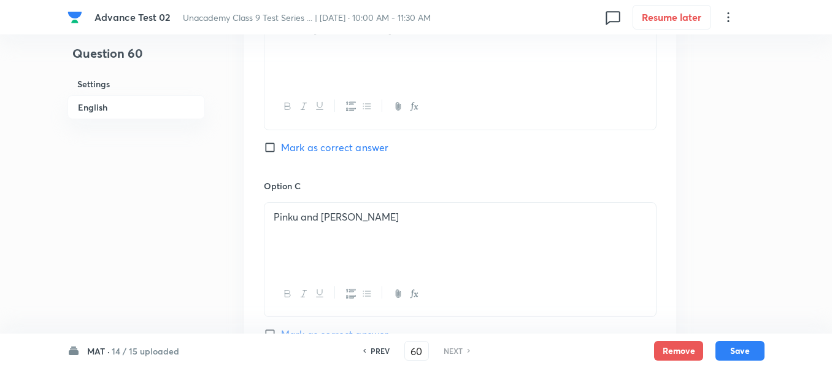
scroll to position [1043, 0]
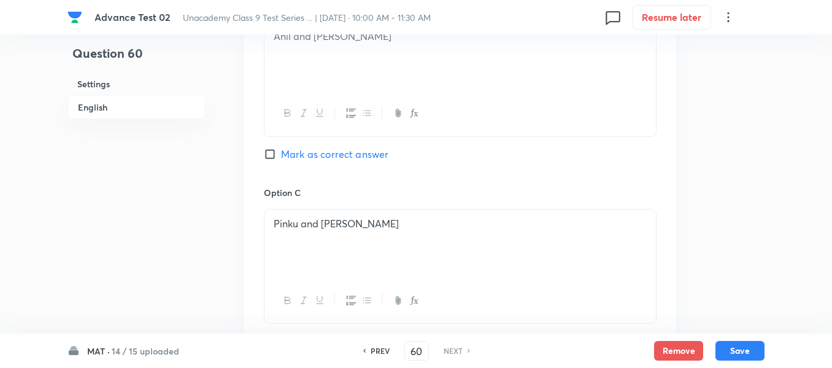
click at [278, 148] on input "Mark as correct answer" at bounding box center [272, 154] width 17 height 12
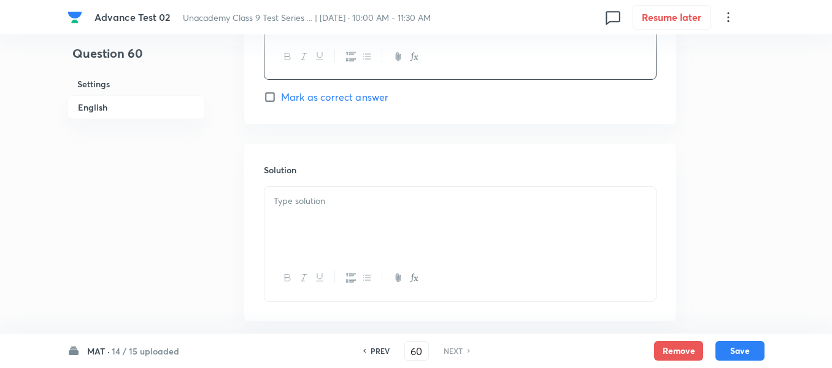
scroll to position [1507, 0]
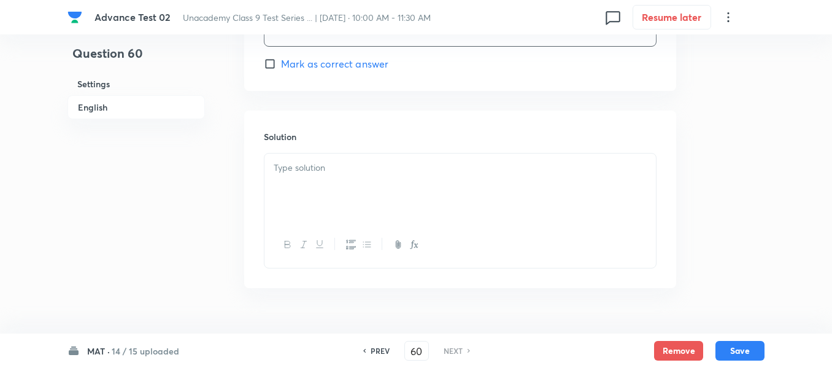
click at [395, 153] on div at bounding box center [461, 187] width 392 height 69
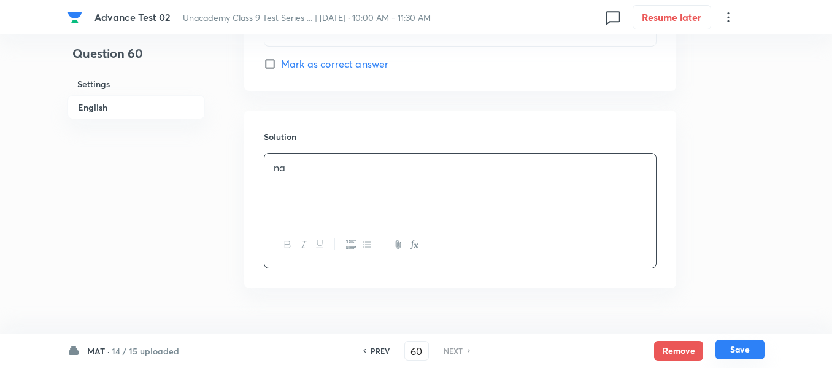
click at [740, 348] on button "Save" at bounding box center [740, 349] width 49 height 20
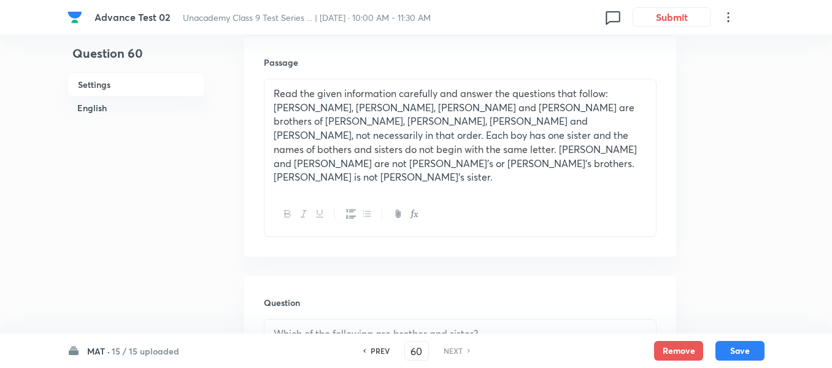
scroll to position [368, 0]
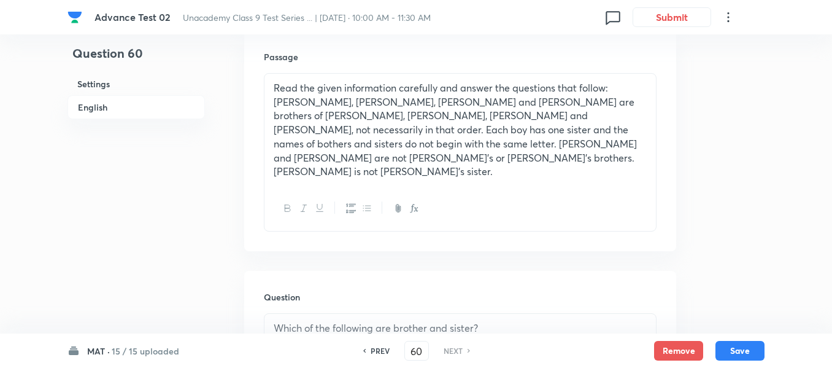
click at [484, 144] on p "Read the given information carefully and answer the questions that follow:[PERS…" at bounding box center [460, 130] width 373 height 98
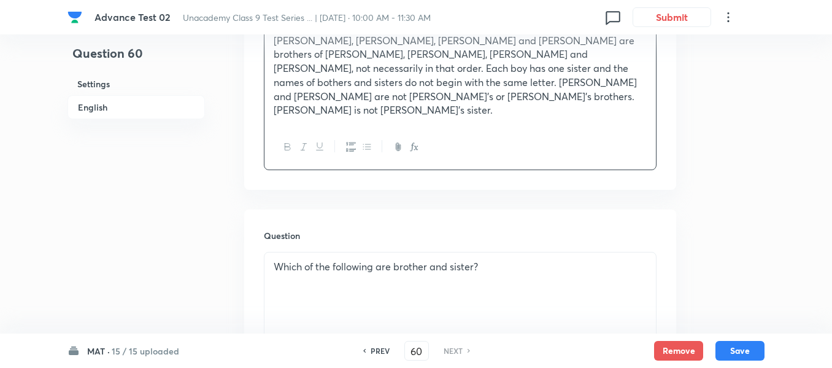
scroll to position [245, 0]
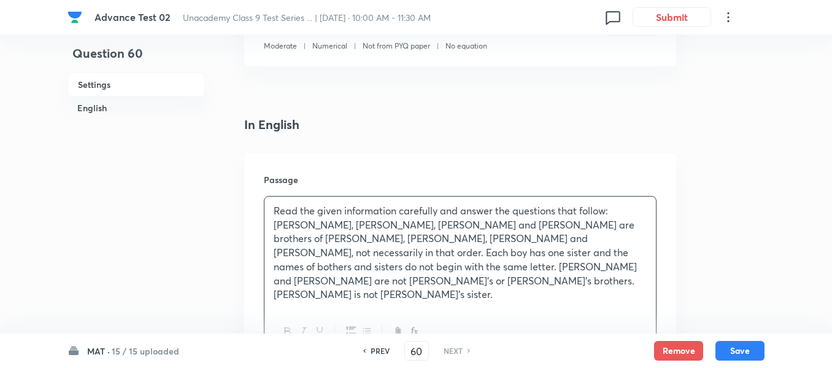
drag, startPoint x: 609, startPoint y: 209, endPoint x: 616, endPoint y: 231, distance: 23.9
click at [609, 211] on p "Read the given information carefully and answer the questions that follow:[PERS…" at bounding box center [460, 253] width 373 height 98
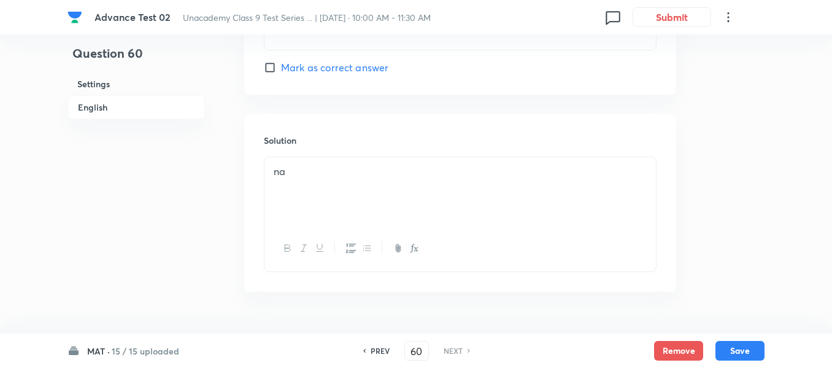
scroll to position [1507, 0]
click at [312, 161] on p "na" at bounding box center [460, 168] width 373 height 14
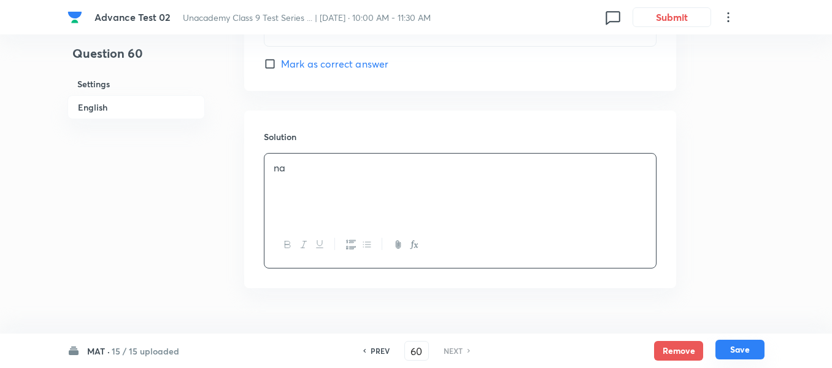
click at [740, 349] on button "Save" at bounding box center [740, 349] width 49 height 20
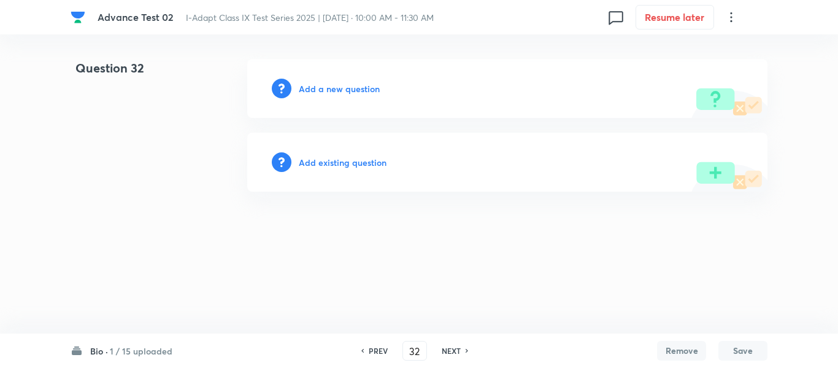
click at [371, 350] on h6 "PREV" at bounding box center [378, 350] width 19 height 11
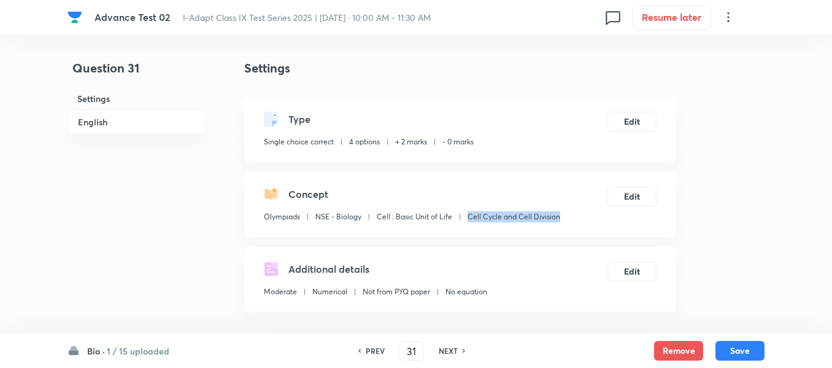
drag, startPoint x: 563, startPoint y: 218, endPoint x: 469, endPoint y: 219, distance: 93.9
click at [469, 219] on div "Concept Olympiads NSE - Biology Cell : Basic Unit of Life Cell Cycle and Cell D…" at bounding box center [460, 204] width 432 height 65
copy p "Cell Cycle and Cell Division"
click at [450, 353] on h6 "NEXT" at bounding box center [448, 350] width 19 height 11
type input "32"
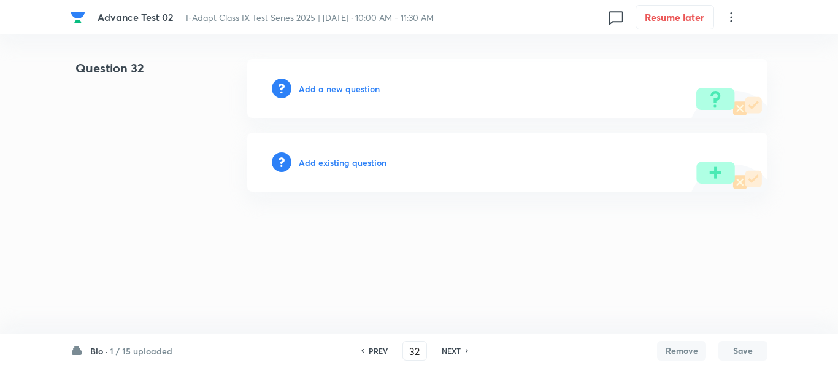
click at [337, 91] on h6 "Add a new question" at bounding box center [339, 88] width 81 height 13
click at [337, 91] on h6 "Choose a question type" at bounding box center [346, 88] width 95 height 13
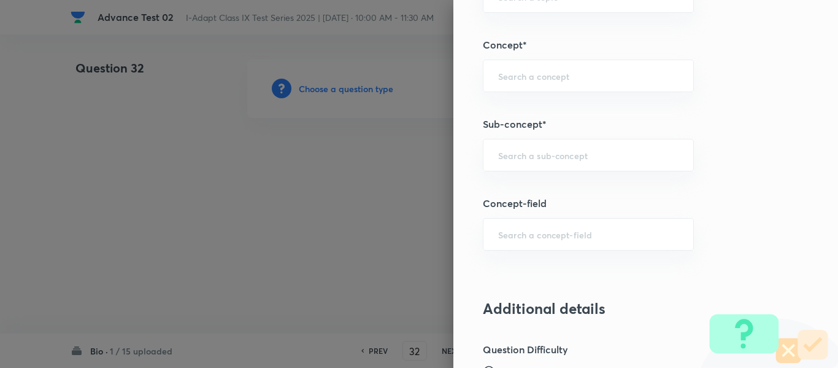
scroll to position [736, 0]
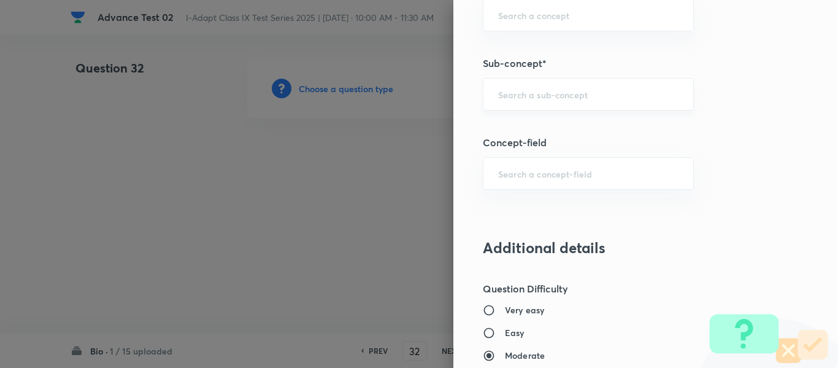
click at [632, 95] on input "text" at bounding box center [588, 94] width 180 height 12
paste input "Cell Cycle and Cell Division"
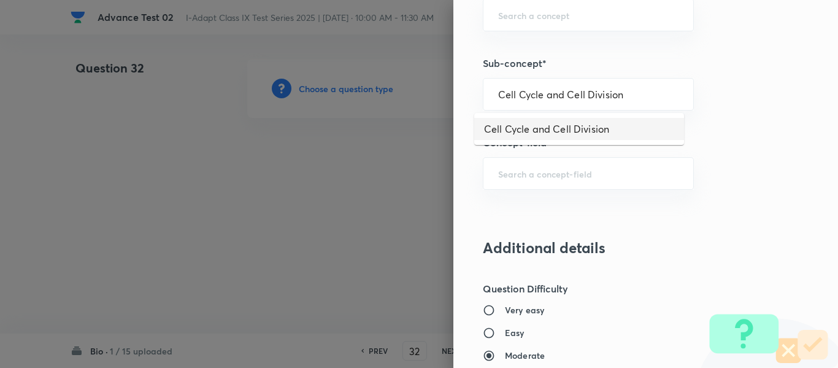
click at [600, 131] on li "Cell Cycle and Cell Division" at bounding box center [579, 129] width 210 height 22
type input "Cell Cycle and Cell Division"
type input "Olympiads"
type input "NSE - Biology"
type input "Cell : Basic Unit of Life"
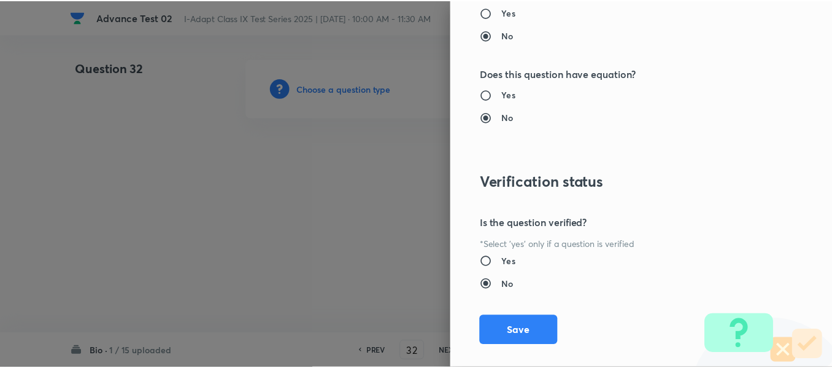
scroll to position [1305, 0]
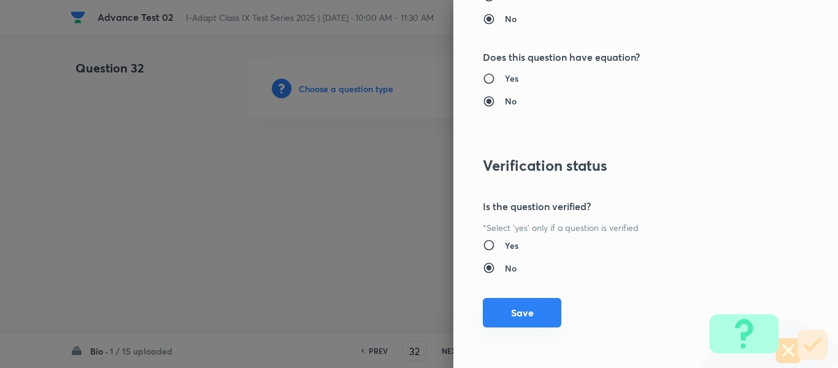
click at [509, 309] on button "Save" at bounding box center [522, 312] width 79 height 29
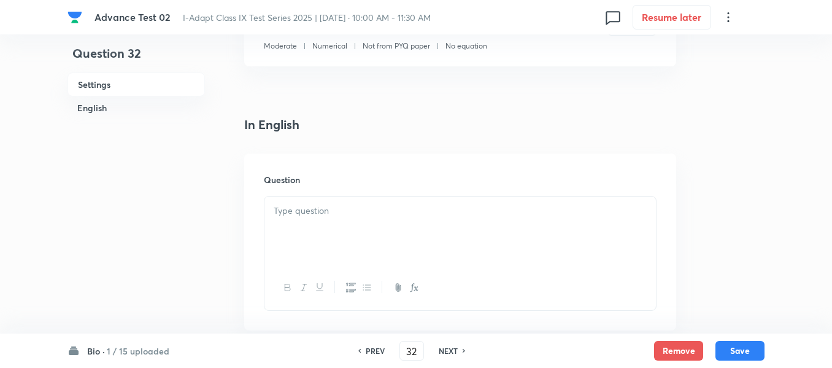
scroll to position [307, 0]
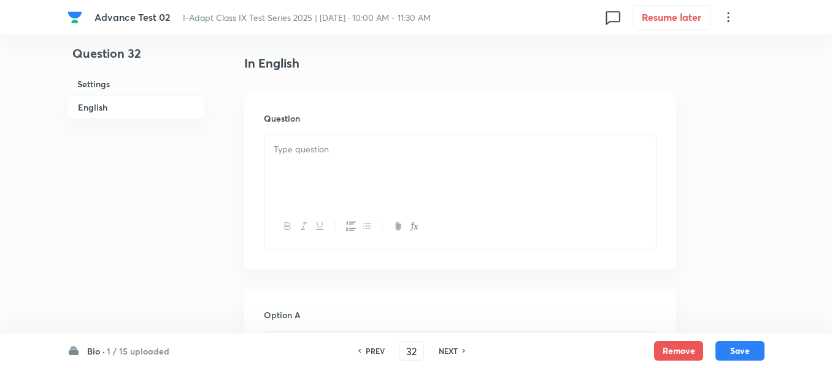
click at [431, 171] on div at bounding box center [461, 169] width 392 height 69
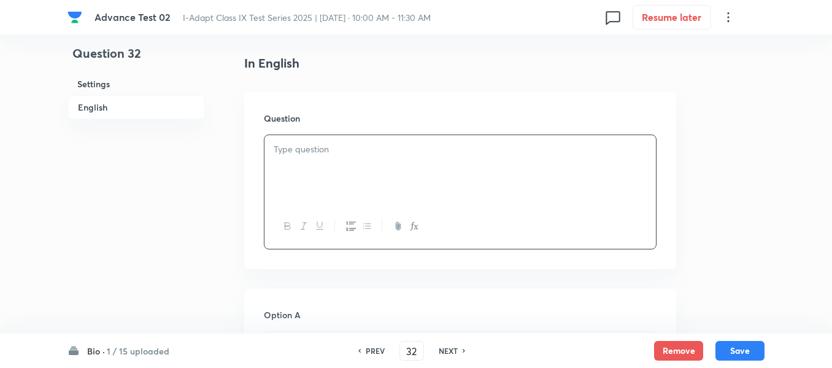
click at [350, 150] on p at bounding box center [460, 149] width 373 height 14
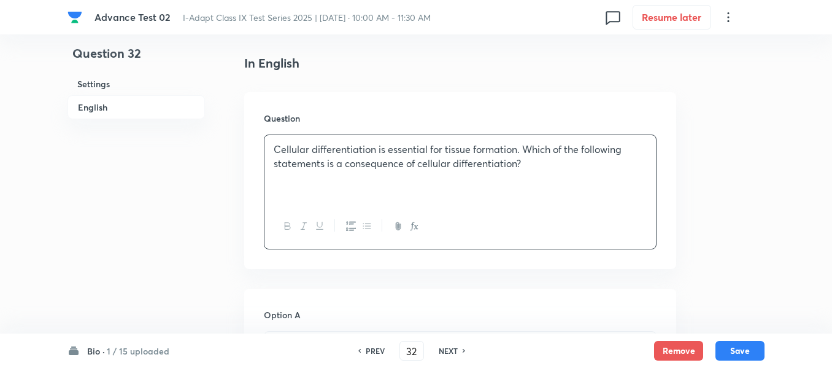
scroll to position [491, 0]
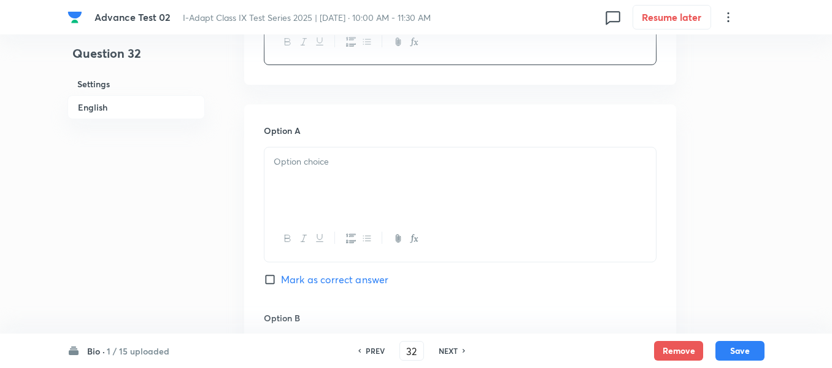
click at [375, 164] on p at bounding box center [460, 162] width 373 height 14
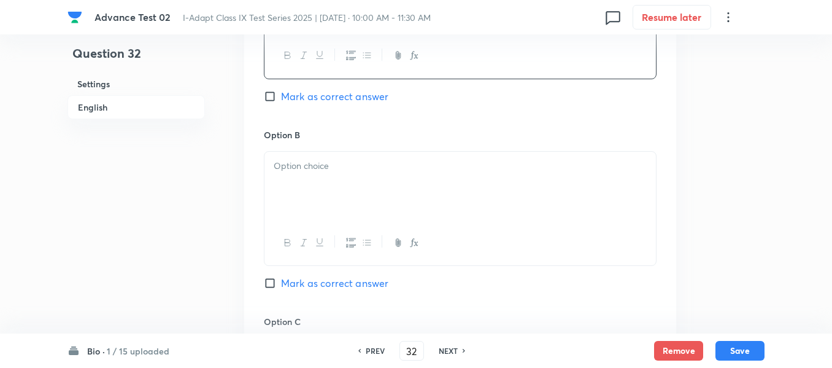
scroll to position [675, 0]
click at [388, 179] on div at bounding box center [461, 184] width 392 height 69
click at [388, 179] on div at bounding box center [461, 187] width 392 height 69
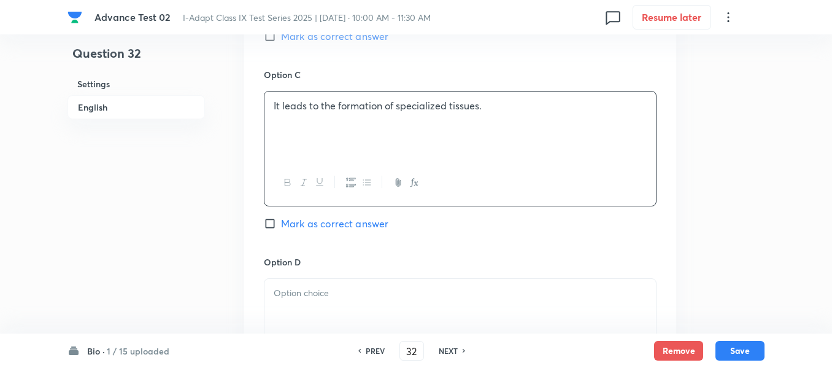
click at [274, 223] on input "Mark as correct answer" at bounding box center [272, 223] width 17 height 12
checkbox input "true"
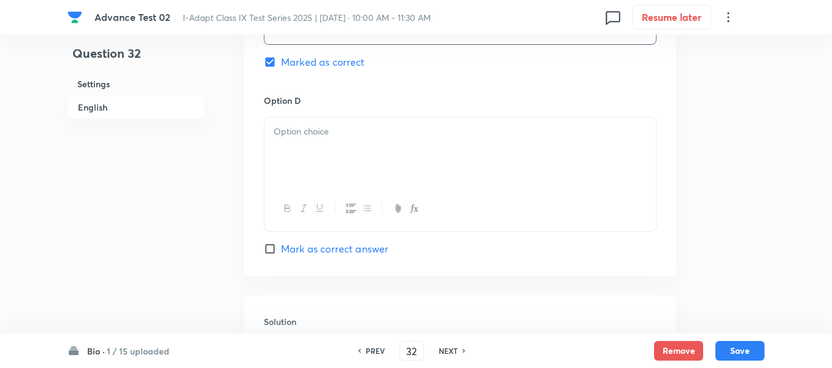
scroll to position [1105, 0]
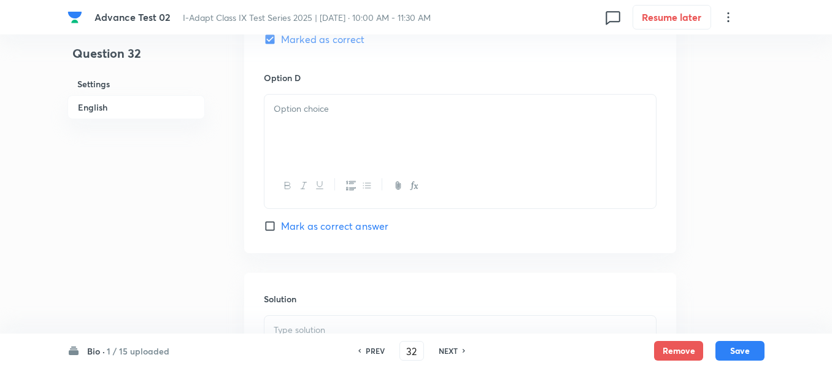
click at [399, 135] on div at bounding box center [461, 129] width 392 height 69
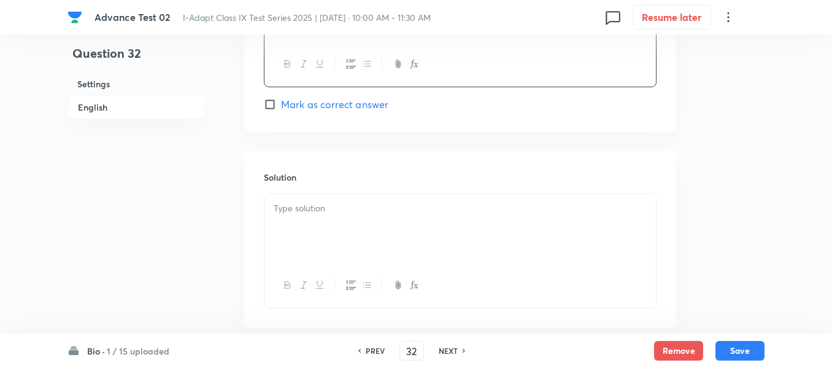
scroll to position [1227, 0]
click at [376, 209] on p at bounding box center [460, 207] width 373 height 14
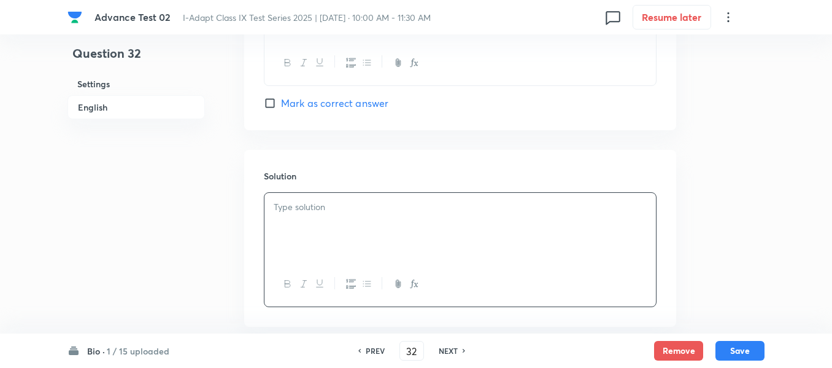
scroll to position [1294, 0]
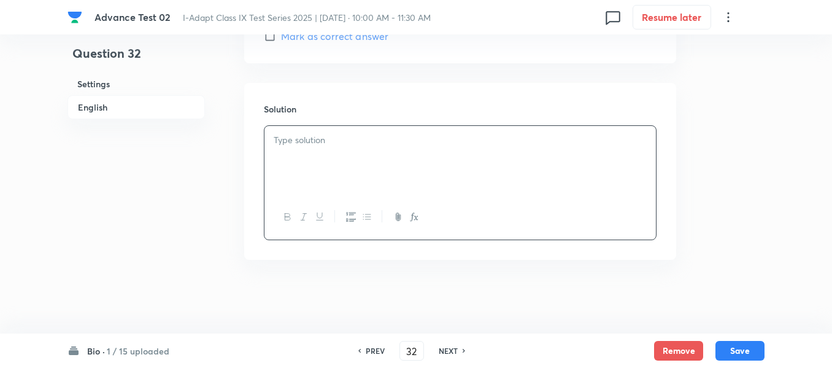
click at [410, 164] on div at bounding box center [461, 160] width 392 height 69
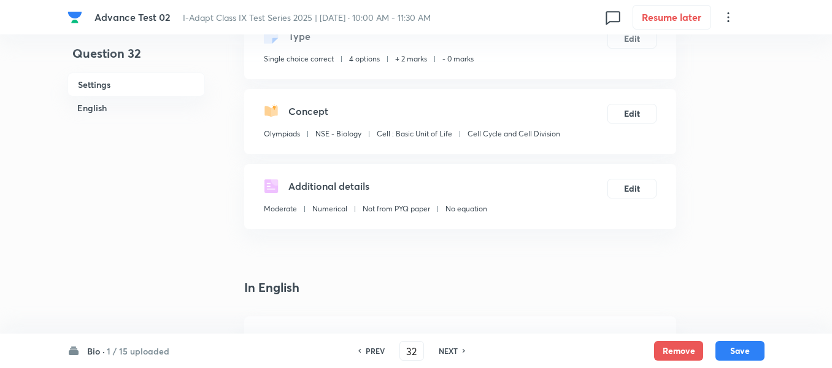
scroll to position [67, 0]
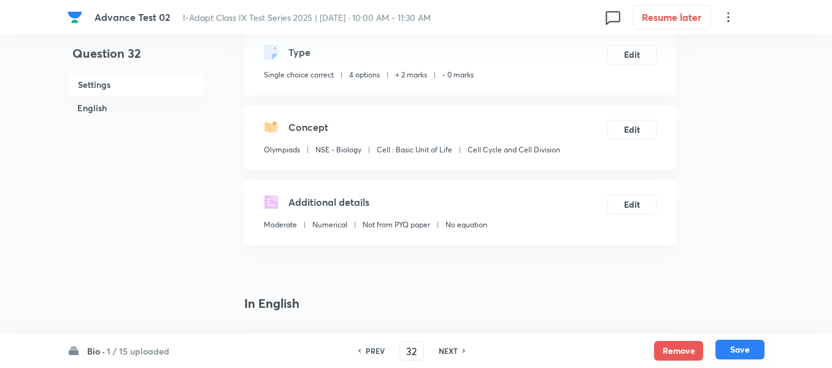
click at [739, 350] on button "Save" at bounding box center [740, 349] width 49 height 20
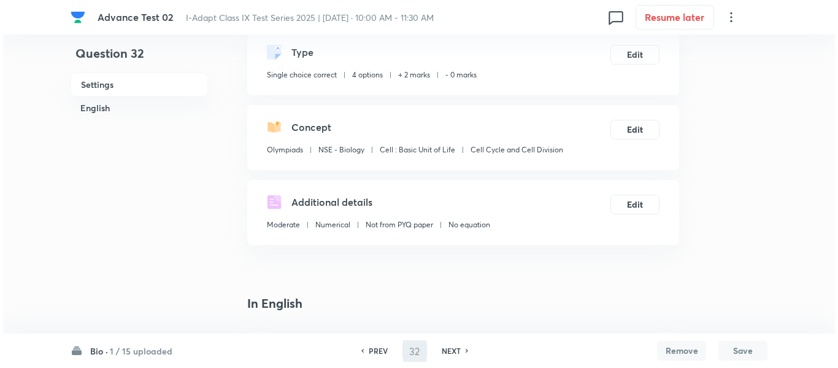
scroll to position [0, 0]
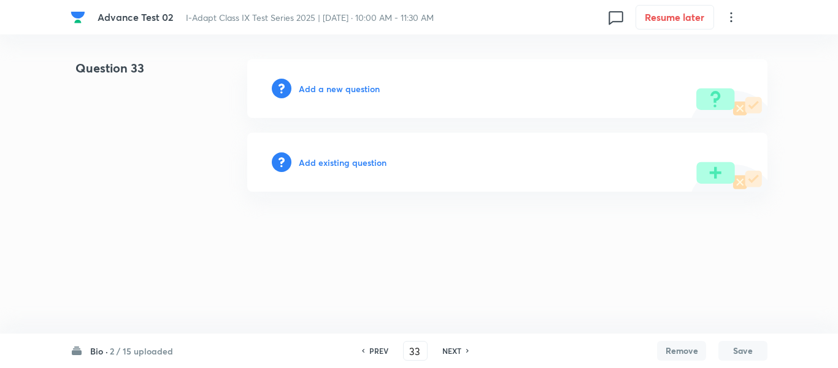
click at [381, 336] on div "Bio · 2 / 15 uploaded PREV 33 ​ NEXT Remove Save" at bounding box center [419, 350] width 697 height 34
click at [376, 347] on h6 "PREV" at bounding box center [378, 350] width 19 height 11
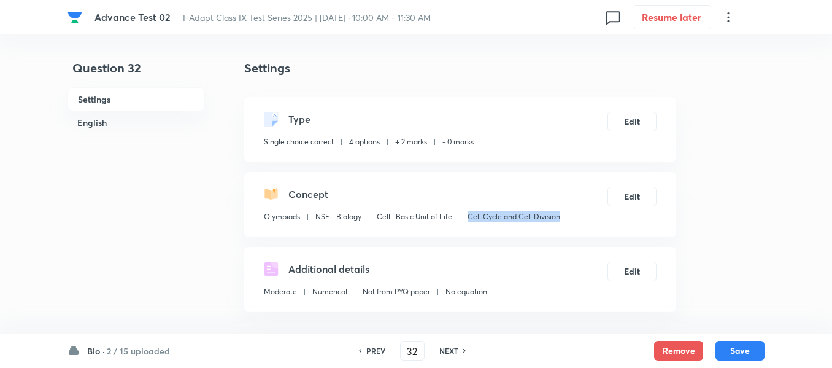
drag, startPoint x: 561, startPoint y: 216, endPoint x: 468, endPoint y: 221, distance: 93.4
click at [468, 221] on div "Concept Olympiads NSE - Biology Cell : Basic Unit of Life Cell Cycle and Cell D…" at bounding box center [460, 204] width 432 height 65
copy p "Cell Cycle and Cell Division"
click at [445, 347] on h6 "NEXT" at bounding box center [448, 350] width 19 height 11
type input "33"
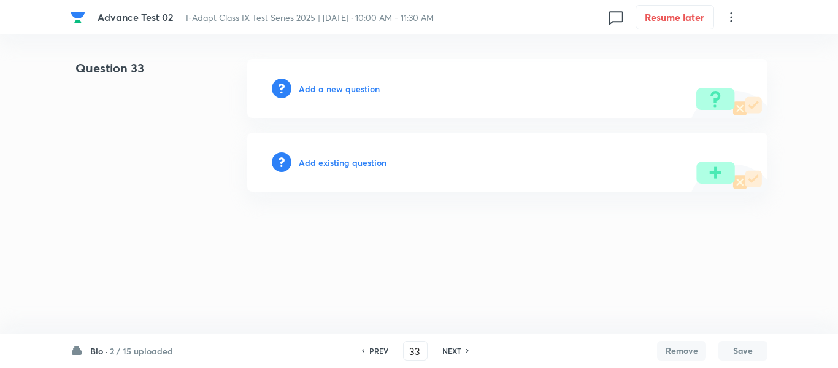
click at [312, 89] on h6 "Add a new question" at bounding box center [339, 88] width 81 height 13
click at [312, 89] on h6 "Choose a question type" at bounding box center [346, 88] width 95 height 13
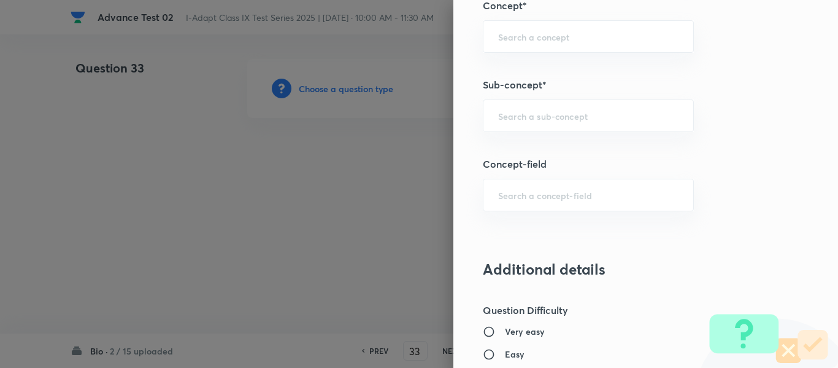
scroll to position [736, 0]
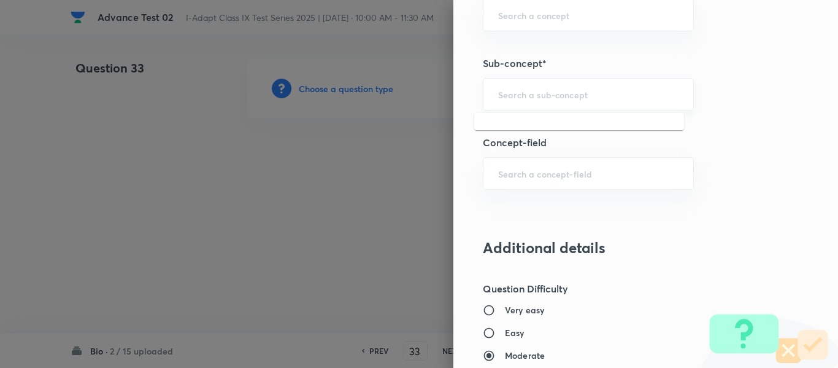
click at [601, 91] on input "text" at bounding box center [588, 94] width 180 height 12
paste input "Cell Cycle and Cell Division"
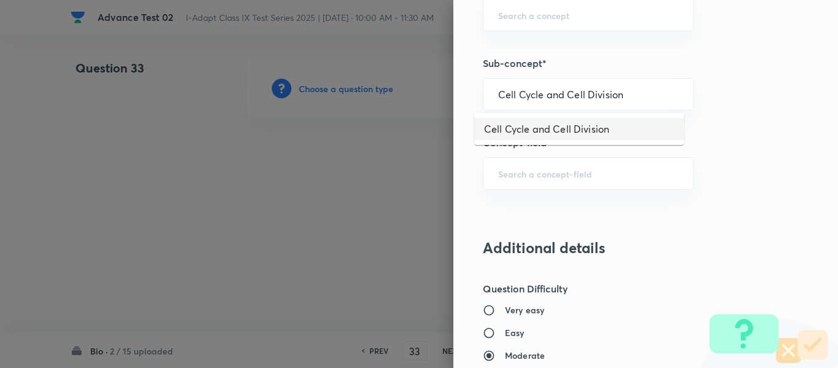
click at [581, 129] on li "Cell Cycle and Cell Division" at bounding box center [579, 129] width 210 height 22
type input "Cell Cycle and Cell Division"
type input "Olympiads"
type input "NSE - Biology"
type input "Cell : Basic Unit of Life"
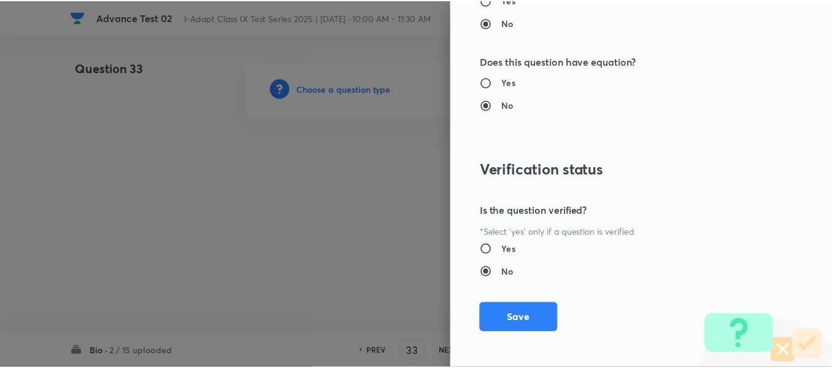
scroll to position [1305, 0]
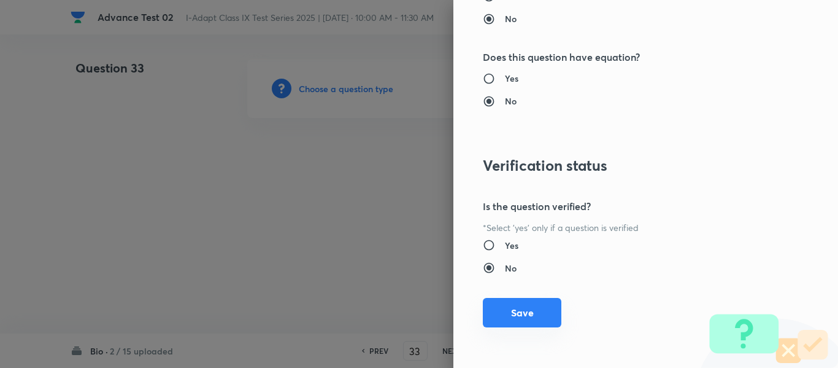
click at [514, 307] on button "Save" at bounding box center [522, 312] width 79 height 29
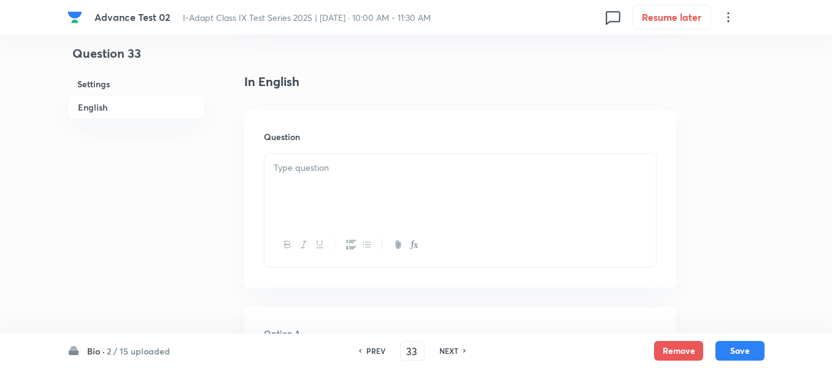
scroll to position [307, 0]
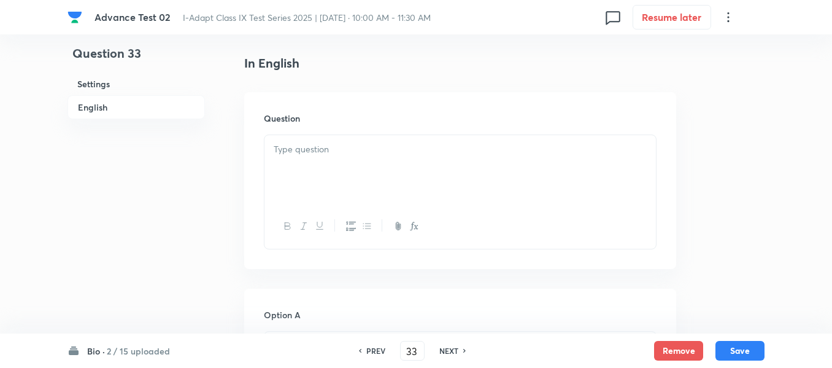
click at [433, 144] on p at bounding box center [460, 149] width 373 height 14
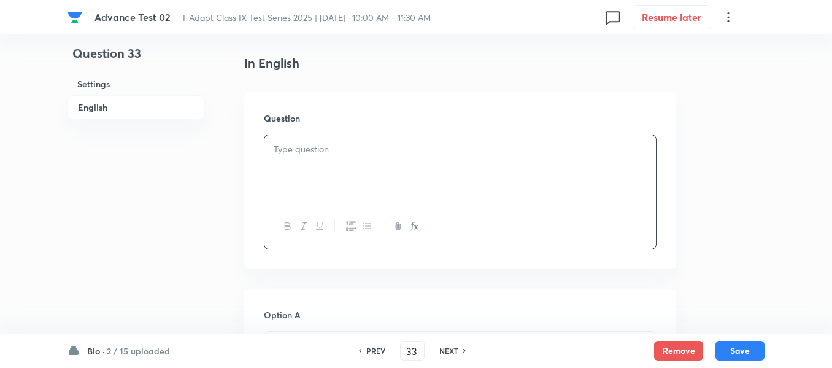
click at [400, 142] on p at bounding box center [460, 149] width 373 height 14
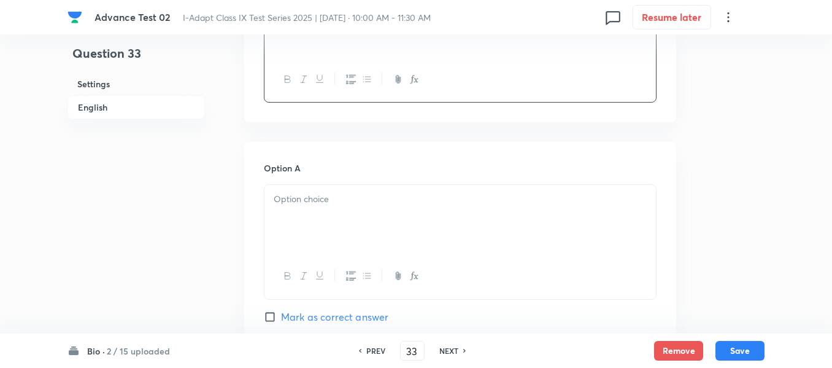
scroll to position [491, 0]
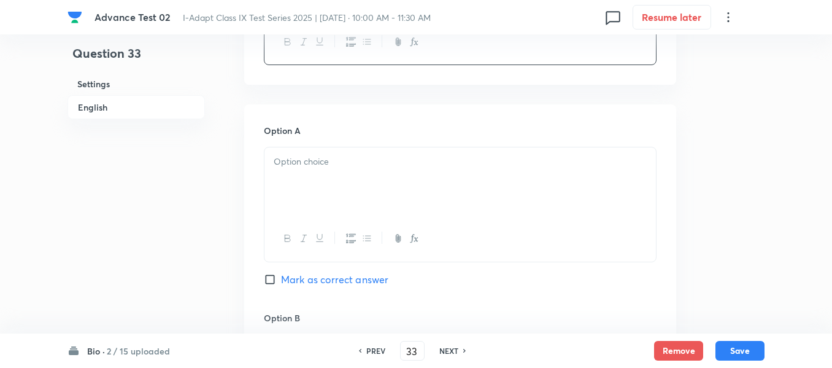
click at [390, 156] on p at bounding box center [460, 162] width 373 height 14
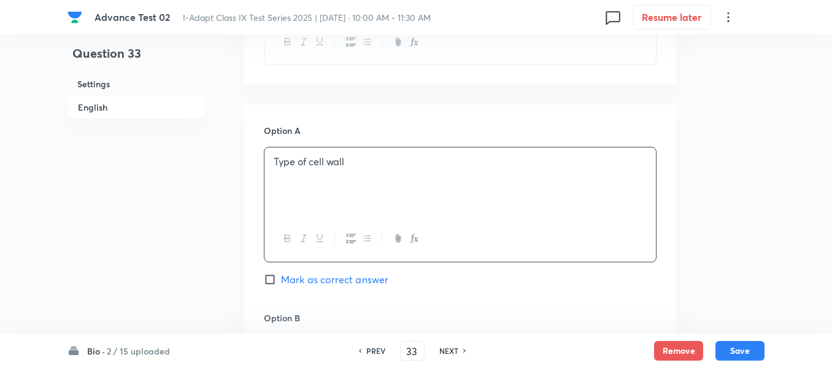
scroll to position [675, 0]
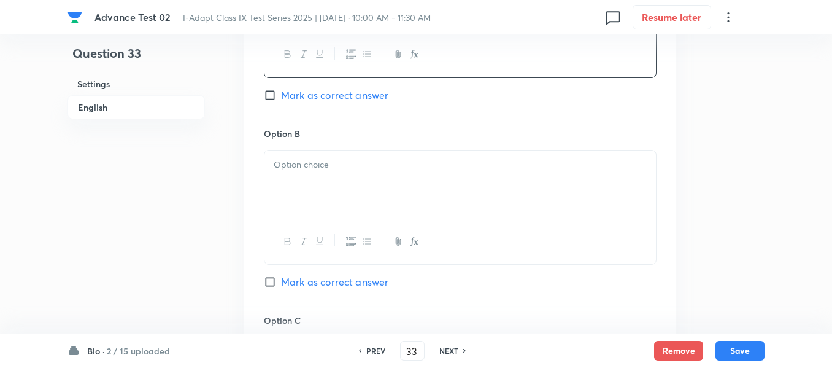
click at [373, 177] on div at bounding box center [461, 184] width 392 height 69
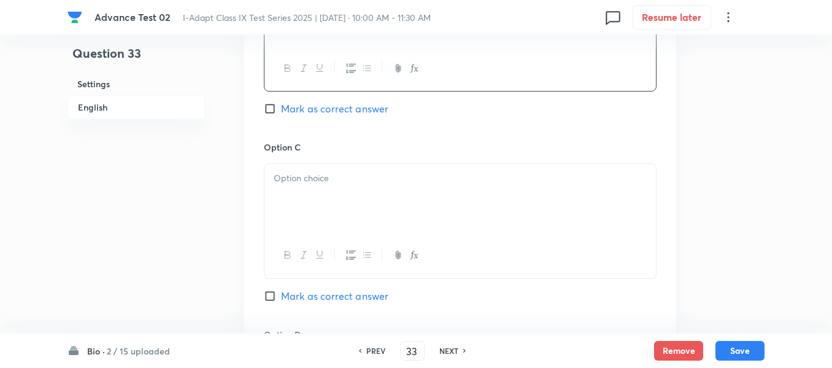
scroll to position [859, 0]
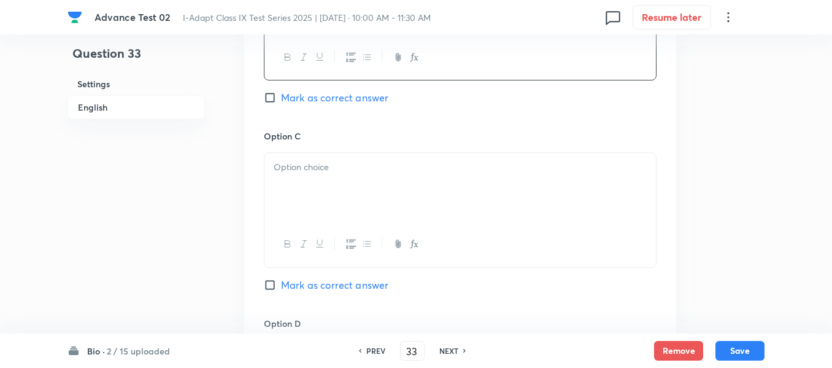
click at [365, 179] on div at bounding box center [461, 187] width 392 height 69
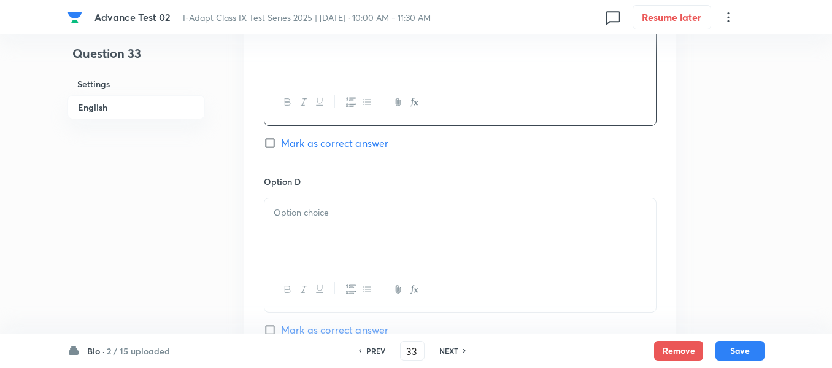
scroll to position [1043, 0]
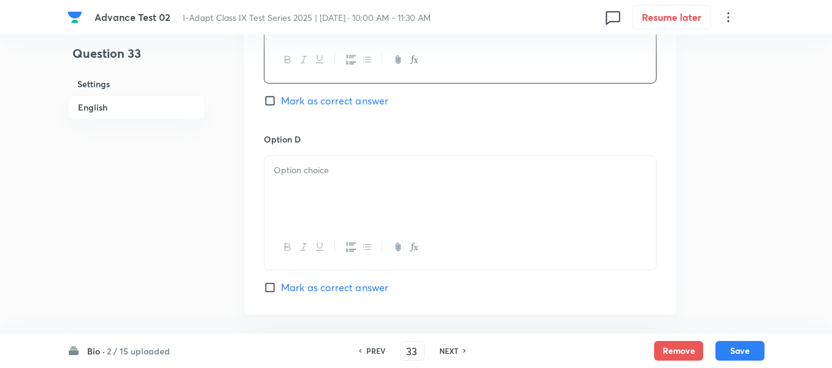
click at [349, 164] on p at bounding box center [460, 170] width 373 height 14
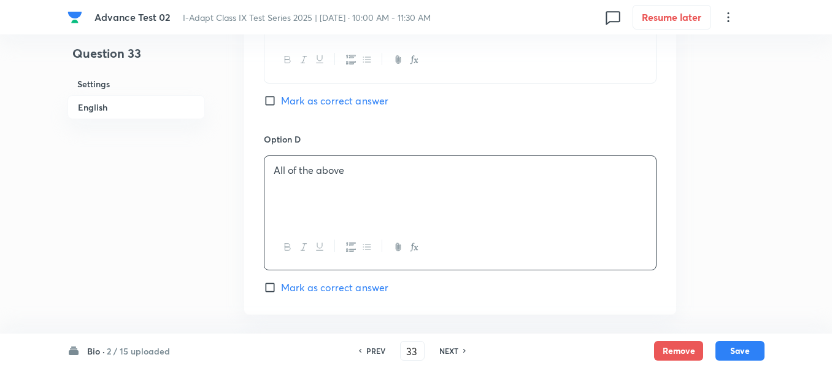
click at [285, 288] on span "Mark as correct answer" at bounding box center [334, 287] width 107 height 15
click at [281, 288] on input "Mark as correct answer" at bounding box center [272, 287] width 17 height 12
checkbox input "true"
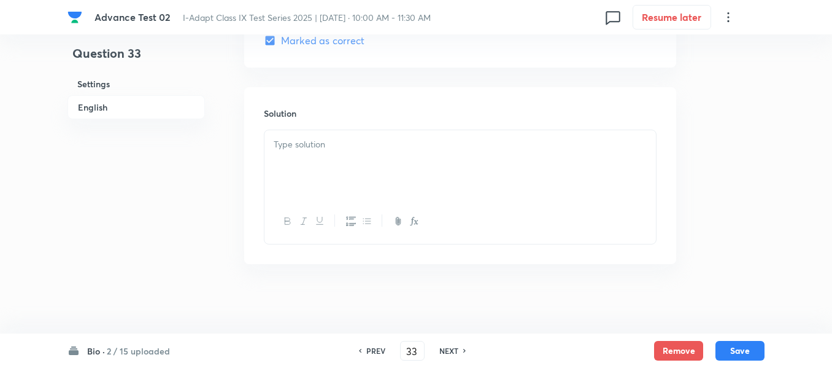
scroll to position [1294, 0]
click at [385, 163] on div at bounding box center [461, 160] width 392 height 69
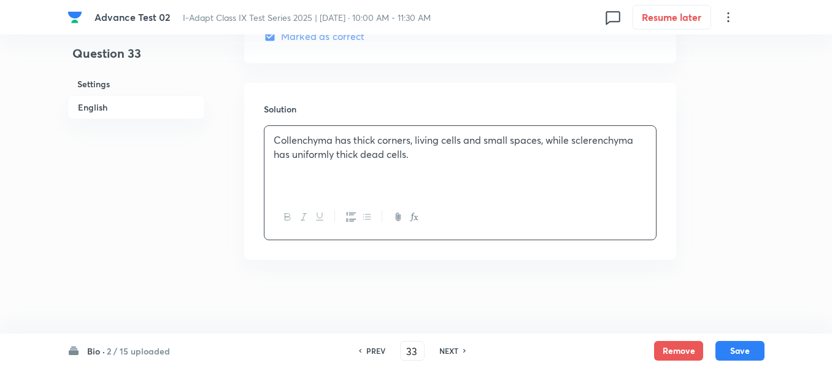
scroll to position [1110, 0]
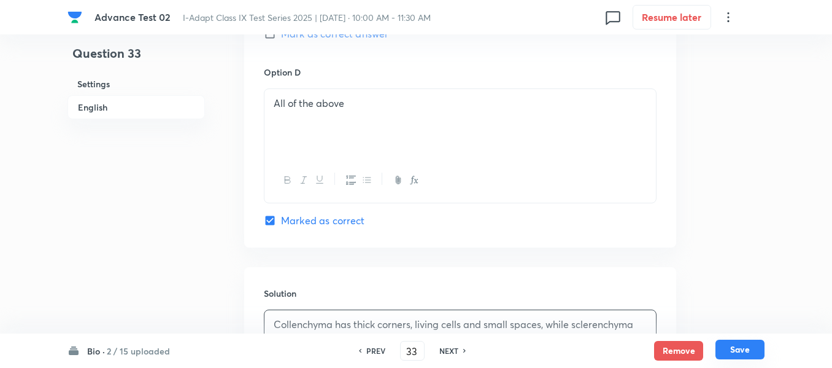
click at [737, 351] on button "Save" at bounding box center [740, 349] width 49 height 20
type input "34"
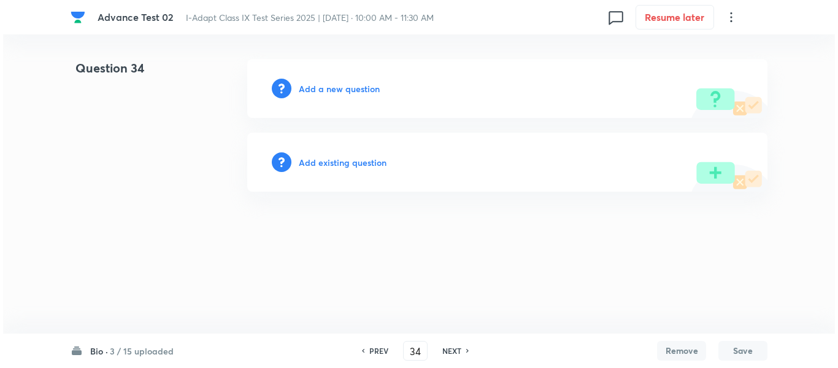
scroll to position [0, 0]
click at [327, 88] on h6 "Add a new question" at bounding box center [339, 88] width 81 height 13
click at [327, 88] on h6 "Choose a question type" at bounding box center [346, 88] width 95 height 13
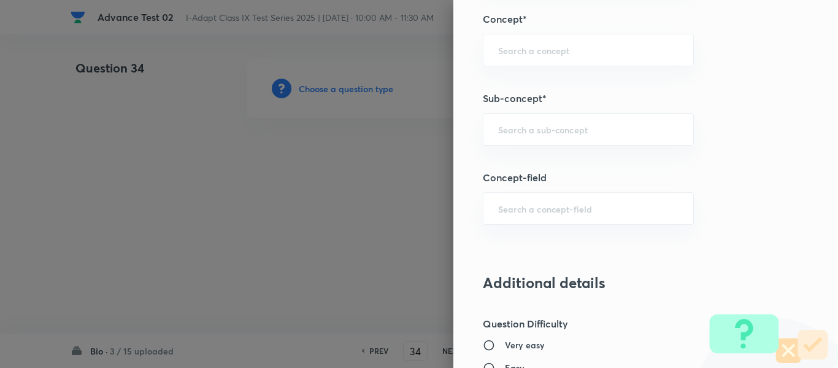
scroll to position [705, 0]
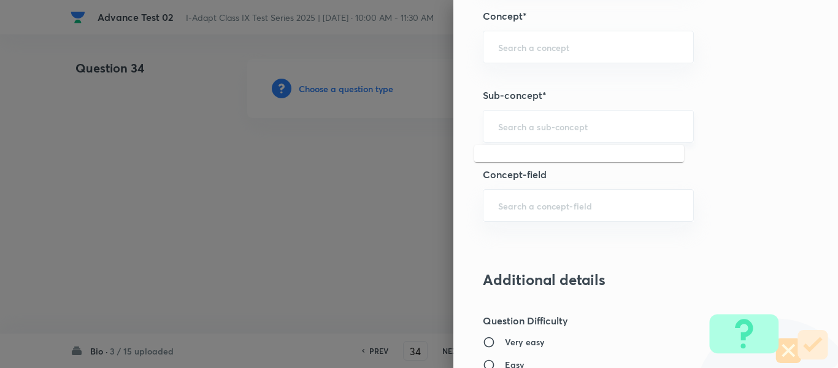
click at [560, 125] on input "text" at bounding box center [588, 126] width 180 height 12
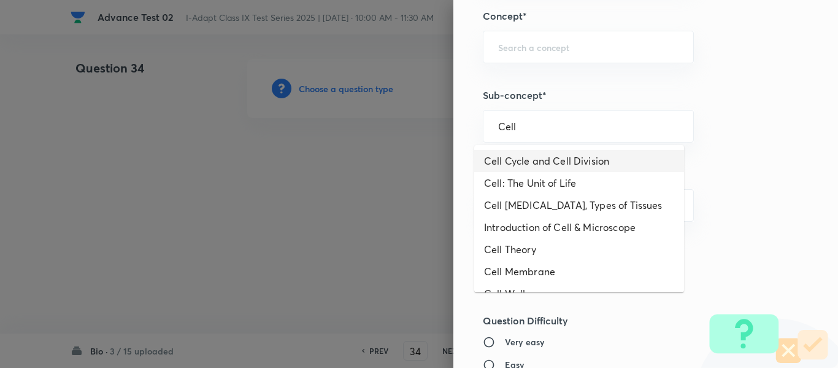
click at [546, 163] on li "Cell Cycle and Cell Division" at bounding box center [579, 161] width 210 height 22
type input "Cell Cycle and Cell Division"
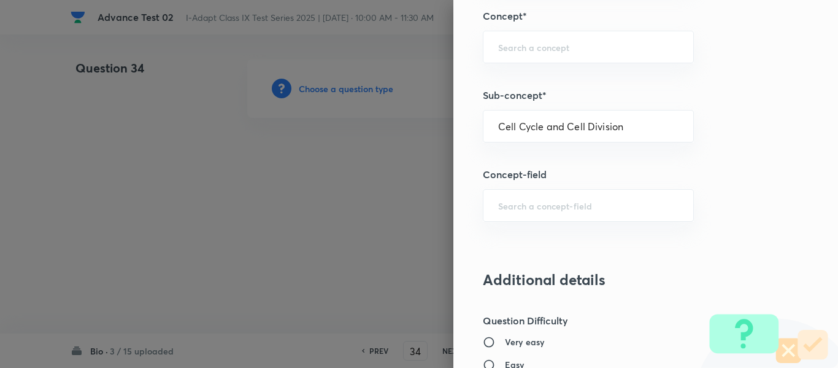
type input "Olympiads"
type input "NSE - Biology"
type input "Cell : Basic Unit of Life"
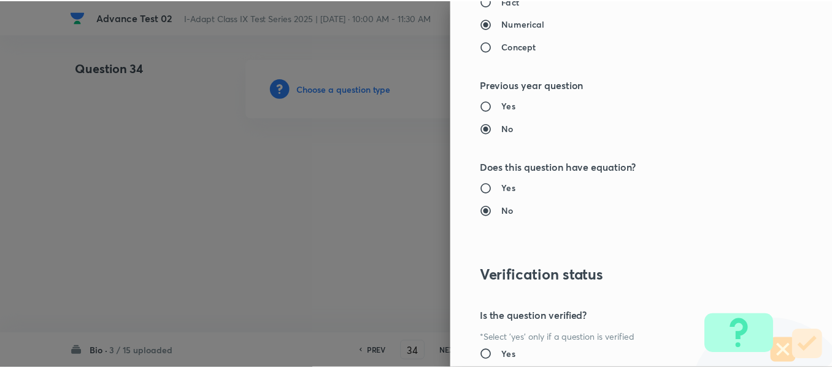
scroll to position [1305, 0]
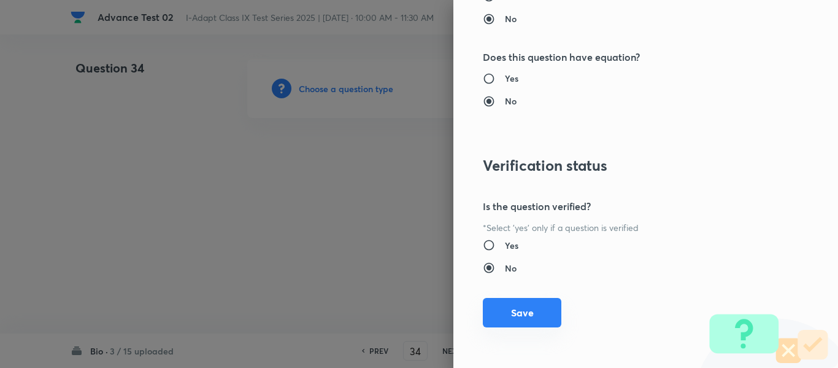
click at [510, 314] on button "Save" at bounding box center [522, 312] width 79 height 29
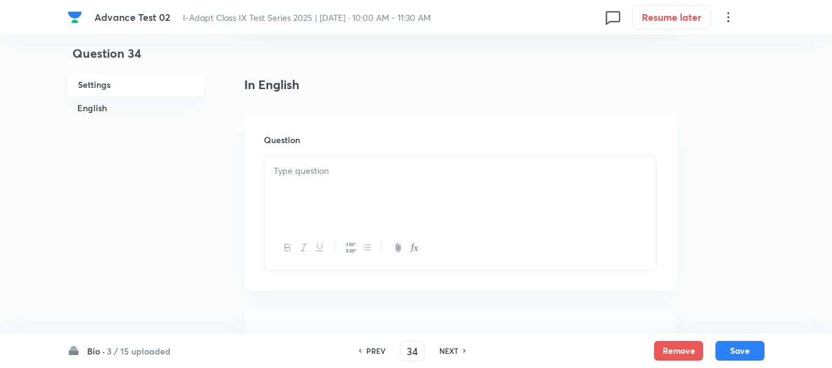
scroll to position [307, 0]
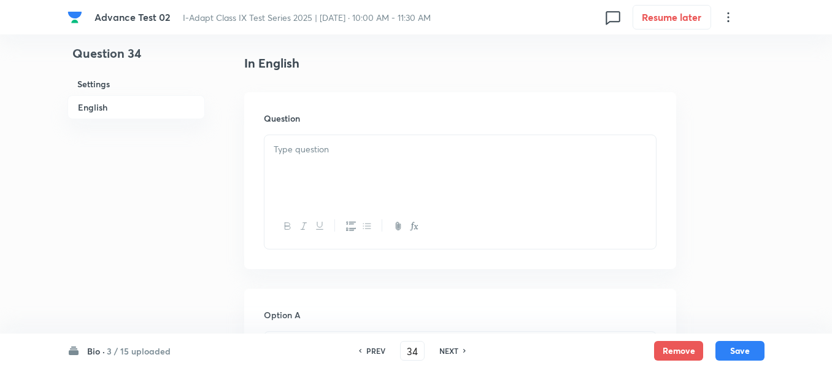
click at [433, 156] on p at bounding box center [460, 149] width 373 height 14
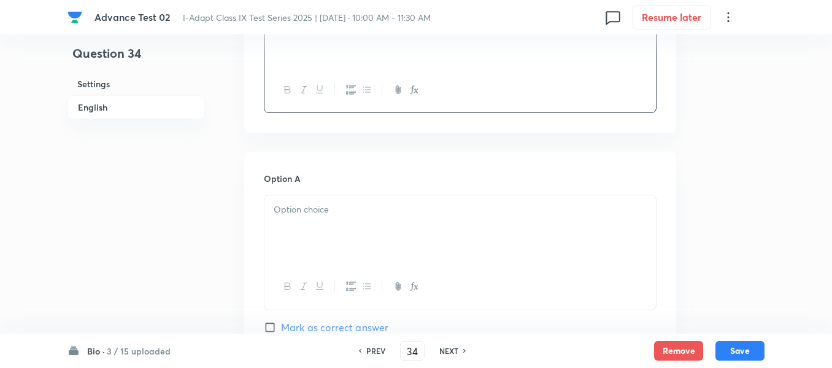
scroll to position [491, 0]
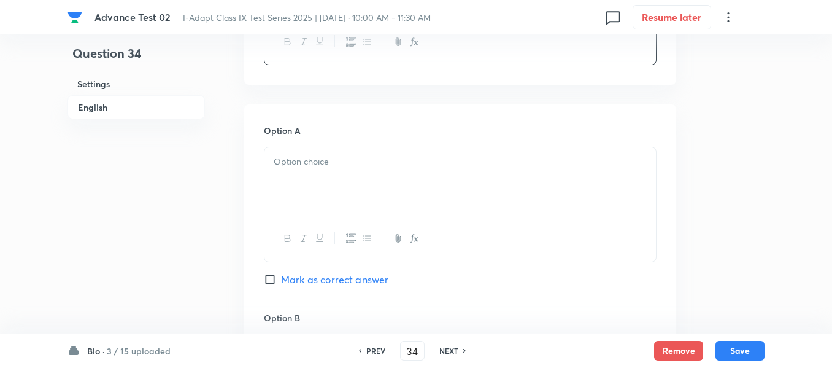
click at [390, 155] on p at bounding box center [460, 162] width 373 height 14
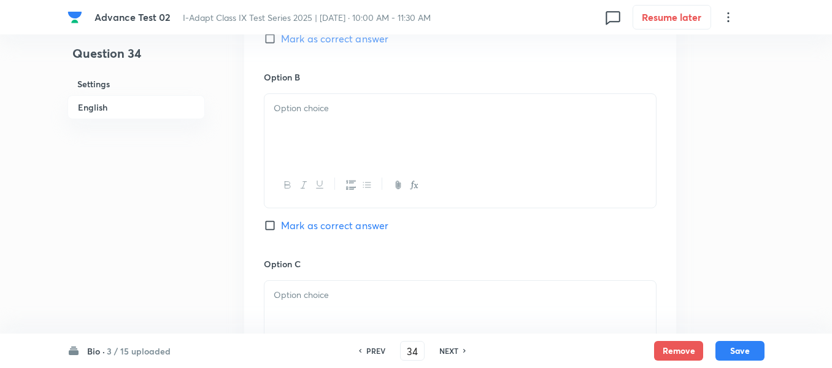
scroll to position [736, 0]
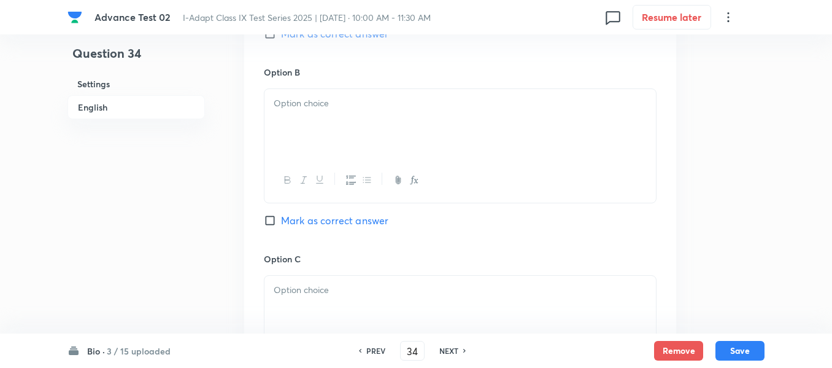
click at [380, 121] on div at bounding box center [461, 123] width 392 height 69
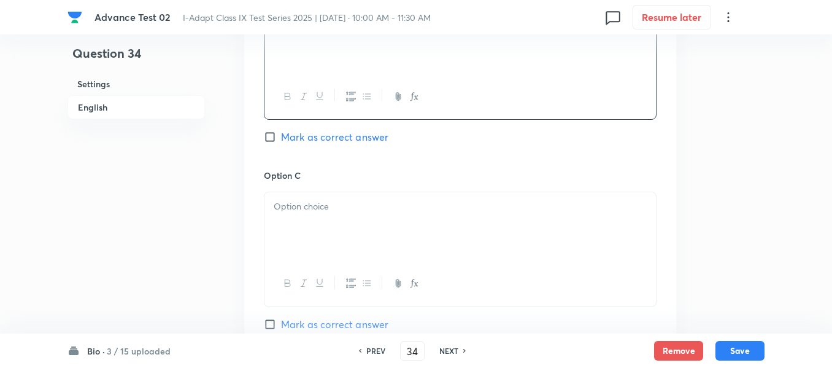
scroll to position [859, 0]
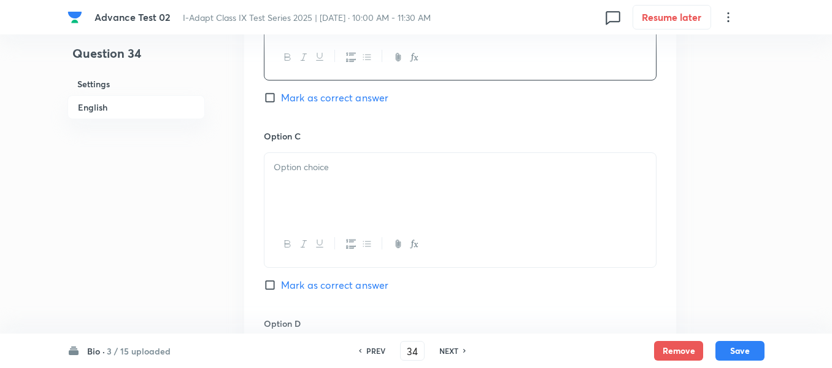
click at [404, 149] on div "Option C Mark as correct answer" at bounding box center [460, 222] width 393 height 187
click at [417, 168] on p at bounding box center [460, 167] width 373 height 14
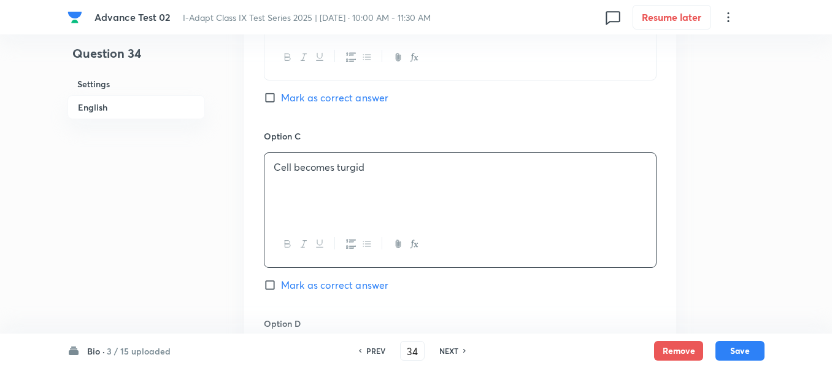
click at [271, 101] on input "Mark as correct answer" at bounding box center [272, 97] width 17 height 12
checkbox input "true"
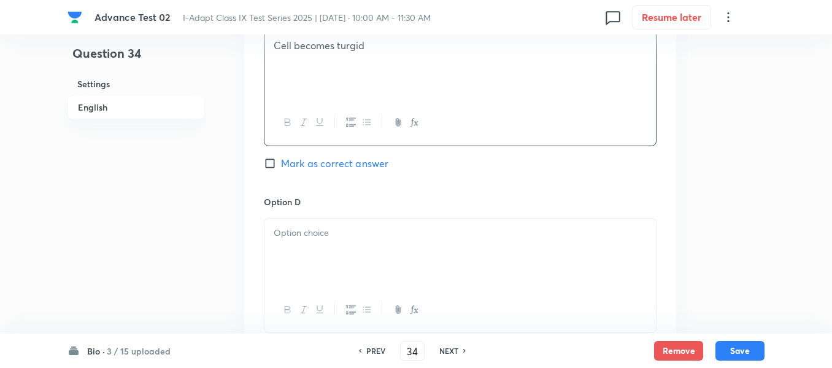
scroll to position [982, 0]
click at [408, 223] on div at bounding box center [461, 251] width 392 height 69
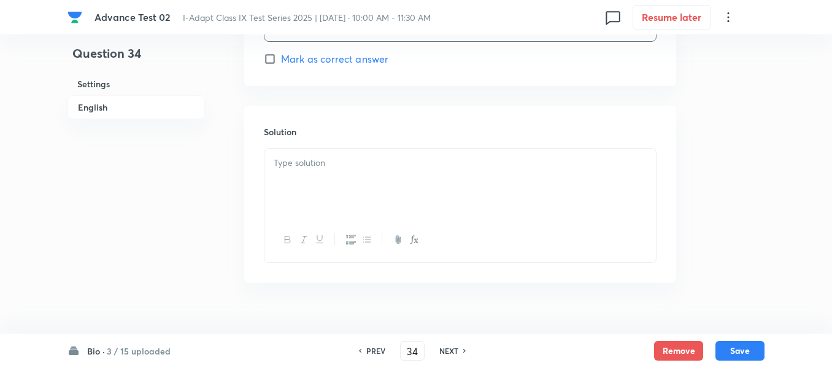
scroll to position [1289, 0]
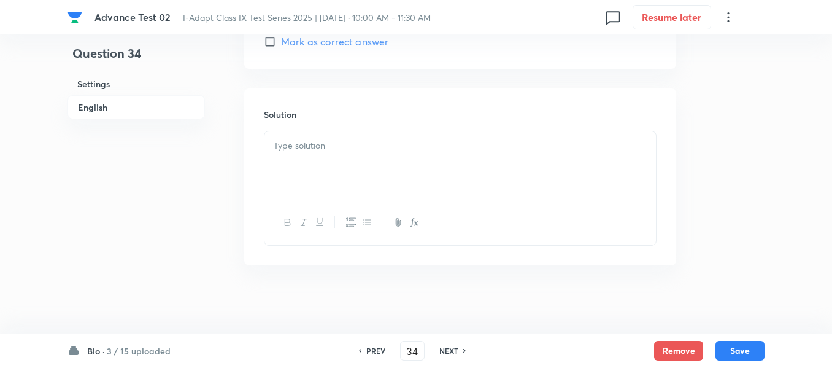
click at [353, 161] on div at bounding box center [461, 165] width 392 height 69
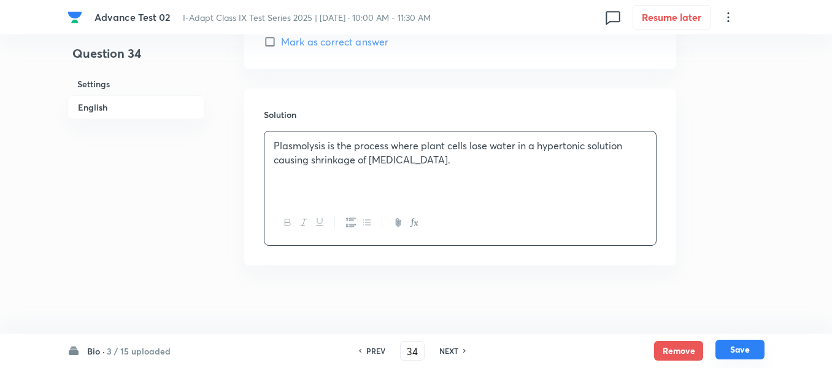
click at [738, 349] on button "Save" at bounding box center [740, 349] width 49 height 20
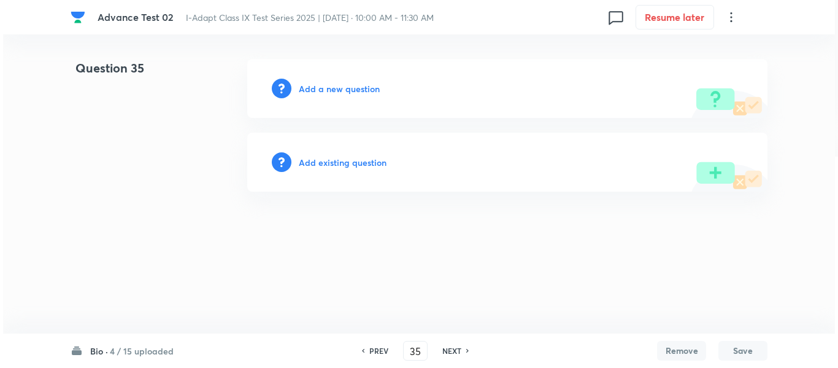
scroll to position [0, 0]
click at [369, 350] on h6 "PREV" at bounding box center [378, 350] width 19 height 11
type input "34"
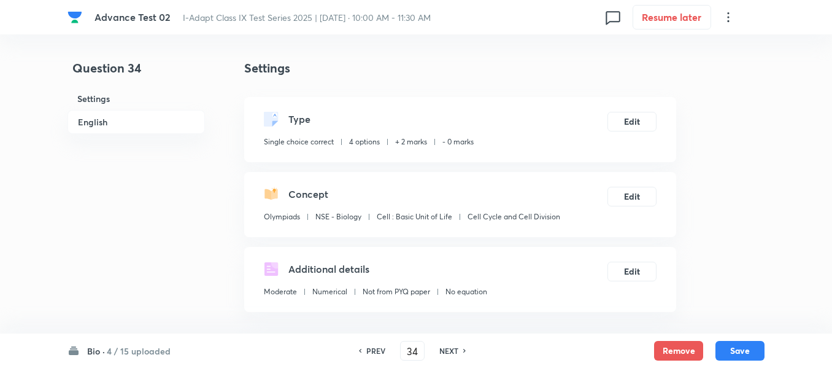
checkbox input "true"
click at [369, 350] on h6 "PREV" at bounding box center [375, 350] width 19 height 11
type input "33"
checkbox input "false"
checkbox input "true"
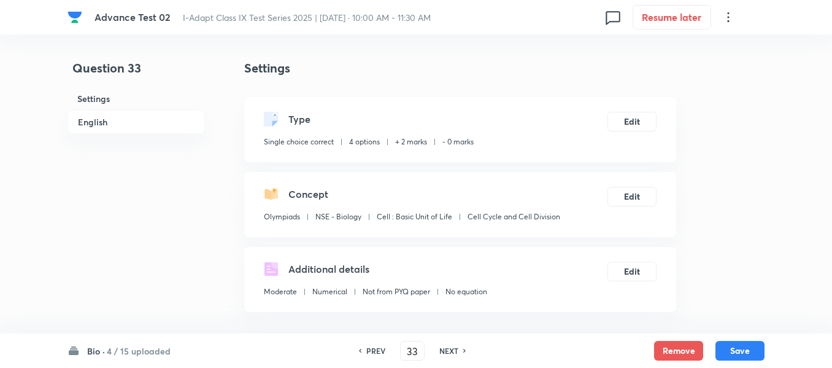
click at [369, 350] on h6 "PREV" at bounding box center [375, 350] width 19 height 11
type input "32"
checkbox input "true"
checkbox input "false"
drag, startPoint x: 470, startPoint y: 216, endPoint x: 560, endPoint y: 217, distance: 90.2
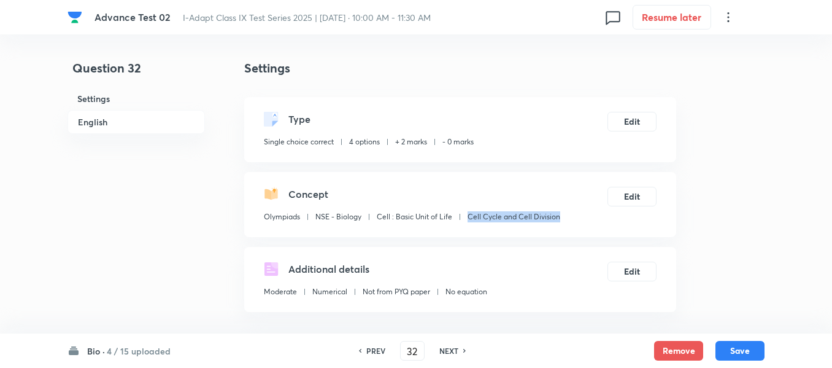
click at [560, 217] on p "Cell Cycle and Cell Division" at bounding box center [514, 216] width 93 height 11
copy p "Cell Cycle and Cell Division"
click at [449, 349] on h6 "NEXT" at bounding box center [448, 350] width 19 height 11
type input "33"
checkbox input "false"
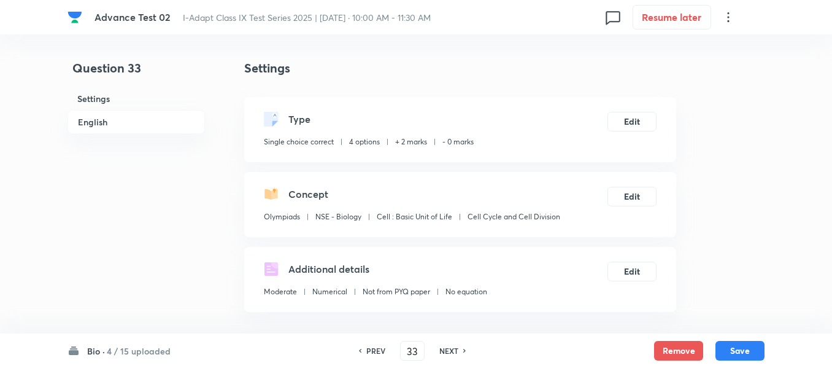
checkbox input "true"
click at [449, 349] on h6 "NEXT" at bounding box center [448, 350] width 19 height 11
type input "34"
checkbox input "true"
checkbox input "false"
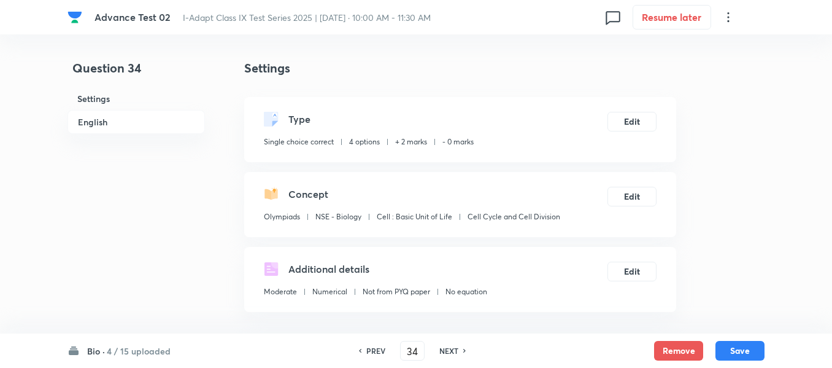
click at [449, 349] on h6 "NEXT" at bounding box center [448, 350] width 19 height 11
type input "35"
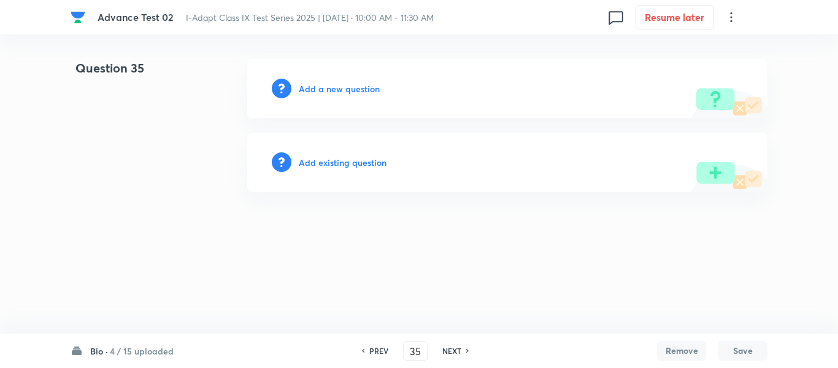
click at [334, 93] on h6 "Add a new question" at bounding box center [339, 88] width 81 height 13
click at [334, 93] on h6 "Choose a question type" at bounding box center [346, 88] width 95 height 13
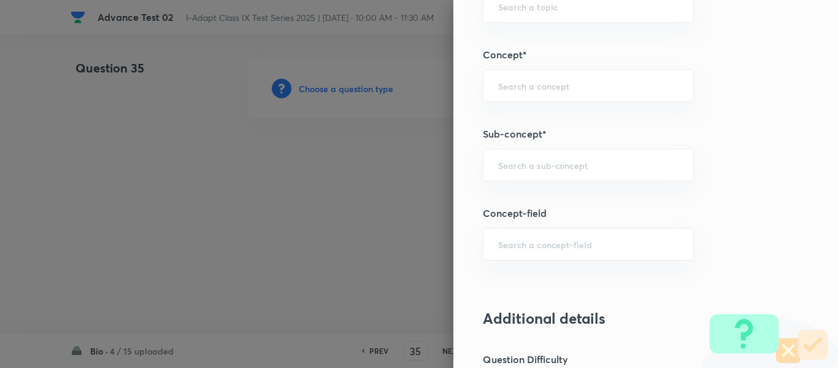
scroll to position [669, 0]
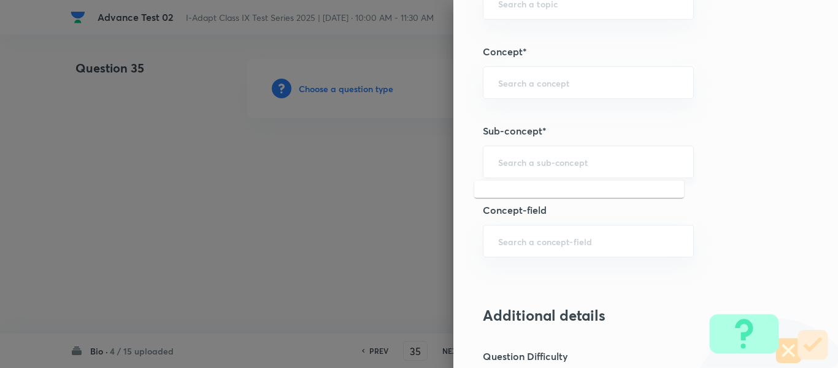
click at [545, 161] on input "text" at bounding box center [588, 162] width 180 height 12
paste input "Cell Cycle and Cell Division"
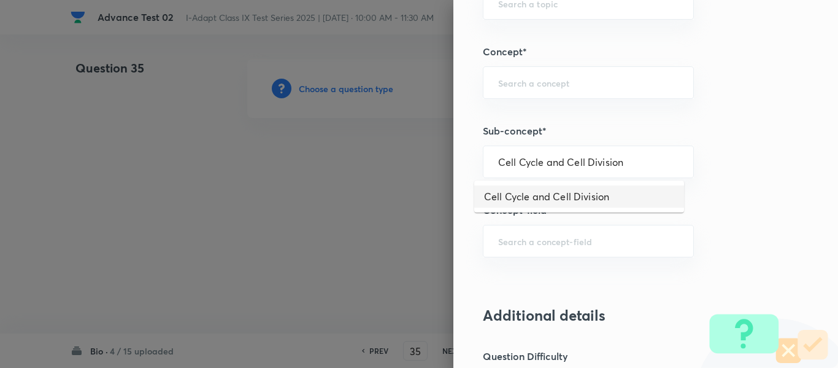
click at [560, 195] on li "Cell Cycle and Cell Division" at bounding box center [579, 196] width 210 height 22
type input "Cell Cycle and Cell Division"
type input "Olympiads"
type input "NSE - Biology"
type input "Cell : Basic Unit of Life"
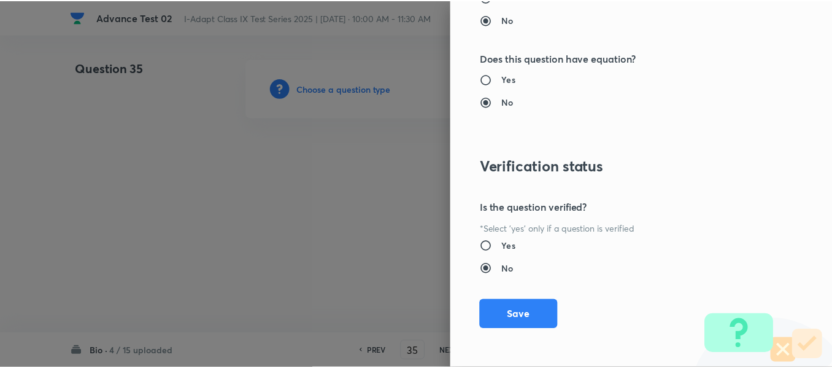
scroll to position [1305, 0]
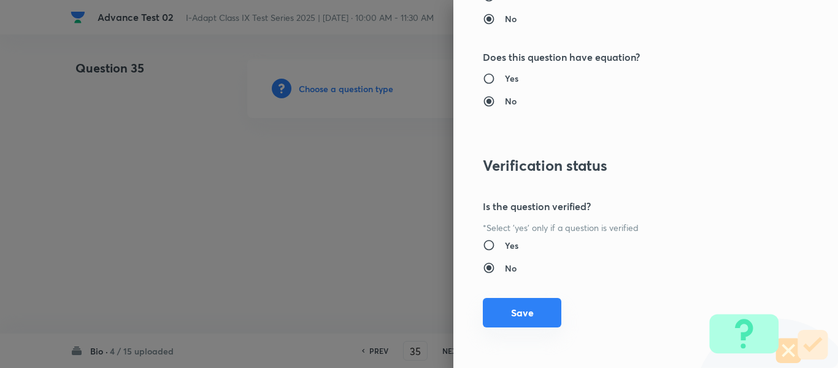
click at [512, 315] on button "Save" at bounding box center [522, 312] width 79 height 29
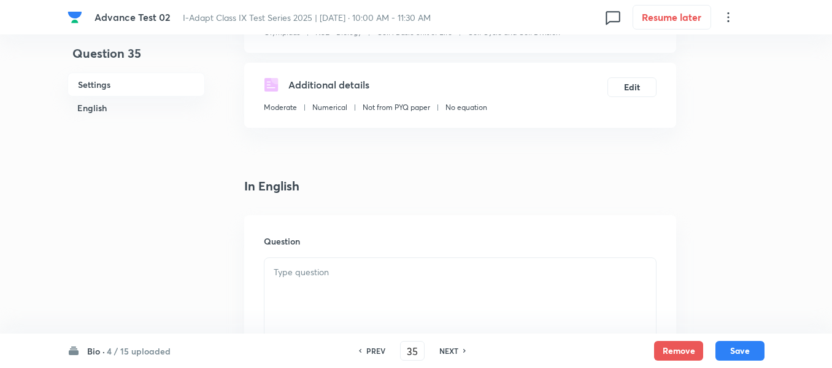
scroll to position [245, 0]
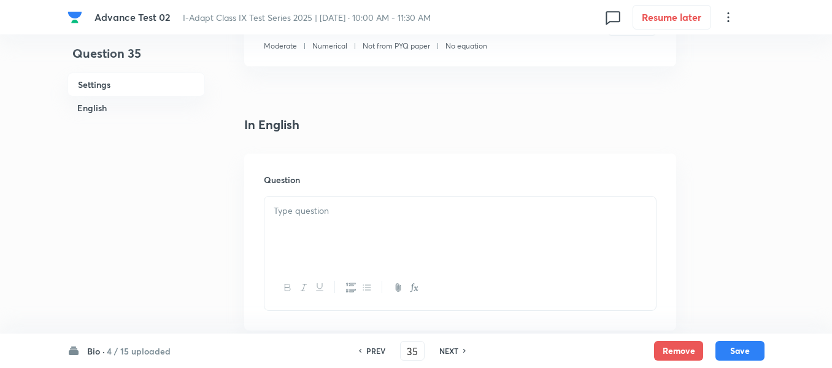
click at [382, 223] on div at bounding box center [461, 230] width 392 height 69
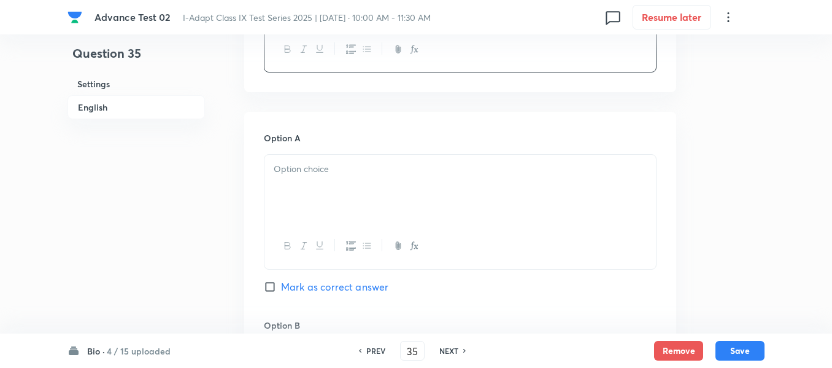
scroll to position [491, 0]
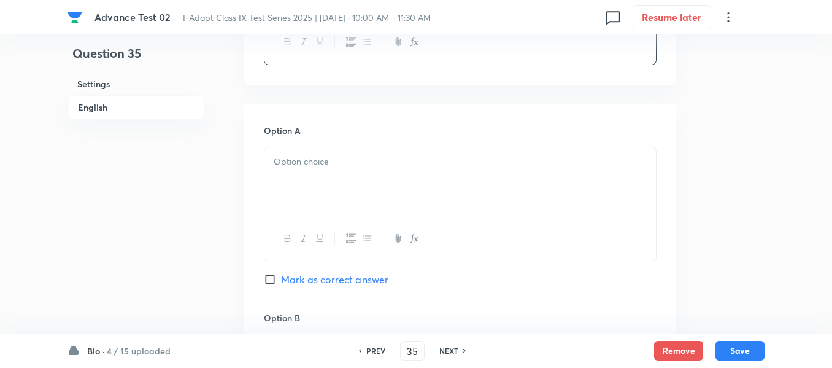
click at [407, 166] on p at bounding box center [460, 162] width 373 height 14
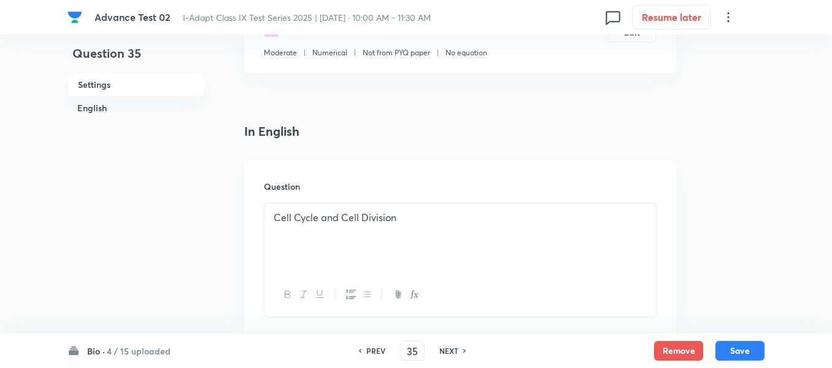
scroll to position [307, 0]
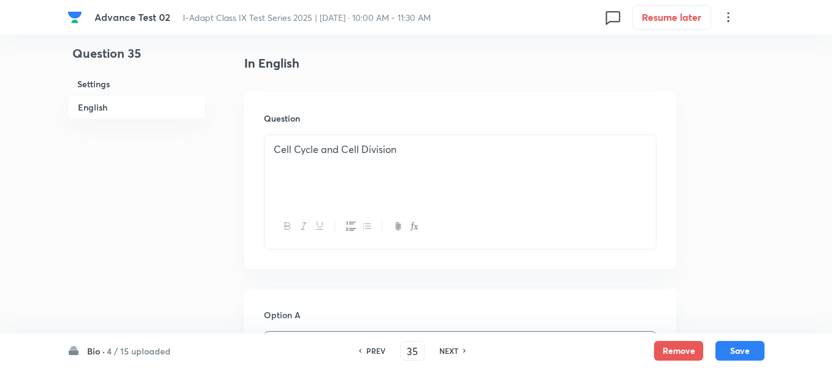
click at [447, 169] on div "Cell Cycle and Cell Division" at bounding box center [461, 169] width 392 height 69
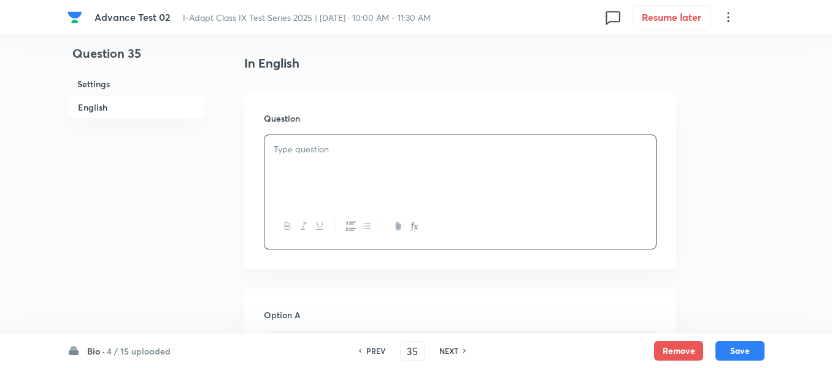
click at [433, 164] on div at bounding box center [461, 169] width 392 height 69
click at [368, 160] on div at bounding box center [461, 169] width 392 height 69
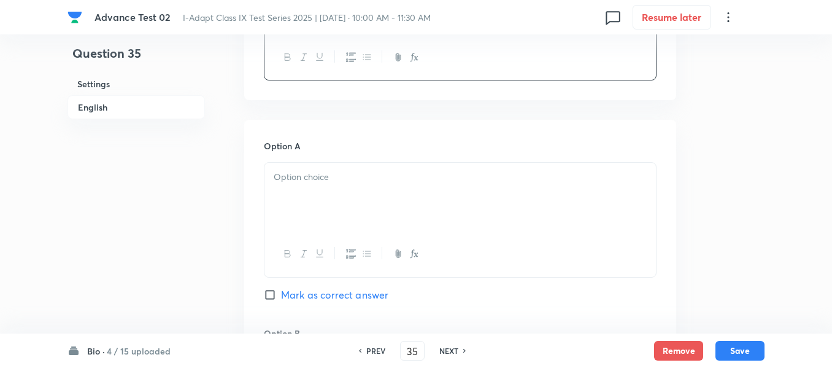
scroll to position [491, 0]
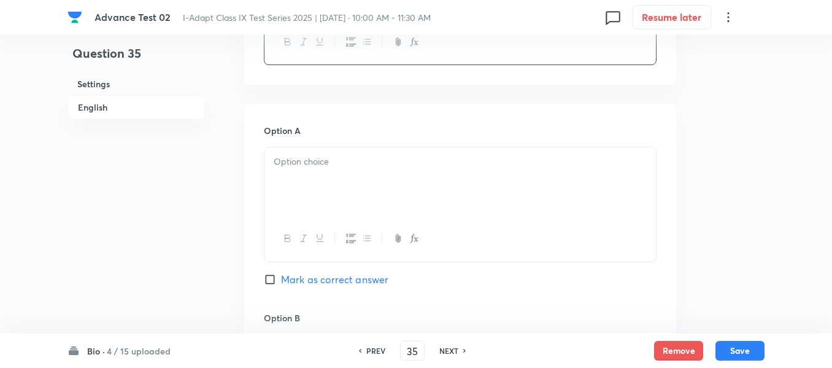
click at [473, 158] on p at bounding box center [460, 162] width 373 height 14
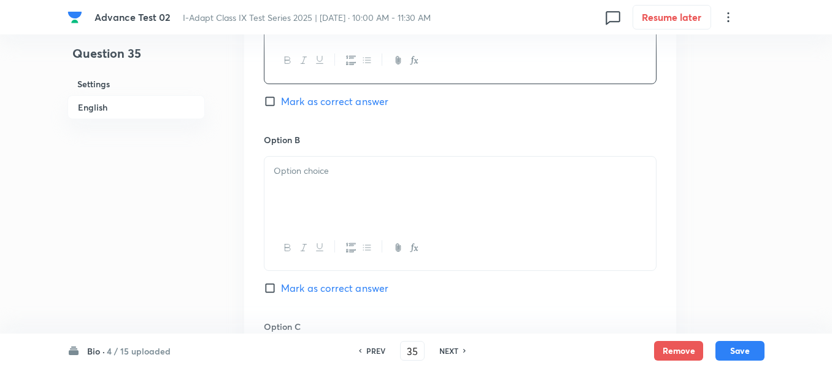
scroll to position [675, 0]
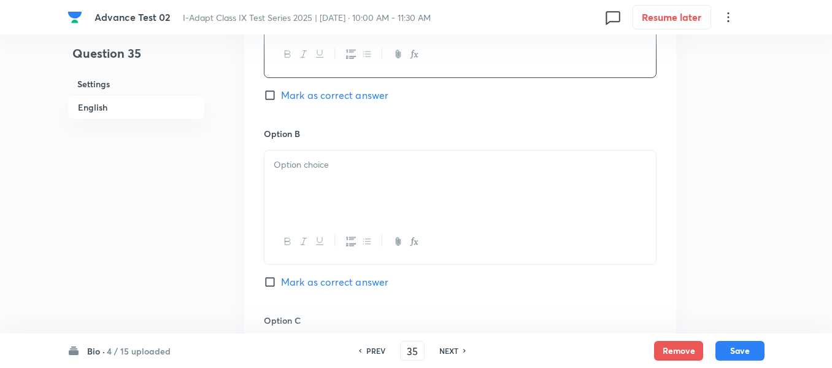
click at [369, 176] on div at bounding box center [461, 184] width 392 height 69
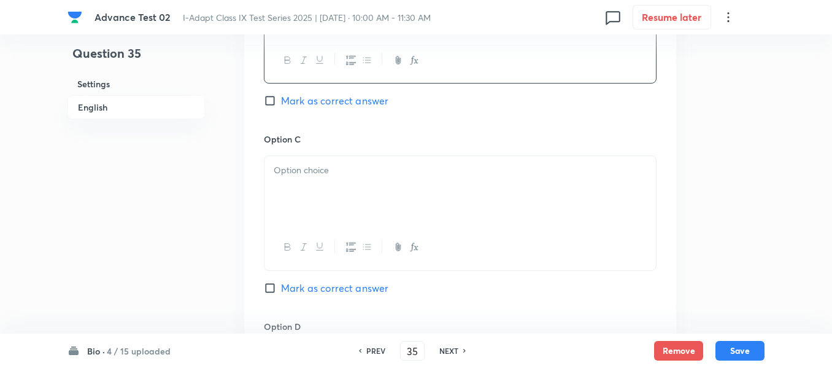
scroll to position [859, 0]
click at [414, 181] on div at bounding box center [461, 187] width 392 height 69
click at [279, 99] on input "Mark as correct answer" at bounding box center [272, 101] width 17 height 12
checkbox input "true"
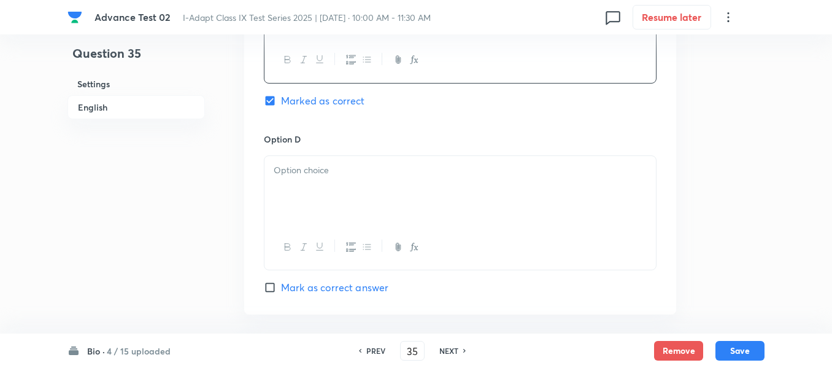
click at [424, 182] on div at bounding box center [461, 190] width 392 height 69
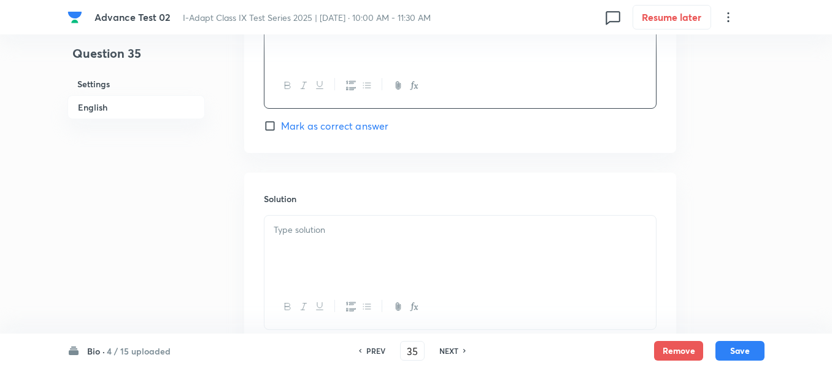
scroll to position [1227, 0]
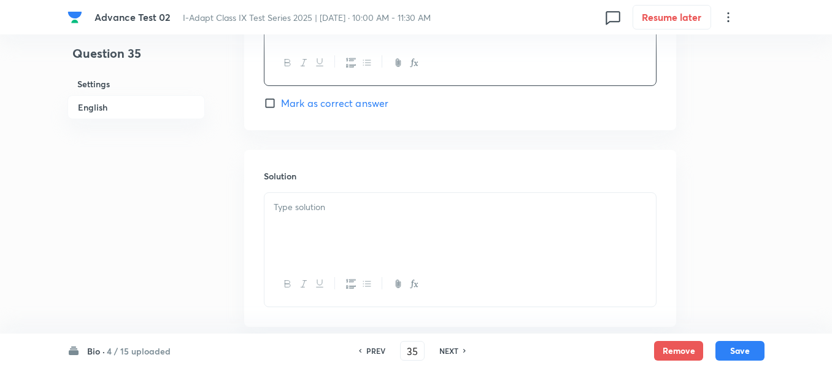
click at [382, 208] on p at bounding box center [460, 207] width 373 height 14
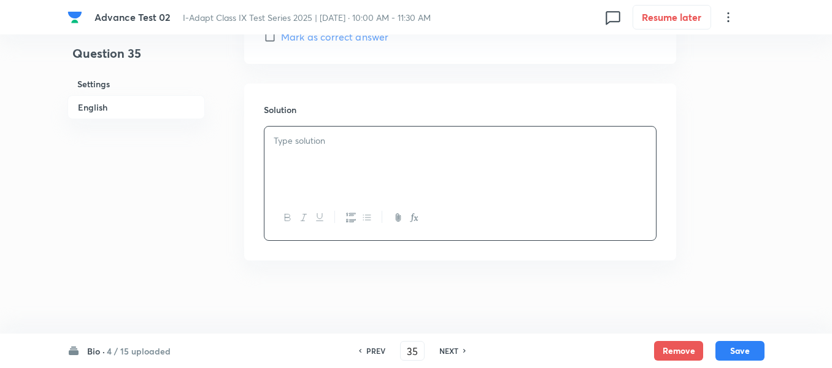
scroll to position [1294, 0]
click at [376, 153] on div at bounding box center [461, 160] width 392 height 69
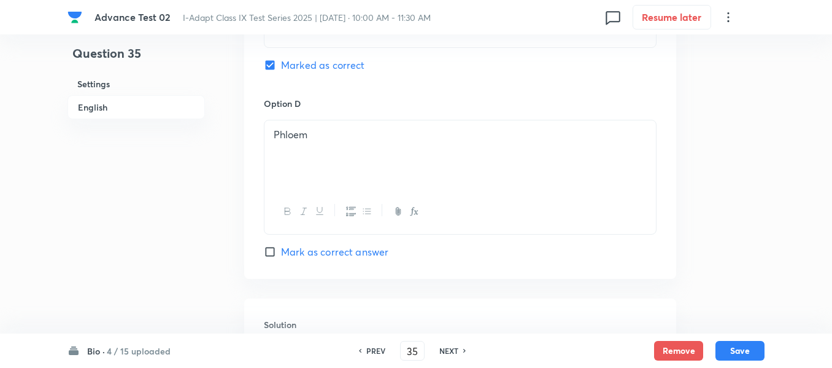
scroll to position [1049, 0]
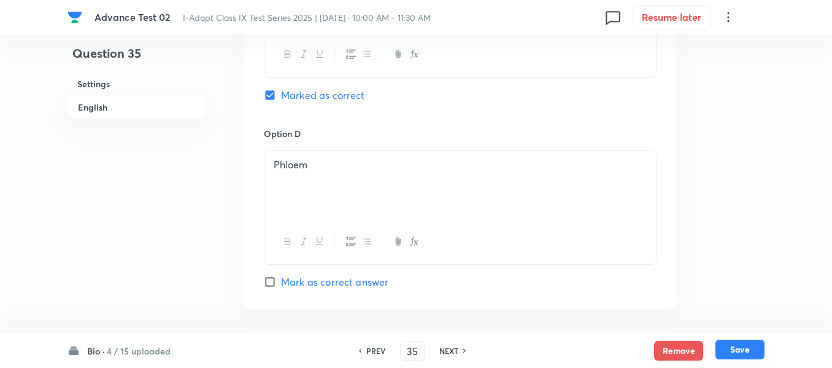
click at [742, 353] on button "Save" at bounding box center [740, 349] width 49 height 20
type input "36"
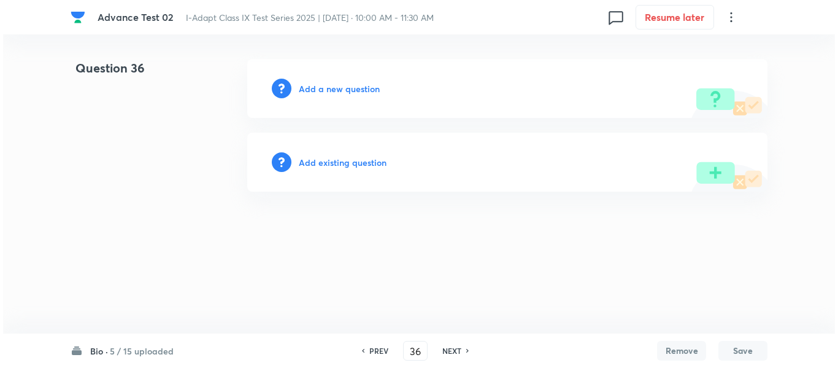
scroll to position [0, 0]
click at [330, 88] on h6 "Add a new question" at bounding box center [339, 88] width 81 height 13
click at [330, 88] on h6 "Choose a question type" at bounding box center [346, 88] width 95 height 13
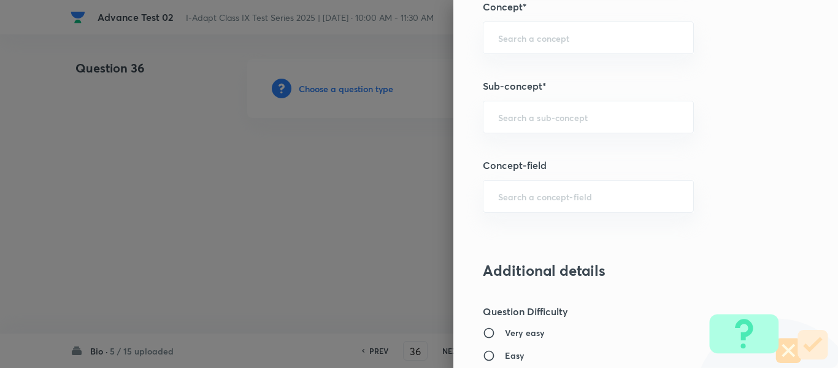
scroll to position [749, 0]
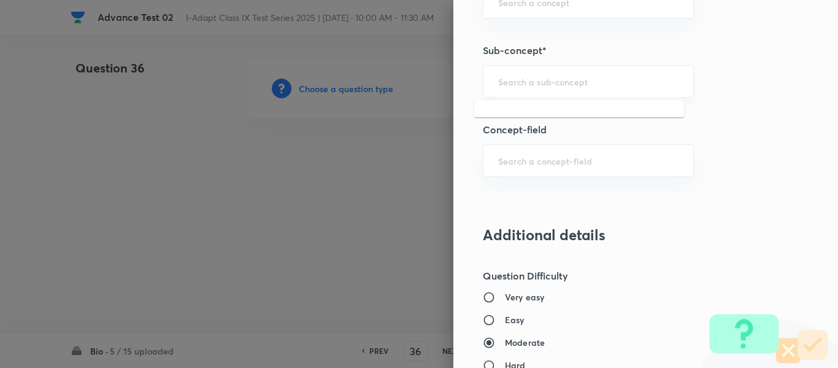
click at [565, 85] on input "text" at bounding box center [588, 81] width 180 height 12
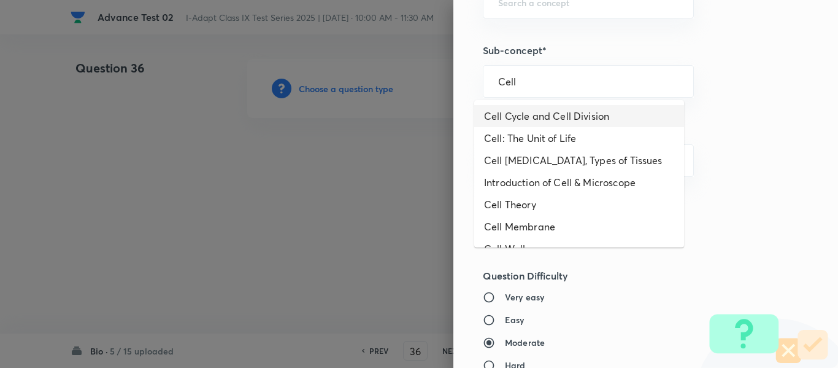
click at [570, 118] on li "Cell Cycle and Cell Division" at bounding box center [579, 116] width 210 height 22
type input "Cell Cycle and Cell Division"
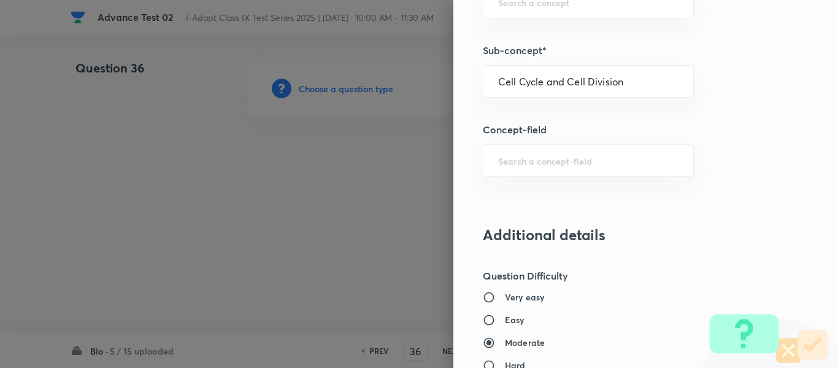
type input "Olympiads"
type input "NSE - Biology"
type input "Cell : Basic Unit of Life"
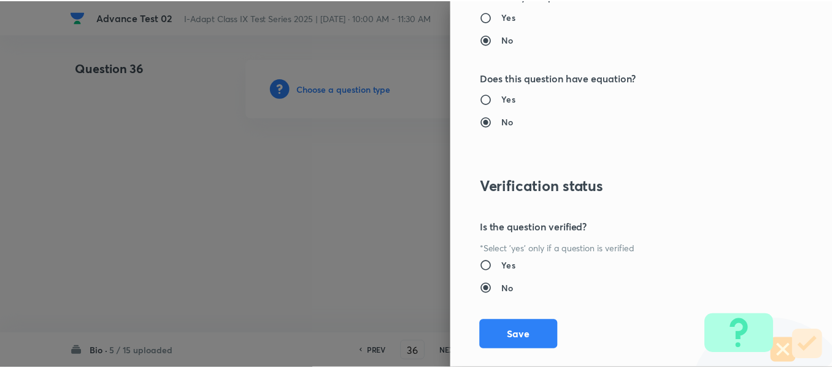
scroll to position [1305, 0]
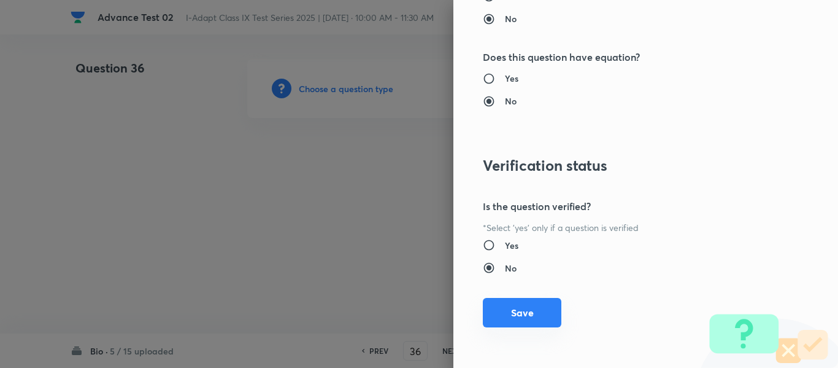
click at [508, 314] on button "Save" at bounding box center [522, 312] width 79 height 29
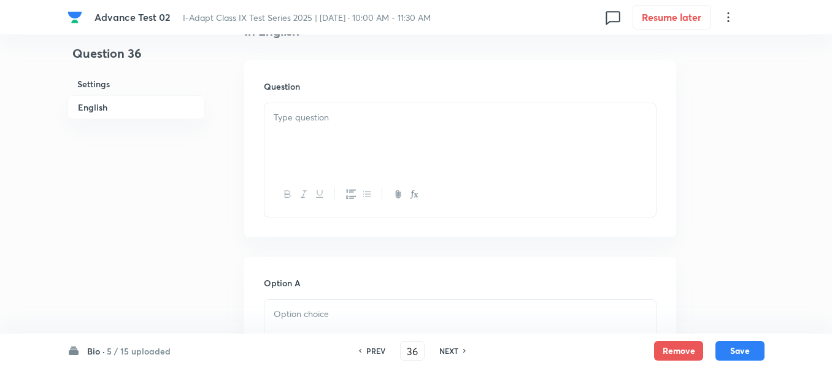
scroll to position [368, 0]
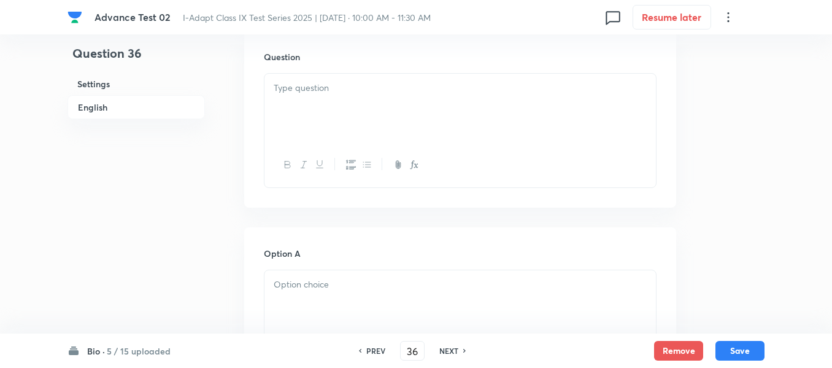
click at [380, 104] on div at bounding box center [461, 108] width 392 height 69
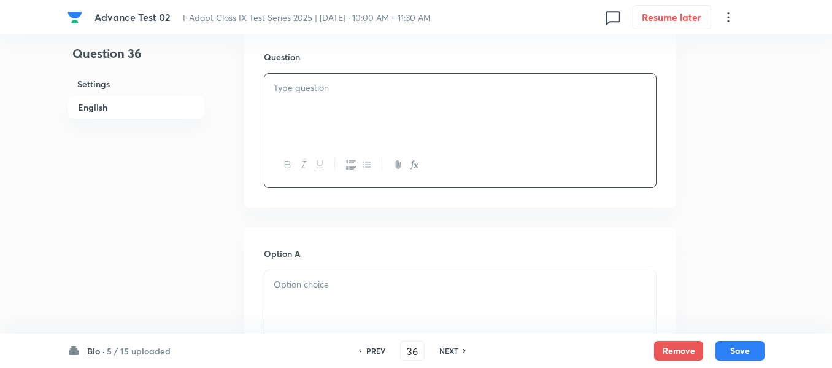
click at [493, 106] on div at bounding box center [461, 108] width 392 height 69
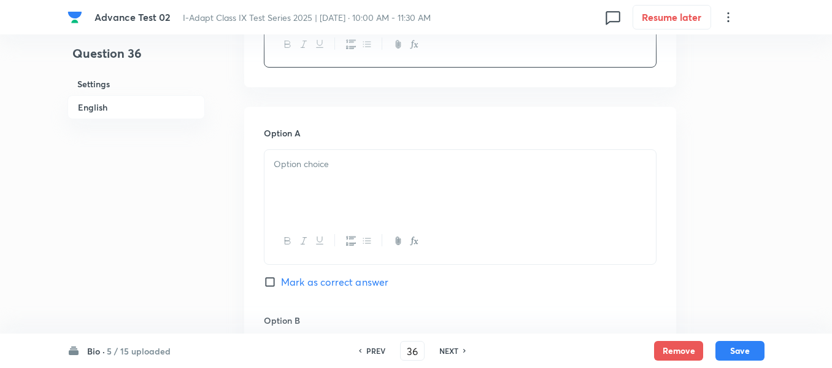
scroll to position [491, 0]
click at [438, 151] on div at bounding box center [461, 181] width 392 height 69
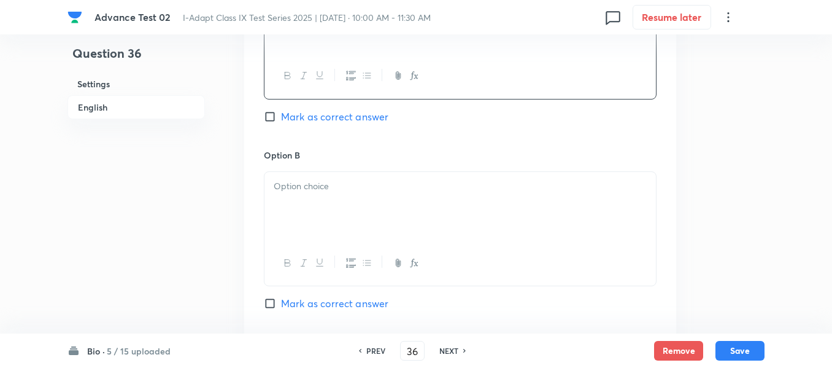
scroll to position [675, 0]
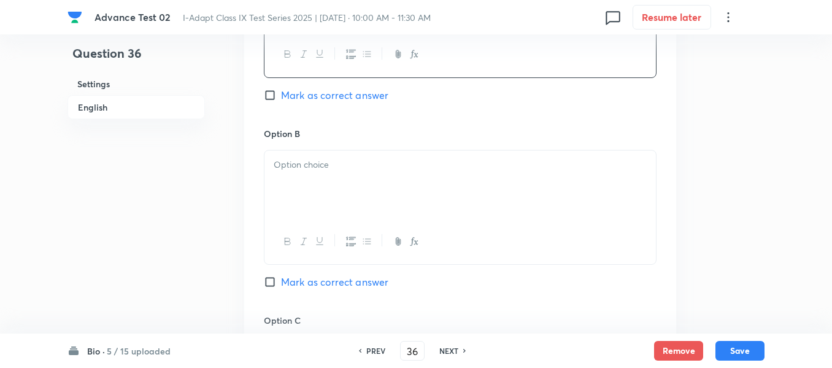
click at [375, 165] on p at bounding box center [460, 165] width 373 height 14
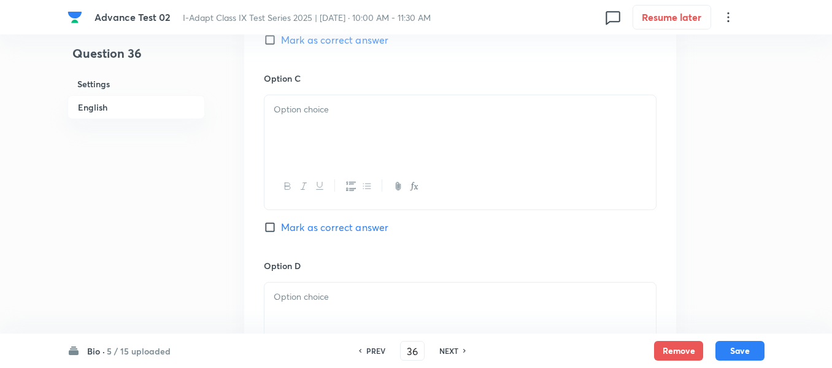
scroll to position [921, 0]
click at [342, 135] on div at bounding box center [461, 125] width 392 height 69
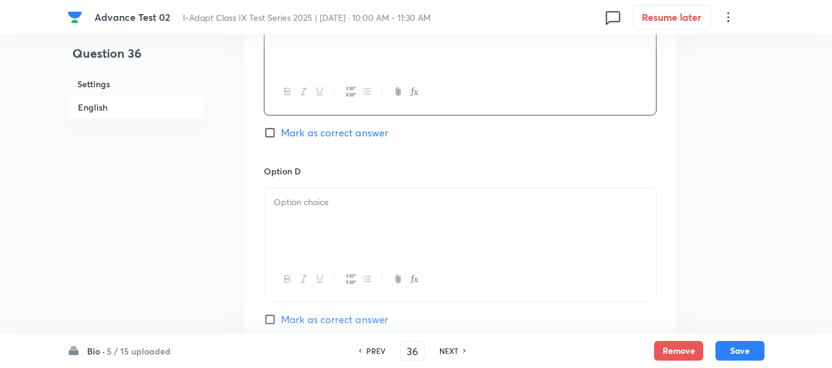
scroll to position [1043, 0]
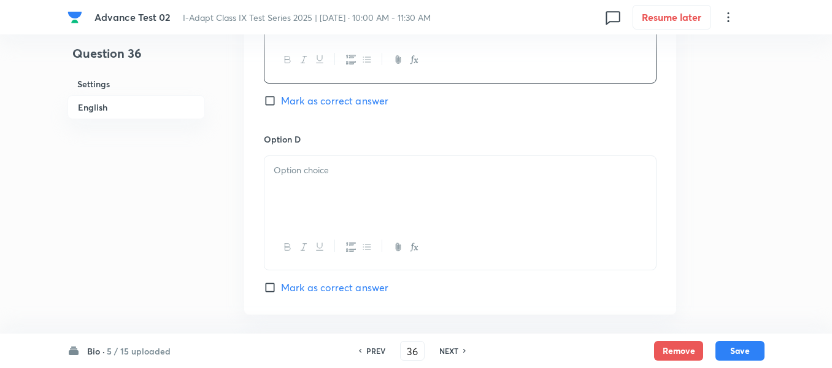
click at [392, 169] on p at bounding box center [460, 170] width 373 height 14
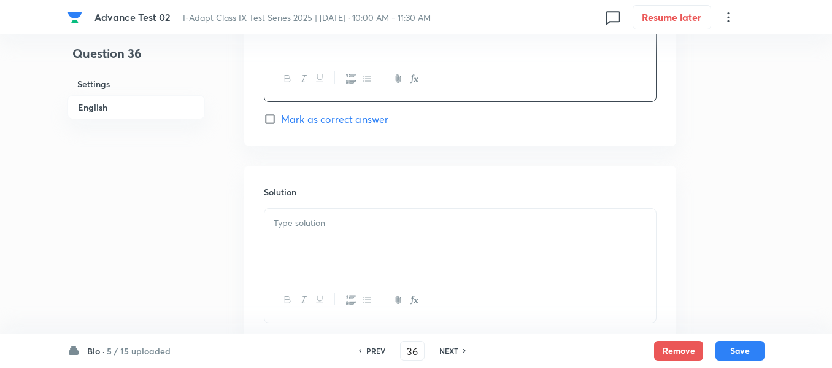
scroll to position [1227, 0]
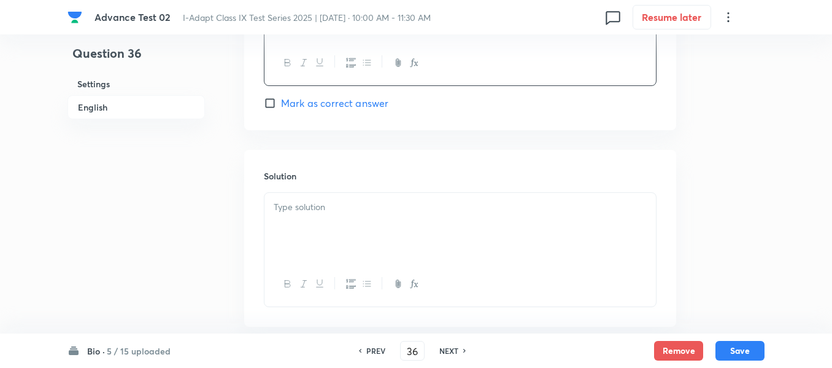
click at [350, 204] on p at bounding box center [460, 207] width 373 height 14
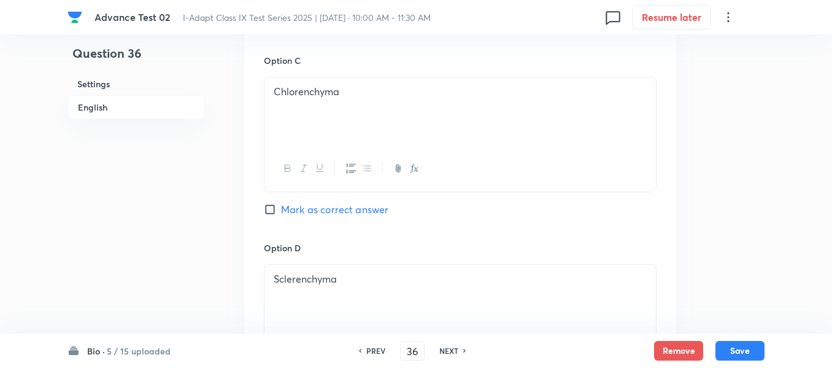
scroll to position [921, 0]
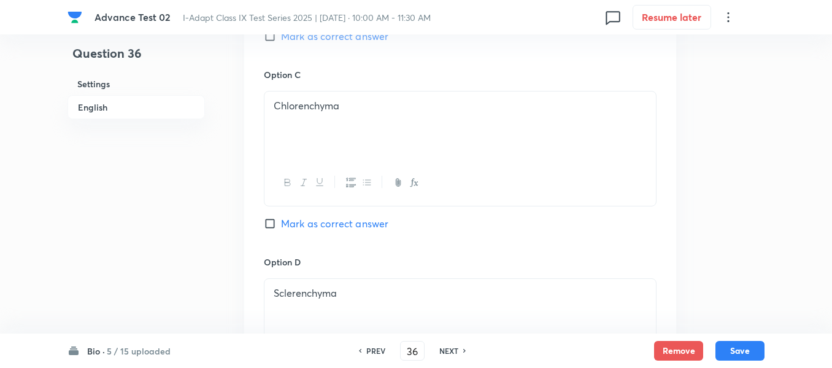
click at [274, 221] on input "Mark as correct answer" at bounding box center [272, 223] width 17 height 12
checkbox input "true"
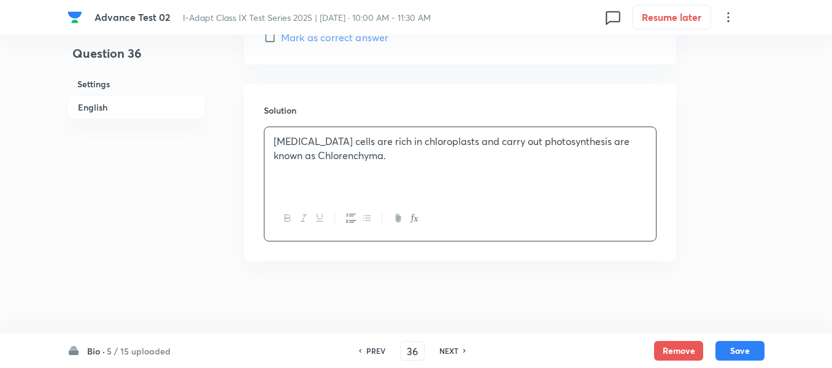
scroll to position [1294, 0]
click at [738, 351] on button "Save" at bounding box center [740, 349] width 49 height 20
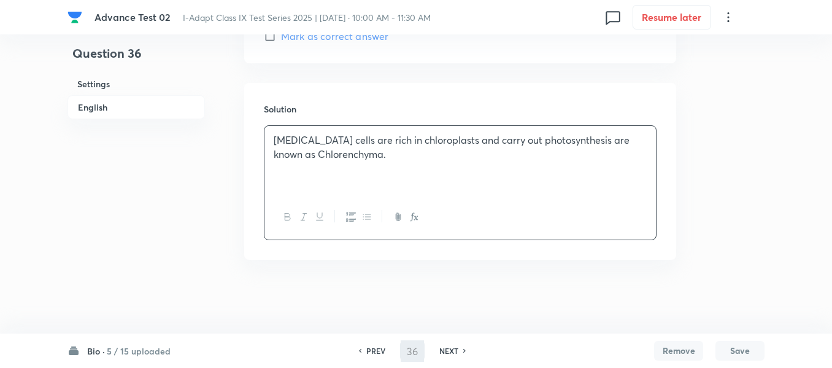
type input "37"
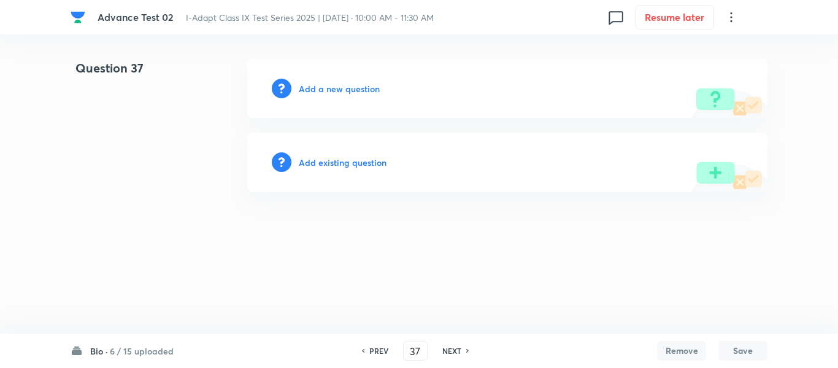
click at [323, 87] on h6 "Add a new question" at bounding box center [339, 88] width 81 height 13
click at [323, 87] on h6 "Choose a question type" at bounding box center [346, 88] width 95 height 13
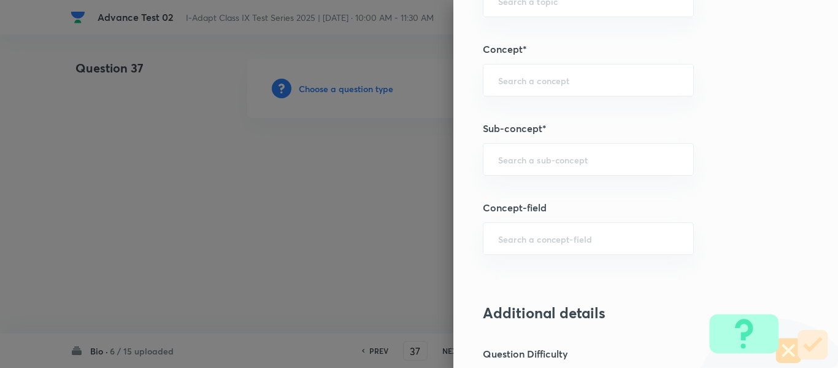
scroll to position [675, 0]
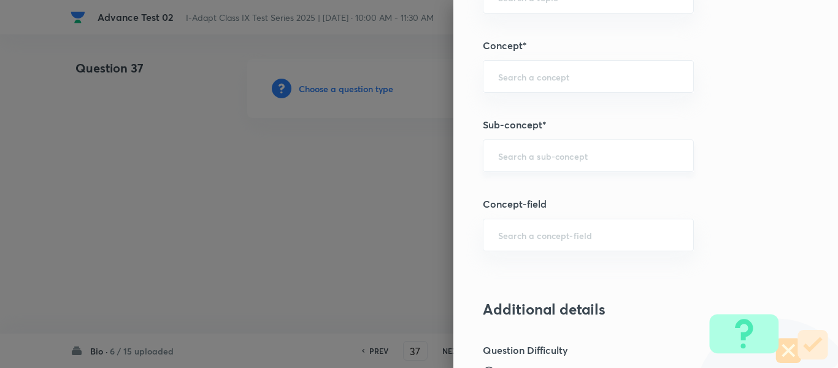
click at [544, 160] on input "text" at bounding box center [588, 156] width 180 height 12
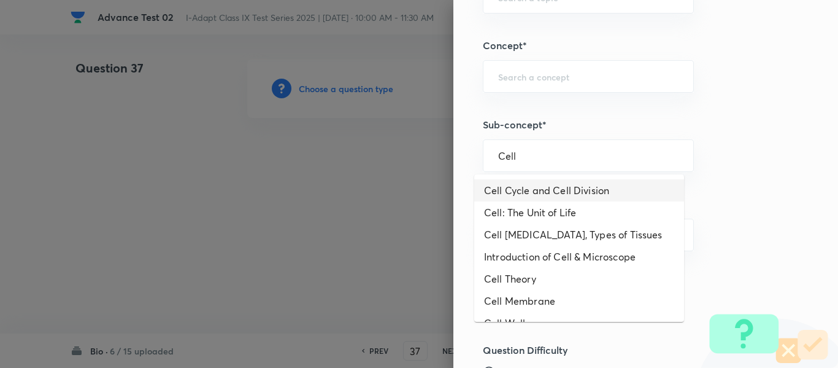
click at [585, 193] on li "Cell Cycle and Cell Division" at bounding box center [579, 190] width 210 height 22
type input "Cell Cycle and Cell Division"
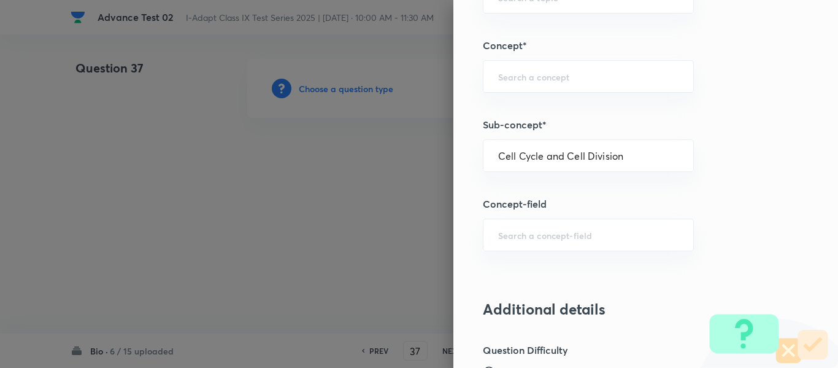
type input "Olympiads"
type input "NSE - Biology"
type input "Cell : Basic Unit of Life"
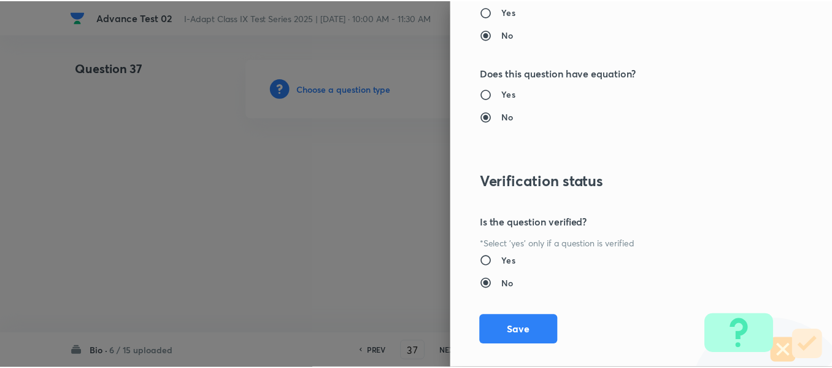
scroll to position [1305, 0]
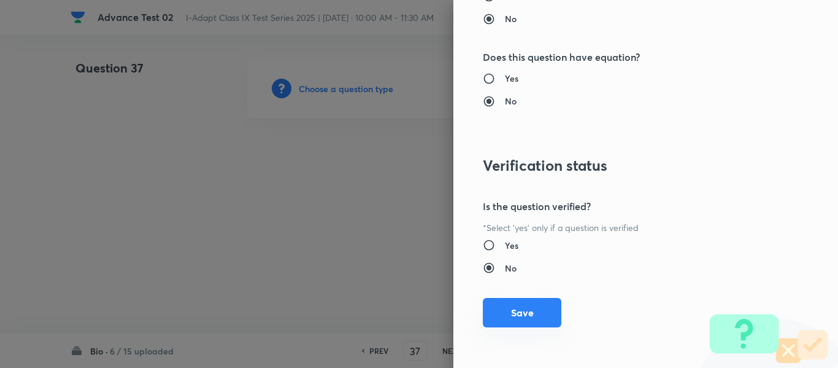
click at [517, 317] on button "Save" at bounding box center [522, 312] width 79 height 29
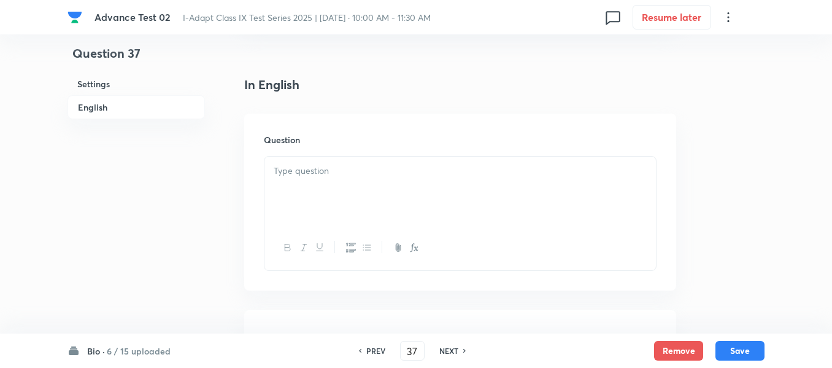
scroll to position [307, 0]
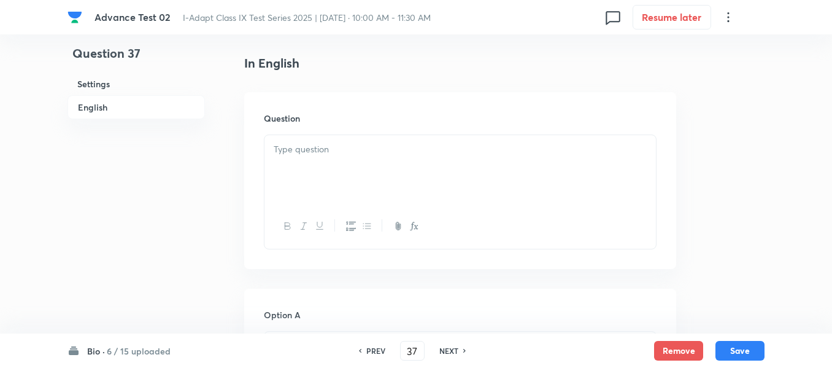
click at [373, 158] on div at bounding box center [461, 169] width 392 height 69
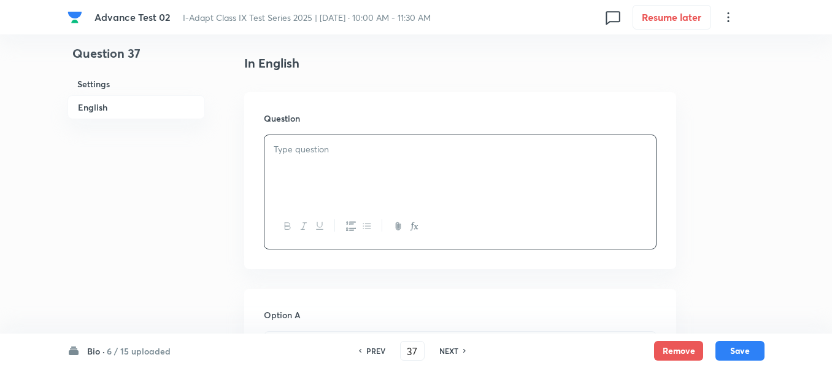
click at [396, 148] on p at bounding box center [460, 149] width 373 height 14
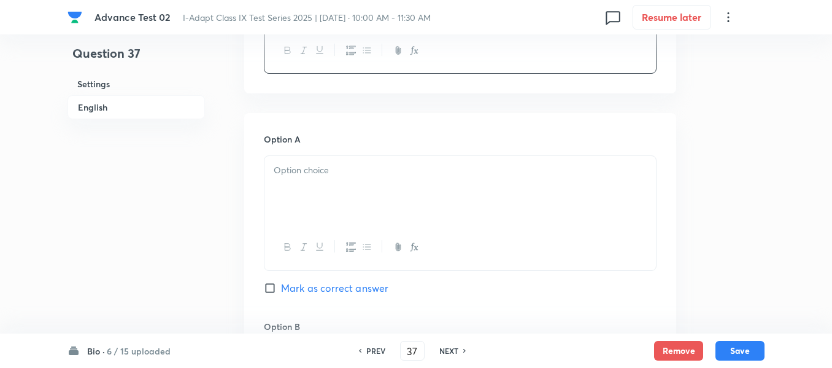
scroll to position [491, 0]
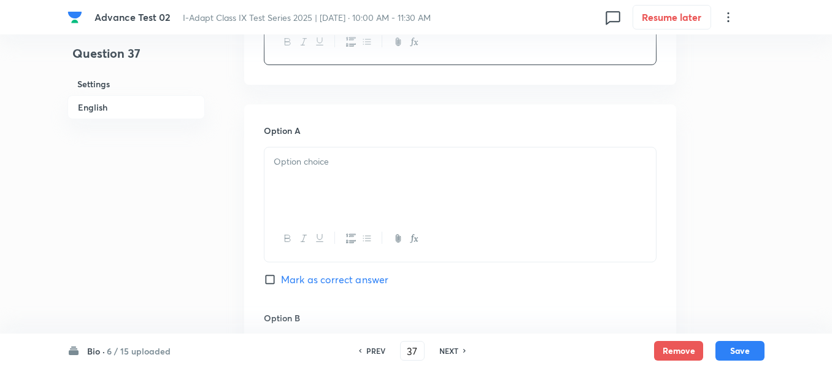
click at [403, 164] on p at bounding box center [460, 162] width 373 height 14
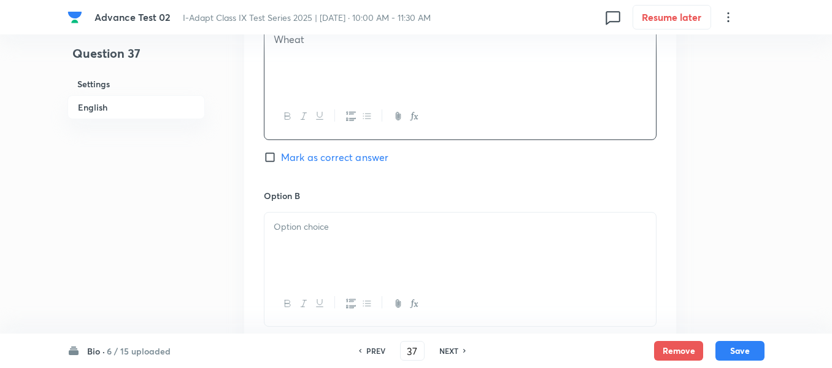
scroll to position [614, 0]
click at [403, 222] on p at bounding box center [460, 226] width 373 height 14
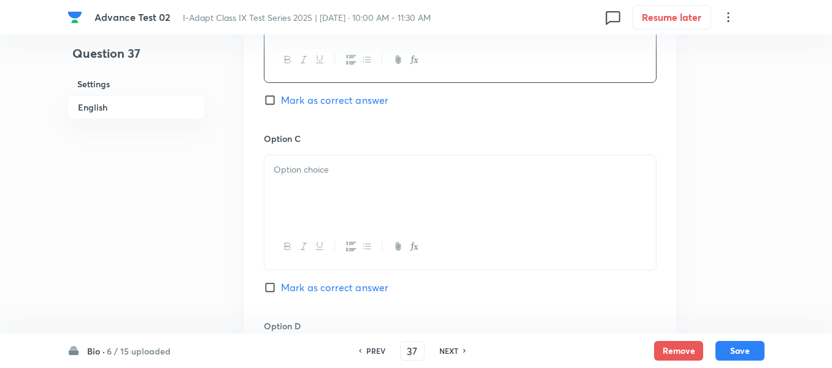
scroll to position [859, 0]
click at [364, 170] on p at bounding box center [460, 167] width 373 height 14
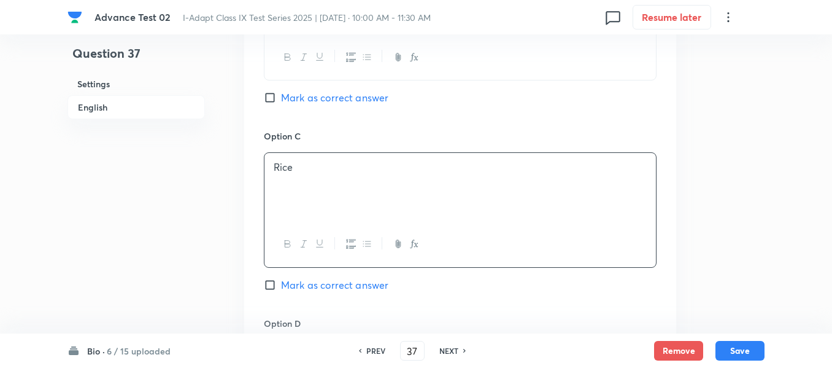
click at [280, 97] on input "Mark as correct answer" at bounding box center [272, 97] width 17 height 12
checkbox input "true"
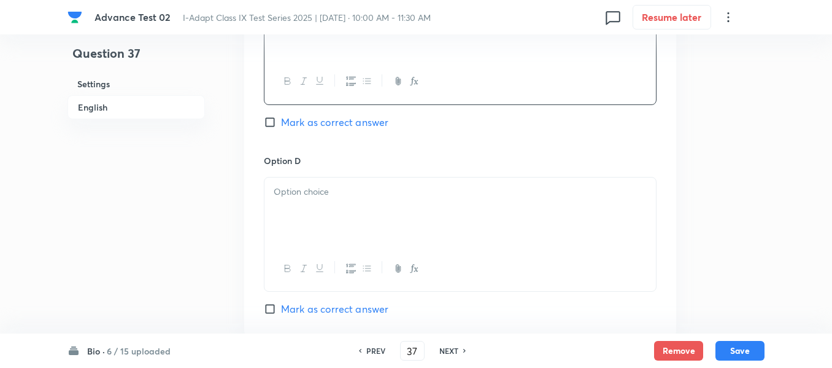
scroll to position [1043, 0]
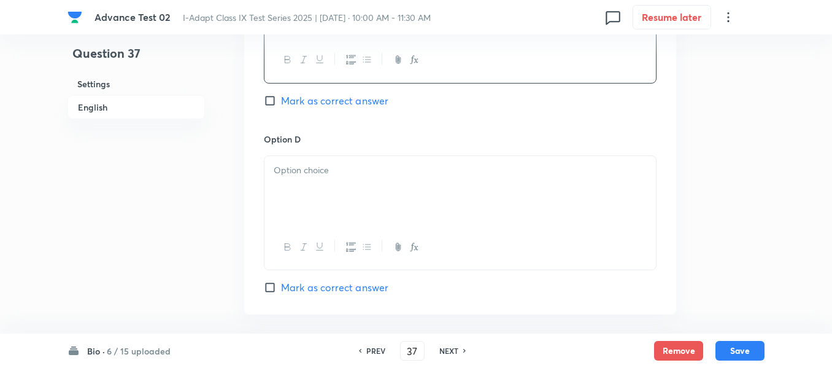
click at [382, 184] on div at bounding box center [461, 190] width 392 height 69
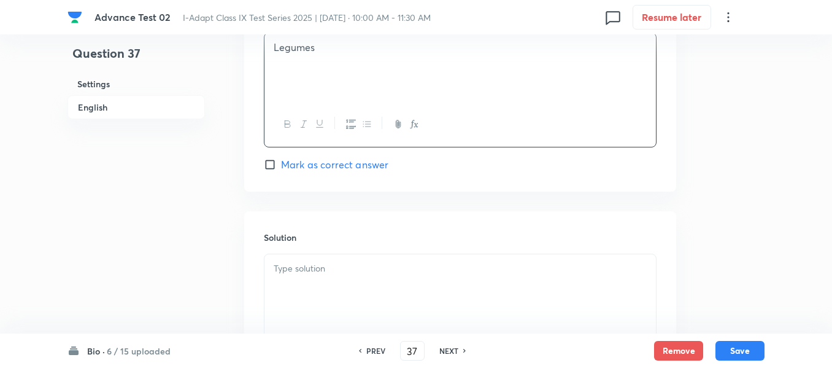
click at [281, 166] on span "Mark as correct answer" at bounding box center [334, 164] width 107 height 15
click at [281, 166] on input "Mark as correct answer" at bounding box center [272, 164] width 17 height 12
checkbox input "true"
checkbox input "false"
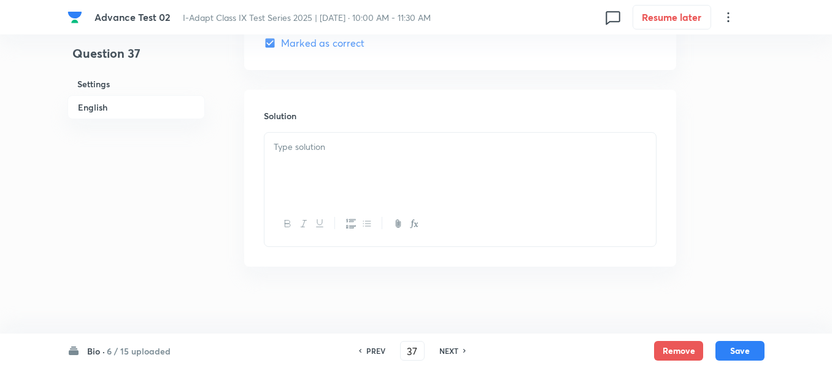
scroll to position [1289, 0]
click at [409, 161] on div at bounding box center [461, 165] width 392 height 69
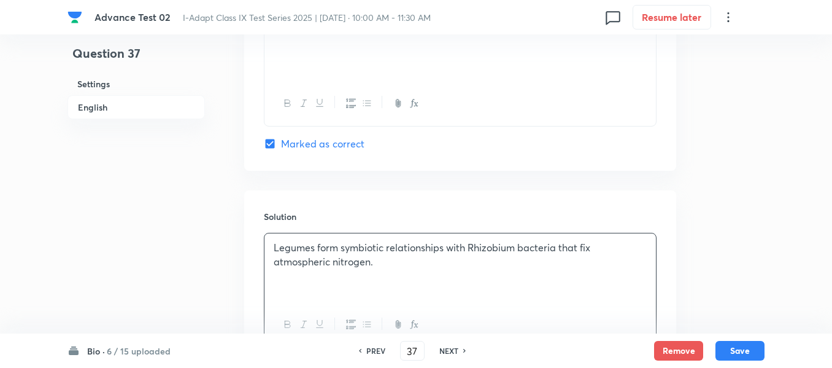
scroll to position [1294, 0]
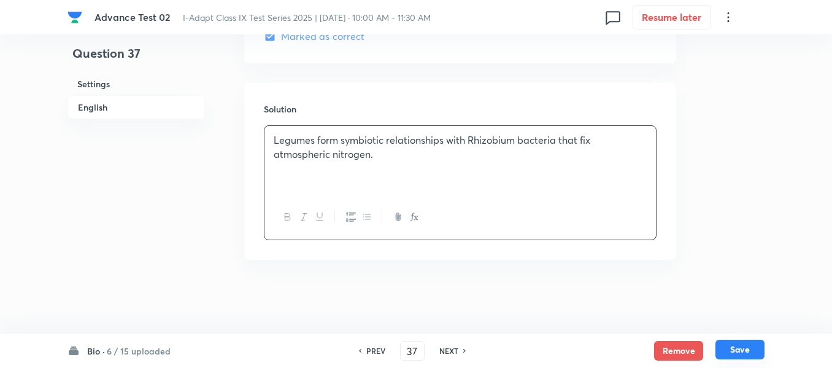
click at [744, 350] on button "Save" at bounding box center [740, 349] width 49 height 20
type input "38"
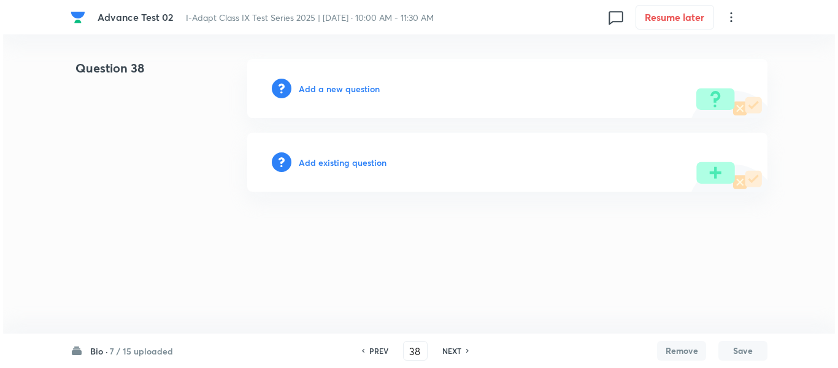
scroll to position [0, 0]
click at [327, 91] on h6 "Add a new question" at bounding box center [339, 88] width 81 height 13
click at [322, 88] on h6 "Choose a question type" at bounding box center [346, 88] width 95 height 13
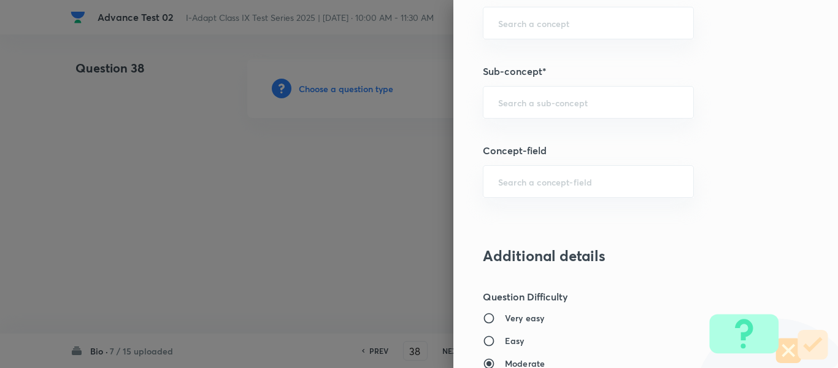
scroll to position [732, 0]
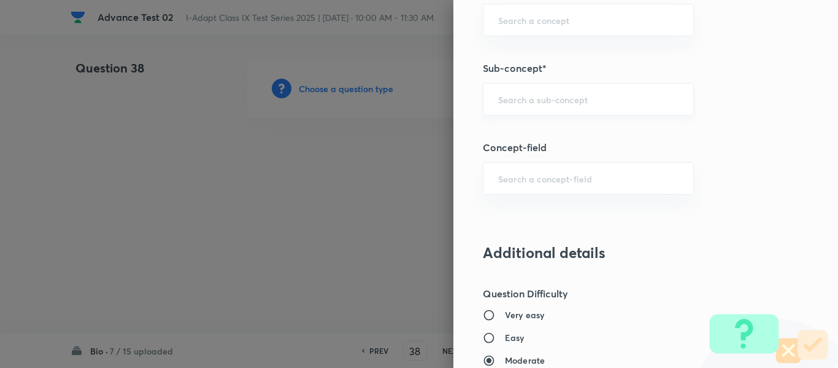
click at [566, 101] on input "text" at bounding box center [588, 99] width 180 height 12
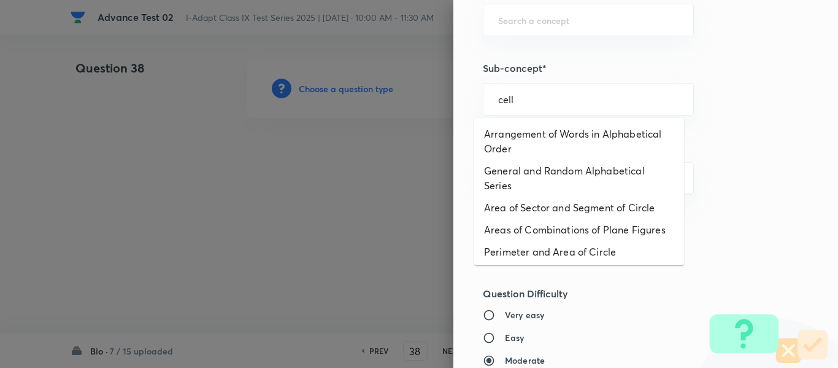
drag, startPoint x: 566, startPoint y: 100, endPoint x: 470, endPoint y: 100, distance: 97.0
click at [470, 100] on div "Question settings Question type* Single choice correct Number of options* 2 3 4…" at bounding box center [646, 184] width 385 height 368
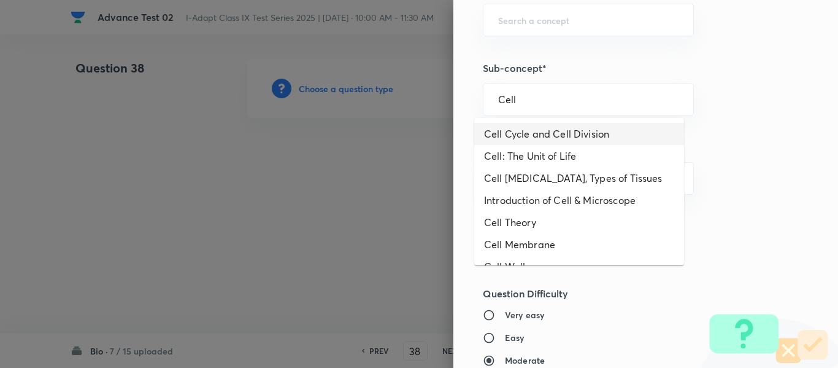
click at [591, 136] on li "Cell Cycle and Cell Division" at bounding box center [579, 134] width 210 height 22
type input "Cell Cycle and Cell Division"
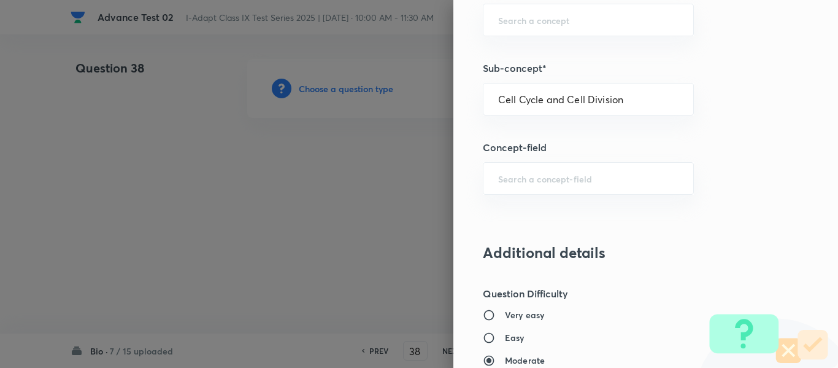
type input "Olympiads"
type input "NSE - Biology"
type input "Cell : Basic Unit of Life"
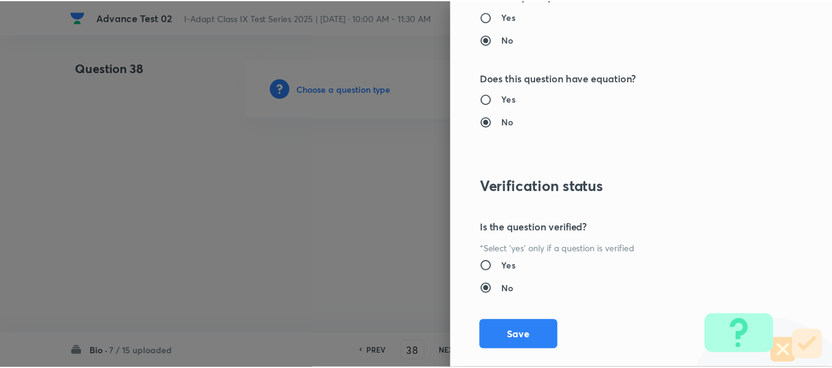
scroll to position [1305, 0]
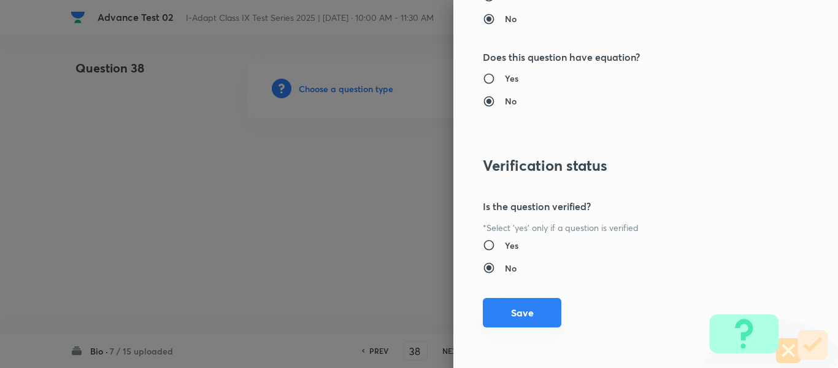
click at [512, 311] on button "Save" at bounding box center [522, 312] width 79 height 29
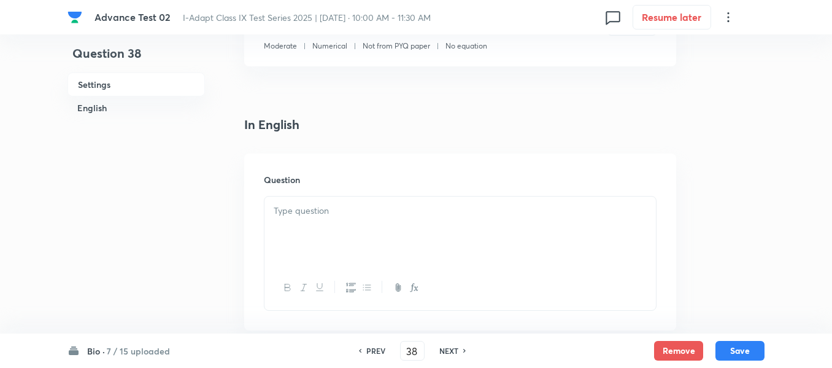
scroll to position [307, 0]
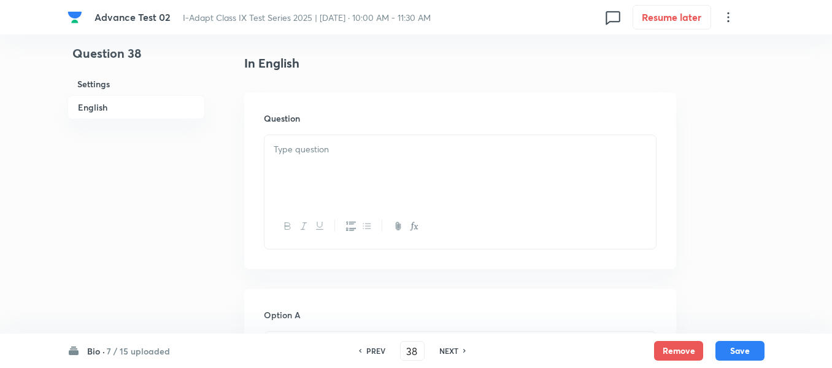
click at [416, 149] on p at bounding box center [460, 149] width 373 height 14
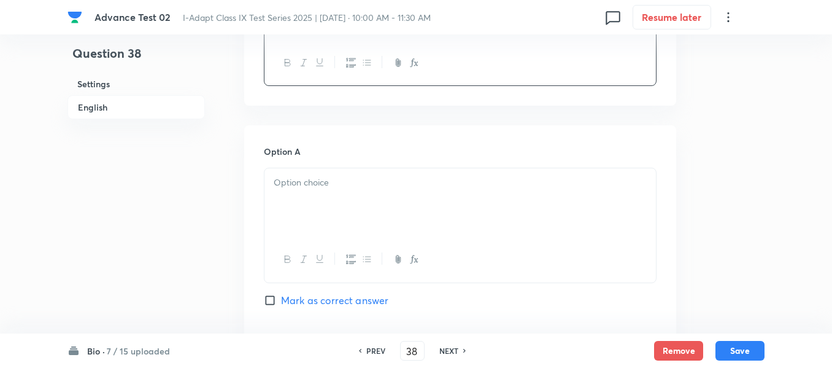
scroll to position [491, 0]
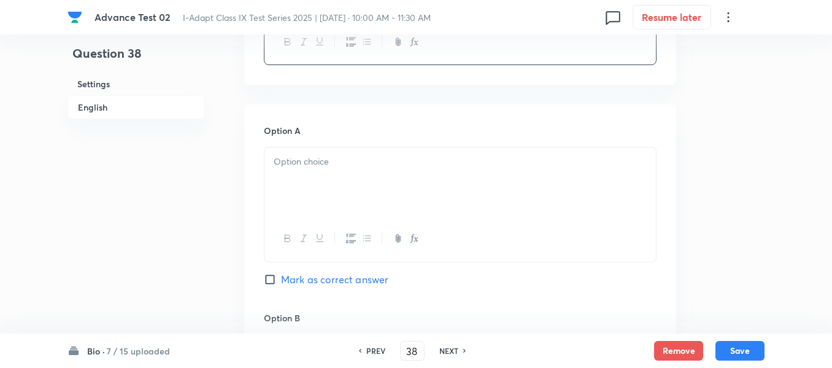
click at [400, 160] on p at bounding box center [460, 162] width 373 height 14
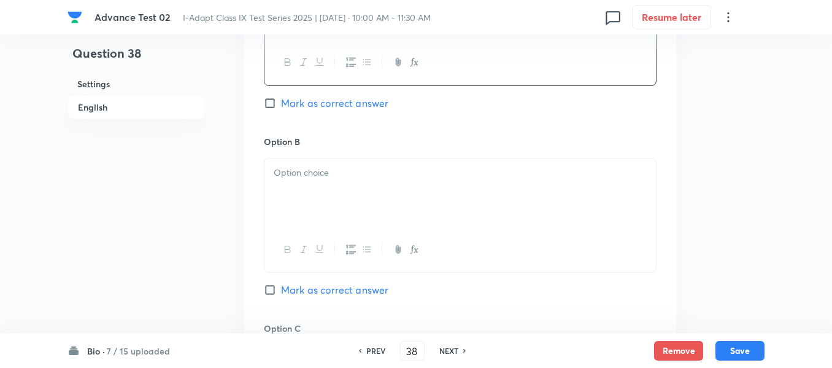
scroll to position [675, 0]
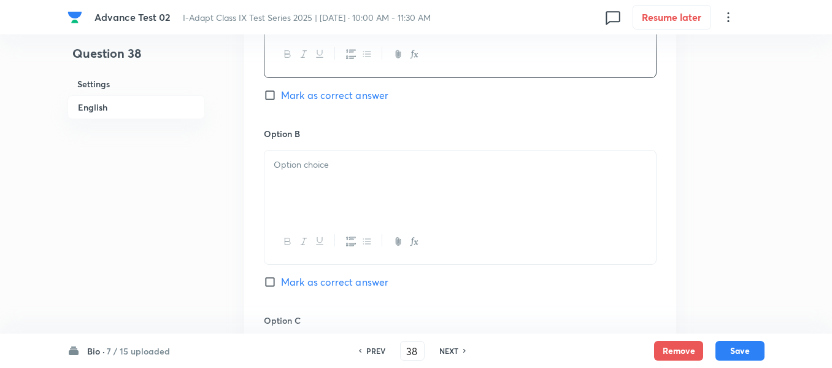
click at [395, 166] on p at bounding box center [460, 165] width 373 height 14
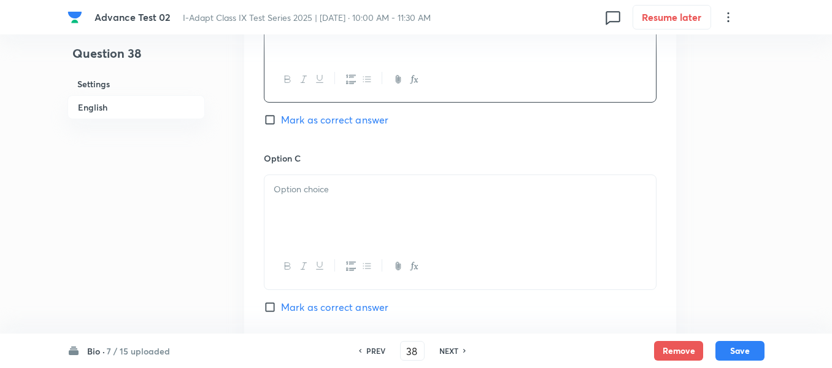
scroll to position [859, 0]
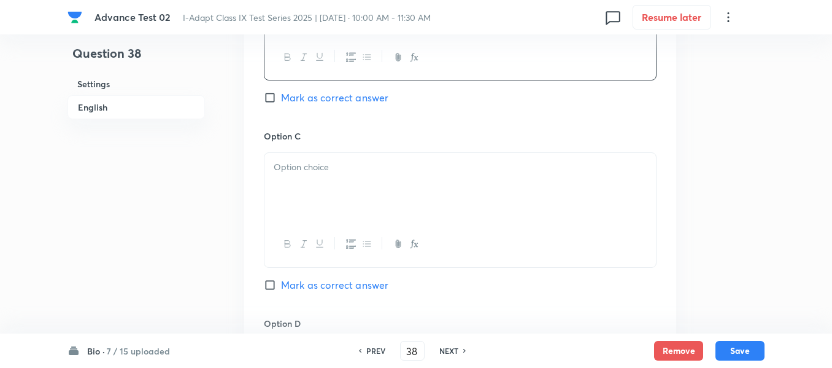
click at [401, 179] on div at bounding box center [461, 187] width 392 height 69
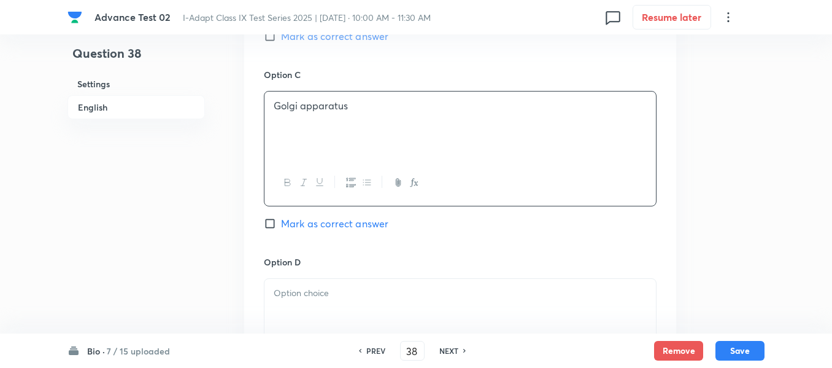
click at [289, 222] on span "Mark as correct answer" at bounding box center [334, 223] width 107 height 15
click at [281, 222] on input "Mark as correct answer" at bounding box center [272, 223] width 17 height 12
checkbox input "true"
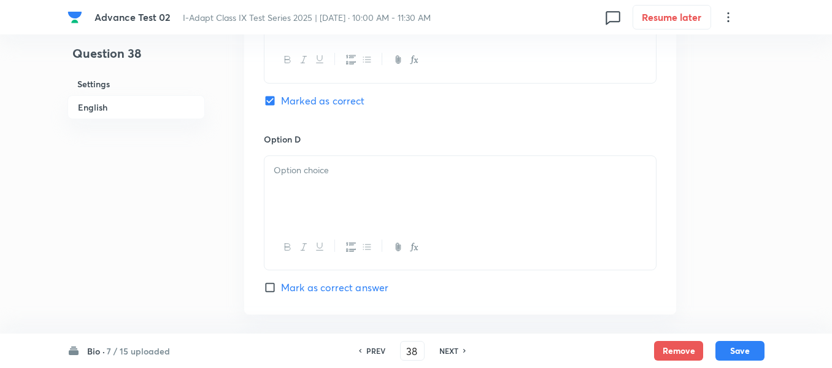
click at [388, 189] on div at bounding box center [461, 190] width 392 height 69
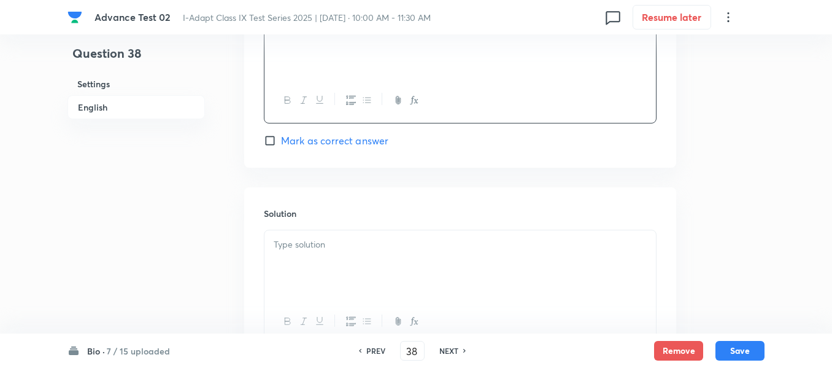
scroll to position [1227, 0]
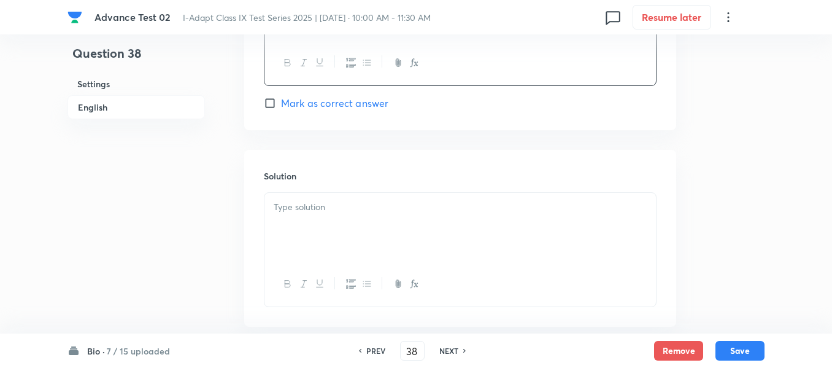
click at [387, 201] on p at bounding box center [460, 207] width 373 height 14
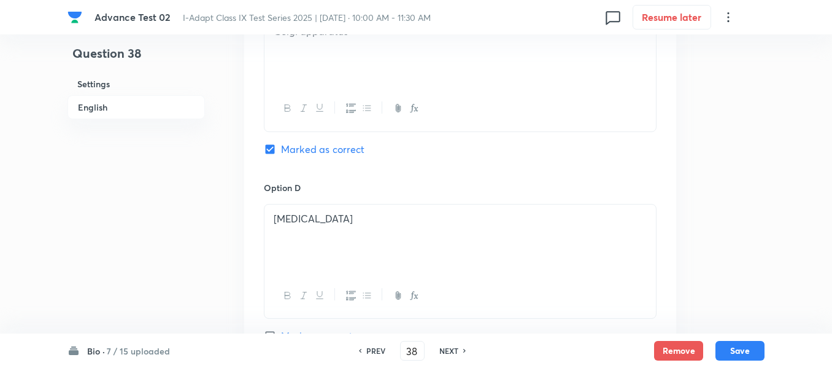
scroll to position [988, 0]
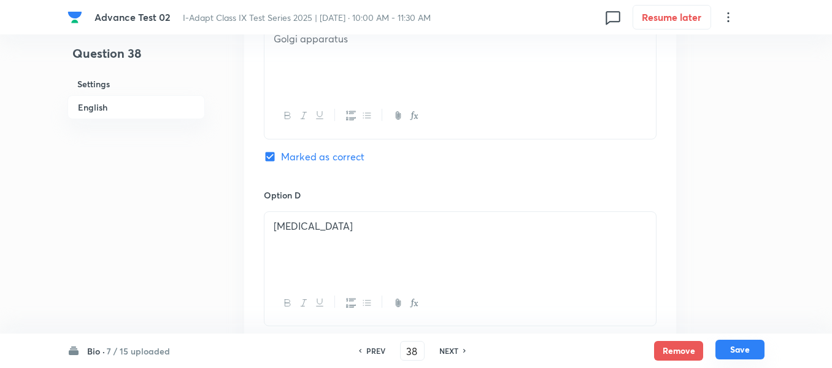
click at [735, 351] on button "Save" at bounding box center [740, 349] width 49 height 20
type input "39"
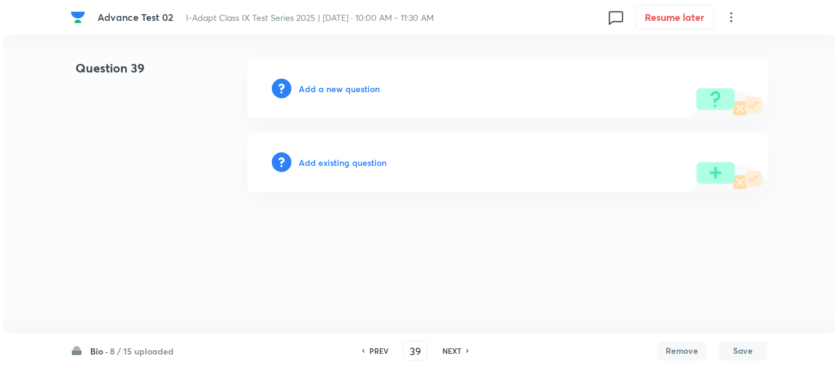
scroll to position [0, 0]
click at [321, 87] on h6 "Add a new question" at bounding box center [339, 88] width 81 height 13
click at [321, 87] on h6 "Choose a question type" at bounding box center [346, 88] width 95 height 13
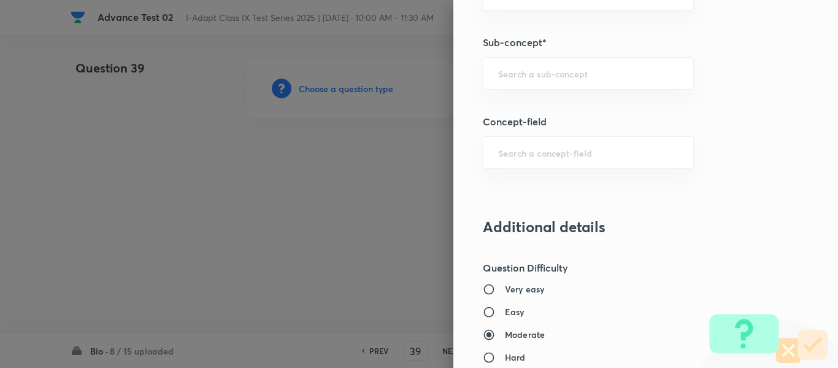
scroll to position [736, 0]
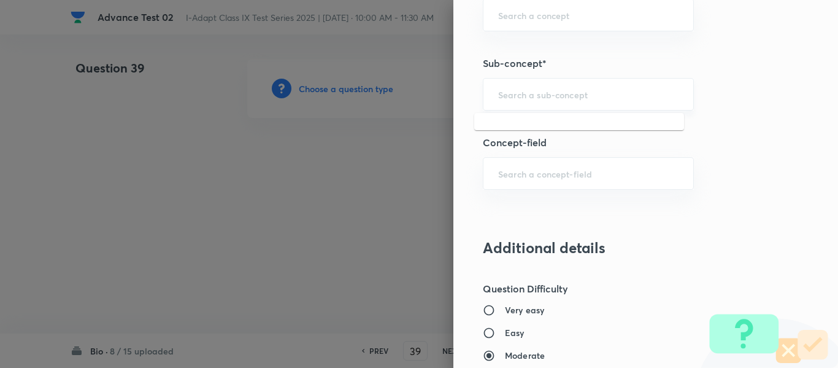
click at [558, 93] on input "text" at bounding box center [588, 94] width 180 height 12
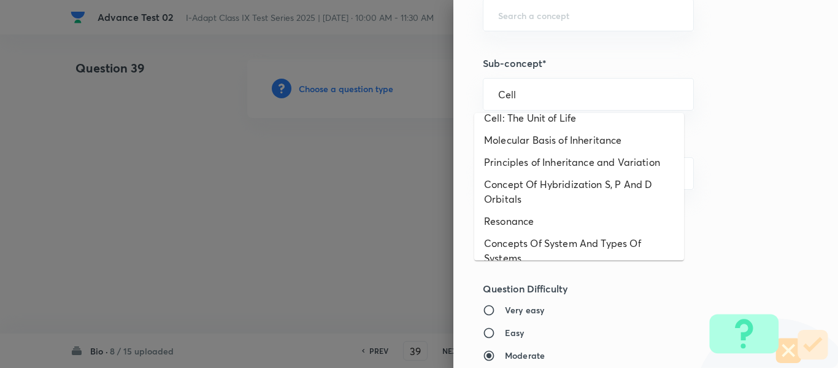
scroll to position [430, 0]
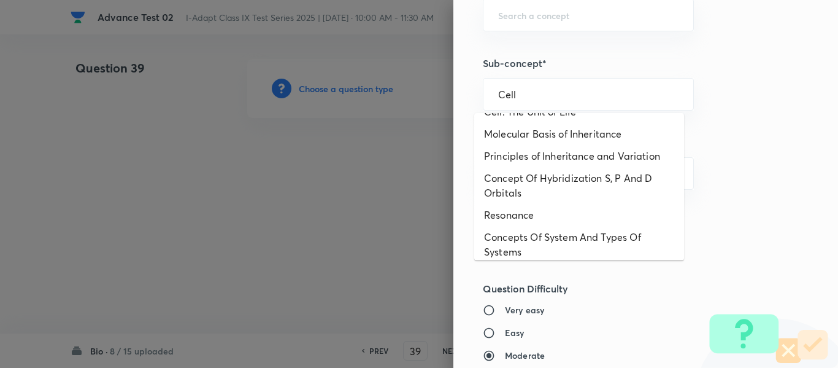
click at [584, 101] on li "Cell Cycle and Cell Division" at bounding box center [579, 90] width 210 height 22
type input "Cell Cycle and Cell Division"
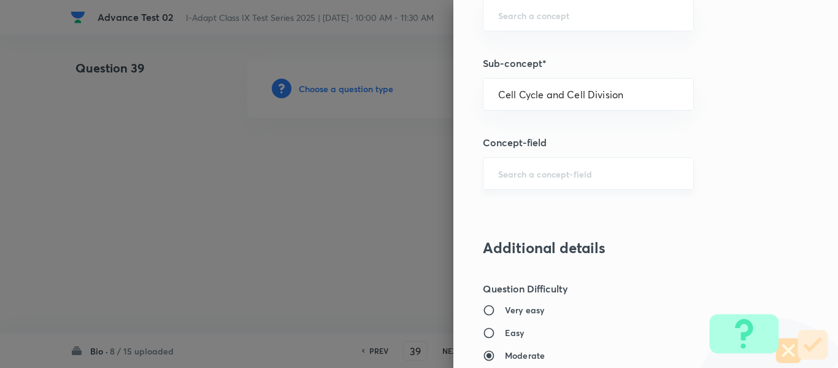
type input "Olympiads"
type input "NSE - Biology"
type input "Cell : Basic Unit of Life"
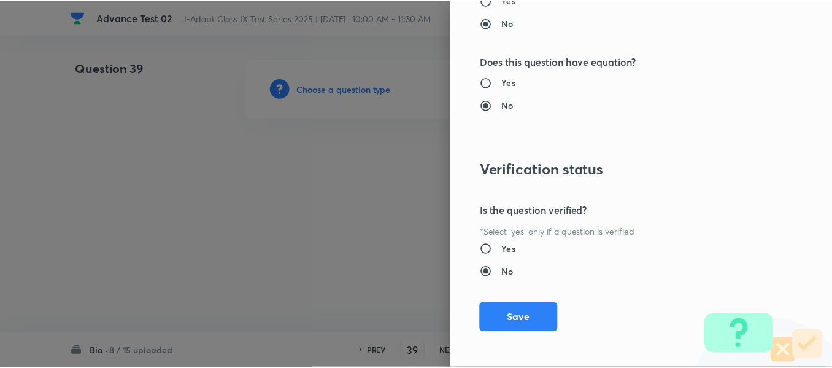
scroll to position [1305, 0]
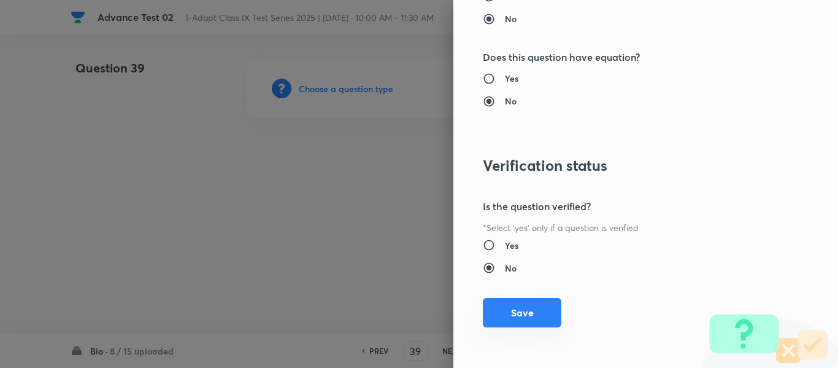
drag, startPoint x: 498, startPoint y: 326, endPoint x: 501, endPoint y: 320, distance: 6.9
click at [498, 325] on button "Save" at bounding box center [522, 312] width 79 height 29
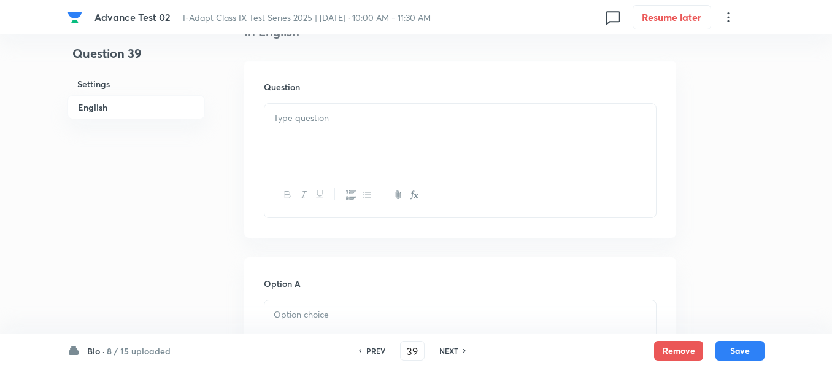
scroll to position [368, 0]
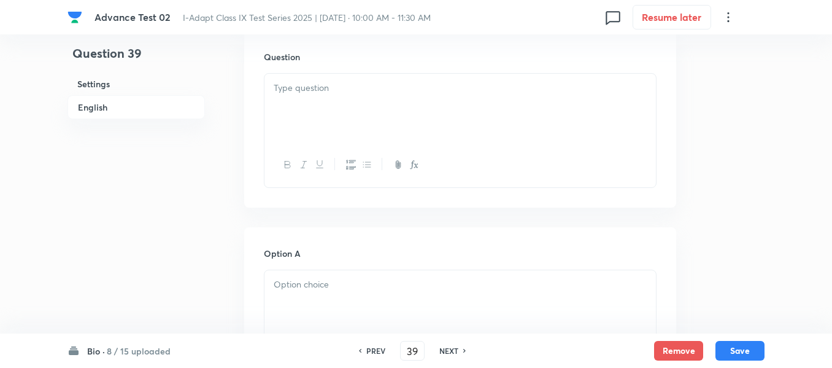
click at [438, 119] on div at bounding box center [461, 108] width 392 height 69
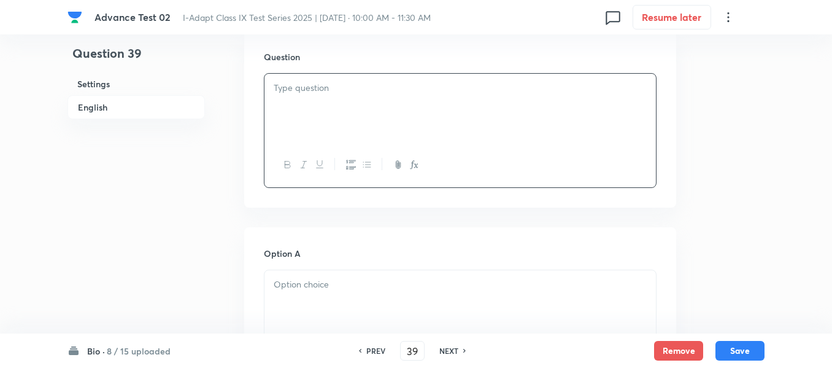
click at [368, 101] on div at bounding box center [461, 108] width 392 height 69
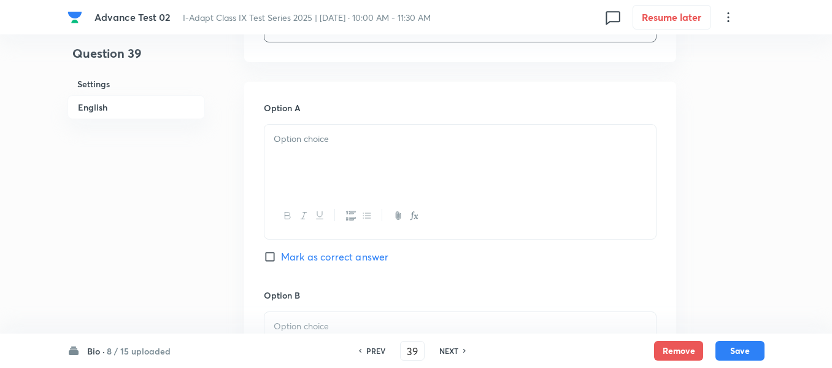
scroll to position [552, 0]
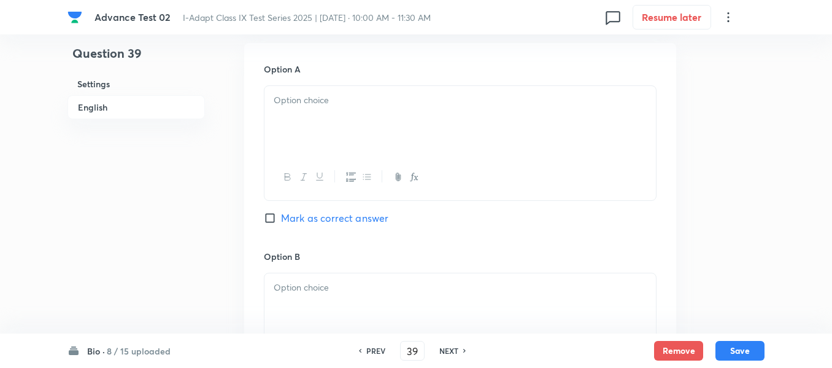
click at [403, 103] on p at bounding box center [460, 100] width 373 height 14
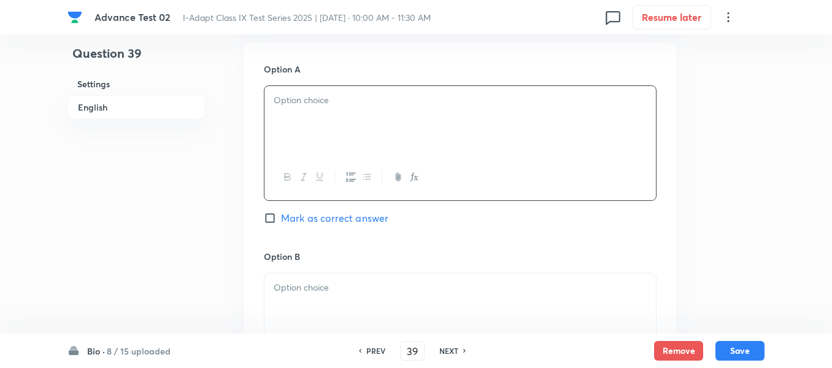
click at [397, 129] on div at bounding box center [461, 120] width 392 height 69
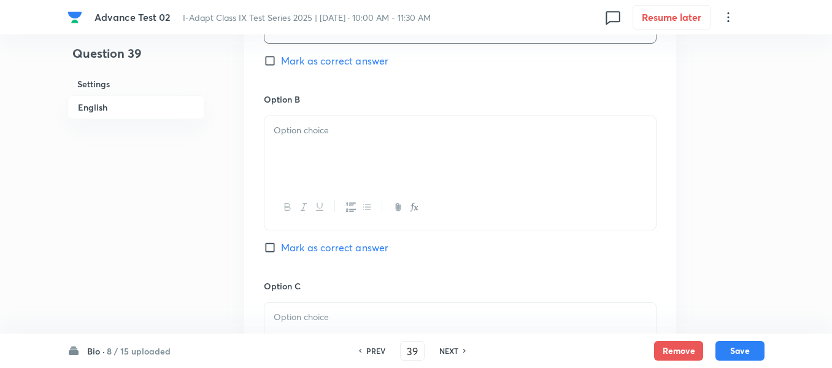
scroll to position [736, 0]
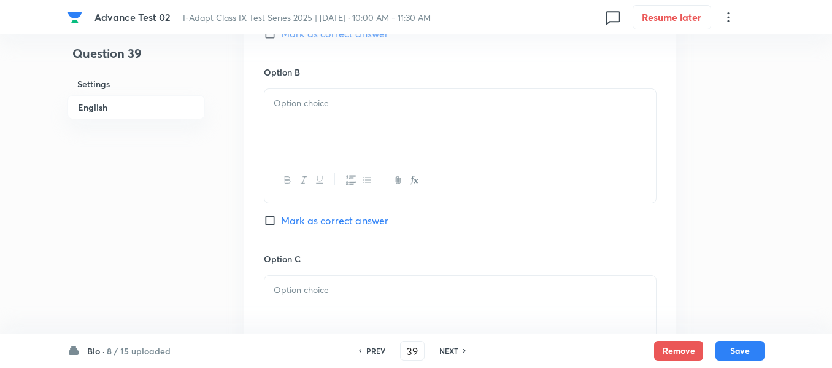
click at [400, 121] on div at bounding box center [461, 123] width 392 height 69
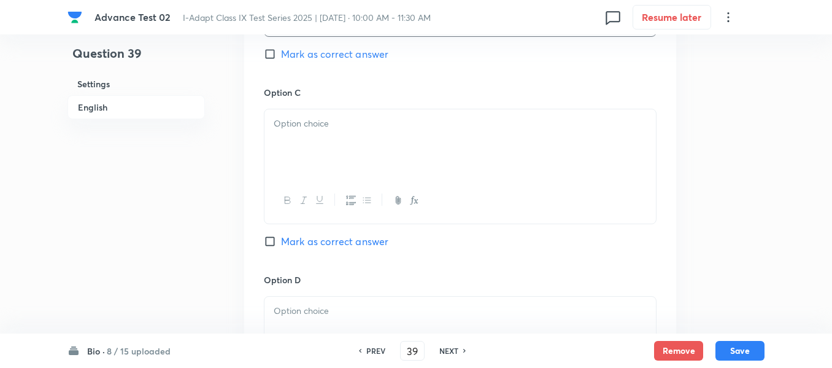
scroll to position [921, 0]
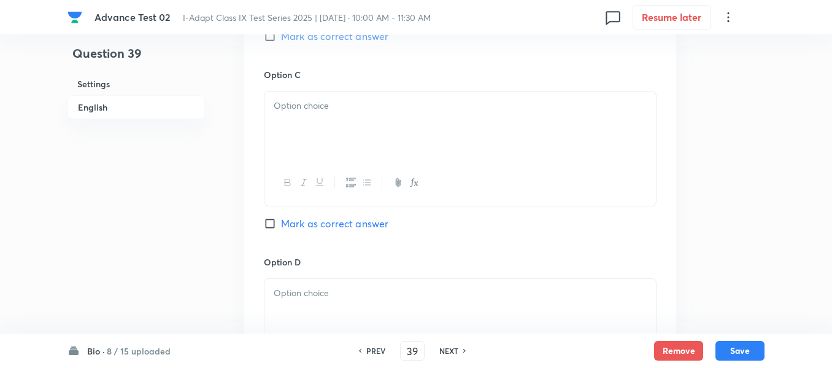
click at [392, 122] on div at bounding box center [461, 125] width 392 height 69
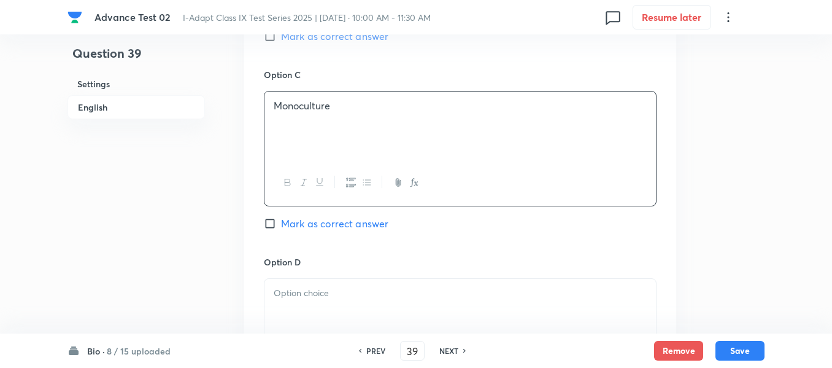
click at [282, 227] on span "Mark as correct answer" at bounding box center [334, 223] width 107 height 15
click at [281, 227] on input "Mark as correct answer" at bounding box center [272, 223] width 17 height 12
checkbox input "true"
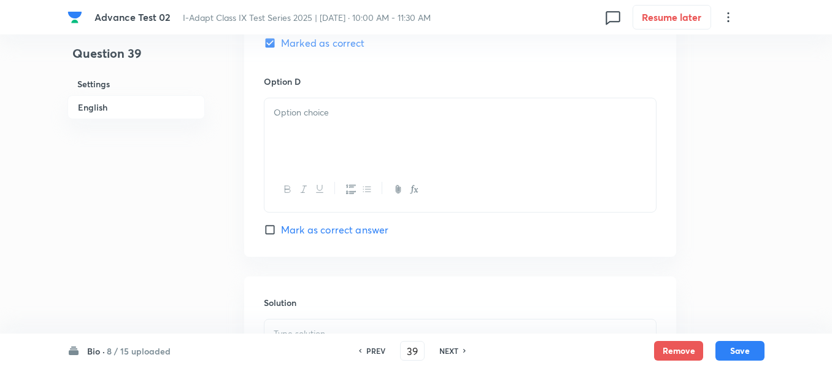
scroll to position [1105, 0]
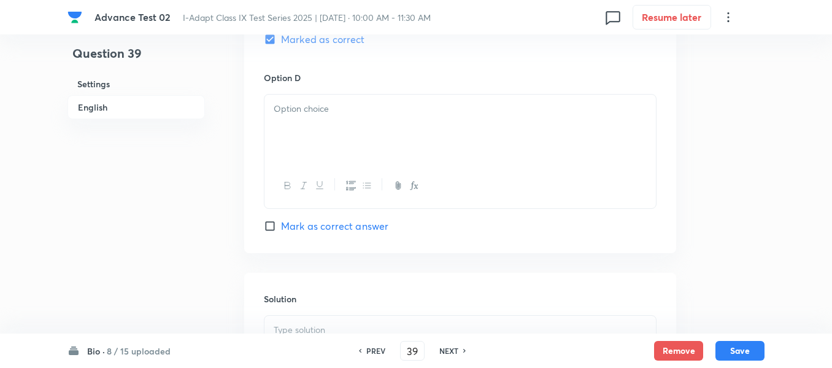
click at [380, 134] on div at bounding box center [461, 129] width 392 height 69
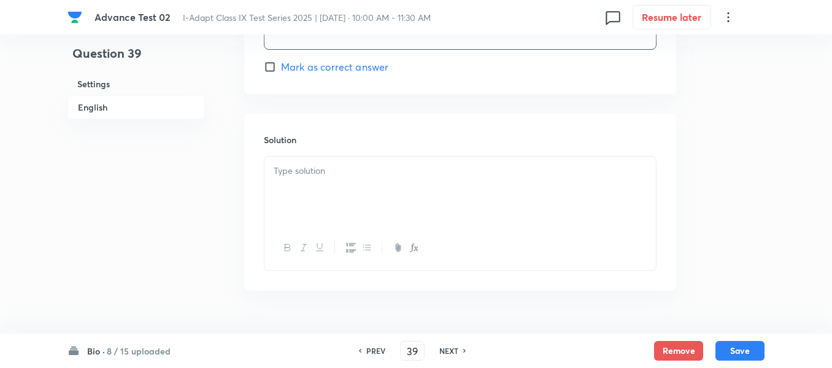
scroll to position [1289, 0]
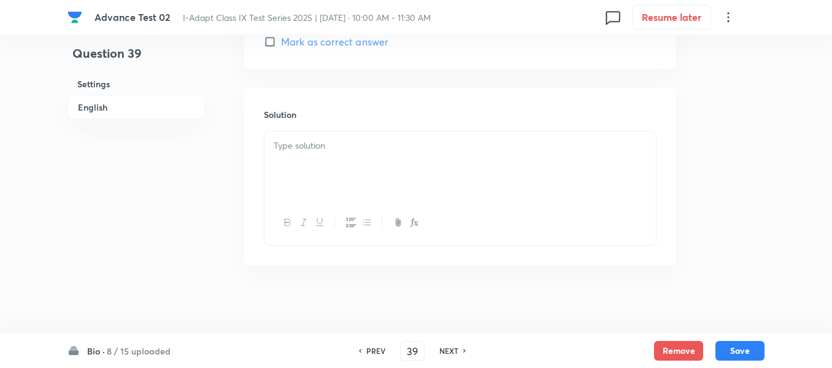
click at [374, 149] on p at bounding box center [460, 146] width 373 height 14
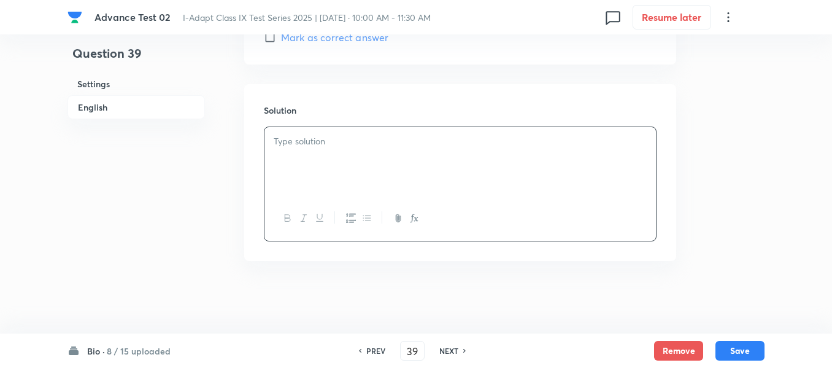
scroll to position [1294, 0]
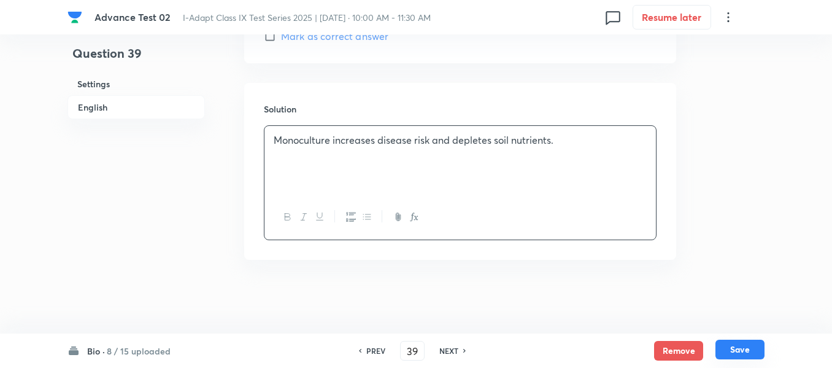
click at [736, 349] on button "Save" at bounding box center [740, 349] width 49 height 20
type input "40"
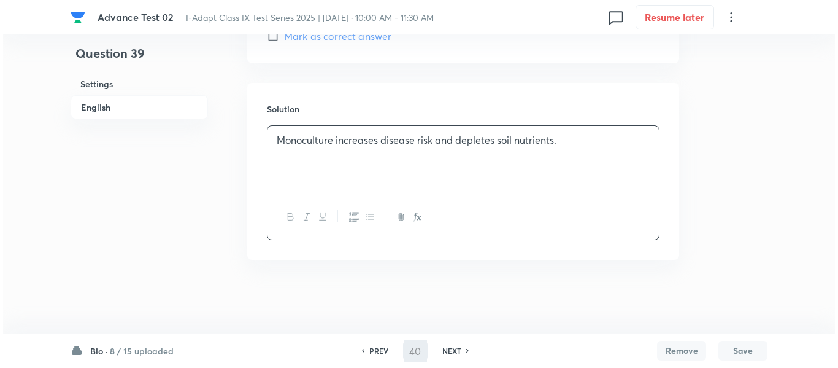
scroll to position [0, 0]
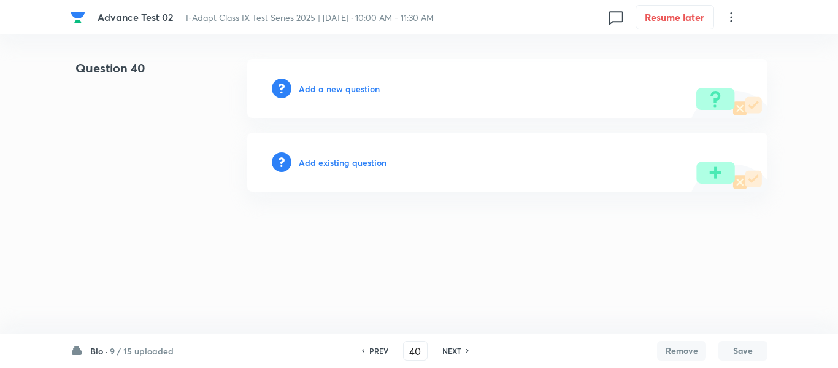
click at [333, 90] on h6 "Add a new question" at bounding box center [339, 88] width 81 height 13
click at [333, 90] on h6 "Choose a question type" at bounding box center [346, 88] width 95 height 13
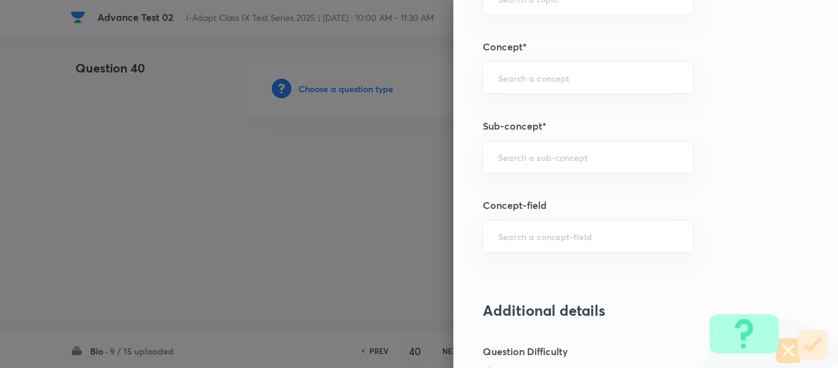
scroll to position [675, 0]
click at [563, 161] on input "text" at bounding box center [588, 156] width 180 height 12
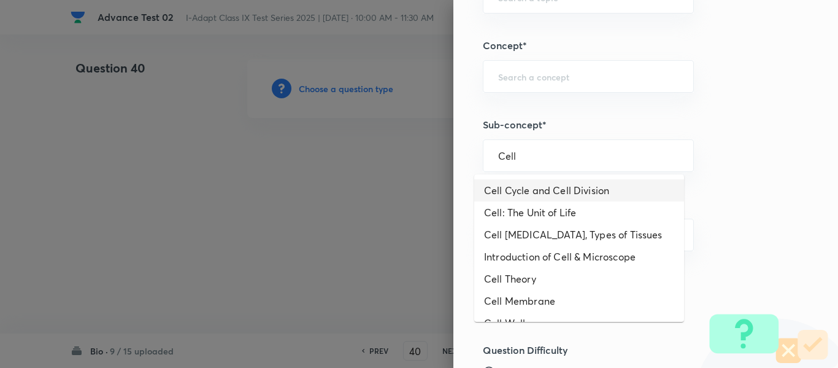
click at [589, 193] on li "Cell Cycle and Cell Division" at bounding box center [579, 190] width 210 height 22
type input "Cell Cycle and Cell Division"
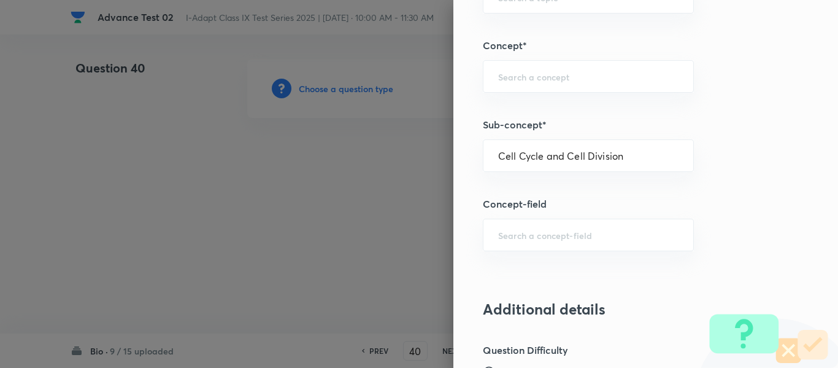
type input "Olympiads"
type input "NSE - Biology"
type input "Cell : Basic Unit of Life"
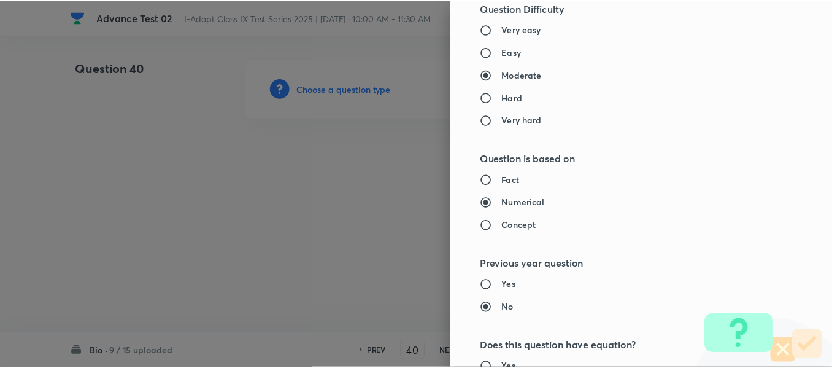
scroll to position [1305, 0]
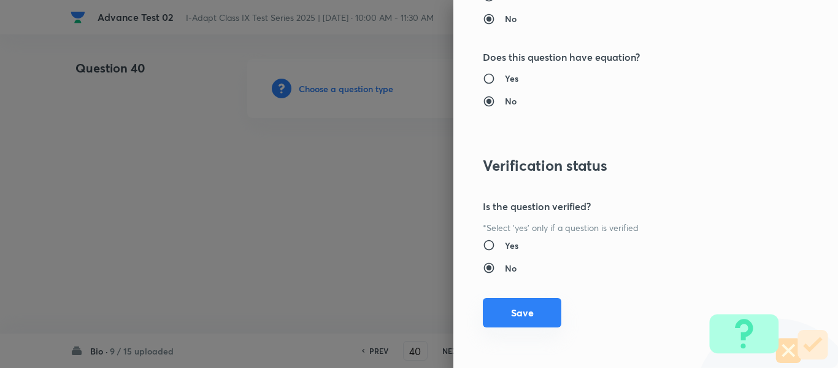
click at [490, 309] on button "Save" at bounding box center [522, 312] width 79 height 29
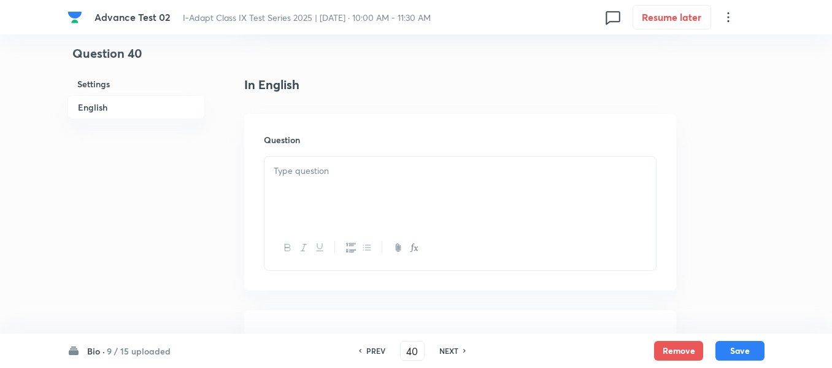
scroll to position [307, 0]
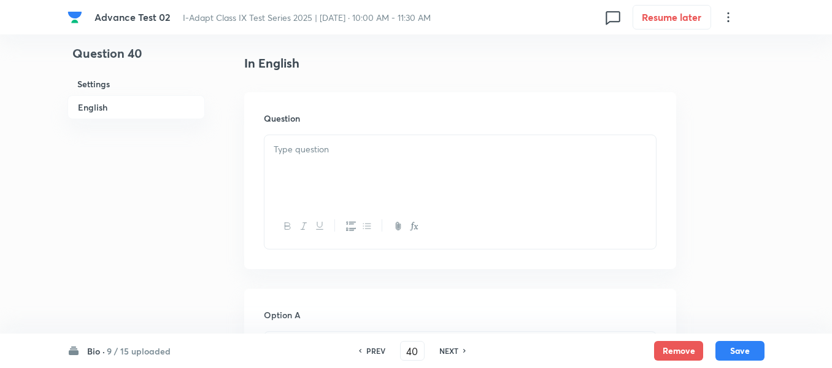
click at [396, 161] on div at bounding box center [461, 169] width 392 height 69
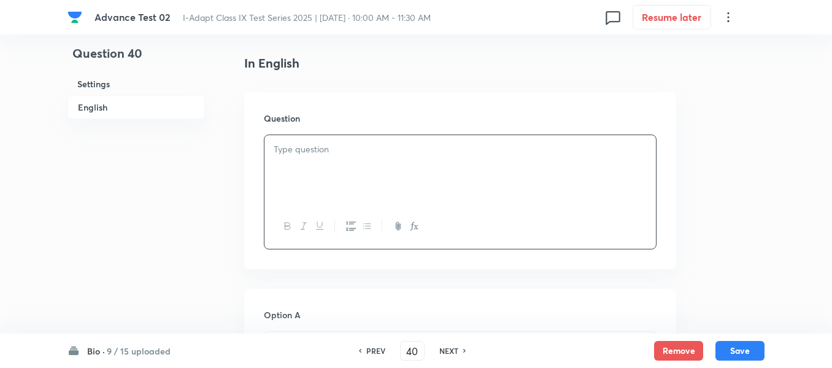
click at [463, 141] on div at bounding box center [461, 169] width 392 height 69
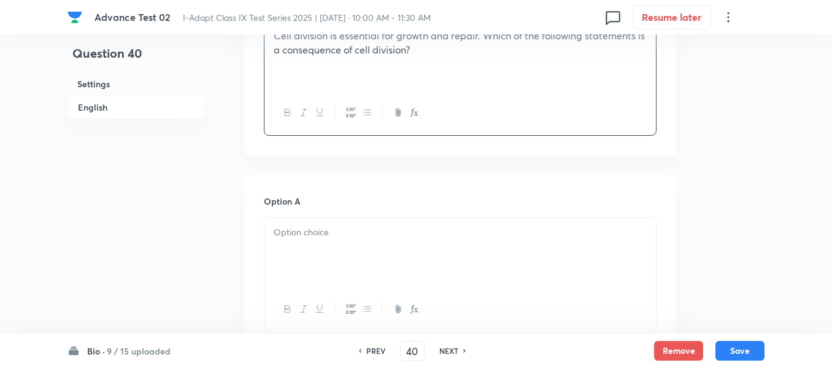
scroll to position [552, 0]
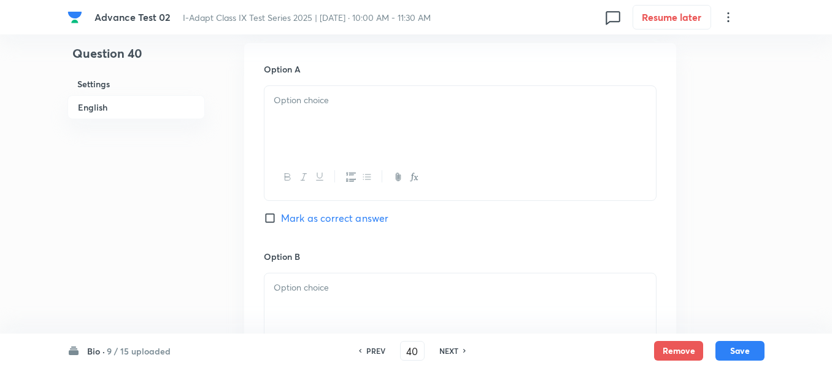
click at [384, 117] on div at bounding box center [461, 120] width 392 height 69
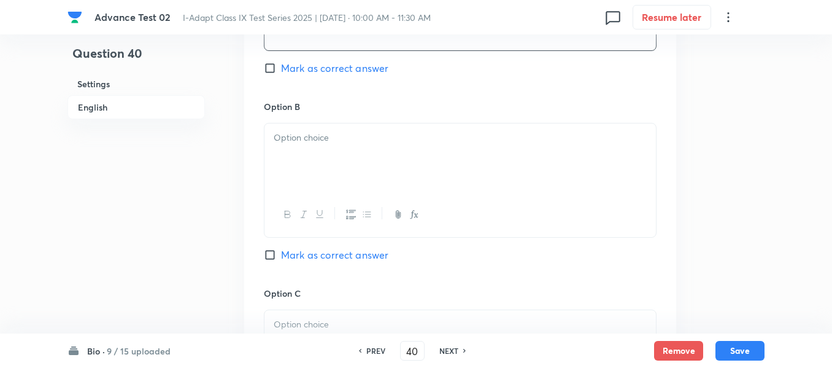
scroll to position [736, 0]
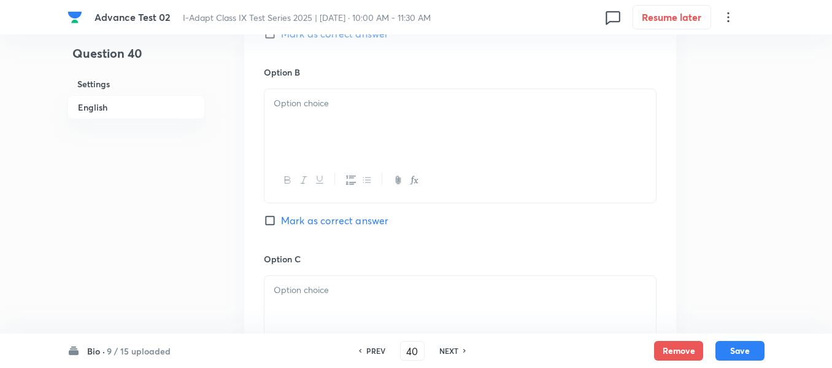
click at [404, 117] on div at bounding box center [461, 123] width 392 height 69
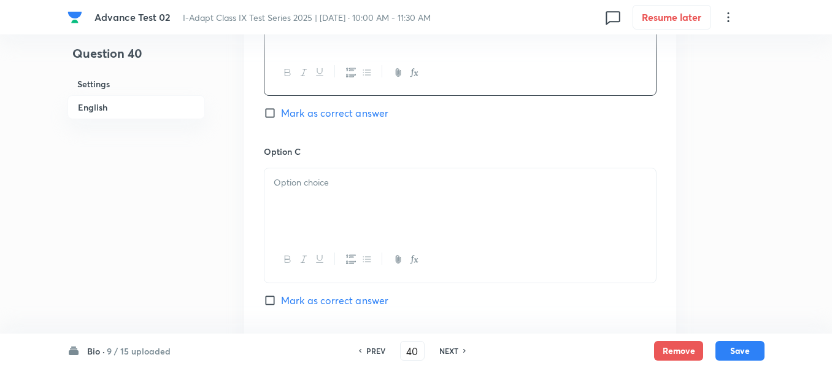
scroll to position [859, 0]
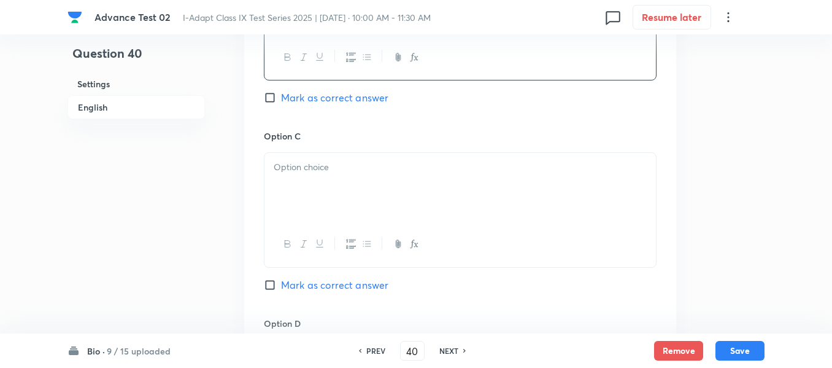
click at [370, 168] on p at bounding box center [460, 167] width 373 height 14
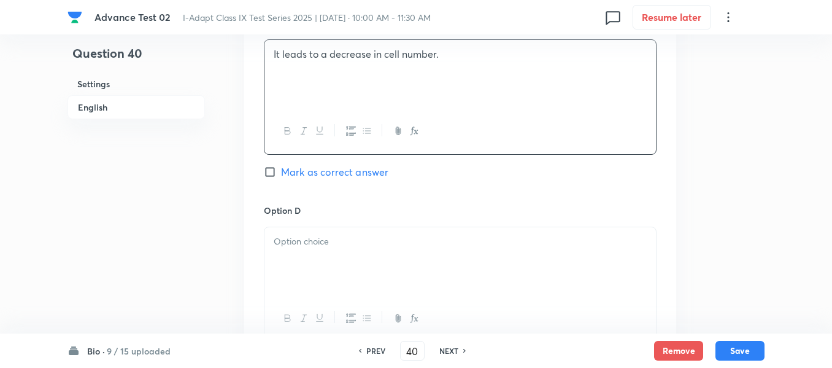
scroll to position [1105, 0]
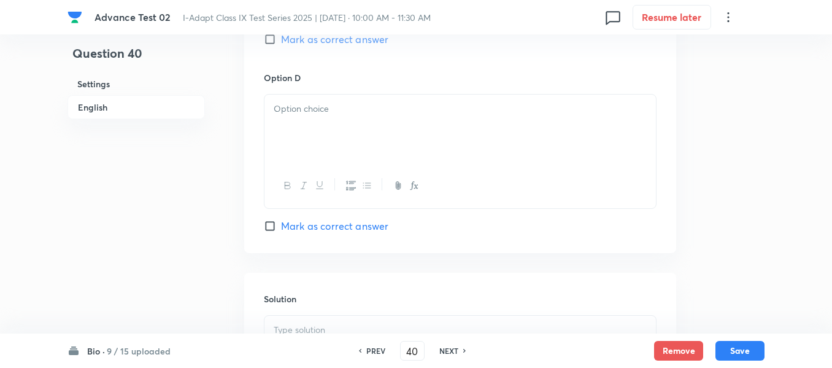
click at [412, 114] on p at bounding box center [460, 109] width 373 height 14
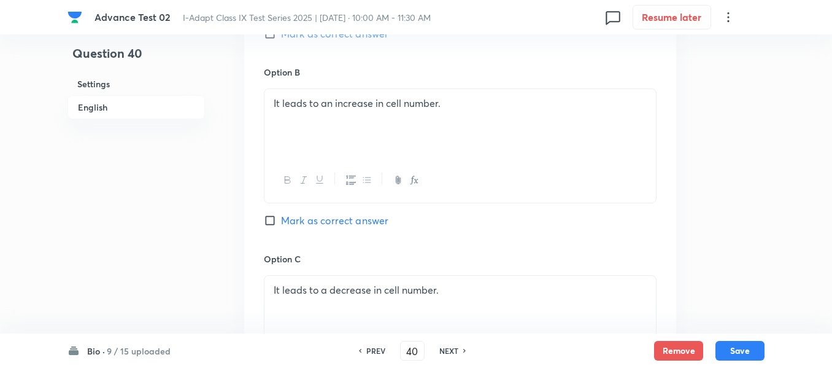
click at [295, 219] on span "Mark as correct answer" at bounding box center [334, 220] width 107 height 15
click at [281, 219] on input "Mark as correct answer" at bounding box center [272, 220] width 17 height 12
checkbox input "true"
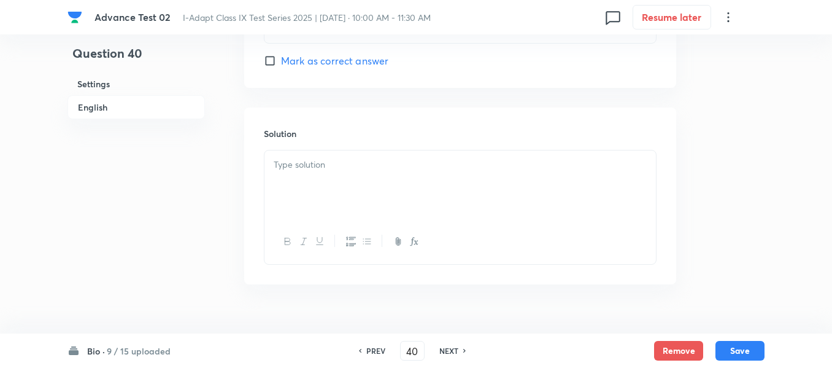
scroll to position [1289, 0]
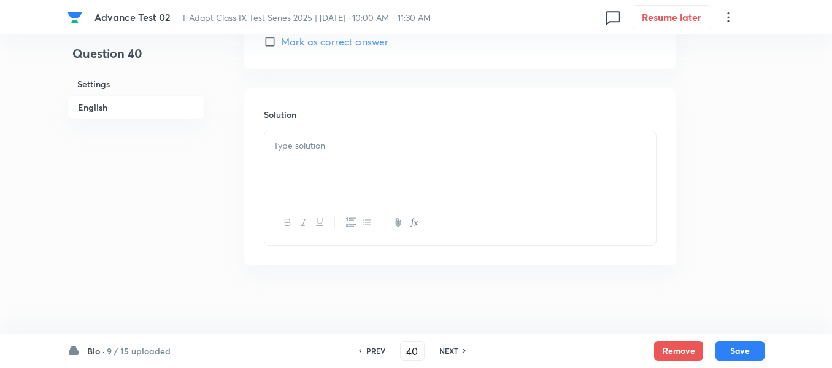
click at [442, 148] on p at bounding box center [460, 146] width 373 height 14
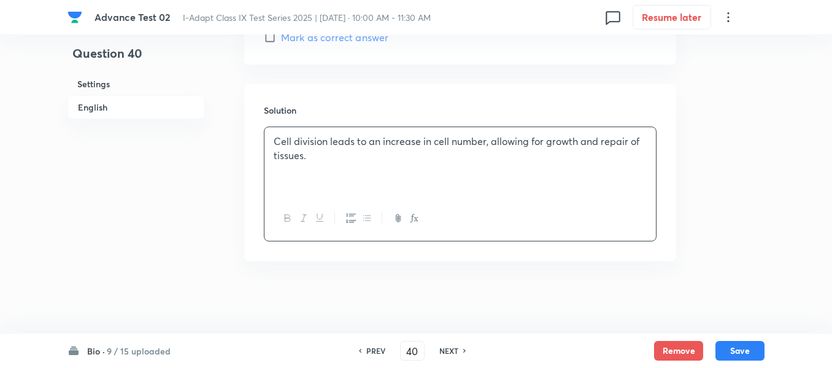
scroll to position [1294, 0]
click at [741, 347] on button "Save" at bounding box center [740, 349] width 49 height 20
type input "41"
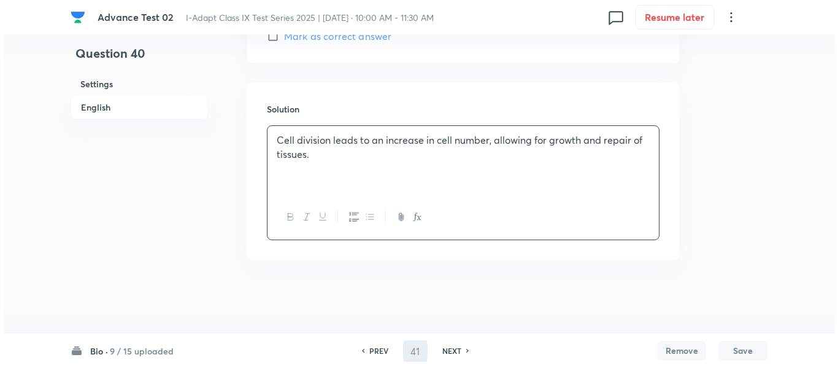
scroll to position [0, 0]
